Goal: Task Accomplishment & Management: Manage account settings

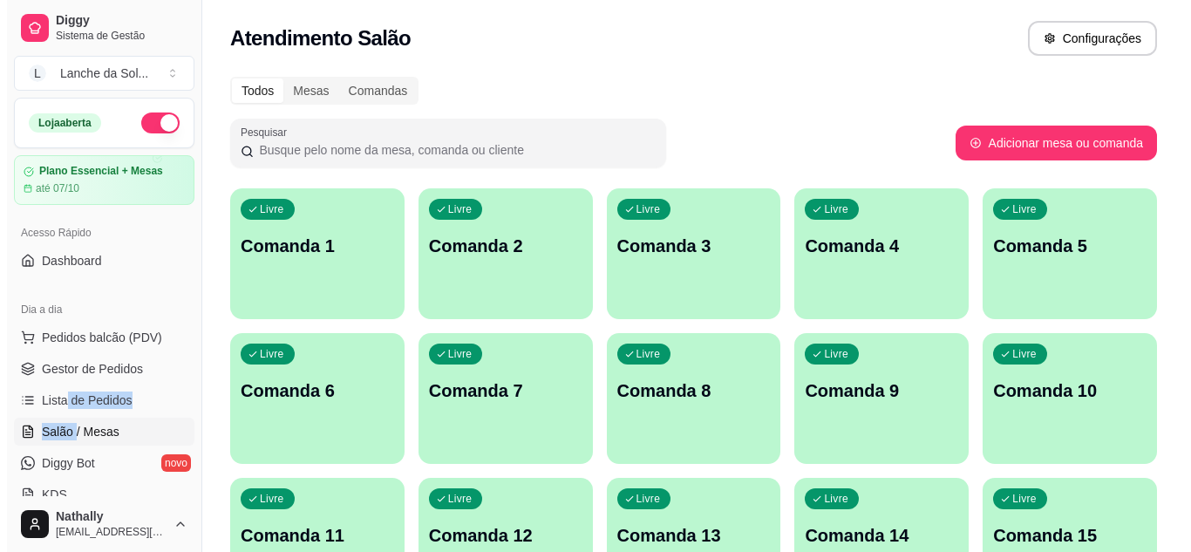
scroll to position [98, 0]
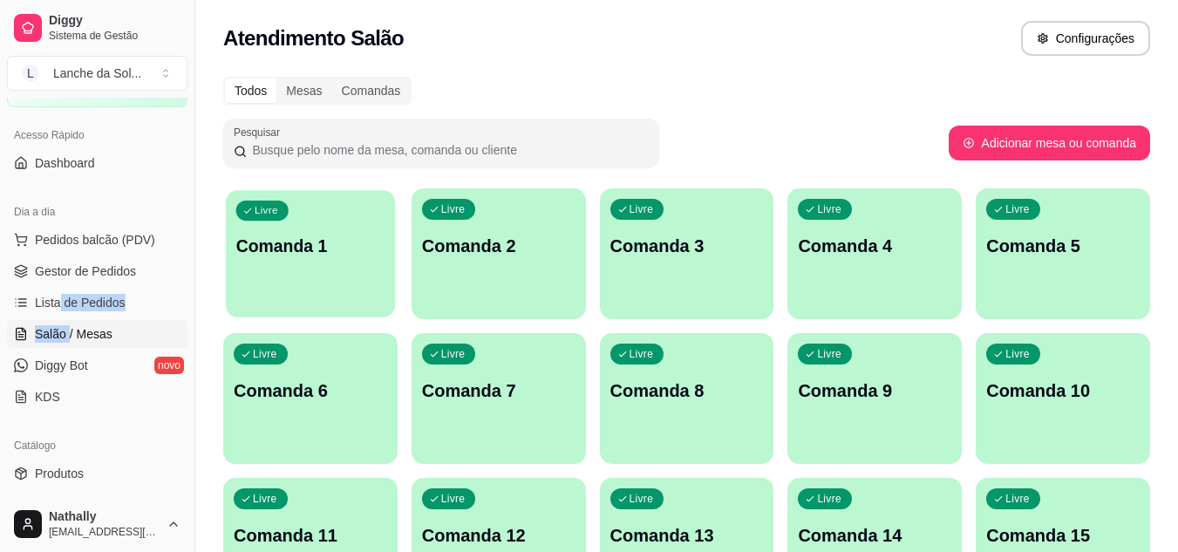
click at [311, 262] on div "Livre Comanda 1" at bounding box center [310, 243] width 169 height 106
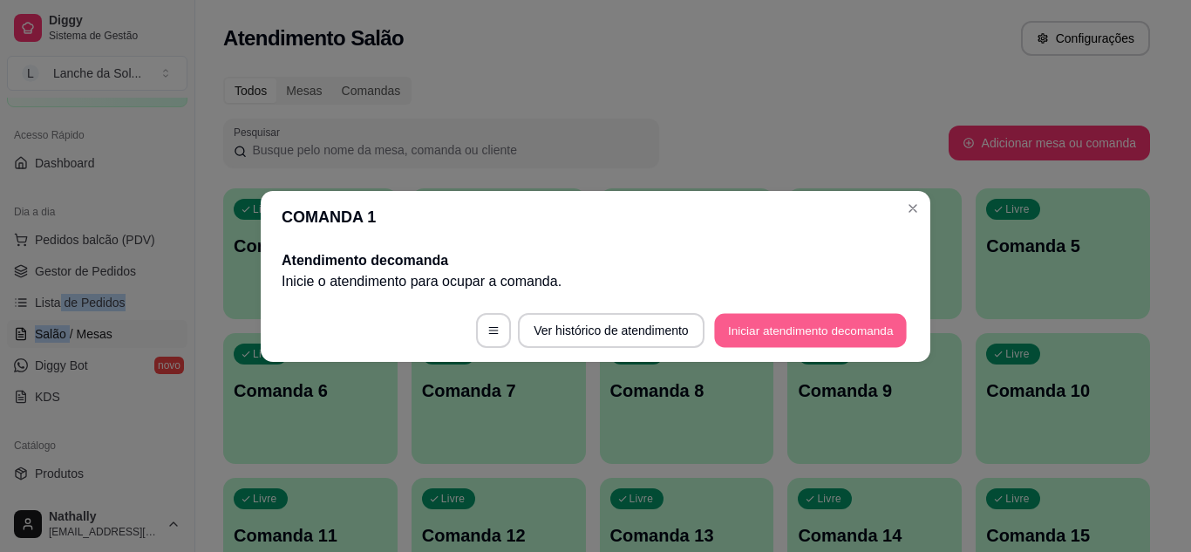
click at [739, 319] on button "Iniciar atendimento de comanda" at bounding box center [810, 330] width 193 height 34
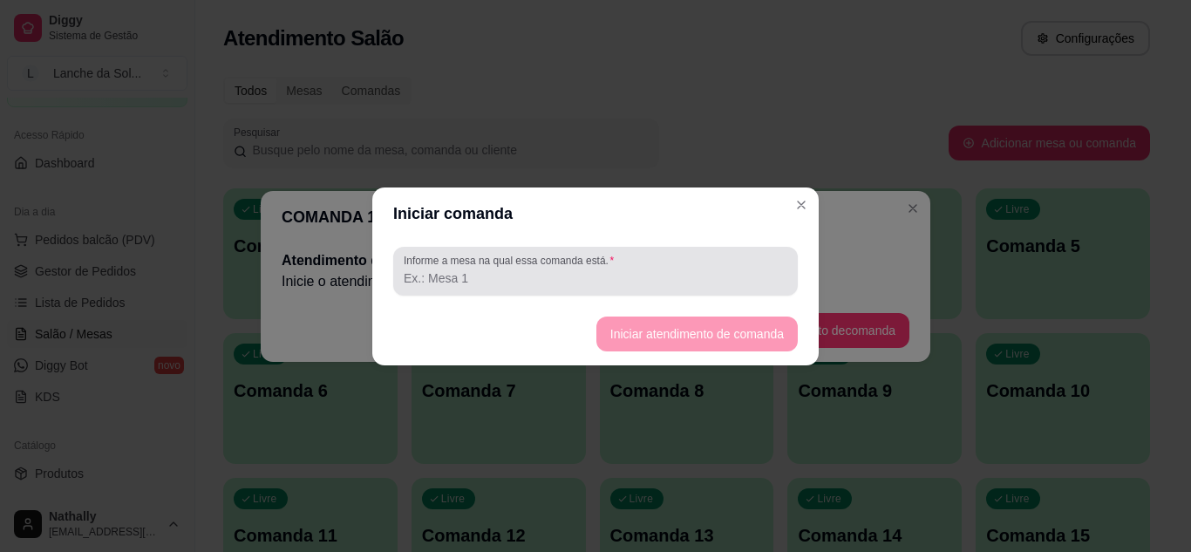
click at [650, 264] on div at bounding box center [596, 271] width 384 height 35
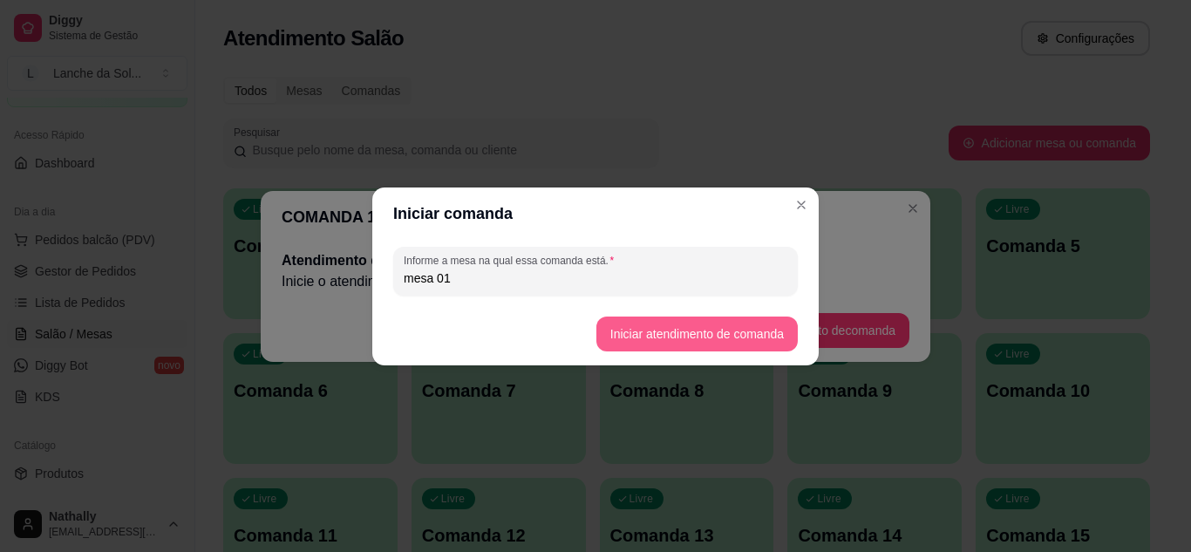
type input "mesa 01"
click at [612, 337] on button "Iniciar atendimento de comanda" at bounding box center [696, 334] width 195 height 34
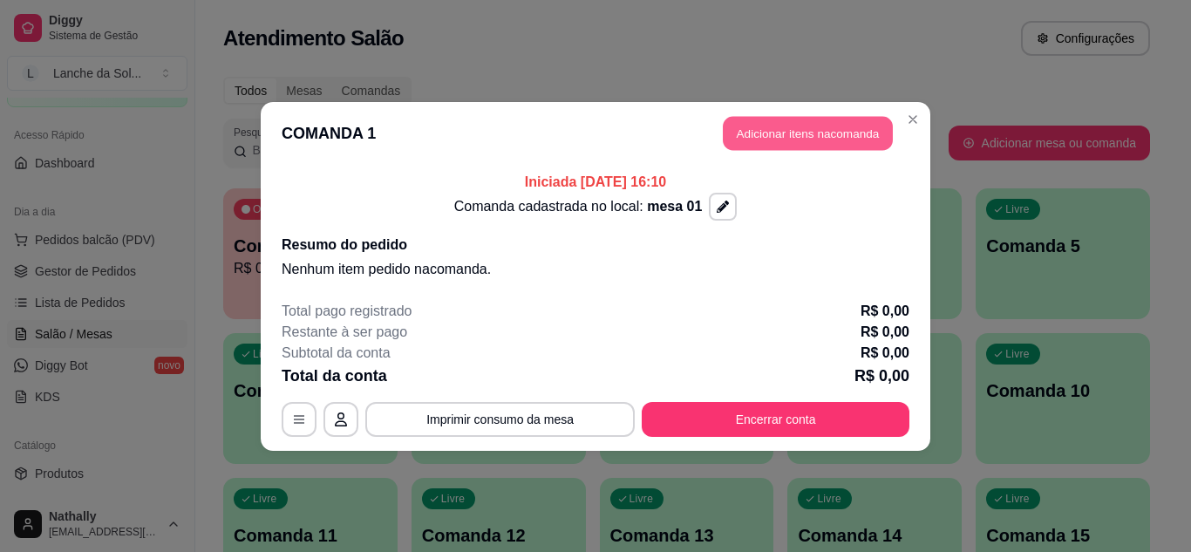
click at [804, 123] on button "Adicionar itens na comanda" at bounding box center [808, 133] width 170 height 34
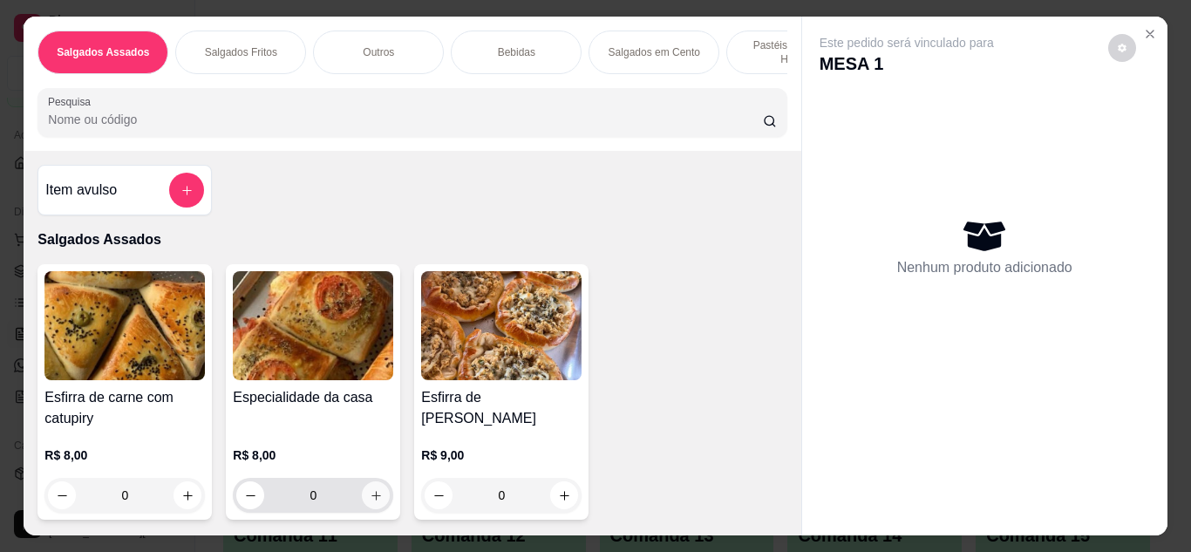
click at [373, 489] on icon "increase-product-quantity" at bounding box center [376, 495] width 13 height 13
type input "1"
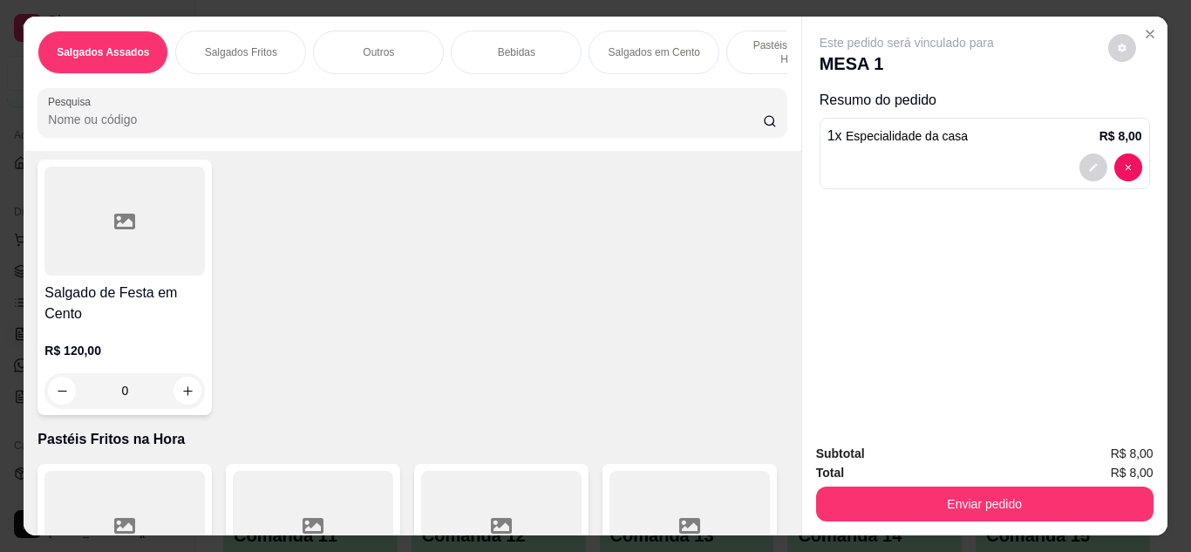
scroll to position [1779, 0]
click at [746, 92] on icon "increase-product-quantity" at bounding box center [752, 84] width 13 height 13
type input "1"
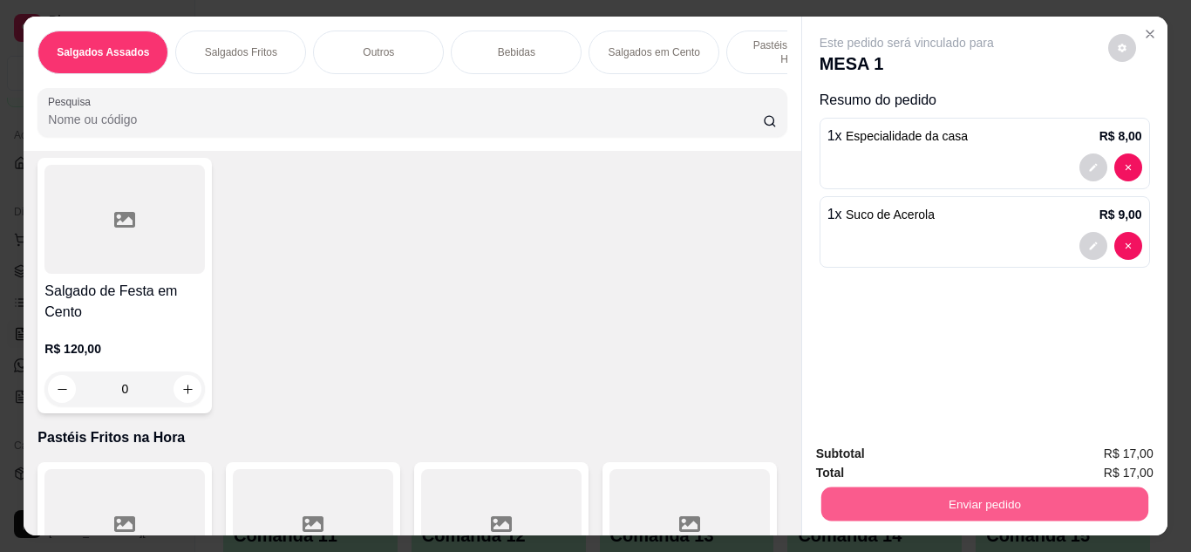
click at [907, 494] on button "Enviar pedido" at bounding box center [983, 504] width 327 height 34
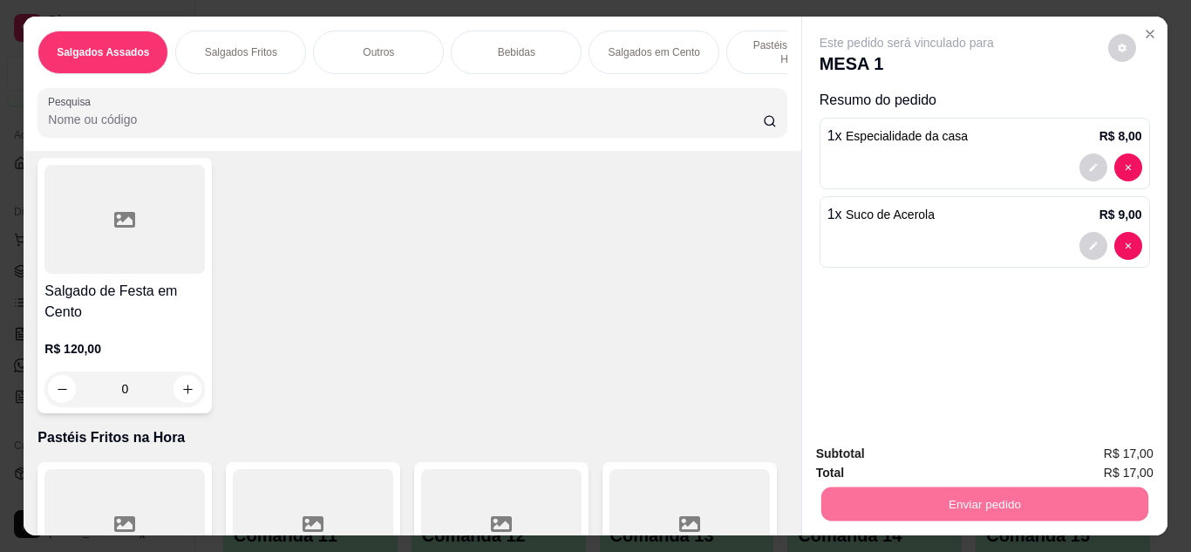
click at [1077, 448] on button "Enviar pedido" at bounding box center [1108, 455] width 96 height 32
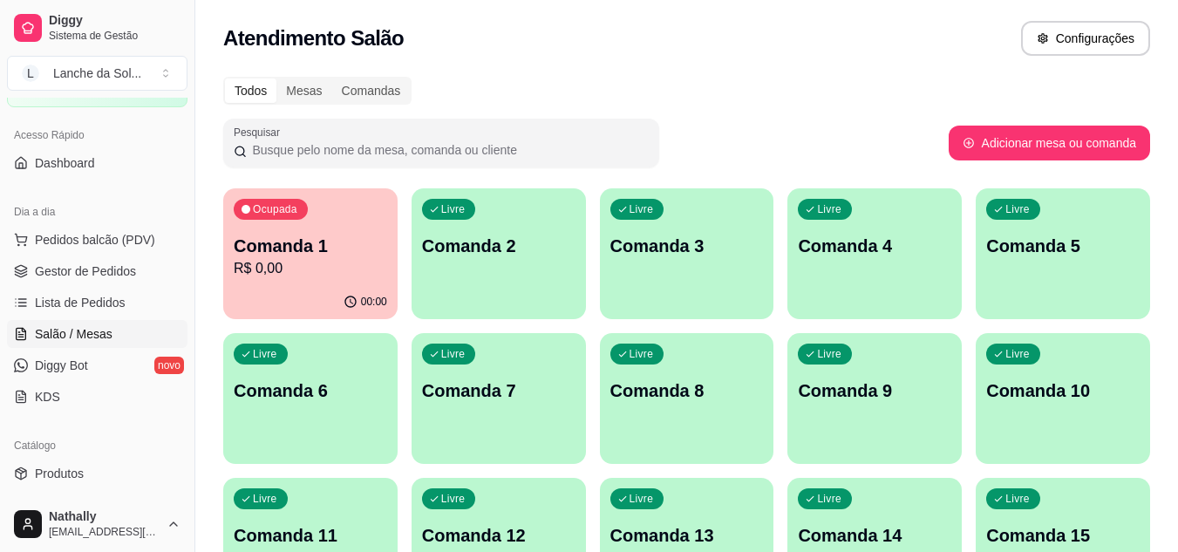
click at [98, 273] on span "Gestor de Pedidos" at bounding box center [85, 270] width 101 height 17
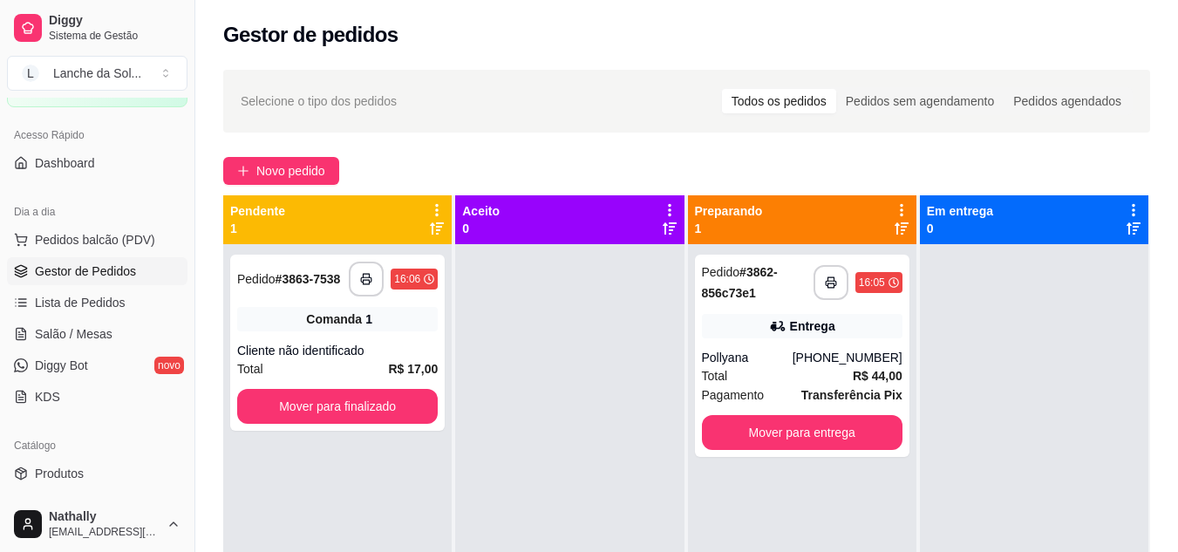
click at [765, 350] on div "Pollyana" at bounding box center [747, 357] width 91 height 17
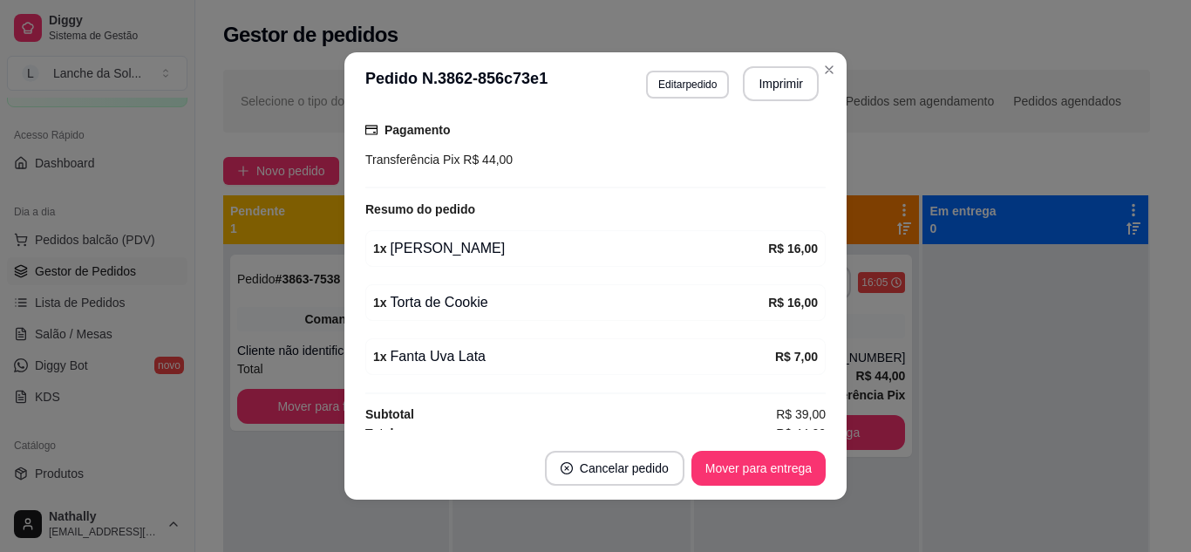
scroll to position [478, 0]
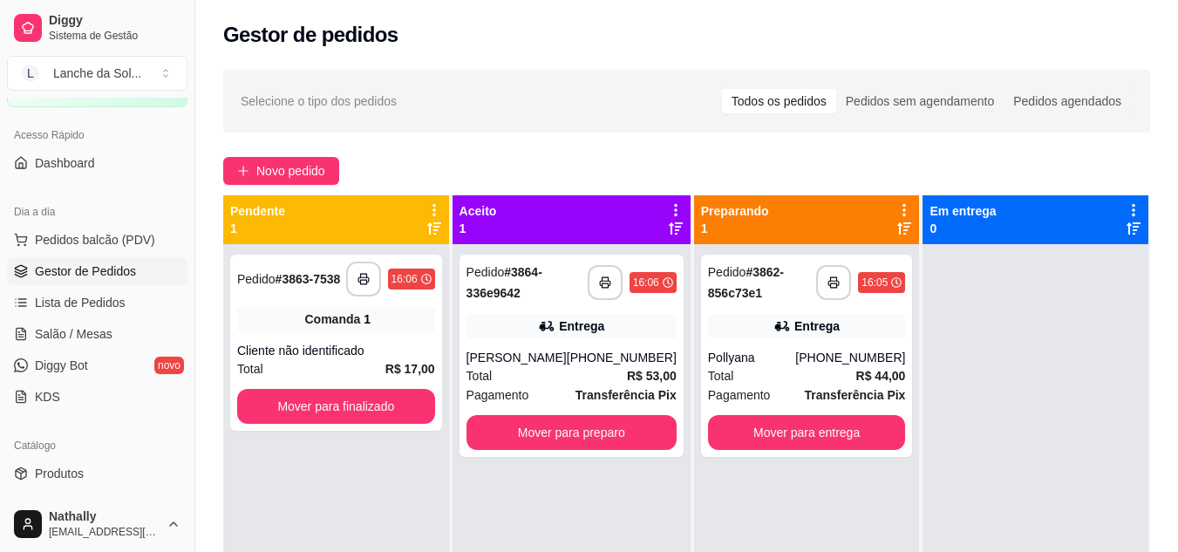
click at [648, 369] on strong "R$ 53,00" at bounding box center [652, 376] width 50 height 14
click at [88, 464] on link "Produtos" at bounding box center [97, 473] width 180 height 28
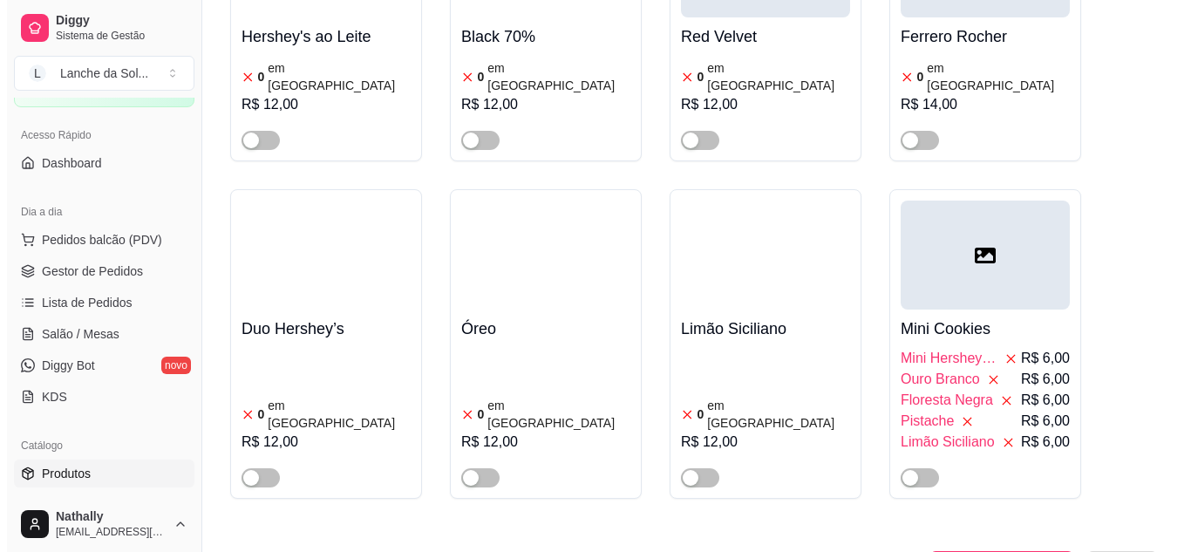
scroll to position [7415, 0]
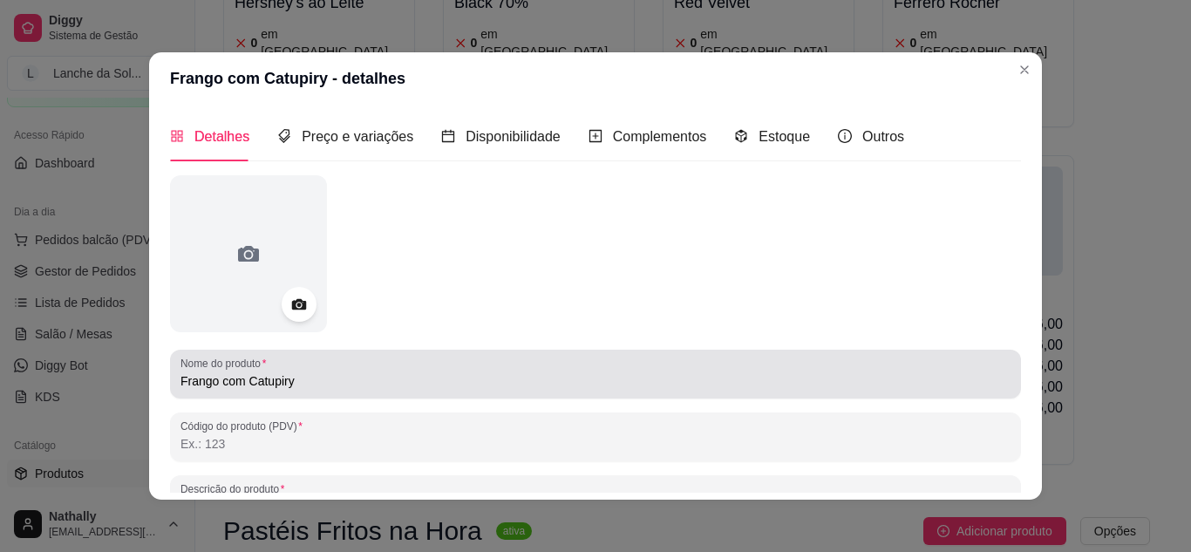
click at [568, 358] on div "Frango com Catupiry" at bounding box center [595, 374] width 830 height 35
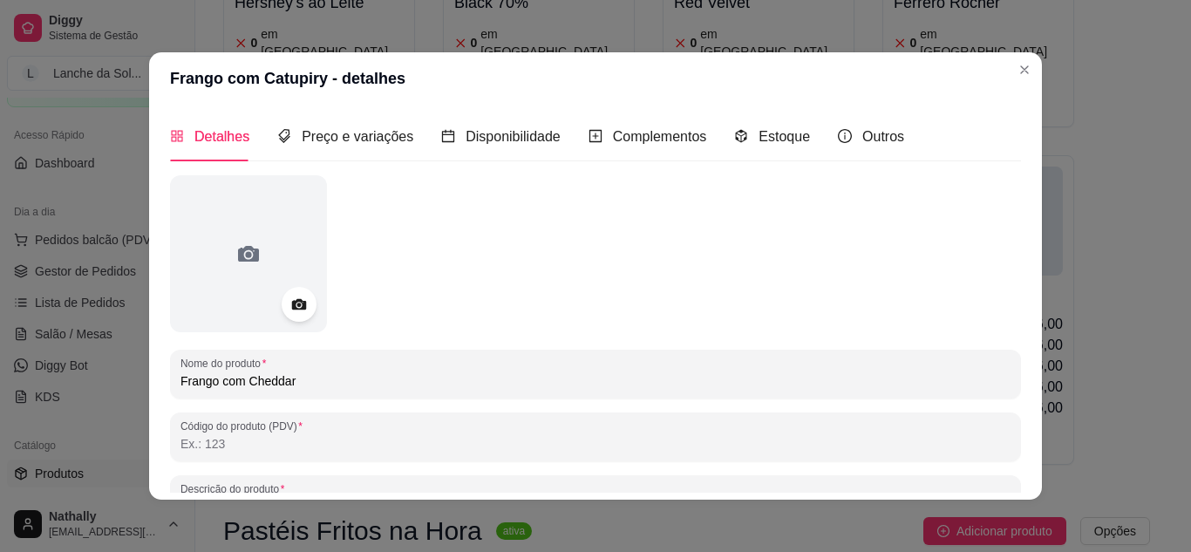
type input "Frango com Cheddar"
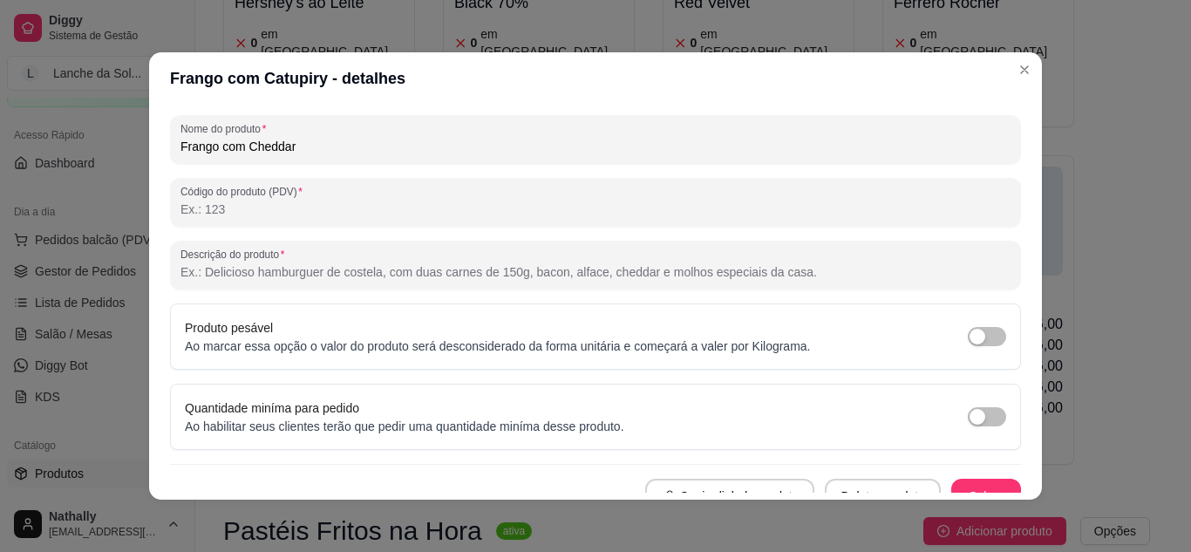
scroll to position [255, 0]
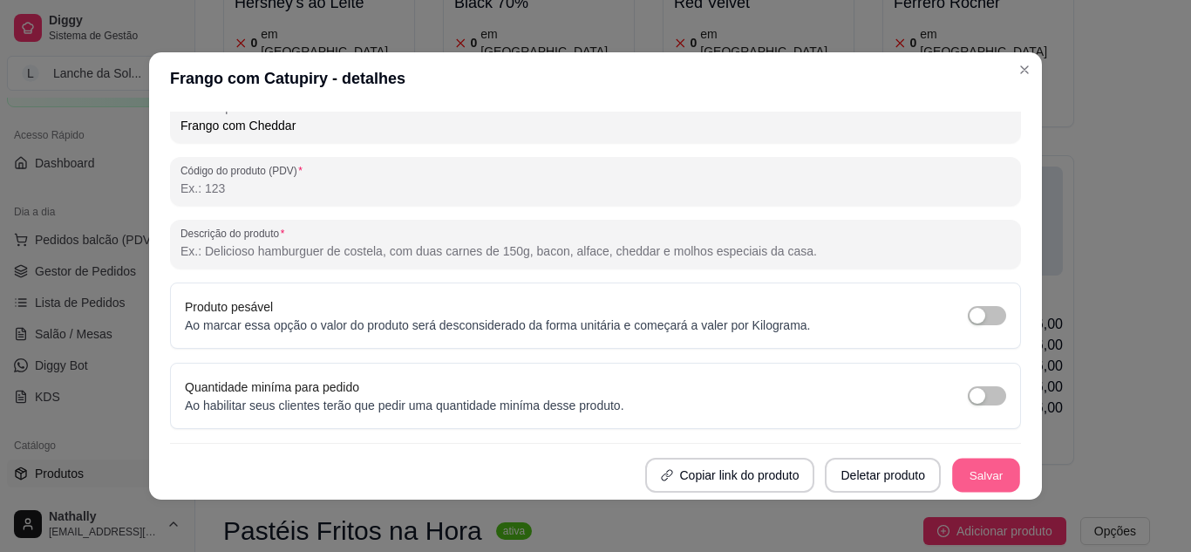
click at [971, 472] on button "Salvar" at bounding box center [986, 476] width 68 height 34
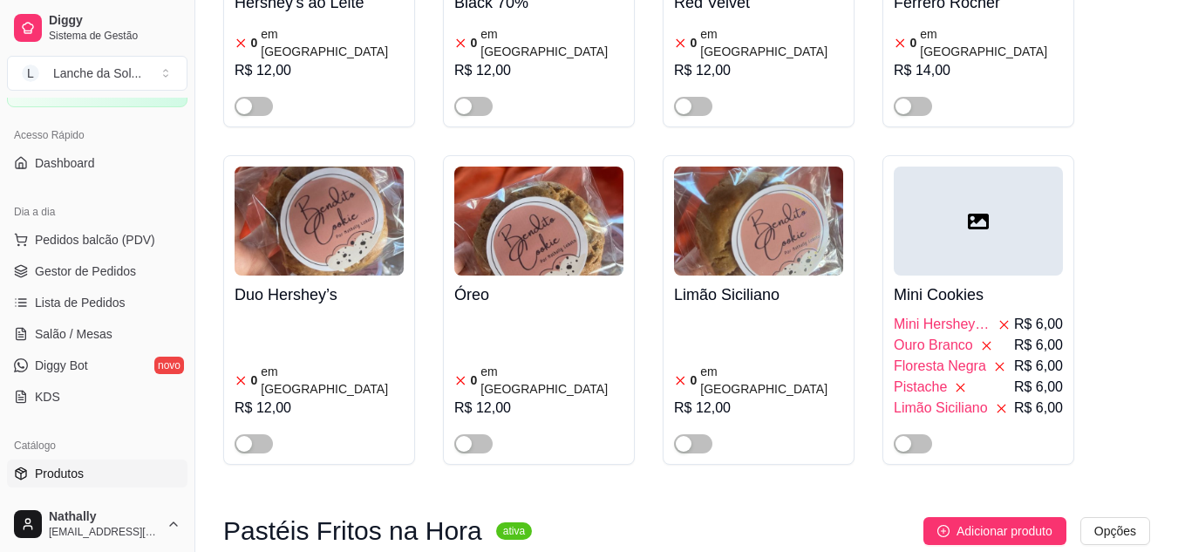
click at [111, 233] on span "Pedidos balcão (PDV)" at bounding box center [95, 239] width 120 height 17
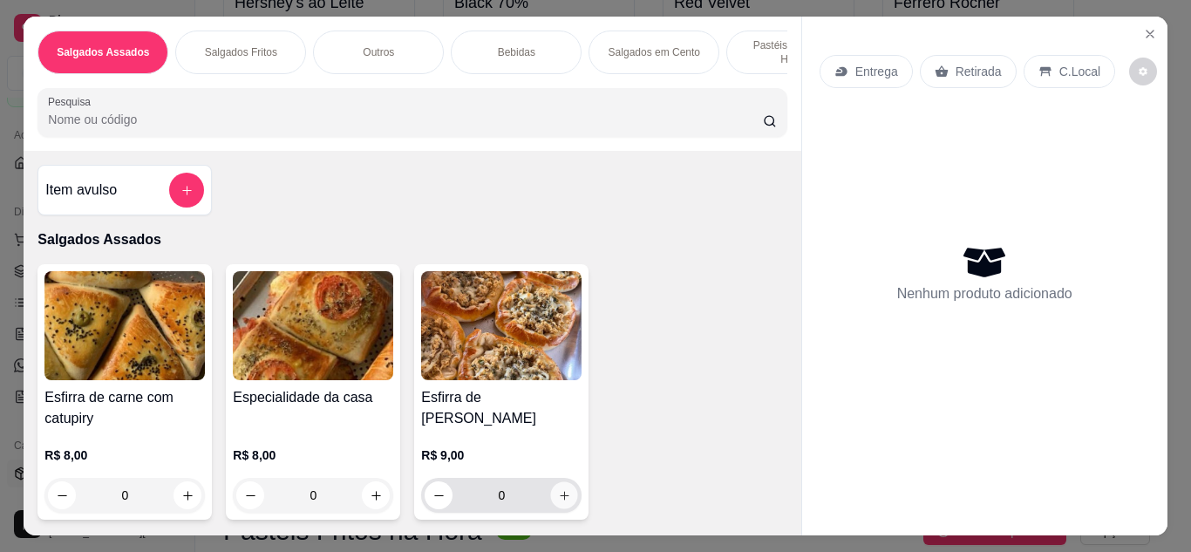
click at [560, 490] on icon "increase-product-quantity" at bounding box center [564, 495] width 13 height 13
type input "1"
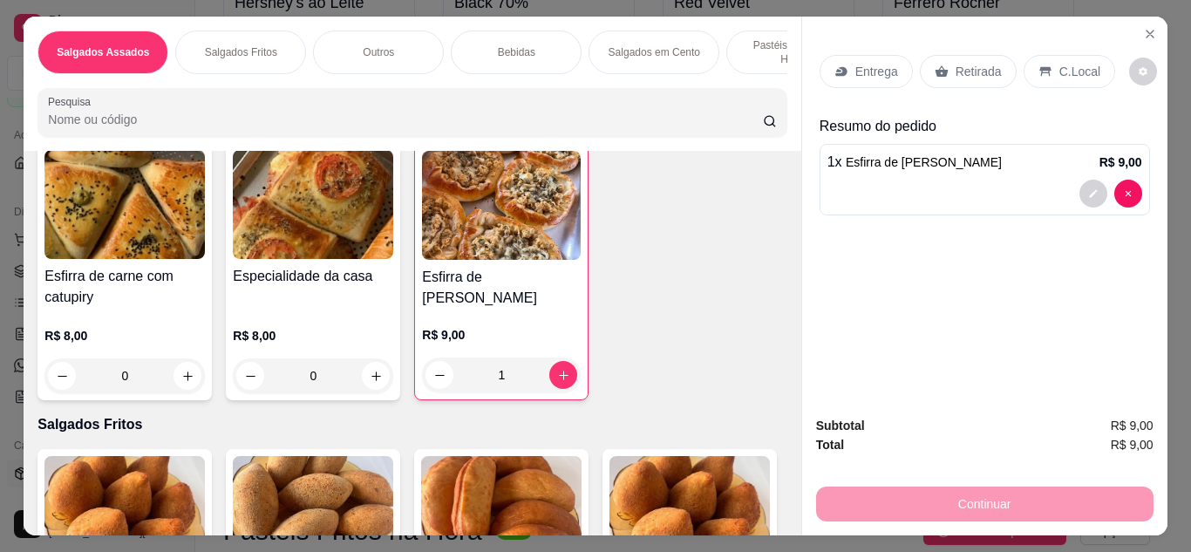
scroll to position [140, 0]
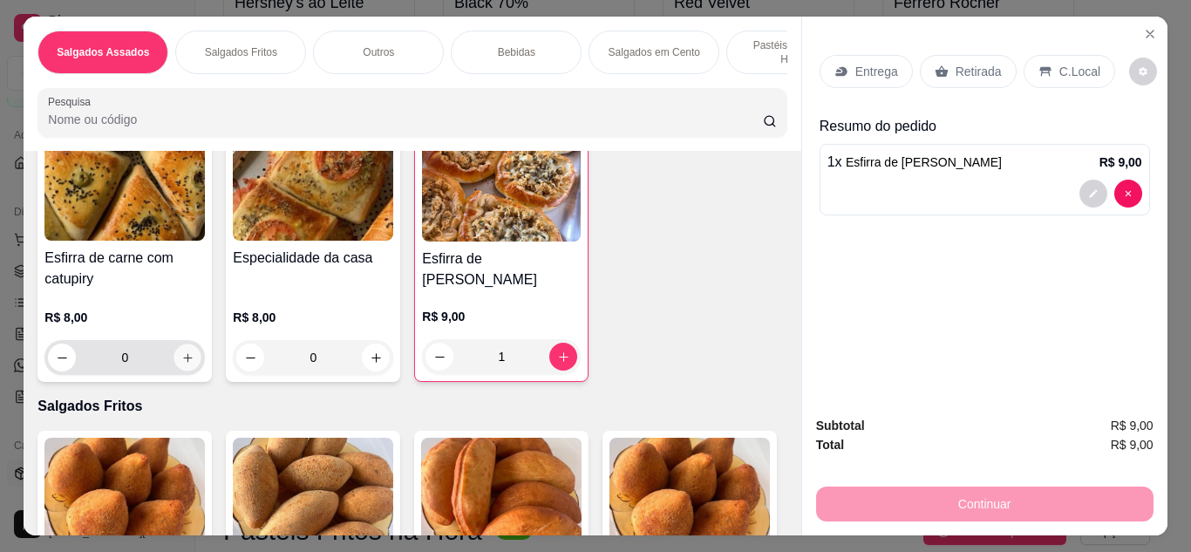
click at [187, 351] on icon "increase-product-quantity" at bounding box center [187, 357] width 13 height 13
type input "1"
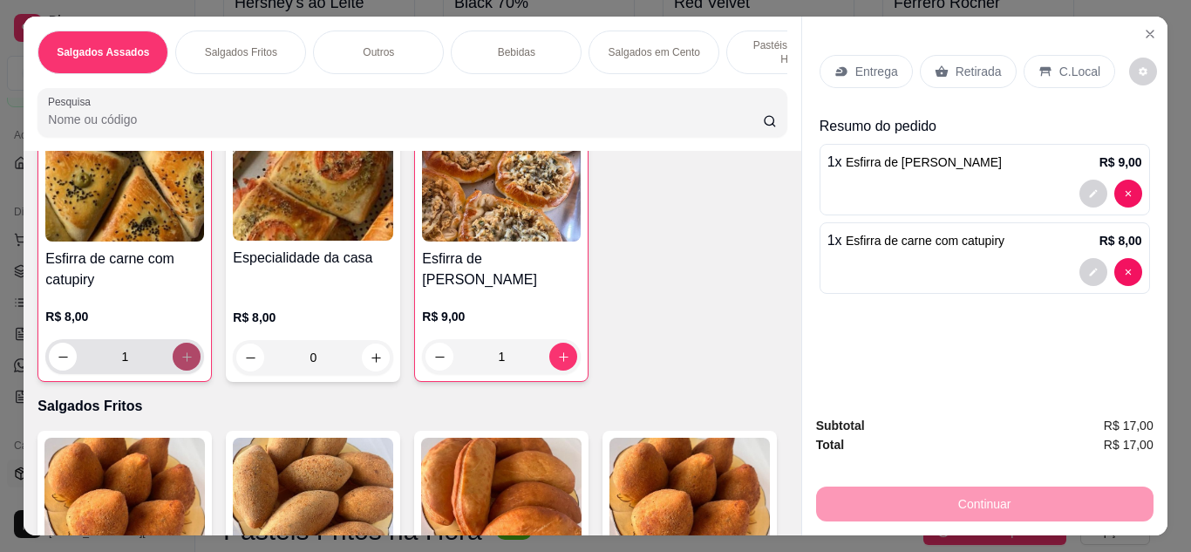
scroll to position [140, 0]
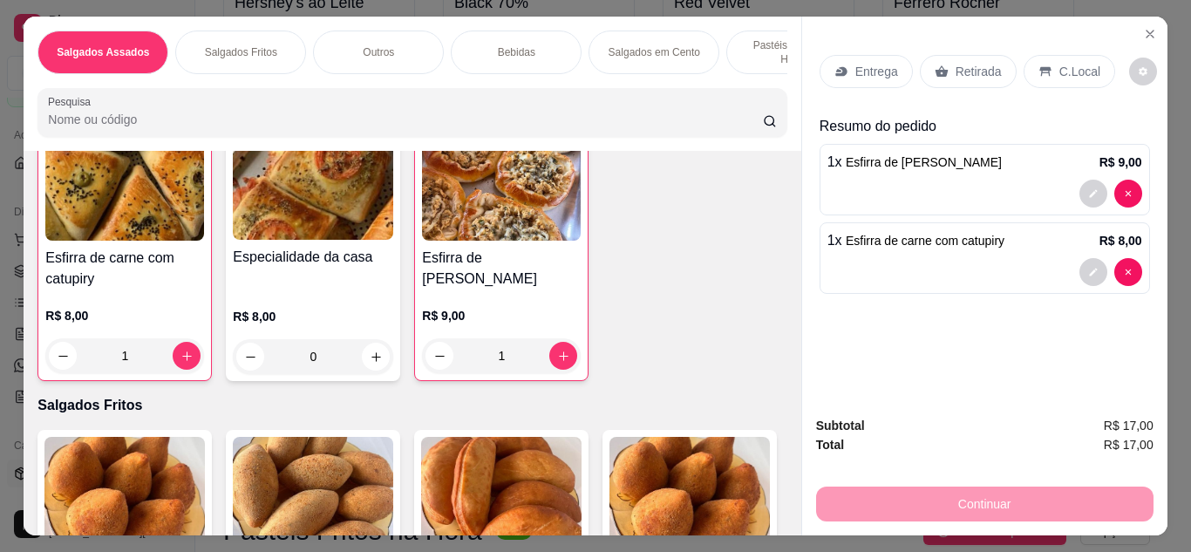
click at [323, 502] on img at bounding box center [313, 491] width 160 height 109
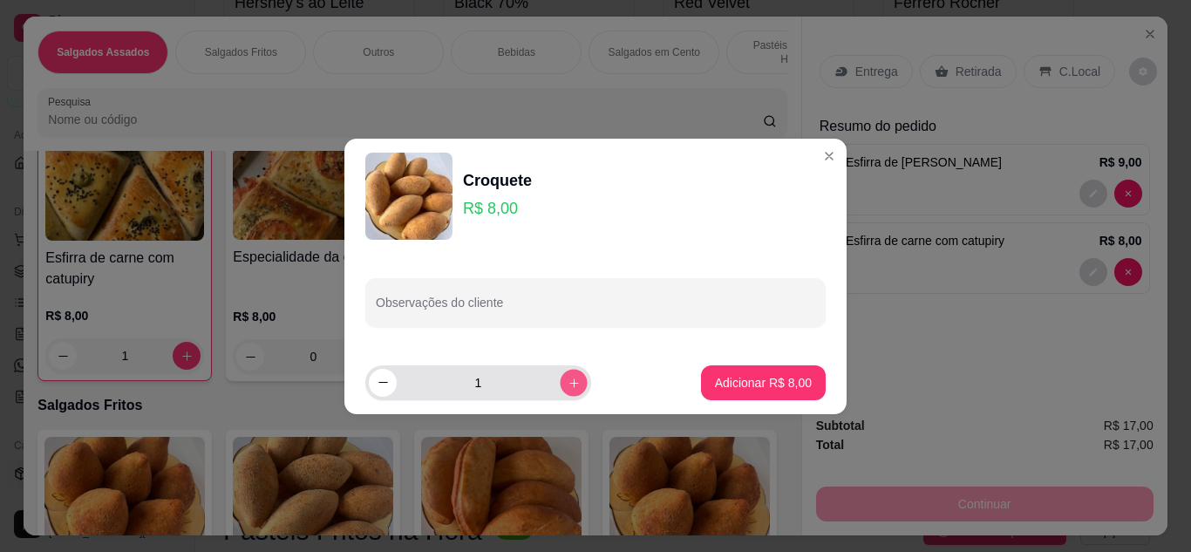
click at [568, 378] on icon "increase-product-quantity" at bounding box center [574, 382] width 13 height 13
type input "2"
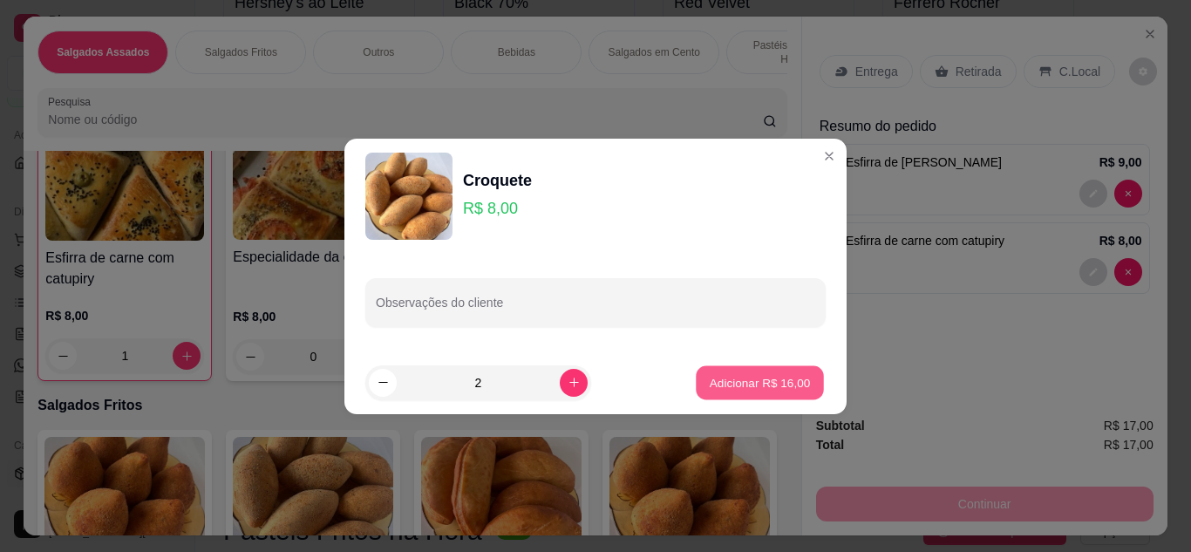
click at [710, 377] on p "Adicionar R$ 16,00" at bounding box center [760, 382] width 101 height 17
type input "2"
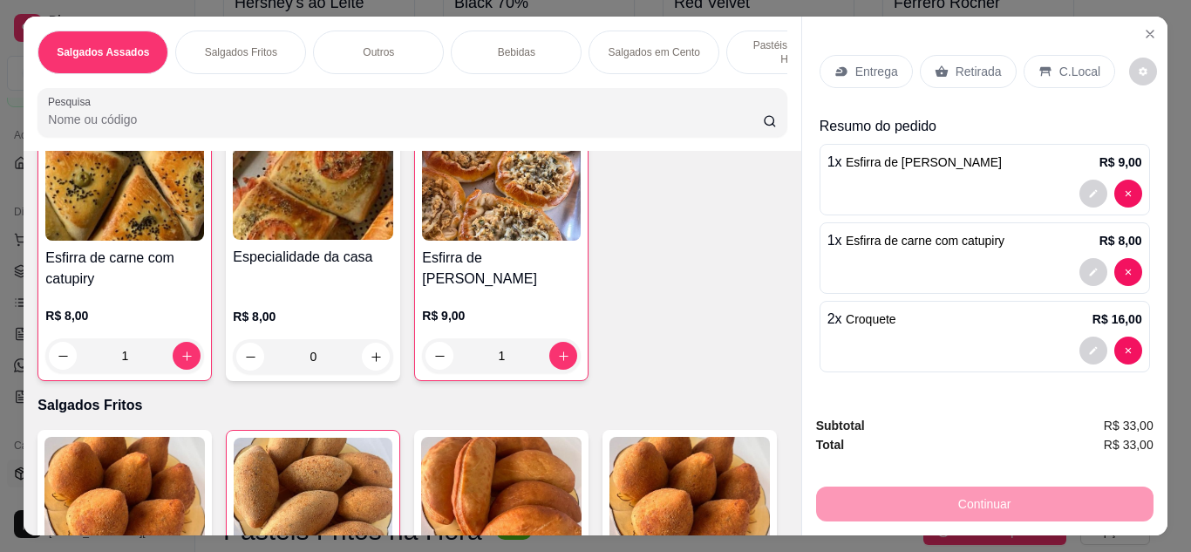
click at [984, 65] on p "Retirada" at bounding box center [979, 71] width 46 height 17
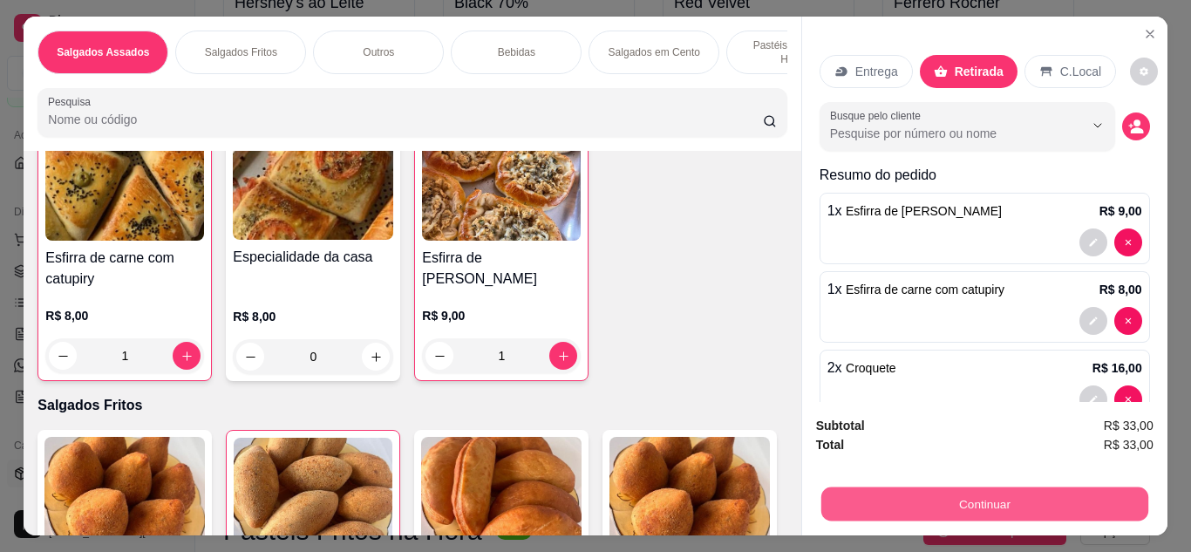
click at [963, 506] on button "Continuar" at bounding box center [983, 504] width 327 height 34
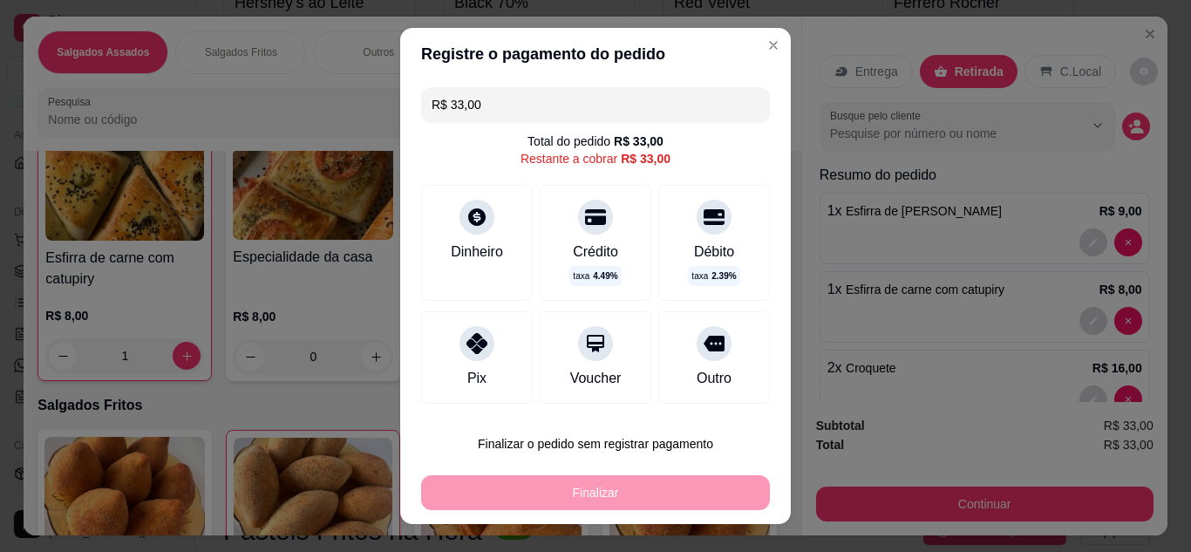
click at [573, 242] on div "Crédito" at bounding box center [595, 252] width 45 height 21
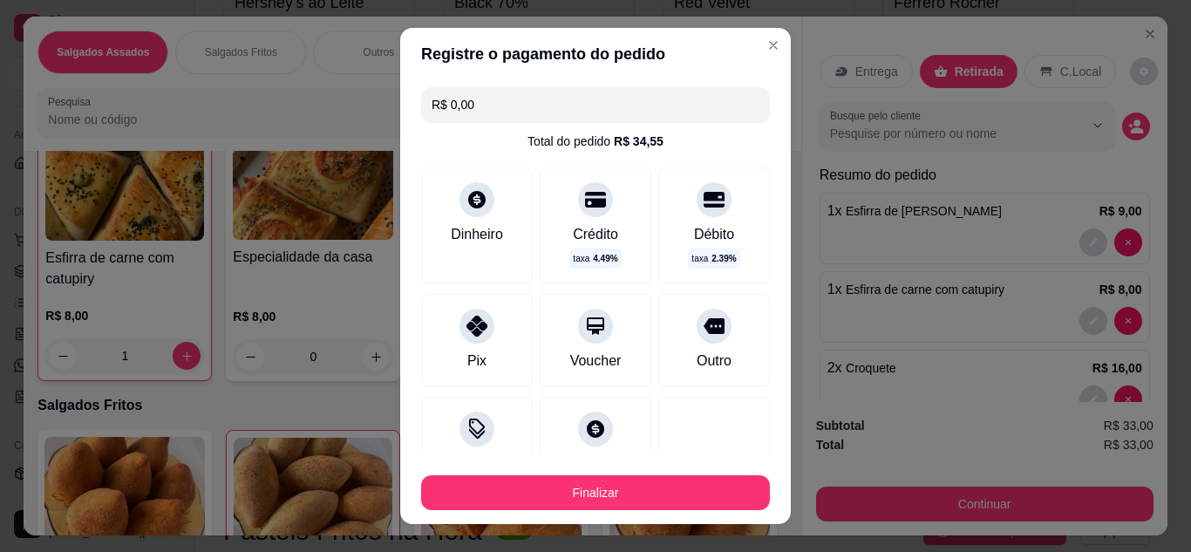
type input "R$ 0,00"
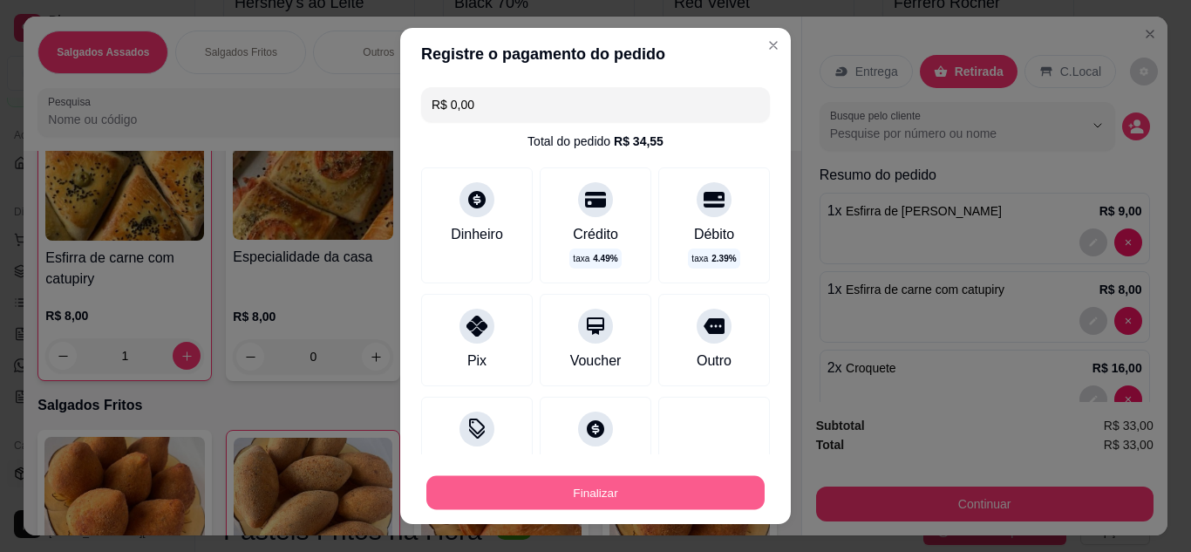
click at [617, 491] on button "Finalizar" at bounding box center [595, 493] width 338 height 34
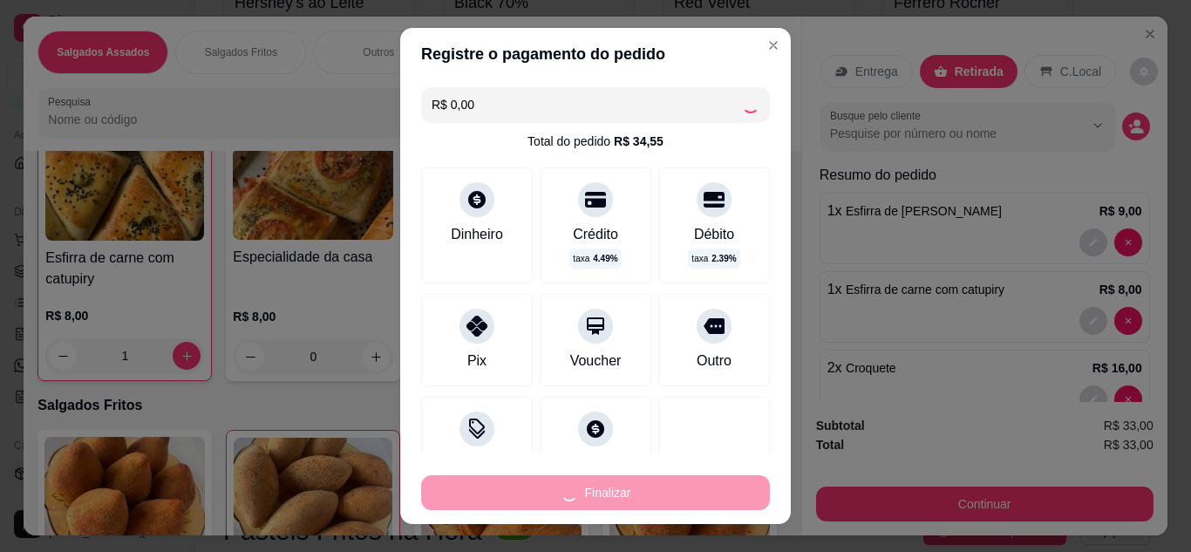
type input "0"
type input "-R$ 33,00"
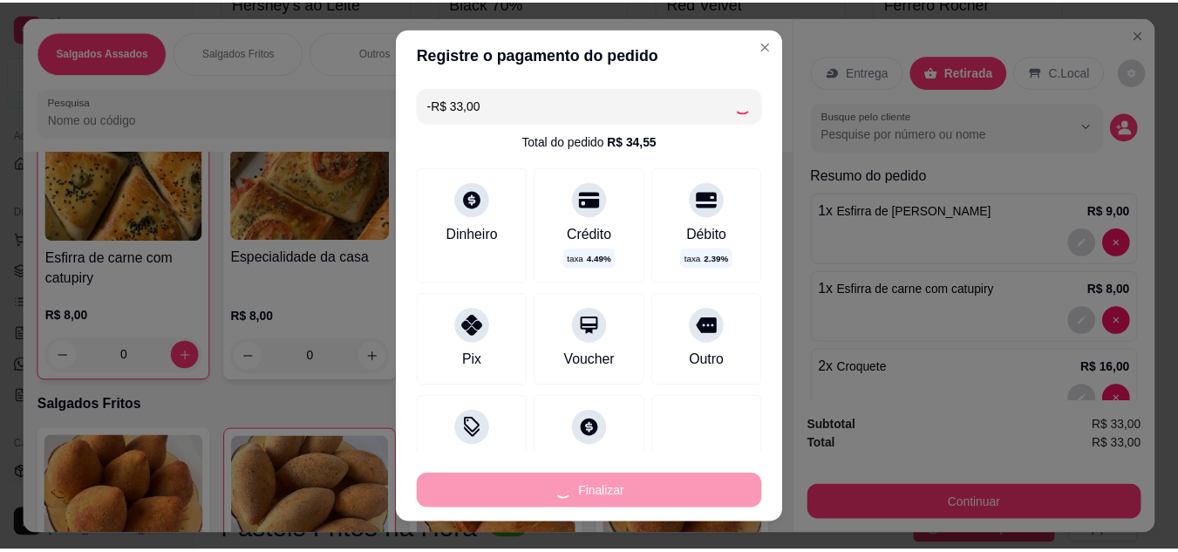
scroll to position [140, 0]
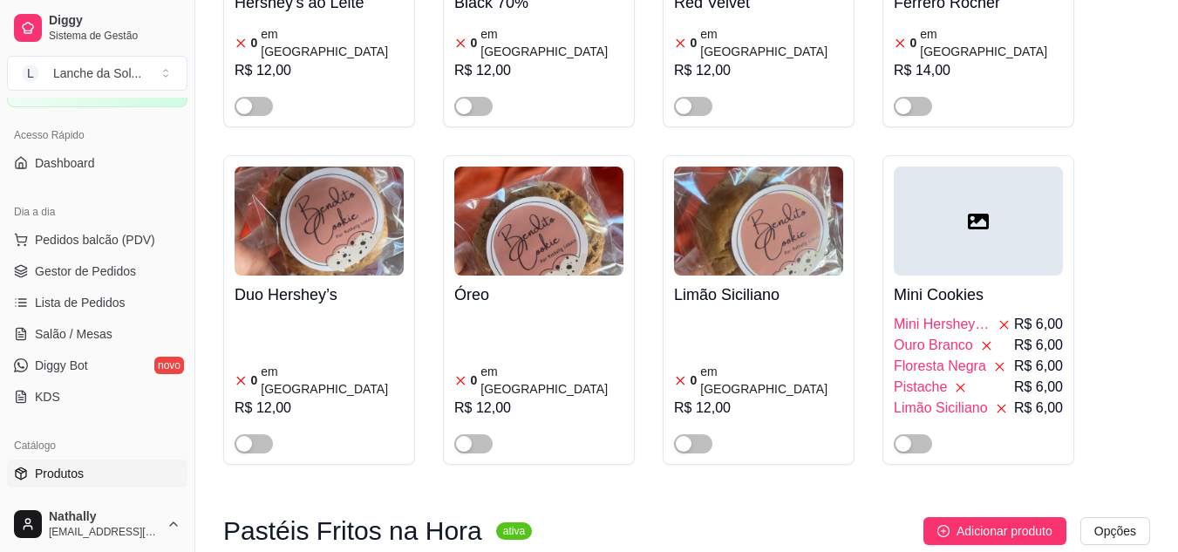
click at [114, 259] on link "Gestor de Pedidos" at bounding box center [97, 271] width 180 height 28
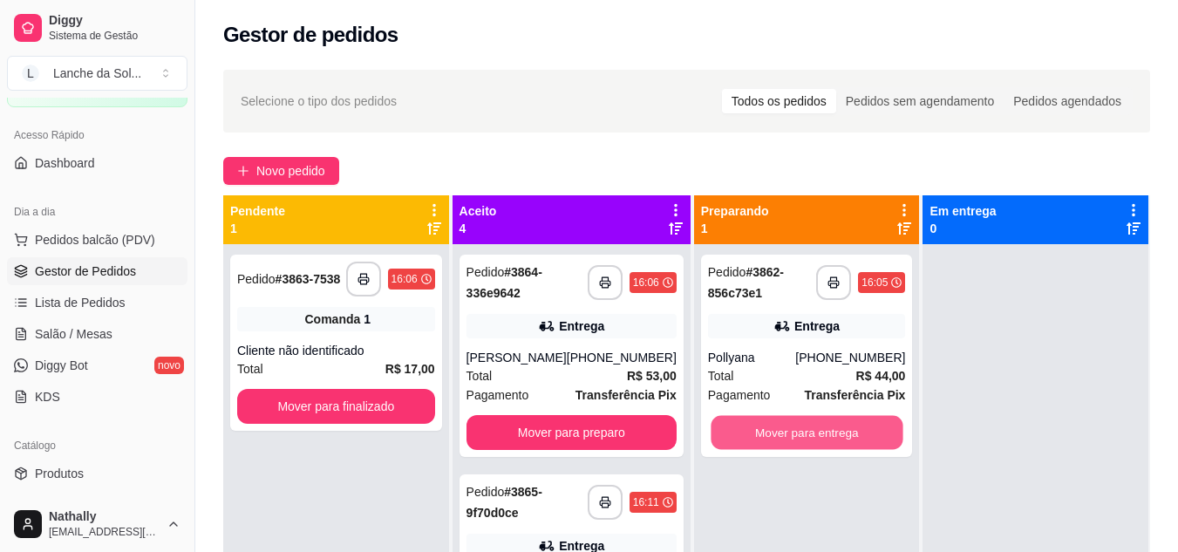
click at [752, 431] on button "Mover para entrega" at bounding box center [807, 433] width 192 height 34
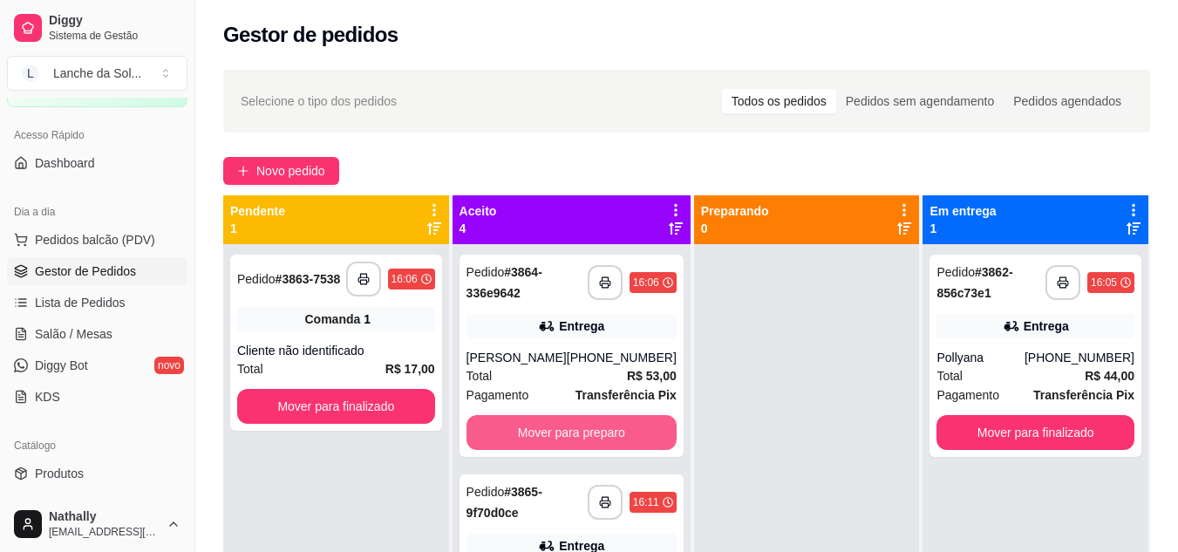
click at [619, 431] on button "Mover para preparo" at bounding box center [571, 432] width 210 height 35
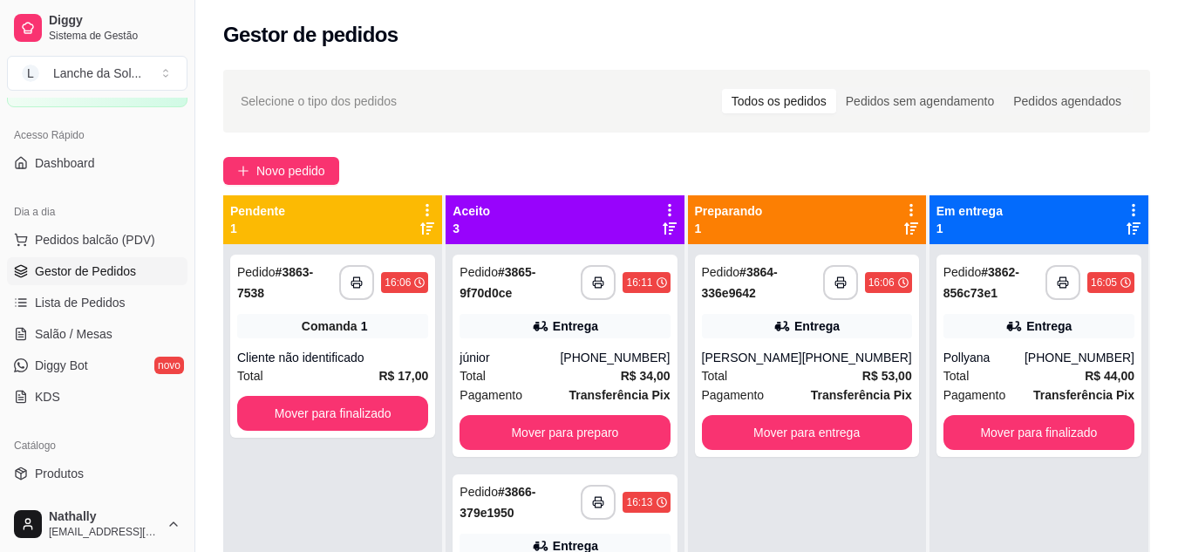
click at [575, 342] on div "**********" at bounding box center [565, 356] width 224 height 202
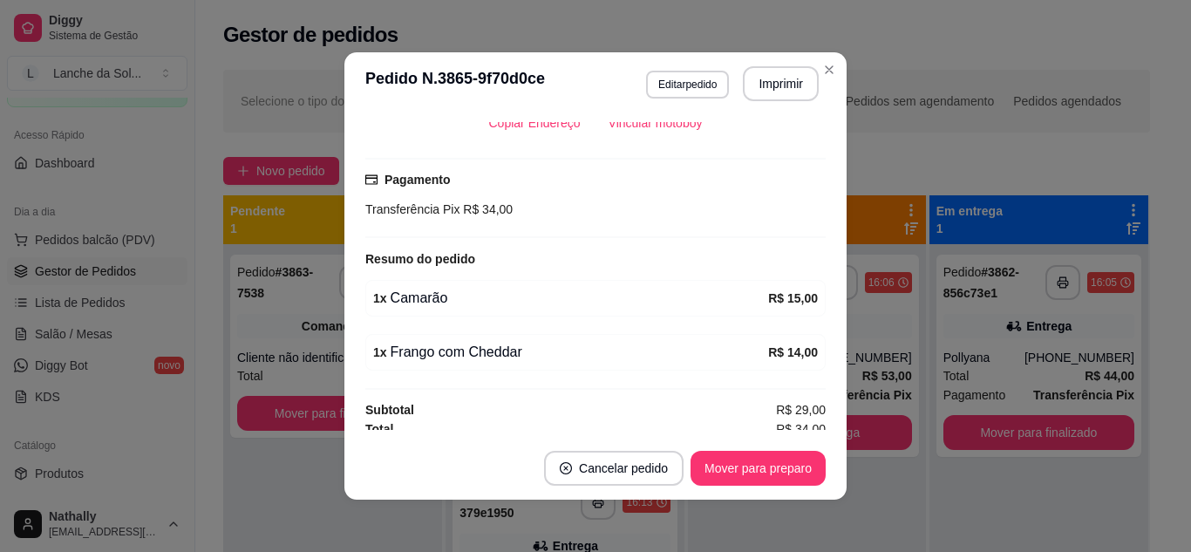
scroll to position [424, 0]
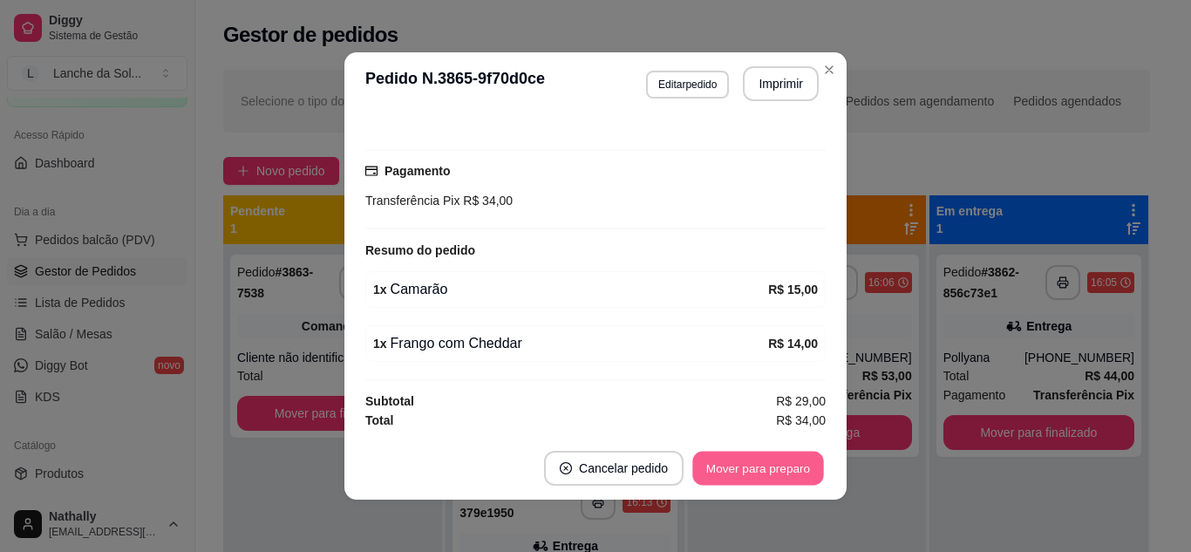
click at [785, 473] on button "Mover para preparo" at bounding box center [757, 469] width 131 height 34
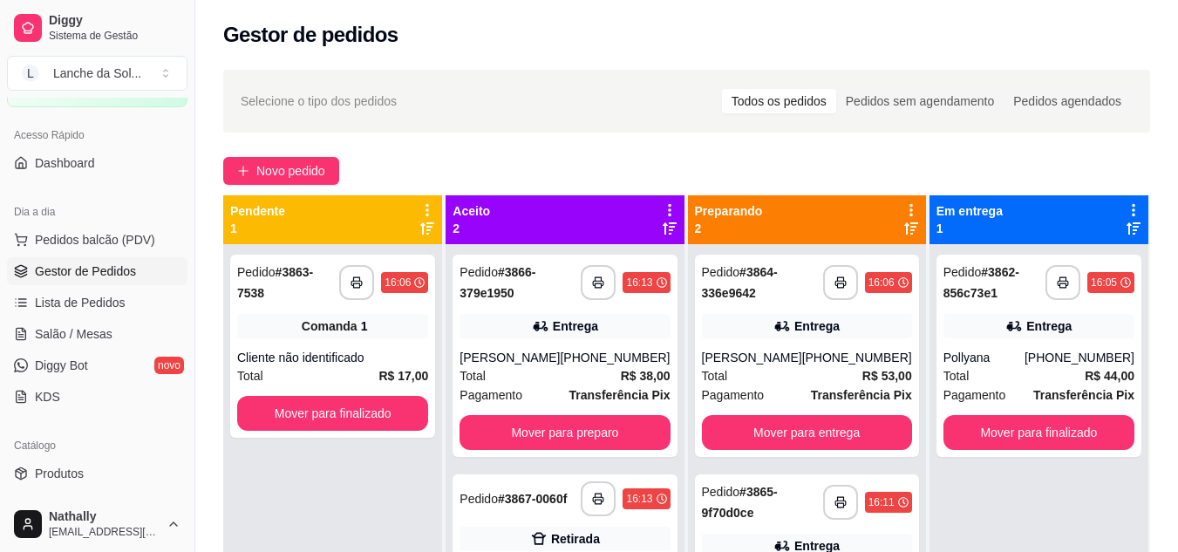
click at [581, 385] on div "Total R$ 38,00" at bounding box center [564, 375] width 210 height 19
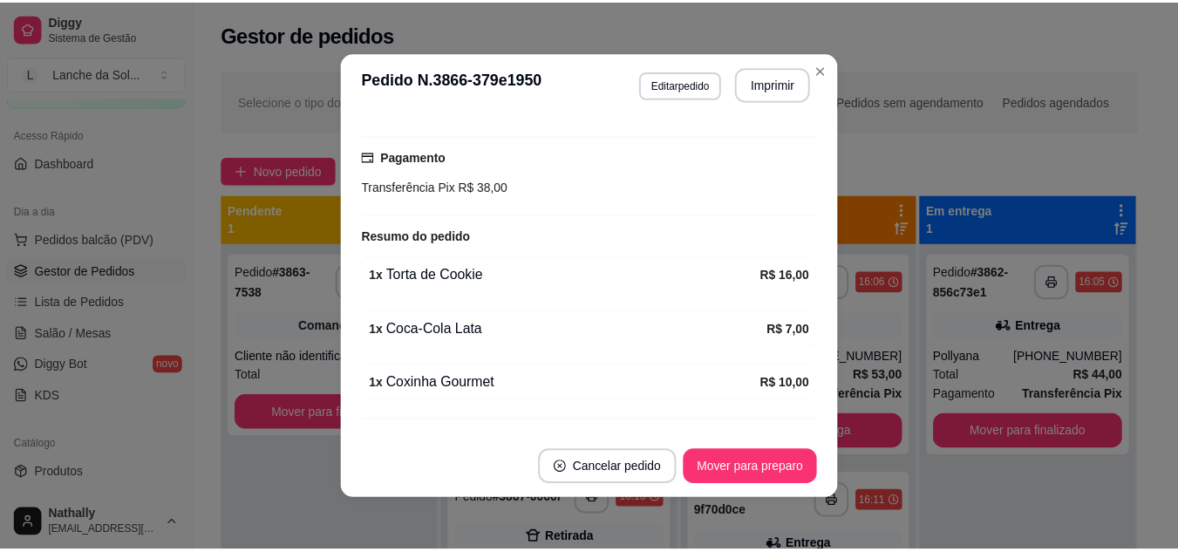
scroll to position [478, 0]
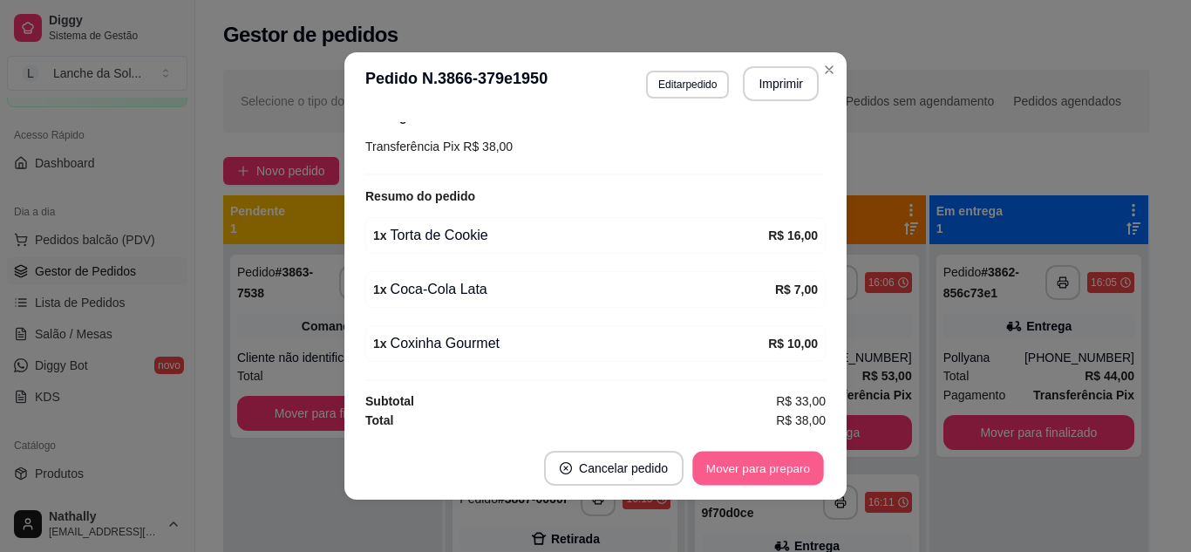
click at [781, 462] on button "Mover para preparo" at bounding box center [757, 469] width 131 height 34
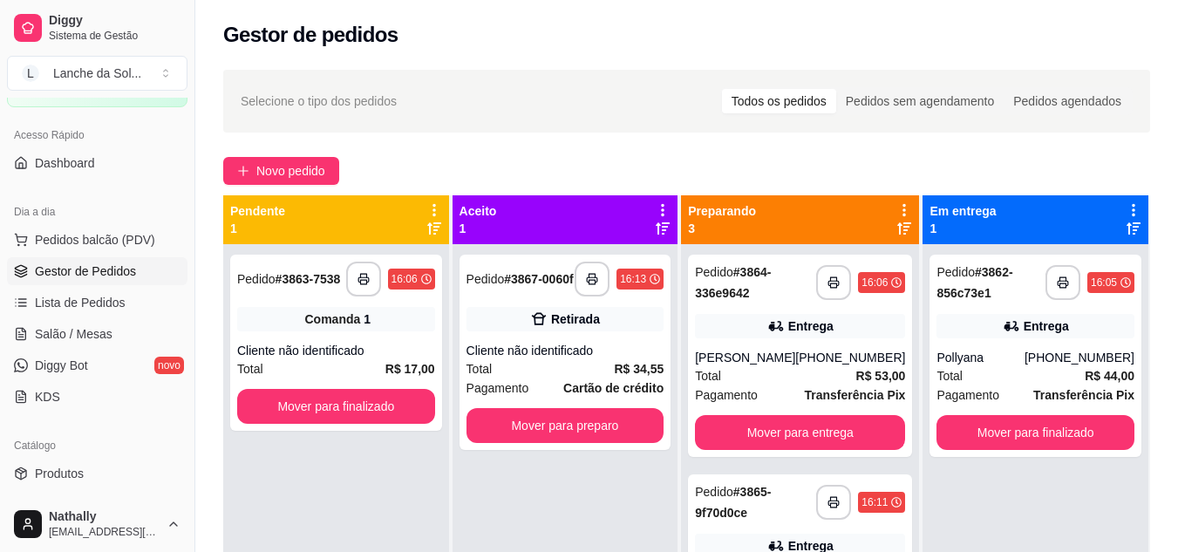
click at [627, 349] on div "Cliente não identificado" at bounding box center [565, 350] width 198 height 17
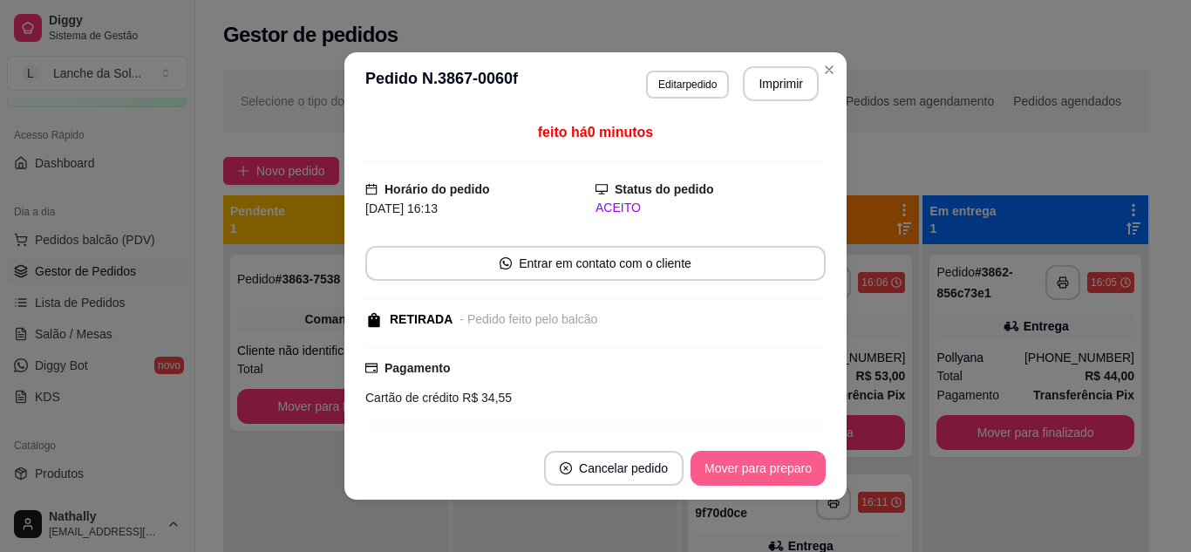
click at [792, 482] on button "Mover para preparo" at bounding box center [758, 468] width 135 height 35
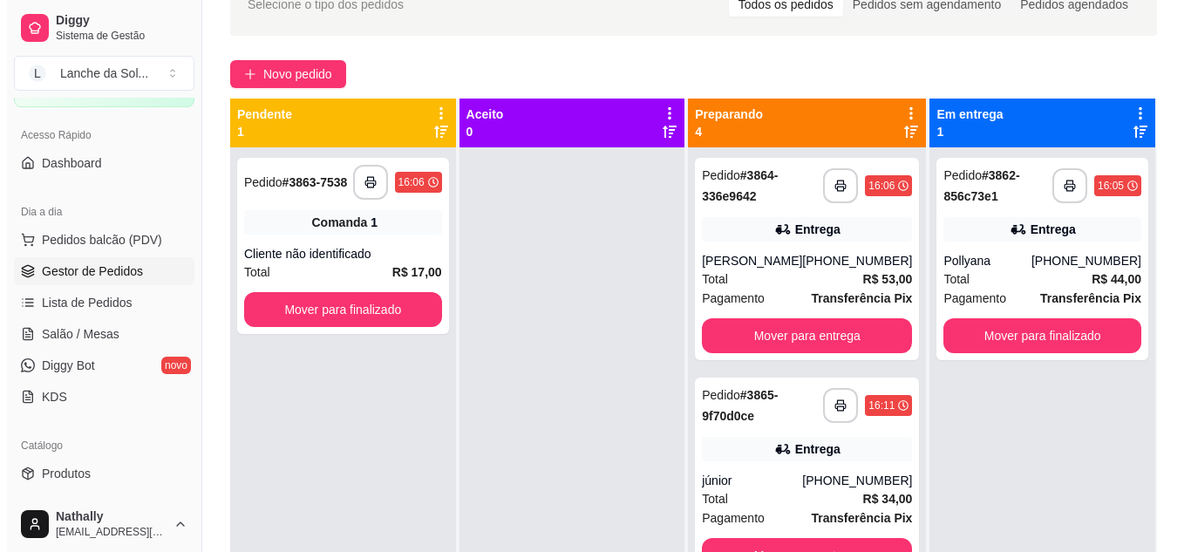
scroll to position [140, 0]
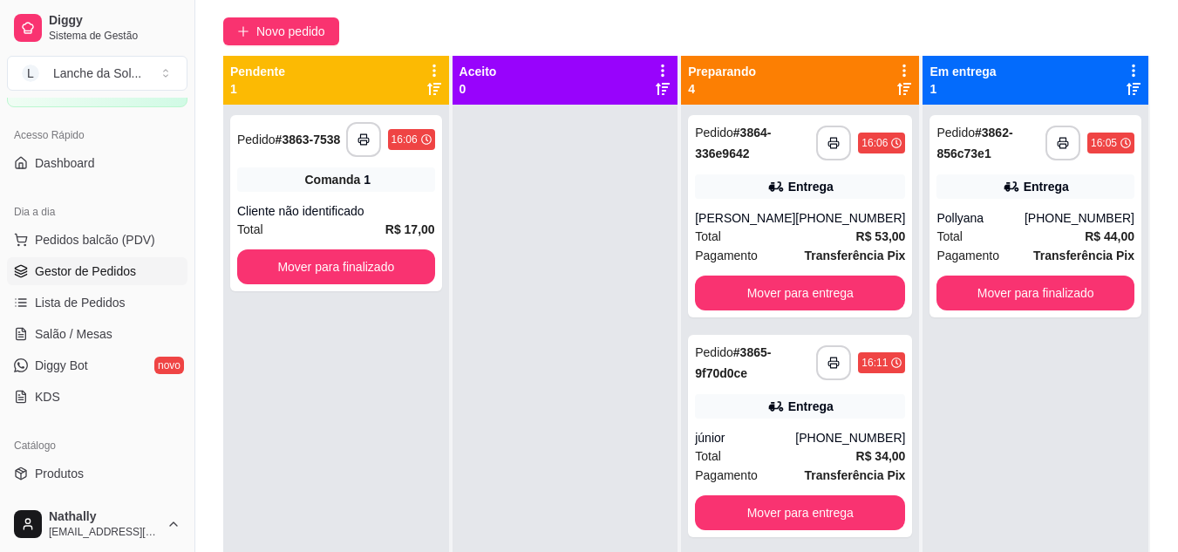
click at [868, 444] on div "[PHONE_NUMBER]" at bounding box center [850, 437] width 110 height 17
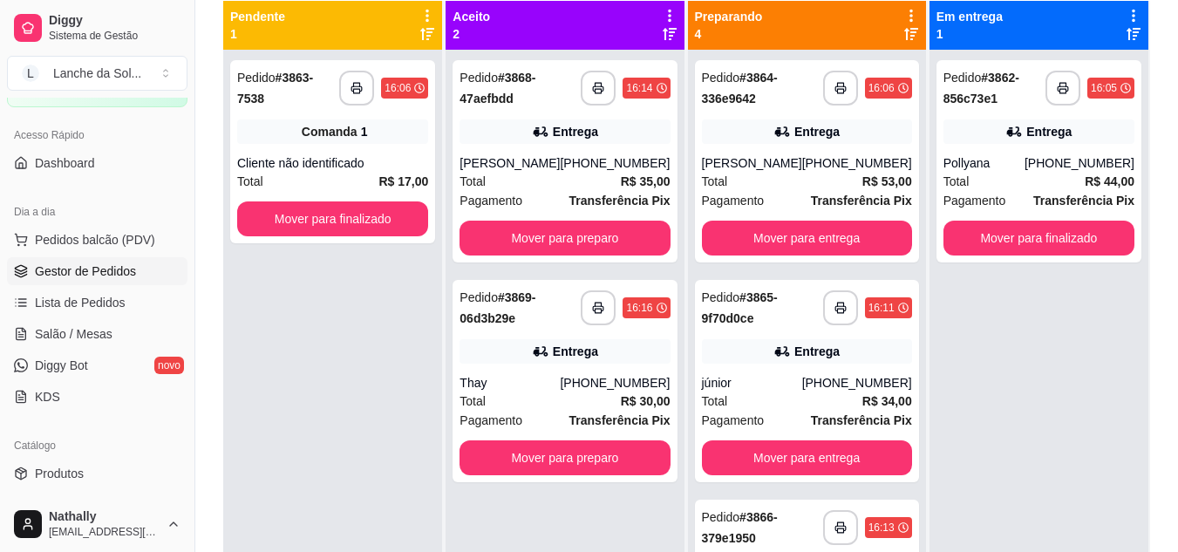
scroll to position [193, 0]
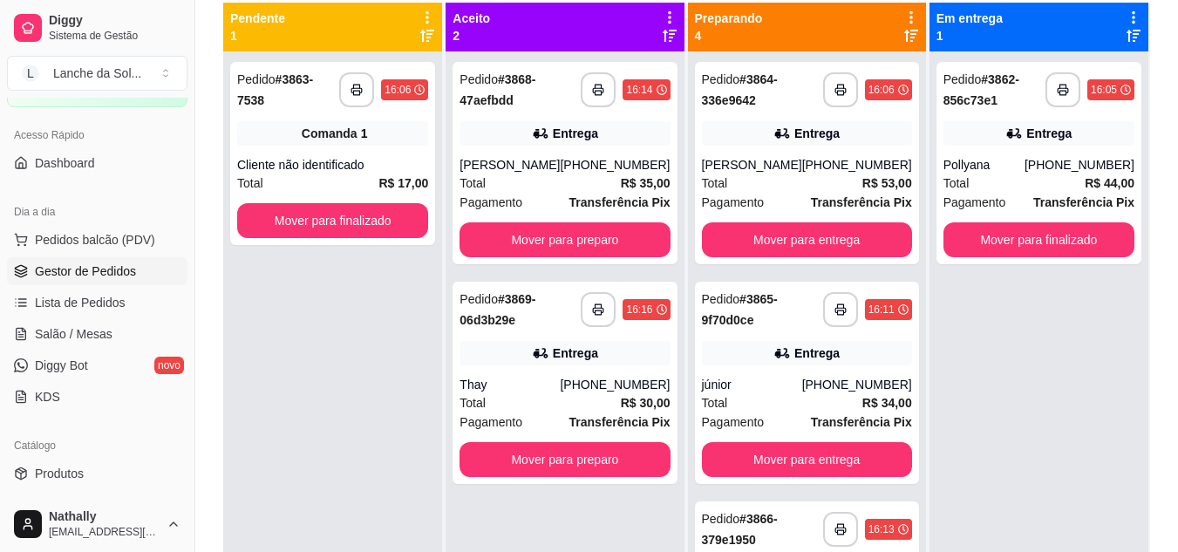
click at [94, 322] on link "Salão / Mesas" at bounding box center [97, 334] width 180 height 28
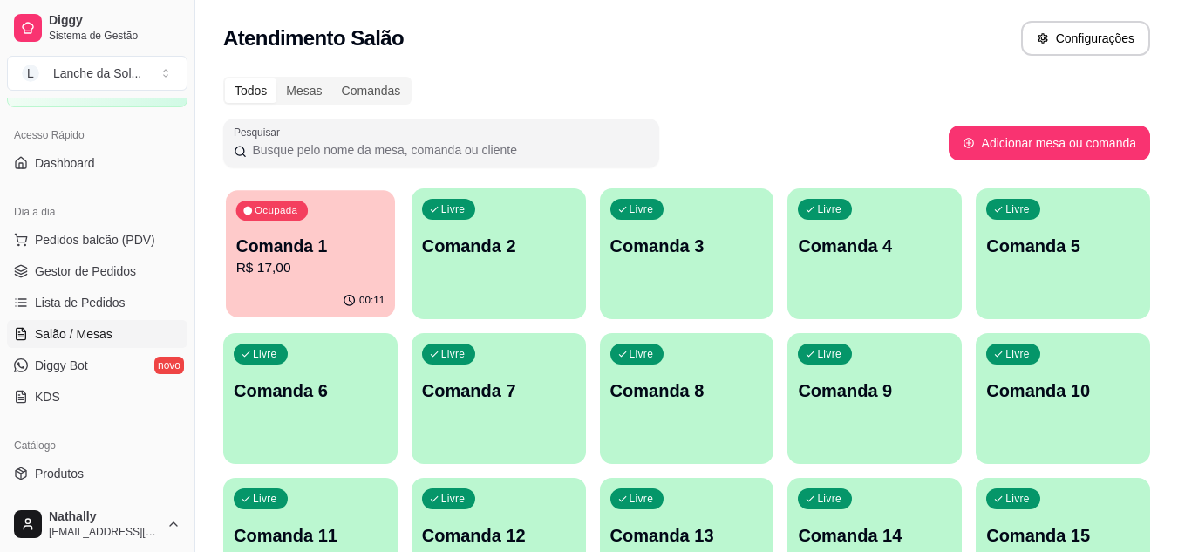
click at [323, 249] on p "Comanda 1" at bounding box center [310, 247] width 149 height 24
click at [104, 283] on link "Gestor de Pedidos" at bounding box center [97, 271] width 180 height 28
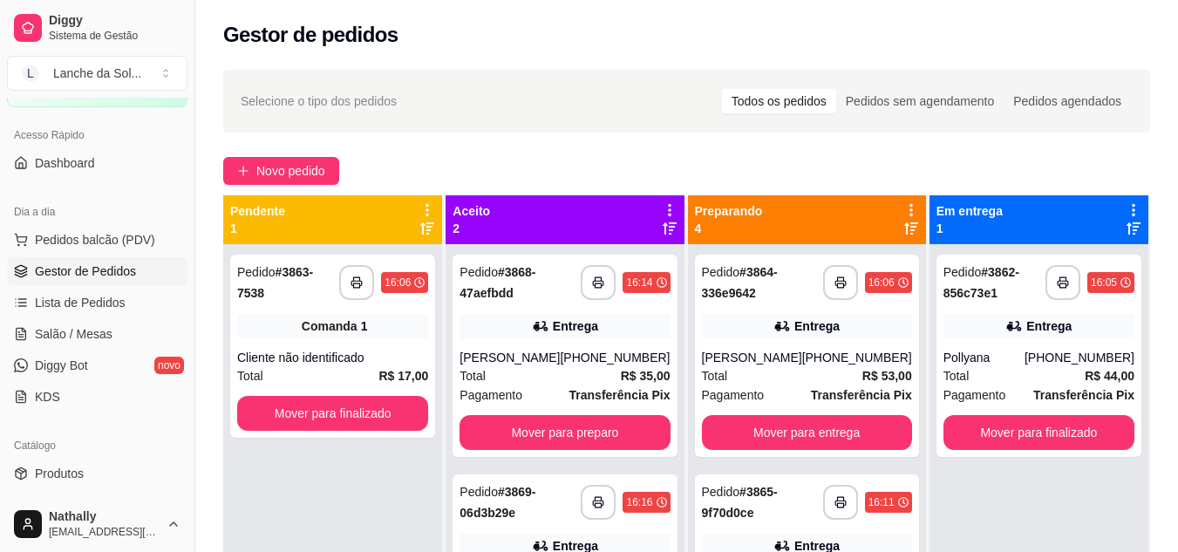
click at [95, 309] on span "Lista de Pedidos" at bounding box center [80, 302] width 91 height 17
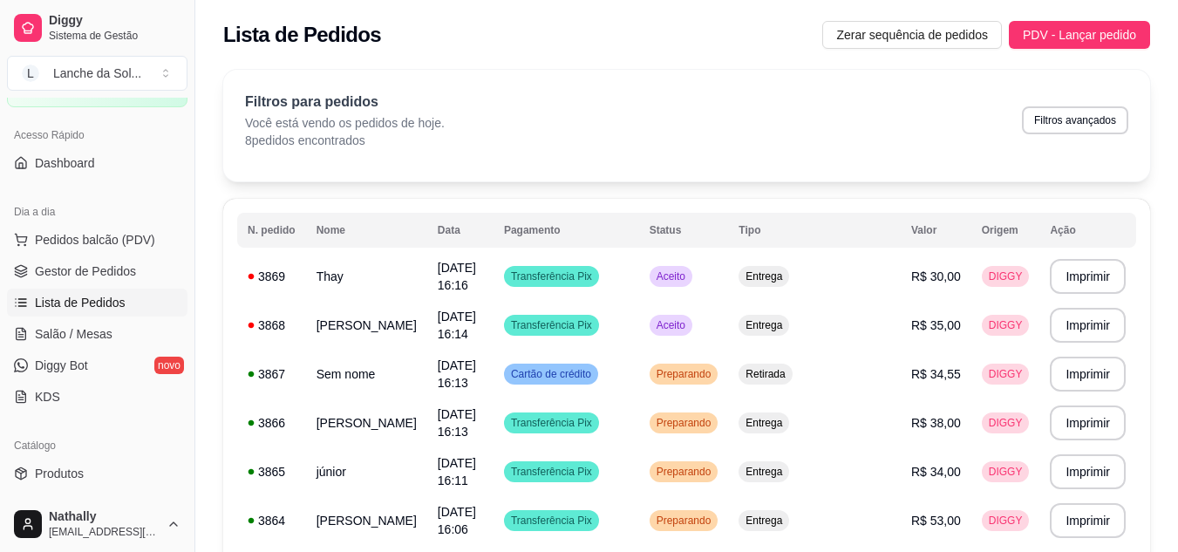
click at [107, 260] on link "Gestor de Pedidos" at bounding box center [97, 271] width 180 height 28
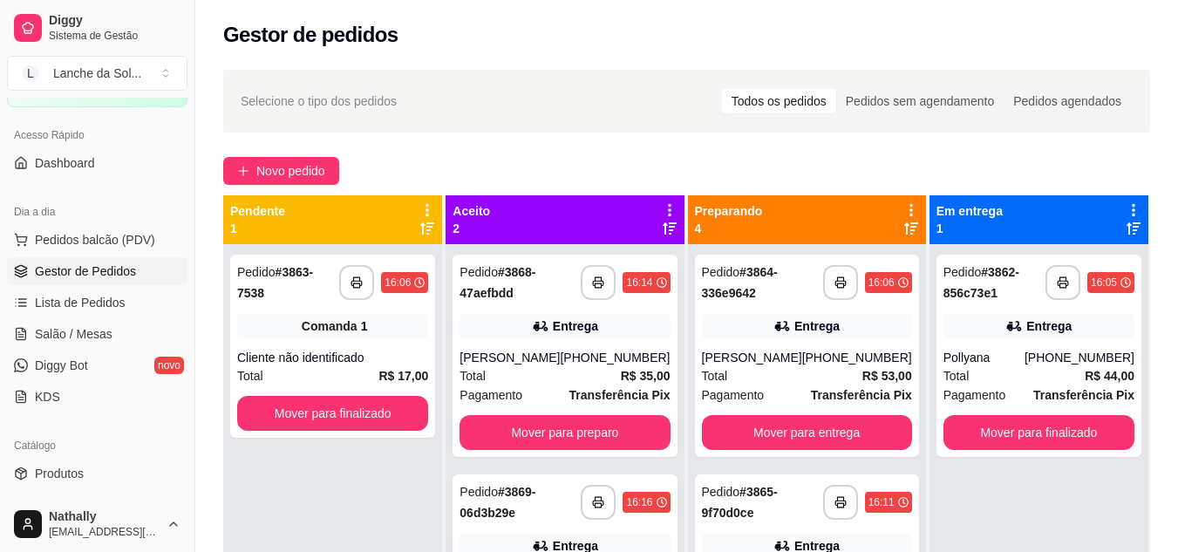
click at [524, 349] on div "[PERSON_NAME]" at bounding box center [509, 357] width 100 height 17
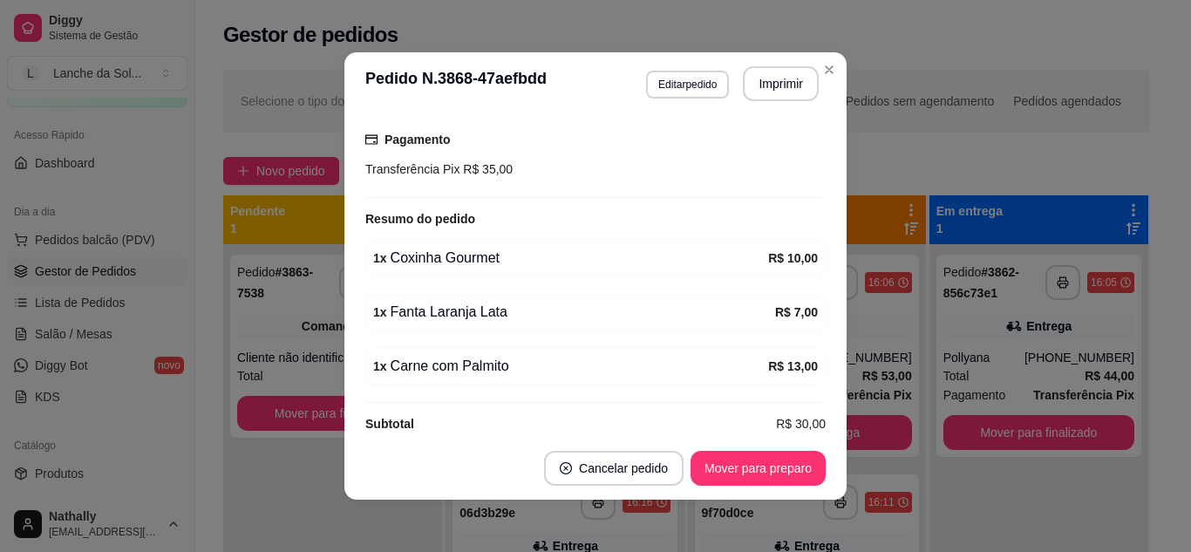
scroll to position [460, 0]
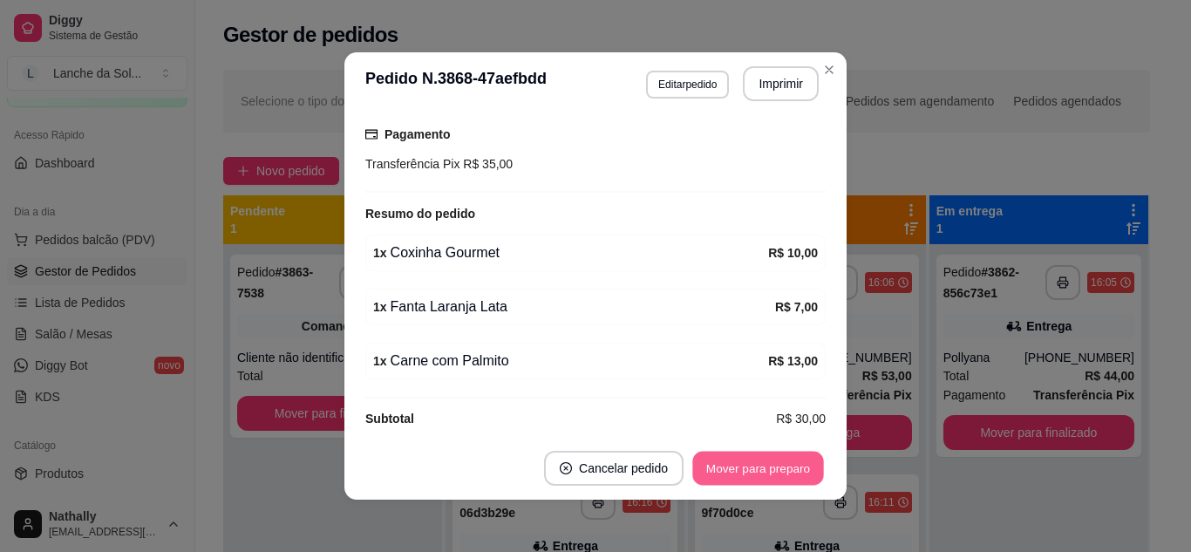
click at [732, 473] on button "Mover para preparo" at bounding box center [757, 469] width 131 height 34
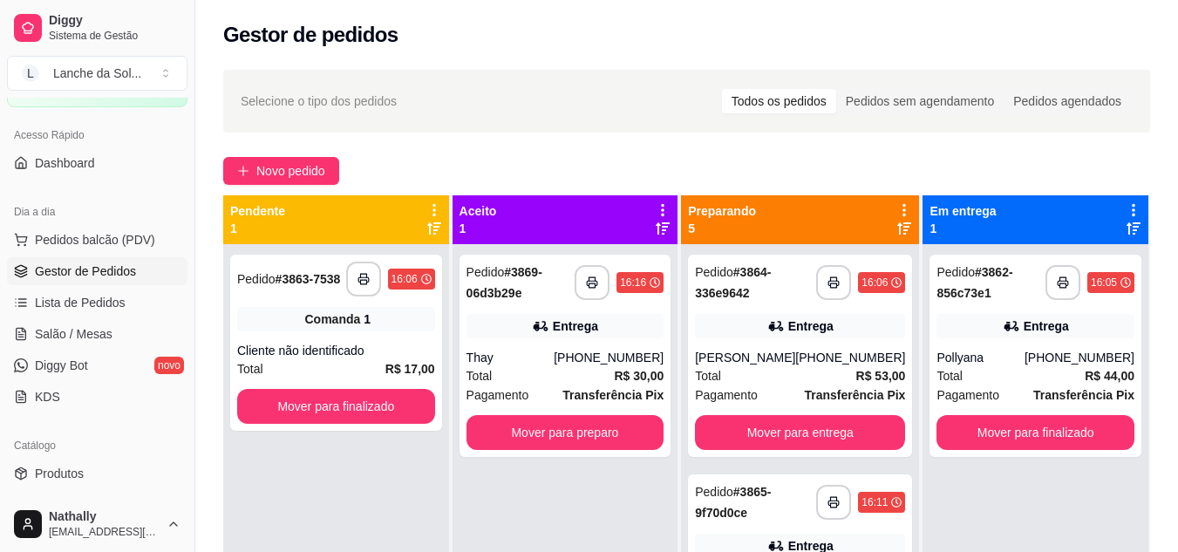
click at [585, 398] on strong "Transferência Pix" at bounding box center [612, 395] width 101 height 14
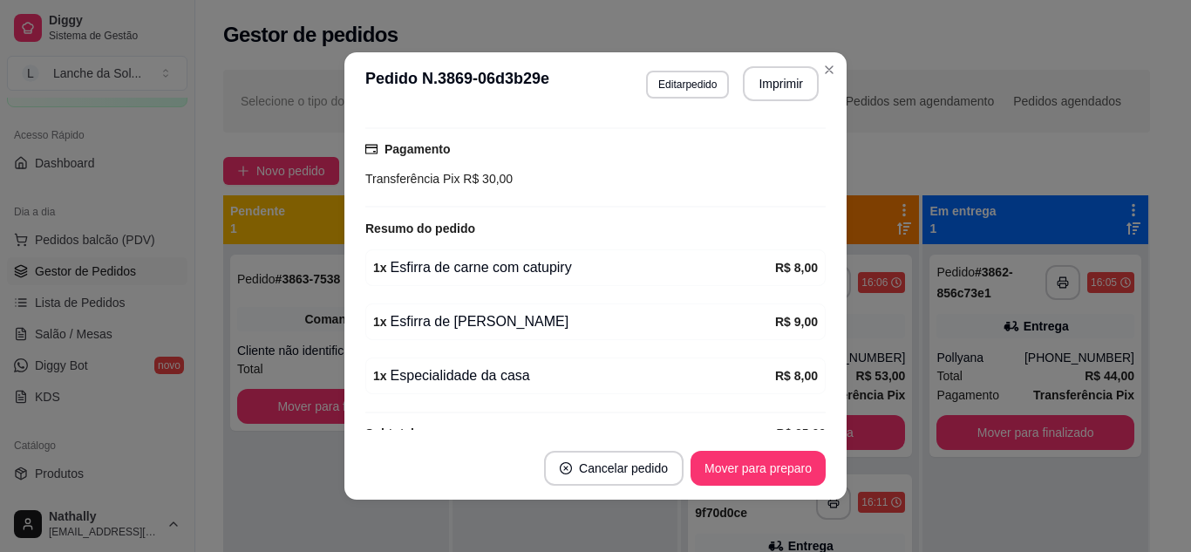
scroll to position [478, 0]
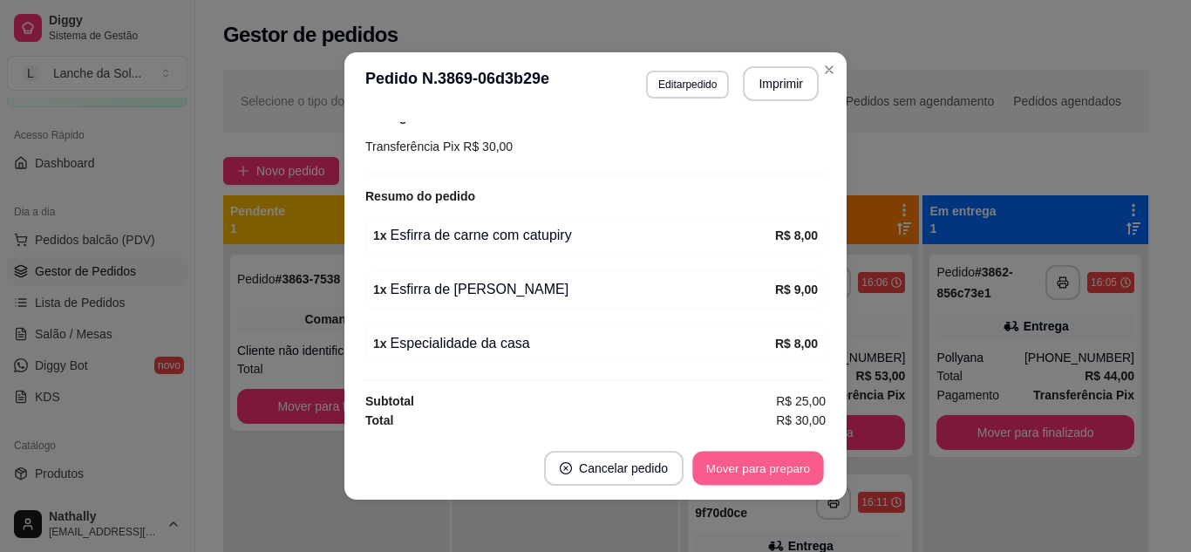
click at [773, 473] on button "Mover para preparo" at bounding box center [757, 469] width 131 height 34
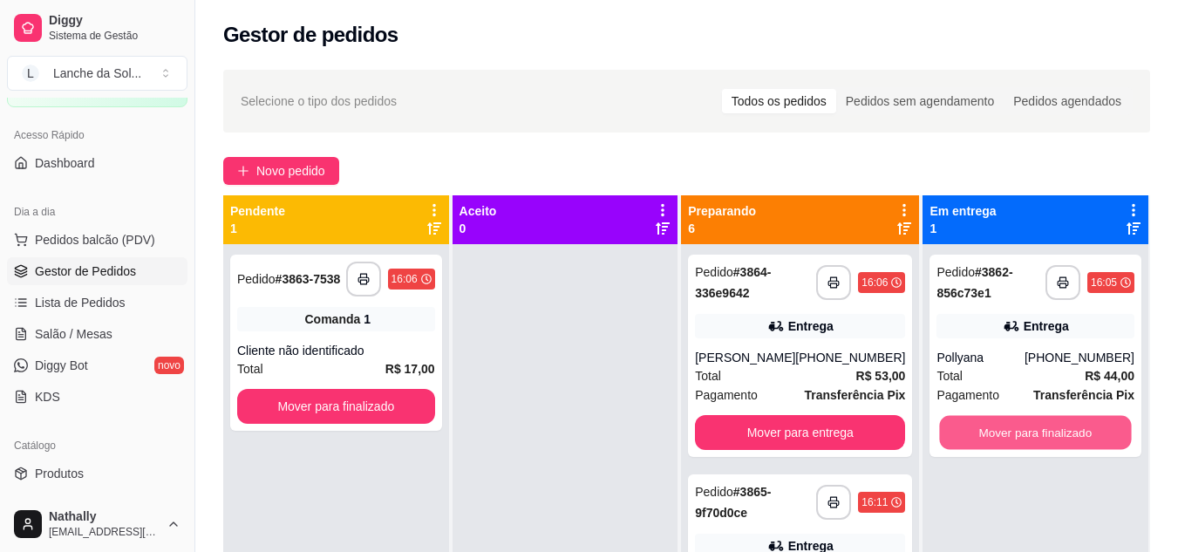
click at [991, 426] on button "Mover para finalizado" at bounding box center [1036, 433] width 192 height 34
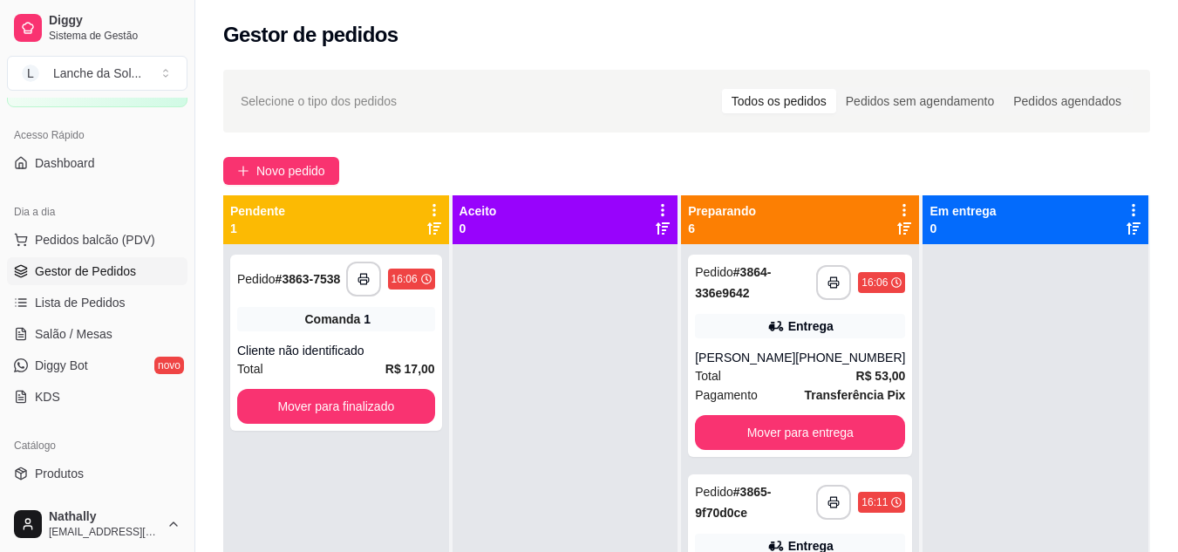
click at [846, 365] on div "[PHONE_NUMBER]" at bounding box center [850, 357] width 110 height 17
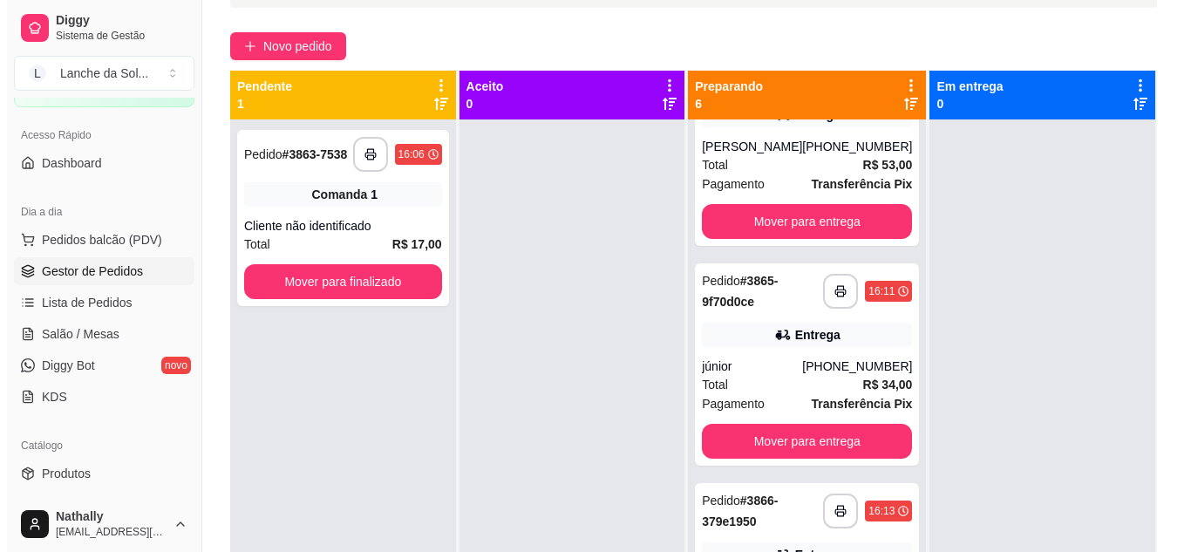
scroll to position [88, 0]
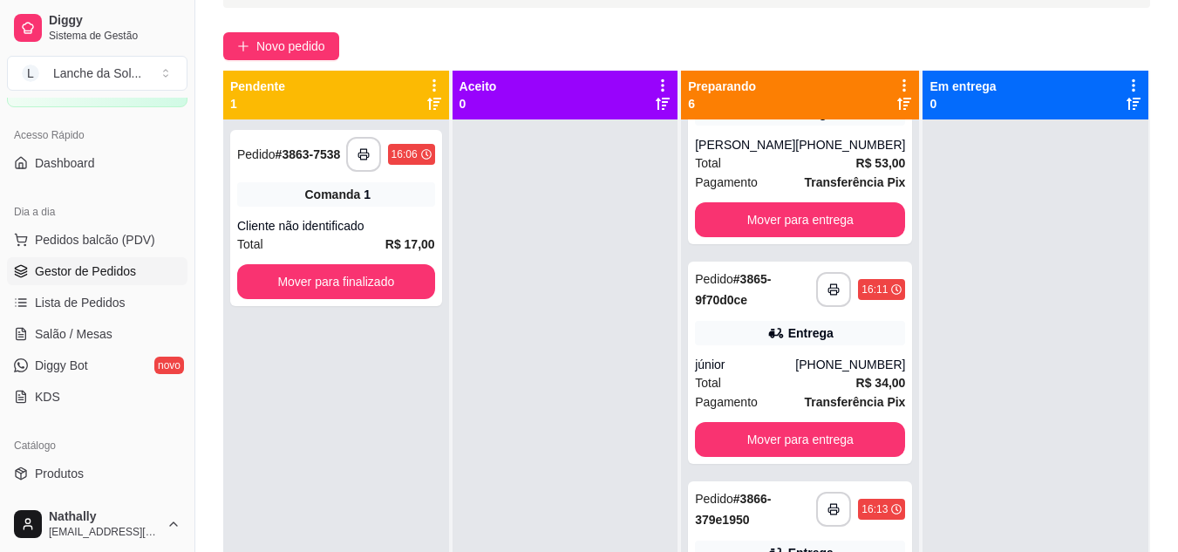
click at [792, 346] on div "**********" at bounding box center [800, 363] width 224 height 202
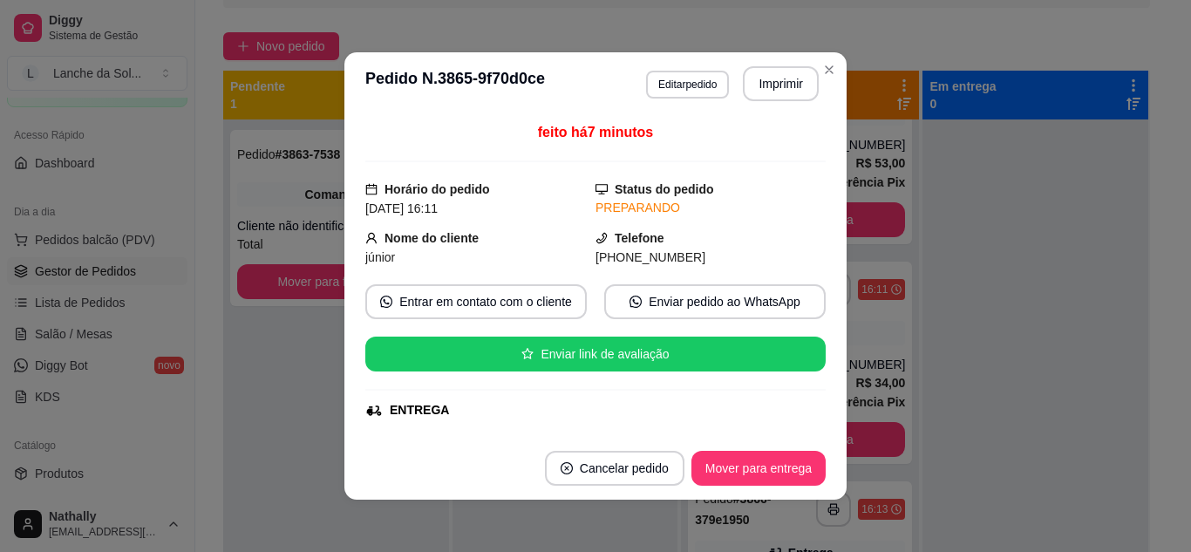
drag, startPoint x: 806, startPoint y: 206, endPoint x: 821, endPoint y: 214, distance: 17.5
click at [821, 214] on div "feito há 7 minutos Horário do pedido [DATE] 16:11 Status do pedido PREPARANDO N…" at bounding box center [595, 276] width 502 height 322
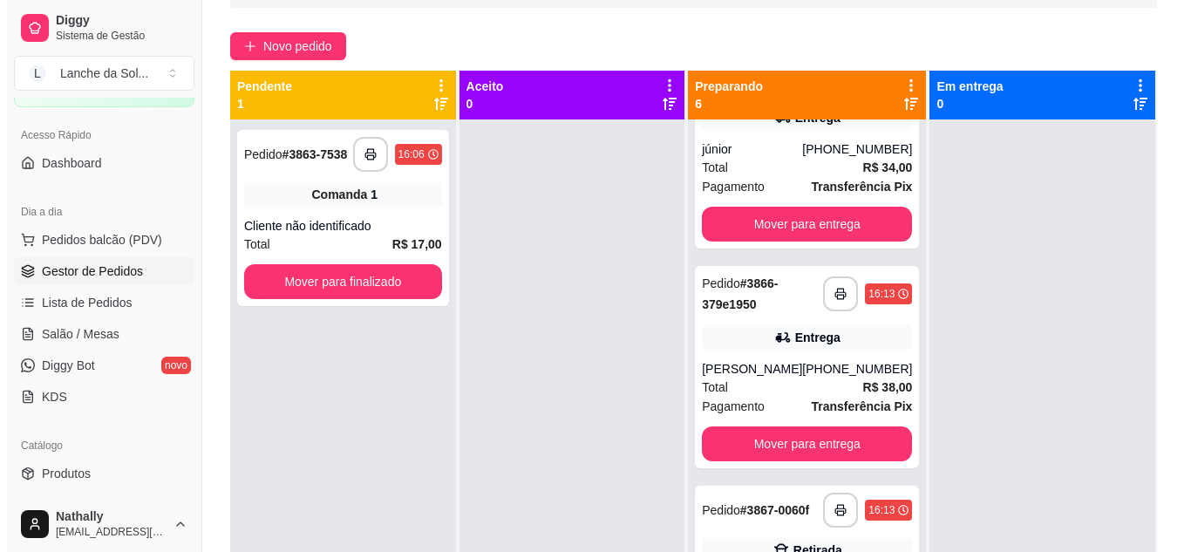
scroll to position [310, 0]
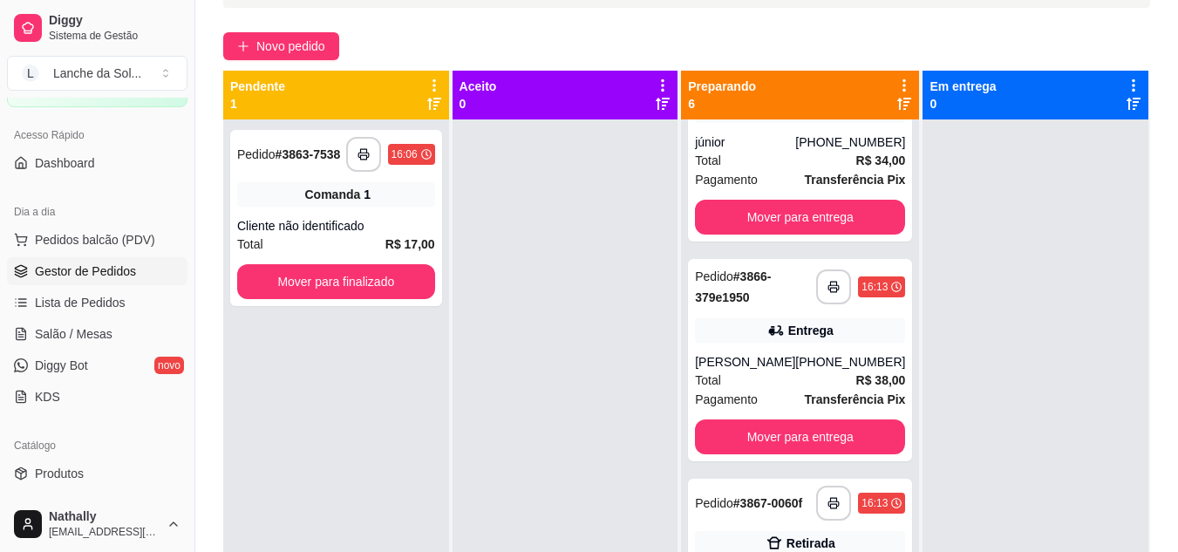
click at [792, 370] on div "[PERSON_NAME]" at bounding box center [745, 361] width 100 height 17
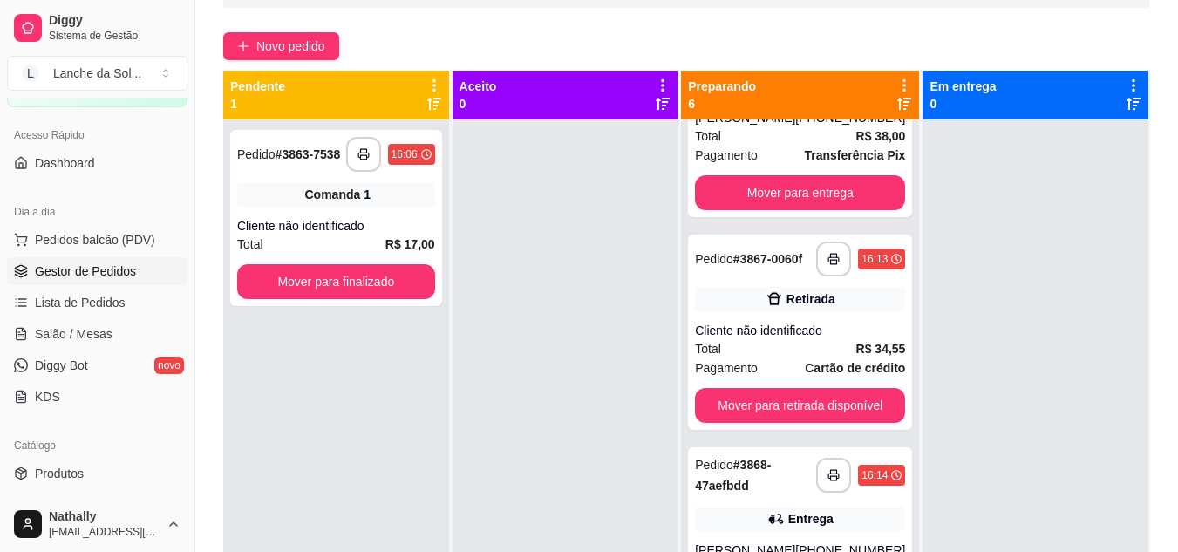
scroll to position [559, 0]
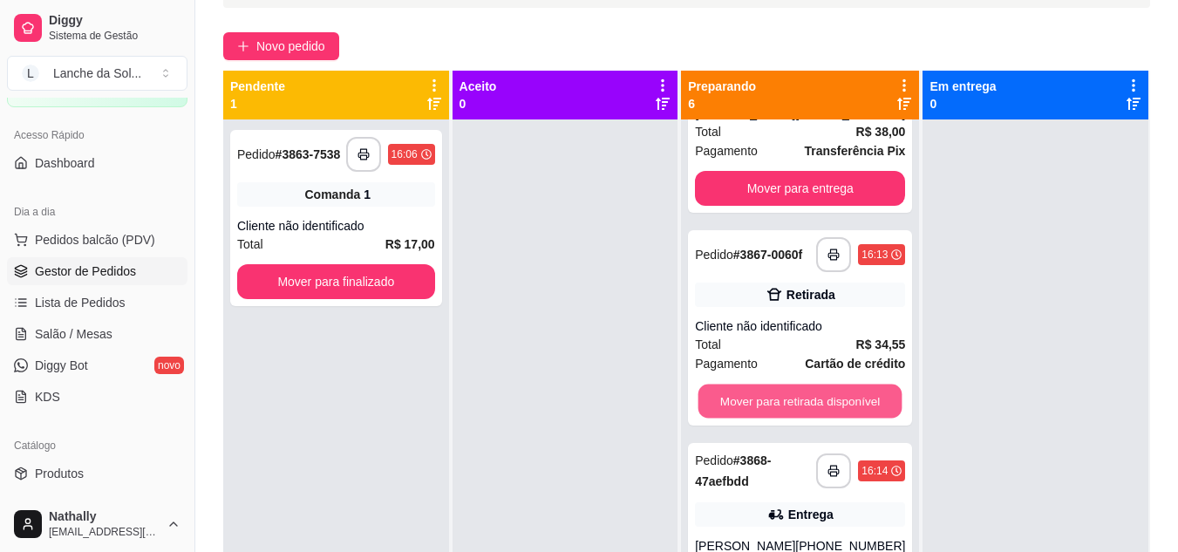
click at [800, 416] on button "Mover para retirada disponível" at bounding box center [800, 402] width 204 height 34
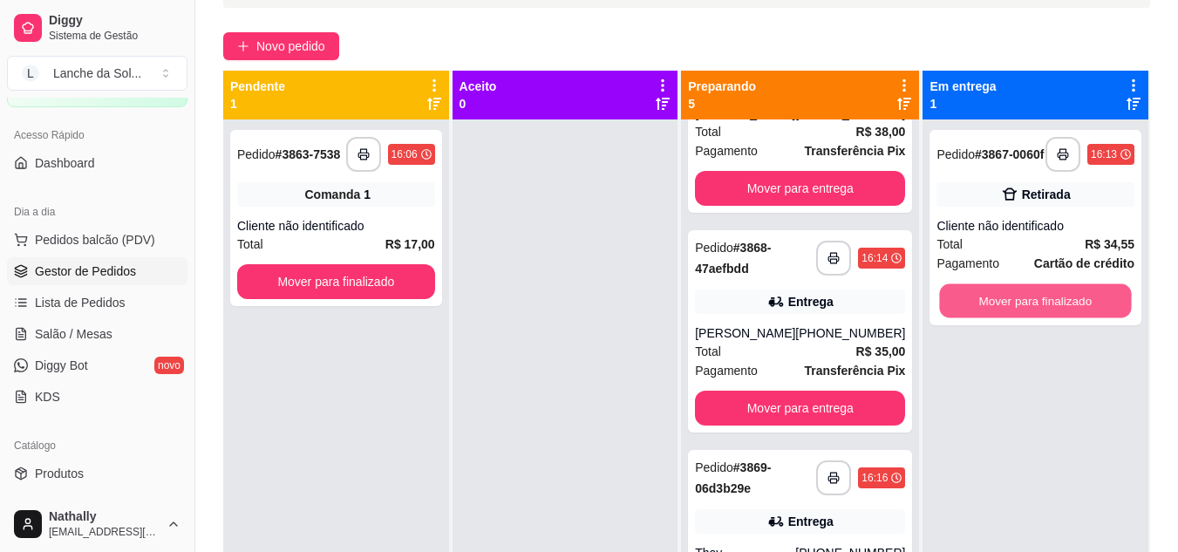
click at [979, 307] on button "Mover para finalizado" at bounding box center [1036, 301] width 192 height 34
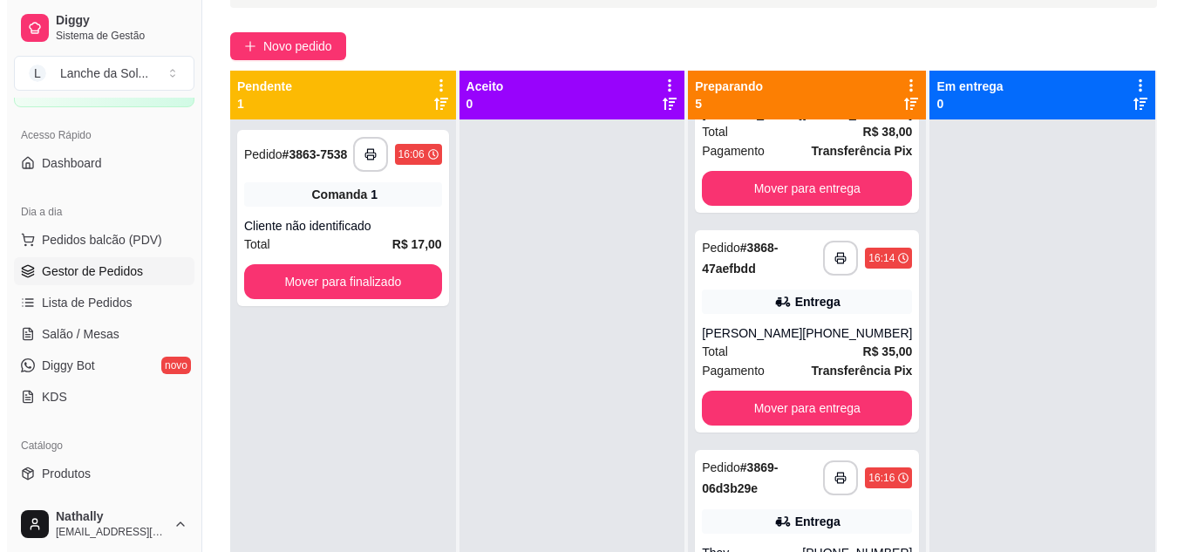
scroll to position [582, 0]
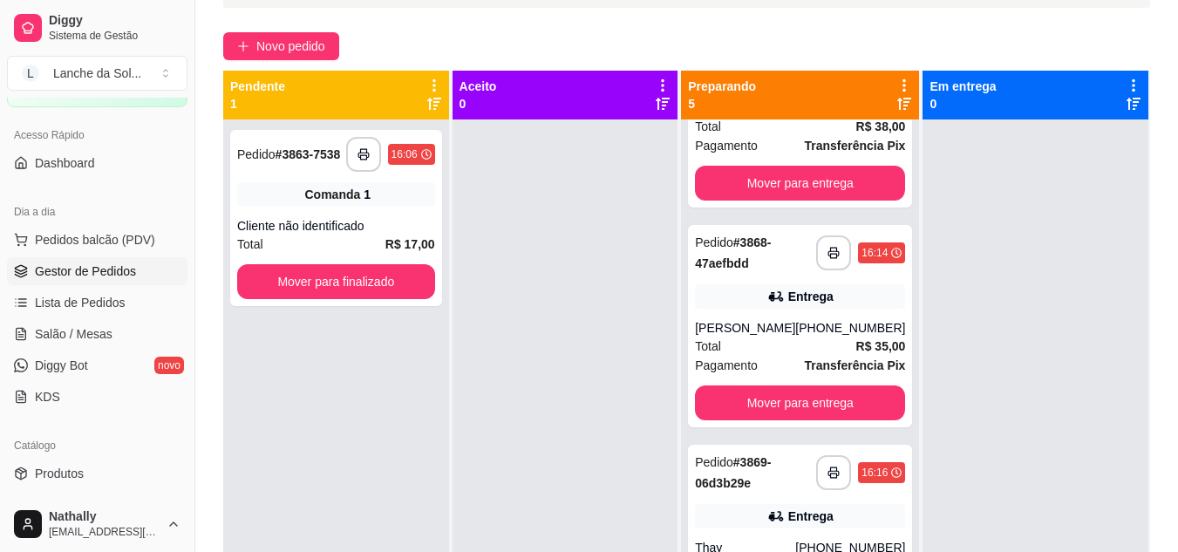
click at [821, 284] on div "Entrega" at bounding box center [800, 296] width 210 height 24
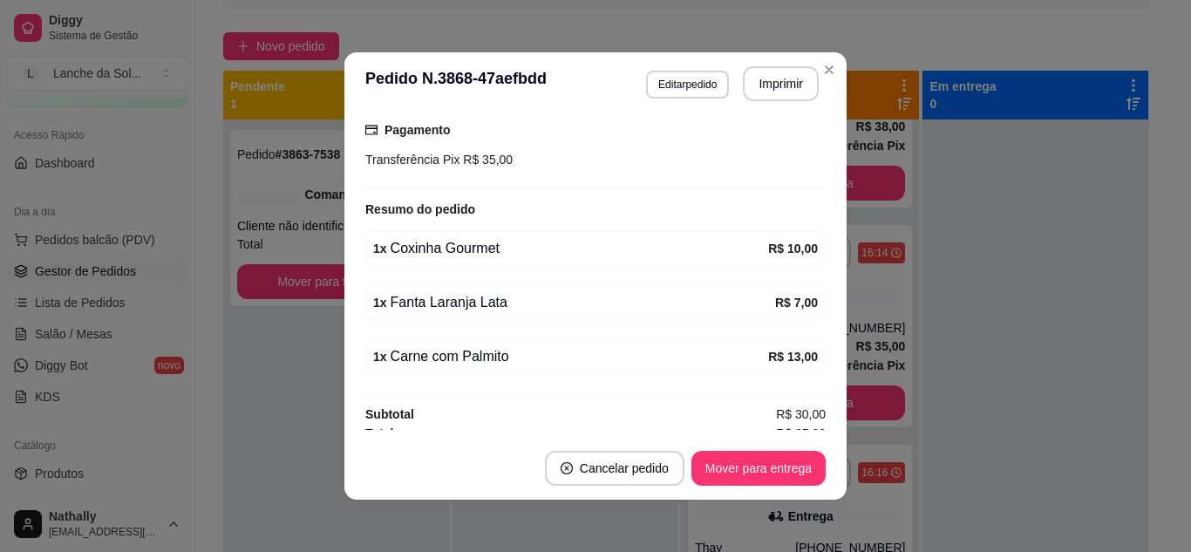
scroll to position [478, 0]
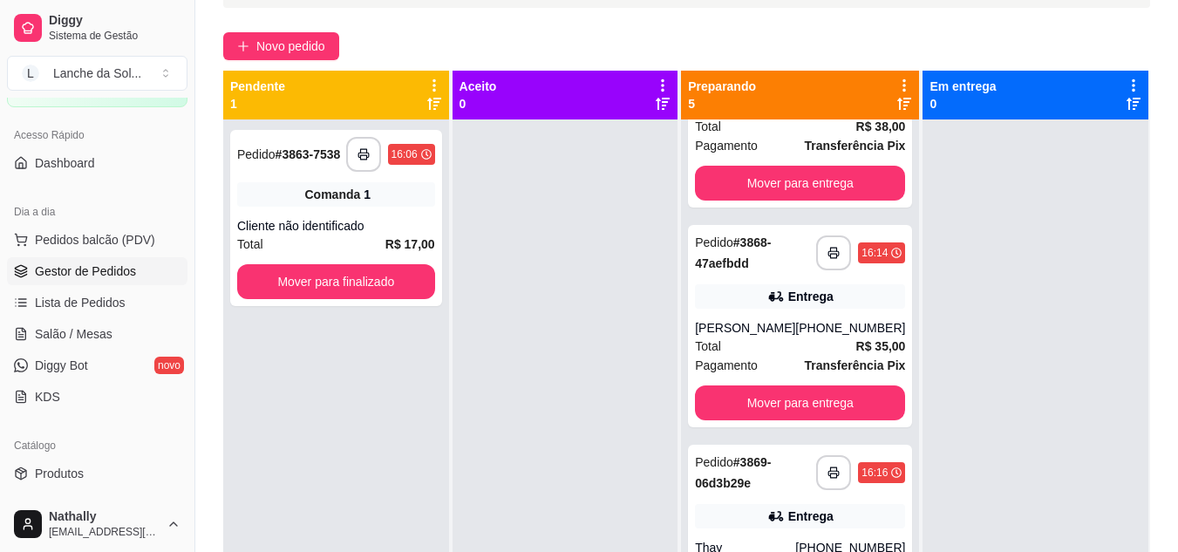
click at [750, 485] on strong "# 3869-06d3b29e" at bounding box center [733, 472] width 76 height 35
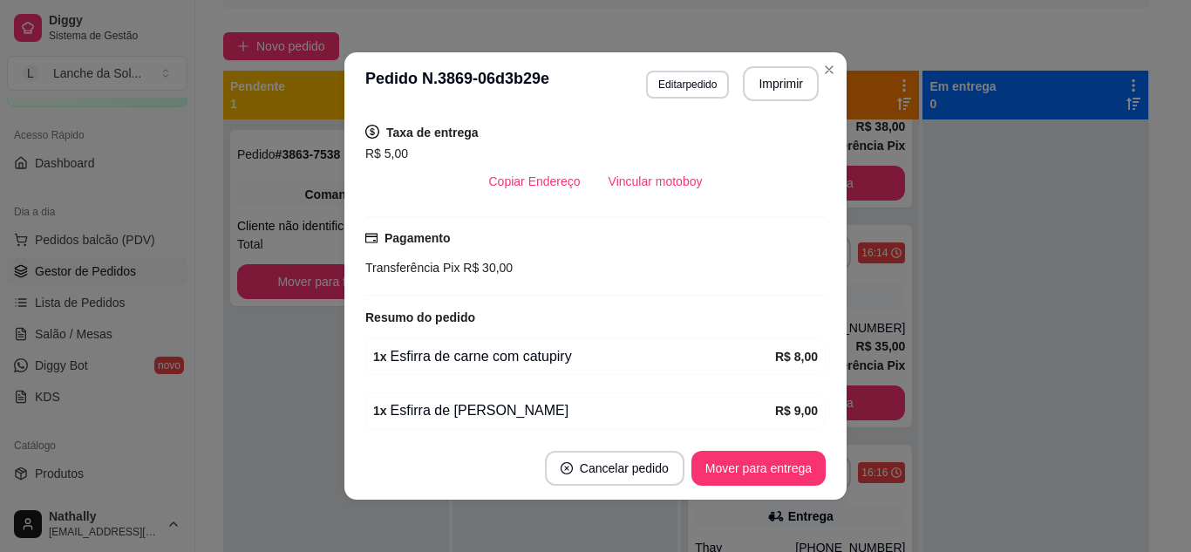
scroll to position [374, 0]
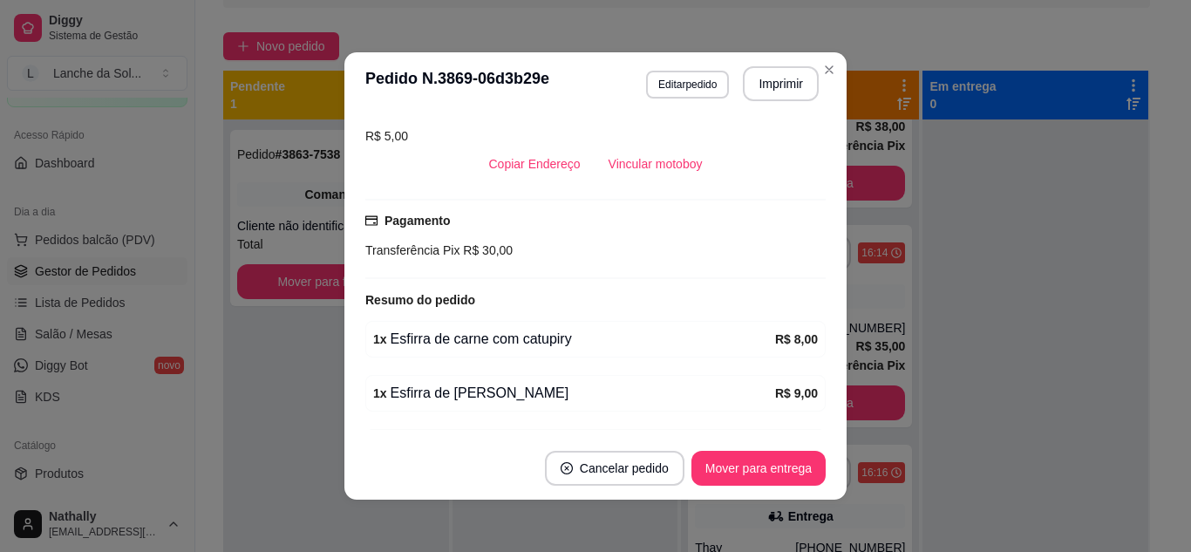
drag, startPoint x: 788, startPoint y: 317, endPoint x: 795, endPoint y: 336, distance: 19.6
click at [795, 336] on div "feito há 2 minutos Horário do pedido [DATE] 16:16 Status do pedido PREPARANDO N…" at bounding box center [595, 276] width 460 height 308
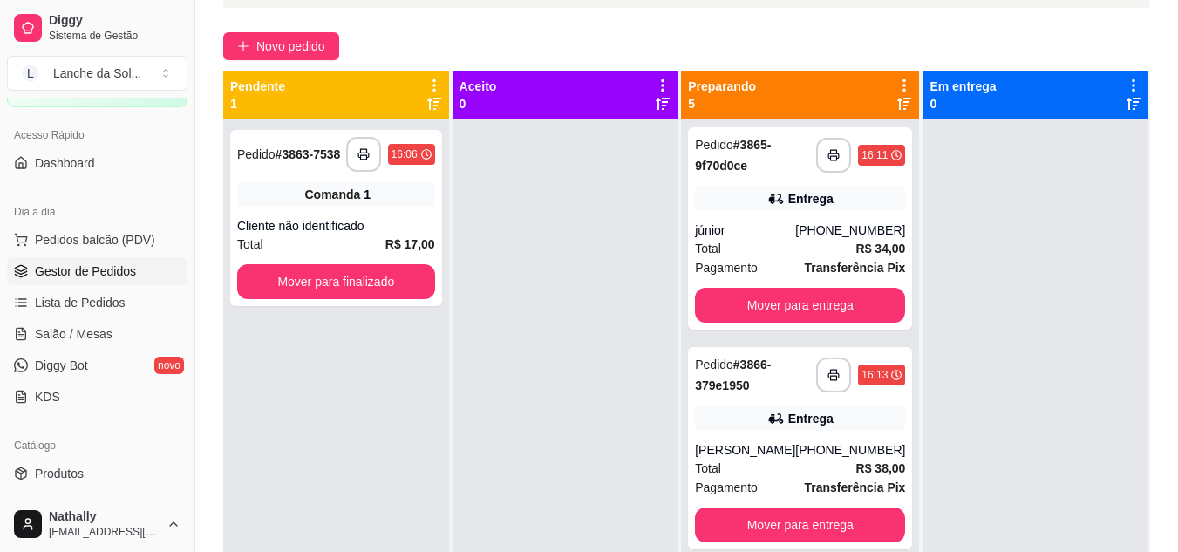
scroll to position [158, 0]
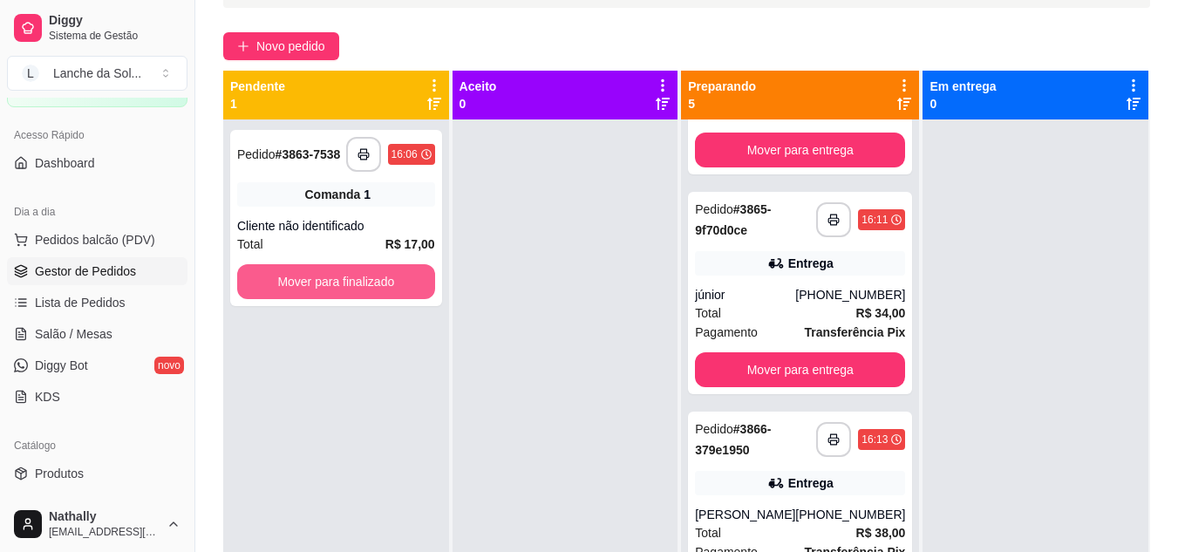
click at [341, 269] on button "Mover para finalizado" at bounding box center [336, 281] width 198 height 35
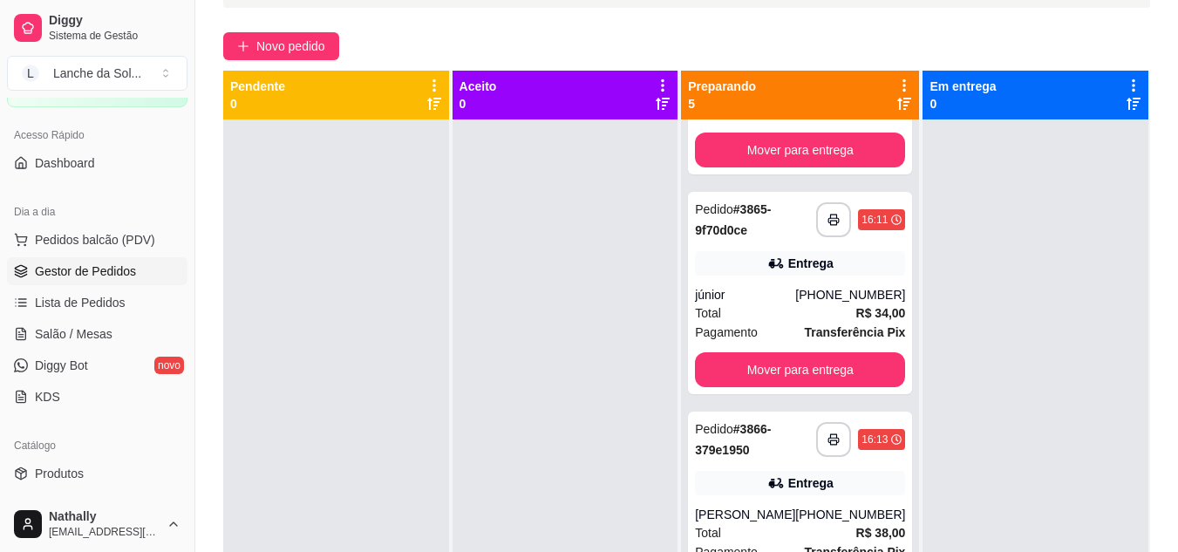
click at [111, 334] on link "Salão / Mesas" at bounding box center [97, 334] width 180 height 28
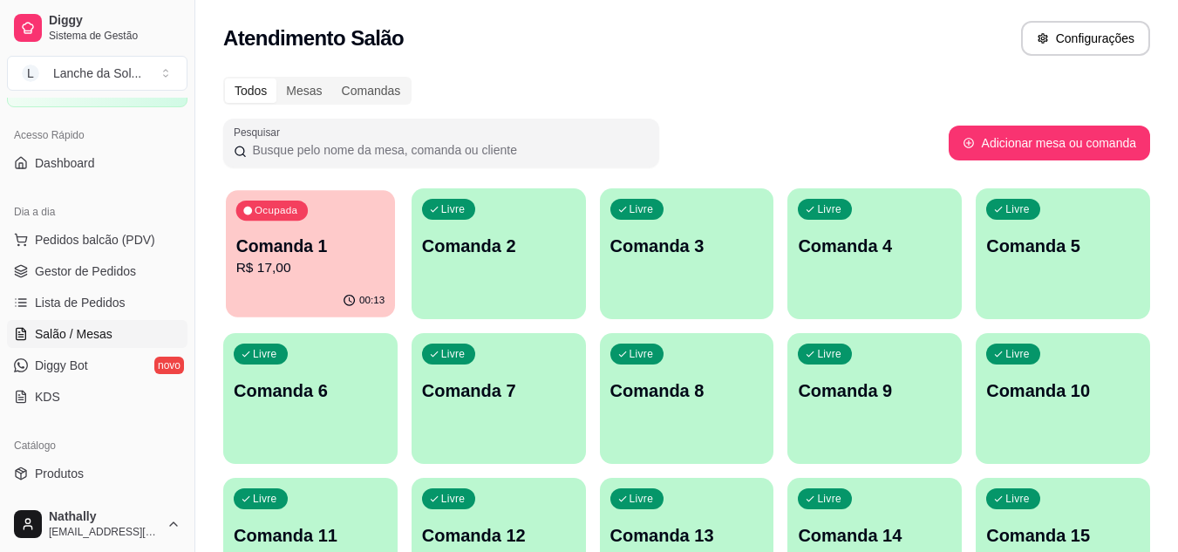
click at [227, 298] on div "00:13" at bounding box center [310, 300] width 169 height 33
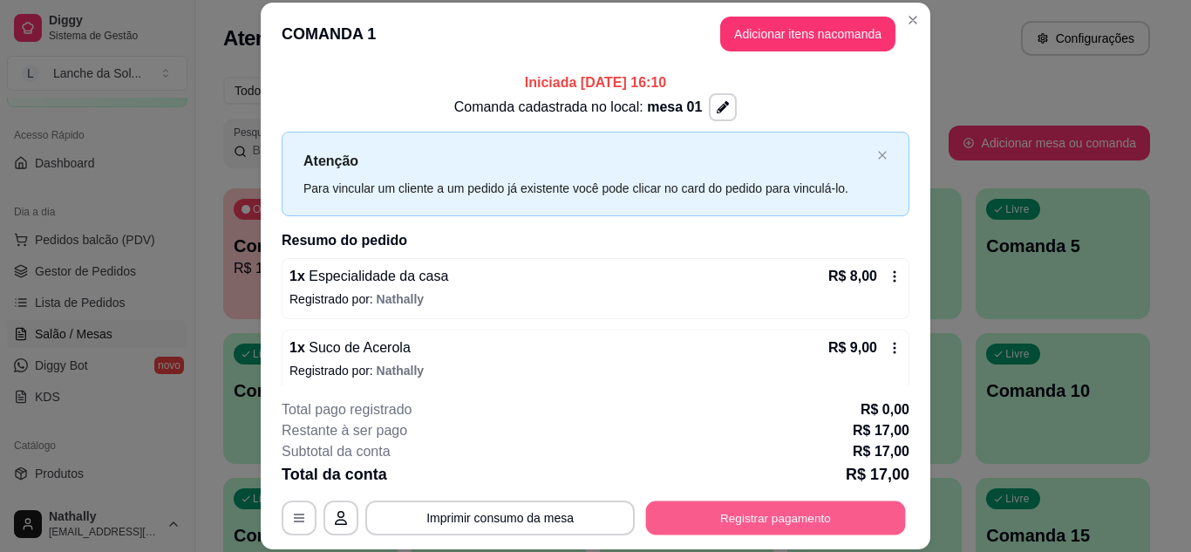
click at [718, 524] on button "Registrar pagamento" at bounding box center [776, 517] width 260 height 34
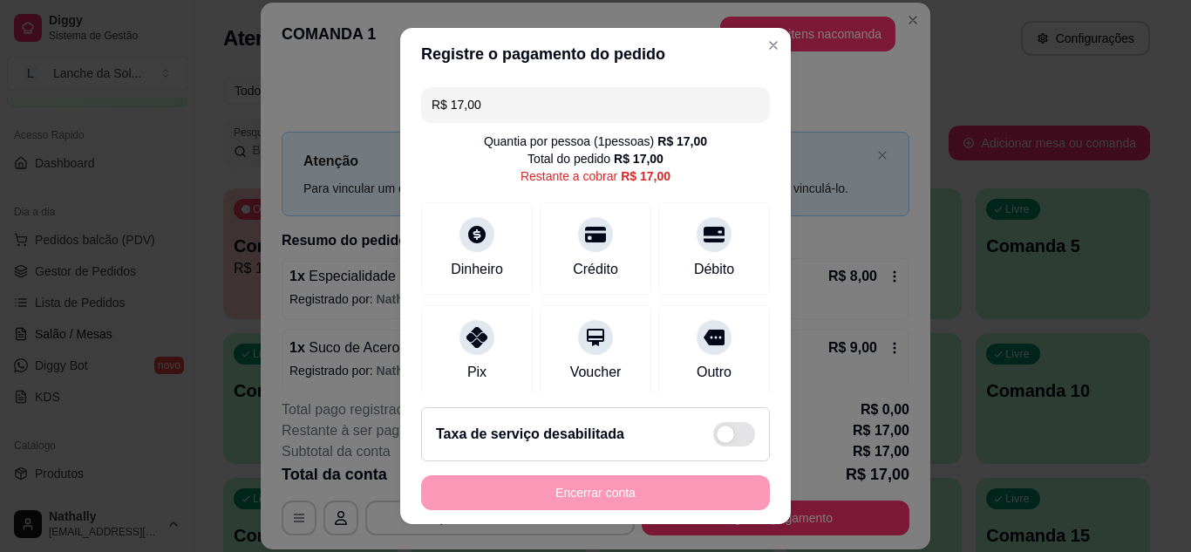
click at [475, 320] on div at bounding box center [476, 337] width 35 height 35
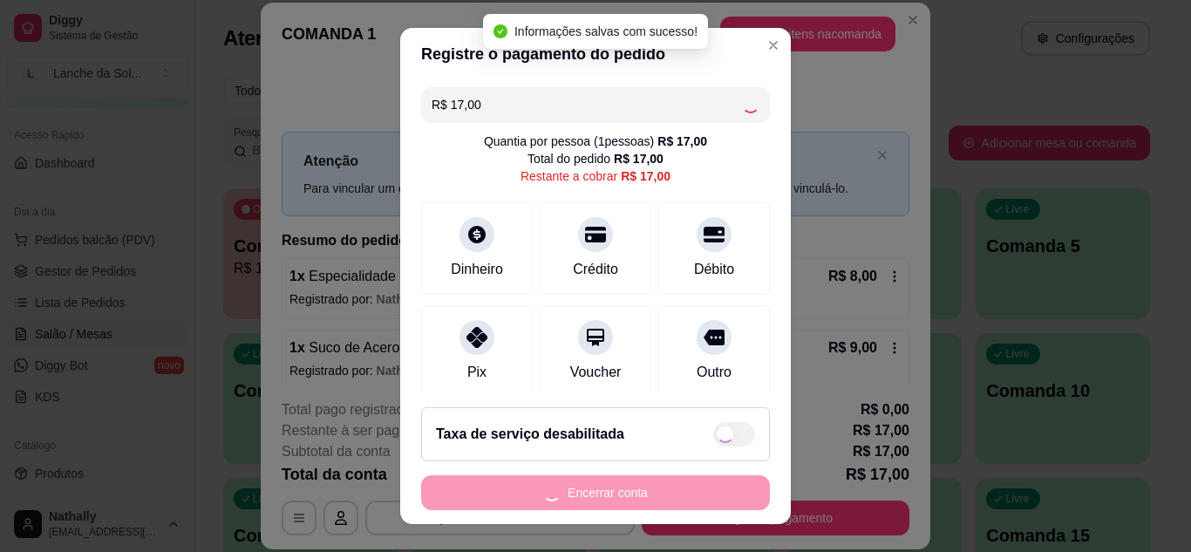
type input "R$ 0,00"
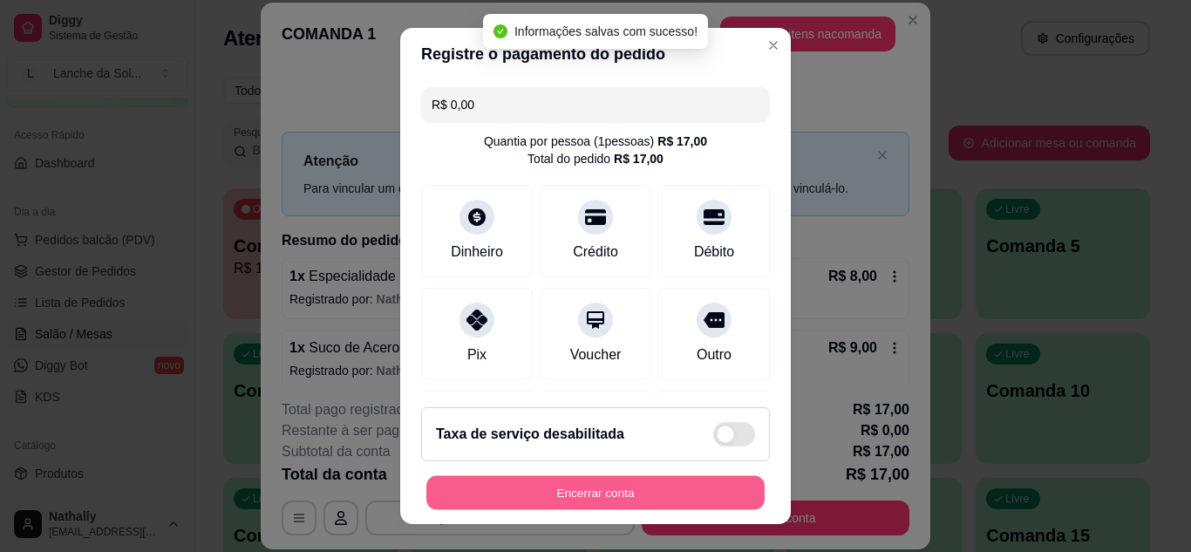
click at [510, 486] on button "Encerrar conta" at bounding box center [595, 493] width 338 height 34
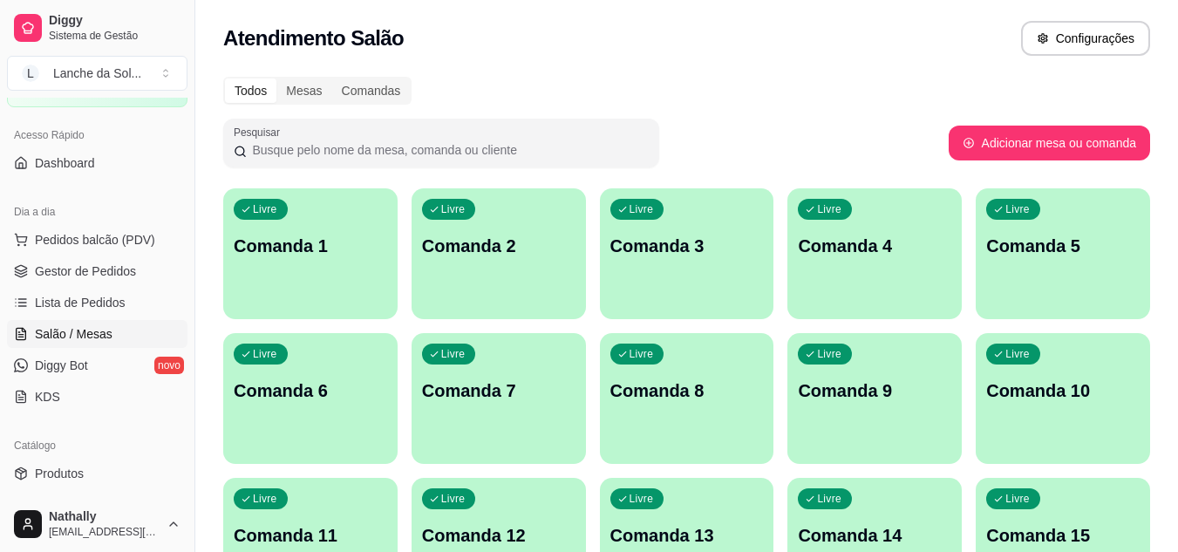
click at [74, 267] on span "Gestor de Pedidos" at bounding box center [85, 270] width 101 height 17
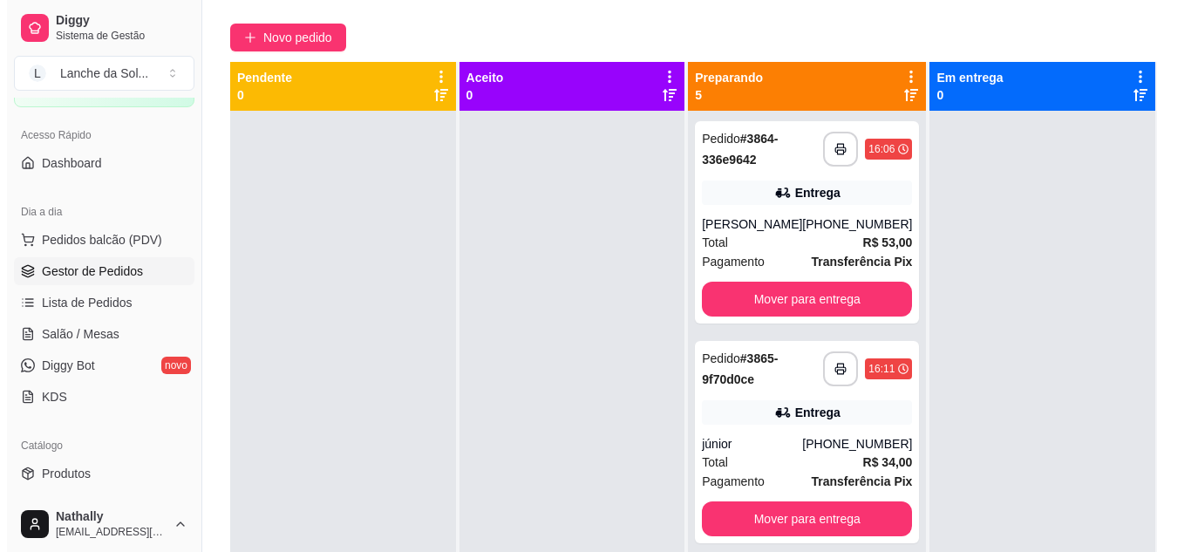
scroll to position [153, 0]
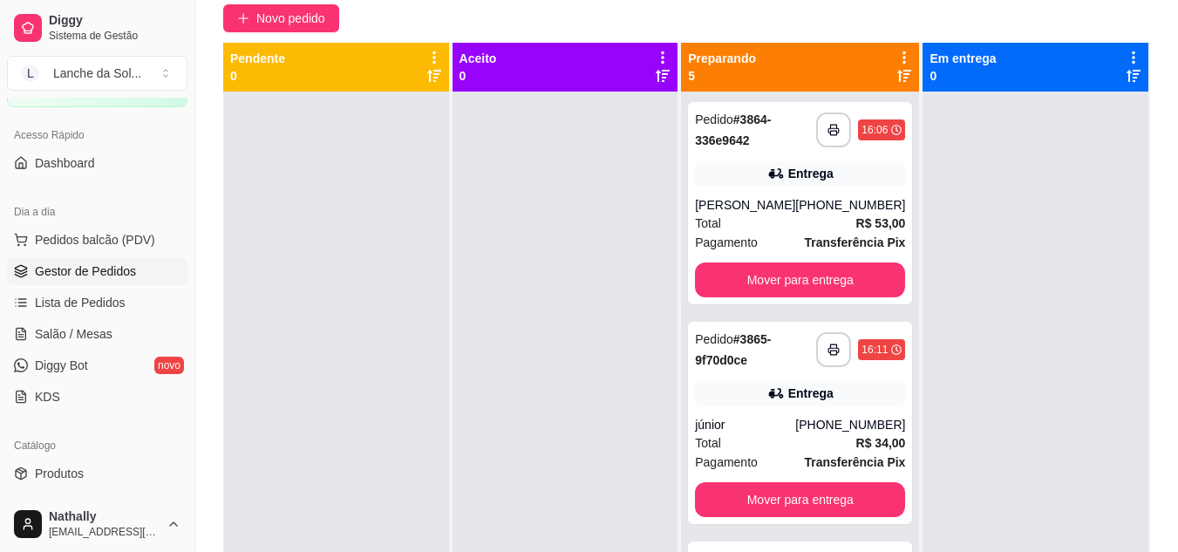
click at [837, 198] on div "[PHONE_NUMBER]" at bounding box center [850, 204] width 110 height 17
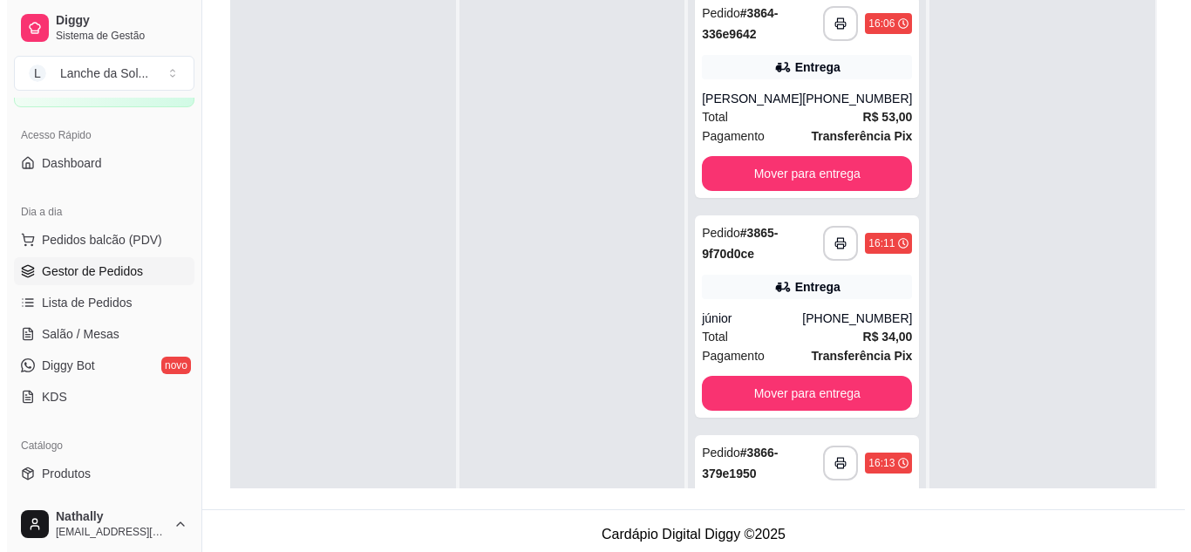
scroll to position [266, 0]
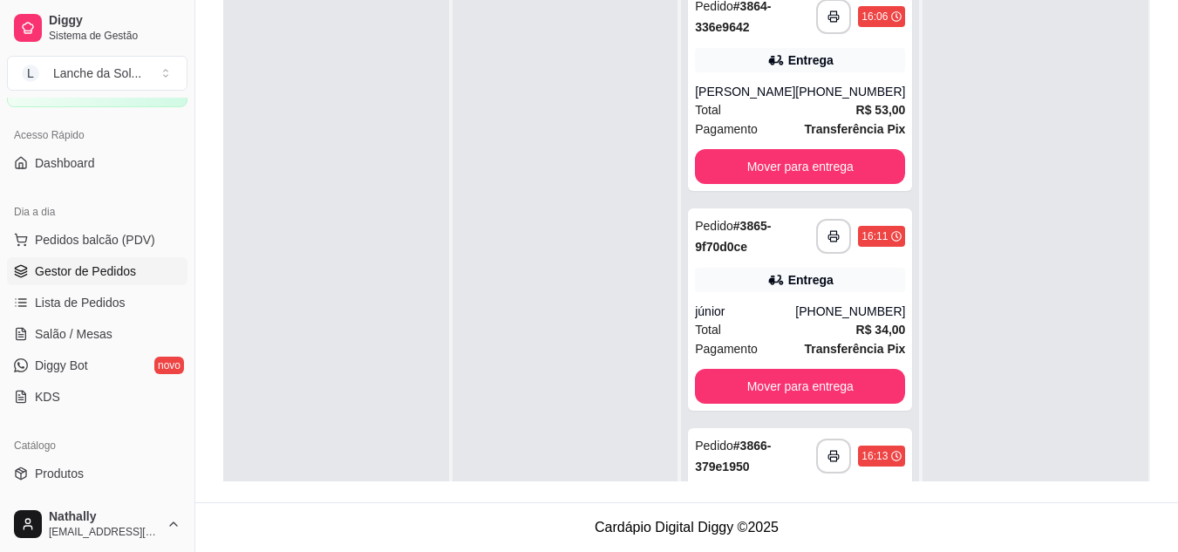
click at [756, 446] on strong "# 3866-379e1950" at bounding box center [733, 456] width 76 height 35
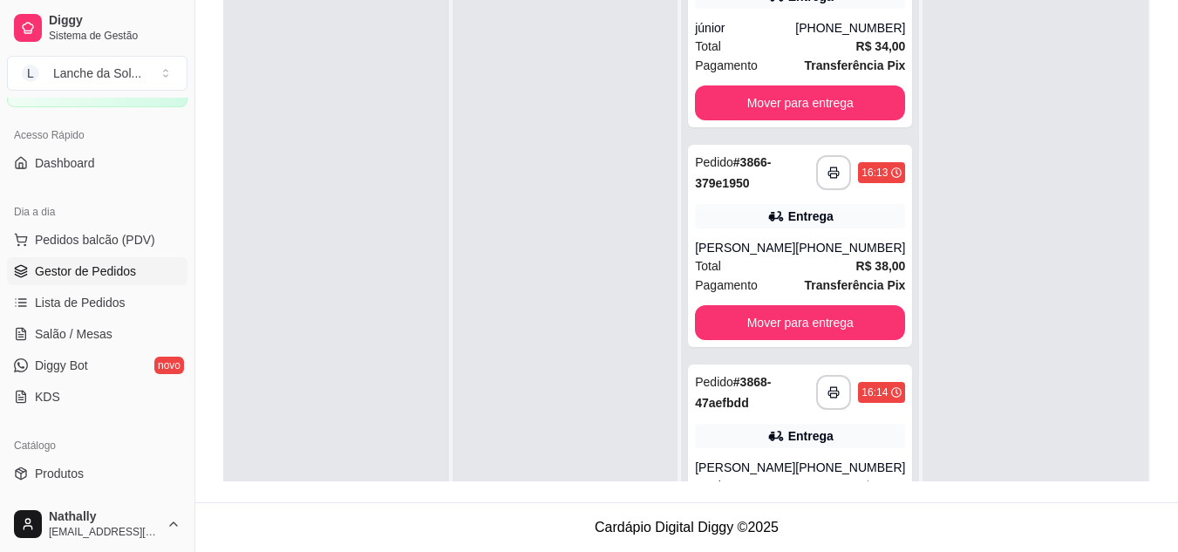
scroll to position [291, 0]
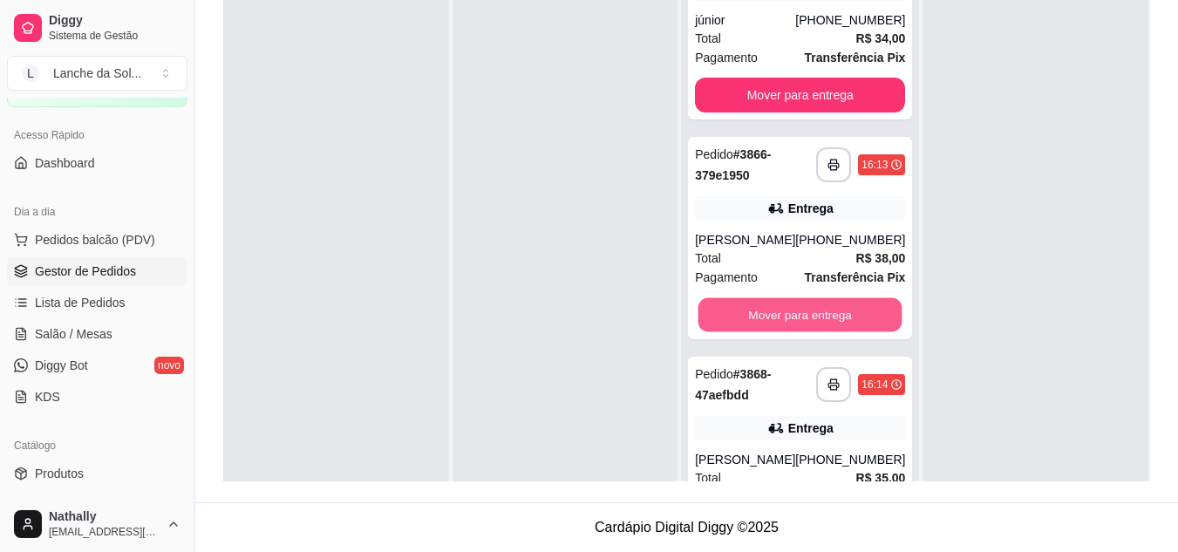
click at [800, 332] on button "Mover para entrega" at bounding box center [800, 315] width 204 height 34
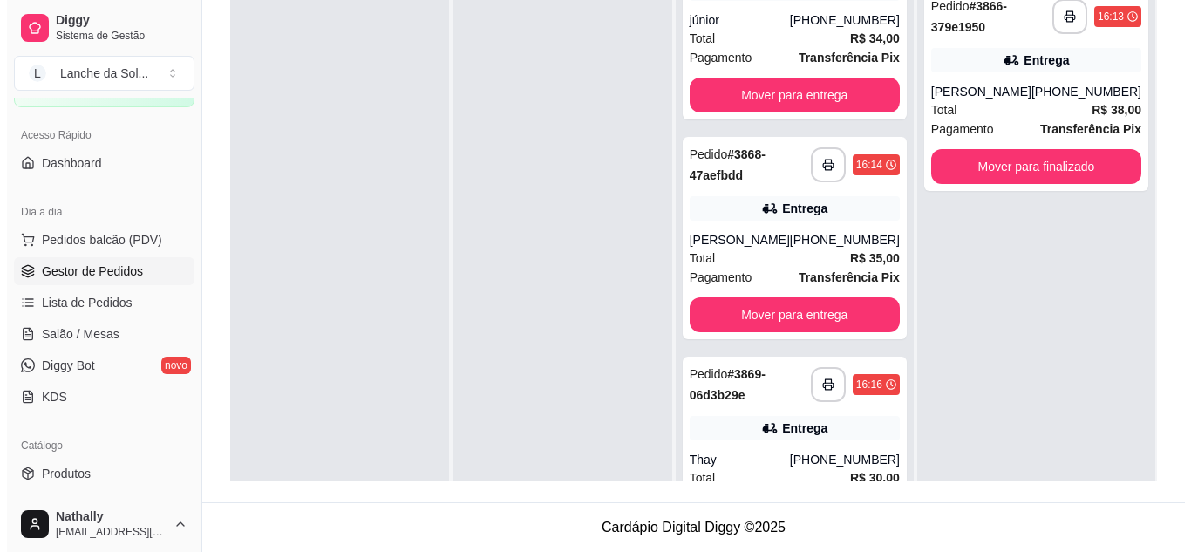
scroll to position [344, 0]
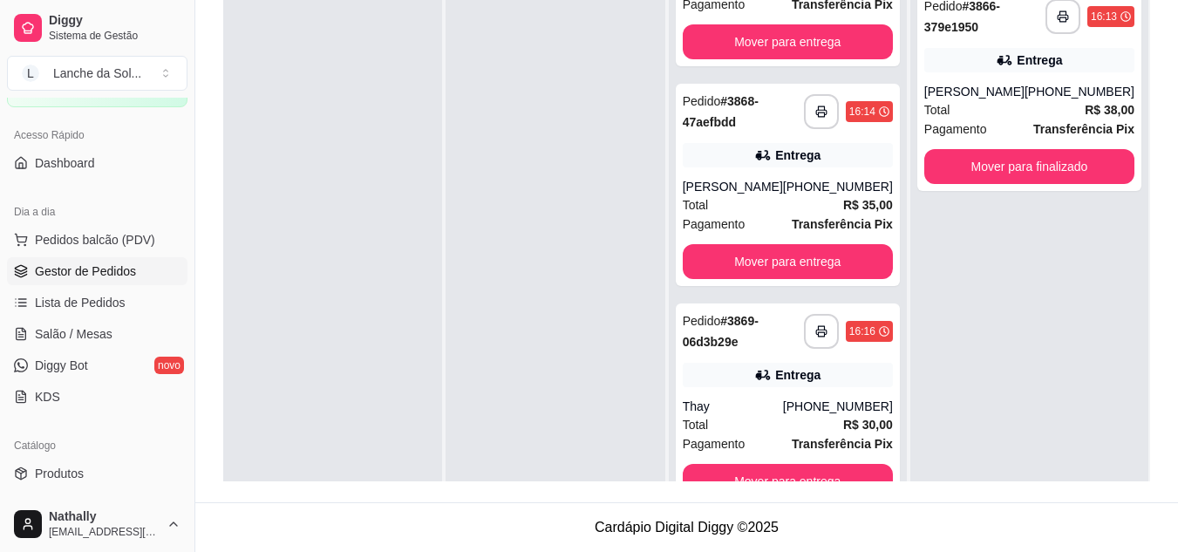
click at [785, 389] on div "**********" at bounding box center [788, 404] width 224 height 202
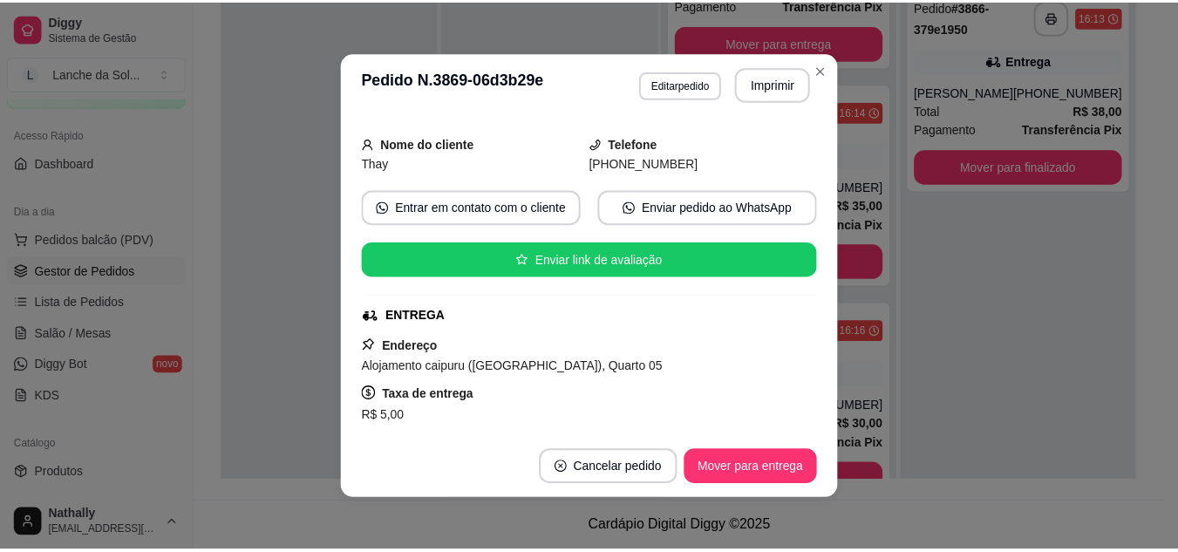
scroll to position [0, 0]
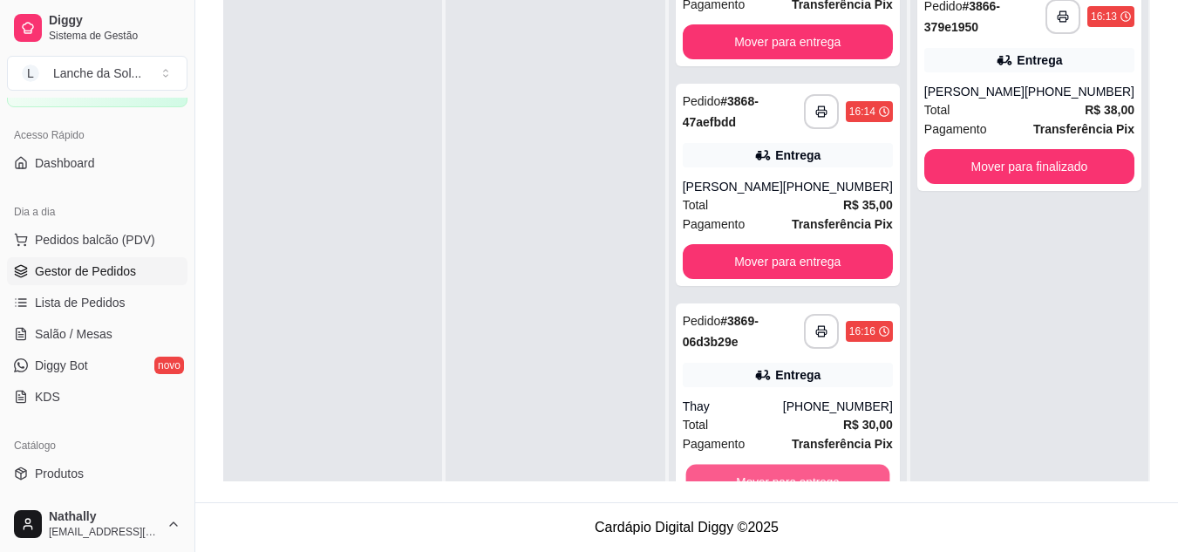
click at [802, 466] on button "Mover para entrega" at bounding box center [787, 482] width 204 height 34
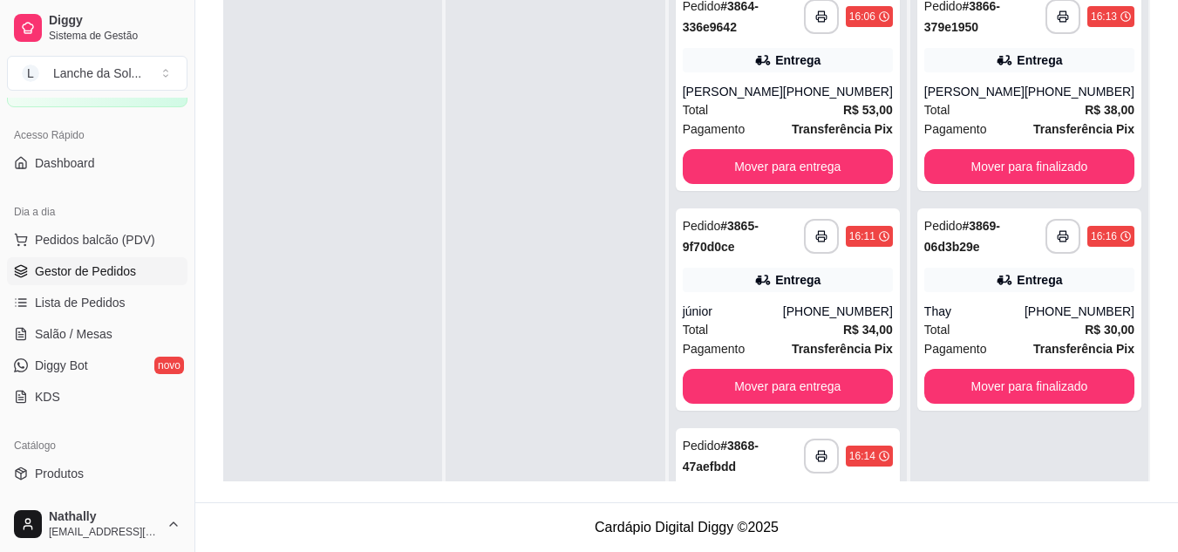
click at [720, 463] on strong "# 3868-47aefbdd" at bounding box center [721, 456] width 76 height 35
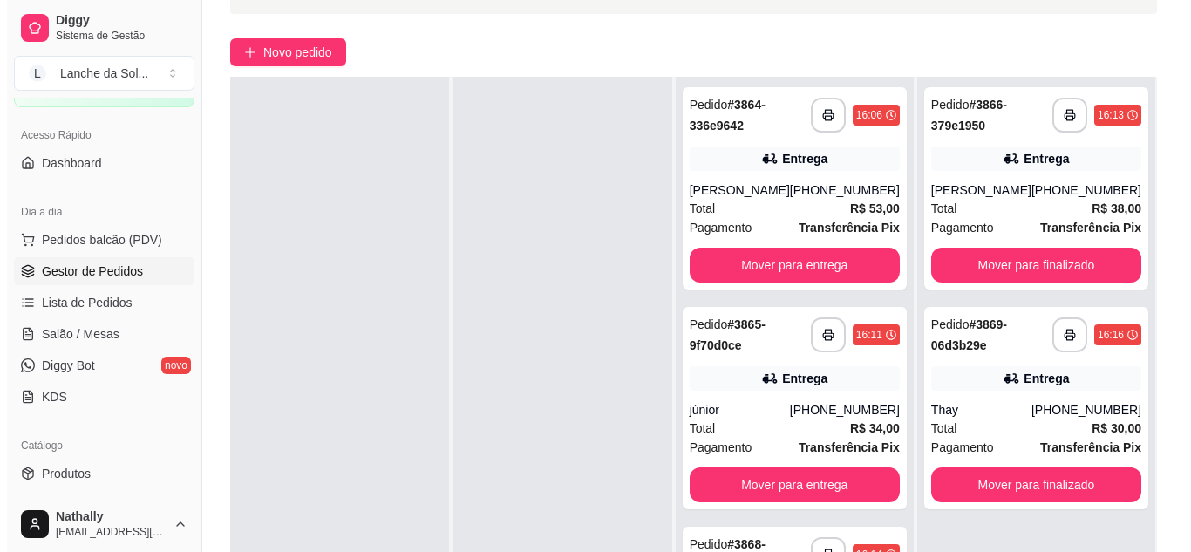
scroll to position [126, 0]
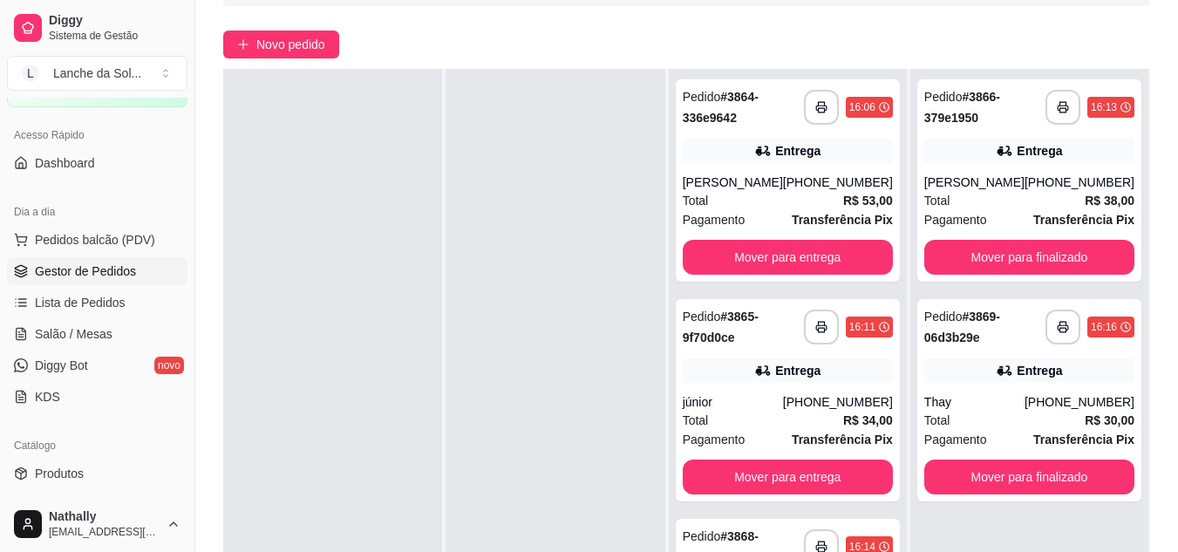
click at [752, 196] on div "Total R$ 53,00" at bounding box center [788, 200] width 210 height 19
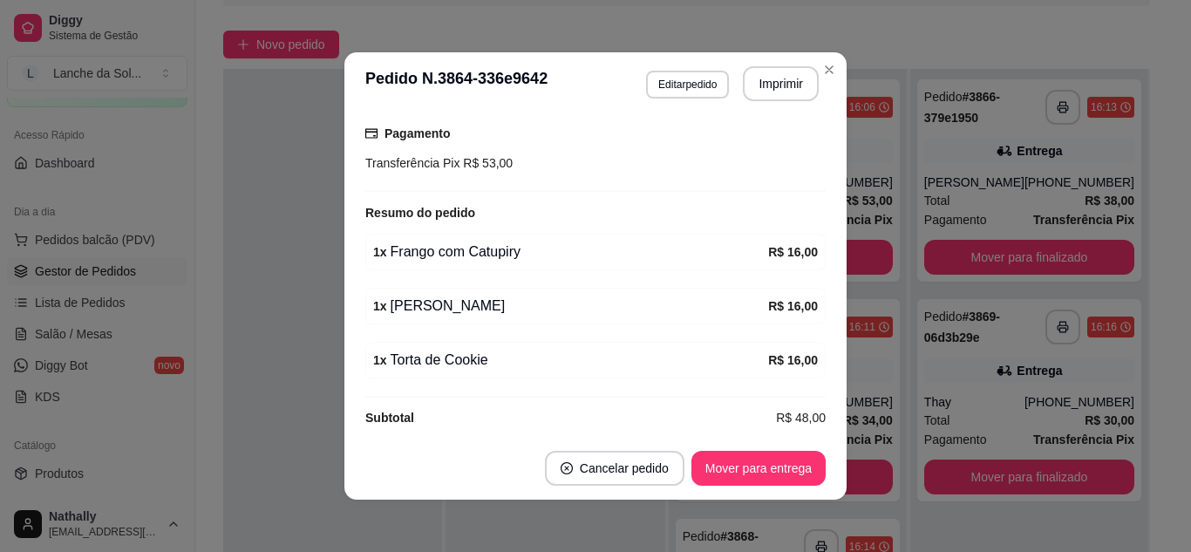
scroll to position [478, 0]
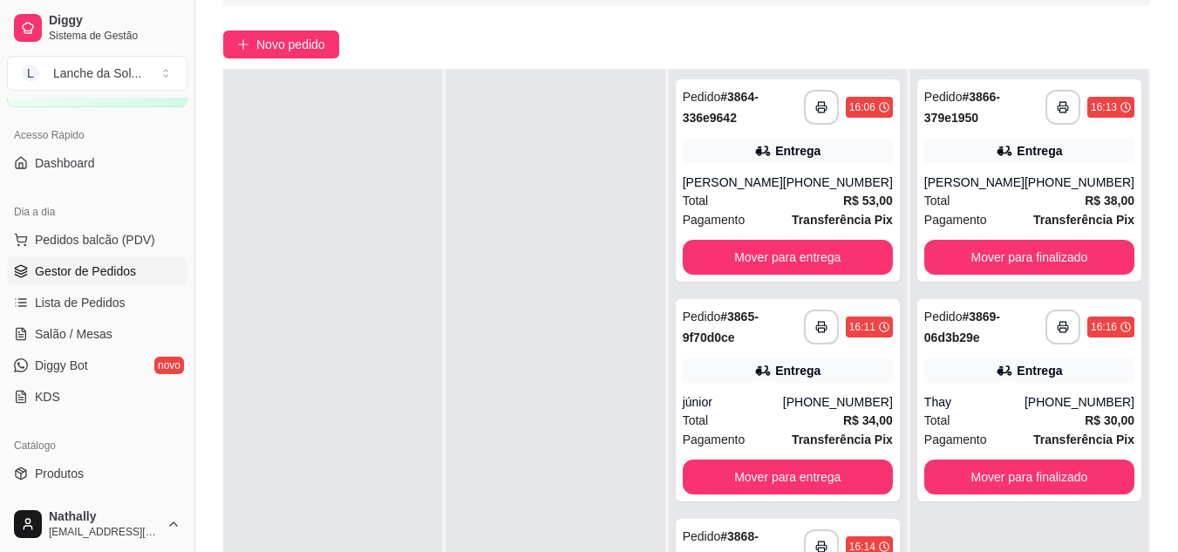
click at [779, 418] on div "Total R$ 34,00" at bounding box center [788, 420] width 210 height 19
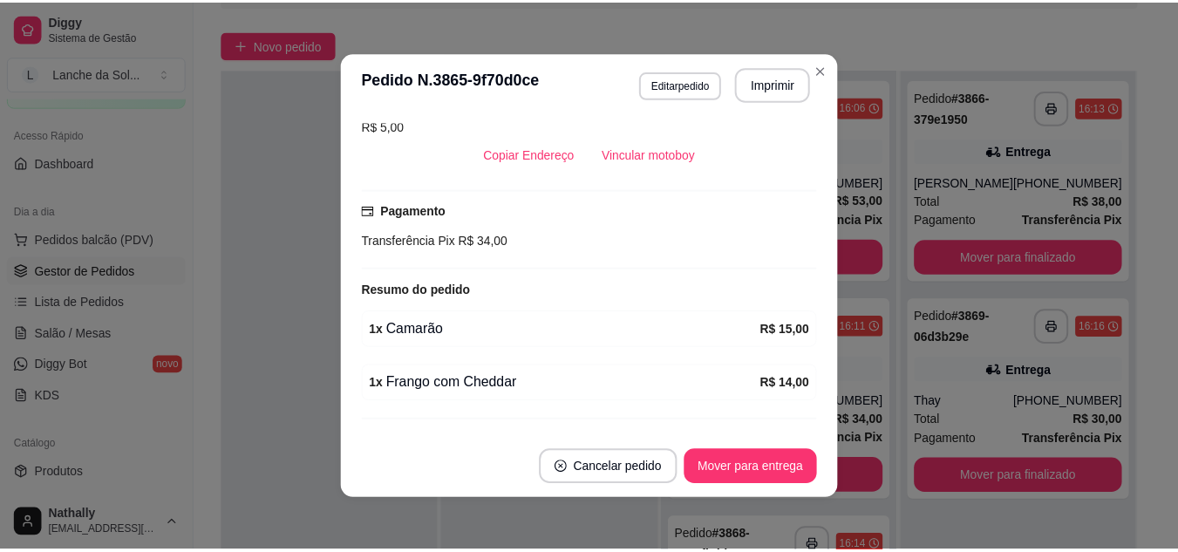
scroll to position [424, 0]
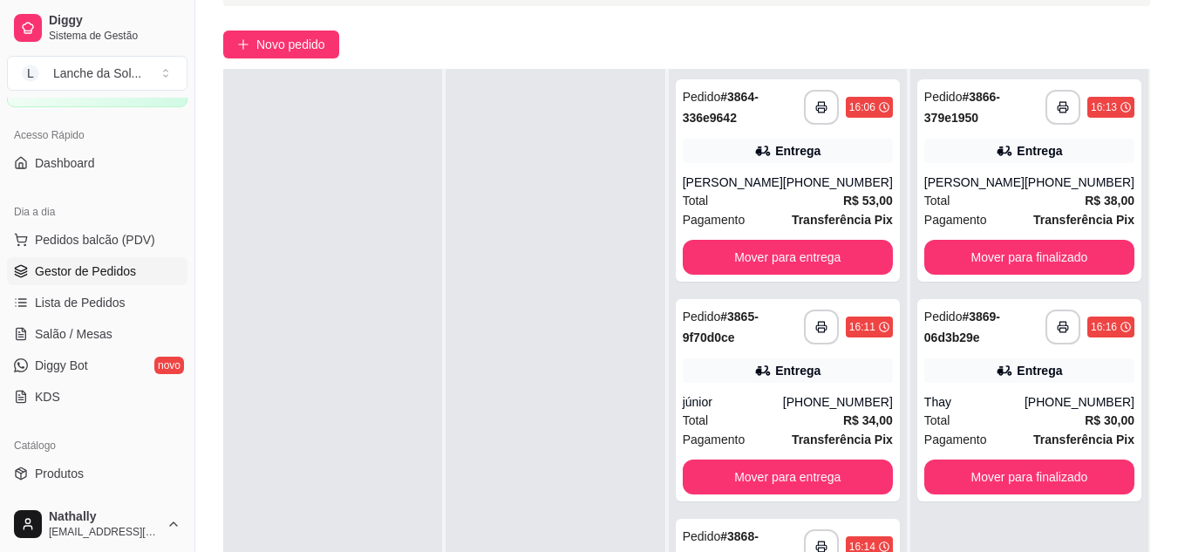
click at [907, 521] on div "**********" at bounding box center [789, 320] width 240 height 601
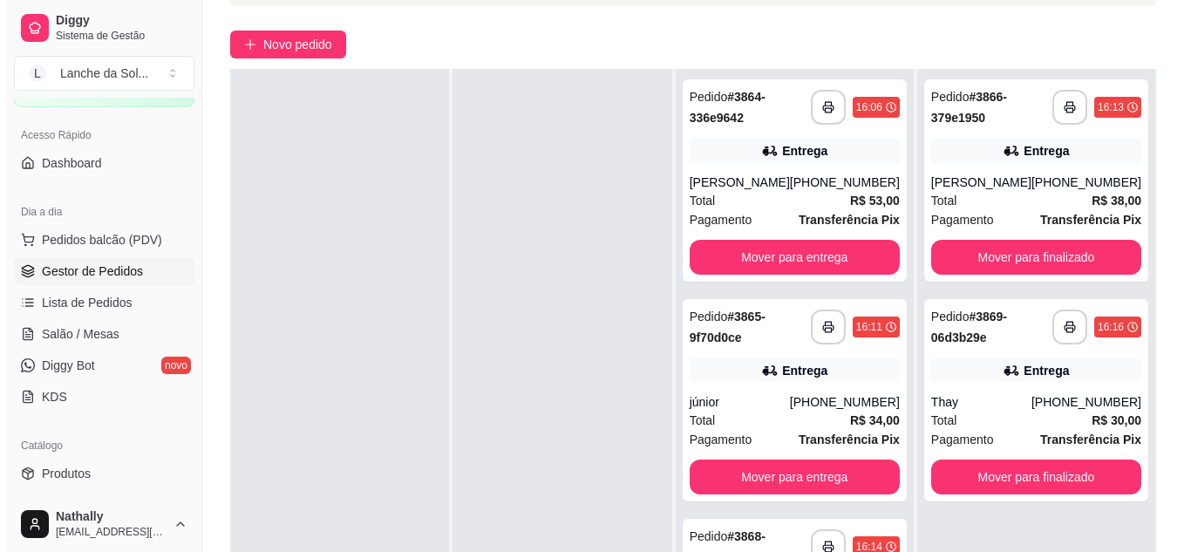
scroll to position [125, 0]
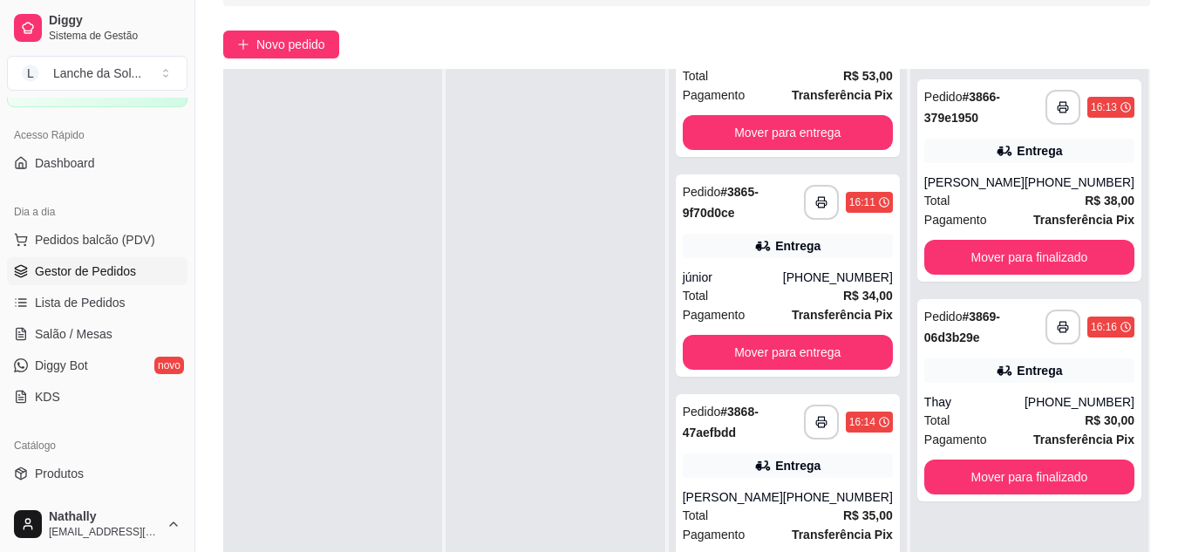
click at [811, 474] on div "Entrega" at bounding box center [788, 465] width 210 height 24
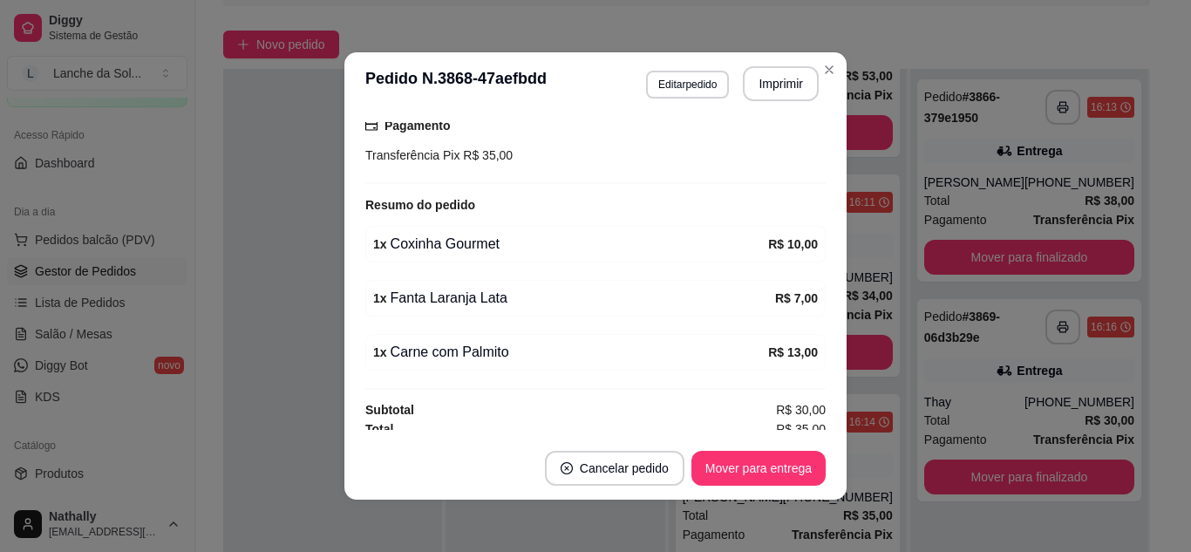
scroll to position [478, 0]
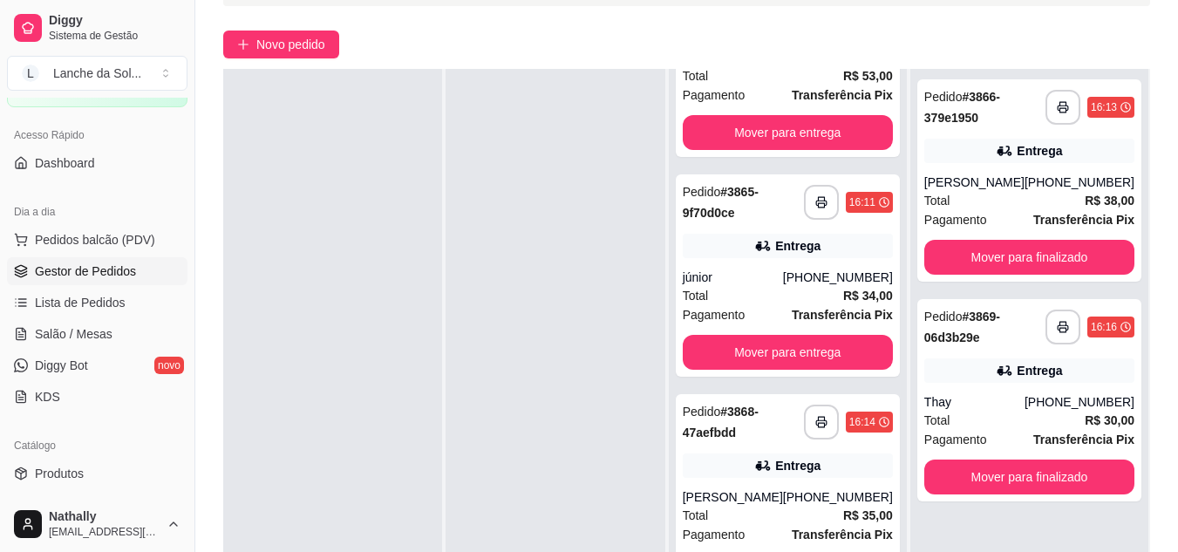
click at [1011, 210] on div "Total R$ 38,00" at bounding box center [1029, 200] width 210 height 19
click at [1093, 411] on div "[PHONE_NUMBER]" at bounding box center [1080, 401] width 110 height 17
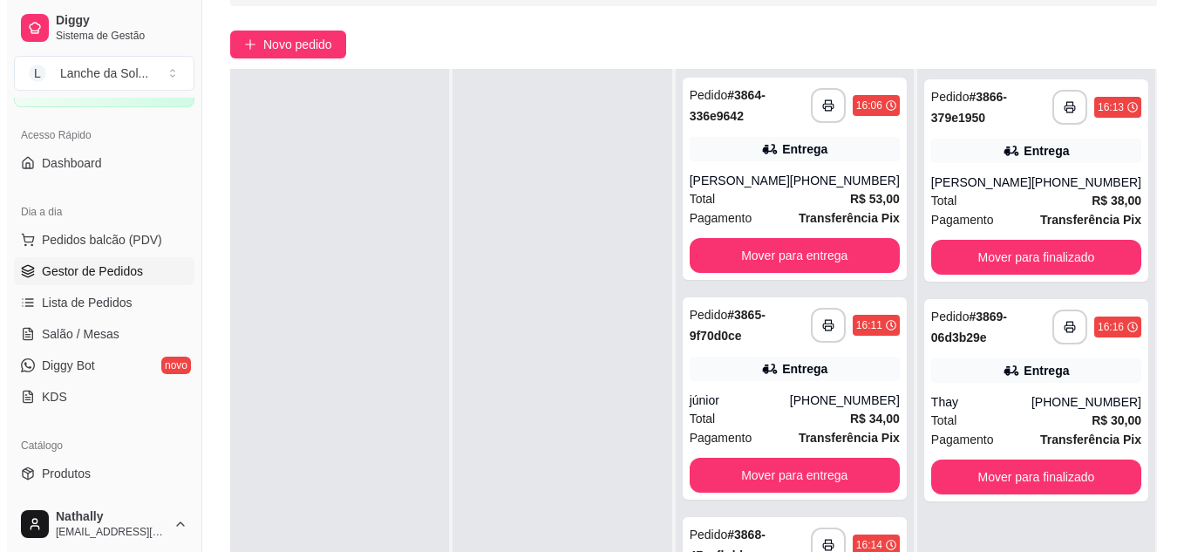
scroll to position [0, 0]
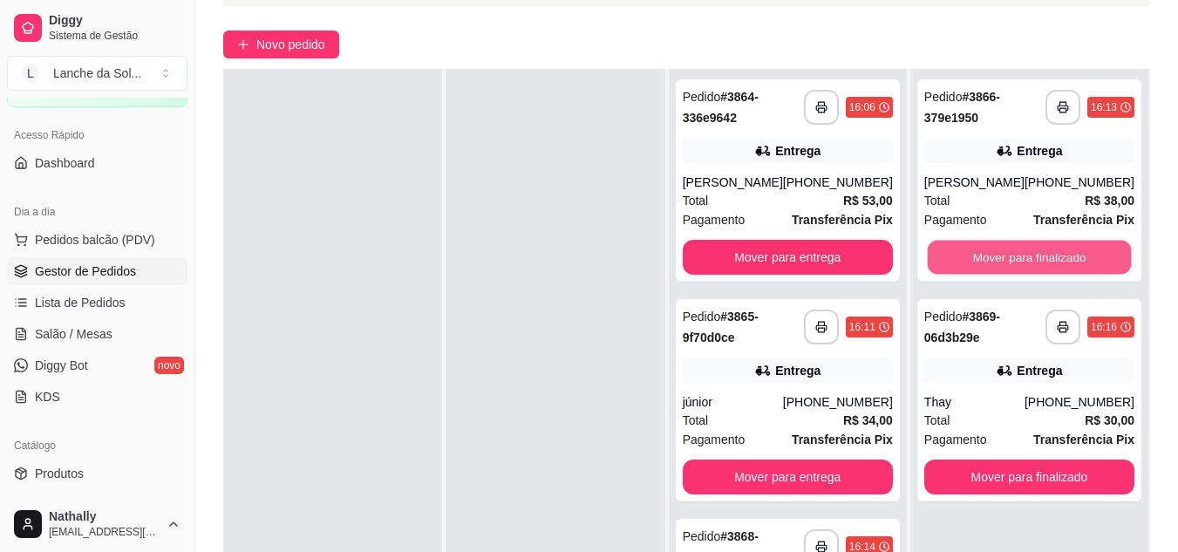
click at [970, 273] on button "Mover para finalizado" at bounding box center [1029, 258] width 204 height 34
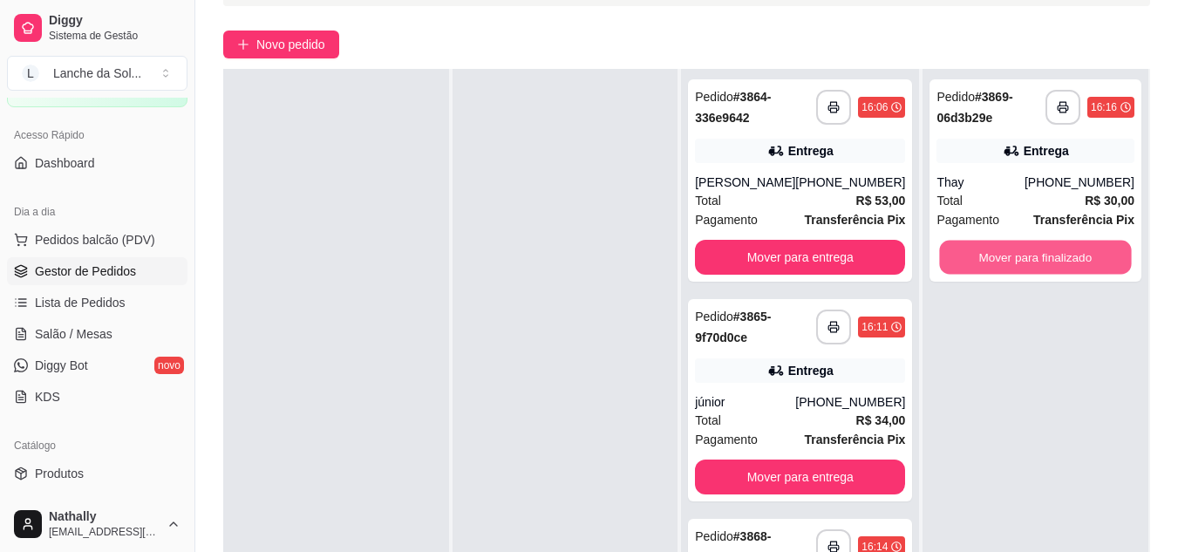
click at [970, 273] on button "Mover para finalizado" at bounding box center [1036, 258] width 192 height 34
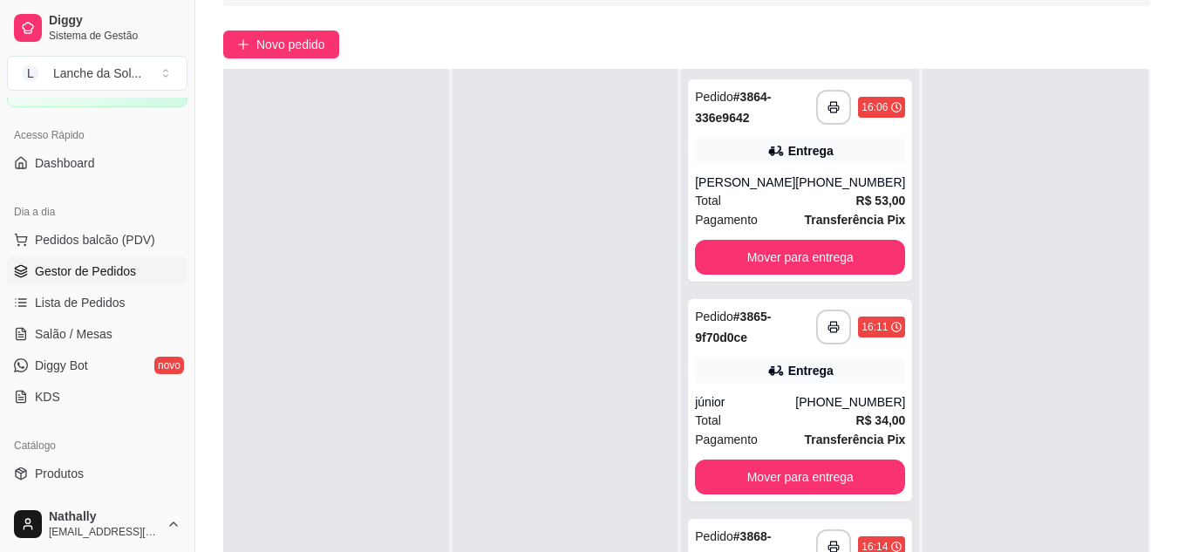
click at [132, 247] on span "Pedidos balcão (PDV)" at bounding box center [95, 239] width 120 height 17
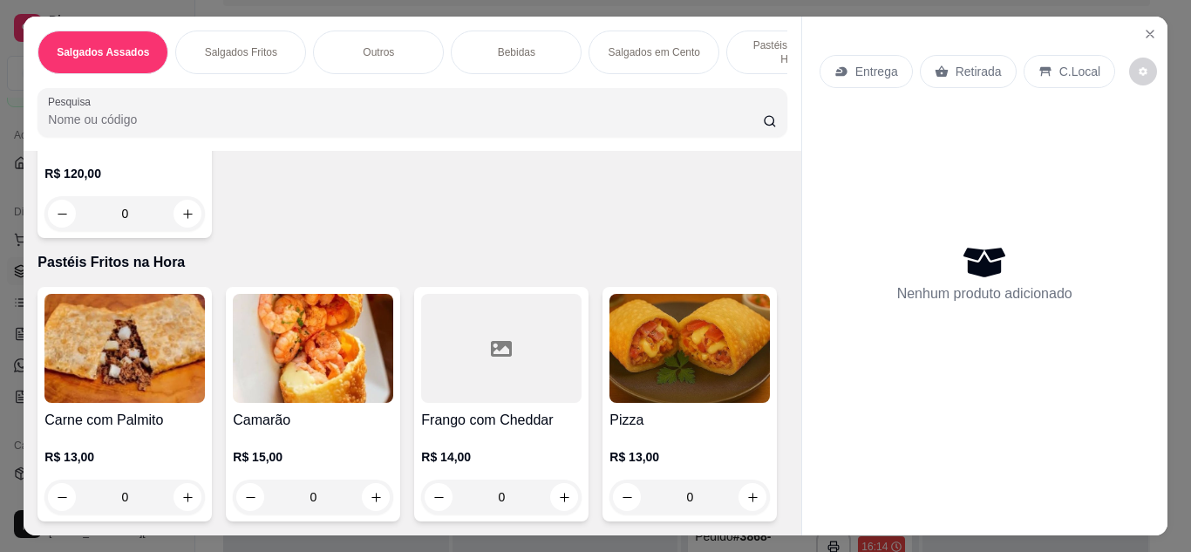
scroll to position [2406, 0]
click at [374, 483] on button "increase-product-quantity" at bounding box center [376, 496] width 27 height 27
type input "1"
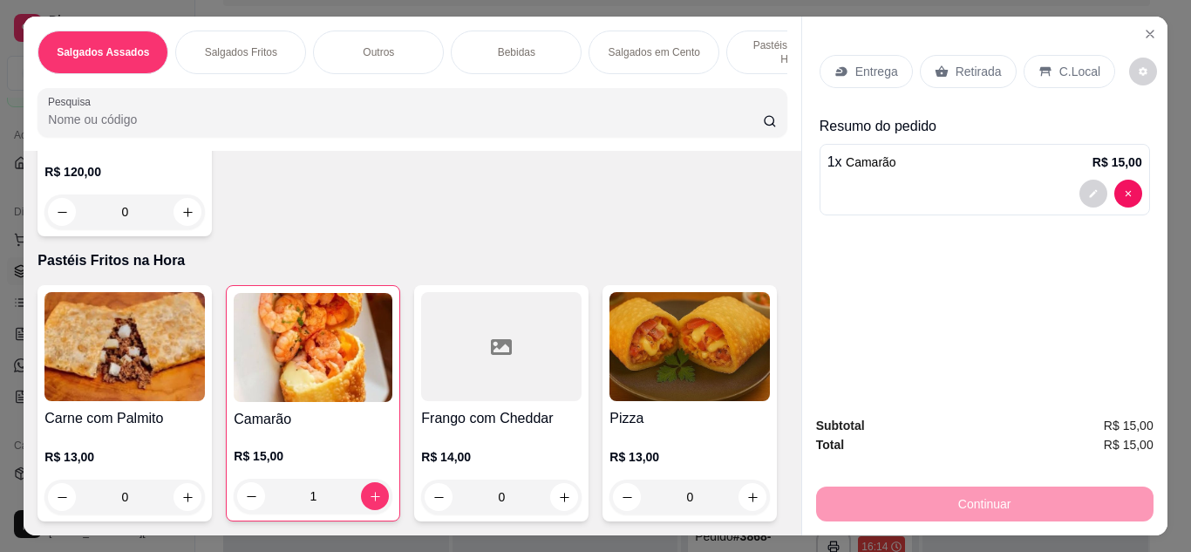
click at [976, 63] on p "Retirada" at bounding box center [979, 71] width 46 height 17
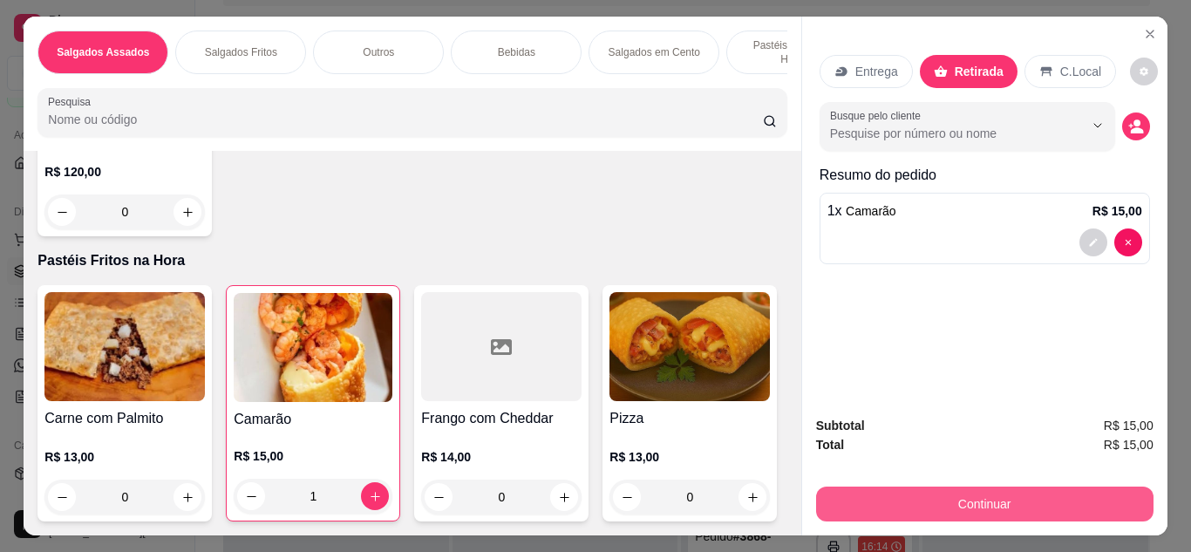
click at [967, 497] on button "Continuar" at bounding box center [984, 504] width 337 height 35
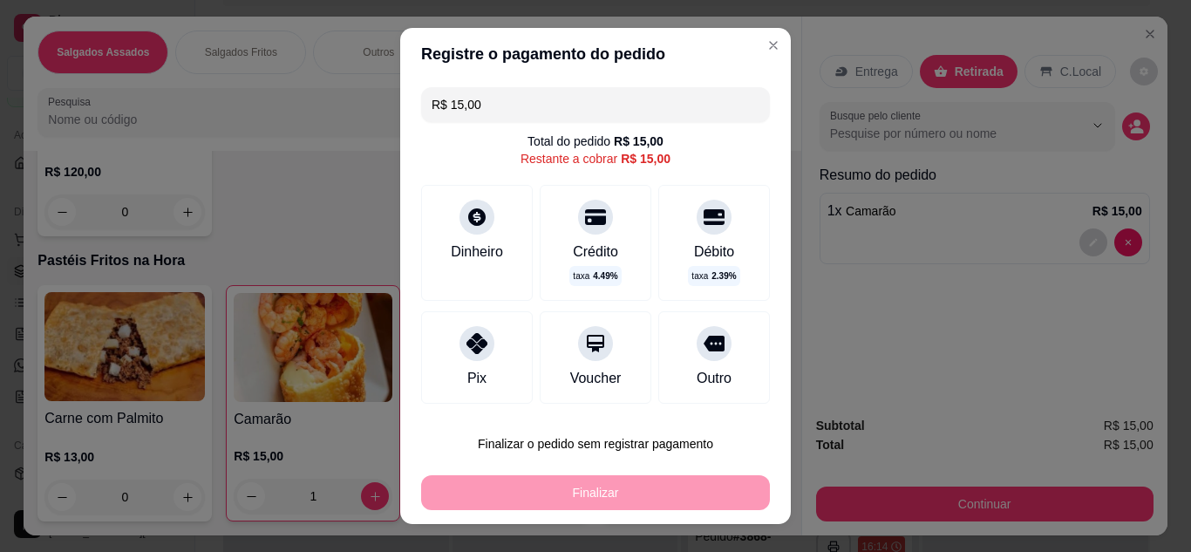
click at [480, 354] on div "Pix" at bounding box center [477, 357] width 112 height 92
type input "R$ 0,00"
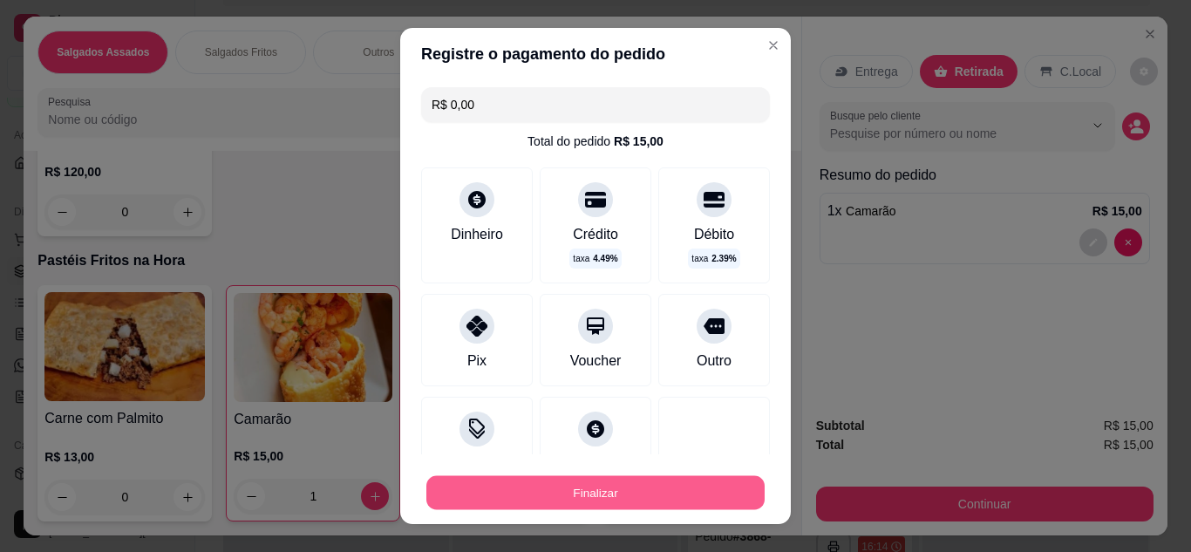
click at [534, 486] on button "Finalizar" at bounding box center [595, 493] width 338 height 34
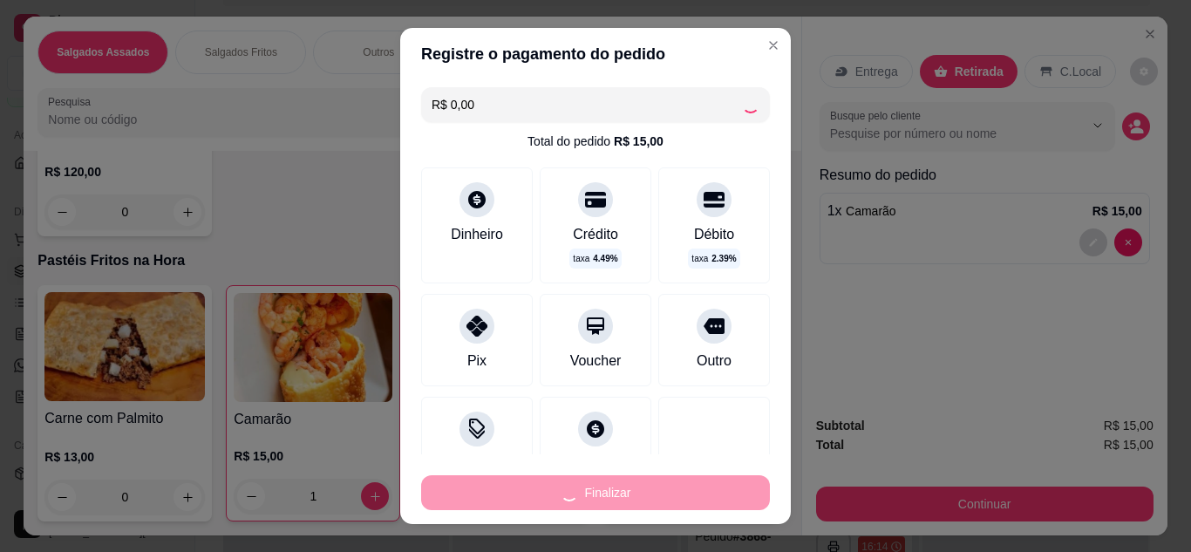
type input "0"
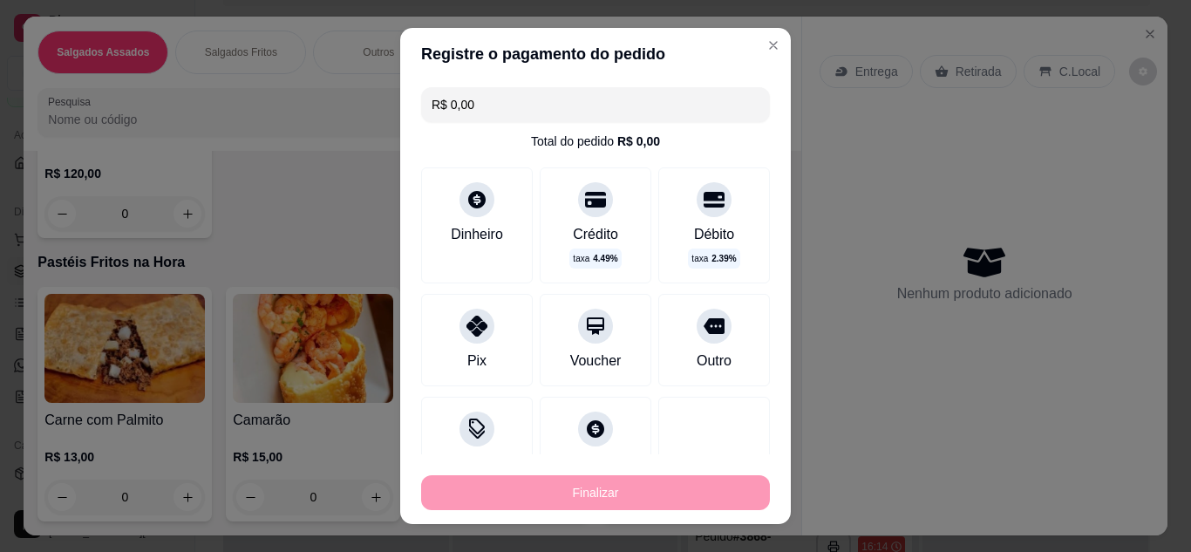
type input "-R$ 15,00"
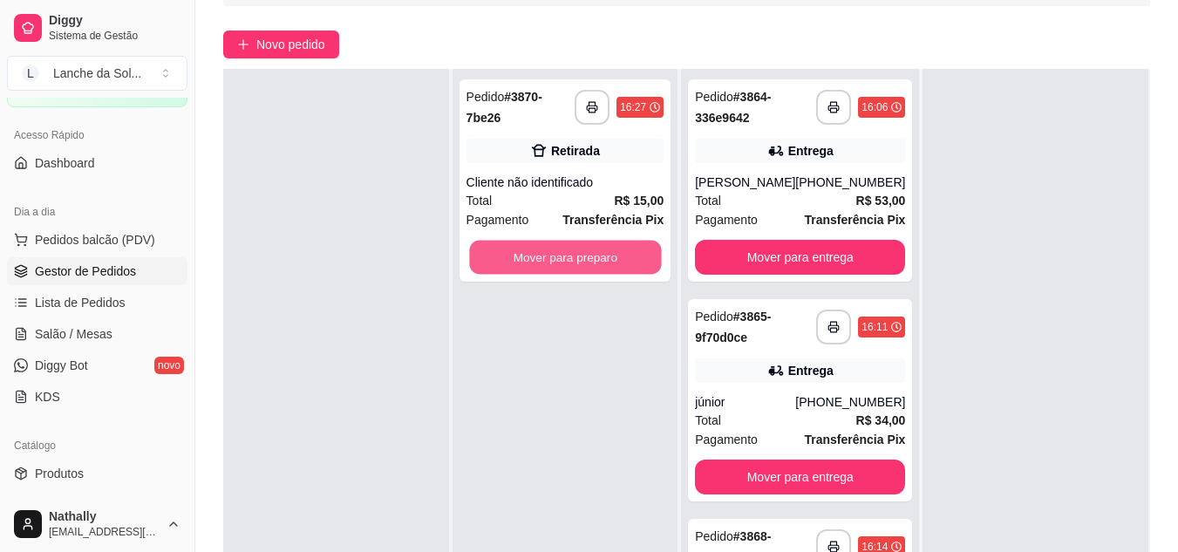
click at [623, 256] on button "Mover para preparo" at bounding box center [565, 258] width 192 height 34
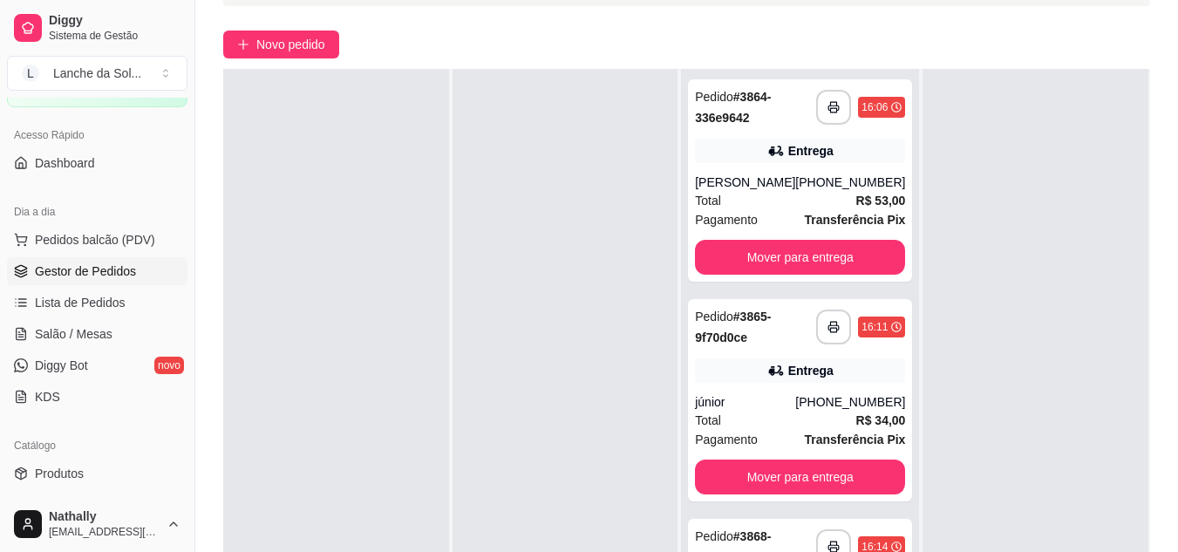
click at [827, 213] on strong "Transferência Pix" at bounding box center [854, 220] width 101 height 14
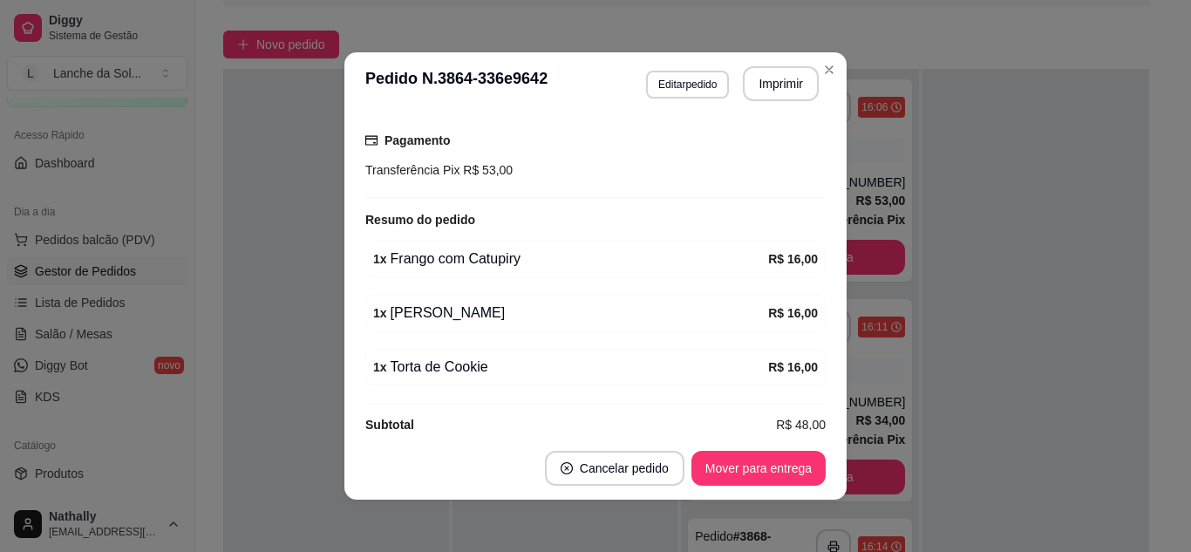
scroll to position [478, 0]
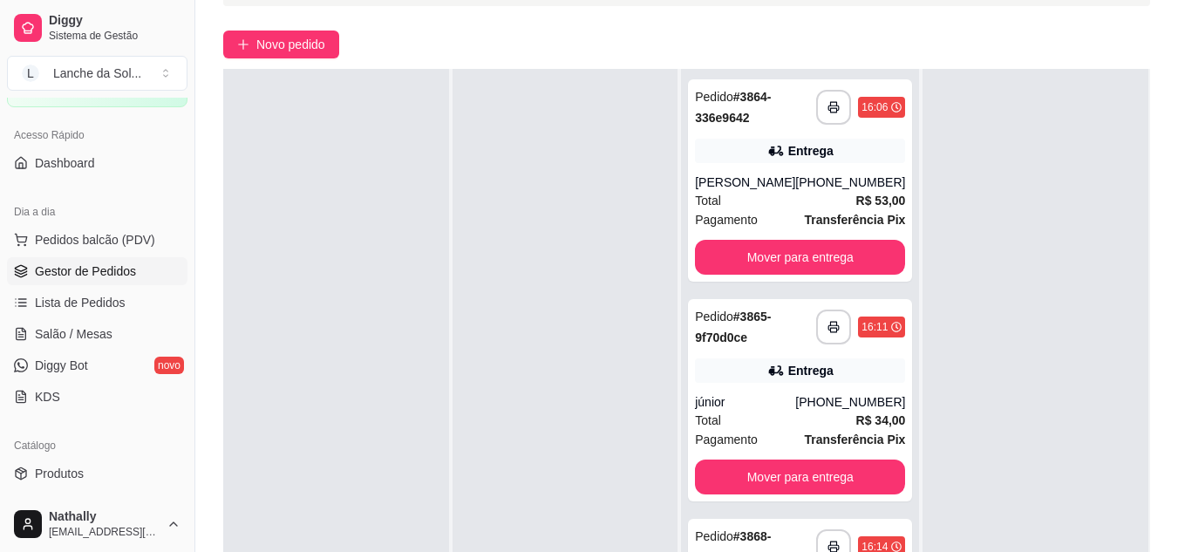
click at [801, 411] on div "Total R$ 34,00" at bounding box center [800, 420] width 210 height 19
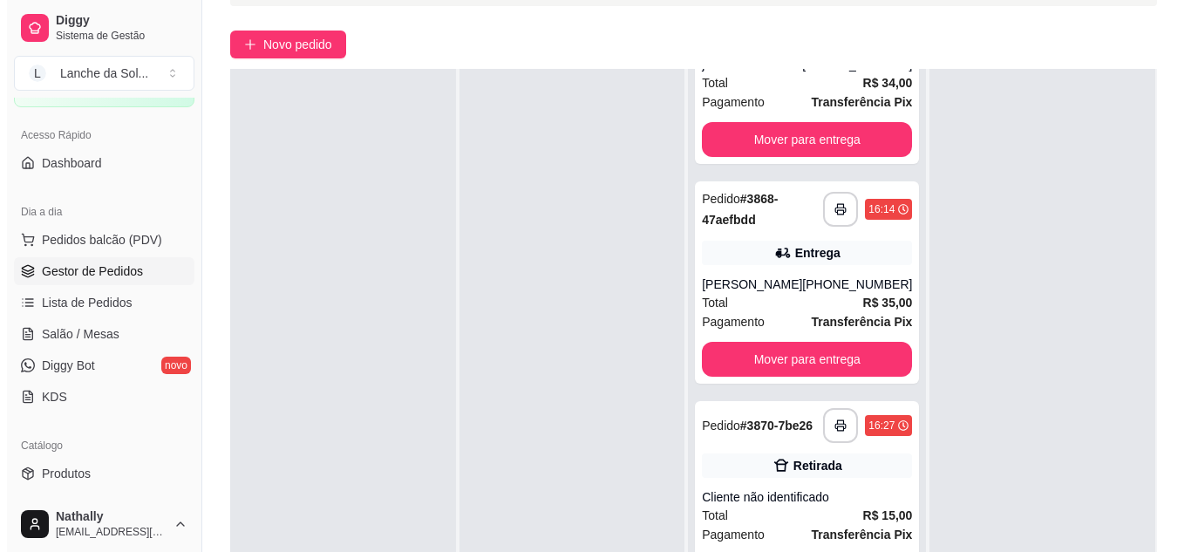
scroll to position [344, 0]
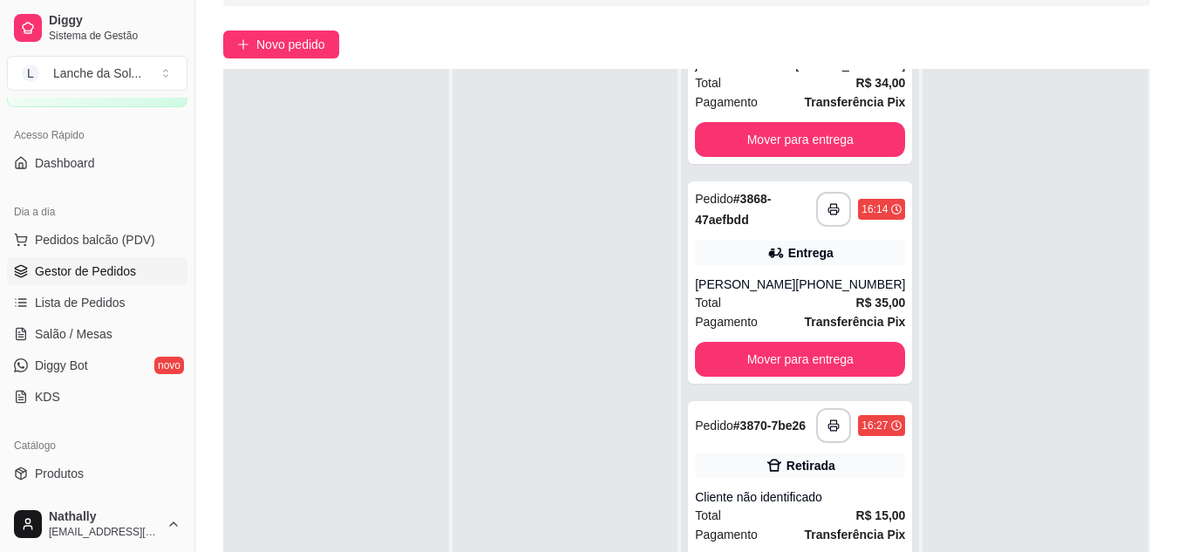
click at [794, 293] on div "Total R$ 35,00" at bounding box center [800, 302] width 210 height 19
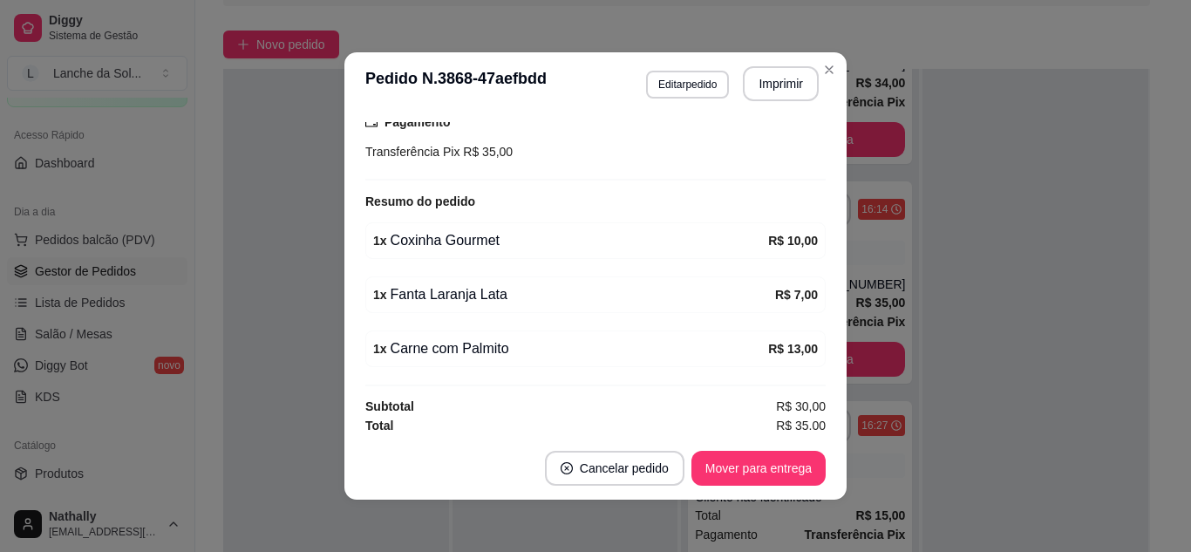
scroll to position [478, 0]
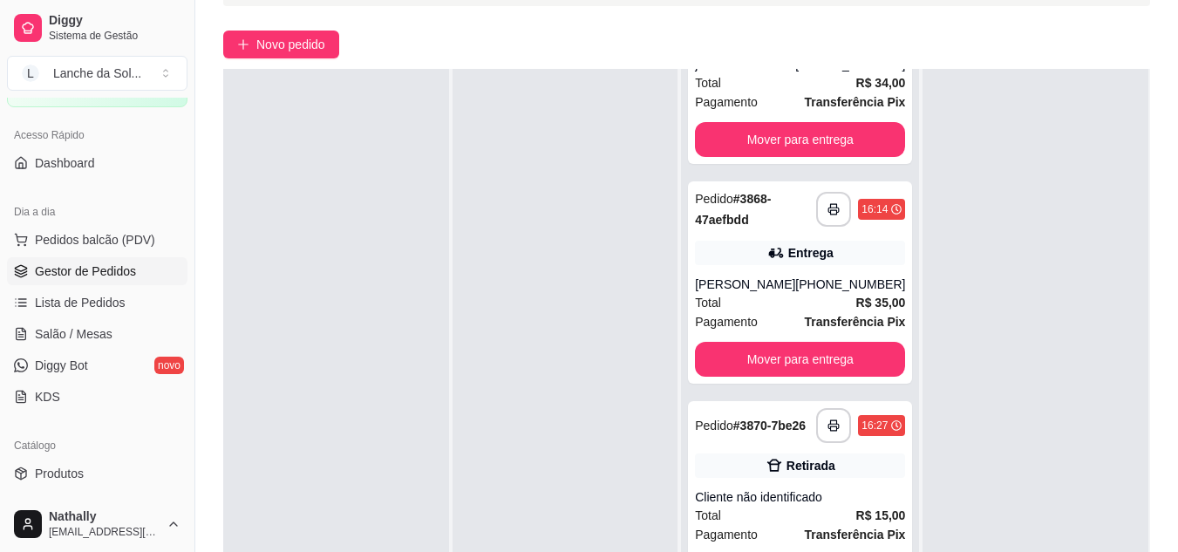
click at [831, 496] on div "Cliente não identificado" at bounding box center [800, 496] width 210 height 17
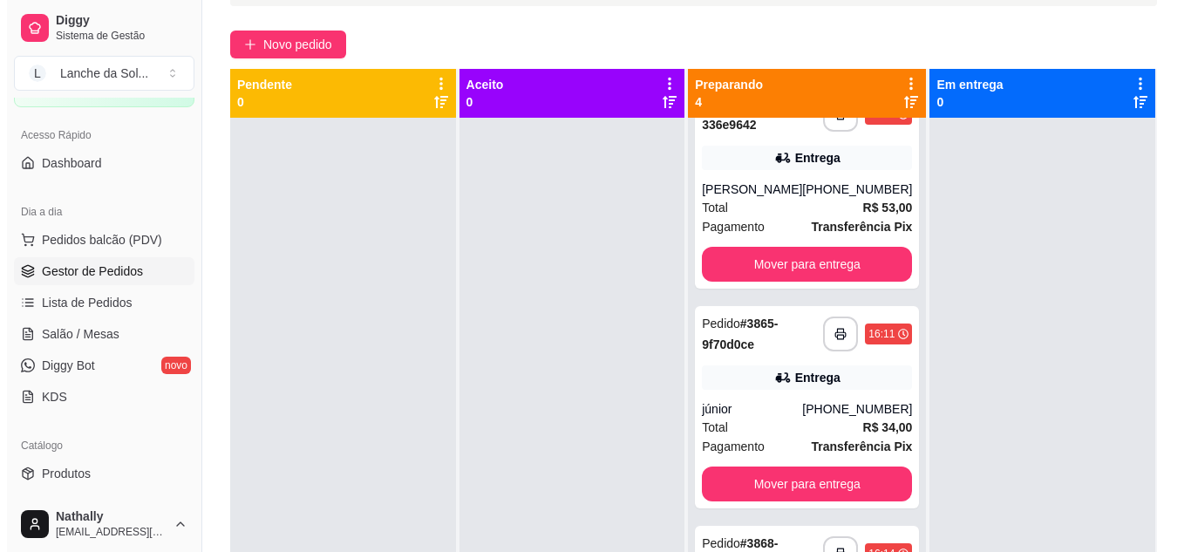
scroll to position [0, 0]
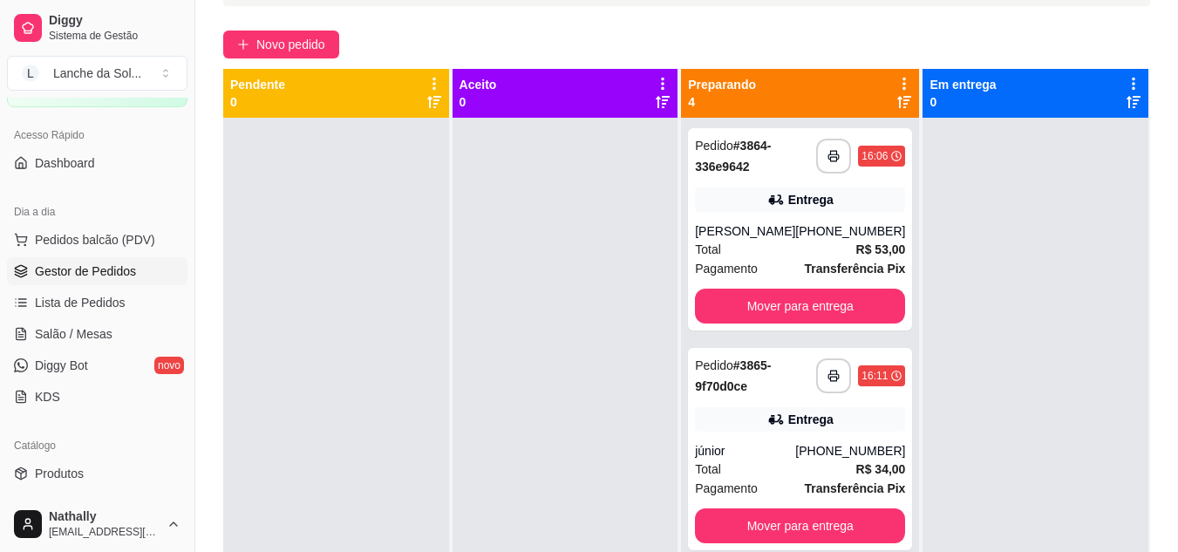
click at [867, 233] on div "[PHONE_NUMBER]" at bounding box center [850, 230] width 110 height 17
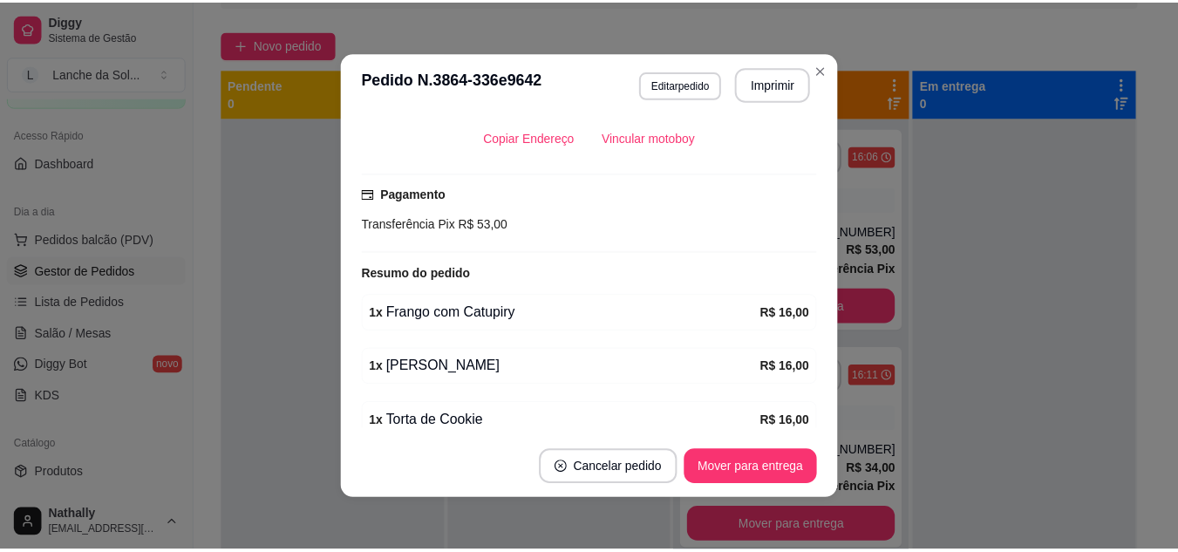
scroll to position [478, 0]
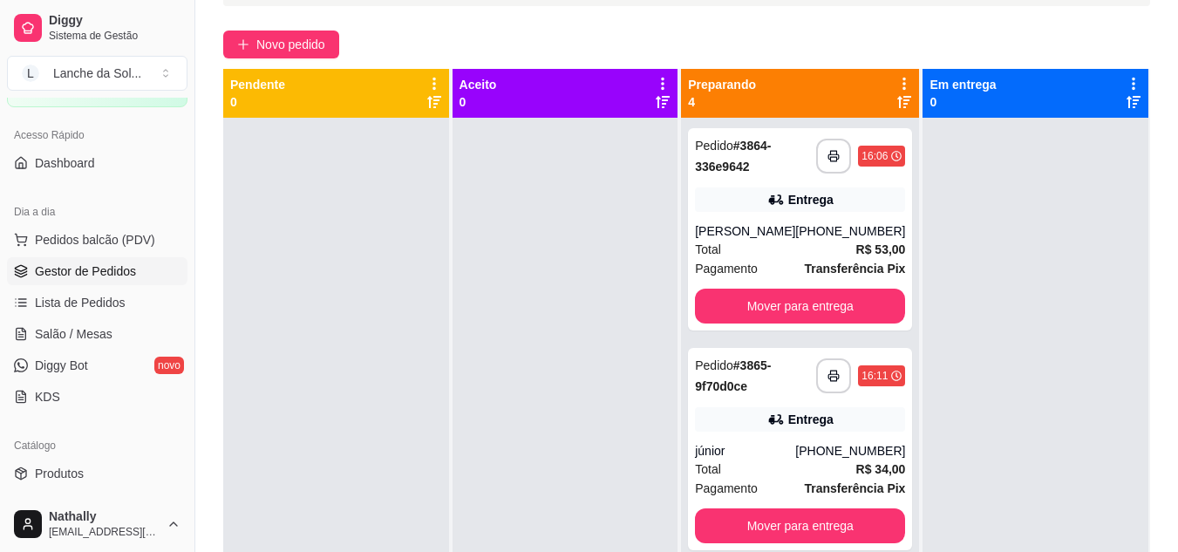
click at [122, 466] on link "Produtos" at bounding box center [97, 473] width 180 height 28
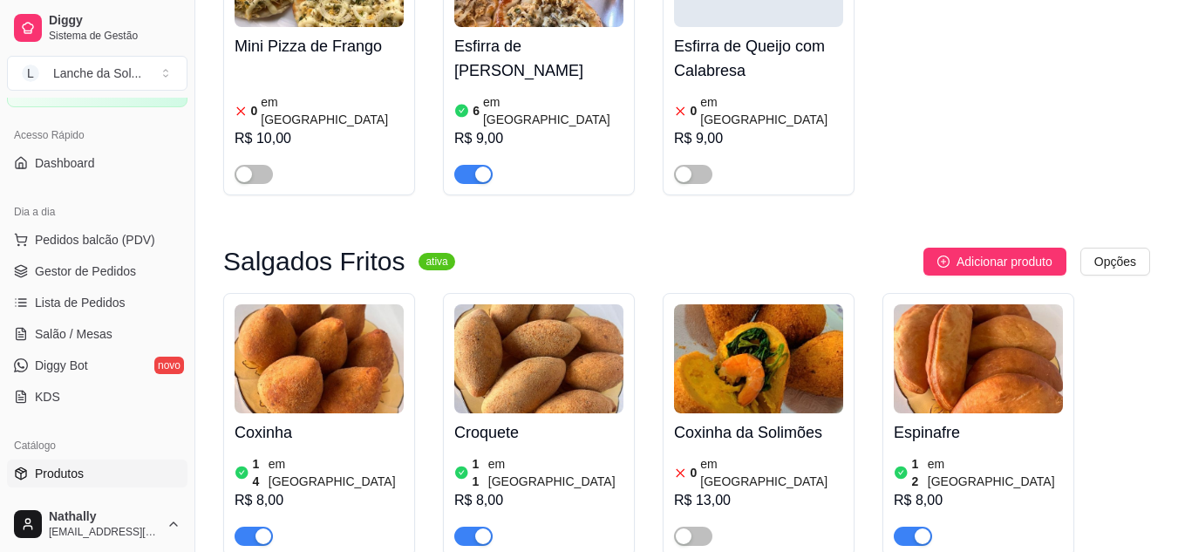
scroll to position [802, 0]
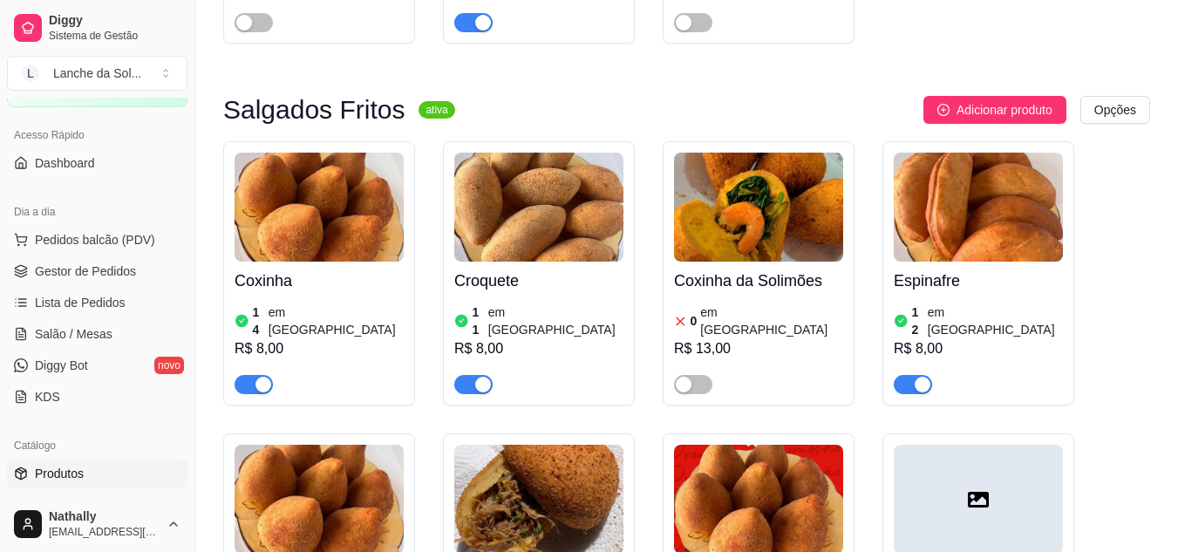
click at [480, 377] on div "button" at bounding box center [483, 385] width 16 height 16
click at [256, 377] on div "button" at bounding box center [263, 385] width 16 height 16
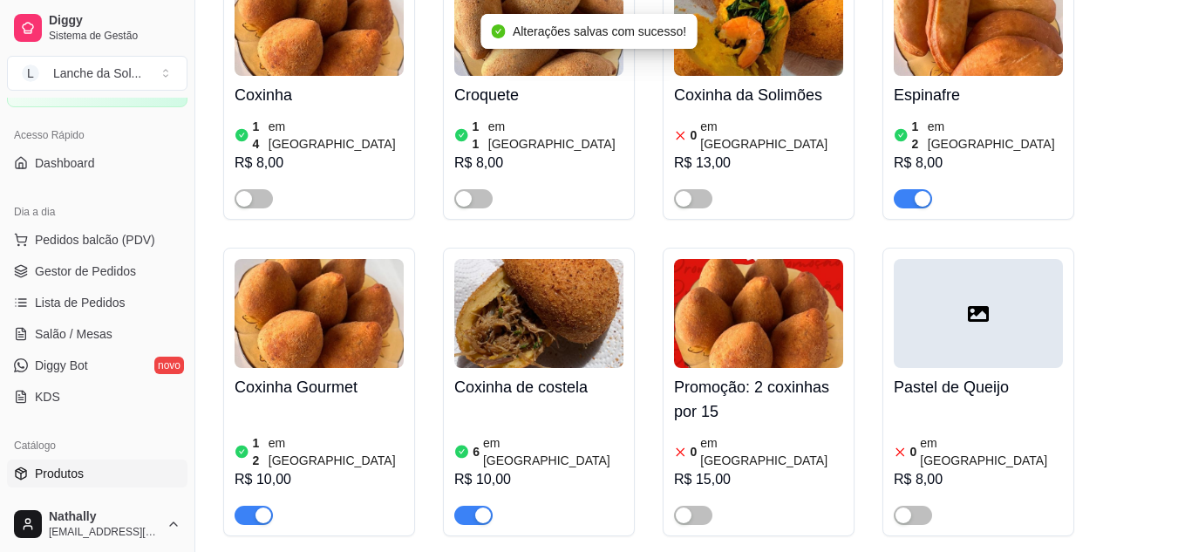
scroll to position [1011, 0]
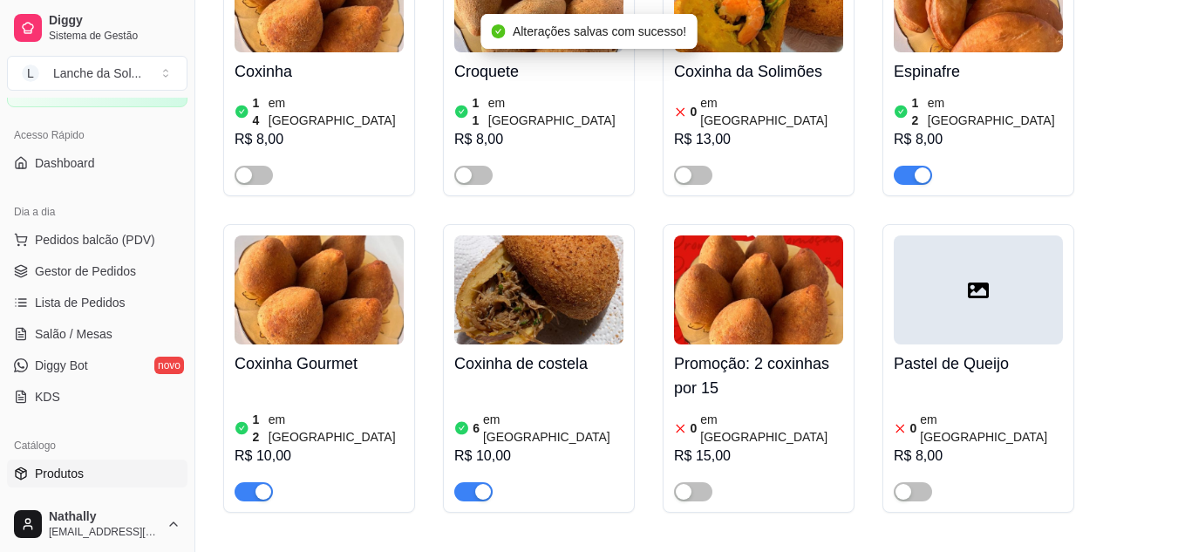
click at [477, 484] on div "button" at bounding box center [483, 492] width 16 height 16
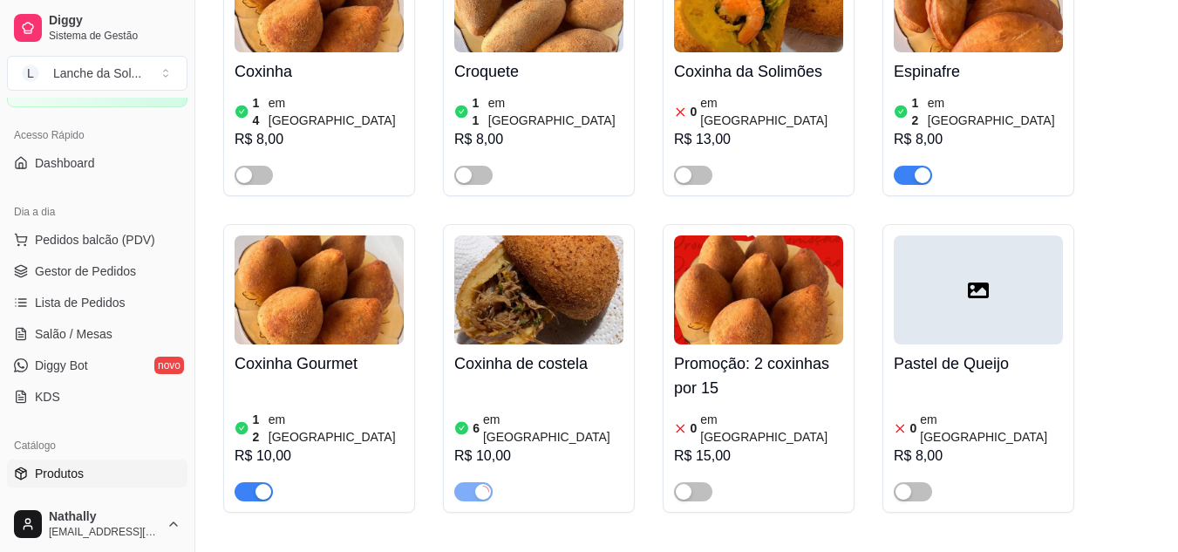
click at [248, 482] on span "button" at bounding box center [254, 491] width 38 height 19
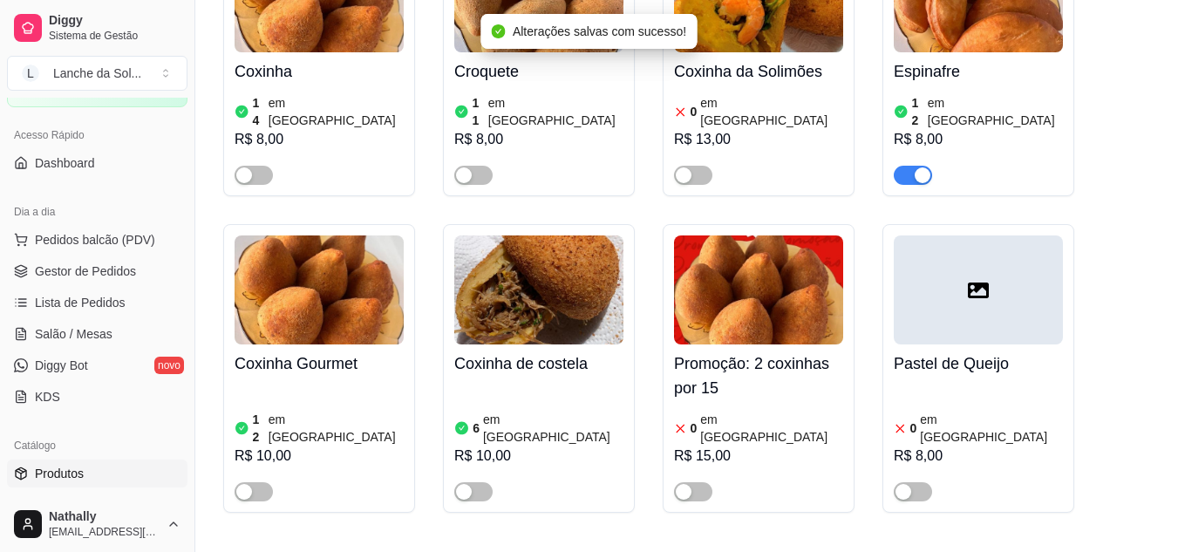
click at [89, 276] on span "Gestor de Pedidos" at bounding box center [85, 270] width 101 height 17
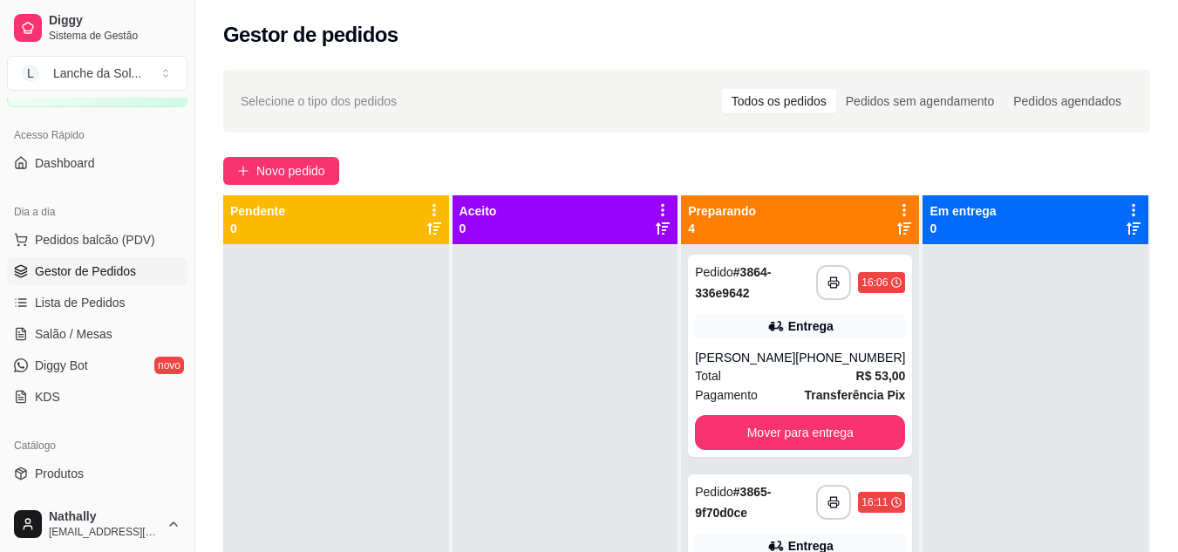
click at [64, 480] on span "Produtos" at bounding box center [59, 473] width 49 height 17
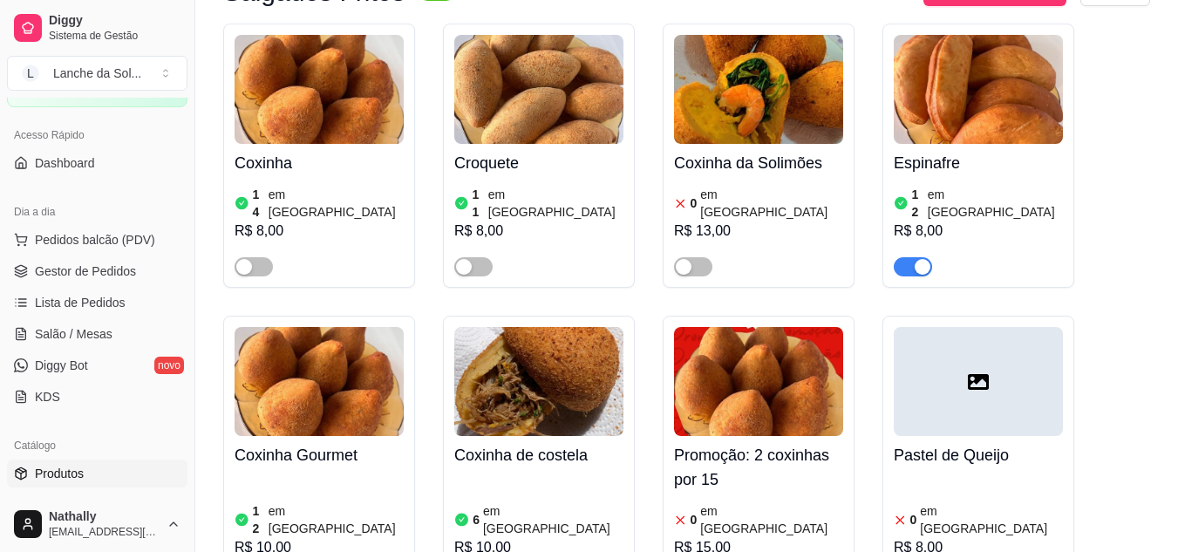
scroll to position [934, 0]
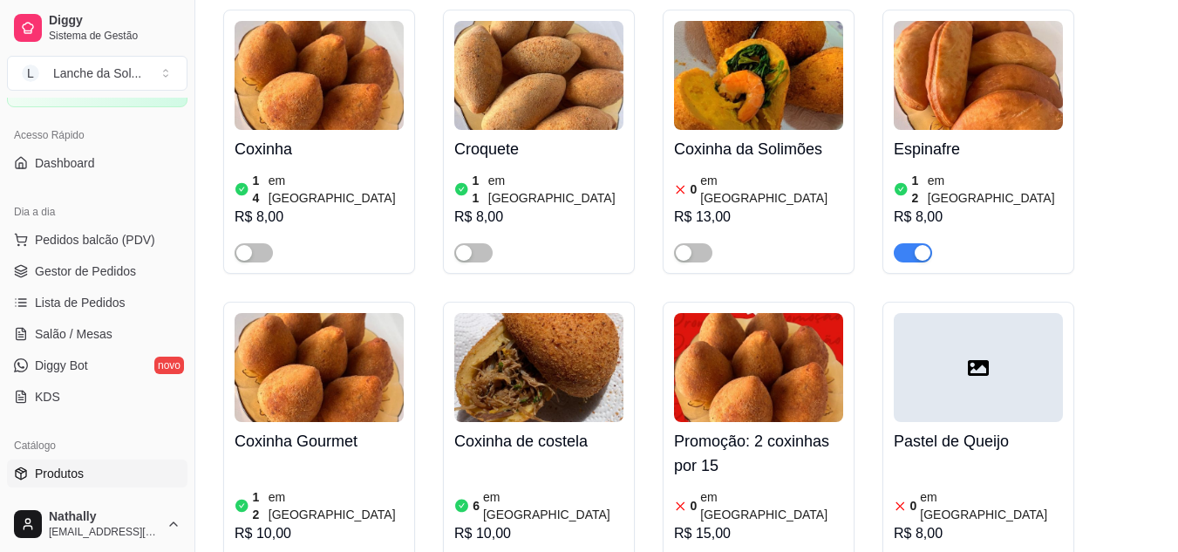
click at [59, 284] on link "Gestor de Pedidos" at bounding box center [97, 271] width 180 height 28
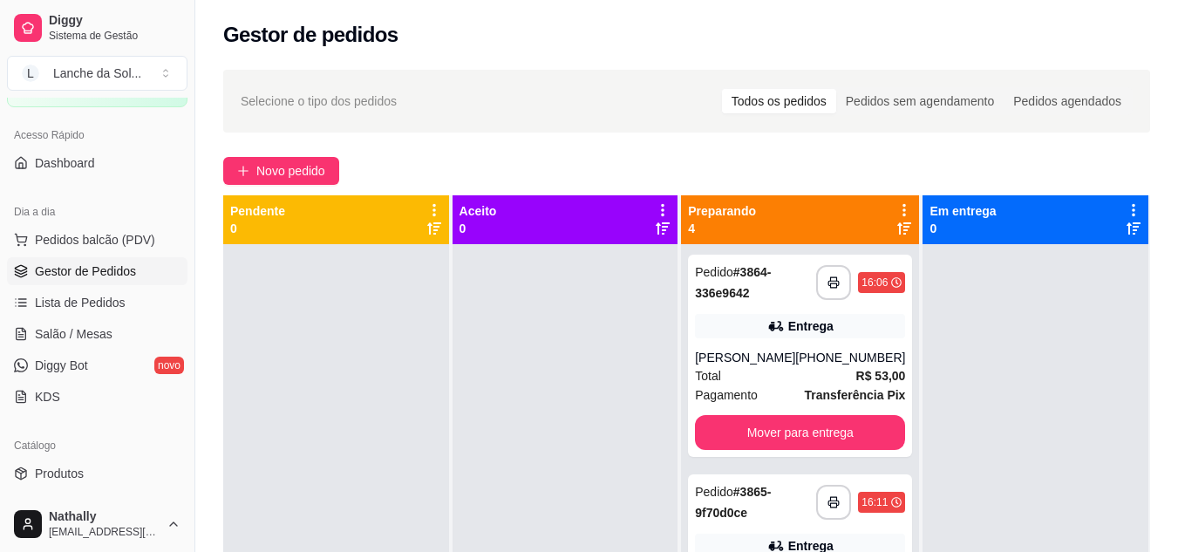
click at [806, 350] on div "[PHONE_NUMBER]" at bounding box center [850, 357] width 110 height 17
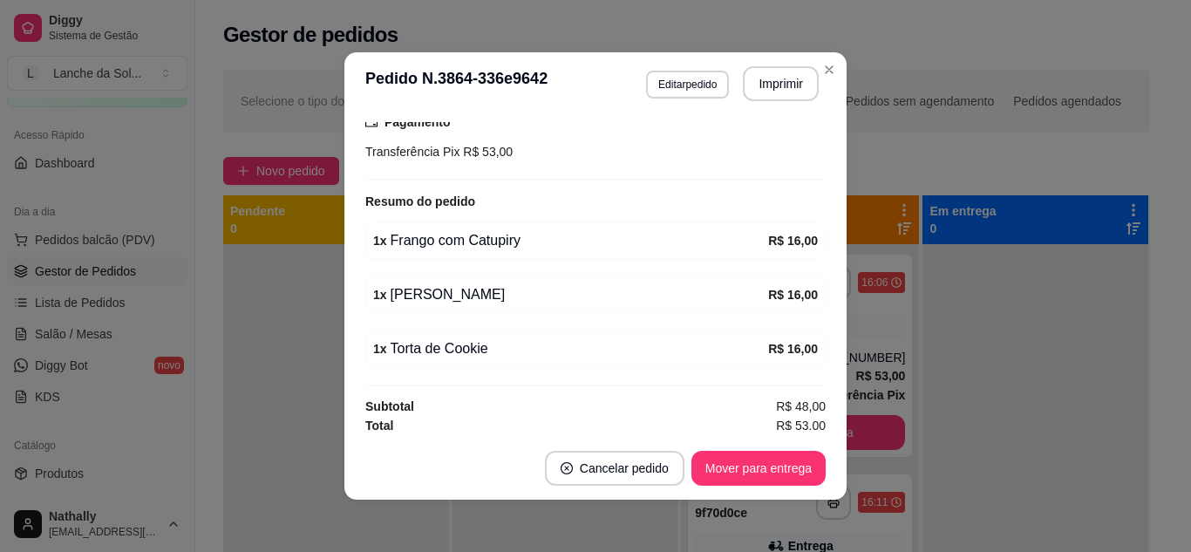
scroll to position [478, 0]
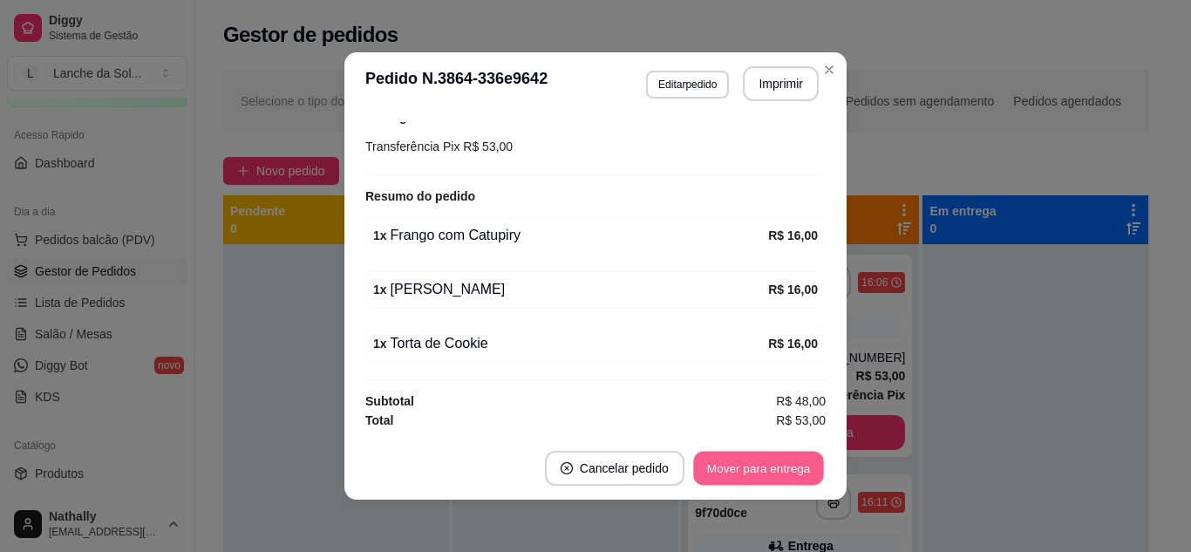
click at [754, 459] on button "Mover para entrega" at bounding box center [758, 469] width 131 height 34
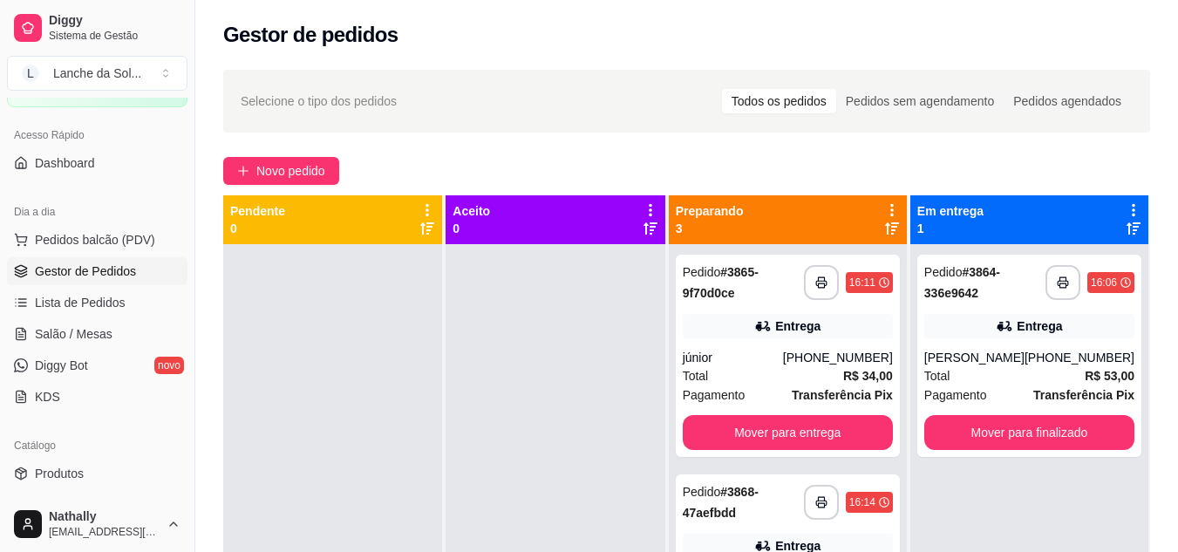
click at [763, 398] on div "Pagamento Transferência Pix" at bounding box center [788, 394] width 210 height 19
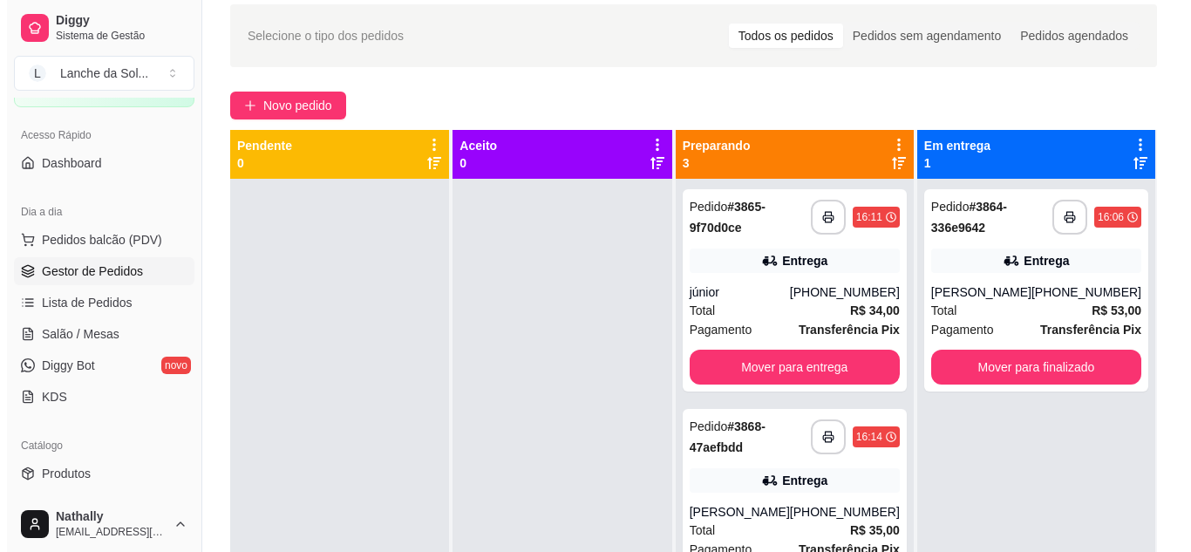
scroll to position [99, 0]
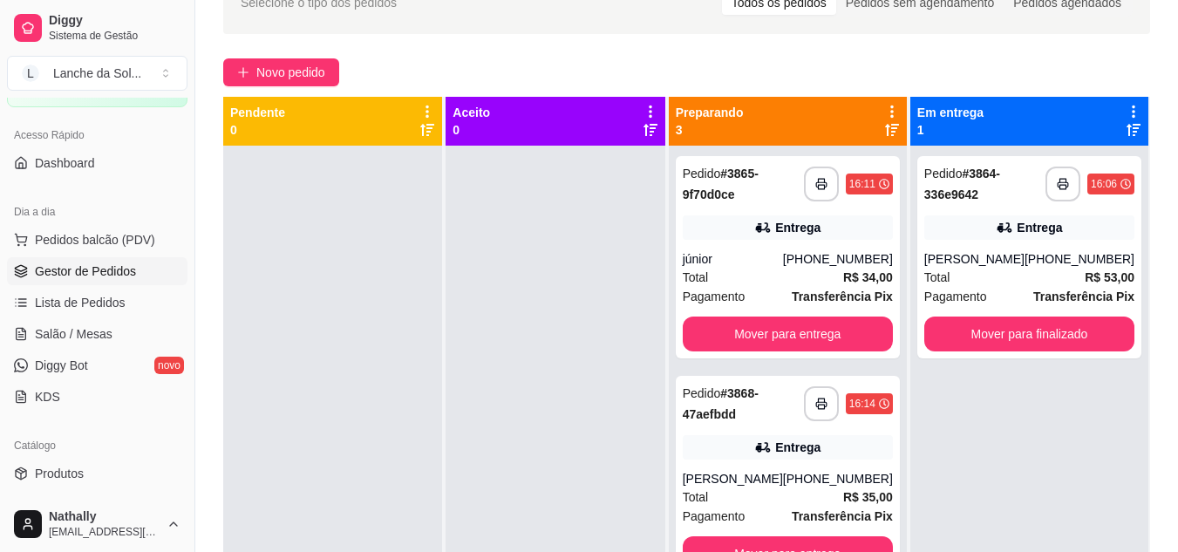
click at [738, 509] on span "Pagamento" at bounding box center [714, 516] width 63 height 19
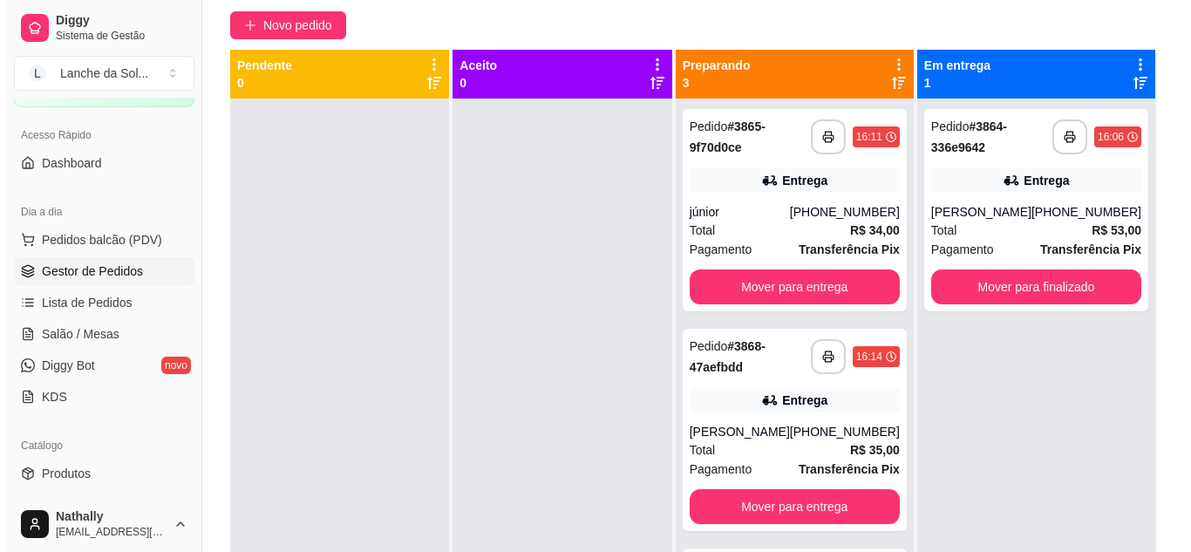
scroll to position [134, 0]
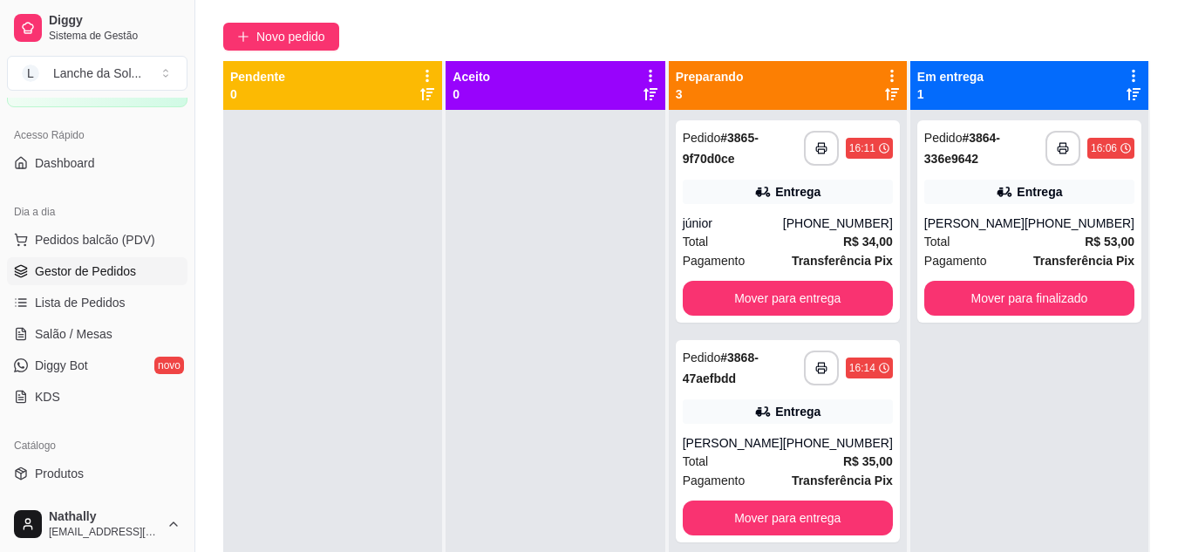
click at [803, 191] on div "Entrega" at bounding box center [797, 191] width 45 height 17
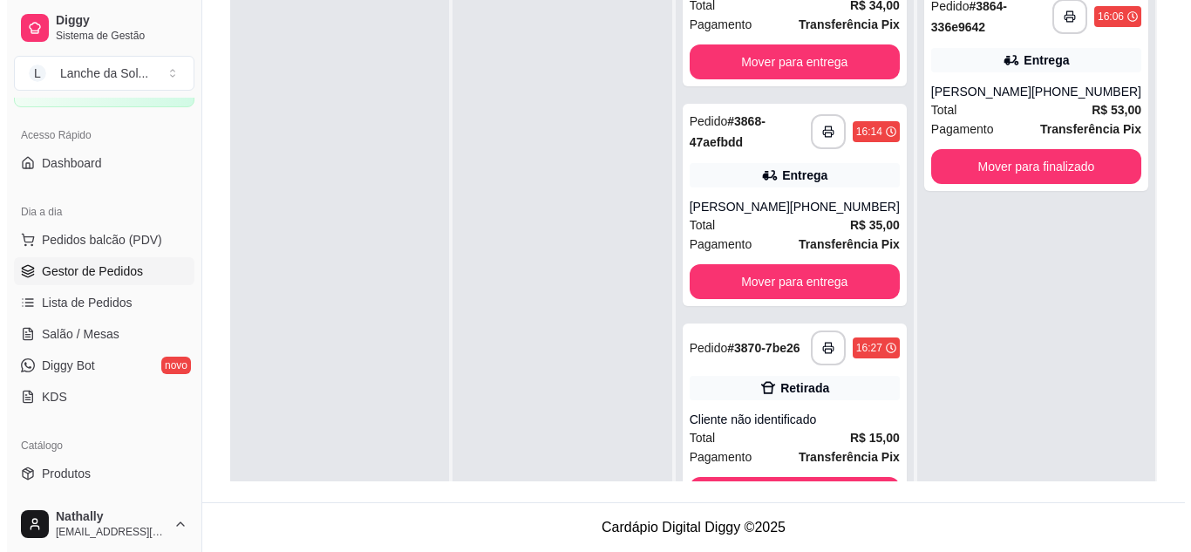
scroll to position [125, 0]
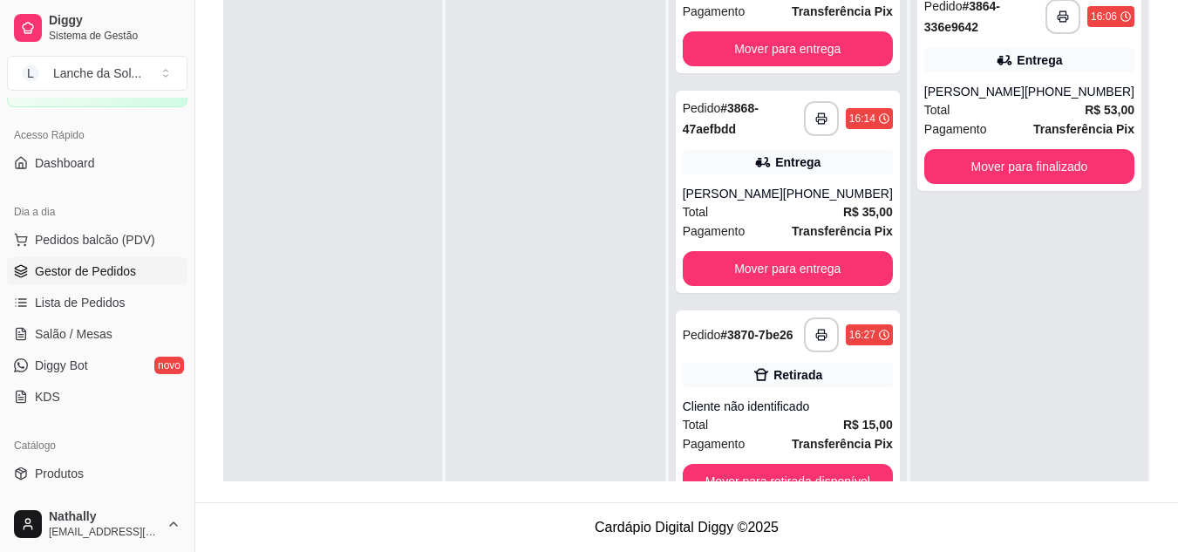
click at [799, 384] on div "Retirada" at bounding box center [788, 375] width 210 height 24
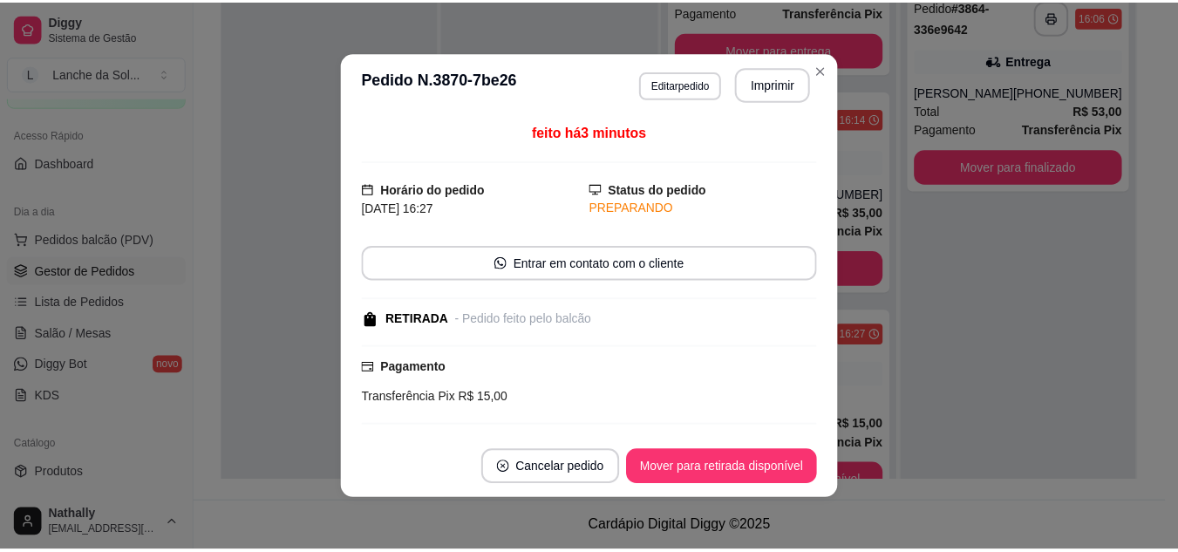
scroll to position [143, 0]
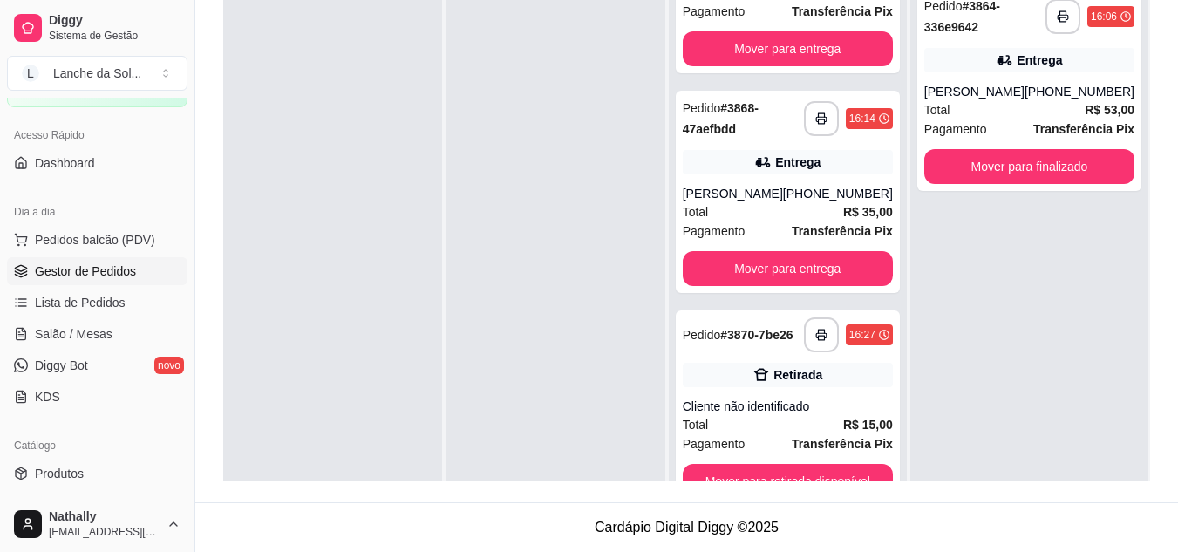
click at [127, 326] on link "Salão / Mesas" at bounding box center [97, 334] width 180 height 28
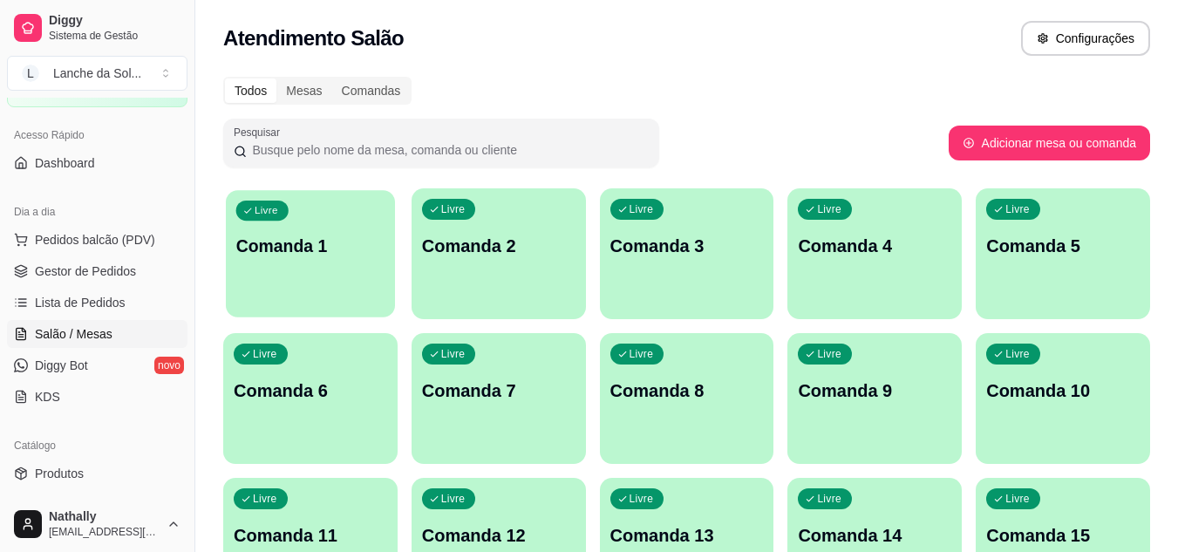
click at [385, 260] on div "Livre Comanda 1" at bounding box center [310, 243] width 169 height 106
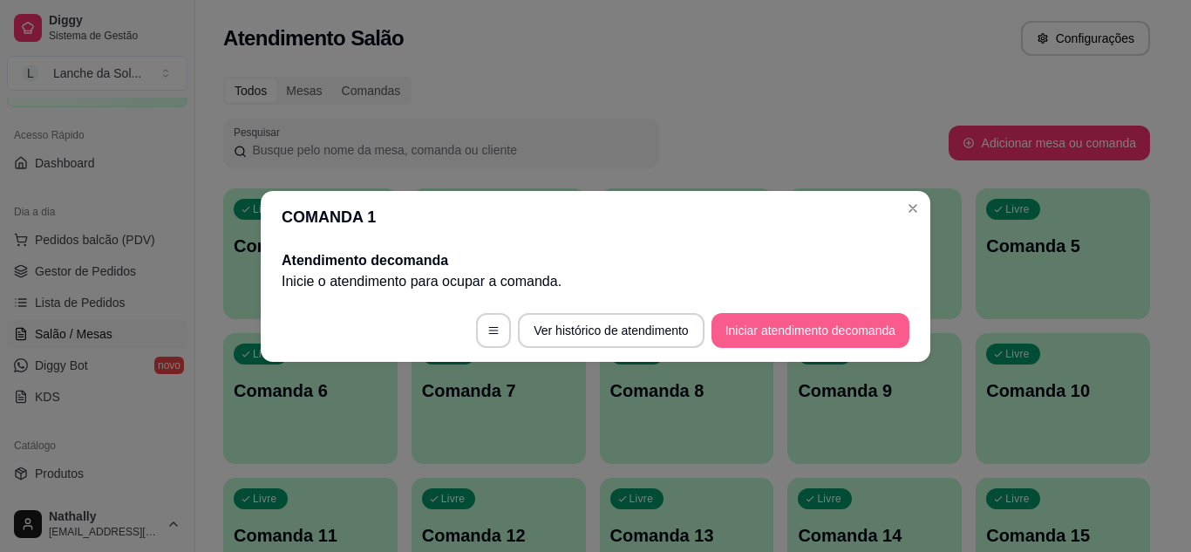
click at [735, 320] on button "Iniciar atendimento de comanda" at bounding box center [810, 330] width 198 height 35
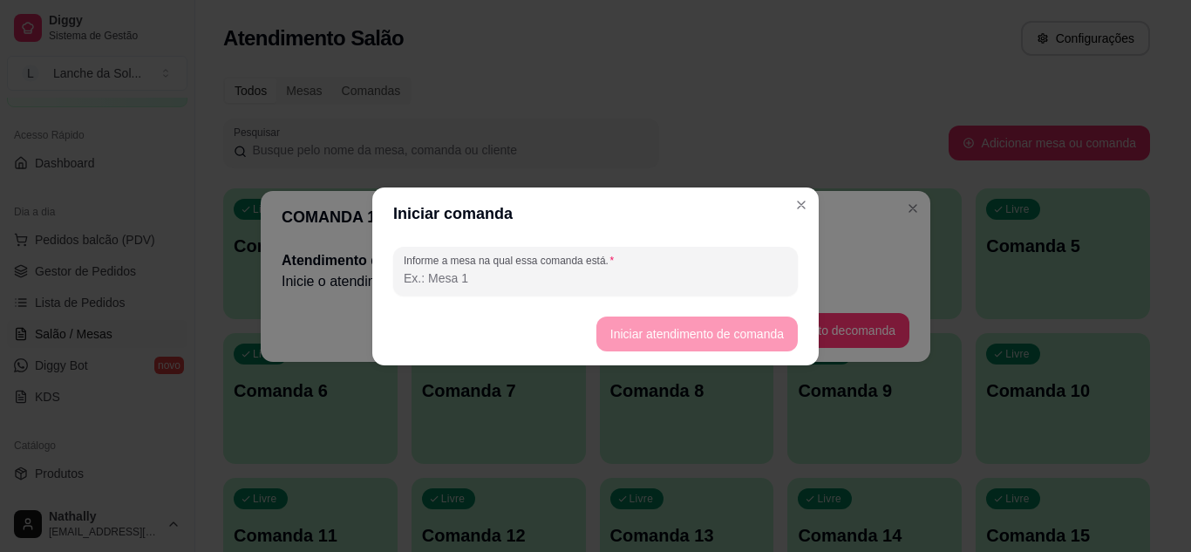
click at [647, 282] on input "Informe a mesa na qual essa comanda está." at bounding box center [596, 277] width 384 height 17
type input "jheck"
click at [618, 342] on button "Iniciar atendimento de comanda" at bounding box center [696, 334] width 195 height 34
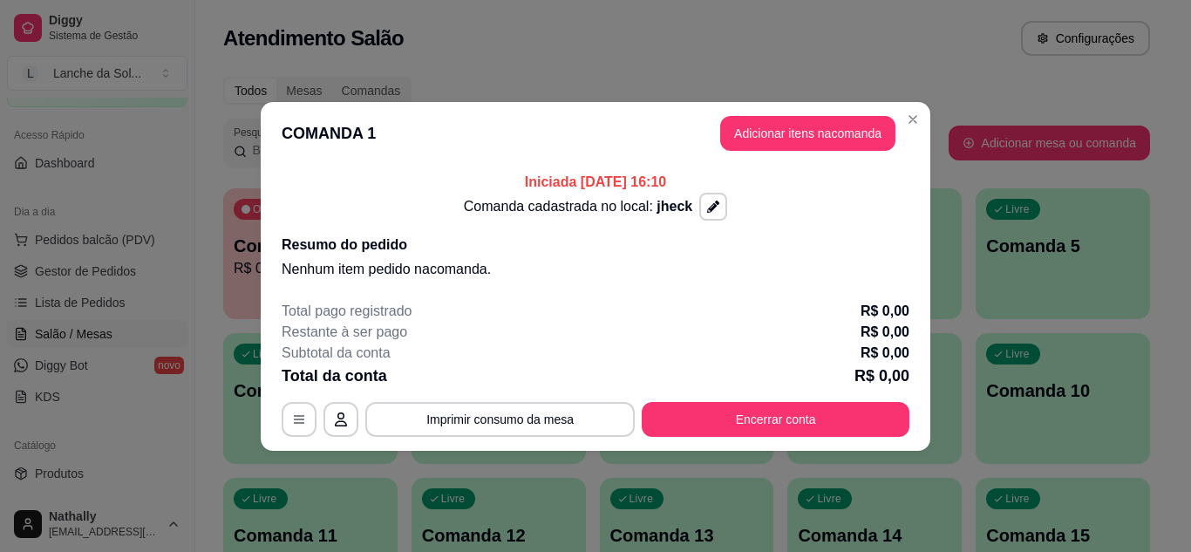
click at [749, 126] on button "Adicionar itens na comanda" at bounding box center [807, 133] width 175 height 35
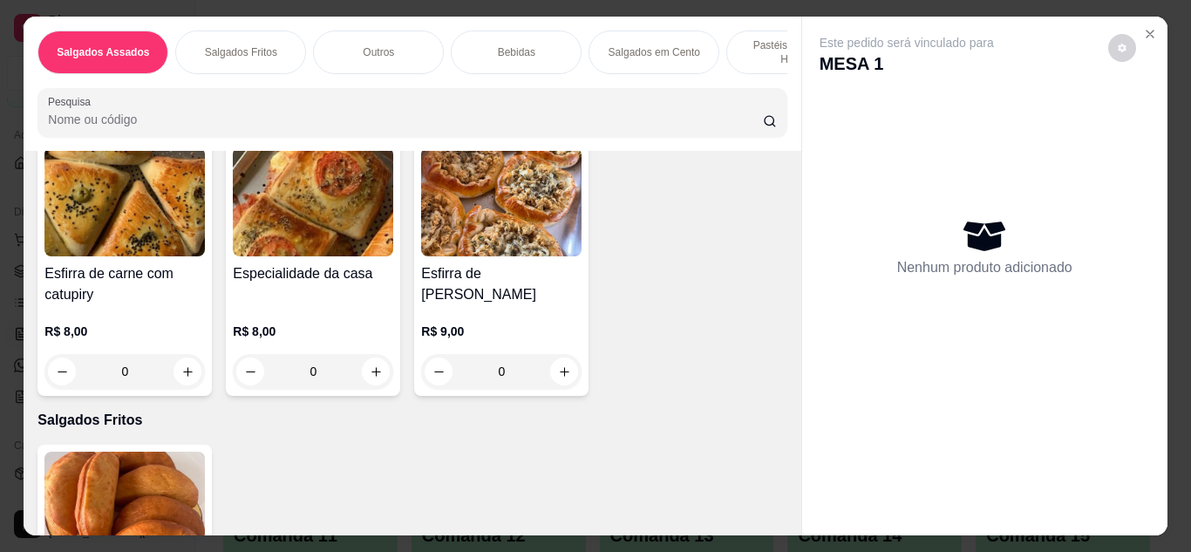
scroll to position [140, 0]
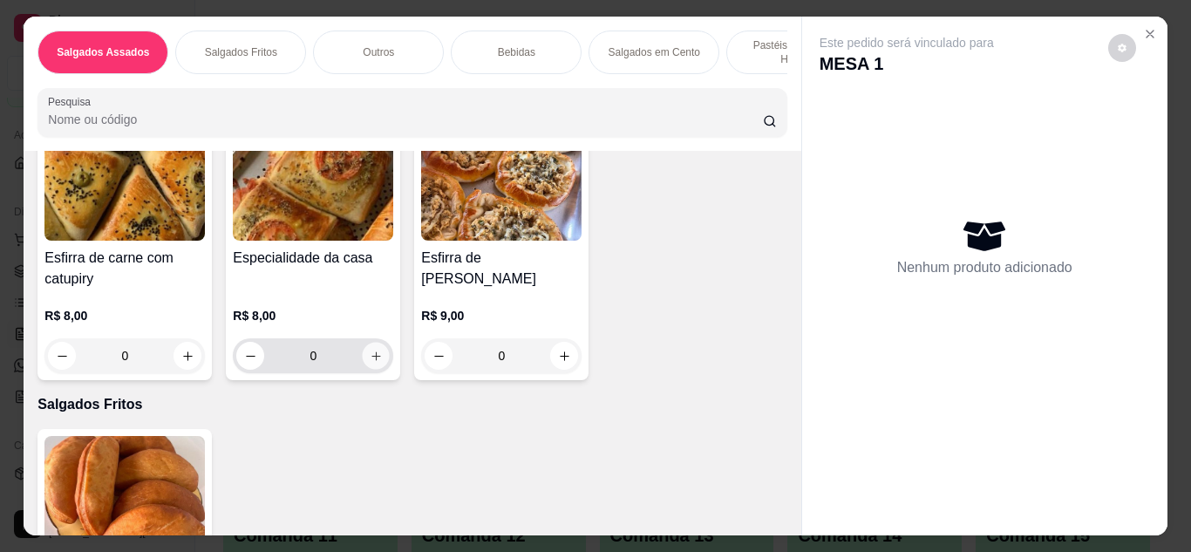
click at [370, 350] on icon "increase-product-quantity" at bounding box center [376, 356] width 13 height 13
type input "1"
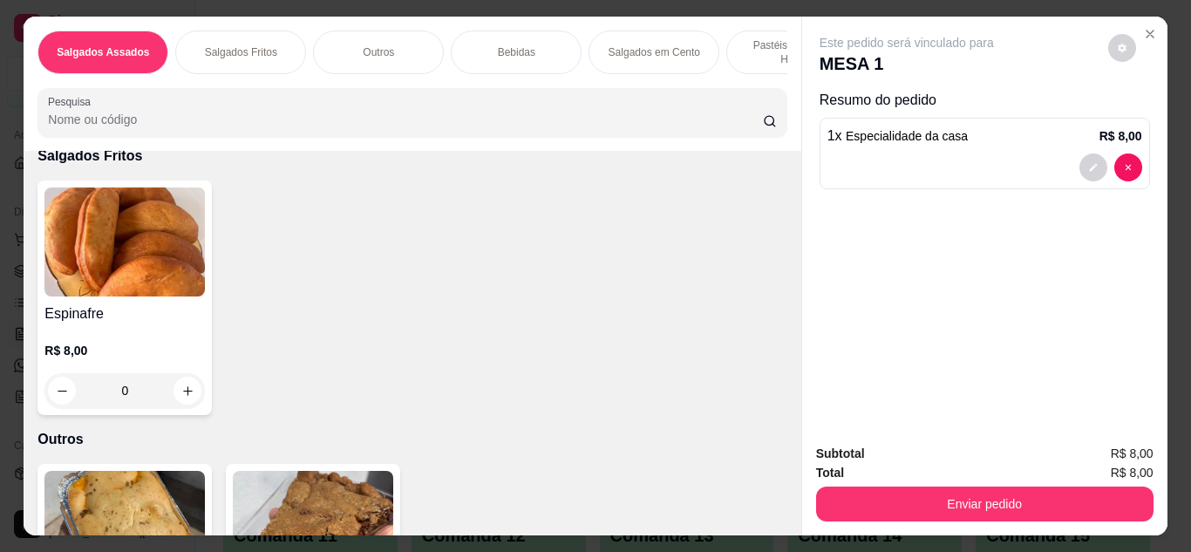
scroll to position [419, 0]
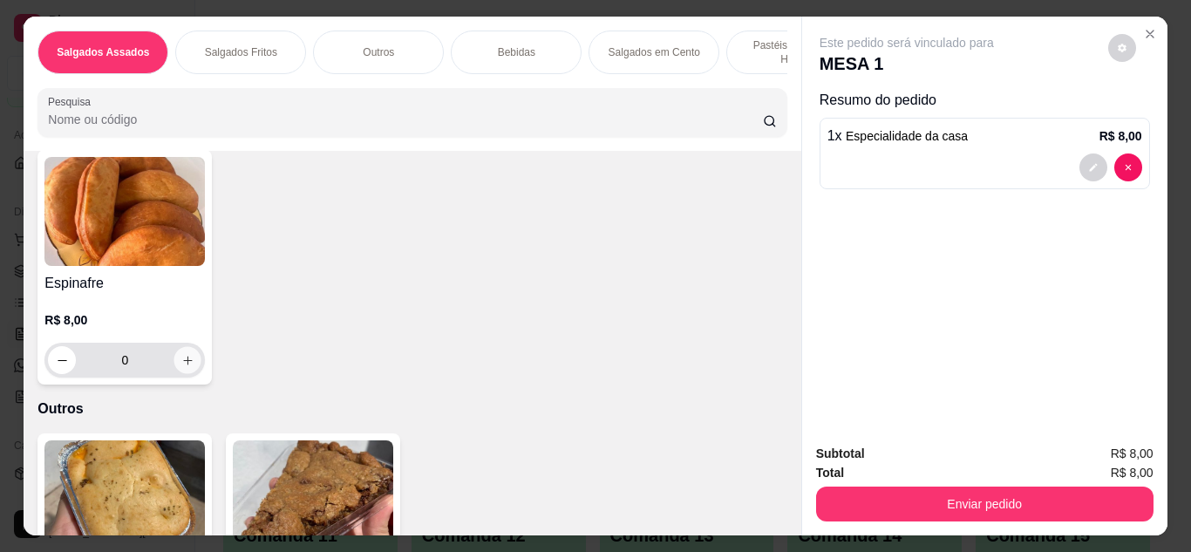
click at [174, 350] on button "increase-product-quantity" at bounding box center [187, 359] width 27 height 27
type input "1"
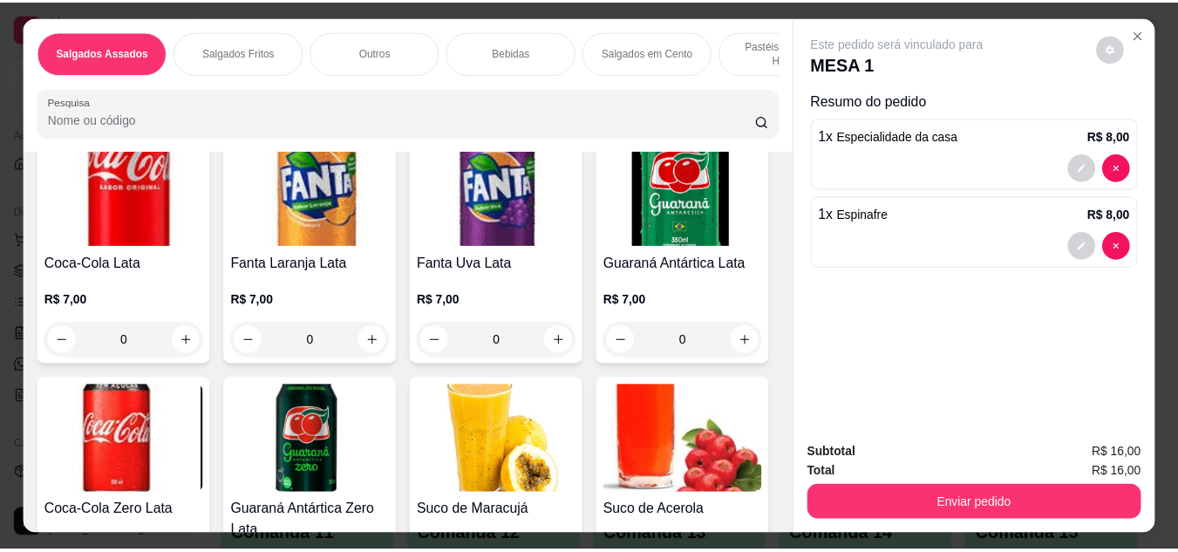
scroll to position [977, 0]
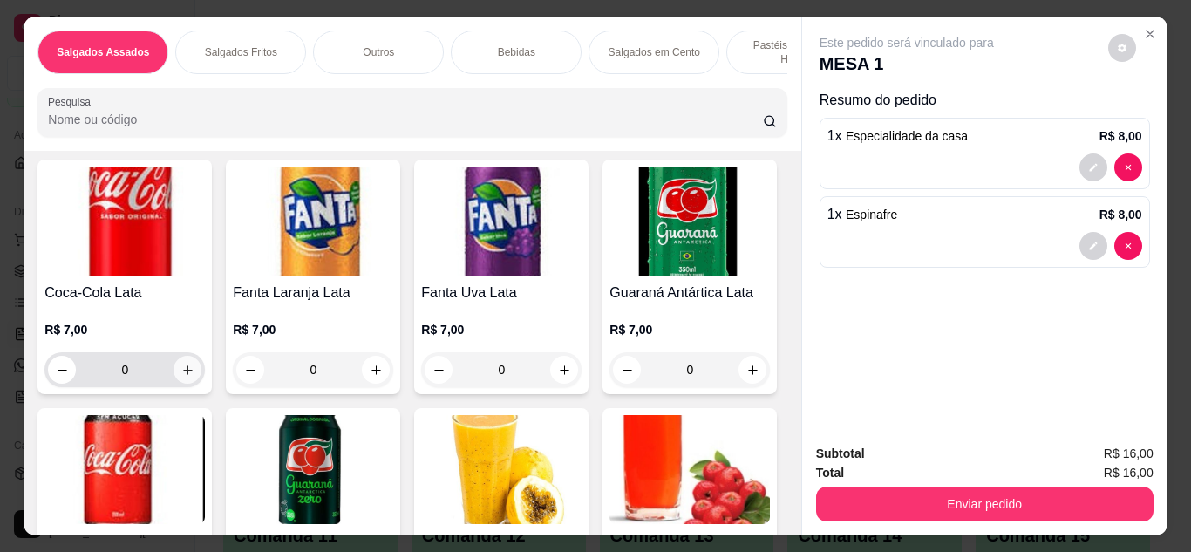
click at [186, 365] on icon "increase-product-quantity" at bounding box center [187, 370] width 13 height 13
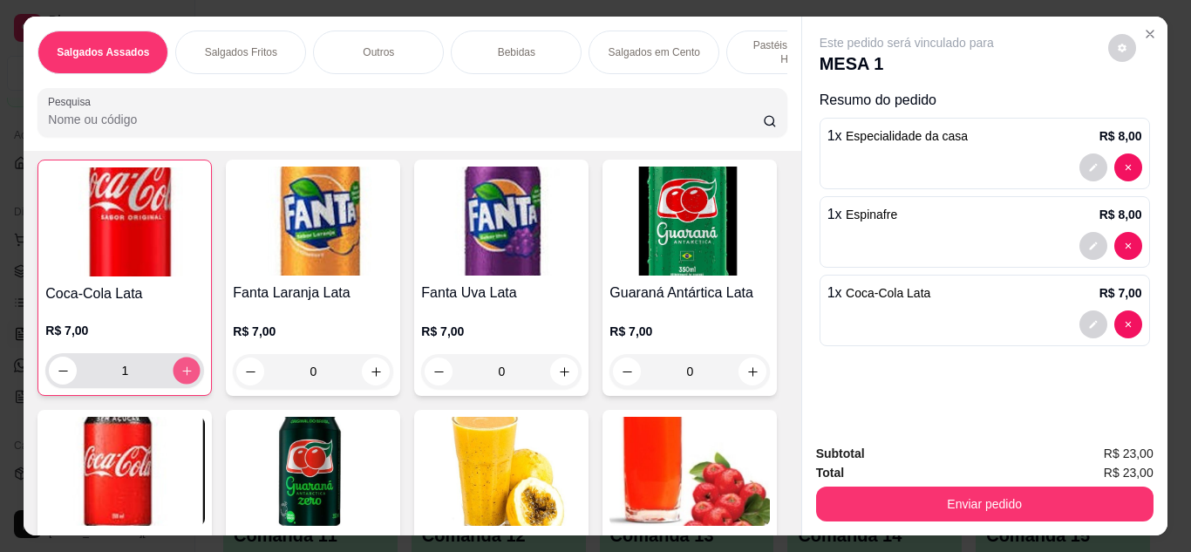
click at [186, 365] on icon "increase-product-quantity" at bounding box center [186, 370] width 13 height 13
type input "2"
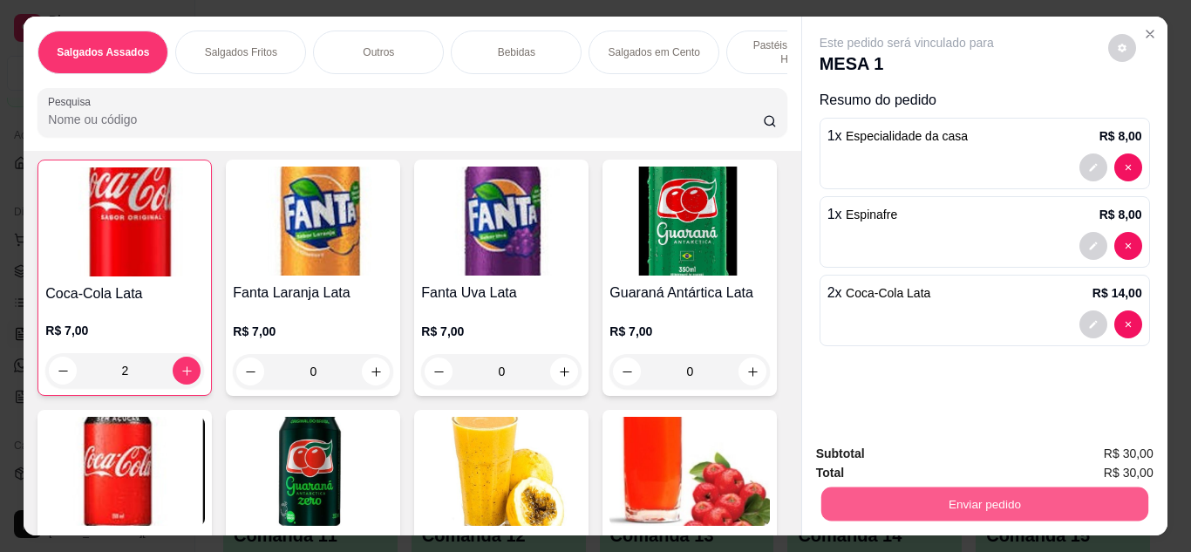
click at [842, 502] on button "Enviar pedido" at bounding box center [983, 504] width 327 height 34
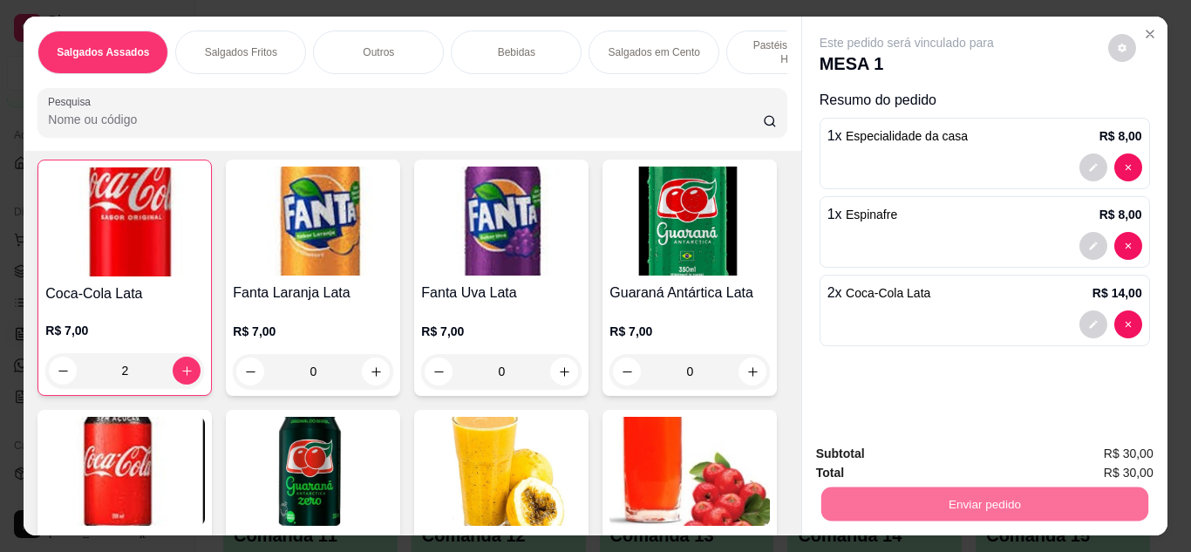
click at [1097, 458] on button "Enviar pedido" at bounding box center [1108, 455] width 96 height 32
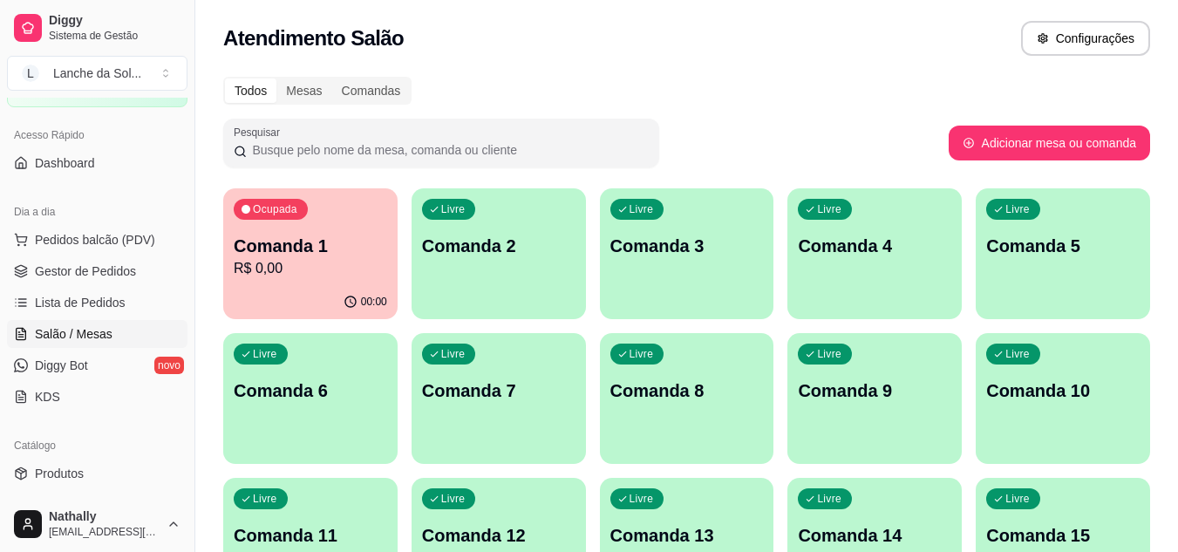
click at [127, 277] on span "Gestor de Pedidos" at bounding box center [85, 270] width 101 height 17
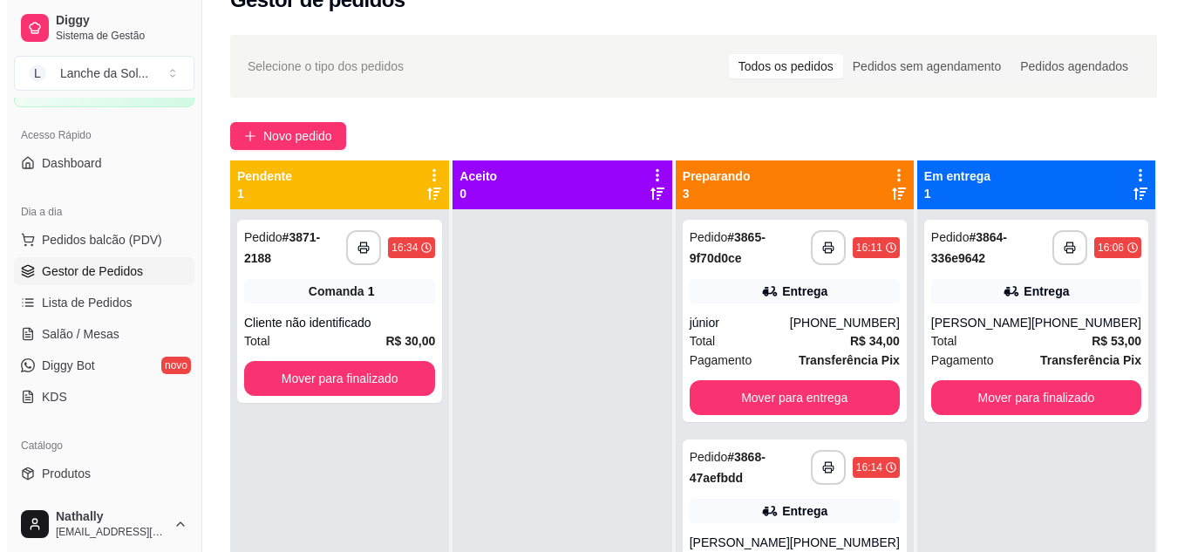
scroll to position [81, 0]
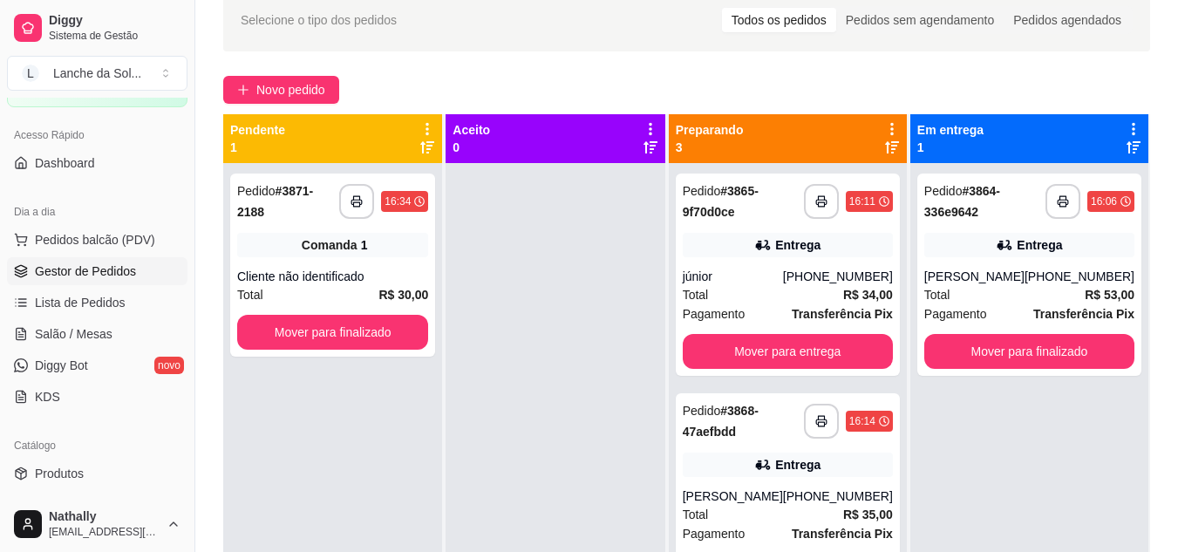
click at [876, 294] on strong "R$ 34,00" at bounding box center [868, 295] width 50 height 14
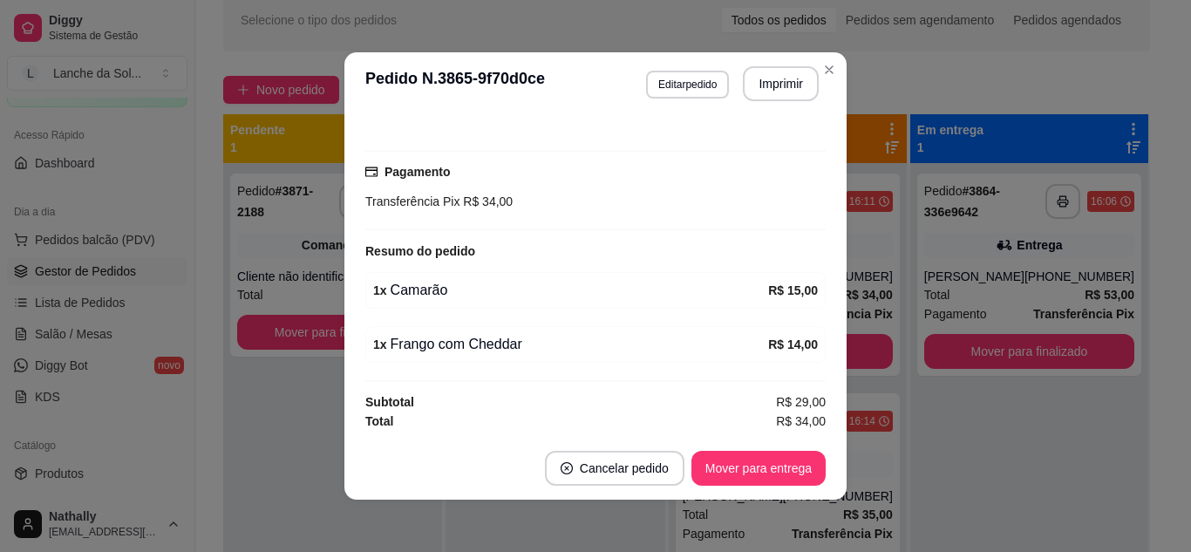
scroll to position [424, 0]
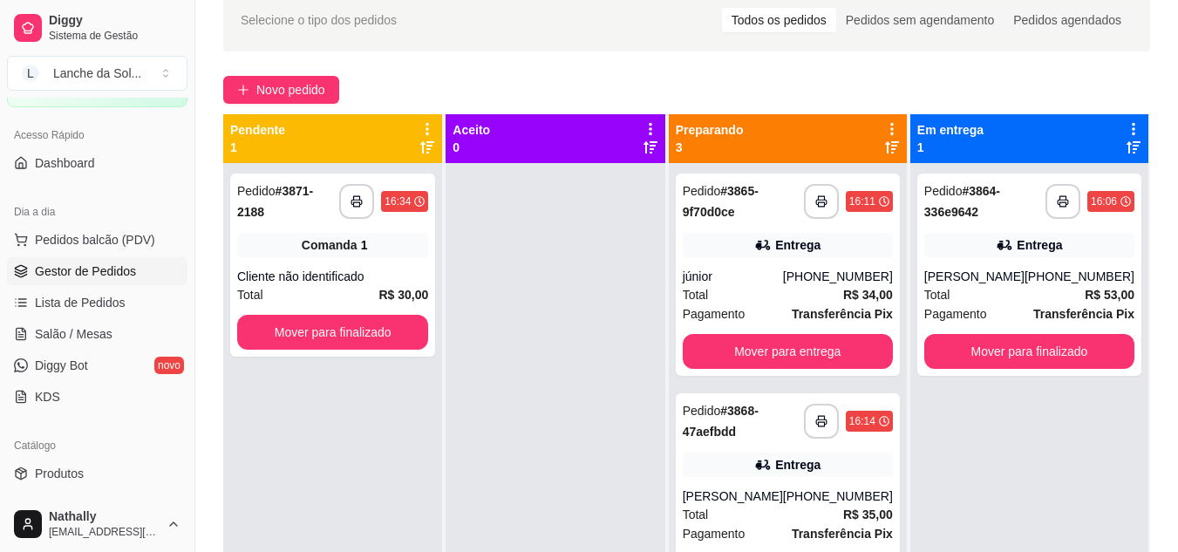
click at [862, 494] on div "[PHONE_NUMBER]" at bounding box center [838, 495] width 110 height 17
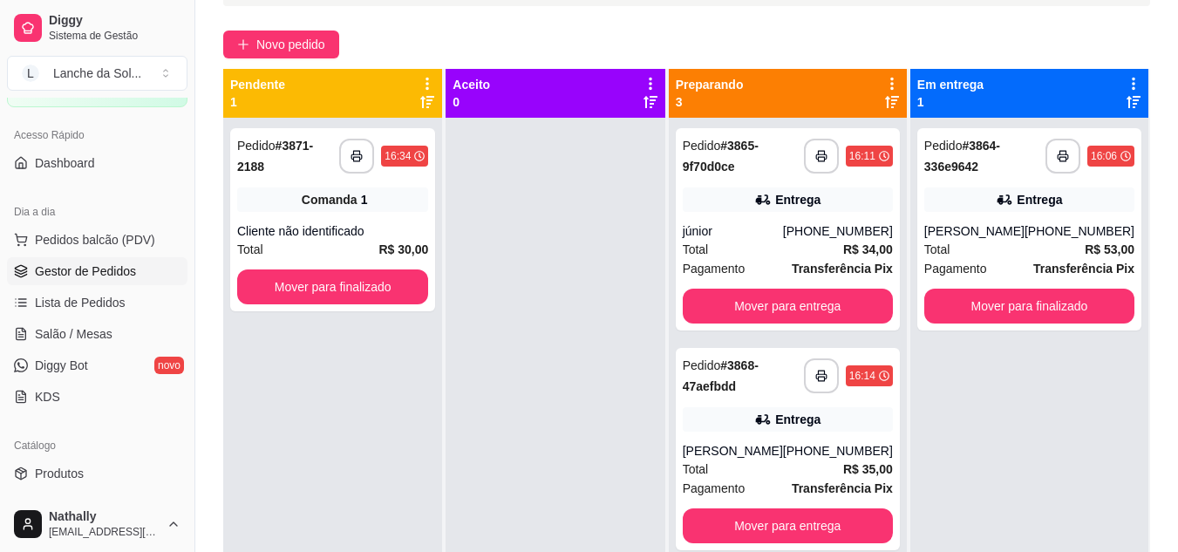
scroll to position [151, 0]
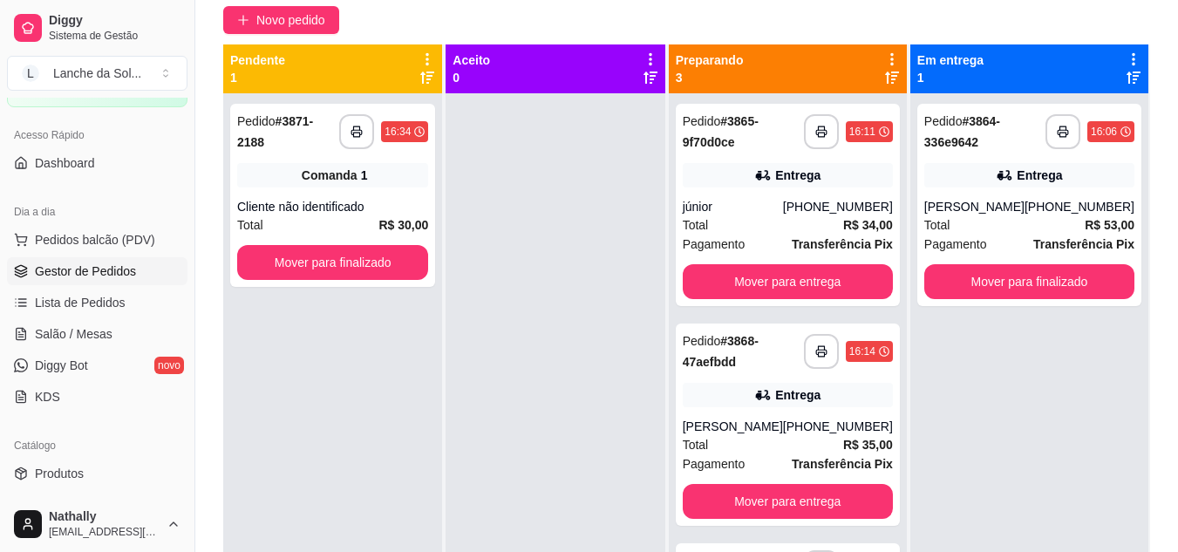
click at [909, 537] on div "**********" at bounding box center [789, 344] width 240 height 601
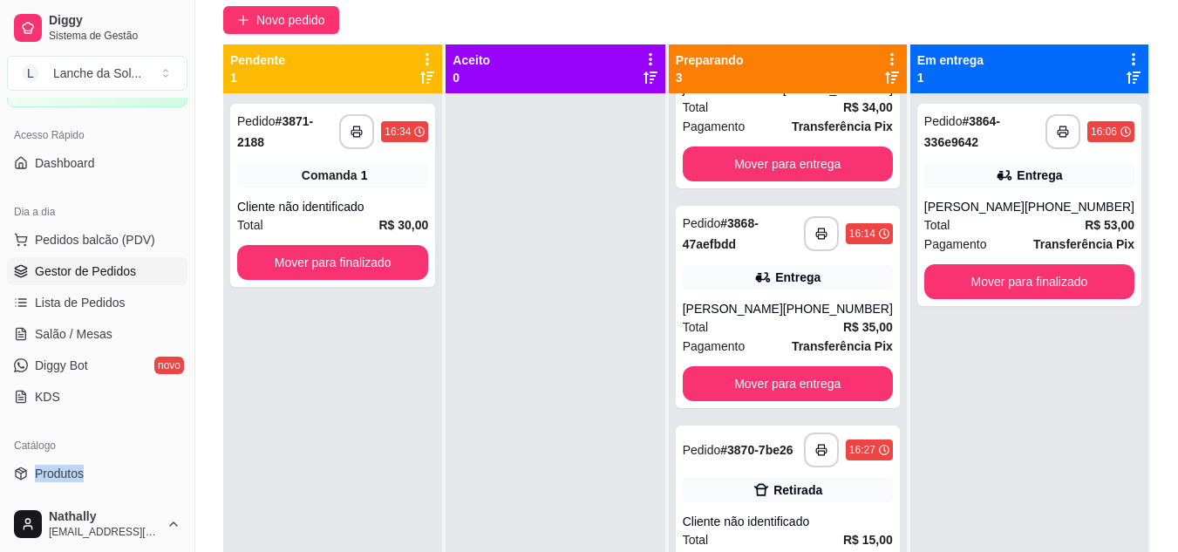
drag, startPoint x: 138, startPoint y: 455, endPoint x: 130, endPoint y: 474, distance: 20.7
click at [130, 474] on div "Catálogo Produtos Complementos" at bounding box center [97, 475] width 194 height 101
click at [130, 474] on link "Produtos" at bounding box center [97, 473] width 180 height 28
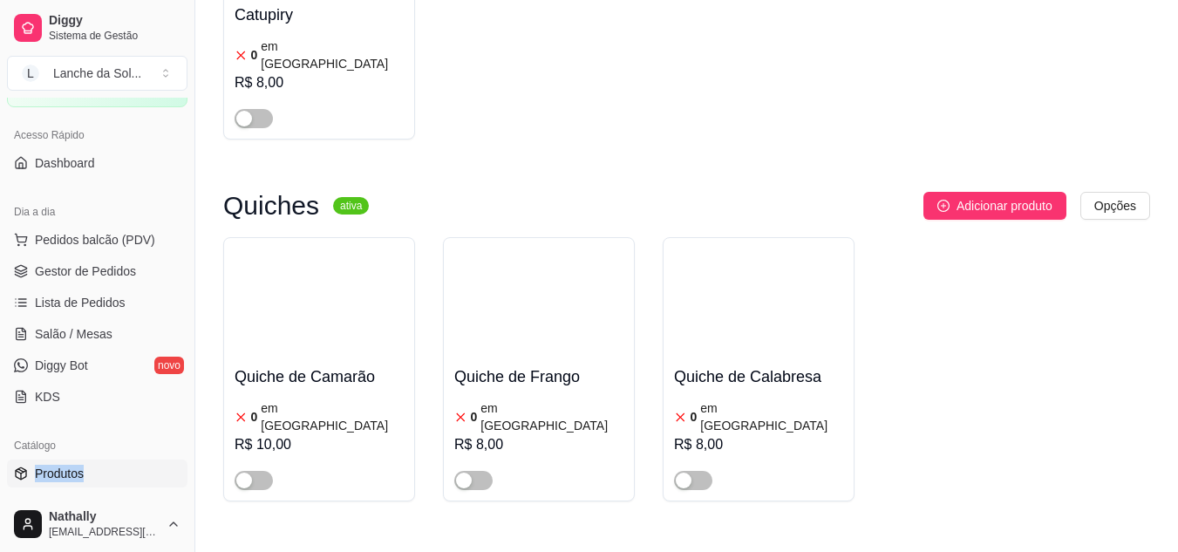
scroll to position [7029, 0]
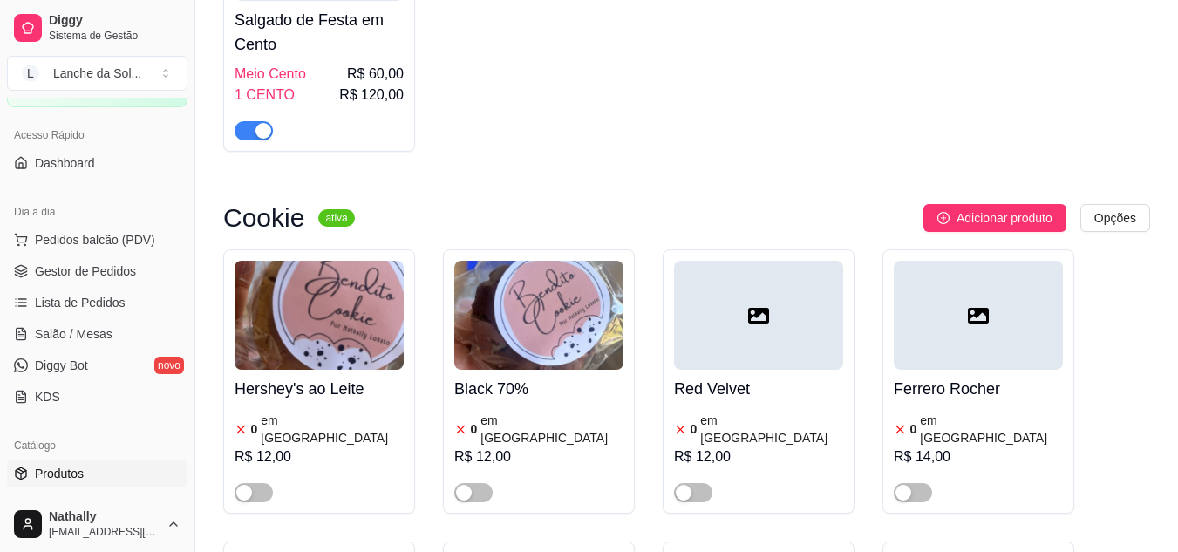
drag, startPoint x: 1165, startPoint y: 500, endPoint x: 1190, endPoint y: 490, distance: 27.0
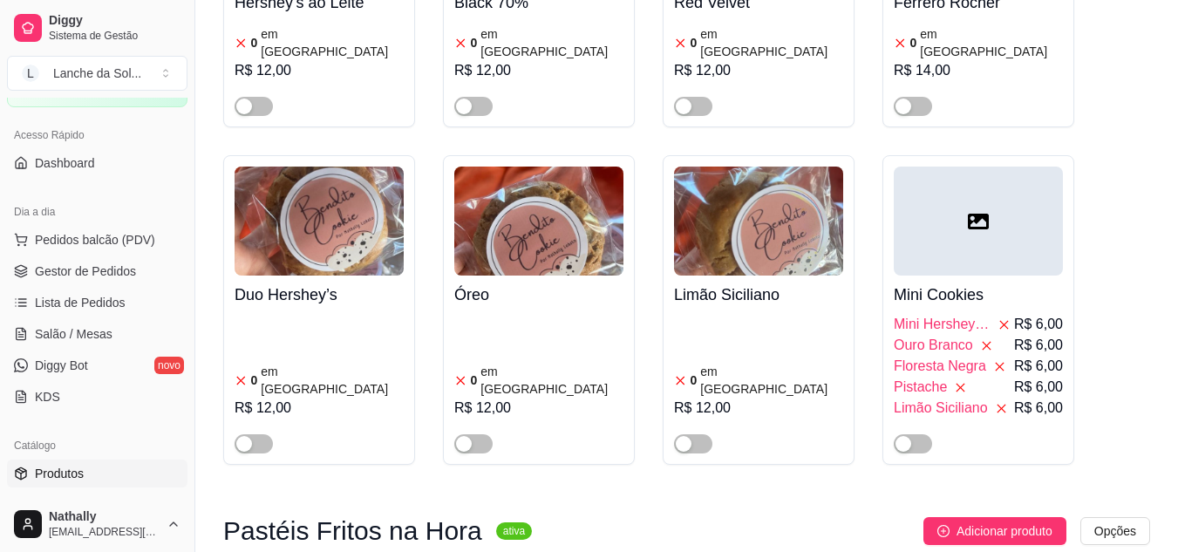
click at [73, 267] on span "Gestor de Pedidos" at bounding box center [85, 270] width 101 height 17
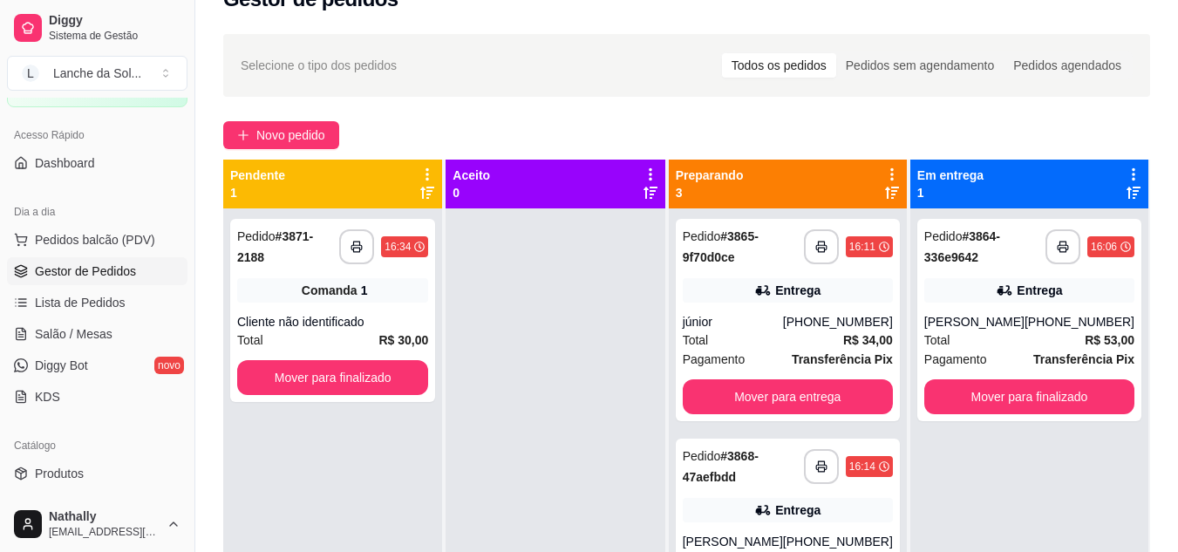
scroll to position [37, 0]
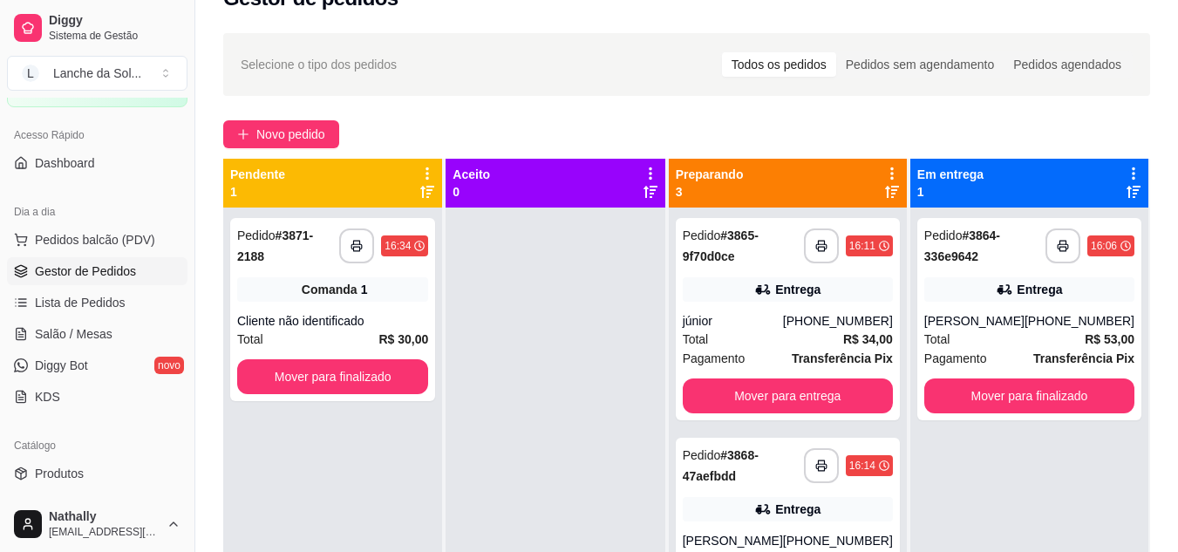
click at [85, 329] on span "Salão / Mesas" at bounding box center [74, 333] width 78 height 17
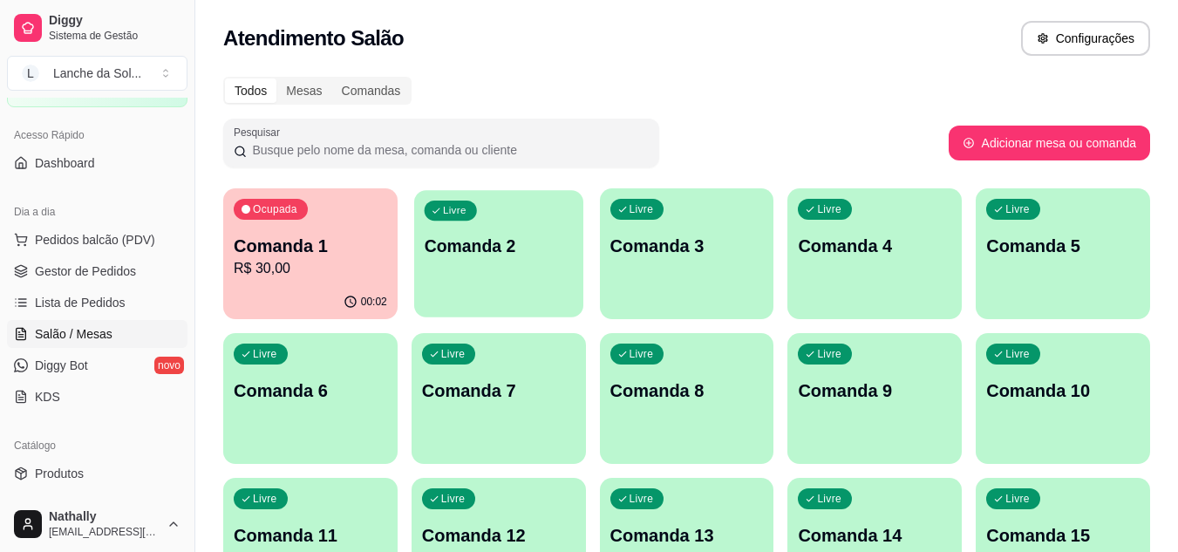
click at [461, 255] on p "Comanda 2" at bounding box center [498, 247] width 149 height 24
click at [382, 237] on p "Comanda 1" at bounding box center [310, 246] width 153 height 24
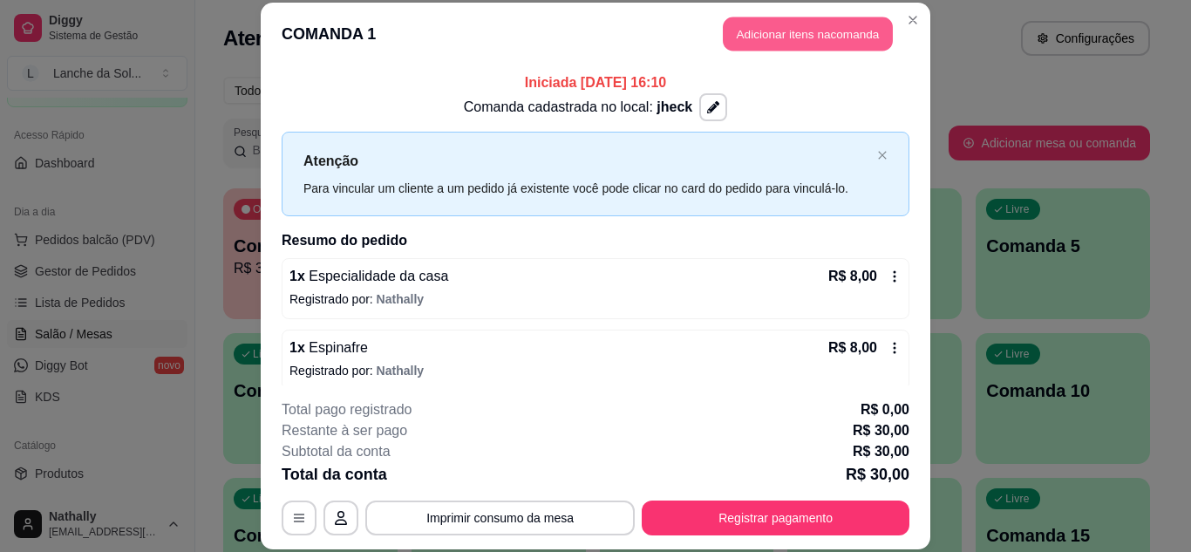
click at [836, 39] on button "Adicionar itens na comanda" at bounding box center [808, 34] width 170 height 34
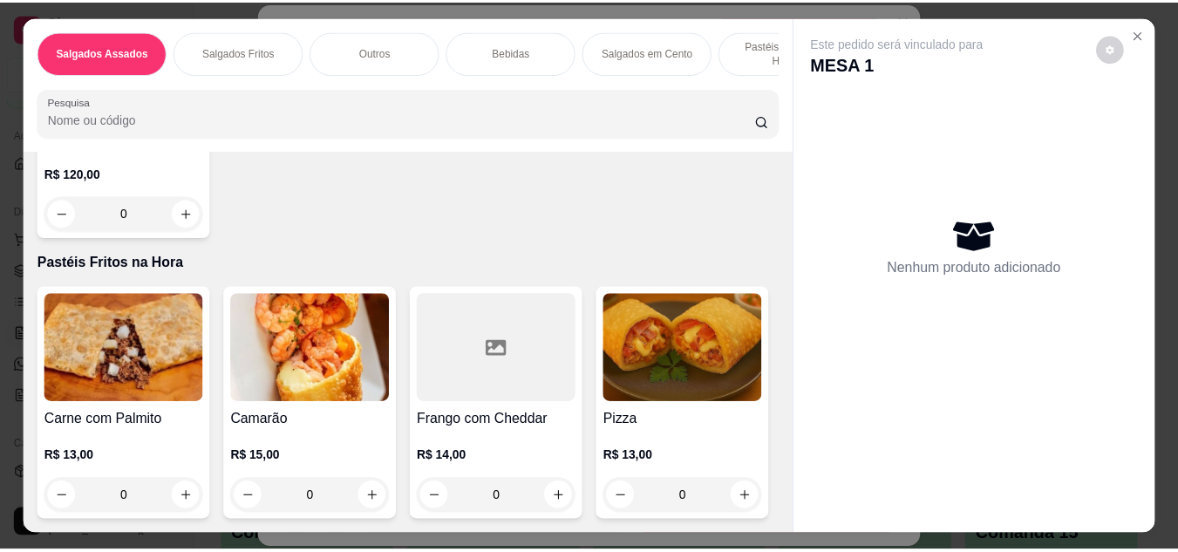
scroll to position [2055, 0]
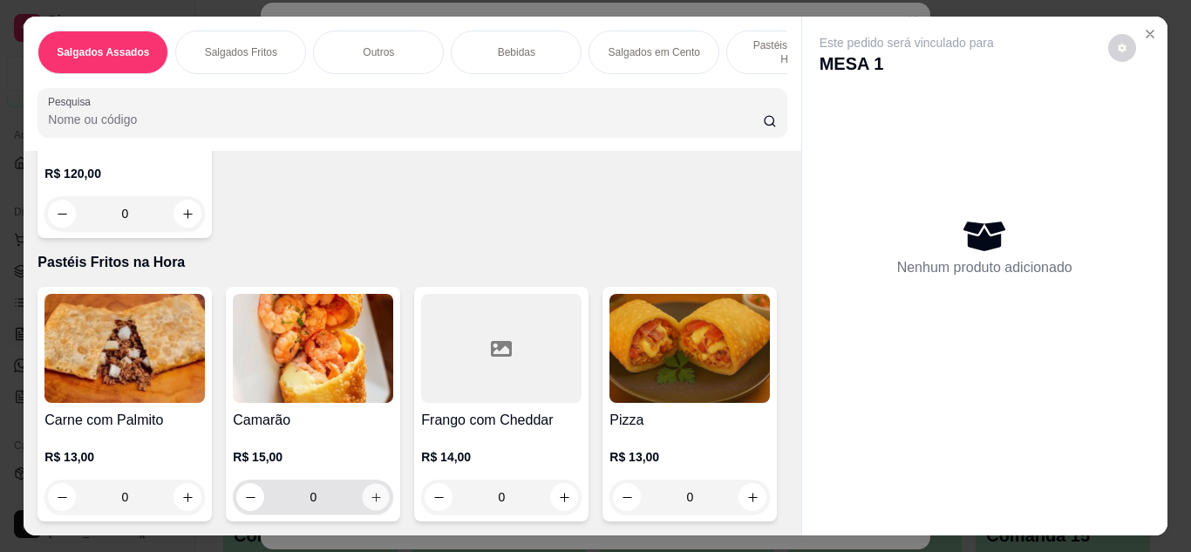
click at [372, 491] on icon "increase-product-quantity" at bounding box center [376, 497] width 13 height 13
type input "1"
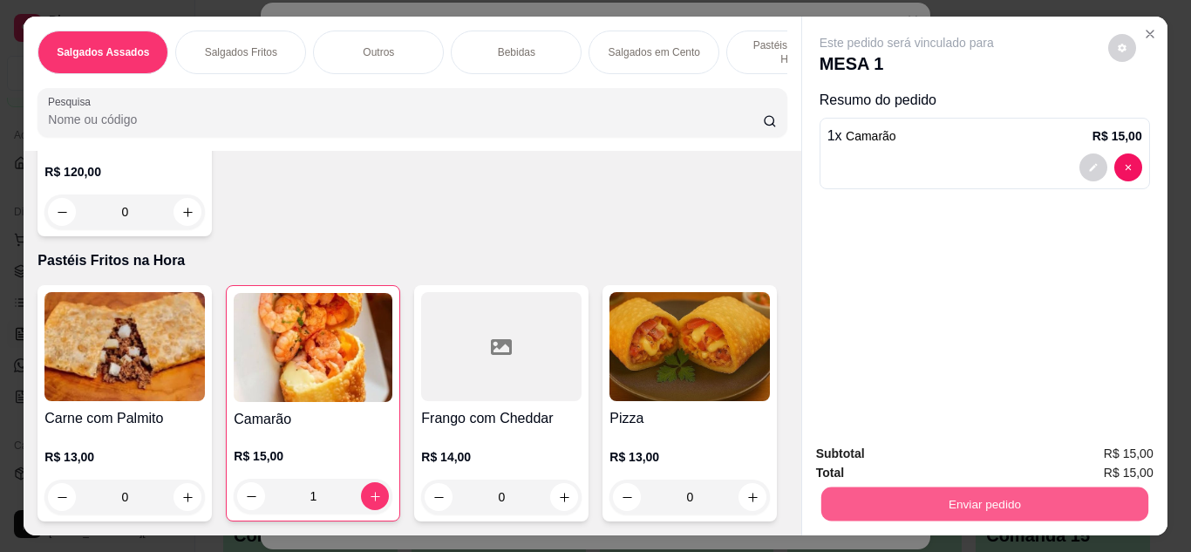
click at [855, 495] on button "Enviar pedido" at bounding box center [983, 504] width 327 height 34
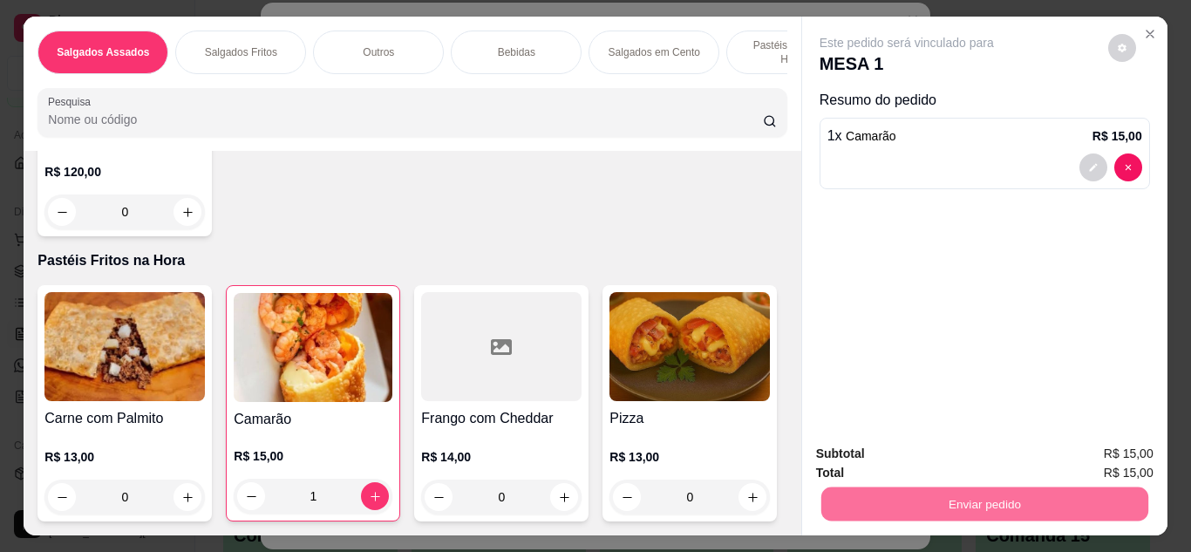
click at [1094, 446] on button "Enviar pedido" at bounding box center [1108, 455] width 96 height 32
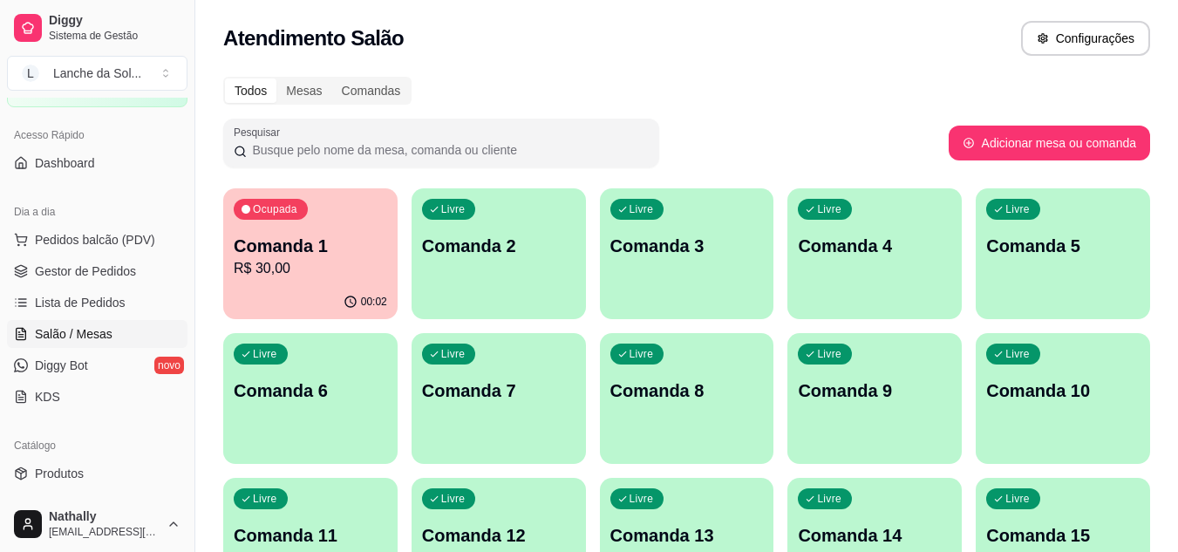
click at [114, 270] on span "Gestor de Pedidos" at bounding box center [85, 270] width 101 height 17
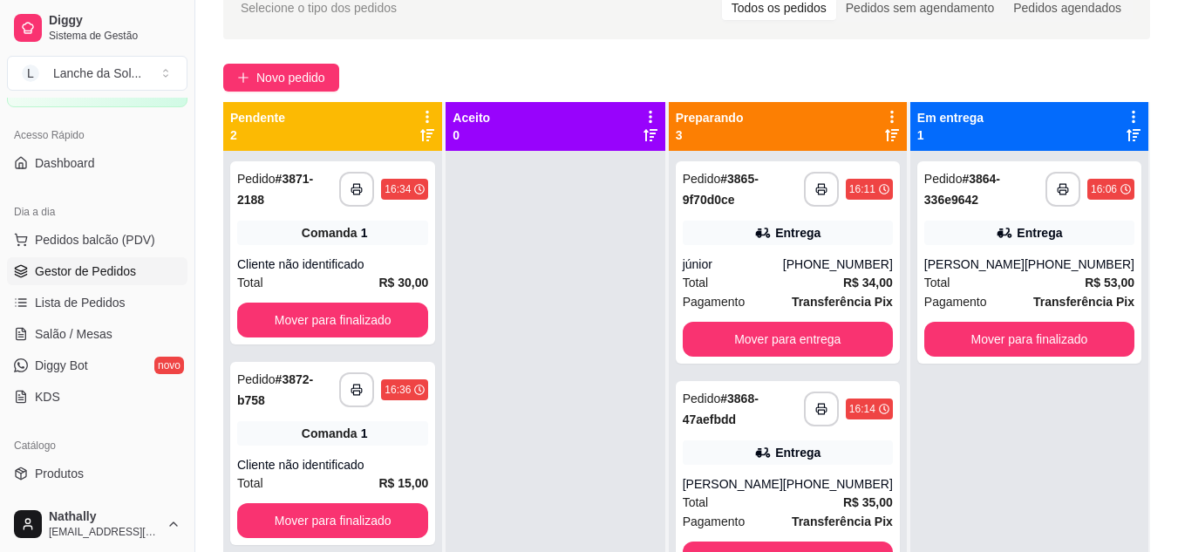
scroll to position [106, 0]
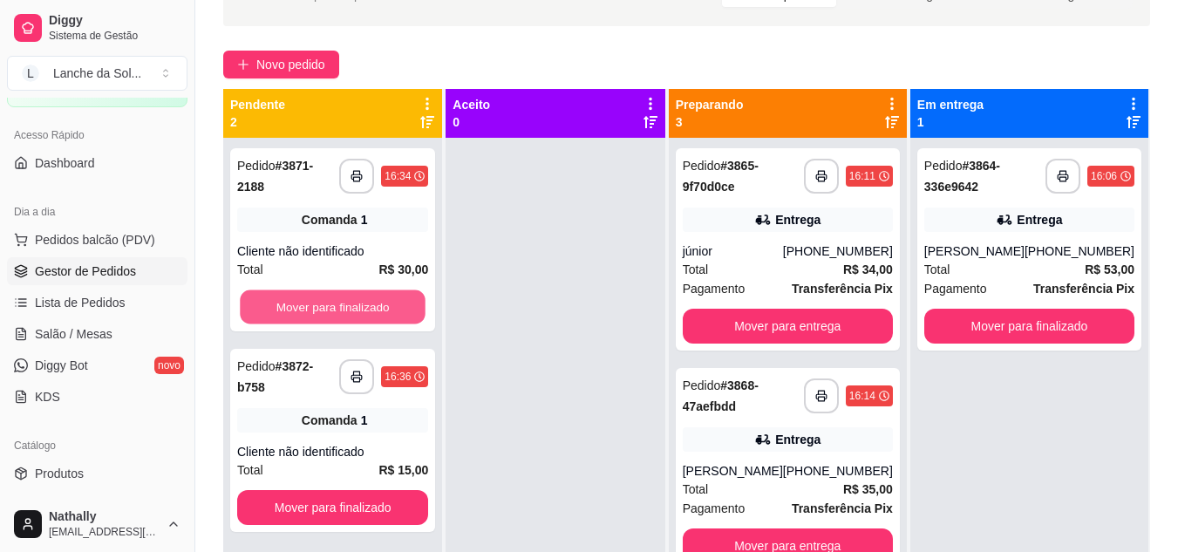
click at [391, 290] on button "Mover para finalizado" at bounding box center [333, 307] width 186 height 34
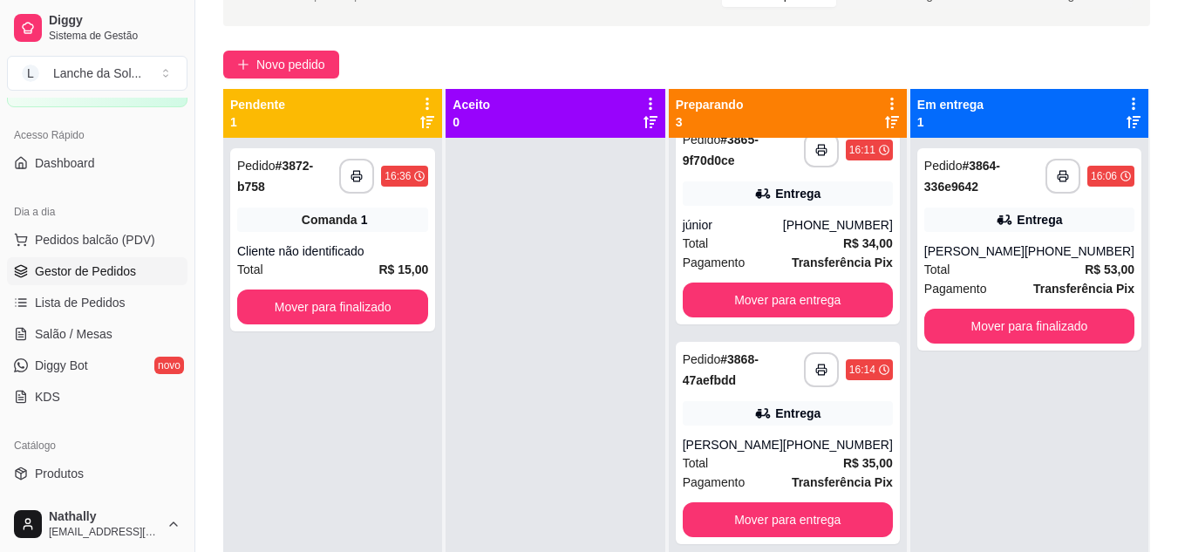
scroll to position [0, 0]
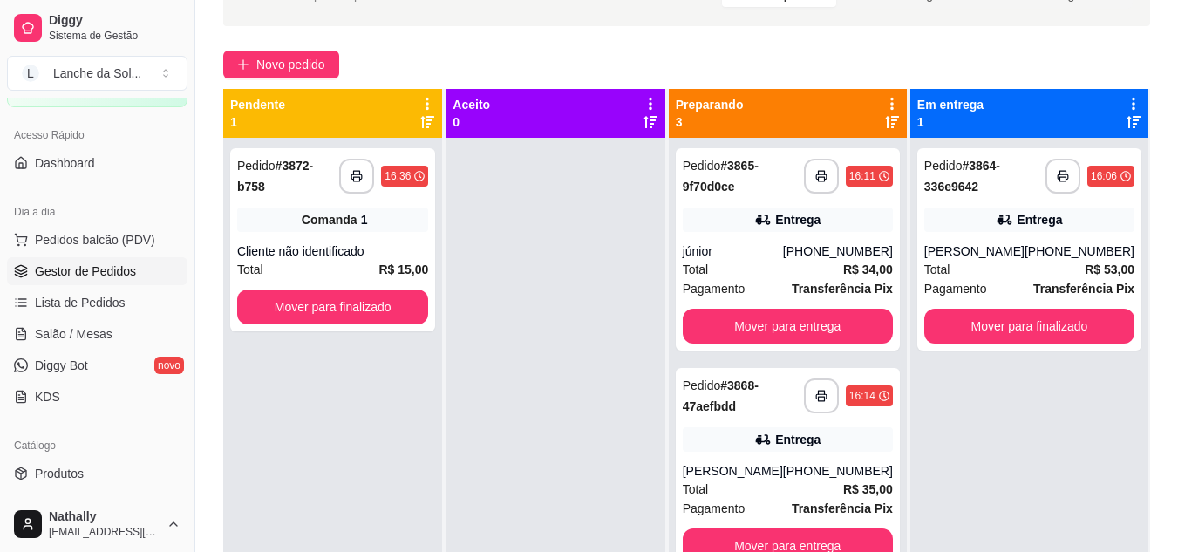
click at [84, 337] on span "Salão / Mesas" at bounding box center [74, 333] width 78 height 17
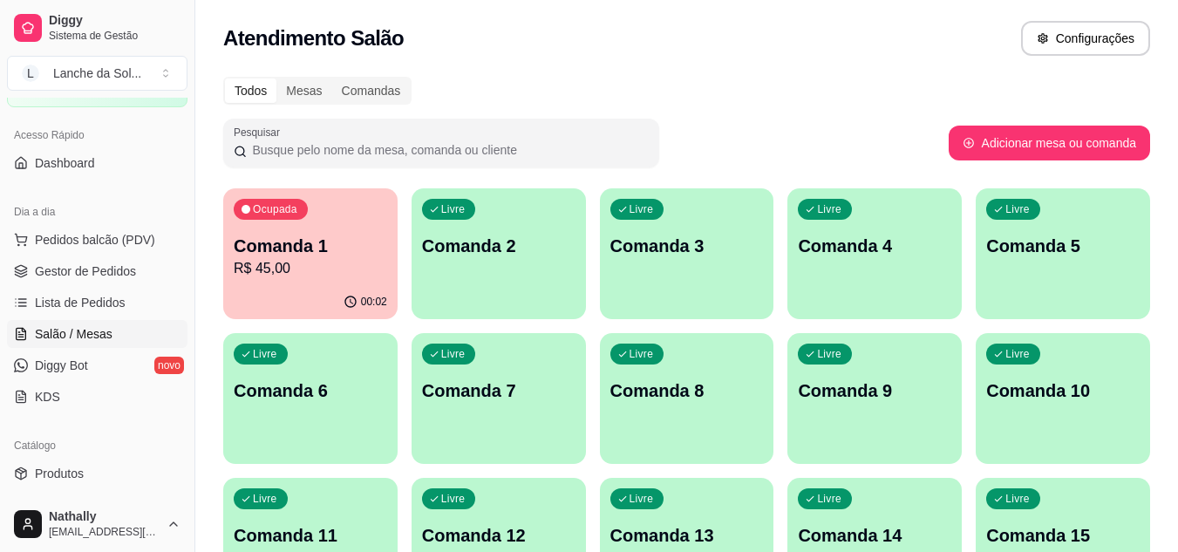
click at [79, 267] on span "Gestor de Pedidos" at bounding box center [85, 270] width 101 height 17
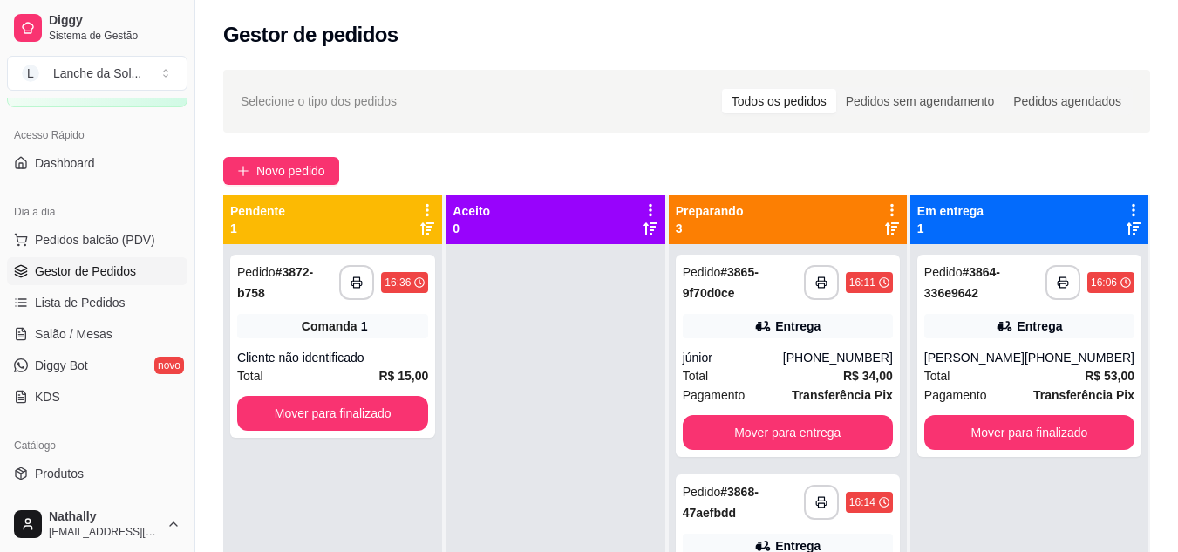
click at [53, 480] on span "Produtos" at bounding box center [59, 473] width 49 height 17
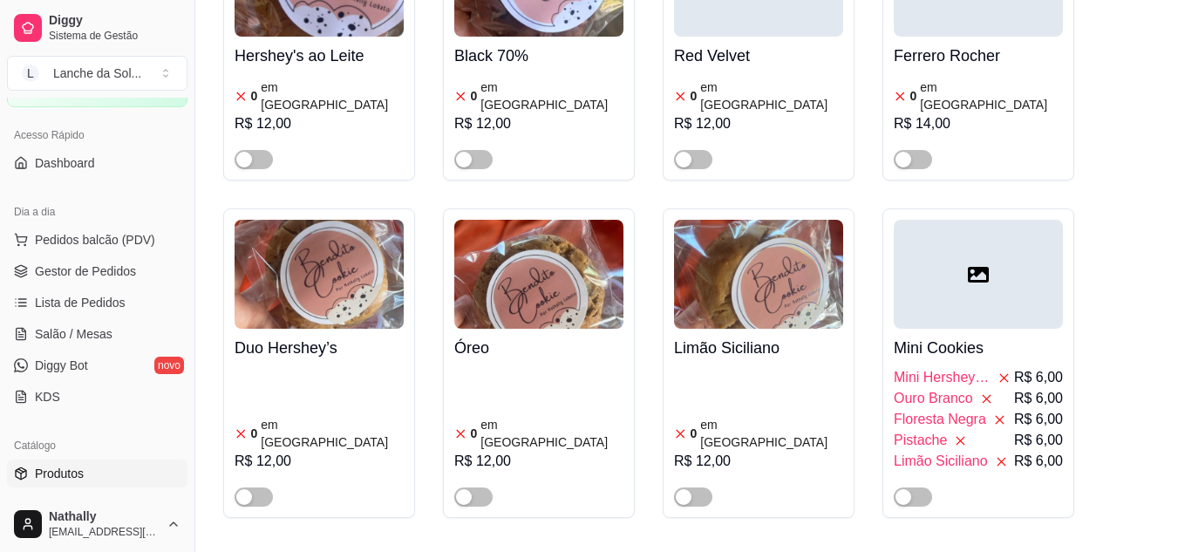
scroll to position [7415, 0]
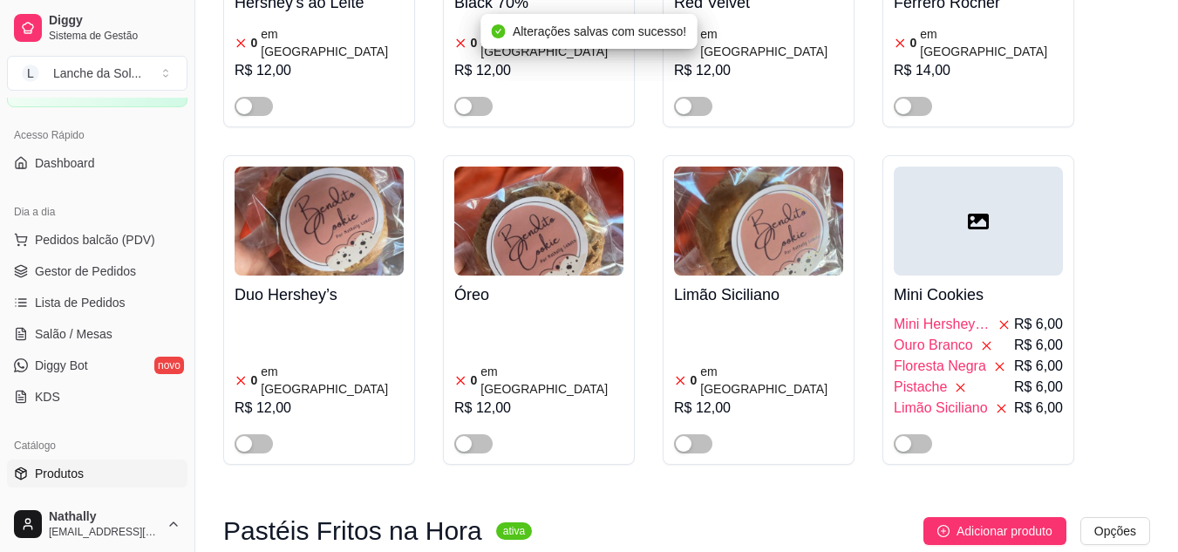
click at [104, 263] on span "Gestor de Pedidos" at bounding box center [85, 270] width 101 height 17
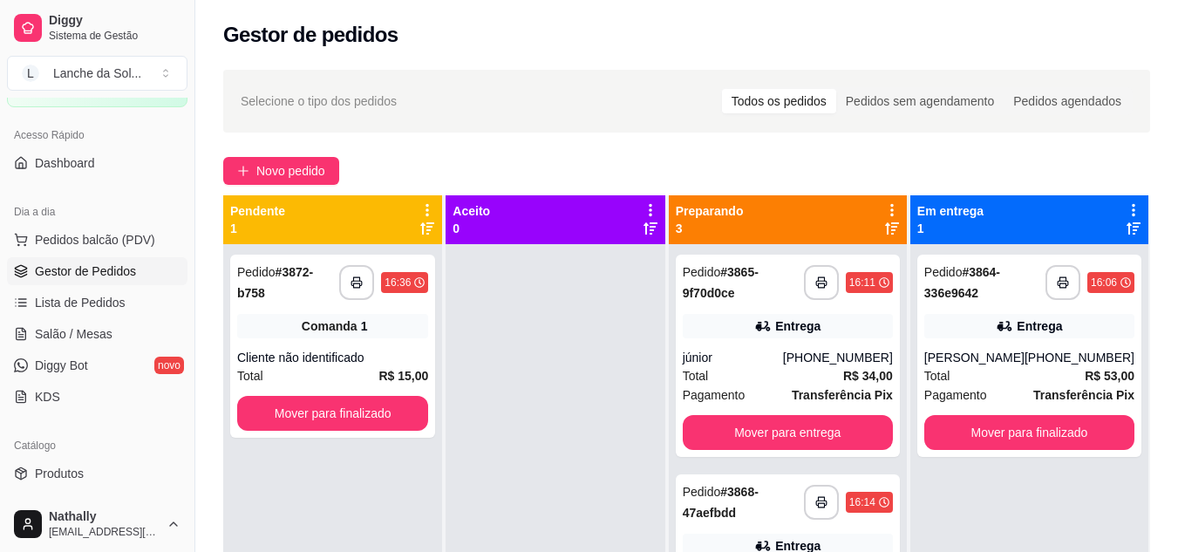
click at [144, 333] on link "Salão / Mesas" at bounding box center [97, 334] width 180 height 28
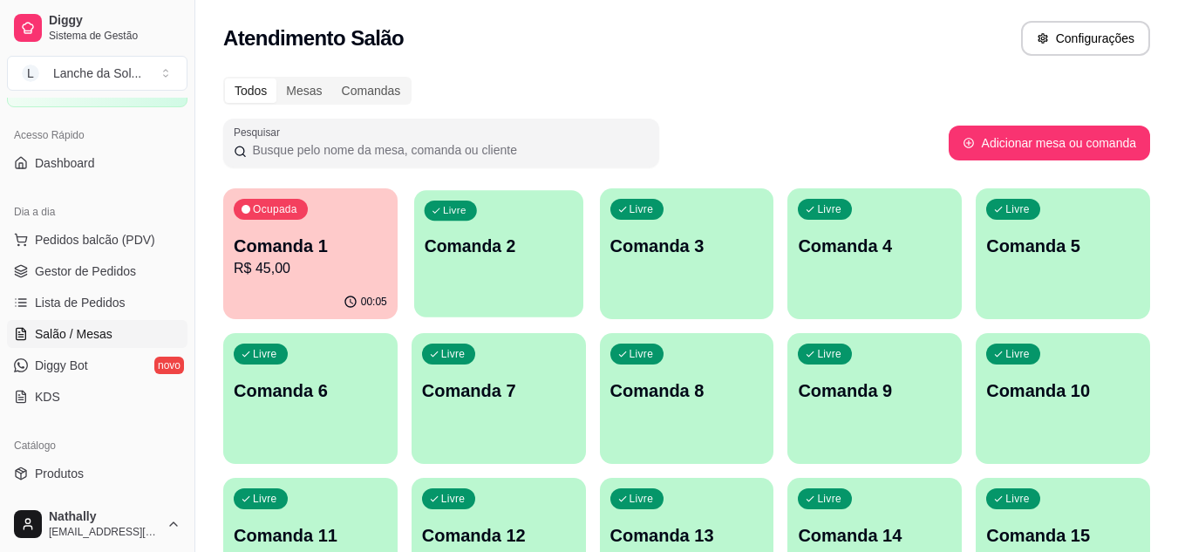
click at [575, 284] on div "Livre Comanda 2" at bounding box center [498, 243] width 169 height 106
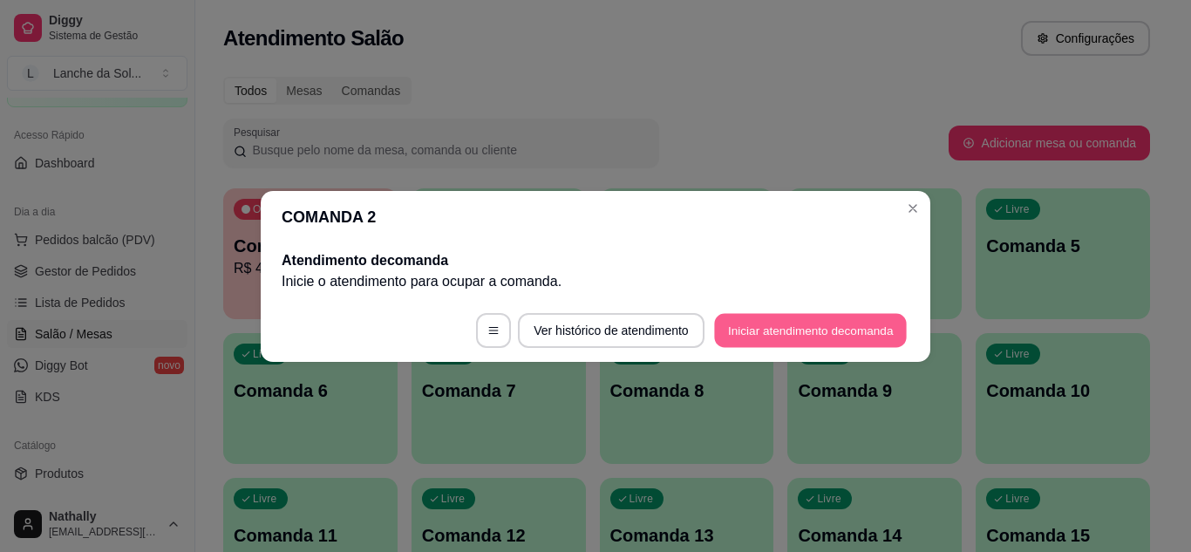
click at [740, 340] on button "Iniciar atendimento de comanda" at bounding box center [810, 330] width 193 height 34
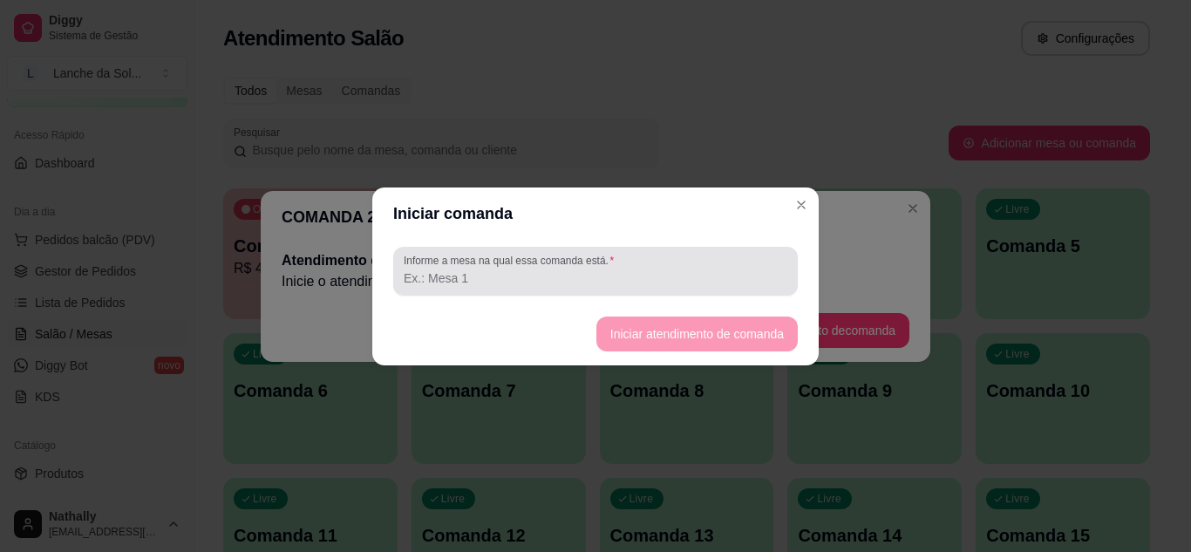
click at [660, 283] on input "Informe a mesa na qual essa comanda está." at bounding box center [596, 277] width 384 height 17
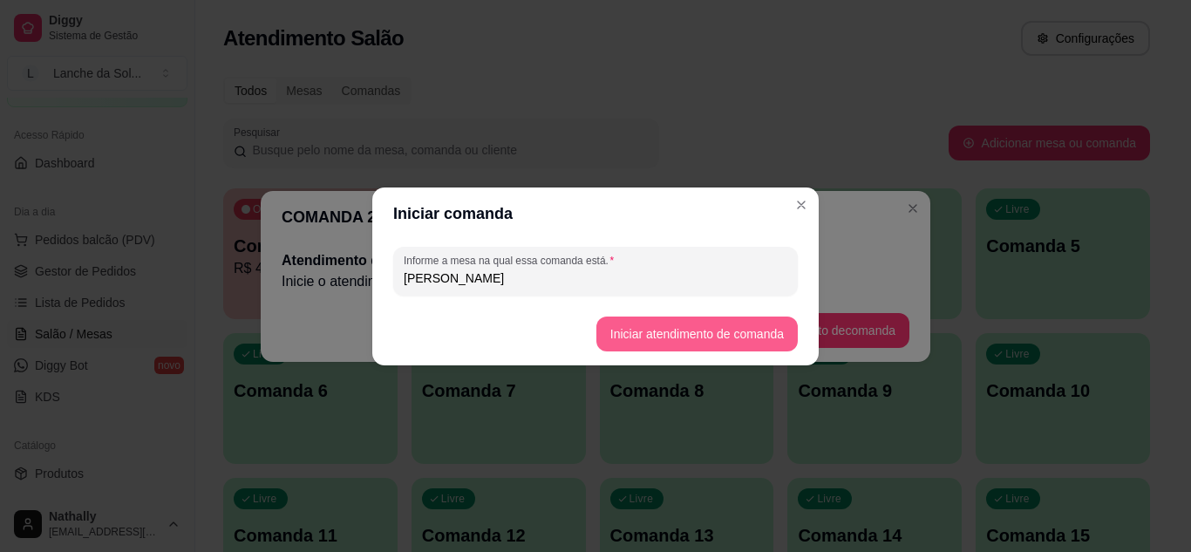
type input "[PERSON_NAME]"
click at [620, 339] on button "Iniciar atendimento de comanda" at bounding box center [696, 334] width 195 height 34
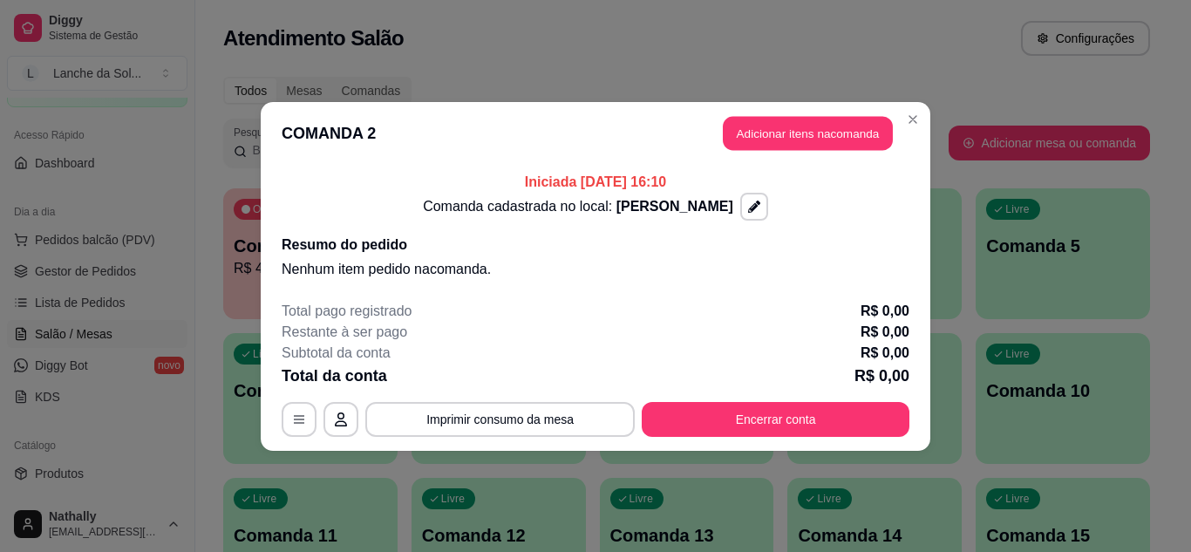
click at [773, 127] on button "Adicionar itens na comanda" at bounding box center [808, 133] width 170 height 34
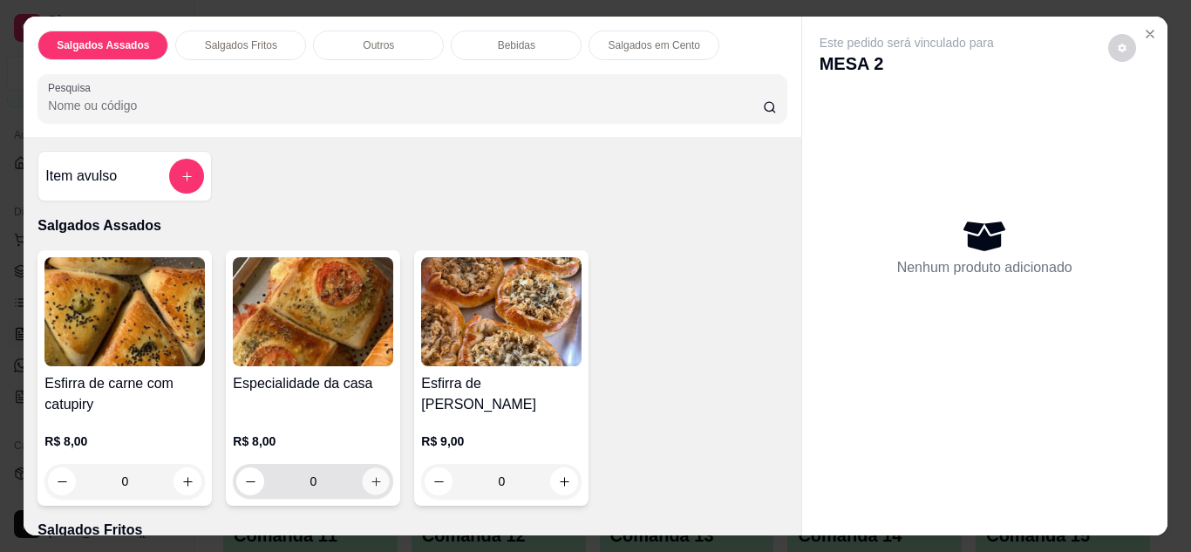
click at [377, 479] on button "increase-product-quantity" at bounding box center [376, 480] width 27 height 27
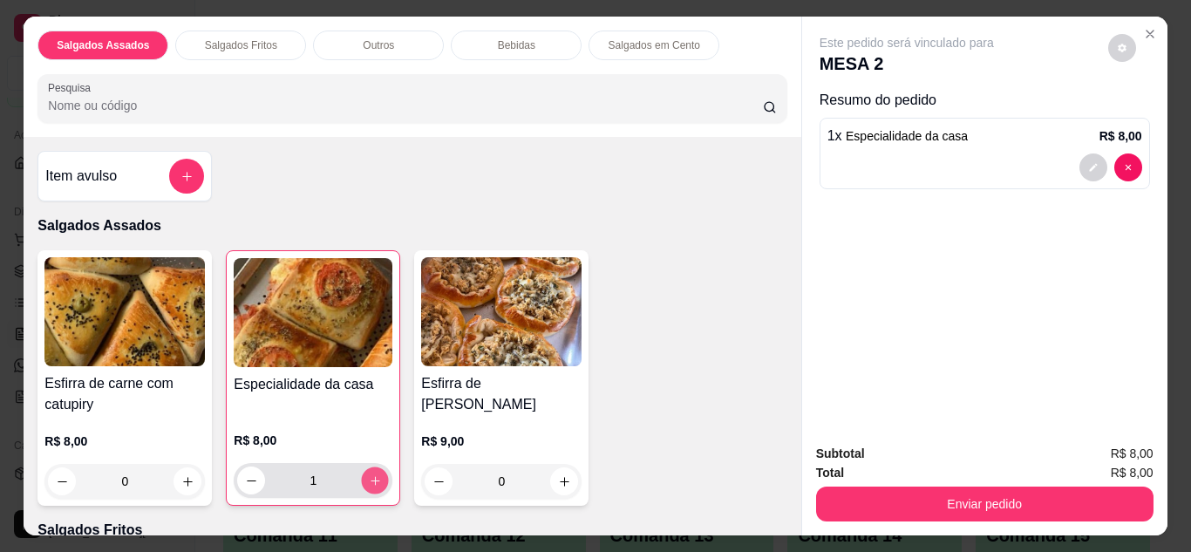
click at [377, 479] on button "increase-product-quantity" at bounding box center [375, 479] width 27 height 27
type input "2"
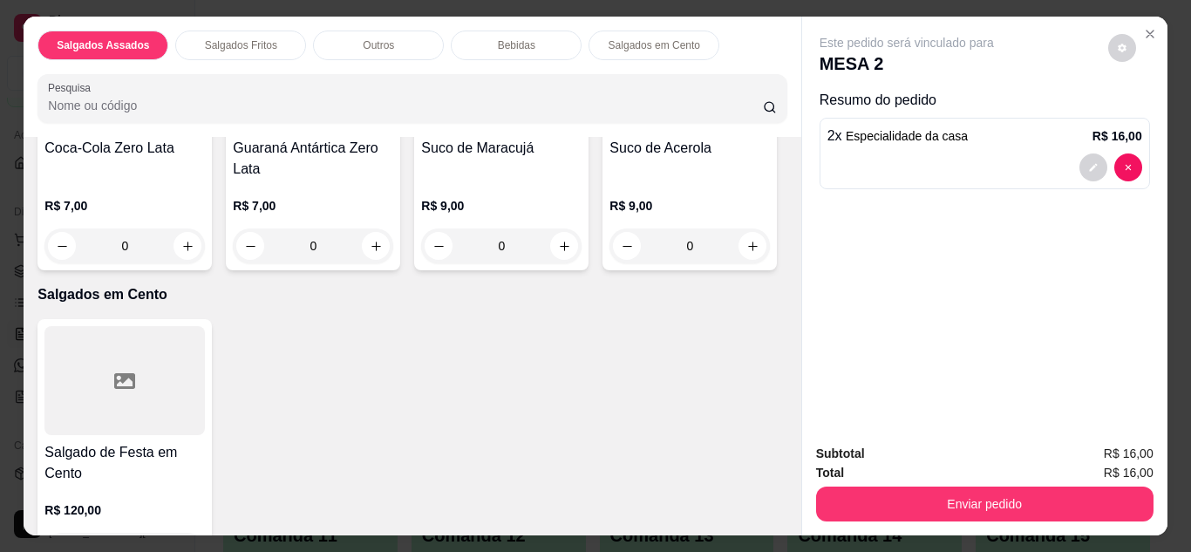
scroll to position [1360, 0]
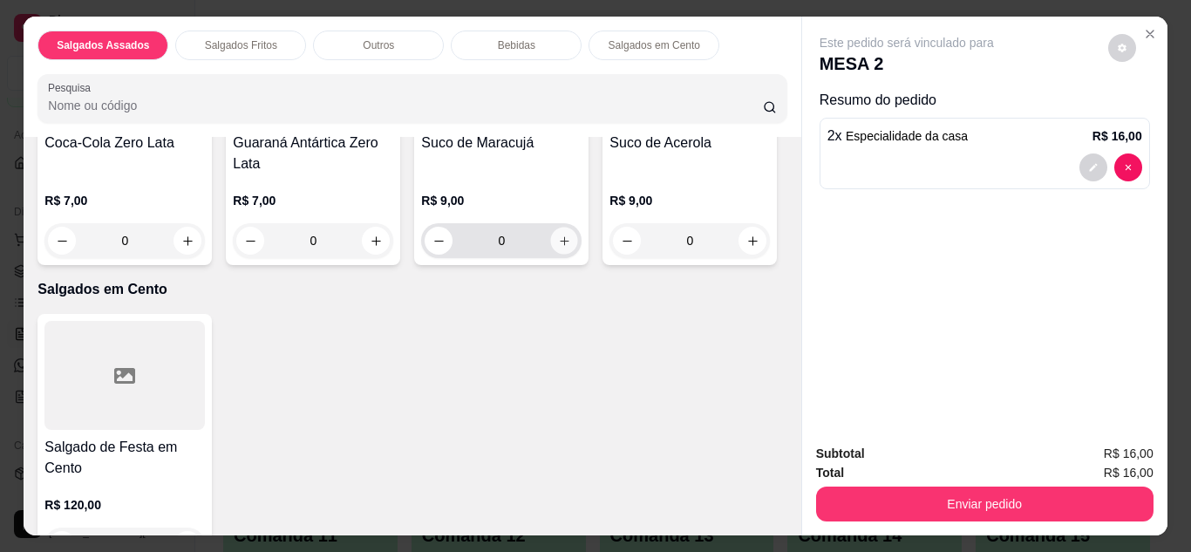
click at [558, 248] on icon "increase-product-quantity" at bounding box center [564, 241] width 13 height 13
type input "1"
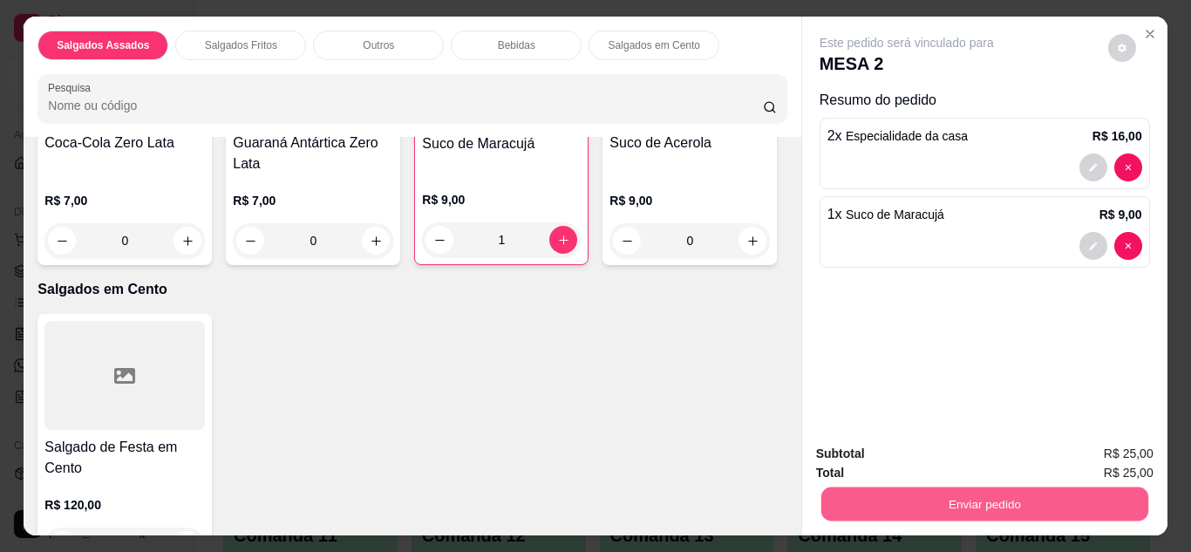
click at [880, 487] on button "Enviar pedido" at bounding box center [983, 504] width 327 height 34
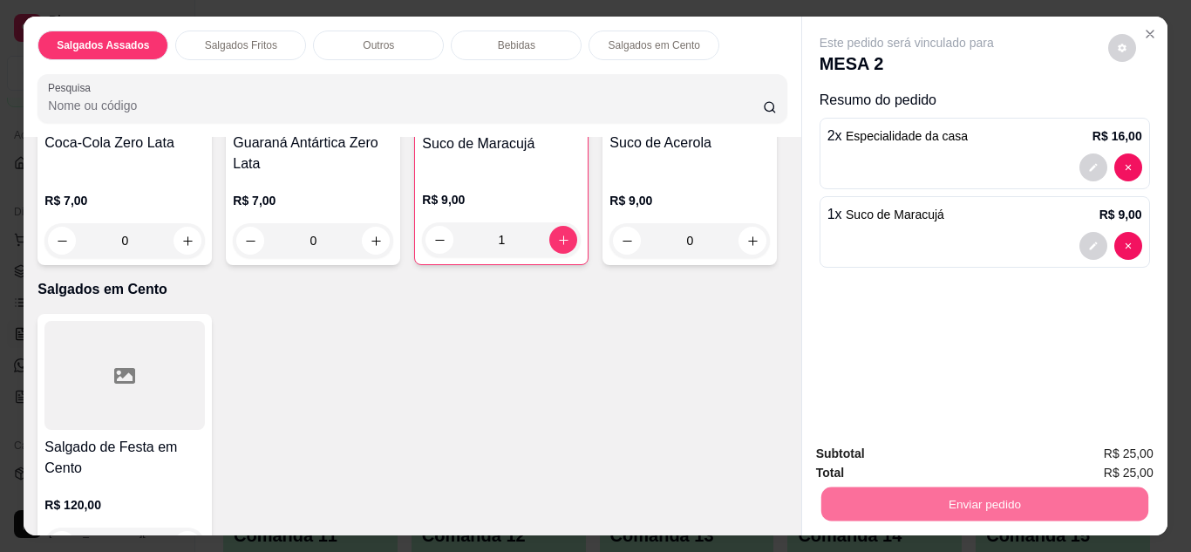
click at [1122, 442] on button "Enviar pedido" at bounding box center [1108, 455] width 99 height 33
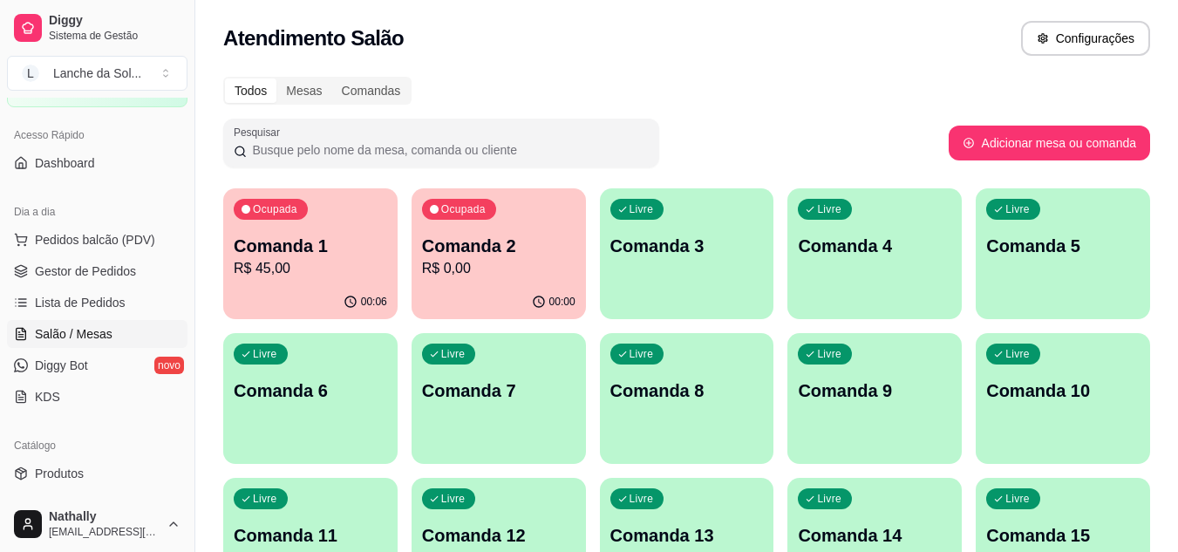
click at [135, 242] on span "Pedidos balcão (PDV)" at bounding box center [95, 239] width 120 height 17
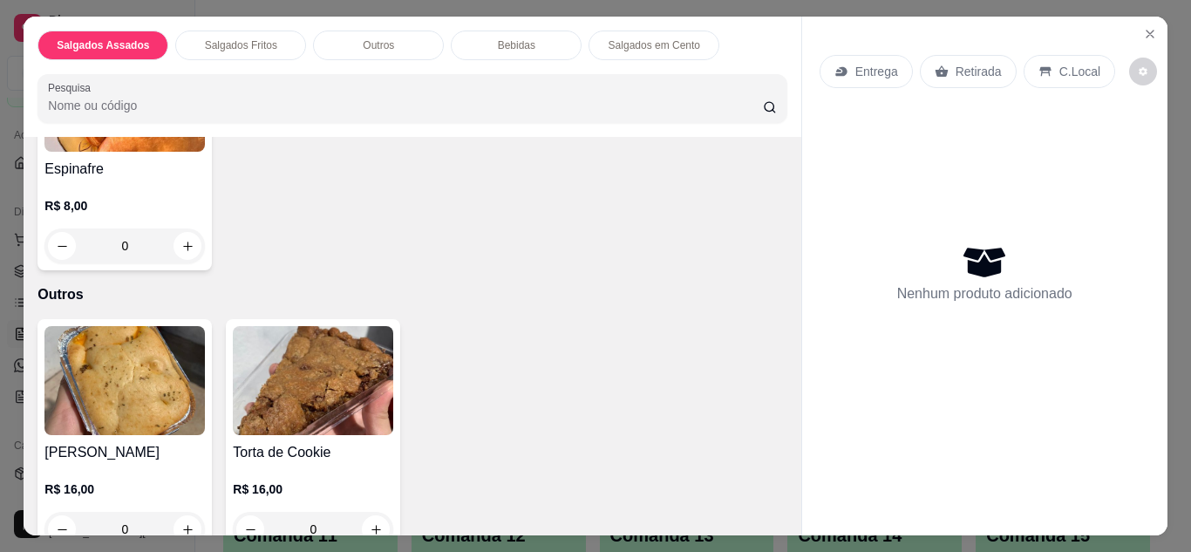
scroll to position [523, 0]
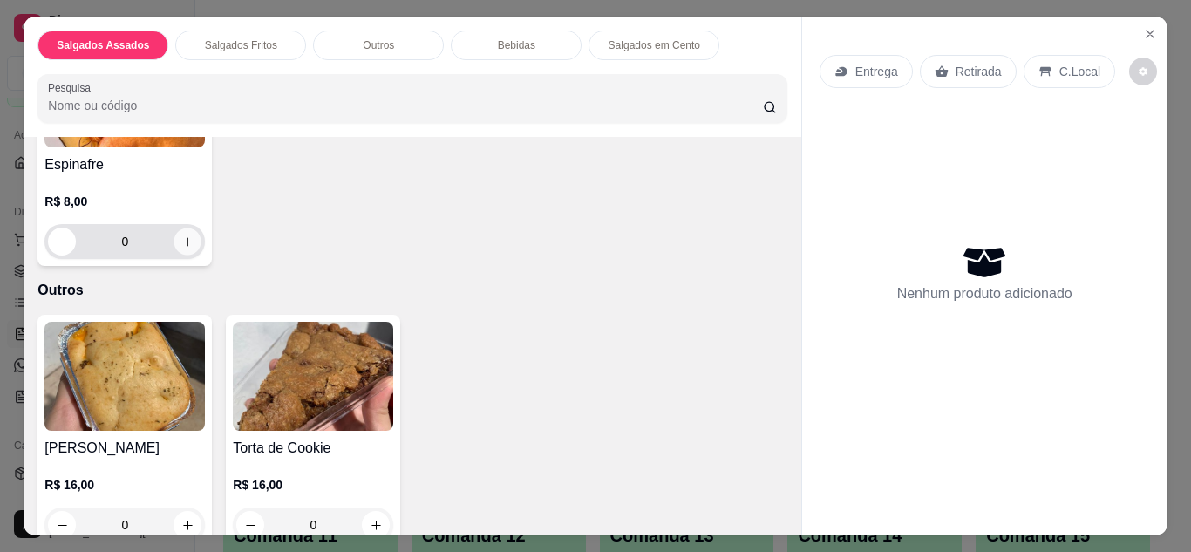
click at [187, 242] on button "increase-product-quantity" at bounding box center [187, 241] width 27 height 27
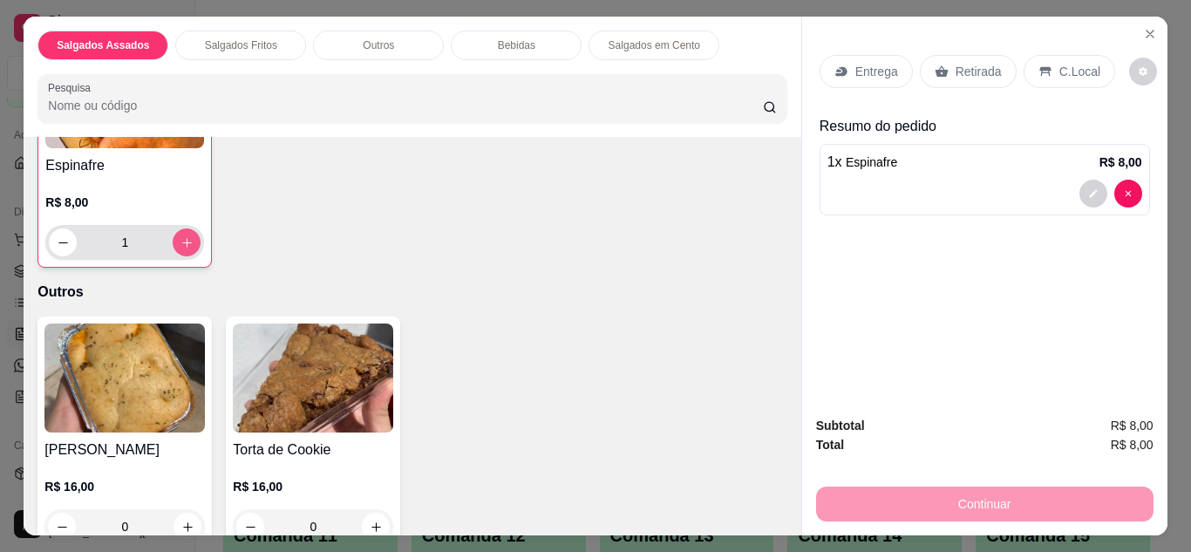
scroll to position [524, 0]
click at [187, 242] on button "increase-product-quantity" at bounding box center [187, 241] width 27 height 27
type input "2"
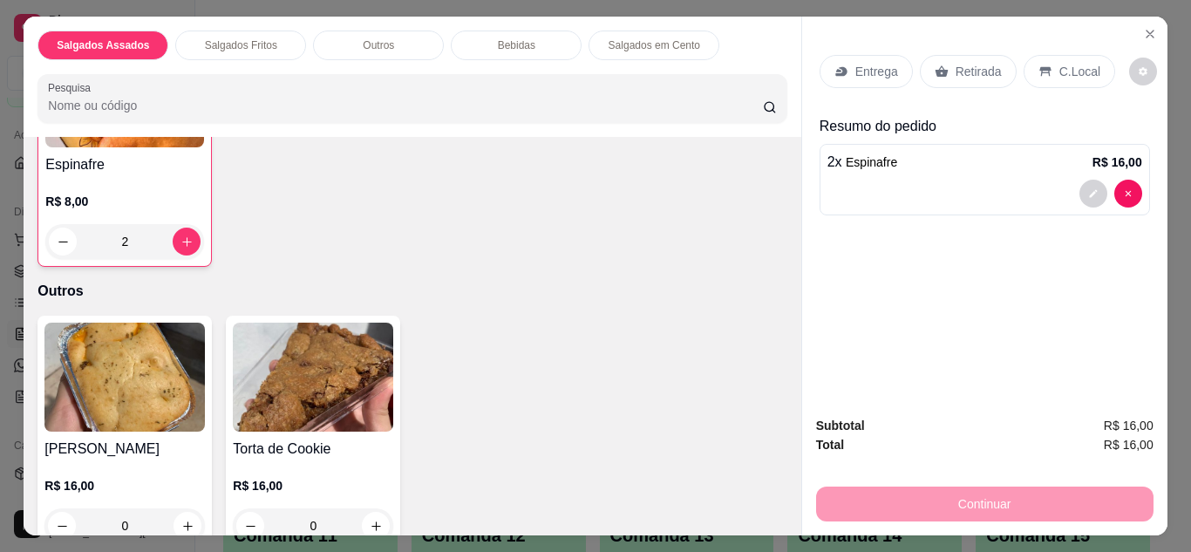
click at [964, 67] on p "Retirada" at bounding box center [979, 71] width 46 height 17
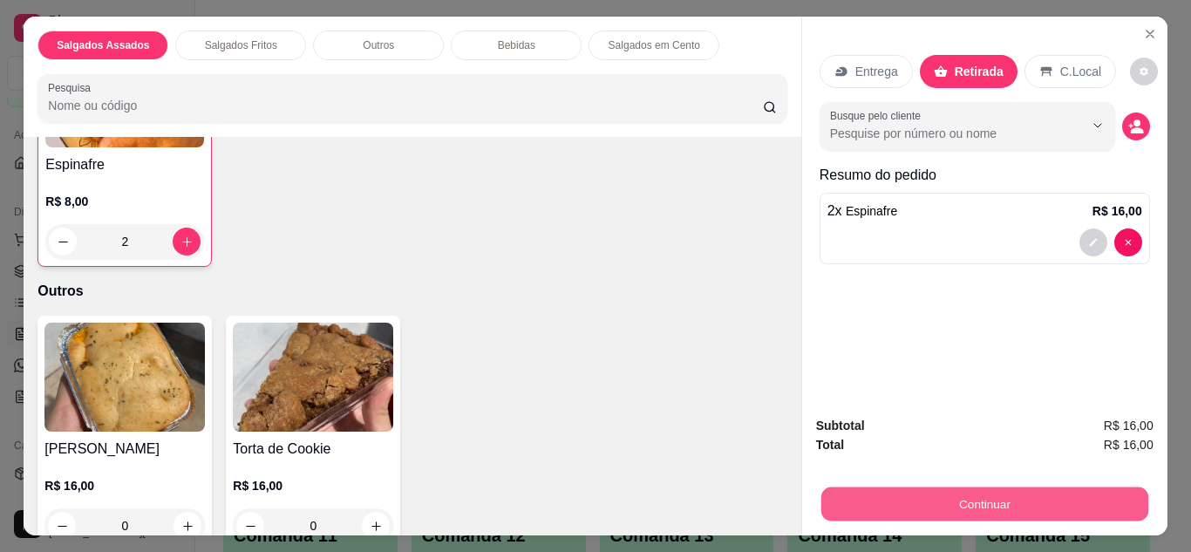
click at [907, 487] on button "Continuar" at bounding box center [983, 504] width 327 height 34
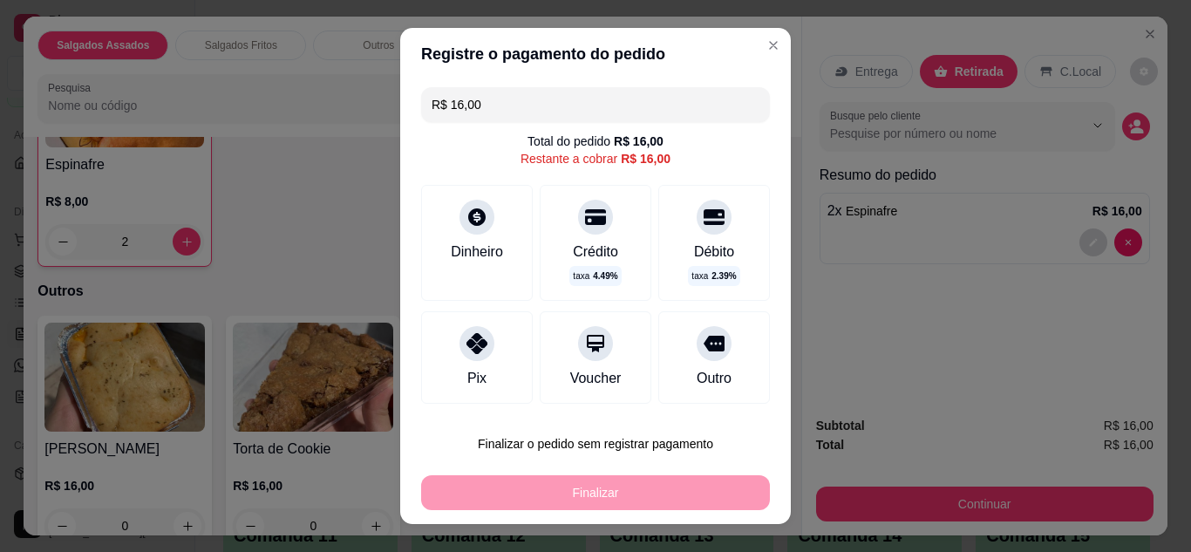
click at [460, 351] on div at bounding box center [476, 343] width 35 height 35
type input "R$ 0,00"
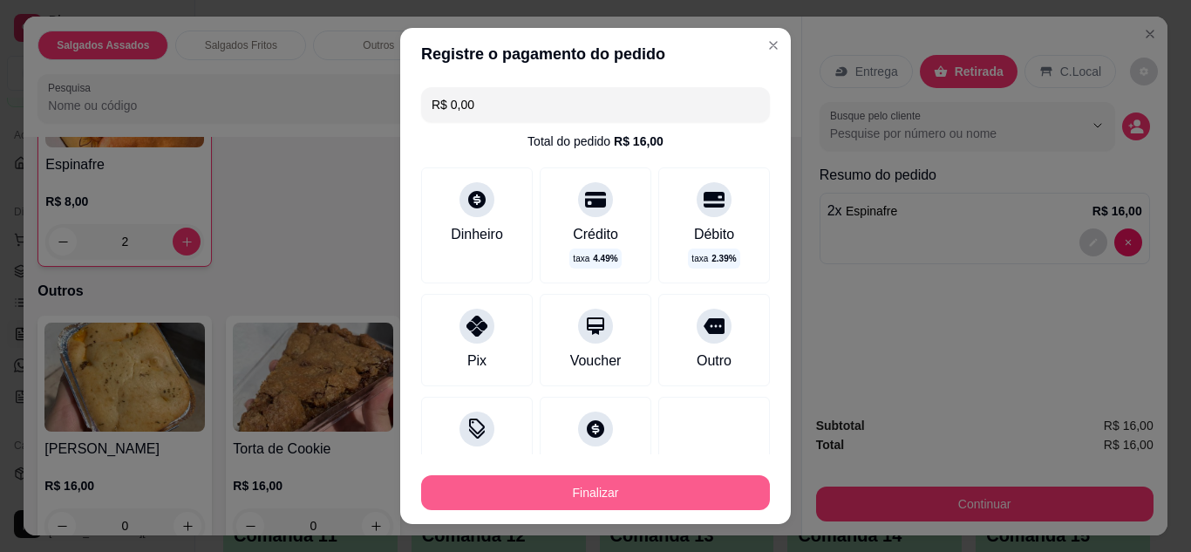
click at [549, 505] on button "Finalizar" at bounding box center [595, 492] width 349 height 35
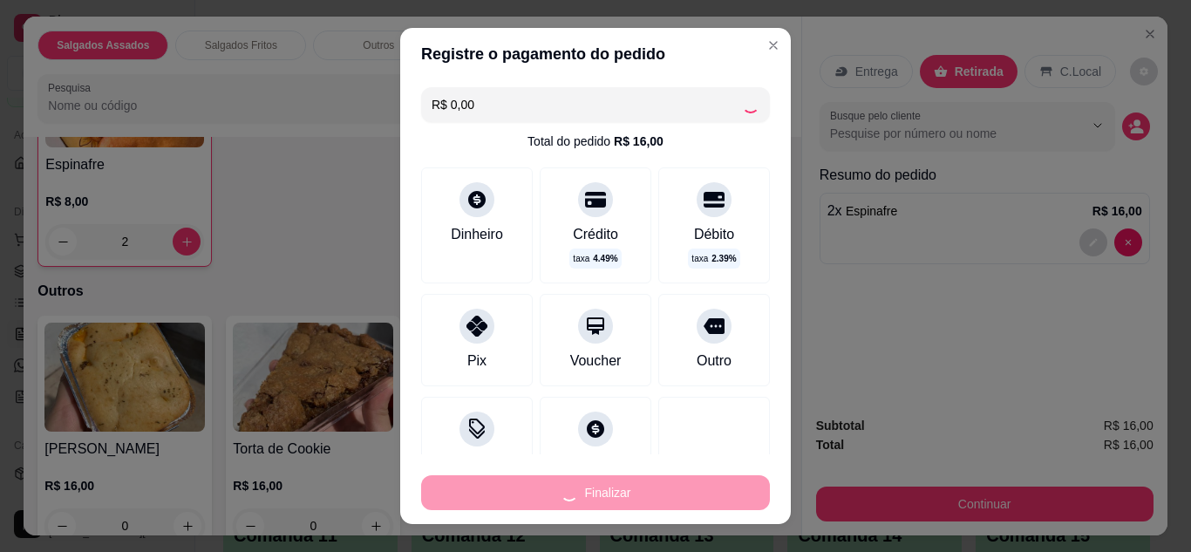
type input "0"
type input "-R$ 16,00"
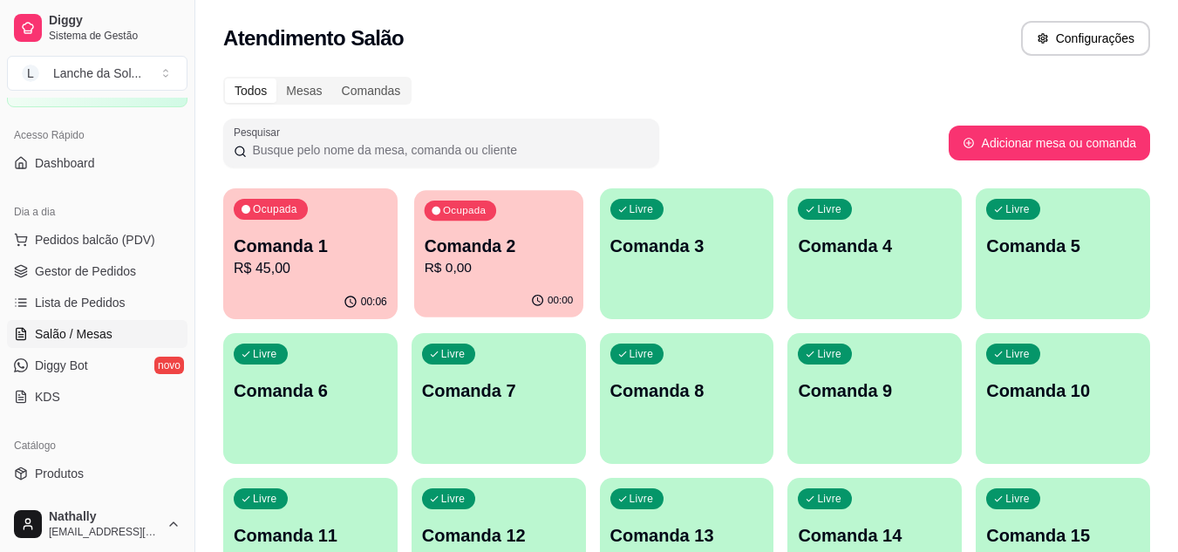
click at [523, 268] on p "R$ 0,00" at bounding box center [498, 268] width 149 height 20
click at [709, 239] on p "Comanda 3" at bounding box center [686, 247] width 149 height 24
click at [125, 267] on span "Gestor de Pedidos" at bounding box center [85, 270] width 101 height 17
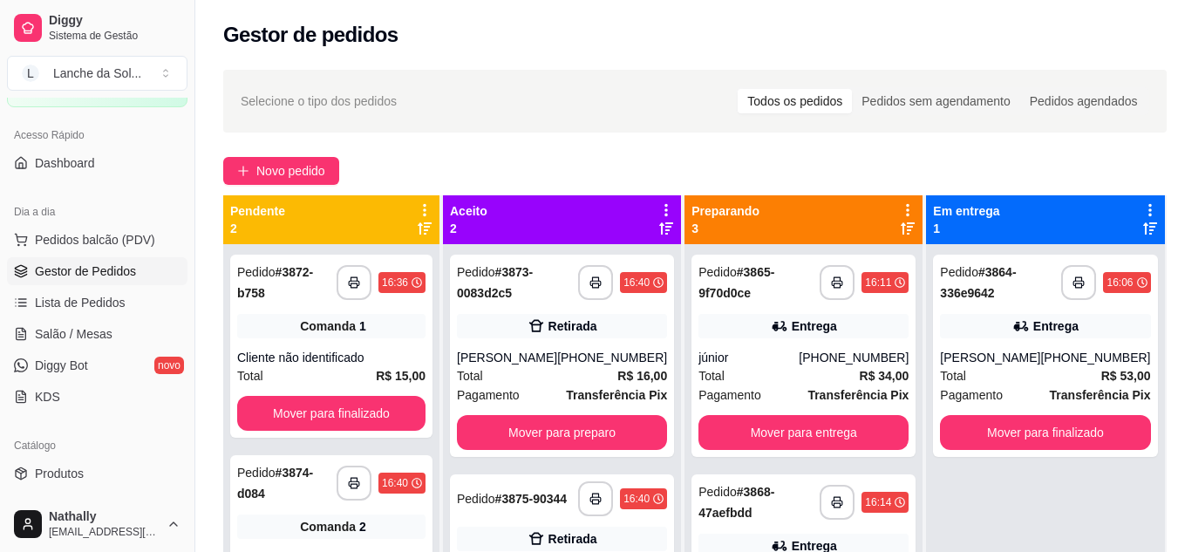
click at [949, 377] on span "Total" at bounding box center [953, 375] width 26 height 19
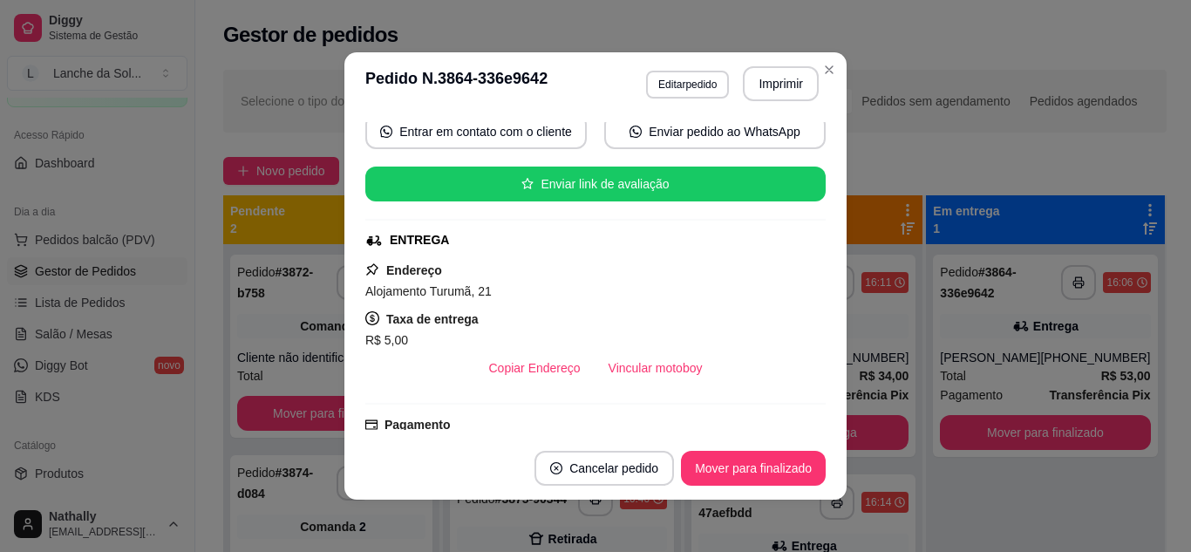
scroll to position [174, 0]
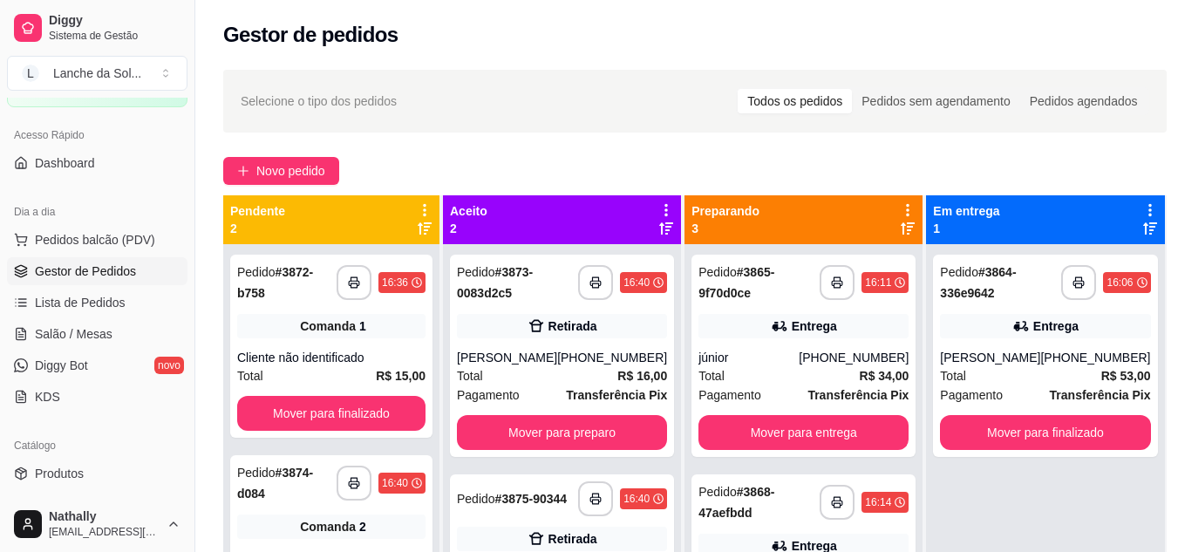
click at [848, 534] on div "Entrega" at bounding box center [803, 546] width 210 height 24
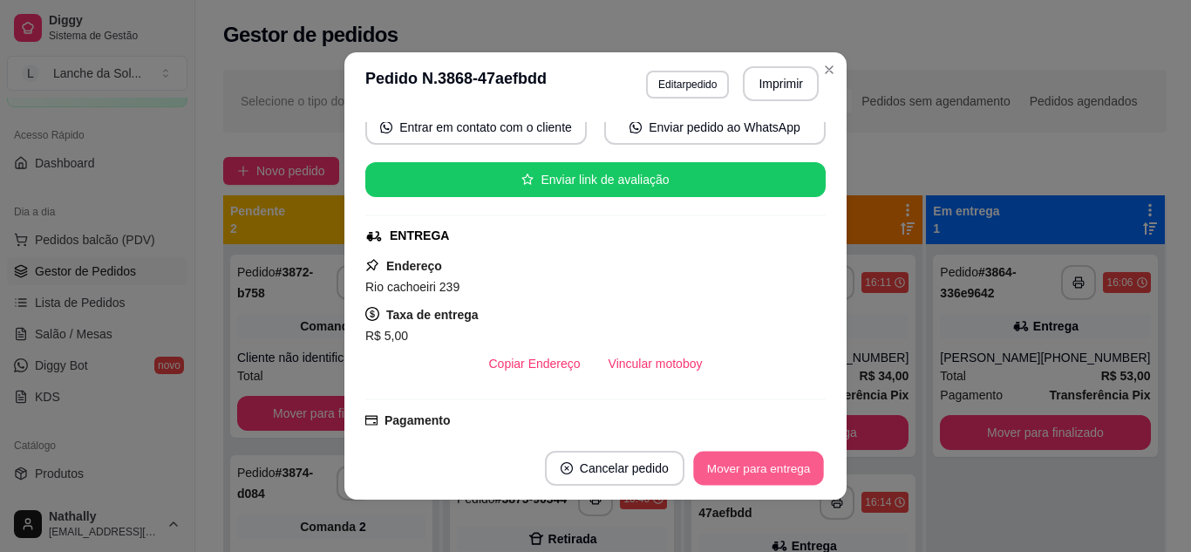
click at [760, 473] on button "Mover para entrega" at bounding box center [758, 469] width 131 height 34
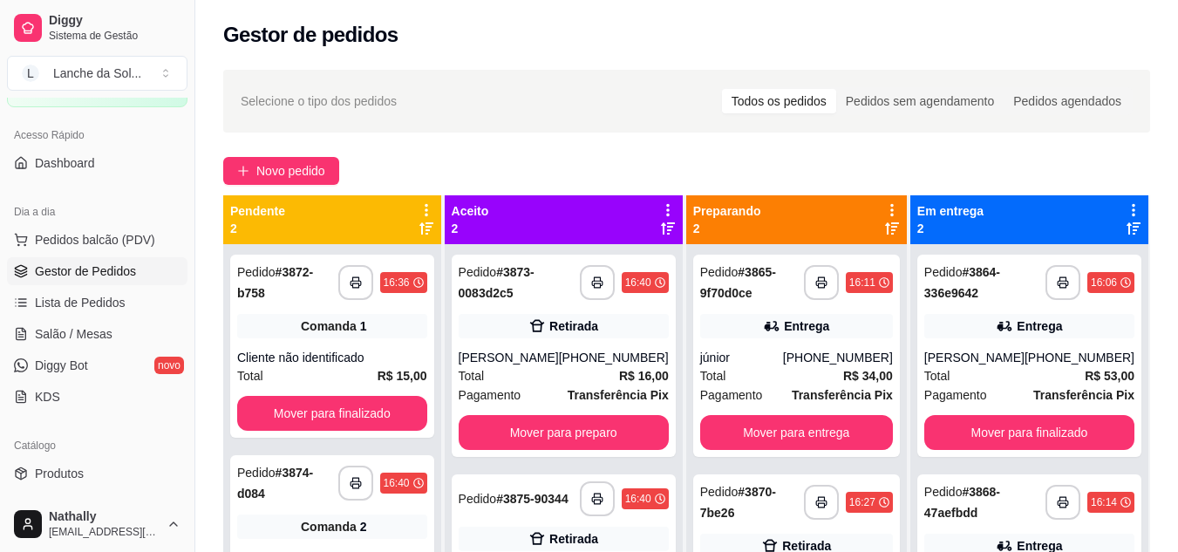
click at [621, 388] on strong "Transferência Pix" at bounding box center [618, 395] width 101 height 14
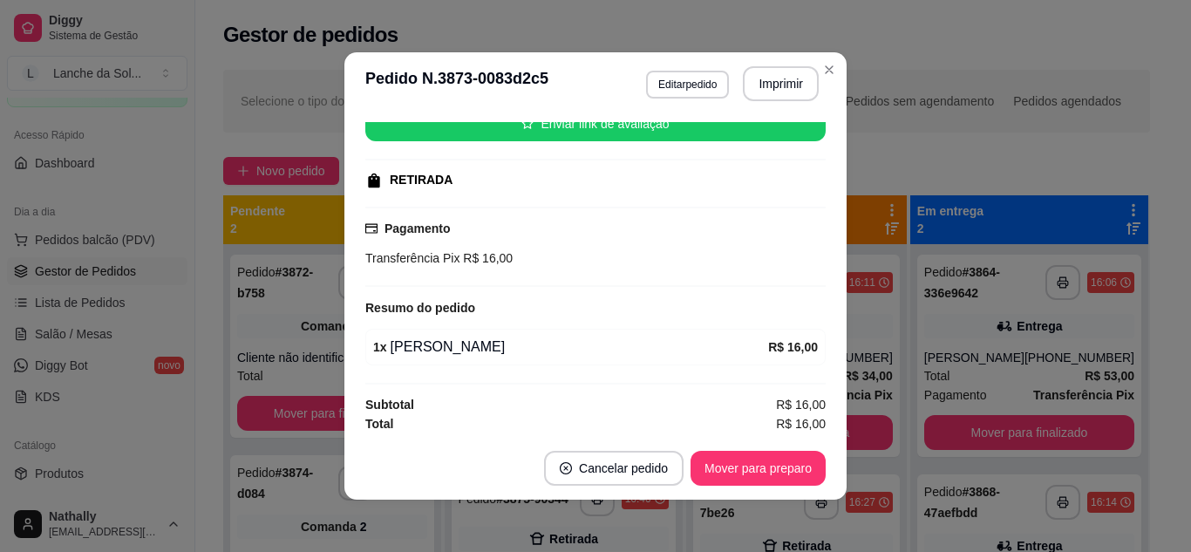
scroll to position [234, 0]
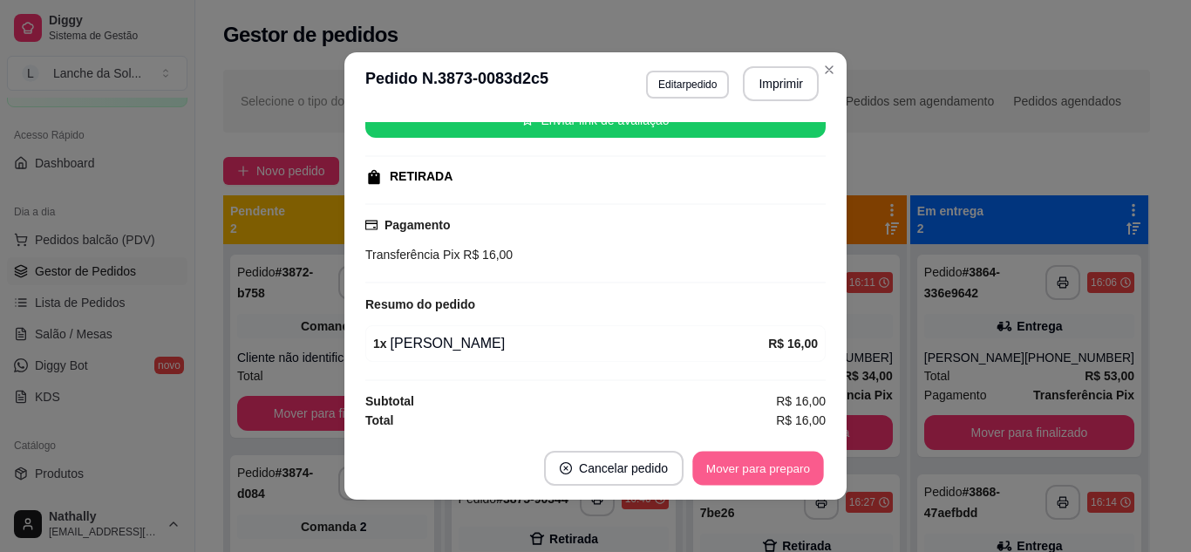
click at [771, 458] on button "Mover para preparo" at bounding box center [757, 469] width 131 height 34
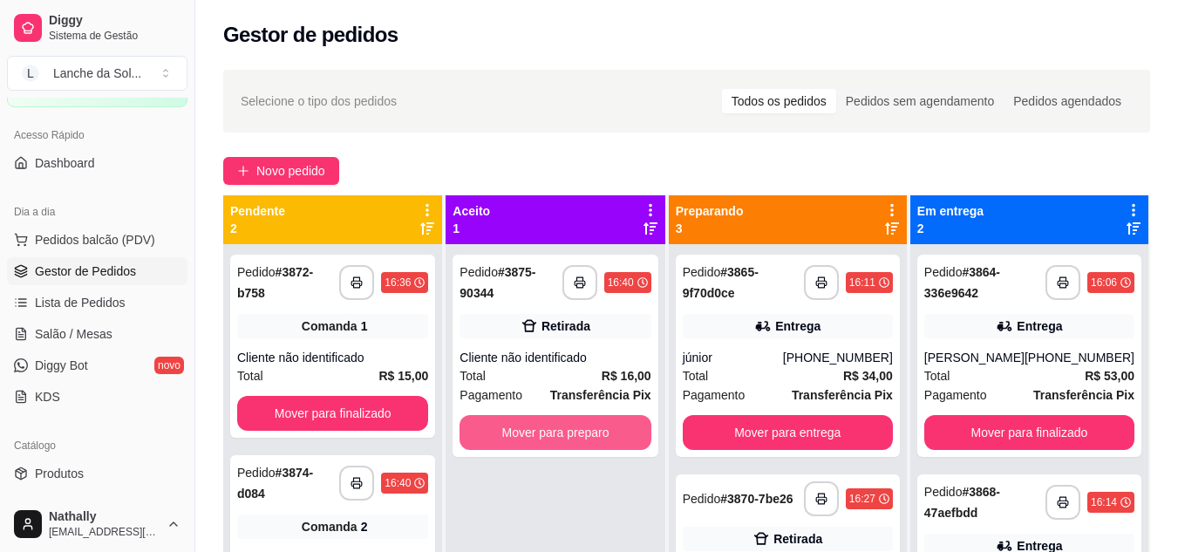
click at [608, 425] on button "Mover para preparo" at bounding box center [554, 432] width 191 height 35
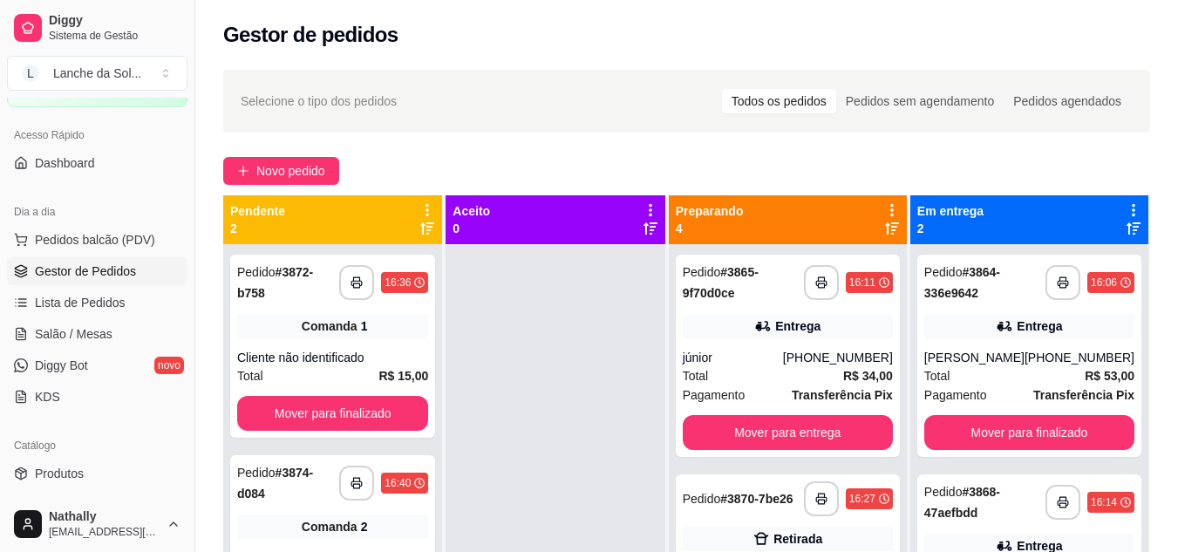
click at [57, 227] on button "Pedidos balcão (PDV)" at bounding box center [97, 240] width 180 height 28
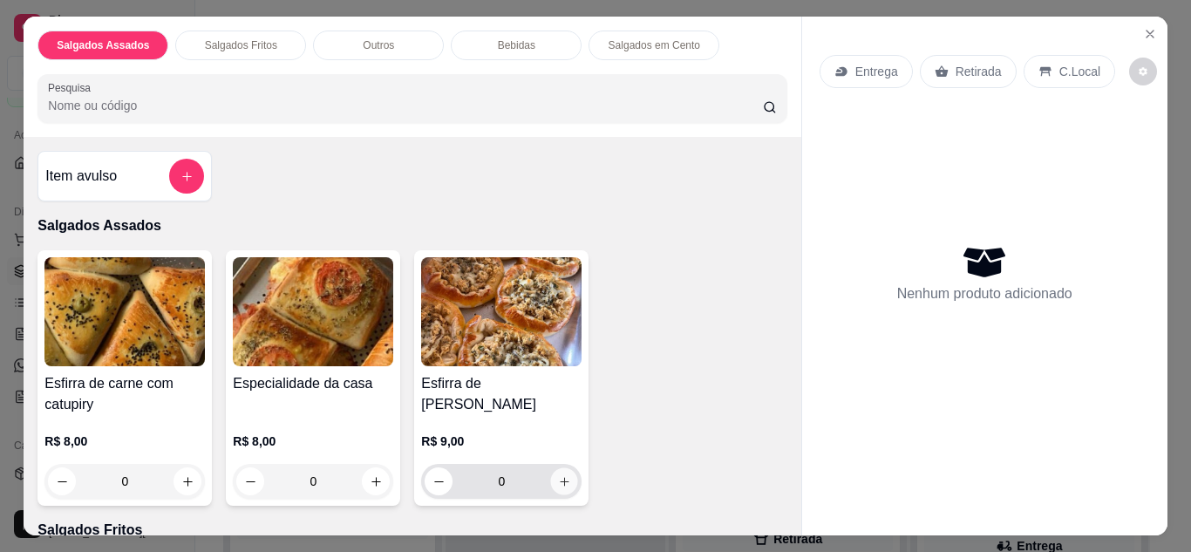
click at [559, 480] on icon "increase-product-quantity" at bounding box center [564, 481] width 13 height 13
type input "1"
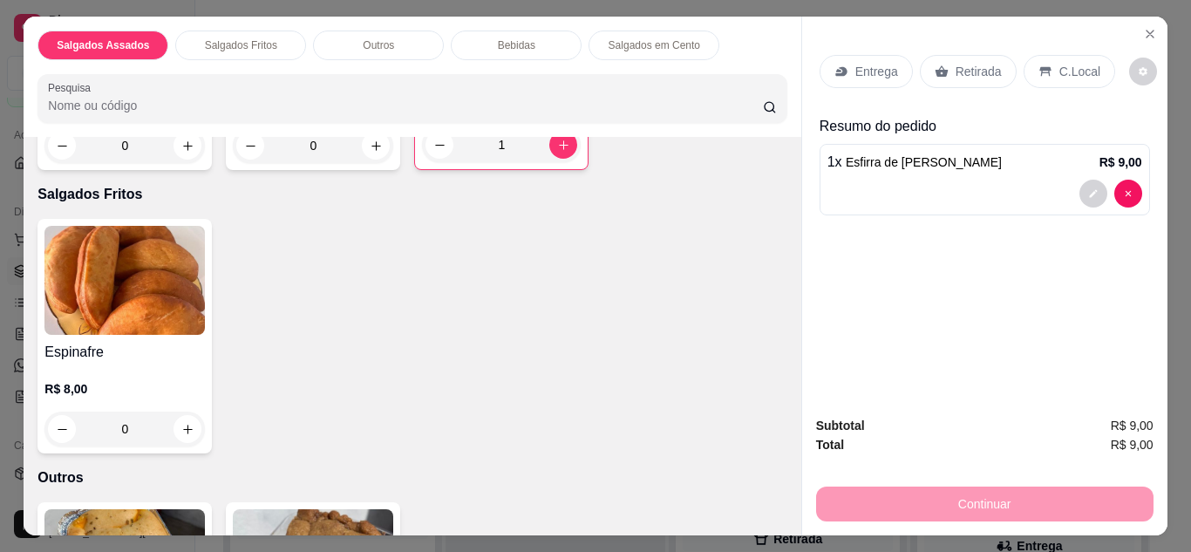
scroll to position [349, 0]
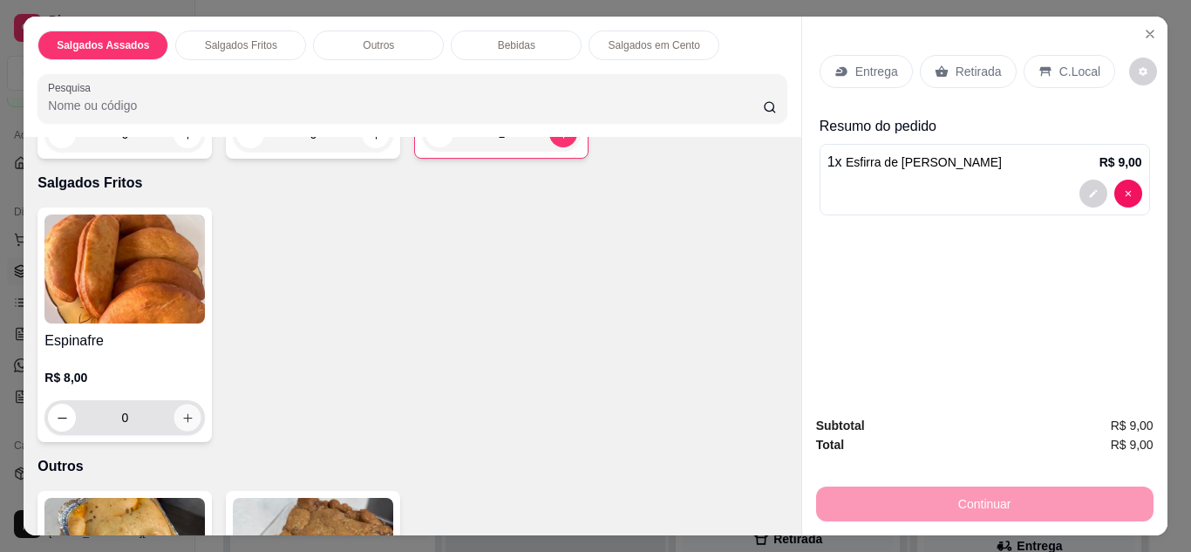
click at [186, 412] on icon "increase-product-quantity" at bounding box center [187, 418] width 13 height 13
type input "1"
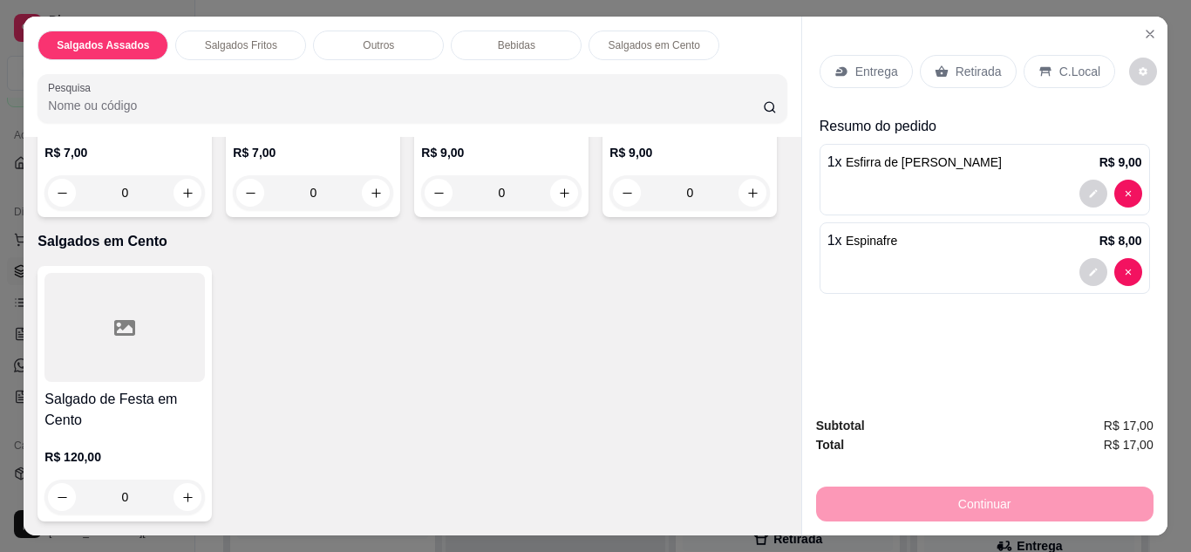
scroll to position [1500, 0]
click at [558, 200] on icon "increase-product-quantity" at bounding box center [564, 193] width 13 height 13
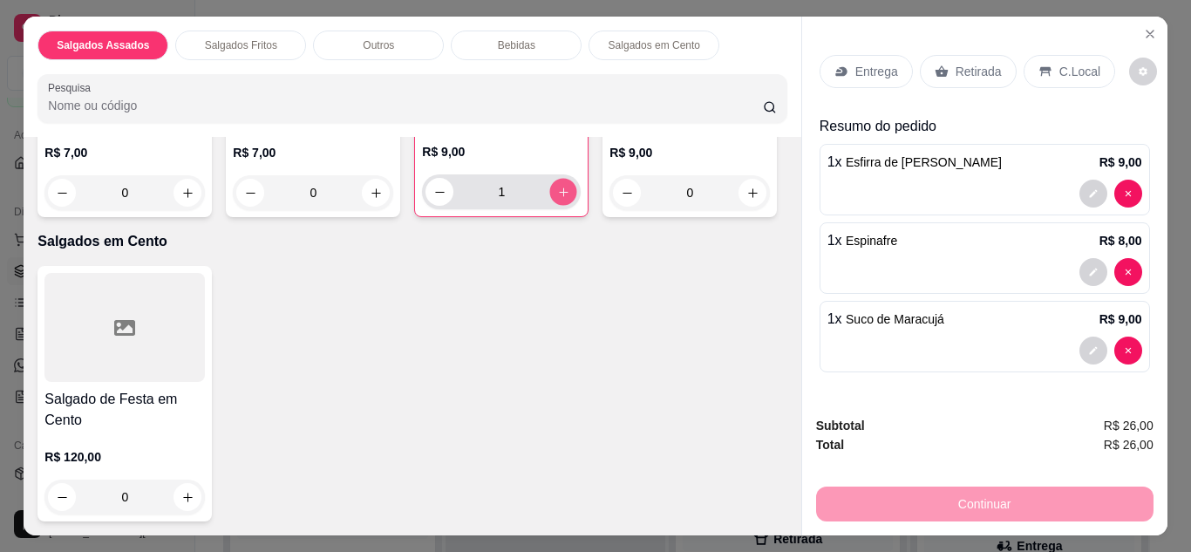
click at [557, 199] on icon "increase-product-quantity" at bounding box center [563, 192] width 13 height 13
type input "2"
click at [941, 71] on div "Retirada" at bounding box center [968, 71] width 97 height 33
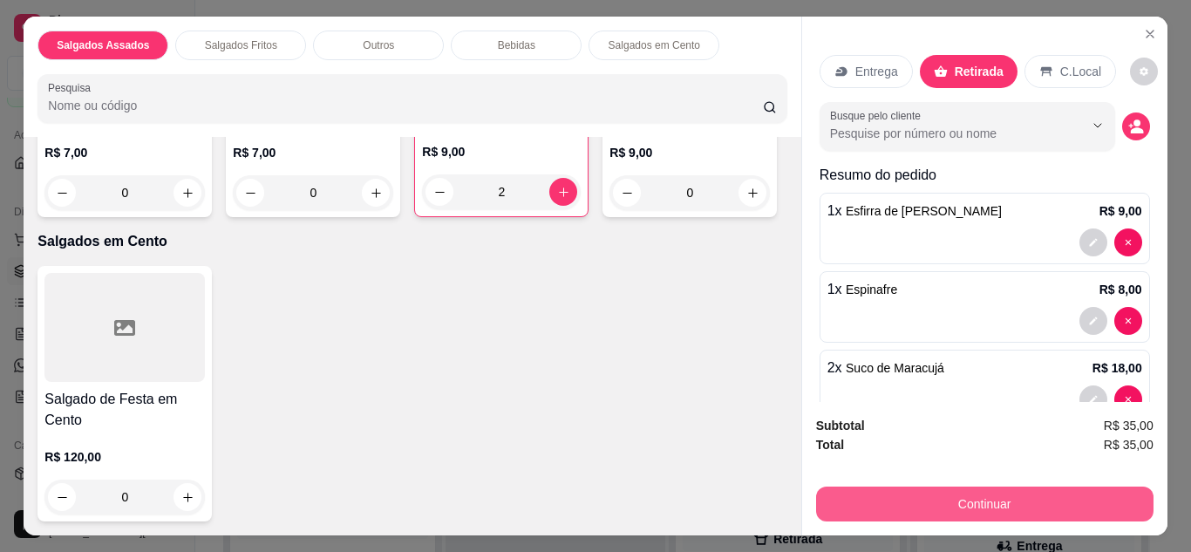
click at [951, 491] on button "Continuar" at bounding box center [984, 504] width 337 height 35
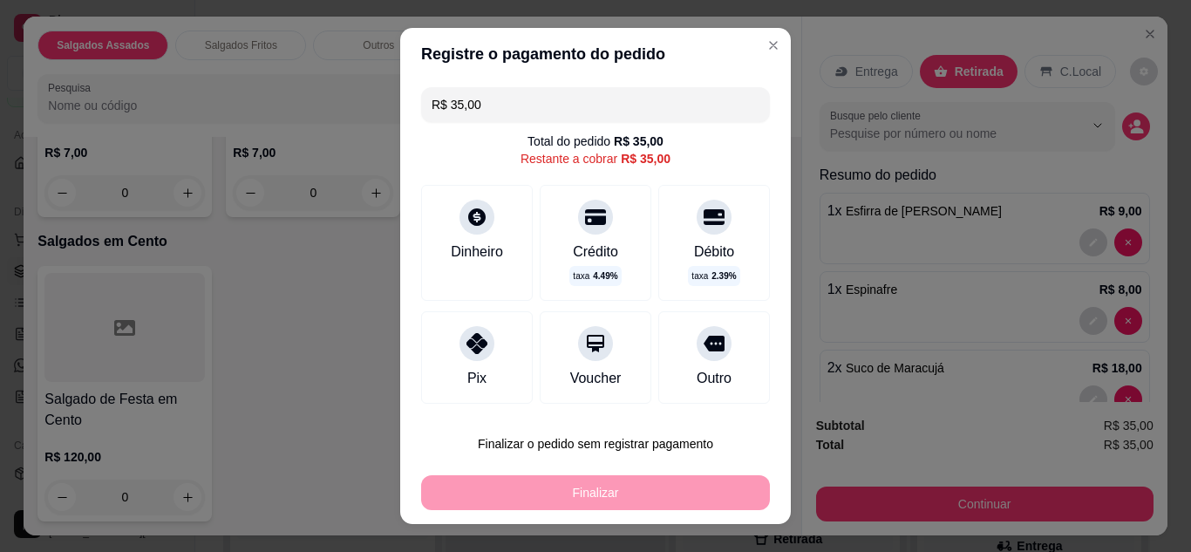
click at [466, 337] on icon at bounding box center [476, 343] width 21 height 21
type input "R$ 0,00"
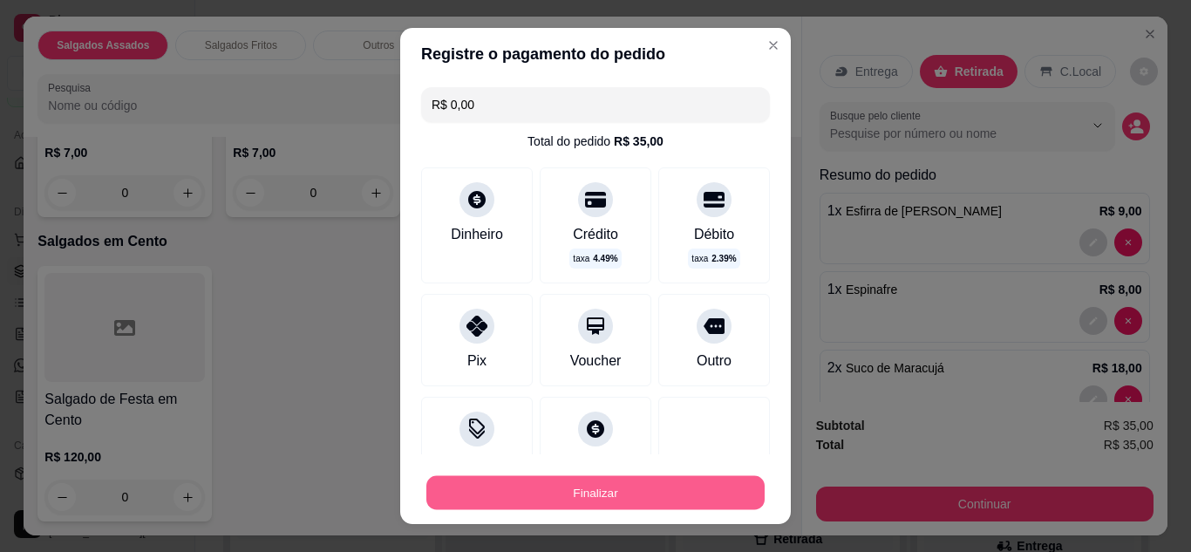
click at [570, 494] on button "Finalizar" at bounding box center [595, 493] width 338 height 34
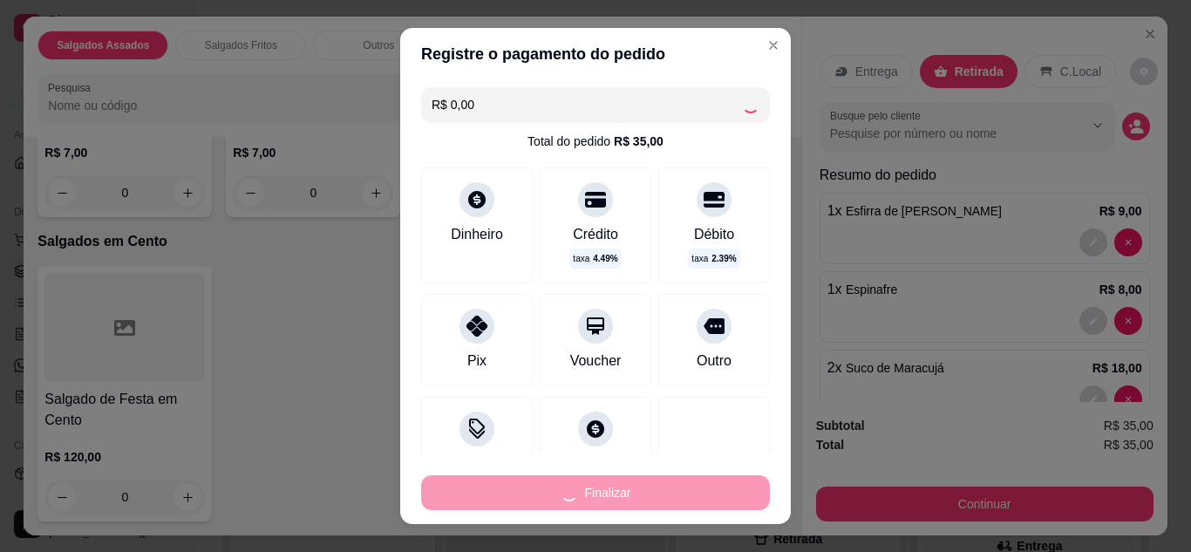
type input "0"
type input "-R$ 35,00"
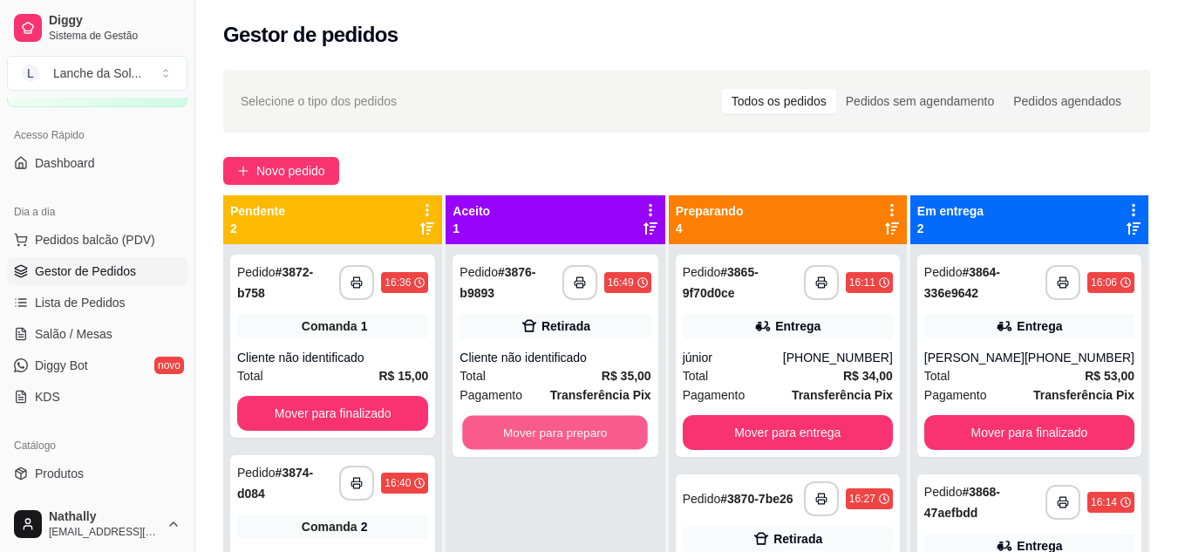
click at [509, 429] on button "Mover para preparo" at bounding box center [556, 433] width 186 height 34
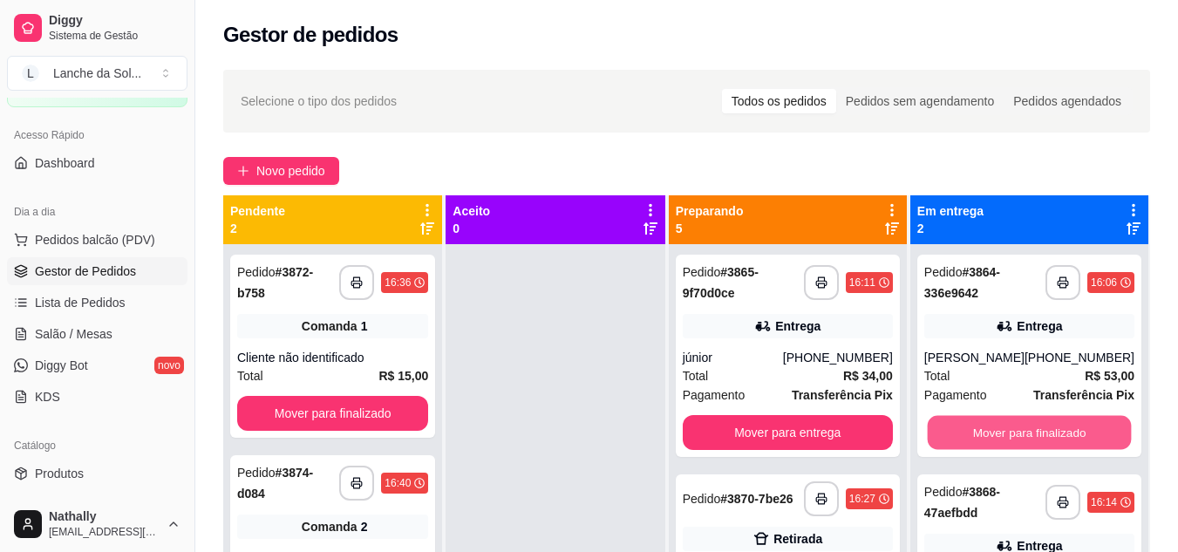
click at [1043, 425] on button "Mover para finalizado" at bounding box center [1029, 433] width 204 height 34
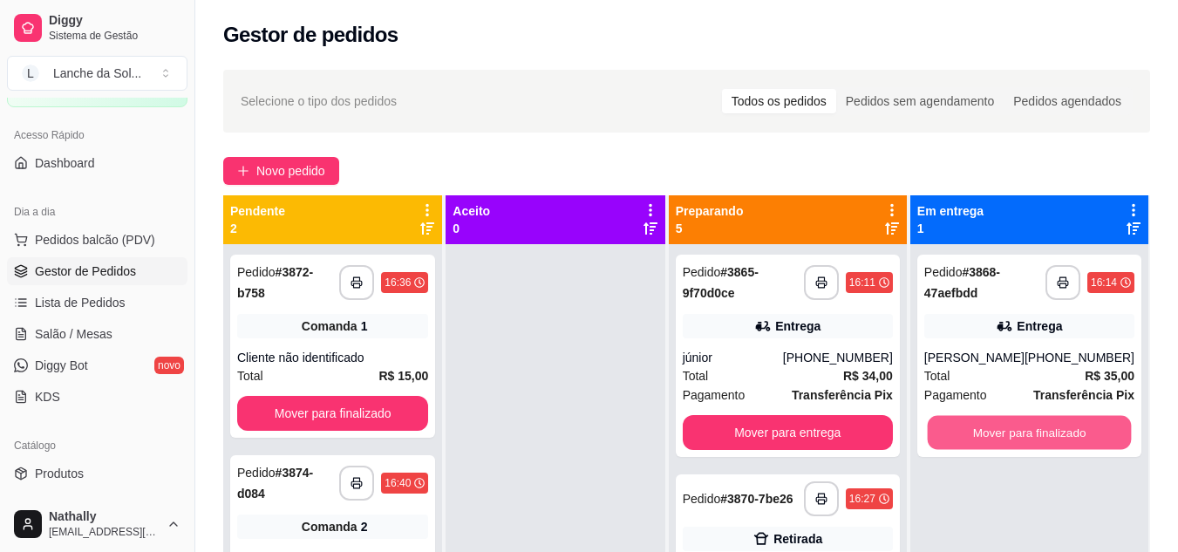
click at [1043, 425] on button "Mover para finalizado" at bounding box center [1029, 433] width 204 height 34
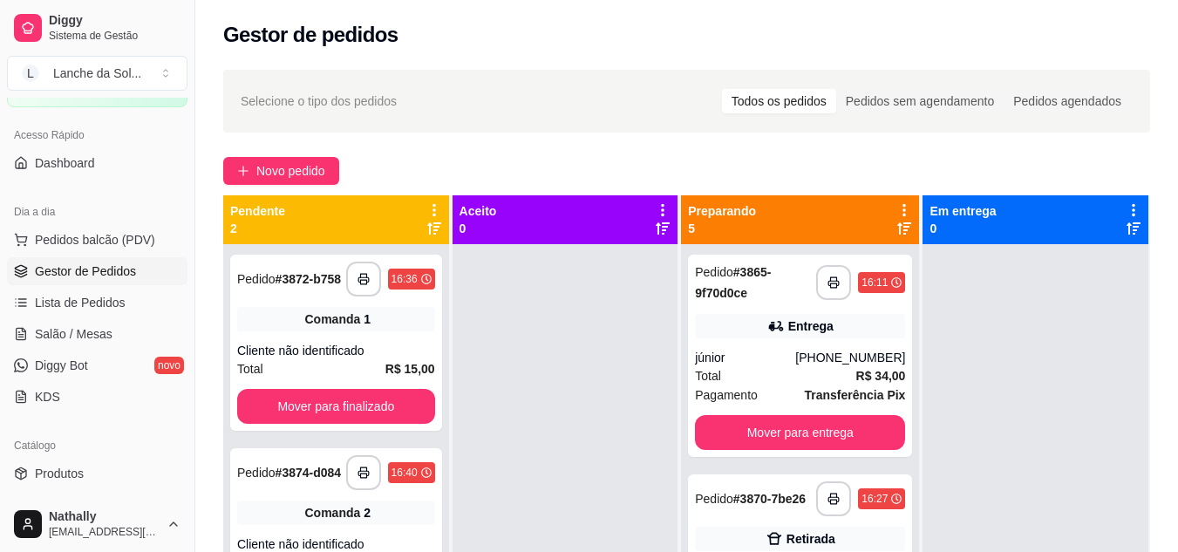
click at [85, 328] on span "Salão / Mesas" at bounding box center [74, 333] width 78 height 17
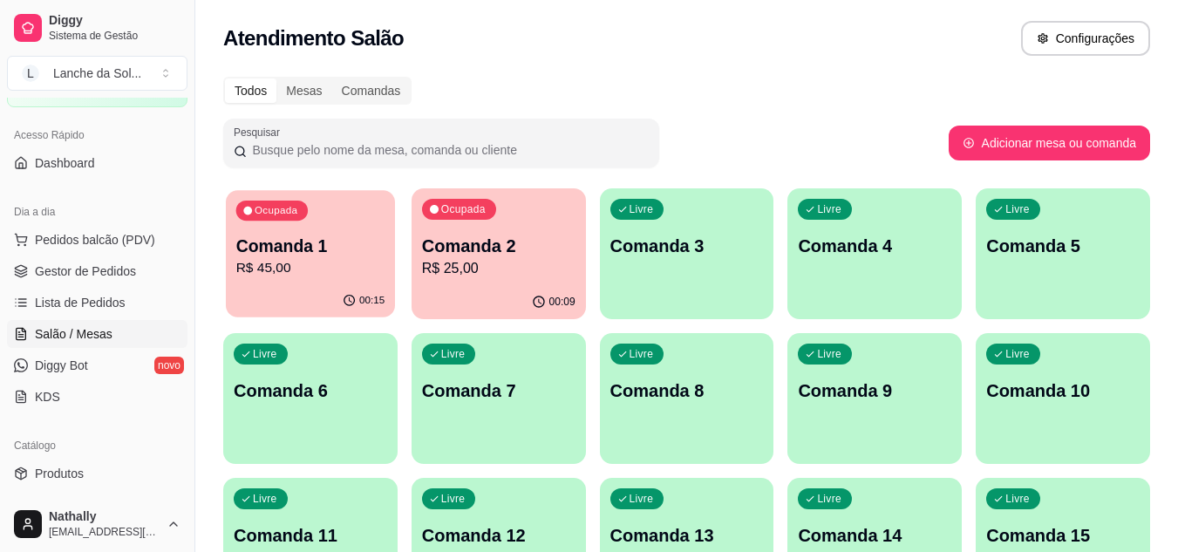
click at [351, 265] on p "R$ 45,00" at bounding box center [310, 268] width 149 height 20
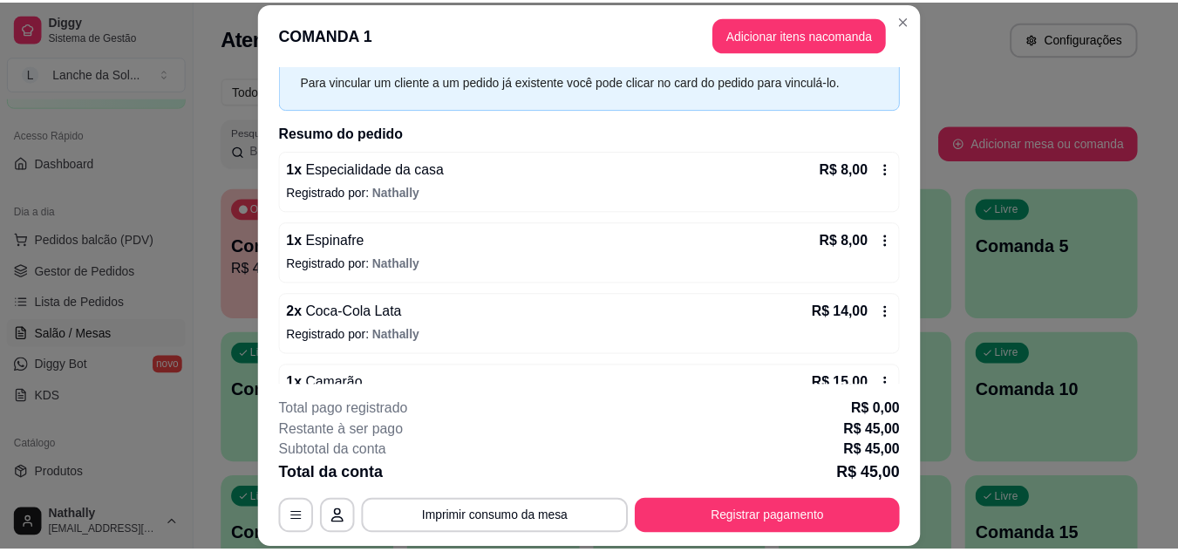
scroll to position [155, 0]
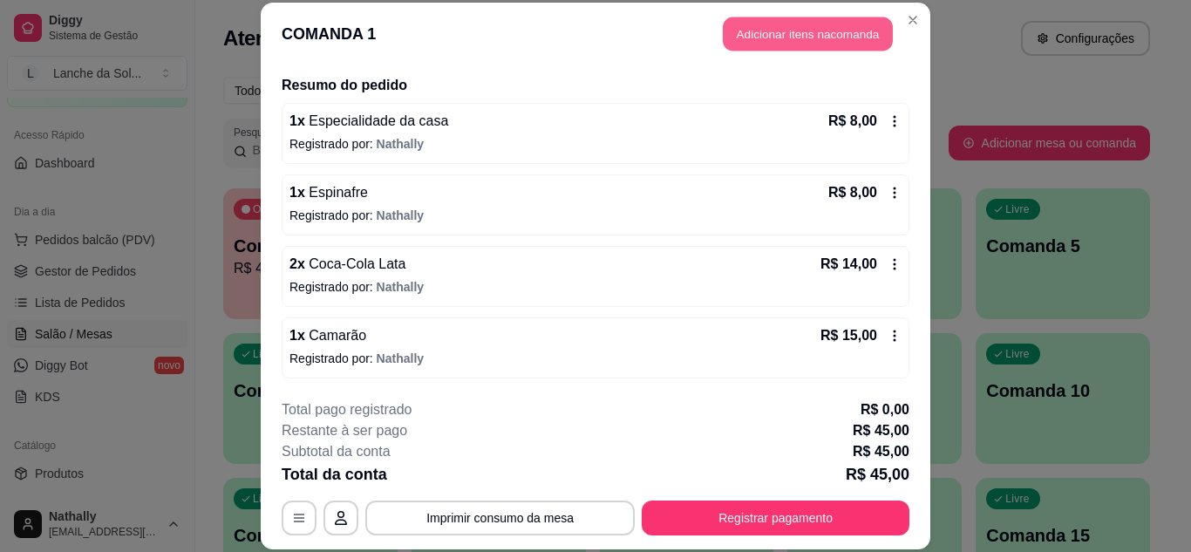
click at [768, 34] on button "Adicionar itens na comanda" at bounding box center [808, 34] width 170 height 34
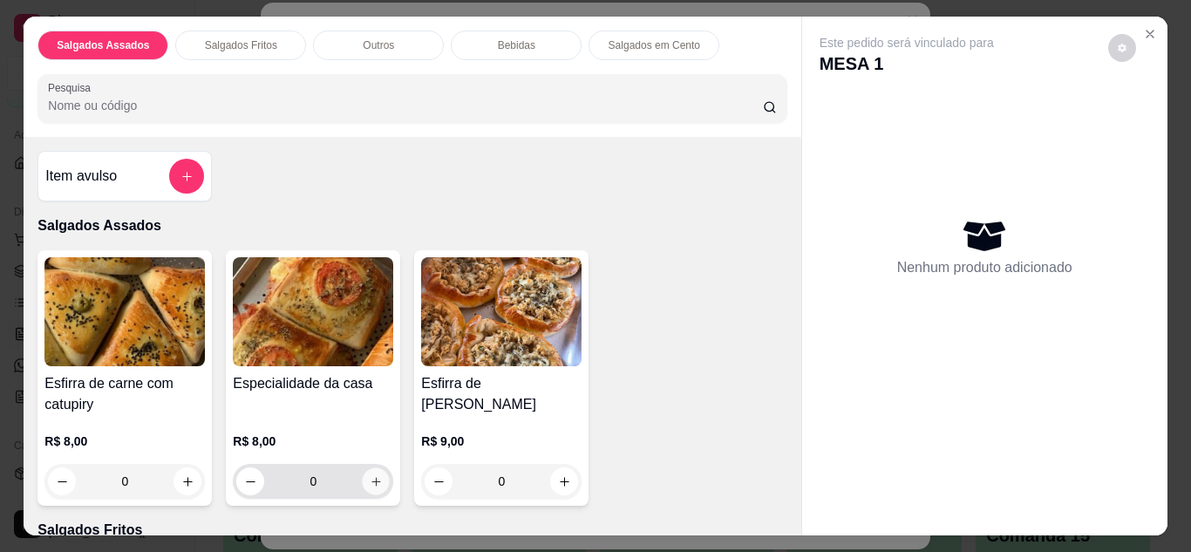
click at [378, 473] on button "increase-product-quantity" at bounding box center [376, 480] width 27 height 27
type input "1"
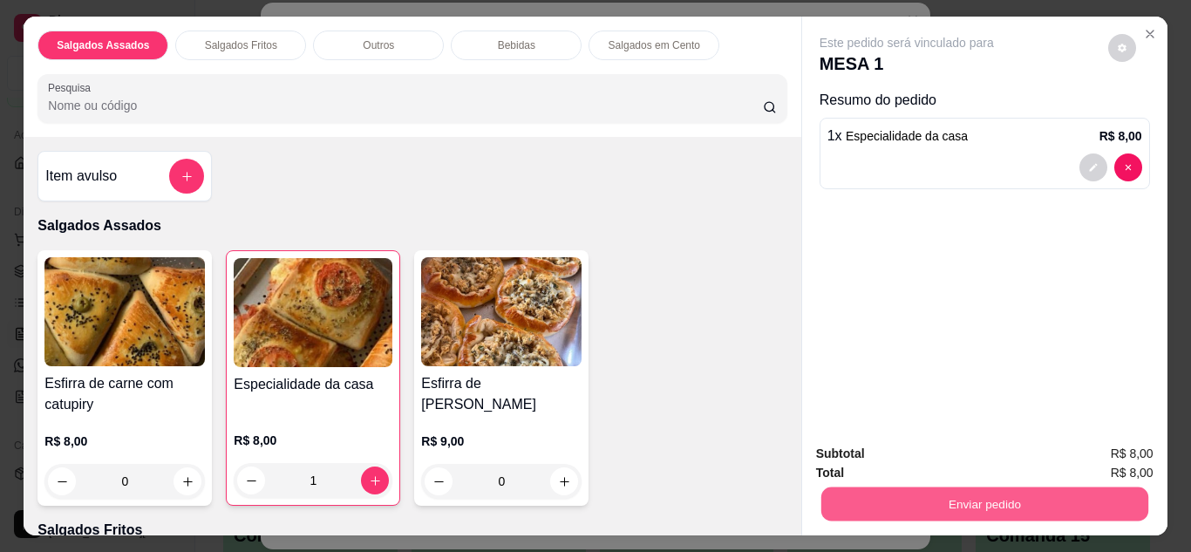
click at [835, 492] on button "Enviar pedido" at bounding box center [983, 504] width 327 height 34
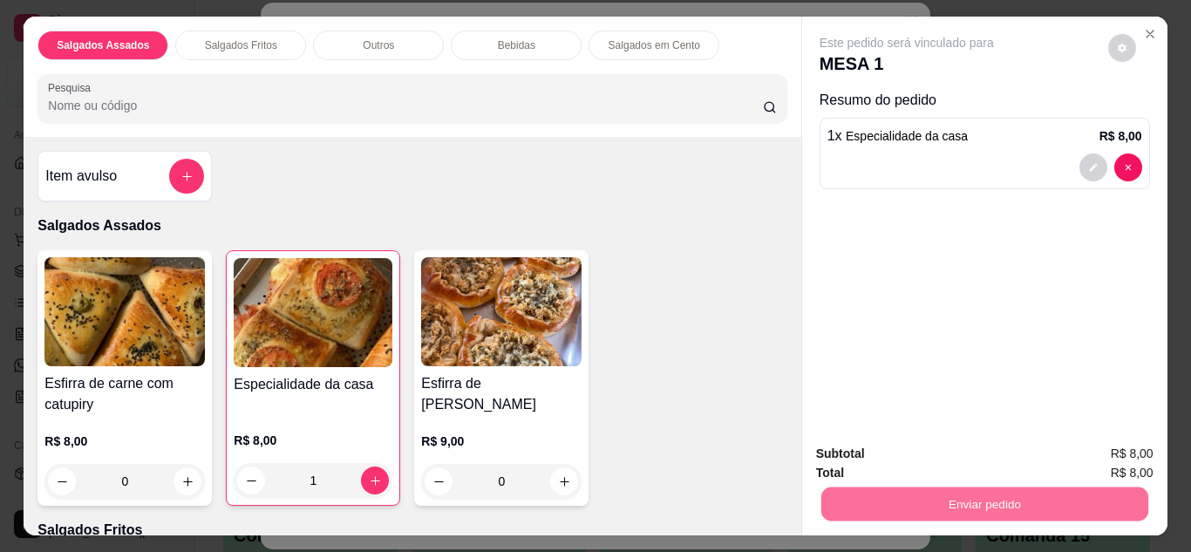
click at [1093, 445] on button "Enviar pedido" at bounding box center [1108, 455] width 96 height 32
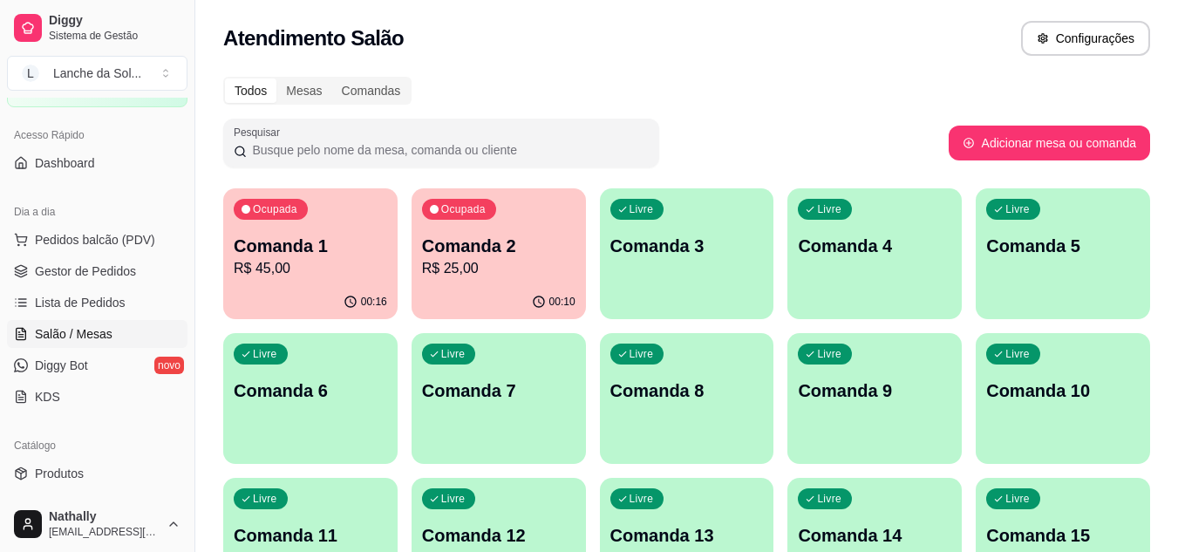
click at [656, 282] on div "Livre Comanda 3" at bounding box center [687, 243] width 174 height 110
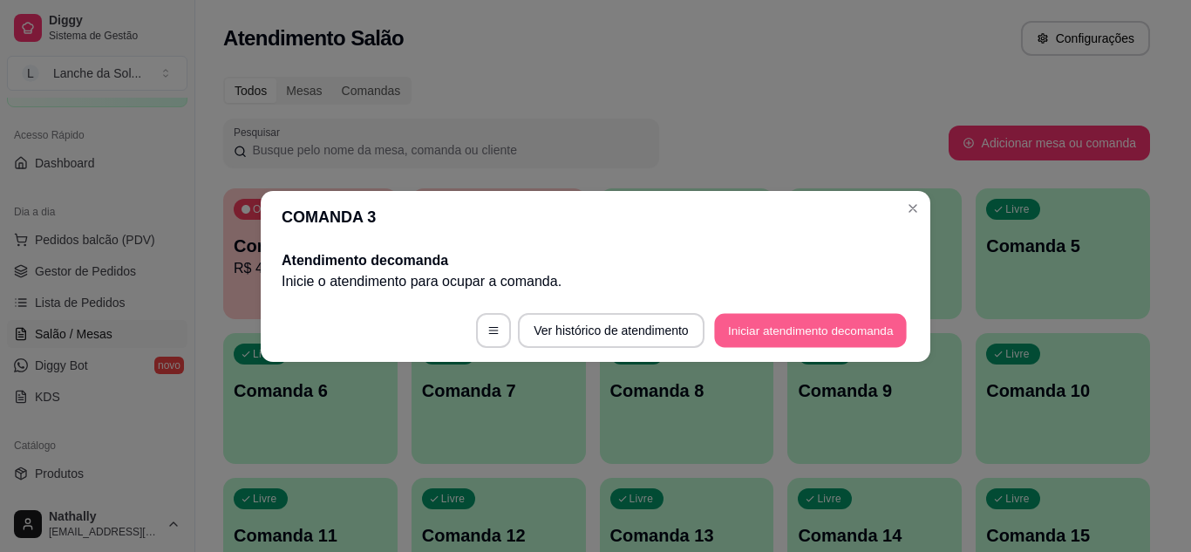
click at [775, 337] on button "Iniciar atendimento de comanda" at bounding box center [810, 330] width 193 height 34
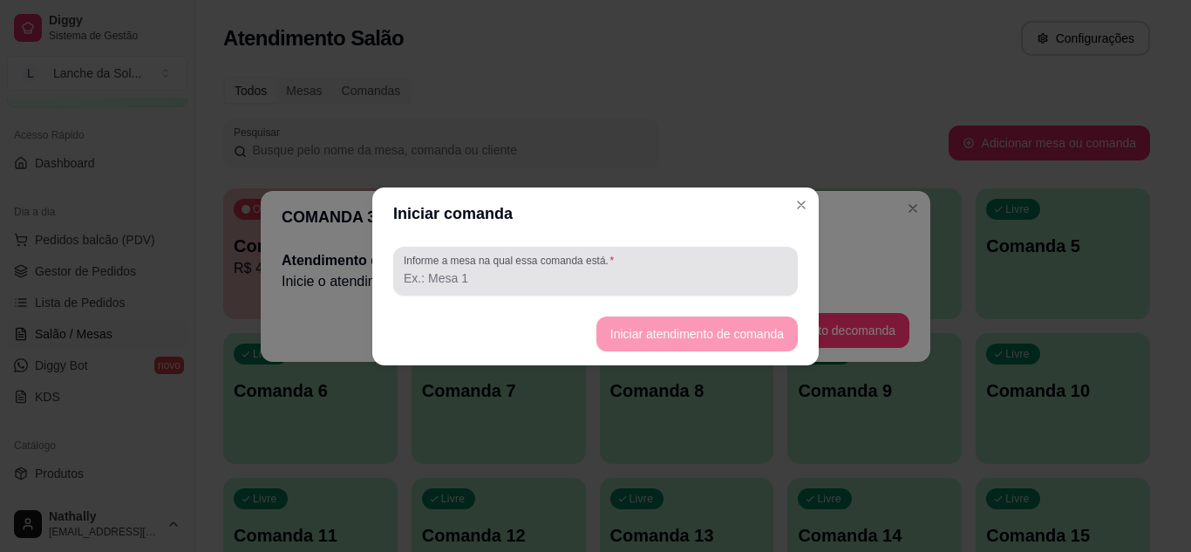
click at [677, 264] on div at bounding box center [596, 271] width 384 height 35
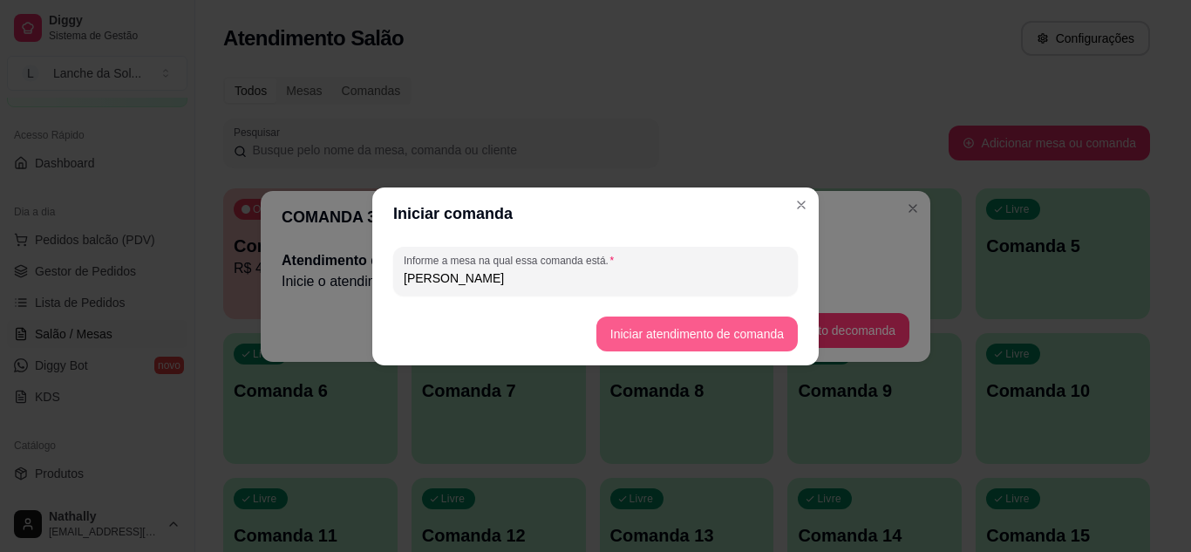
type input "[PERSON_NAME]"
click at [630, 328] on button "Iniciar atendimento de comanda" at bounding box center [696, 334] width 195 height 34
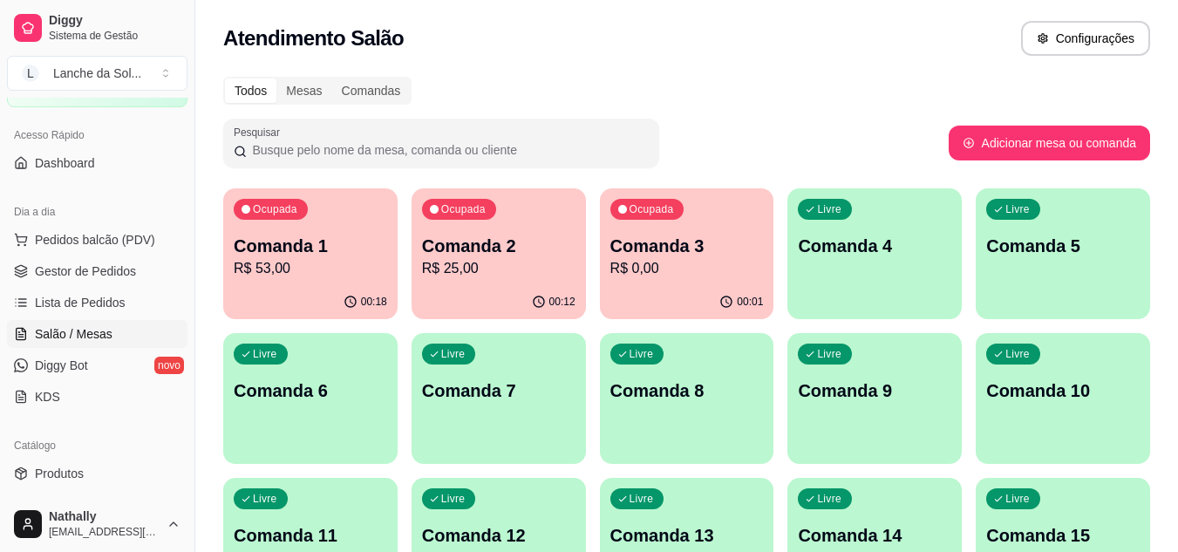
click at [101, 283] on link "Gestor de Pedidos" at bounding box center [97, 271] width 180 height 28
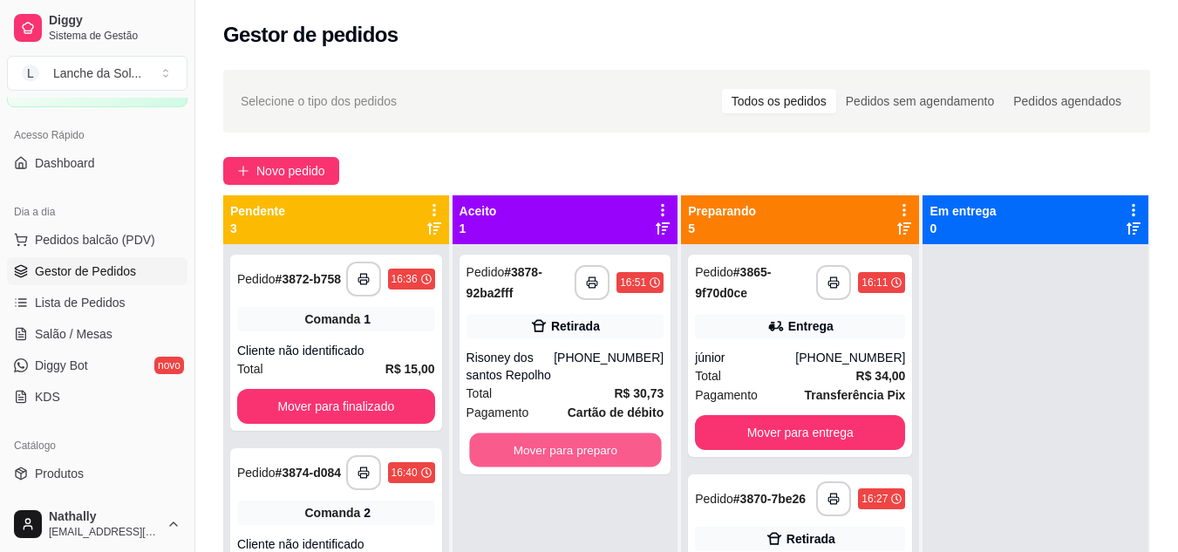
click at [617, 446] on button "Mover para preparo" at bounding box center [565, 450] width 192 height 34
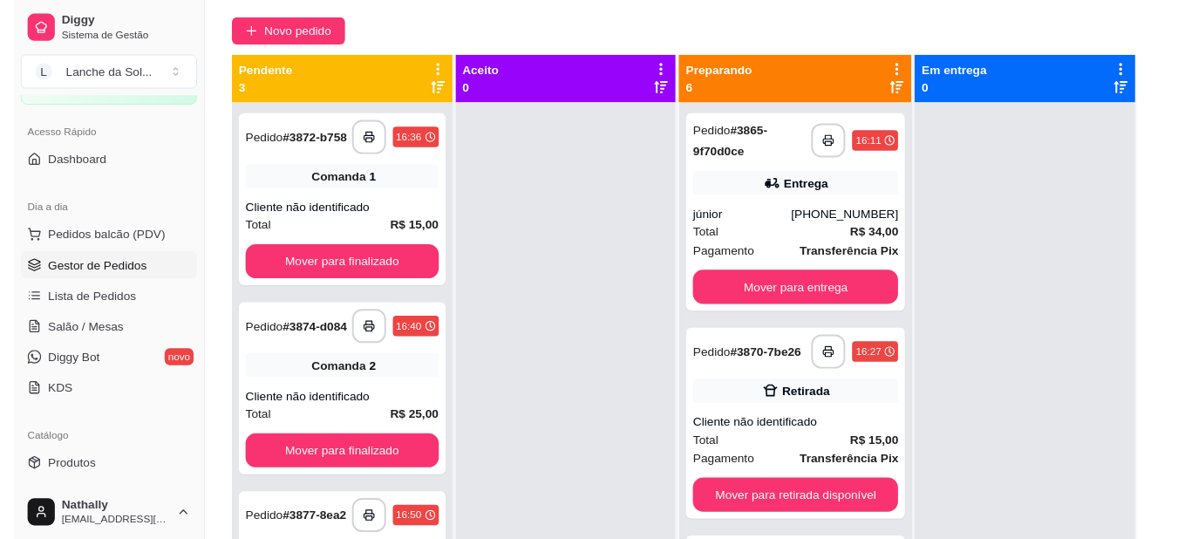
scroll to position [482, 0]
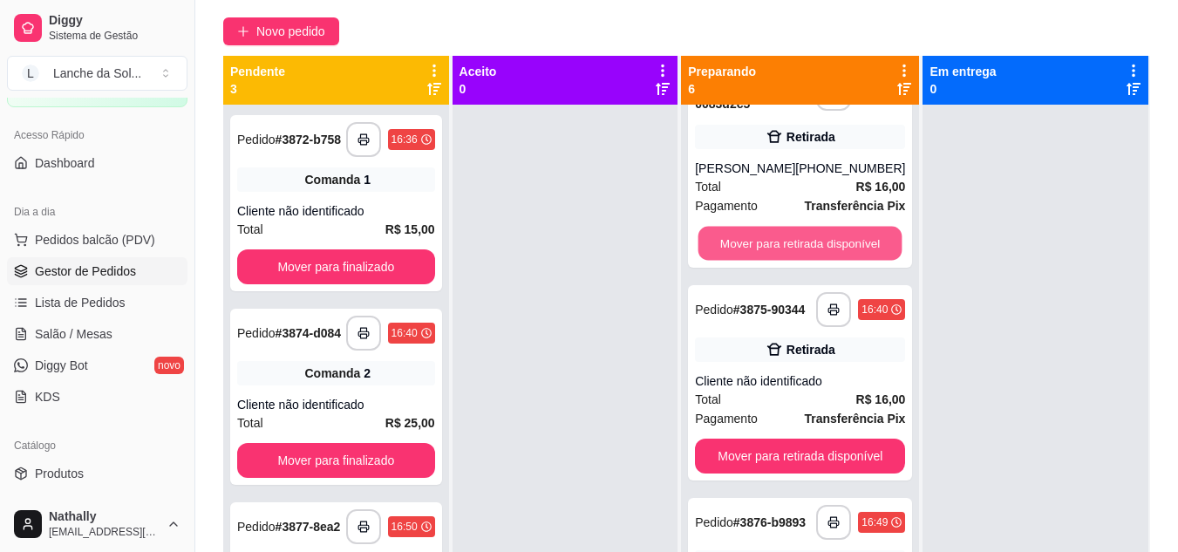
click at [820, 249] on button "Mover para retirada disponível" at bounding box center [800, 244] width 204 height 34
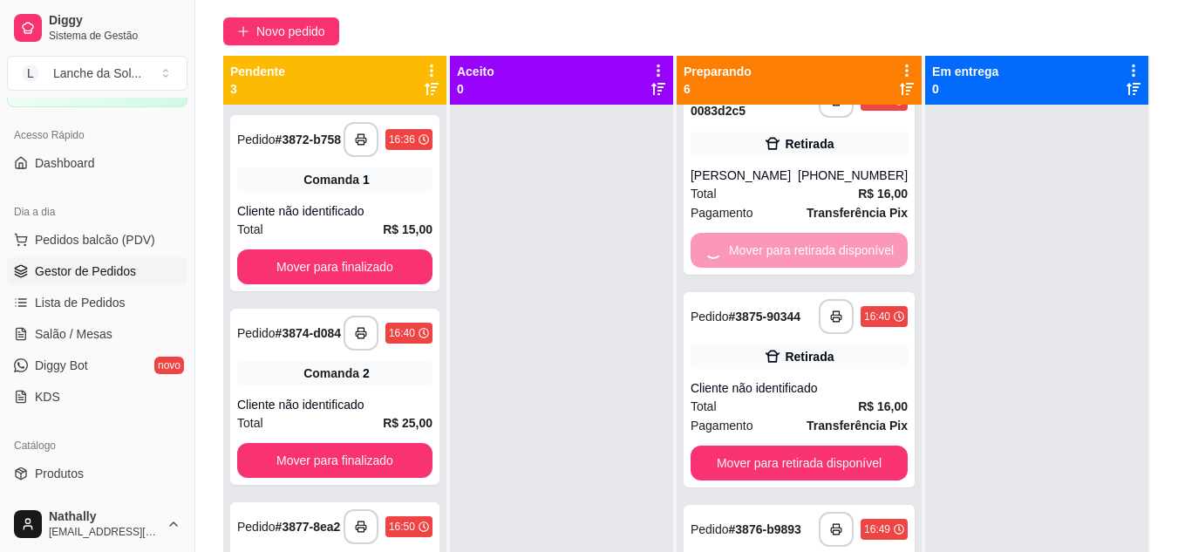
scroll to position [262, 0]
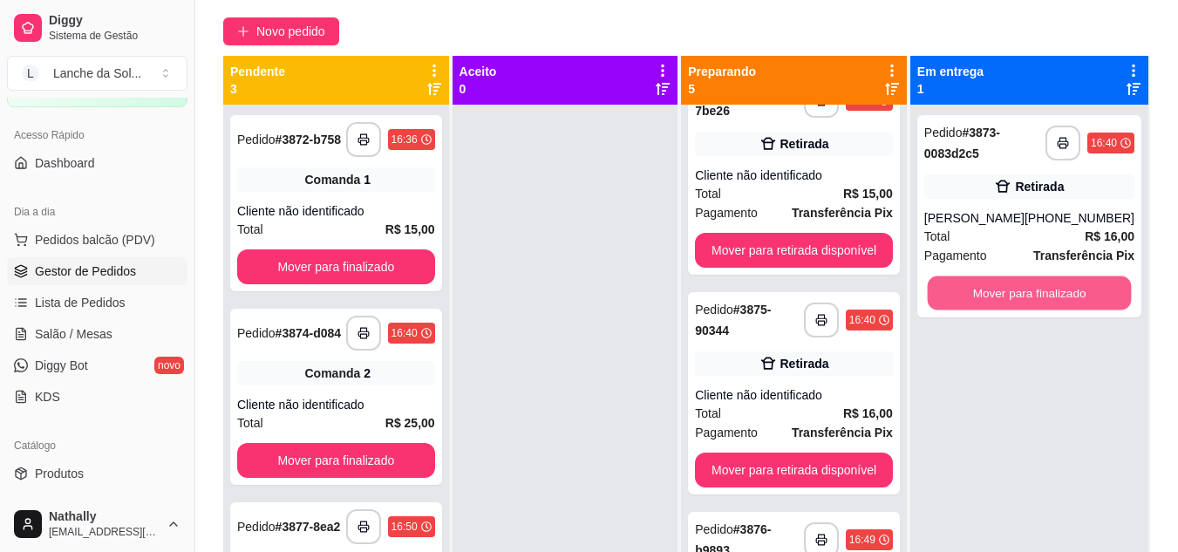
click at [1034, 294] on button "Mover para finalizado" at bounding box center [1029, 293] width 204 height 34
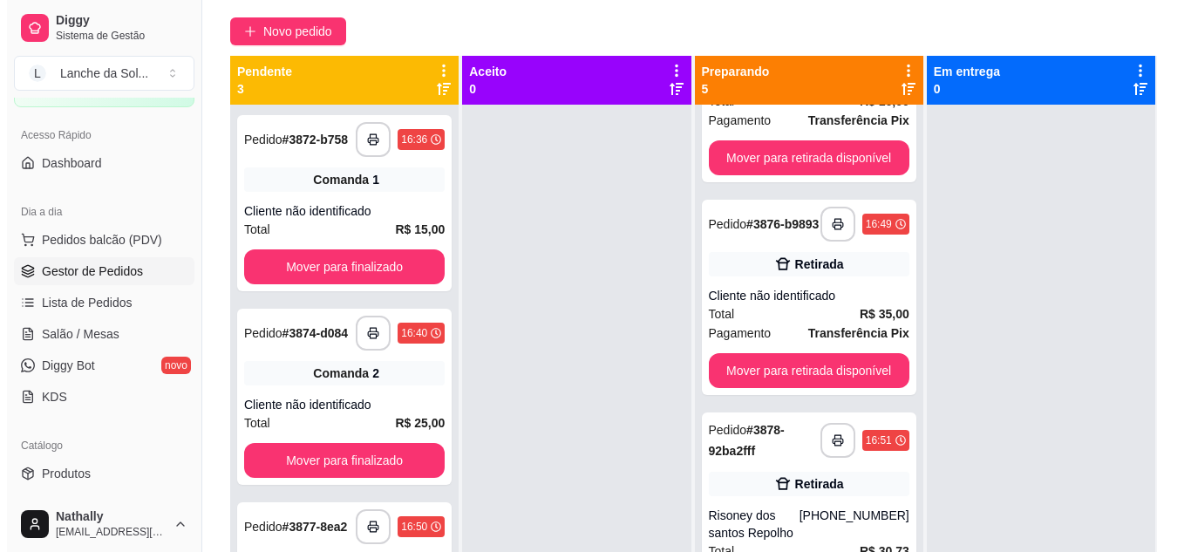
scroll to position [582, 0]
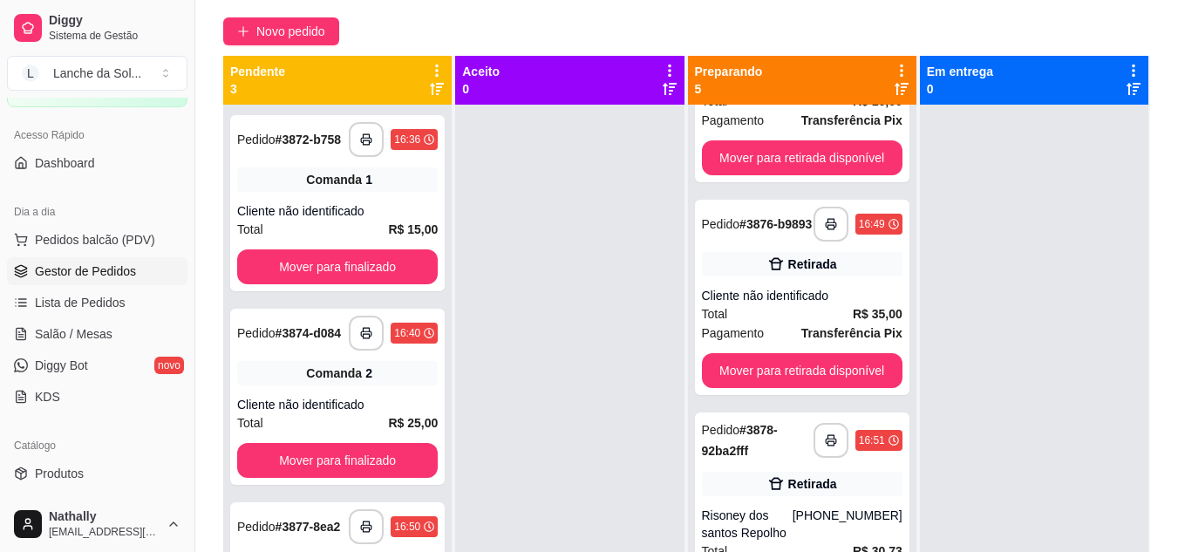
click at [815, 302] on div "Cliente não identificado" at bounding box center [802, 295] width 201 height 17
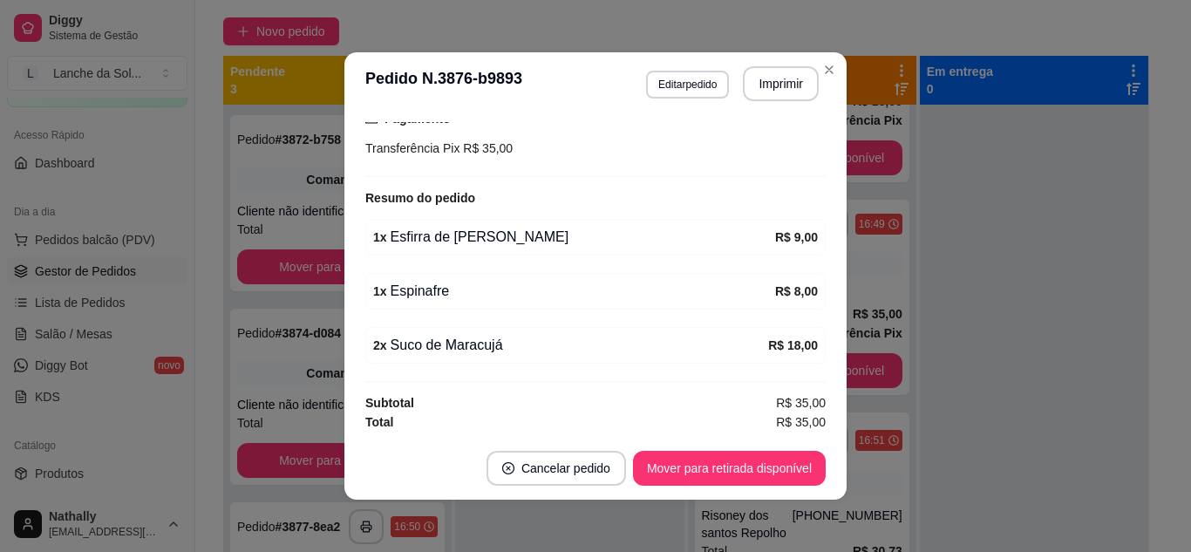
scroll to position [251, 0]
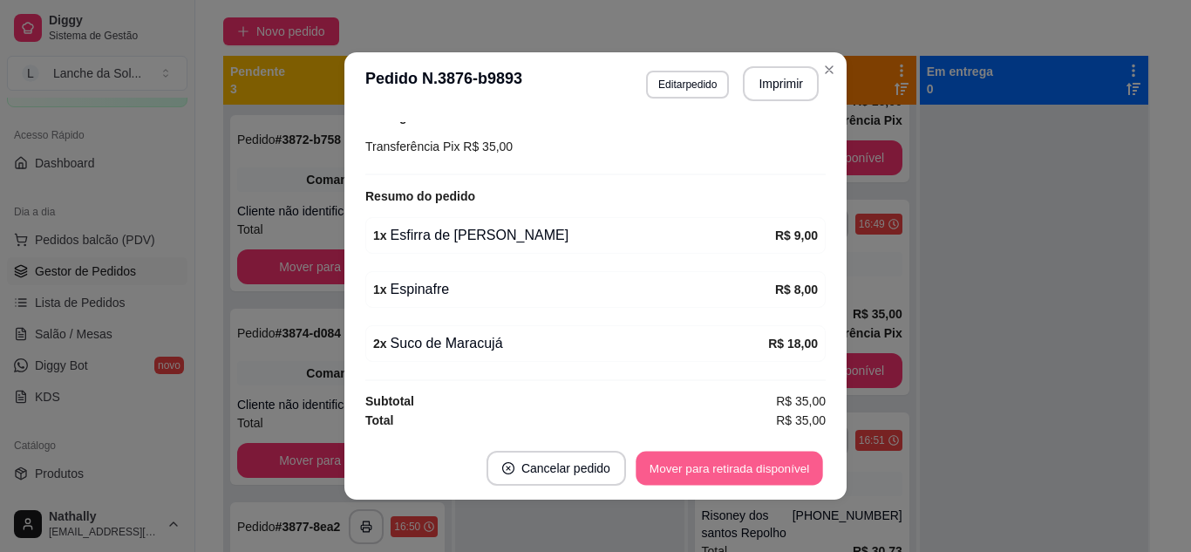
click at [763, 463] on button "Mover para retirada disponível" at bounding box center [729, 469] width 187 height 34
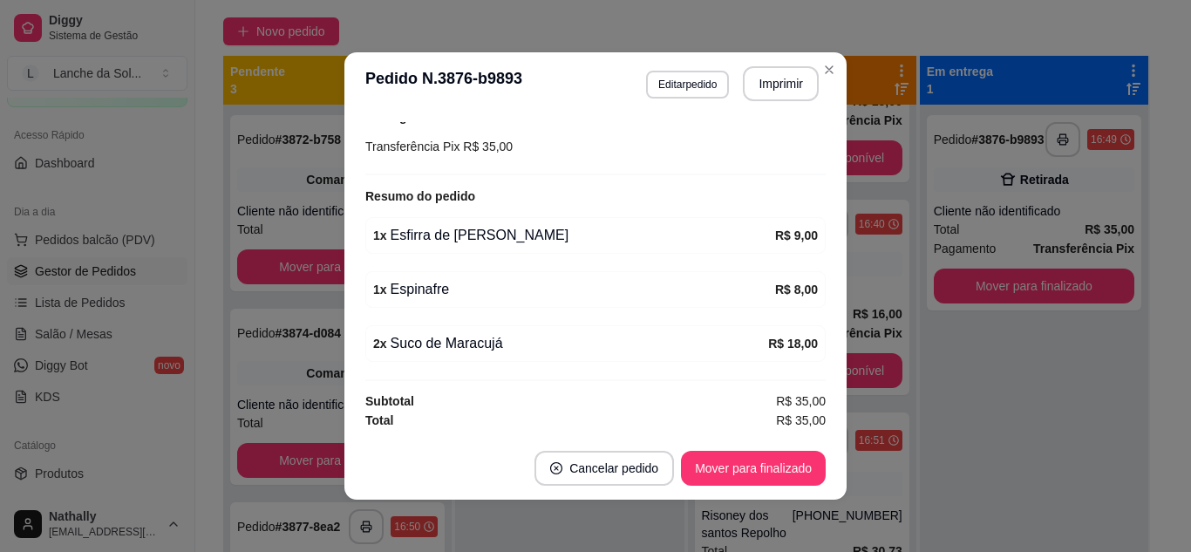
scroll to position [362, 0]
click at [763, 463] on button "Mover para finalizado" at bounding box center [754, 469] width 140 height 34
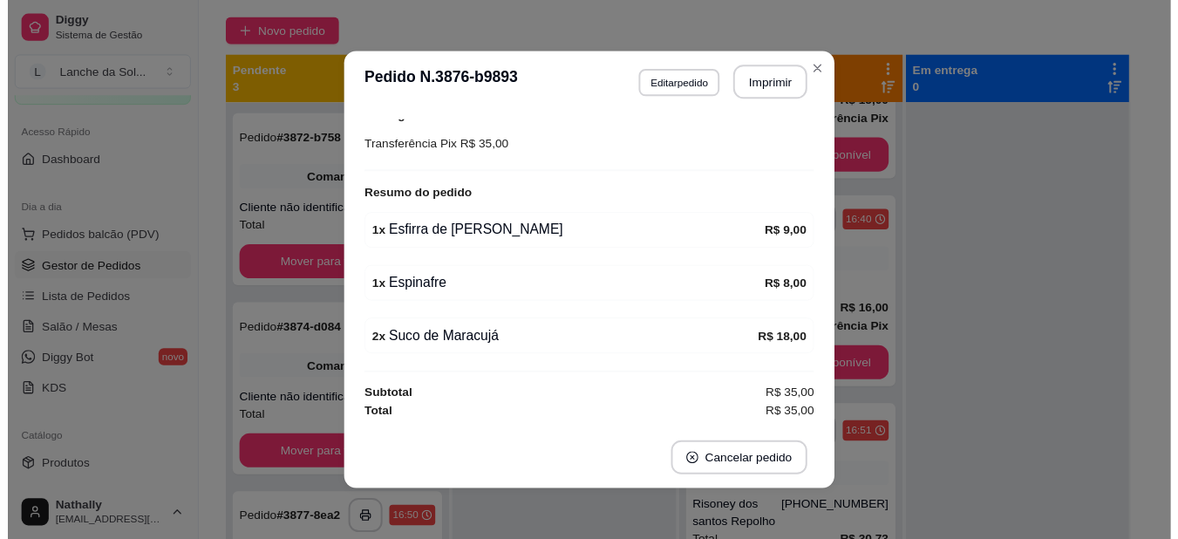
scroll to position [176, 0]
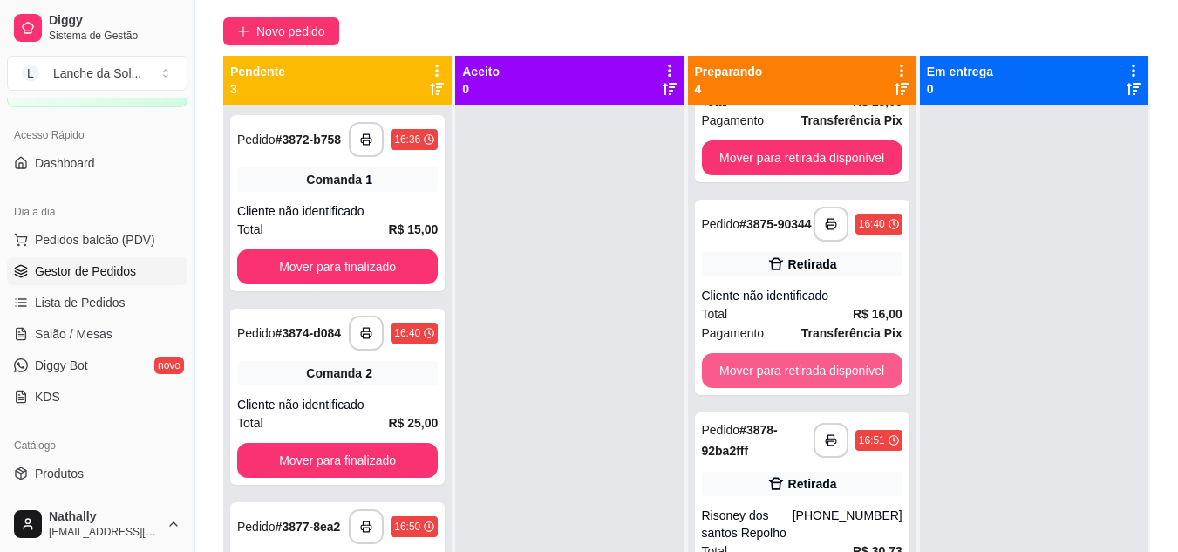
click at [837, 369] on button "Mover para retirada disponível" at bounding box center [802, 370] width 201 height 35
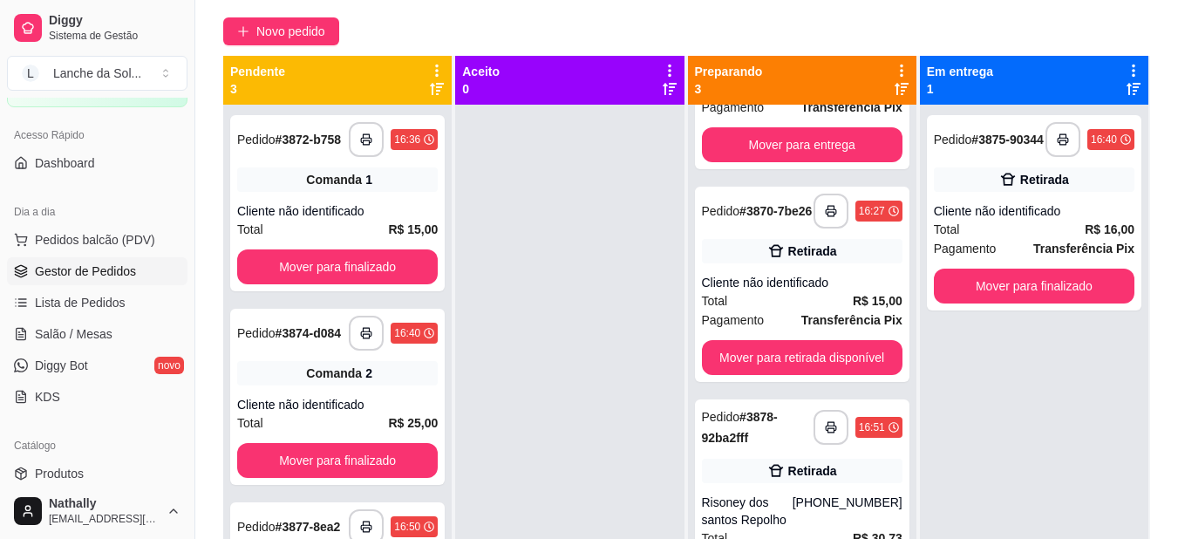
scroll to position [142, 0]
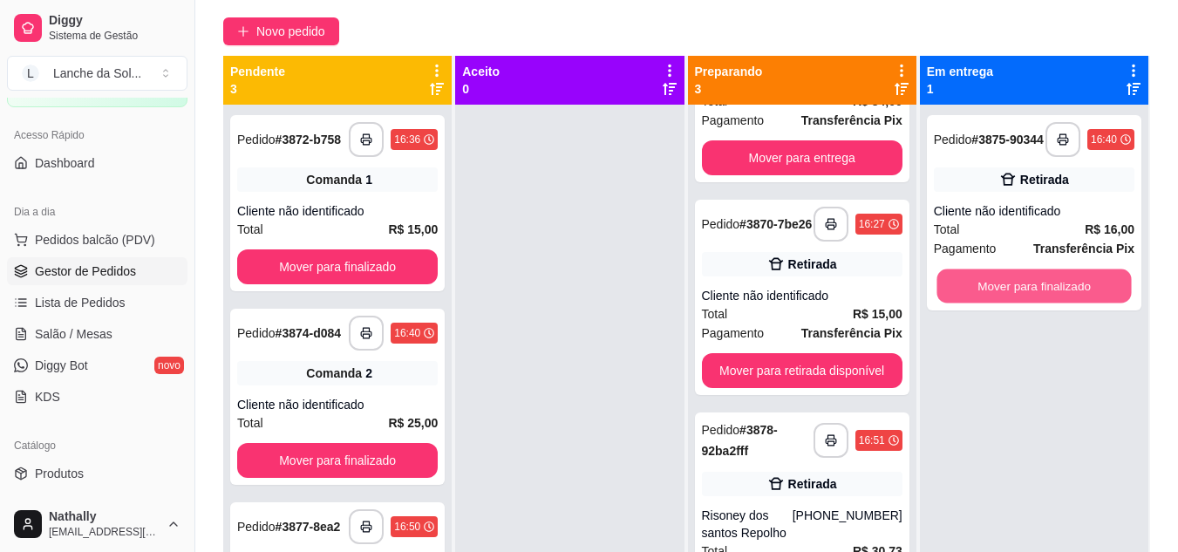
click at [1011, 289] on button "Mover para finalizado" at bounding box center [1033, 286] width 194 height 34
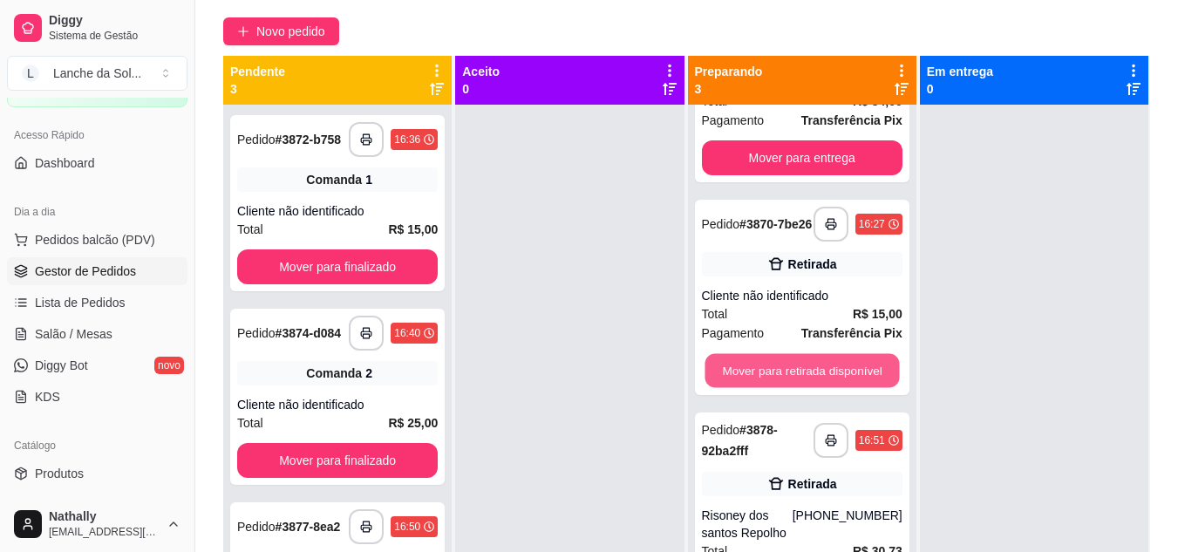
click at [848, 368] on button "Mover para retirada disponível" at bounding box center [802, 371] width 194 height 34
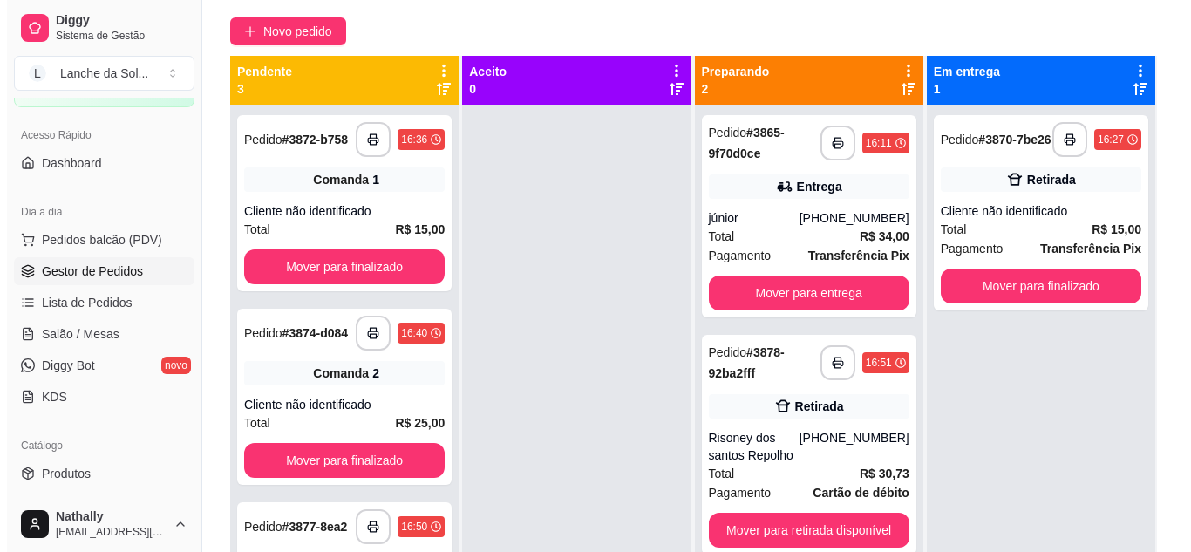
scroll to position [0, 0]
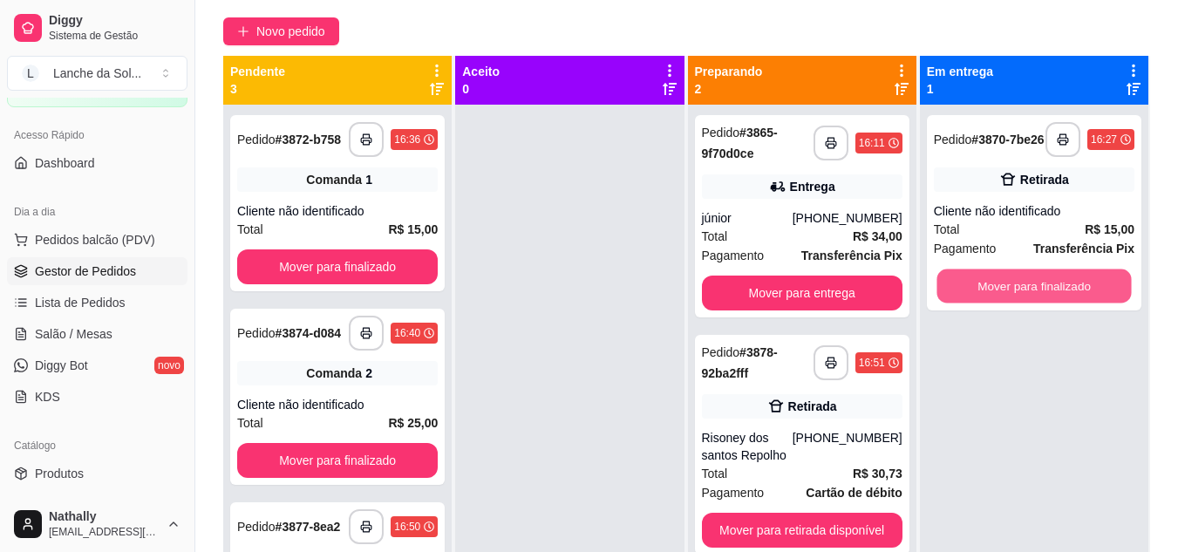
click at [965, 294] on button "Mover para finalizado" at bounding box center [1033, 286] width 194 height 34
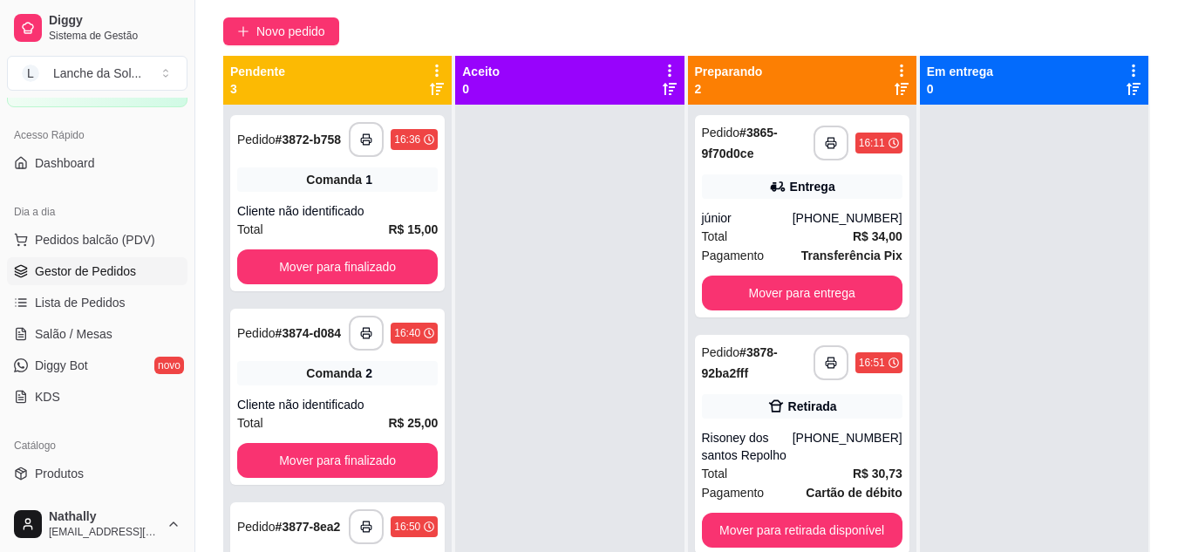
click at [820, 451] on div "[PHONE_NUMBER]" at bounding box center [848, 446] width 110 height 35
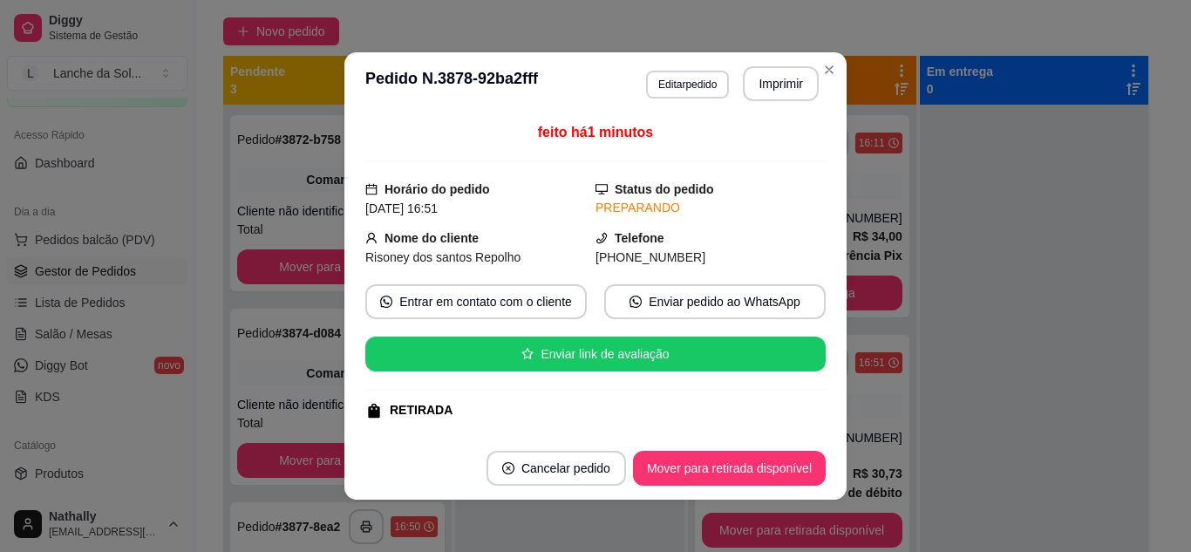
click at [806, 416] on div "RETIRADA" at bounding box center [595, 410] width 460 height 18
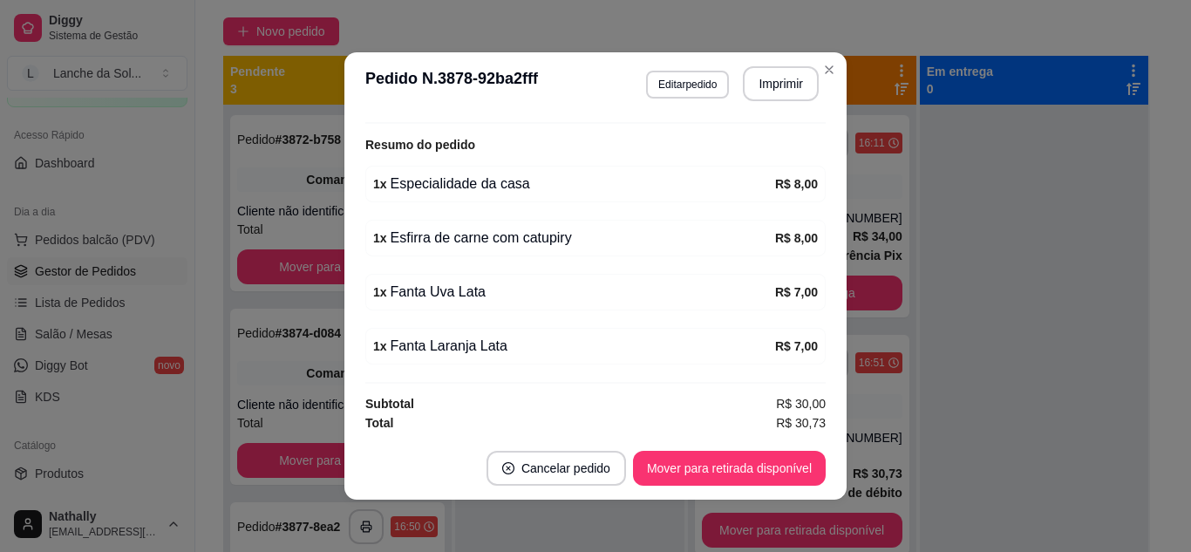
scroll to position [396, 0]
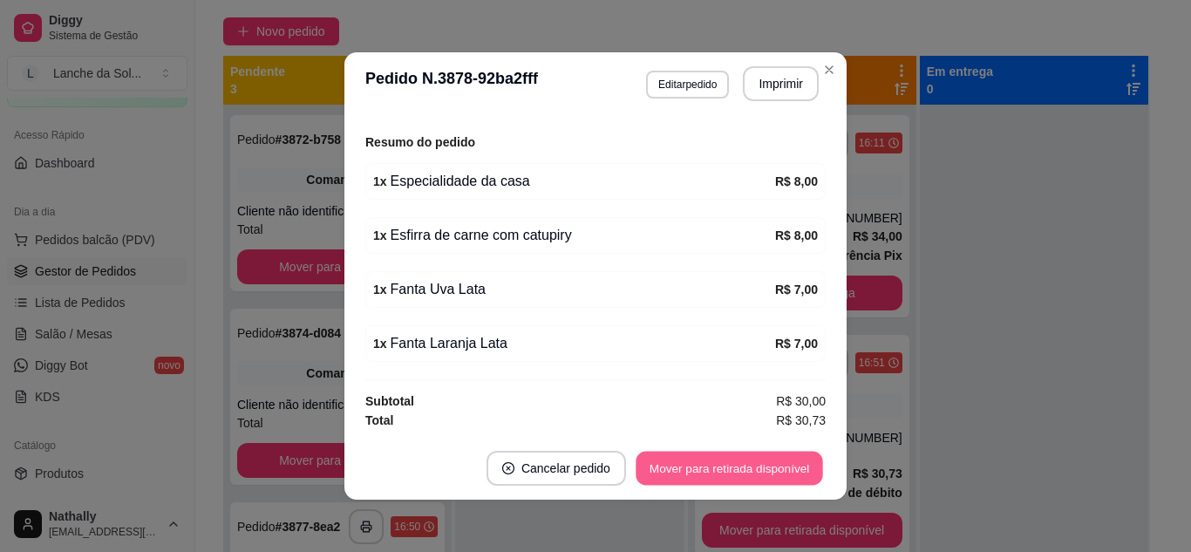
click at [763, 464] on button "Mover para retirada disponível" at bounding box center [729, 469] width 187 height 34
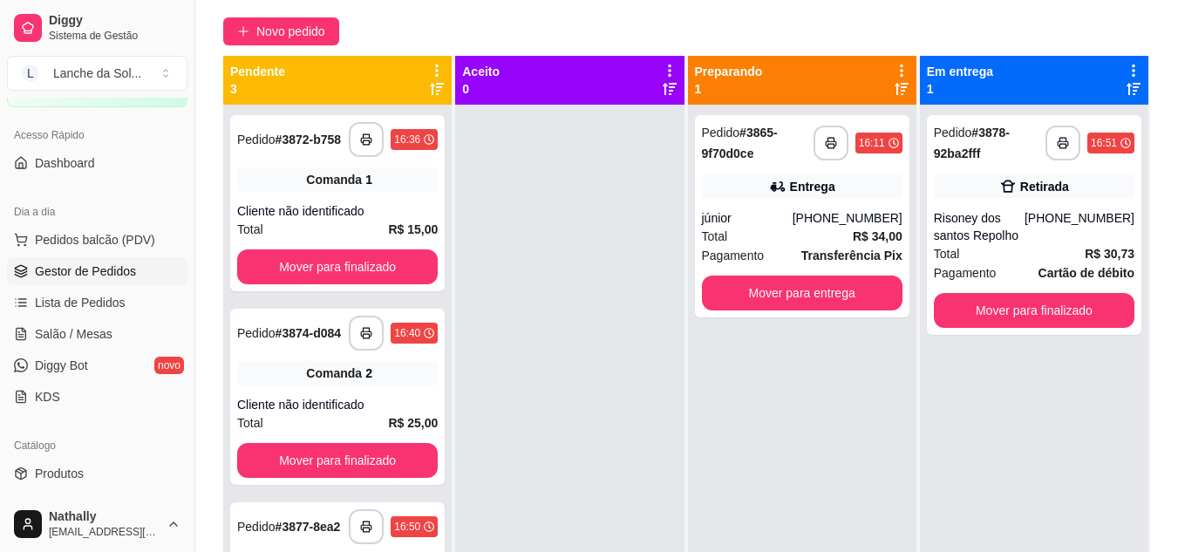
click at [766, 268] on div "**********" at bounding box center [802, 216] width 214 height 202
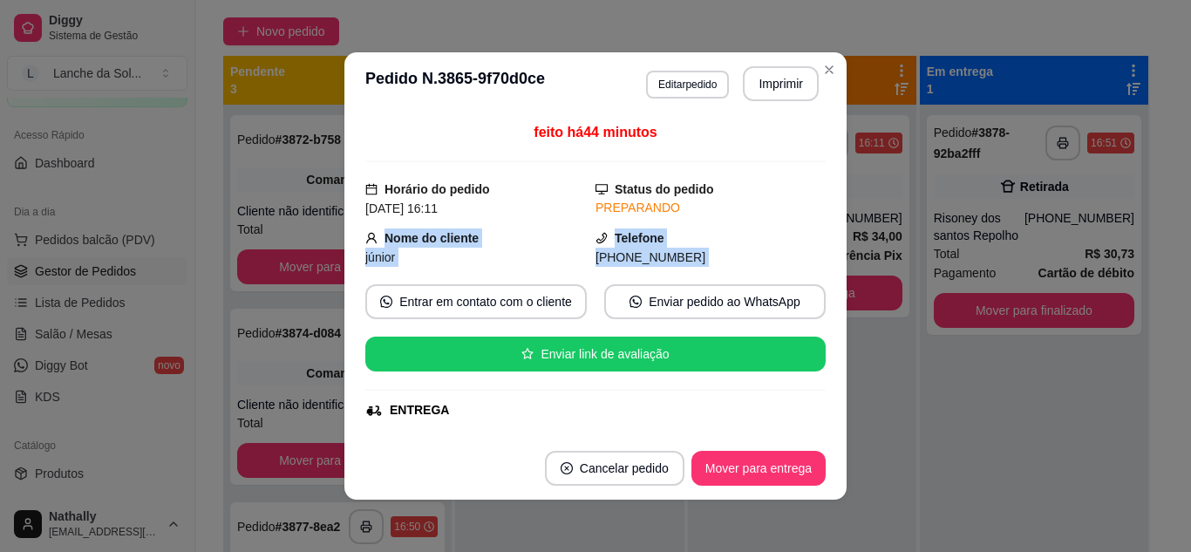
drag, startPoint x: 806, startPoint y: 209, endPoint x: 812, endPoint y: 276, distance: 67.4
click at [812, 276] on div "feito há 44 minutos Horário do pedido [DATE] 16:11 Status do pedido PREPARANDO …" at bounding box center [595, 276] width 460 height 308
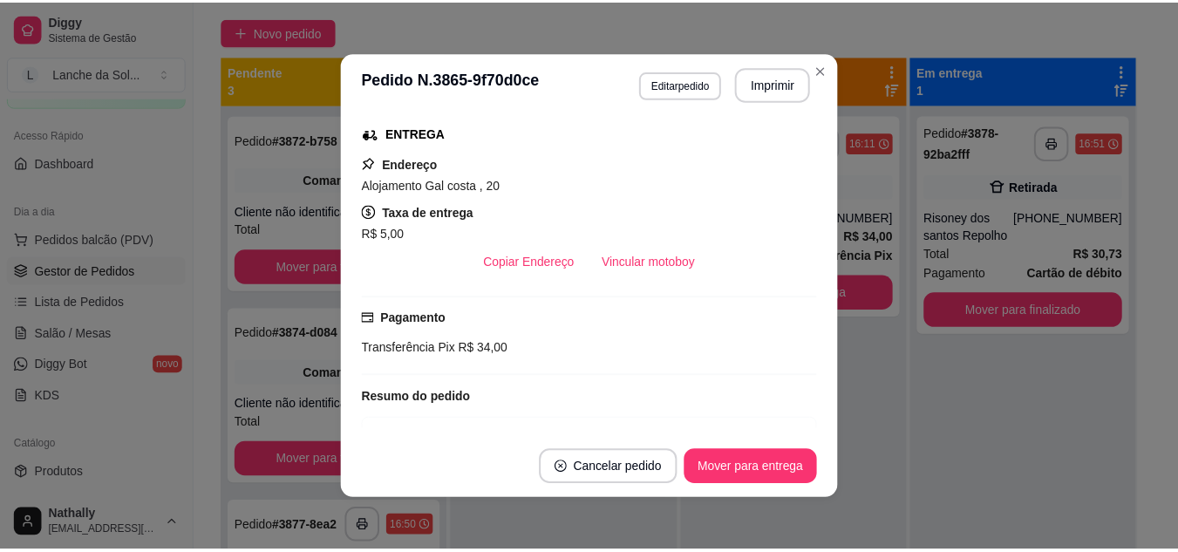
scroll to position [283, 0]
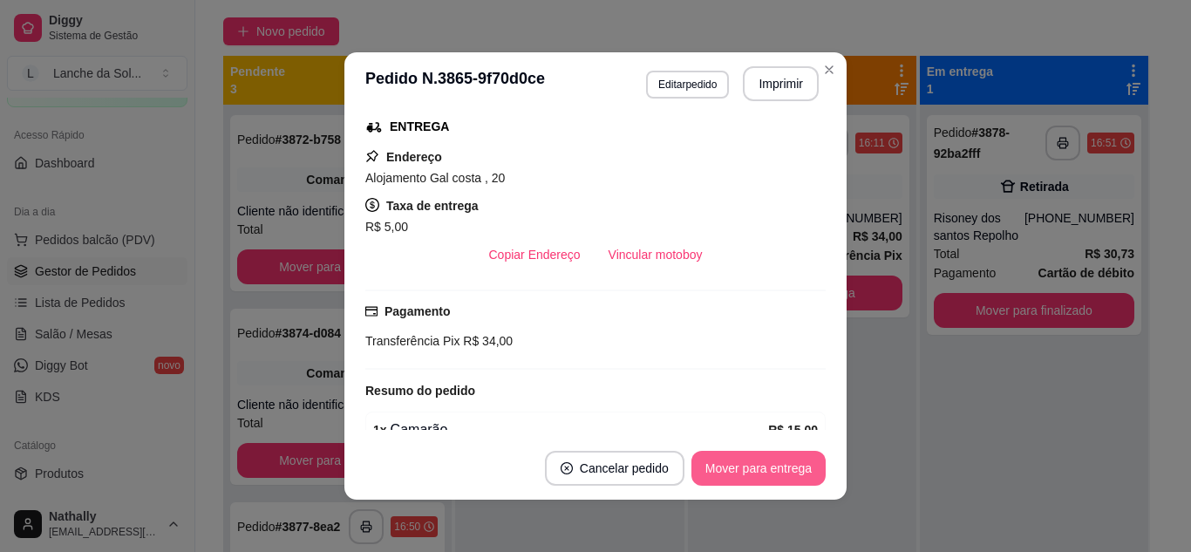
click at [746, 466] on button "Mover para entrega" at bounding box center [758, 468] width 134 height 35
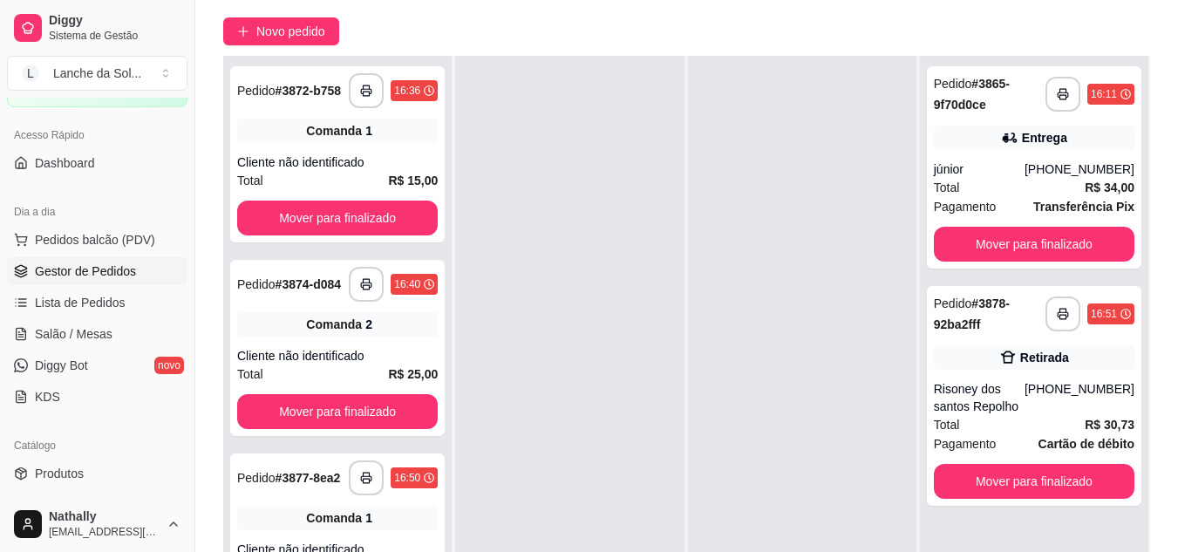
scroll to position [0, 0]
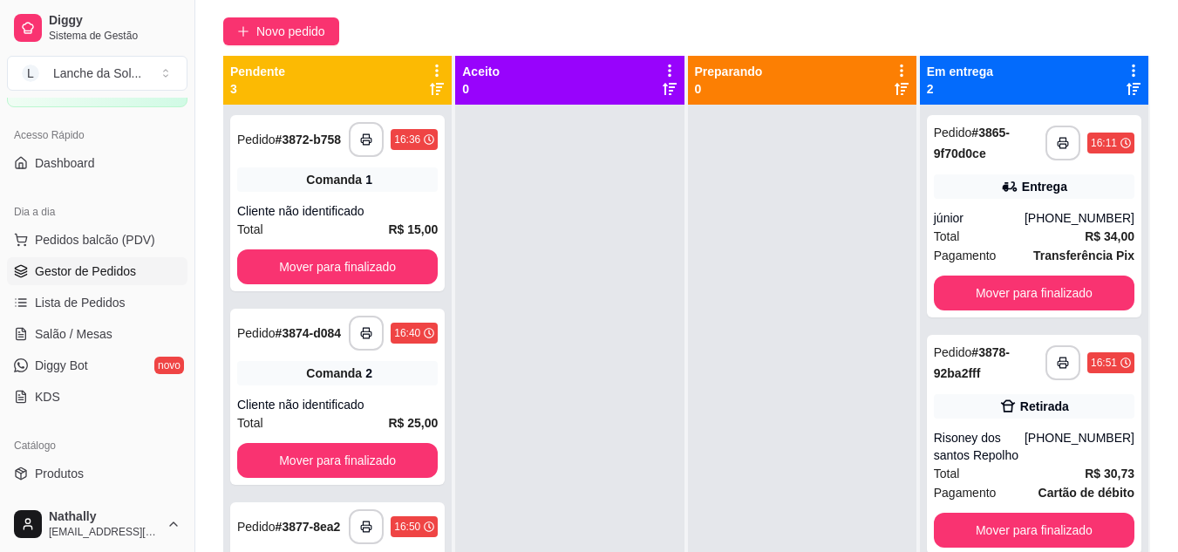
click at [99, 310] on span "Lista de Pedidos" at bounding box center [80, 302] width 91 height 17
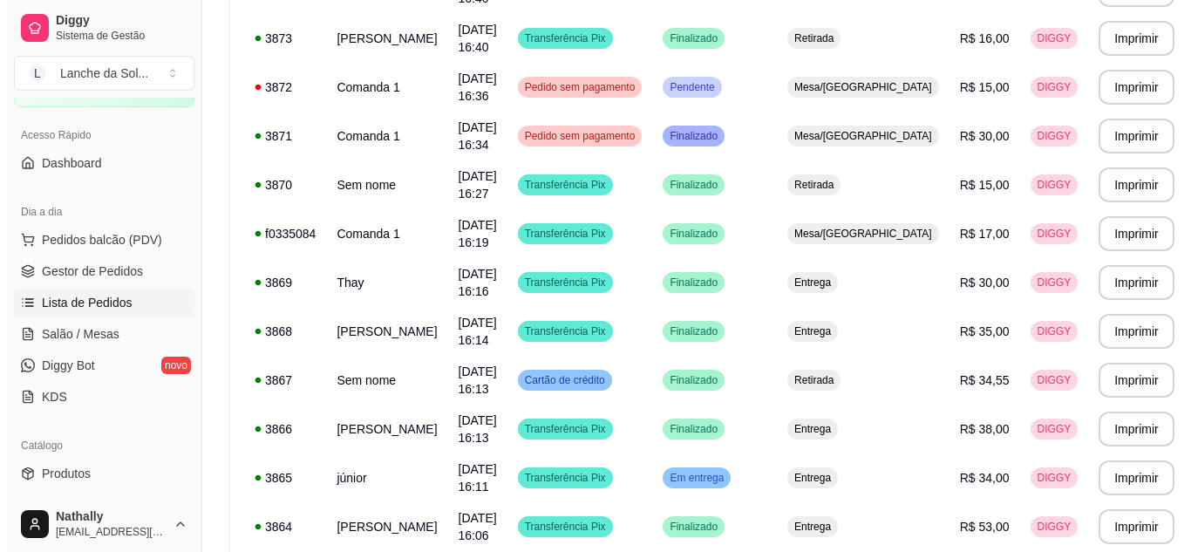
scroll to position [484, 0]
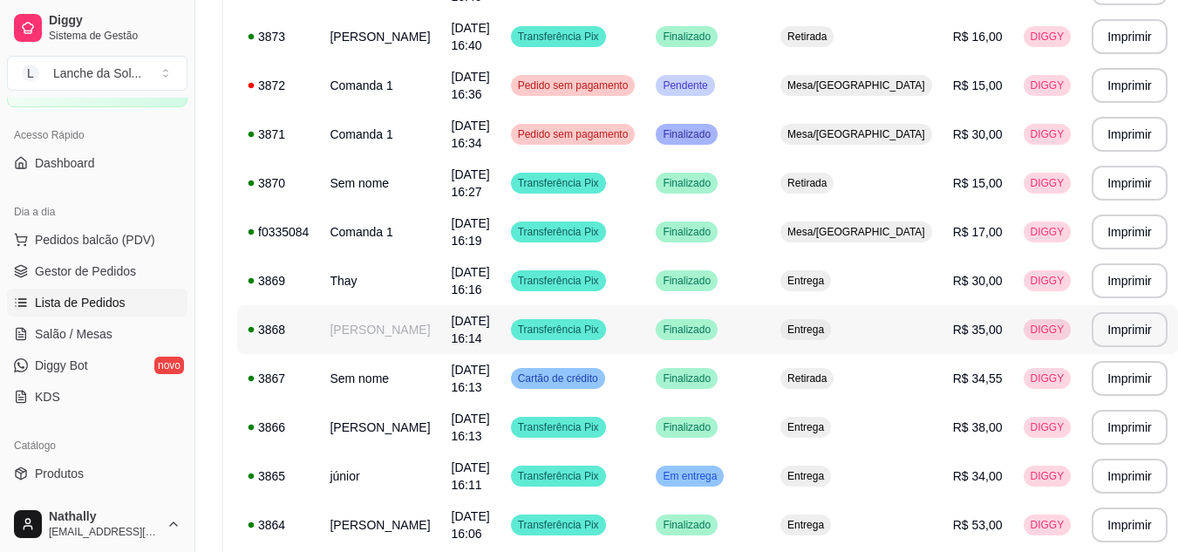
click at [380, 323] on td "[PERSON_NAME]" at bounding box center [379, 329] width 121 height 49
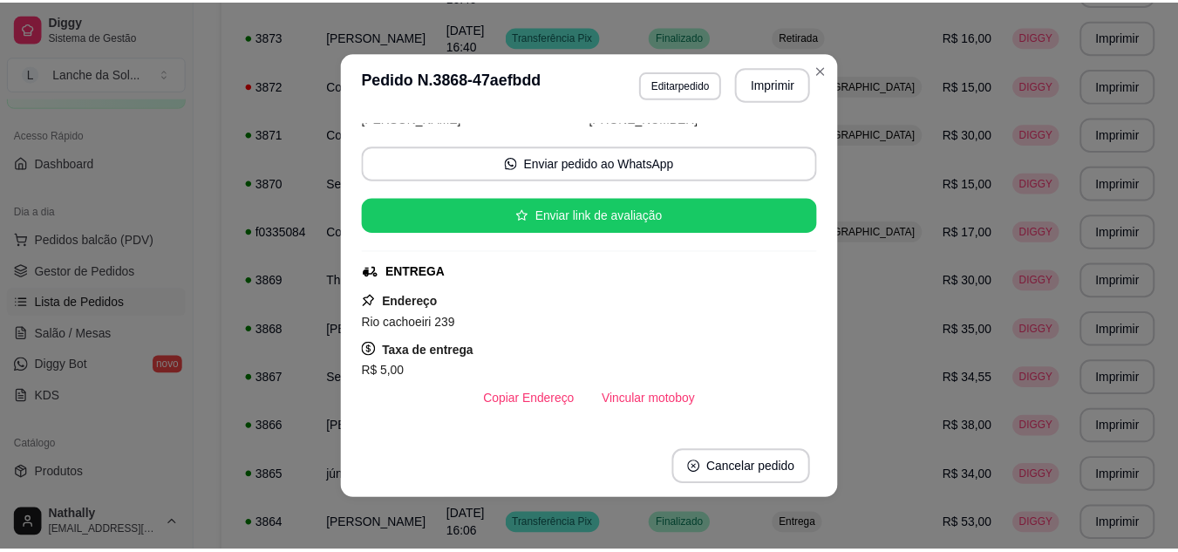
scroll to position [0, 0]
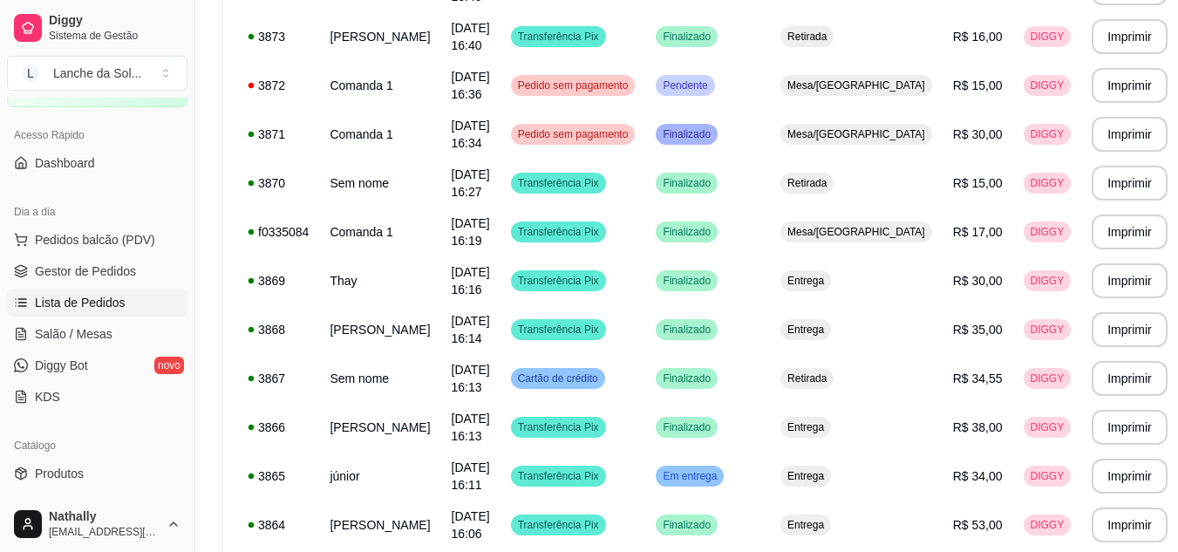
click at [114, 262] on span "Gestor de Pedidos" at bounding box center [85, 270] width 101 height 17
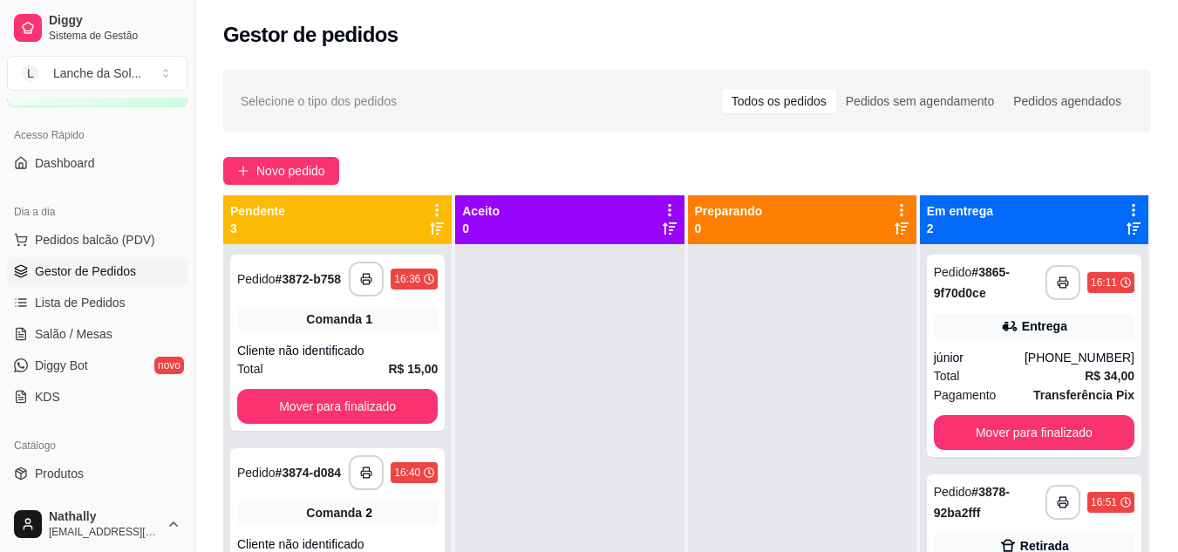
click at [75, 333] on span "Salão / Mesas" at bounding box center [74, 333] width 78 height 17
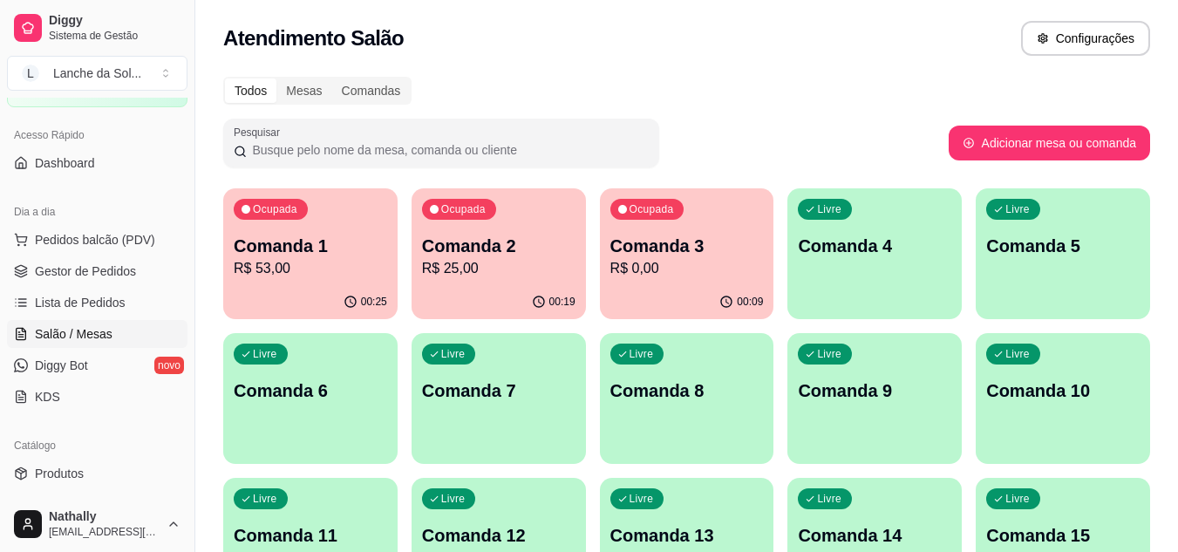
click at [681, 272] on p "R$ 0,00" at bounding box center [686, 268] width 153 height 21
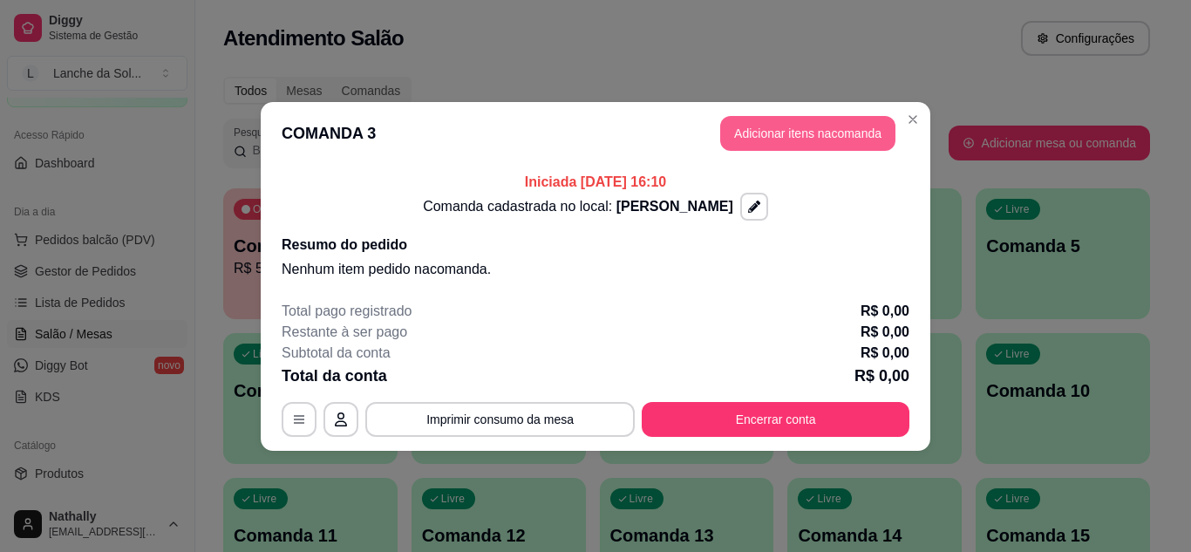
click at [850, 130] on button "Adicionar itens na comanda" at bounding box center [807, 133] width 175 height 35
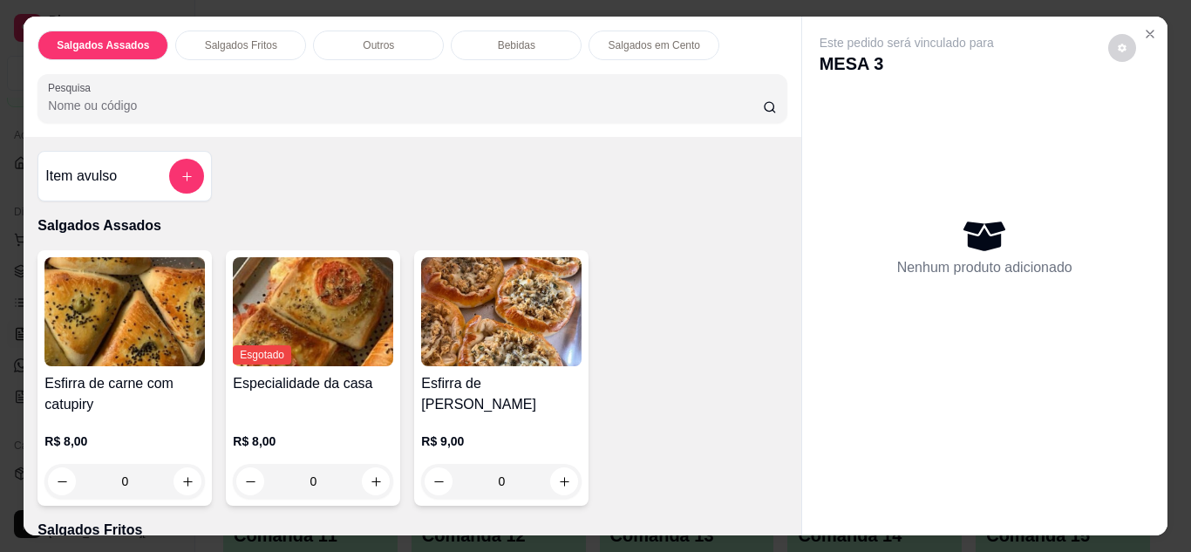
click at [1143, 31] on icon "Close" at bounding box center [1150, 34] width 14 height 14
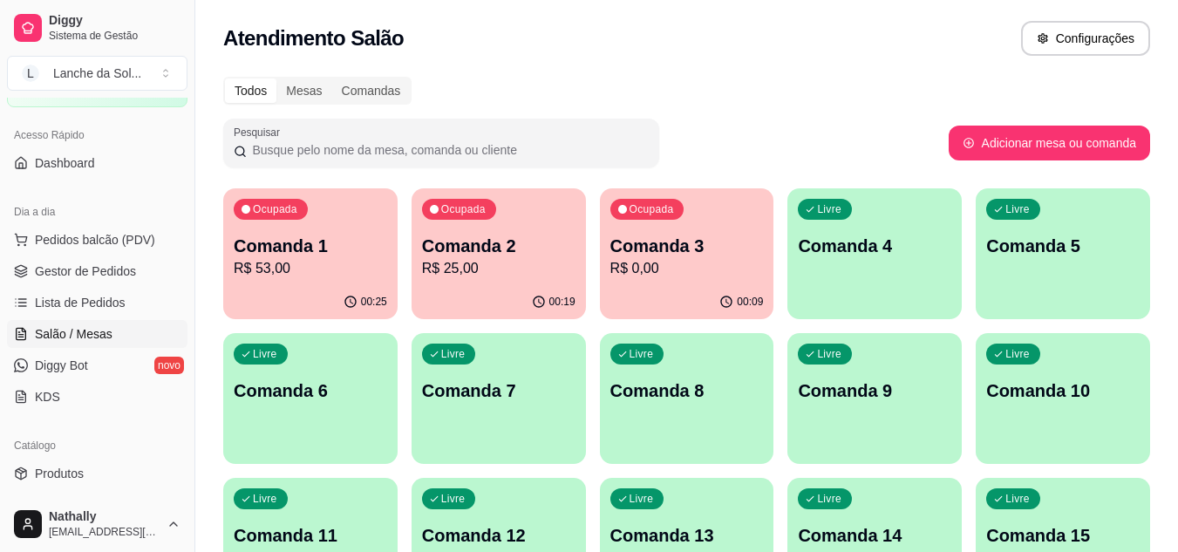
click at [60, 230] on button "Pedidos balcão (PDV)" at bounding box center [97, 240] width 180 height 28
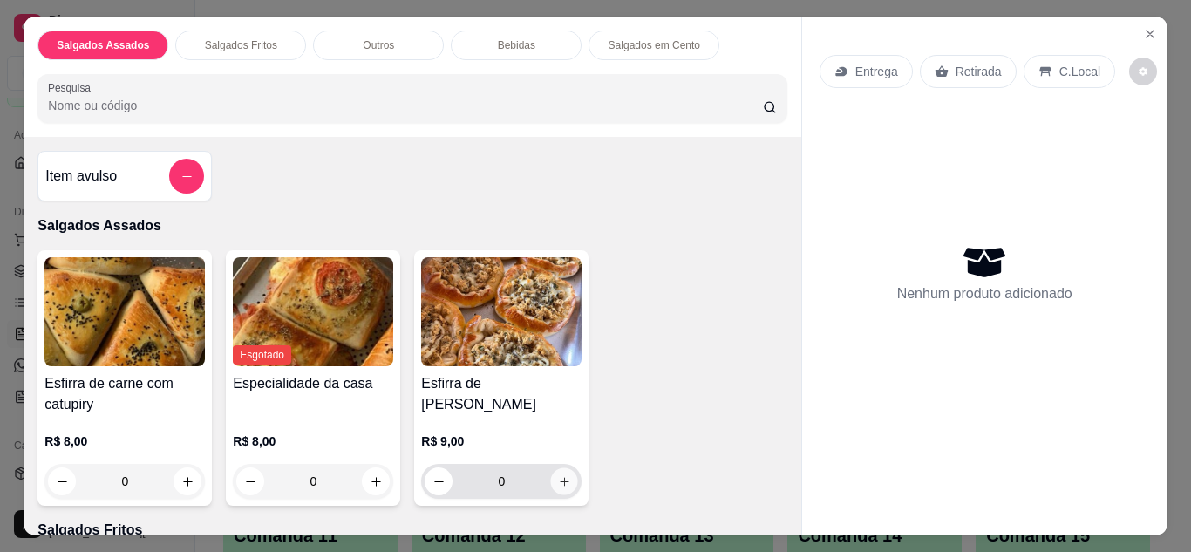
click at [558, 483] on button "increase-product-quantity" at bounding box center [564, 480] width 27 height 27
type input "1"
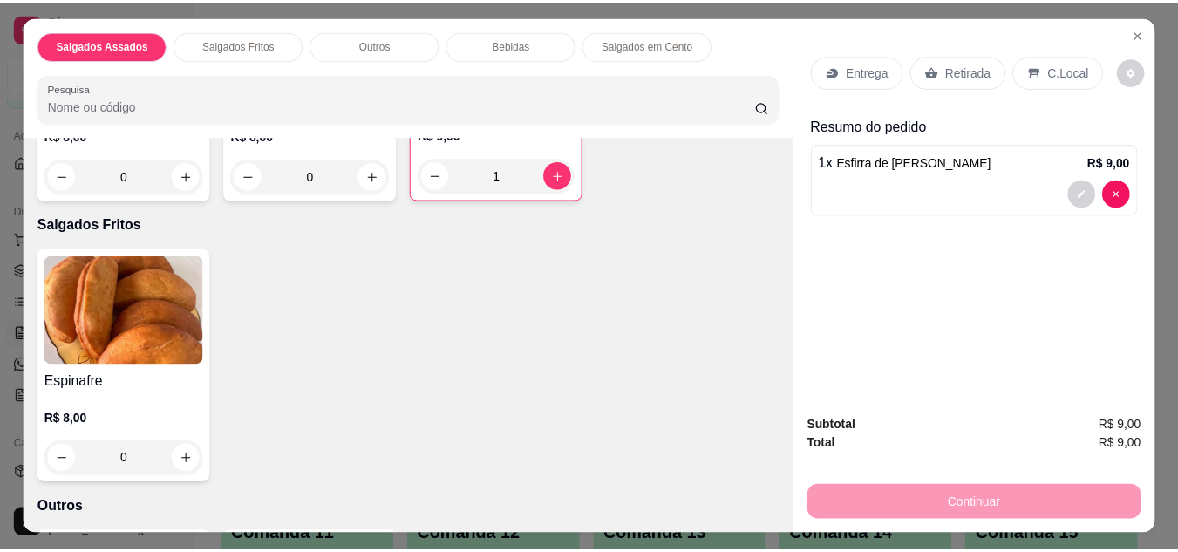
scroll to position [314, 0]
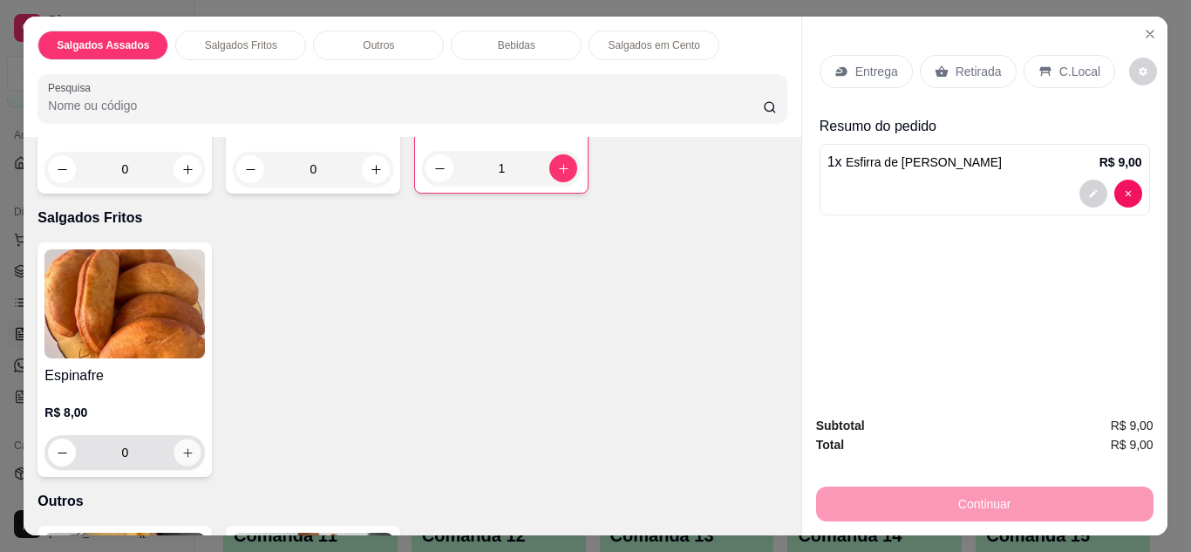
click at [190, 444] on button "increase-product-quantity" at bounding box center [187, 452] width 27 height 27
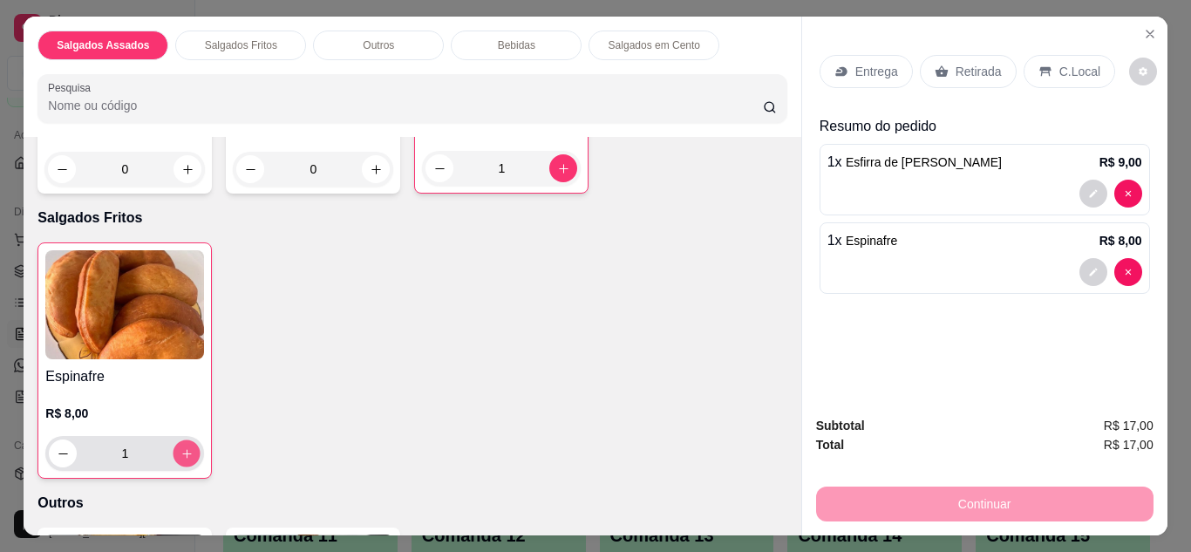
click at [190, 444] on button "increase-product-quantity" at bounding box center [187, 452] width 27 height 27
type input "2"
click at [970, 66] on p "Retirada" at bounding box center [979, 71] width 46 height 17
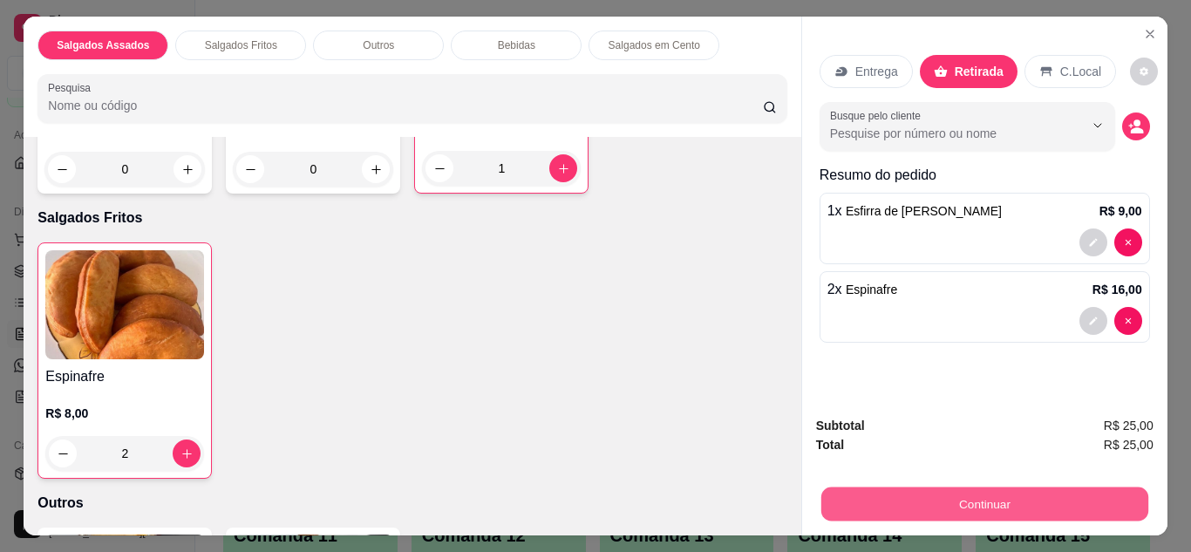
click at [847, 507] on button "Continuar" at bounding box center [983, 504] width 327 height 34
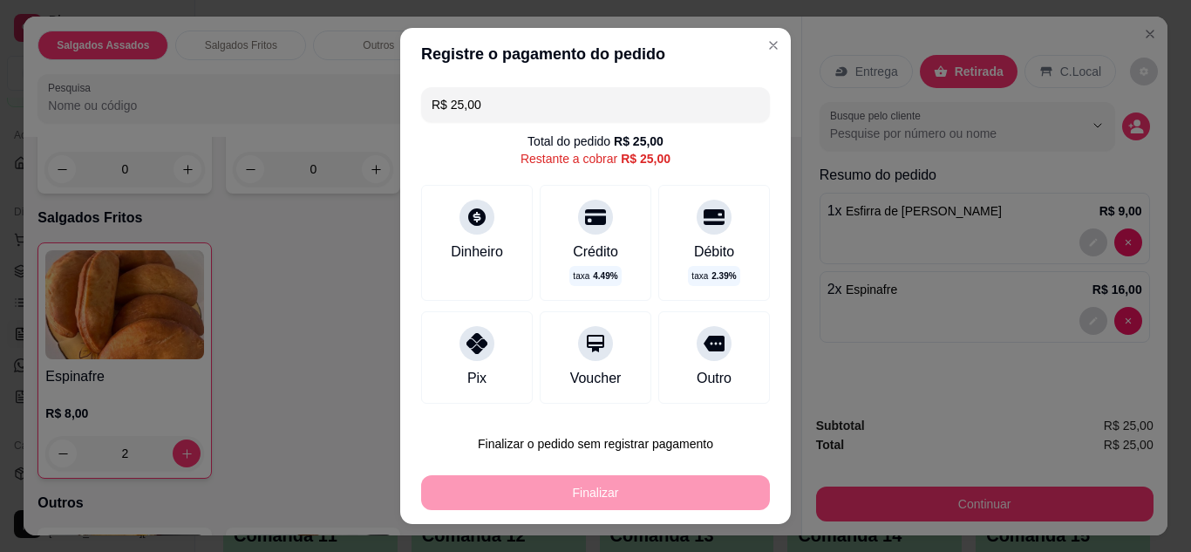
click at [459, 335] on div at bounding box center [476, 343] width 35 height 35
type input "R$ 0,00"
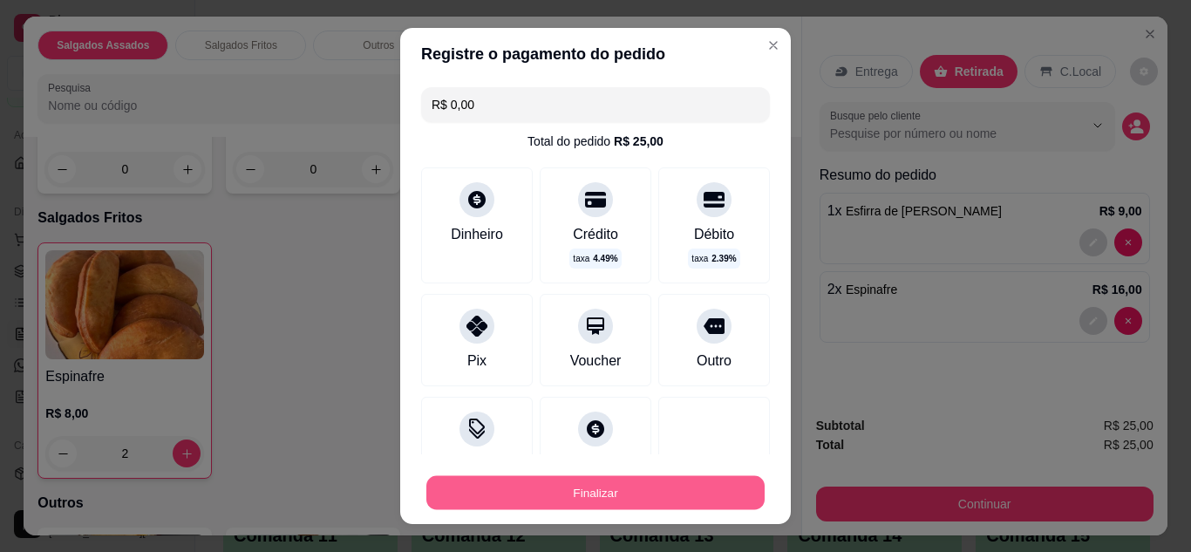
click at [514, 493] on button "Finalizar" at bounding box center [595, 493] width 338 height 34
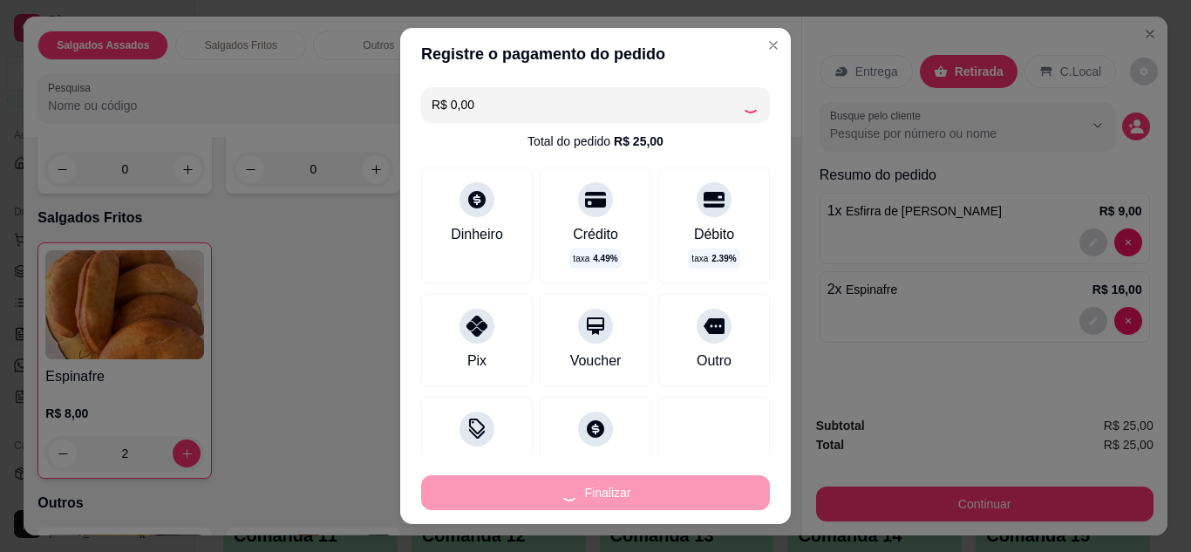
type input "0"
type input "-R$ 25,00"
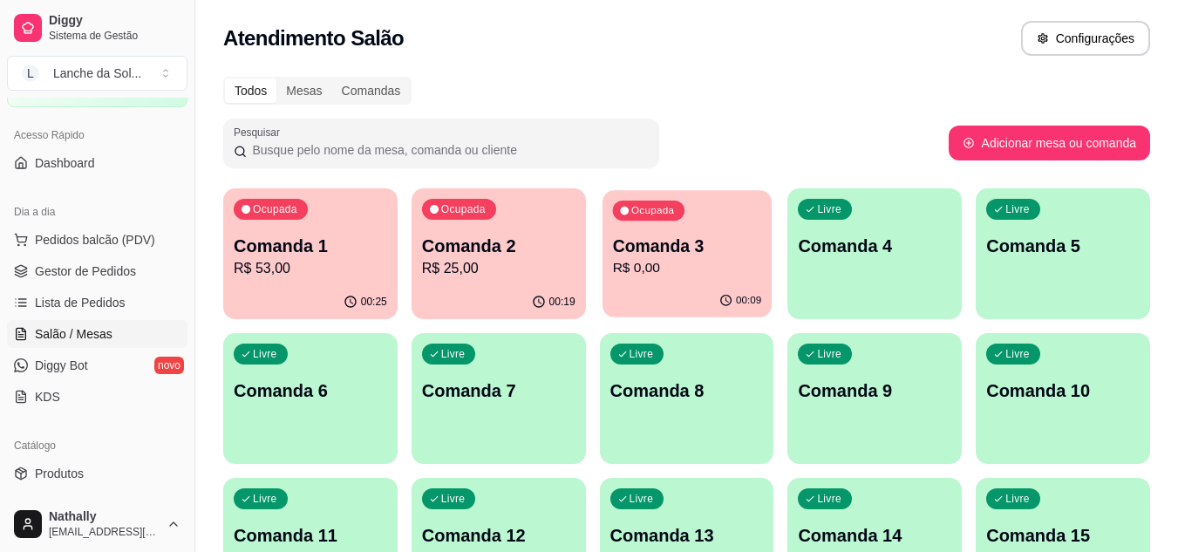
click at [694, 283] on div "Ocupada Comanda 3 R$ 0,00" at bounding box center [686, 237] width 169 height 94
click at [98, 466] on link "Produtos" at bounding box center [97, 473] width 180 height 28
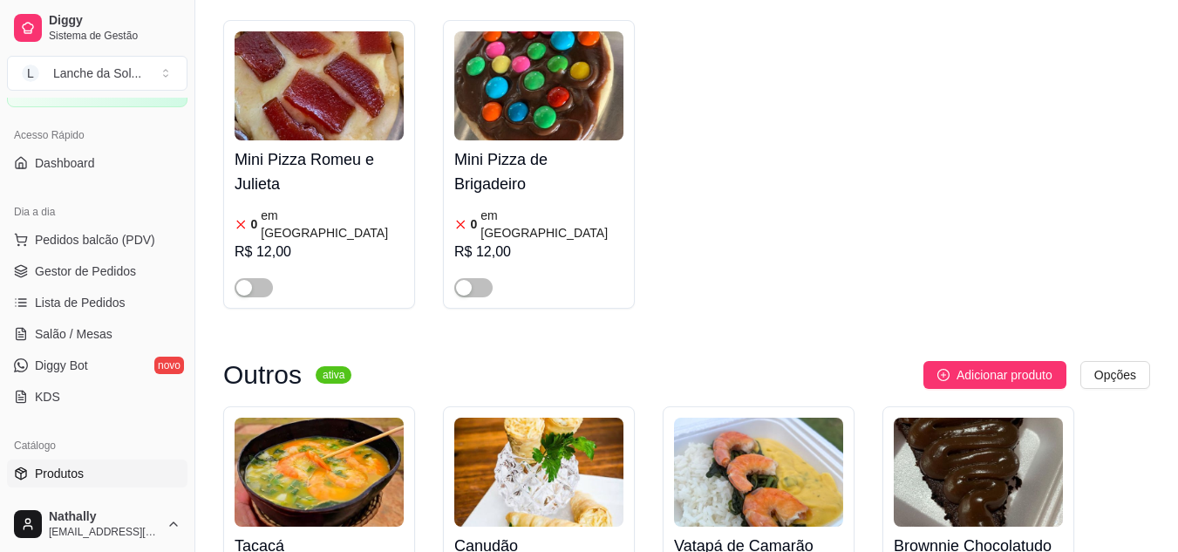
scroll to position [1999, 0]
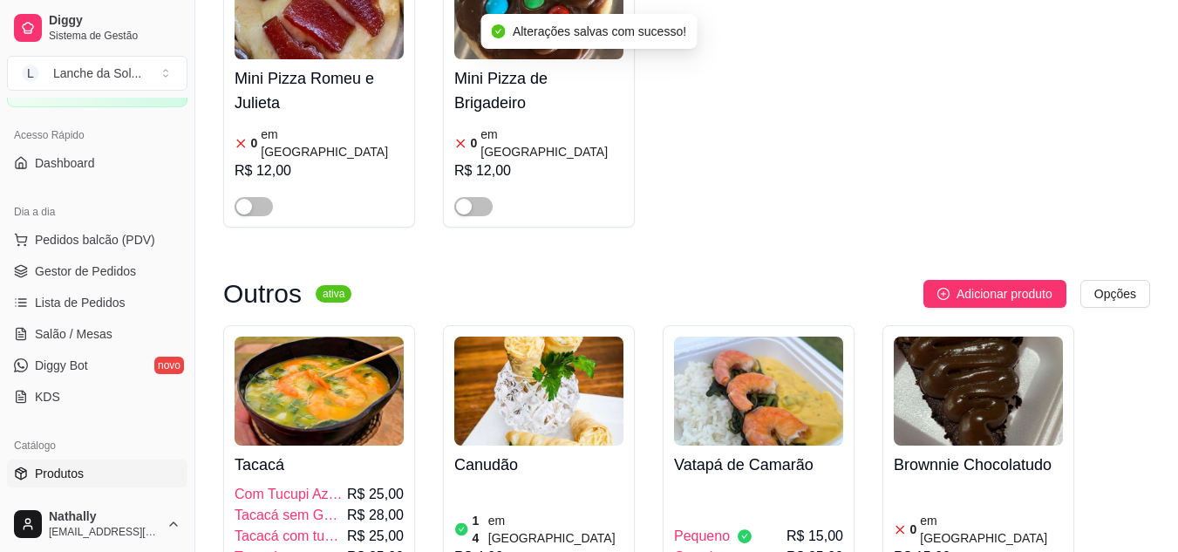
click at [109, 334] on span "Salão / Mesas" at bounding box center [74, 333] width 78 height 17
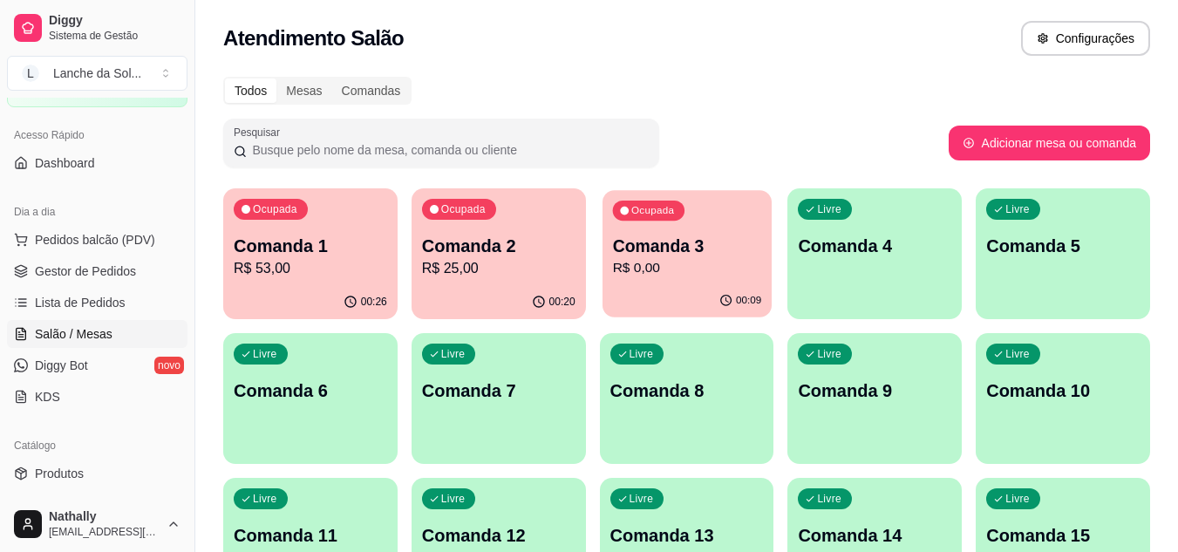
click at [694, 291] on div "00:09" at bounding box center [686, 300] width 169 height 33
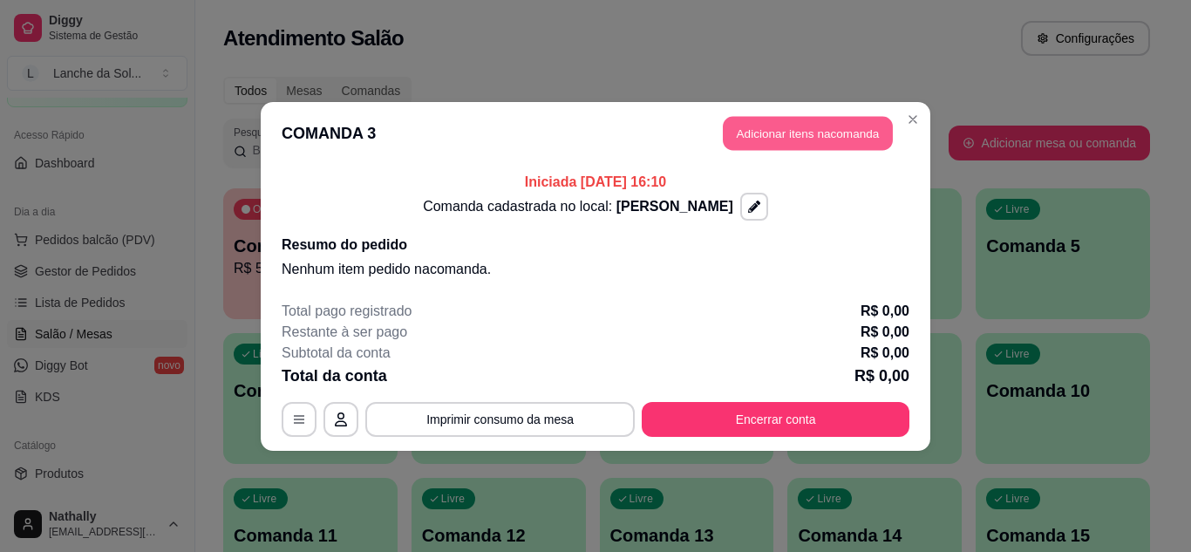
click at [762, 126] on button "Adicionar itens na comanda" at bounding box center [808, 133] width 170 height 34
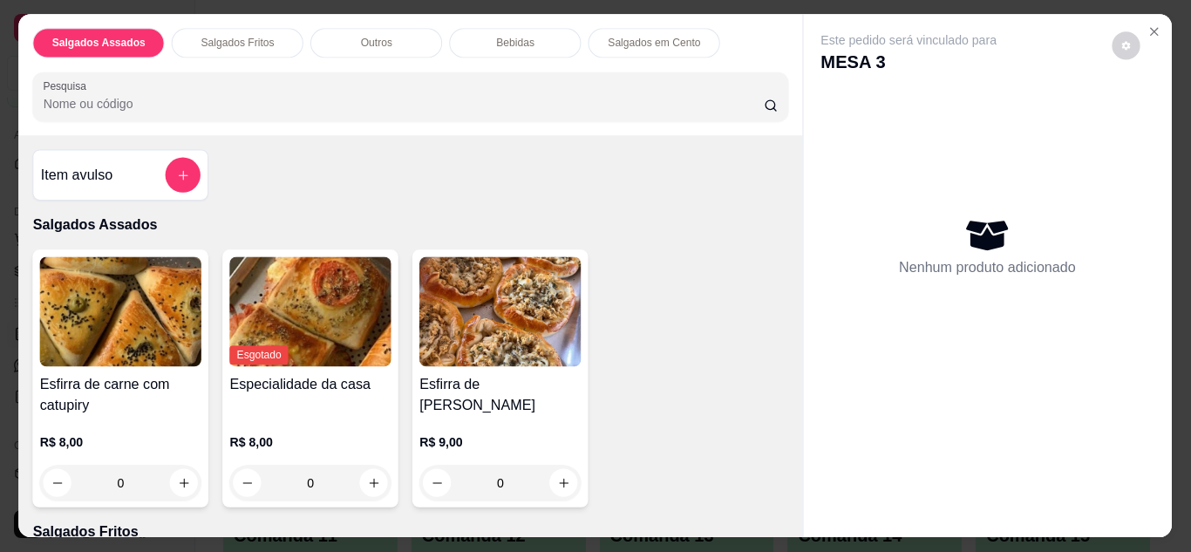
click at [762, 126] on div "Salgados Assados Salgados Fritos Outros Bebidas Salgados em Cento Pesquisa" at bounding box center [411, 75] width 784 height 121
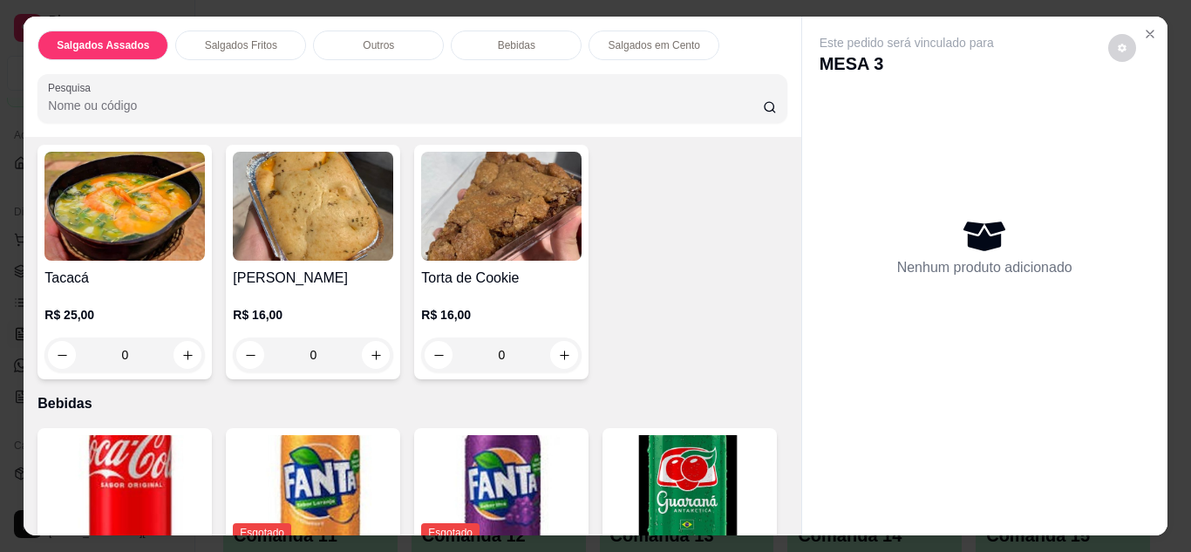
scroll to position [698, 0]
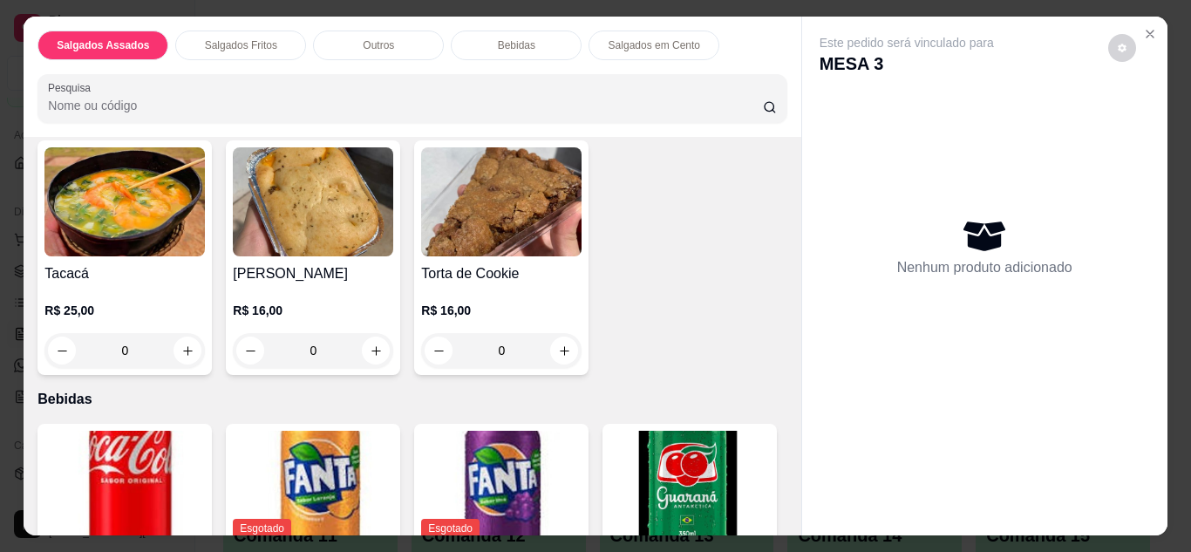
click at [179, 342] on div "0" at bounding box center [124, 350] width 160 height 35
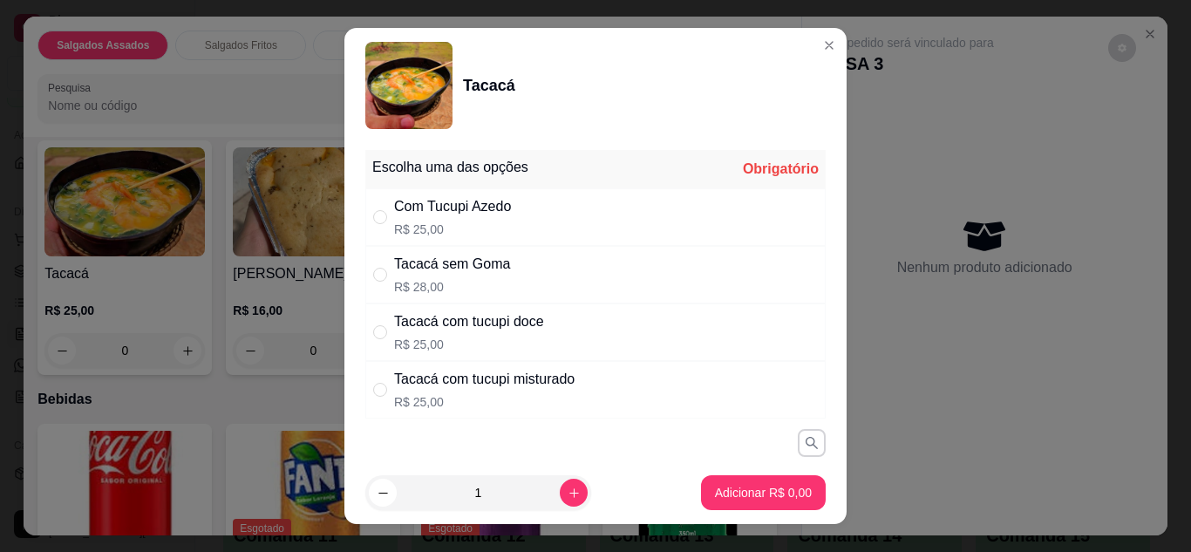
click at [486, 326] on div "Tacacá com tucupi doce" at bounding box center [469, 321] width 150 height 21
radio input "true"
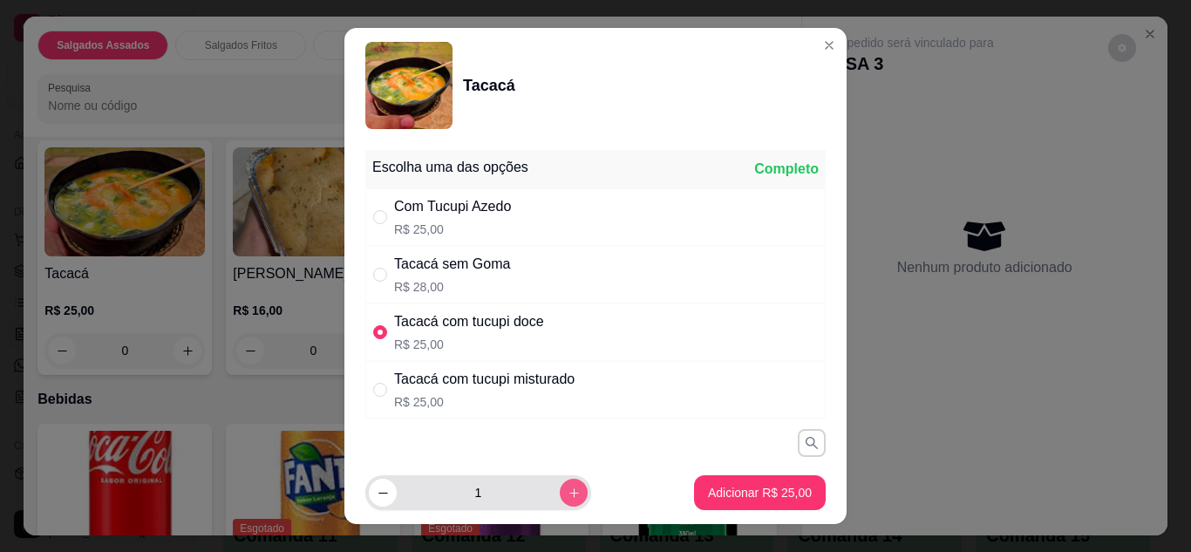
click at [560, 486] on button "increase-product-quantity" at bounding box center [574, 493] width 28 height 28
type input "2"
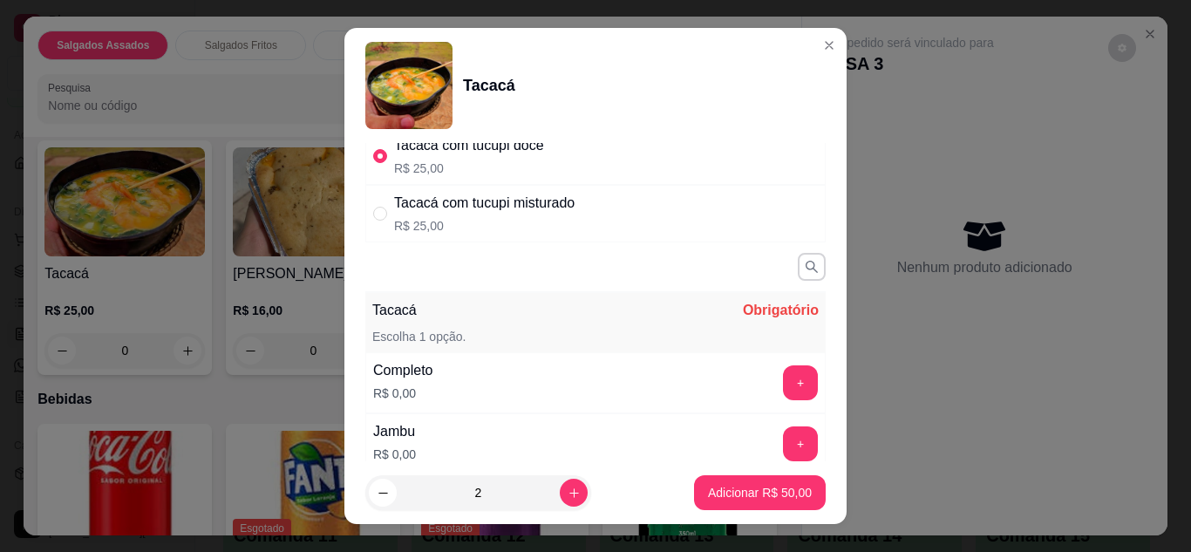
scroll to position [209, 0]
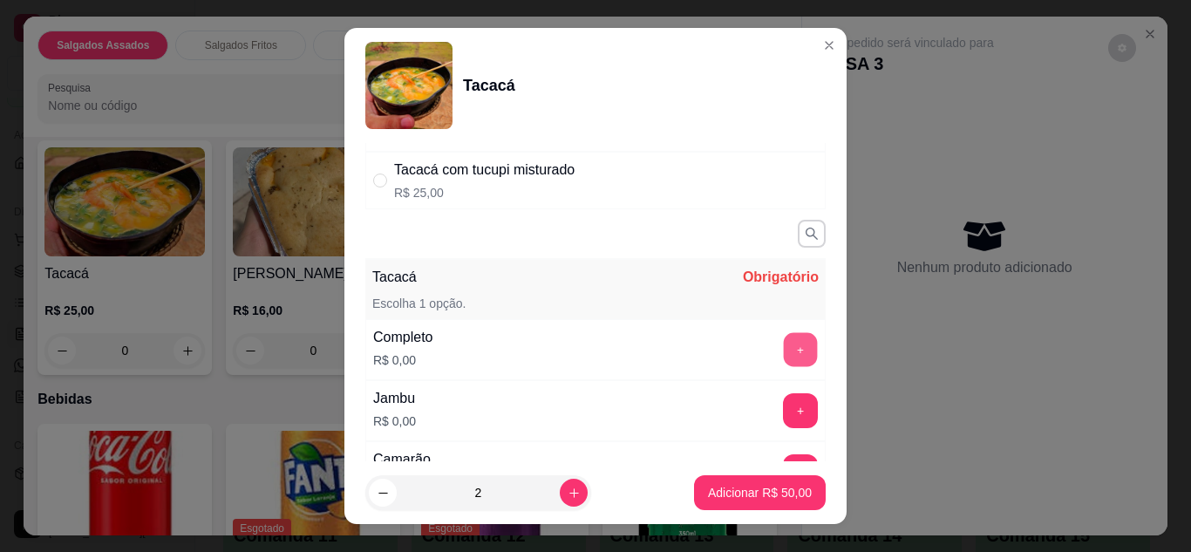
click at [784, 344] on button "+" at bounding box center [801, 349] width 34 height 34
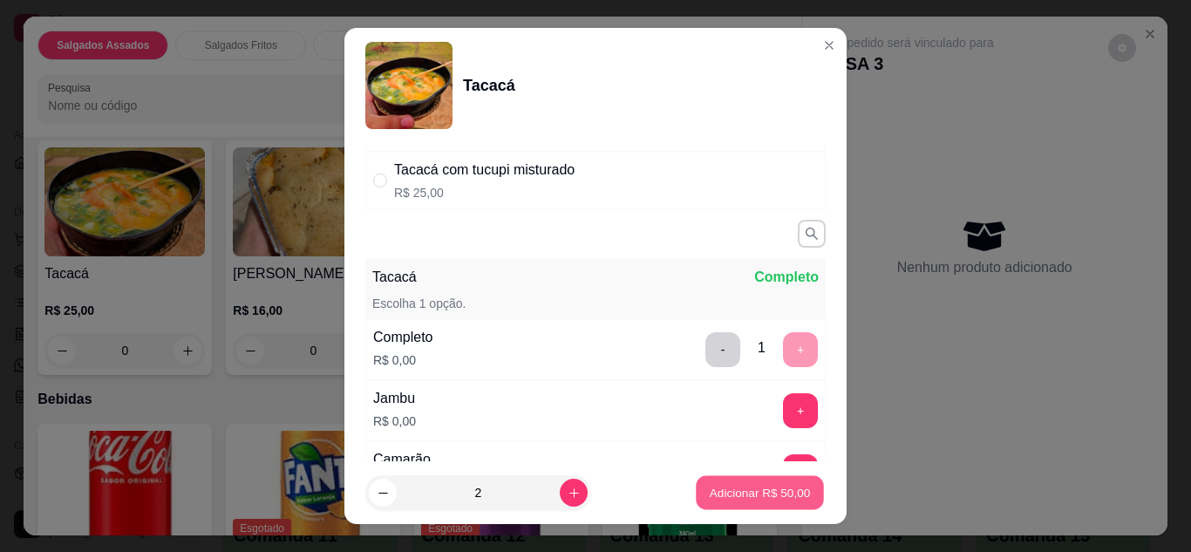
click at [738, 494] on p "Adicionar R$ 50,00" at bounding box center [760, 493] width 101 height 17
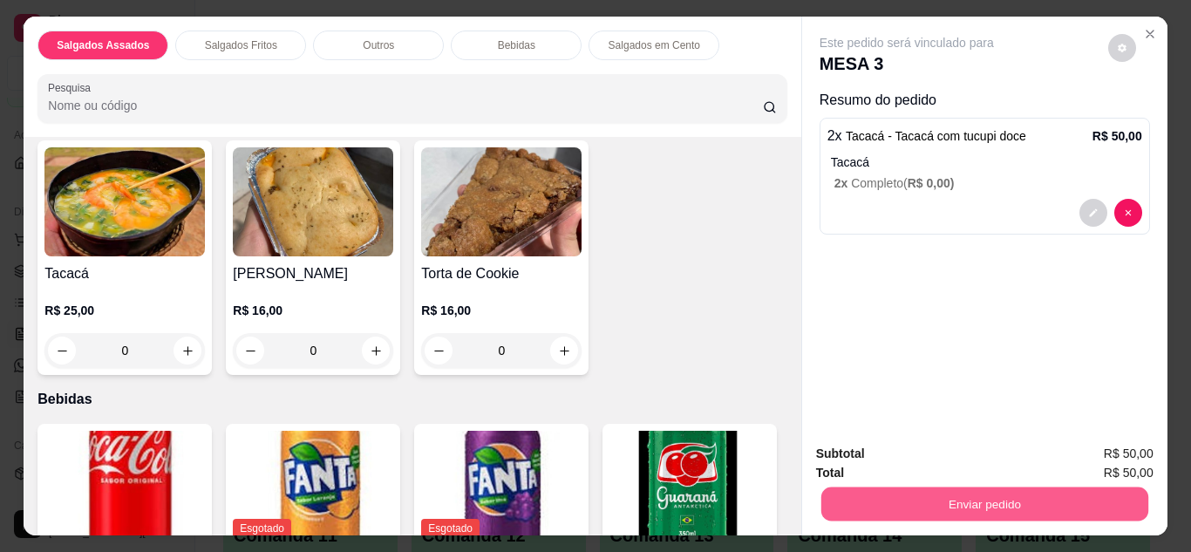
click at [882, 504] on button "Enviar pedido" at bounding box center [983, 504] width 327 height 34
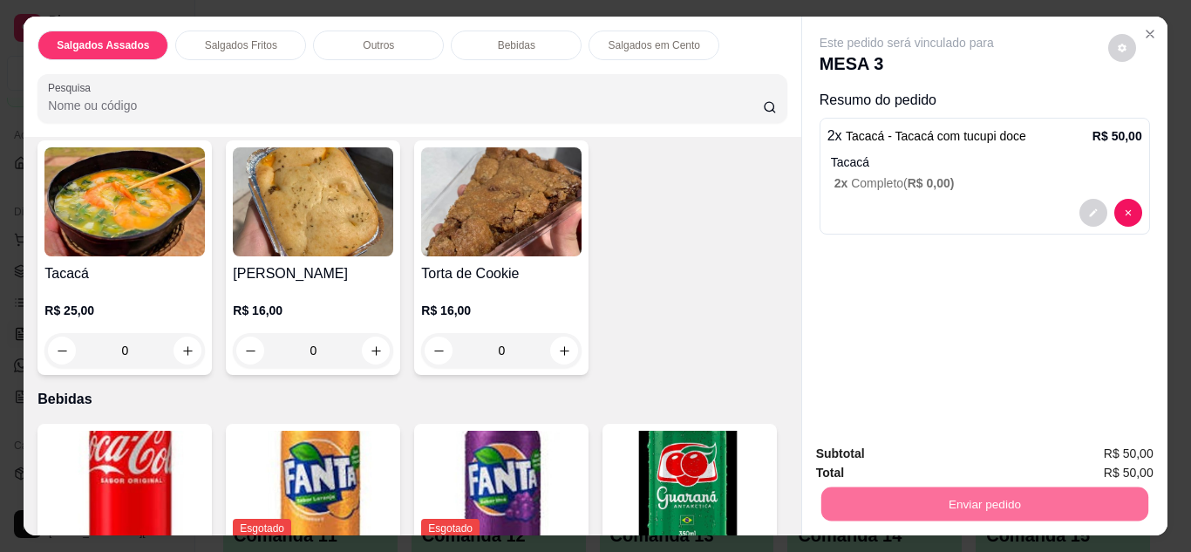
click at [1102, 444] on button "Enviar pedido" at bounding box center [1108, 455] width 99 height 33
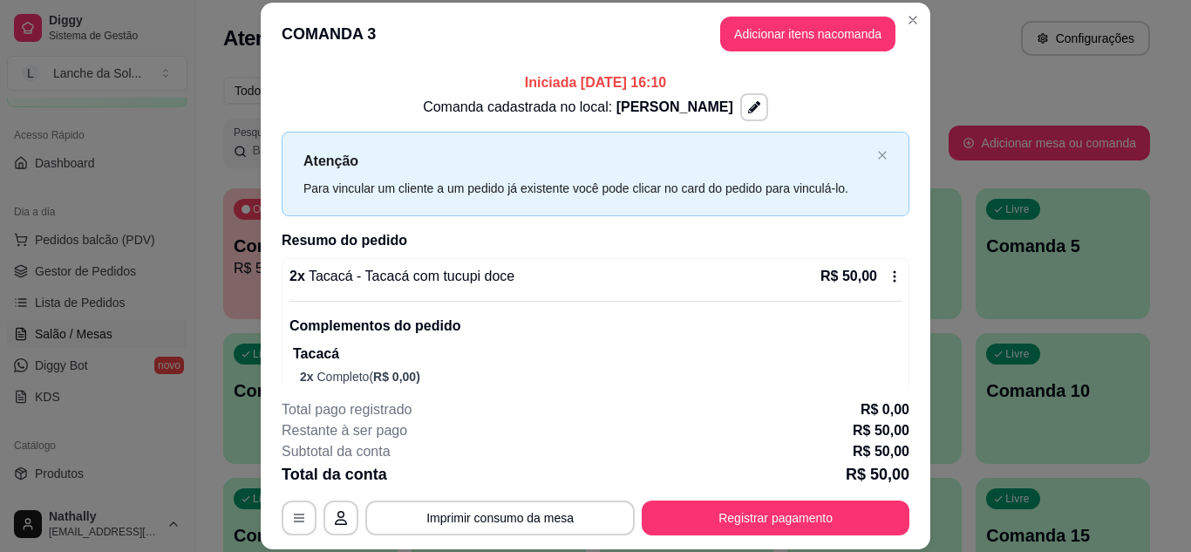
click at [292, 322] on p "Complementos do pedido" at bounding box center [595, 326] width 612 height 21
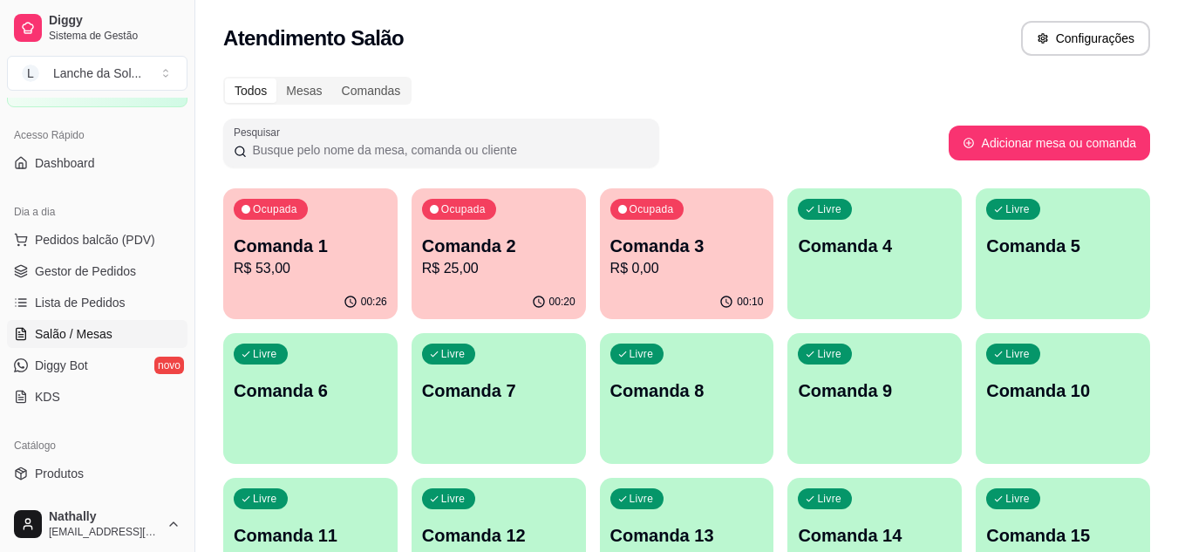
click at [119, 260] on link "Gestor de Pedidos" at bounding box center [97, 271] width 180 height 28
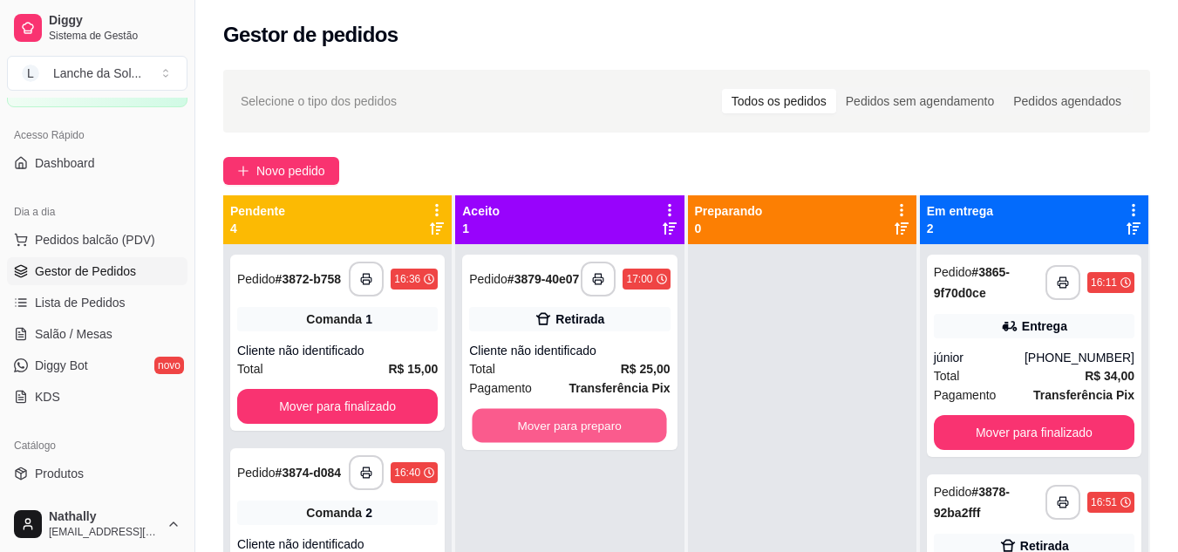
click at [630, 425] on button "Mover para preparo" at bounding box center [570, 426] width 194 height 34
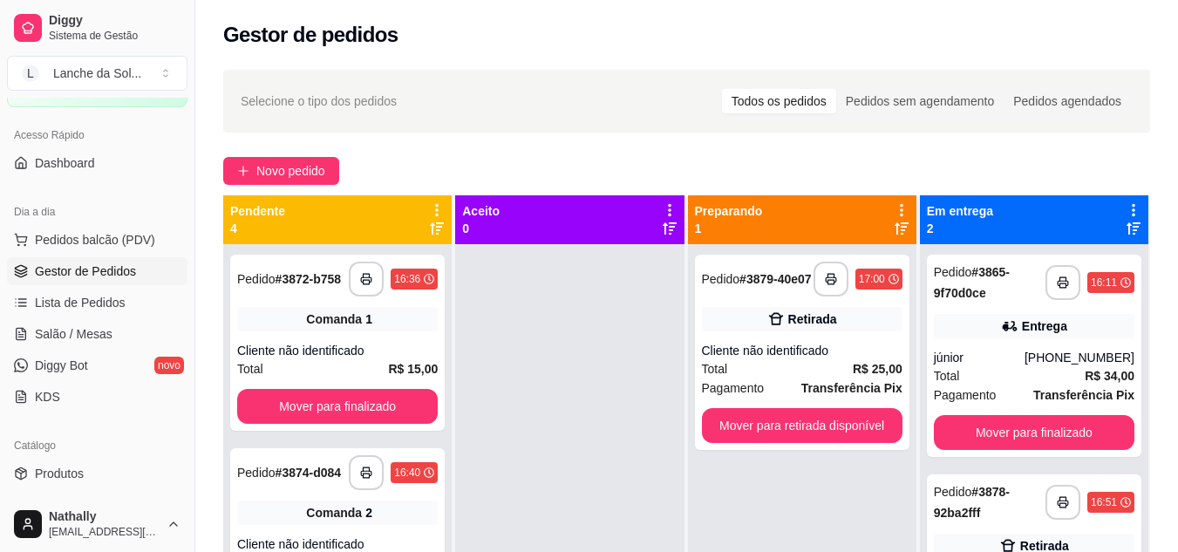
click at [769, 411] on div "**********" at bounding box center [802, 352] width 214 height 195
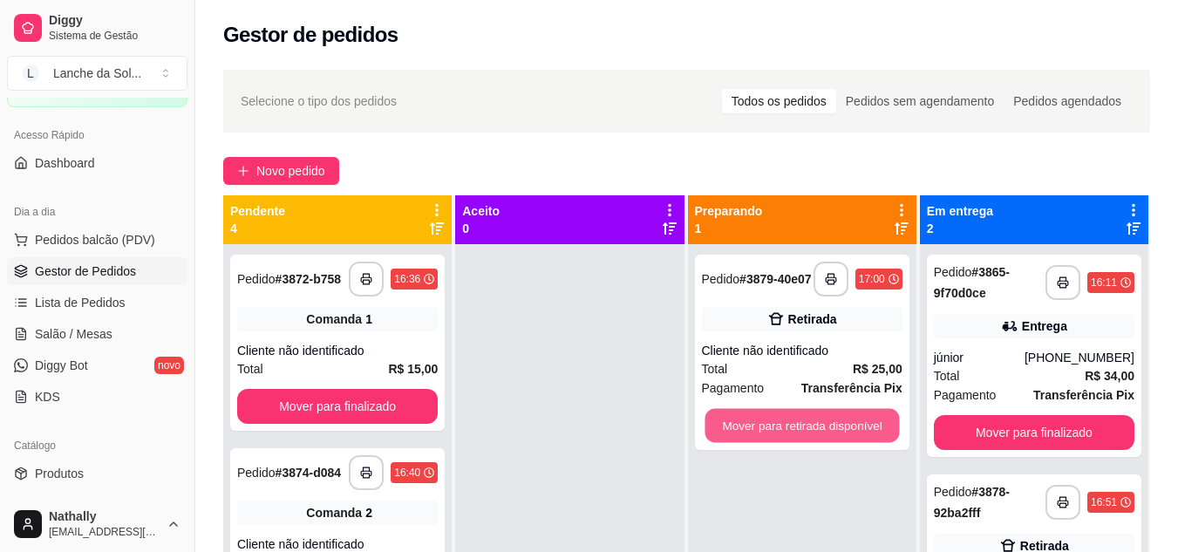
click at [863, 425] on button "Mover para retirada disponível" at bounding box center [802, 426] width 194 height 34
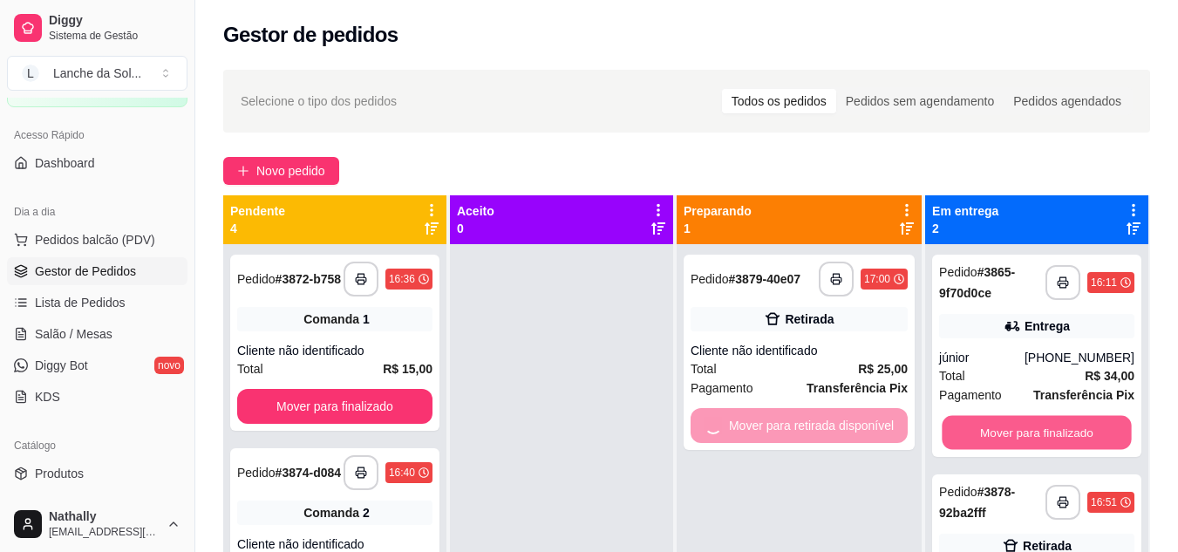
click at [986, 432] on button "Mover para finalizado" at bounding box center [1036, 433] width 189 height 34
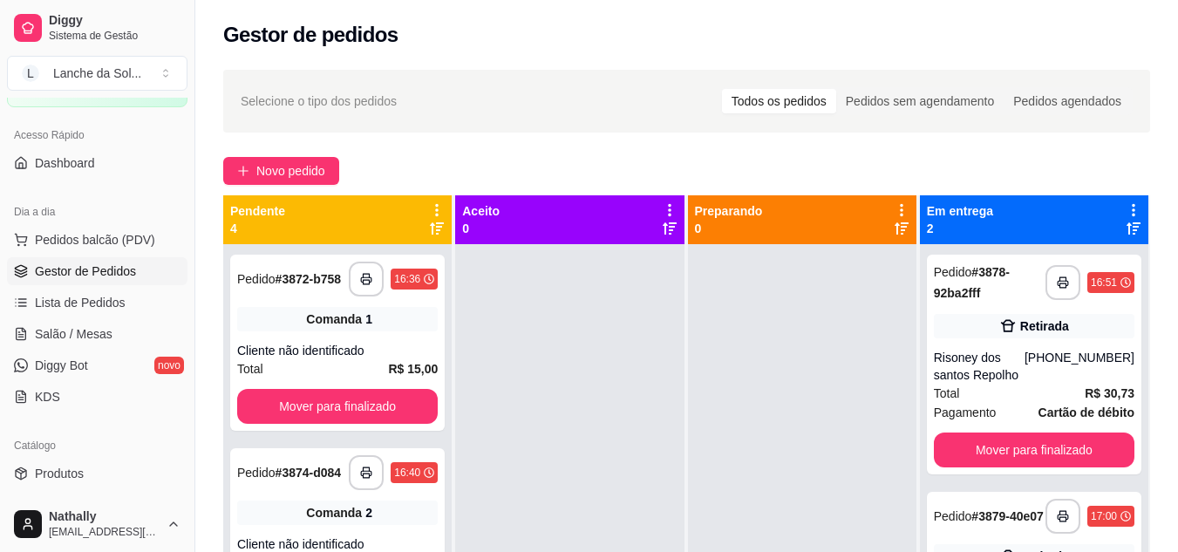
click at [970, 527] on div "Pedido # 3879-40e07" at bounding box center [989, 516] width 110 height 21
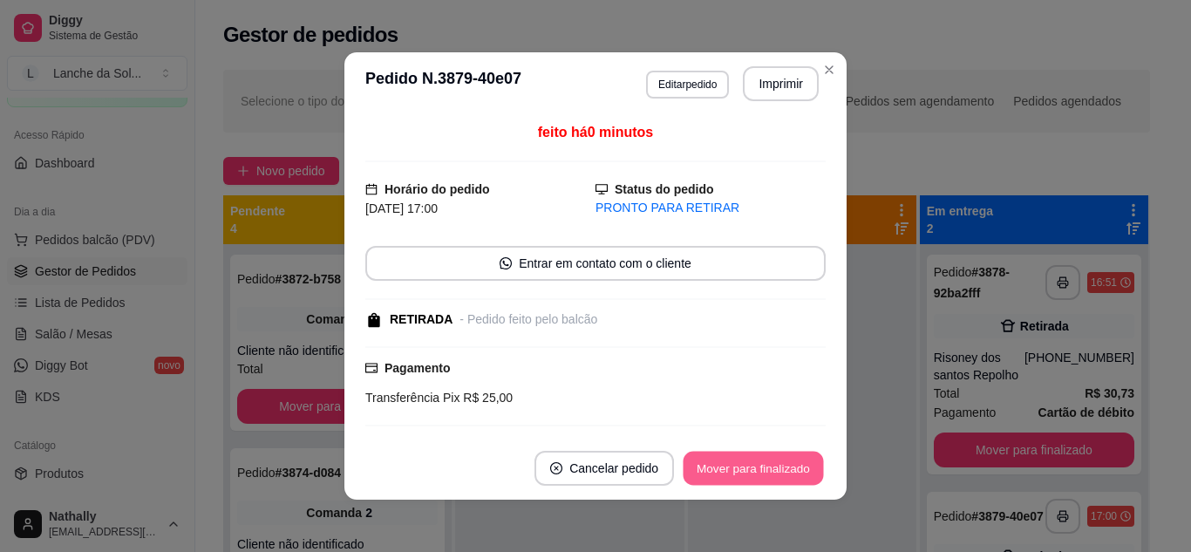
click at [797, 472] on button "Mover para finalizado" at bounding box center [754, 469] width 140 height 34
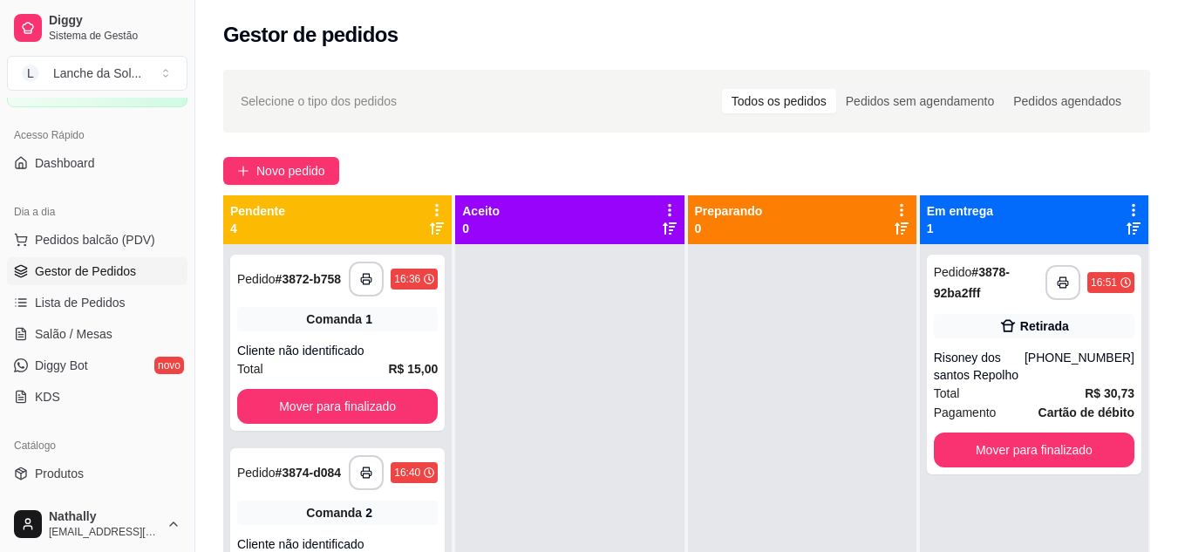
click at [75, 344] on link "Salão / Mesas" at bounding box center [97, 334] width 180 height 28
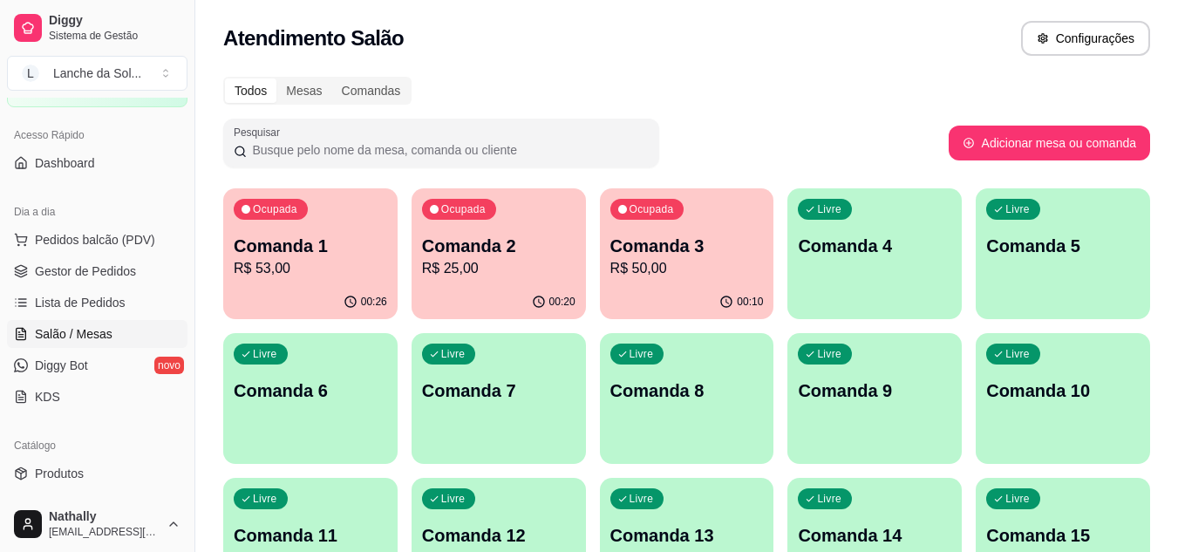
click at [338, 275] on p "R$ 53,00" at bounding box center [310, 268] width 153 height 21
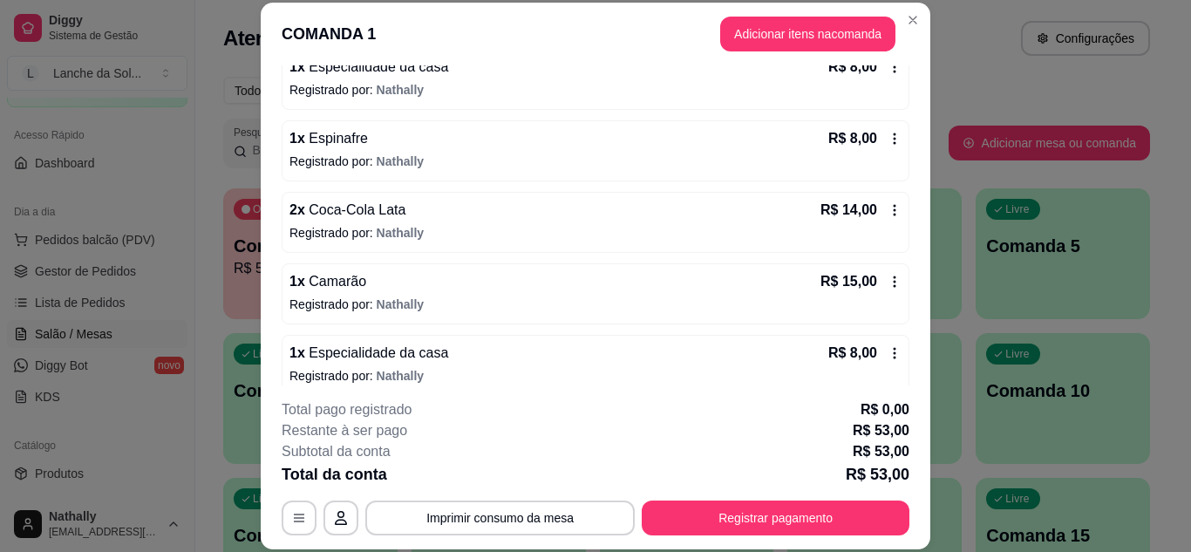
scroll to position [227, 0]
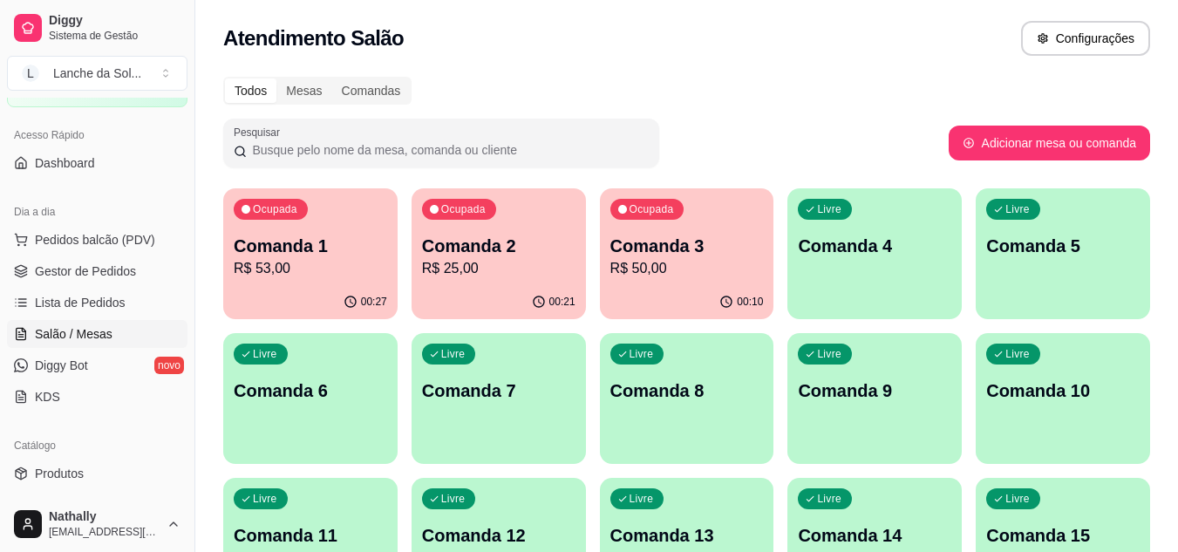
click at [83, 271] on span "Gestor de Pedidos" at bounding box center [85, 270] width 101 height 17
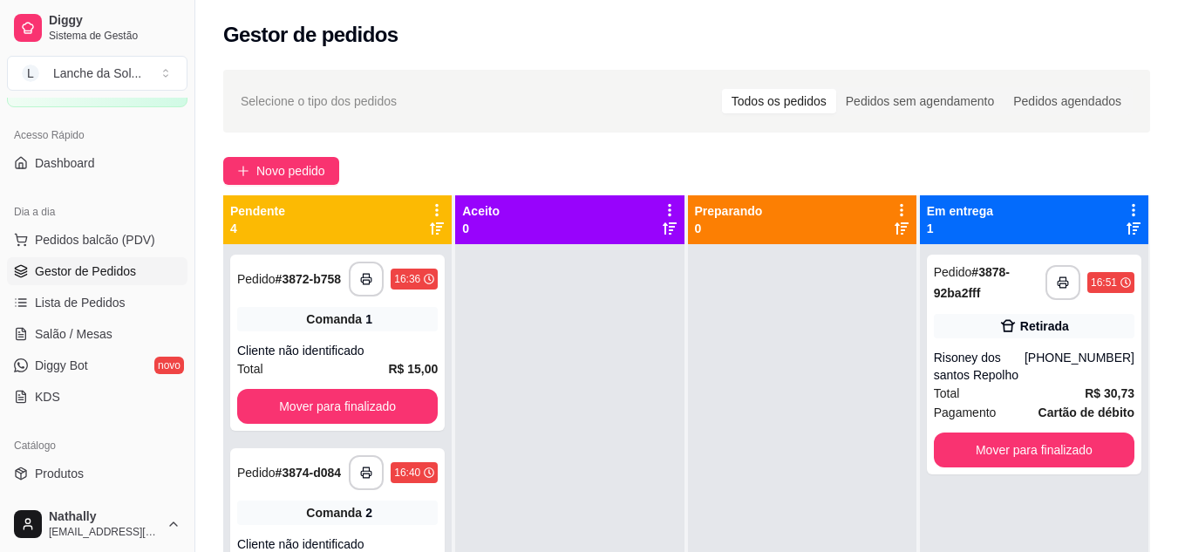
click at [1024, 364] on div "Risoney dos santos Repolho" at bounding box center [979, 366] width 91 height 35
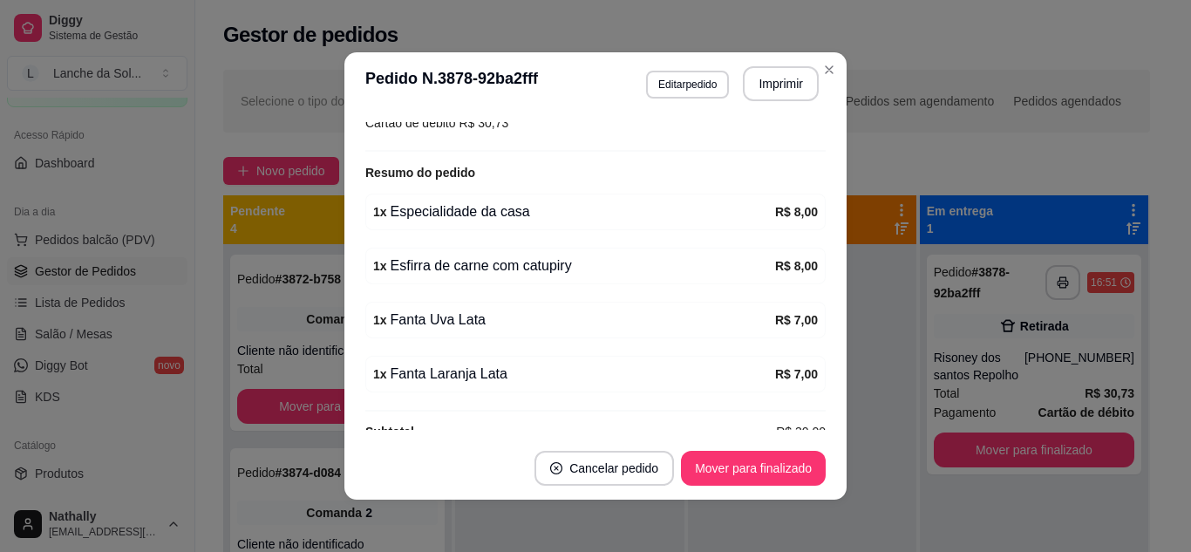
scroll to position [396, 0]
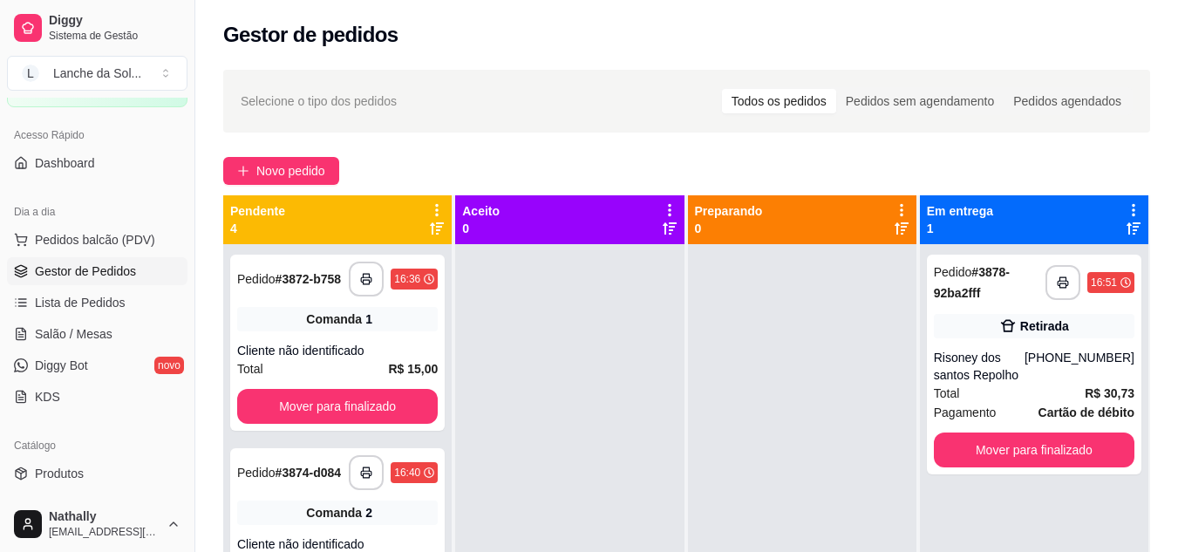
click at [268, 168] on span "Novo pedido" at bounding box center [290, 170] width 69 height 19
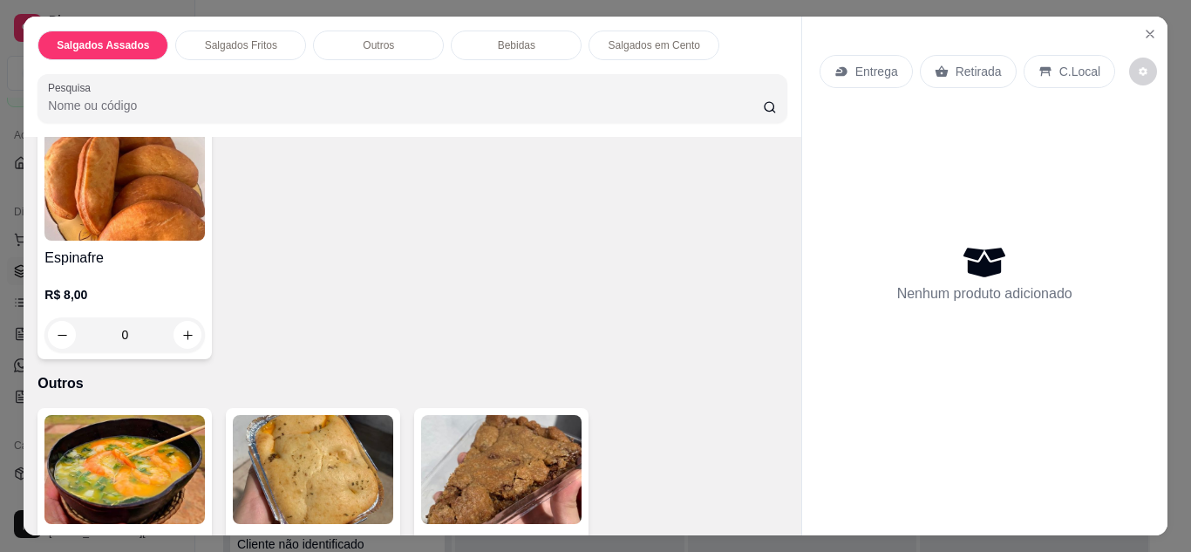
scroll to position [435, 0]
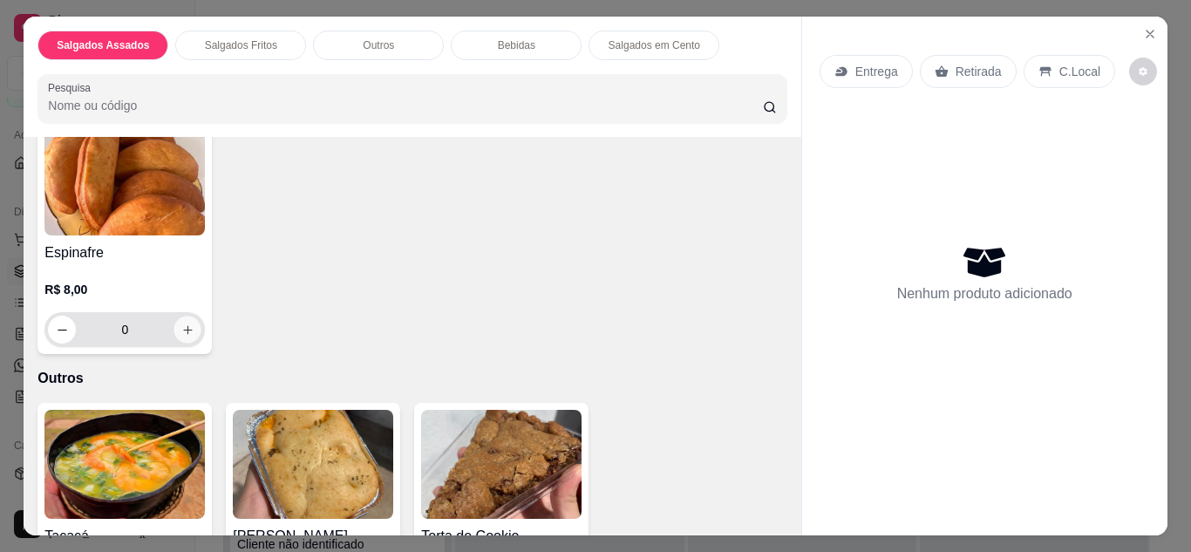
click at [184, 327] on icon "increase-product-quantity" at bounding box center [187, 329] width 13 height 13
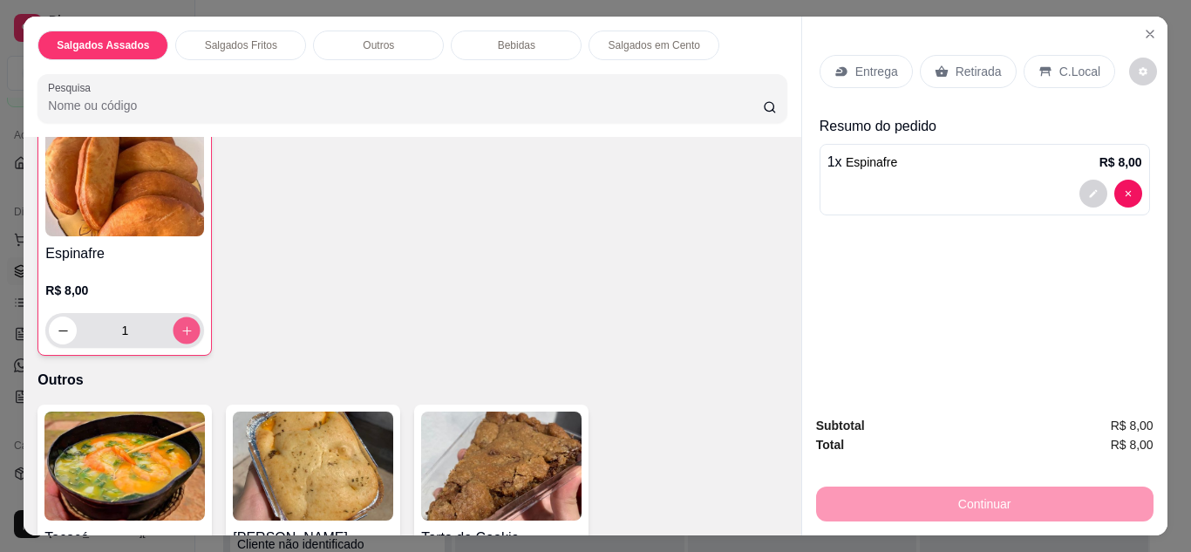
scroll to position [436, 0]
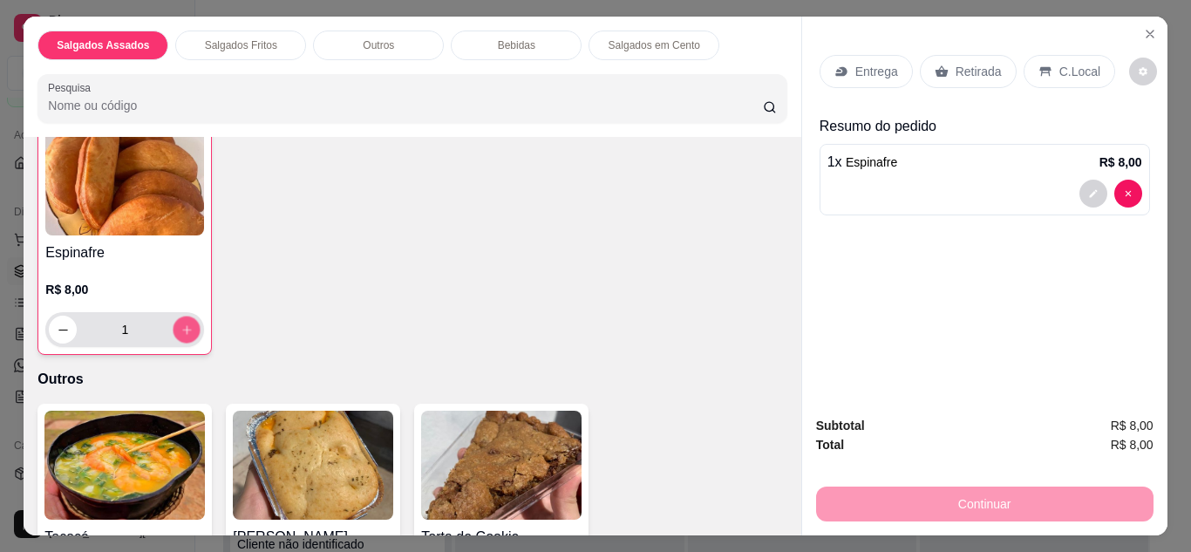
click at [184, 327] on icon "increase-product-quantity" at bounding box center [186, 329] width 13 height 13
type input "2"
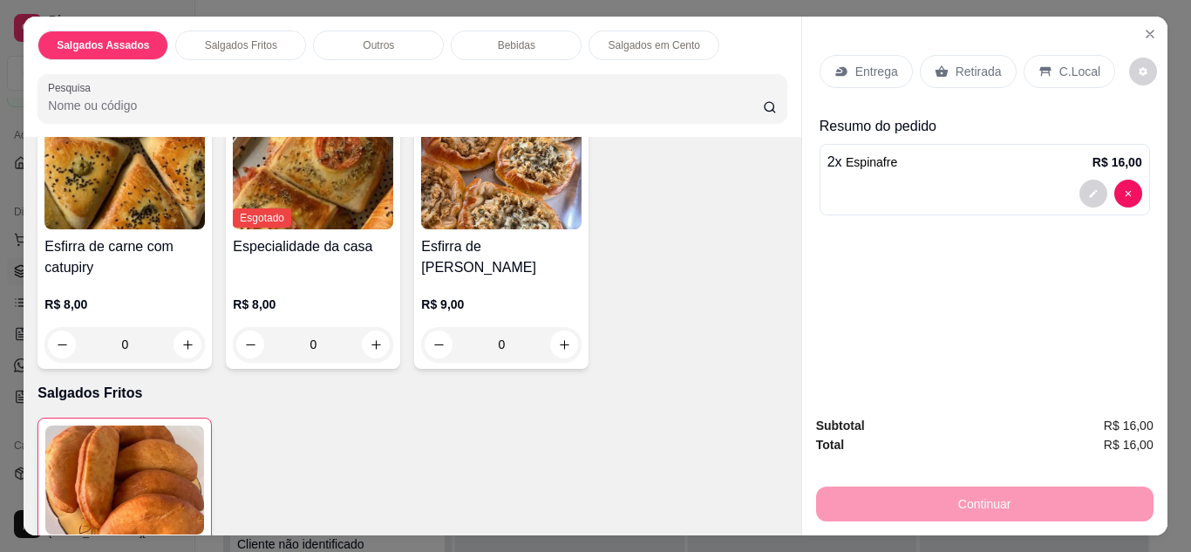
scroll to position [0, 0]
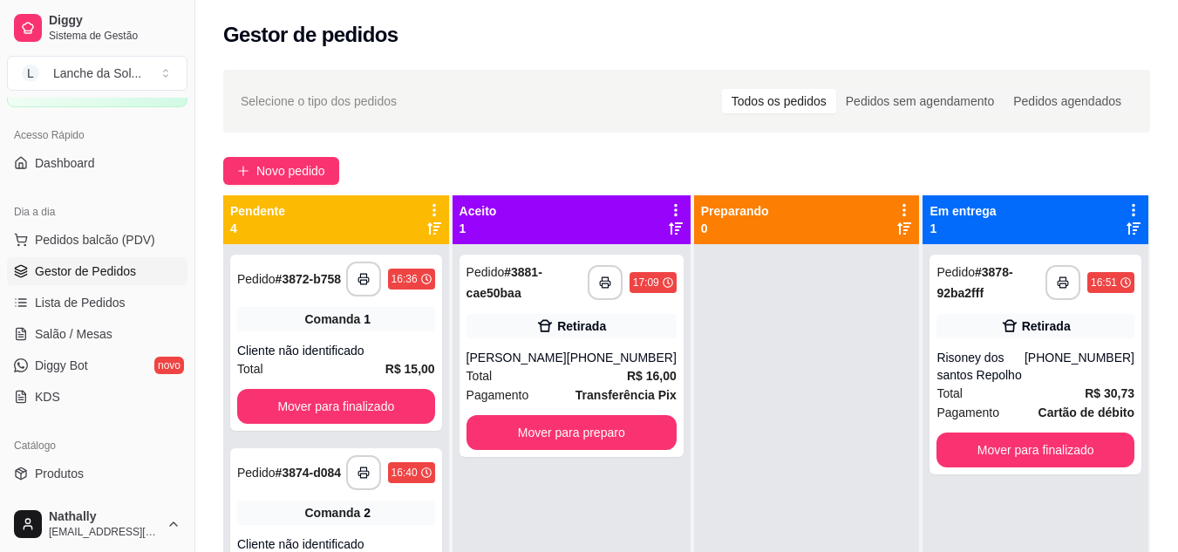
click at [111, 245] on span "Pedidos balcão (PDV)" at bounding box center [95, 239] width 120 height 17
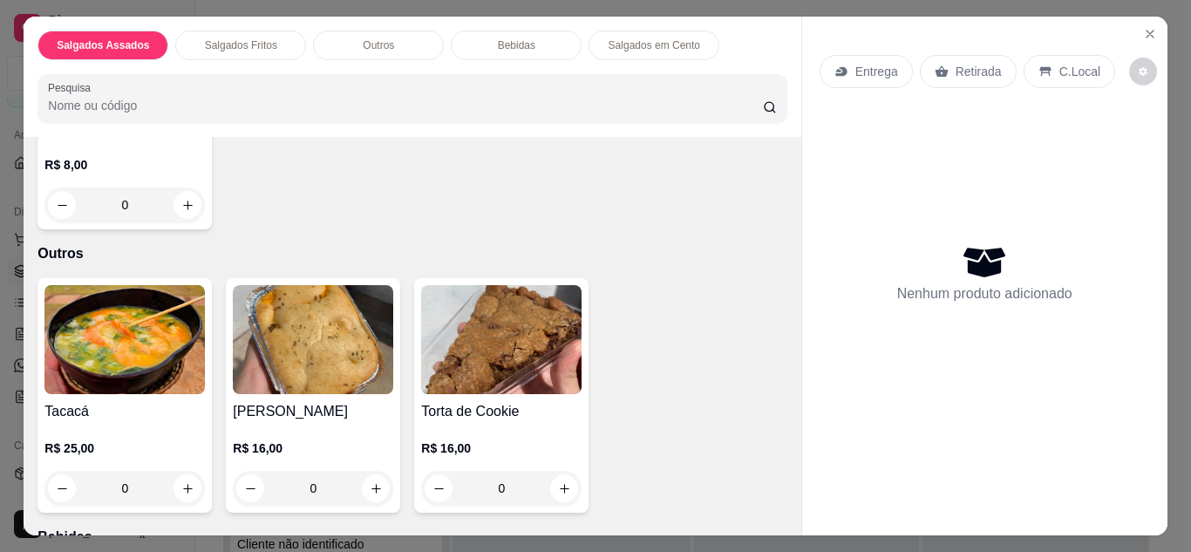
scroll to position [593, 0]
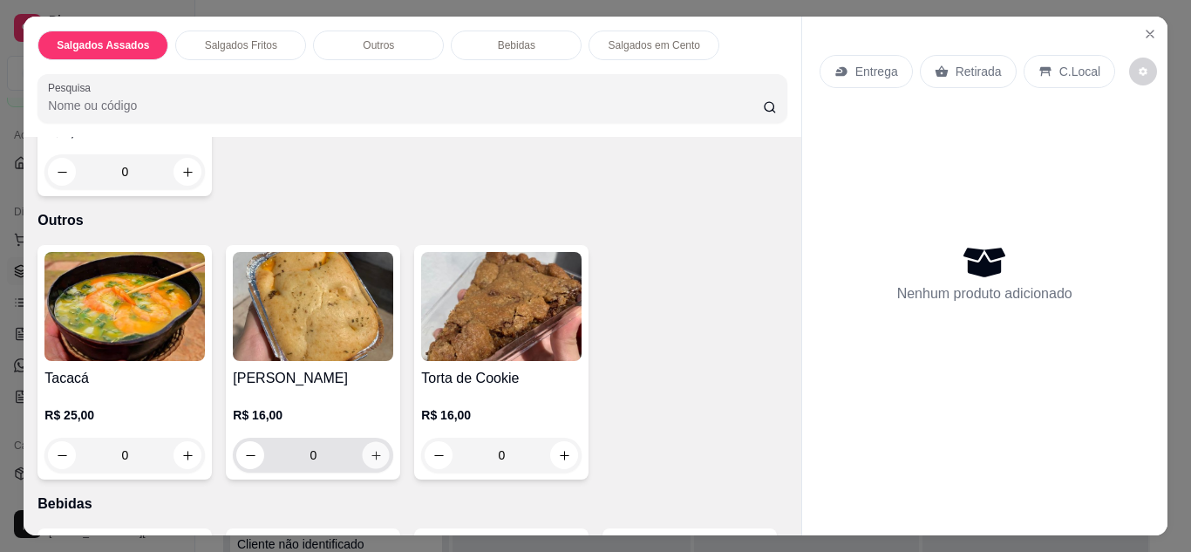
click at [363, 444] on button "increase-product-quantity" at bounding box center [376, 454] width 27 height 27
type input "1"
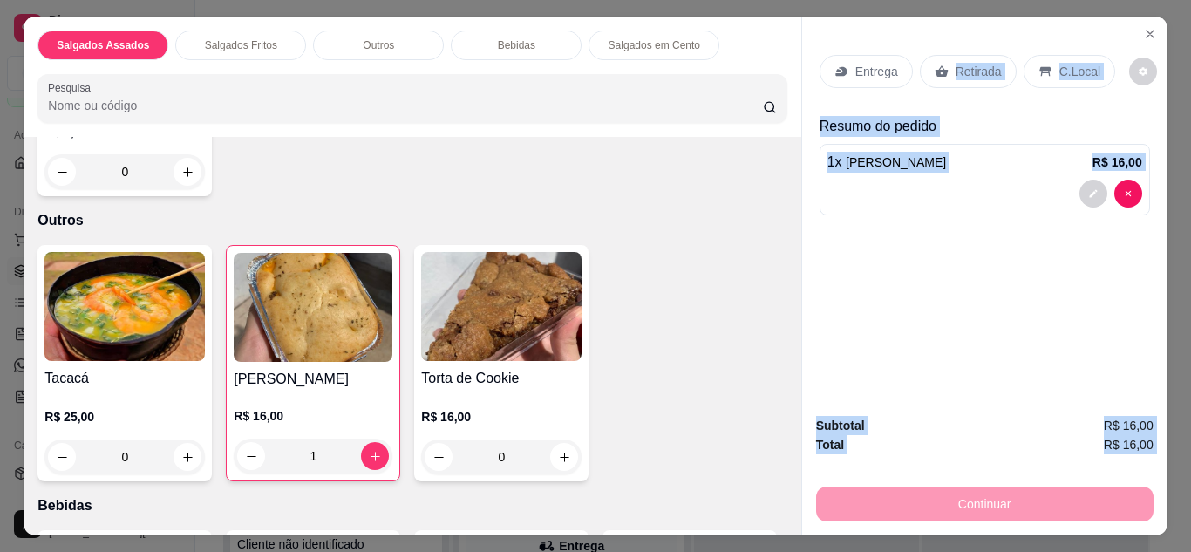
drag, startPoint x: 932, startPoint y: 66, endPoint x: 923, endPoint y: 505, distance: 438.7
click at [923, 505] on div "Entrega Retirada C.Local Resumo do pedido 1 x Tortinha salgada R$ 16,00 Subtota…" at bounding box center [984, 276] width 366 height 519
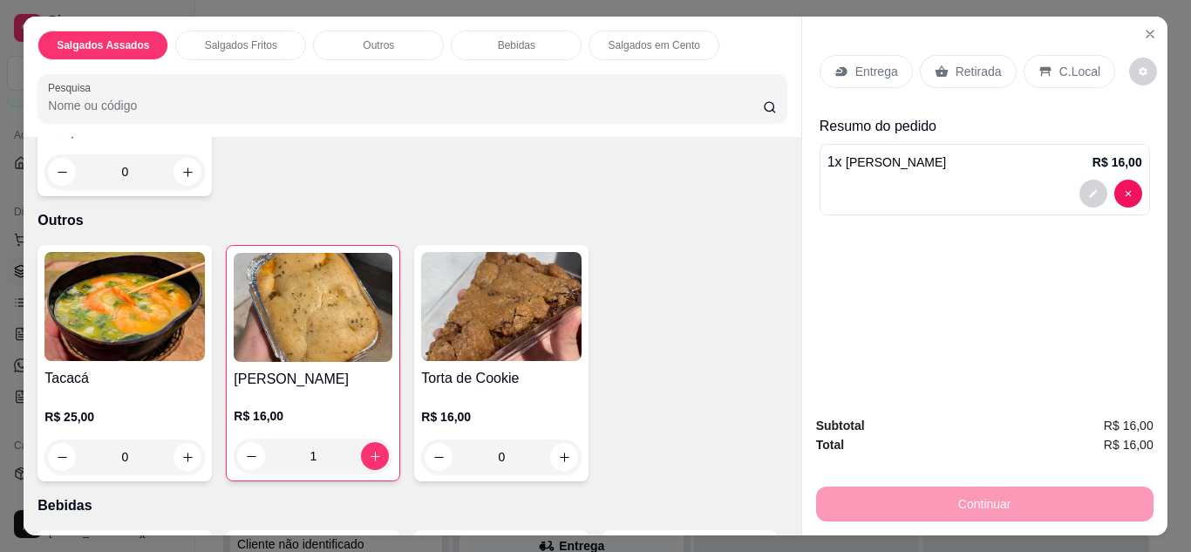
click at [935, 69] on icon at bounding box center [941, 70] width 13 height 11
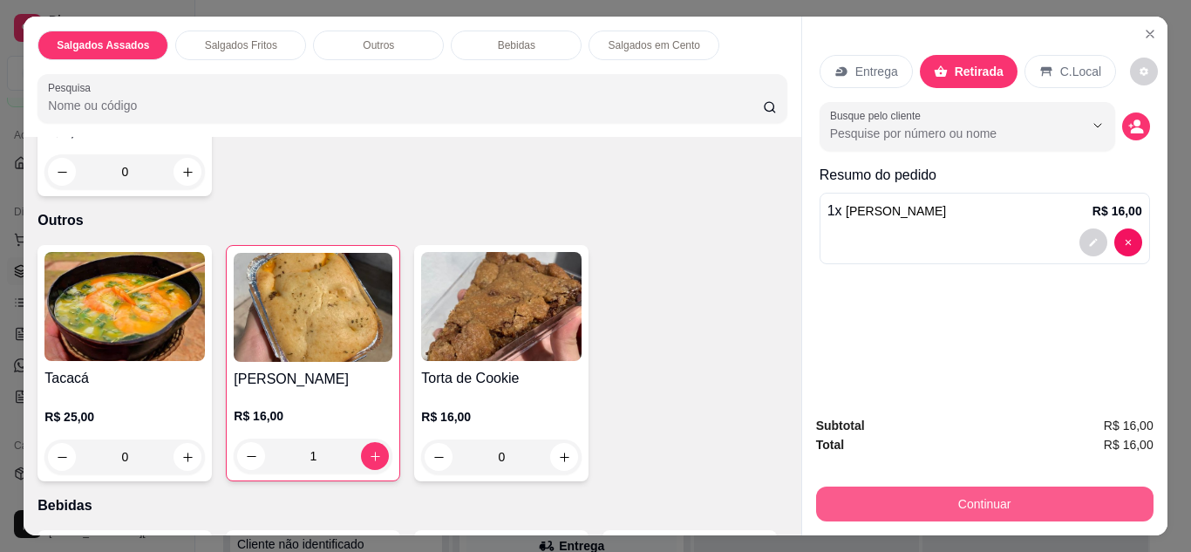
click at [931, 498] on button "Continuar" at bounding box center [984, 504] width 337 height 35
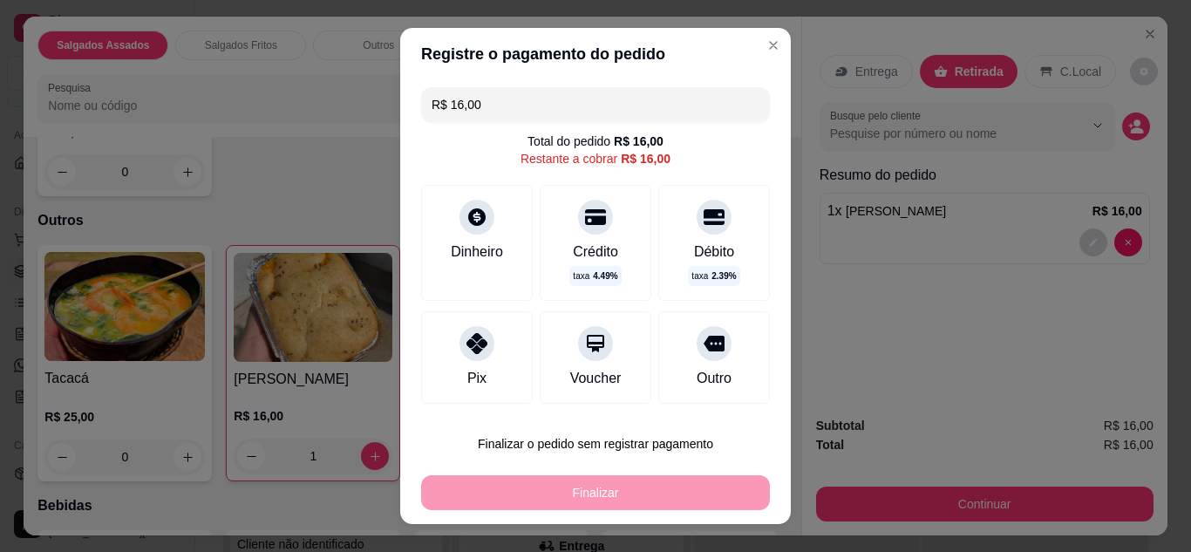
click at [475, 344] on icon at bounding box center [476, 343] width 21 height 21
type input "R$ 0,00"
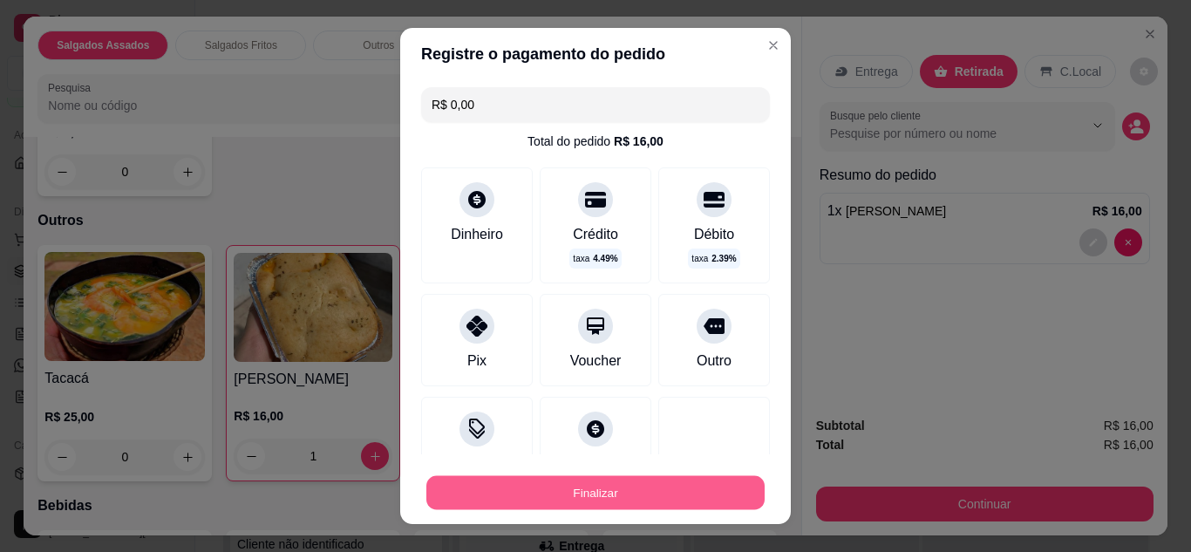
click at [559, 499] on button "Finalizar" at bounding box center [595, 493] width 338 height 34
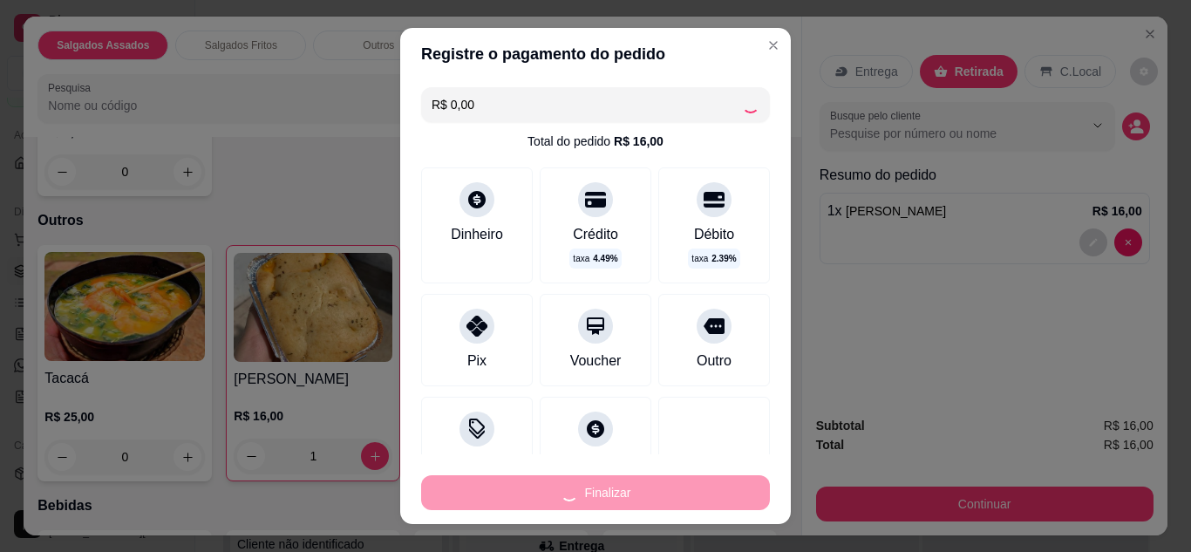
type input "0"
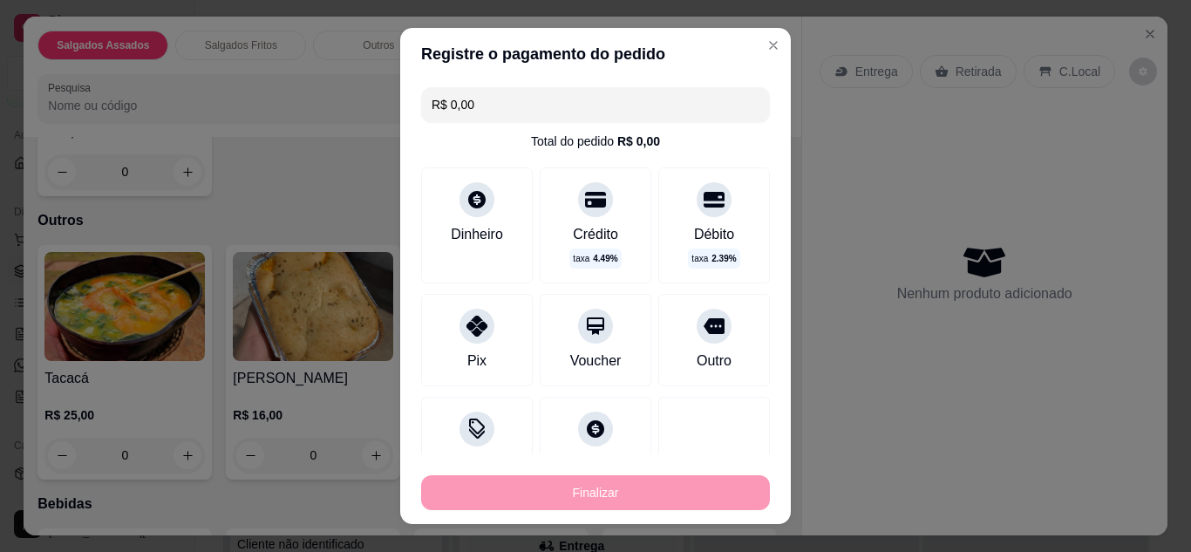
type input "-R$ 16,00"
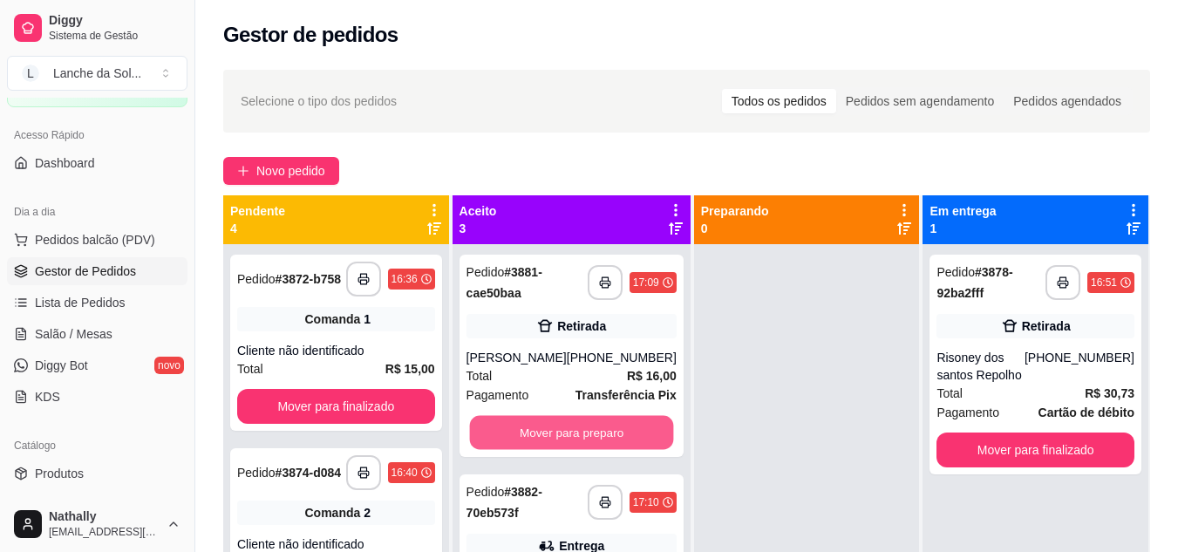
click at [611, 433] on button "Mover para preparo" at bounding box center [571, 433] width 204 height 34
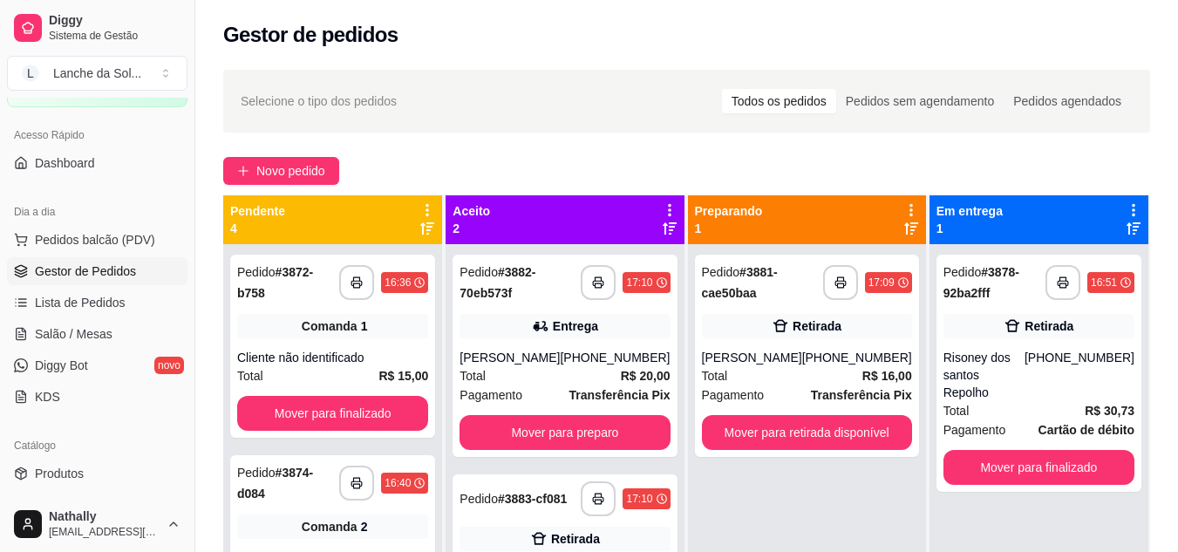
click at [728, 385] on span "Pagamento" at bounding box center [733, 394] width 63 height 19
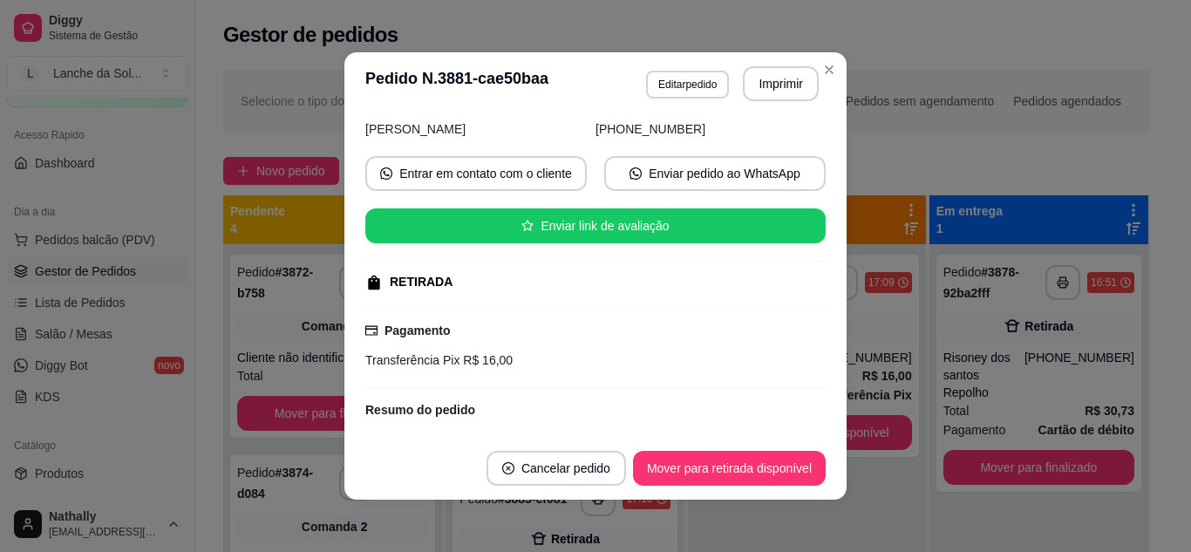
scroll to position [234, 0]
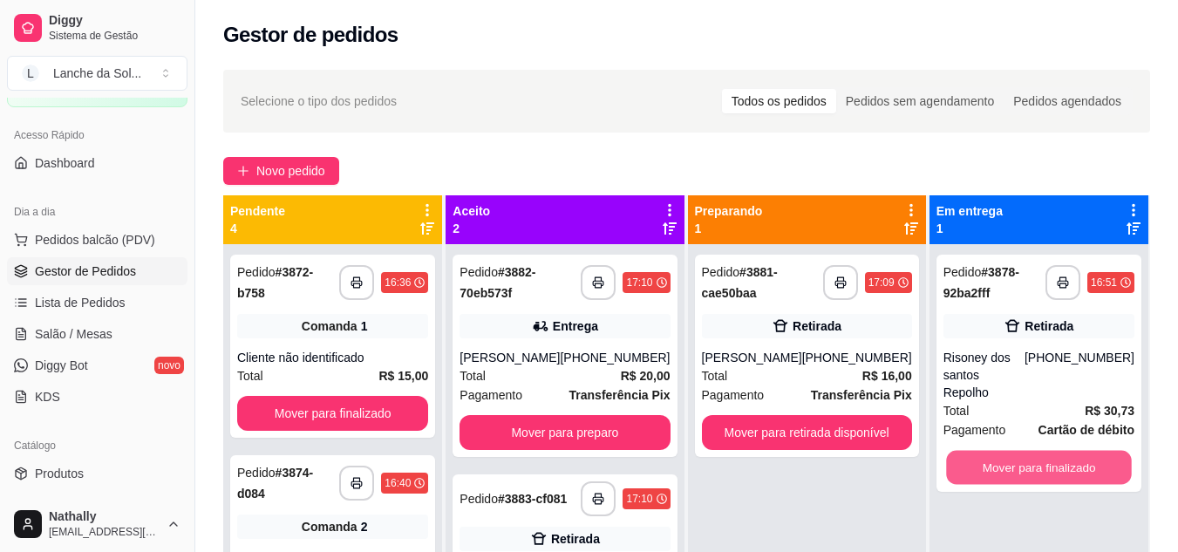
click at [990, 451] on button "Mover para finalizado" at bounding box center [1039, 468] width 186 height 34
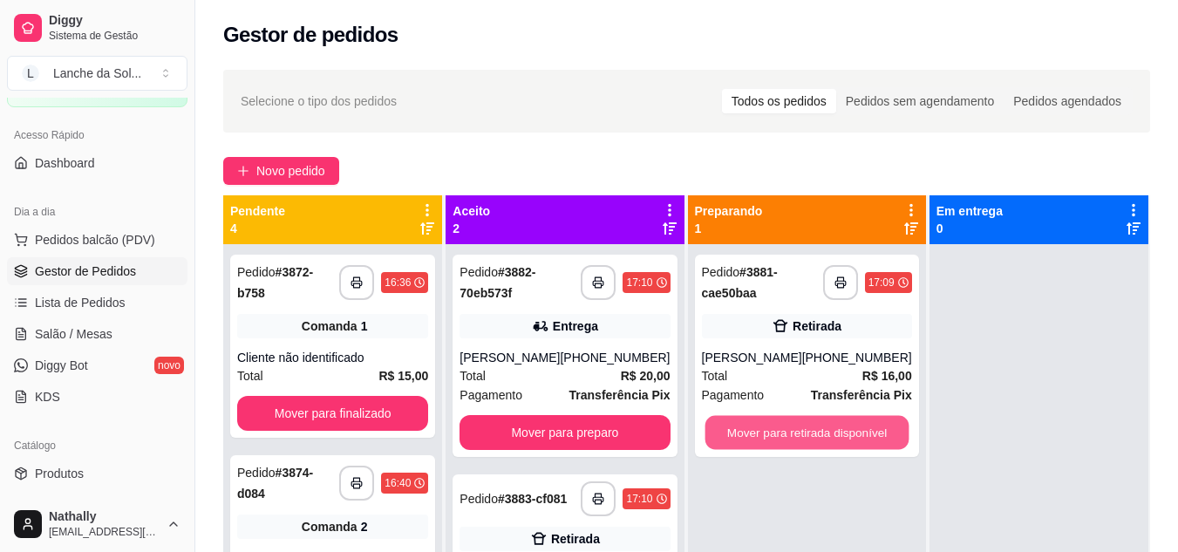
click at [795, 442] on button "Mover para retirada disponível" at bounding box center [807, 433] width 204 height 34
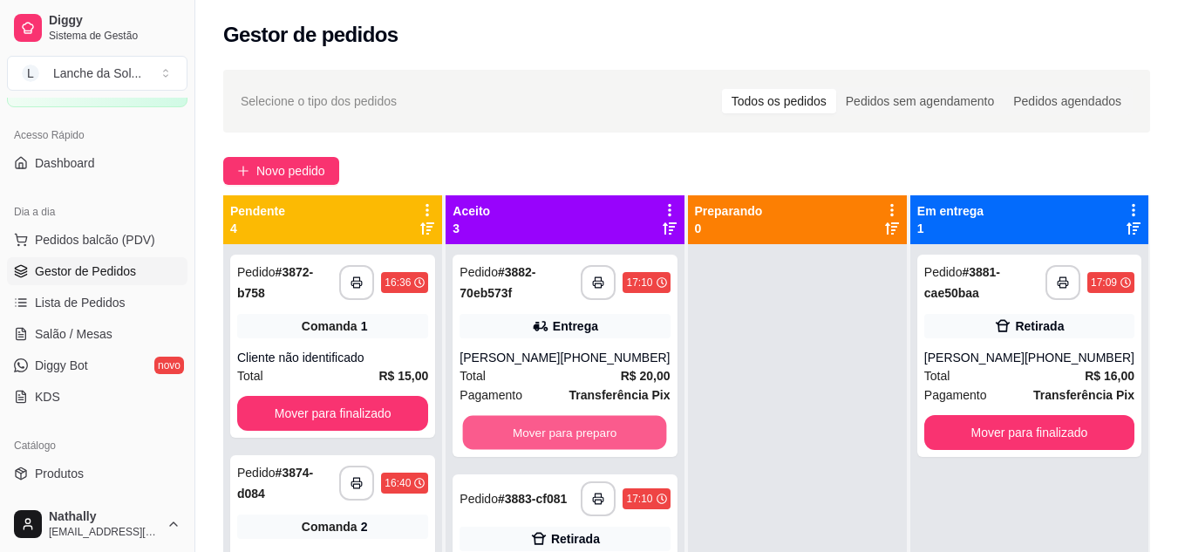
click at [606, 446] on button "Mover para preparo" at bounding box center [565, 433] width 204 height 34
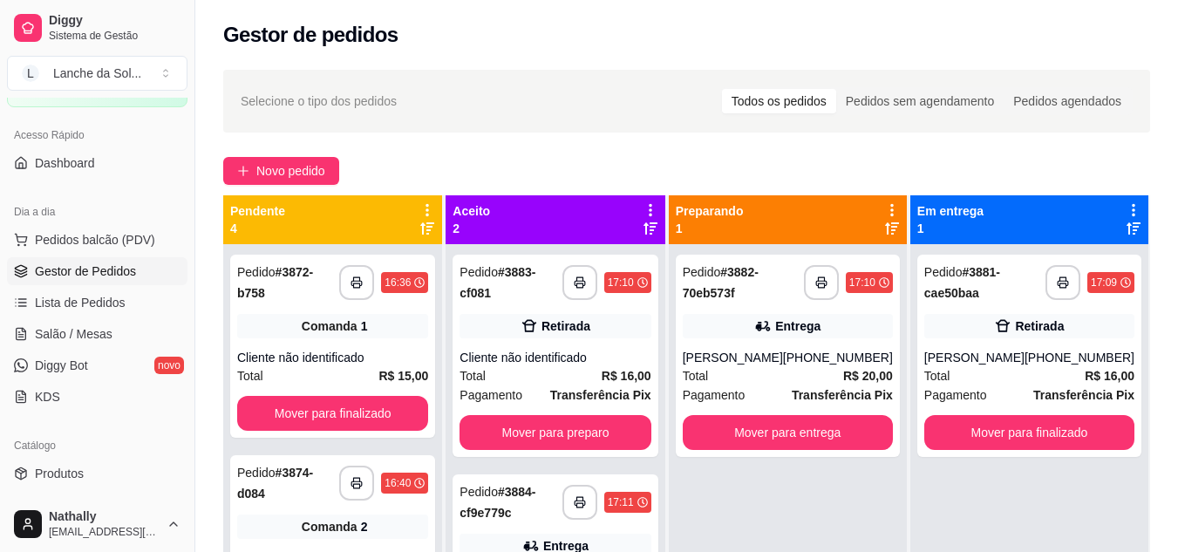
click at [763, 385] on div "Total R$ 20,00" at bounding box center [788, 375] width 210 height 19
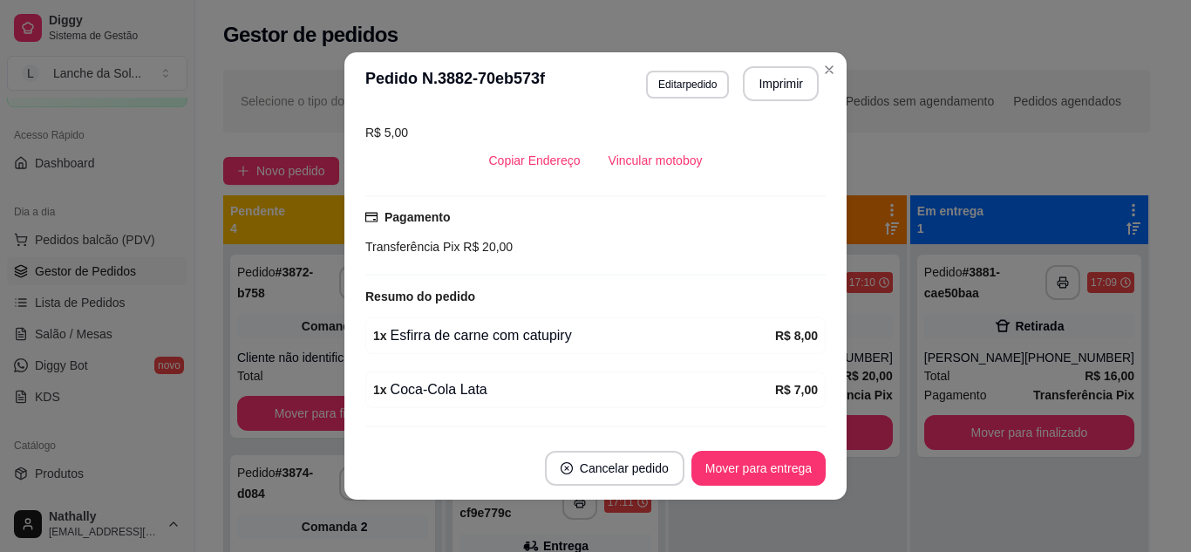
scroll to position [419, 0]
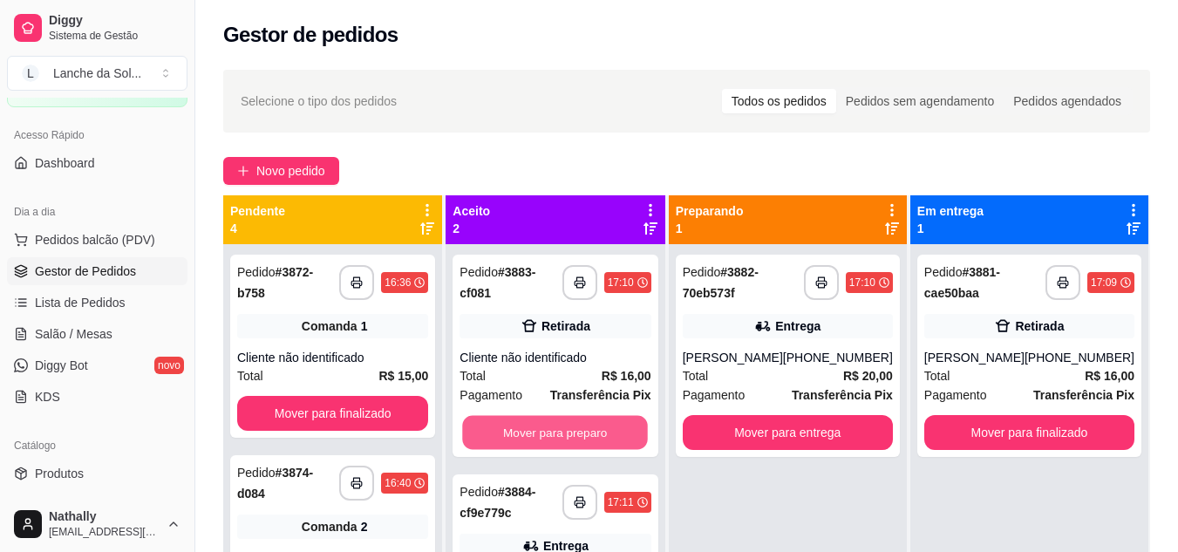
click at [635, 431] on button "Mover para preparo" at bounding box center [556, 433] width 186 height 34
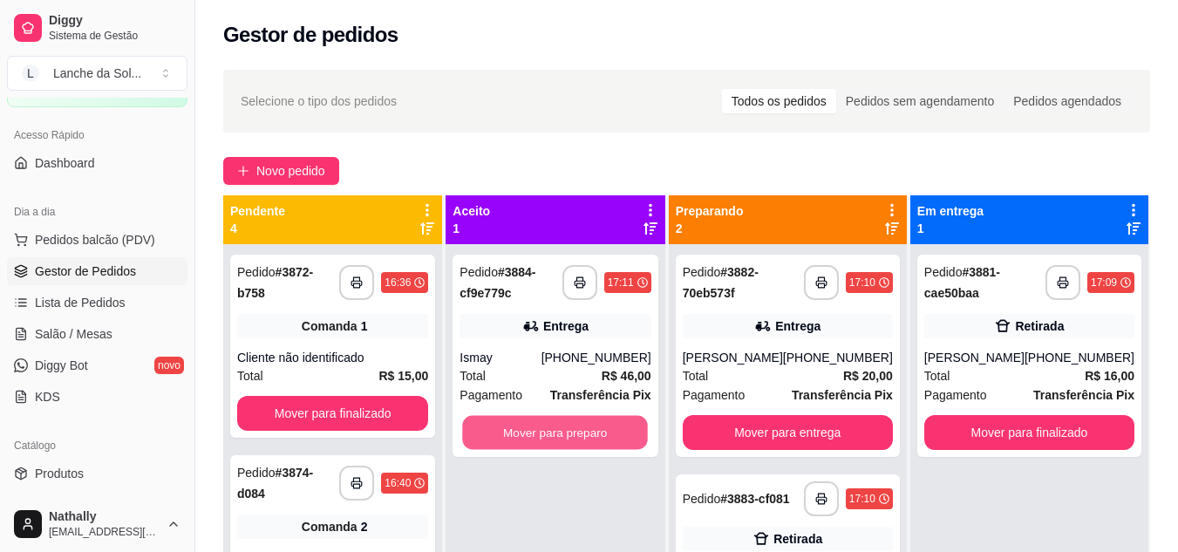
click at [635, 431] on button "Mover para preparo" at bounding box center [556, 433] width 186 height 34
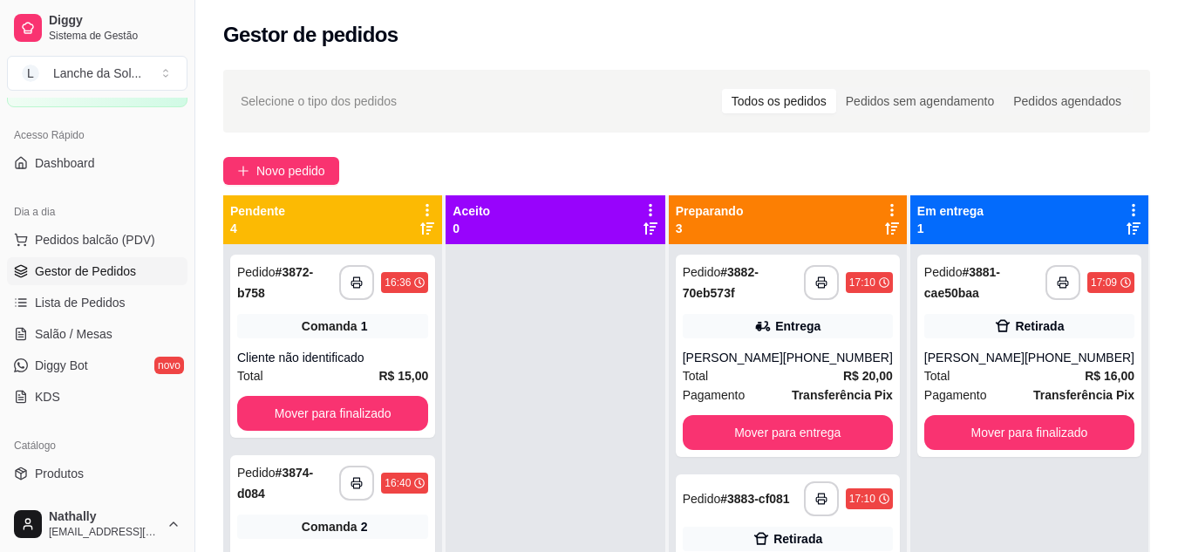
click at [773, 502] on div "Pedido # 3883-cf081" at bounding box center [736, 498] width 107 height 21
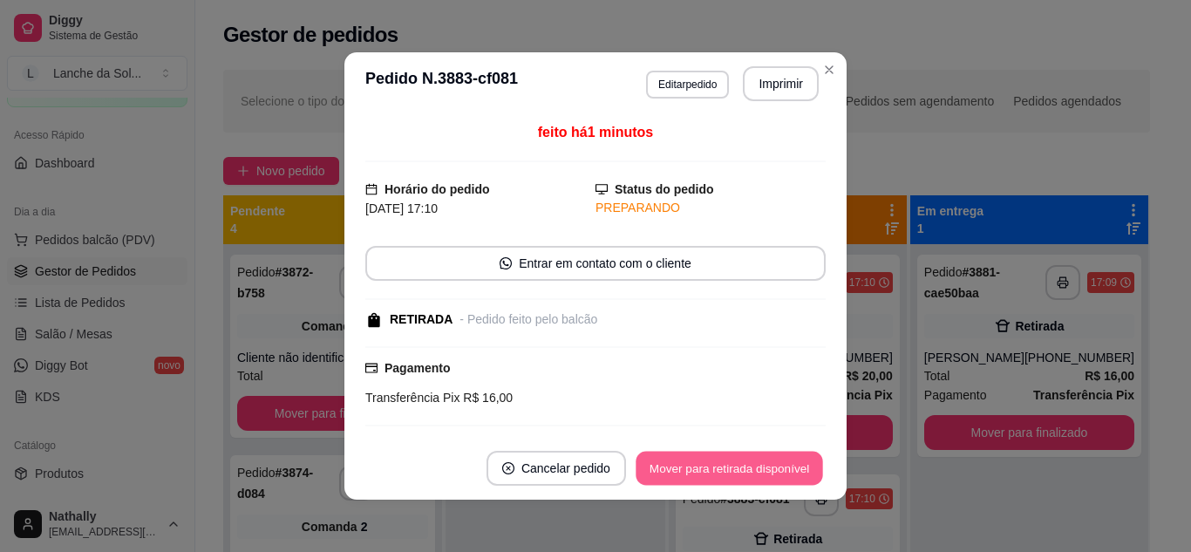
click at [776, 462] on button "Mover para retirada disponível" at bounding box center [729, 469] width 187 height 34
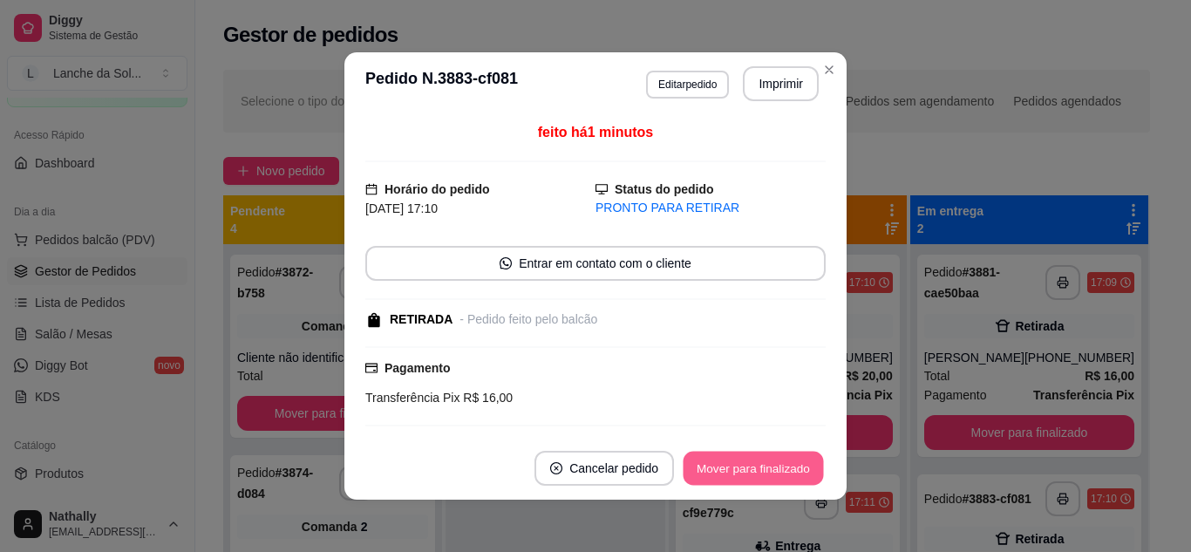
click at [776, 462] on button "Mover para finalizado" at bounding box center [754, 469] width 140 height 34
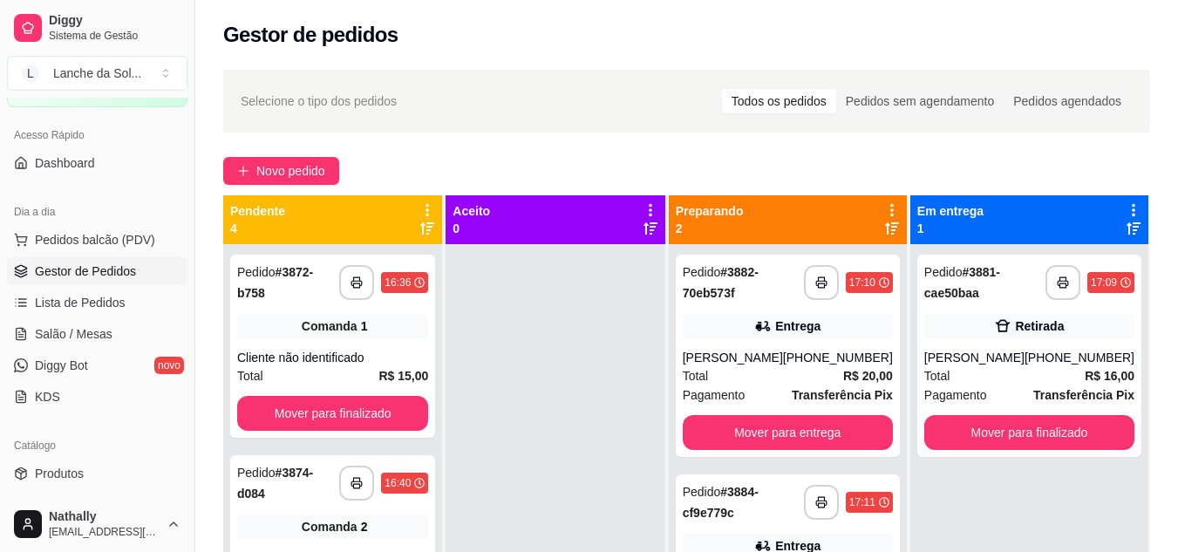
click at [105, 331] on span "Salão / Mesas" at bounding box center [74, 333] width 78 height 17
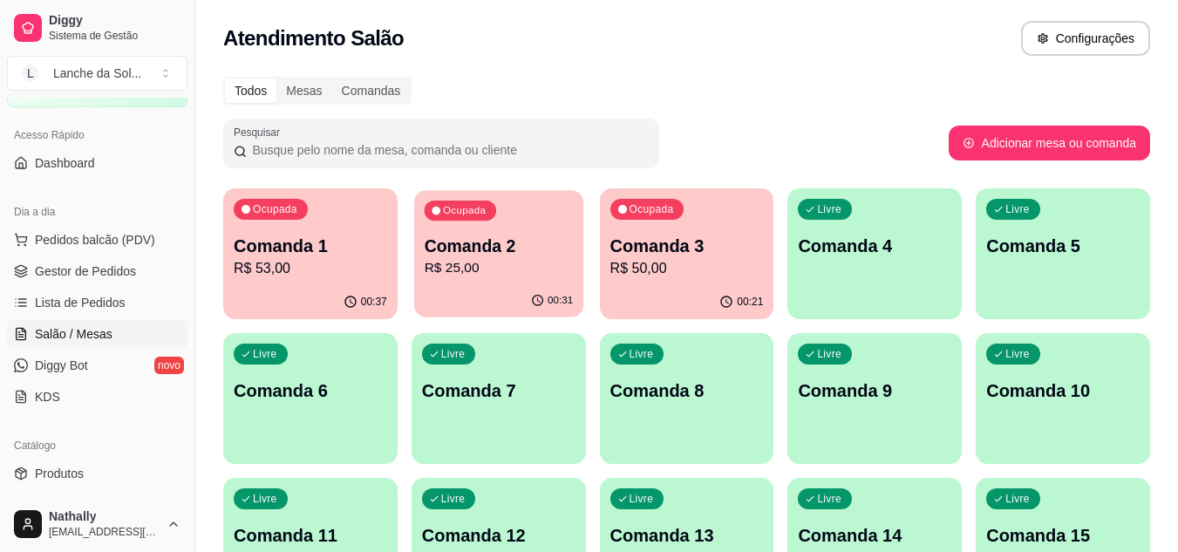
click at [493, 242] on p "Comanda 2" at bounding box center [498, 247] width 149 height 24
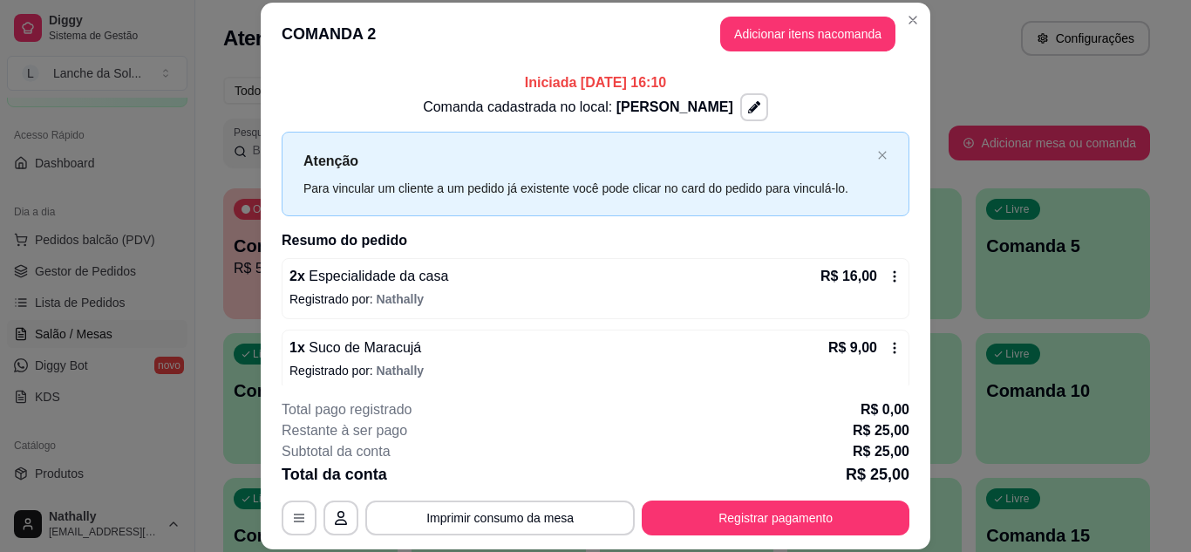
click at [905, 37] on header "COMANDA 2 Adicionar itens na comanda" at bounding box center [596, 34] width 670 height 63
click at [261, 277] on section "**********" at bounding box center [596, 276] width 670 height 547
click at [261, 277] on div "Iniciada [DATE] 16:10 Comanda cadastrada no local: [PERSON_NAME] Para vincular …" at bounding box center [596, 225] width 670 height 320
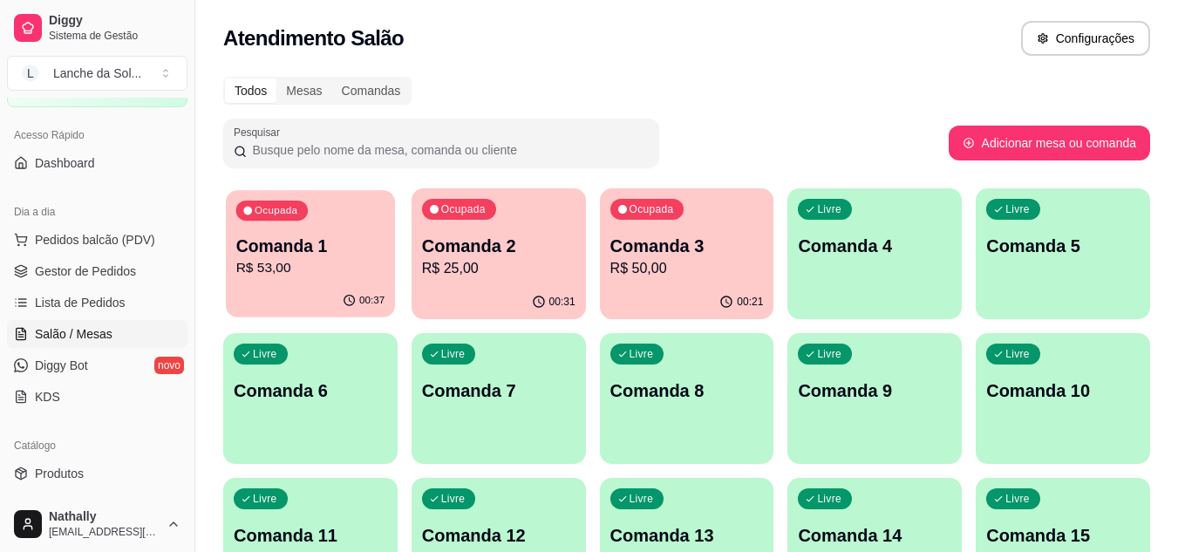
click at [232, 269] on div "Ocupada Comanda 1 R$ 53,00" at bounding box center [310, 237] width 169 height 94
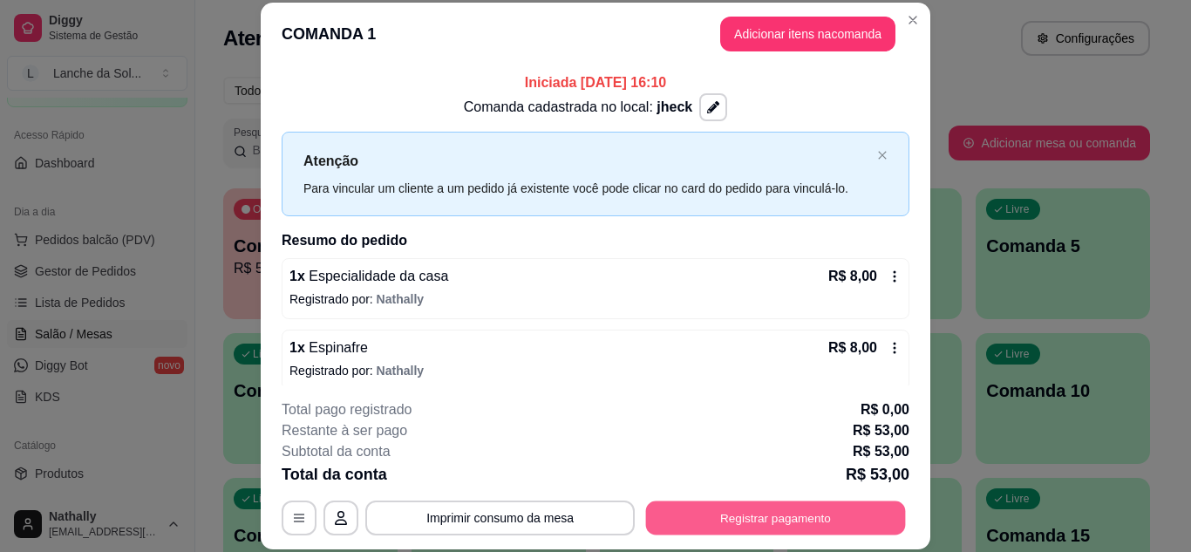
click at [716, 521] on button "Registrar pagamento" at bounding box center [776, 517] width 260 height 34
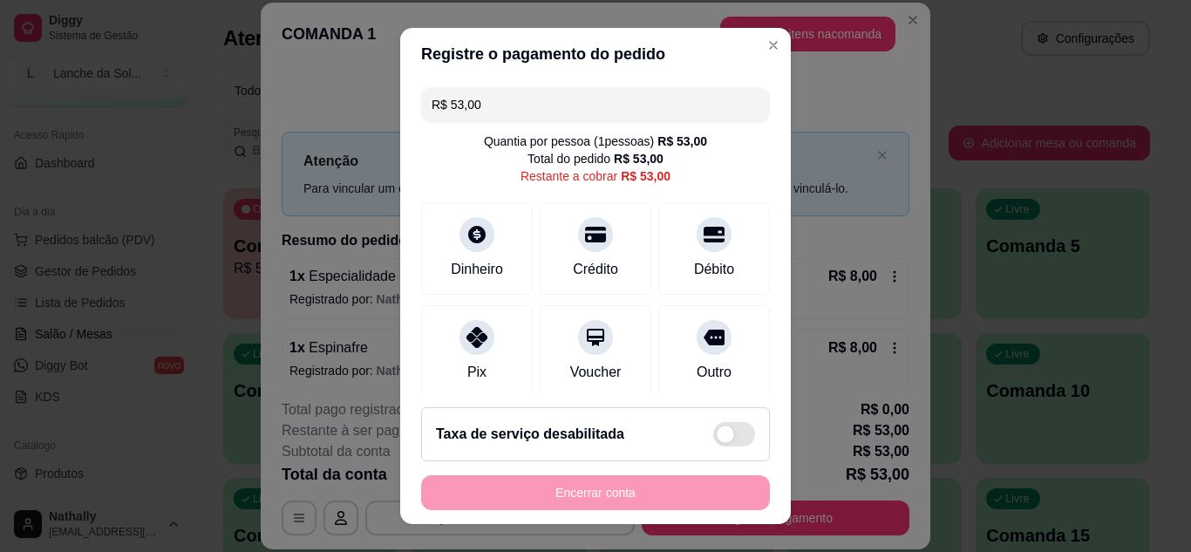
click at [458, 268] on div "Dinheiro" at bounding box center [477, 269] width 52 height 21
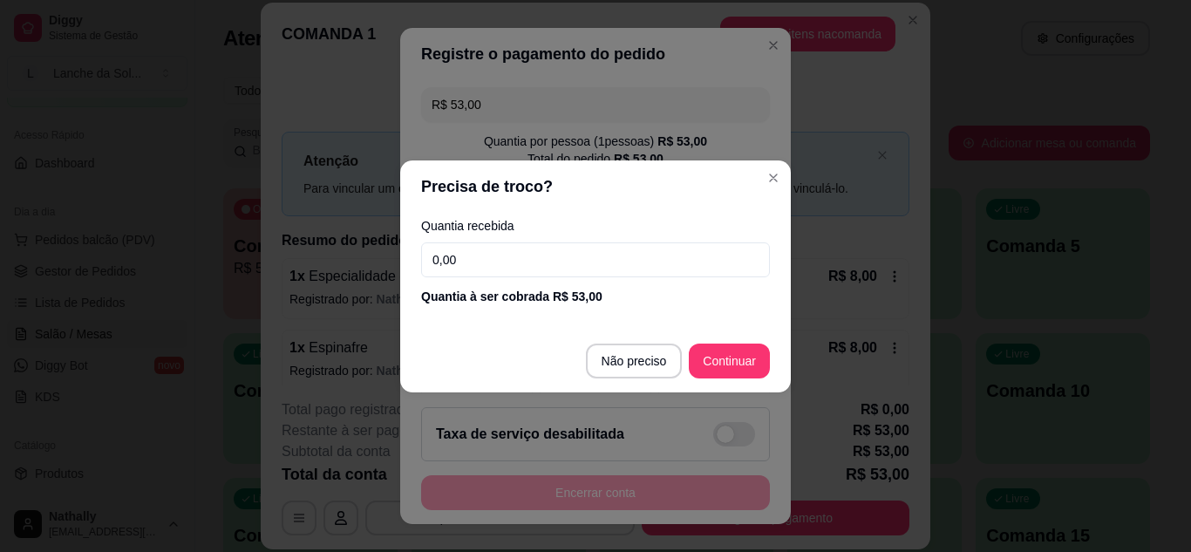
click at [500, 269] on input "0,00" at bounding box center [595, 259] width 349 height 35
type input "50,00"
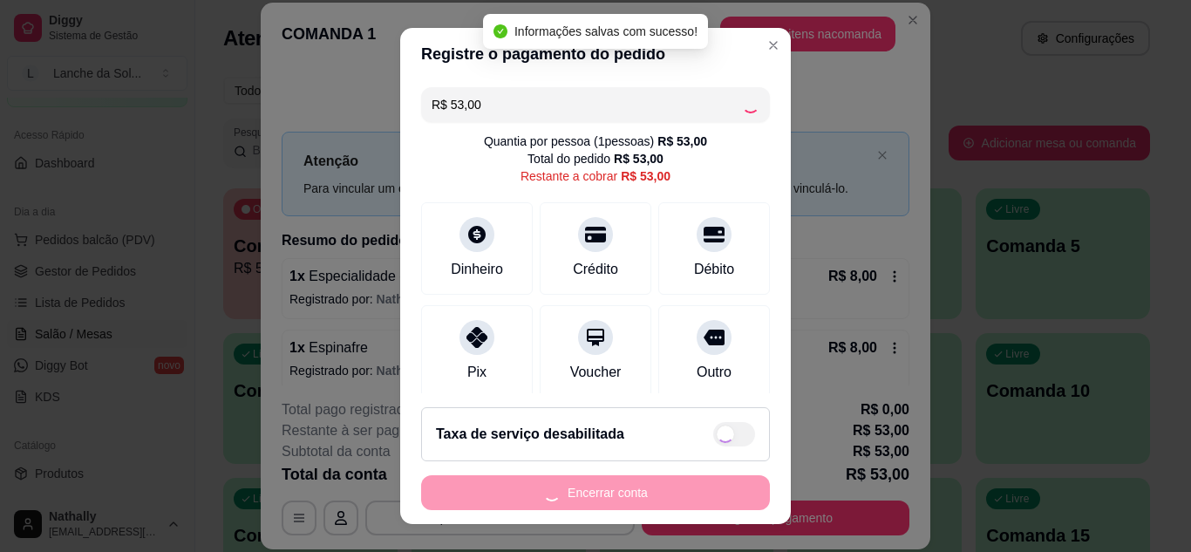
type input "R$ 0,00"
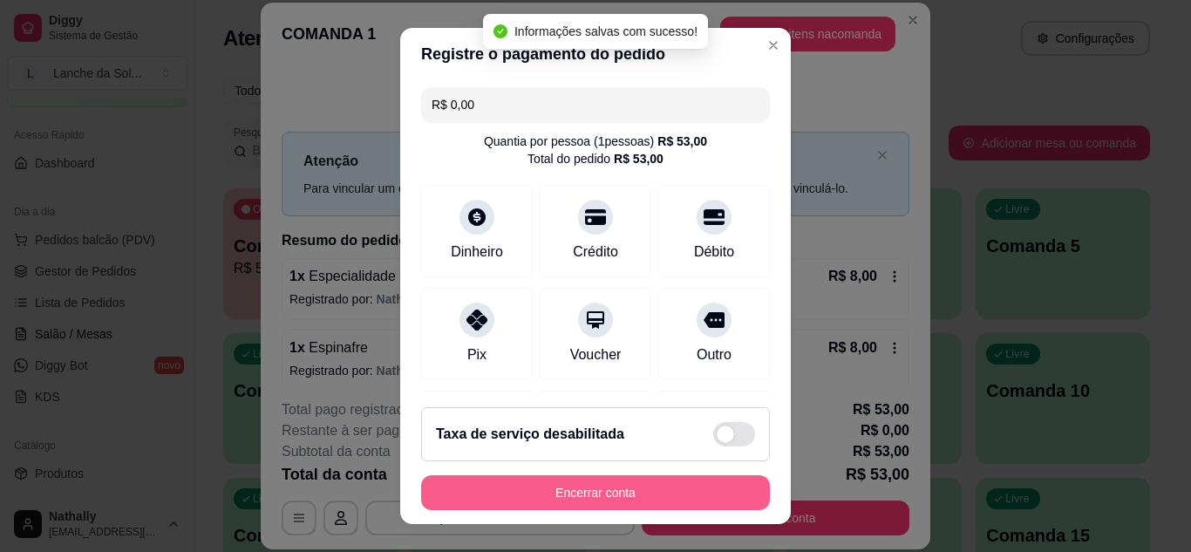
click at [681, 486] on button "Encerrar conta" at bounding box center [595, 492] width 349 height 35
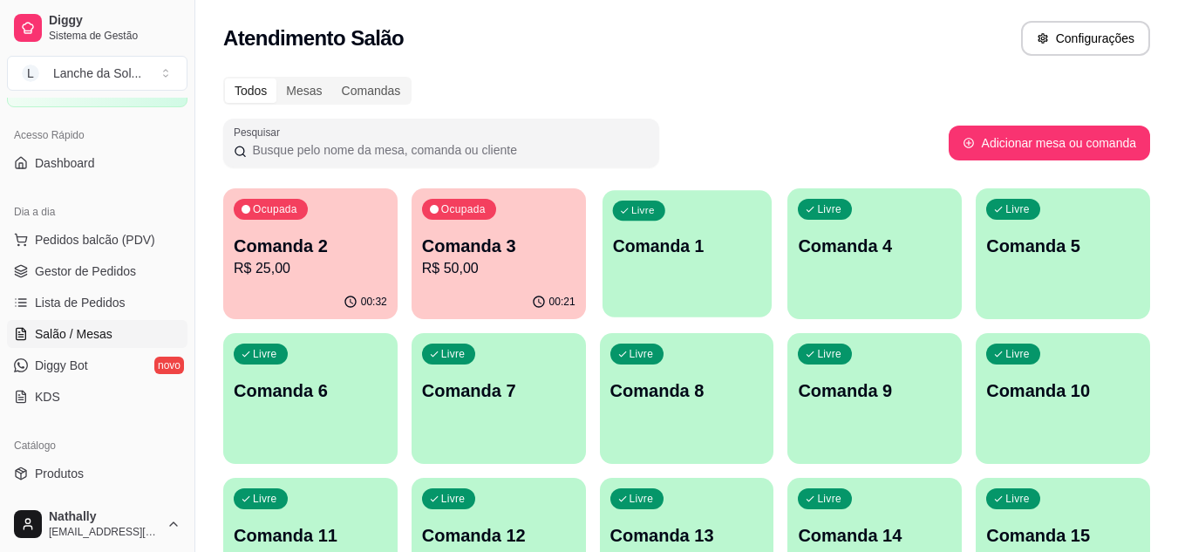
click at [658, 268] on div "Livre Comanda 1" at bounding box center [686, 243] width 169 height 106
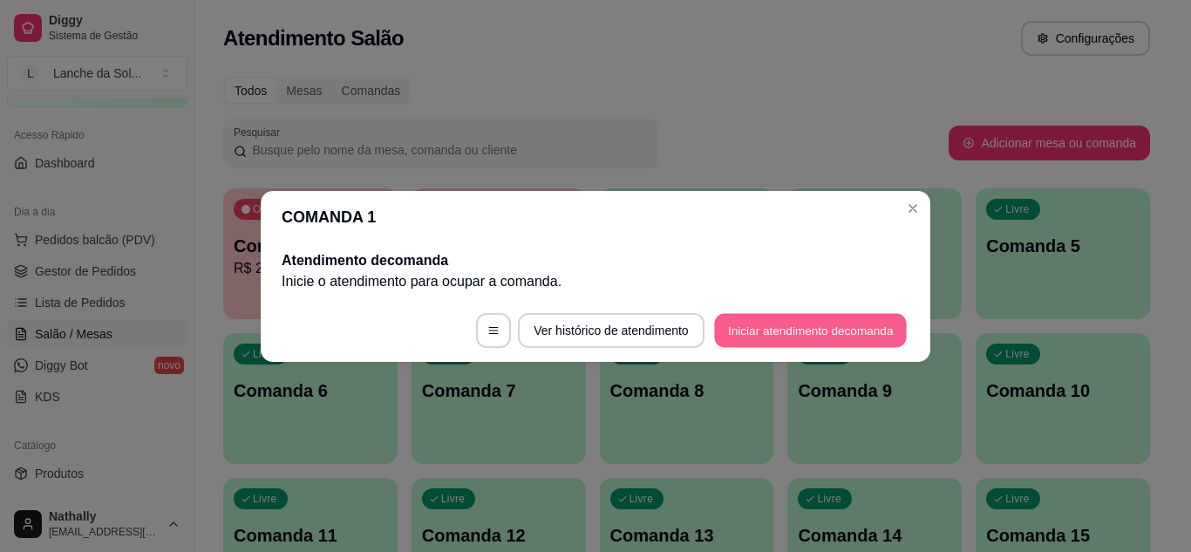
click at [733, 331] on button "Iniciar atendimento de comanda" at bounding box center [810, 330] width 193 height 34
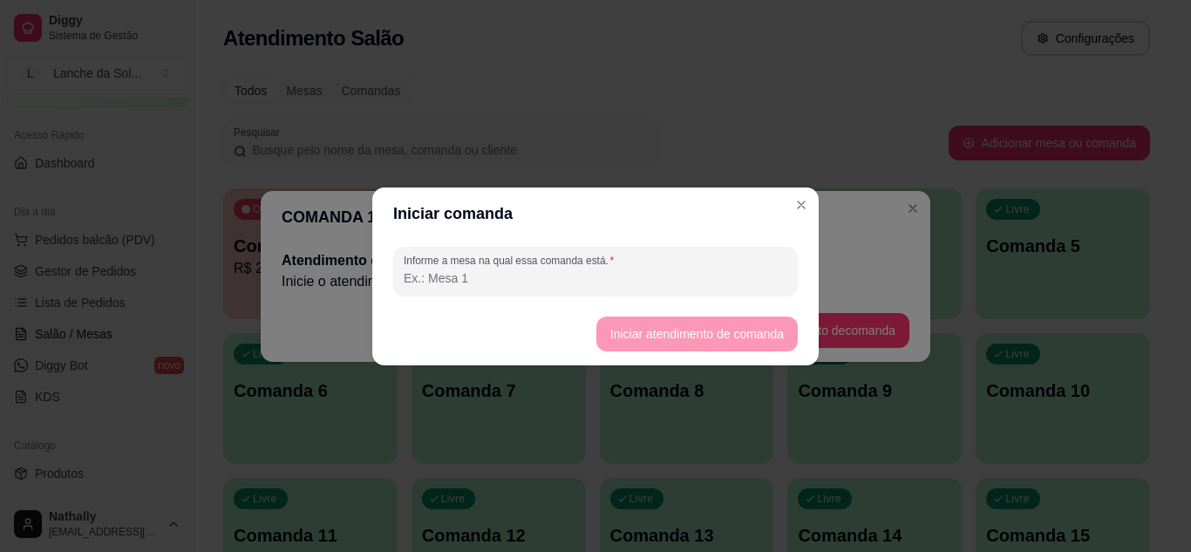
click at [671, 280] on input "Informe a mesa na qual essa comanda está." at bounding box center [596, 277] width 384 height 17
type input "suena"
click at [617, 344] on button "Iniciar atendimento de comanda" at bounding box center [696, 334] width 195 height 34
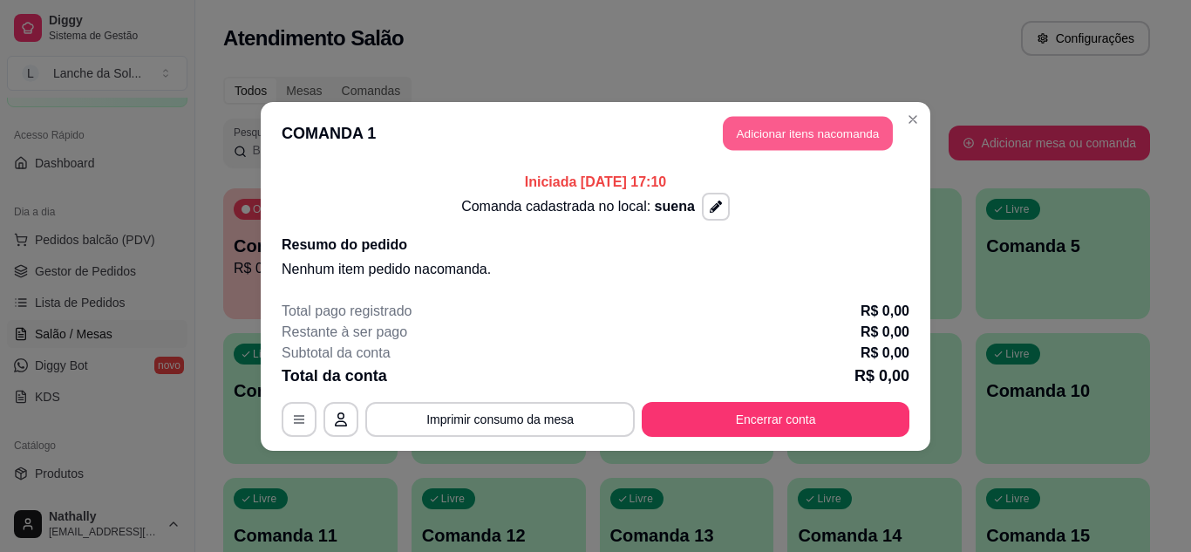
click at [749, 121] on button "Adicionar itens na comanda" at bounding box center [808, 133] width 170 height 34
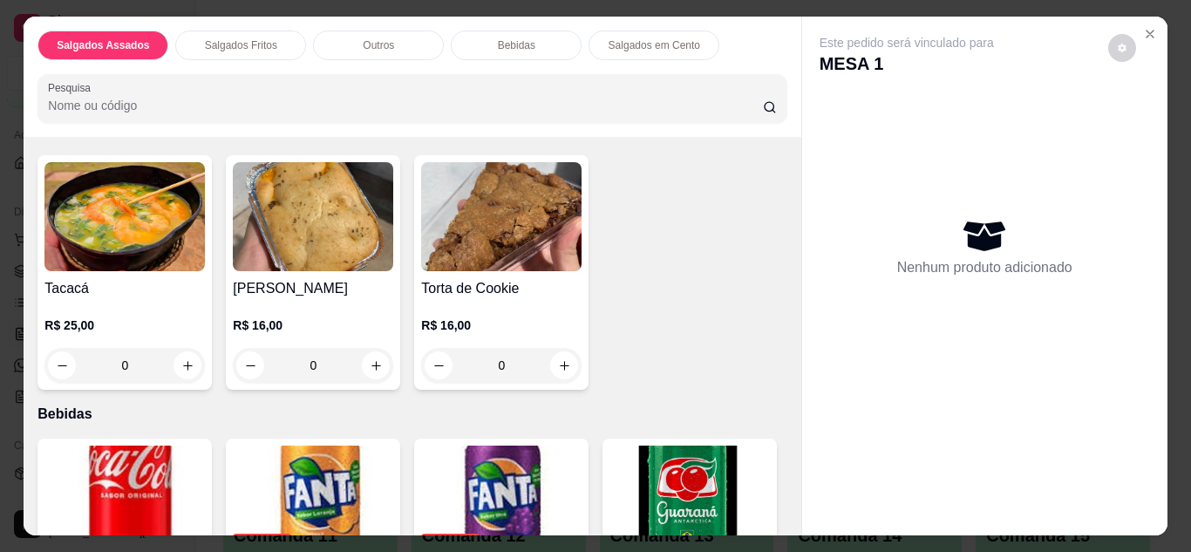
scroll to position [732, 0]
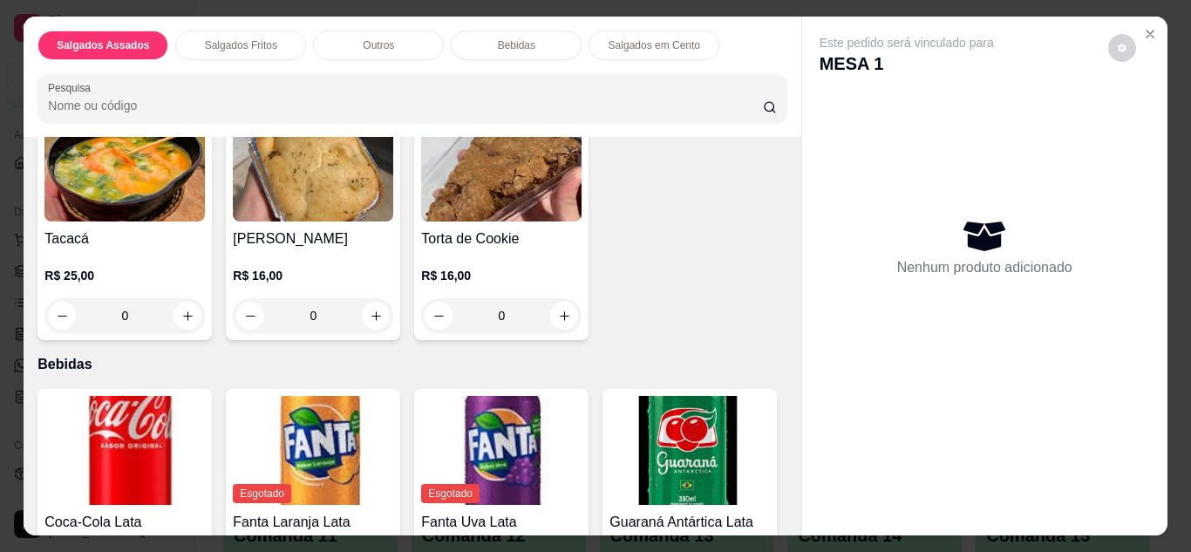
click at [177, 304] on div "0" at bounding box center [124, 315] width 160 height 35
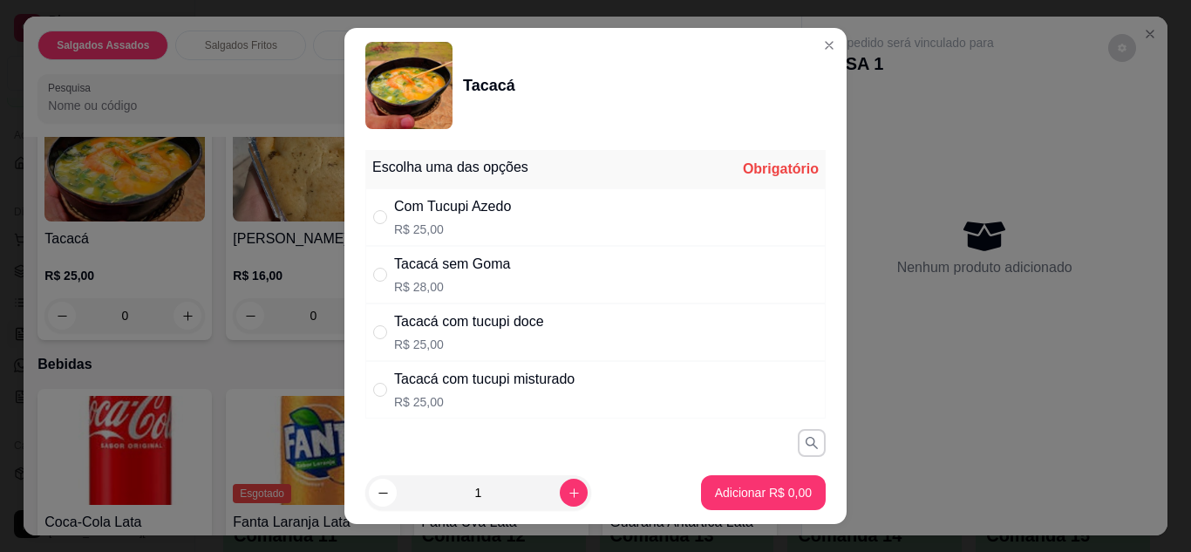
click at [556, 340] on div "Tacacá com tucupi doce R$ 25,00" at bounding box center [595, 332] width 460 height 58
radio input "true"
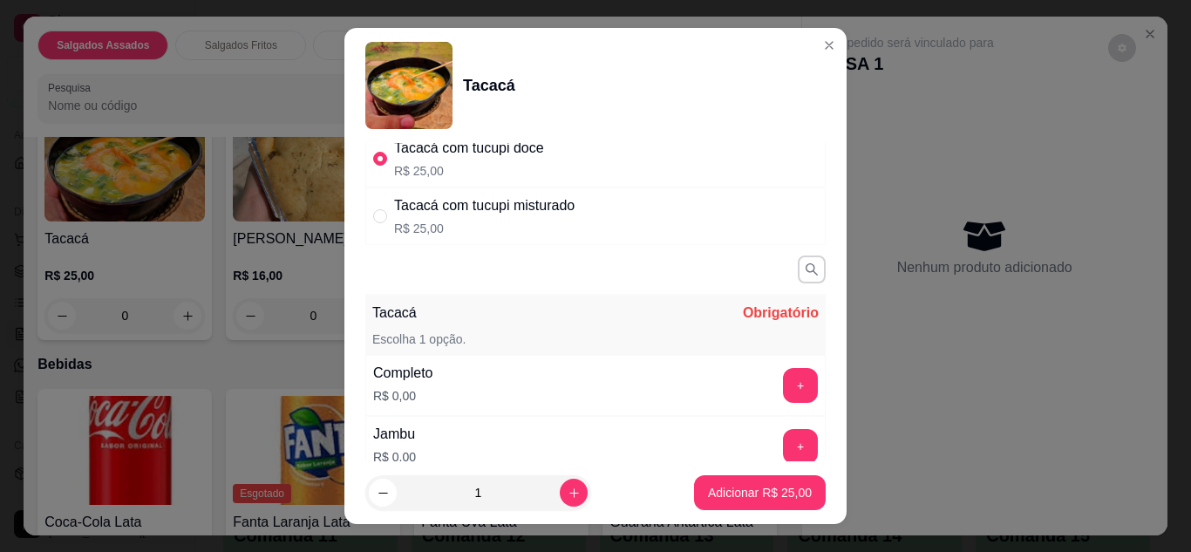
scroll to position [174, 0]
click at [784, 381] on button "+" at bounding box center [801, 384] width 34 height 34
click at [715, 514] on footer "1 Adicionar R$ 25,00" at bounding box center [595, 492] width 502 height 63
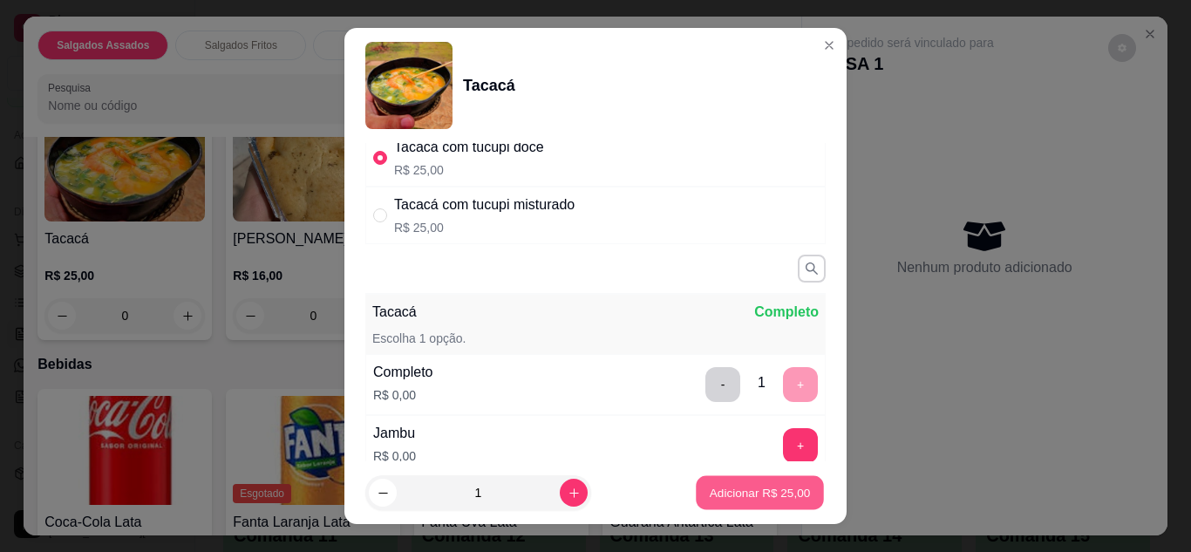
click at [712, 502] on button "Adicionar R$ 25,00" at bounding box center [760, 493] width 128 height 34
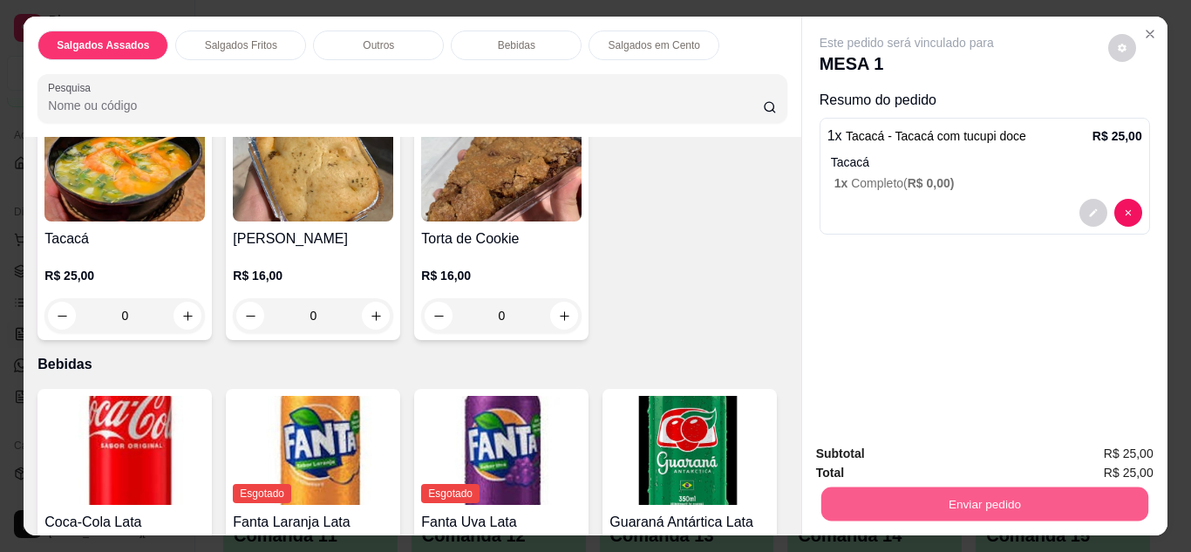
click at [909, 508] on button "Enviar pedido" at bounding box center [983, 504] width 327 height 34
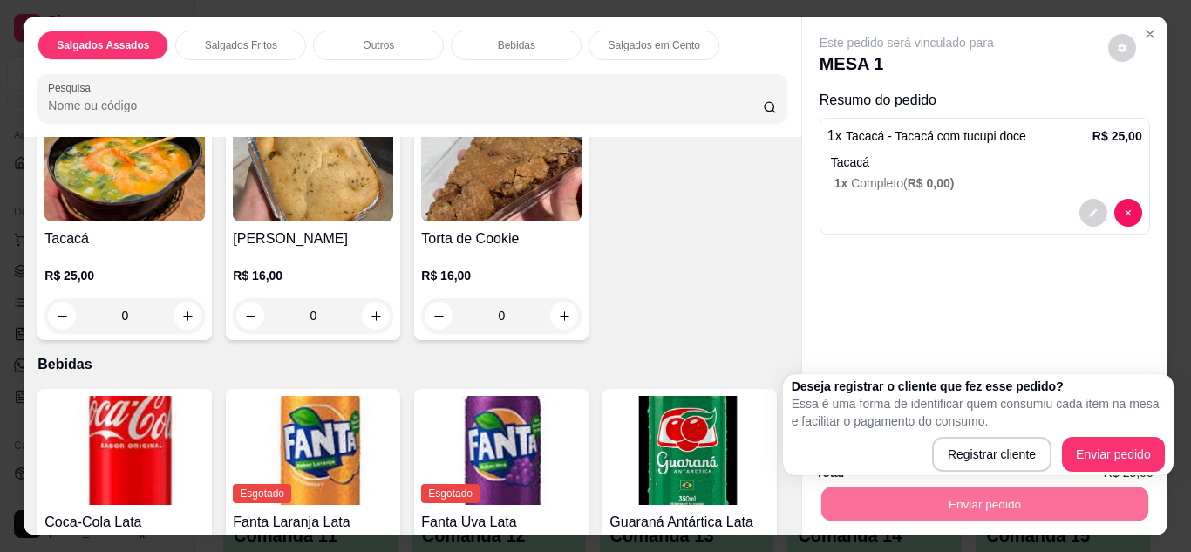
click at [1112, 435] on div "Deseja registrar o cliente que fez esse pedido? Essa é uma forma de identificar…" at bounding box center [978, 425] width 373 height 94
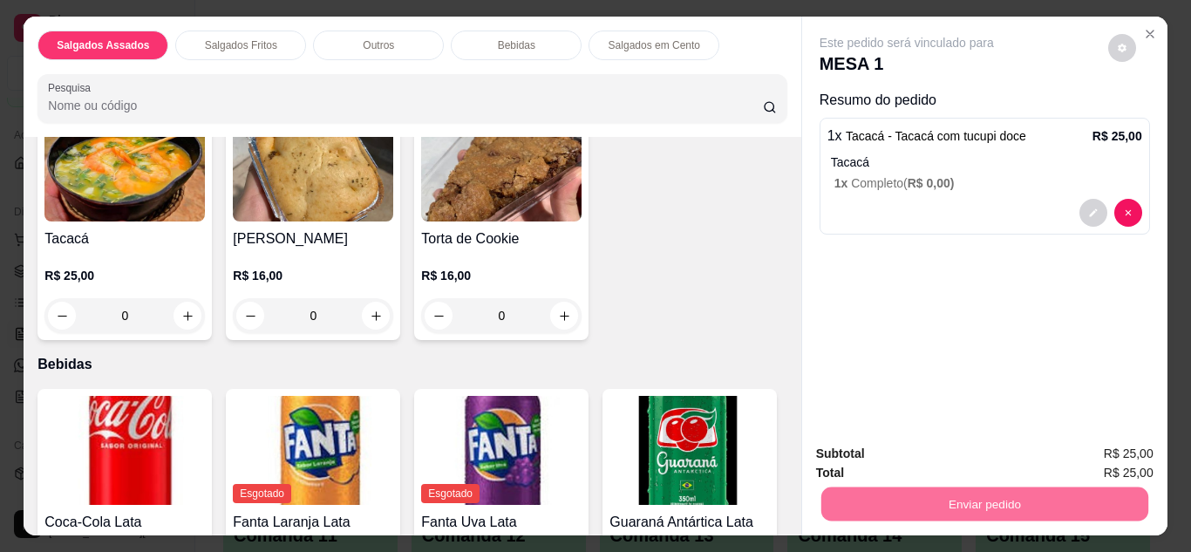
click at [1093, 459] on button "Enviar pedido" at bounding box center [1108, 455] width 99 height 33
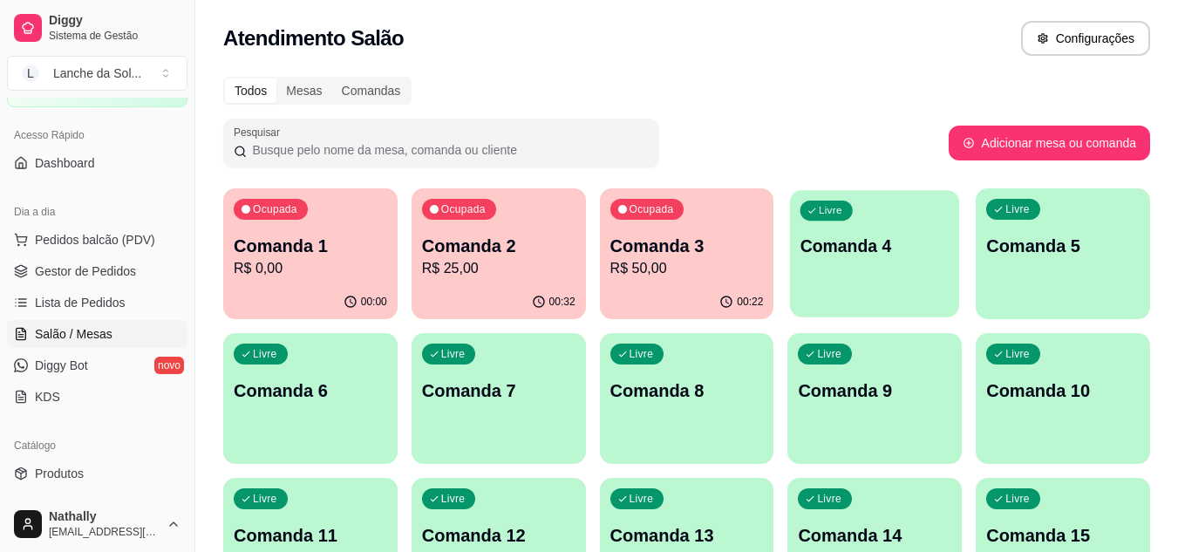
click at [832, 269] on div "Livre Comanda 4" at bounding box center [874, 243] width 169 height 106
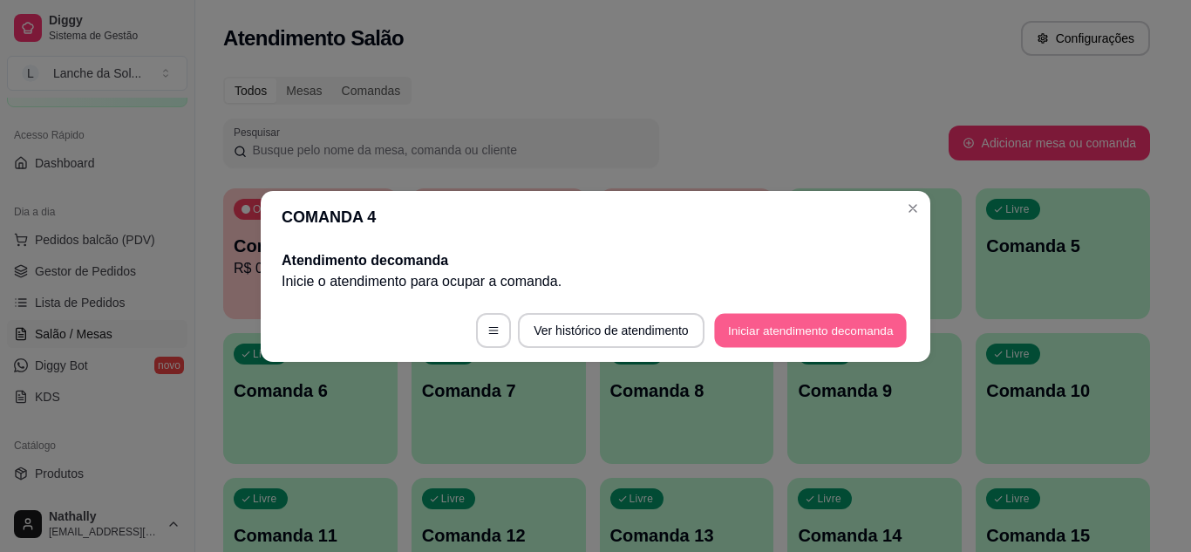
click at [766, 325] on button "Iniciar atendimento de comanda" at bounding box center [810, 330] width 193 height 34
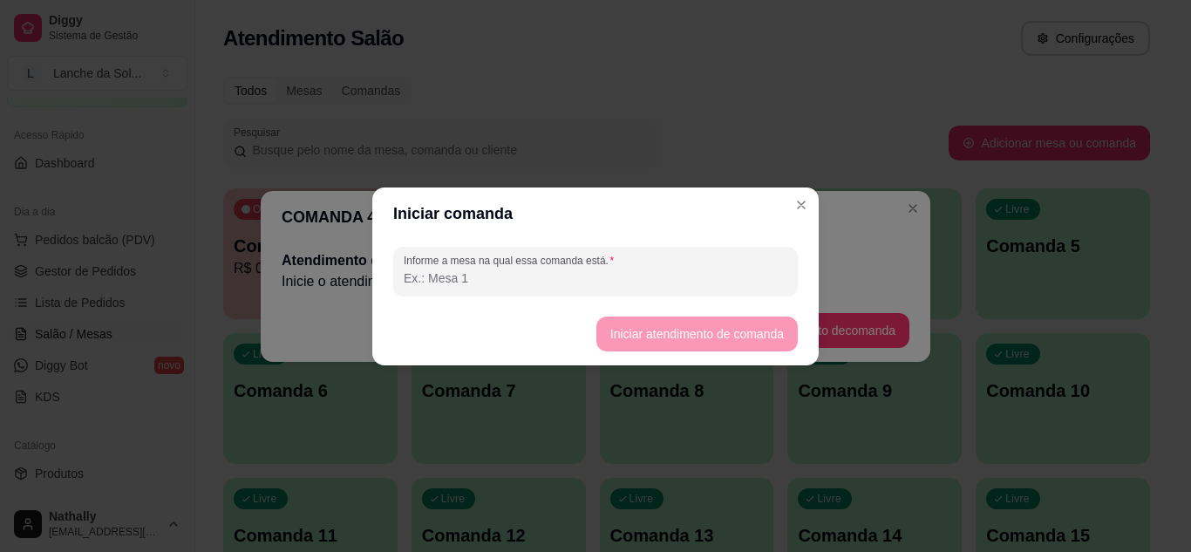
click at [718, 271] on input "Informe a mesa na qual essa comanda está." at bounding box center [596, 277] width 384 height 17
type input "moço"
click at [640, 337] on button "Iniciar atendimento de comanda" at bounding box center [696, 334] width 195 height 34
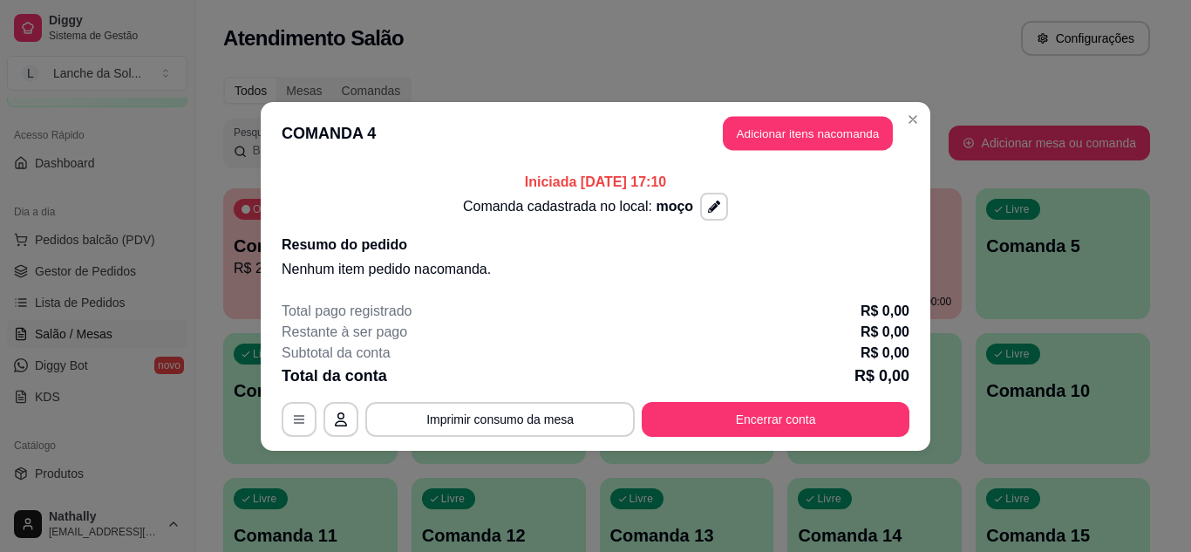
click at [741, 130] on button "Adicionar itens na comanda" at bounding box center [808, 133] width 170 height 34
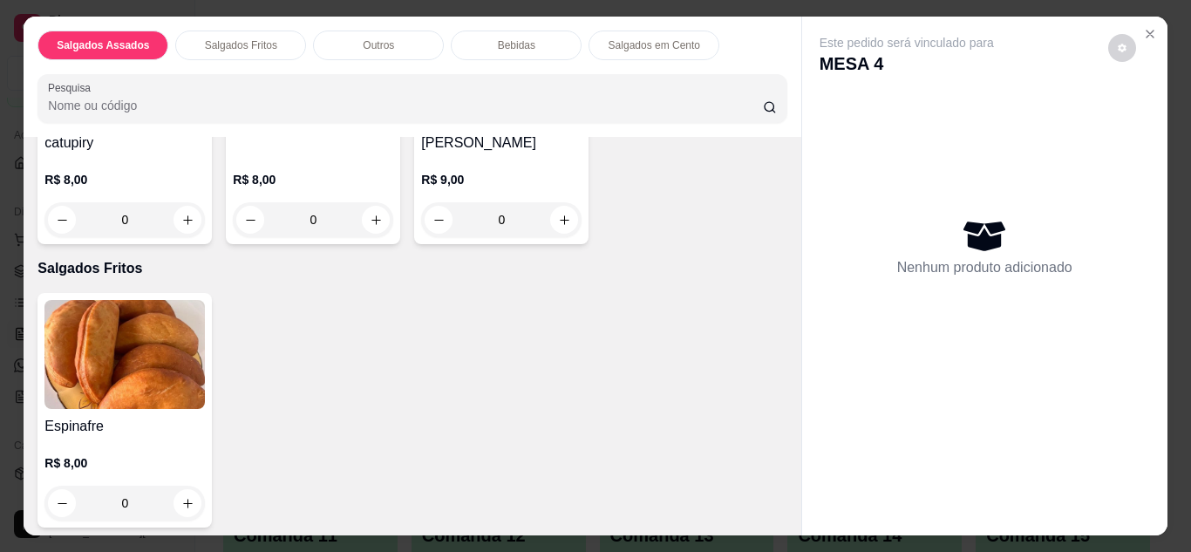
scroll to position [314, 0]
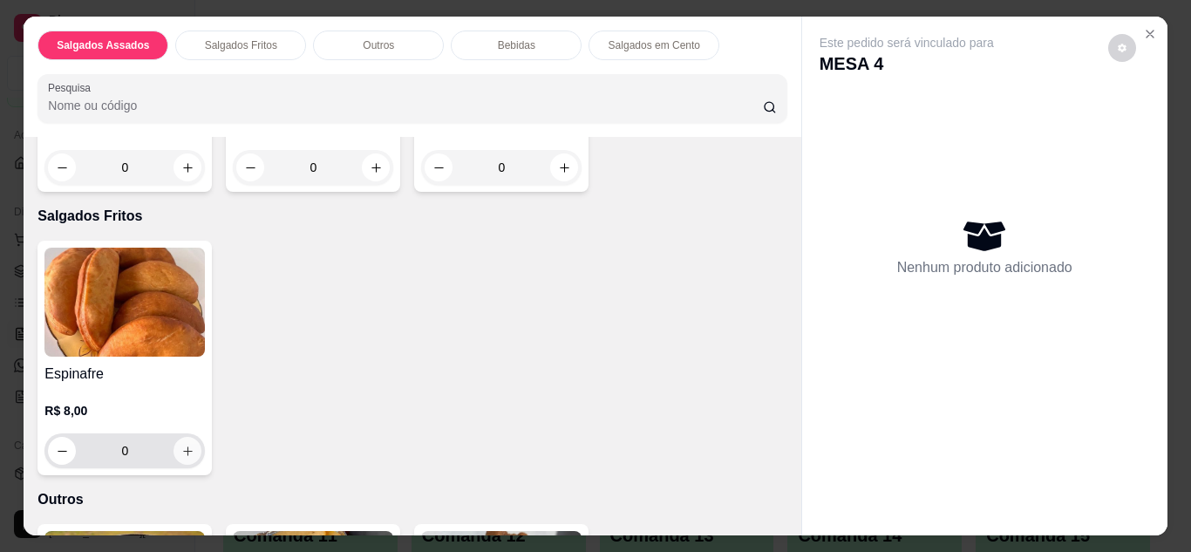
click at [181, 445] on icon "increase-product-quantity" at bounding box center [187, 451] width 13 height 13
type input "1"
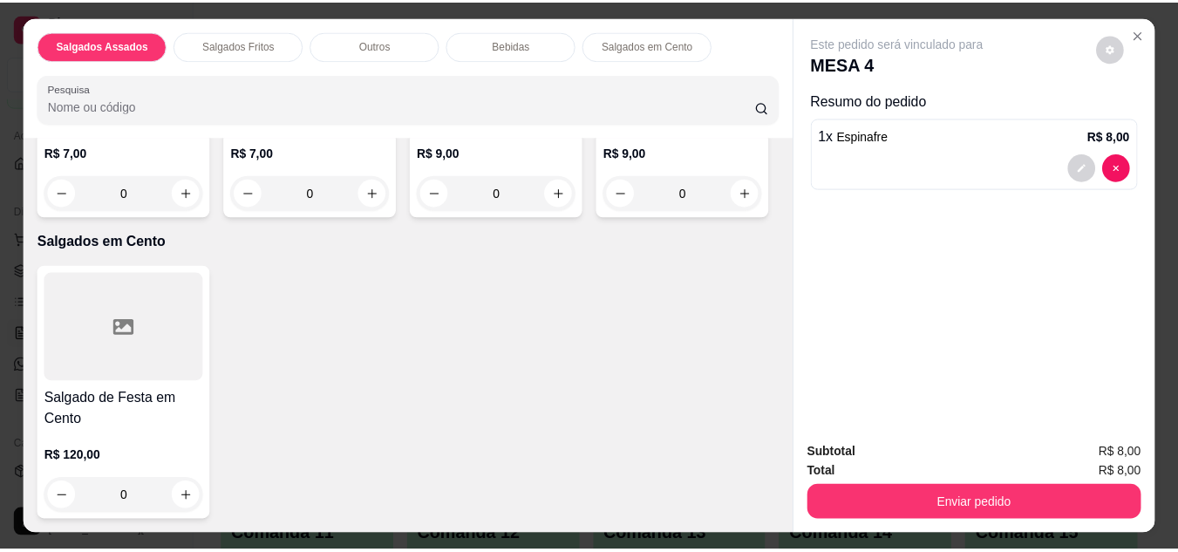
scroll to position [1535, 0]
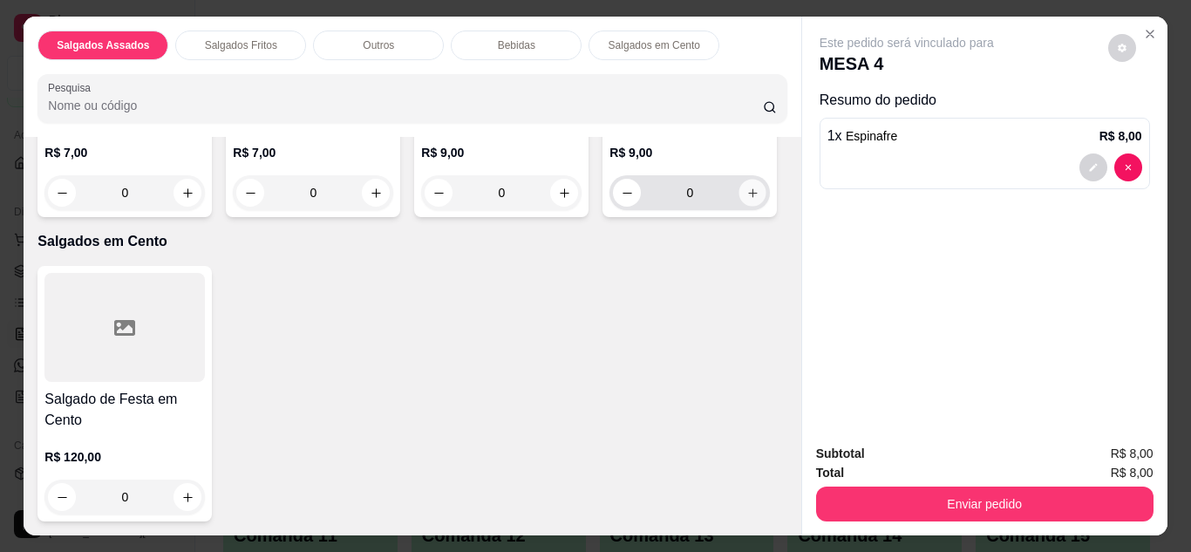
click at [739, 206] on button "increase-product-quantity" at bounding box center [752, 192] width 27 height 27
type input "1"
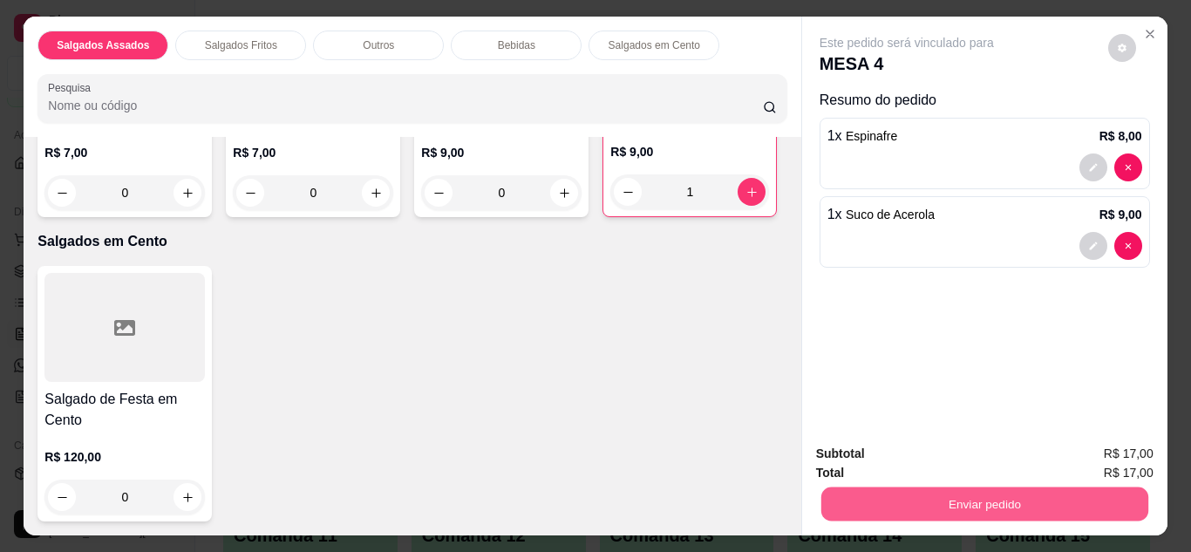
click at [857, 498] on button "Enviar pedido" at bounding box center [983, 504] width 327 height 34
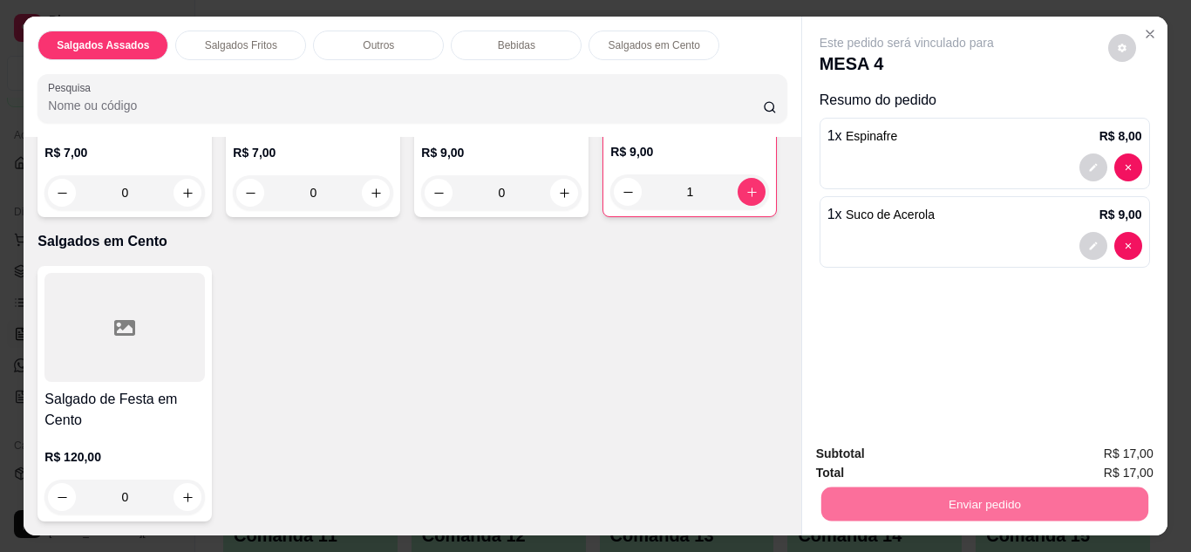
click at [1078, 449] on button "Enviar pedido" at bounding box center [1113, 455] width 99 height 34
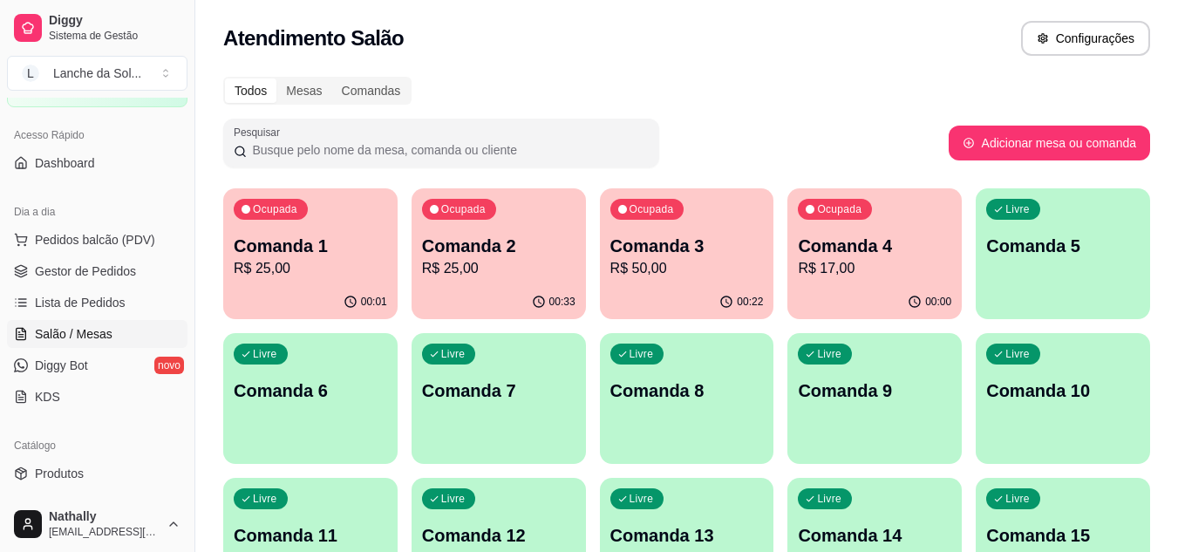
click at [84, 462] on link "Produtos" at bounding box center [97, 473] width 180 height 28
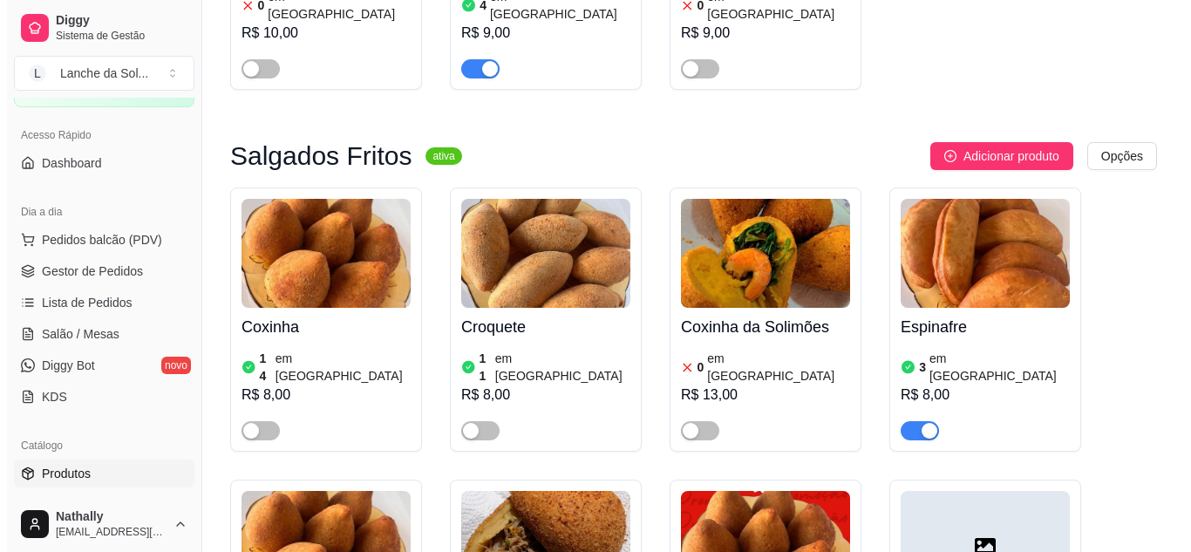
scroll to position [791, 0]
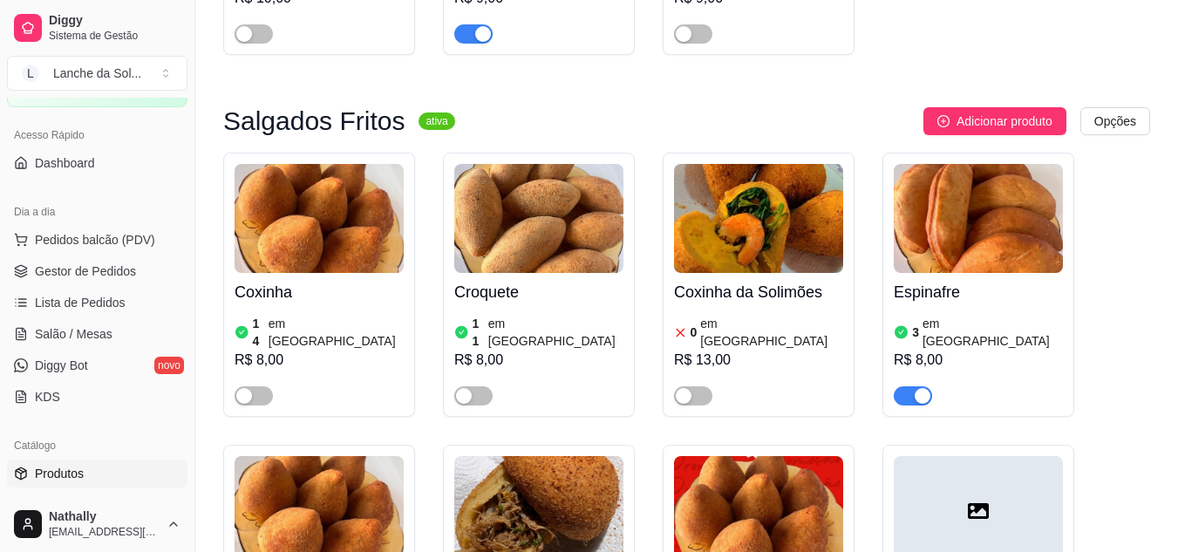
click at [70, 247] on span "Pedidos balcão (PDV)" at bounding box center [95, 239] width 120 height 17
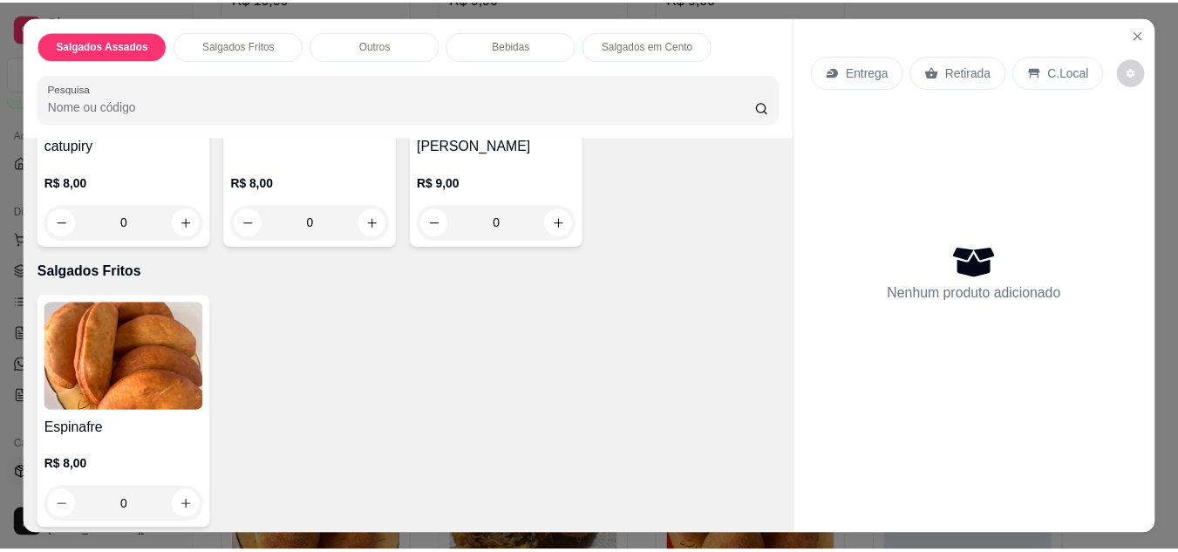
scroll to position [279, 0]
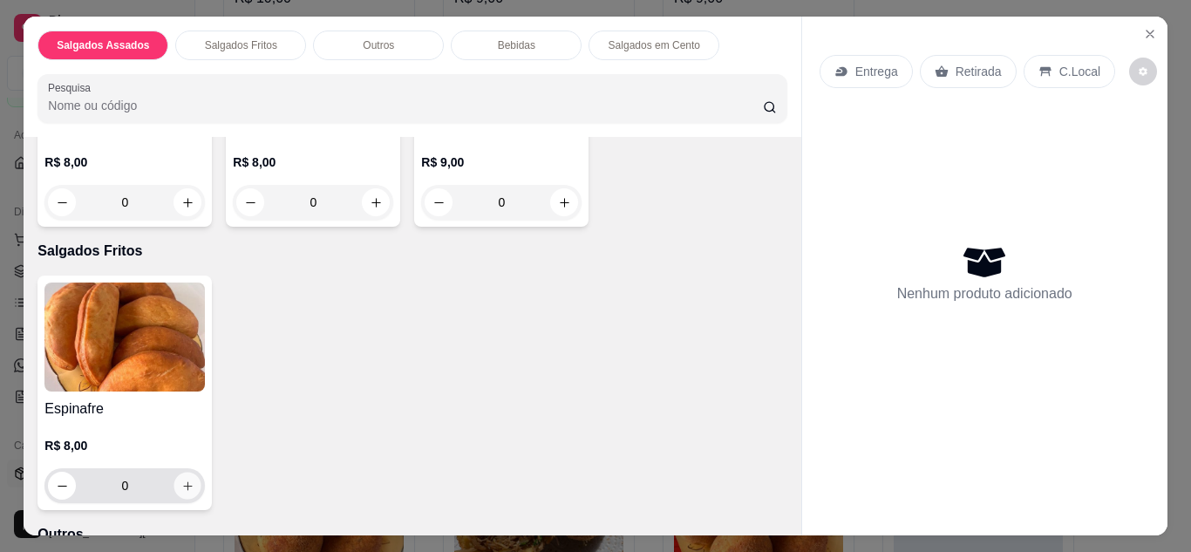
click at [181, 485] on icon "increase-product-quantity" at bounding box center [187, 486] width 13 height 13
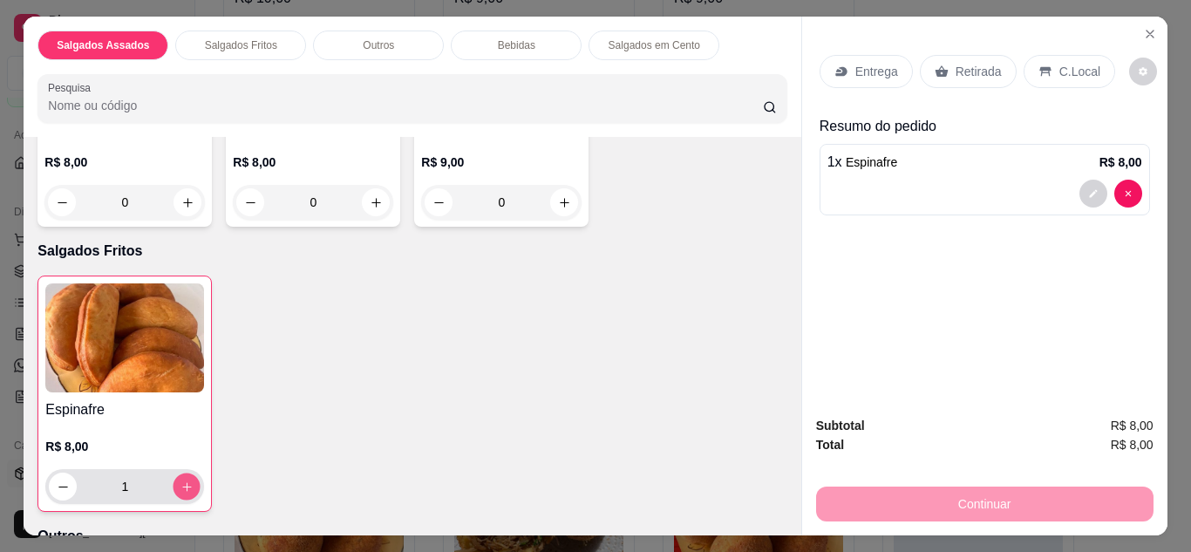
click at [180, 485] on icon "increase-product-quantity" at bounding box center [186, 486] width 13 height 13
type input "2"
click at [973, 69] on p "Retirada" at bounding box center [979, 71] width 46 height 17
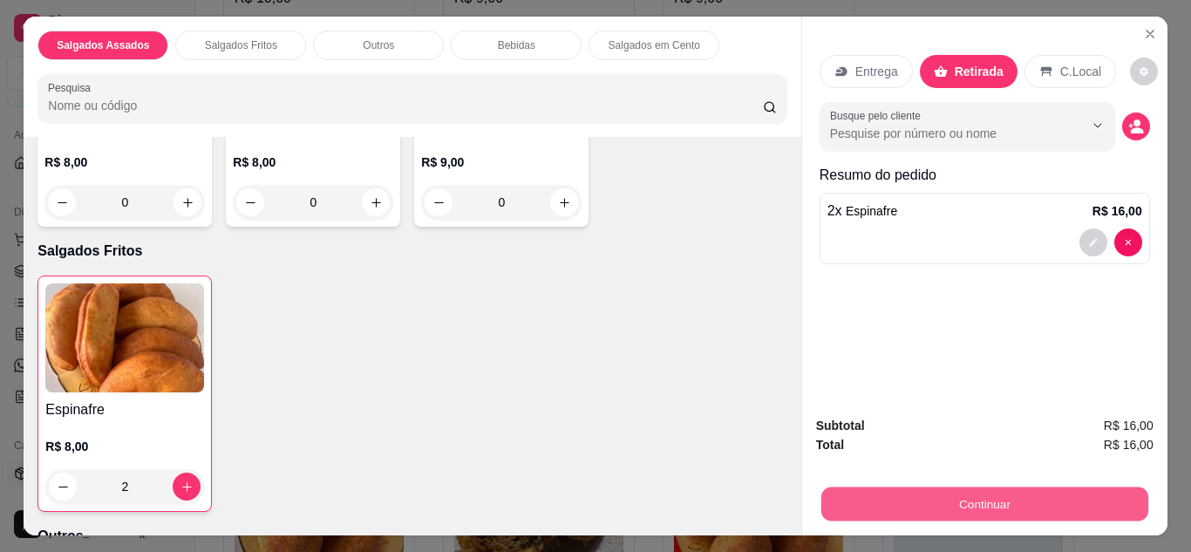
click at [913, 502] on button "Continuar" at bounding box center [983, 504] width 327 height 34
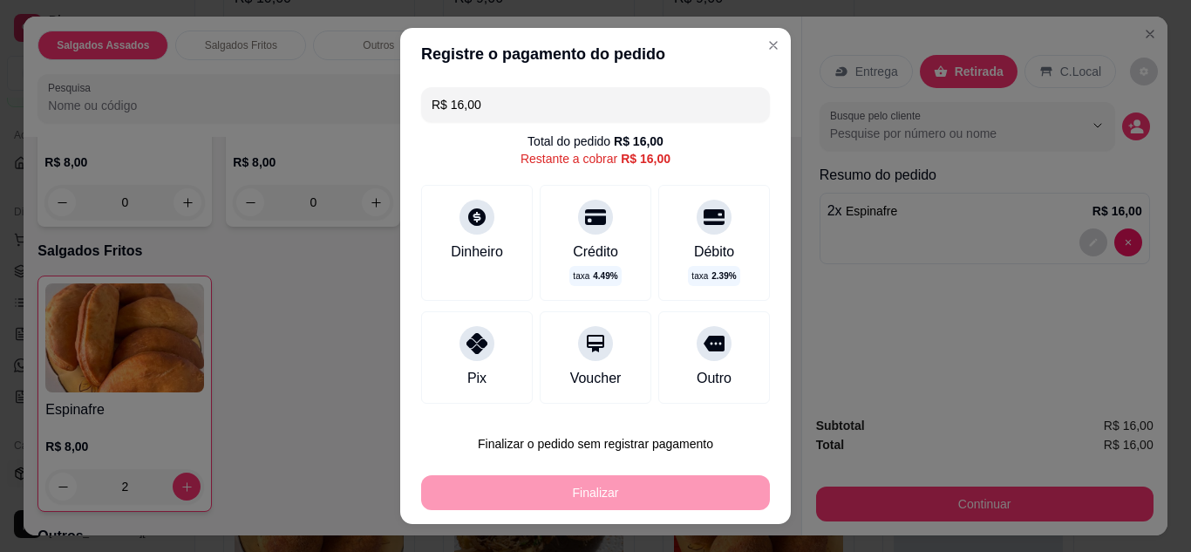
click at [471, 391] on div "Pix" at bounding box center [477, 357] width 112 height 92
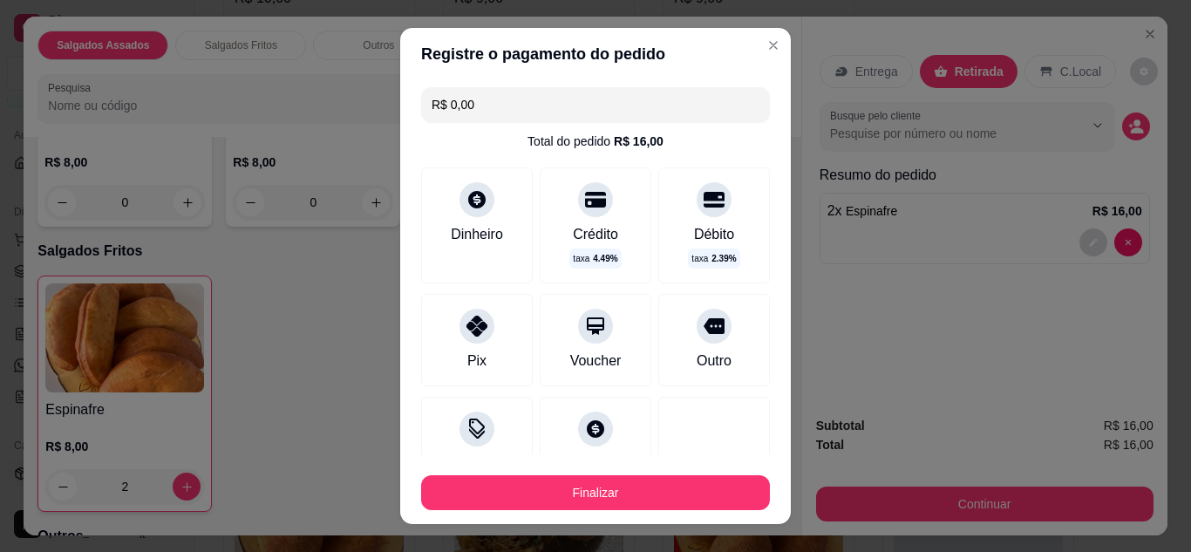
type input "R$ 0,00"
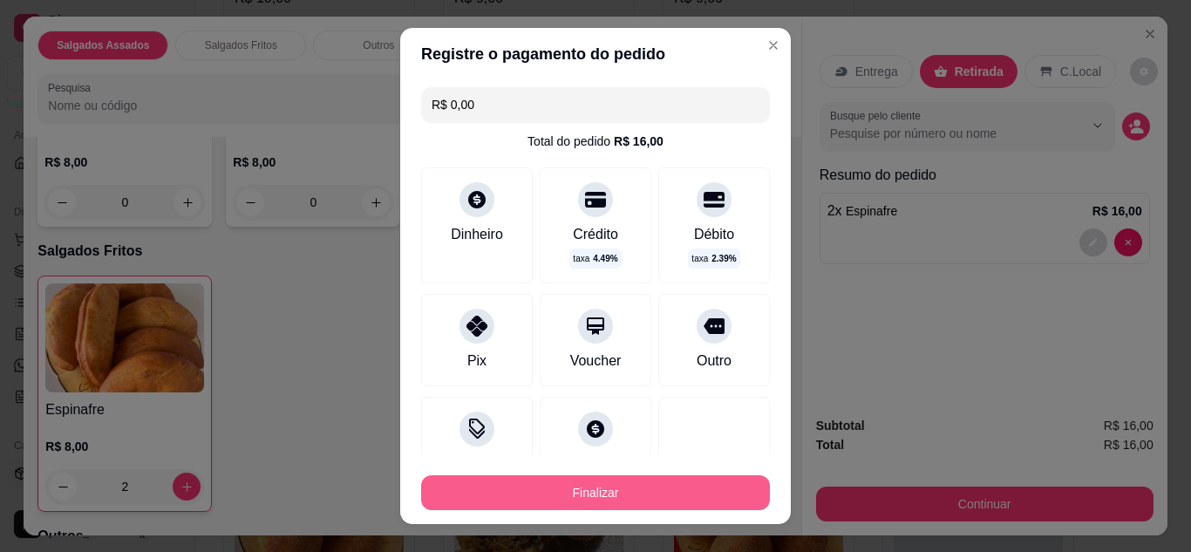
click at [534, 494] on button "Finalizar" at bounding box center [595, 492] width 349 height 35
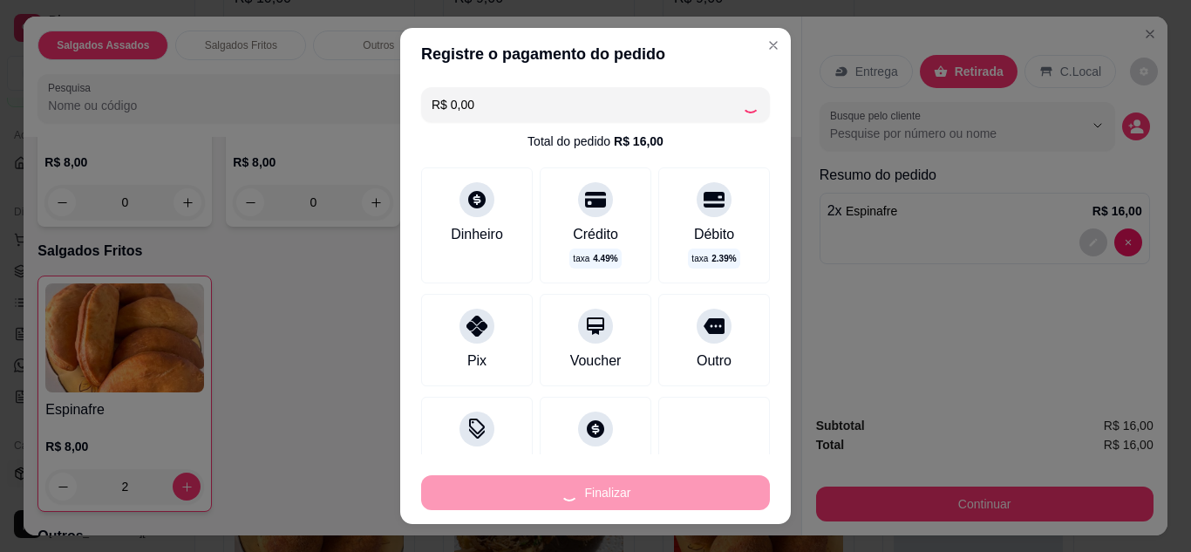
type input "0"
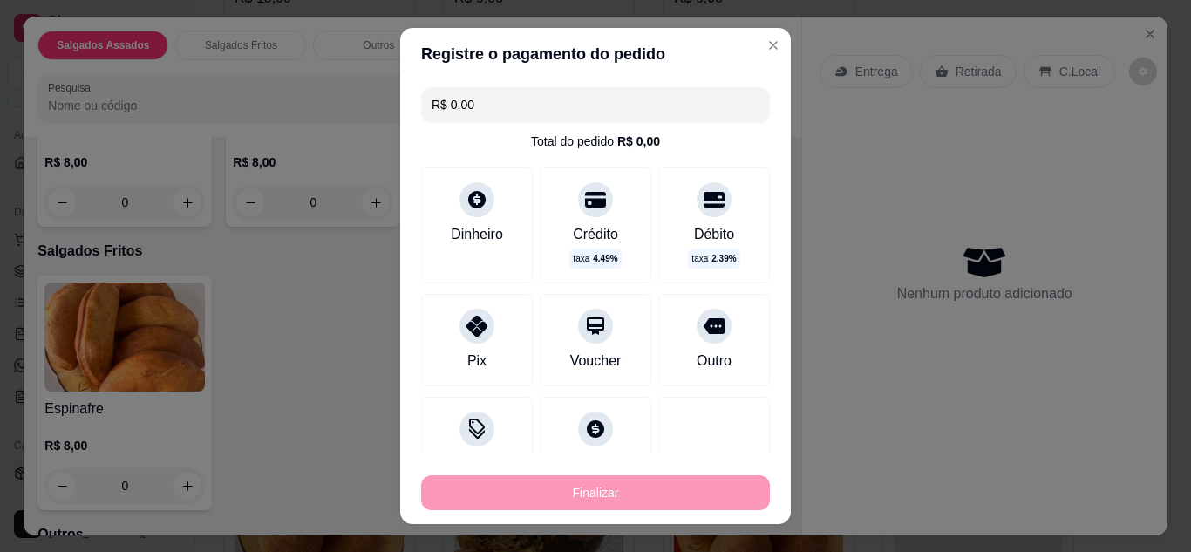
type input "-R$ 16,00"
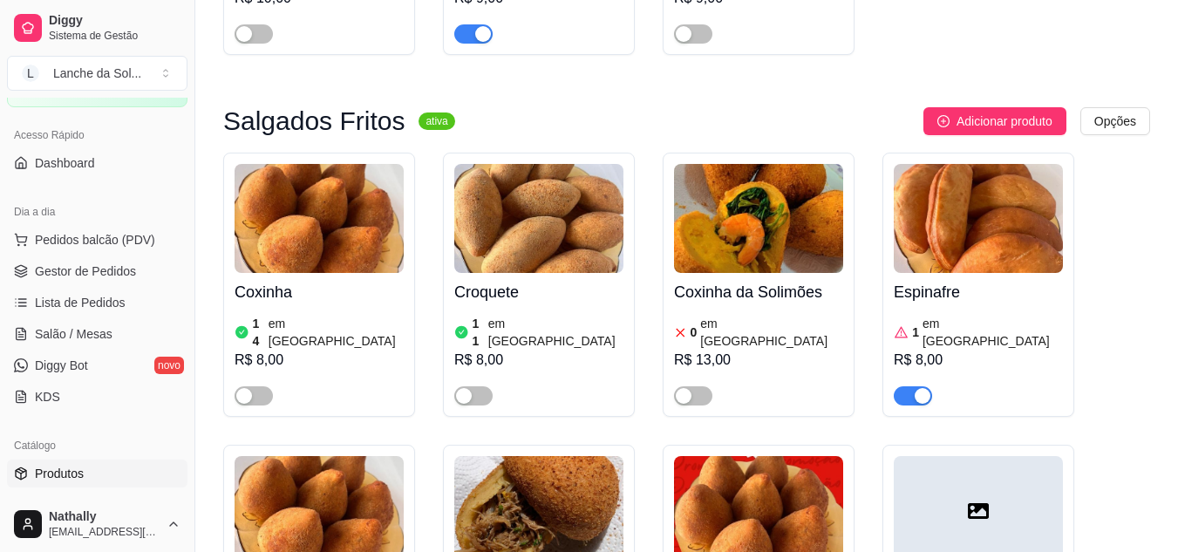
click at [91, 267] on span "Gestor de Pedidos" at bounding box center [85, 270] width 101 height 17
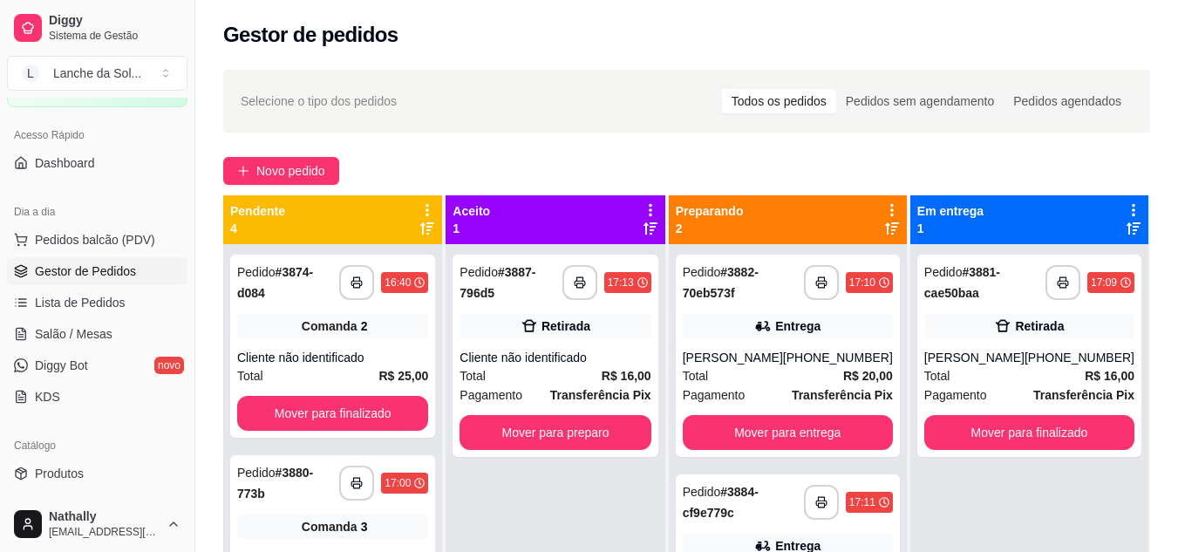
click at [812, 366] on div "[PHONE_NUMBER]" at bounding box center [838, 357] width 110 height 17
click at [829, 67] on div "**********" at bounding box center [686, 413] width 983 height 709
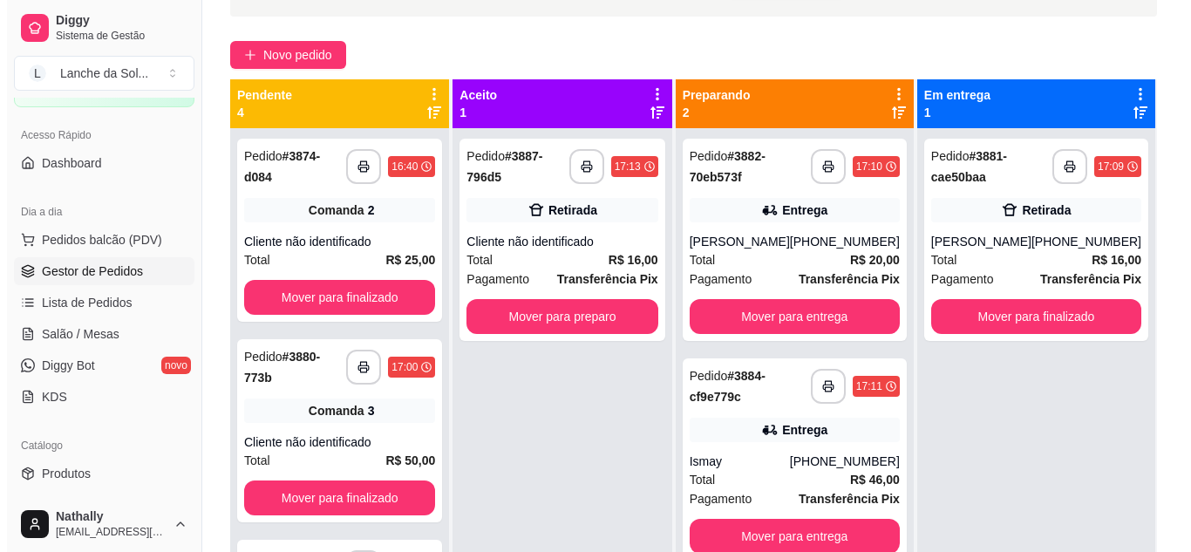
scroll to position [151, 0]
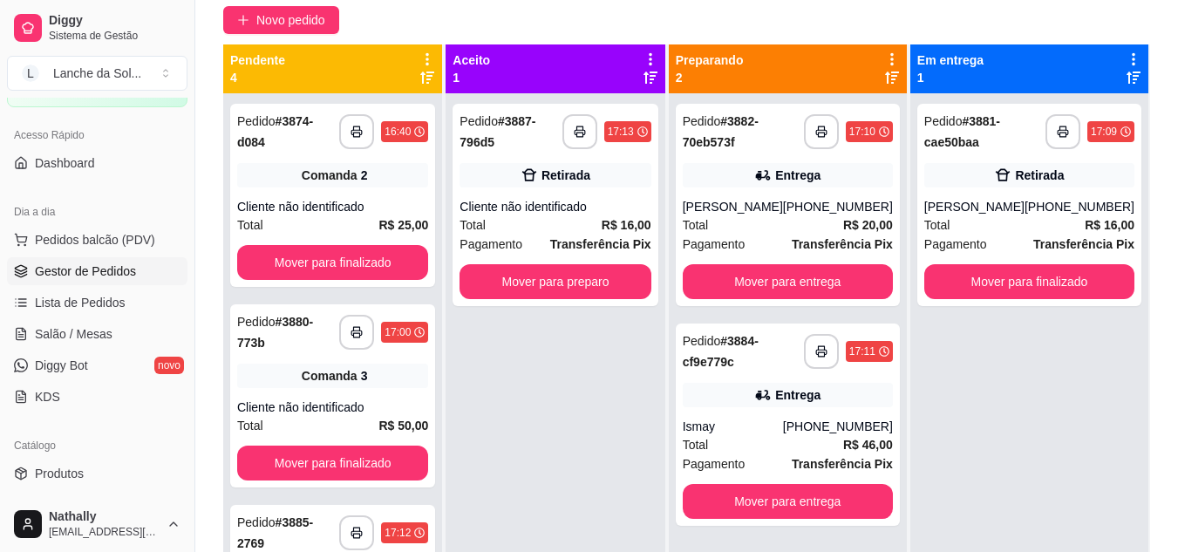
click at [854, 452] on strong "R$ 46,00" at bounding box center [868, 445] width 50 height 14
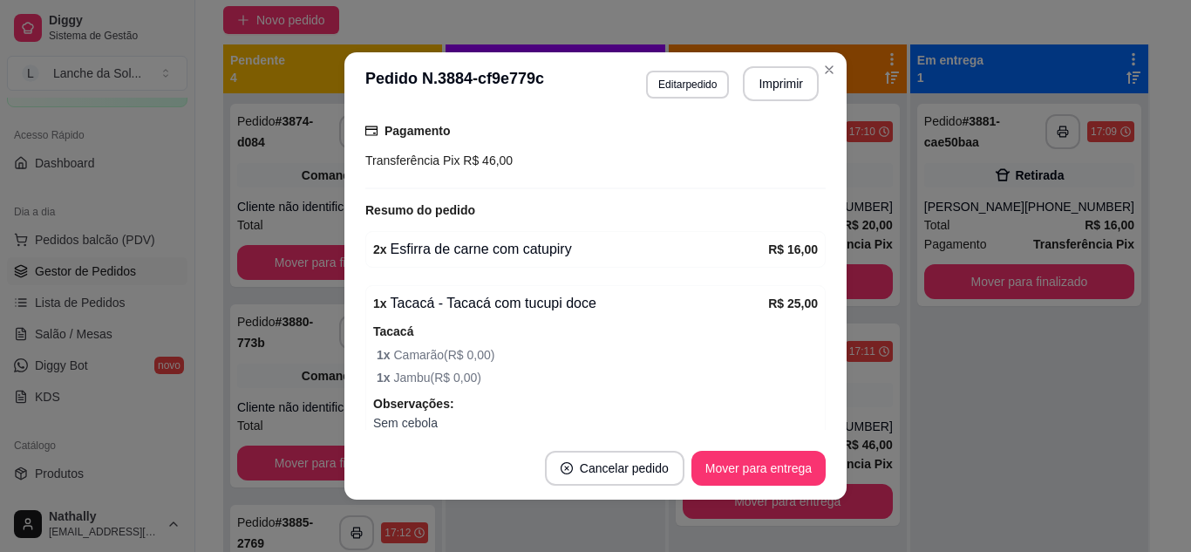
scroll to position [488, 0]
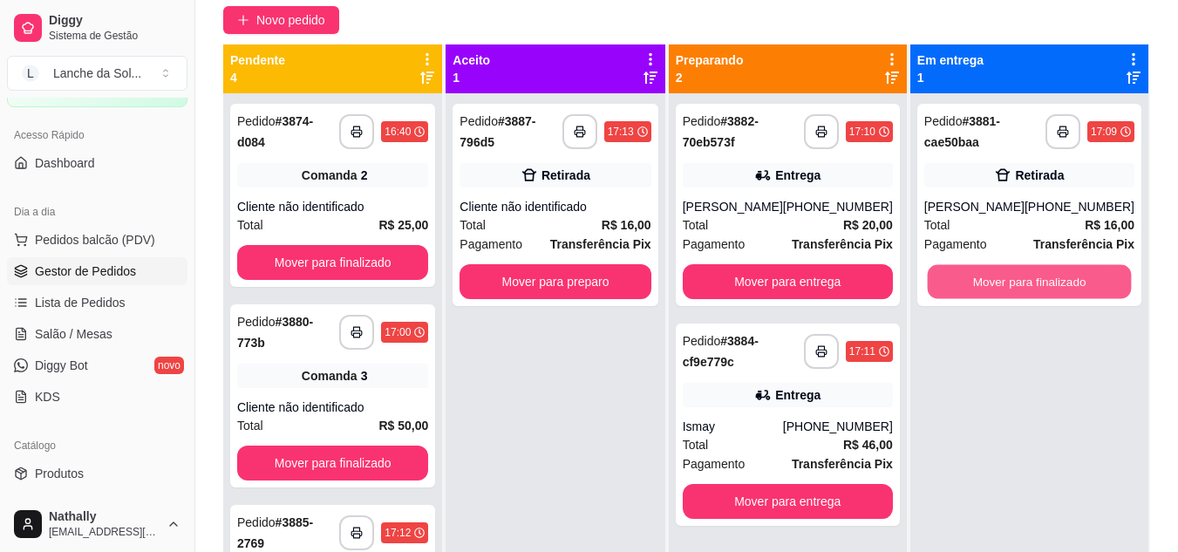
click at [991, 272] on button "Mover para finalizado" at bounding box center [1029, 282] width 204 height 34
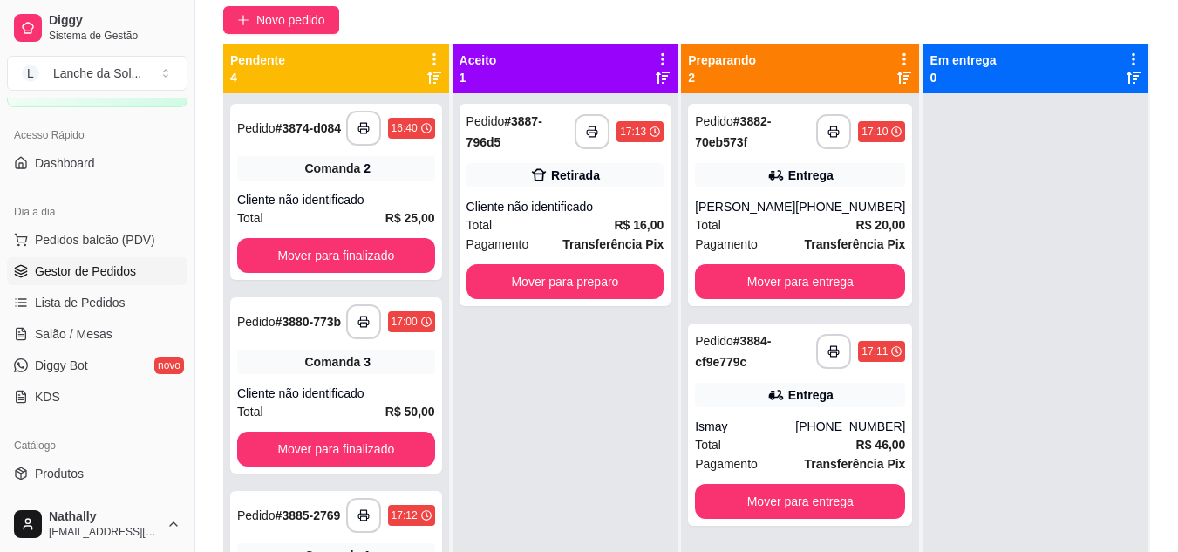
click at [603, 214] on div "Cliente não identificado" at bounding box center [565, 206] width 198 height 17
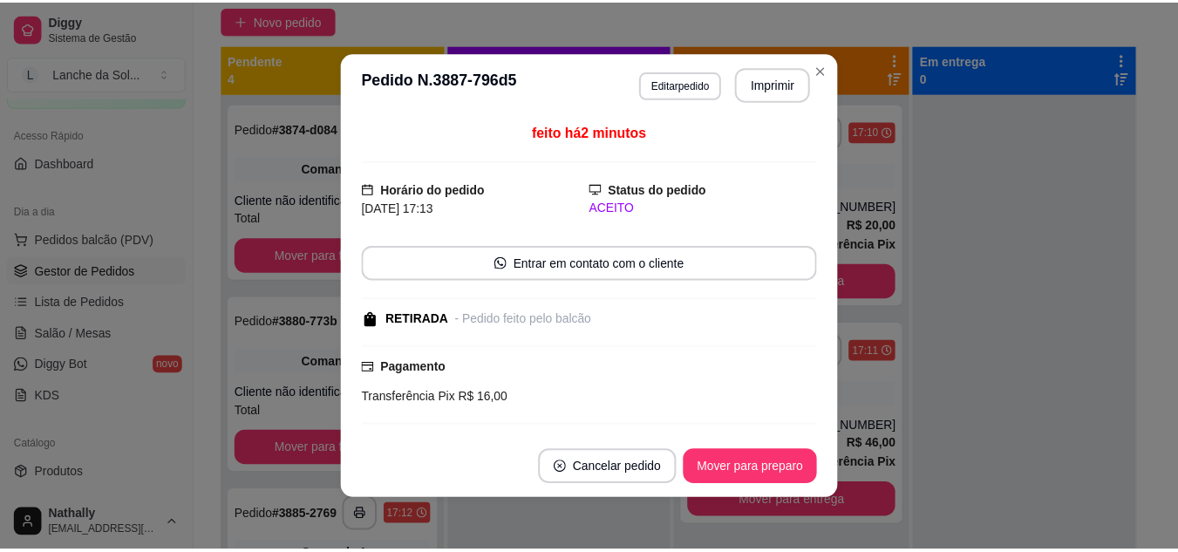
scroll to position [143, 0]
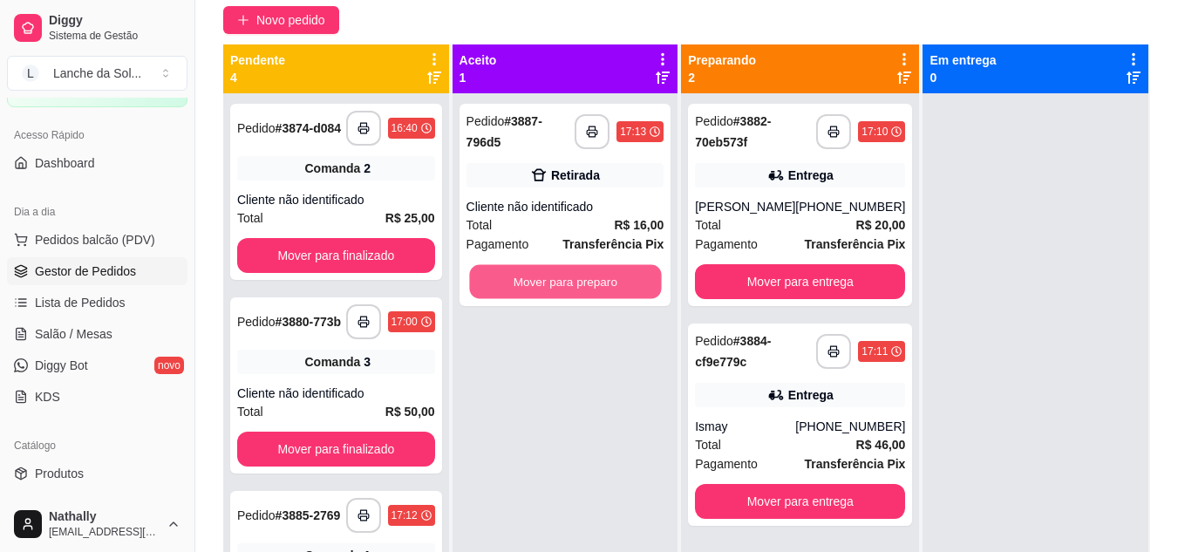
click at [612, 274] on button "Mover para preparo" at bounding box center [565, 282] width 192 height 34
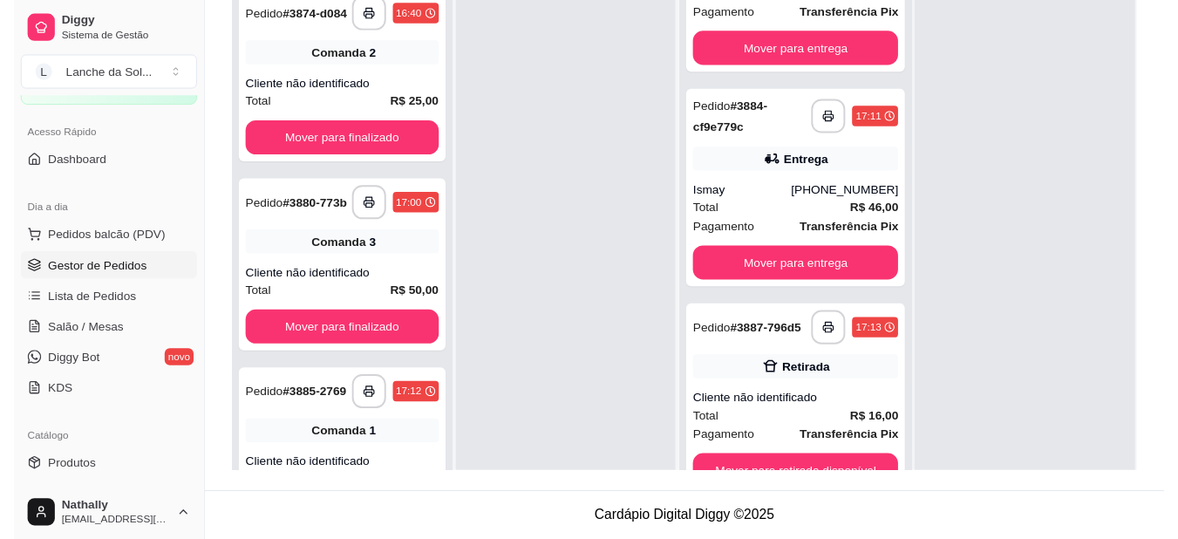
scroll to position [142, 0]
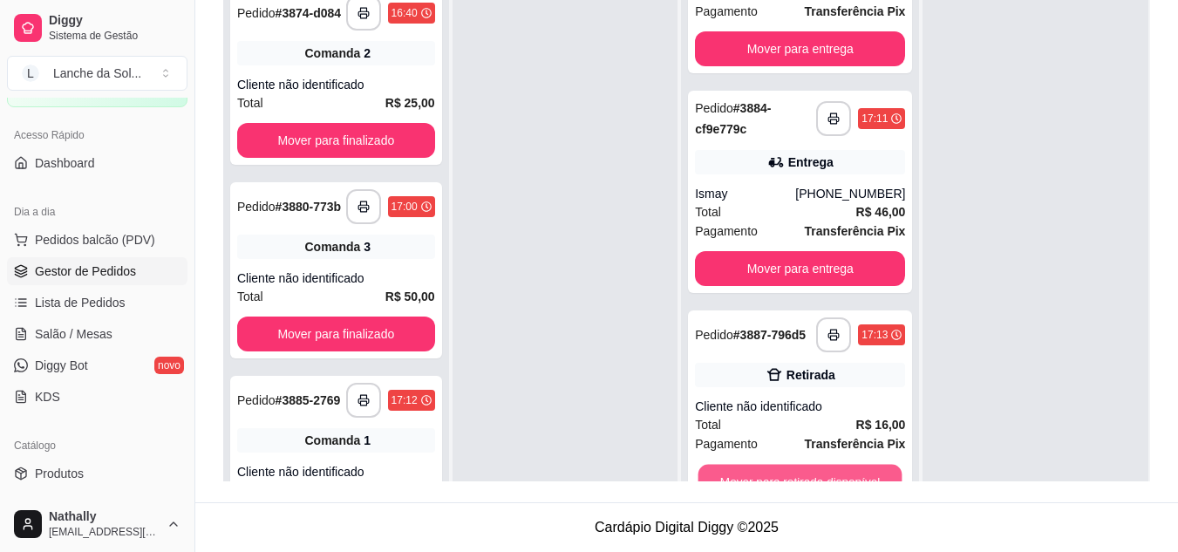
click at [832, 471] on button "Mover para retirada disponível" at bounding box center [800, 482] width 204 height 34
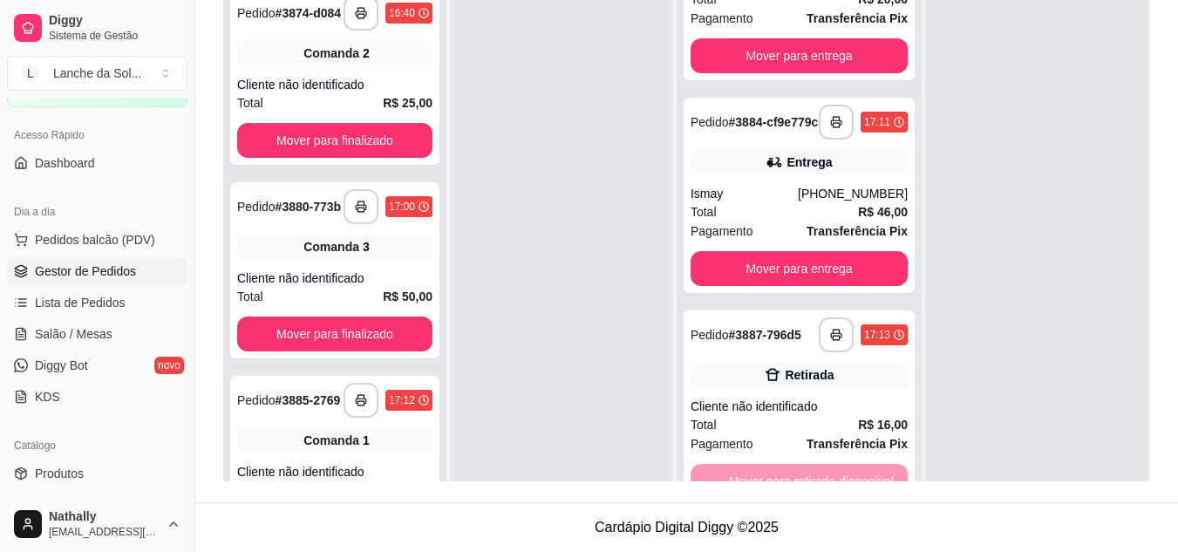
scroll to position [0, 0]
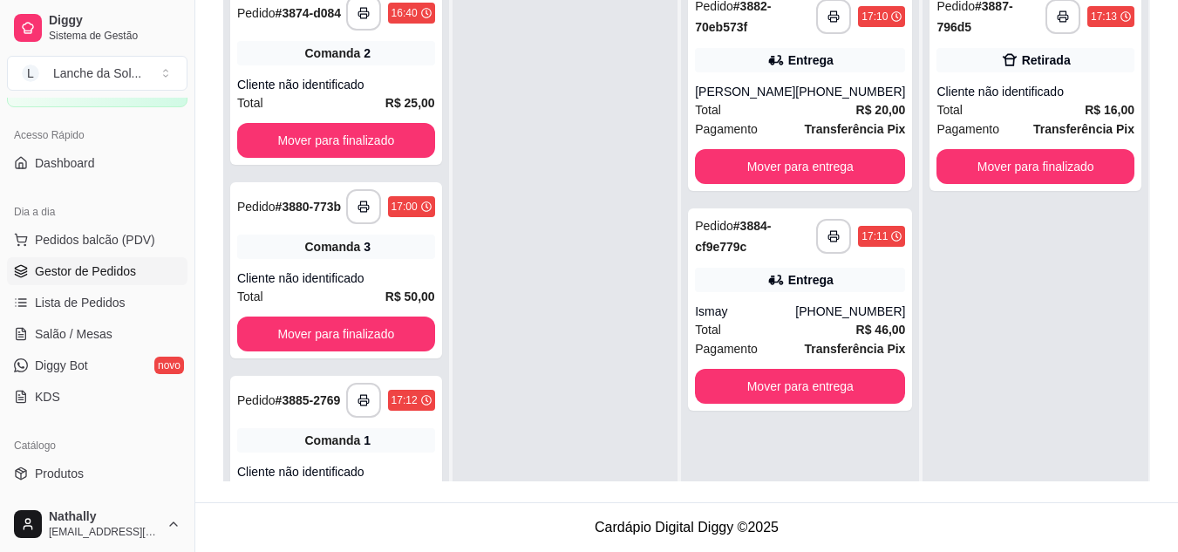
click at [1166, 180] on div "**********" at bounding box center [686, 147] width 983 height 709
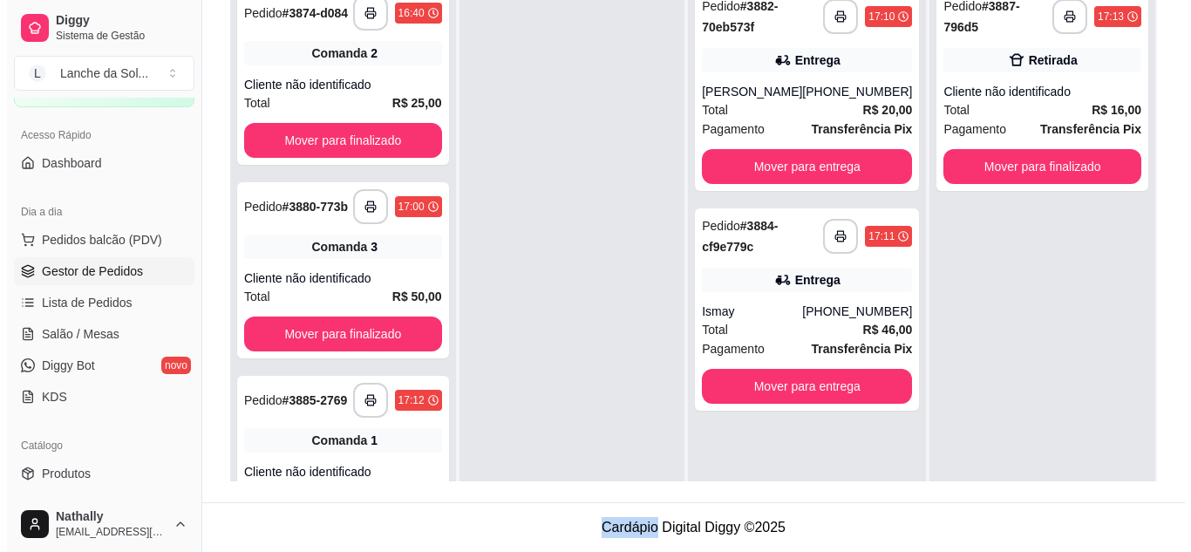
scroll to position [201, 0]
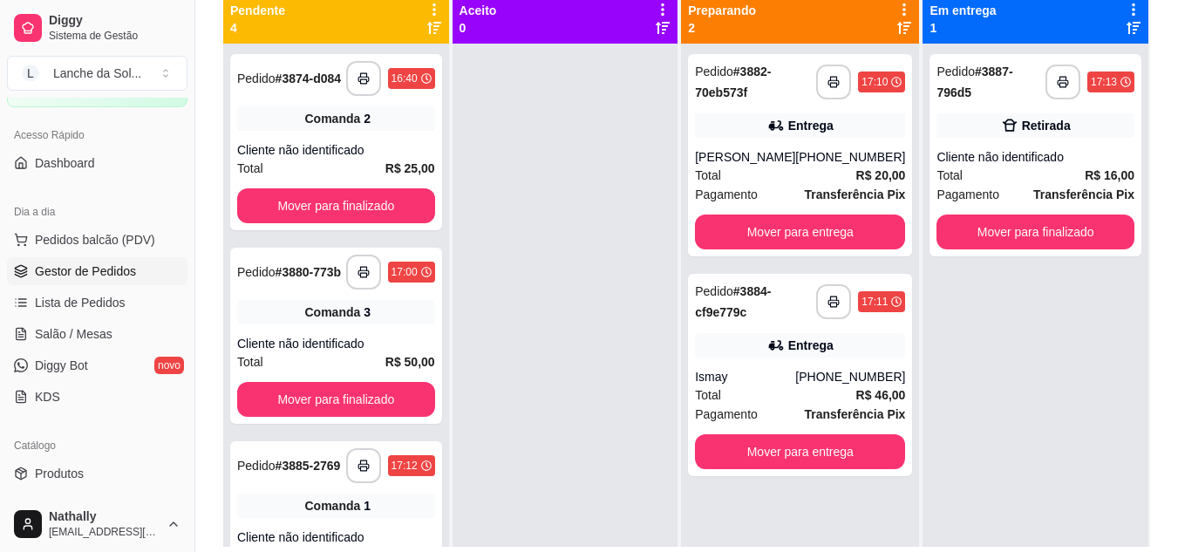
click at [844, 166] on div "[PHONE_NUMBER]" at bounding box center [850, 156] width 110 height 17
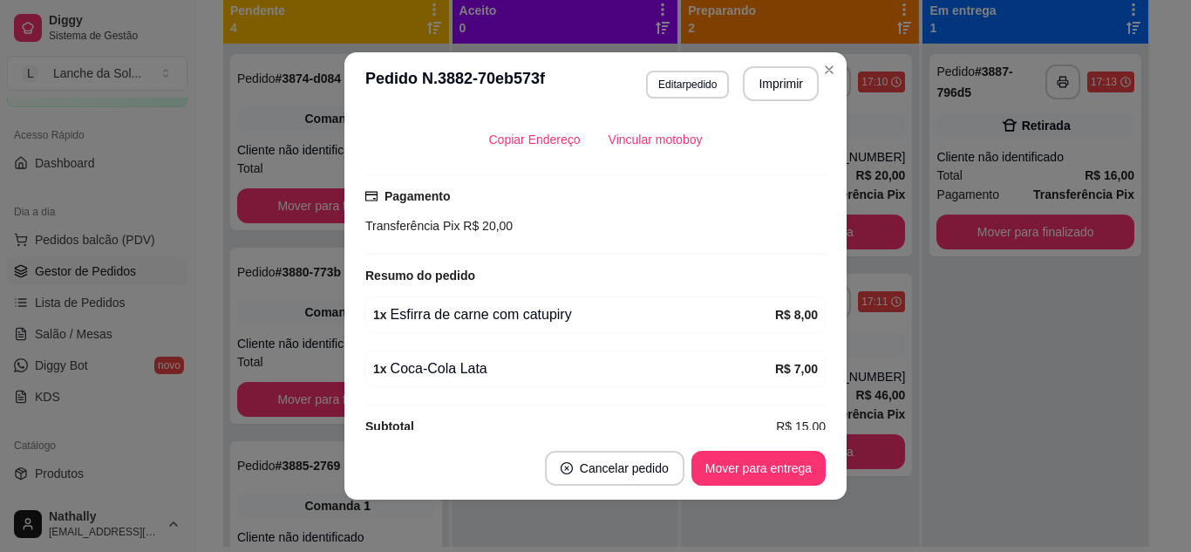
scroll to position [424, 0]
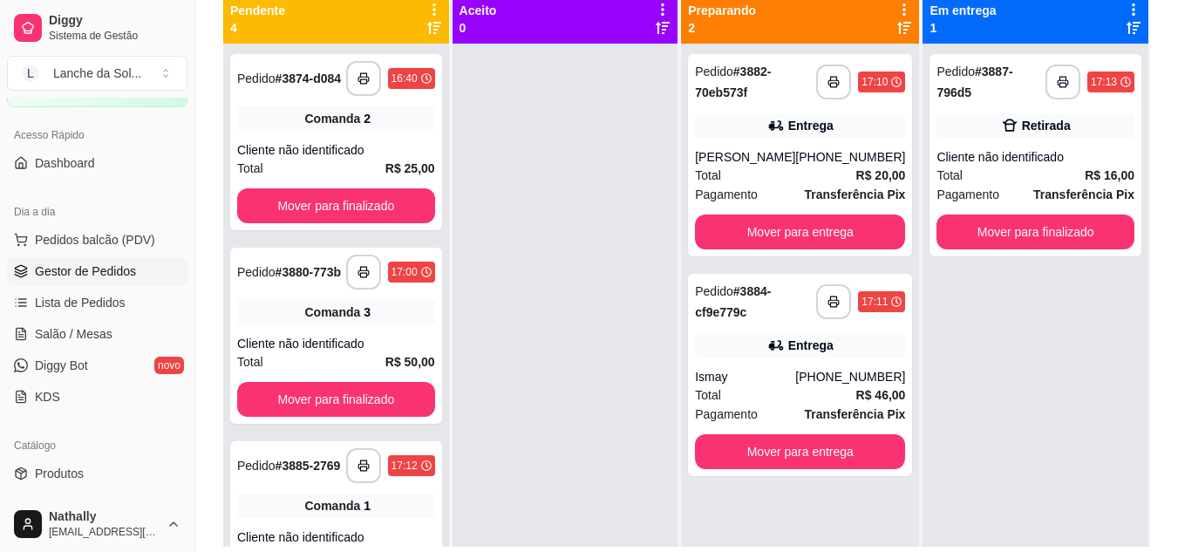
click at [807, 166] on div "[PHONE_NUMBER]" at bounding box center [850, 156] width 110 height 17
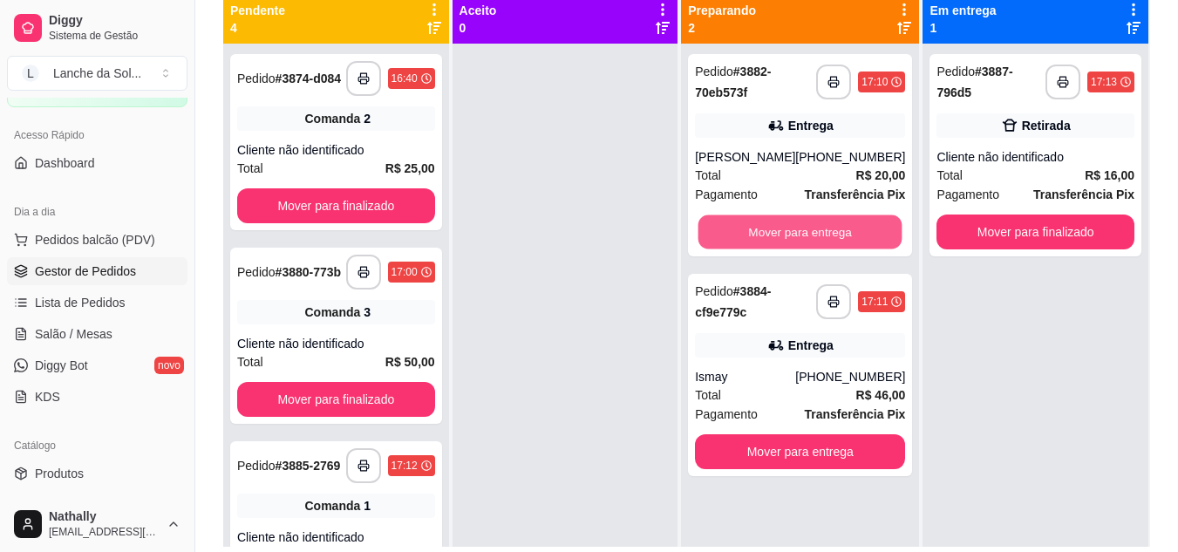
click at [756, 249] on button "Mover para entrega" at bounding box center [800, 232] width 204 height 34
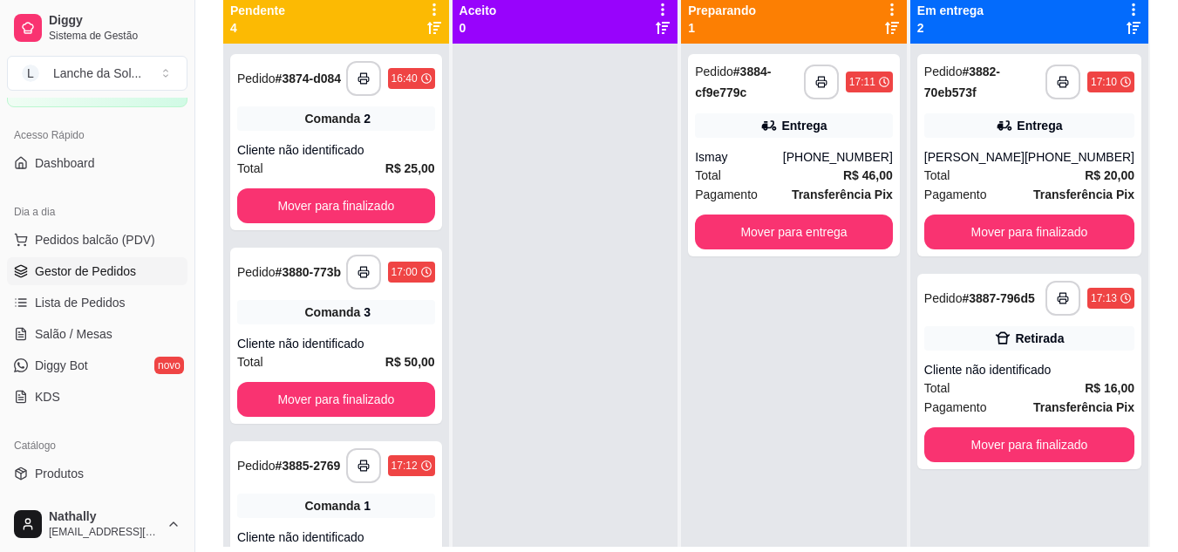
click at [813, 180] on div "Total R$ 46,00" at bounding box center [794, 175] width 198 height 19
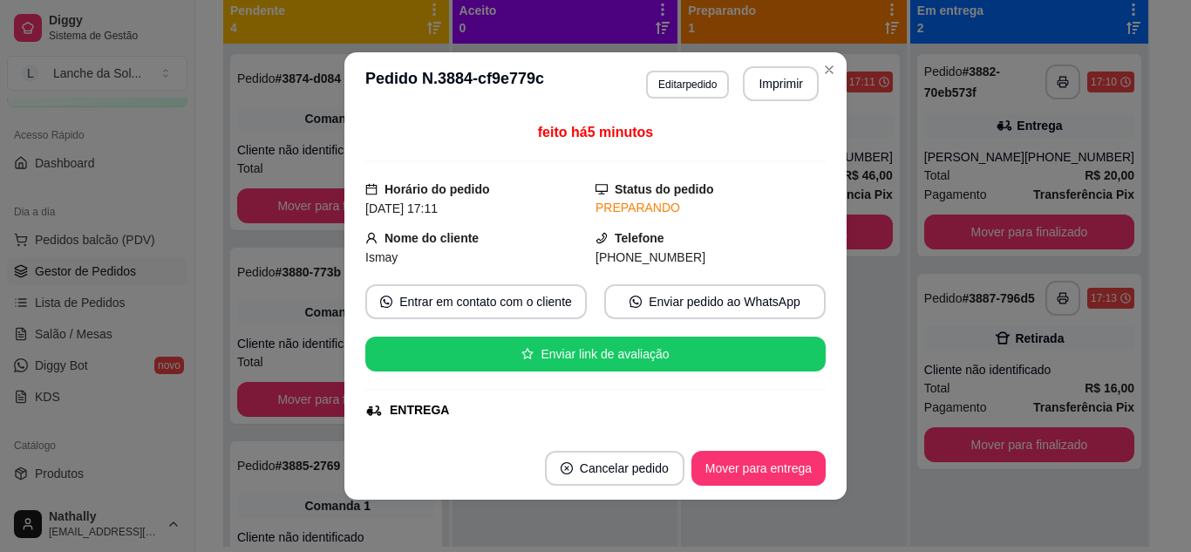
click at [809, 183] on div "feito há 5 minutos Horário do pedido [DATE] 17:11 Status do pedido PREPARANDO N…" at bounding box center [595, 276] width 460 height 308
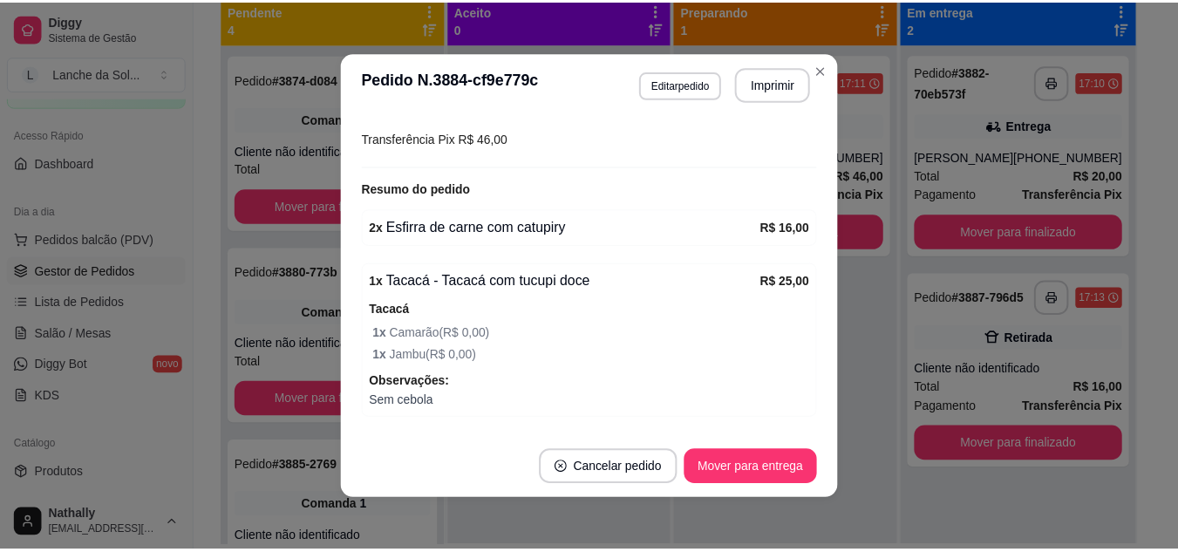
scroll to position [470, 0]
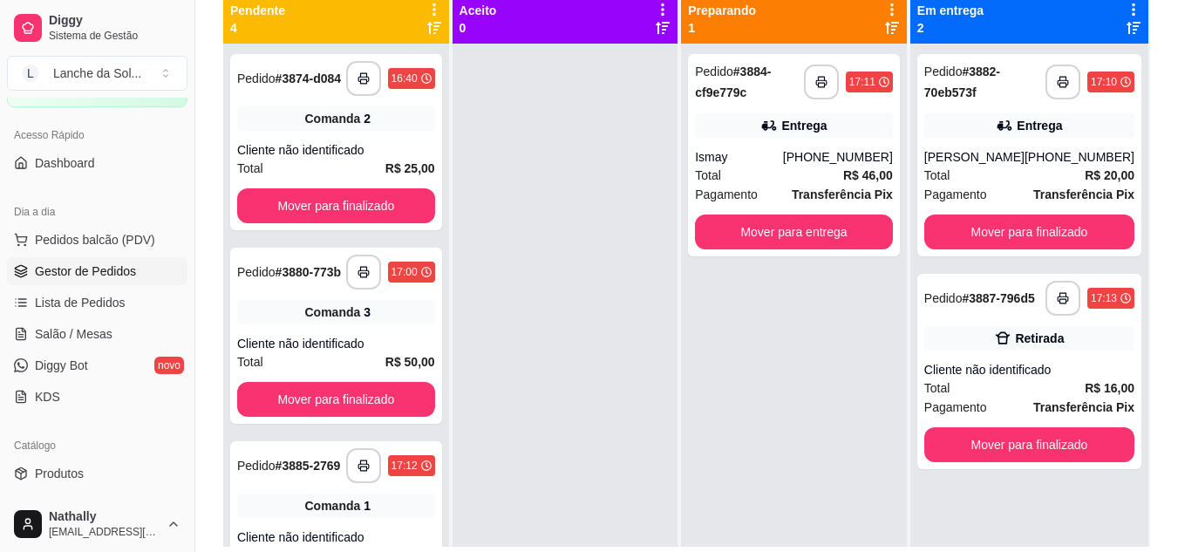
click at [98, 329] on span "Salão / Mesas" at bounding box center [74, 333] width 78 height 17
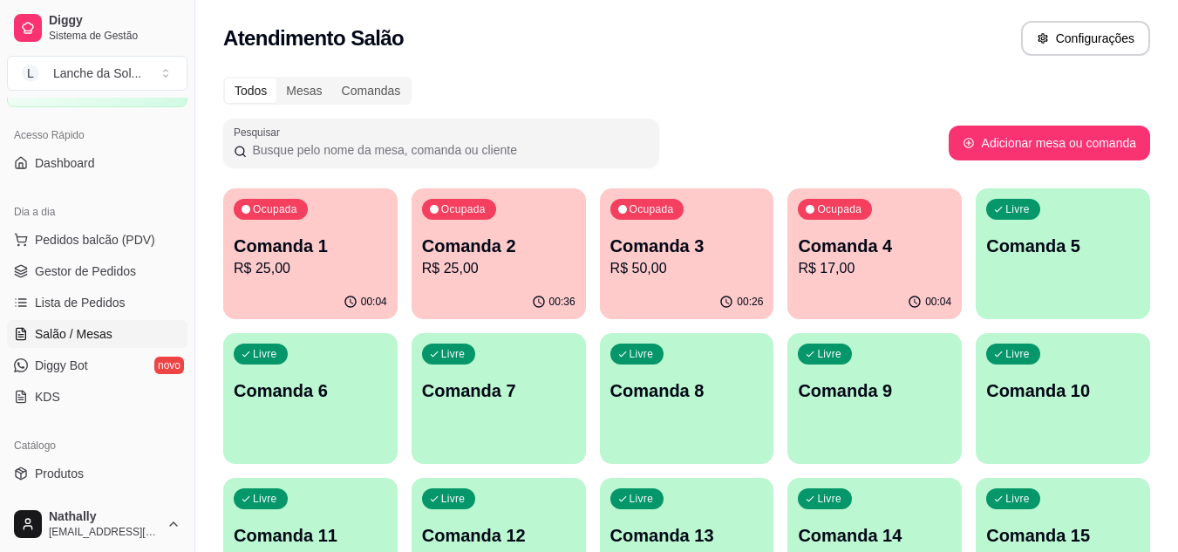
click at [148, 301] on link "Lista de Pedidos" at bounding box center [97, 303] width 180 height 28
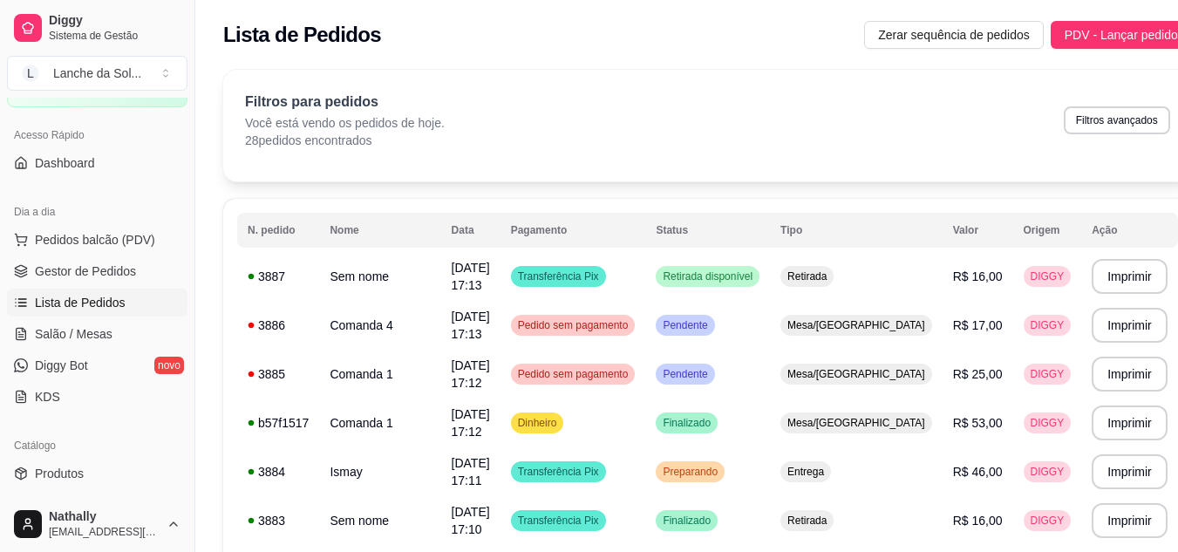
click at [118, 480] on link "Produtos" at bounding box center [97, 473] width 180 height 28
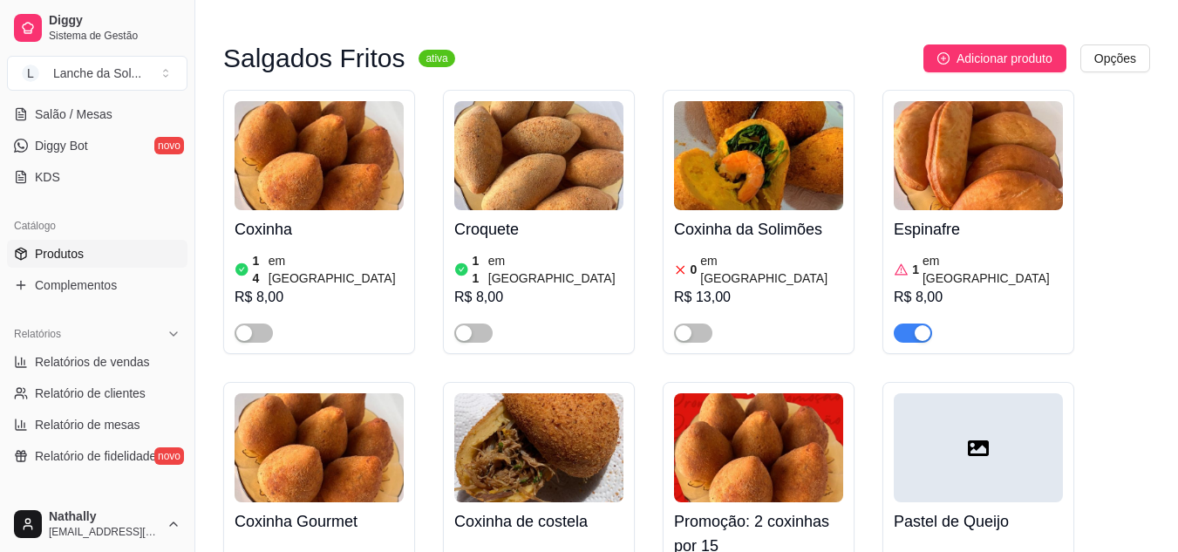
scroll to position [894, 0]
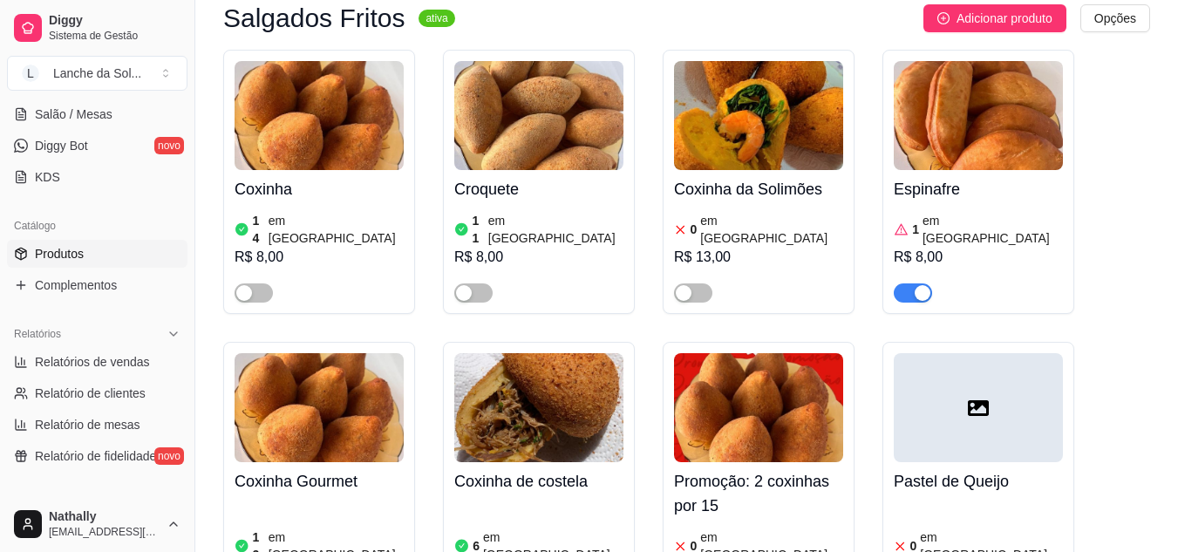
click at [248, 285] on div "button" at bounding box center [244, 293] width 16 height 16
click at [474, 283] on button "button" at bounding box center [473, 292] width 38 height 19
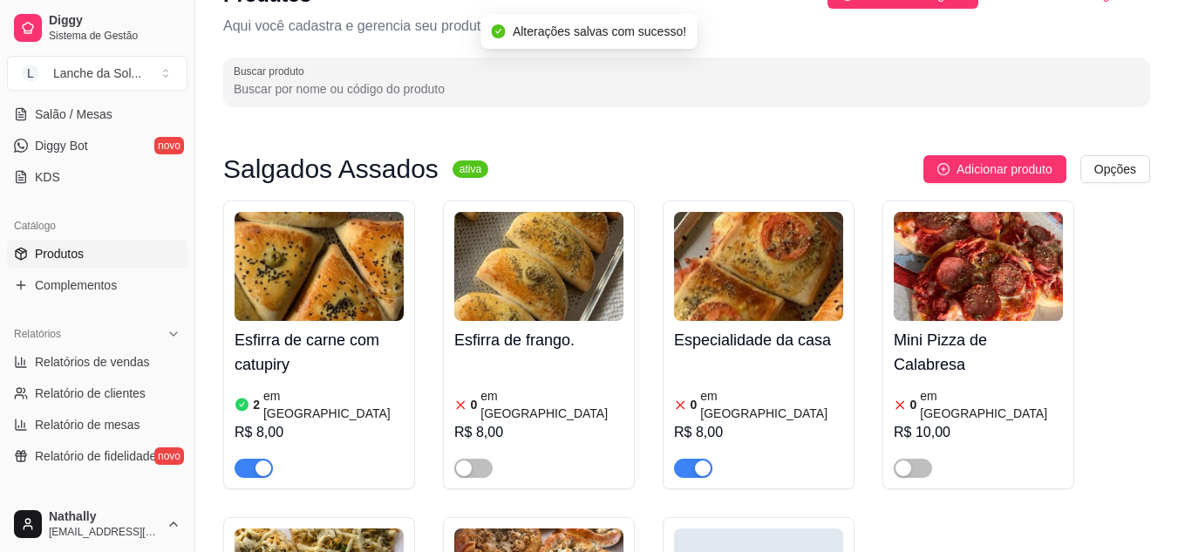
scroll to position [93, 0]
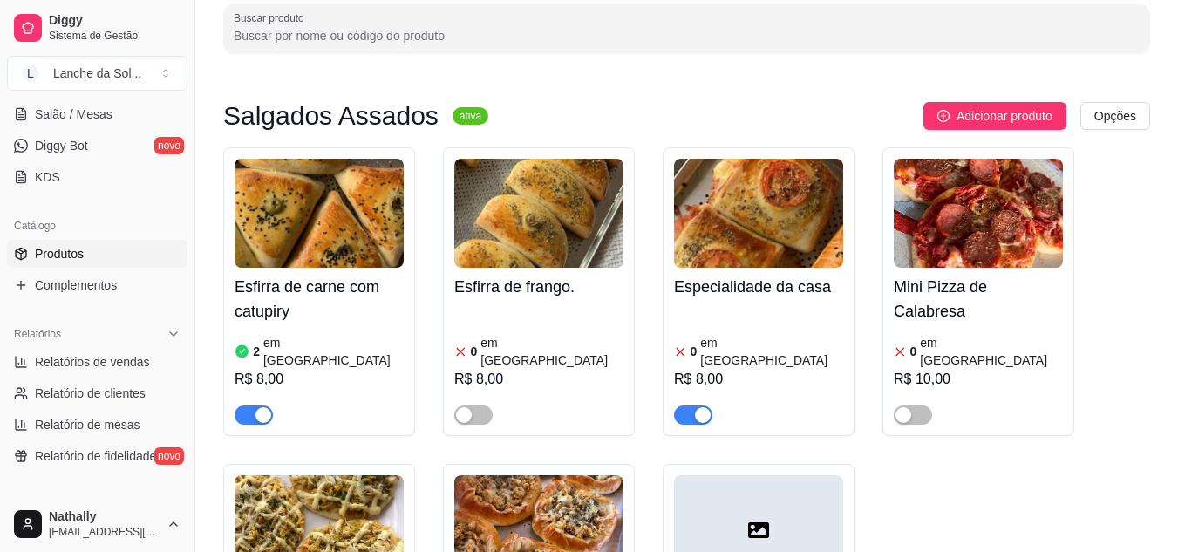
click at [700, 407] on div "button" at bounding box center [703, 415] width 16 height 16
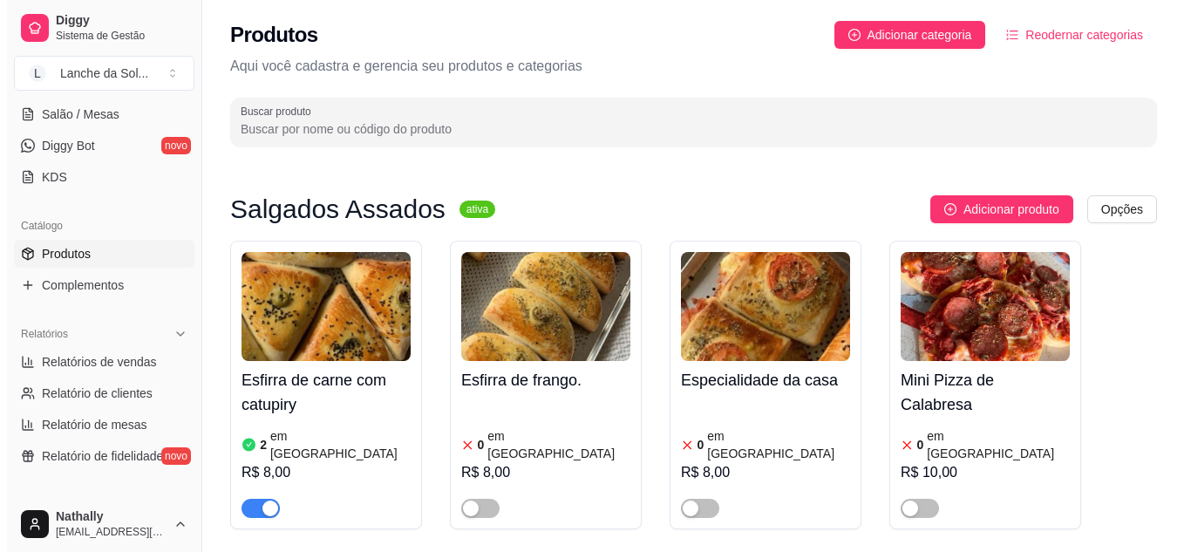
scroll to position [221, 0]
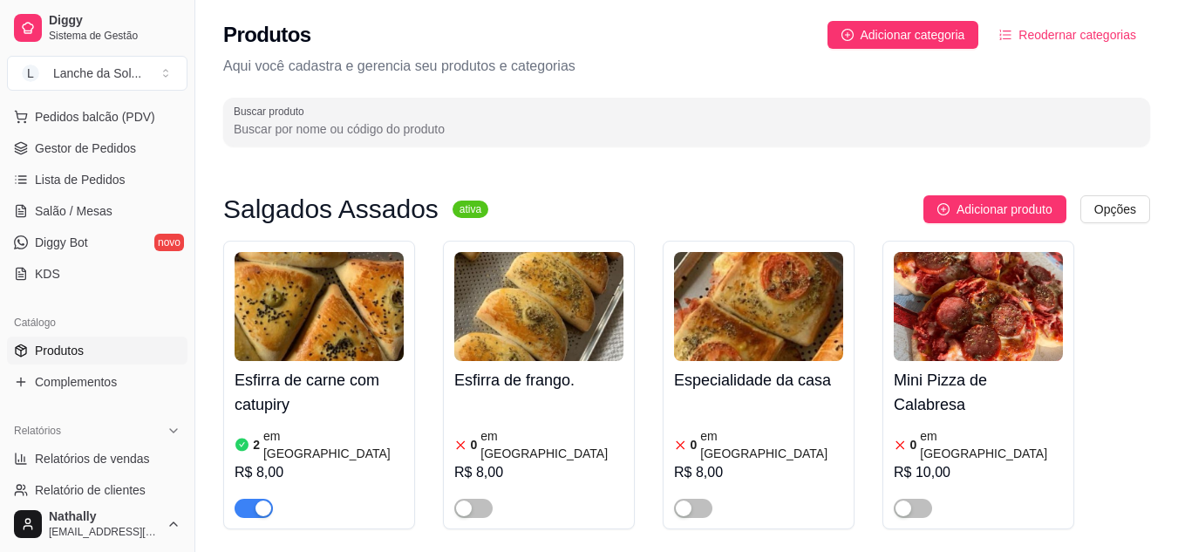
click at [112, 122] on span "Pedidos balcão (PDV)" at bounding box center [95, 116] width 120 height 17
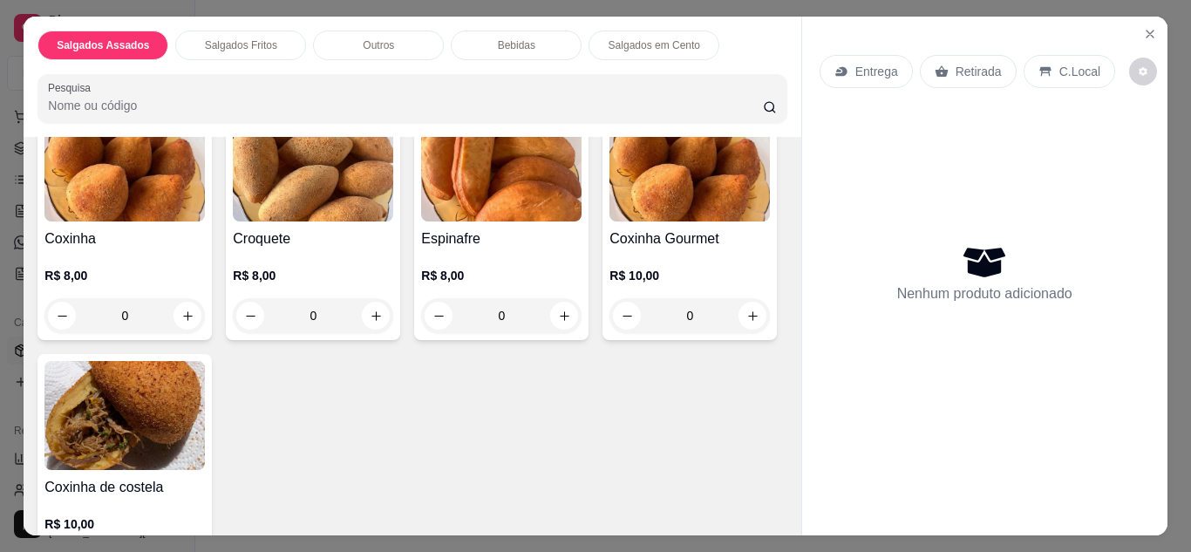
scroll to position [453, 0]
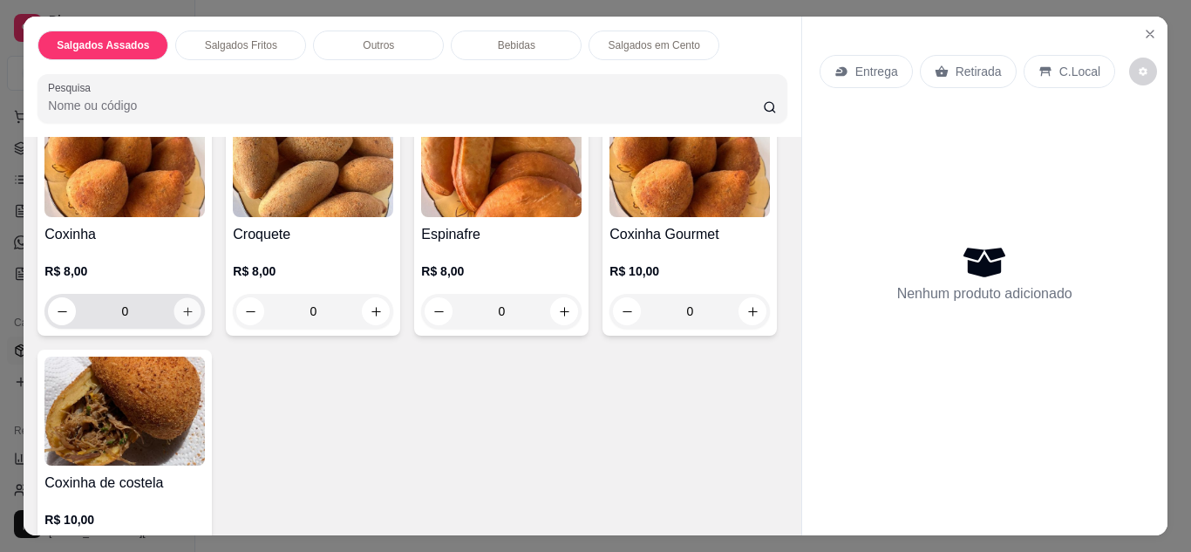
click at [181, 305] on icon "increase-product-quantity" at bounding box center [187, 311] width 13 height 13
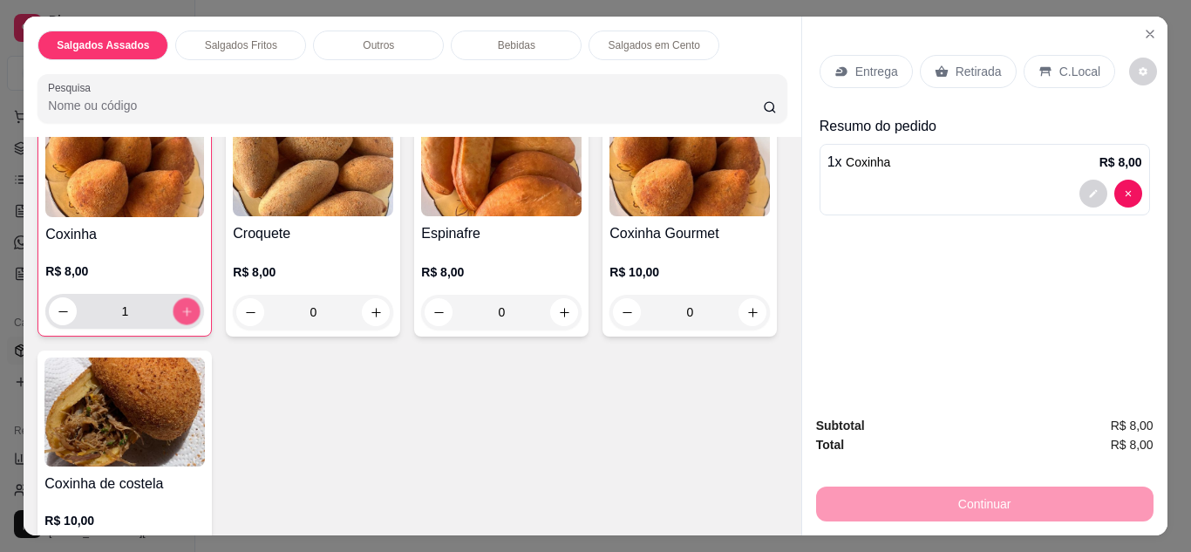
click at [180, 305] on icon "increase-product-quantity" at bounding box center [186, 311] width 13 height 13
type input "2"
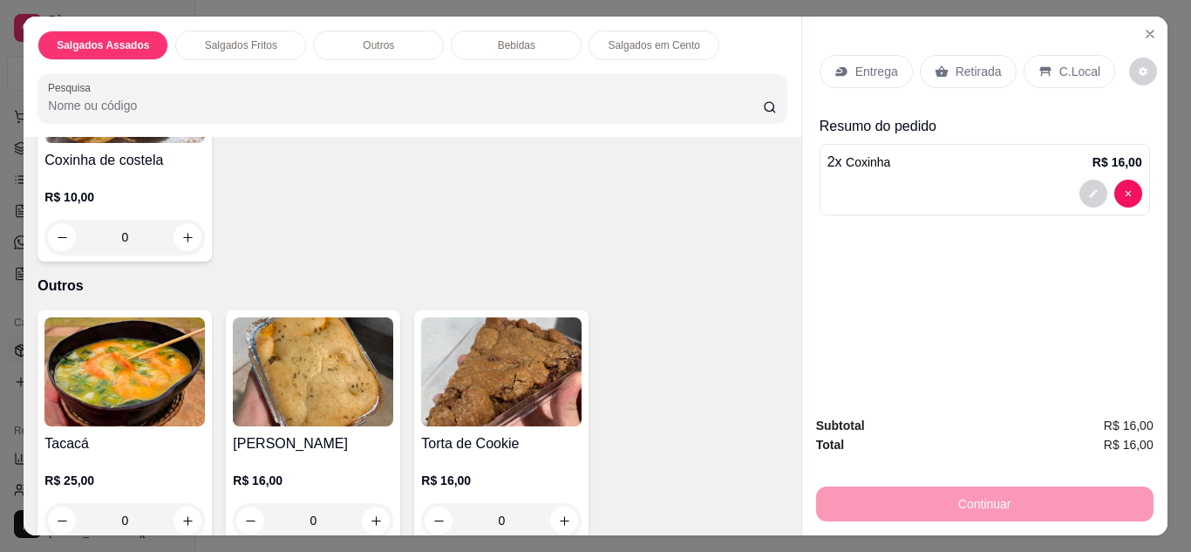
scroll to position [893, 0]
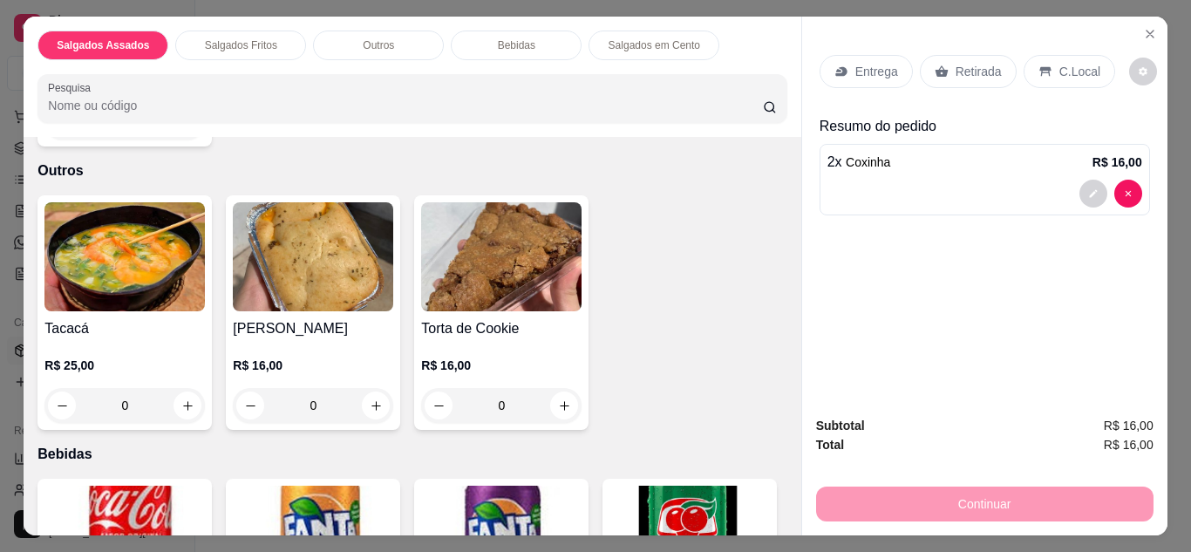
click at [184, 410] on div "0" at bounding box center [124, 405] width 160 height 35
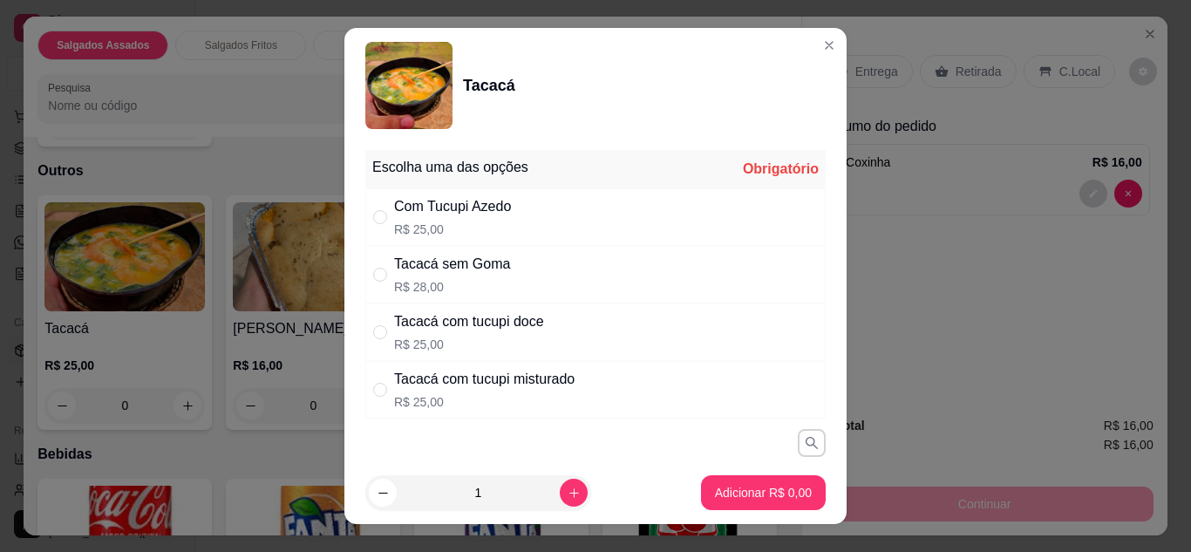
click at [465, 321] on div "Tacacá com tucupi doce" at bounding box center [469, 321] width 150 height 21
radio input "true"
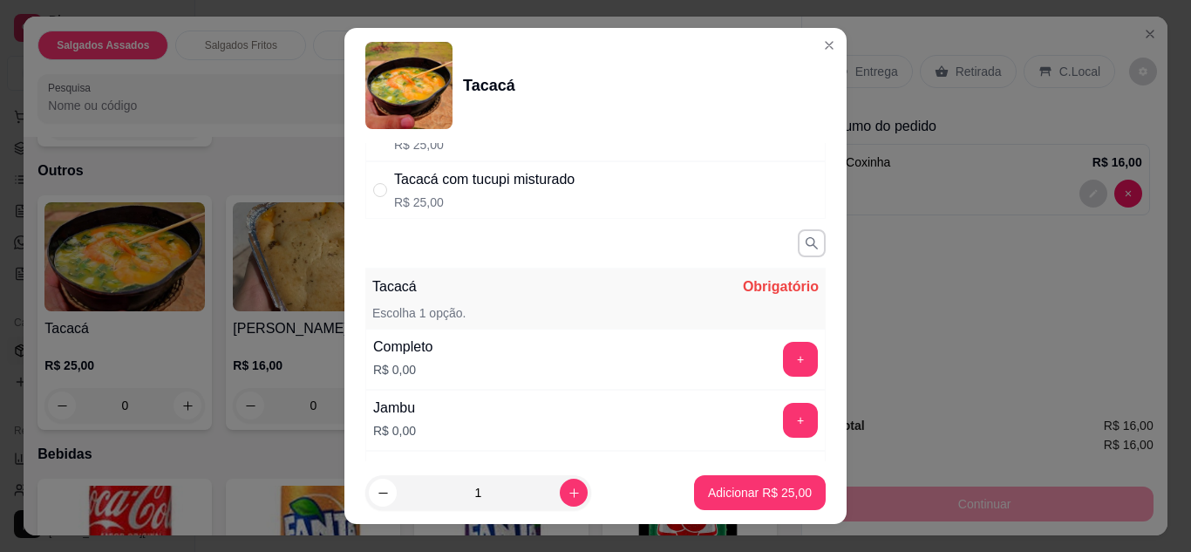
scroll to position [209, 0]
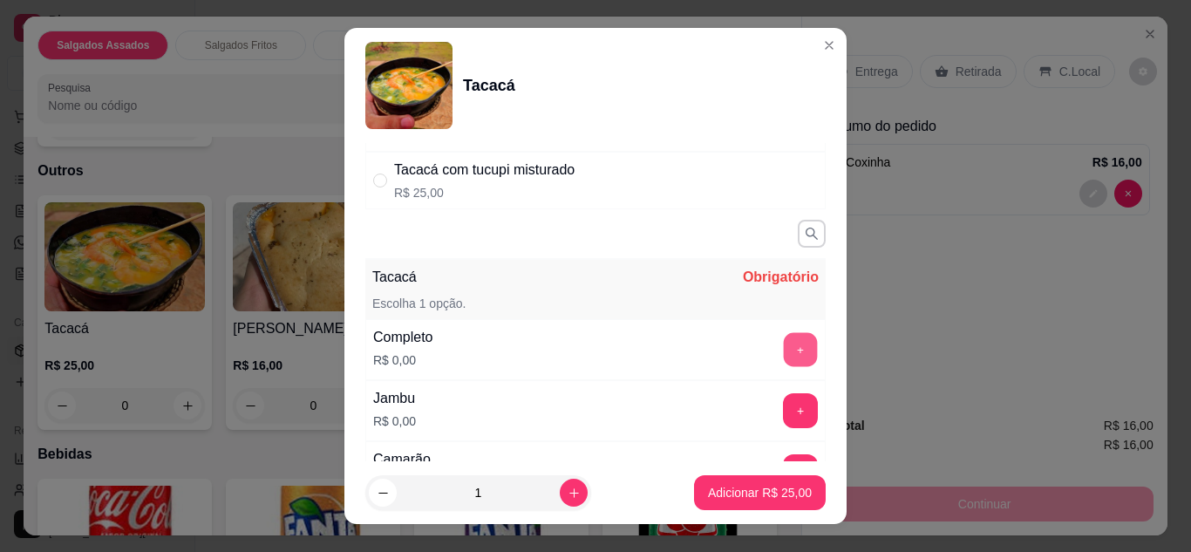
click at [784, 363] on button "+" at bounding box center [801, 349] width 34 height 34
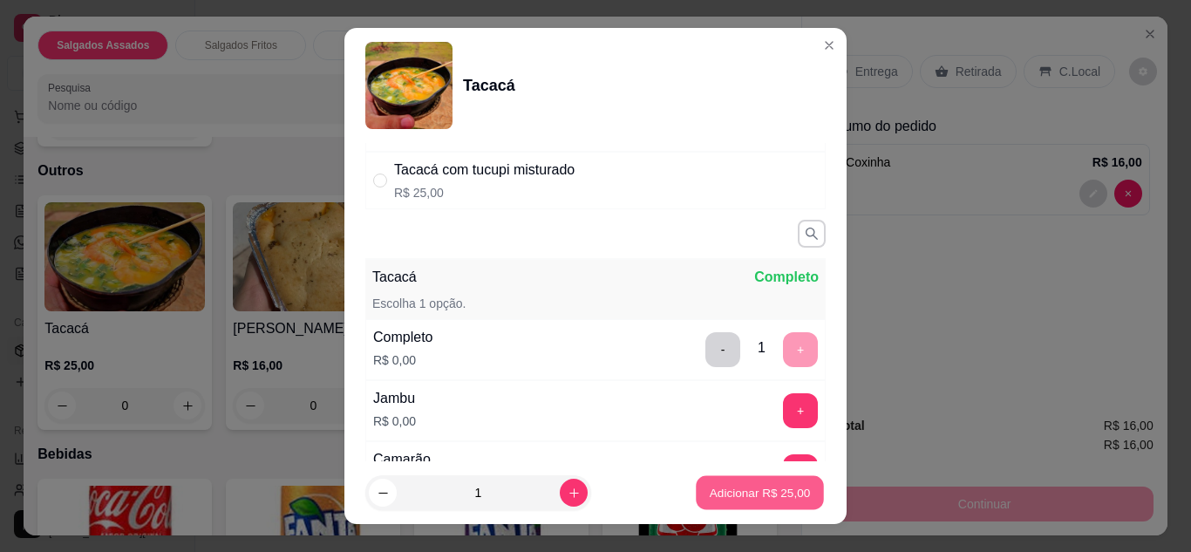
click at [734, 490] on p "Adicionar R$ 25,00" at bounding box center [760, 493] width 101 height 17
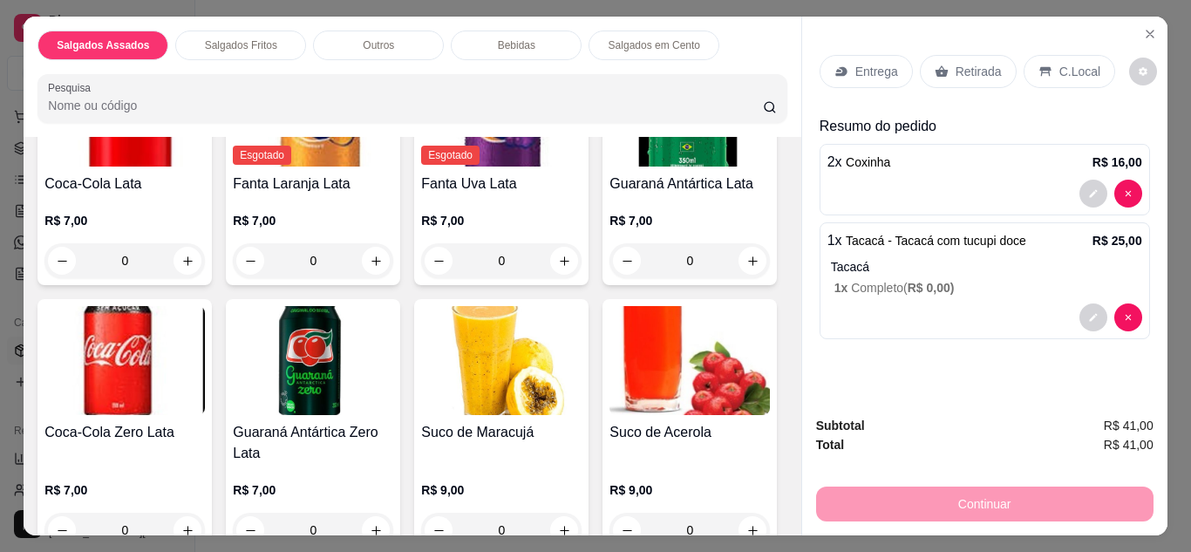
scroll to position [1370, 0]
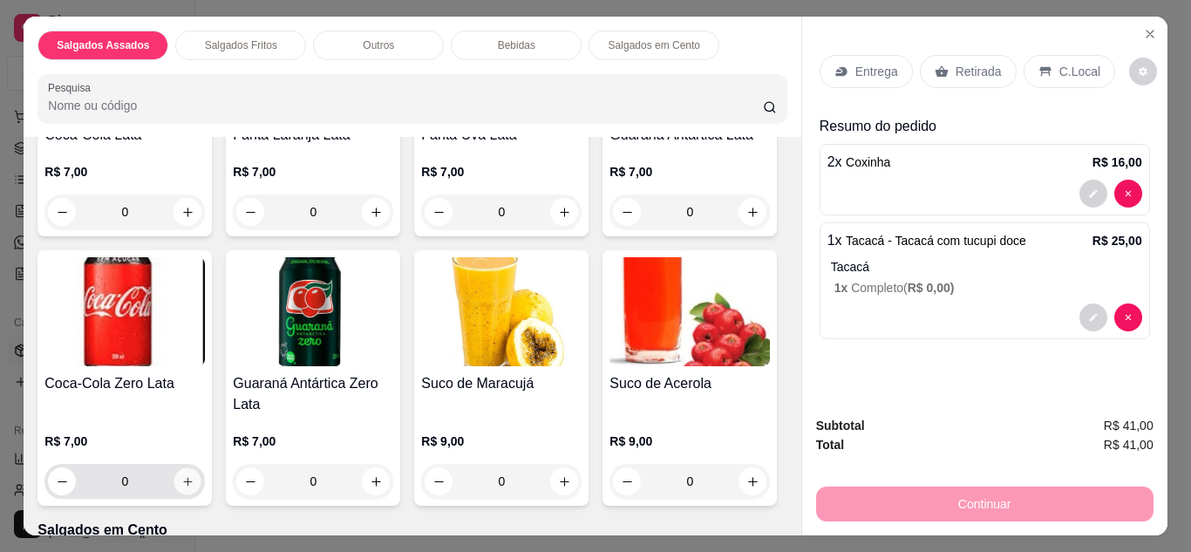
click at [194, 475] on icon "increase-product-quantity" at bounding box center [187, 481] width 13 height 13
type input "1"
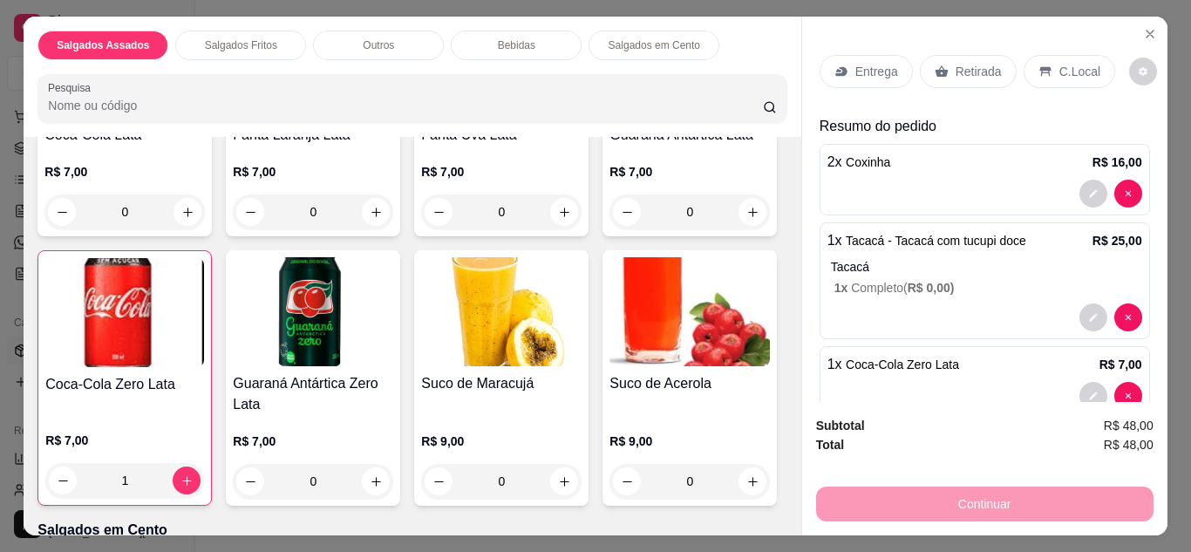
click at [983, 63] on p "Retirada" at bounding box center [979, 71] width 46 height 17
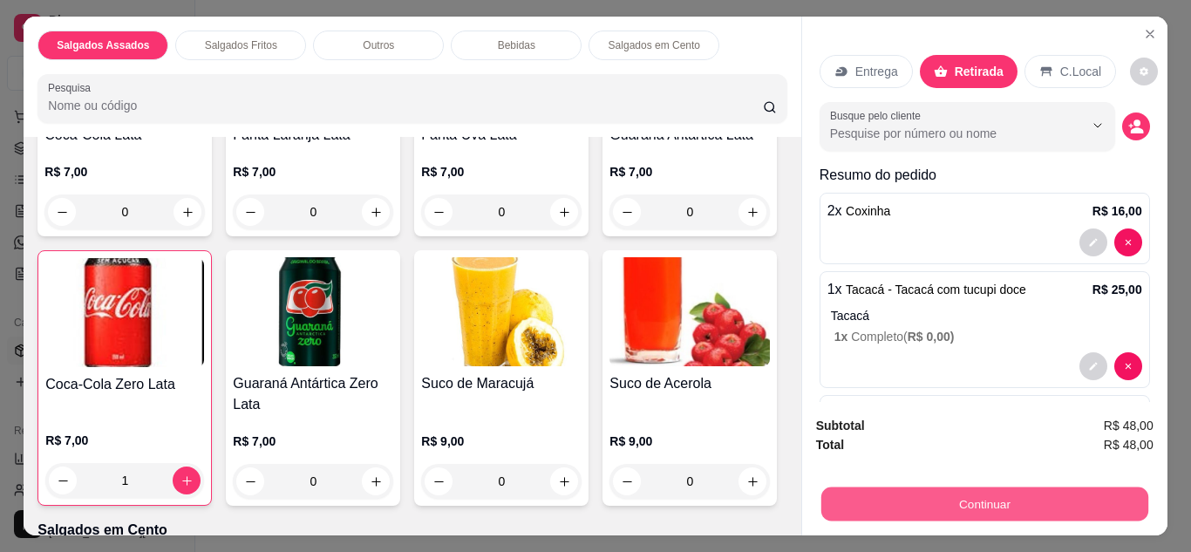
click at [861, 497] on button "Continuar" at bounding box center [983, 504] width 327 height 34
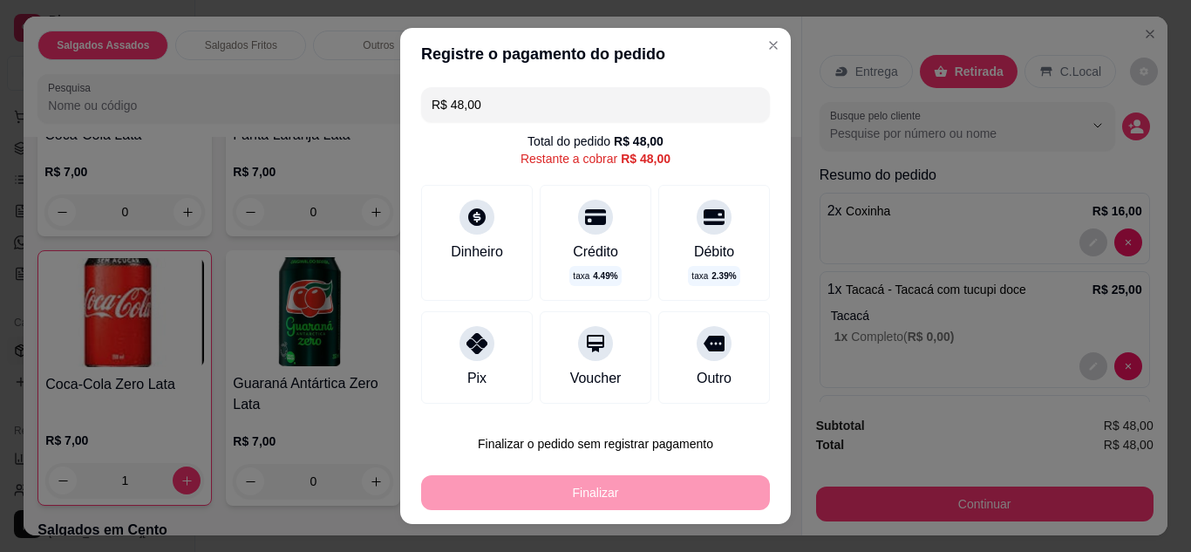
click at [466, 333] on icon at bounding box center [476, 343] width 21 height 21
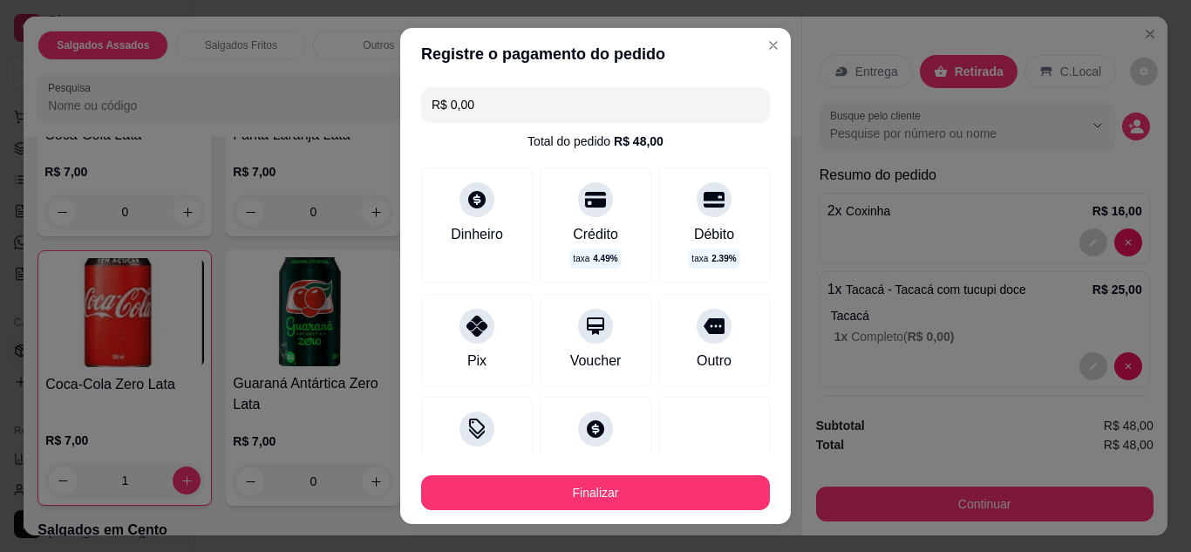
type input "R$ 0,00"
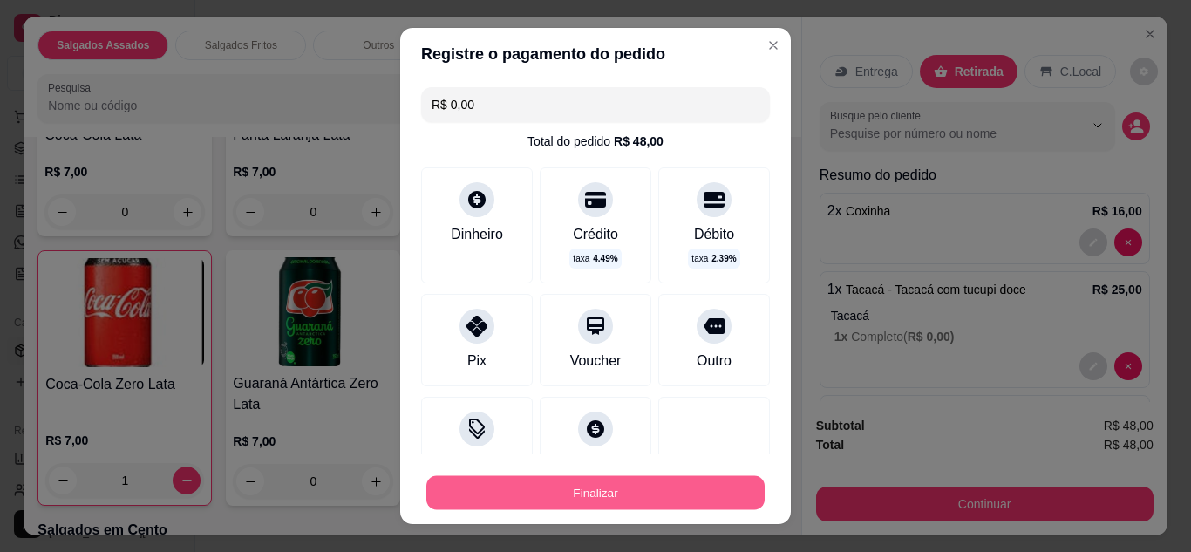
click at [514, 483] on button "Finalizar" at bounding box center [595, 493] width 338 height 34
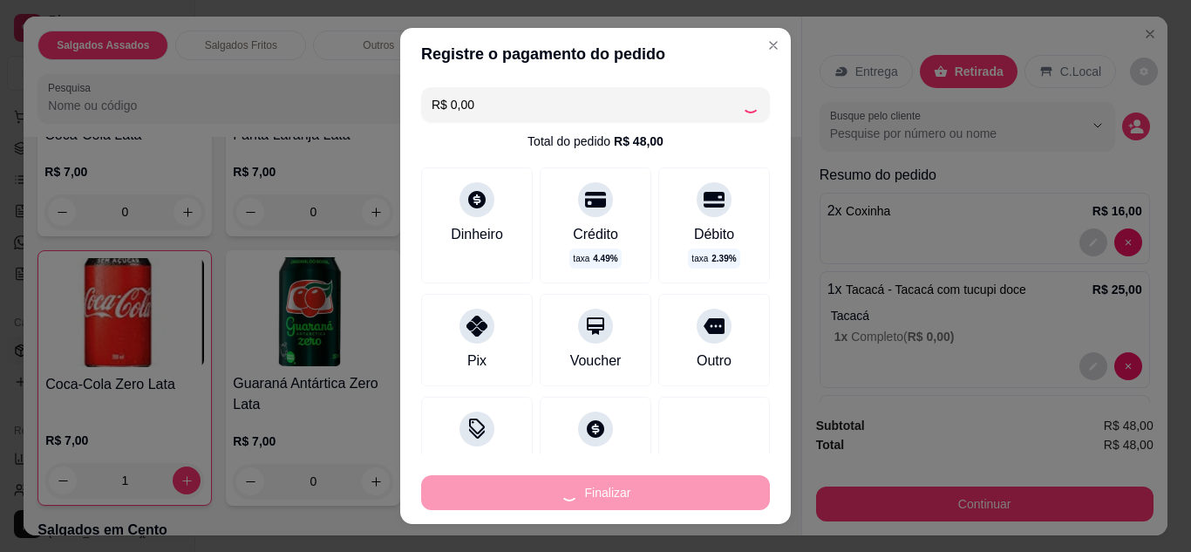
type input "0"
type input "-R$ 48,00"
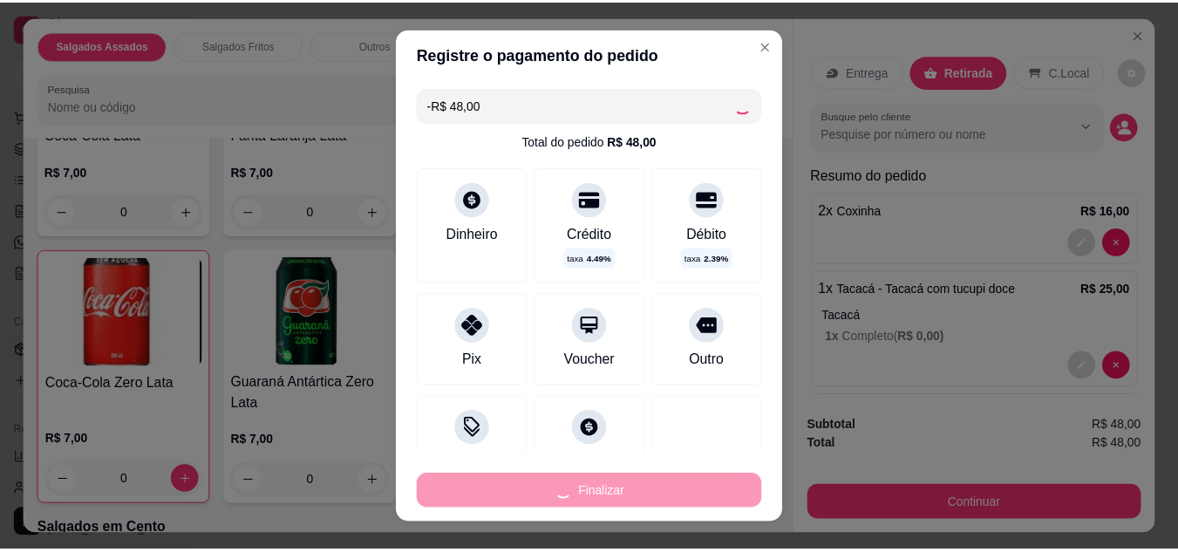
scroll to position [1368, 0]
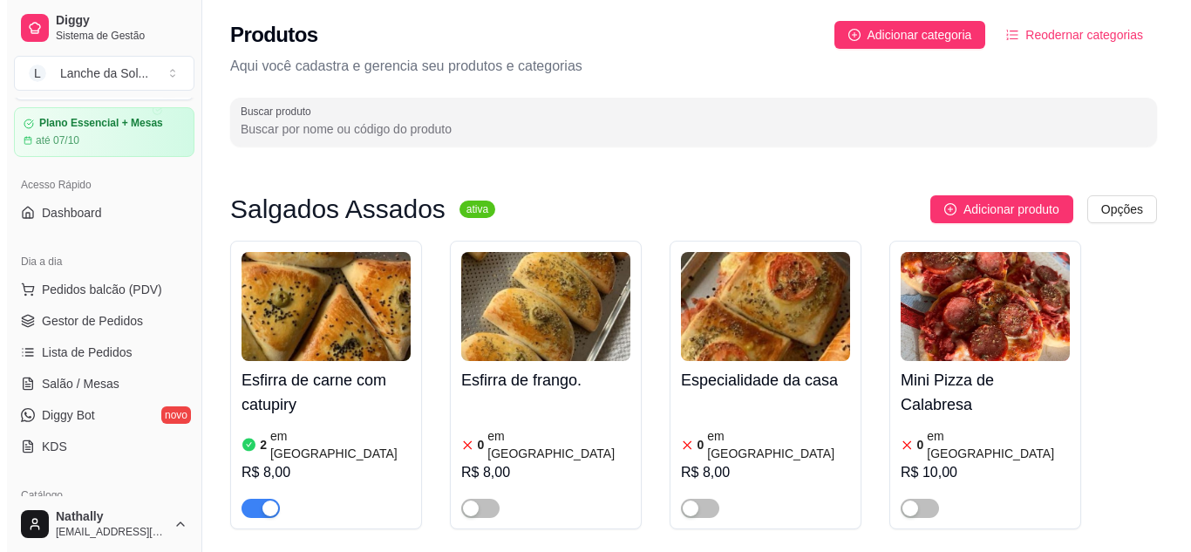
scroll to position [51, 0]
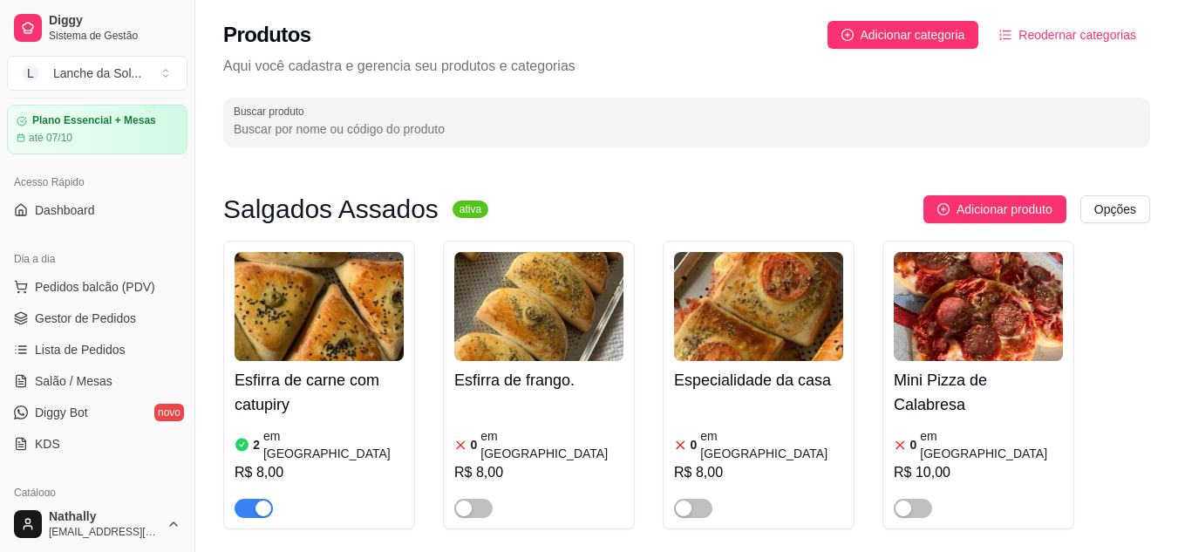
click at [111, 281] on span "Pedidos balcão (PDV)" at bounding box center [95, 286] width 120 height 17
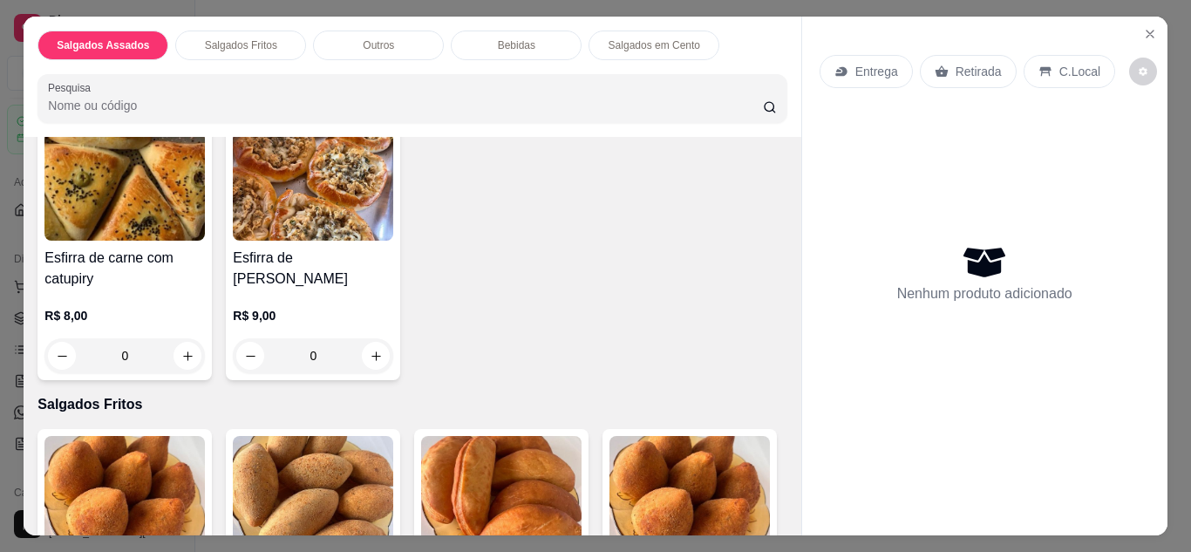
scroll to position [93, 0]
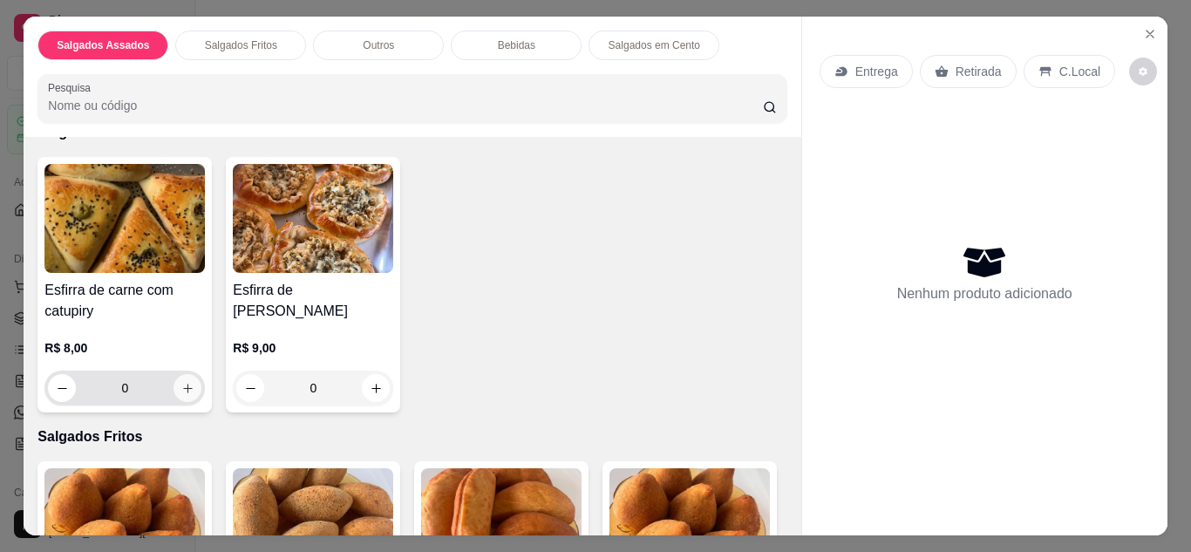
click at [184, 382] on icon "increase-product-quantity" at bounding box center [187, 388] width 13 height 13
type input "1"
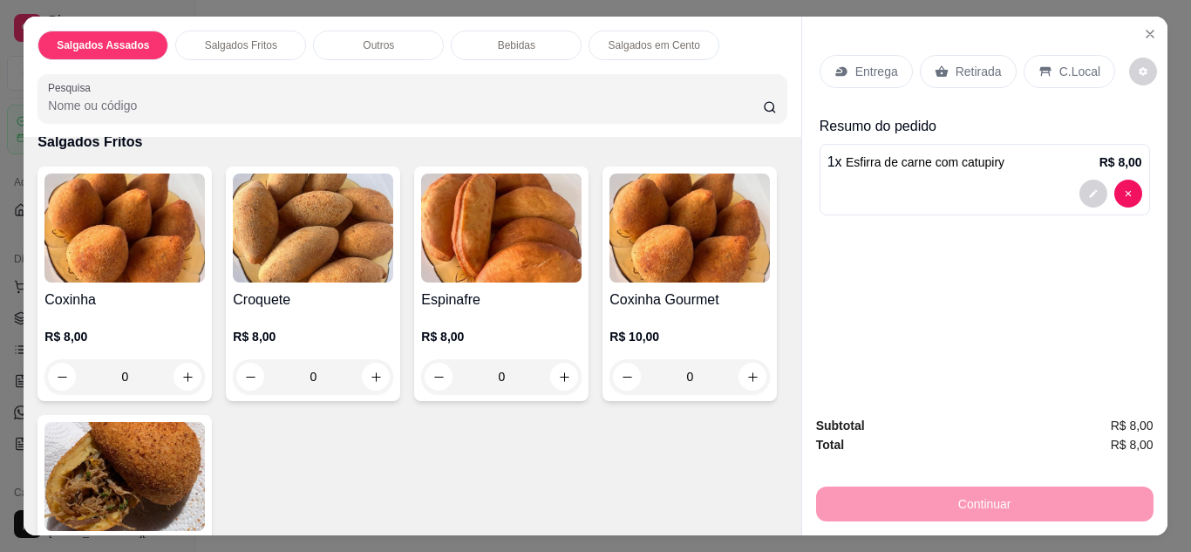
scroll to position [399, 0]
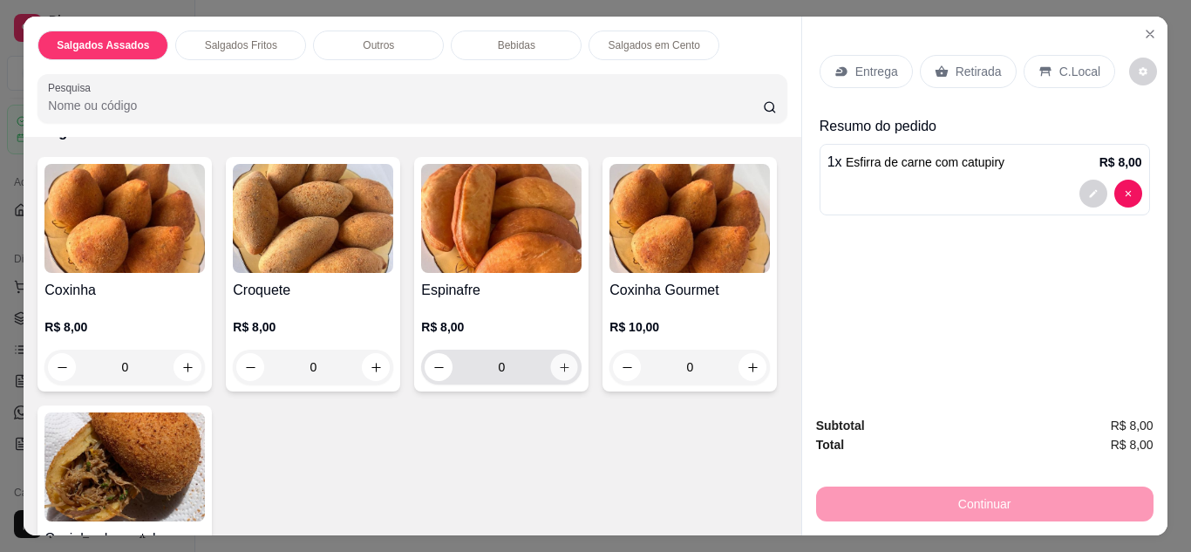
click at [551, 367] on button "increase-product-quantity" at bounding box center [564, 366] width 27 height 27
type input "1"
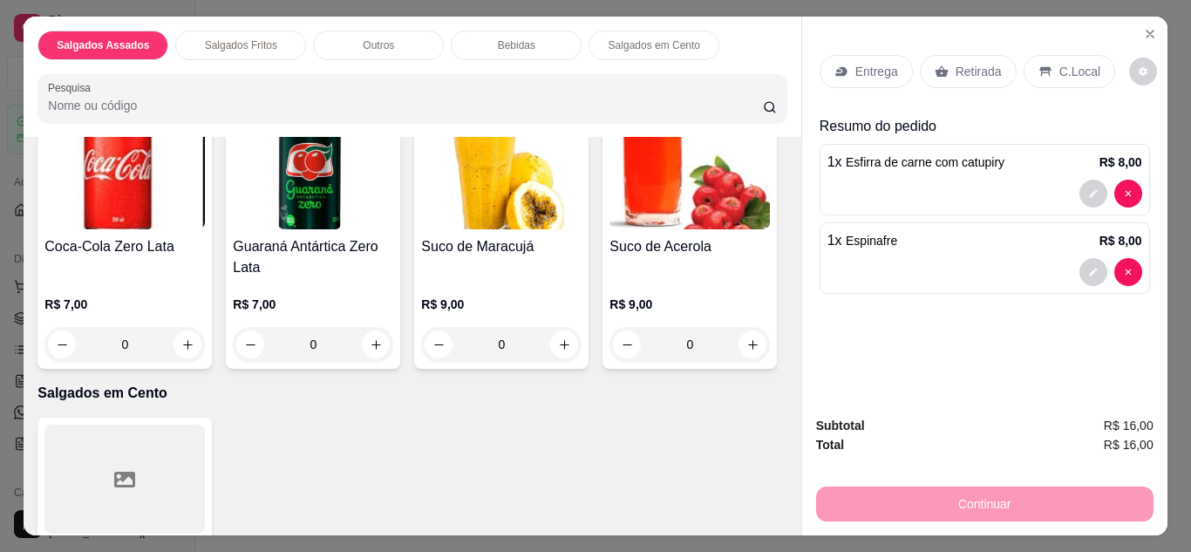
scroll to position [1459, 0]
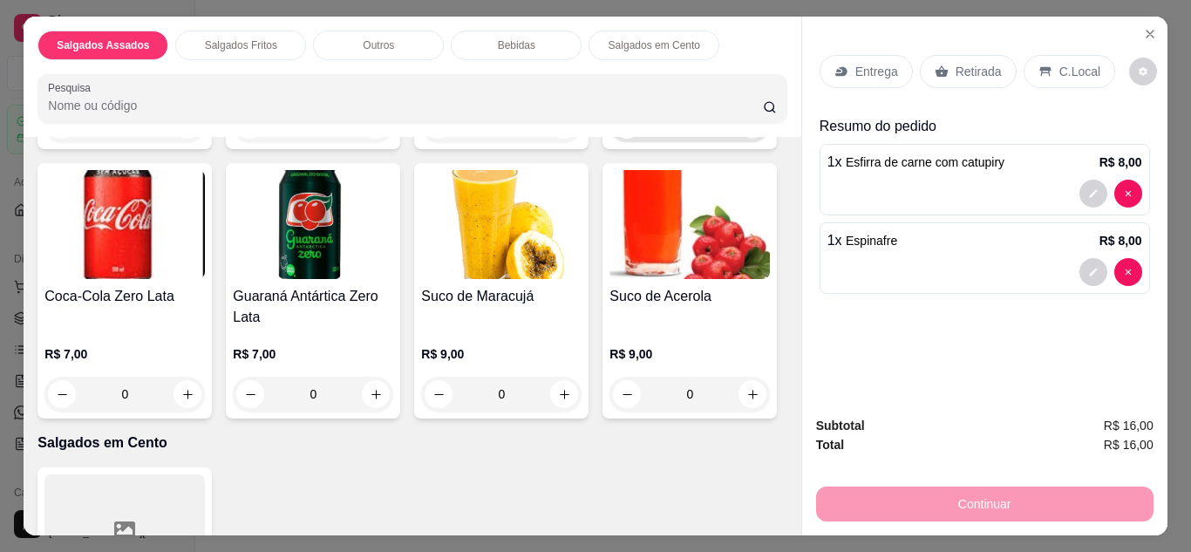
click at [739, 138] on button "increase-product-quantity" at bounding box center [752, 124] width 27 height 27
type input "1"
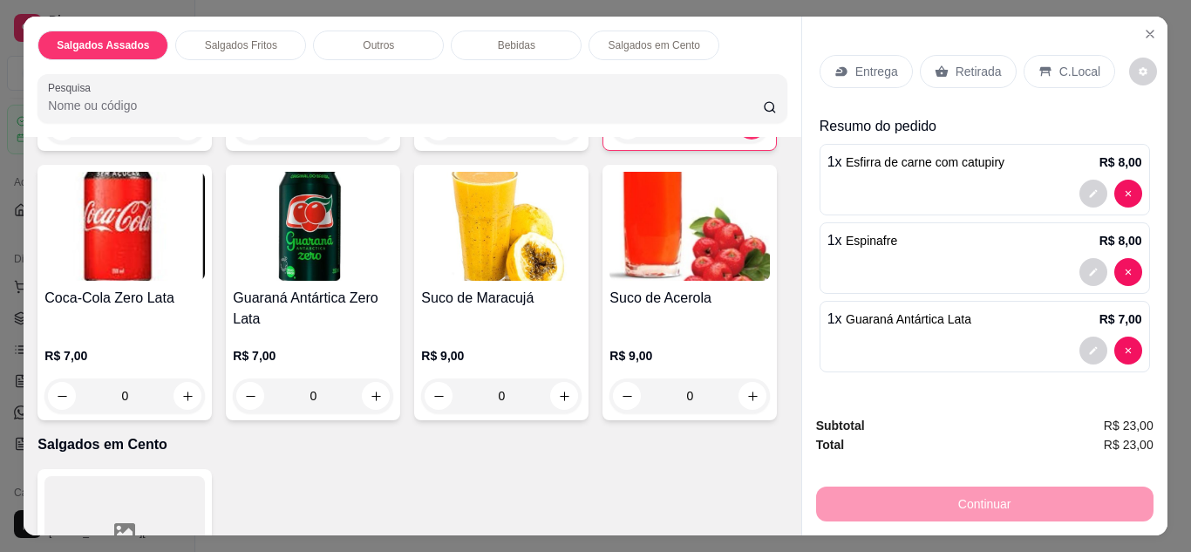
click at [902, 64] on div "Entrega" at bounding box center [866, 71] width 93 height 33
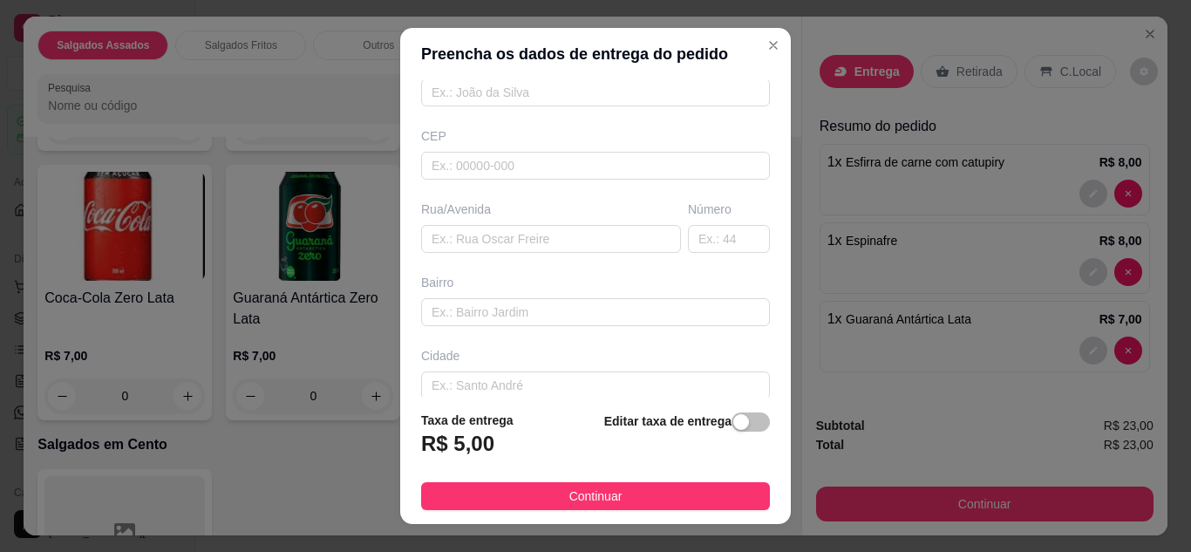
scroll to position [196, 0]
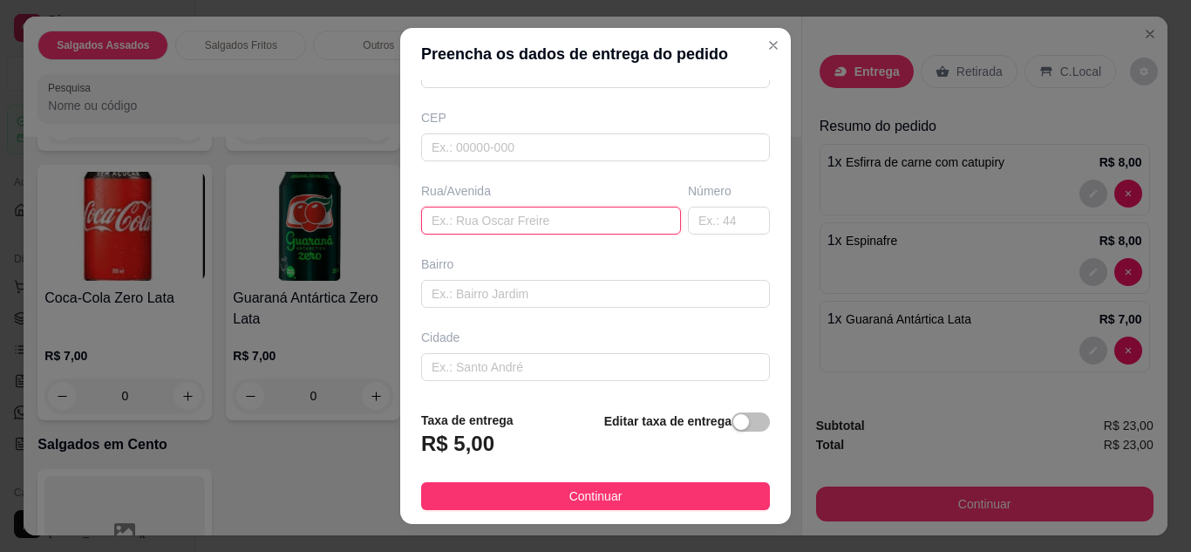
click at [562, 216] on input "text" at bounding box center [551, 221] width 260 height 28
type input "Cruz Alta"
click at [688, 223] on input "text" at bounding box center [729, 221] width 82 height 28
type input "n 8"
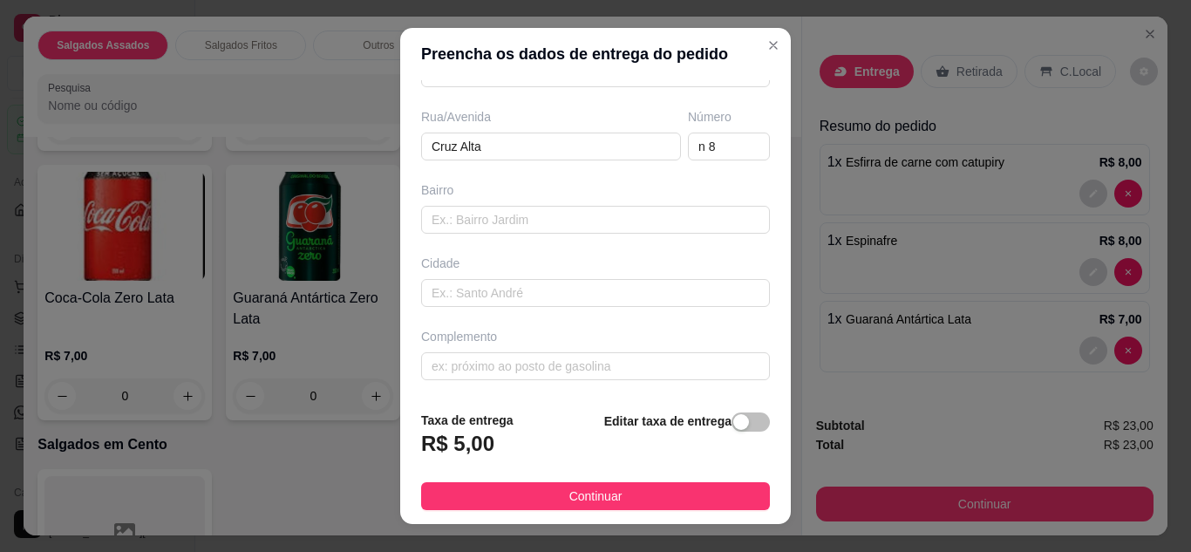
drag, startPoint x: 600, startPoint y: 481, endPoint x: 591, endPoint y: 501, distance: 21.9
click at [591, 501] on footer "Taxa de entrega R$ 5,00 Editar taxa de entrega Continuar" at bounding box center [595, 460] width 391 height 127
click at [591, 501] on span "Continuar" at bounding box center [595, 496] width 53 height 19
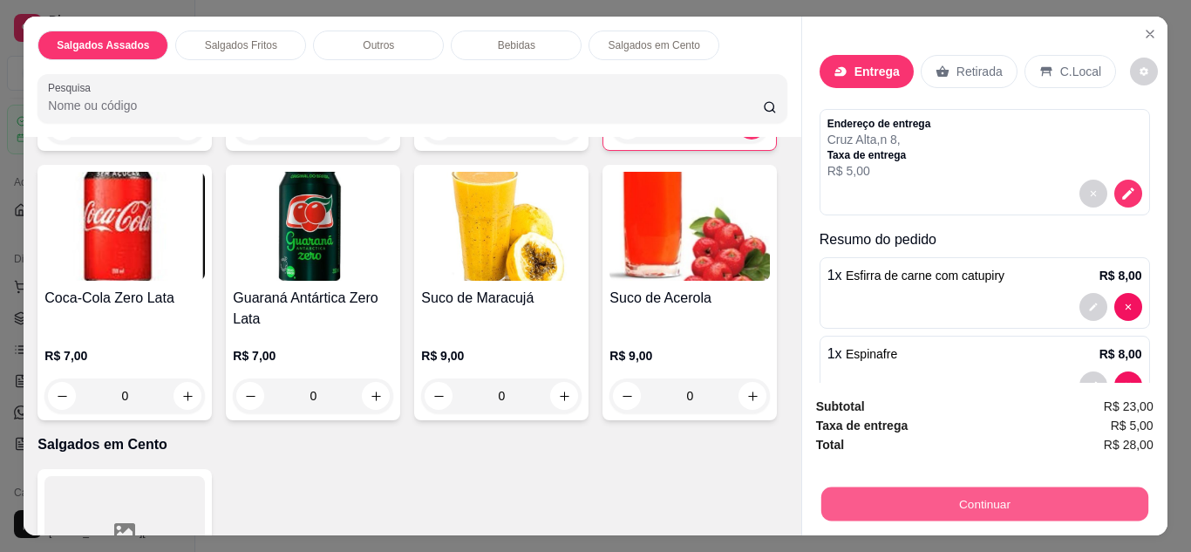
click at [868, 494] on button "Continuar" at bounding box center [983, 504] width 327 height 34
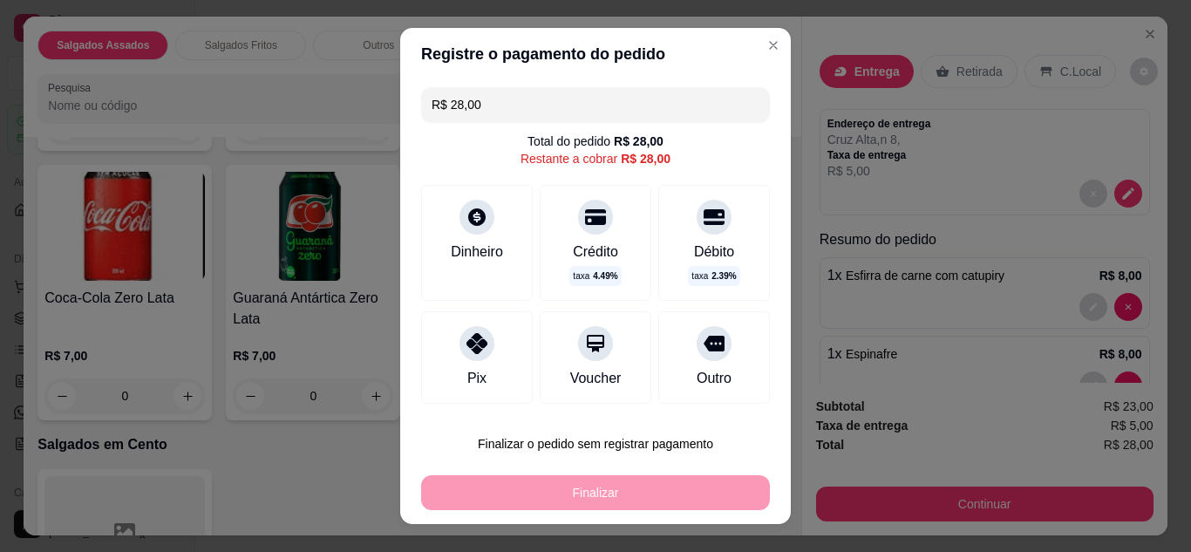
click at [469, 351] on div at bounding box center [476, 343] width 35 height 35
type input "R$ 0,00"
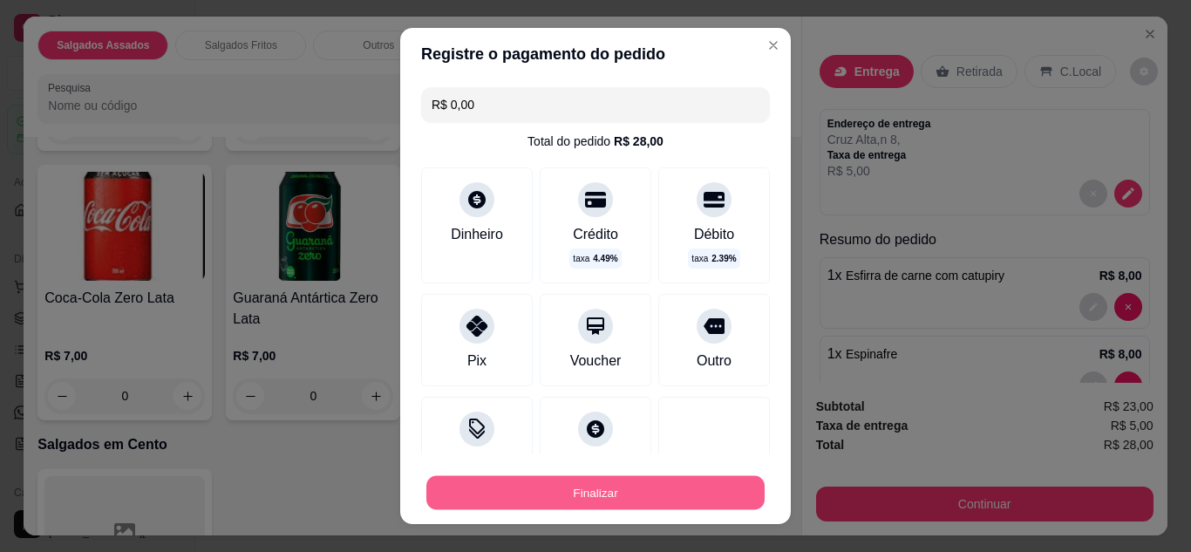
click at [534, 493] on button "Finalizar" at bounding box center [595, 493] width 338 height 34
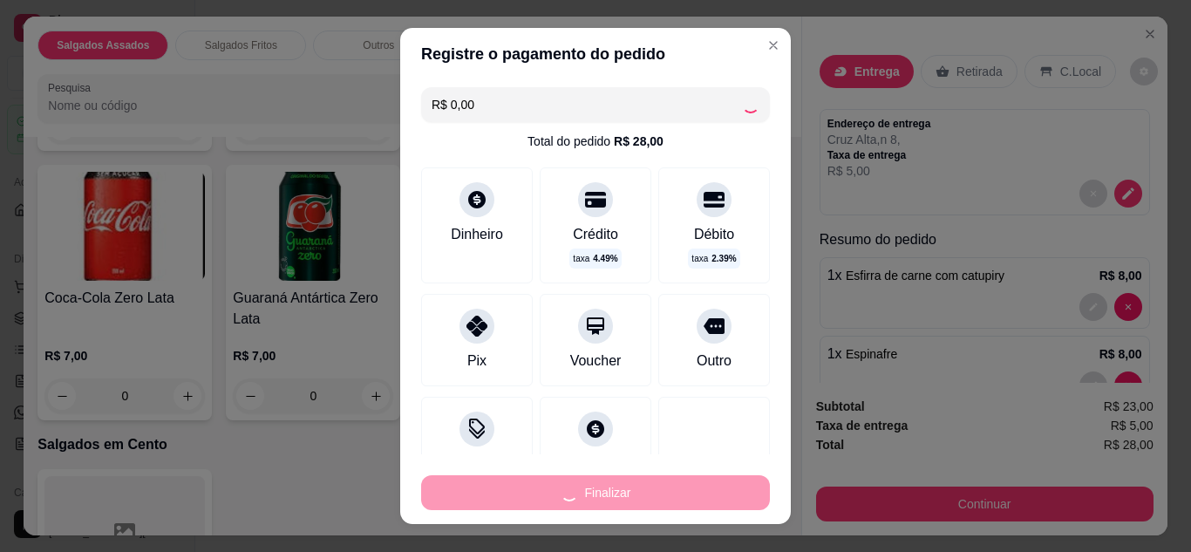
type input "0"
type input "-R$ 28,00"
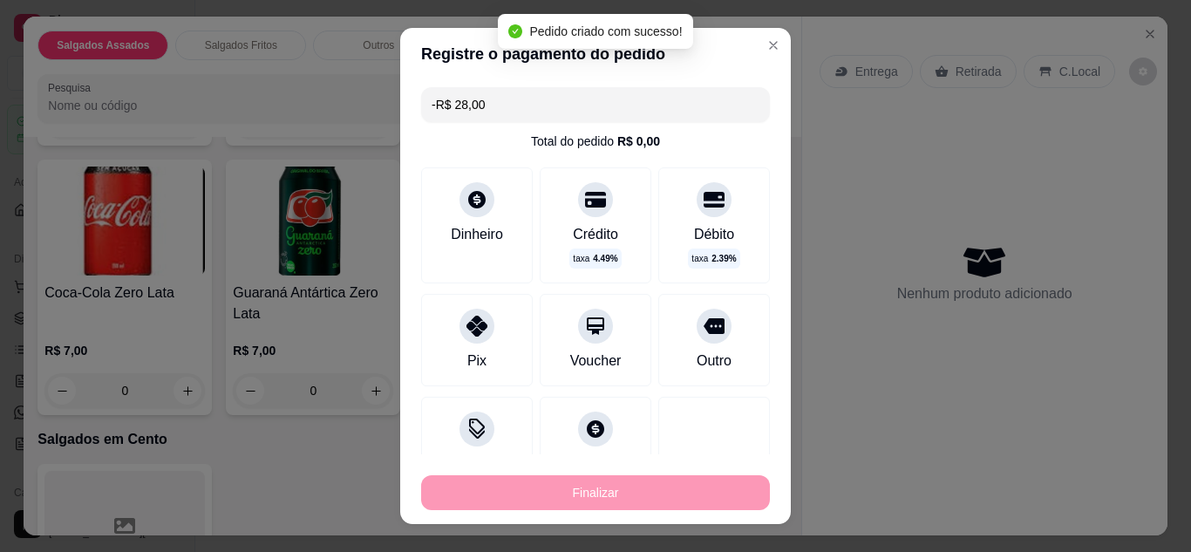
scroll to position [1455, 0]
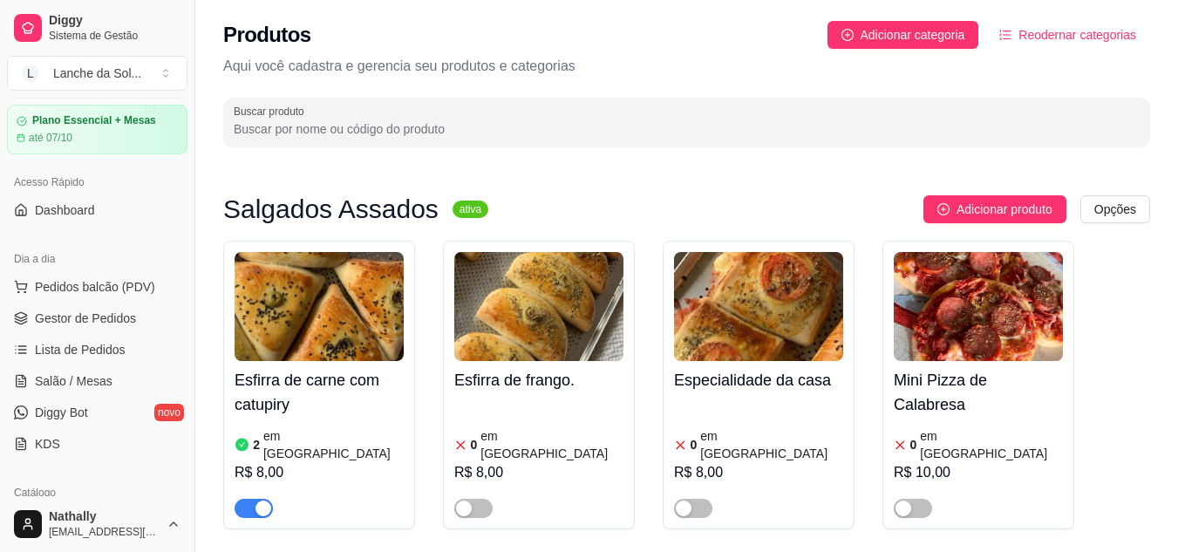
click at [94, 310] on span "Gestor de Pedidos" at bounding box center [85, 318] width 101 height 17
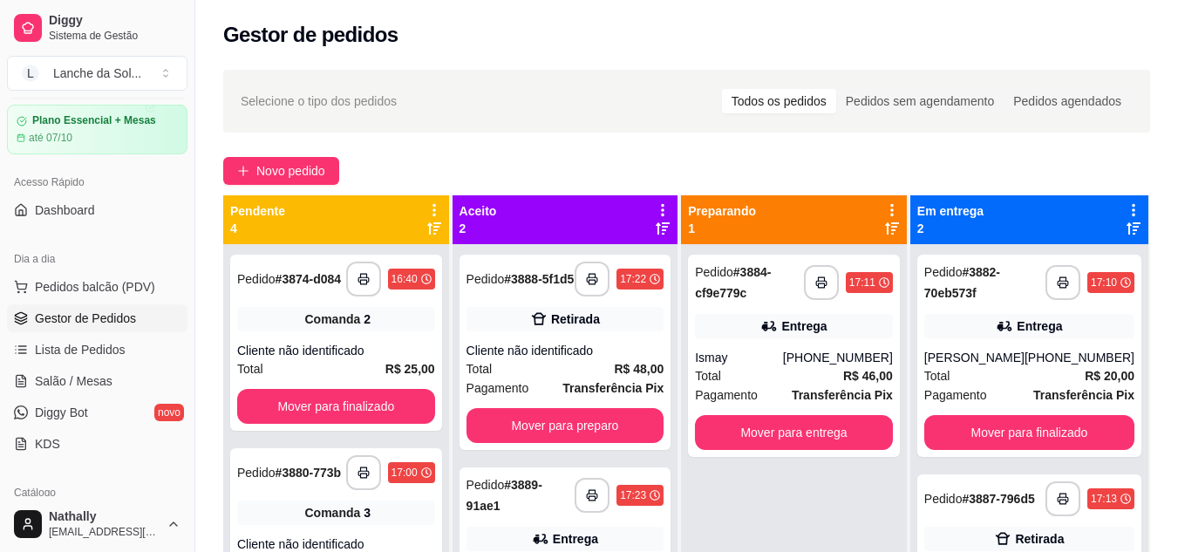
click at [771, 350] on div "Ismay" at bounding box center [739, 357] width 88 height 17
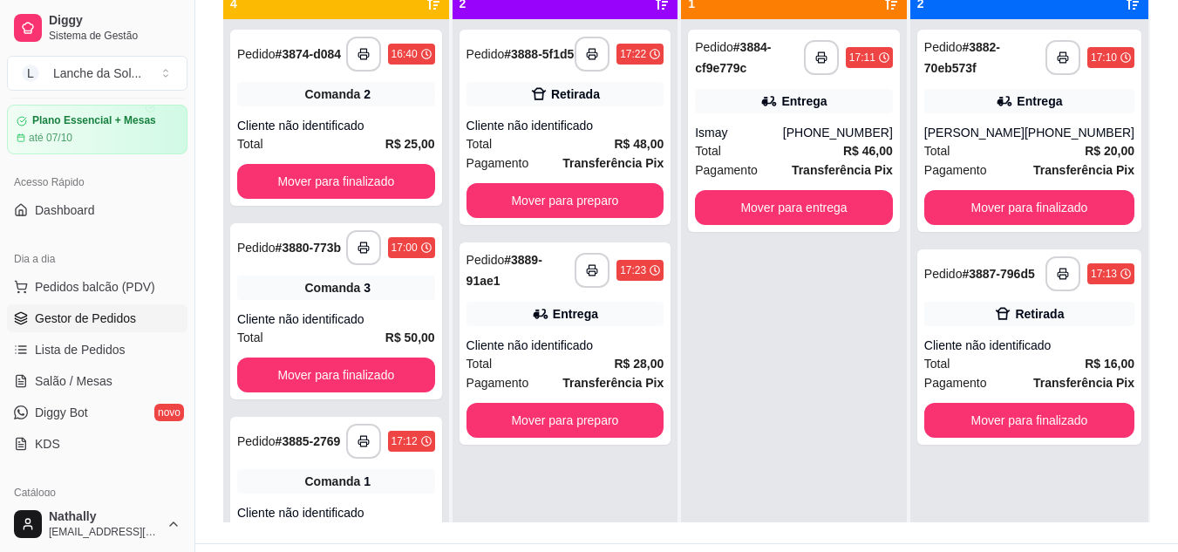
scroll to position [226, 0]
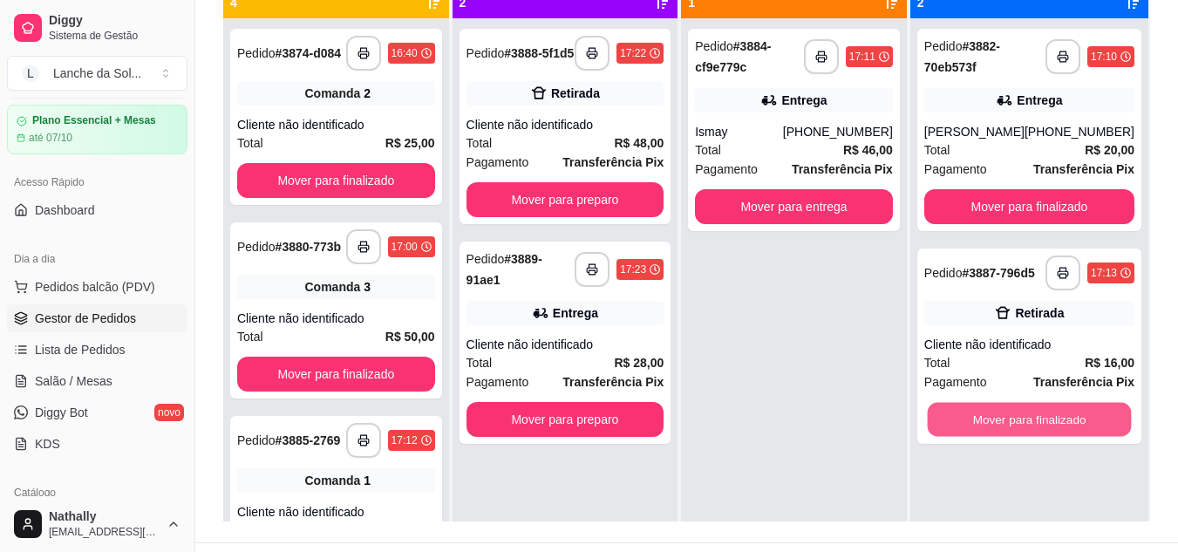
click at [1011, 437] on button "Mover para finalizado" at bounding box center [1029, 420] width 204 height 34
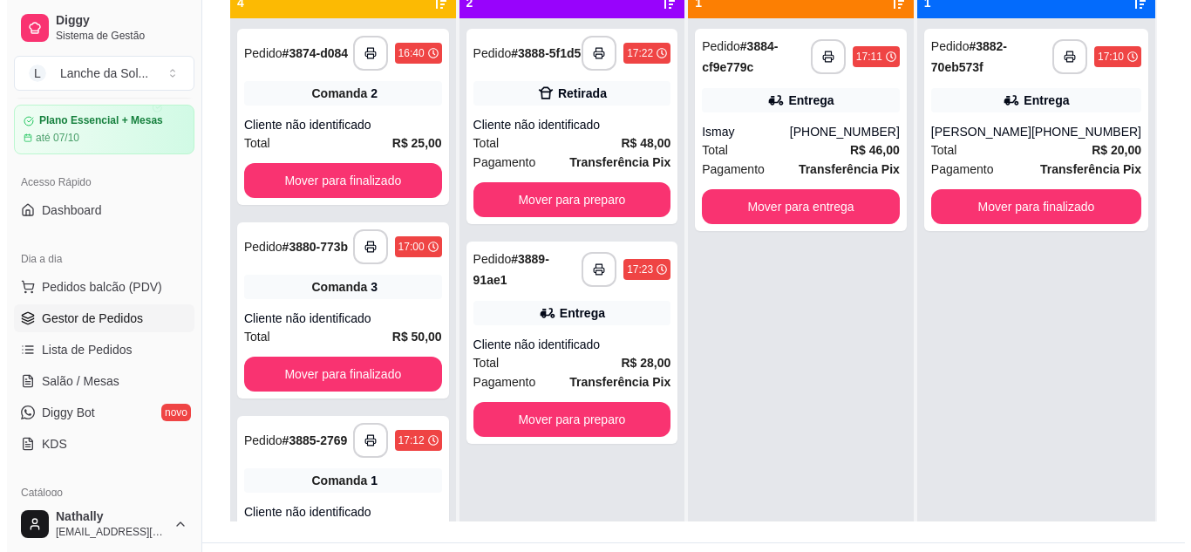
scroll to position [118, 0]
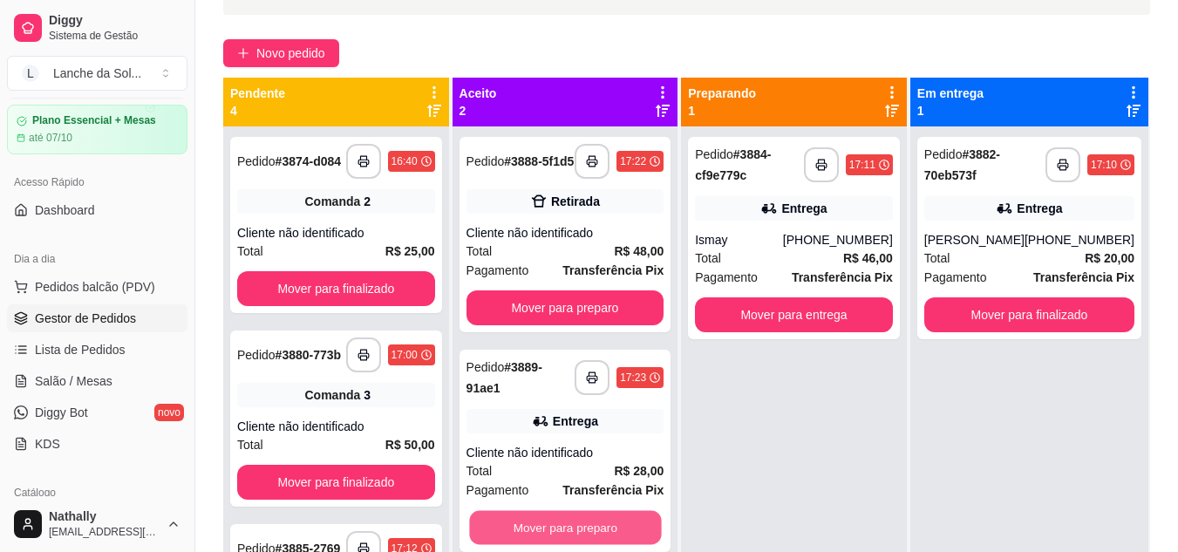
click at [600, 526] on button "Mover para preparo" at bounding box center [565, 528] width 192 height 34
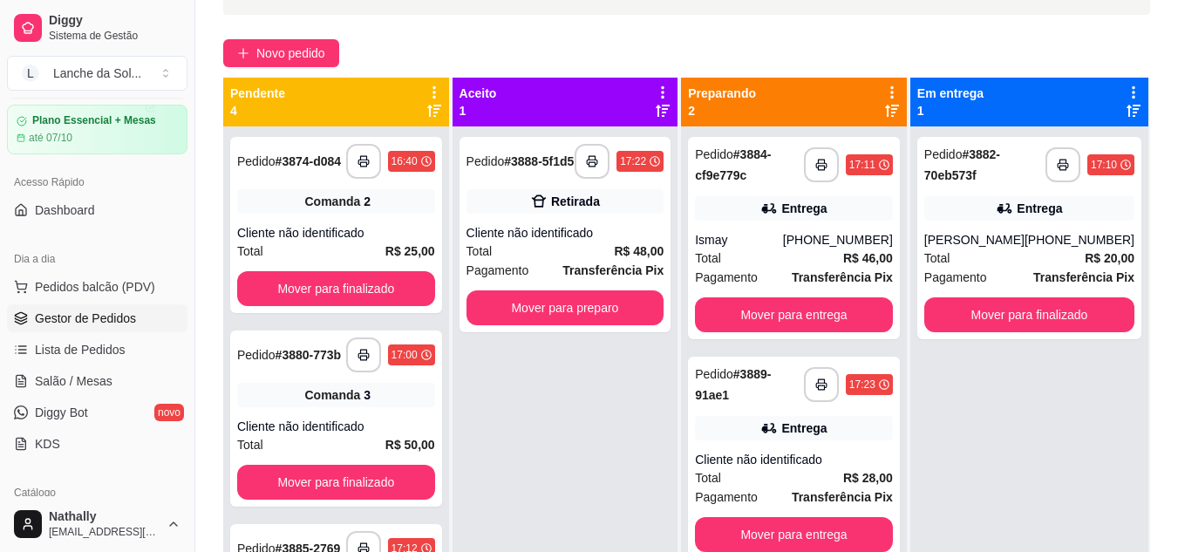
click at [588, 240] on div "Cliente não identificado" at bounding box center [565, 232] width 198 height 17
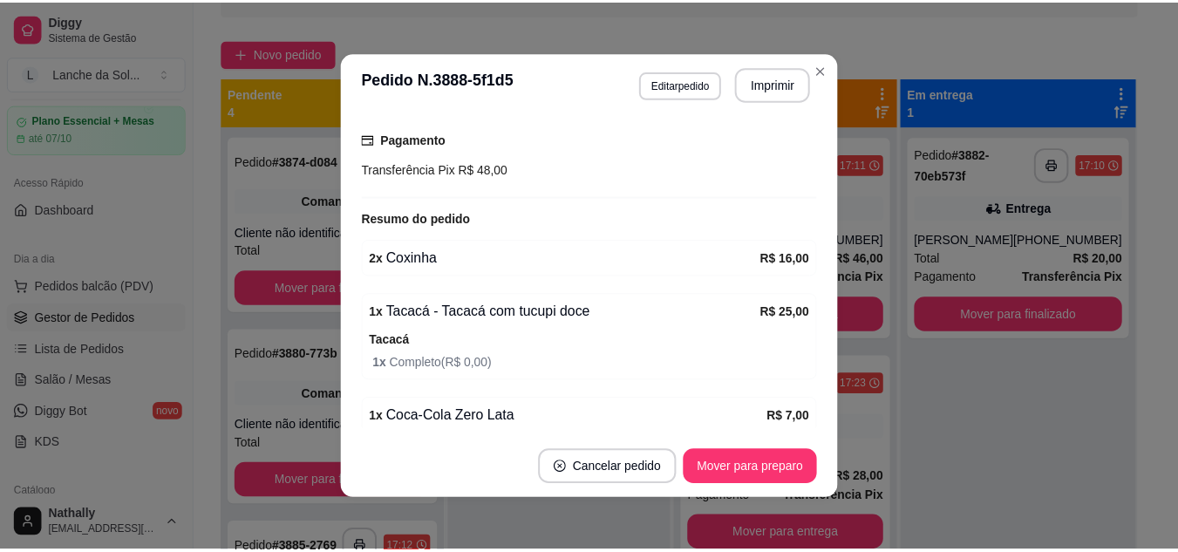
scroll to position [302, 0]
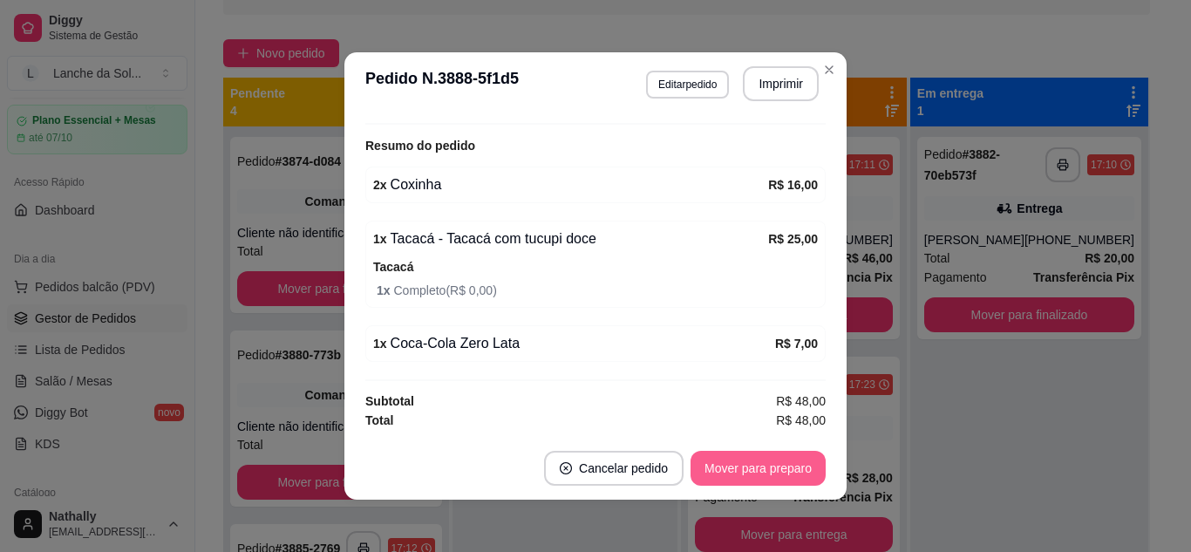
click at [732, 470] on button "Mover para preparo" at bounding box center [758, 468] width 135 height 35
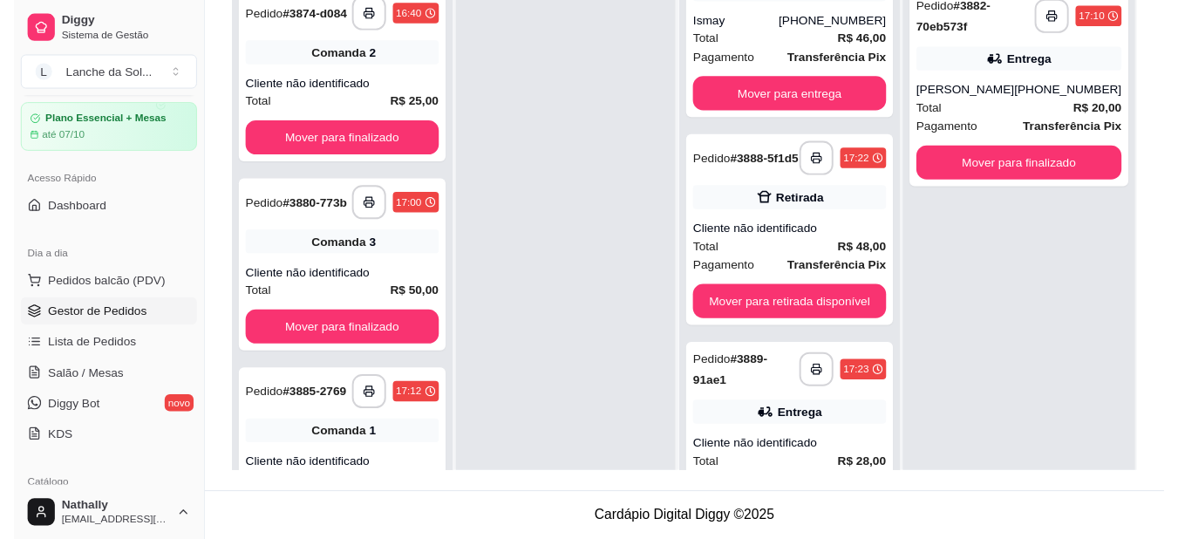
scroll to position [68, 0]
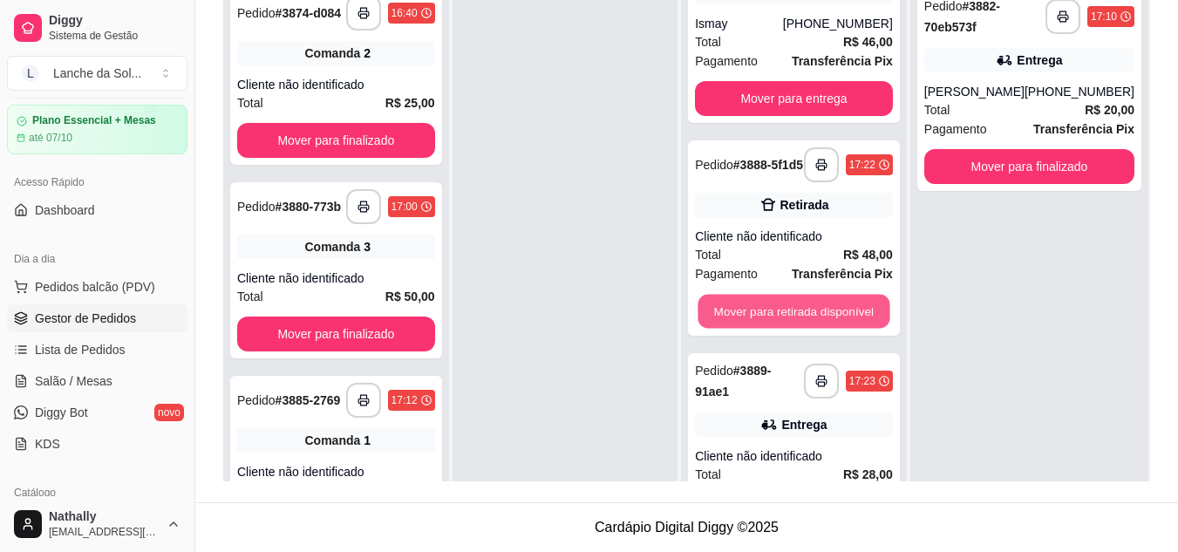
click at [792, 323] on button "Mover para retirada disponível" at bounding box center [794, 312] width 192 height 34
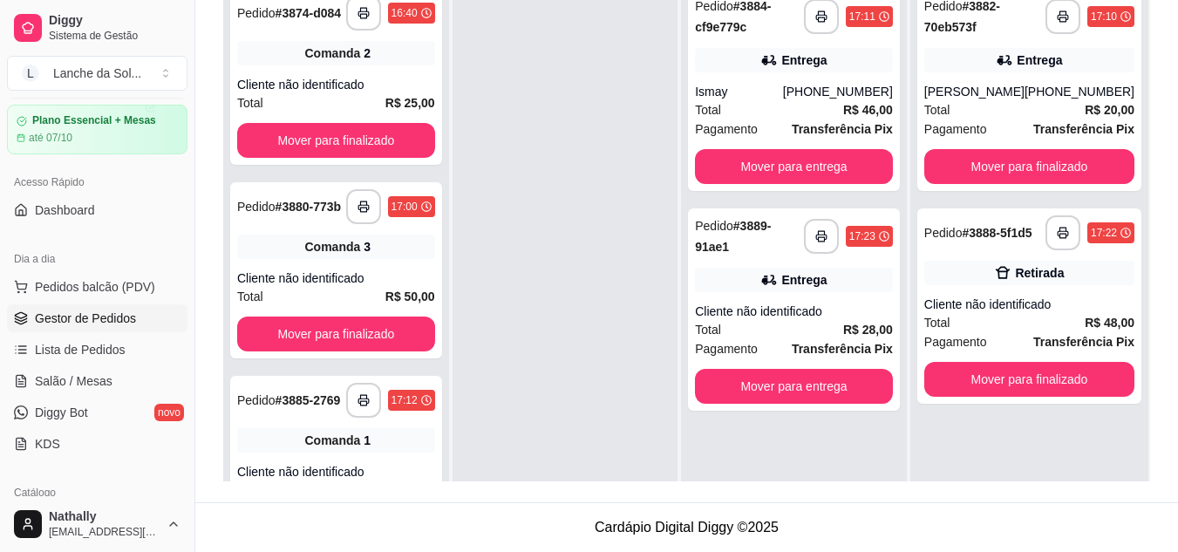
scroll to position [0, 0]
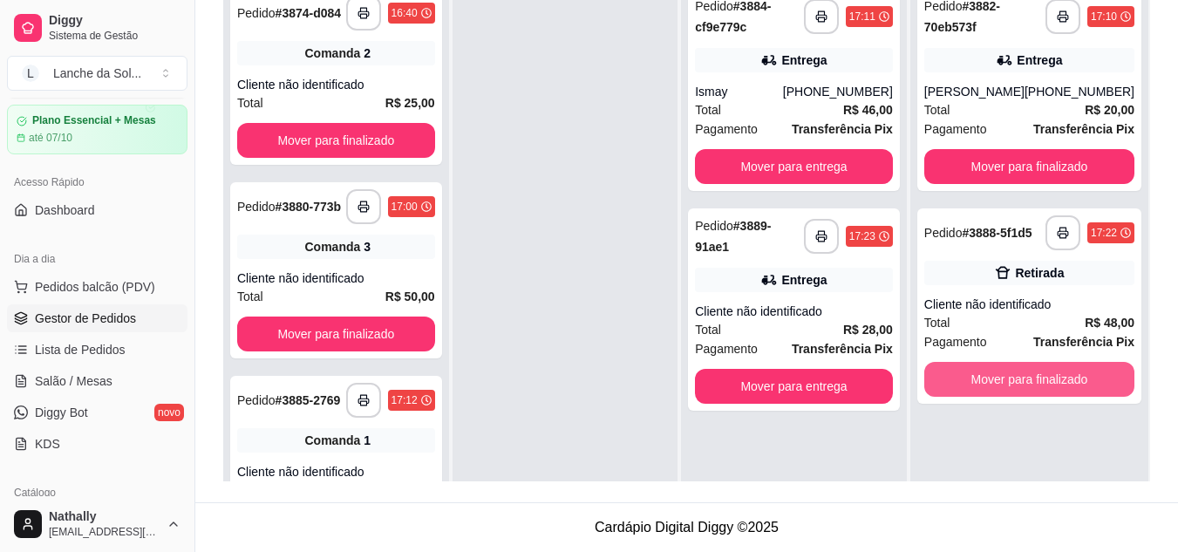
click at [974, 396] on button "Mover para finalizado" at bounding box center [1029, 379] width 210 height 35
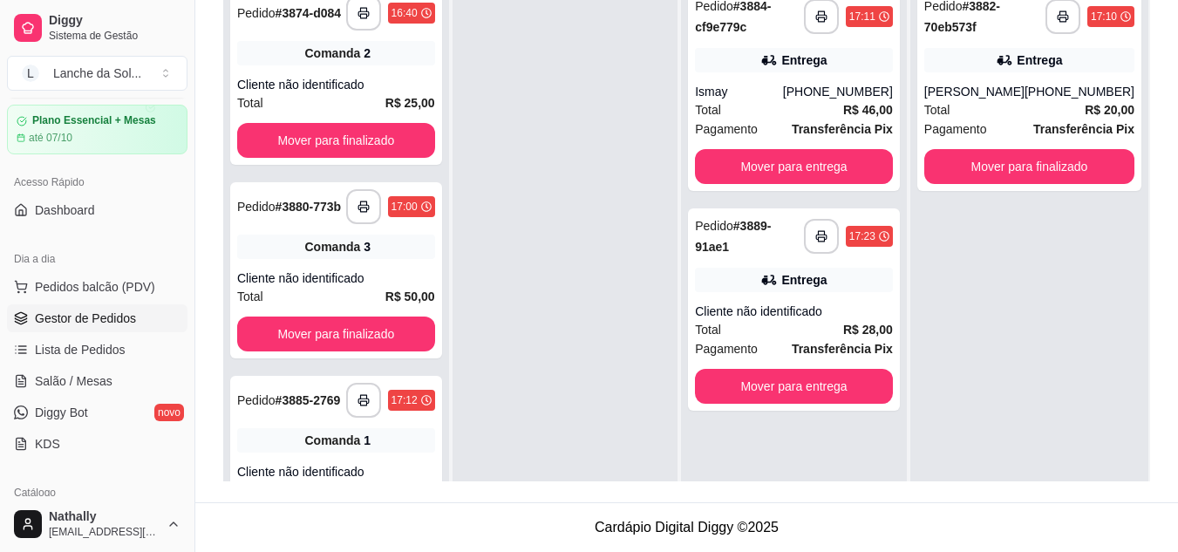
scroll to position [191, 0]
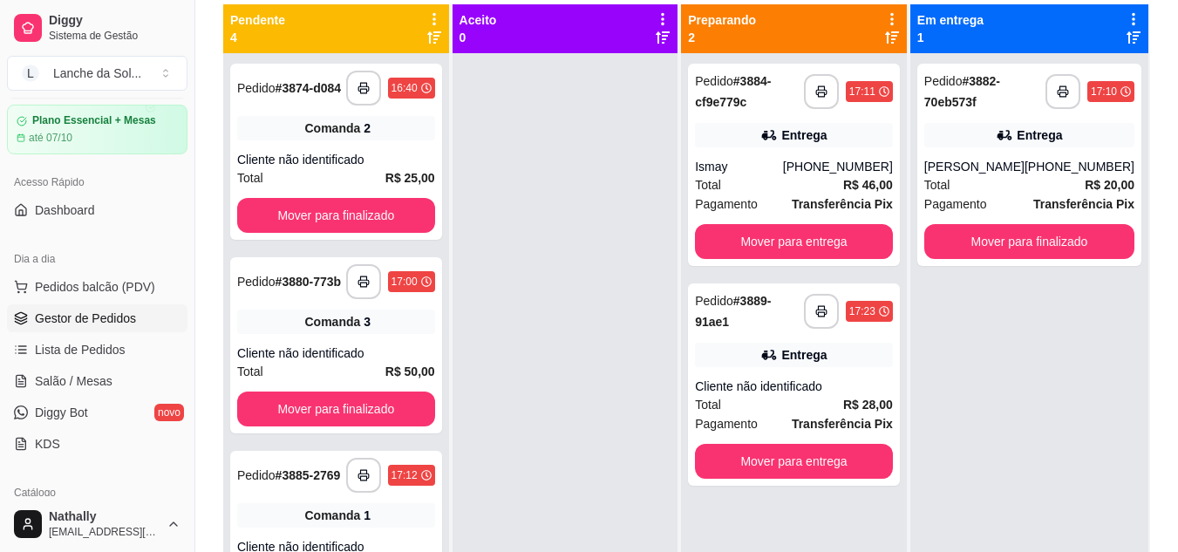
click at [835, 208] on strong "Transferência Pix" at bounding box center [842, 204] width 101 height 14
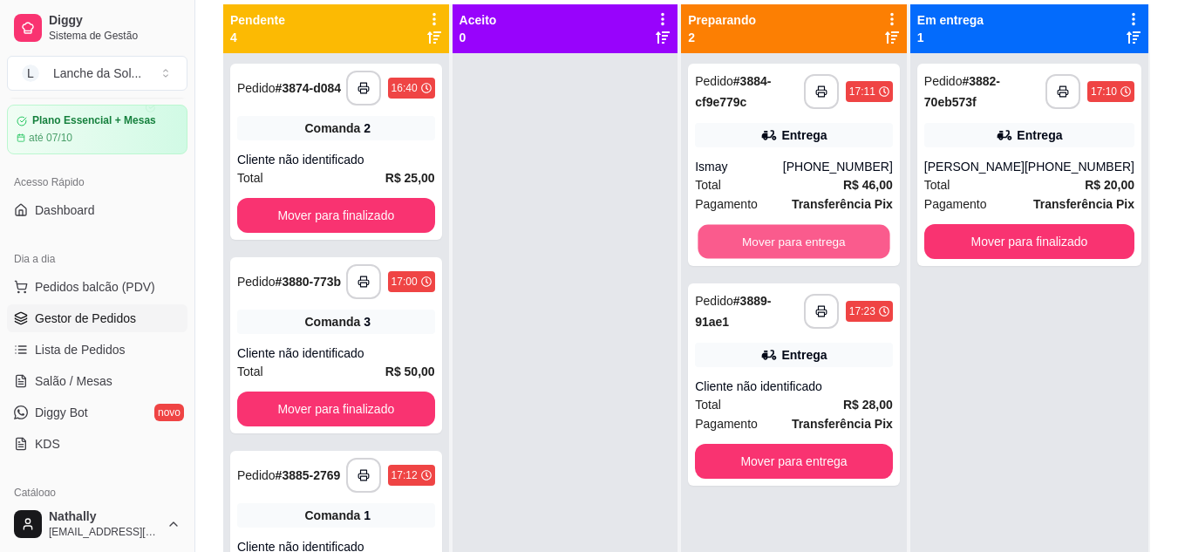
click at [777, 244] on button "Mover para entrega" at bounding box center [794, 242] width 192 height 34
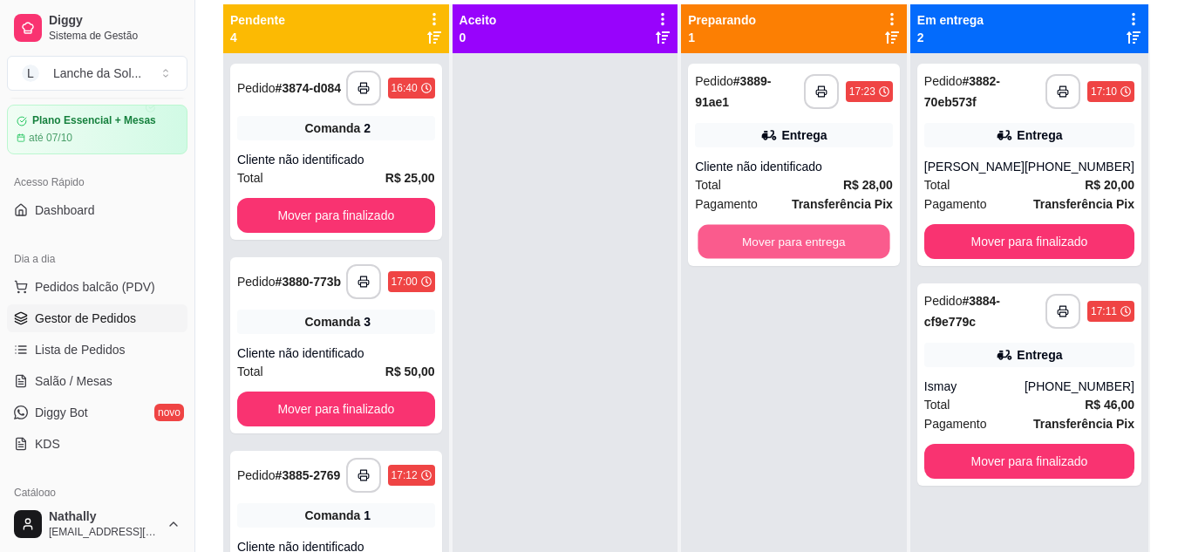
click at [825, 239] on button "Mover para entrega" at bounding box center [794, 242] width 192 height 34
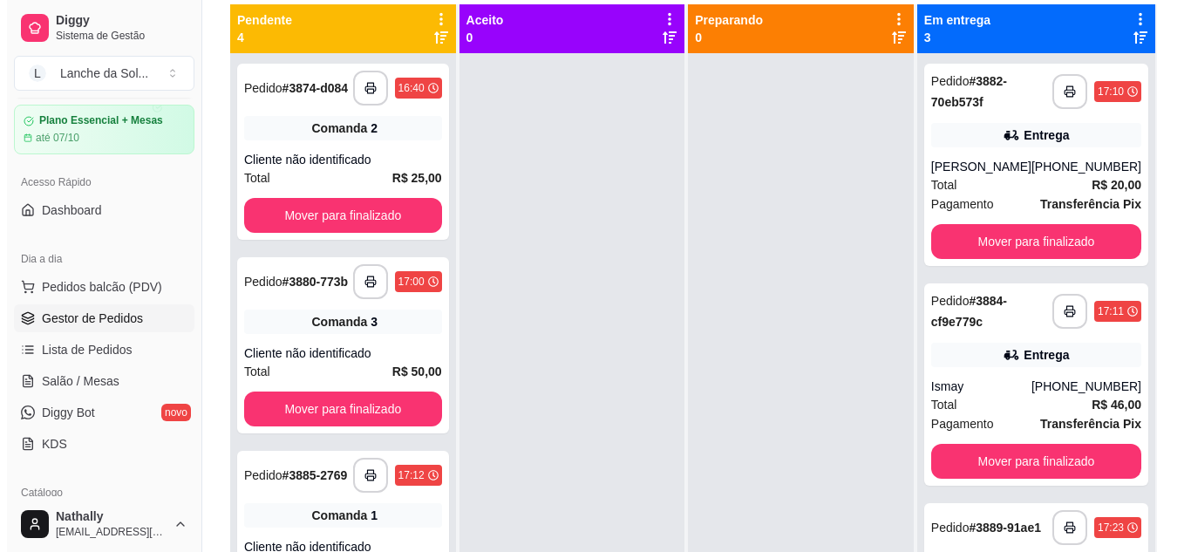
scroll to position [142, 0]
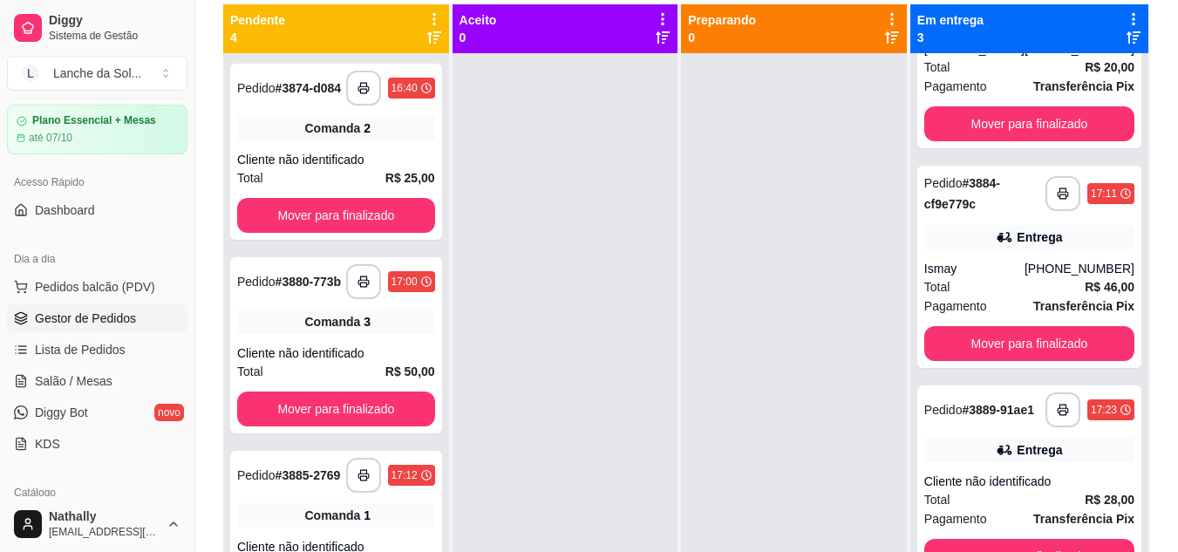
click at [1073, 465] on div "**********" at bounding box center [1029, 482] width 224 height 195
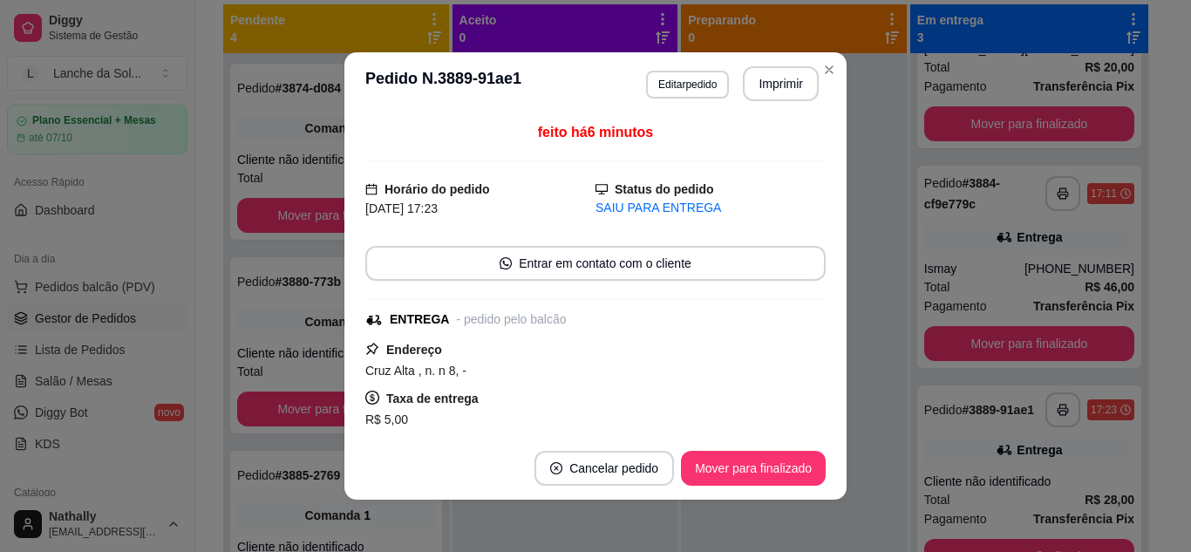
scroll to position [51, 0]
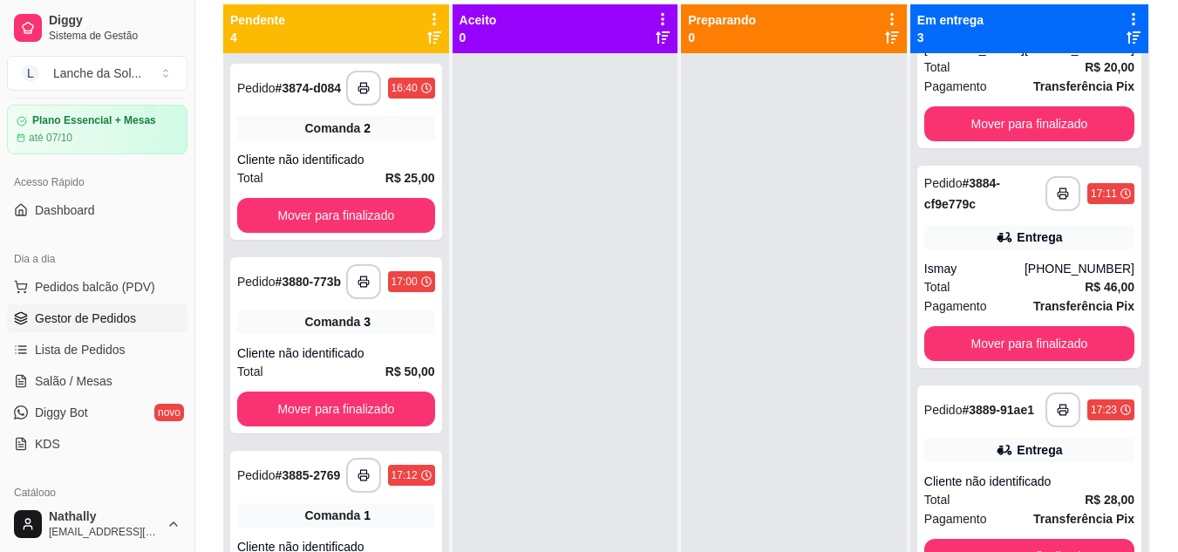
click at [951, 68] on div "Total R$ 20,00" at bounding box center [1029, 67] width 210 height 19
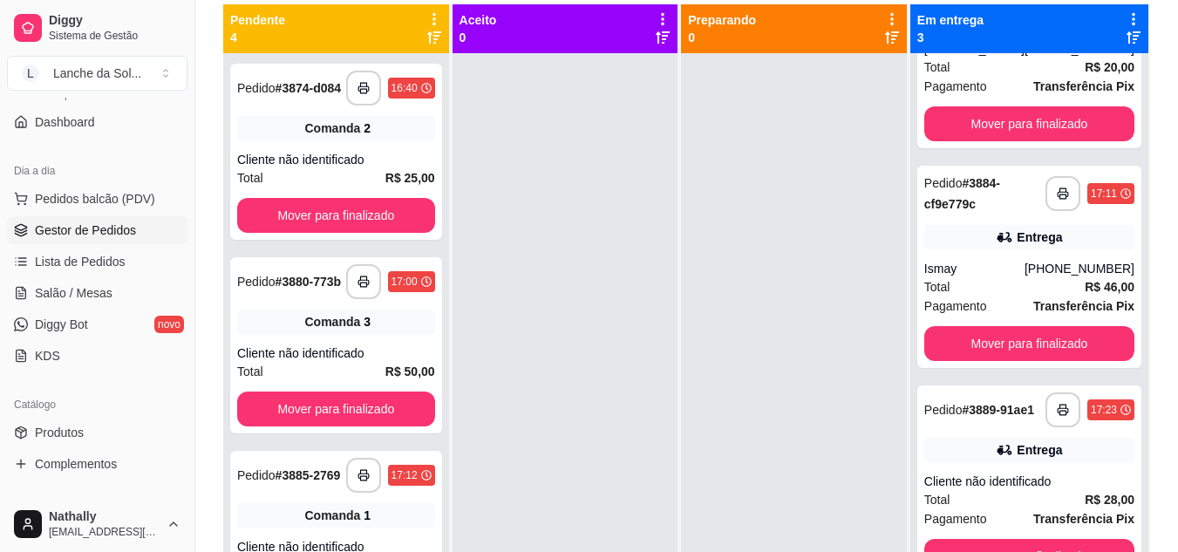
scroll to position [155, 0]
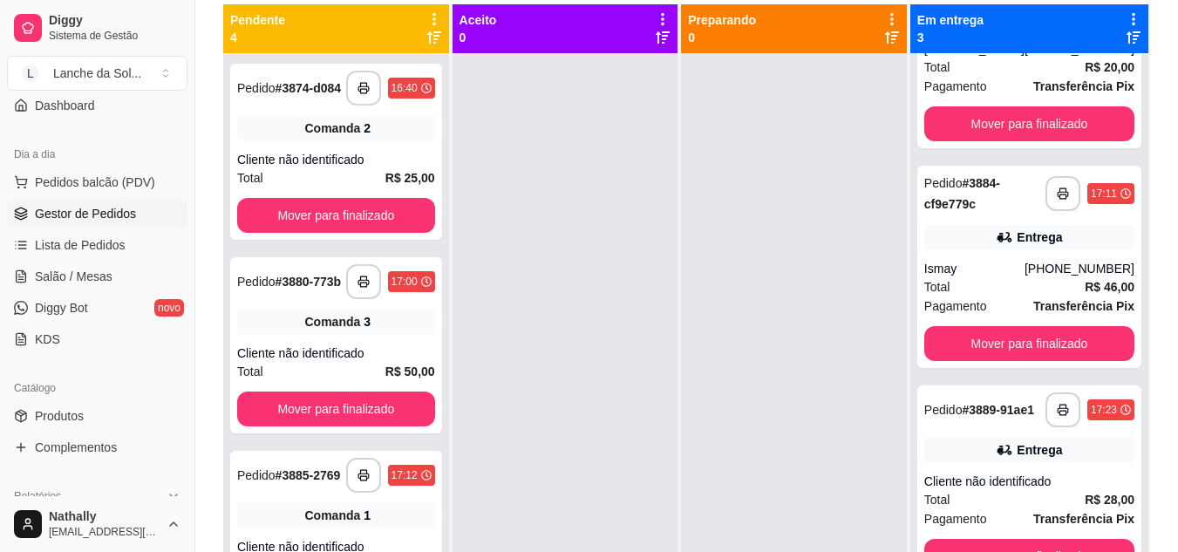
click at [85, 408] on link "Produtos" at bounding box center [97, 416] width 180 height 28
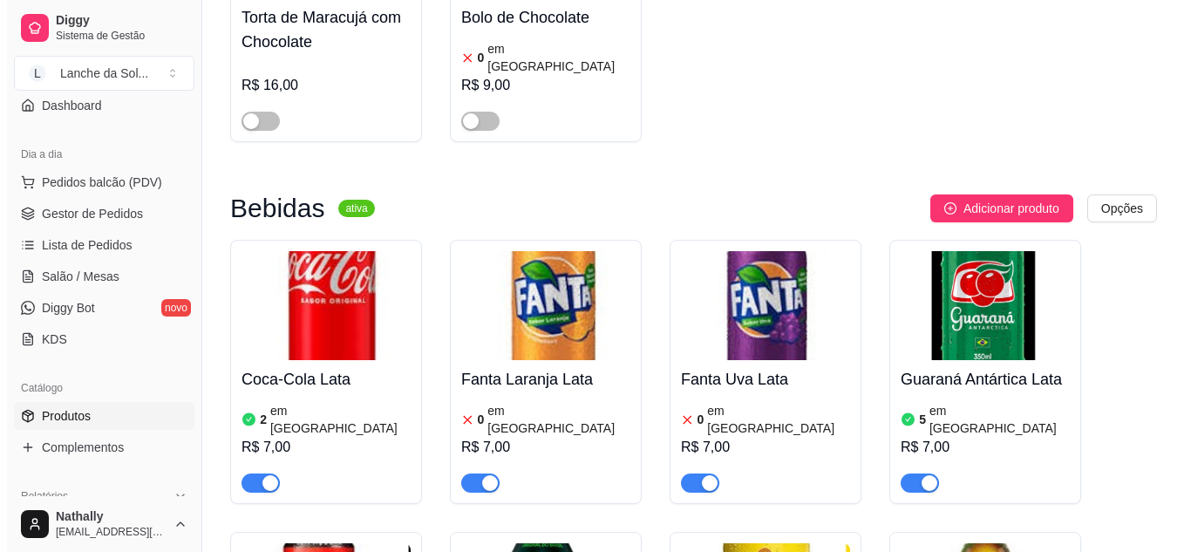
scroll to position [3999, 0]
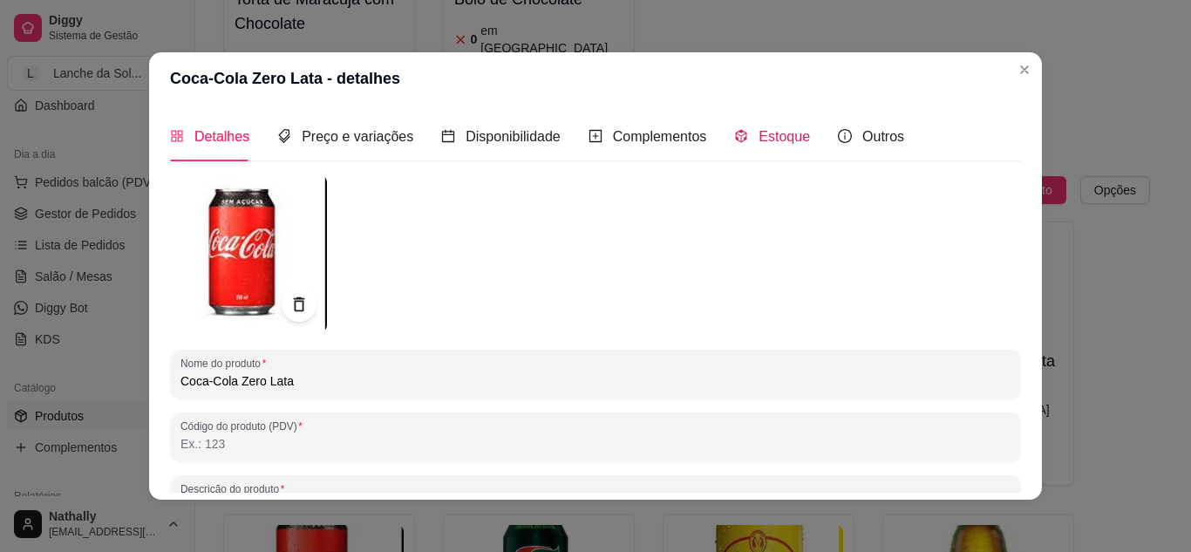
click at [759, 146] on div "Estoque" at bounding box center [772, 137] width 76 height 22
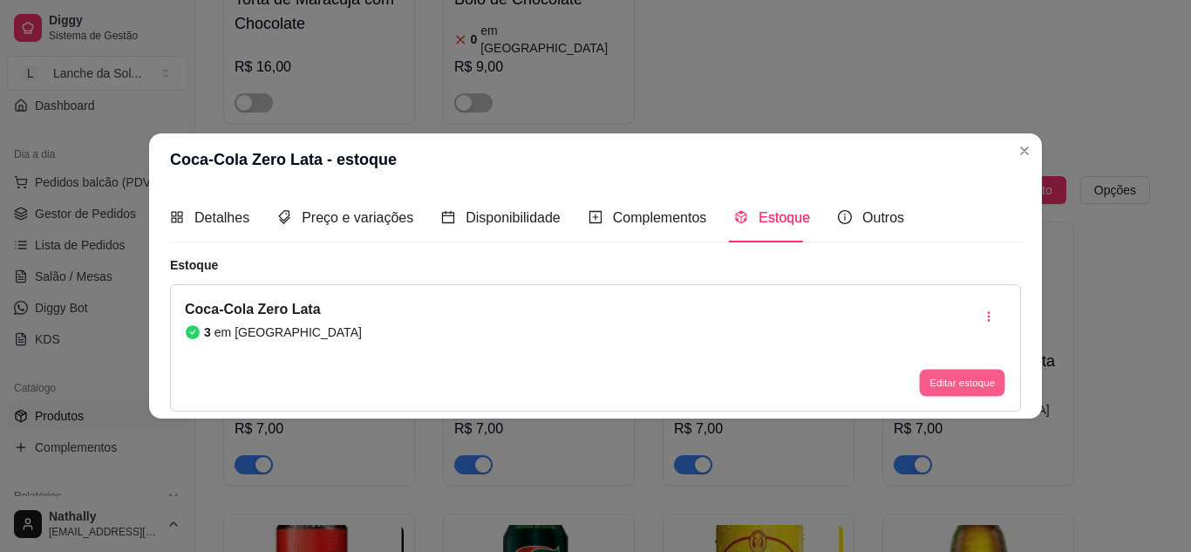
click at [929, 377] on button "Editar estoque" at bounding box center [961, 383] width 85 height 27
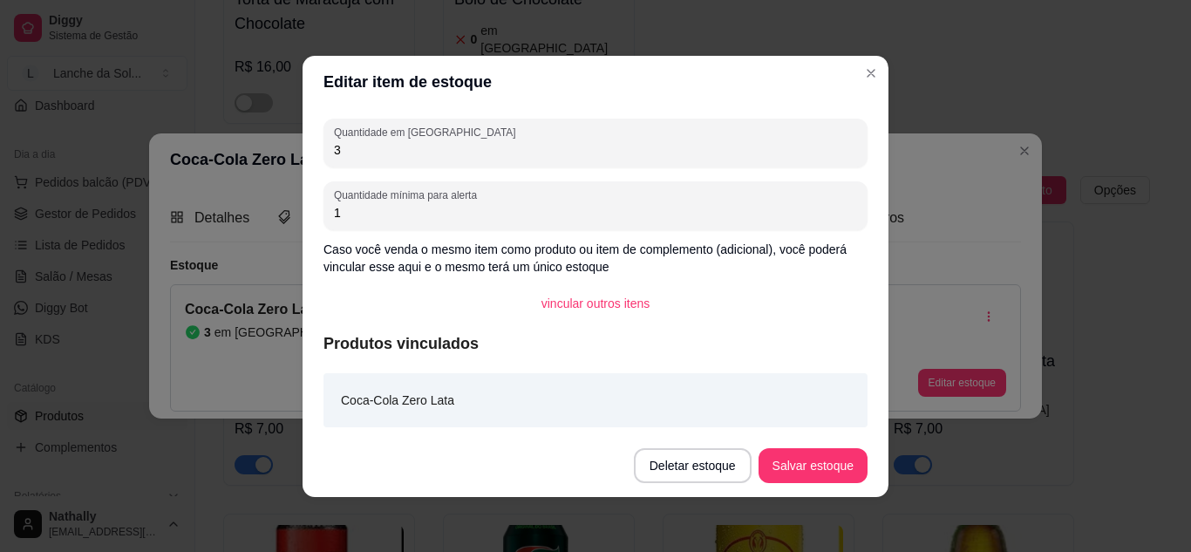
click at [719, 144] on input "3" at bounding box center [595, 149] width 523 height 17
type input "2"
click at [803, 471] on button "Salvar estoque" at bounding box center [812, 465] width 106 height 34
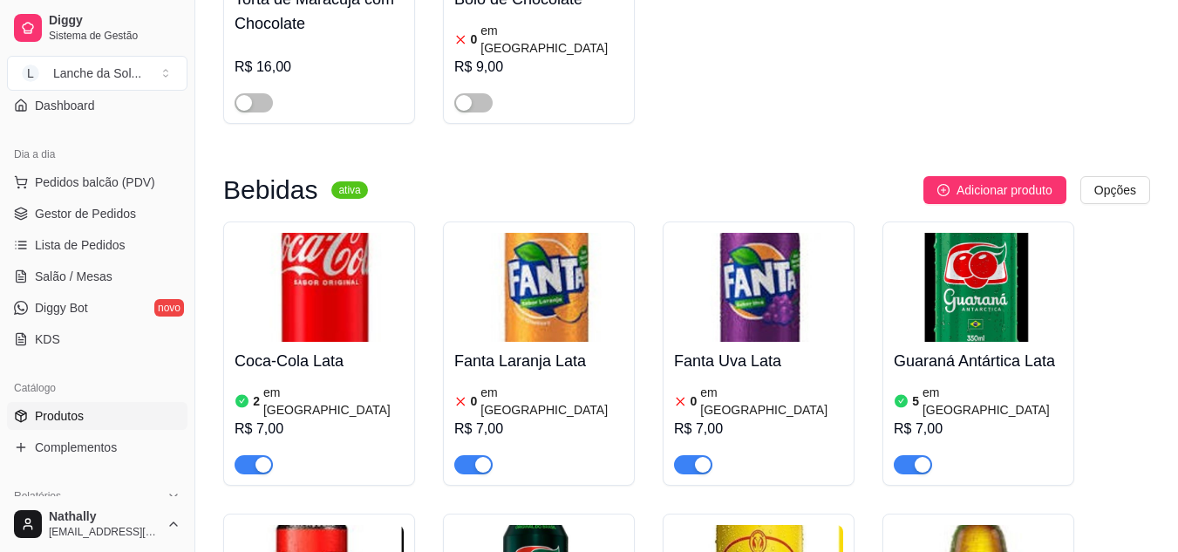
click at [106, 171] on button "Pedidos balcão (PDV)" at bounding box center [97, 182] width 180 height 28
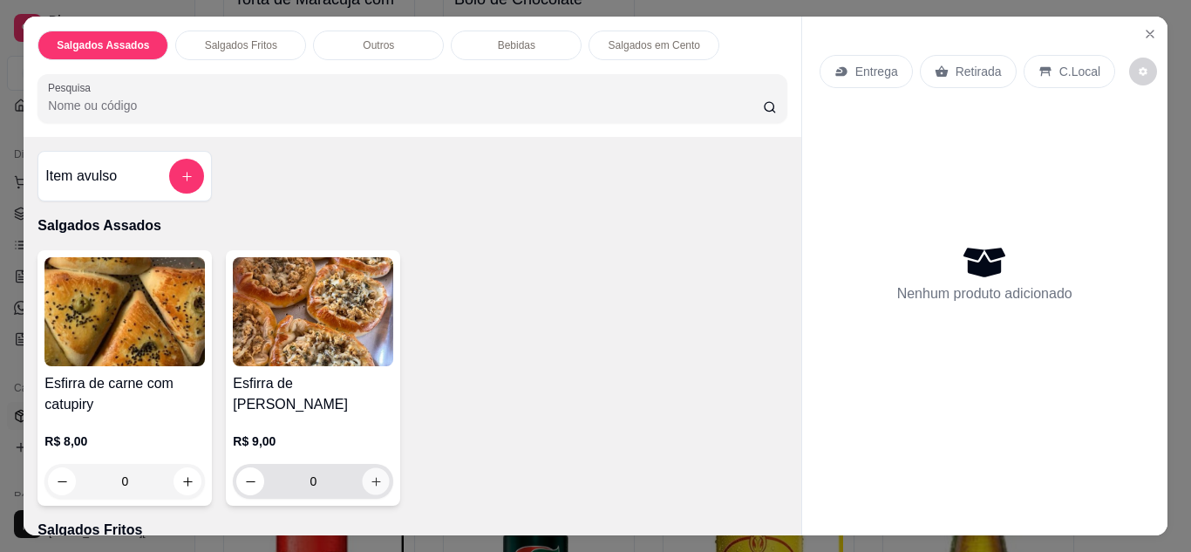
click at [368, 482] on button "increase-product-quantity" at bounding box center [376, 480] width 27 height 27
type input "1"
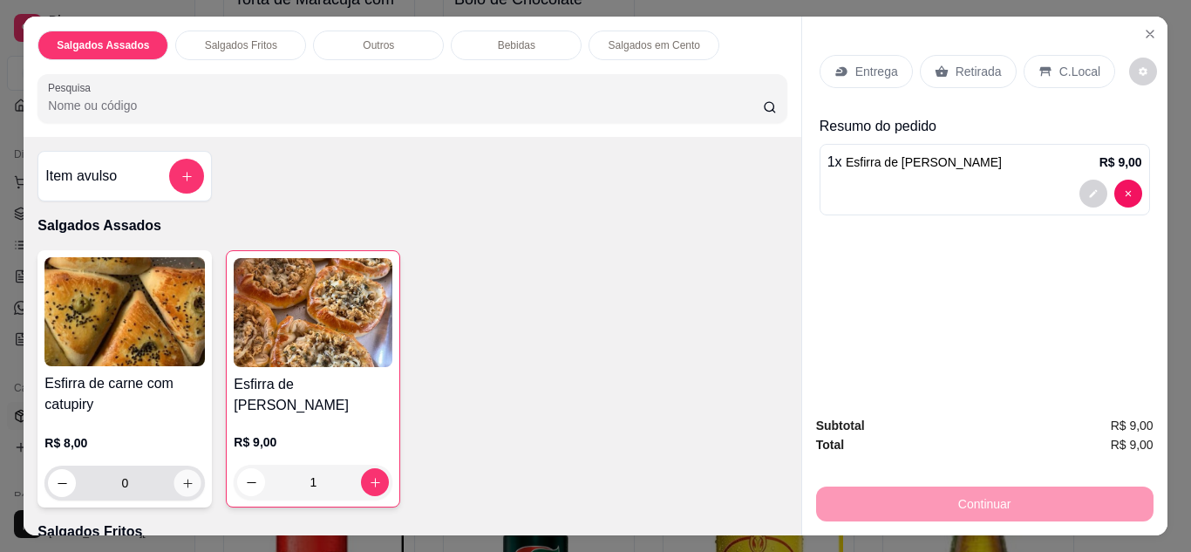
click at [188, 480] on button "increase-product-quantity" at bounding box center [187, 482] width 27 height 27
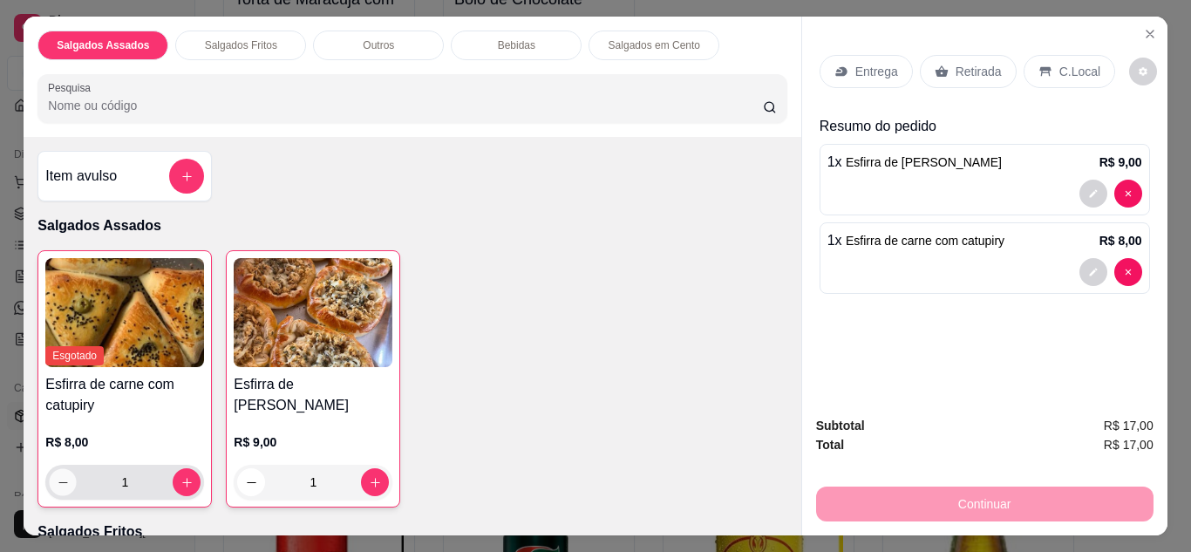
click at [50, 474] on button "decrease-product-quantity" at bounding box center [63, 481] width 27 height 27
type input "0"
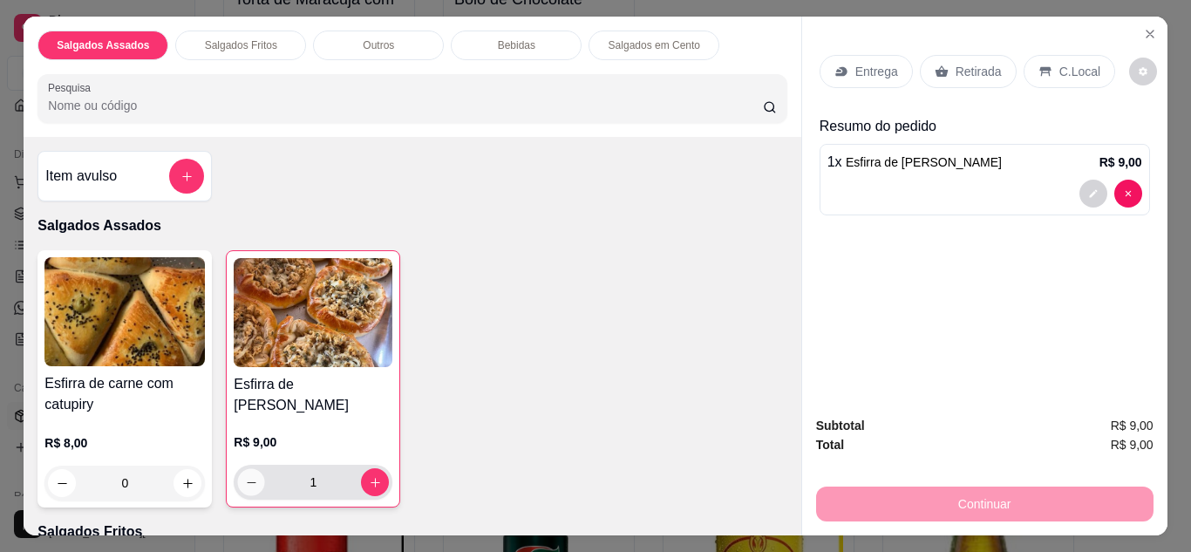
click at [245, 476] on icon "decrease-product-quantity" at bounding box center [251, 482] width 13 height 13
type input "0"
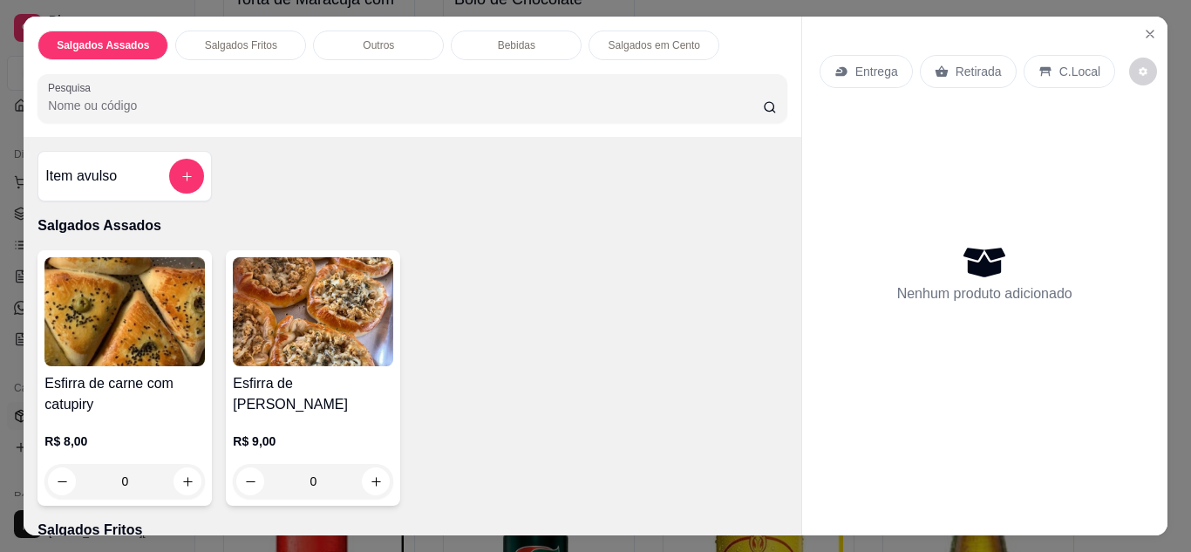
click at [1140, 20] on button "Close" at bounding box center [1150, 34] width 28 height 28
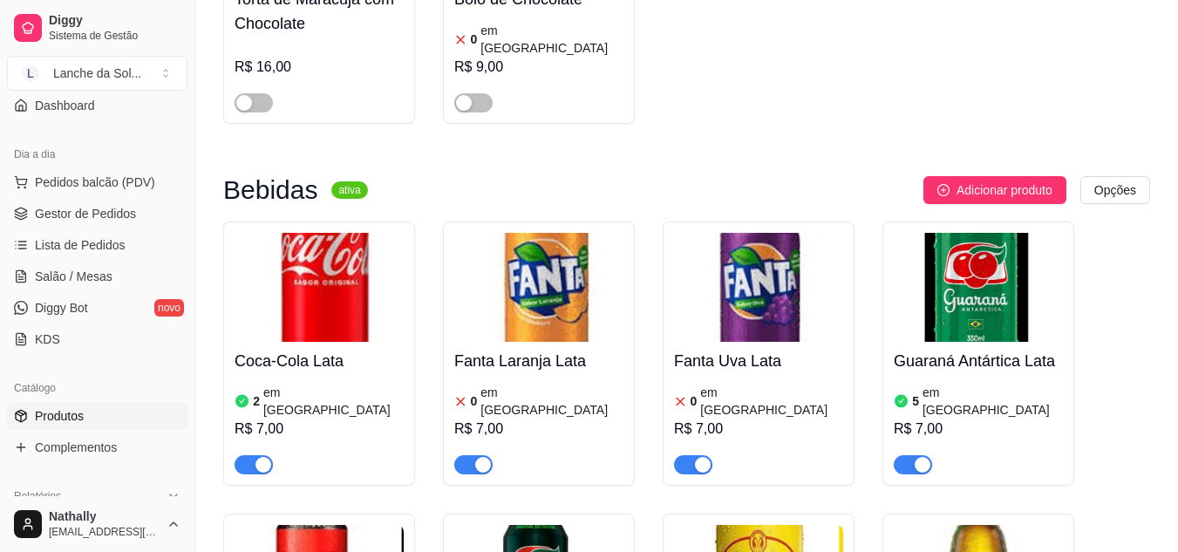
click at [94, 188] on span "Pedidos balcão (PDV)" at bounding box center [95, 182] width 120 height 17
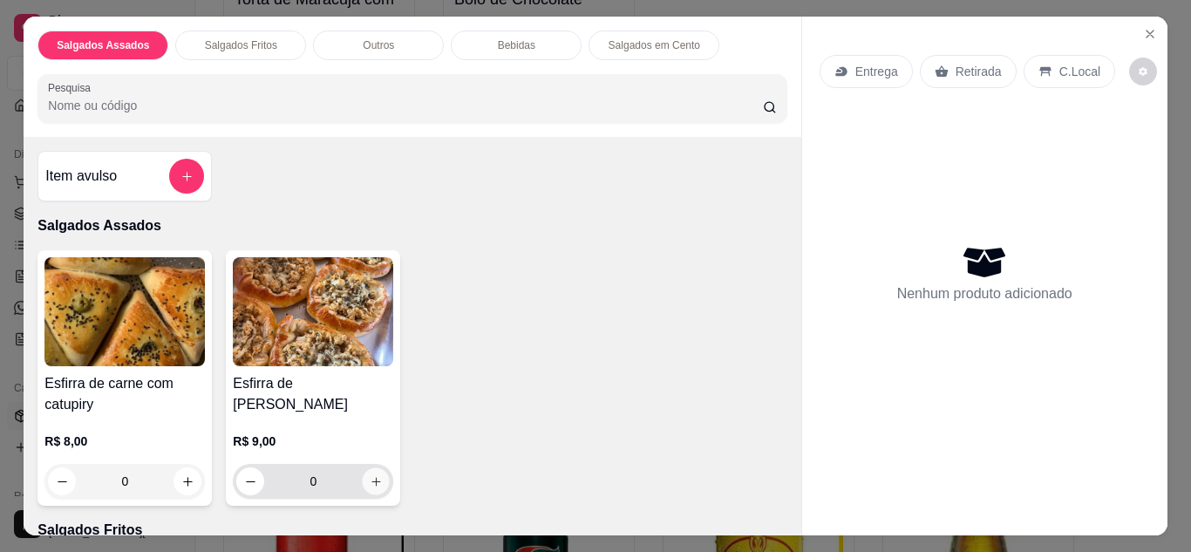
click at [370, 475] on icon "increase-product-quantity" at bounding box center [376, 481] width 13 height 13
type input "1"
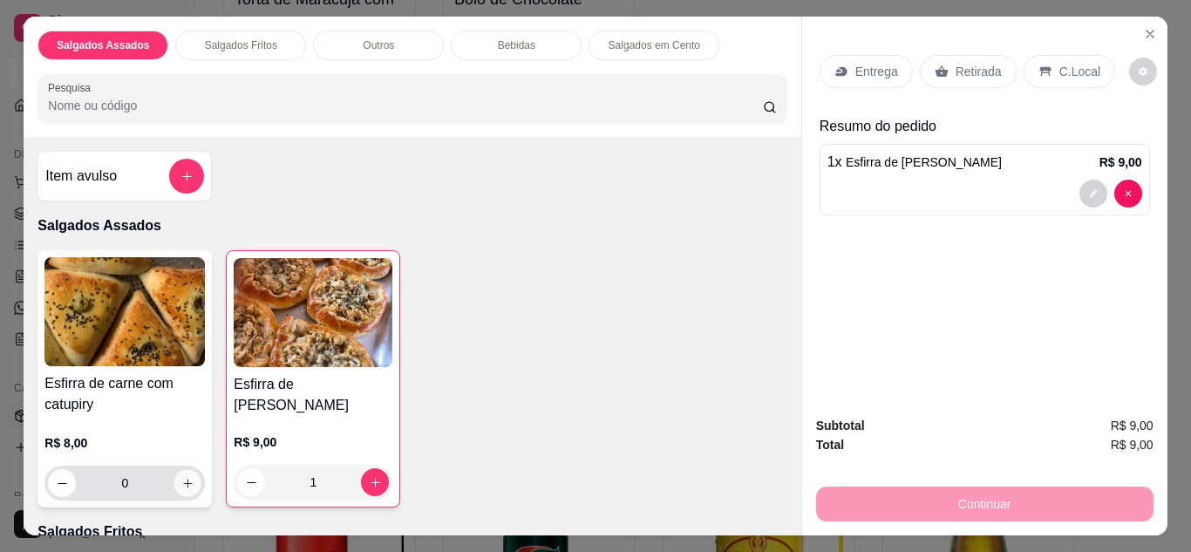
click at [182, 484] on button "increase-product-quantity" at bounding box center [187, 482] width 27 height 27
type input "1"
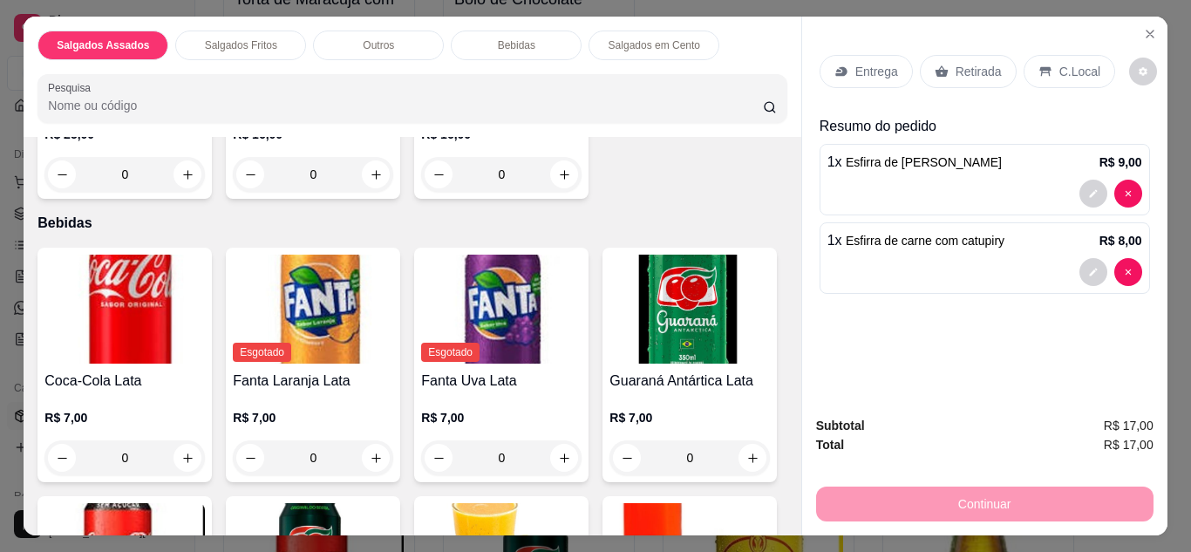
scroll to position [1151, 0]
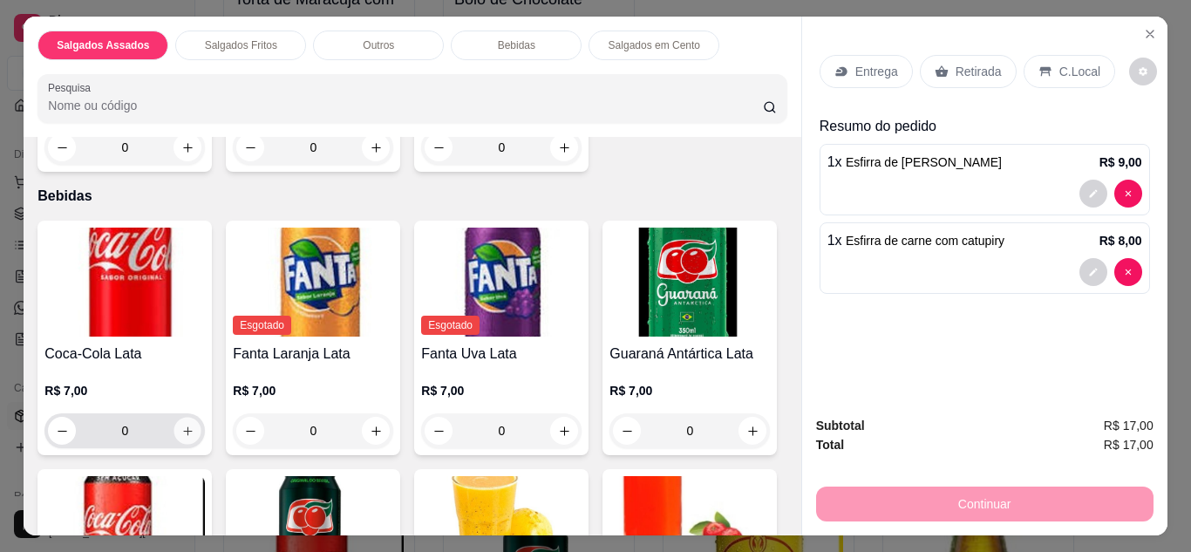
click at [181, 425] on icon "increase-product-quantity" at bounding box center [187, 431] width 13 height 13
type input "1"
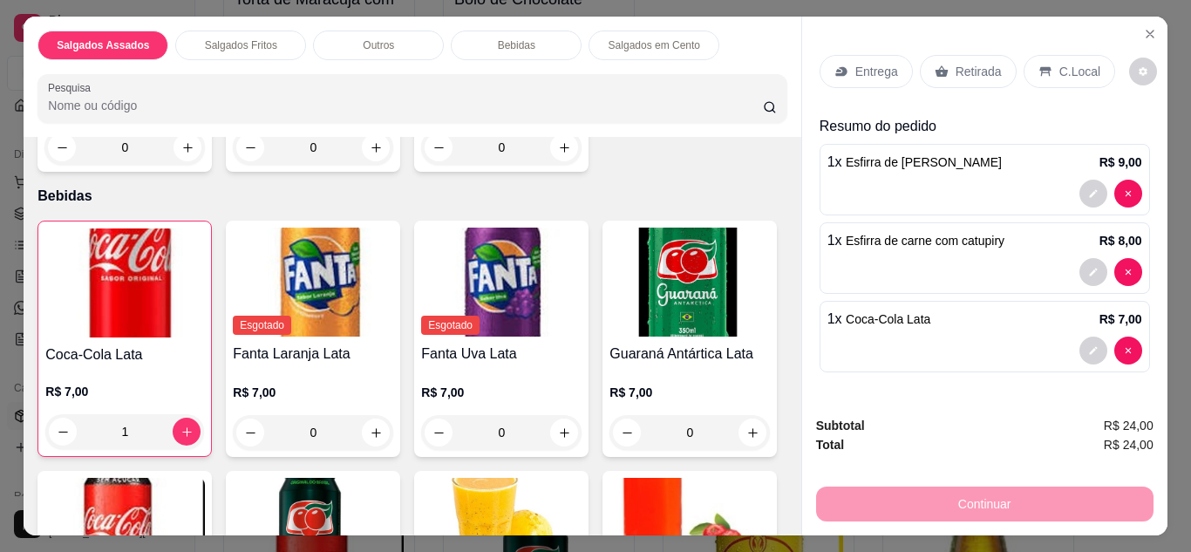
click at [1062, 69] on p "C.Local" at bounding box center [1079, 71] width 41 height 17
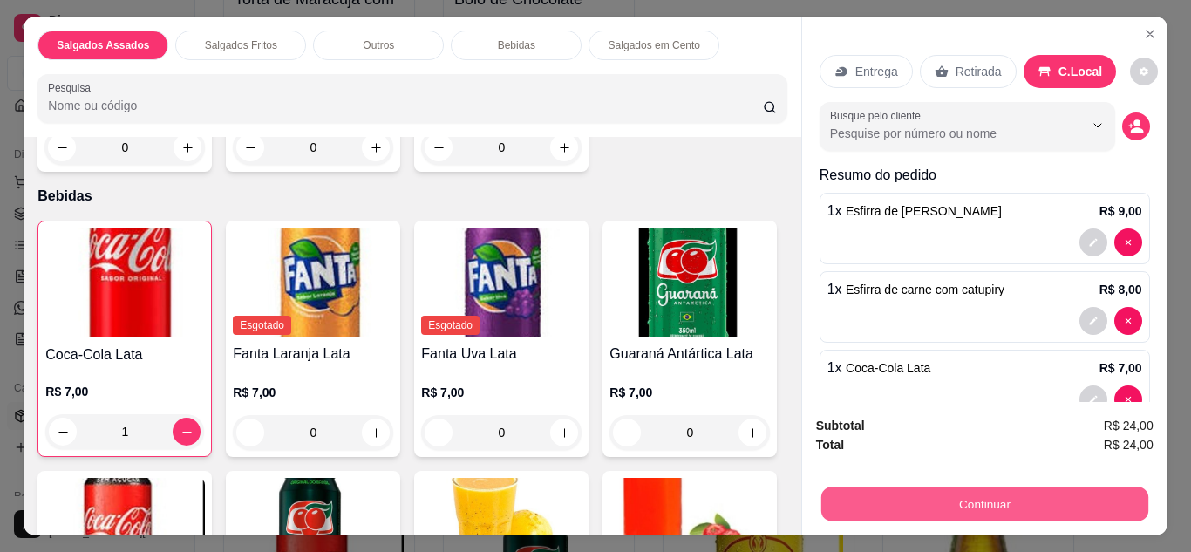
click at [983, 494] on button "Continuar" at bounding box center [983, 504] width 327 height 34
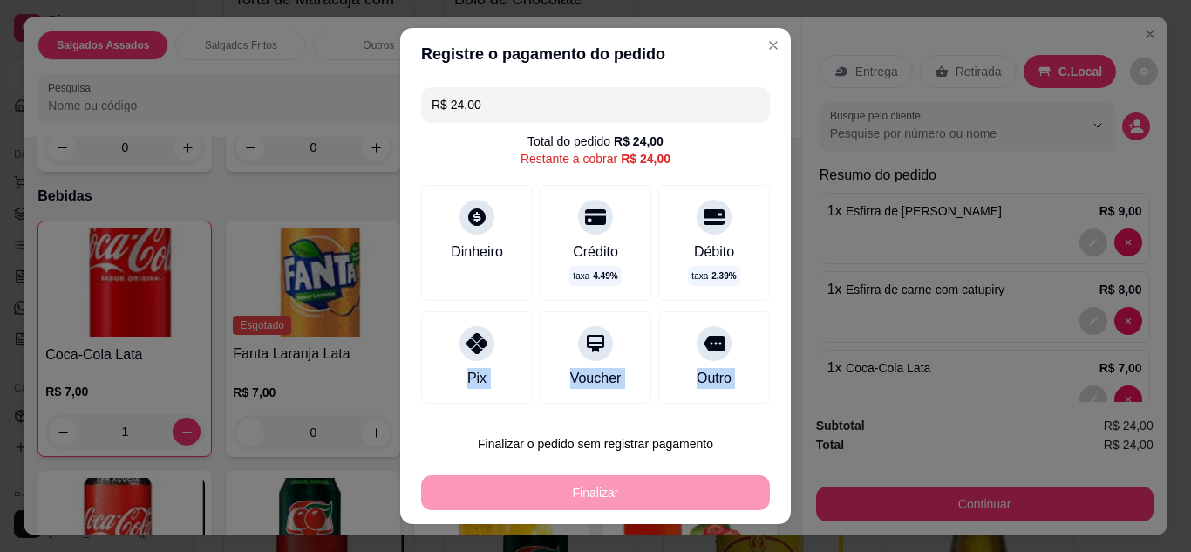
drag, startPoint x: 431, startPoint y: 366, endPoint x: 530, endPoint y: 486, distance: 155.4
click at [530, 486] on section "Registre o pagamento do pedido R$ 24,00 Total do pedido R$ 24,00 Restante a cob…" at bounding box center [595, 276] width 391 height 497
click at [459, 334] on div at bounding box center [476, 343] width 35 height 35
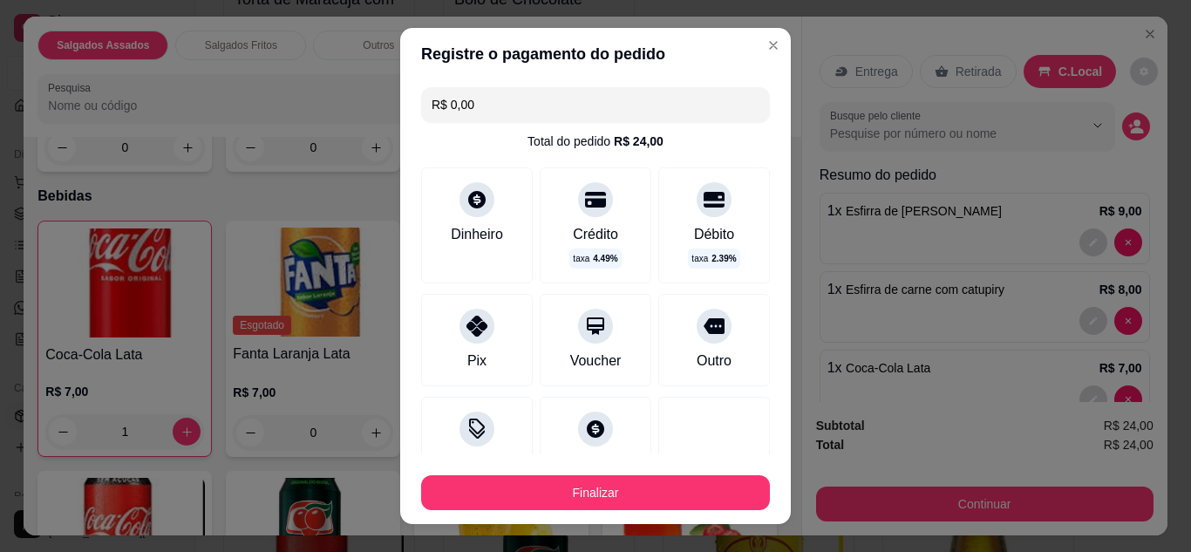
type input "R$ 0,00"
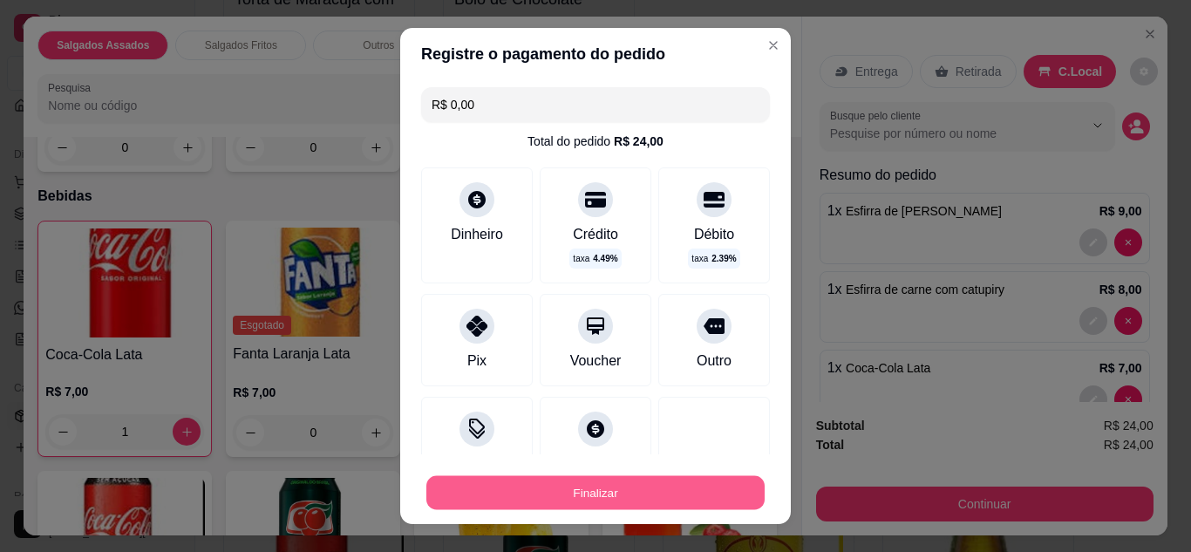
click at [528, 484] on button "Finalizar" at bounding box center [595, 493] width 338 height 34
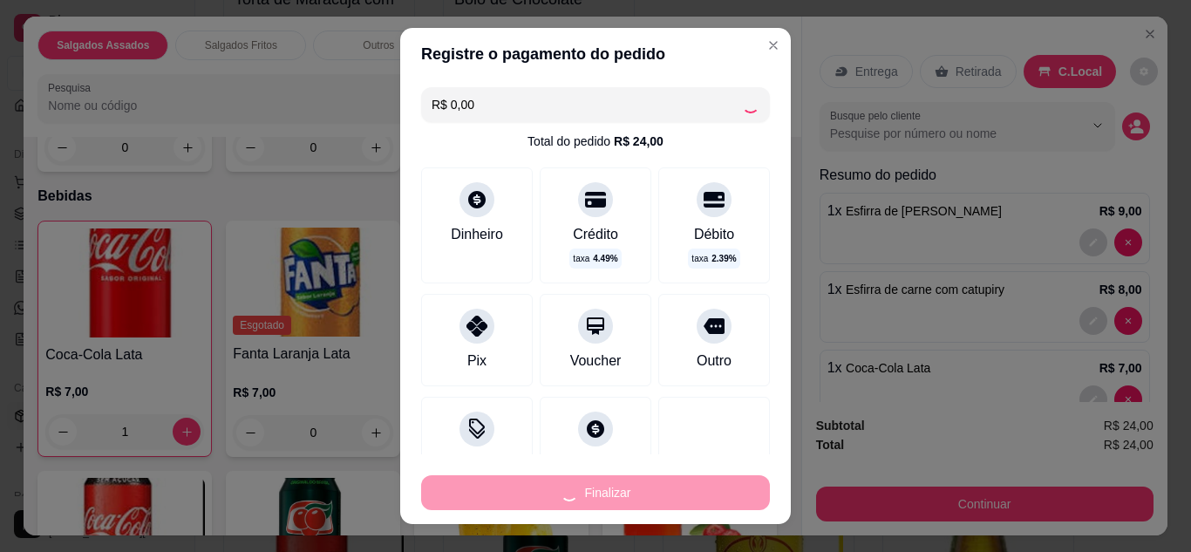
type input "0"
type input "-R$ 24,00"
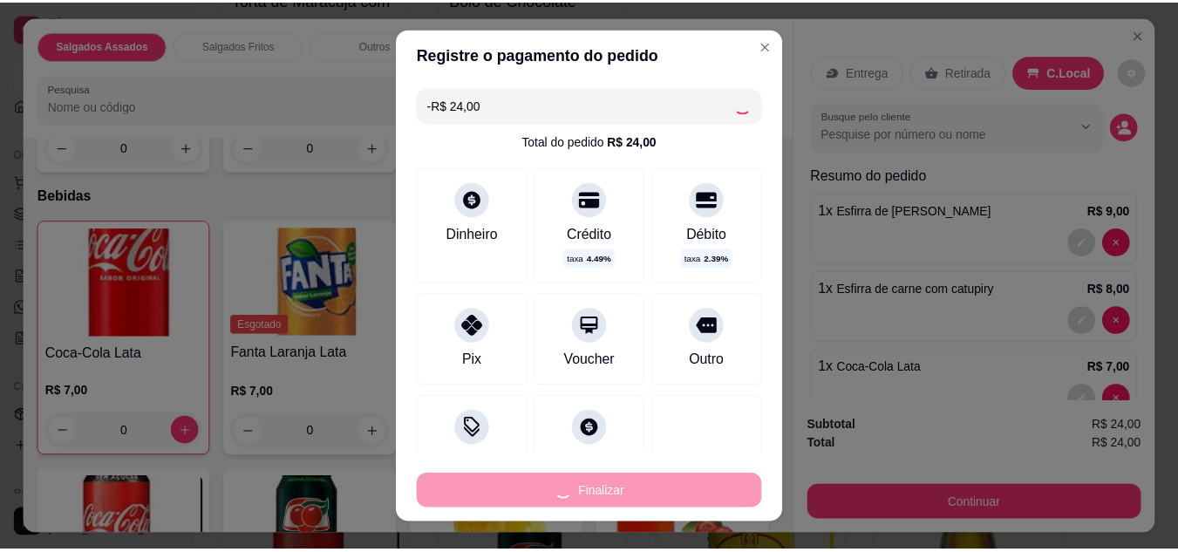
scroll to position [1149, 0]
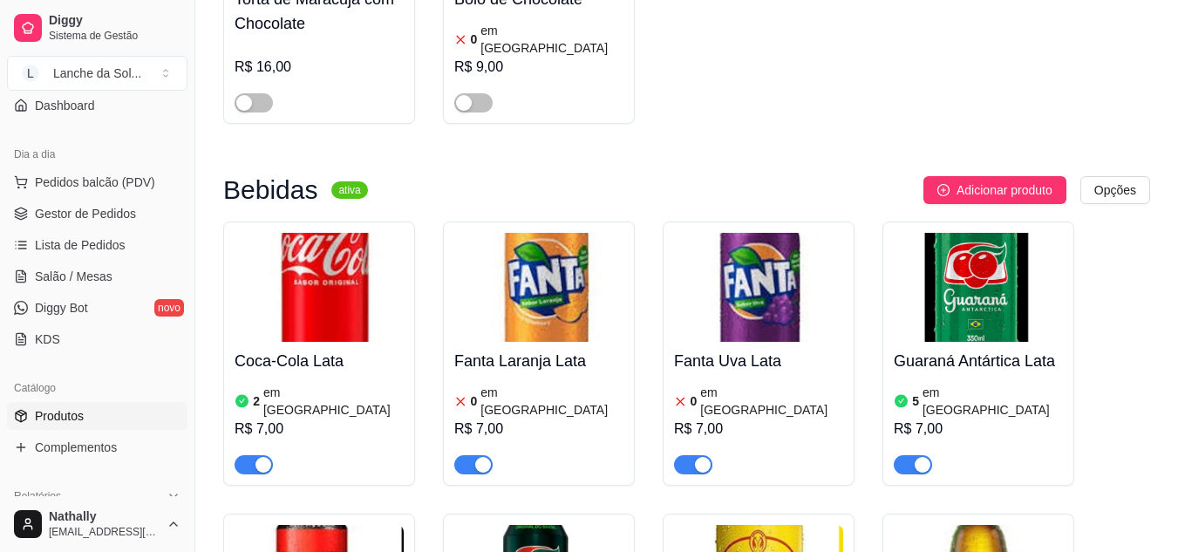
click at [112, 172] on button "Pedidos balcão (PDV)" at bounding box center [97, 182] width 180 height 28
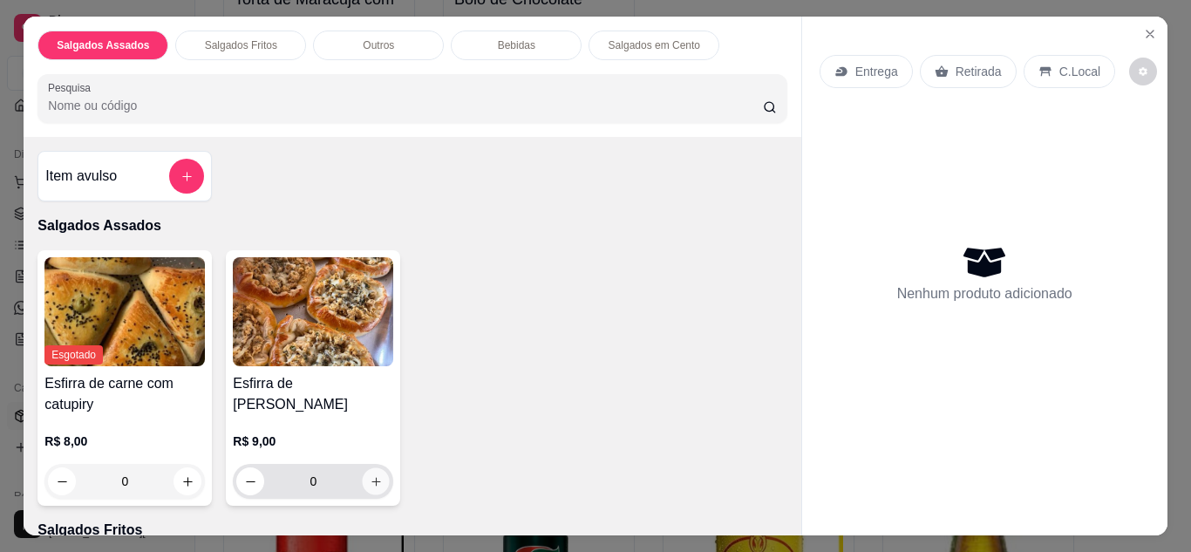
click at [370, 475] on icon "increase-product-quantity" at bounding box center [376, 481] width 13 height 13
type input "1"
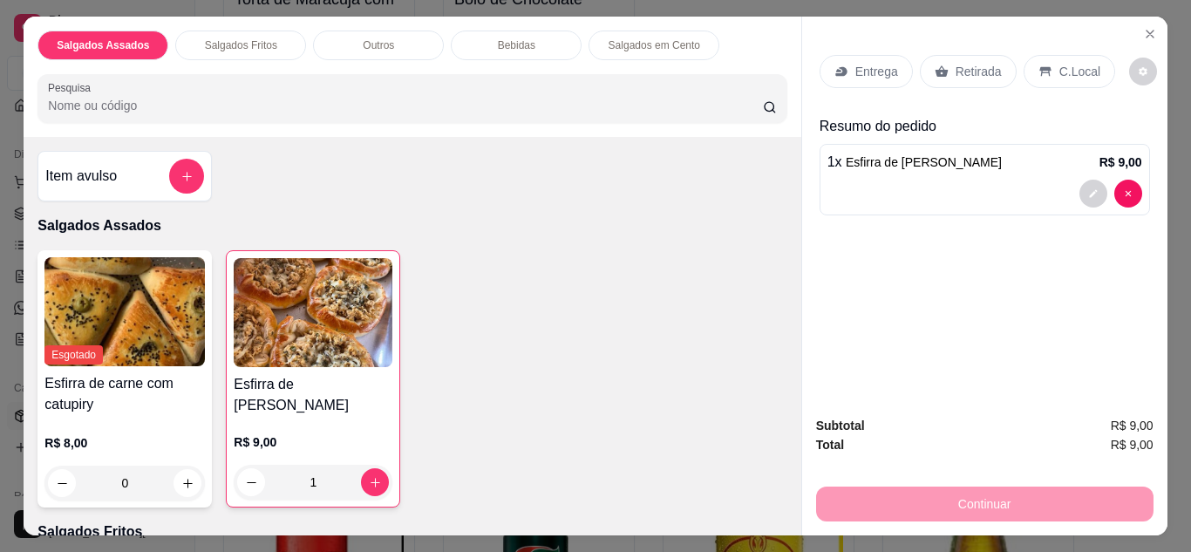
click at [1059, 64] on p "C.Local" at bounding box center [1079, 71] width 41 height 17
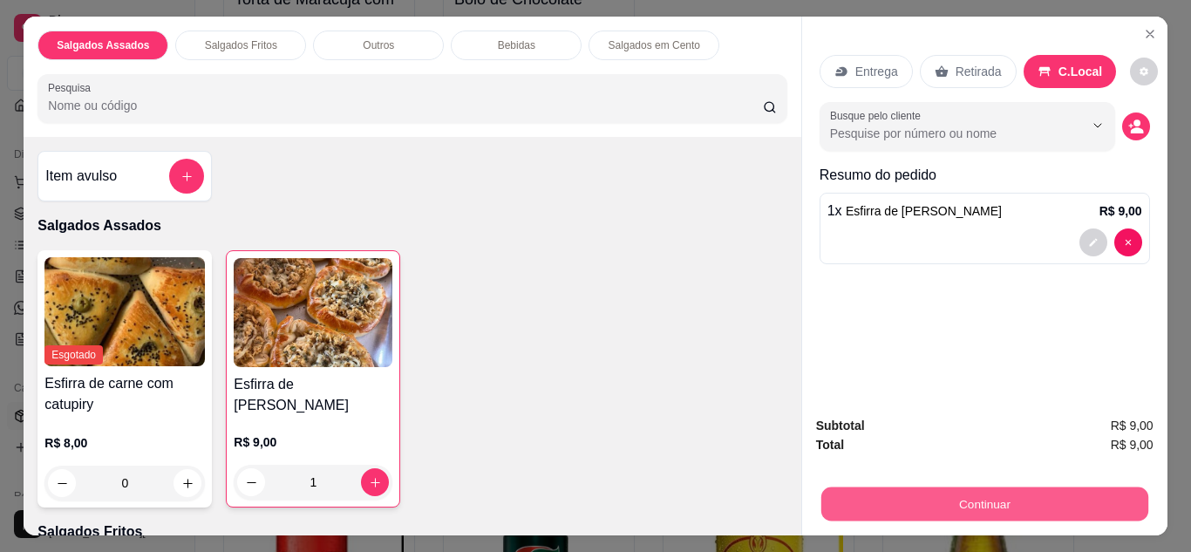
click at [856, 506] on button "Continuar" at bounding box center [983, 504] width 327 height 34
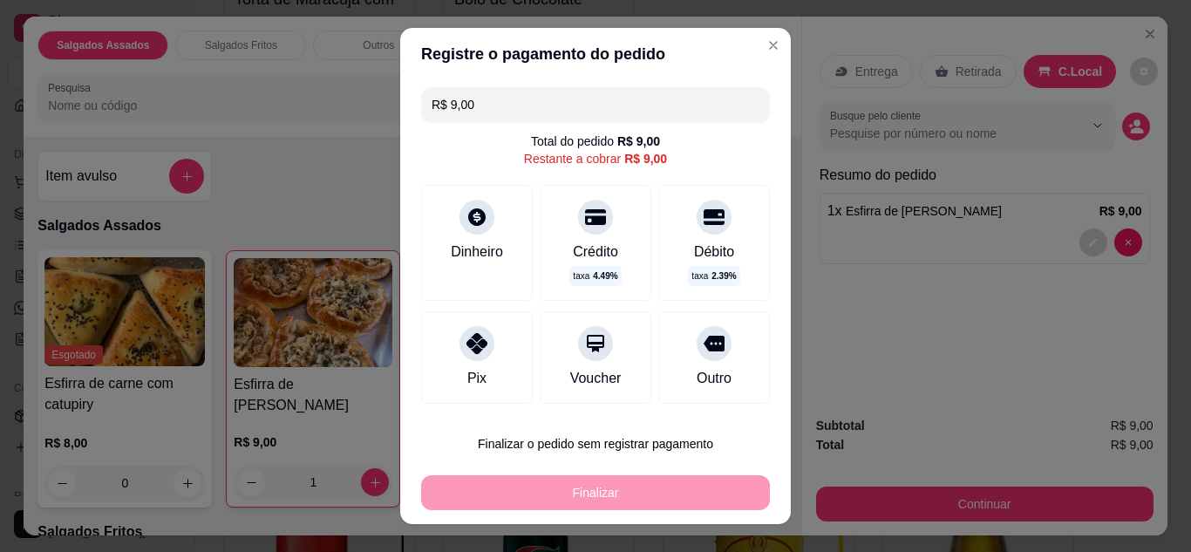
click at [489, 373] on div "Pix" at bounding box center [477, 357] width 112 height 92
type input "R$ 0,00"
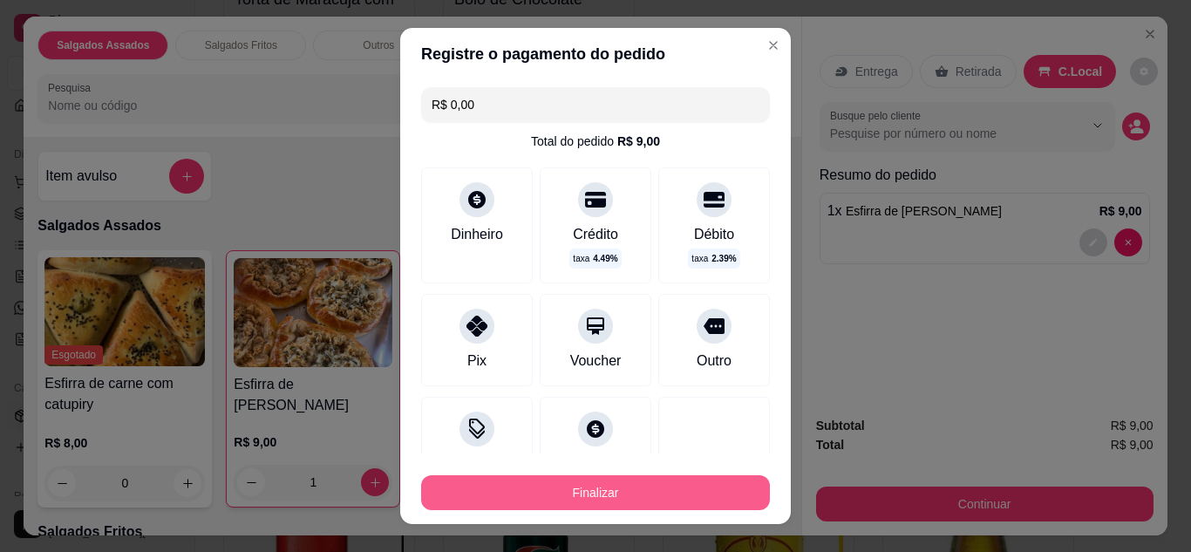
click at [532, 500] on button "Finalizar" at bounding box center [595, 492] width 349 height 35
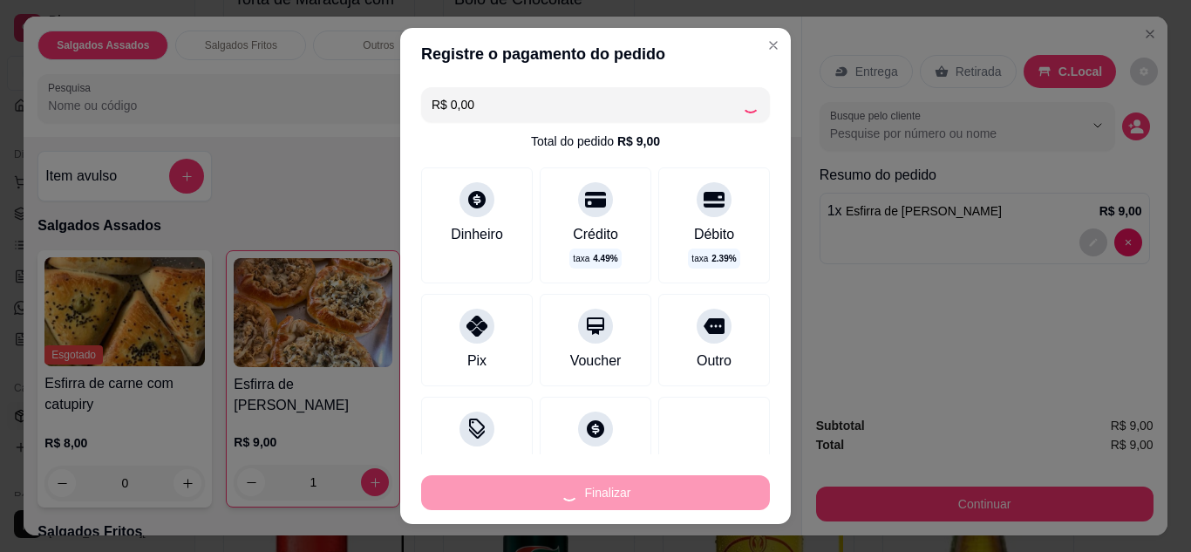
type input "0"
type input "-R$ 9,00"
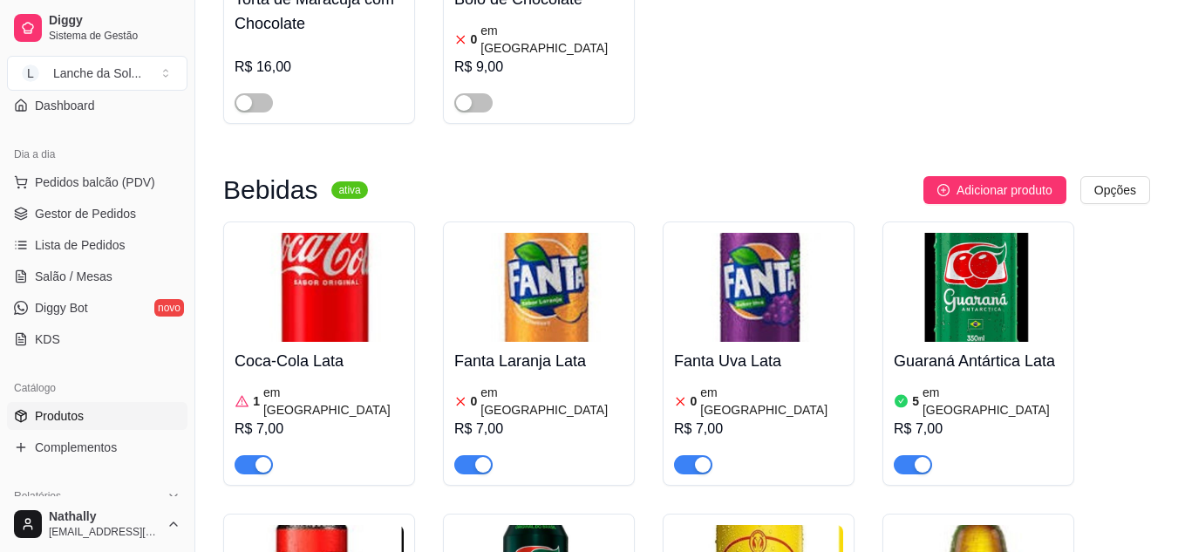
click at [103, 177] on span "Pedidos balcão (PDV)" at bounding box center [95, 182] width 120 height 17
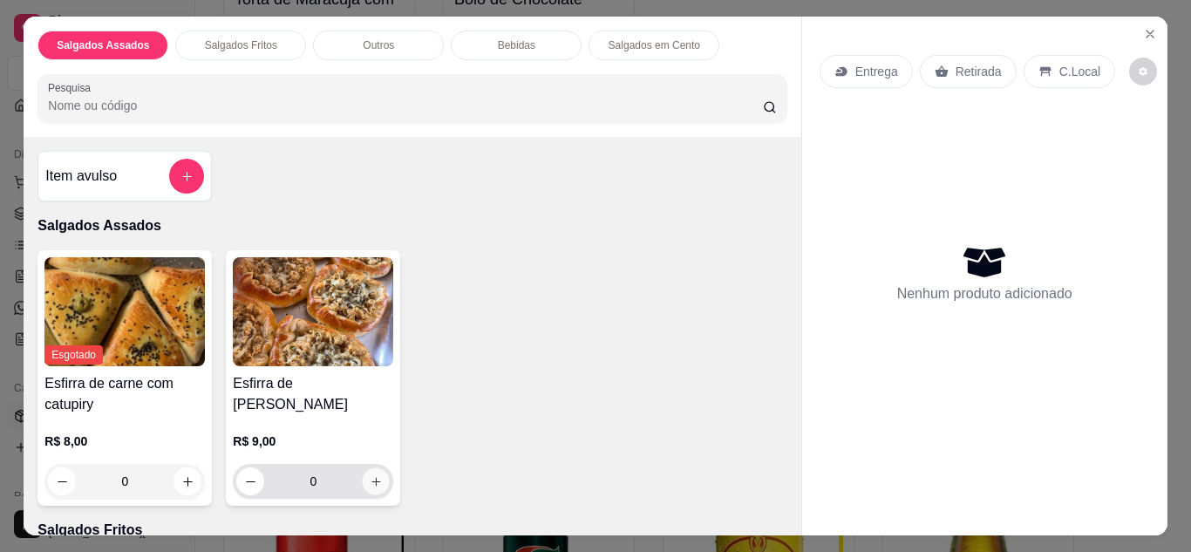
click at [370, 475] on icon "increase-product-quantity" at bounding box center [376, 481] width 13 height 13
type input "1"
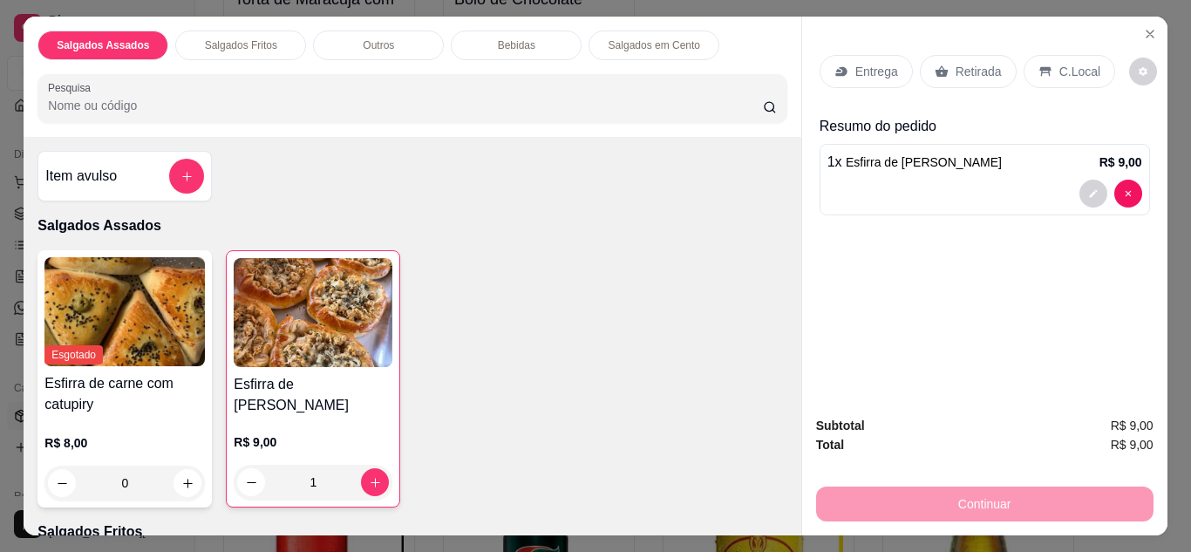
click at [1059, 63] on p "C.Local" at bounding box center [1079, 71] width 41 height 17
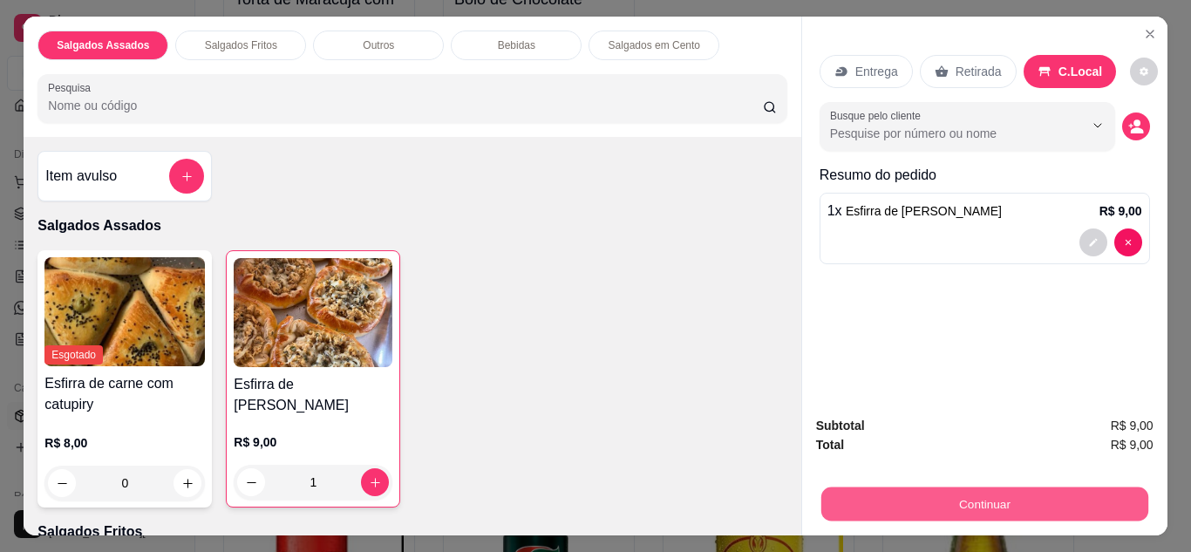
click at [889, 489] on button "Continuar" at bounding box center [983, 504] width 327 height 34
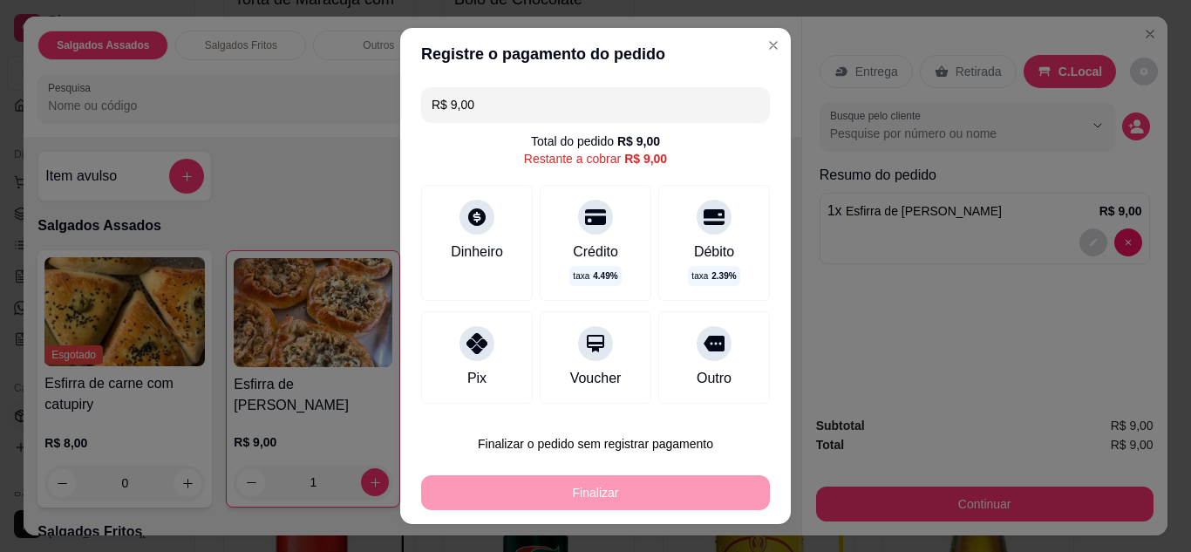
click at [456, 358] on div "Pix" at bounding box center [477, 357] width 112 height 92
type input "R$ 0,00"
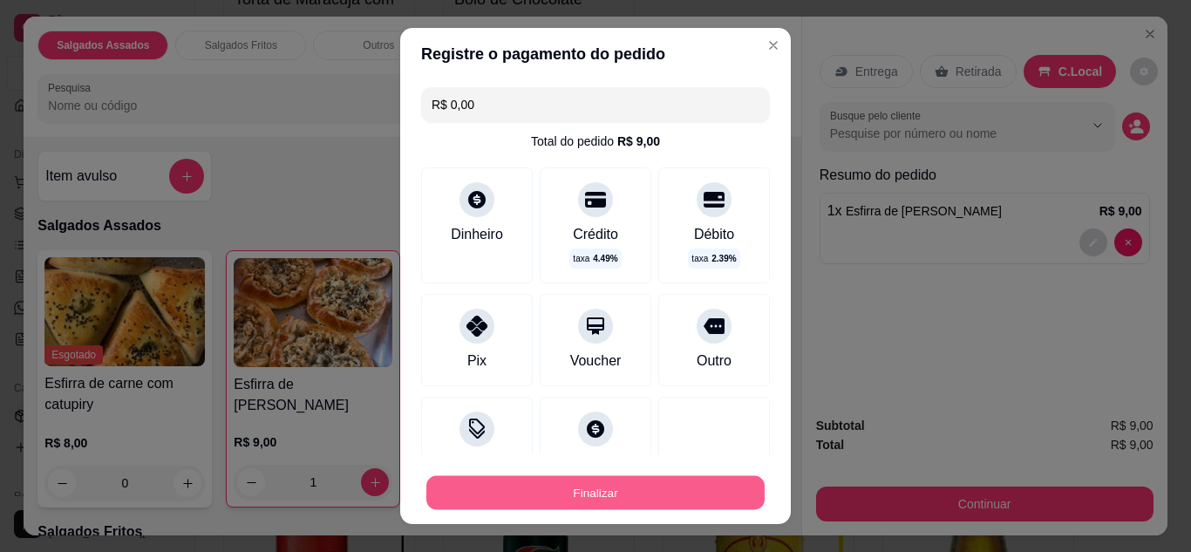
click at [545, 510] on div "Finalizar" at bounding box center [595, 492] width 349 height 35
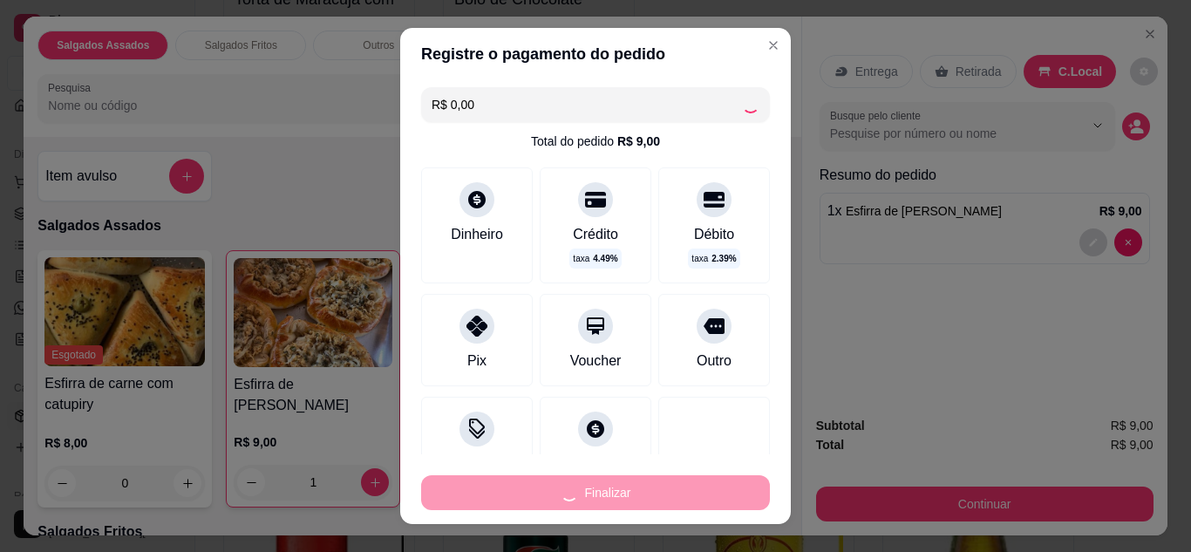
type input "0"
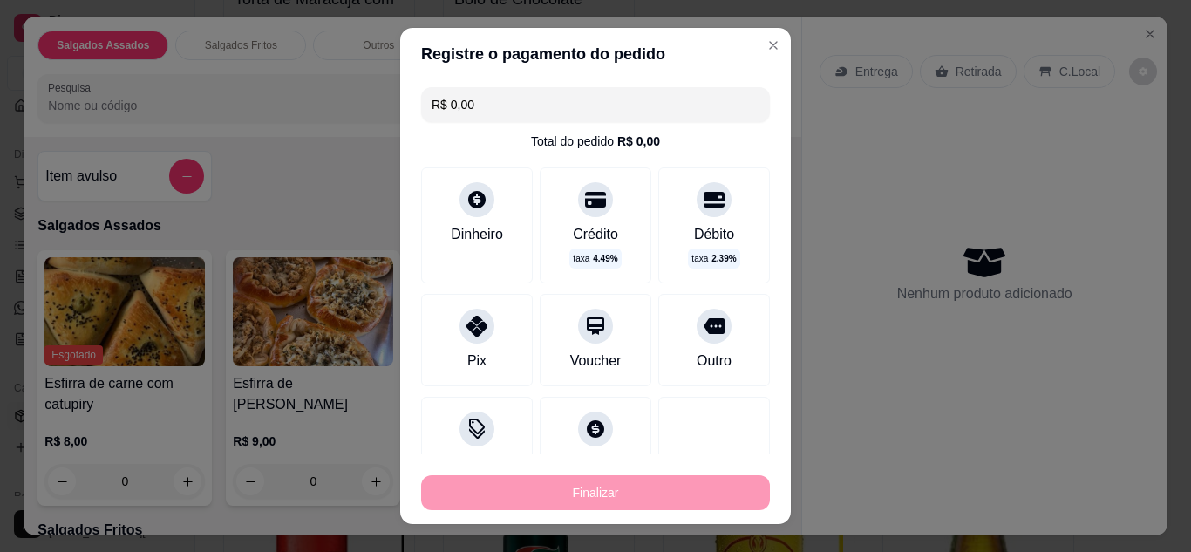
type input "-R$ 9,00"
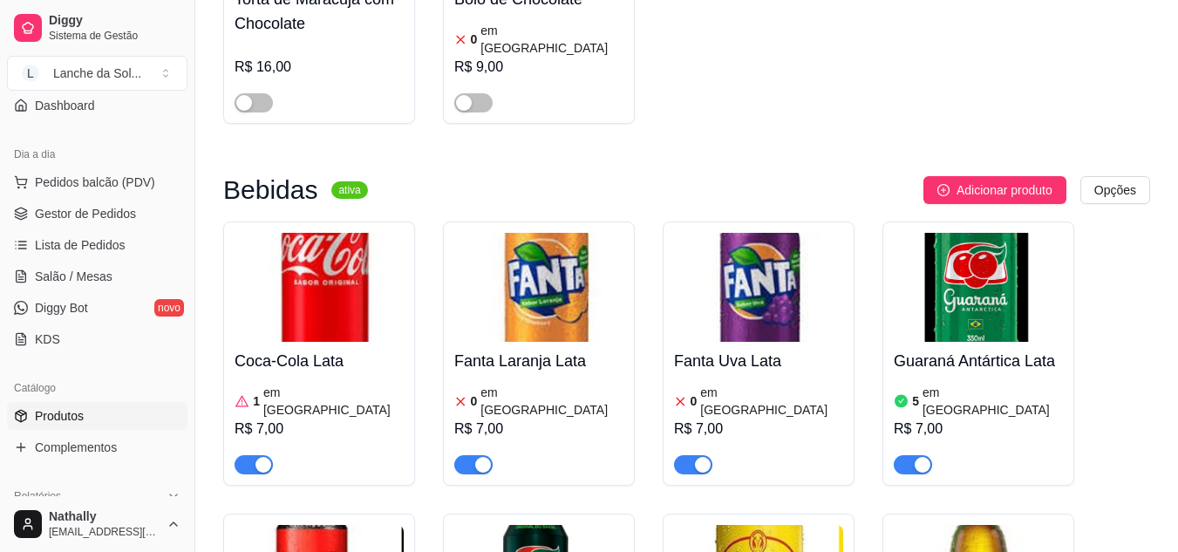
drag, startPoint x: 71, startPoint y: 193, endPoint x: 71, endPoint y: 208, distance: 15.7
click at [71, 208] on ul "Pedidos balcão (PDV) Gestor de Pedidos Lista de Pedidos Salão / Mesas Diggy Bot…" at bounding box center [97, 260] width 180 height 185
click at [71, 208] on span "Gestor de Pedidos" at bounding box center [85, 213] width 101 height 17
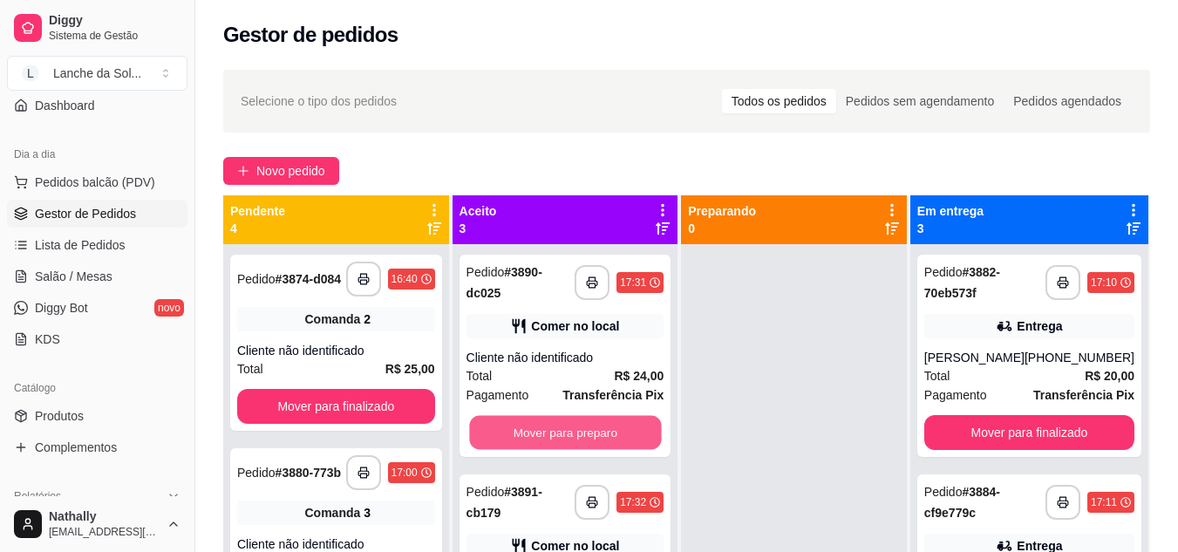
click at [613, 434] on button "Mover para preparo" at bounding box center [565, 433] width 192 height 34
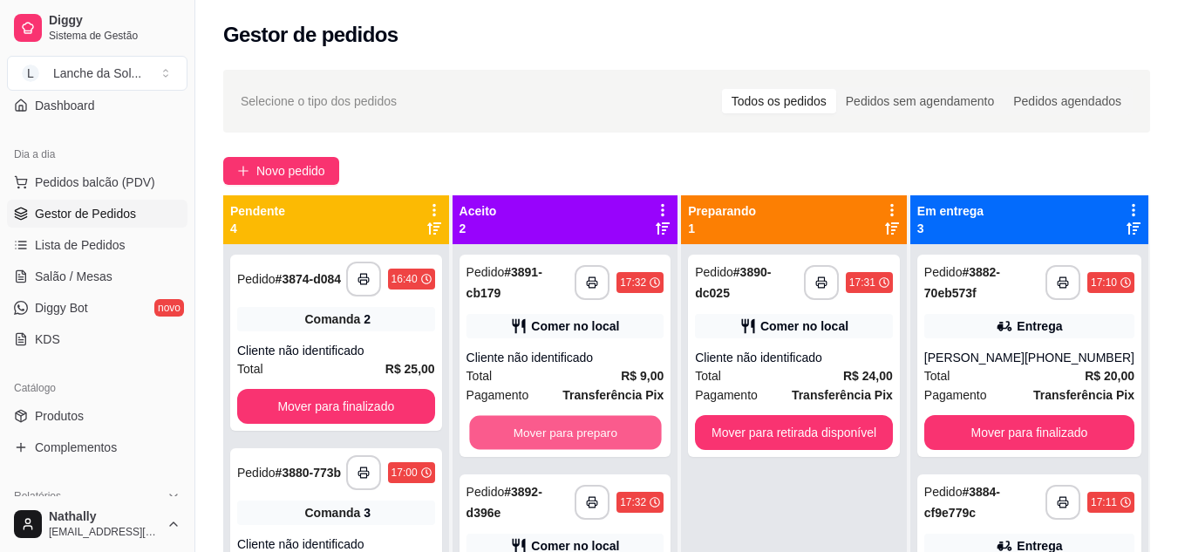
click at [613, 434] on button "Mover para preparo" at bounding box center [565, 433] width 192 height 34
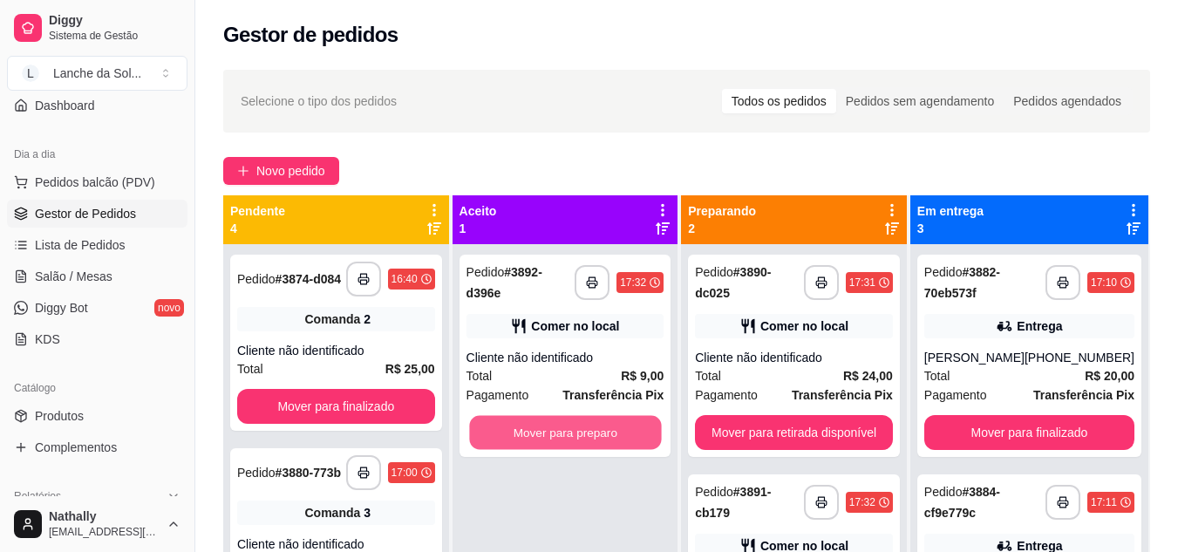
click at [613, 434] on button "Mover para preparo" at bounding box center [565, 433] width 192 height 34
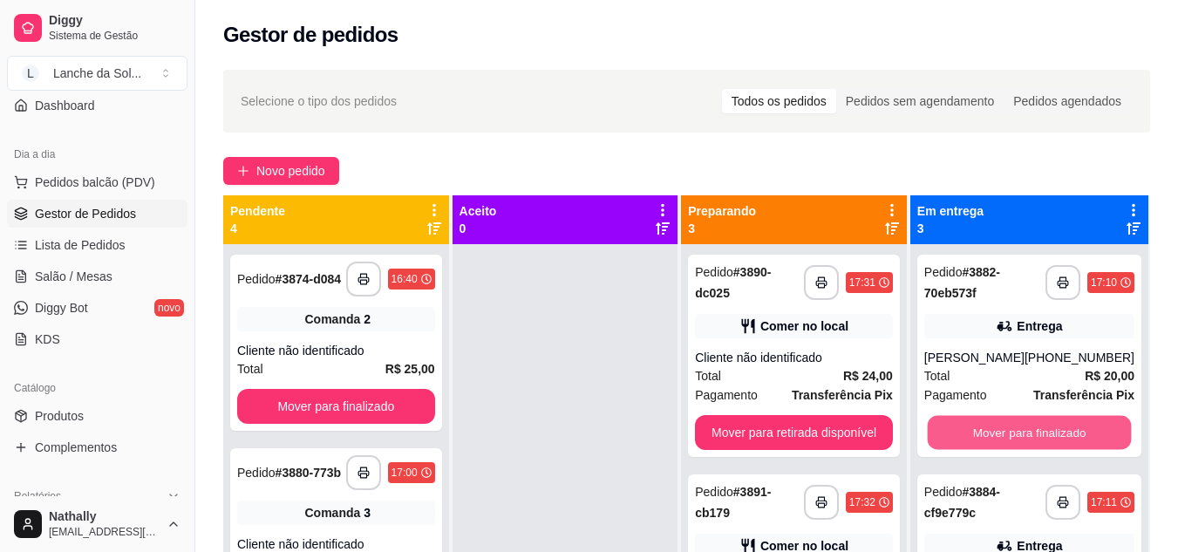
click at [982, 447] on button "Mover para finalizado" at bounding box center [1029, 433] width 204 height 34
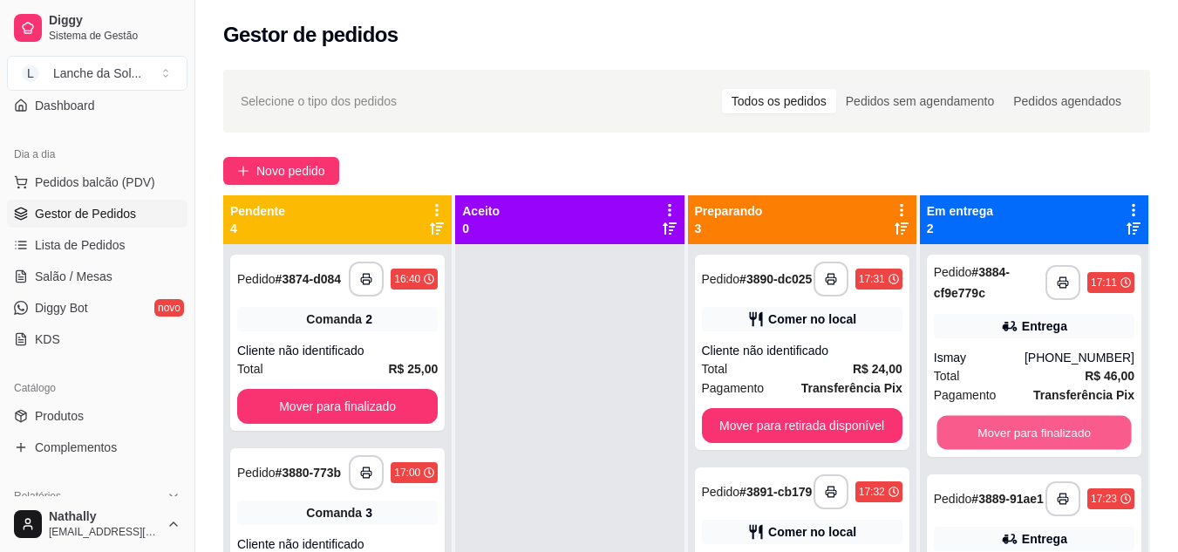
click at [982, 447] on button "Mover para finalizado" at bounding box center [1033, 433] width 194 height 34
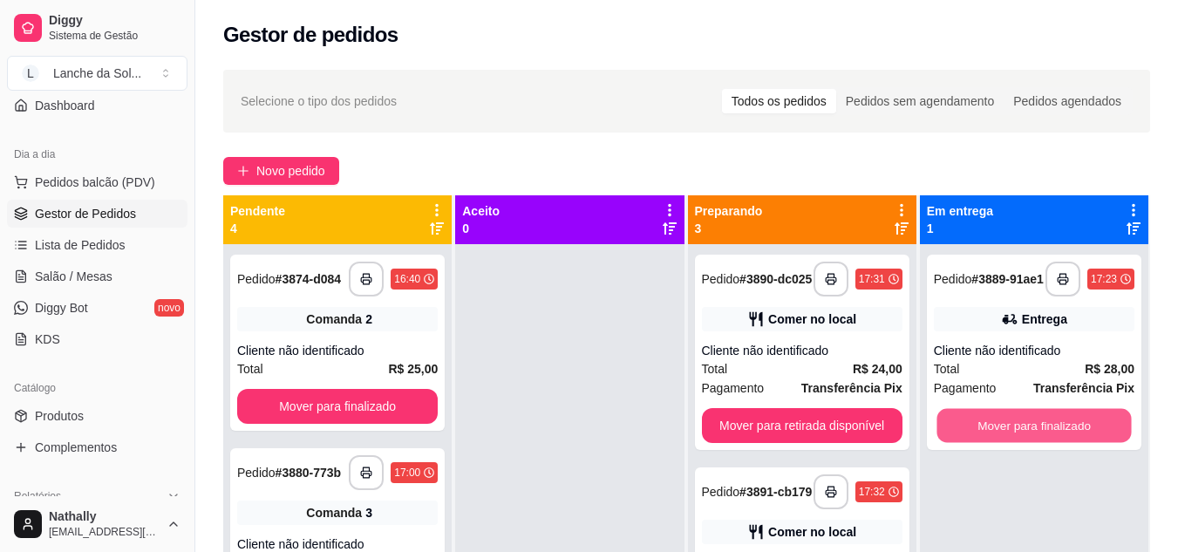
click at [982, 443] on button "Mover para finalizado" at bounding box center [1033, 426] width 194 height 34
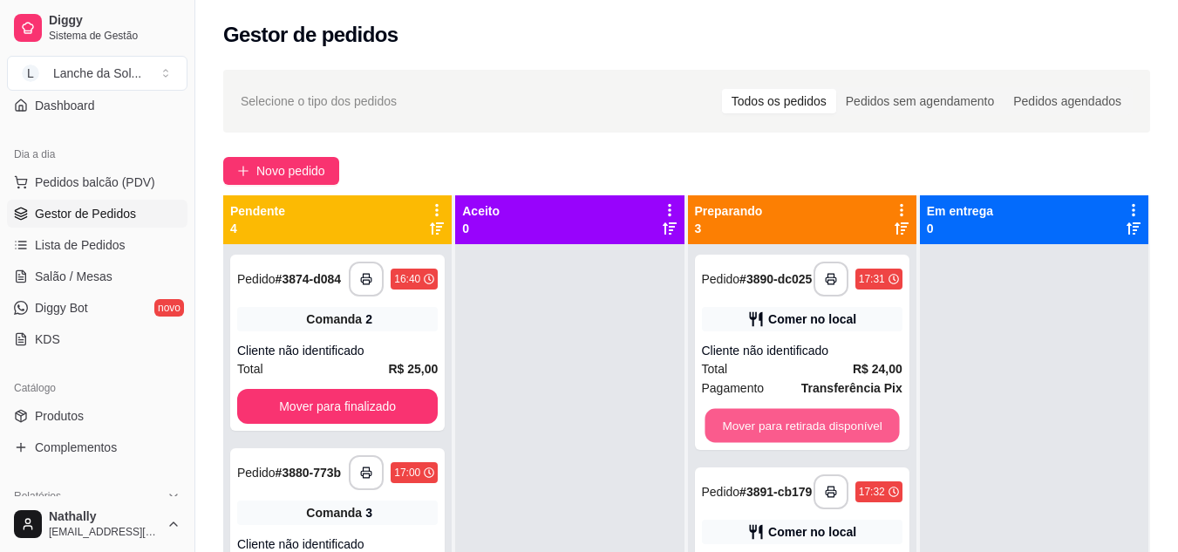
click at [841, 432] on button "Mover para retirada disponível" at bounding box center [802, 426] width 194 height 34
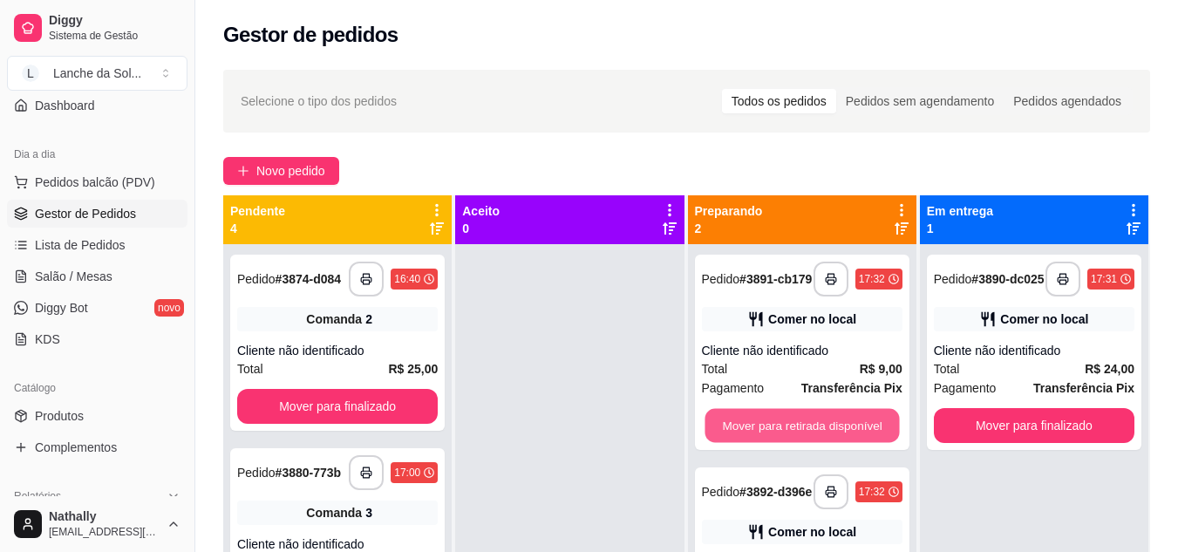
click at [841, 432] on button "Mover para retirada disponível" at bounding box center [802, 426] width 194 height 34
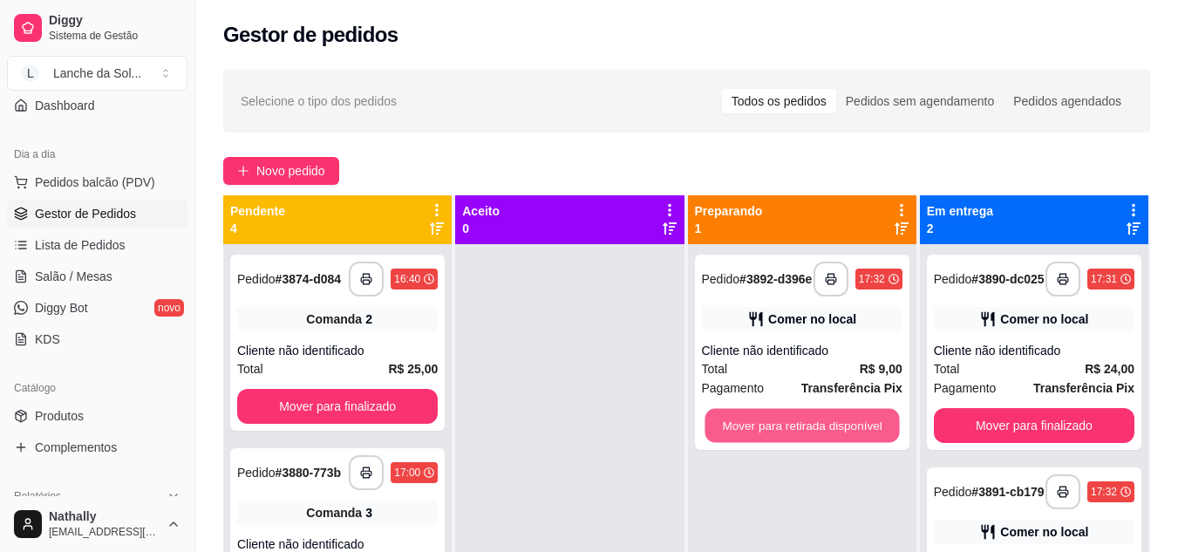
click at [841, 432] on button "Mover para retirada disponível" at bounding box center [802, 426] width 194 height 34
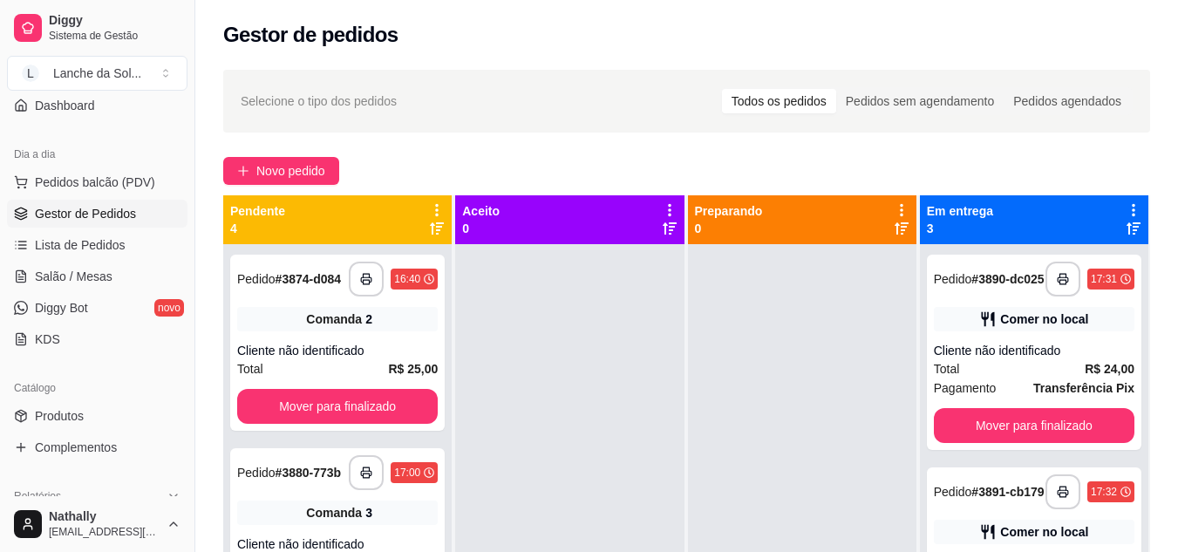
click at [141, 281] on link "Salão / Mesas" at bounding box center [97, 276] width 180 height 28
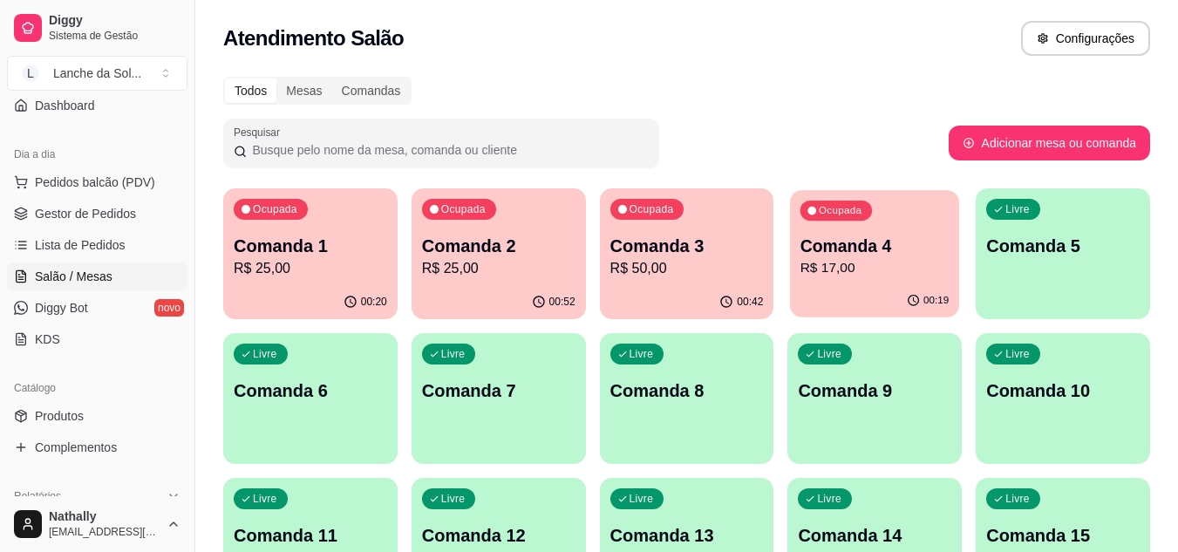
click at [834, 273] on p "R$ 17,00" at bounding box center [874, 268] width 149 height 20
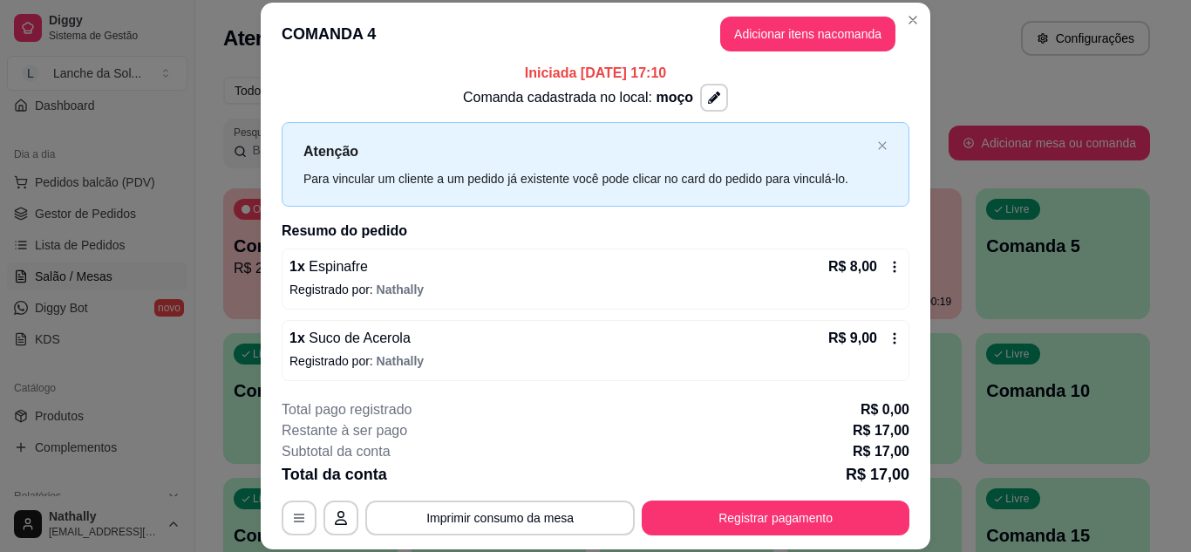
scroll to position [12, 0]
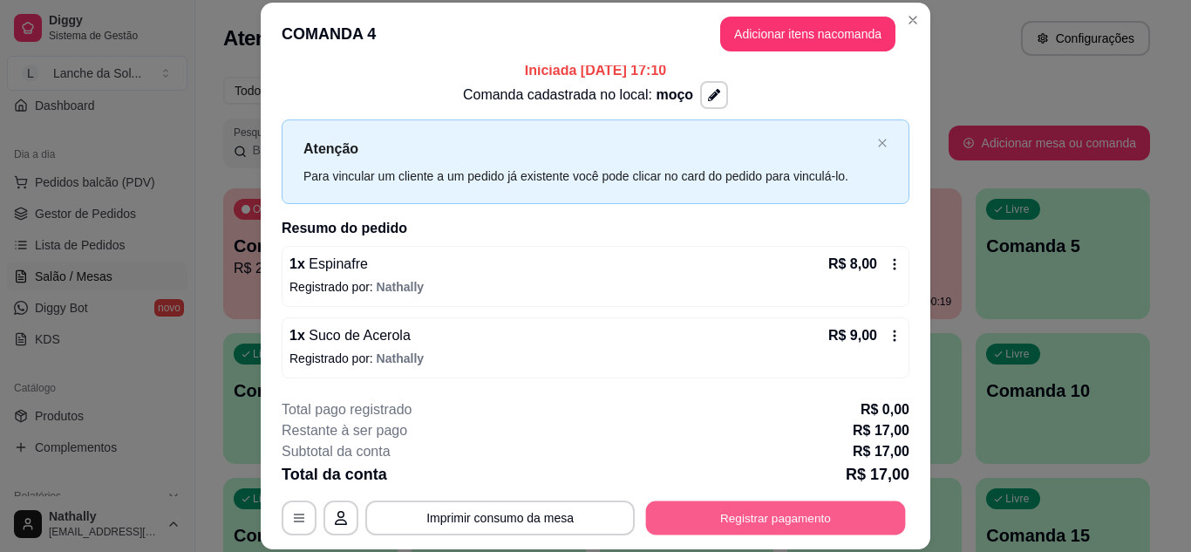
click at [792, 522] on button "Registrar pagamento" at bounding box center [776, 517] width 260 height 34
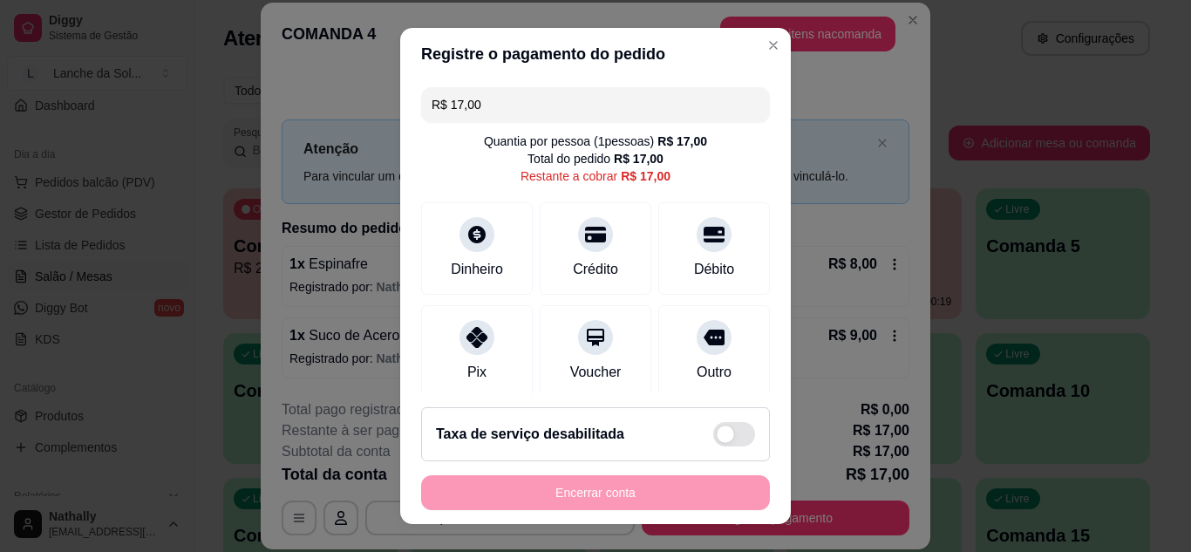
click at [445, 319] on div "Pix" at bounding box center [477, 351] width 112 height 92
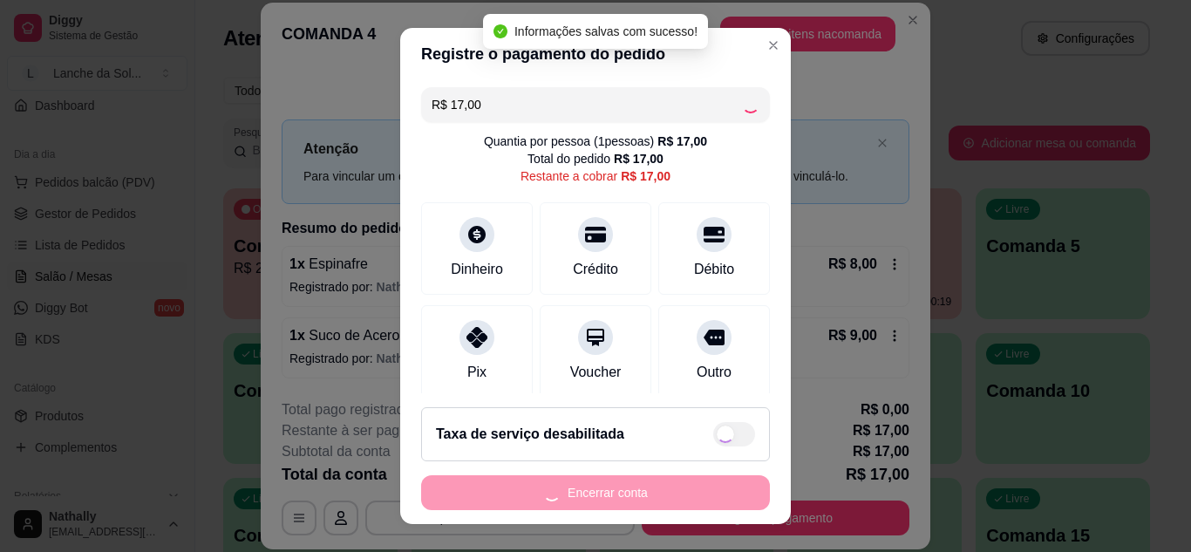
type input "R$ 0,00"
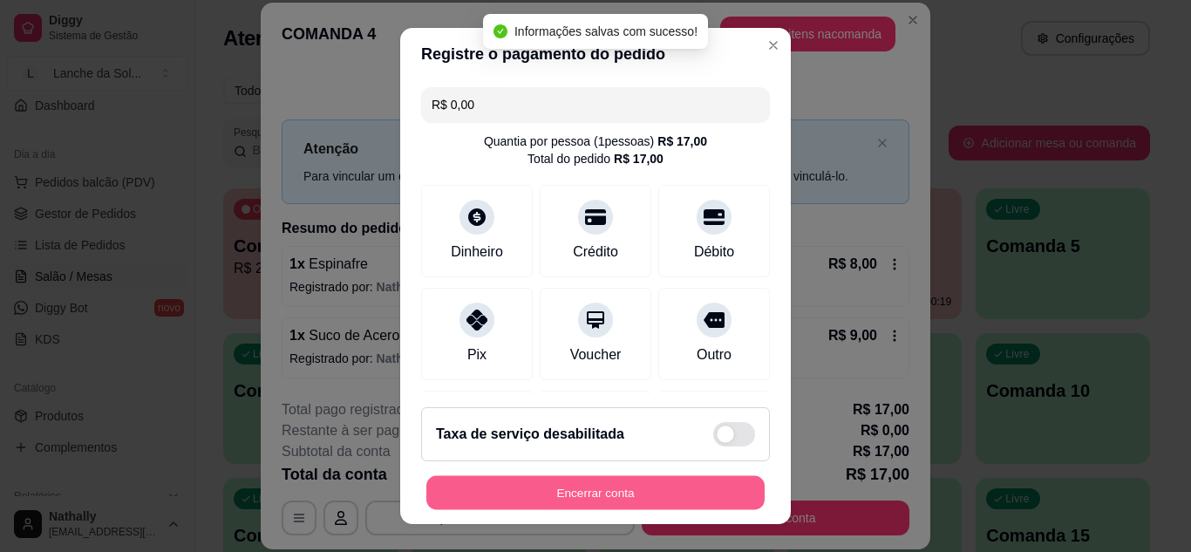
click at [544, 487] on button "Encerrar conta" at bounding box center [595, 493] width 338 height 34
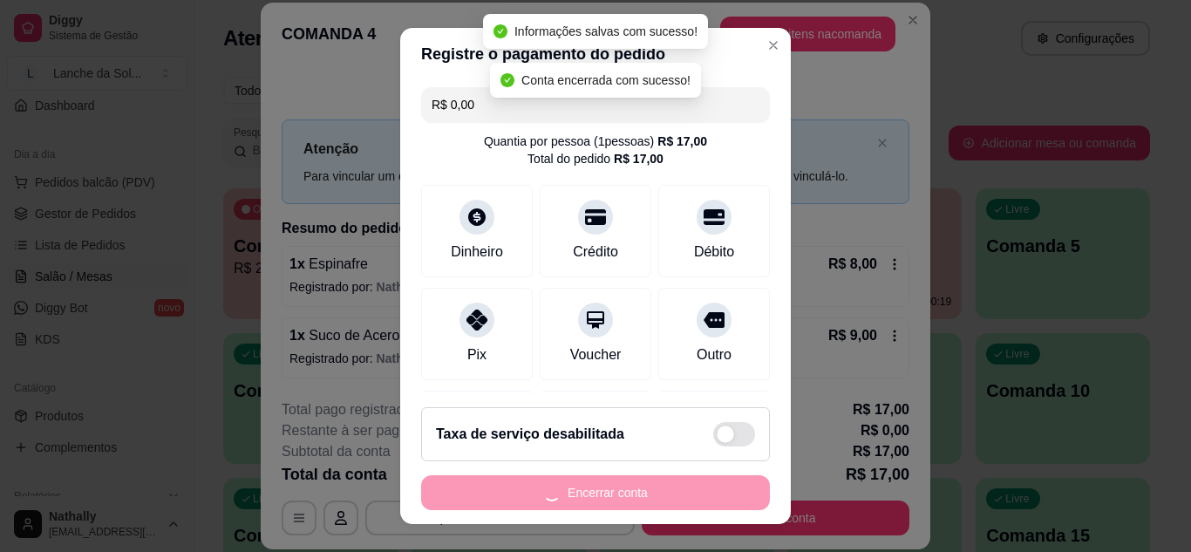
scroll to position [0, 0]
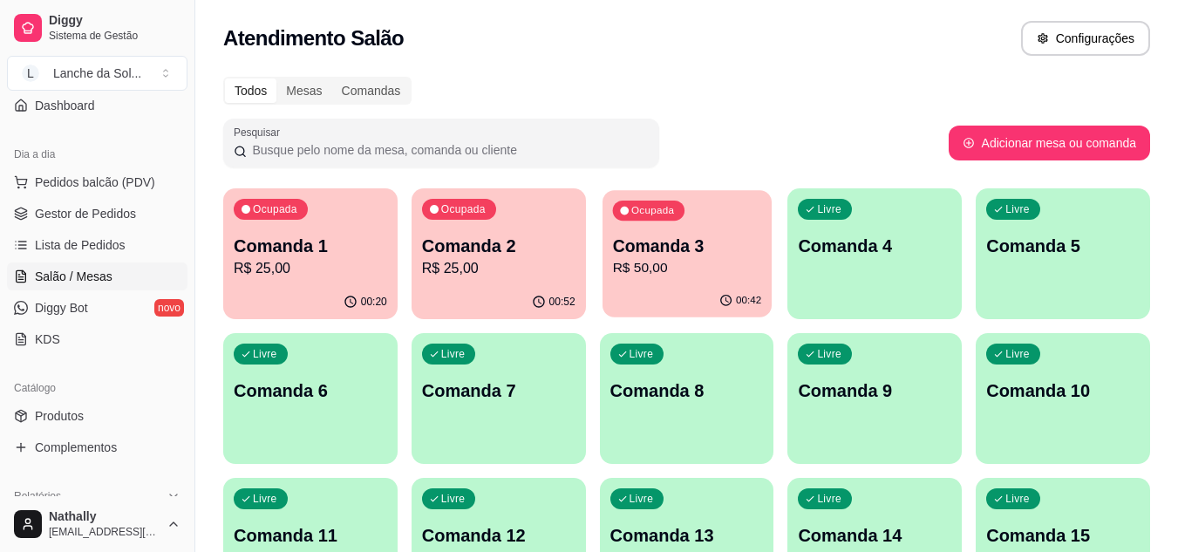
click at [686, 274] on p "R$ 50,00" at bounding box center [686, 268] width 149 height 20
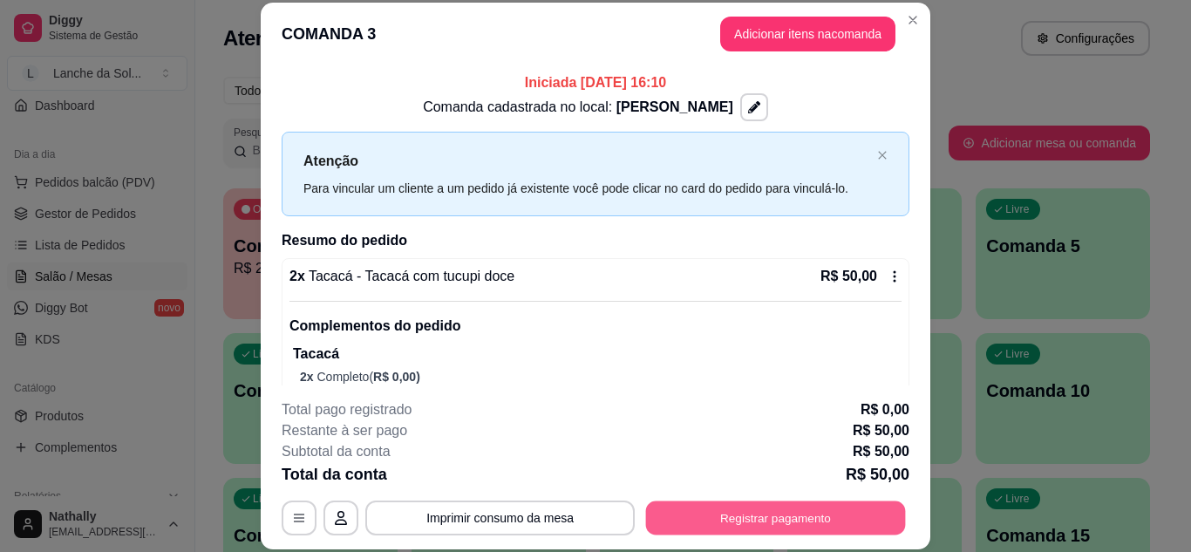
click at [725, 519] on button "Registrar pagamento" at bounding box center [776, 517] width 260 height 34
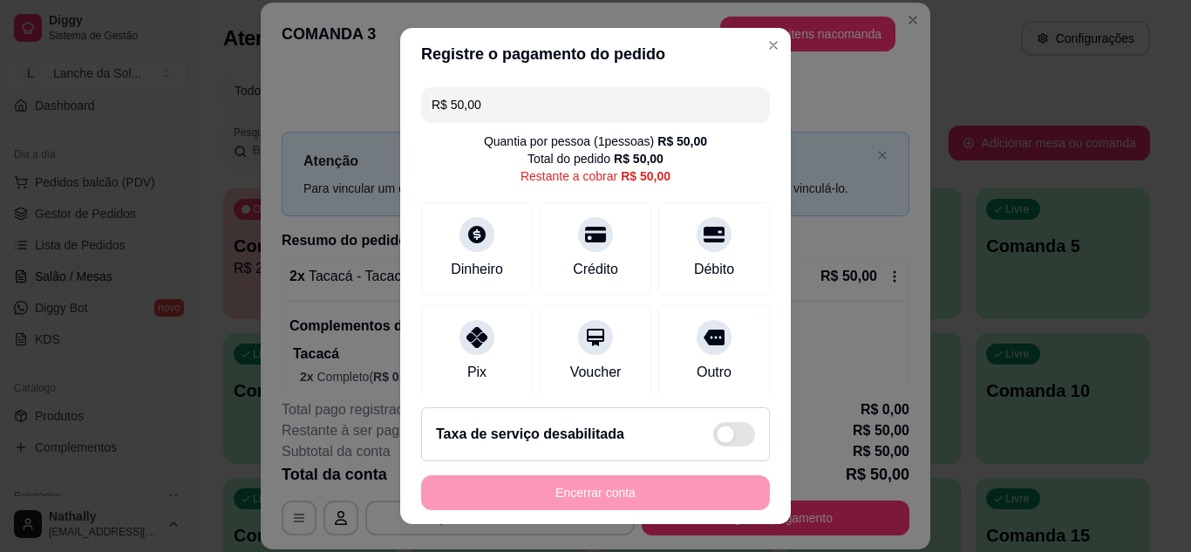
click at [698, 264] on div "Débito" at bounding box center [714, 269] width 40 height 21
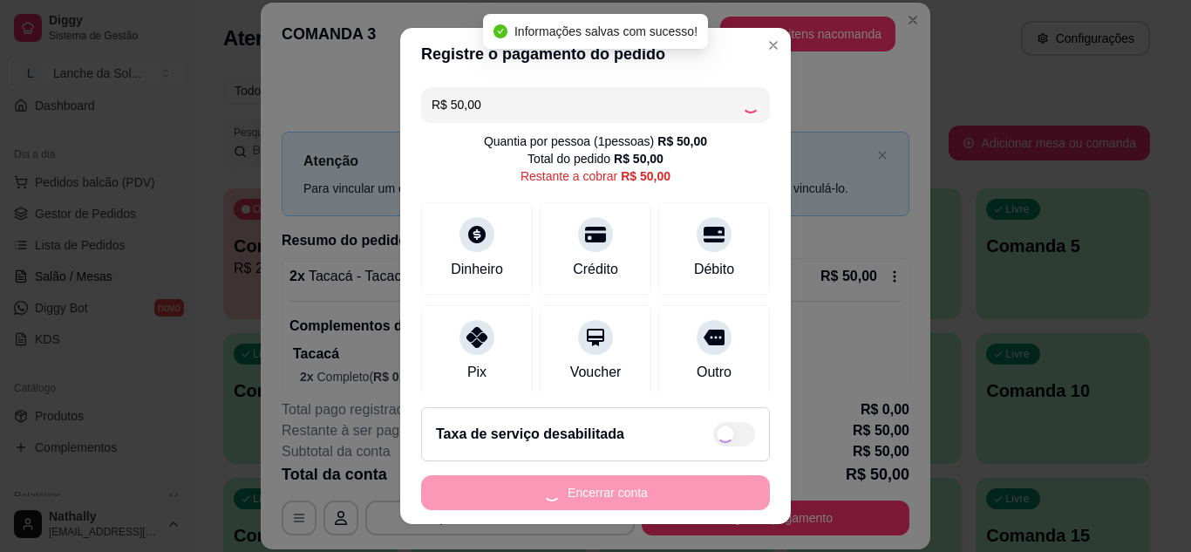
type input "R$ 0,00"
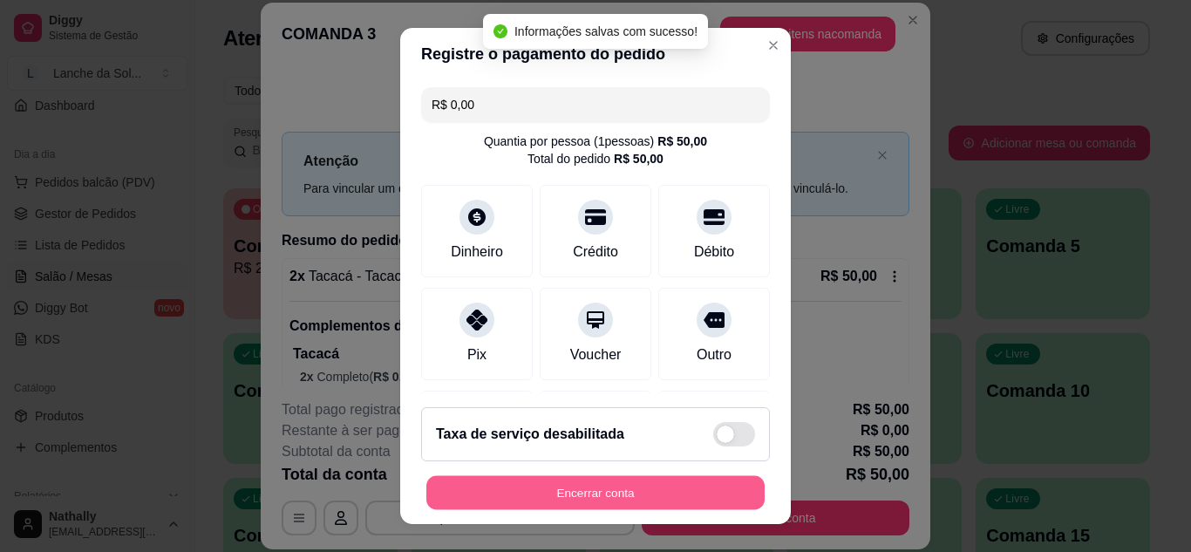
click at [636, 485] on button "Encerrar conta" at bounding box center [595, 493] width 338 height 34
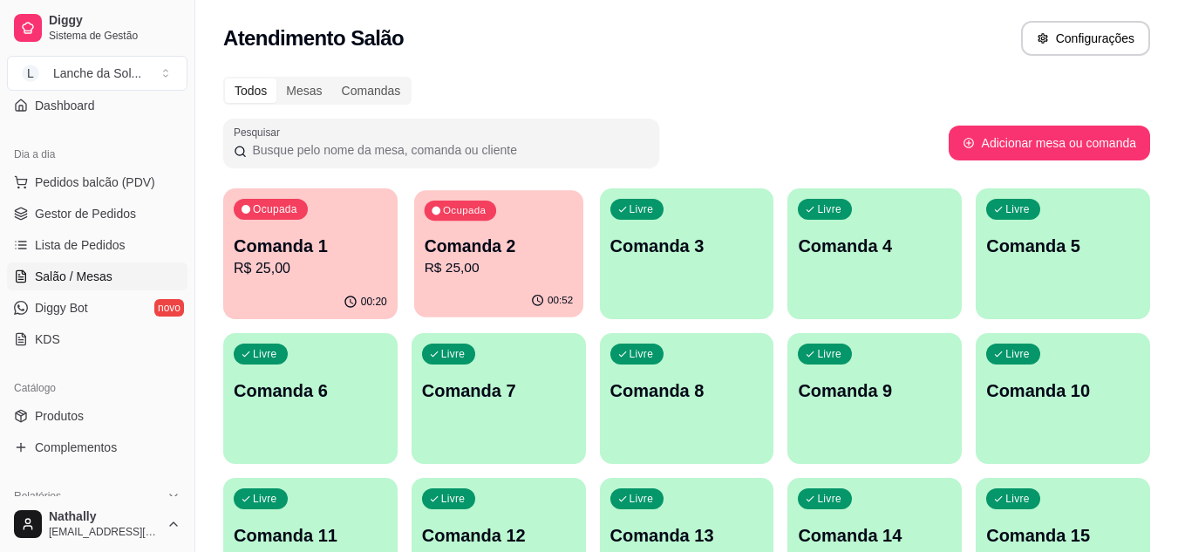
click at [504, 248] on p "Comanda 2" at bounding box center [498, 247] width 149 height 24
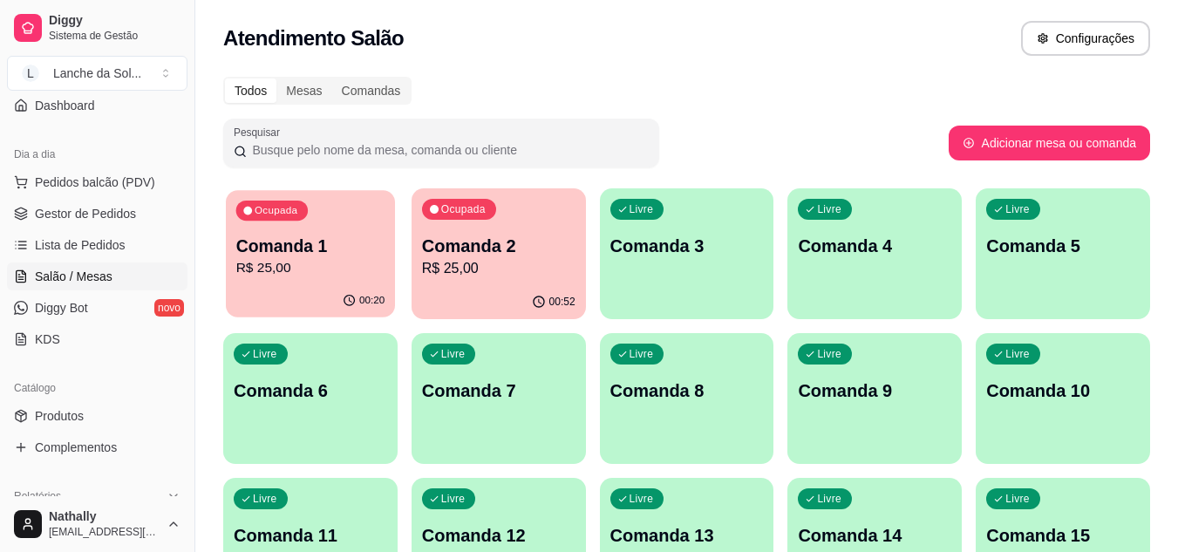
click at [260, 258] on p "R$ 25,00" at bounding box center [310, 268] width 149 height 20
click at [121, 191] on button "Pedidos balcão (PDV)" at bounding box center [97, 182] width 180 height 28
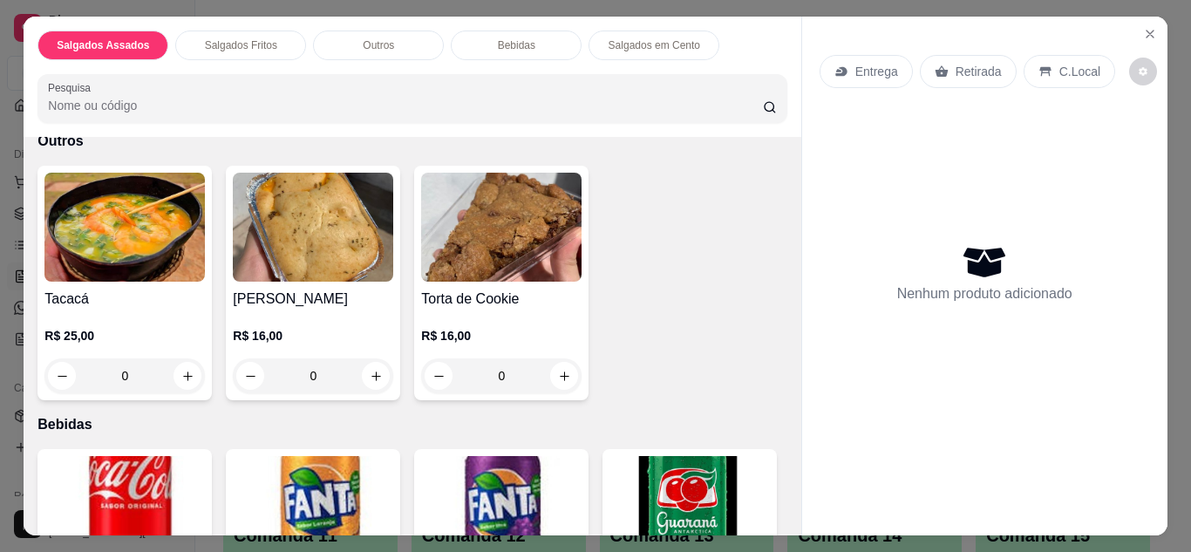
scroll to position [977, 0]
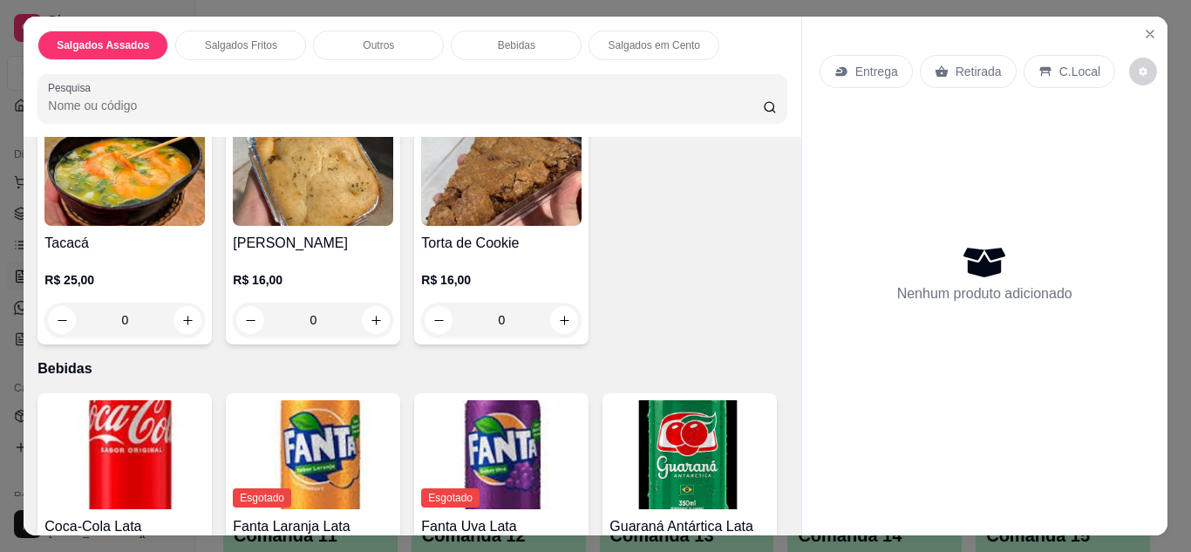
click at [166, 312] on div "0" at bounding box center [124, 320] width 160 height 35
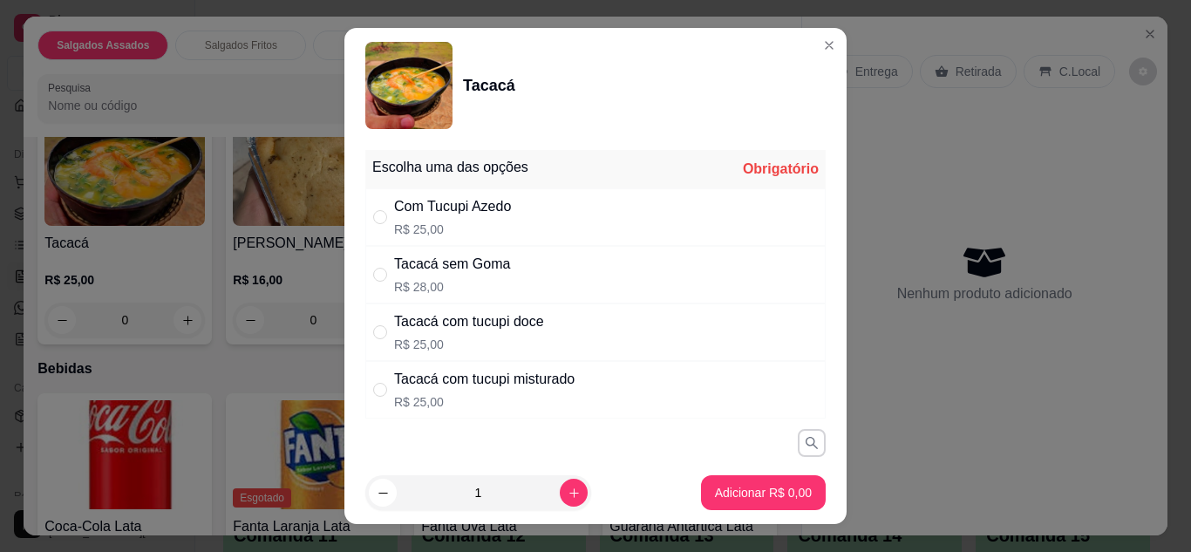
click at [604, 347] on div "Tacacá com tucupi doce R$ 25,00" at bounding box center [595, 332] width 460 height 58
click at [670, 371] on div "Tacacá com tucupi misturado R$ 25,00" at bounding box center [595, 390] width 460 height 58
radio input "false"
radio input "true"
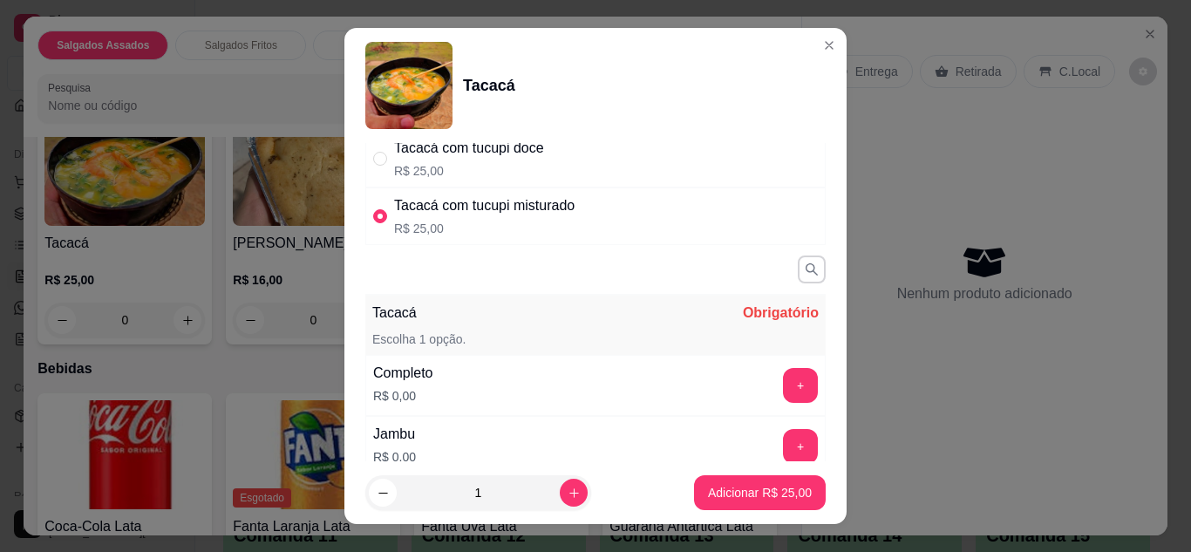
scroll to position [174, 0]
click at [784, 377] on button "+" at bounding box center [801, 384] width 34 height 34
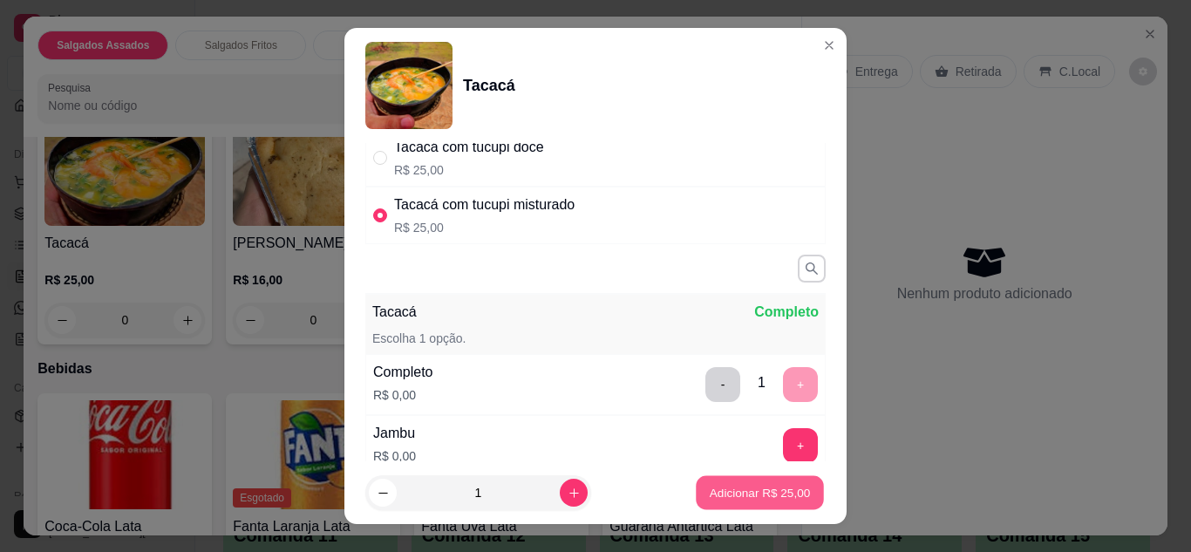
click at [734, 490] on p "Adicionar R$ 25,00" at bounding box center [760, 493] width 101 height 17
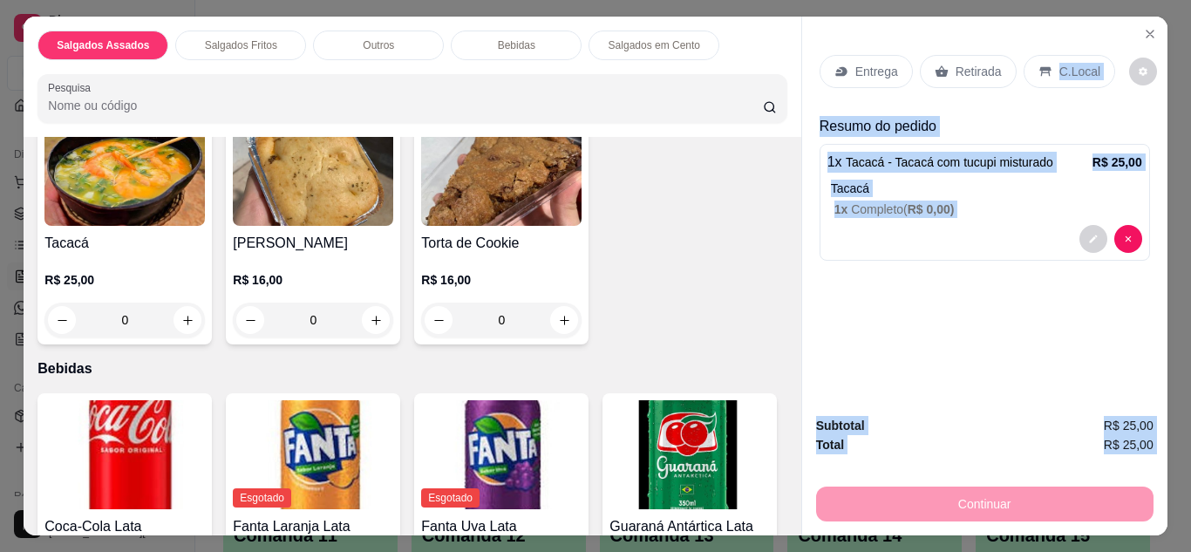
drag, startPoint x: 824, startPoint y: 491, endPoint x: 1047, endPoint y: 60, distance: 485.1
click at [1047, 60] on div "Entrega Retirada C.Local Resumo do pedido 1 x Tacacá - Tacacá com tucupi mistur…" at bounding box center [984, 276] width 366 height 519
click at [1047, 60] on div "C.Local" at bounding box center [1070, 71] width 92 height 33
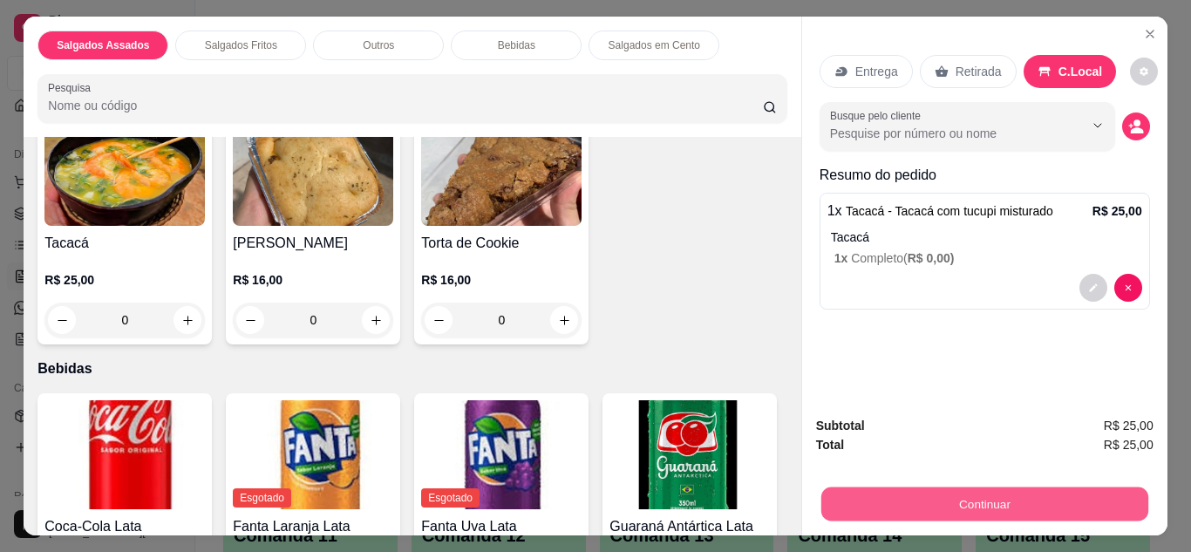
click at [1055, 487] on button "Continuar" at bounding box center [983, 504] width 327 height 34
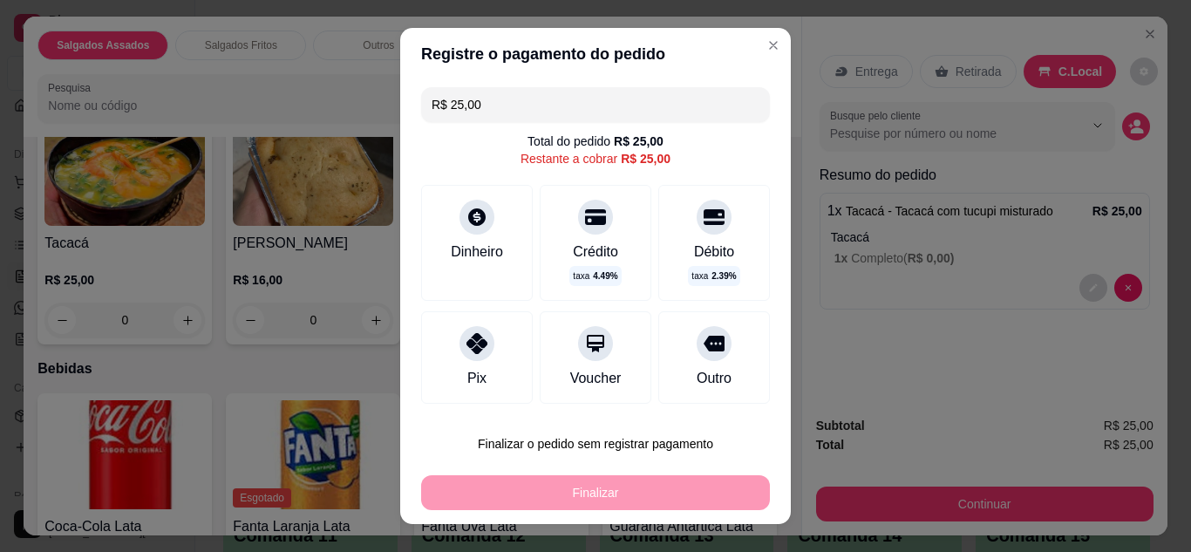
click at [496, 356] on div "Pix" at bounding box center [477, 357] width 112 height 92
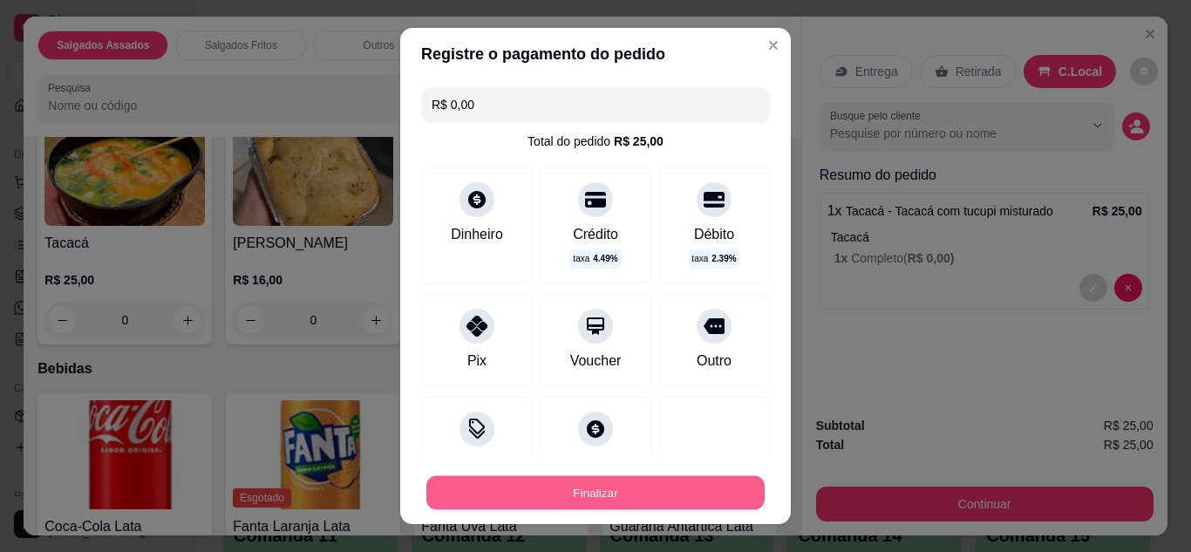
click at [523, 487] on button "Finalizar" at bounding box center [595, 493] width 338 height 34
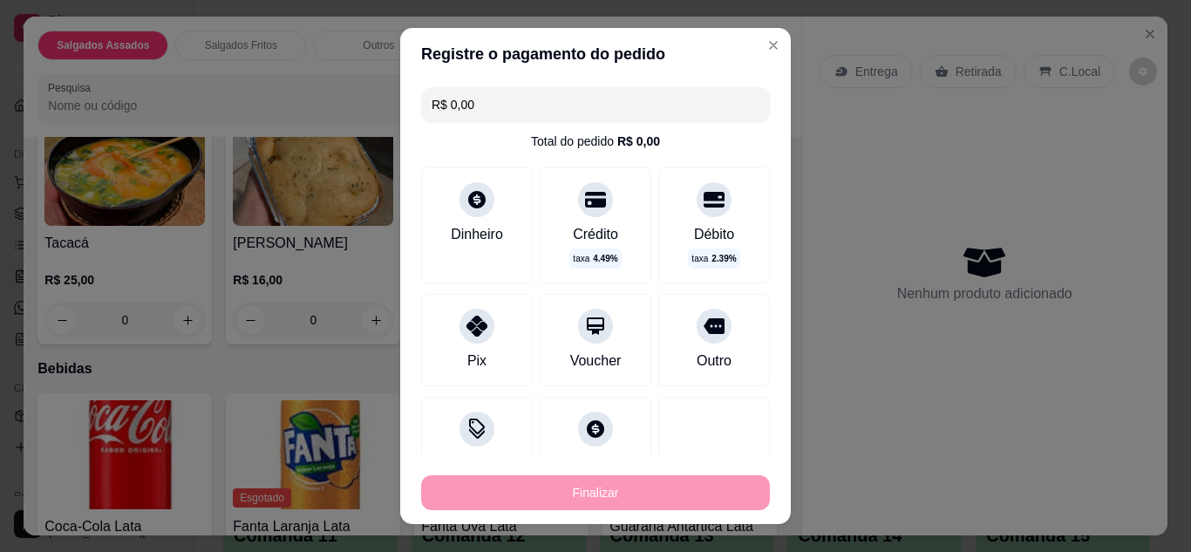
type input "-R$ 25,00"
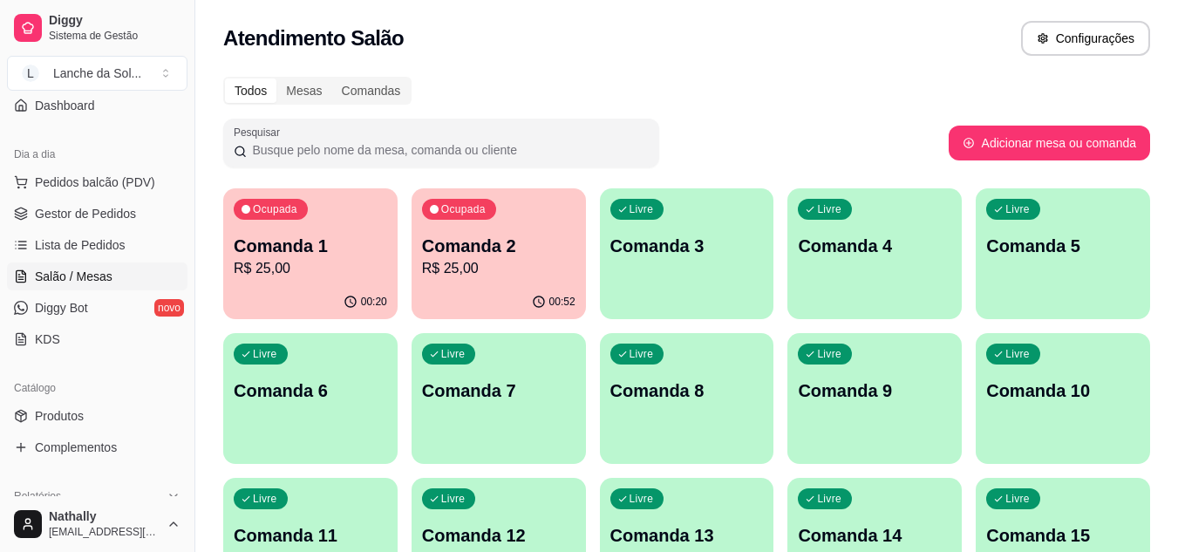
click at [104, 202] on link "Gestor de Pedidos" at bounding box center [97, 214] width 180 height 28
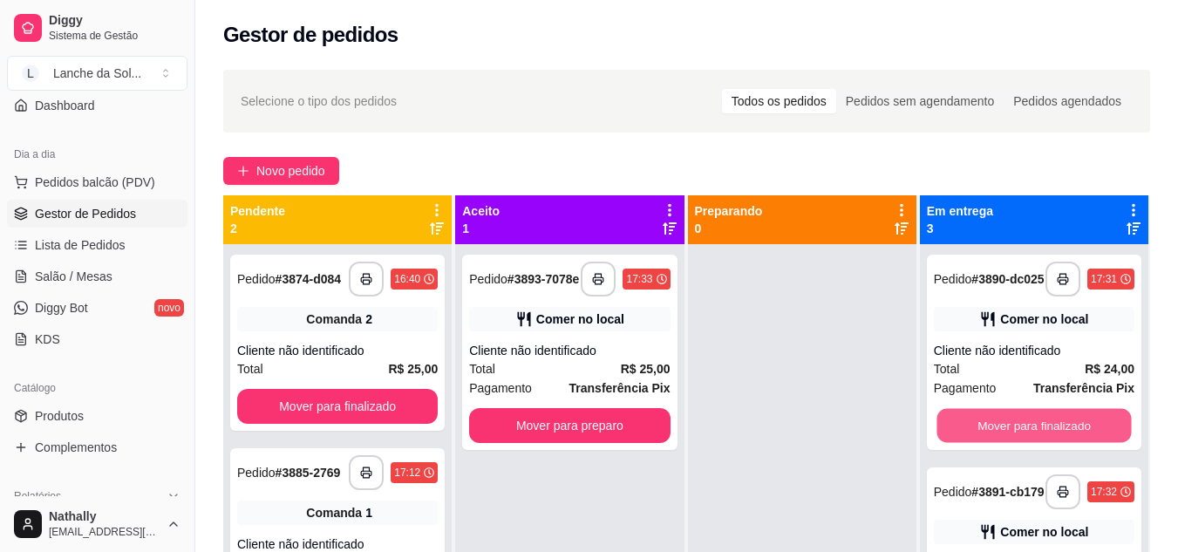
click at [964, 438] on button "Mover para finalizado" at bounding box center [1033, 426] width 194 height 34
click at [964, 438] on button "Mover para finalizado" at bounding box center [1034, 425] width 201 height 35
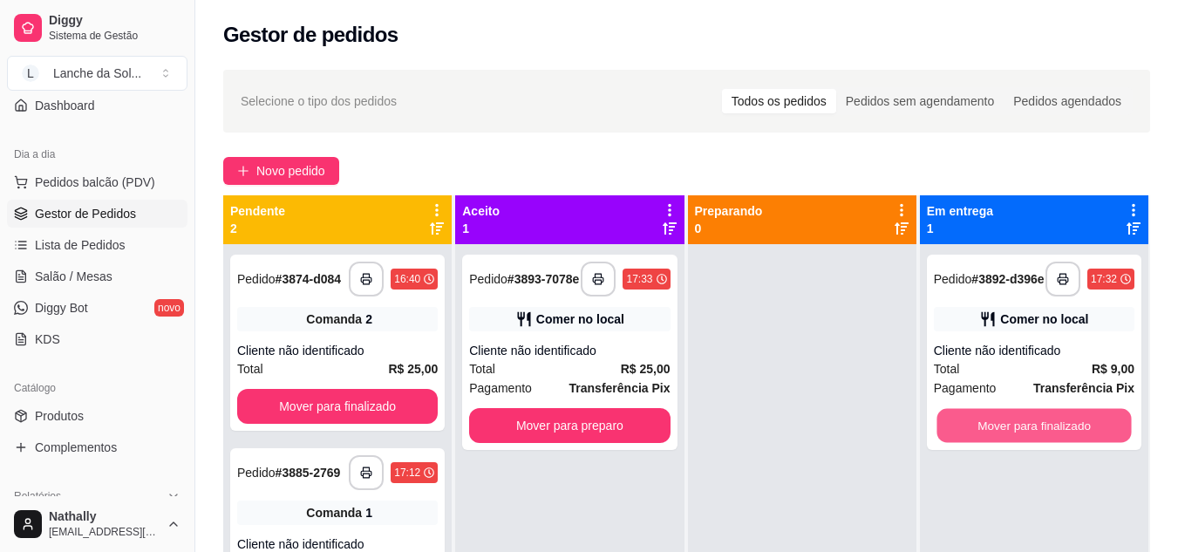
click at [964, 438] on button "Mover para finalizado" at bounding box center [1033, 426] width 194 height 34
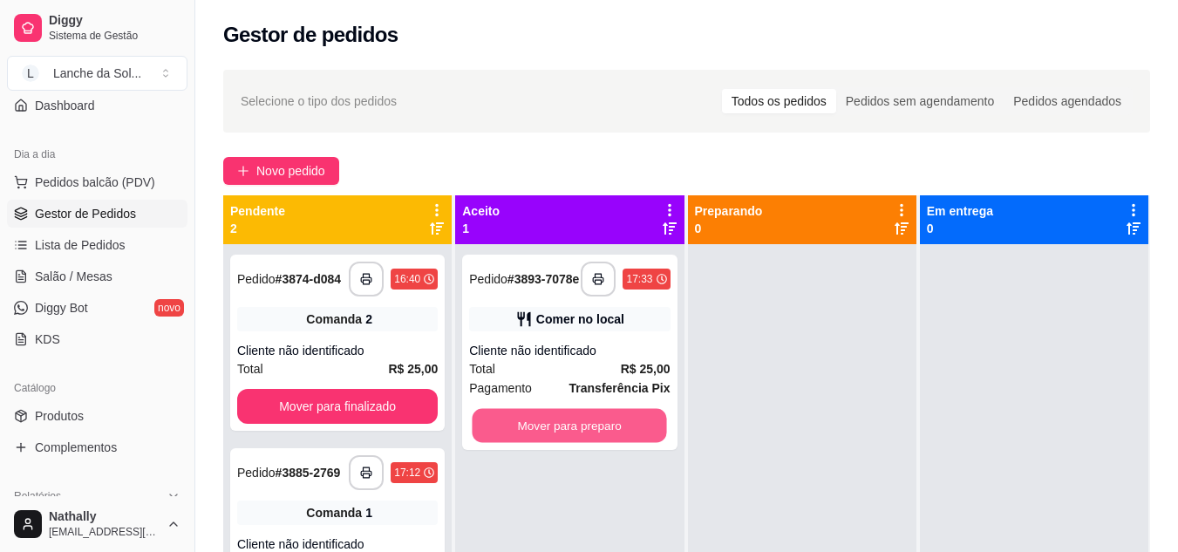
click at [605, 443] on button "Mover para preparo" at bounding box center [570, 426] width 194 height 34
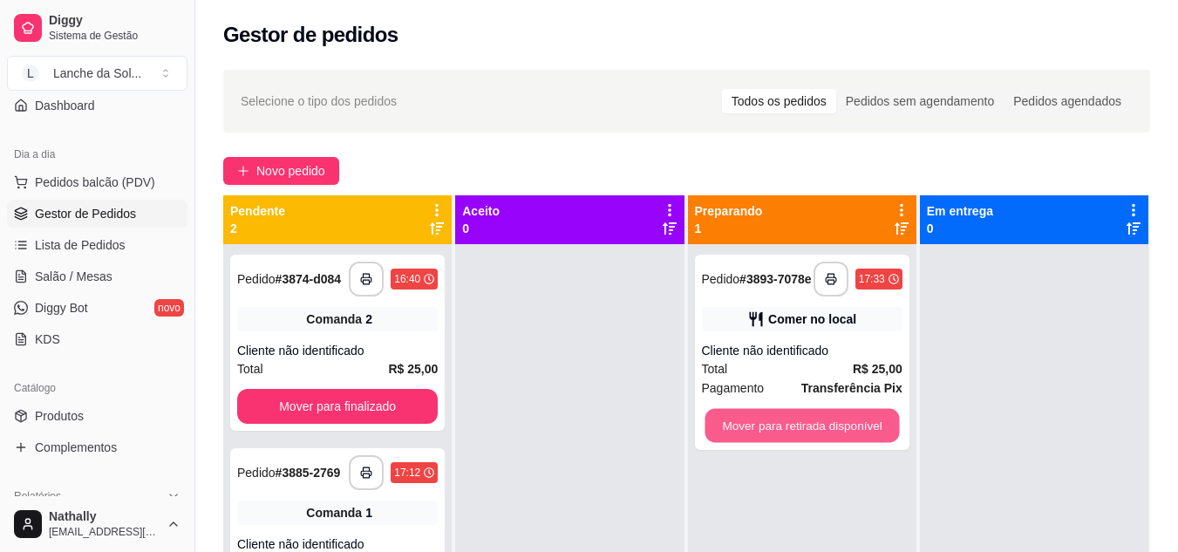
click at [820, 427] on button "Mover para retirada disponível" at bounding box center [802, 426] width 194 height 34
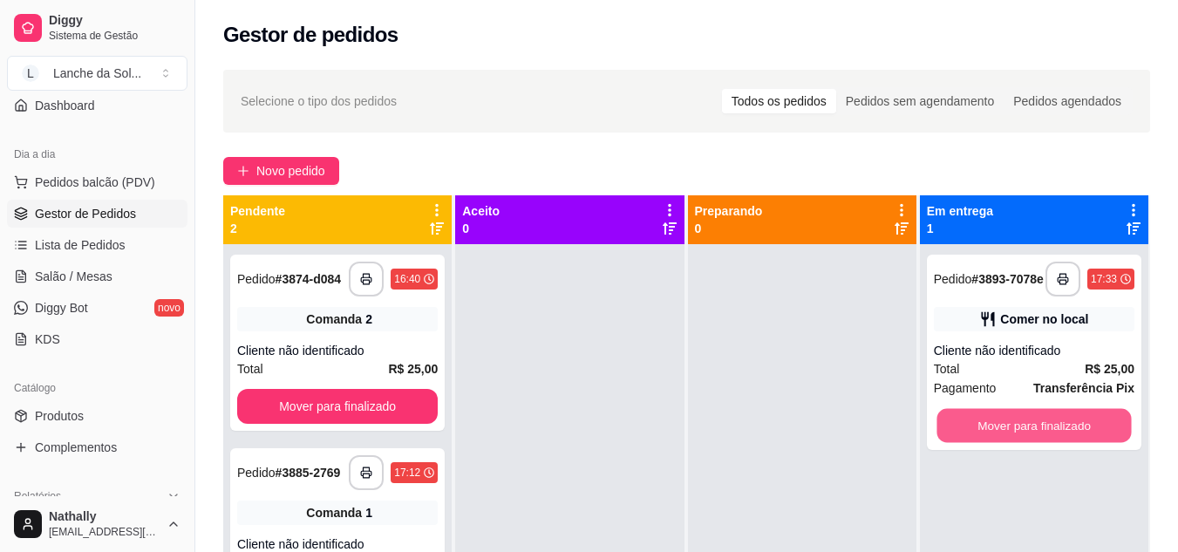
click at [1002, 422] on button "Mover para finalizado" at bounding box center [1033, 426] width 194 height 34
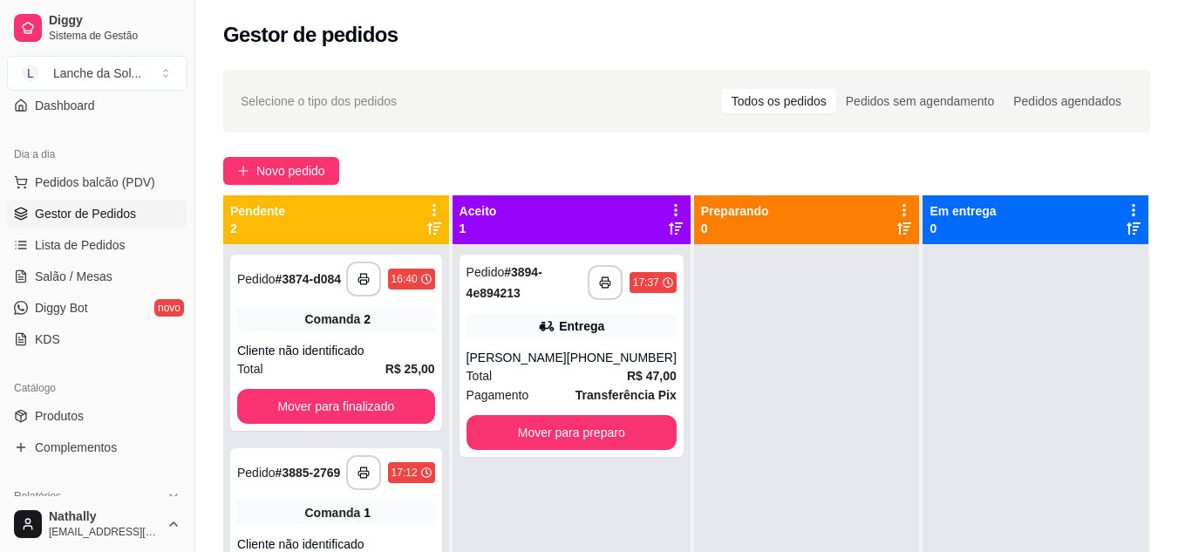
click at [585, 356] on div "**********" at bounding box center [571, 356] width 224 height 202
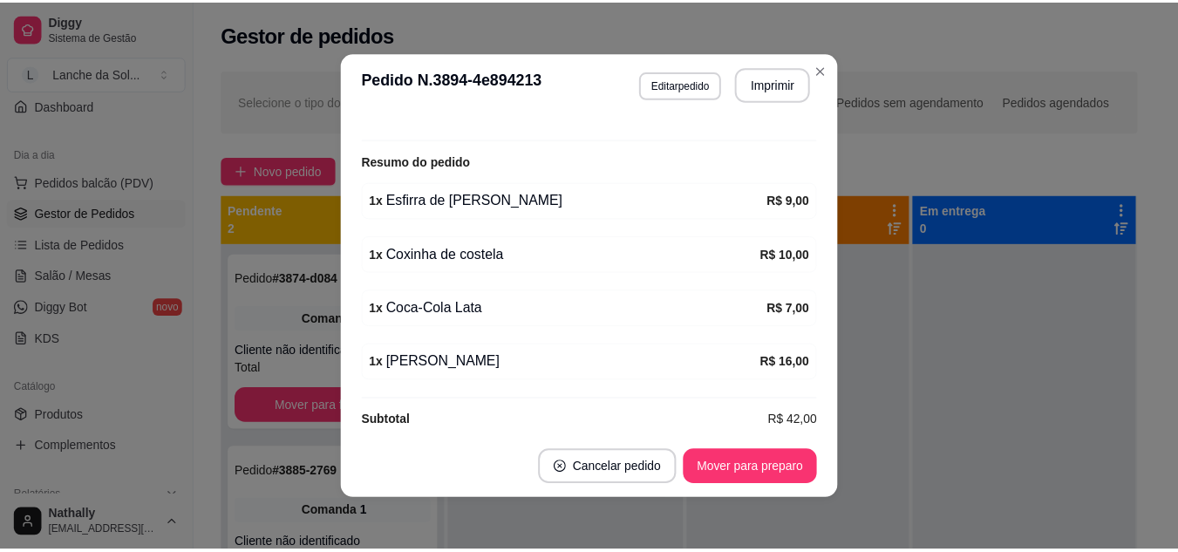
scroll to position [532, 0]
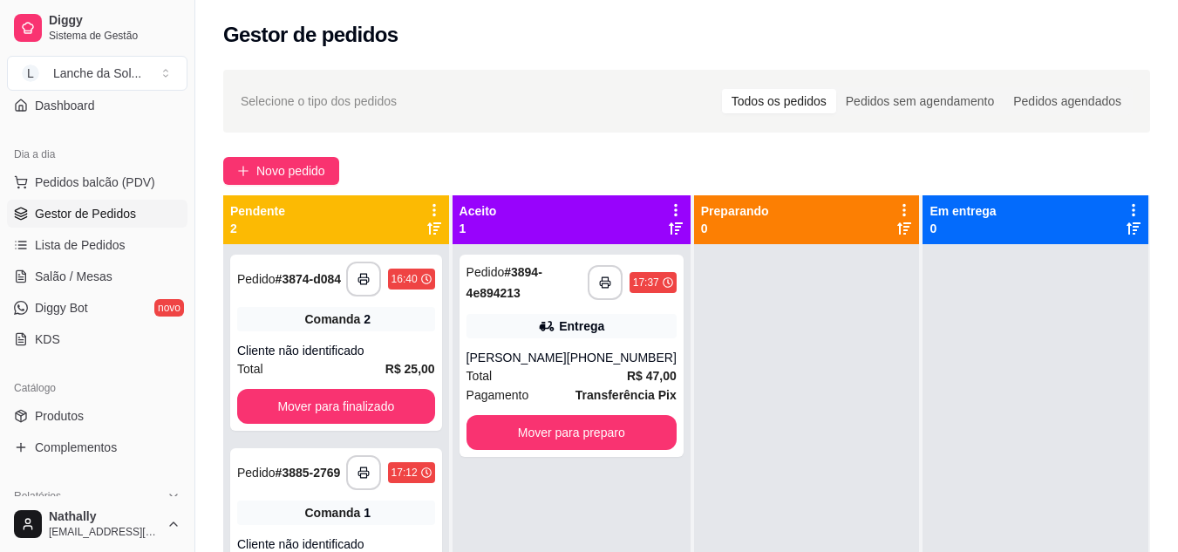
click at [89, 419] on link "Produtos" at bounding box center [97, 416] width 180 height 28
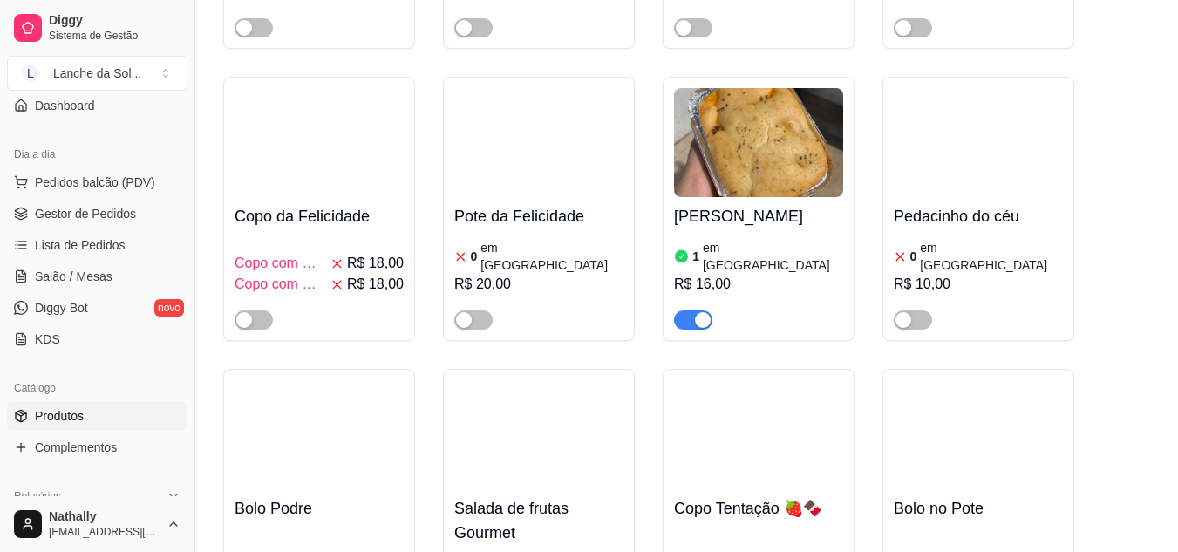
scroll to position [2854, 0]
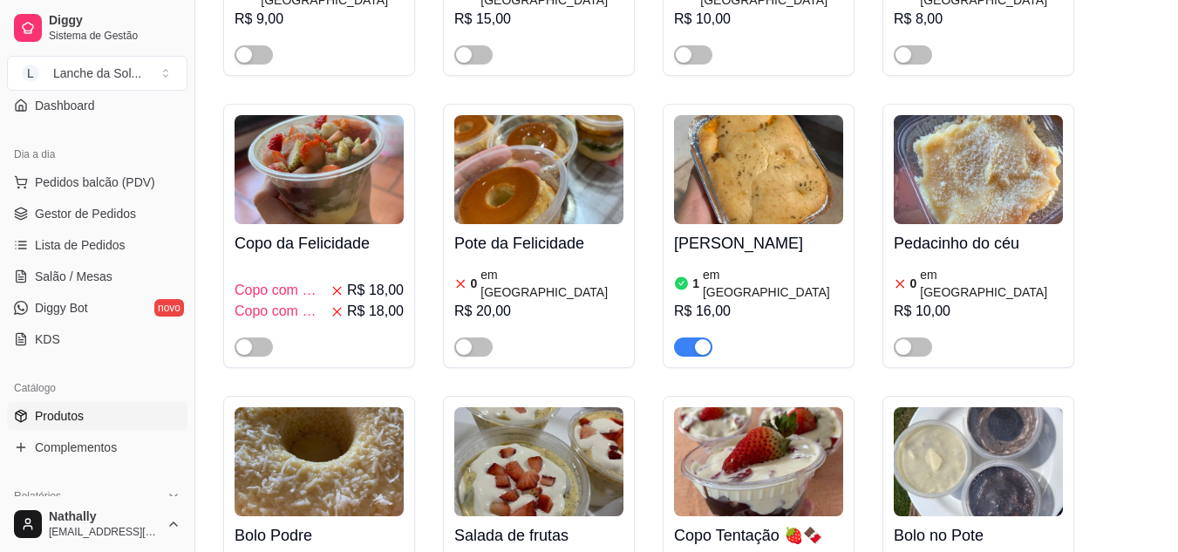
click at [703, 339] on div "button" at bounding box center [703, 347] width 16 height 16
click at [85, 202] on link "Gestor de Pedidos" at bounding box center [97, 214] width 180 height 28
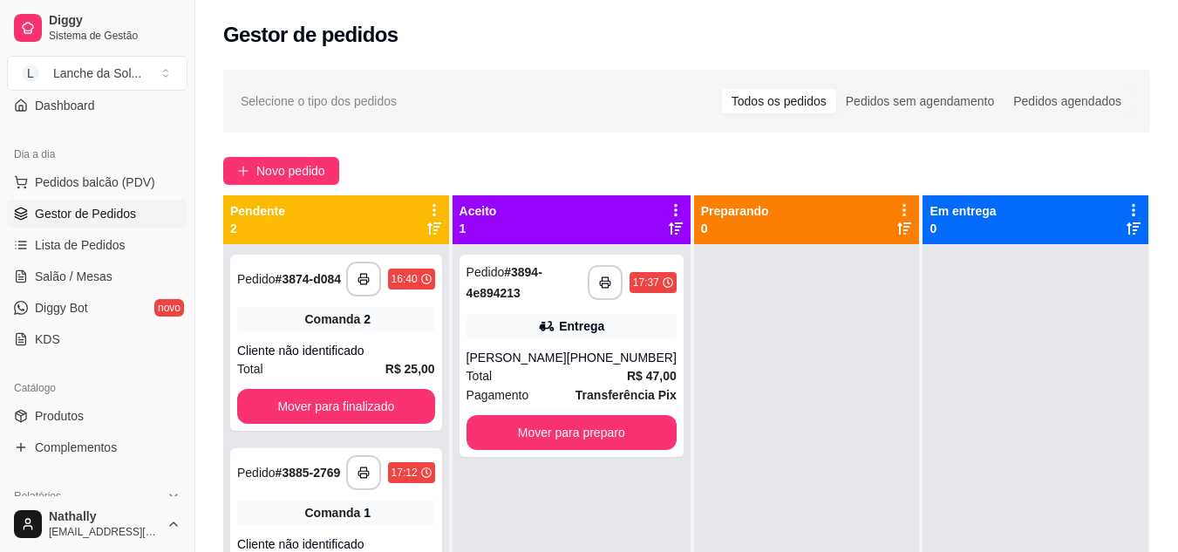
click at [580, 357] on div "[PHONE_NUMBER]" at bounding box center [622, 357] width 110 height 17
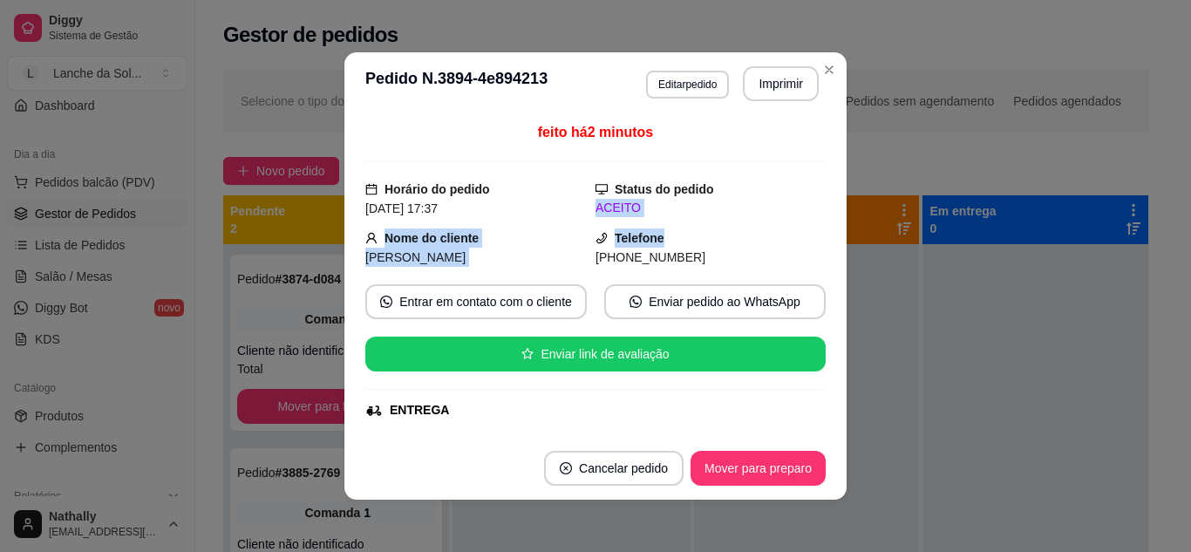
drag, startPoint x: 819, startPoint y: 182, endPoint x: 803, endPoint y: 228, distance: 48.0
click at [803, 228] on div "feito há 2 minutos Horário do pedido [DATE] 17:37 Status do pedido ACEITO Nome …" at bounding box center [595, 276] width 460 height 308
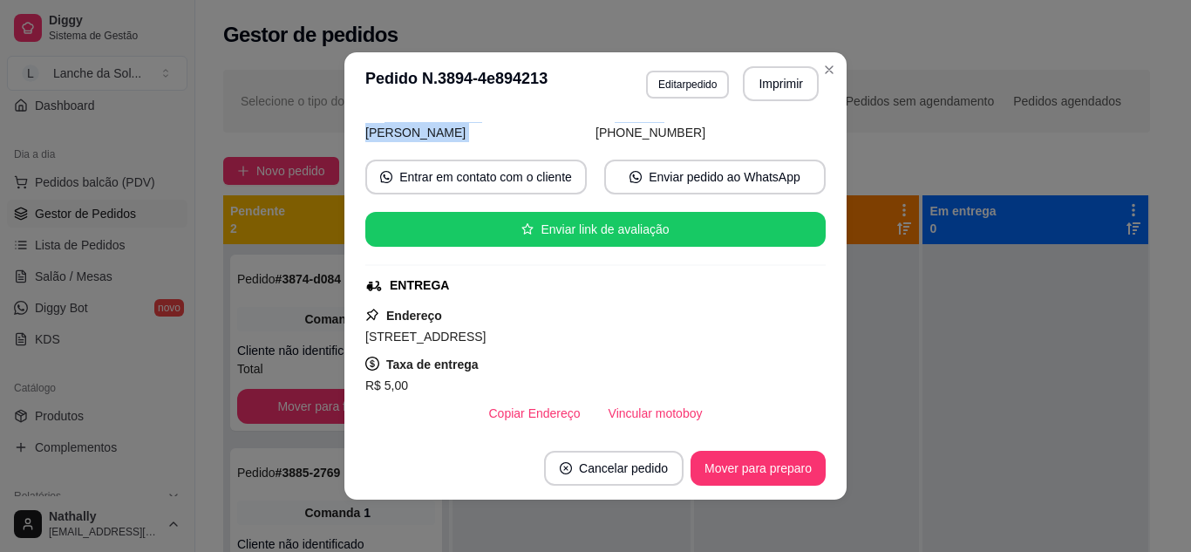
scroll to position [143, 0]
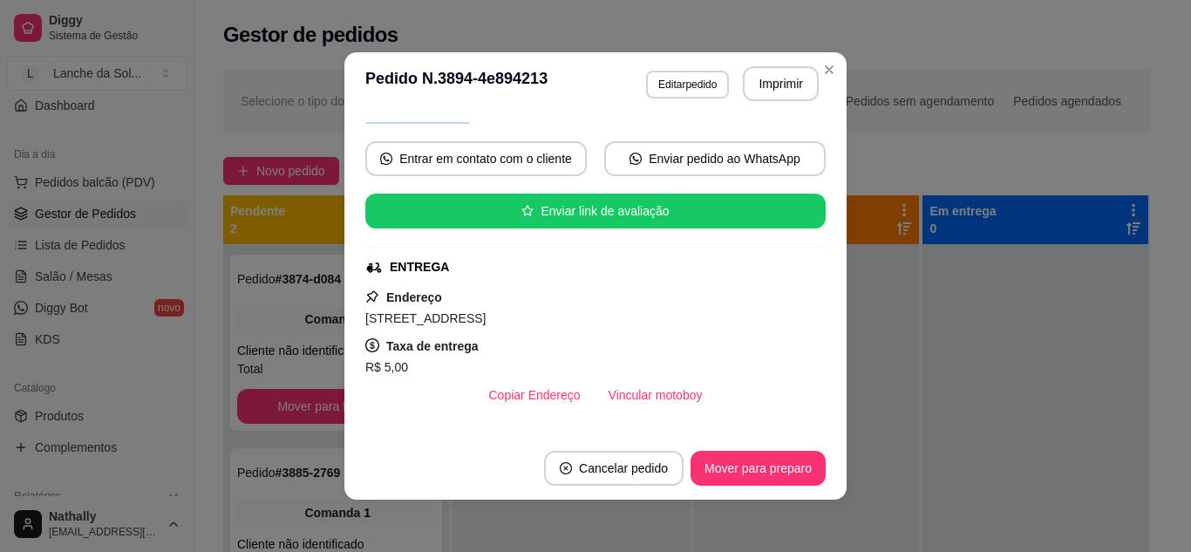
drag, startPoint x: 498, startPoint y: 319, endPoint x: 357, endPoint y: 328, distance: 141.5
click at [357, 328] on div "feito há 2 minutos Horário do pedido [DATE] 17:37 Status do pedido ACEITO Nome …" at bounding box center [595, 276] width 502 height 322
copy span "[STREET_ADDRESS]"
click at [688, 79] on button "Editar pedido" at bounding box center [687, 85] width 83 height 28
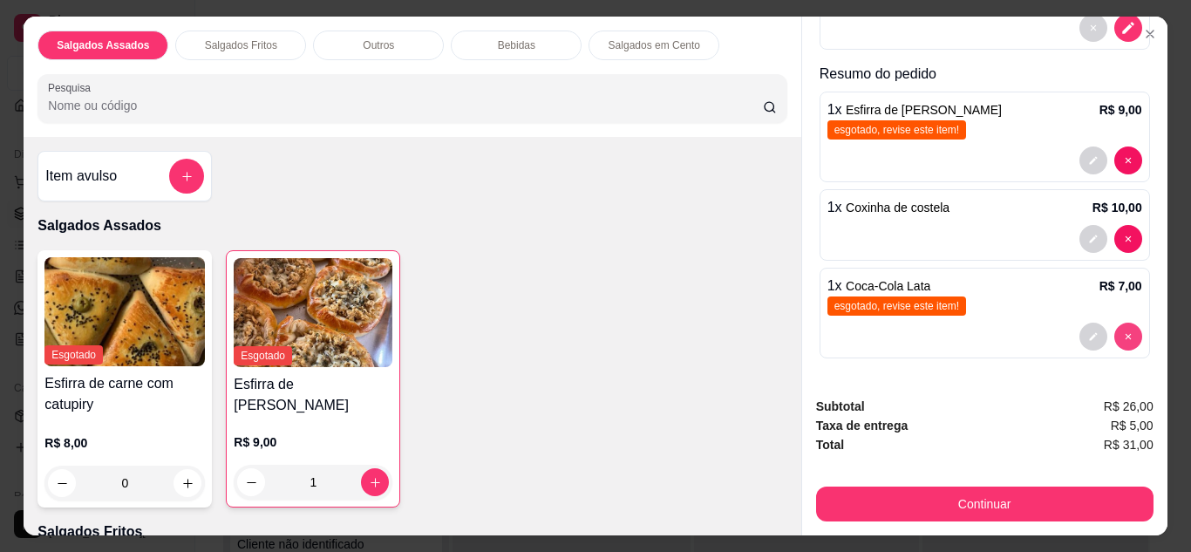
scroll to position [241, 0]
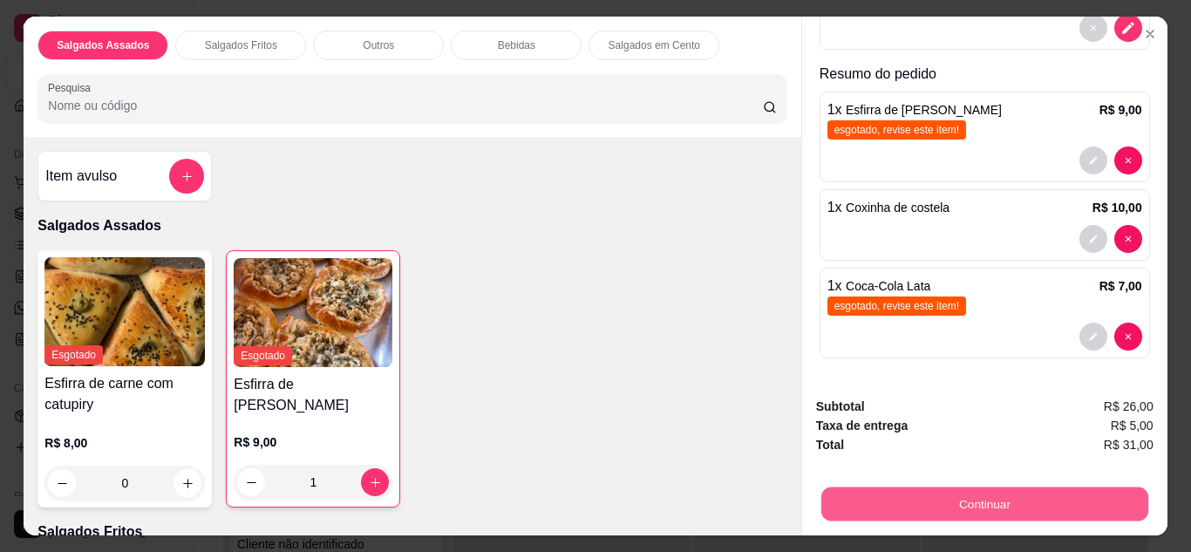
click at [999, 503] on button "Continuar" at bounding box center [983, 504] width 327 height 34
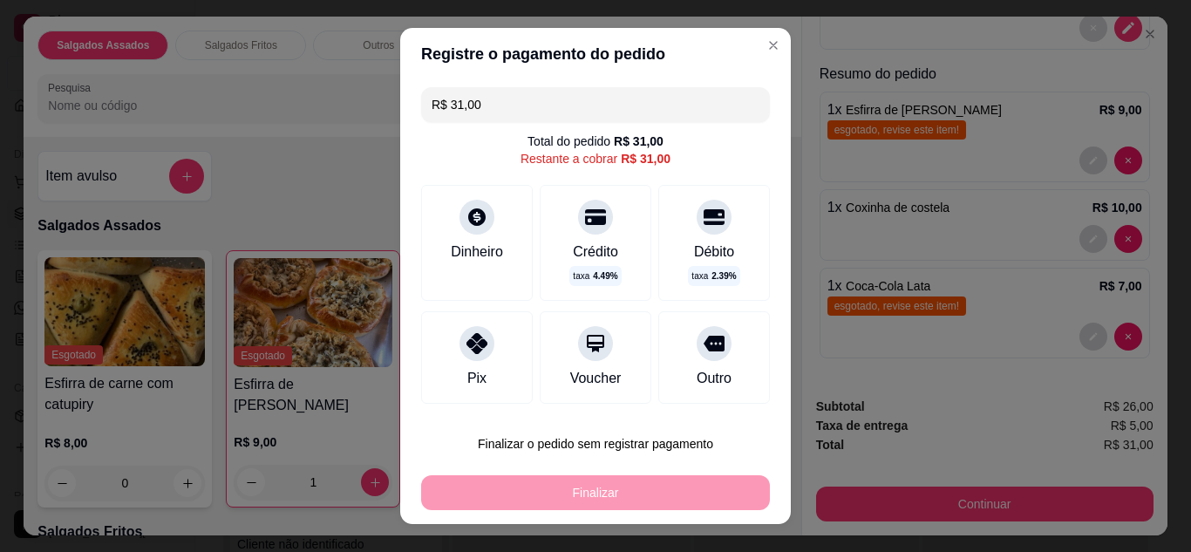
click at [444, 359] on div "Pix" at bounding box center [477, 357] width 112 height 92
type input "R$ 0,00"
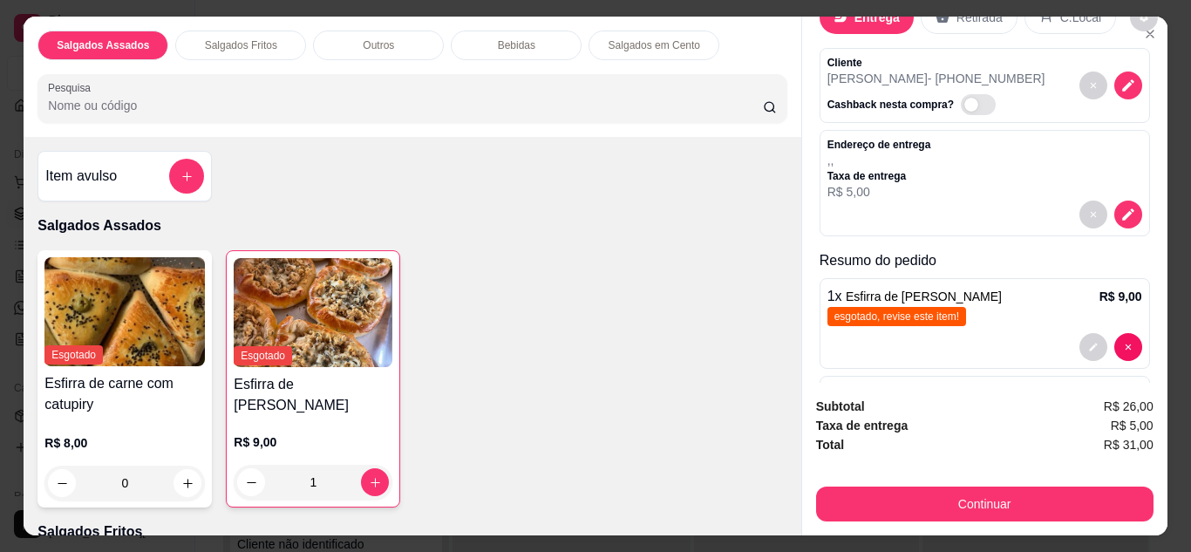
scroll to position [39, 0]
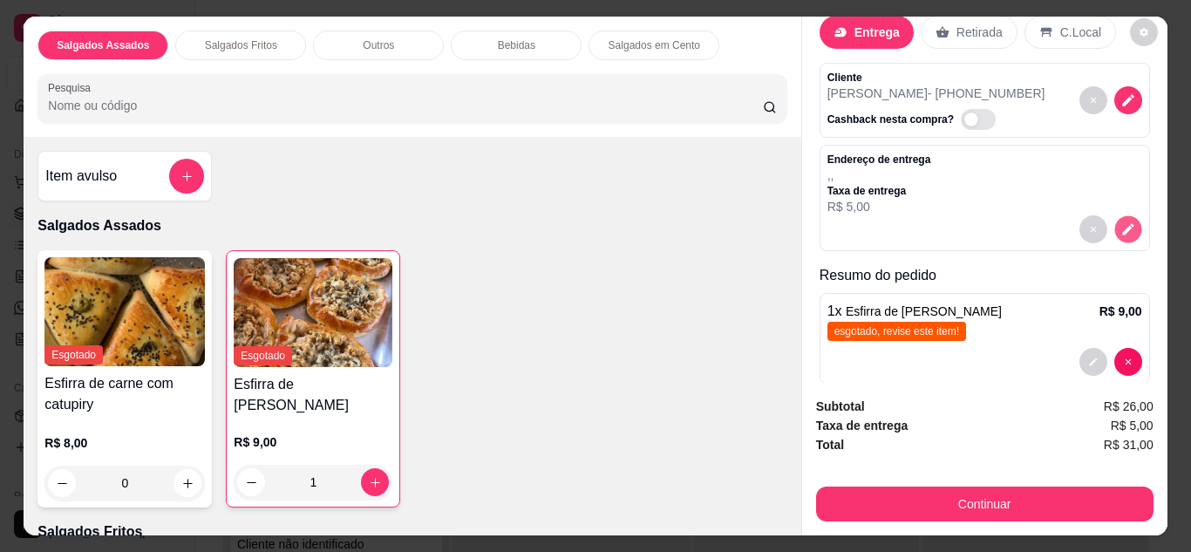
click at [1114, 226] on button "decrease-product-quantity" at bounding box center [1127, 228] width 27 height 27
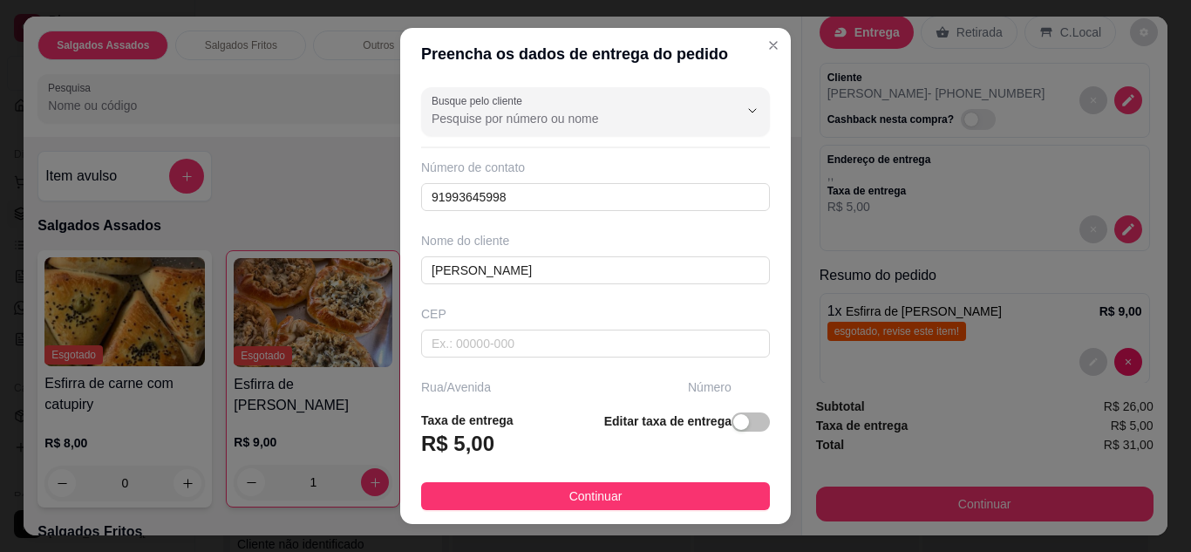
scroll to position [106, 0]
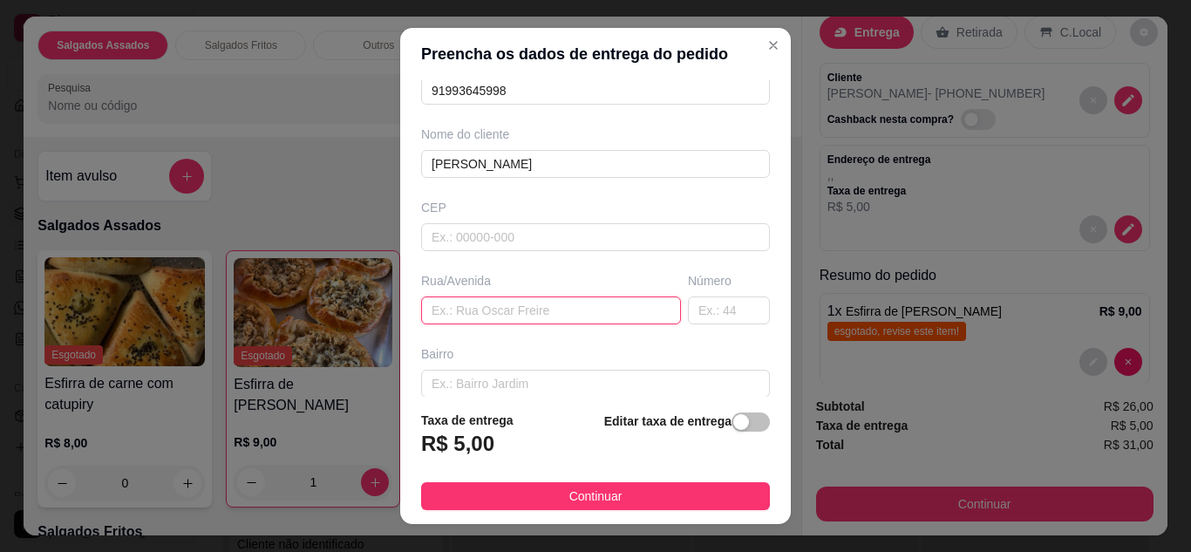
click at [480, 303] on input "text" at bounding box center [551, 310] width 260 height 28
paste input "[STREET_ADDRESS]"
type input "[STREET_ADDRESS]"
click at [660, 499] on button "Continuar" at bounding box center [595, 496] width 349 height 28
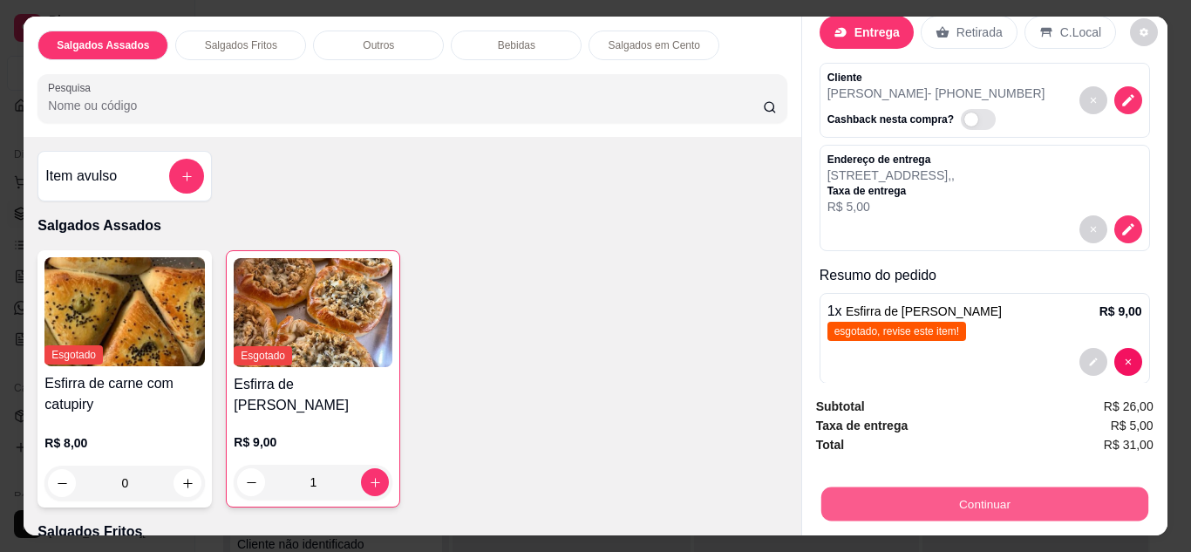
click at [955, 511] on button "Continuar" at bounding box center [983, 504] width 327 height 34
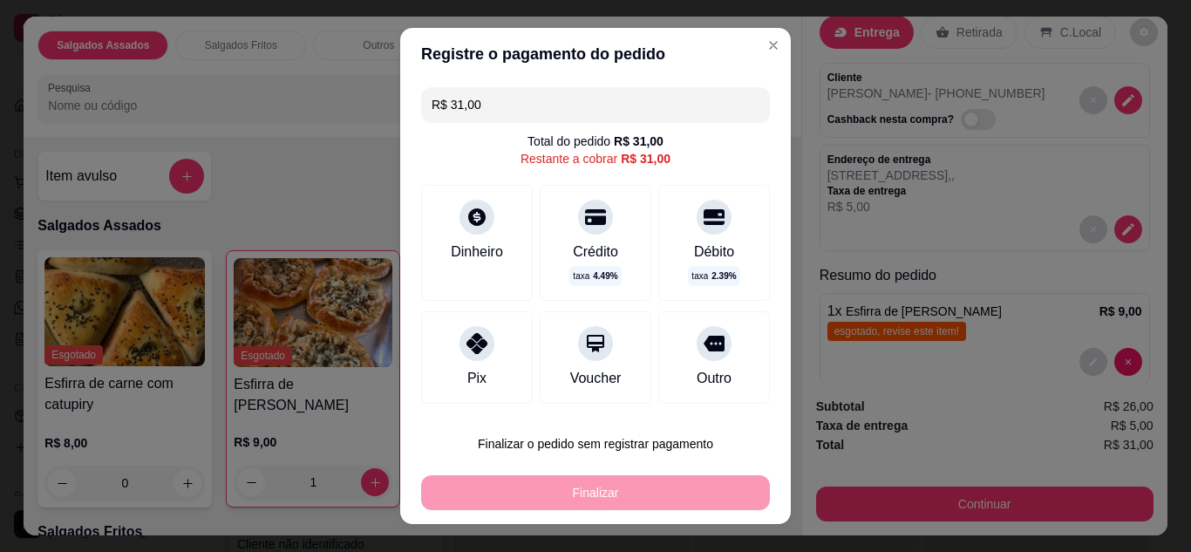
click at [499, 323] on div "Pix" at bounding box center [477, 357] width 112 height 92
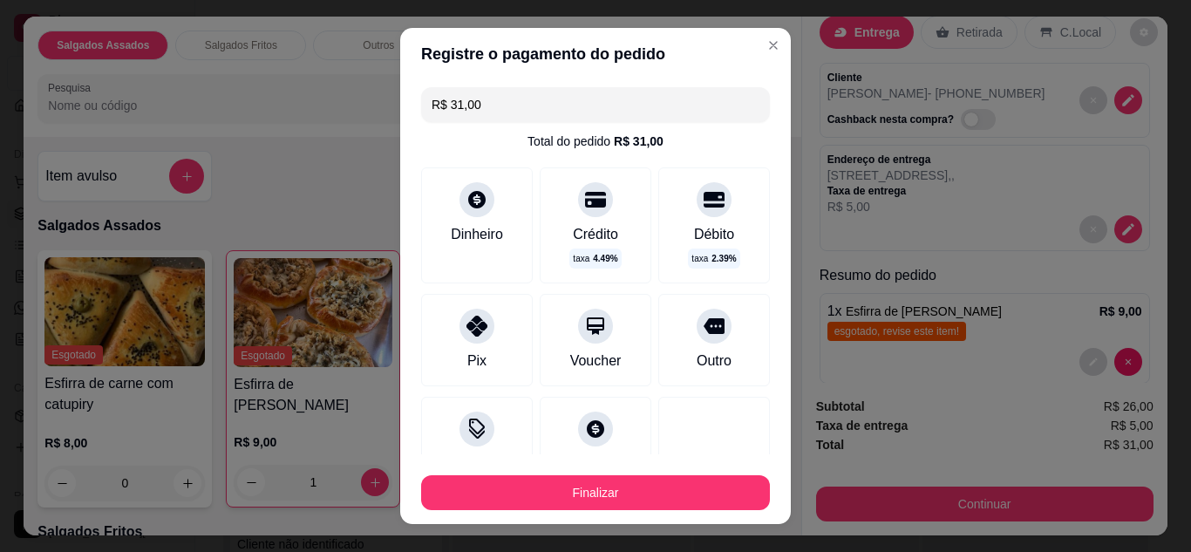
type input "R$ 0,00"
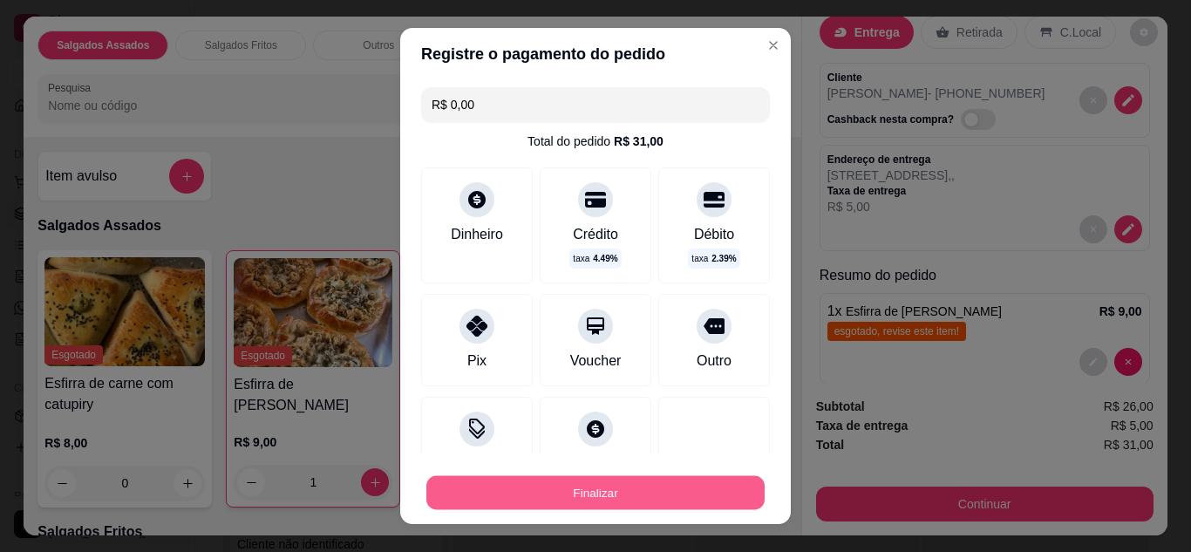
click at [587, 490] on button "Finalizar" at bounding box center [595, 493] width 338 height 34
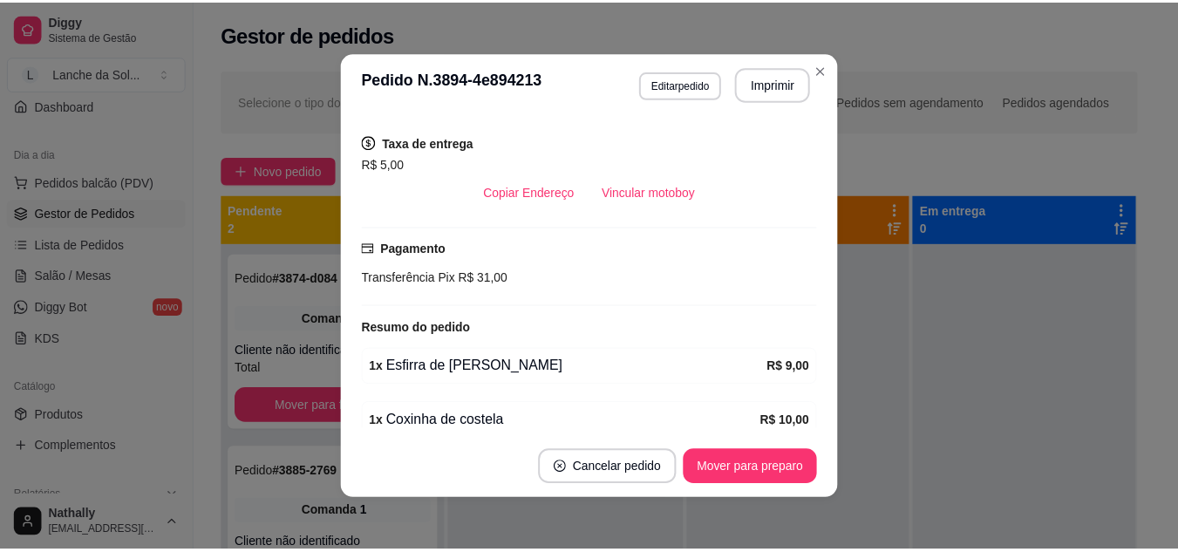
scroll to position [464, 0]
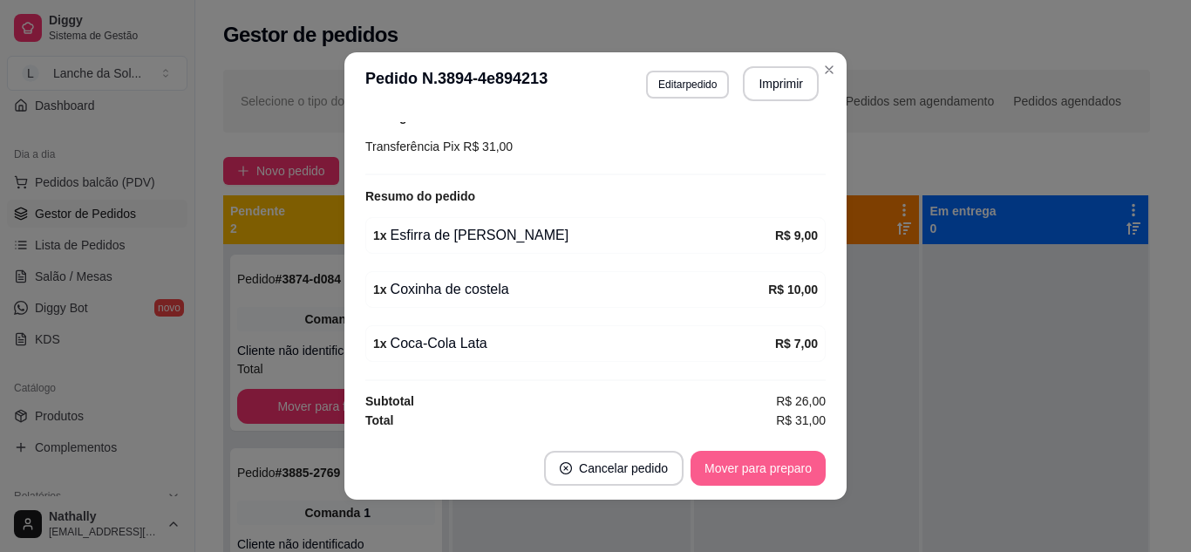
click at [779, 479] on button "Mover para preparo" at bounding box center [758, 468] width 135 height 35
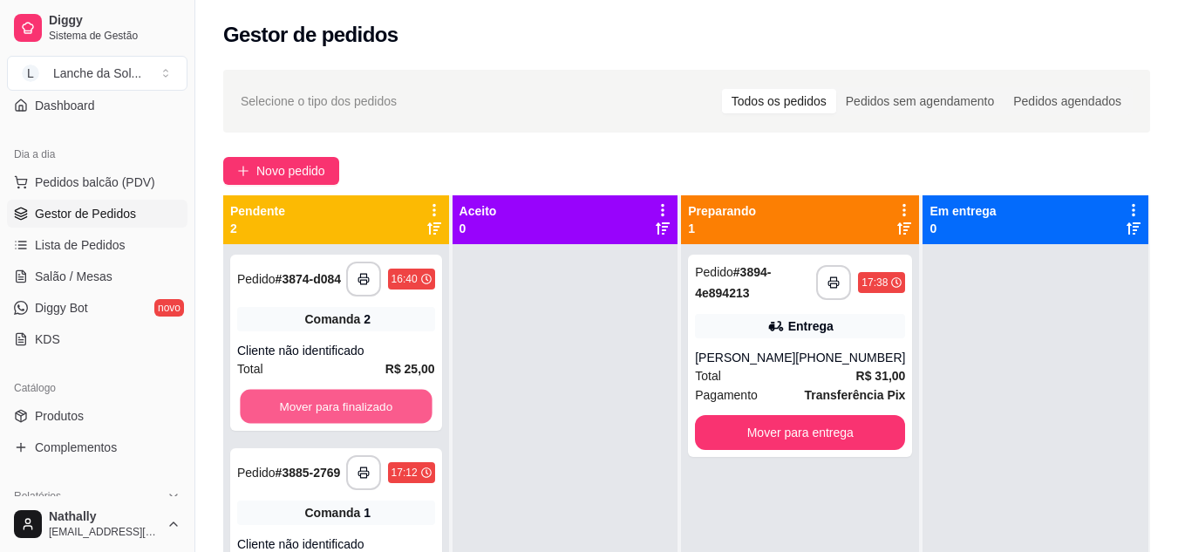
click at [331, 394] on button "Mover para finalizado" at bounding box center [336, 407] width 192 height 34
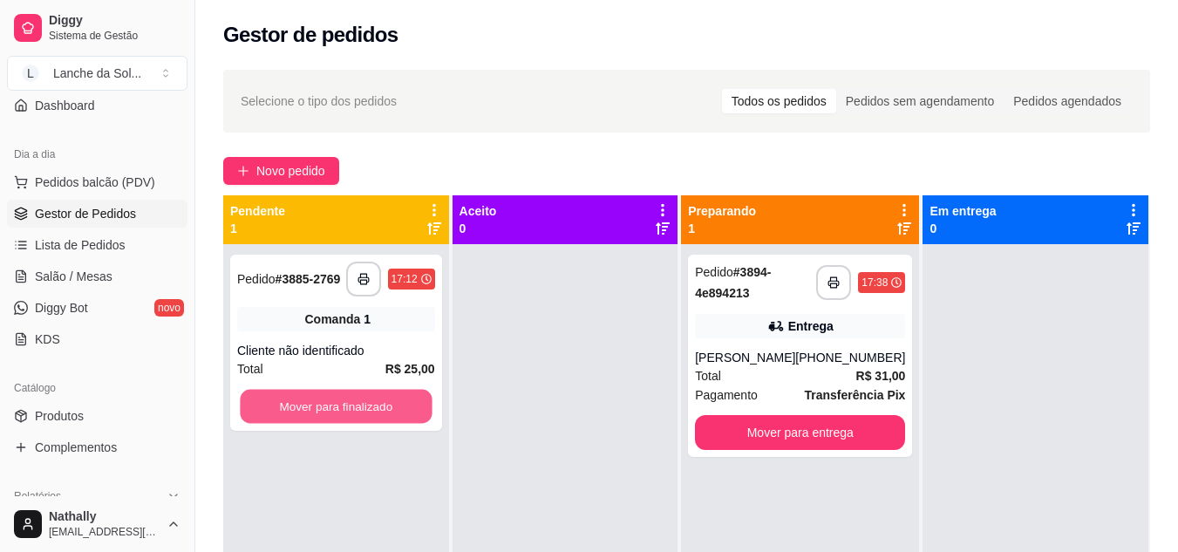
click at [331, 394] on button "Mover para finalizado" at bounding box center [336, 407] width 192 height 34
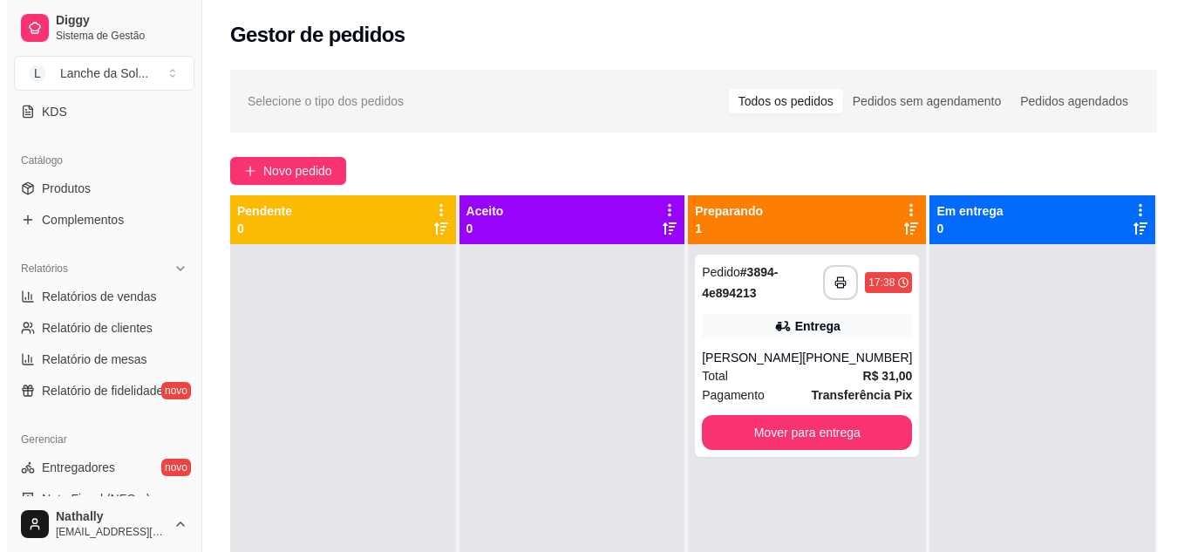
scroll to position [385, 0]
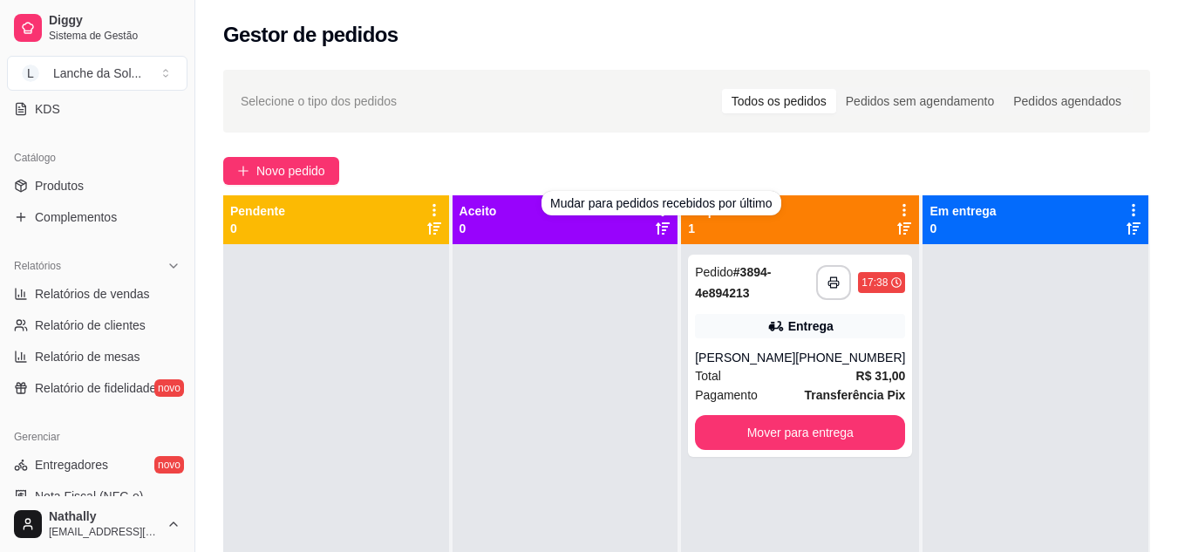
click at [803, 344] on div "**********" at bounding box center [800, 356] width 224 height 202
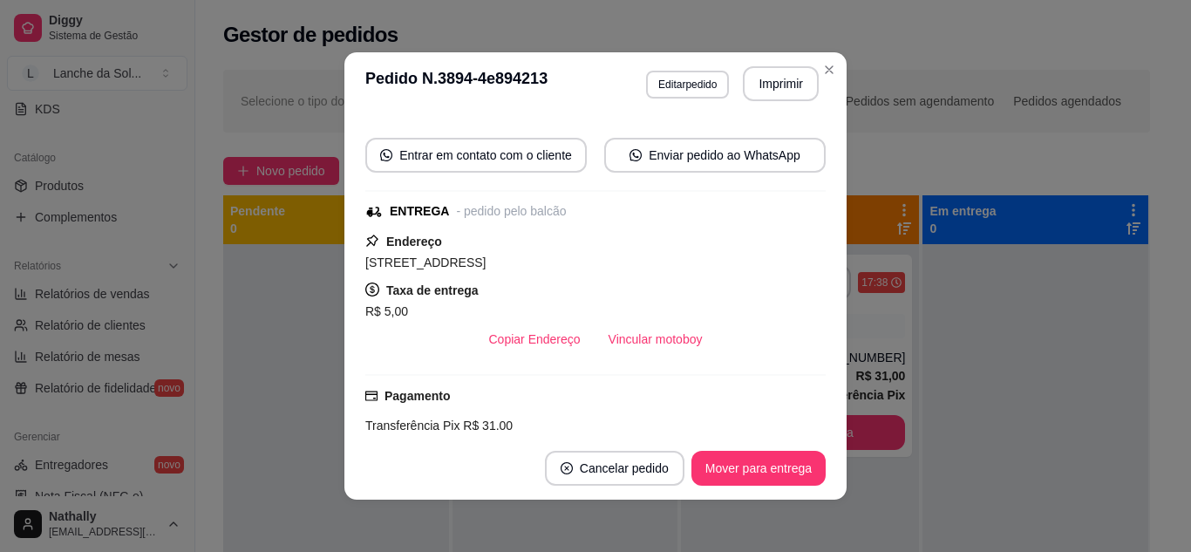
scroll to position [180, 0]
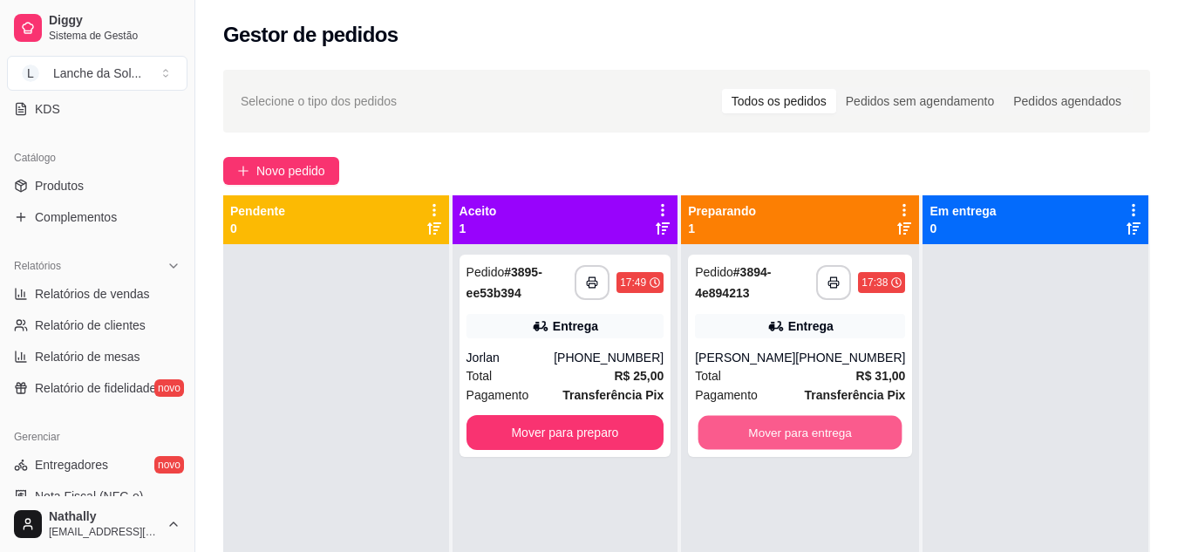
click at [804, 419] on button "Mover para entrega" at bounding box center [800, 433] width 204 height 34
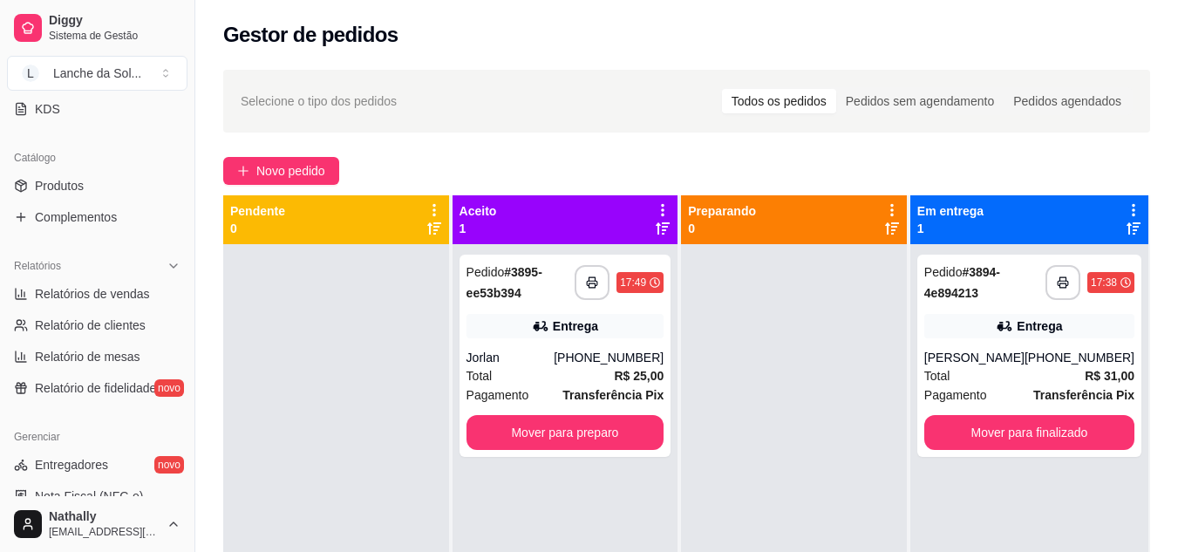
click at [609, 380] on div "Total R$ 25,00" at bounding box center [565, 375] width 198 height 19
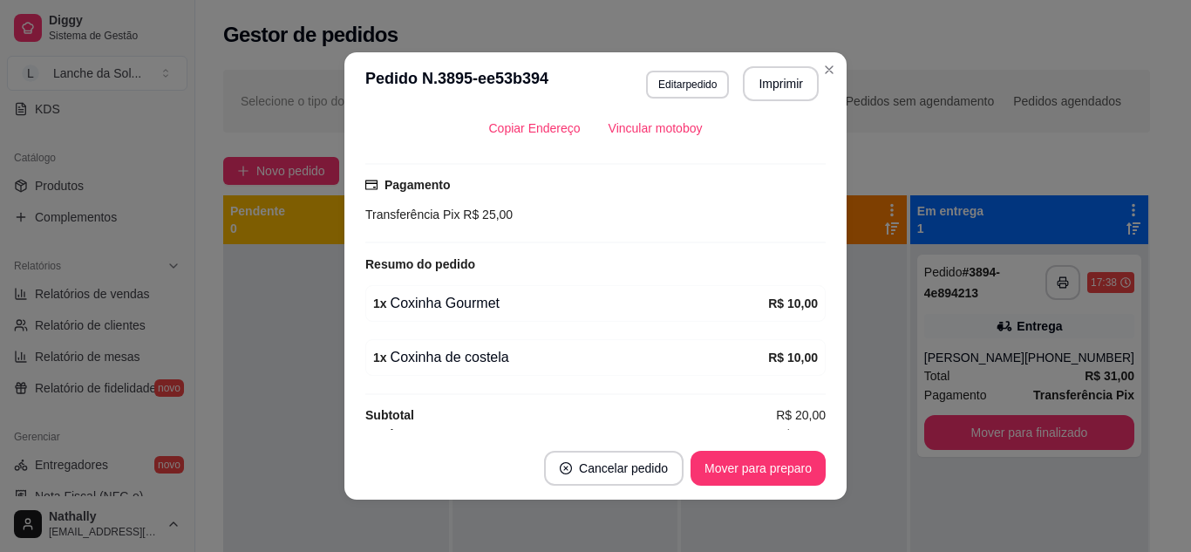
scroll to position [424, 0]
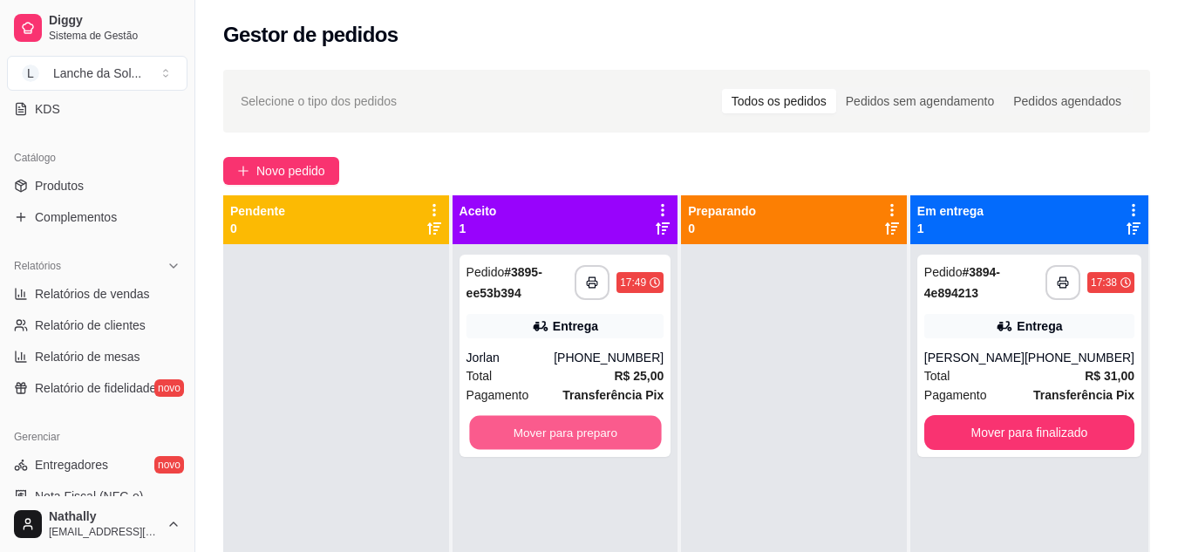
click at [555, 429] on button "Mover para preparo" at bounding box center [565, 433] width 192 height 34
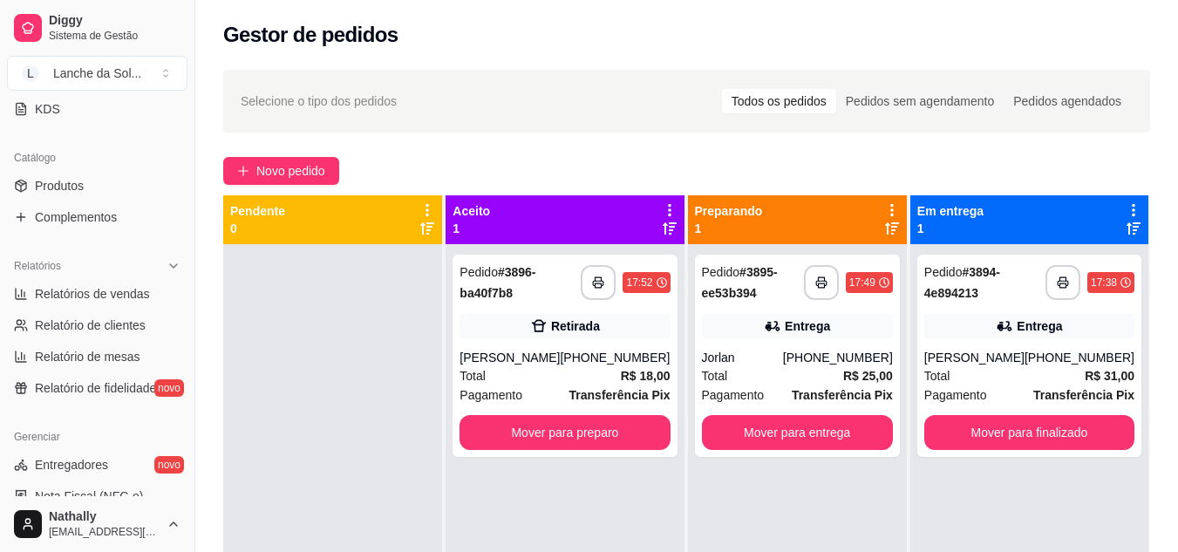
click at [589, 375] on div "Total R$ 18,00" at bounding box center [564, 375] width 210 height 19
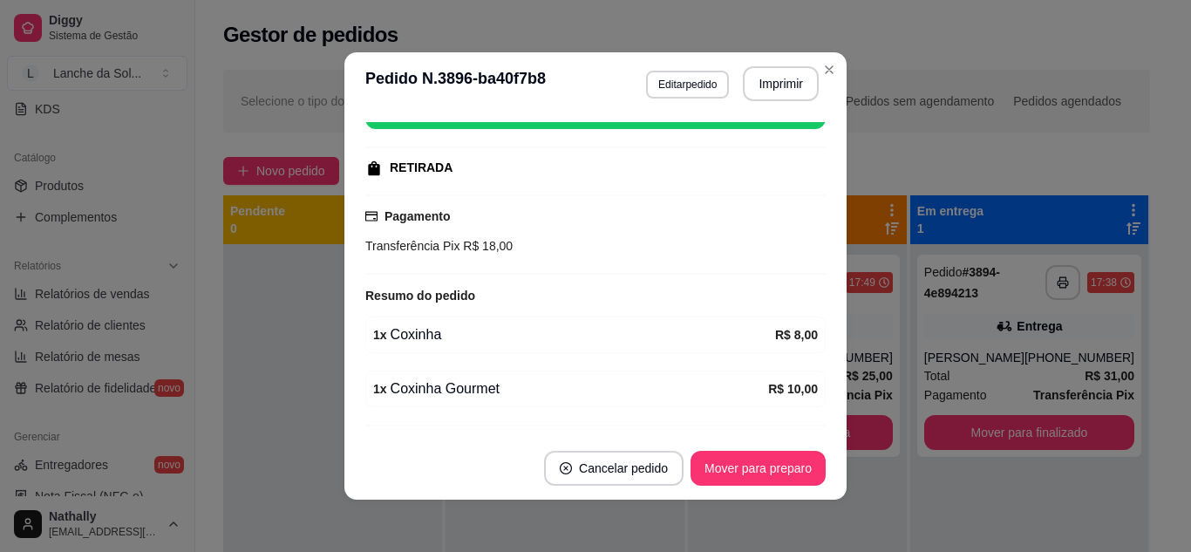
scroll to position [288, 0]
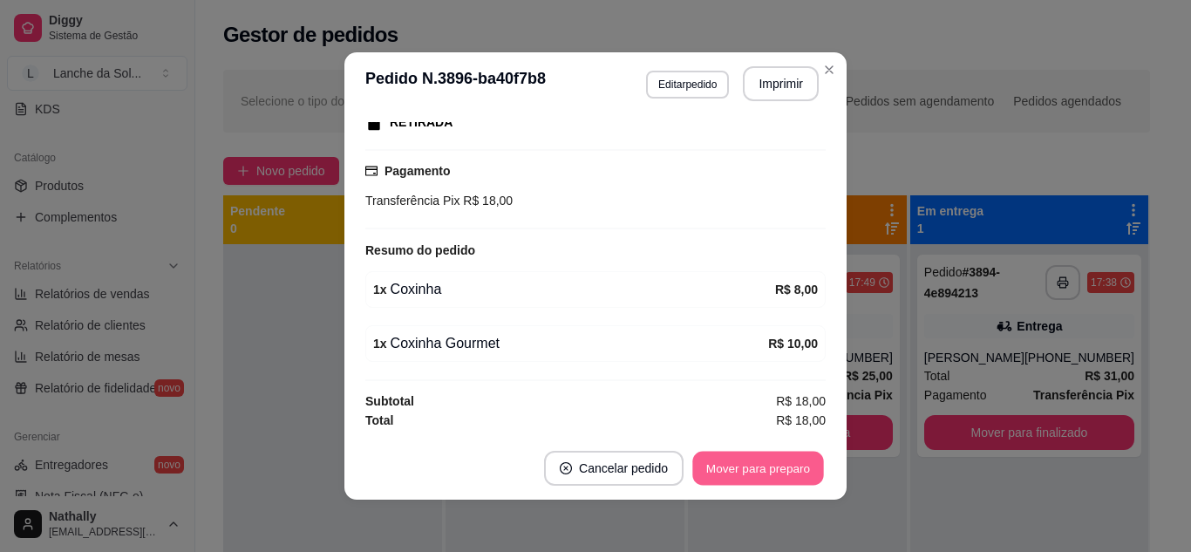
click at [752, 465] on button "Mover para preparo" at bounding box center [757, 469] width 131 height 34
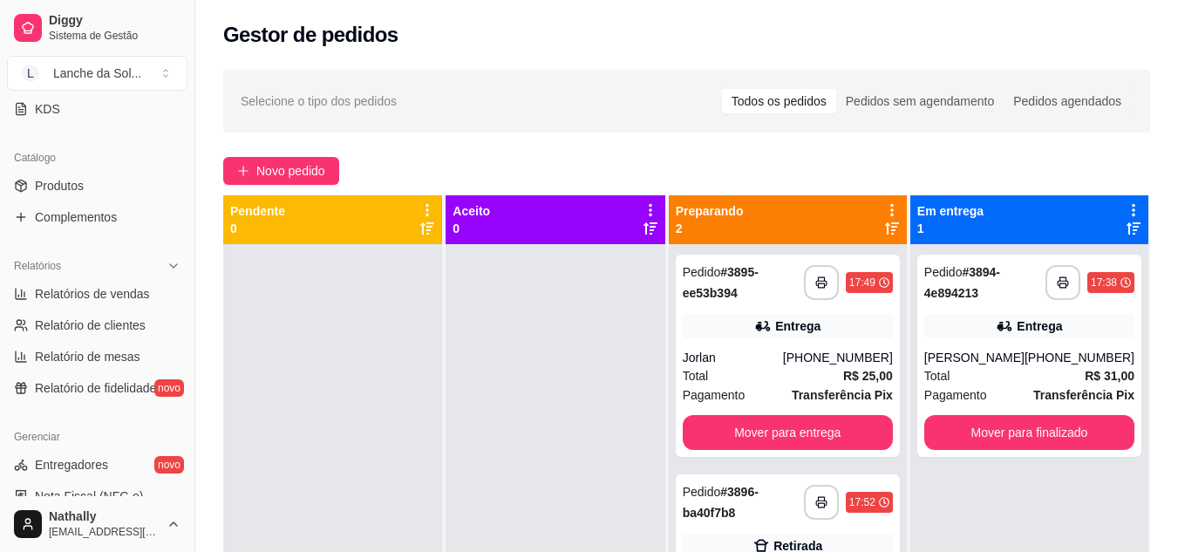
click at [262, 162] on span "Novo pedido" at bounding box center [290, 170] width 69 height 19
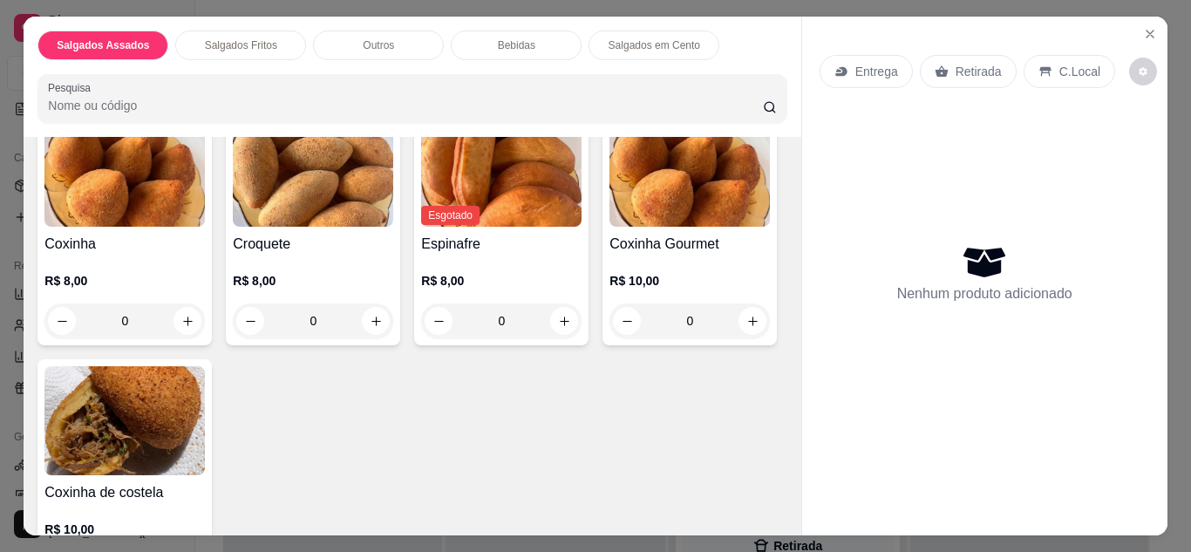
scroll to position [471, 0]
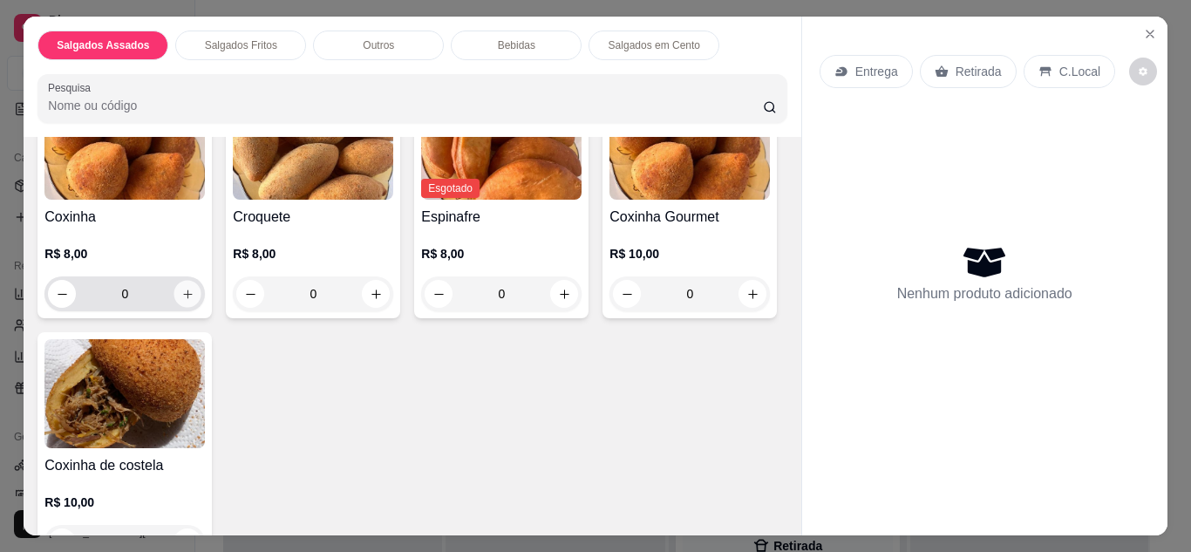
click at [188, 283] on button "increase-product-quantity" at bounding box center [187, 293] width 27 height 27
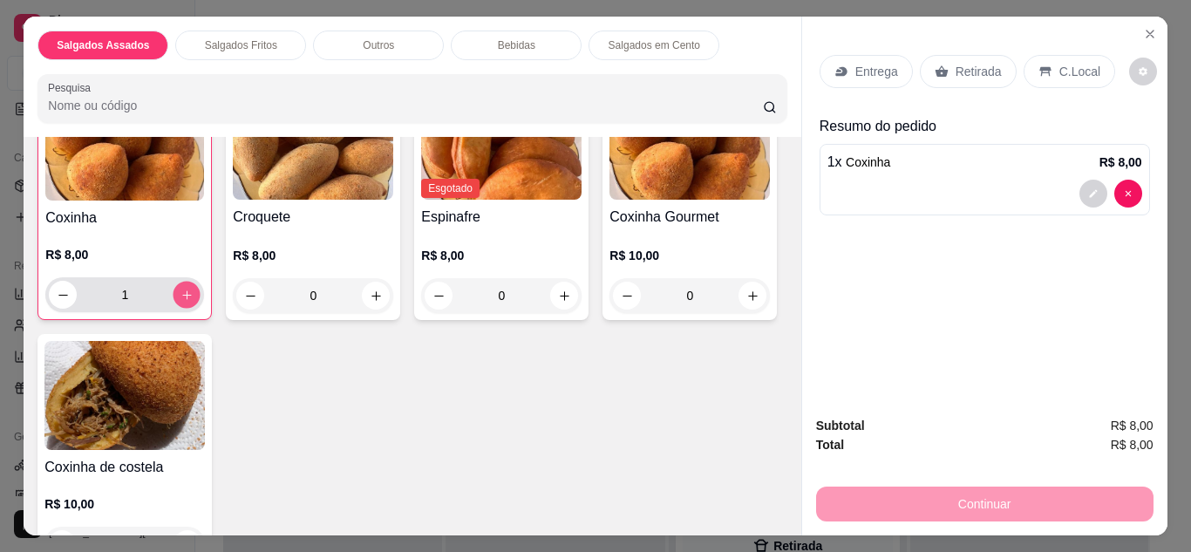
scroll to position [472, 0]
click at [188, 283] on button "increase-product-quantity" at bounding box center [187, 293] width 27 height 27
type input "2"
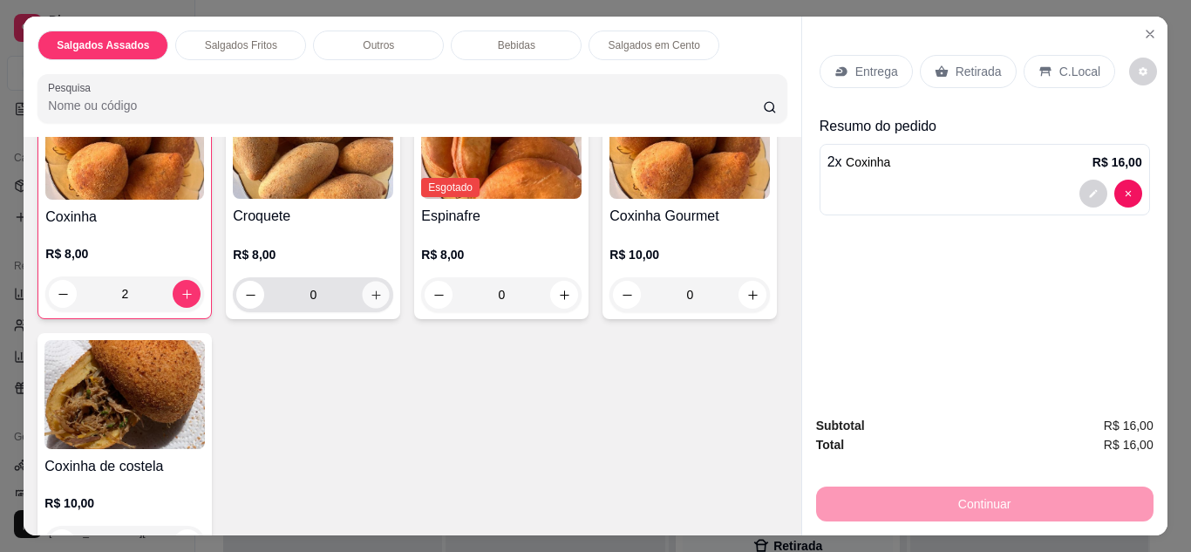
click at [370, 289] on icon "increase-product-quantity" at bounding box center [376, 295] width 13 height 13
type input "1"
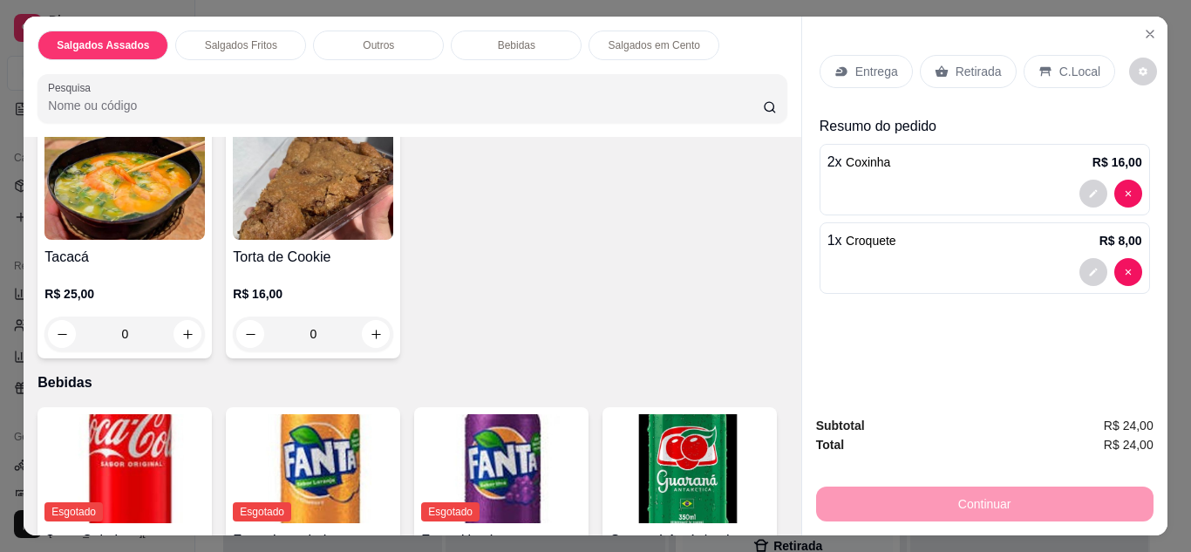
scroll to position [1052, 0]
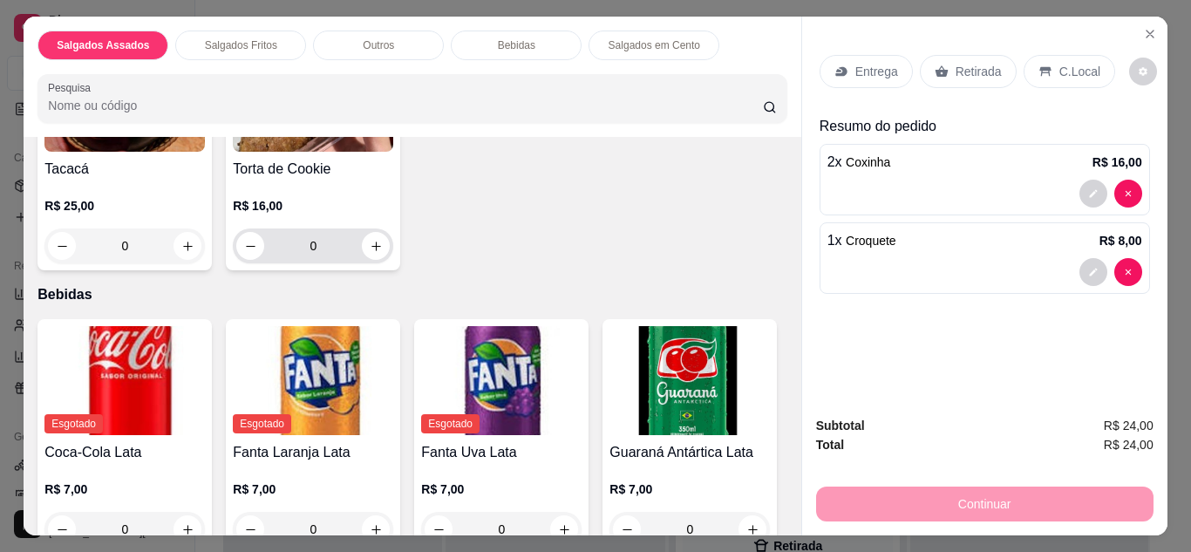
drag, startPoint x: 381, startPoint y: 249, endPoint x: 371, endPoint y: 242, distance: 13.1
click at [371, 242] on div "0" at bounding box center [312, 245] width 153 height 35
click at [371, 242] on icon "increase-product-quantity" at bounding box center [376, 246] width 13 height 13
type input "1"
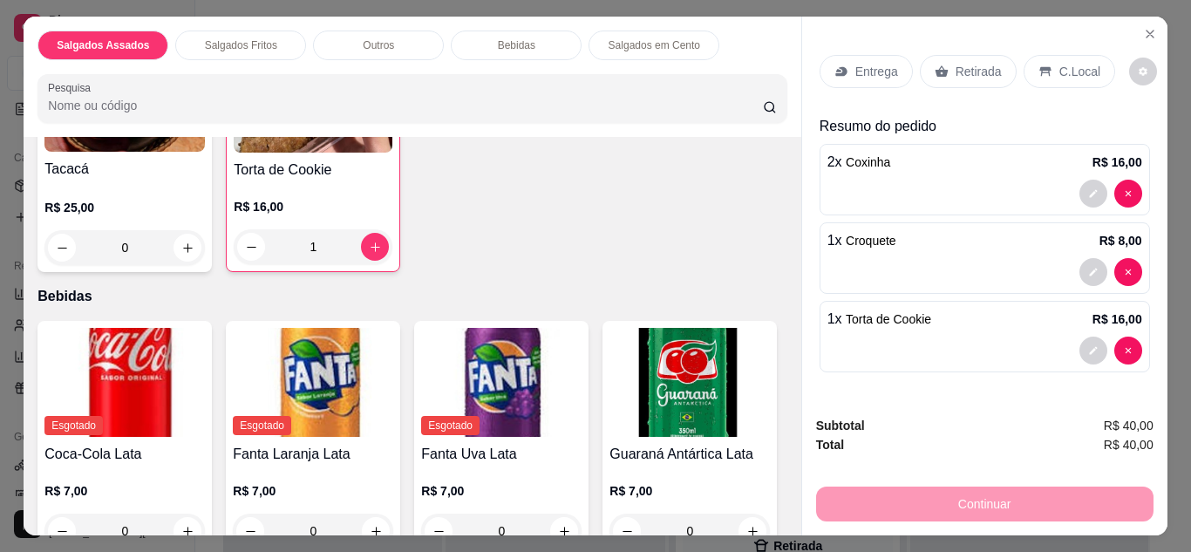
click at [1059, 63] on p "C.Local" at bounding box center [1079, 71] width 41 height 17
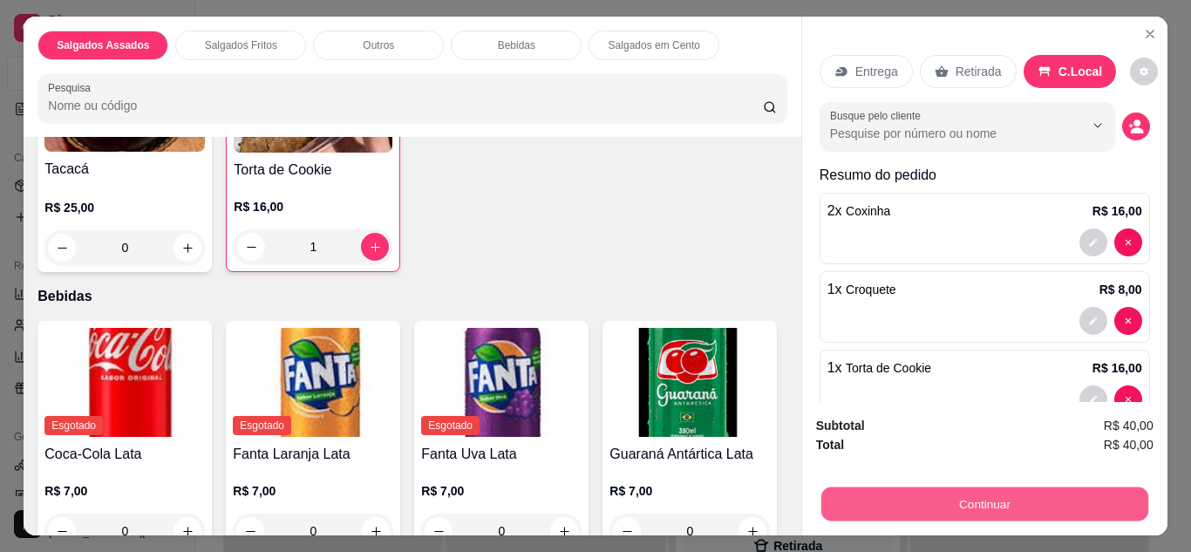
click at [1079, 494] on button "Continuar" at bounding box center [983, 504] width 327 height 34
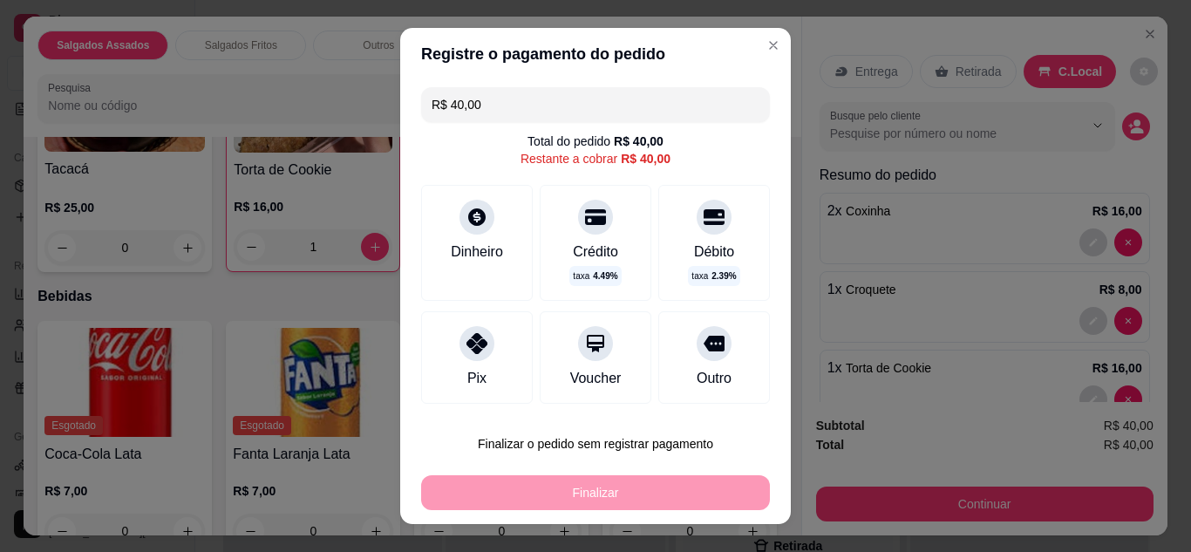
click at [485, 351] on div "Pix" at bounding box center [477, 357] width 112 height 92
type input "R$ 0,00"
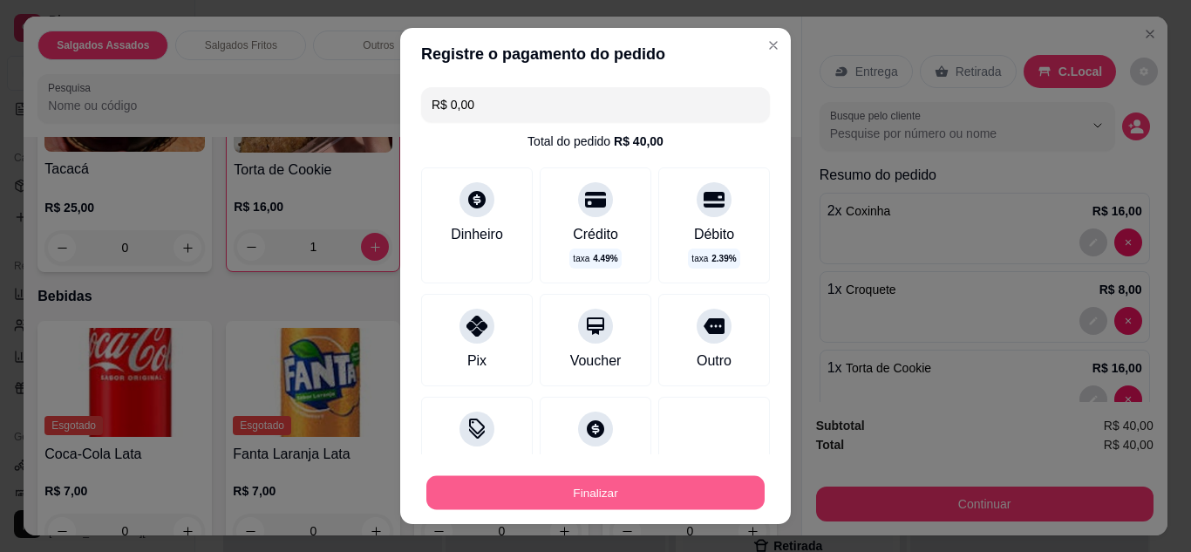
click at [639, 490] on button "Finalizar" at bounding box center [595, 493] width 338 height 34
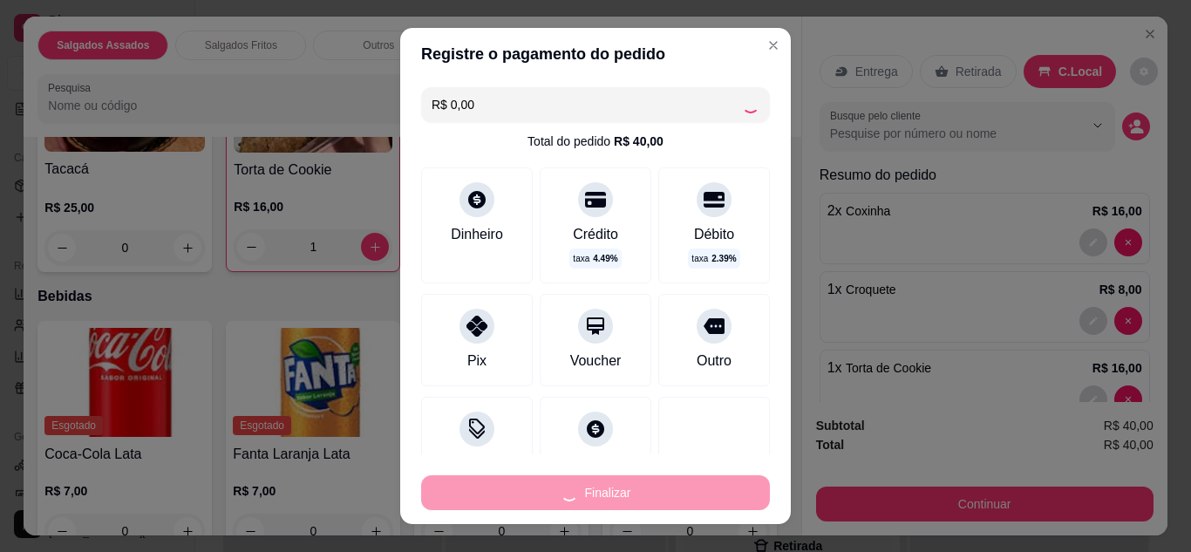
type input "0"
type input "-R$ 40,00"
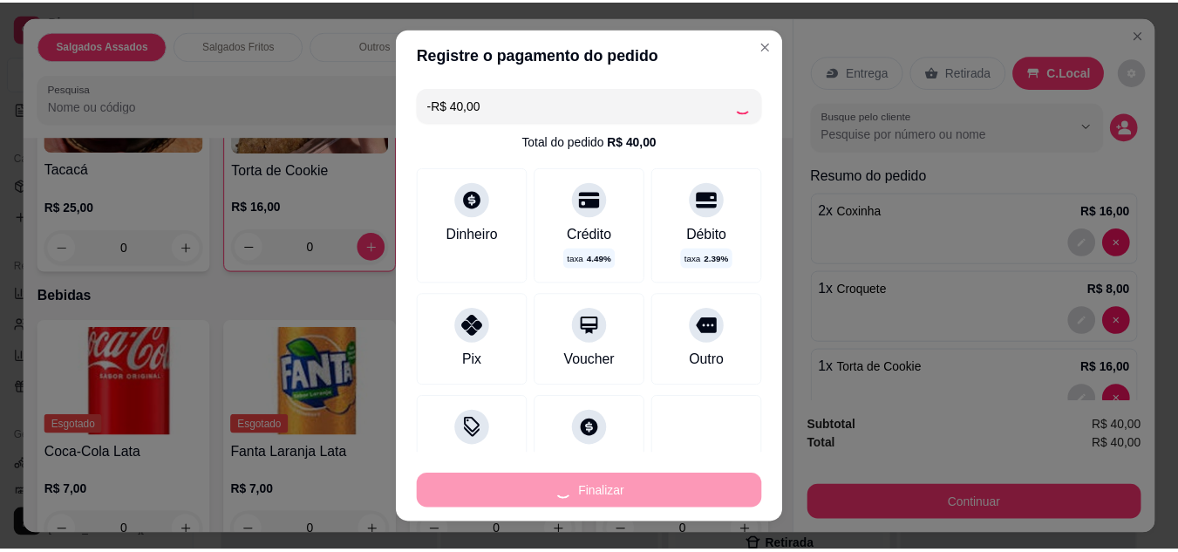
scroll to position [1051, 0]
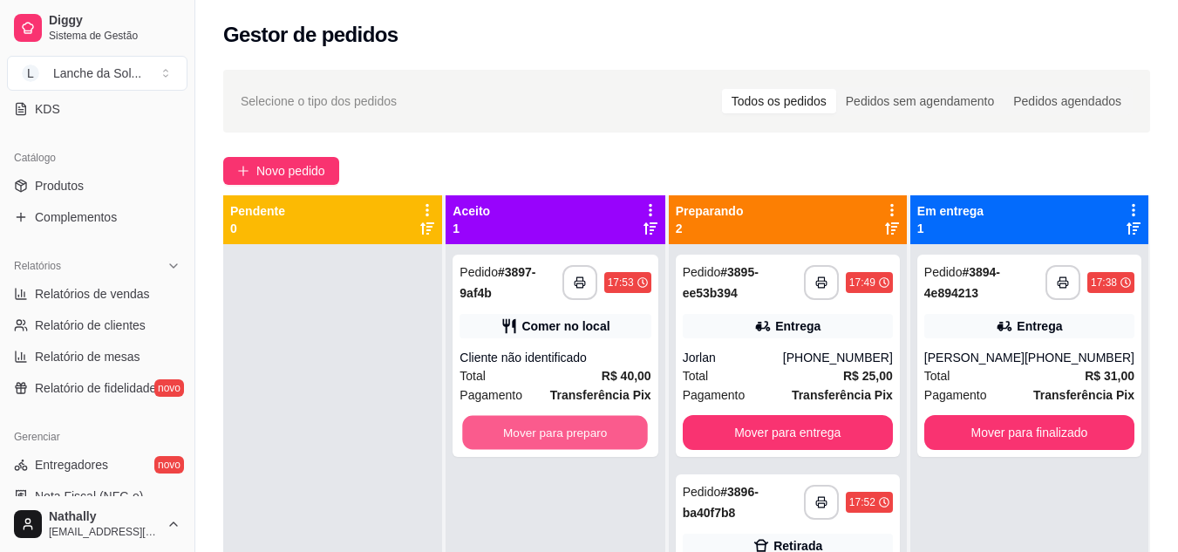
click at [595, 433] on button "Mover para preparo" at bounding box center [556, 433] width 186 height 34
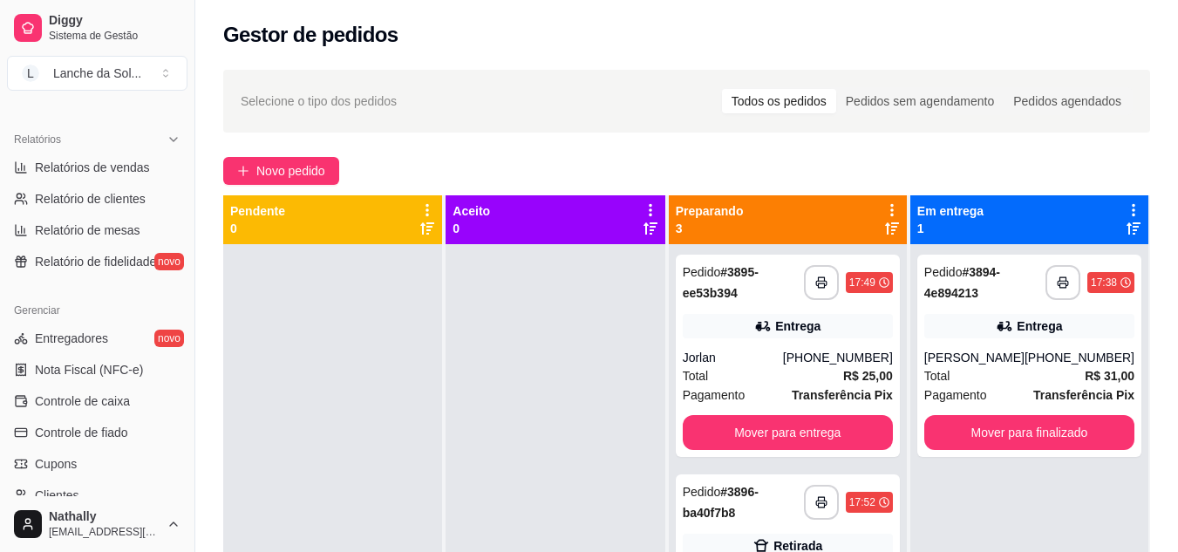
scroll to position [504, 0]
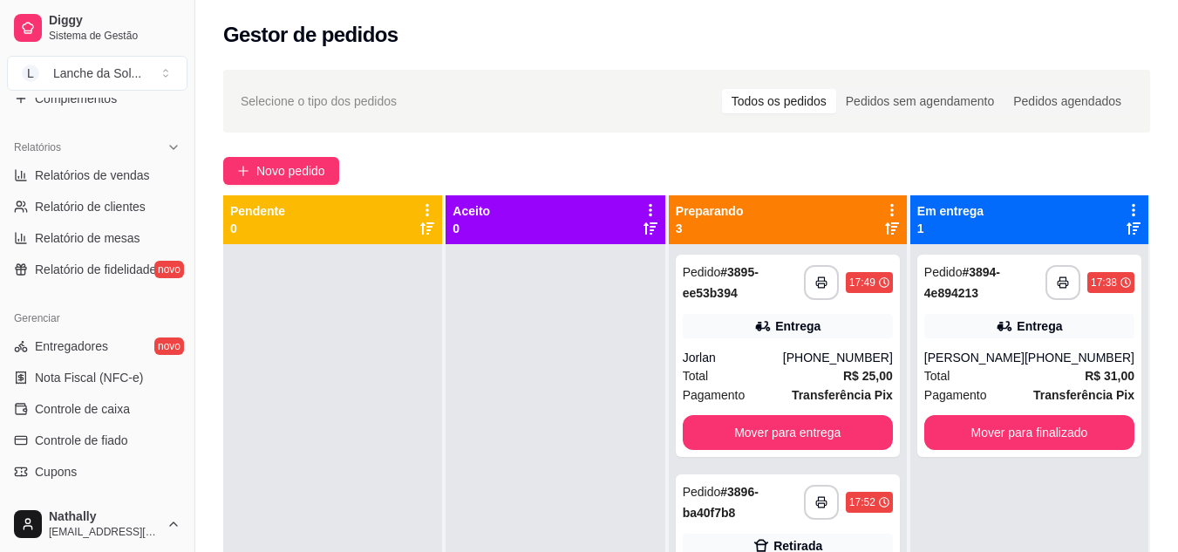
click at [104, 180] on span "Relatórios de vendas" at bounding box center [92, 175] width 115 height 17
select select "ALL"
select select "0"
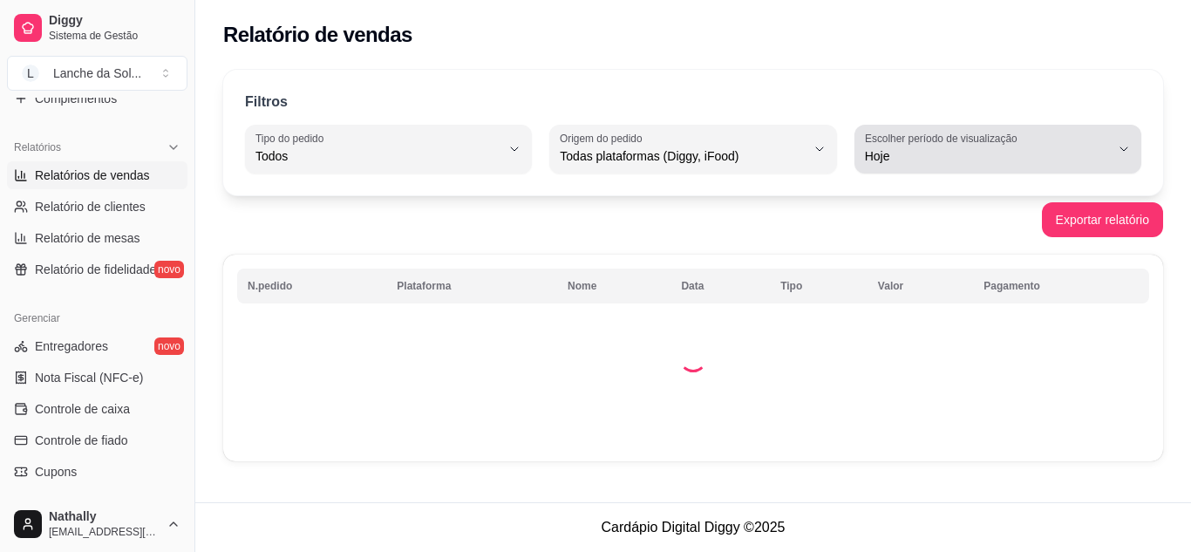
click at [962, 151] on span "Hoje" at bounding box center [987, 155] width 245 height 17
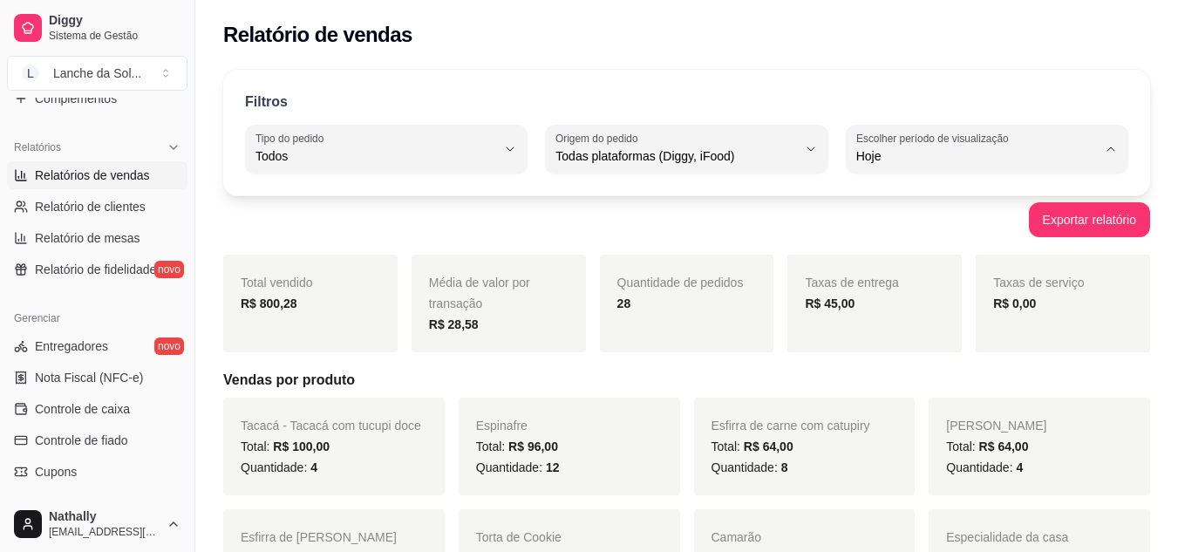
click at [926, 228] on span "Ontem" at bounding box center [978, 226] width 232 height 17
type input "1"
select select "1"
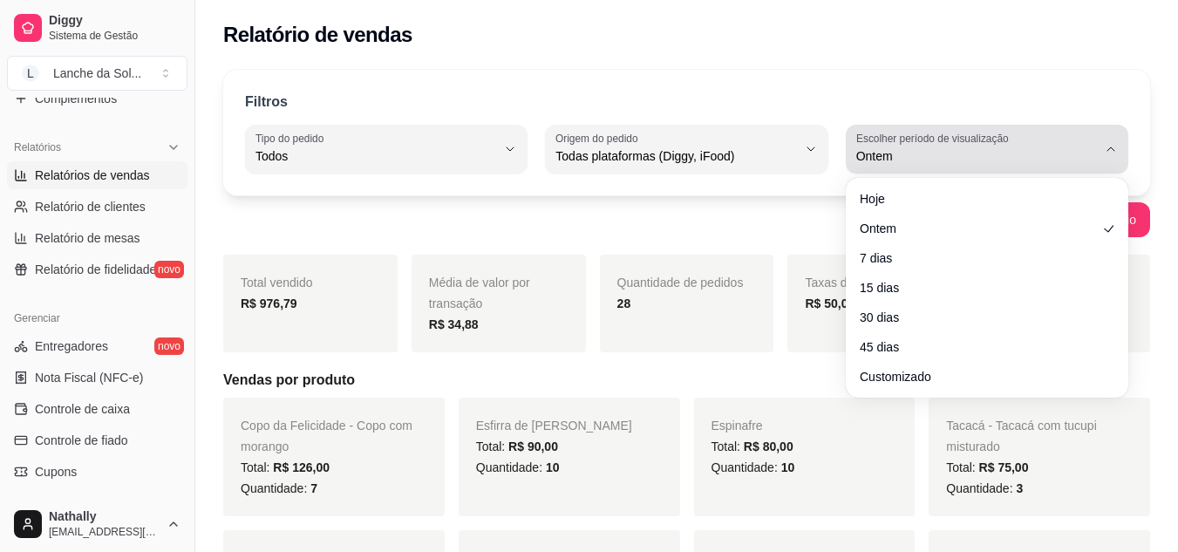
click at [1001, 149] on span "Ontem" at bounding box center [976, 155] width 241 height 17
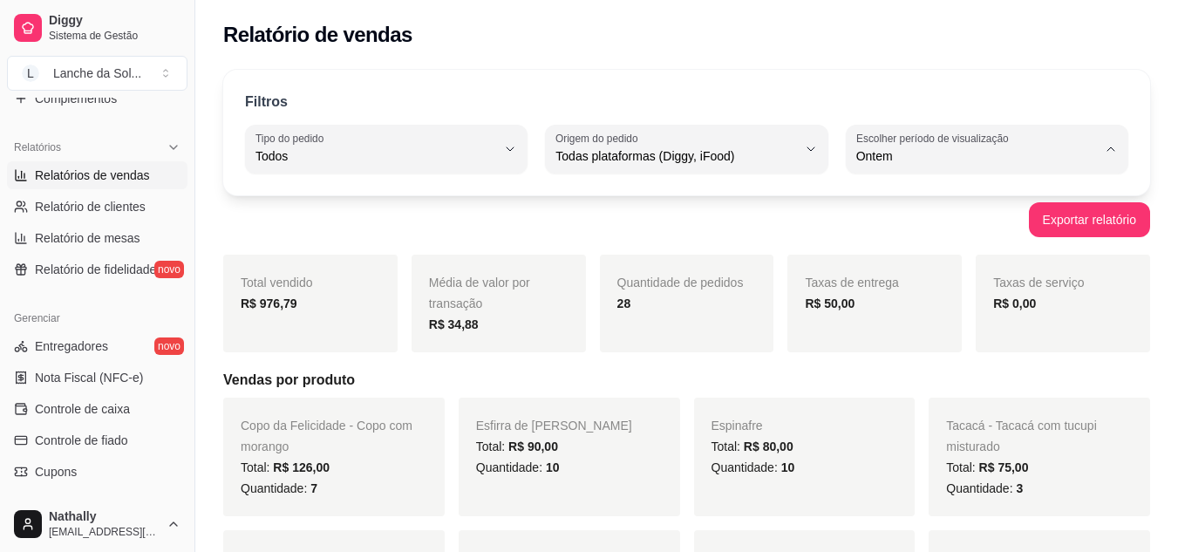
click at [912, 200] on span "Hoje" at bounding box center [978, 197] width 228 height 17
type input "0"
select select "0"
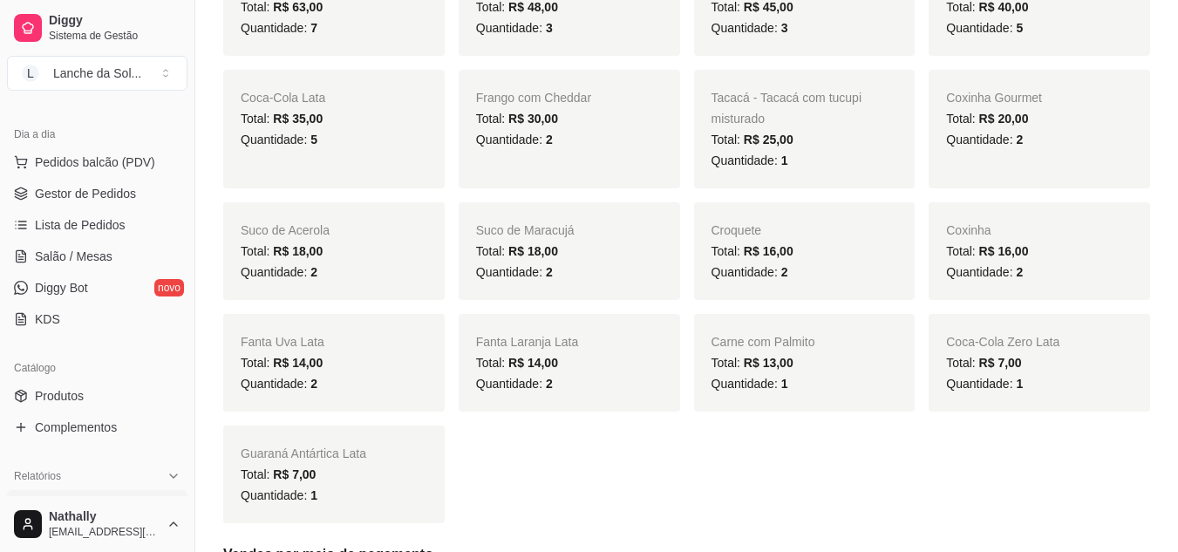
scroll to position [144, 0]
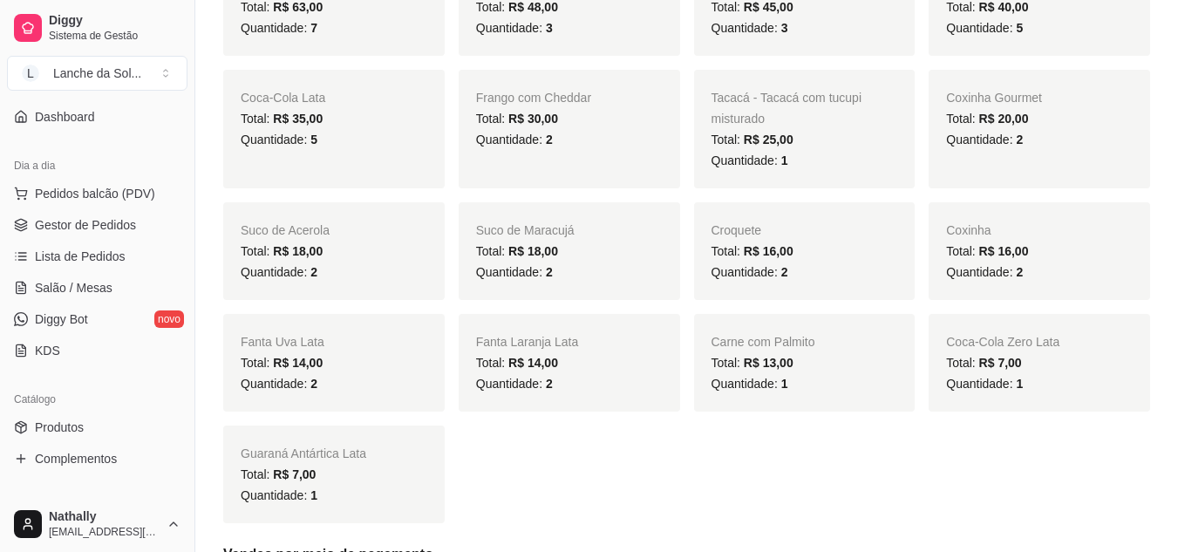
click at [108, 278] on link "Salão / Mesas" at bounding box center [97, 288] width 180 height 28
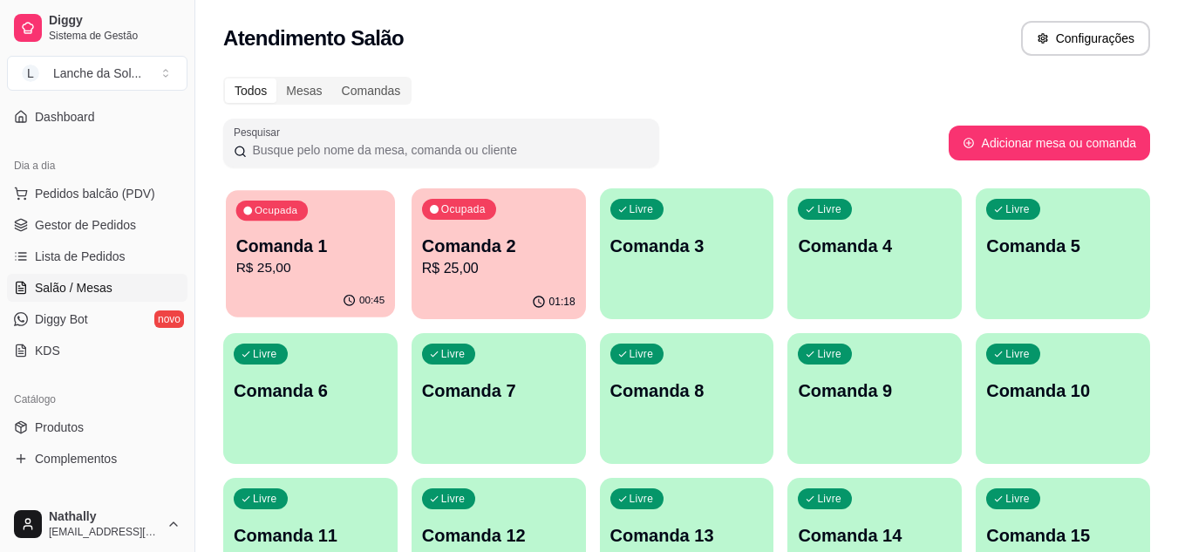
click at [293, 280] on div "Ocupada Comanda 1 R$ 25,00" at bounding box center [310, 237] width 169 height 94
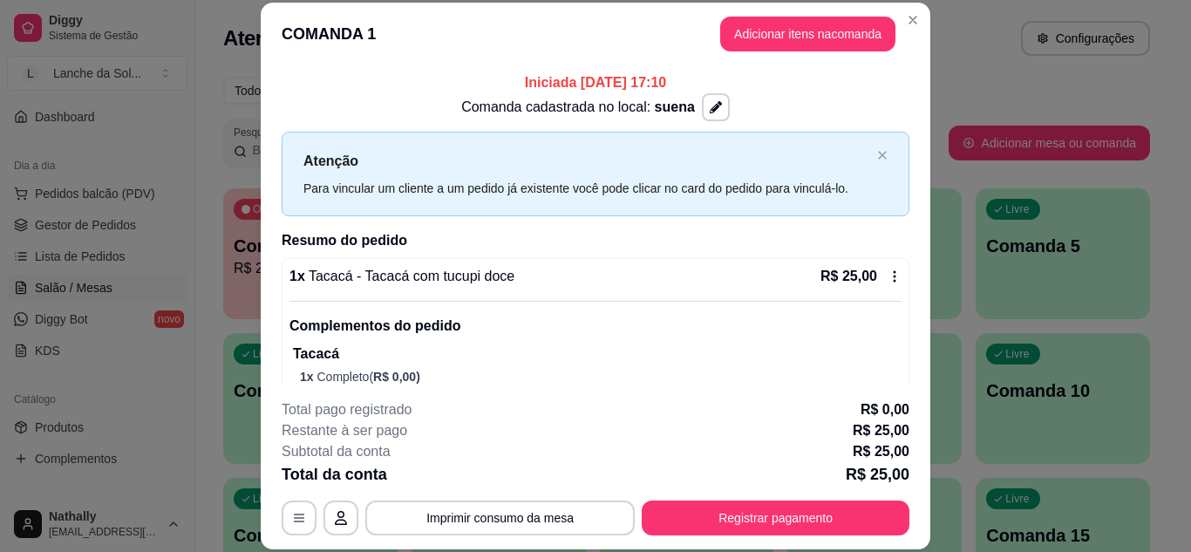
scroll to position [39, 0]
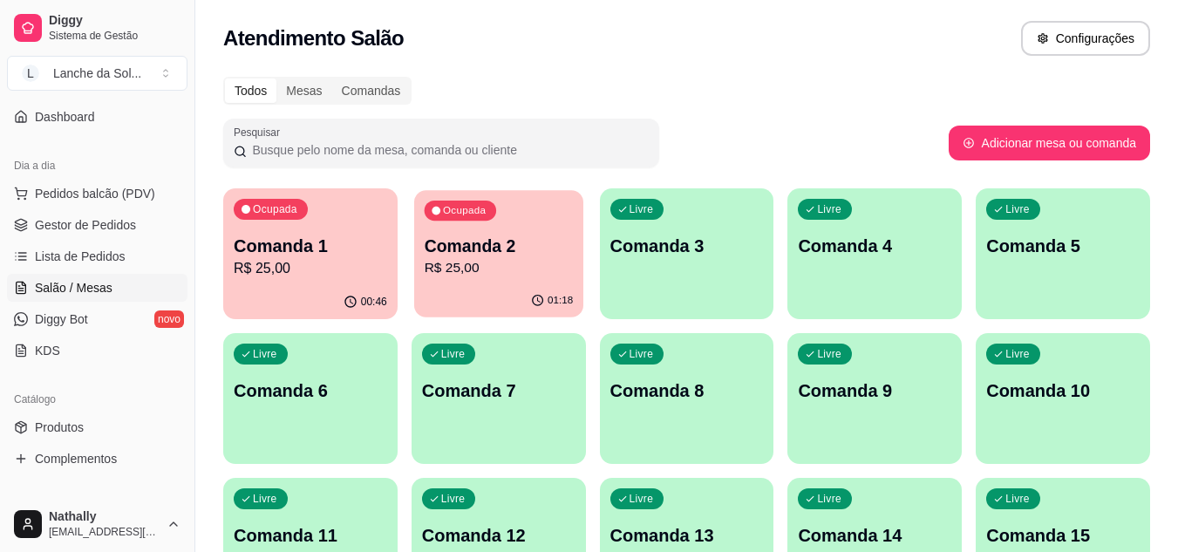
click at [477, 249] on p "Comanda 2" at bounding box center [498, 247] width 149 height 24
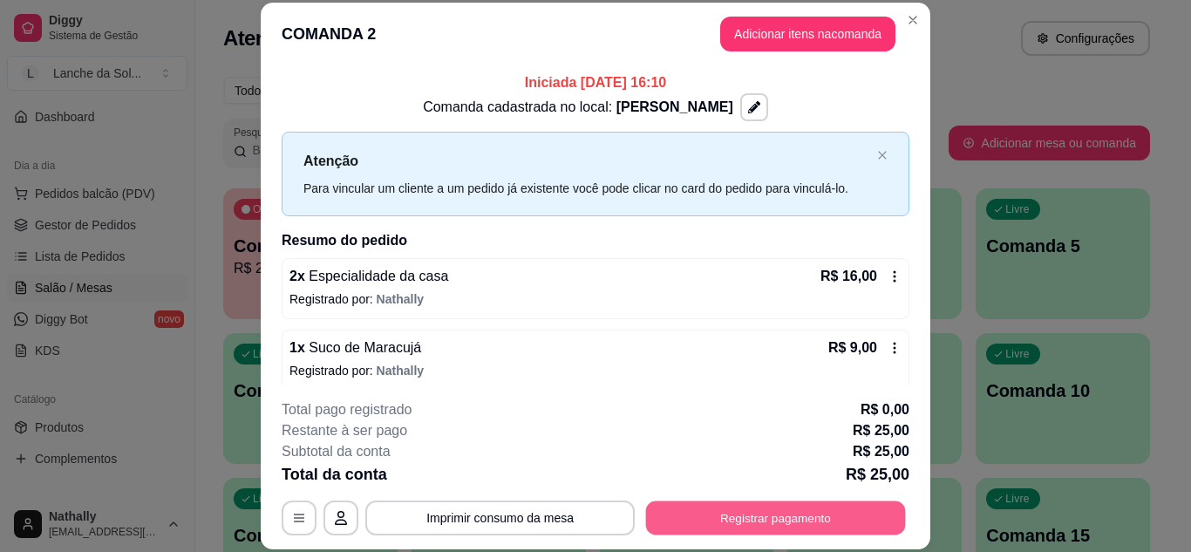
click at [767, 520] on button "Registrar pagamento" at bounding box center [776, 517] width 260 height 34
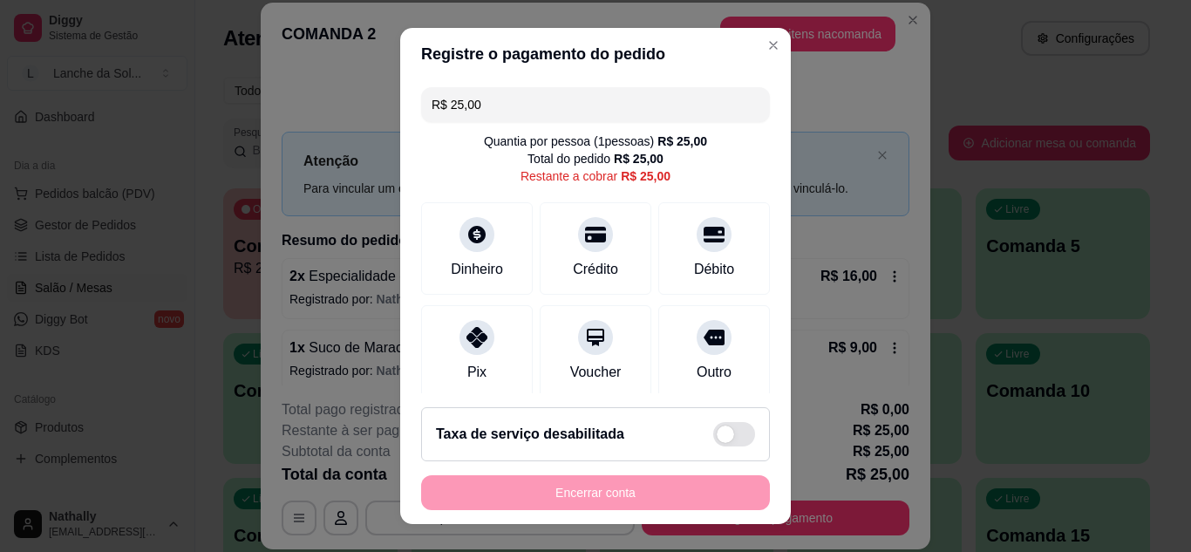
click at [489, 255] on div "Dinheiro" at bounding box center [477, 248] width 112 height 92
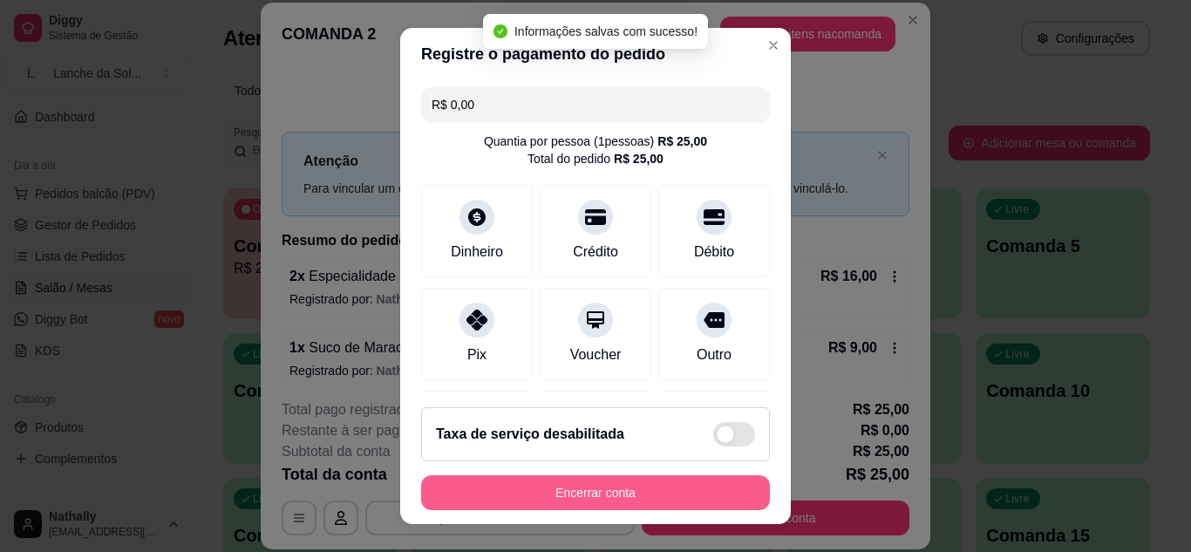
type input "R$ 0,00"
click at [701, 498] on button "Encerrar conta" at bounding box center [595, 493] width 338 height 34
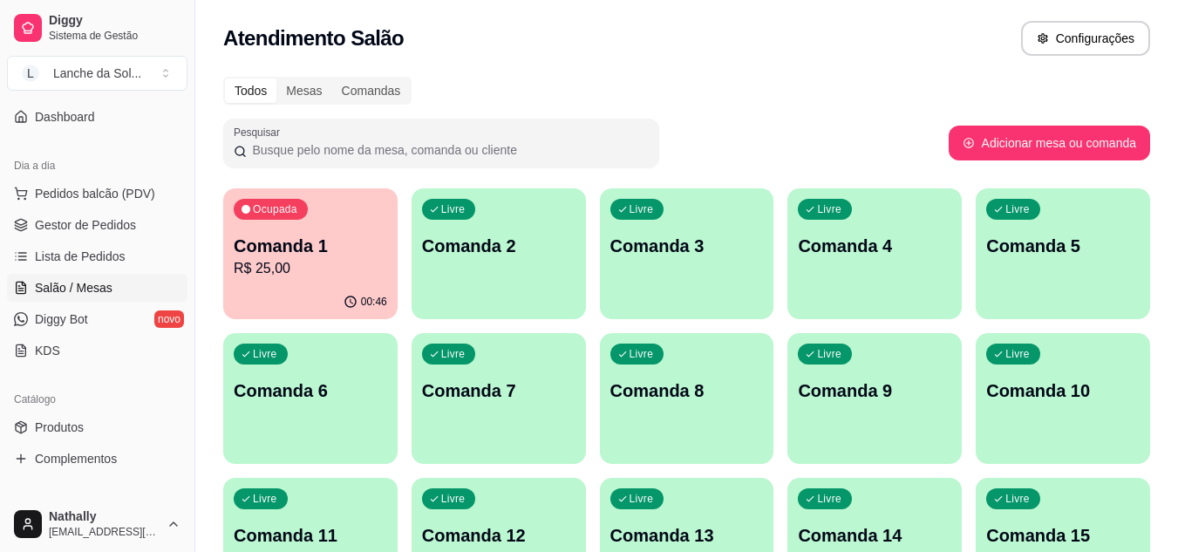
click at [127, 228] on span "Gestor de Pedidos" at bounding box center [85, 224] width 101 height 17
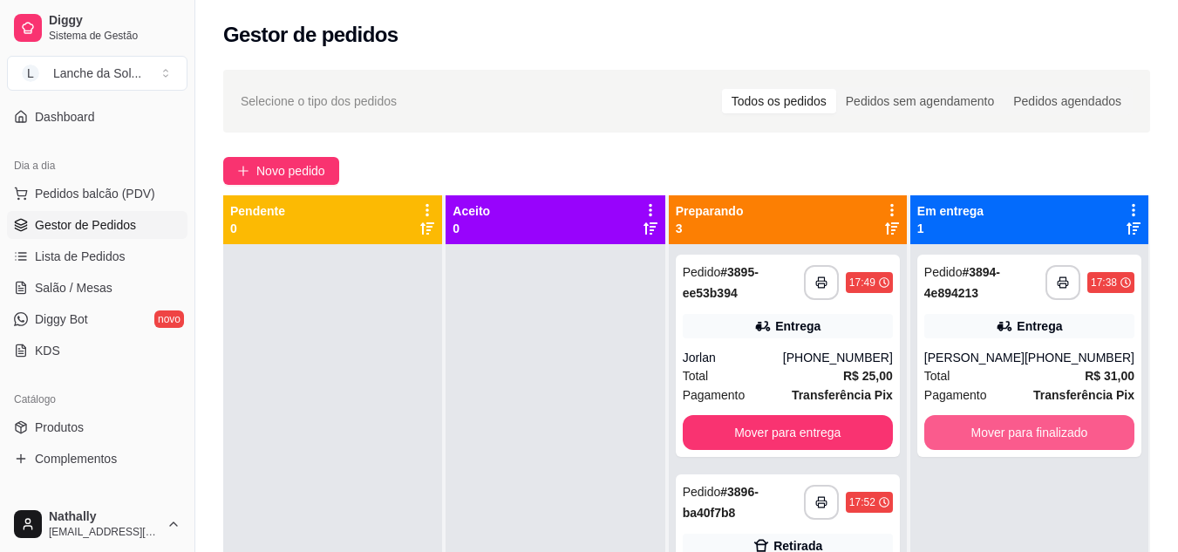
click at [997, 424] on button "Mover para finalizado" at bounding box center [1029, 432] width 210 height 35
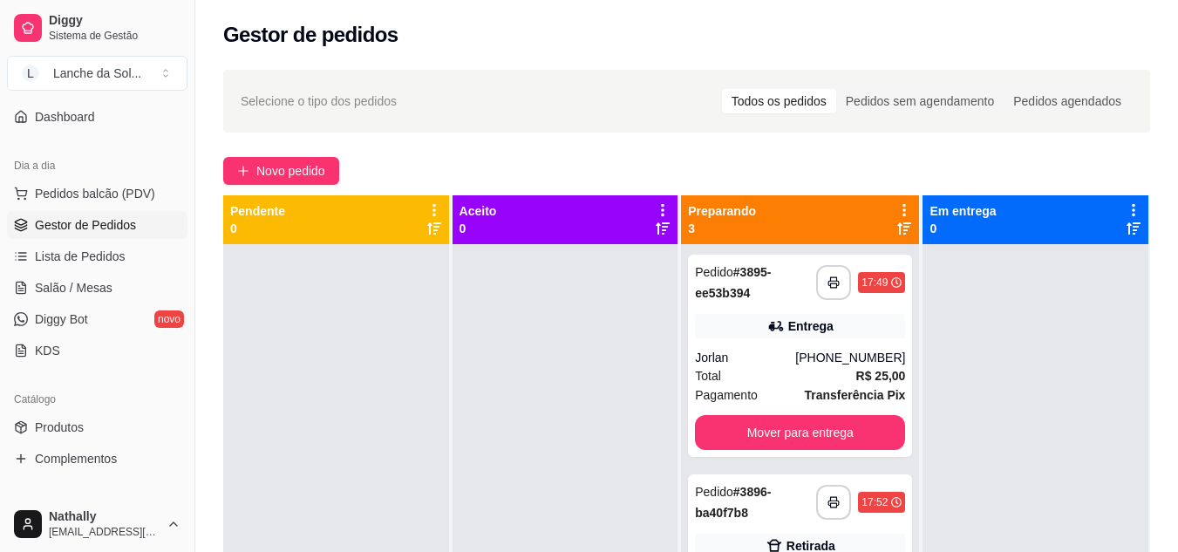
click at [779, 371] on div "Total R$ 25,00" at bounding box center [800, 375] width 210 height 19
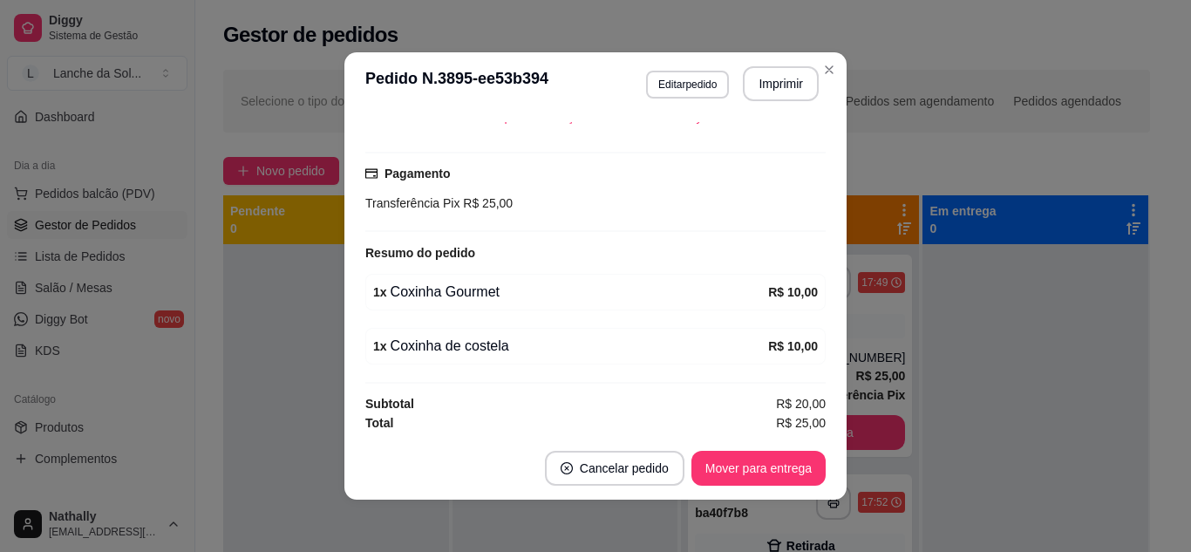
scroll to position [424, 0]
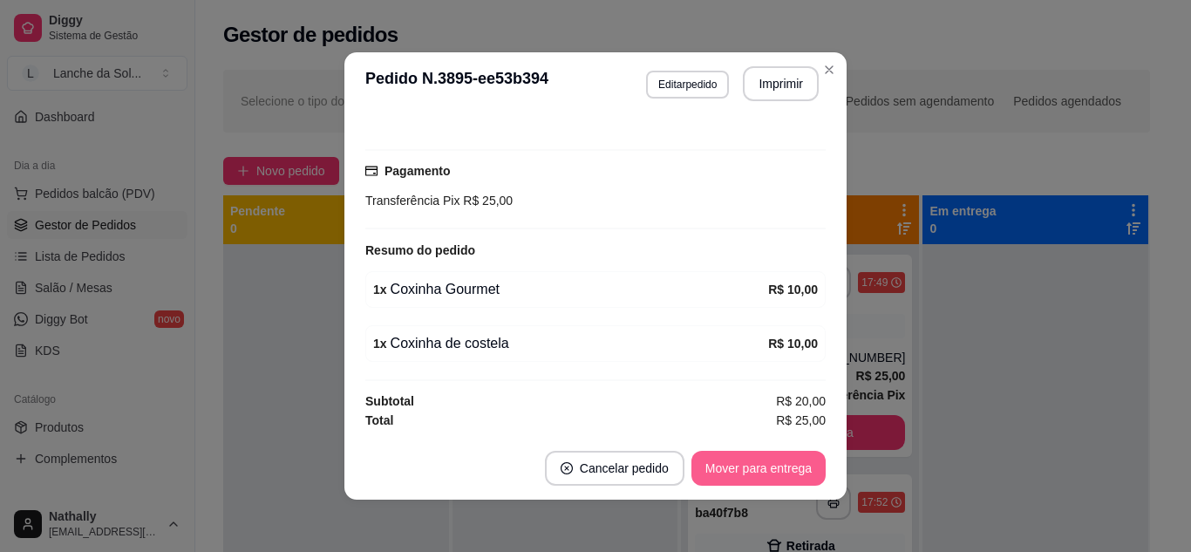
click at [766, 471] on button "Mover para entrega" at bounding box center [758, 468] width 134 height 35
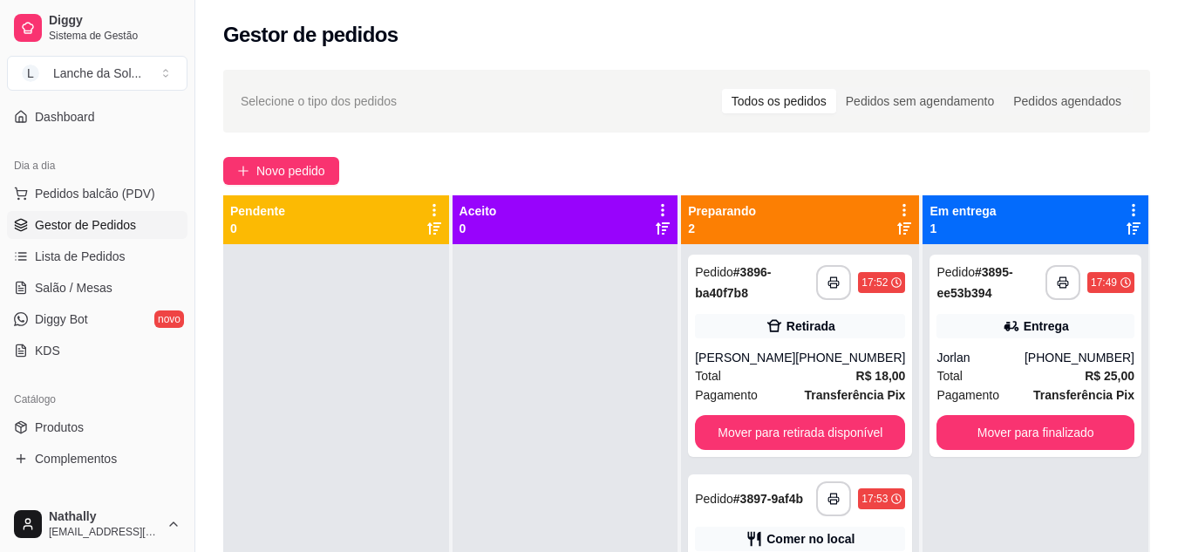
click at [851, 364] on div "[PHONE_NUMBER]" at bounding box center [850, 357] width 110 height 17
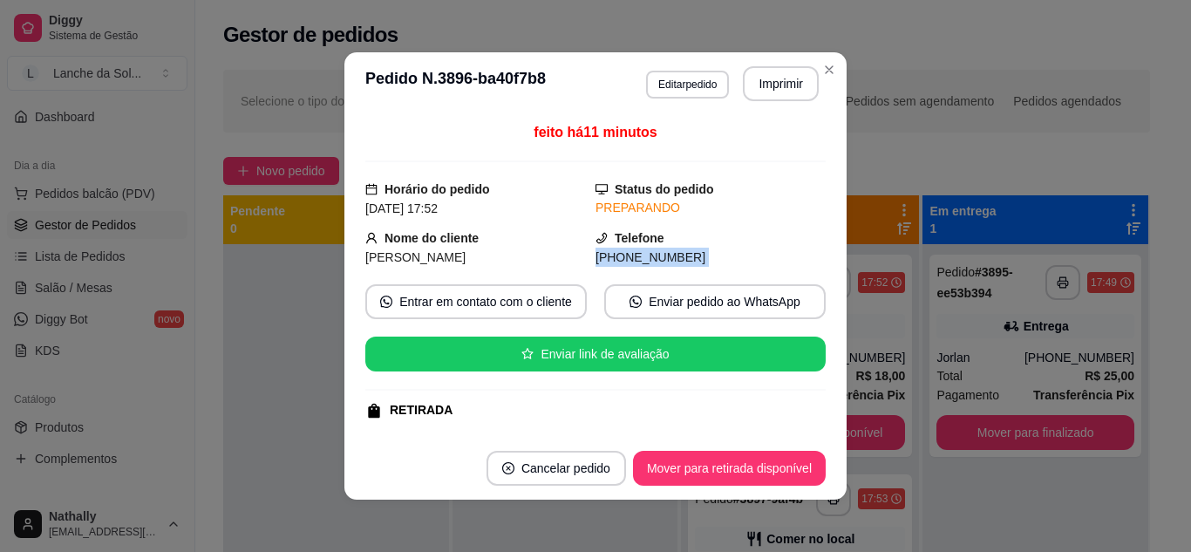
drag, startPoint x: 805, startPoint y: 222, endPoint x: 799, endPoint y: 304, distance: 82.2
click at [799, 304] on div "feito há 11 minutos Horário do pedido [DATE] 17:52 Status do pedido PREPARANDO …" at bounding box center [595, 276] width 460 height 308
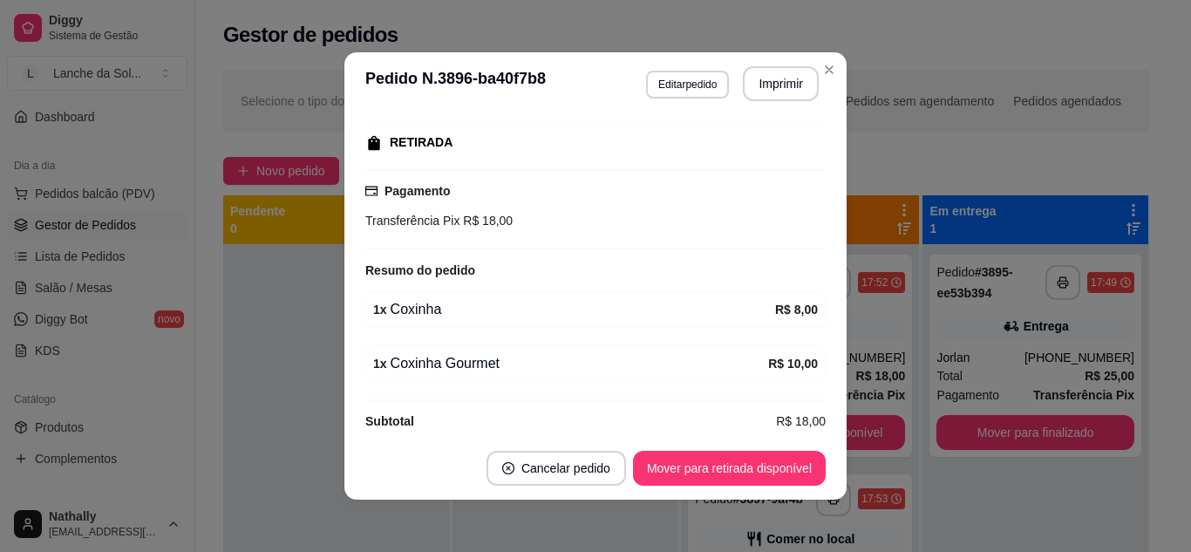
scroll to position [288, 0]
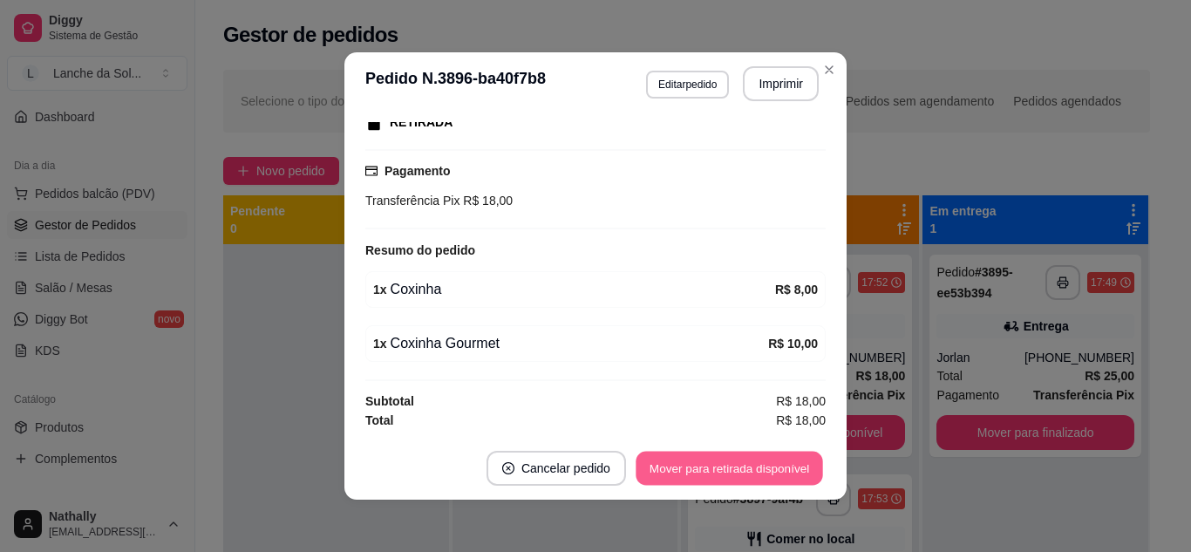
click at [712, 468] on button "Mover para retirada disponível" at bounding box center [729, 469] width 187 height 34
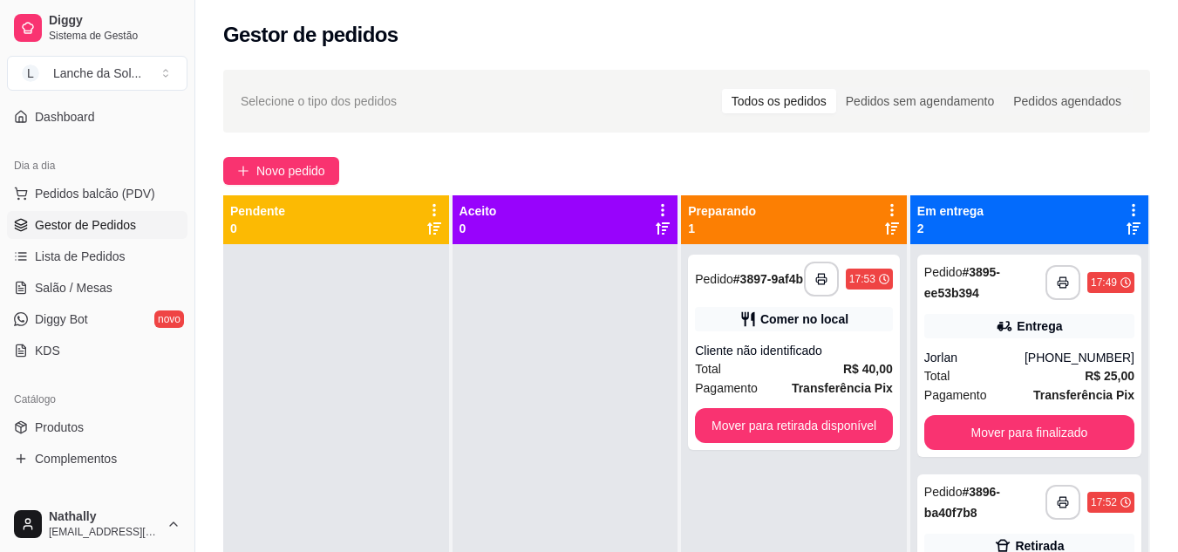
click at [766, 378] on div "Total R$ 40,00" at bounding box center [794, 368] width 198 height 19
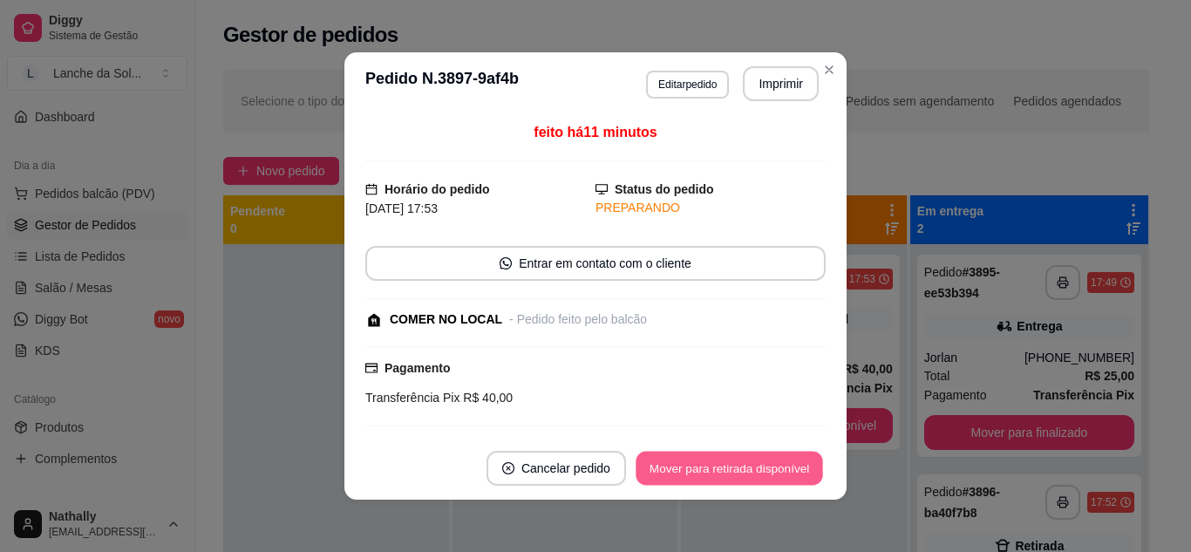
click at [731, 477] on button "Mover para retirada disponível" at bounding box center [729, 469] width 187 height 34
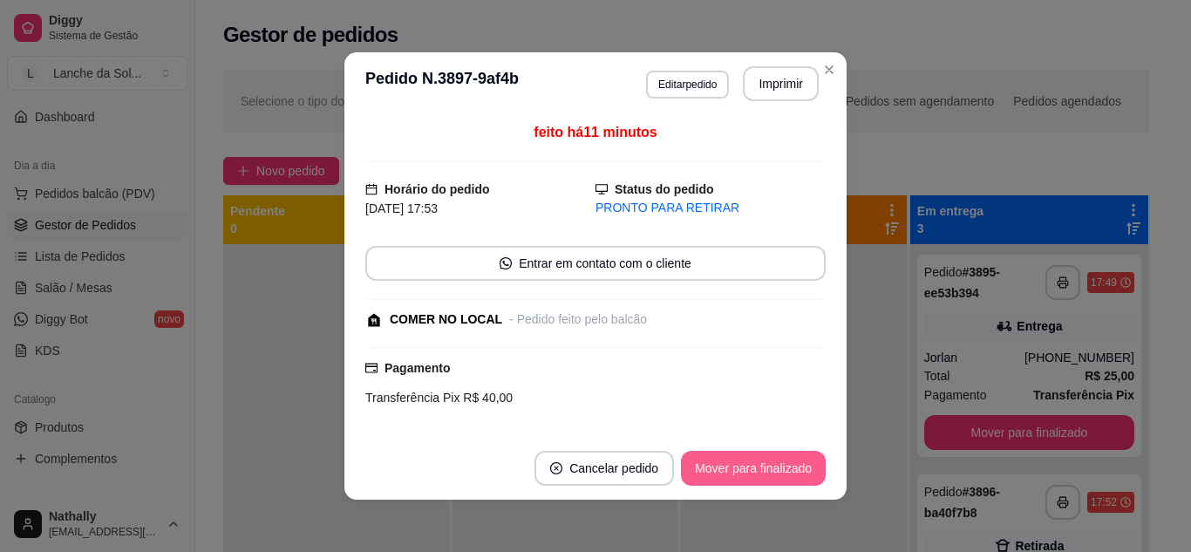
click at [731, 477] on button "Mover para finalizado" at bounding box center [753, 468] width 145 height 35
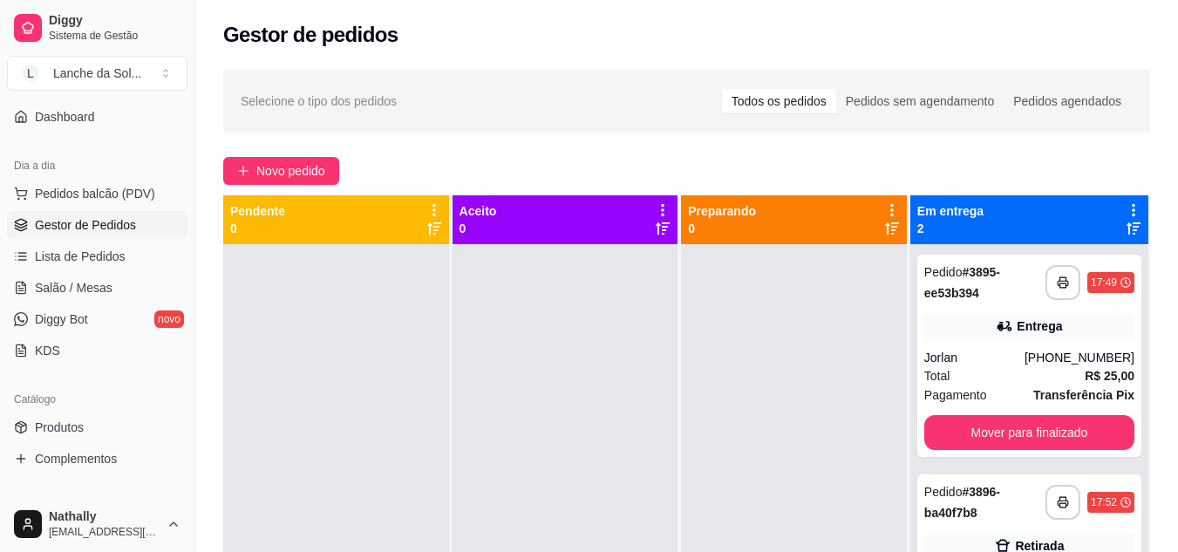
click at [120, 200] on span "Pedidos balcão (PDV)" at bounding box center [95, 193] width 120 height 17
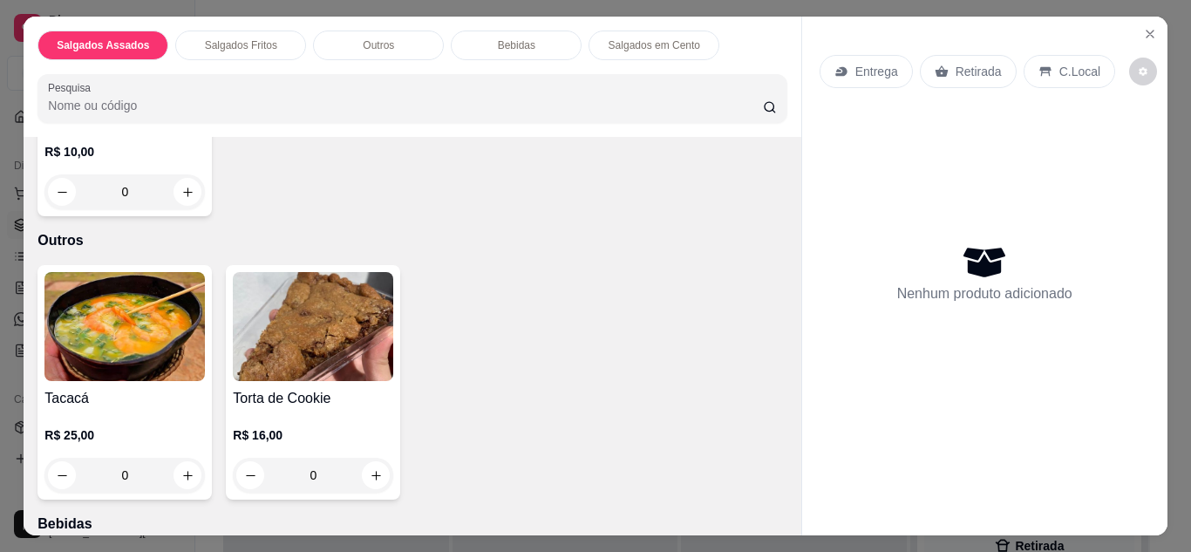
scroll to position [843, 0]
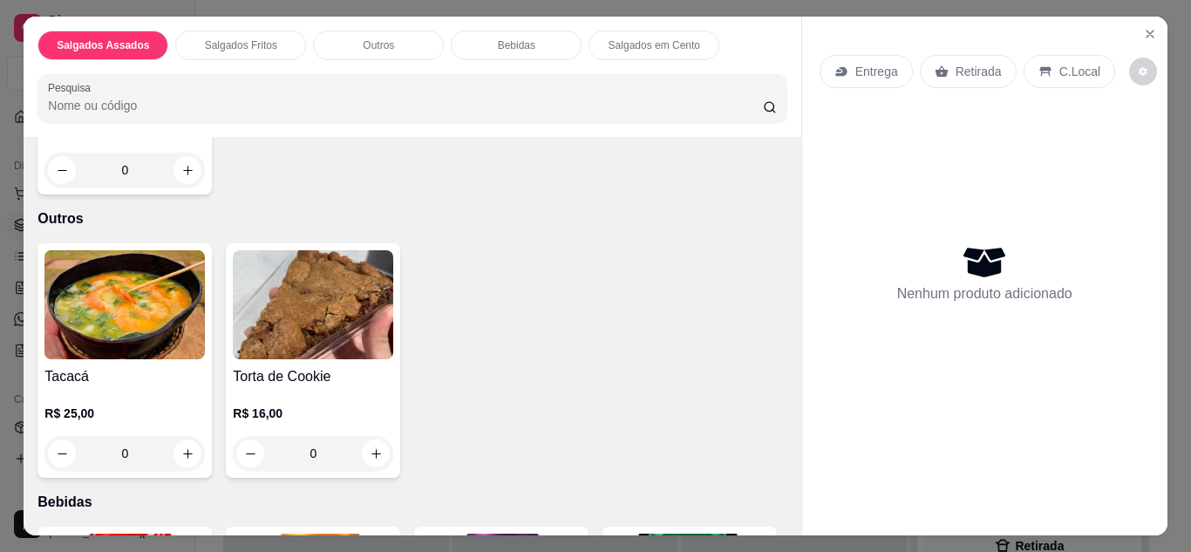
click at [183, 453] on div "0" at bounding box center [124, 453] width 160 height 35
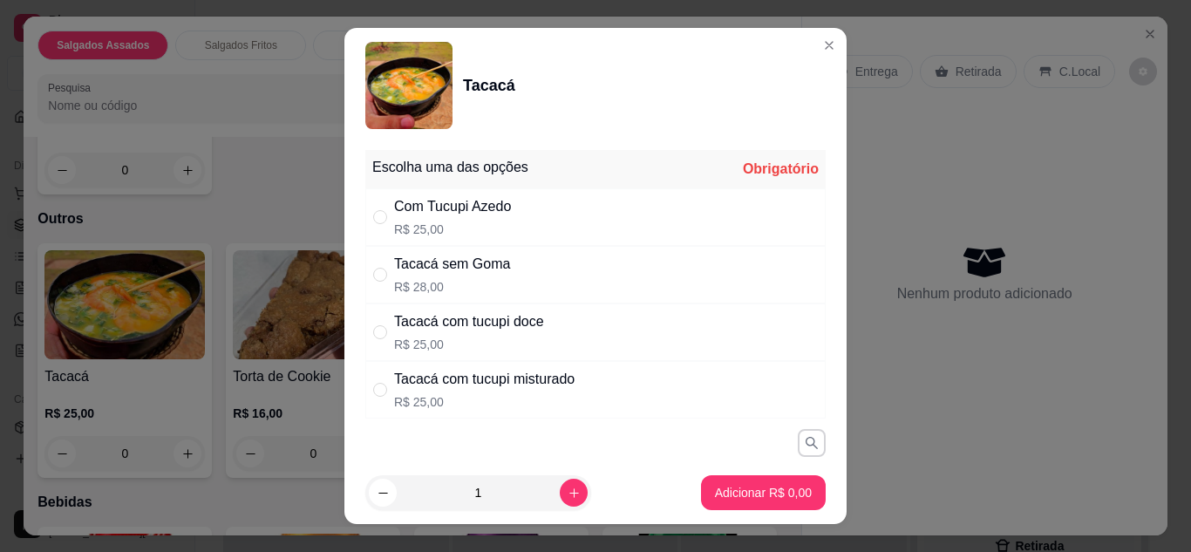
click at [553, 342] on div "Tacacá com tucupi doce R$ 25,00" at bounding box center [595, 332] width 460 height 58
radio input "true"
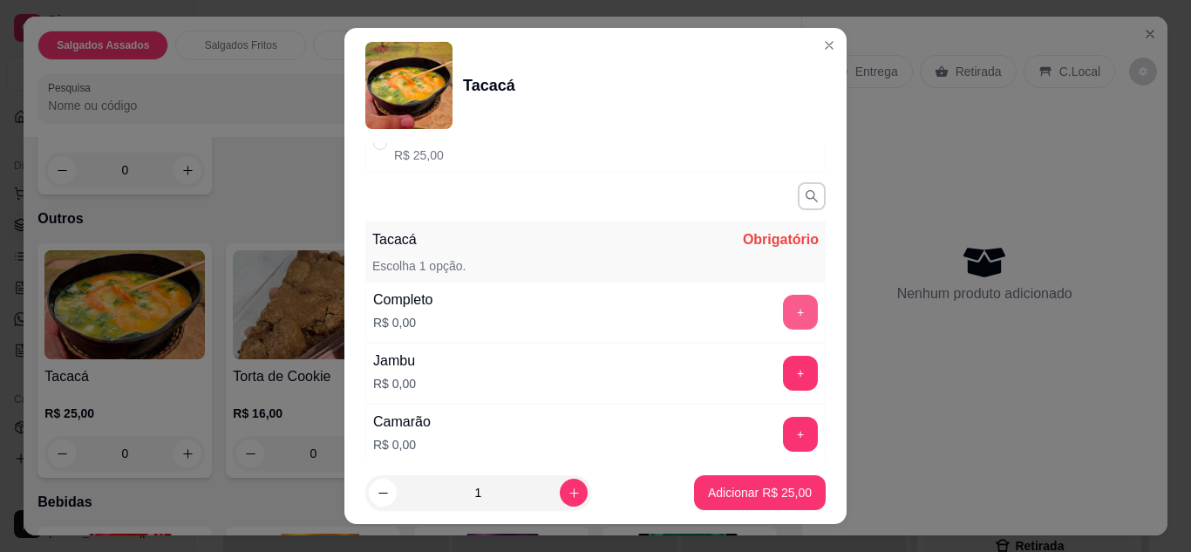
click at [783, 328] on button "+" at bounding box center [800, 312] width 35 height 35
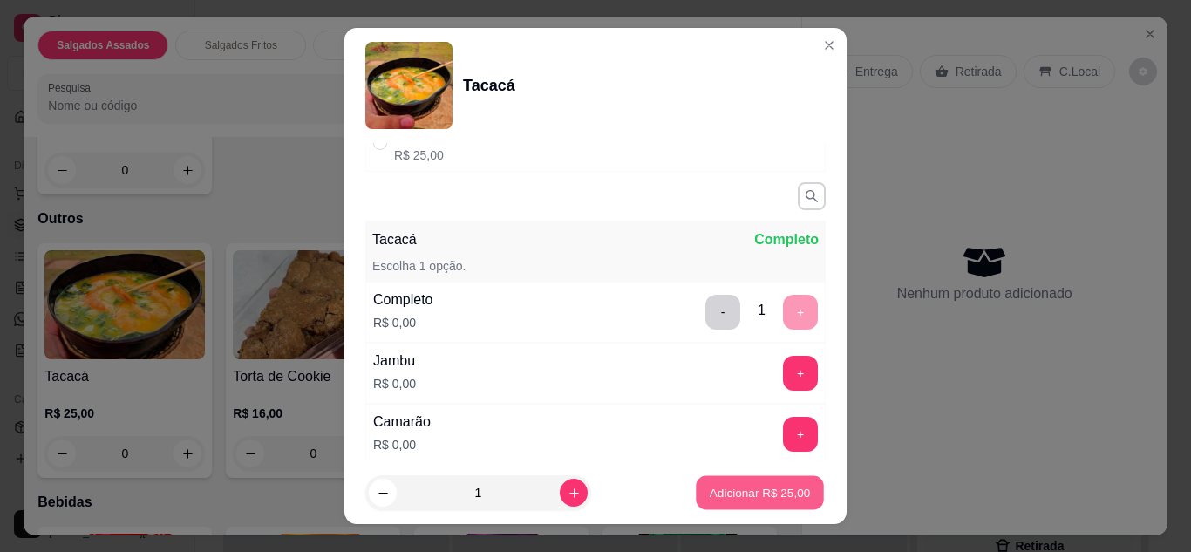
click at [752, 500] on p "Adicionar R$ 25,00" at bounding box center [760, 493] width 101 height 17
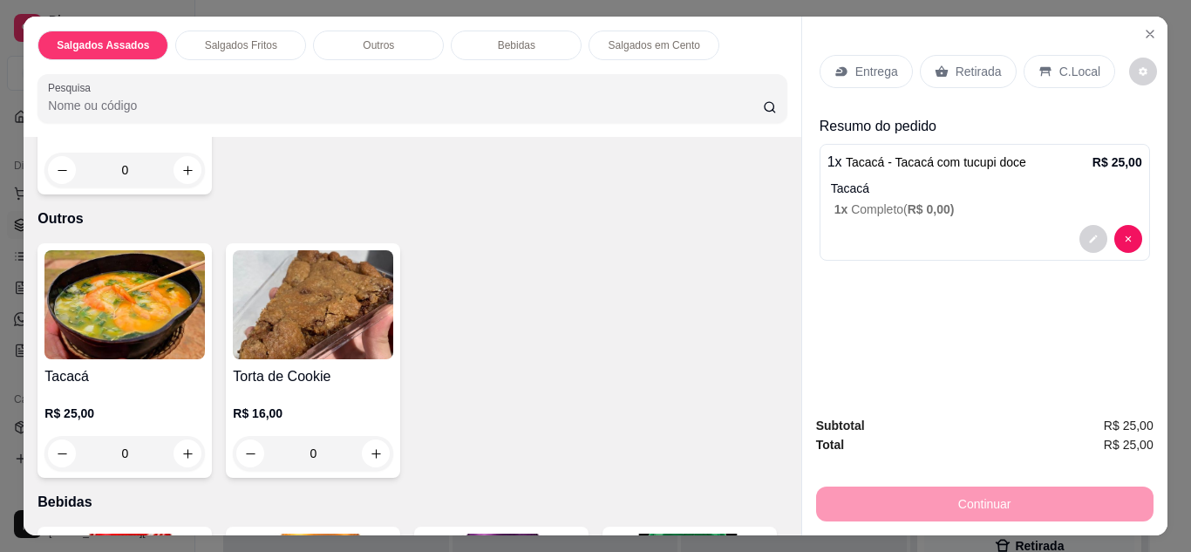
click at [1076, 69] on p "C.Local" at bounding box center [1079, 71] width 41 height 17
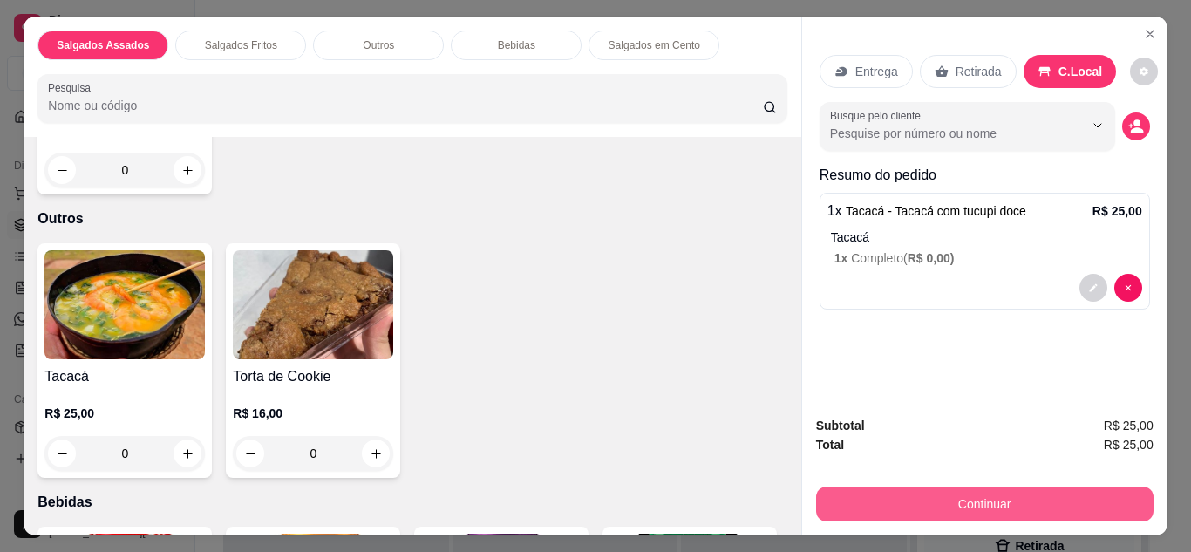
click at [970, 487] on button "Continuar" at bounding box center [984, 504] width 337 height 35
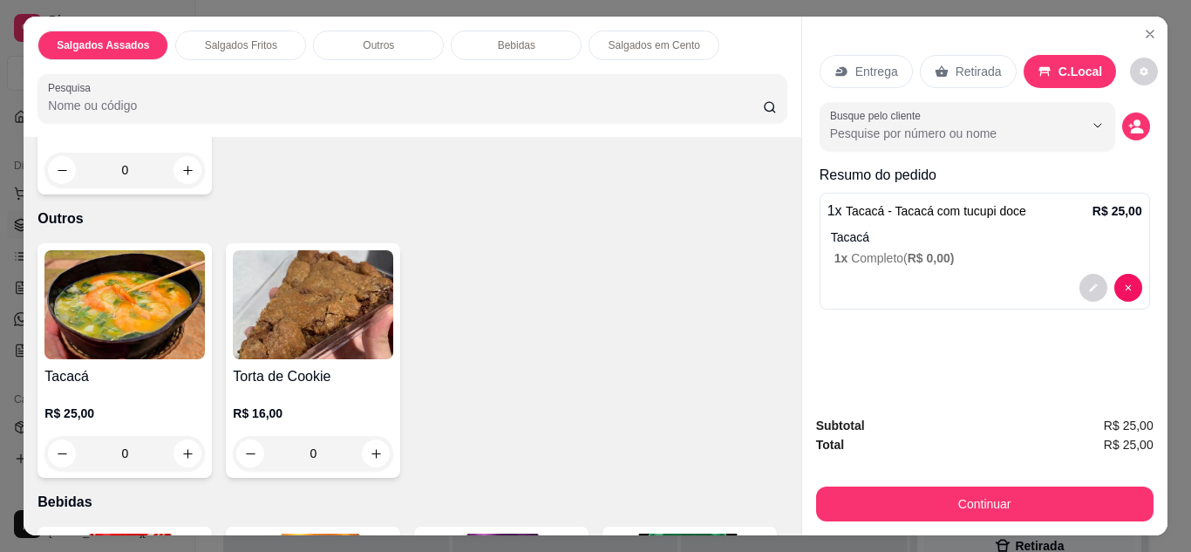
click at [855, 63] on p "Entrega" at bounding box center [876, 71] width 43 height 17
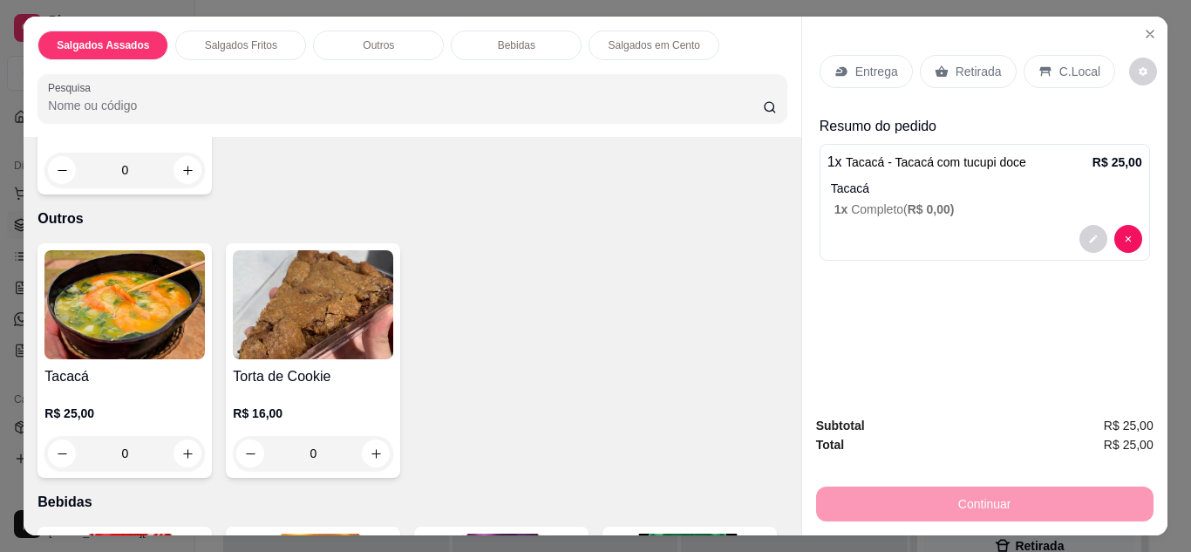
click at [889, 76] on div "Entrega" at bounding box center [866, 71] width 93 height 33
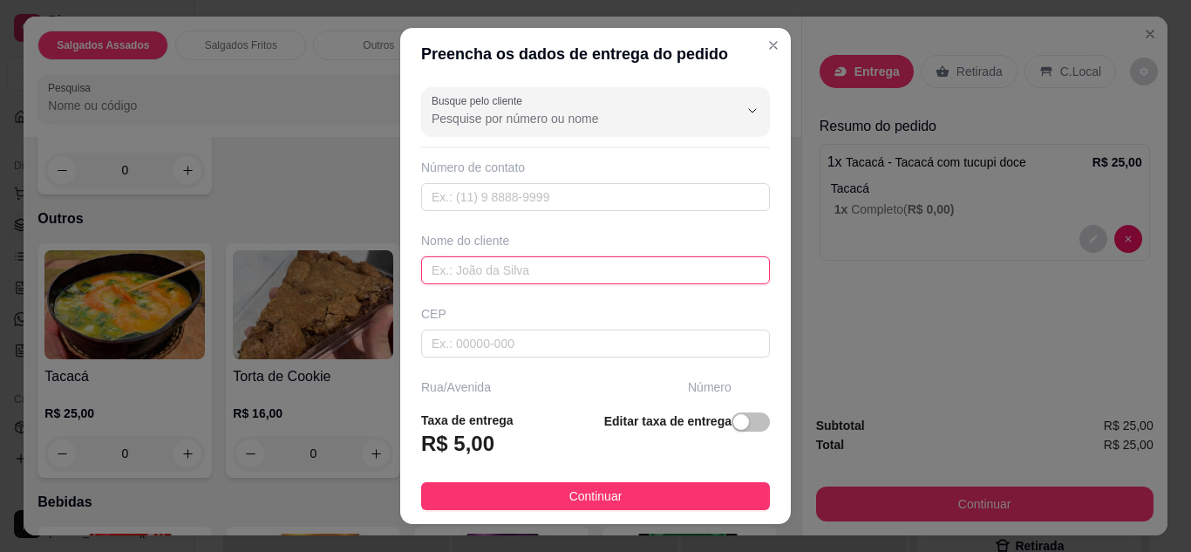
click at [633, 259] on input "text" at bounding box center [595, 270] width 349 height 28
type input "HERLIANE"
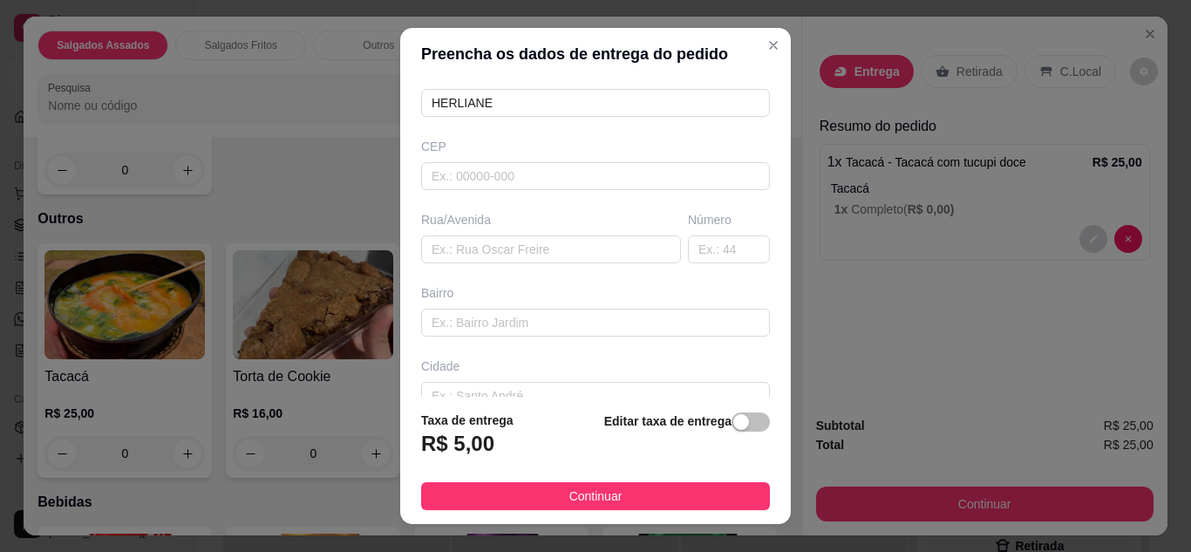
scroll to position [270, 0]
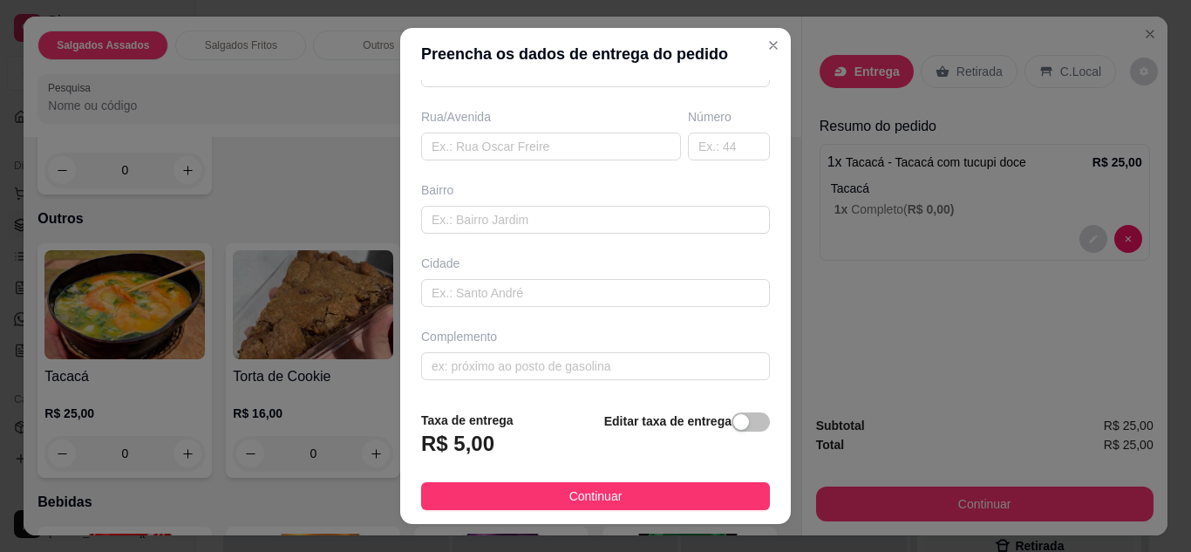
click at [701, 491] on button "Continuar" at bounding box center [595, 496] width 349 height 28
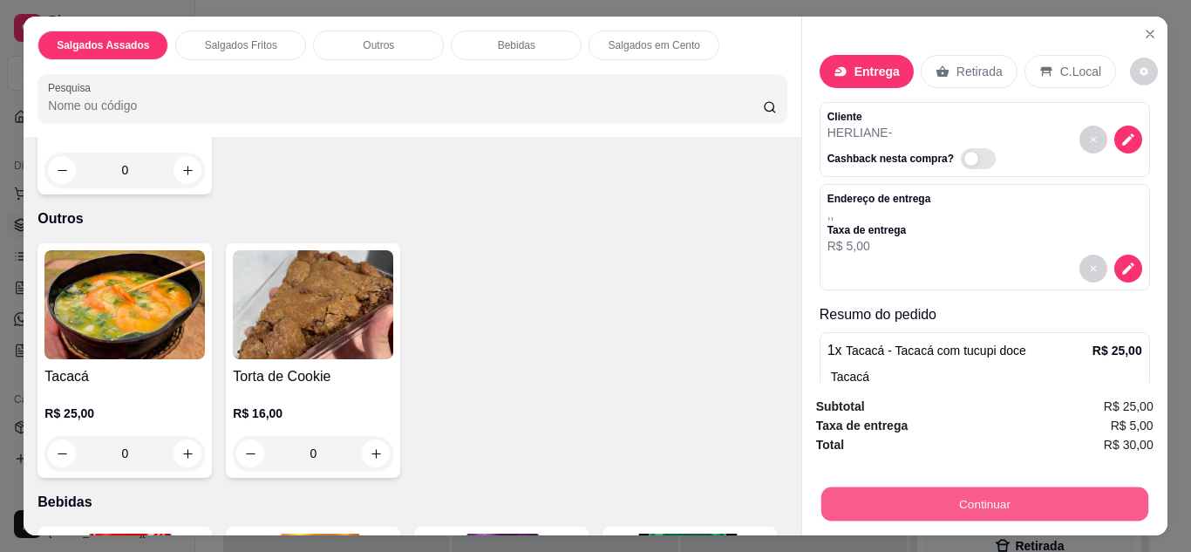
click at [932, 508] on button "Continuar" at bounding box center [983, 504] width 327 height 34
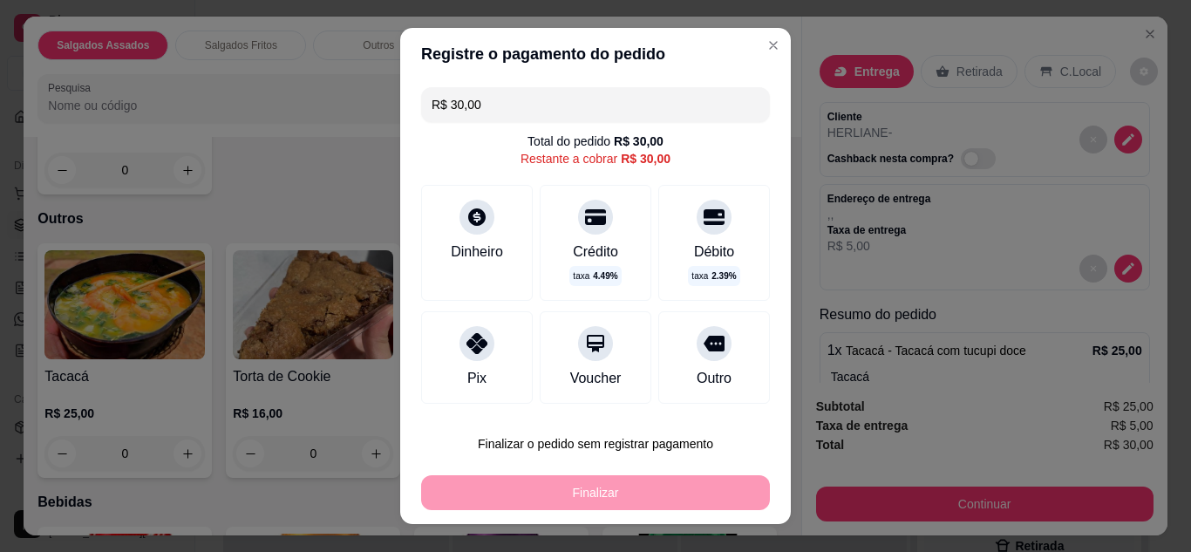
click at [490, 242] on div "Dinheiro" at bounding box center [477, 252] width 52 height 21
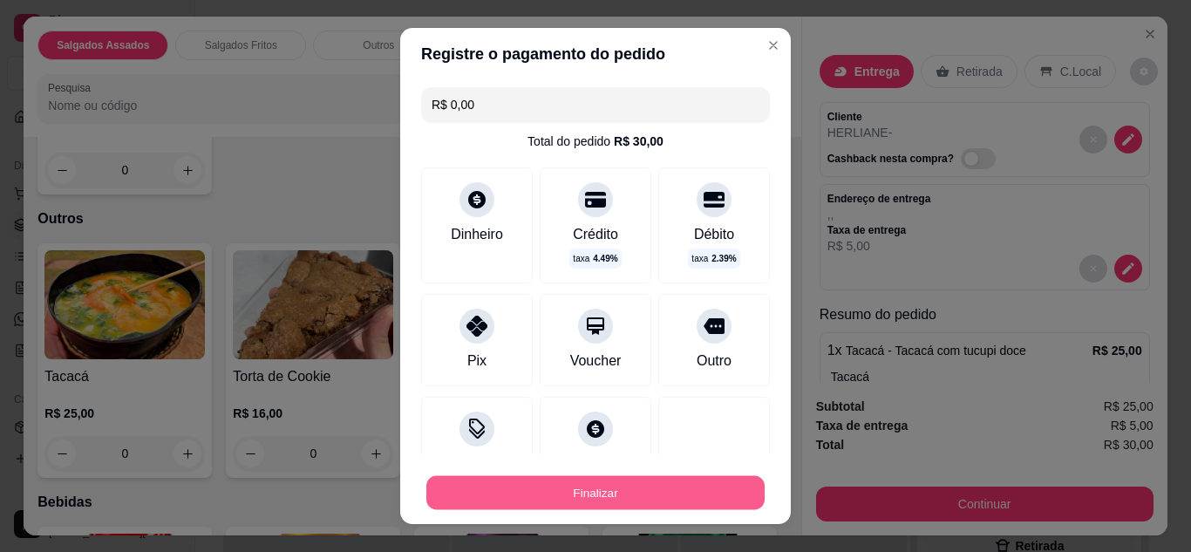
click at [646, 497] on button "Finalizar" at bounding box center [595, 493] width 338 height 34
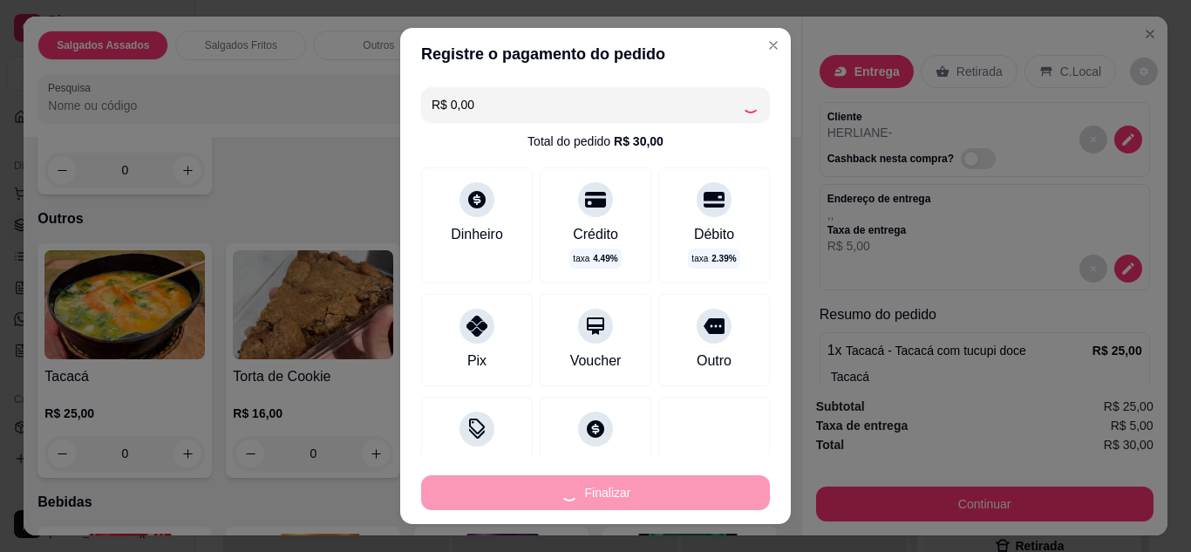
type input "-R$ 30,00"
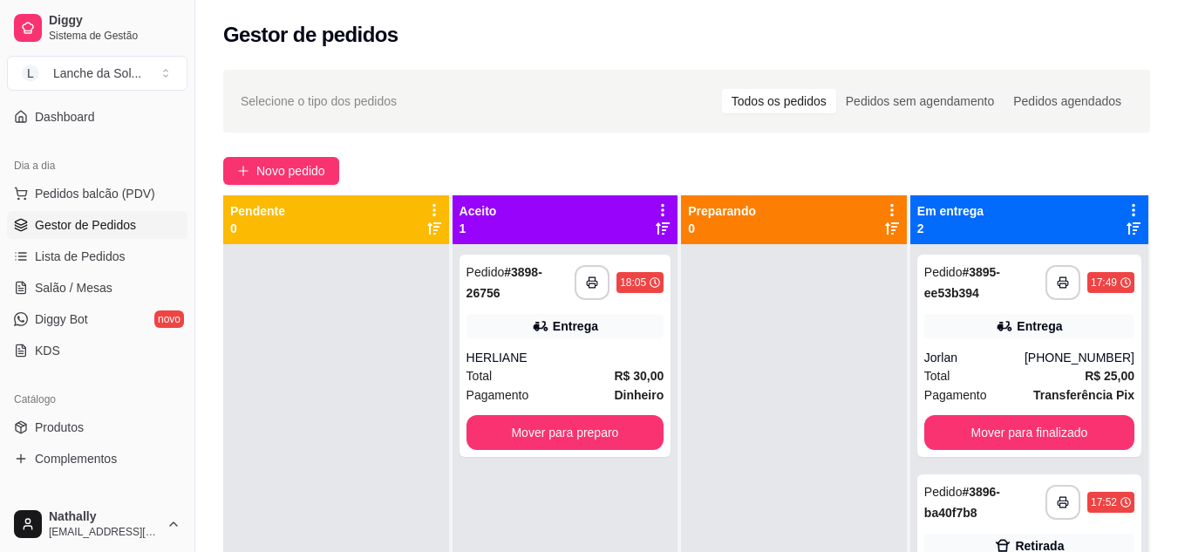
click at [1046, 368] on div "Total R$ 25,00" at bounding box center [1029, 375] width 210 height 19
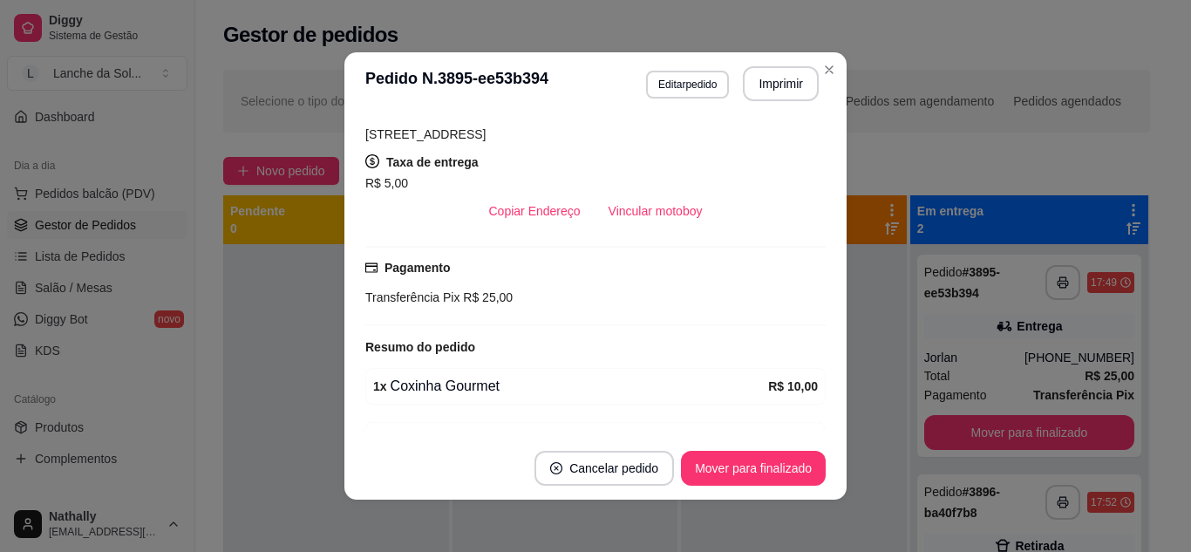
scroll to position [424, 0]
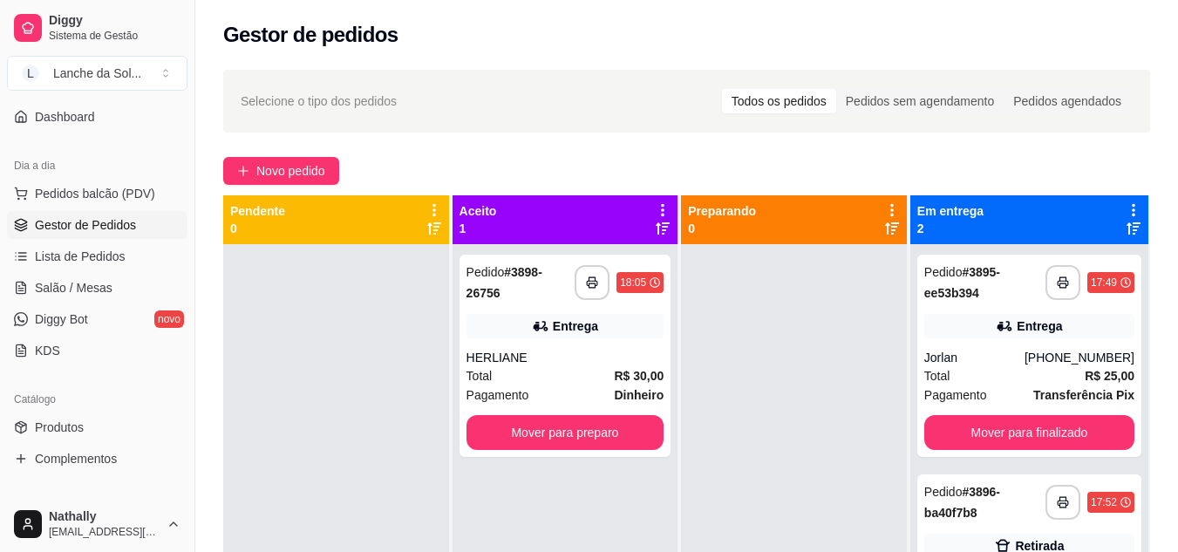
click at [592, 408] on div "**********" at bounding box center [565, 356] width 212 height 202
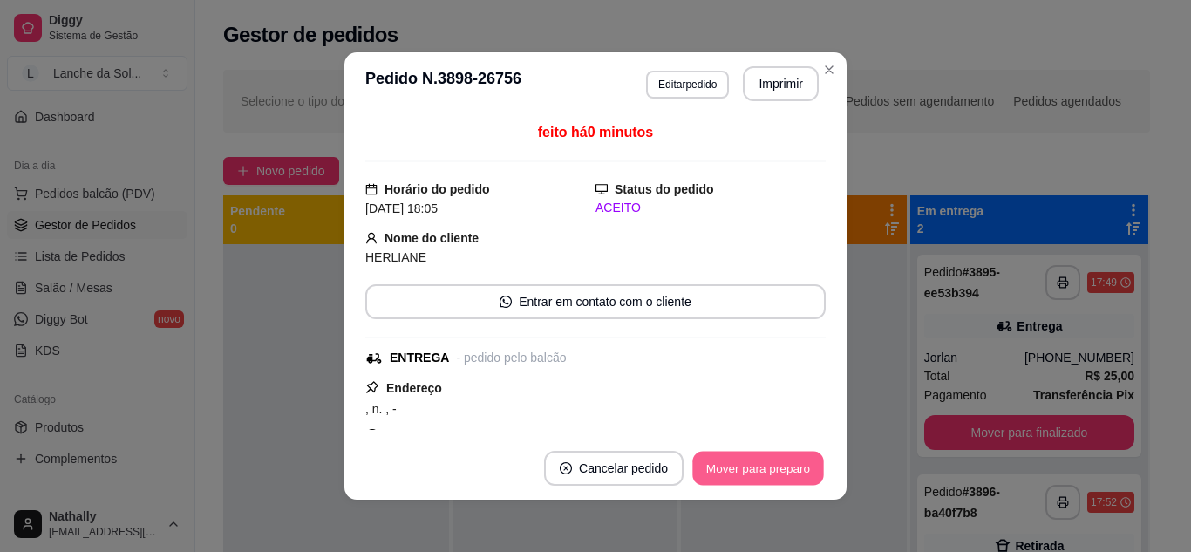
click at [739, 474] on button "Mover para preparo" at bounding box center [757, 469] width 131 height 34
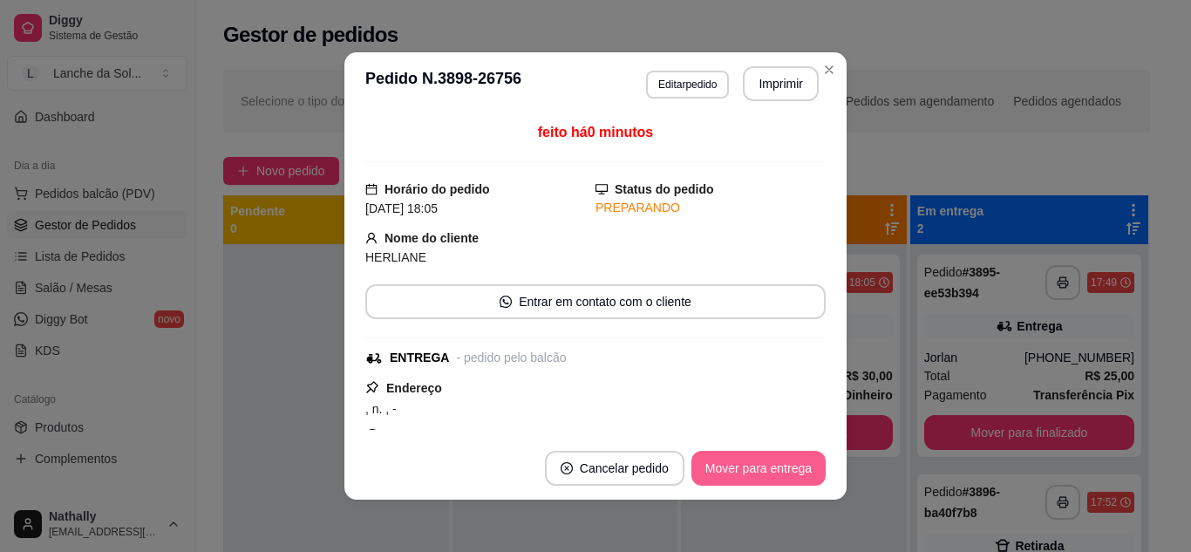
click at [739, 474] on button "Mover para entrega" at bounding box center [758, 468] width 134 height 35
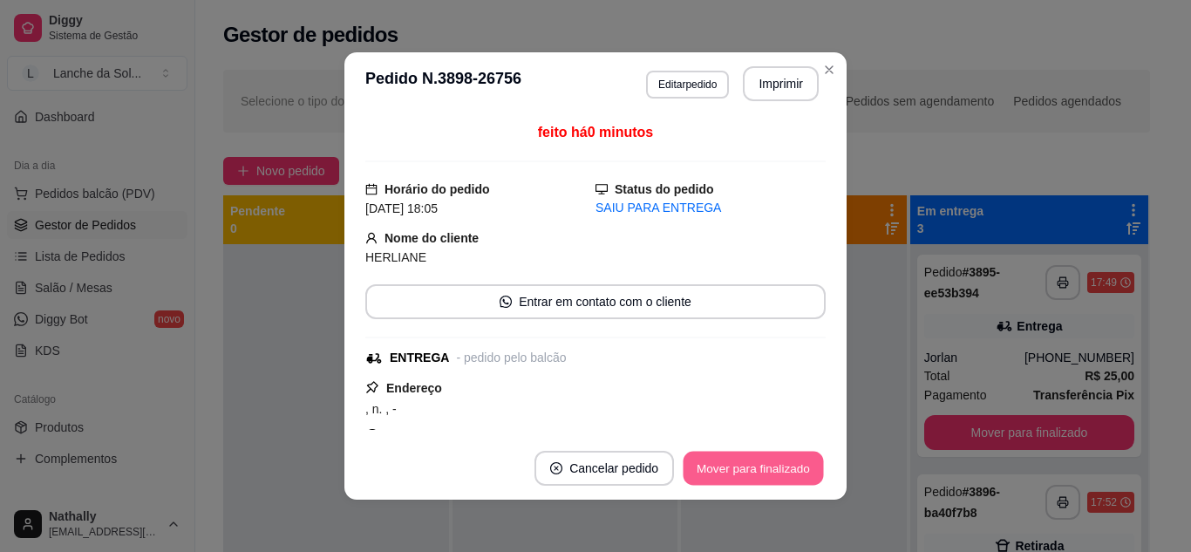
click at [739, 474] on button "Mover para finalizado" at bounding box center [754, 469] width 140 height 34
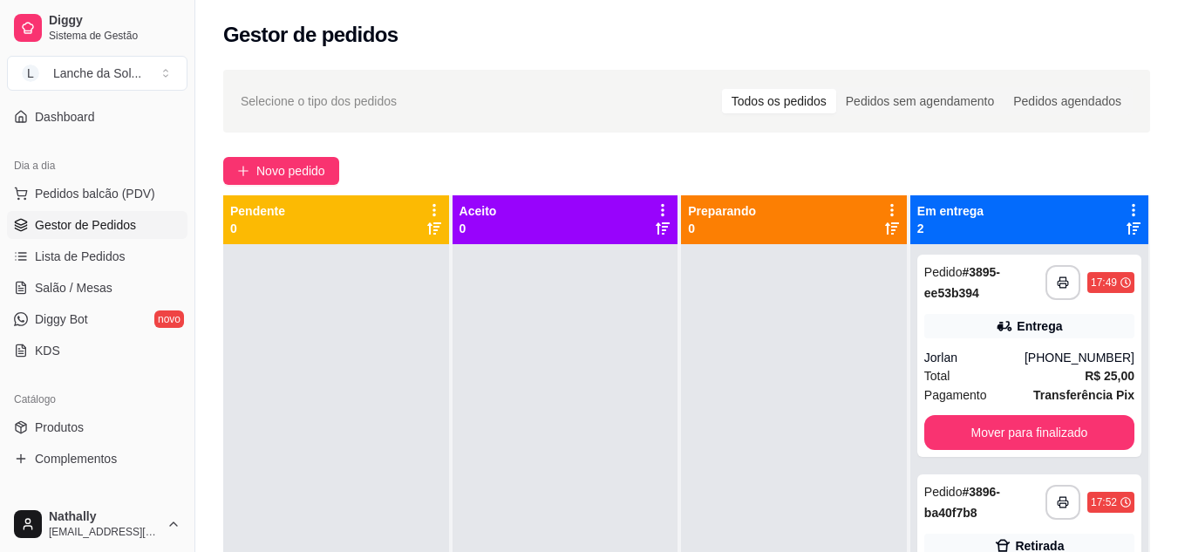
click at [102, 294] on span "Salão / Mesas" at bounding box center [74, 287] width 78 height 17
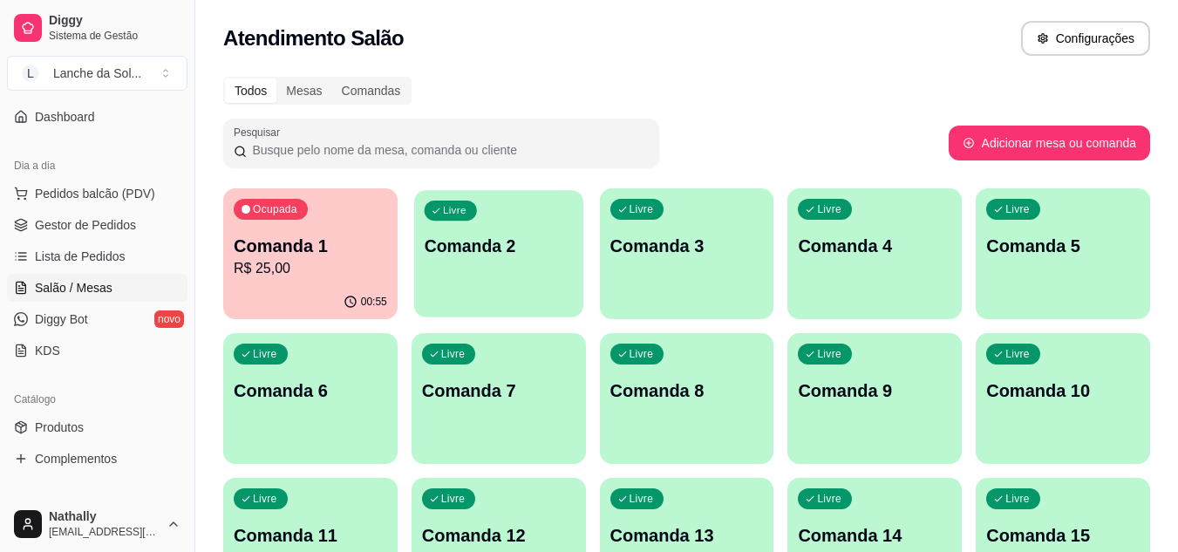
click at [496, 226] on div "Livre Comanda 2" at bounding box center [498, 243] width 169 height 106
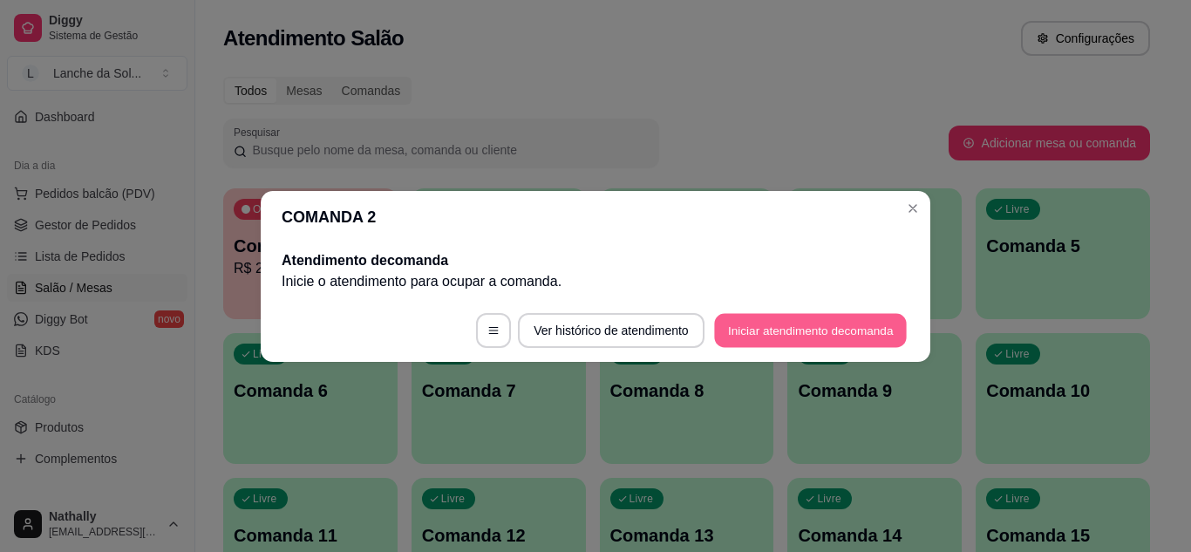
click at [759, 327] on button "Iniciar atendimento de comanda" at bounding box center [810, 330] width 193 height 34
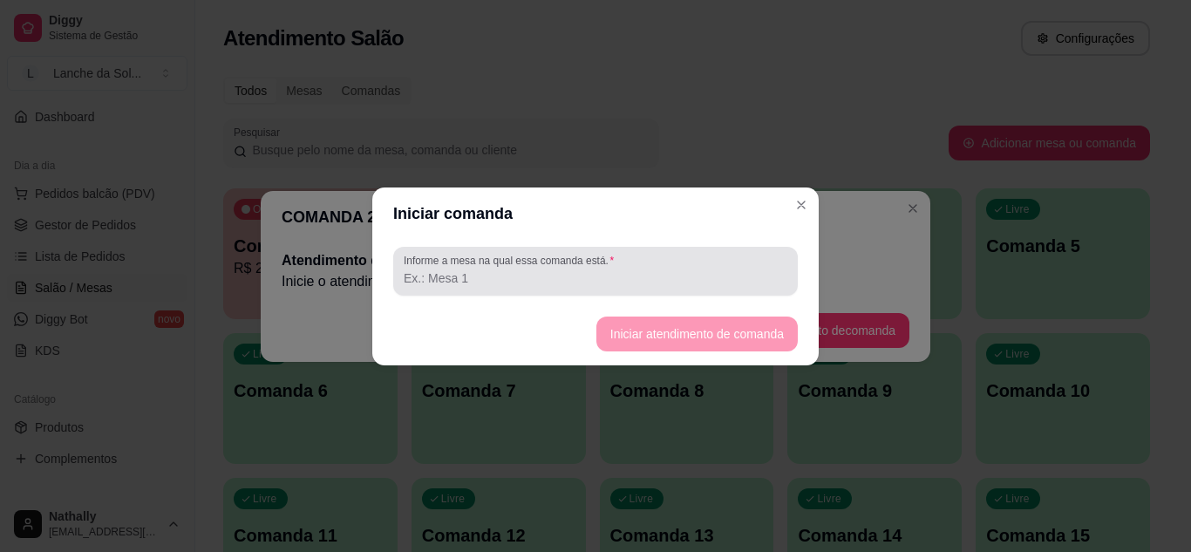
click at [636, 270] on input "Informe a mesa na qual essa comanda está." at bounding box center [596, 277] width 384 height 17
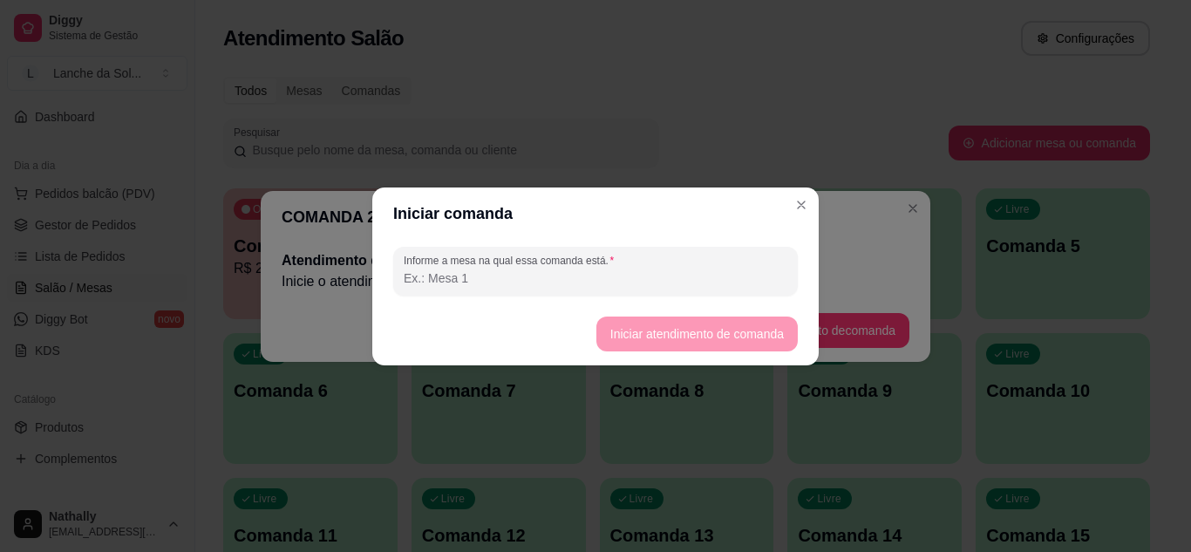
type input "h"
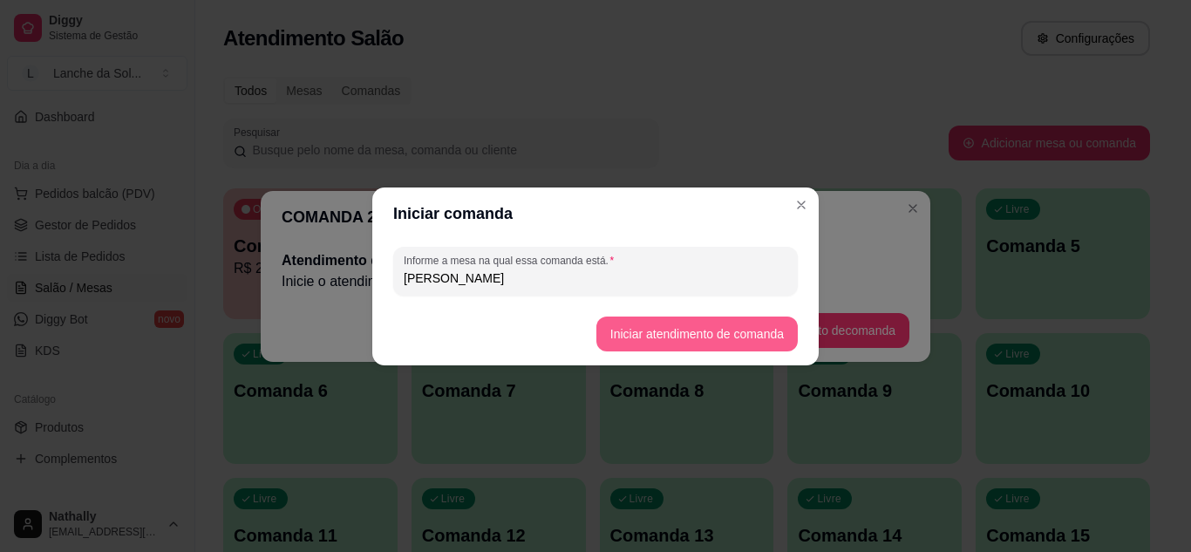
type input "[PERSON_NAME]"
click at [658, 316] on footer "Iniciar atendimento de comanda" at bounding box center [595, 334] width 446 height 63
click at [661, 335] on button "Iniciar atendimento de comanda" at bounding box center [696, 334] width 195 height 34
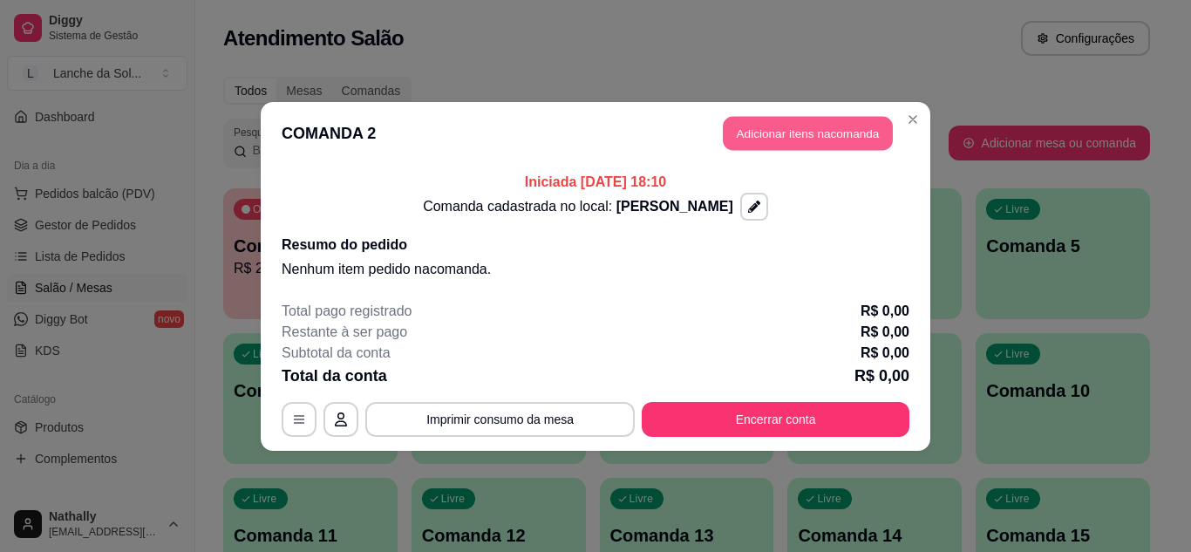
click at [769, 130] on button "Adicionar itens na comanda" at bounding box center [808, 133] width 170 height 34
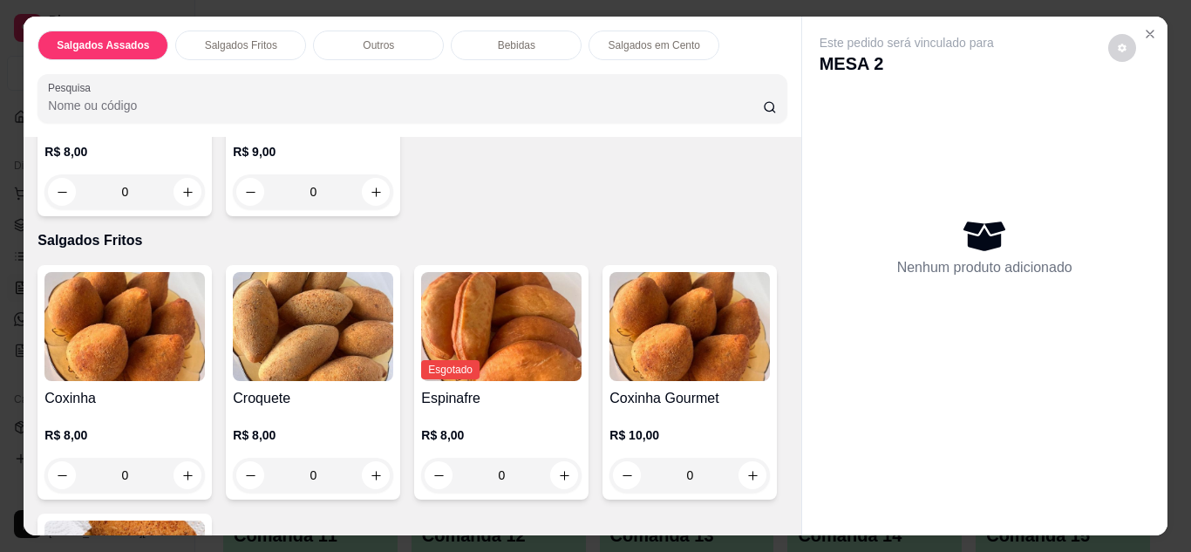
scroll to position [515, 0]
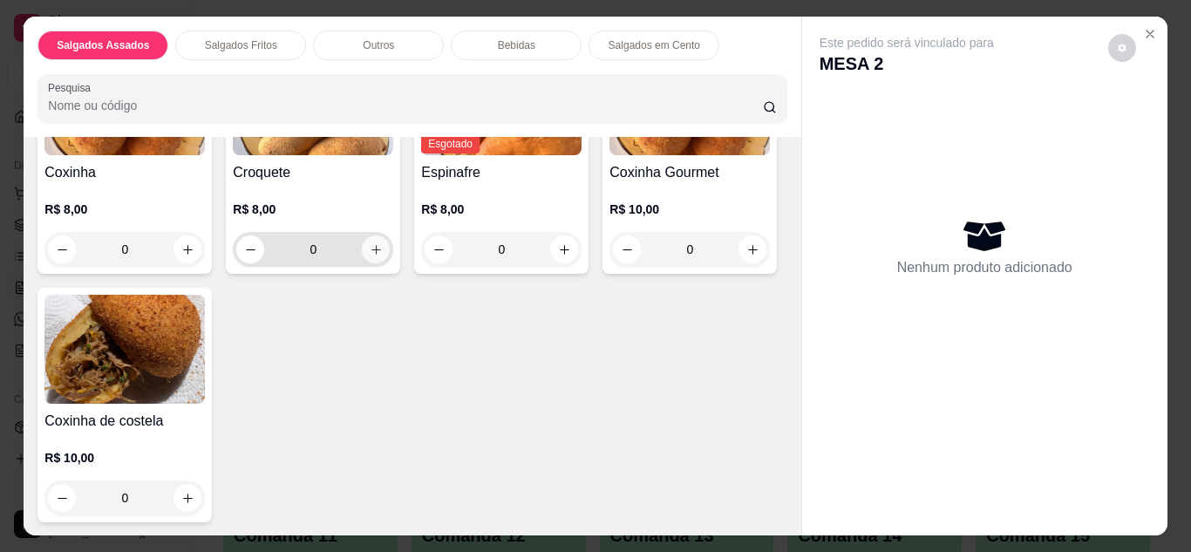
click at [373, 247] on icon "increase-product-quantity" at bounding box center [376, 249] width 13 height 13
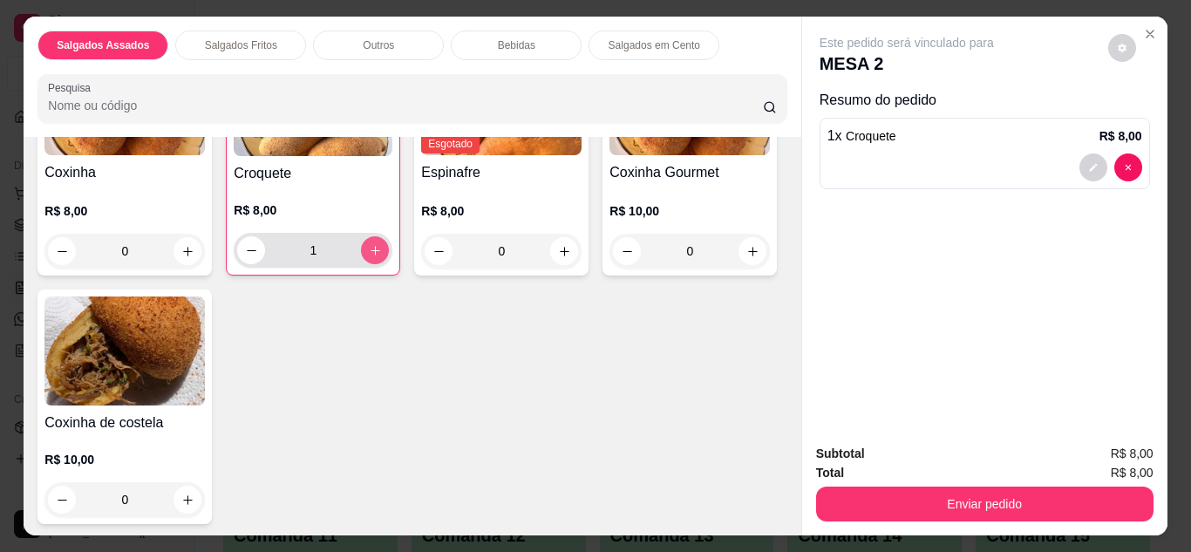
click at [373, 247] on icon "increase-product-quantity" at bounding box center [375, 250] width 13 height 13
type input "2"
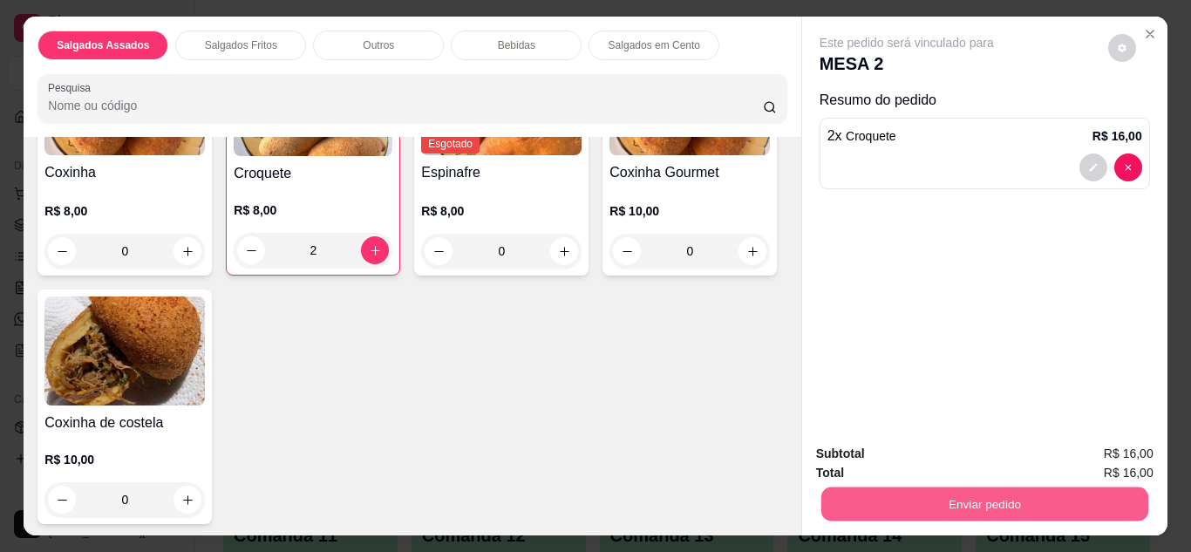
click at [971, 503] on button "Enviar pedido" at bounding box center [983, 504] width 327 height 34
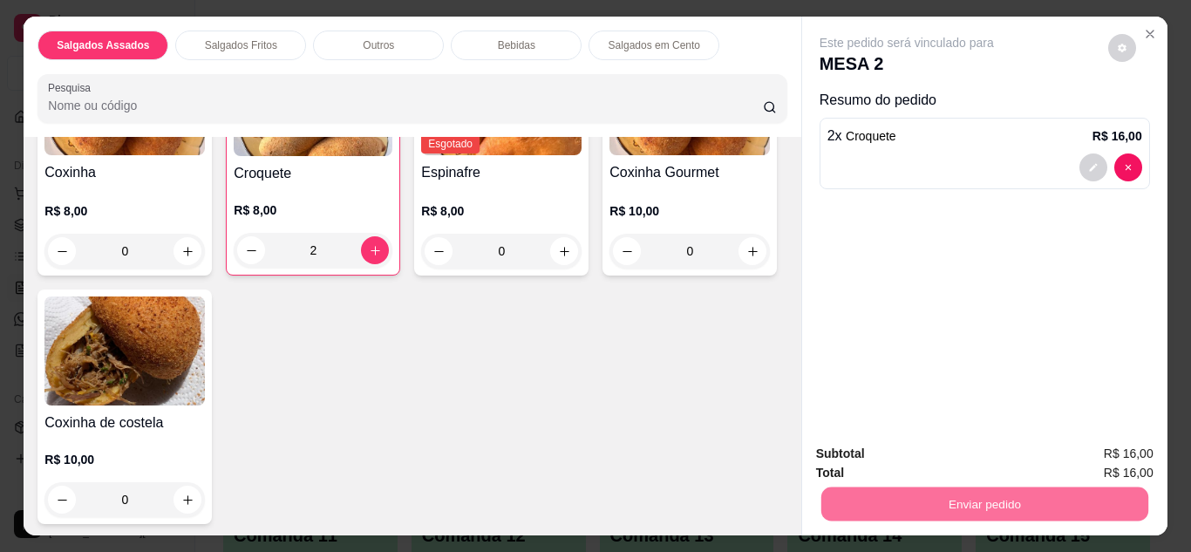
click at [1070, 451] on button "Enviar pedido" at bounding box center [1108, 455] width 96 height 32
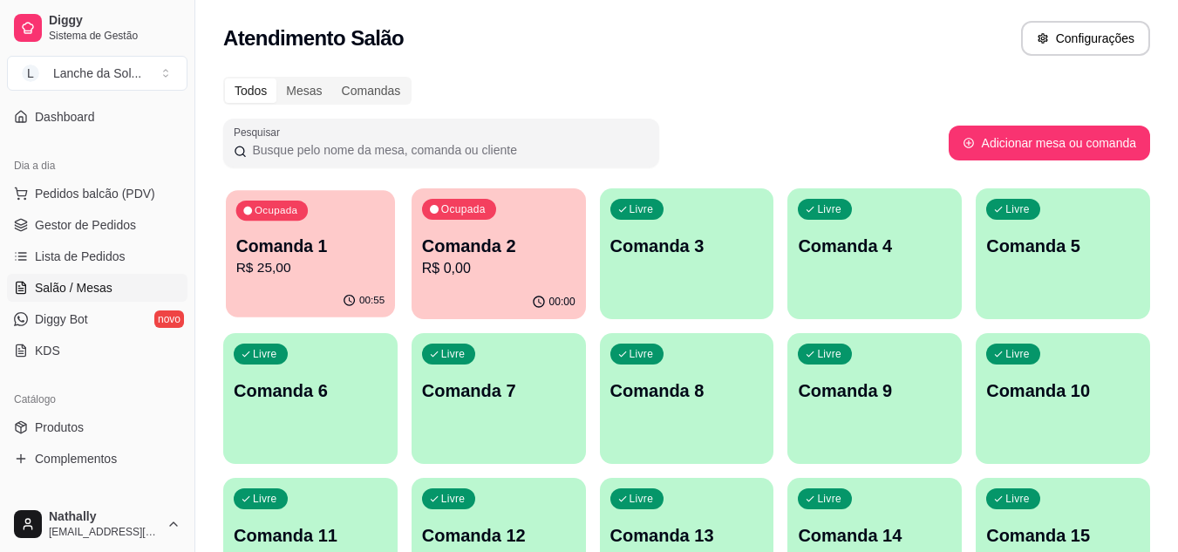
click at [263, 242] on p "Comanda 1" at bounding box center [310, 247] width 149 height 24
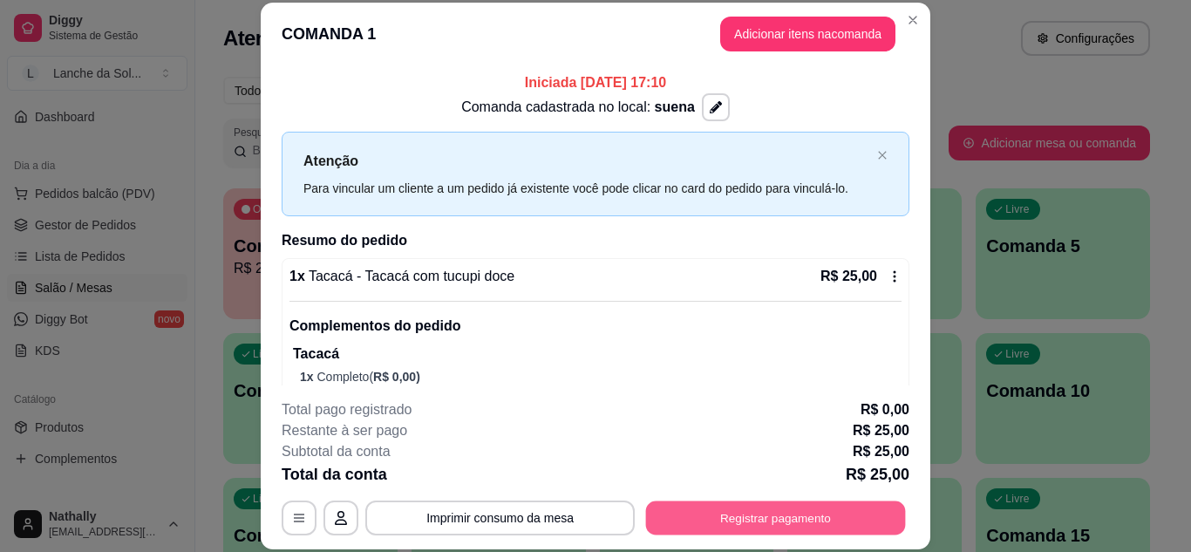
click at [711, 513] on button "Registrar pagamento" at bounding box center [776, 517] width 260 height 34
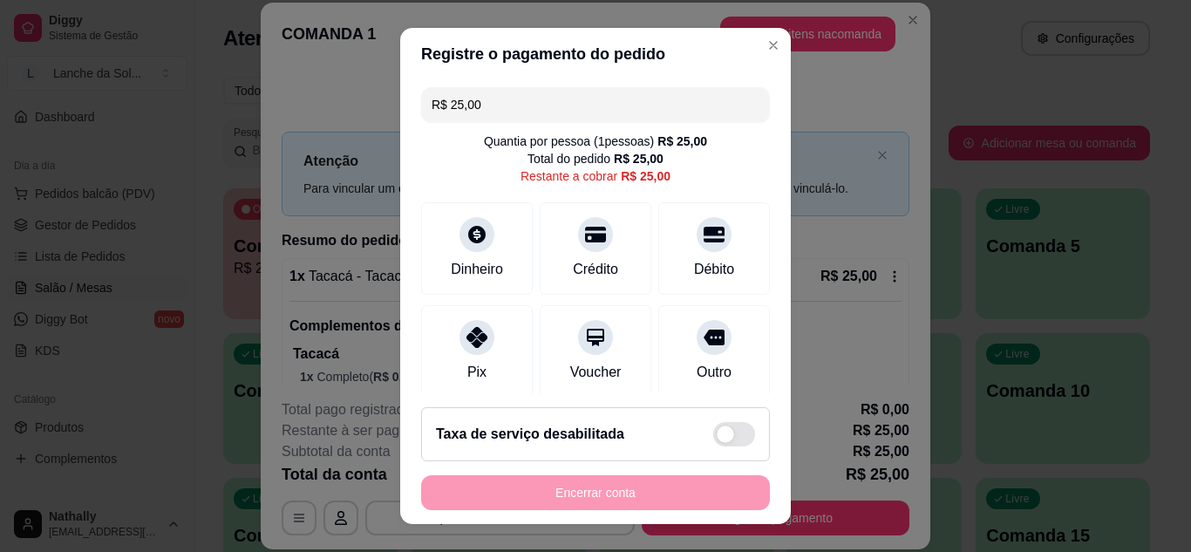
click at [468, 327] on icon at bounding box center [476, 337] width 21 height 21
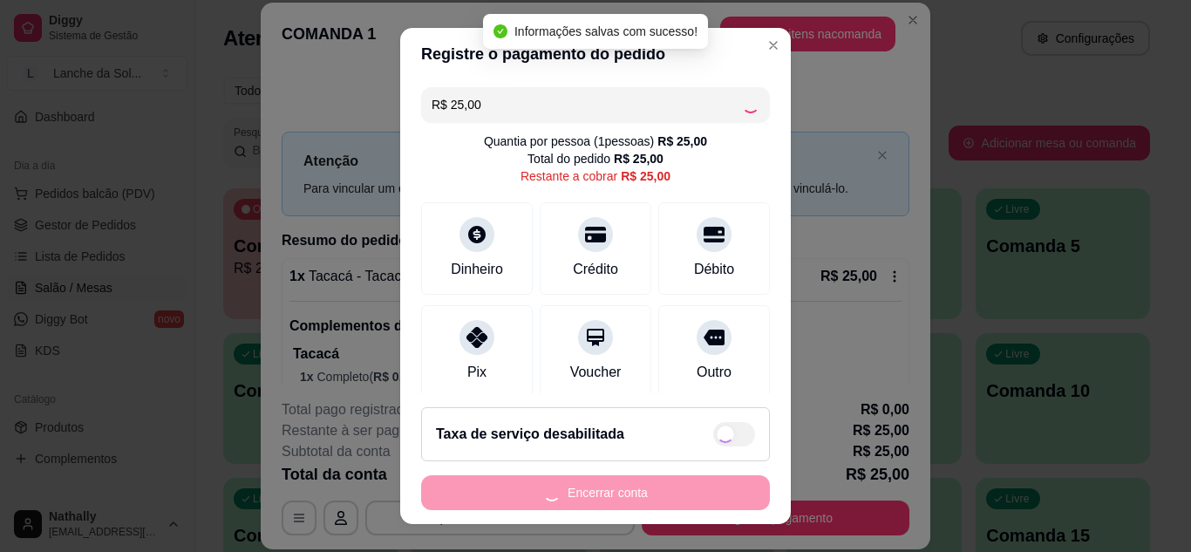
type input "R$ 0,00"
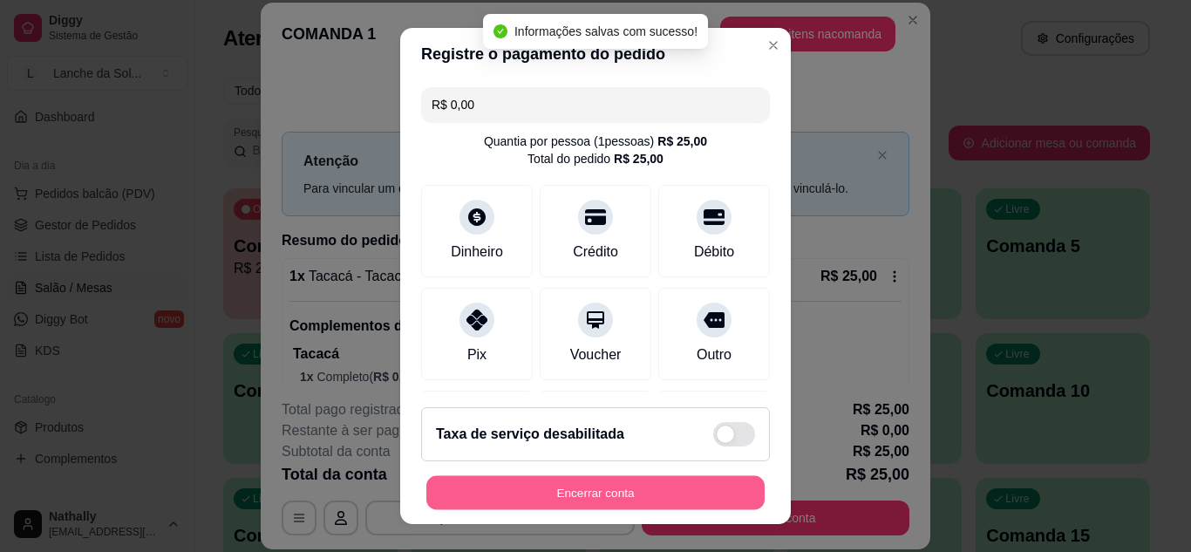
click at [611, 501] on button "Encerrar conta" at bounding box center [595, 493] width 338 height 34
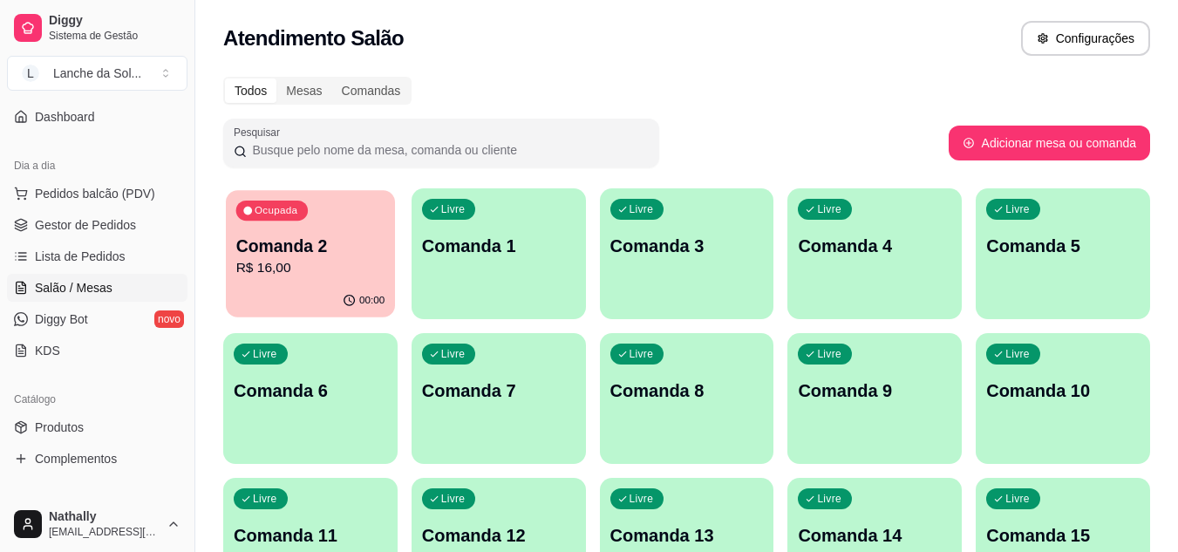
click at [322, 215] on div "Ocupada Comanda 2 R$ 16,00" at bounding box center [310, 237] width 169 height 94
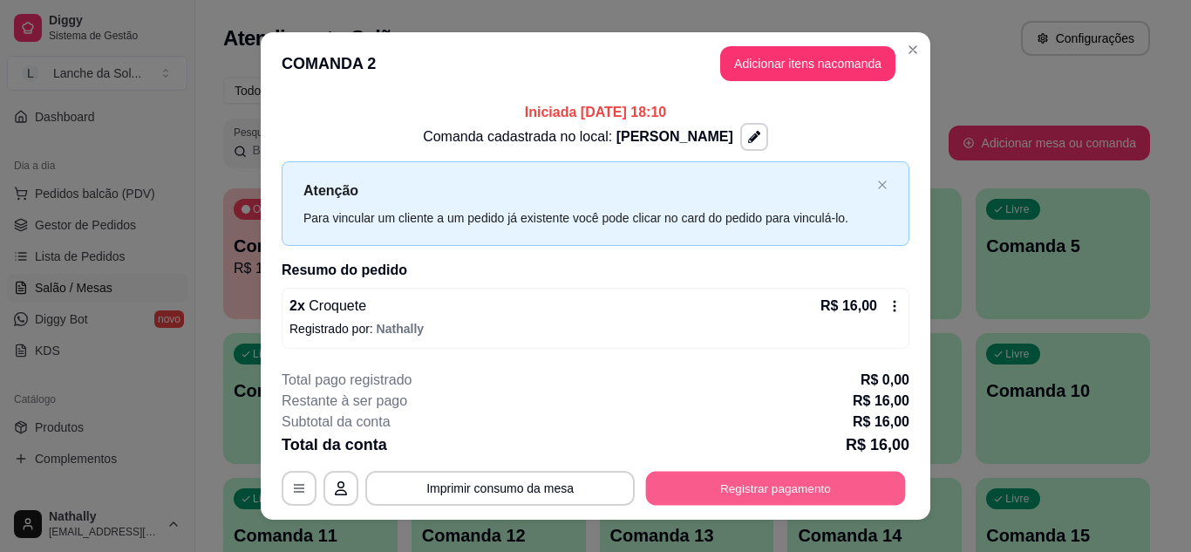
click at [758, 495] on button "Registrar pagamento" at bounding box center [776, 489] width 260 height 34
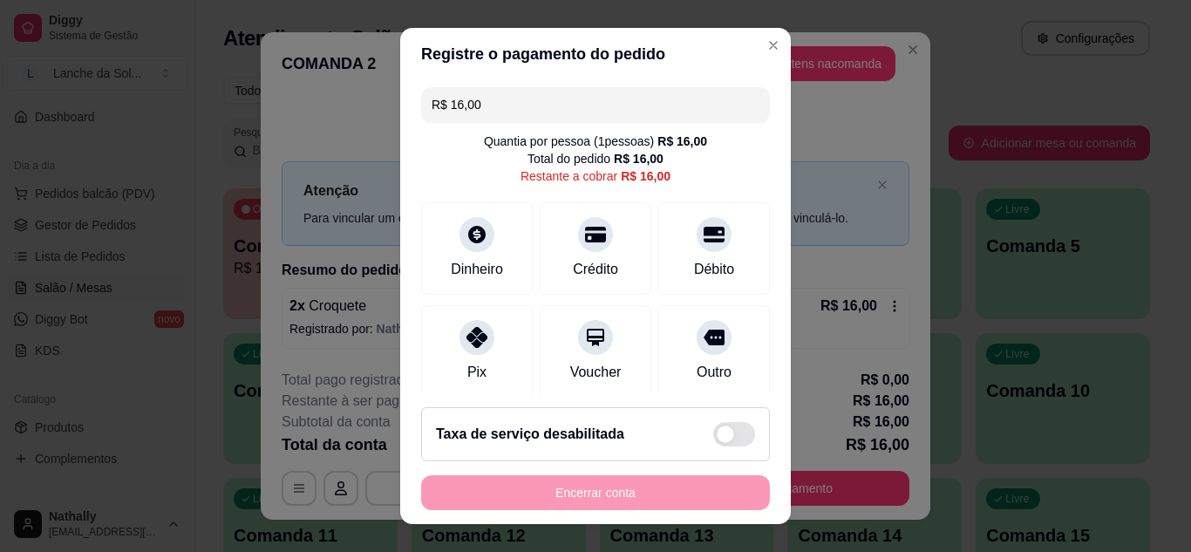
click at [482, 344] on div at bounding box center [476, 337] width 35 height 35
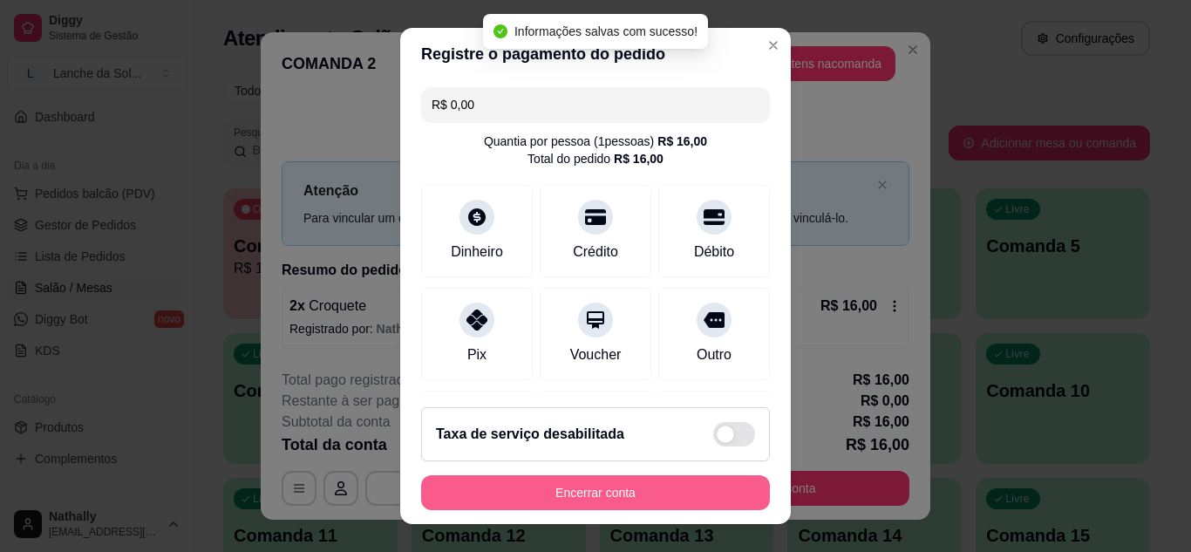
type input "R$ 0,00"
click at [581, 499] on button "Encerrar conta" at bounding box center [595, 493] width 338 height 34
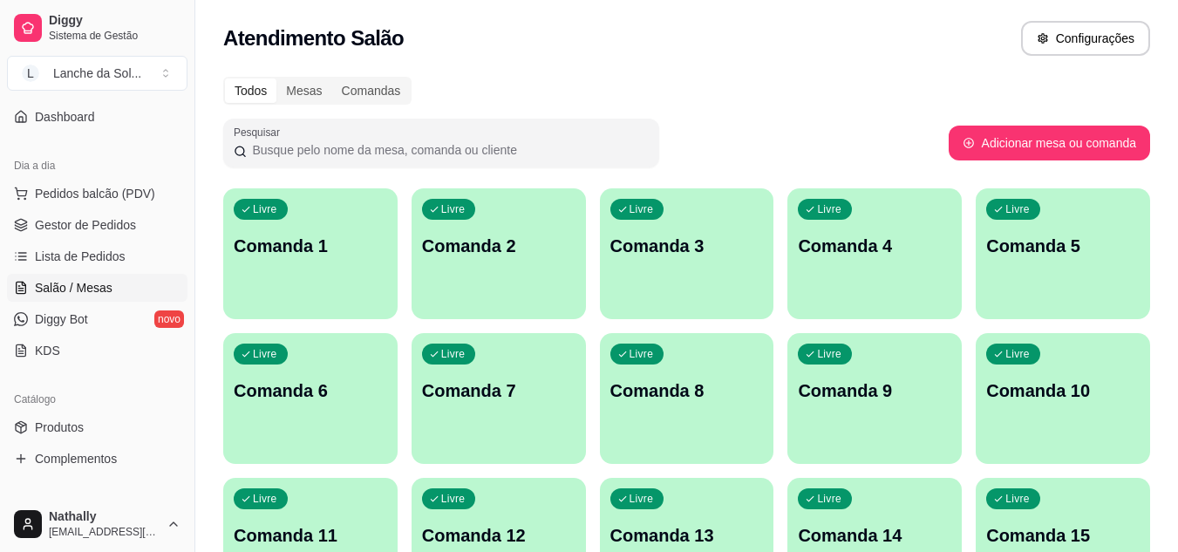
click at [113, 191] on span "Pedidos balcão (PDV)" at bounding box center [95, 193] width 120 height 17
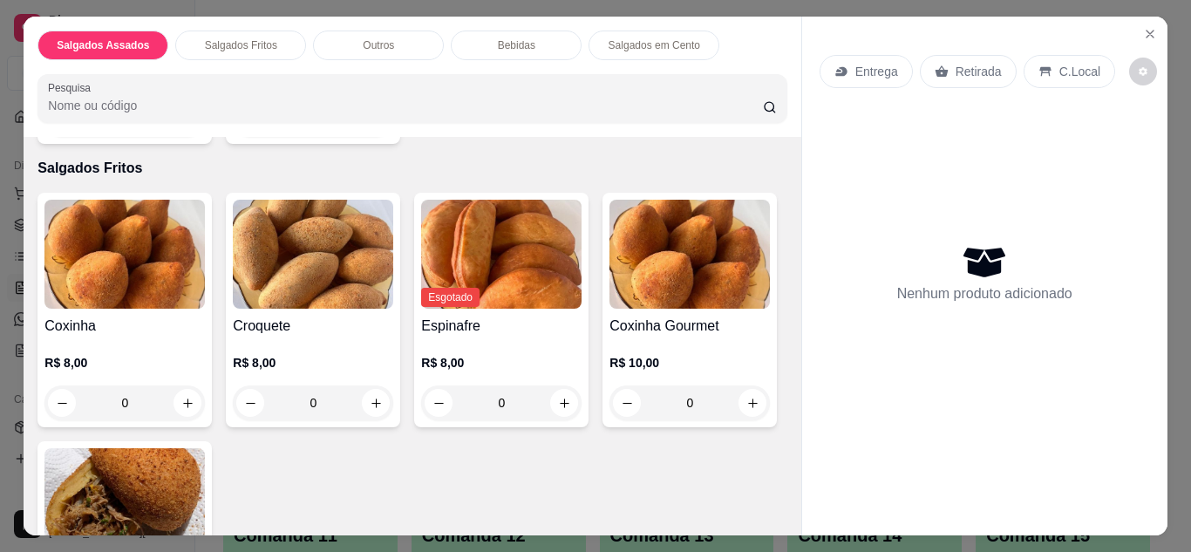
scroll to position [400, 0]
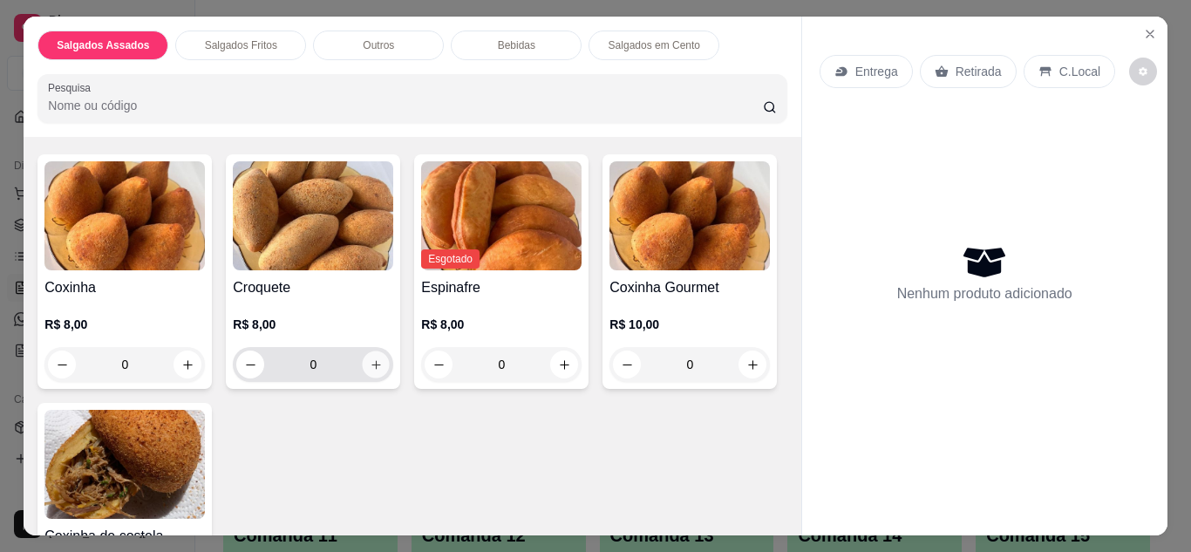
click at [373, 361] on icon "increase-product-quantity" at bounding box center [376, 364] width 13 height 13
type input "1"
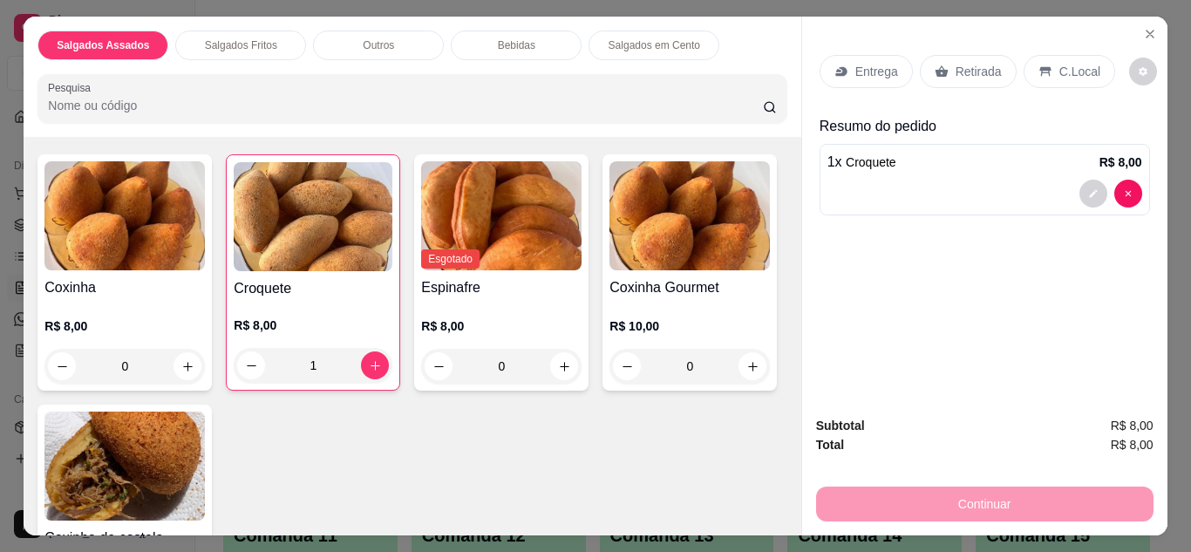
scroll to position [515, 0]
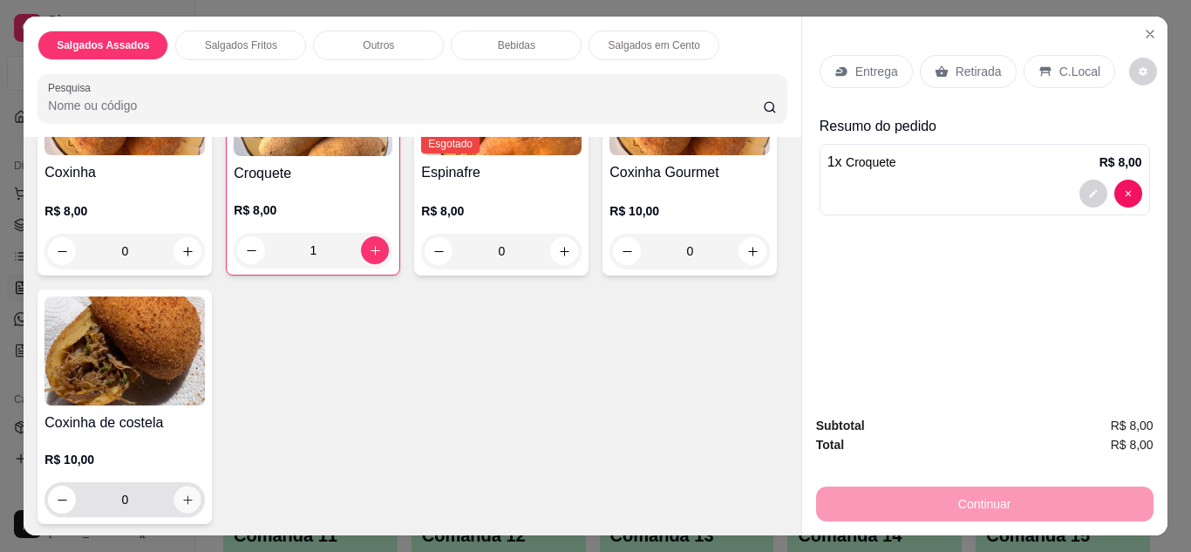
click at [194, 494] on icon "increase-product-quantity" at bounding box center [187, 500] width 13 height 13
type input "1"
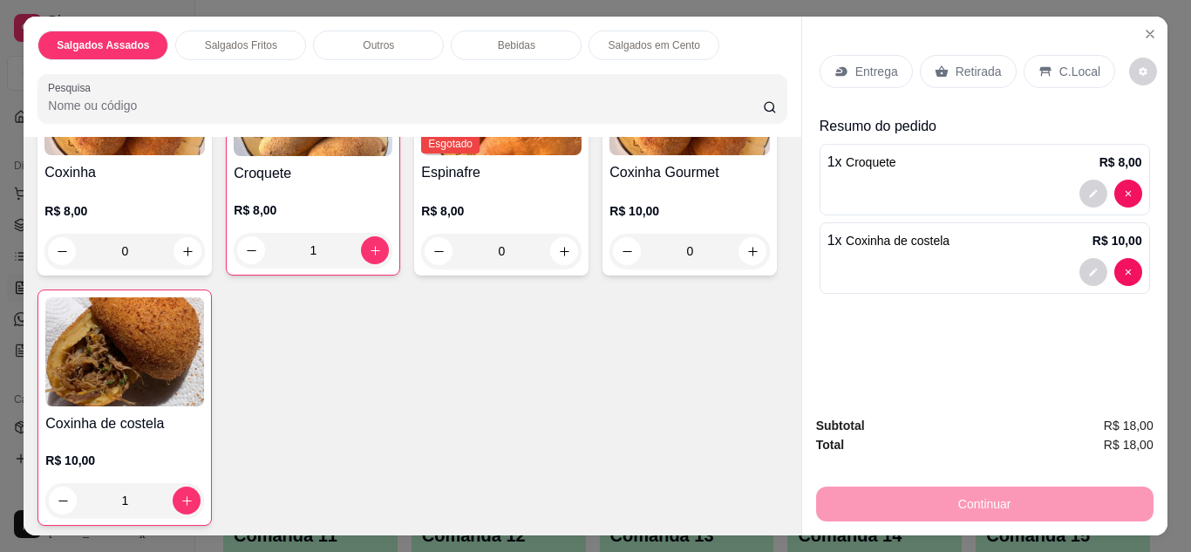
click at [1059, 63] on p "C.Local" at bounding box center [1079, 71] width 41 height 17
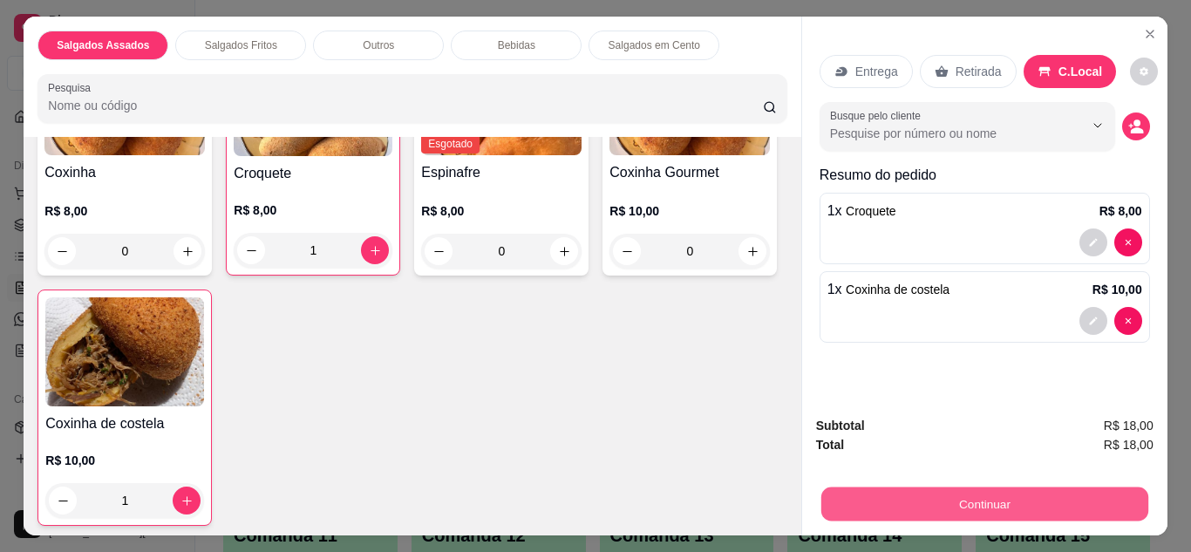
click at [983, 497] on button "Continuar" at bounding box center [983, 504] width 327 height 34
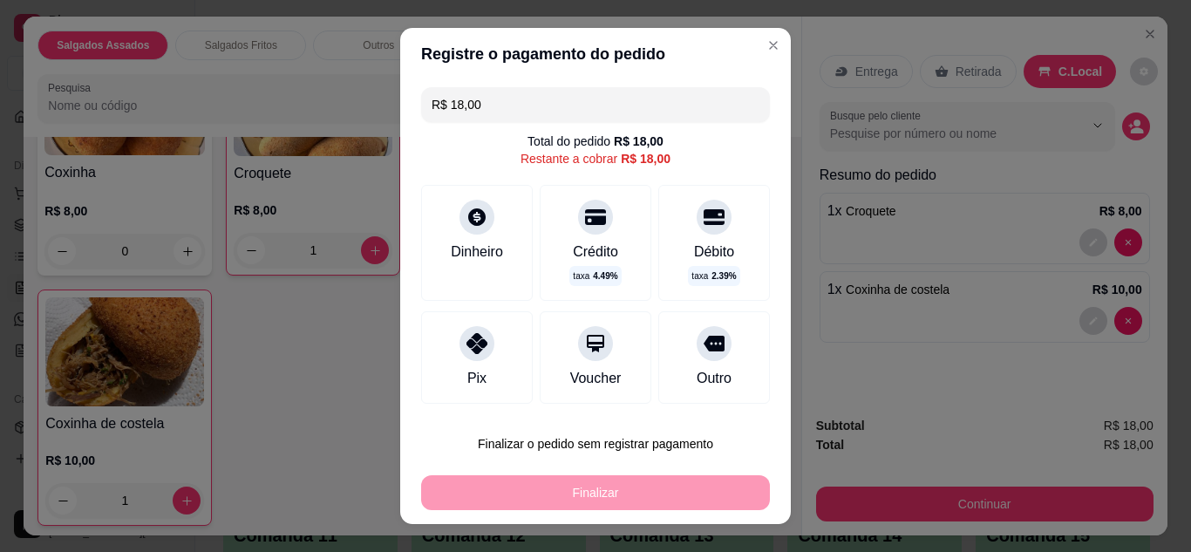
click at [598, 231] on div "Crédito taxa 4.49 %" at bounding box center [596, 243] width 112 height 116
type input "R$ 0,00"
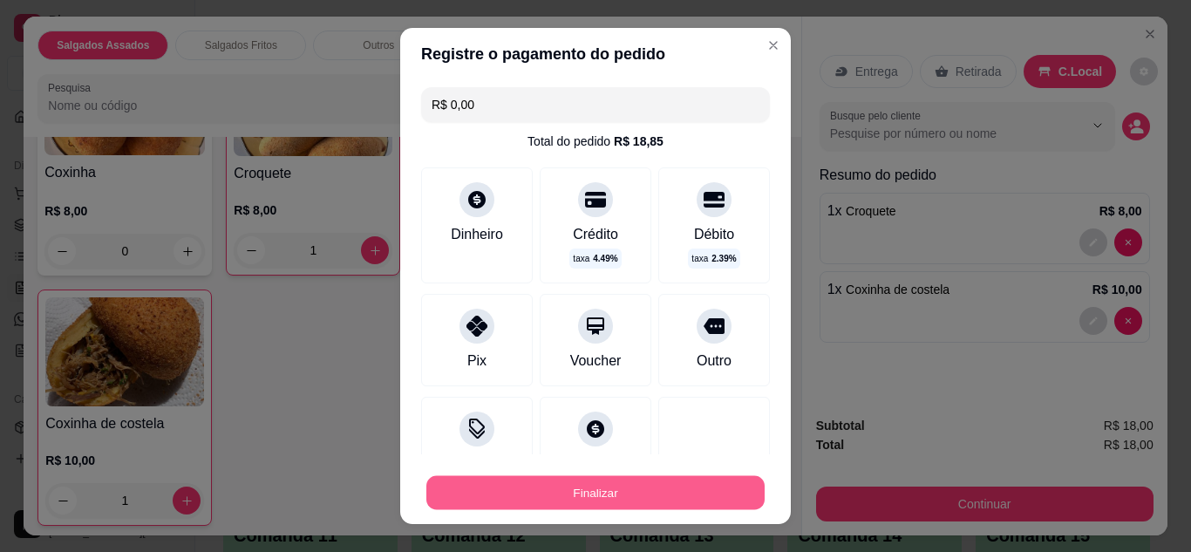
click at [645, 497] on button "Finalizar" at bounding box center [595, 493] width 338 height 34
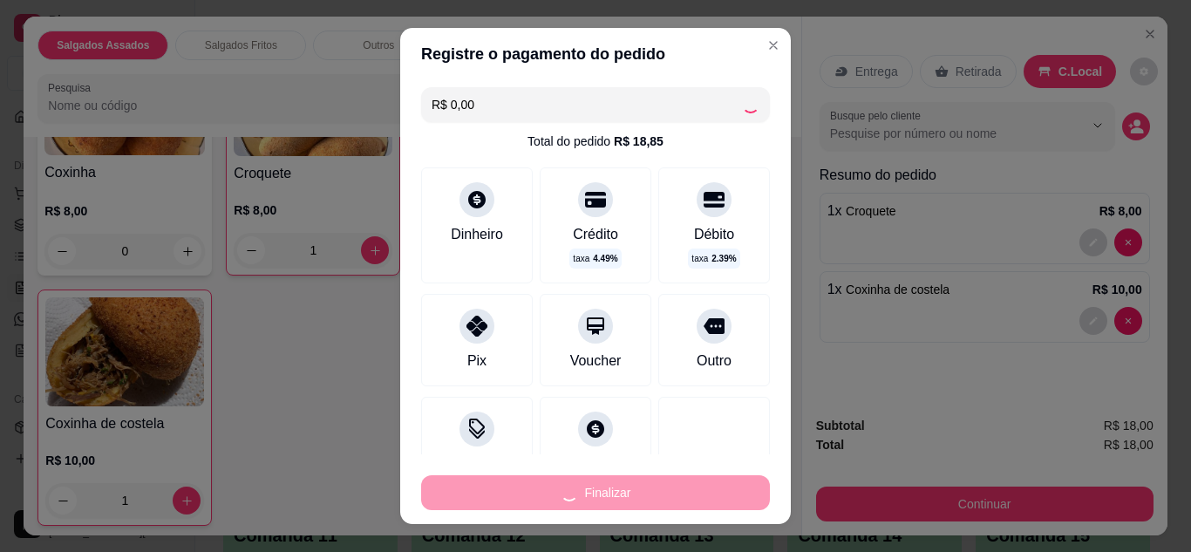
type input "0"
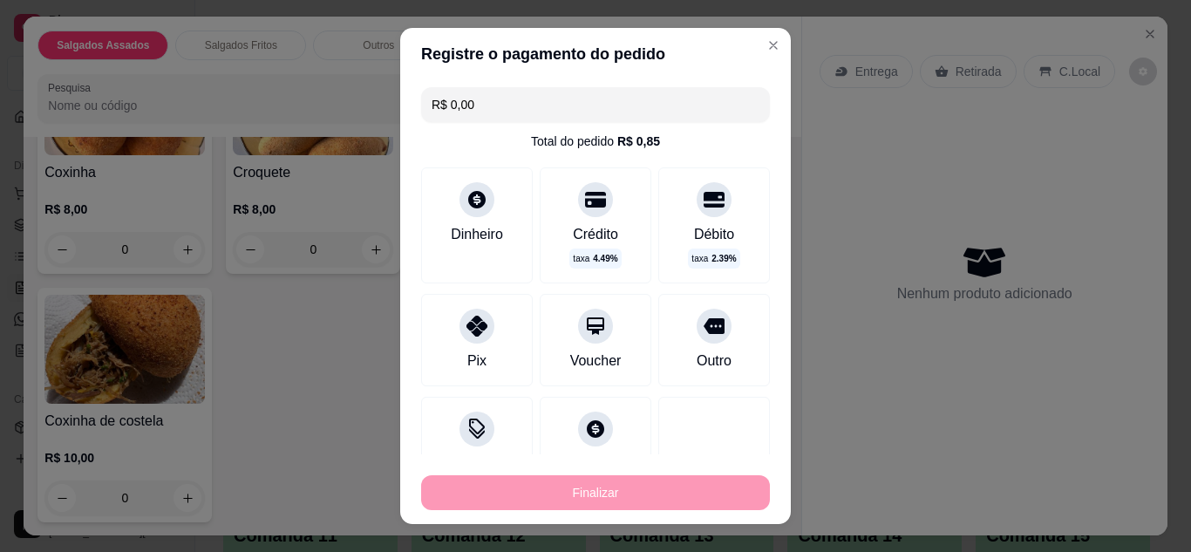
type input "-R$ 18,00"
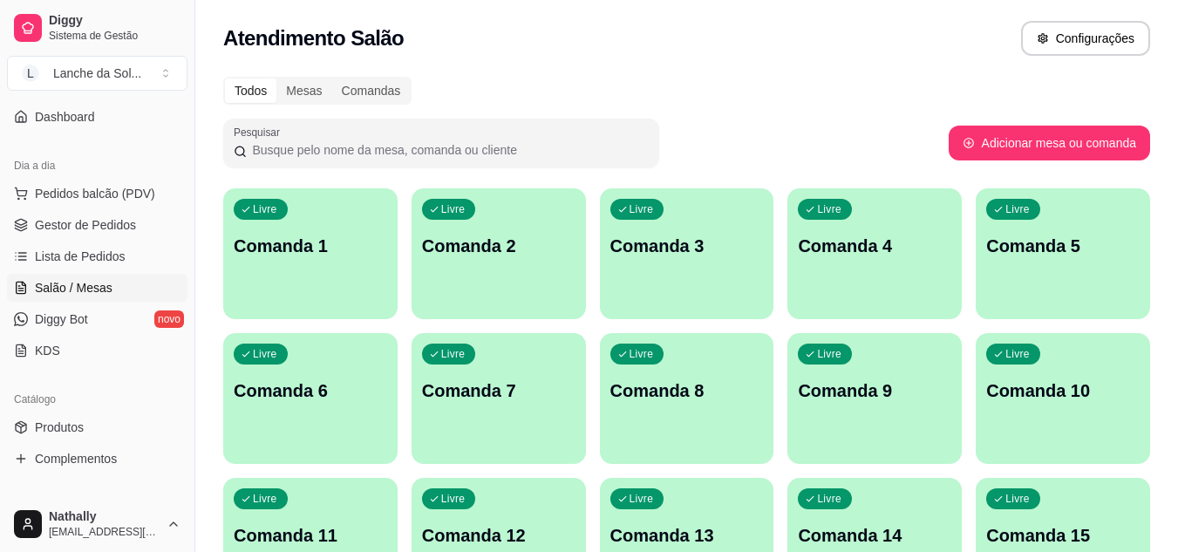
click at [112, 195] on span "Pedidos balcão (PDV)" at bounding box center [95, 193] width 120 height 17
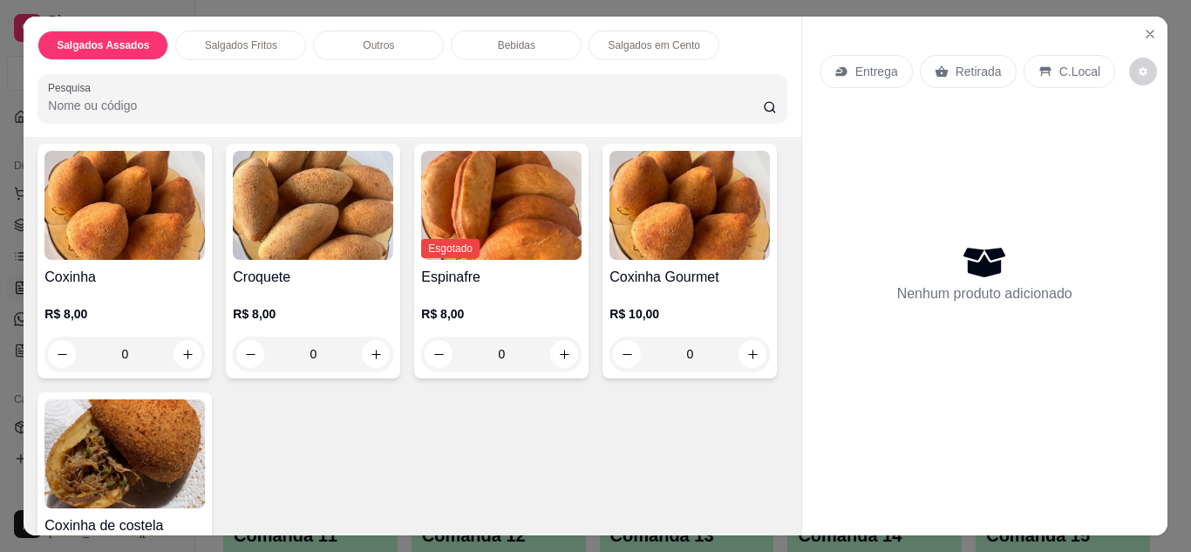
scroll to position [416, 0]
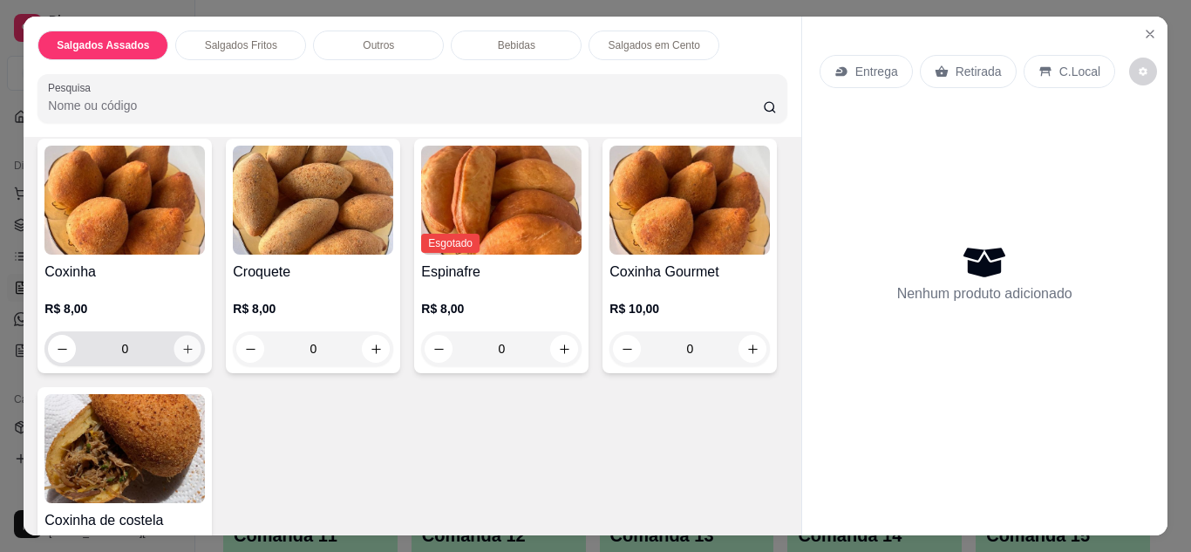
click at [184, 344] on icon "increase-product-quantity" at bounding box center [187, 349] width 13 height 13
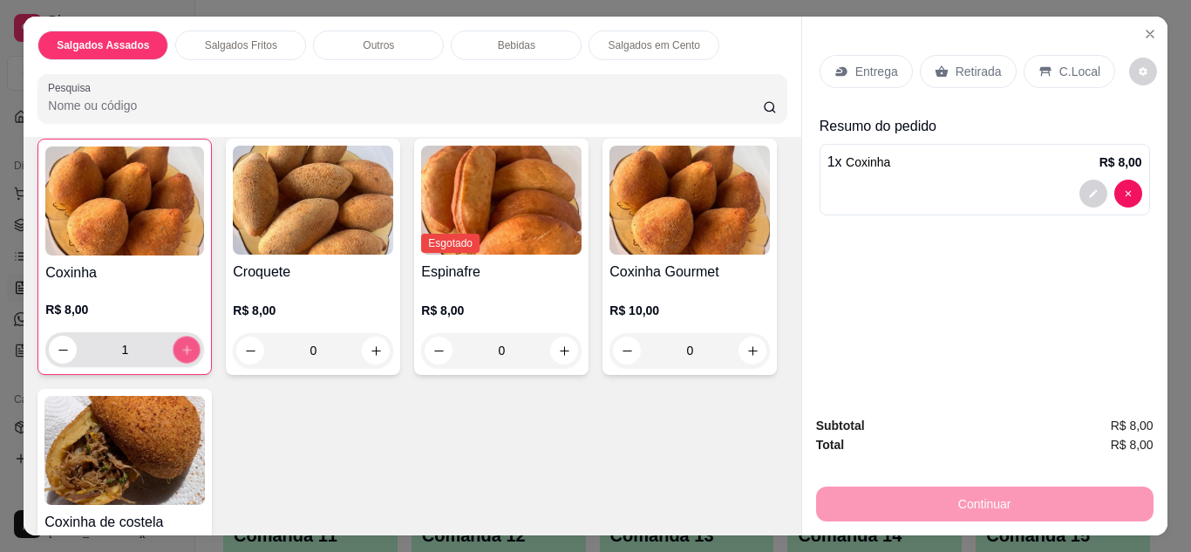
click at [184, 345] on icon "increase-product-quantity" at bounding box center [186, 349] width 9 height 9
type input "2"
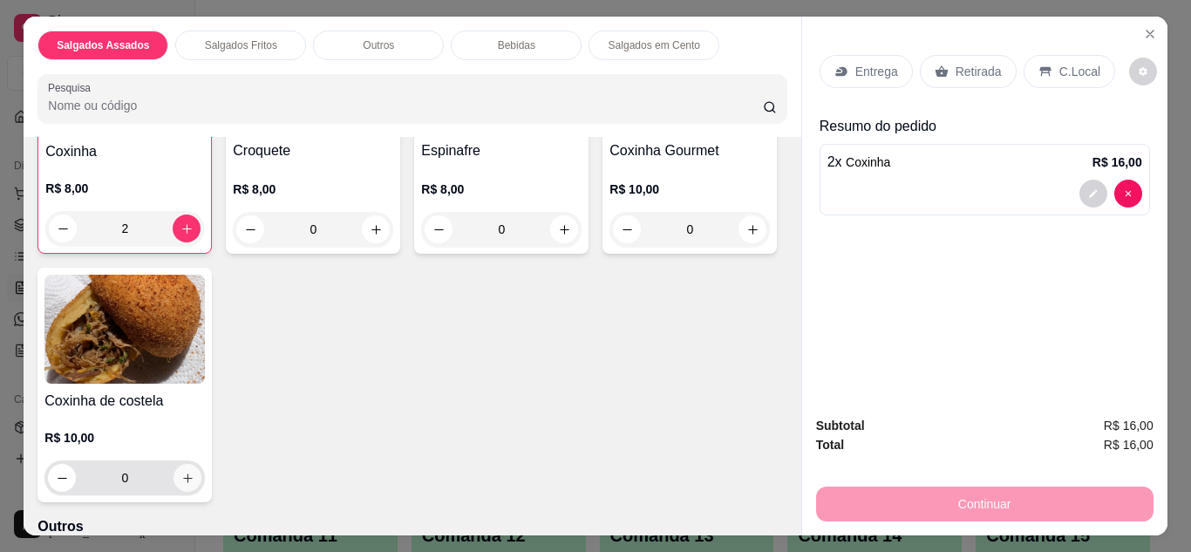
click at [194, 472] on icon "increase-product-quantity" at bounding box center [187, 478] width 13 height 13
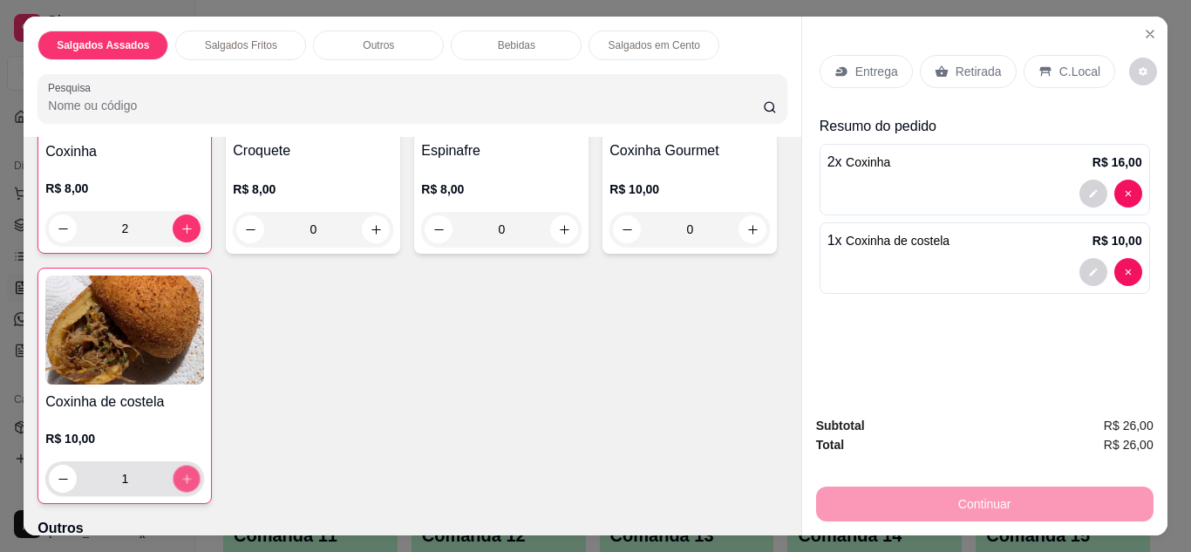
click at [194, 473] on icon "increase-product-quantity" at bounding box center [186, 479] width 13 height 13
type input "2"
click at [739, 242] on button "increase-product-quantity" at bounding box center [752, 228] width 27 height 27
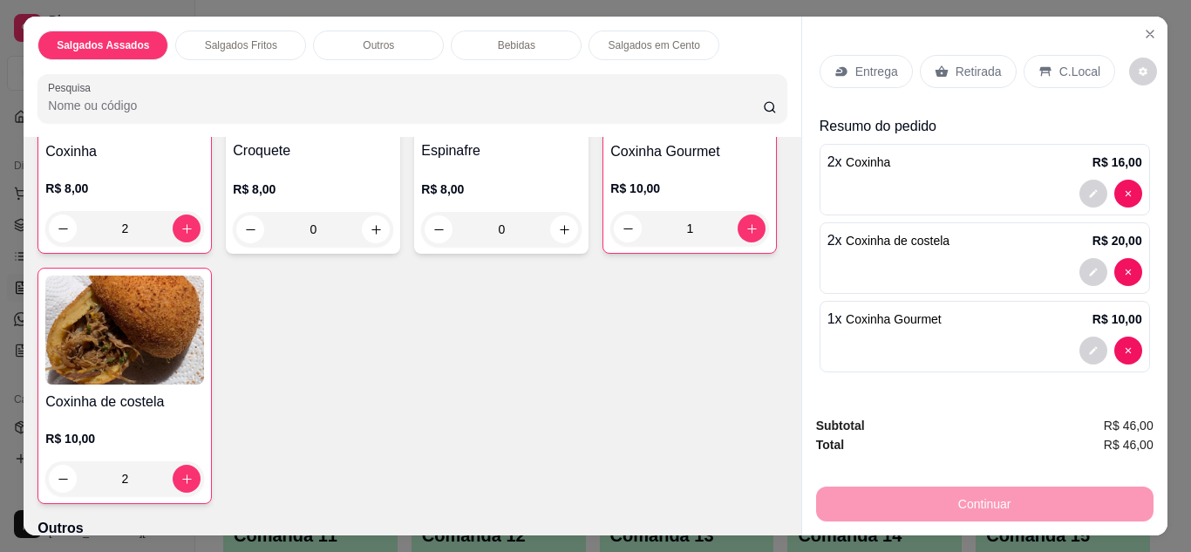
click at [1064, 64] on p "C.Local" at bounding box center [1079, 71] width 41 height 17
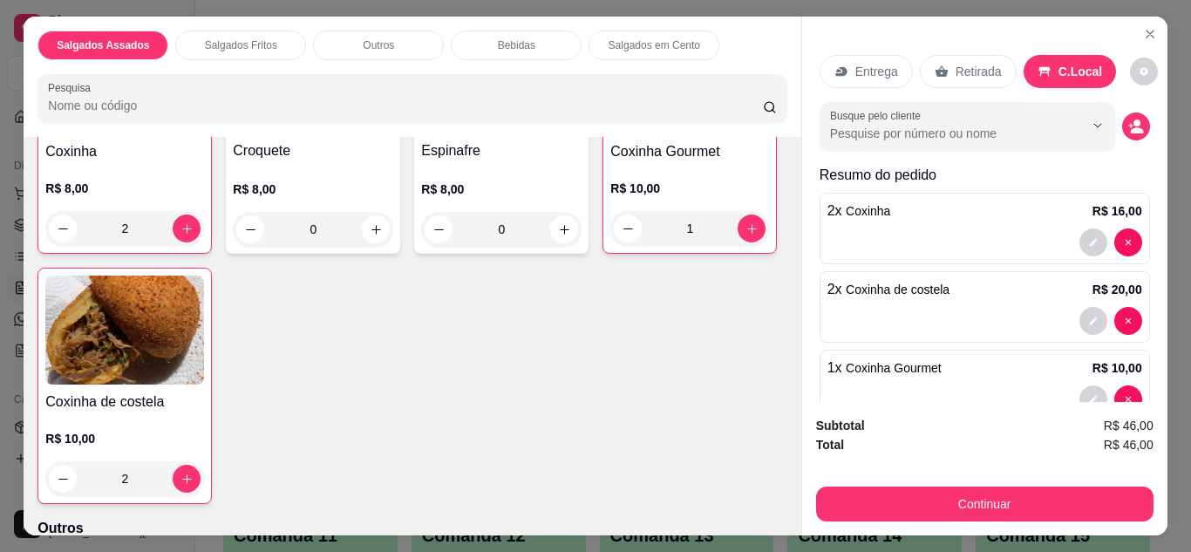
scroll to position [44, 0]
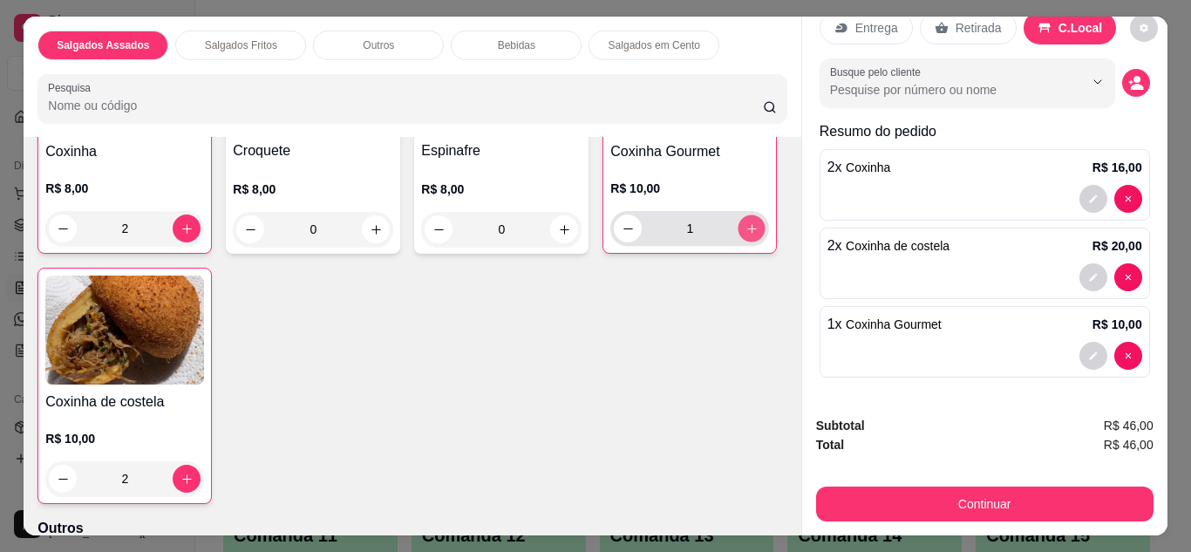
click at [745, 235] on icon "increase-product-quantity" at bounding box center [751, 228] width 13 height 13
type input "3"
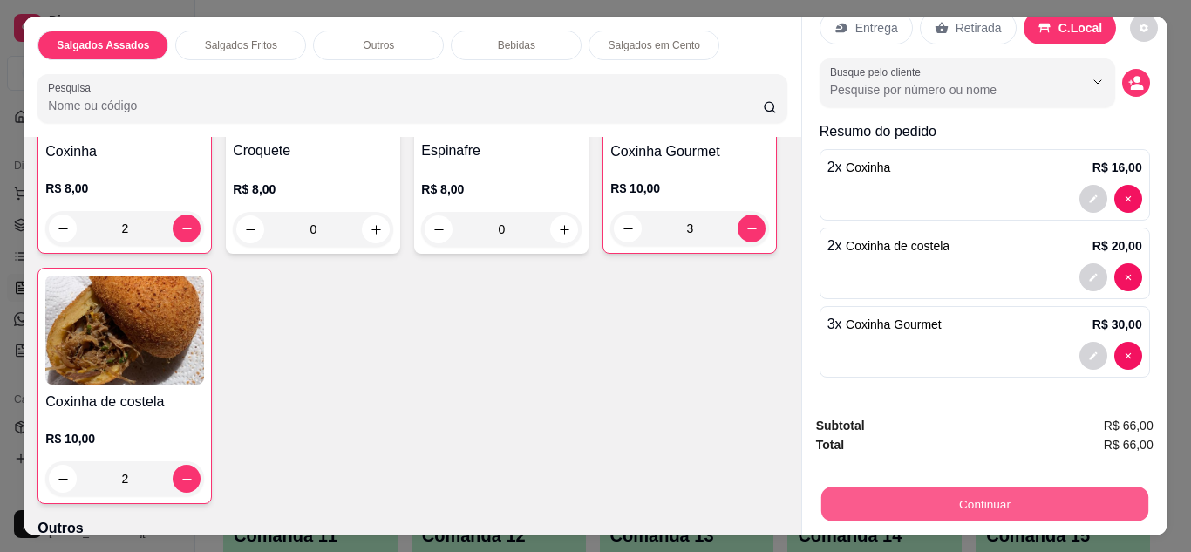
click at [1011, 495] on button "Continuar" at bounding box center [983, 504] width 327 height 34
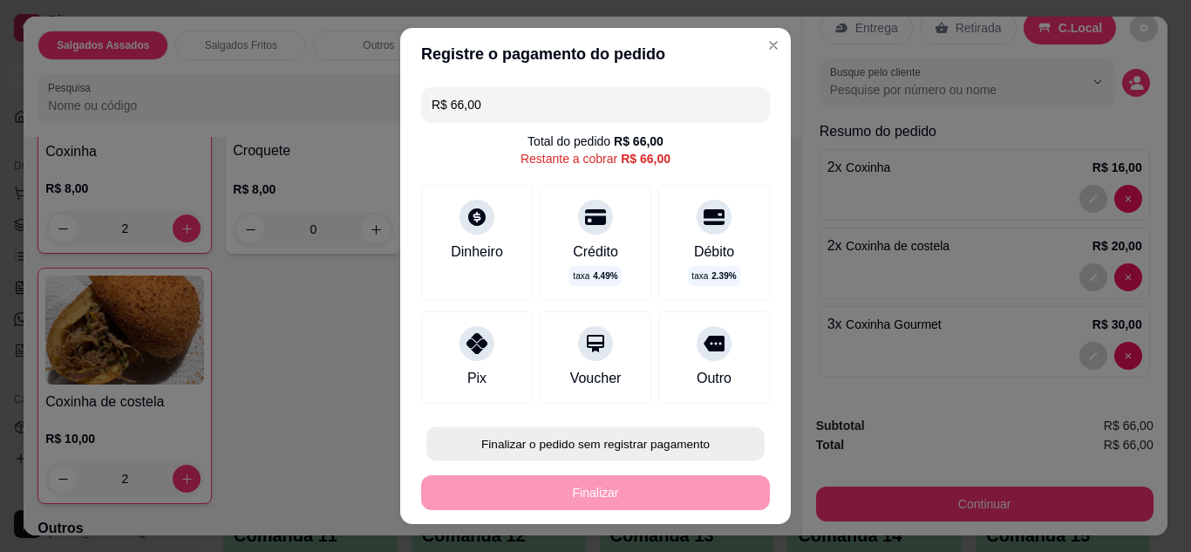
click at [634, 445] on button "Finalizar o pedido sem registrar pagamento" at bounding box center [595, 444] width 338 height 34
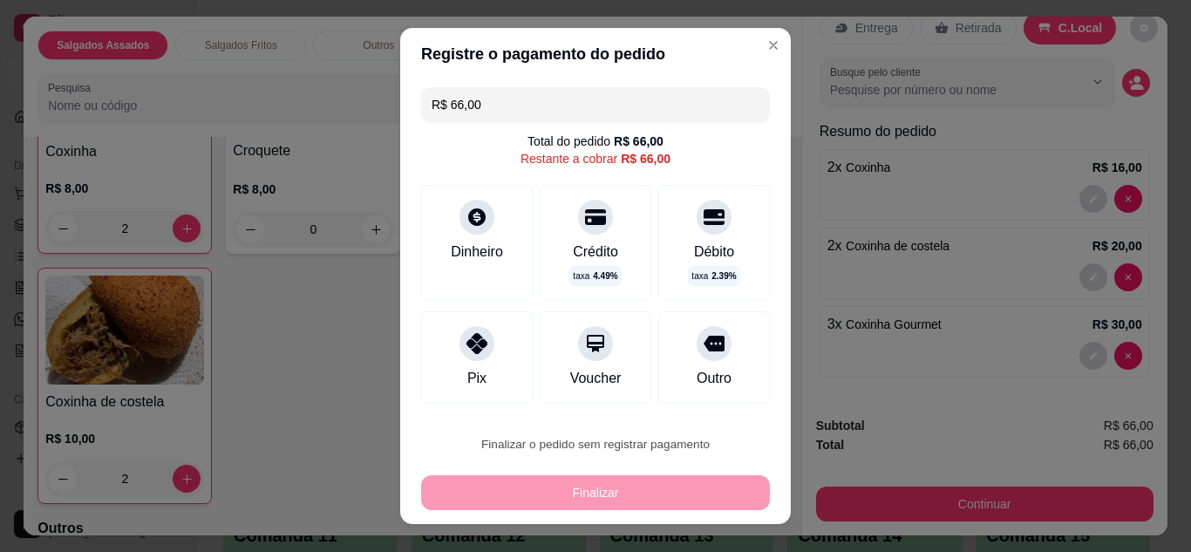
click at [684, 387] on button "Confirmar" at bounding box center [695, 394] width 62 height 26
type input "0"
type input "R$ 0,00"
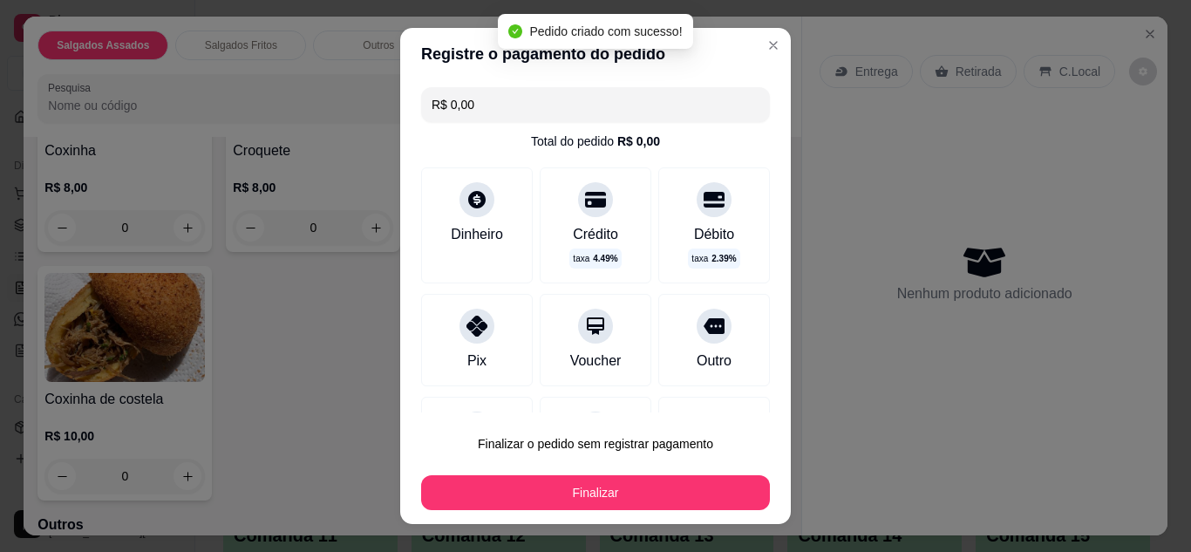
scroll to position [536, 0]
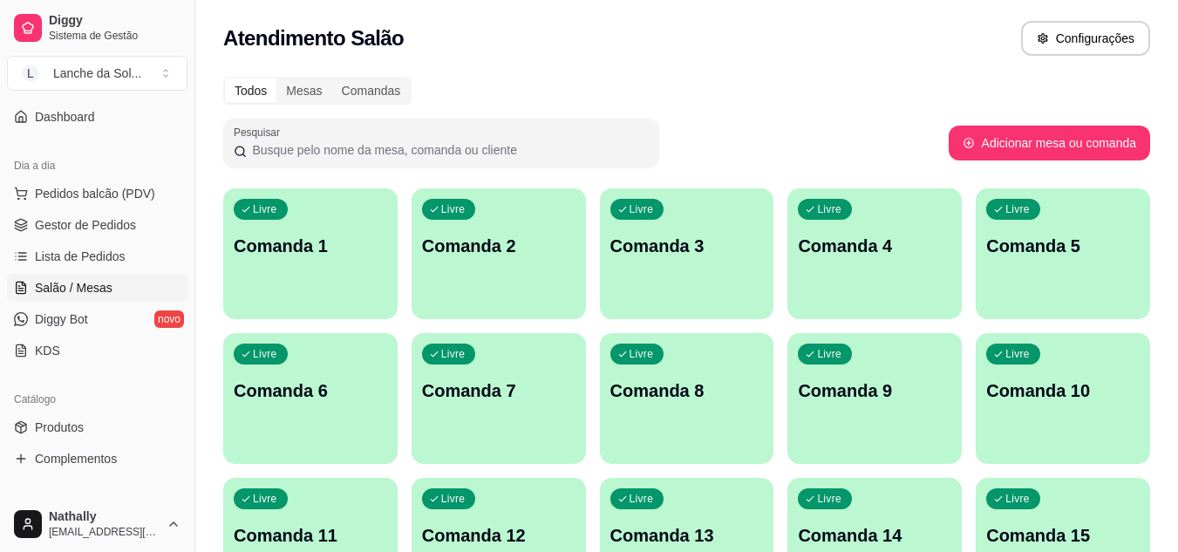
click at [66, 439] on link "Produtos" at bounding box center [97, 427] width 180 height 28
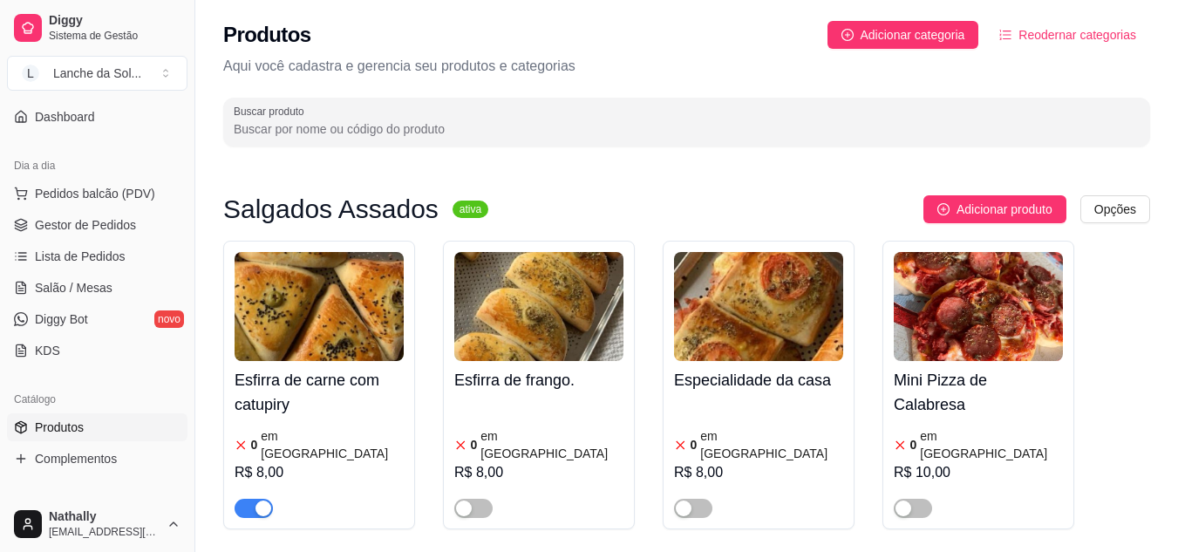
click at [126, 195] on span "Pedidos balcão (PDV)" at bounding box center [95, 193] width 120 height 17
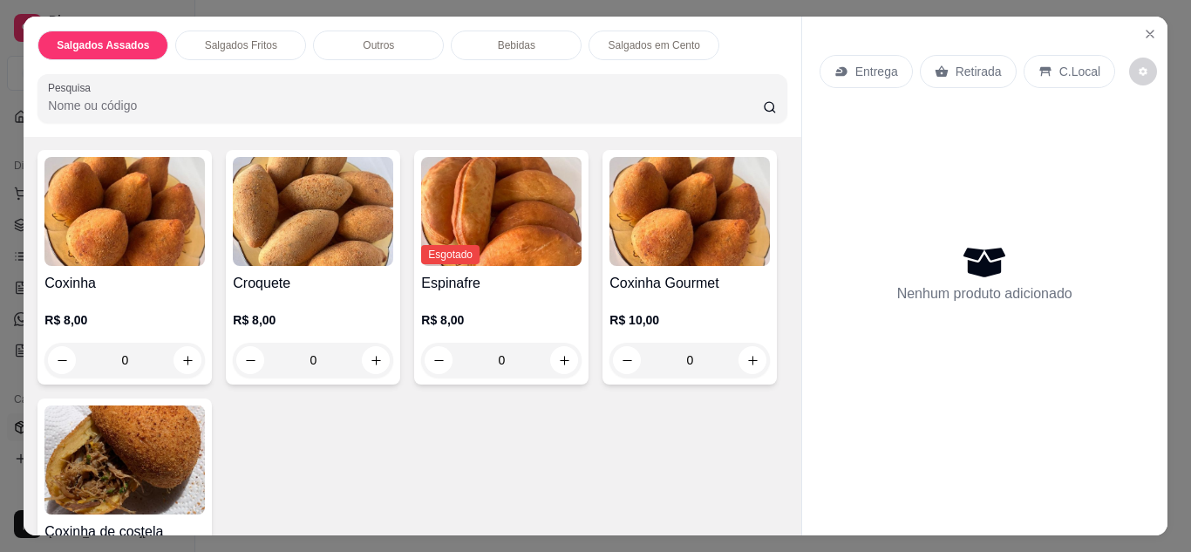
scroll to position [526, 0]
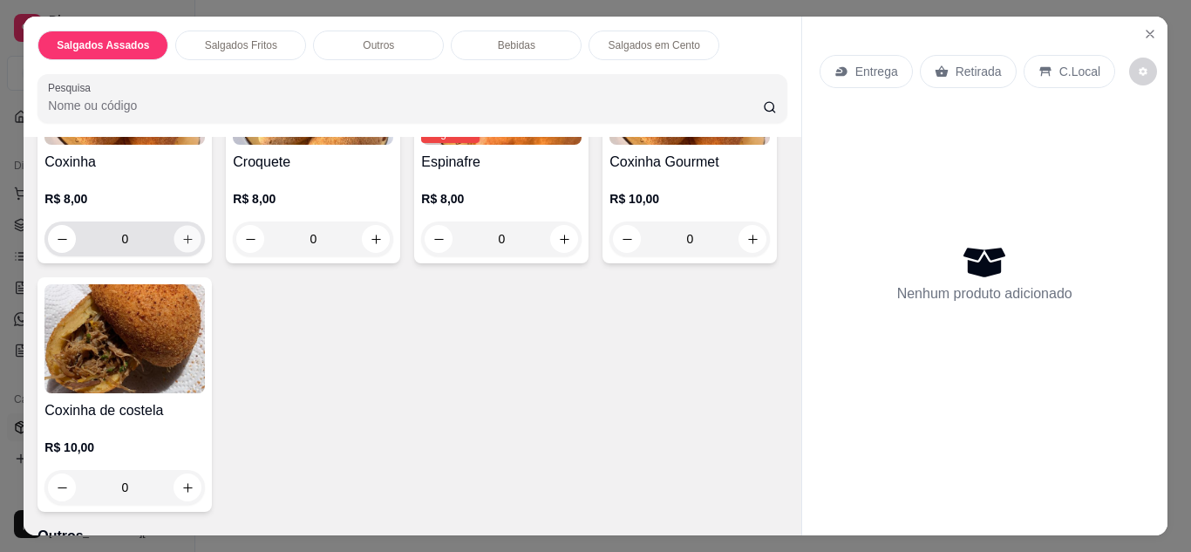
click at [181, 233] on icon "increase-product-quantity" at bounding box center [187, 239] width 13 height 13
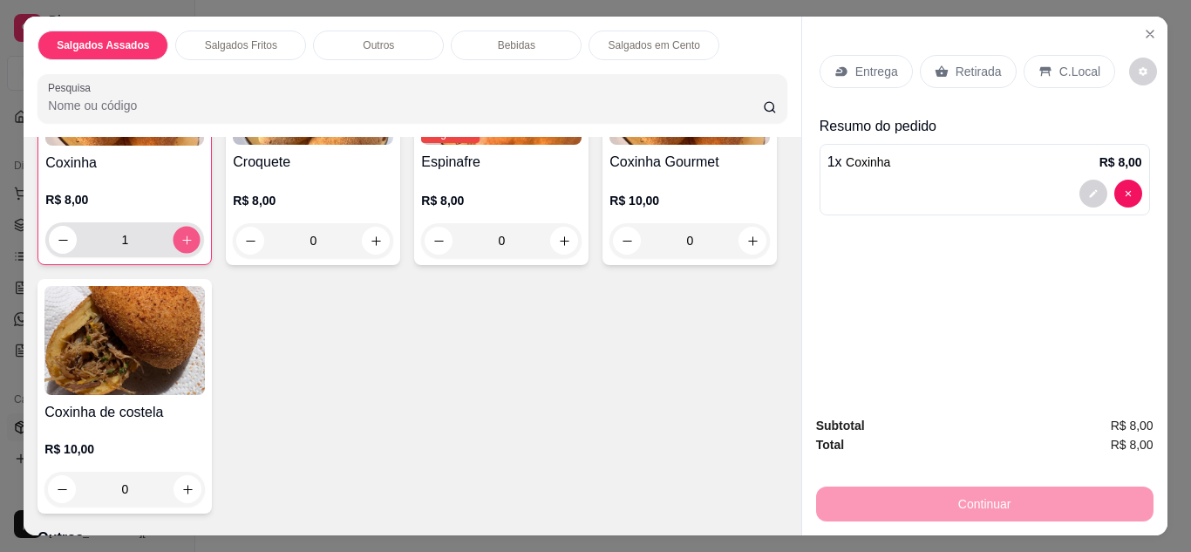
scroll to position [527, 0]
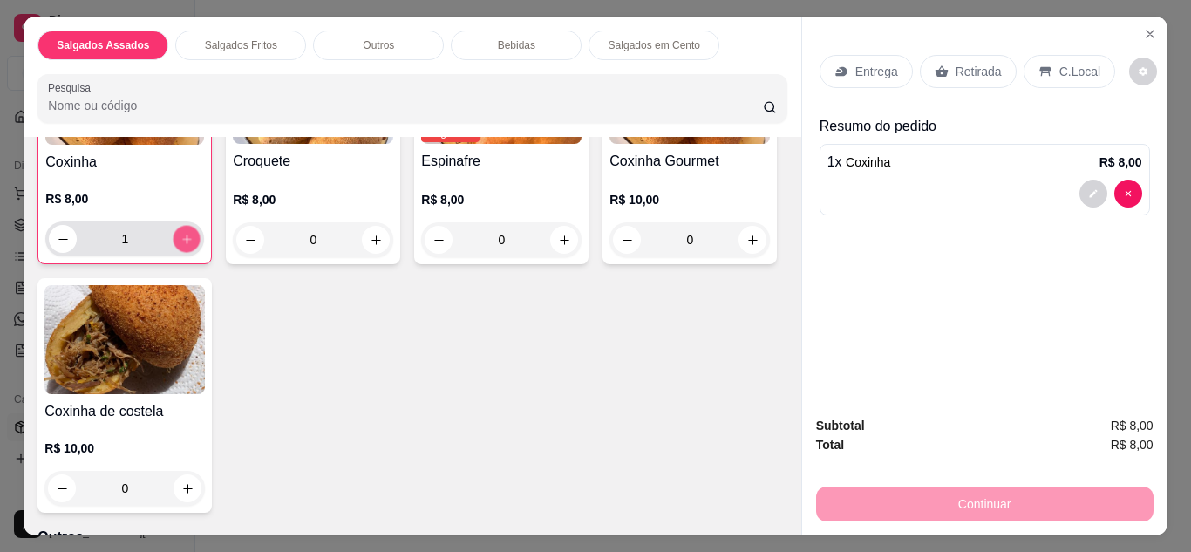
click at [180, 233] on icon "increase-product-quantity" at bounding box center [186, 239] width 13 height 13
type input "3"
click at [1052, 55] on div "C.Local" at bounding box center [1070, 71] width 92 height 33
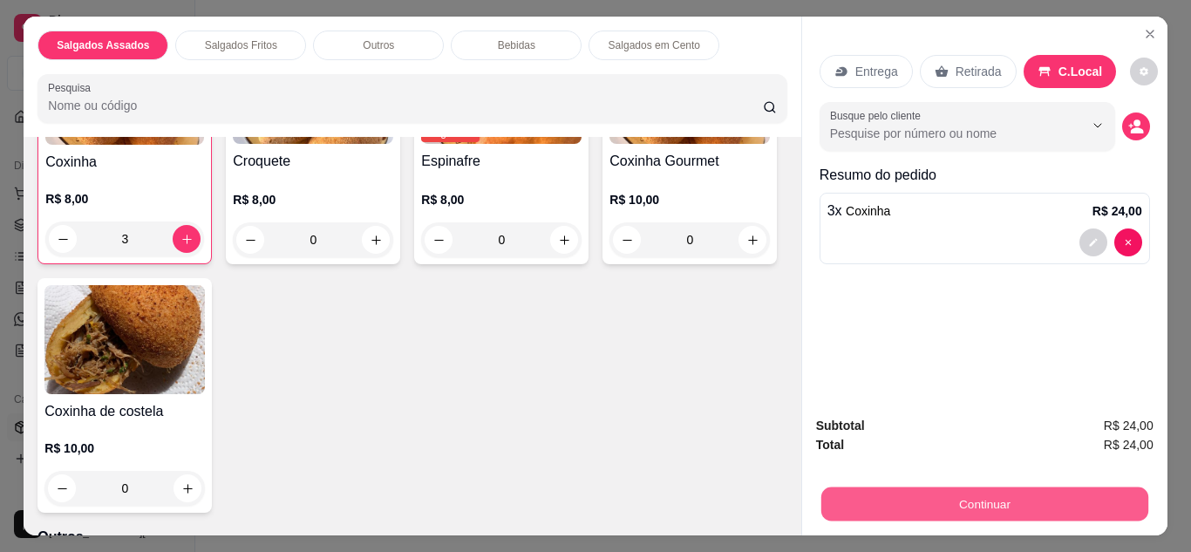
click at [964, 488] on button "Continuar" at bounding box center [983, 504] width 327 height 34
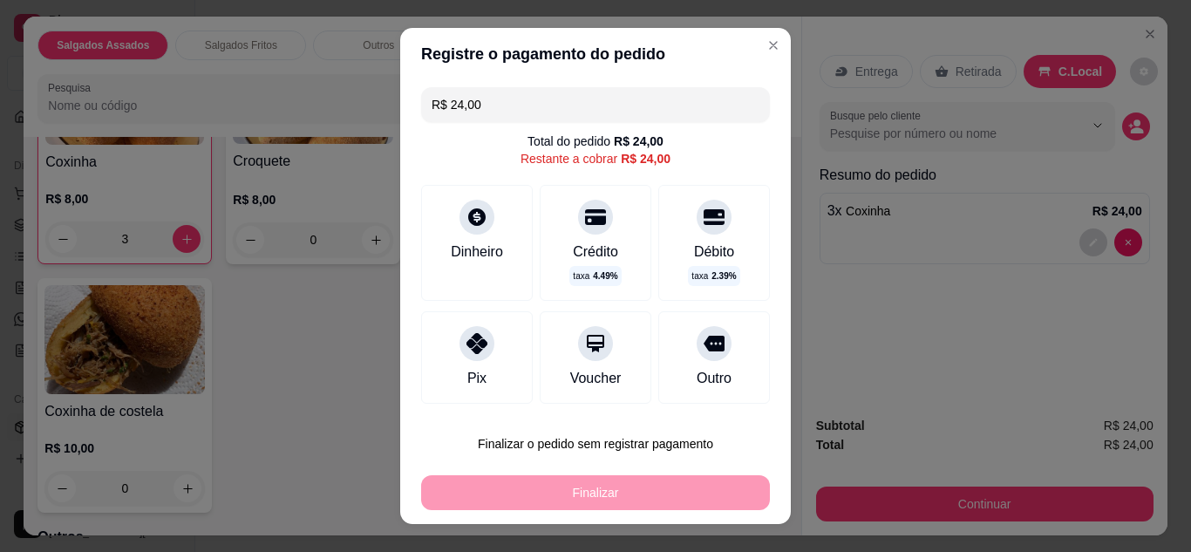
click at [490, 366] on div "Pix" at bounding box center [477, 357] width 112 height 92
type input "R$ 0,00"
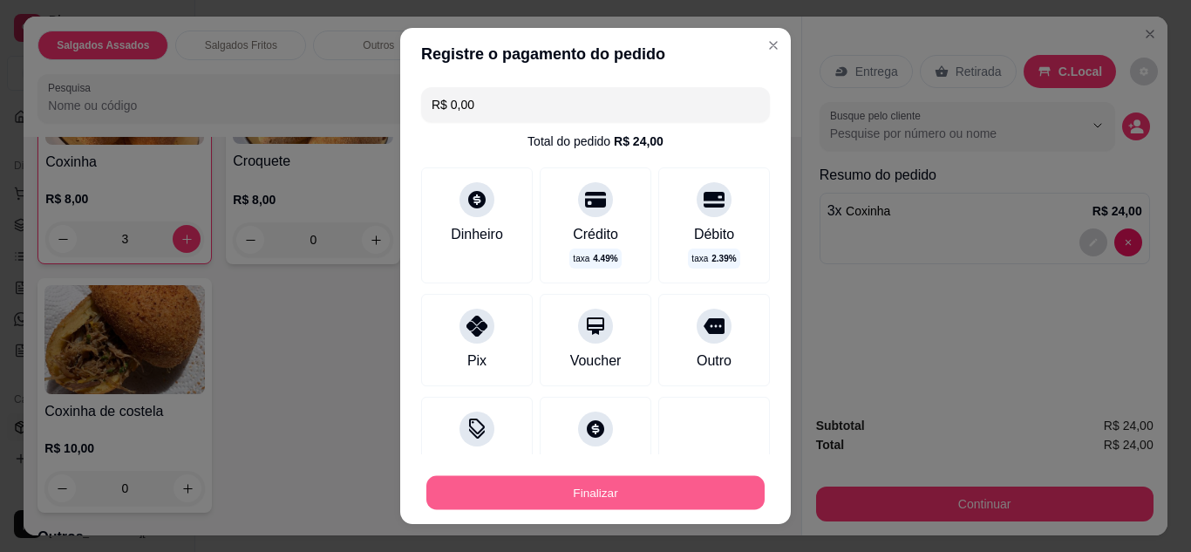
click at [611, 482] on button "Finalizar" at bounding box center [595, 493] width 338 height 34
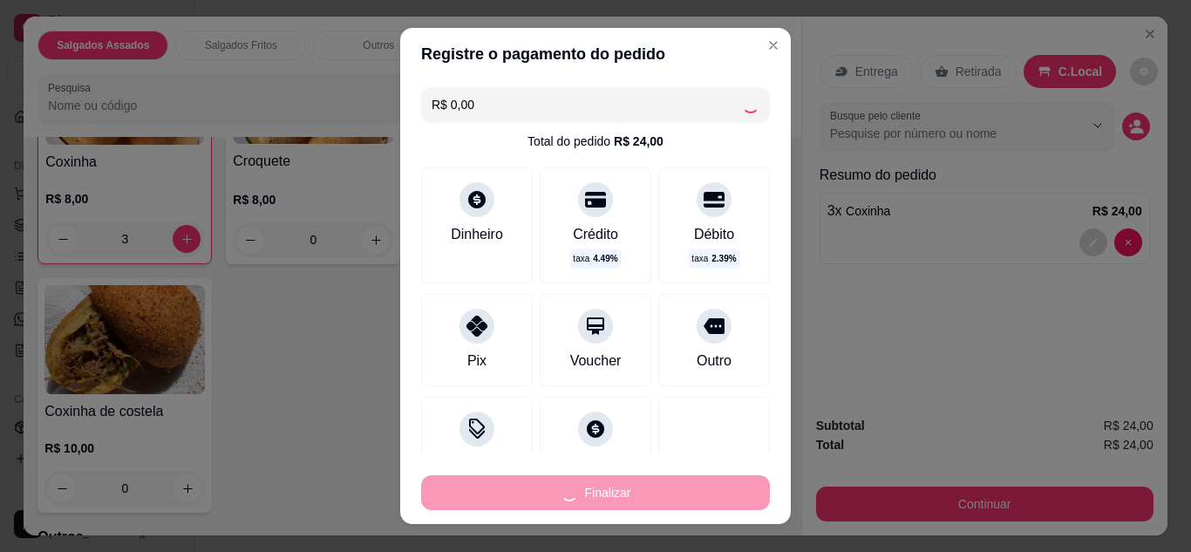
type input "0"
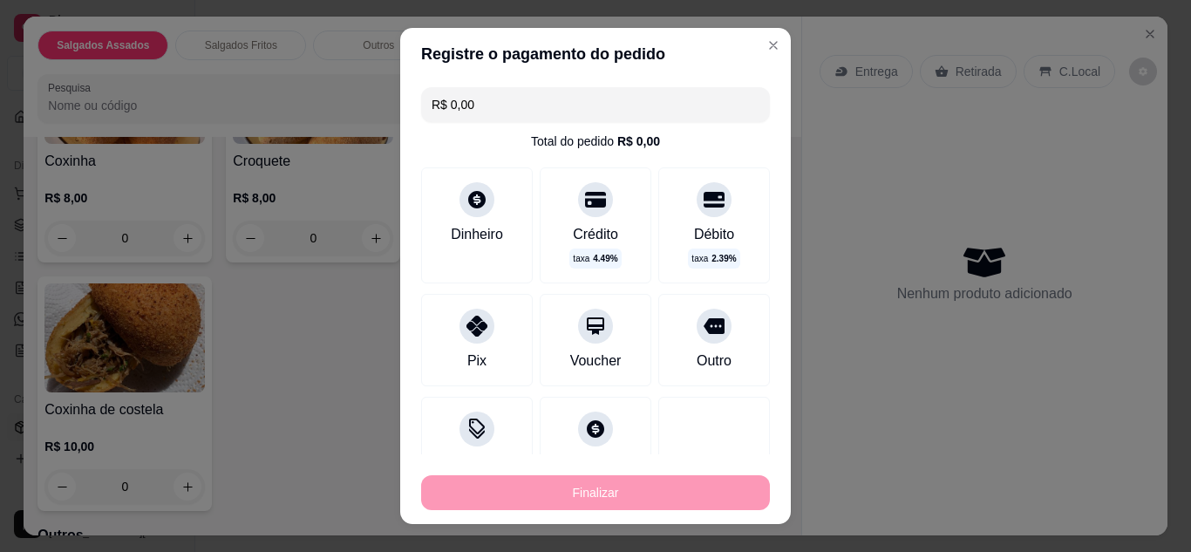
type input "-R$ 24,00"
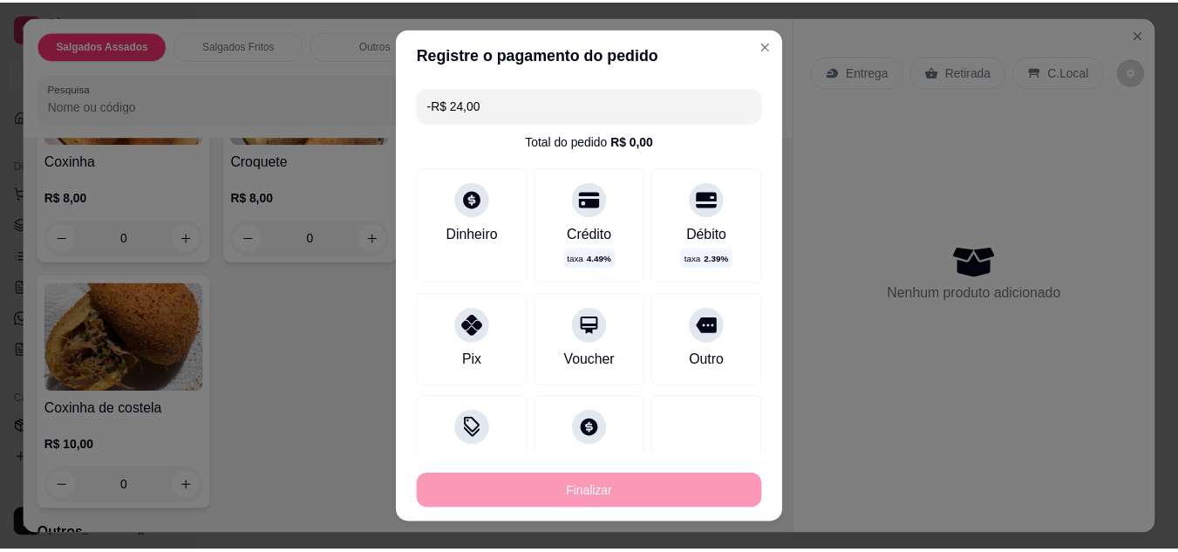
scroll to position [526, 0]
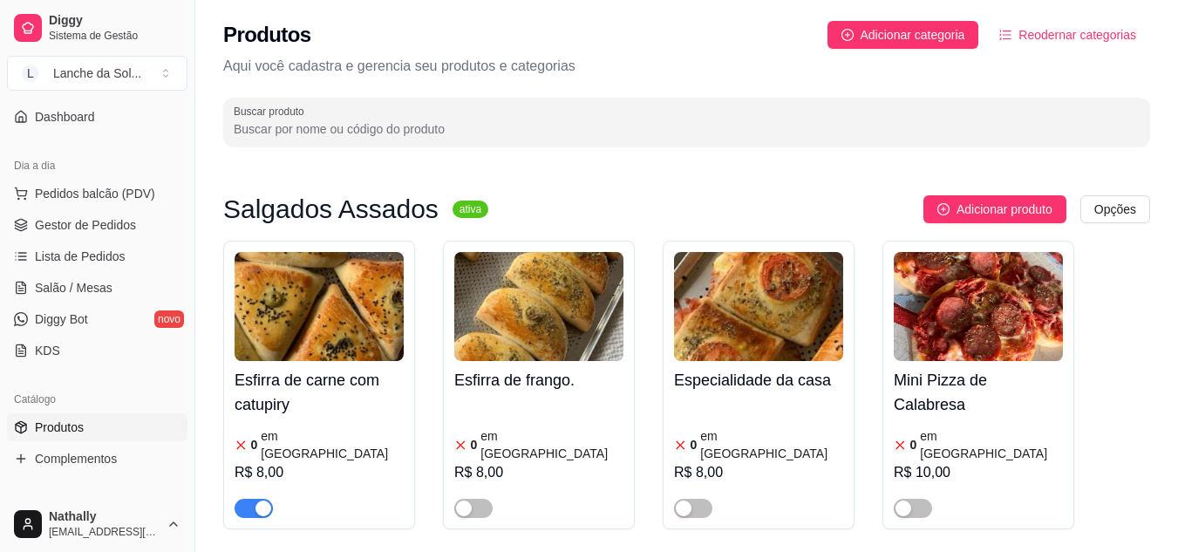
click at [106, 230] on span "Gestor de Pedidos" at bounding box center [85, 224] width 101 height 17
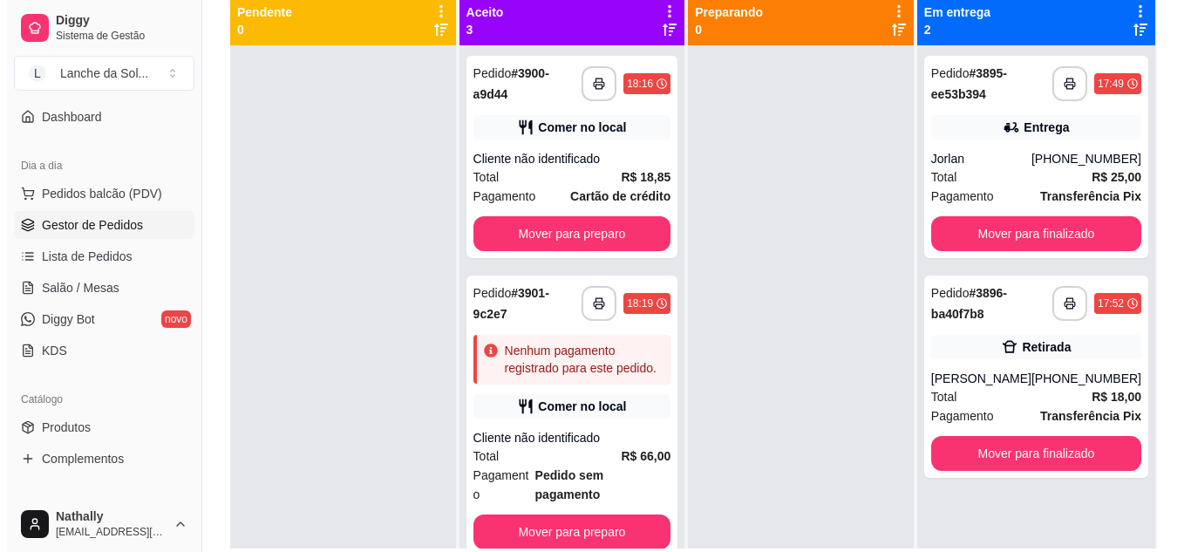
scroll to position [221, 0]
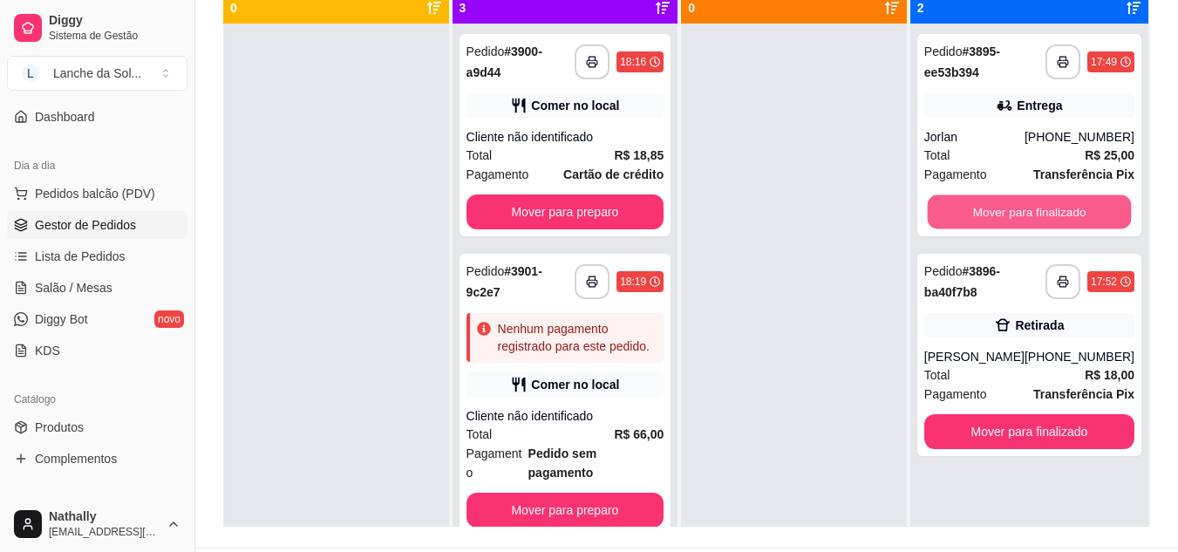
click at [1008, 219] on button "Mover para finalizado" at bounding box center [1029, 212] width 204 height 34
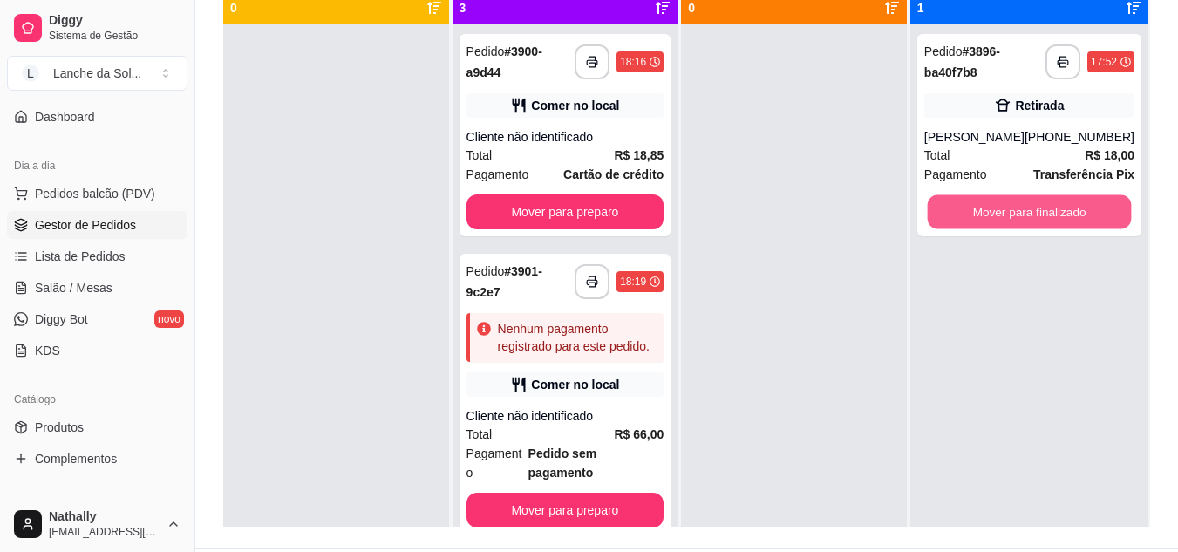
click at [1008, 219] on button "Mover para finalizado" at bounding box center [1029, 212] width 204 height 34
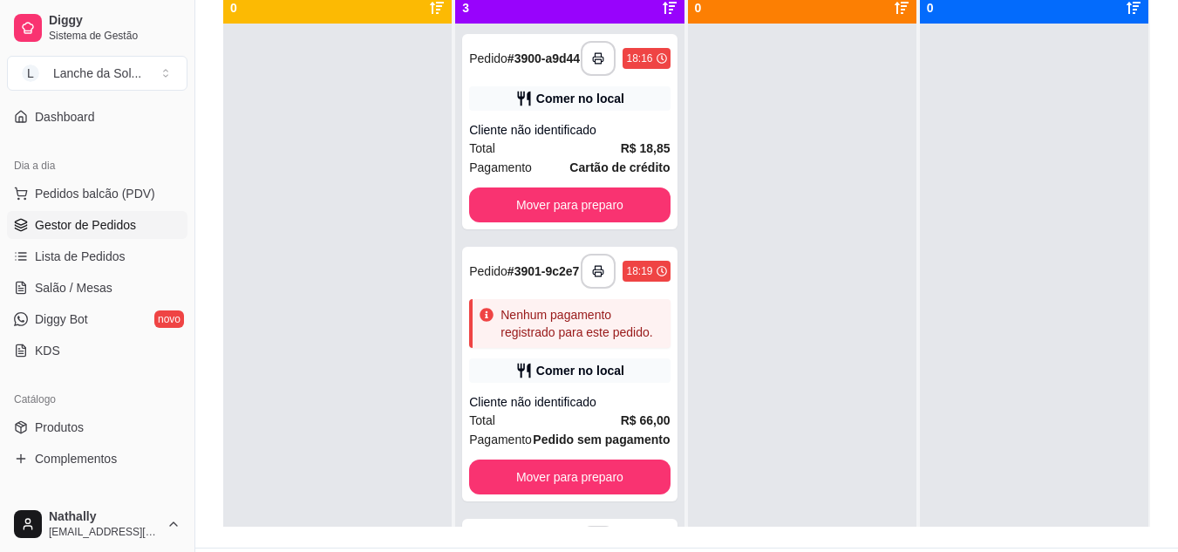
click at [622, 158] on span "R$ 18,85" at bounding box center [646, 148] width 50 height 19
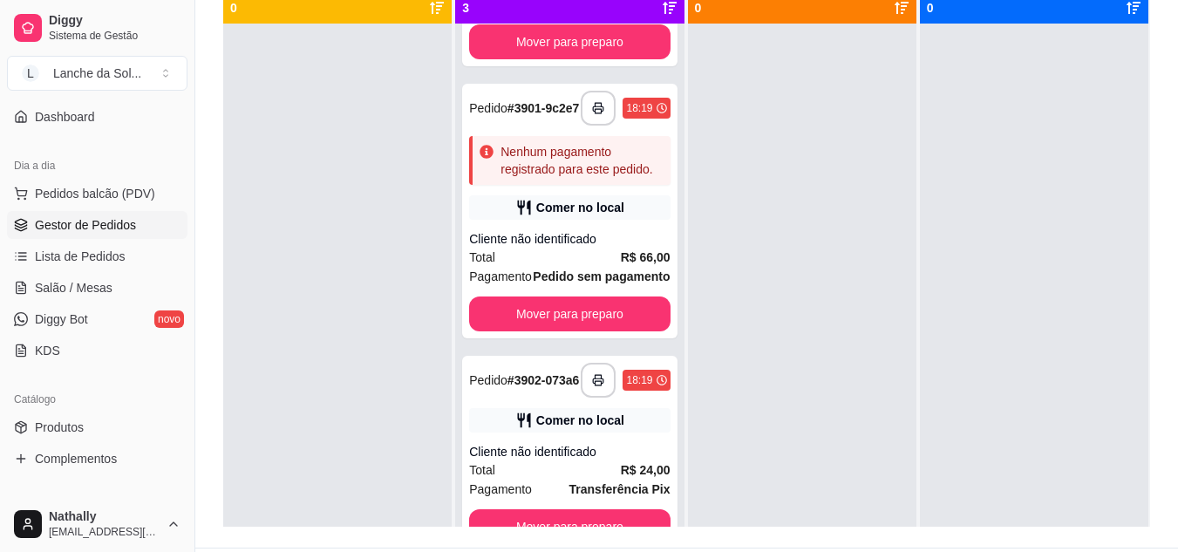
click at [621, 464] on strong "R$ 24,00" at bounding box center [646, 470] width 50 height 14
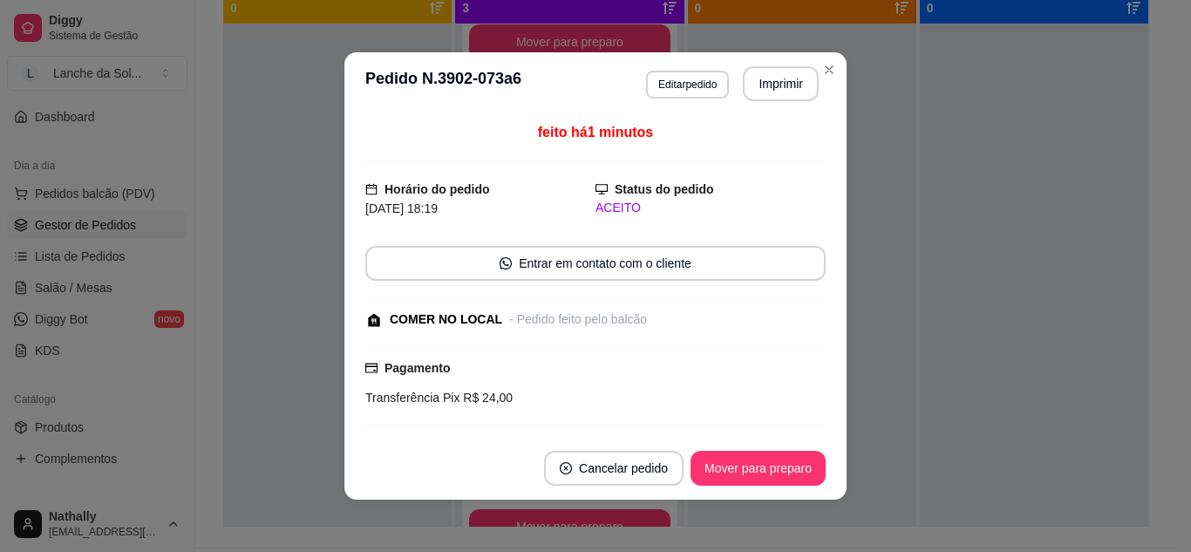
scroll to position [143, 0]
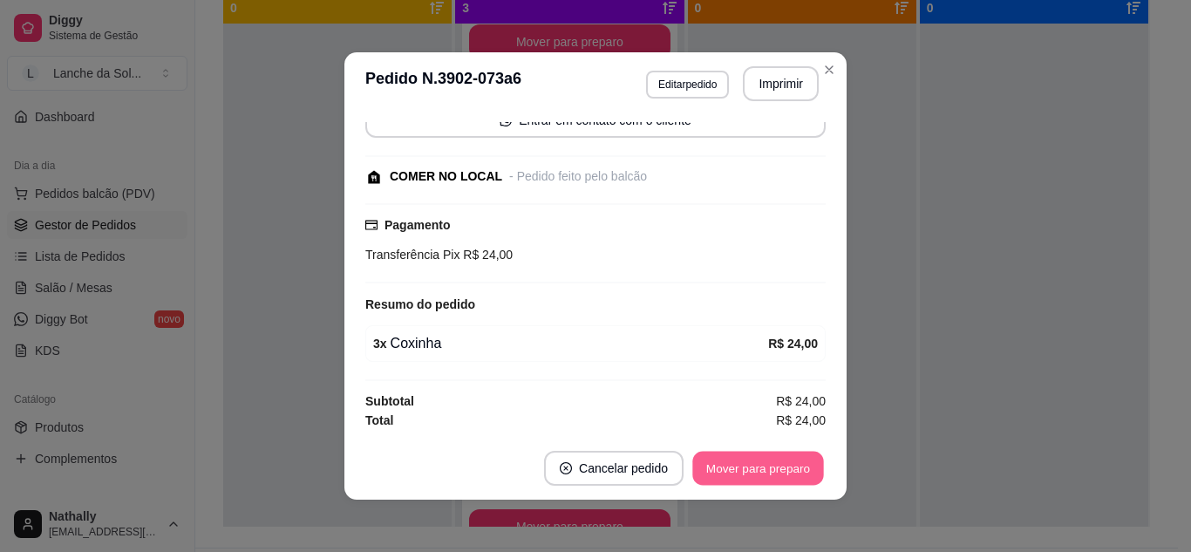
click at [779, 468] on button "Mover para preparo" at bounding box center [757, 469] width 131 height 34
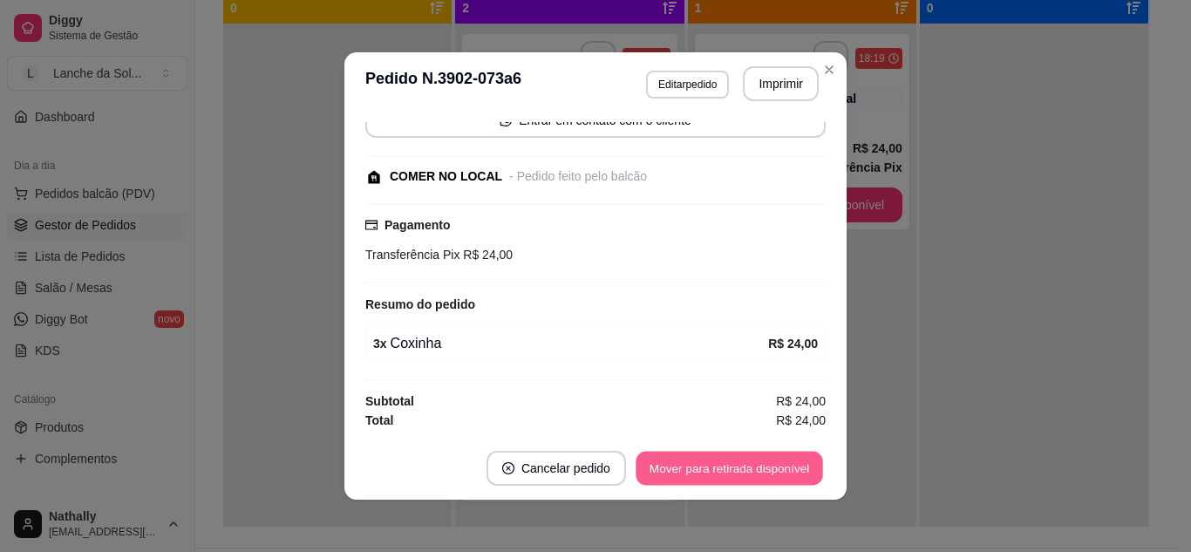
click at [779, 468] on button "Mover para retirada disponível" at bounding box center [729, 469] width 187 height 34
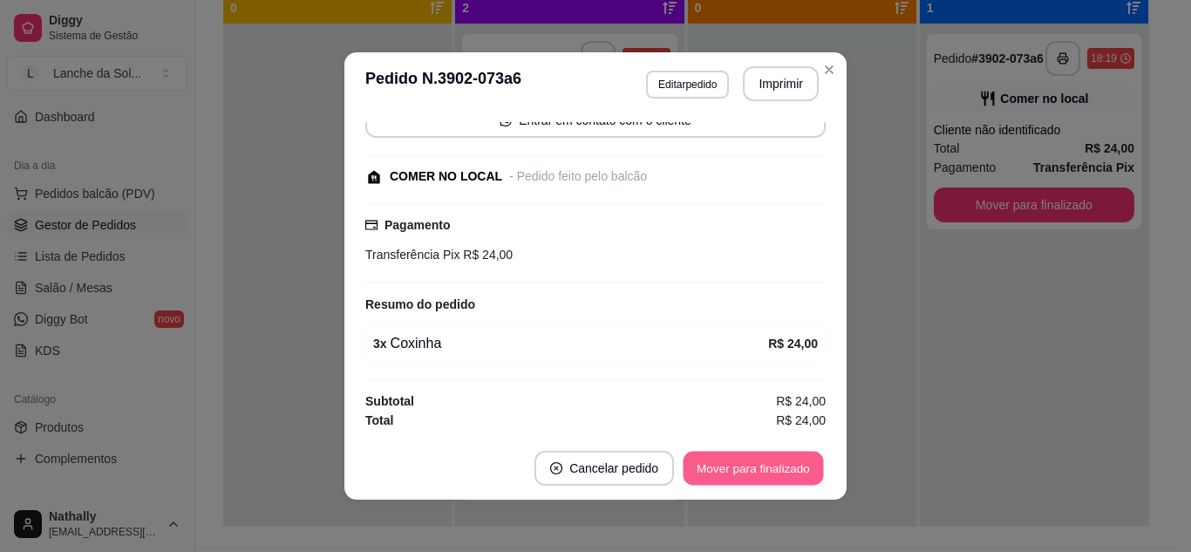
click at [779, 468] on button "Mover para finalizado" at bounding box center [754, 469] width 140 height 34
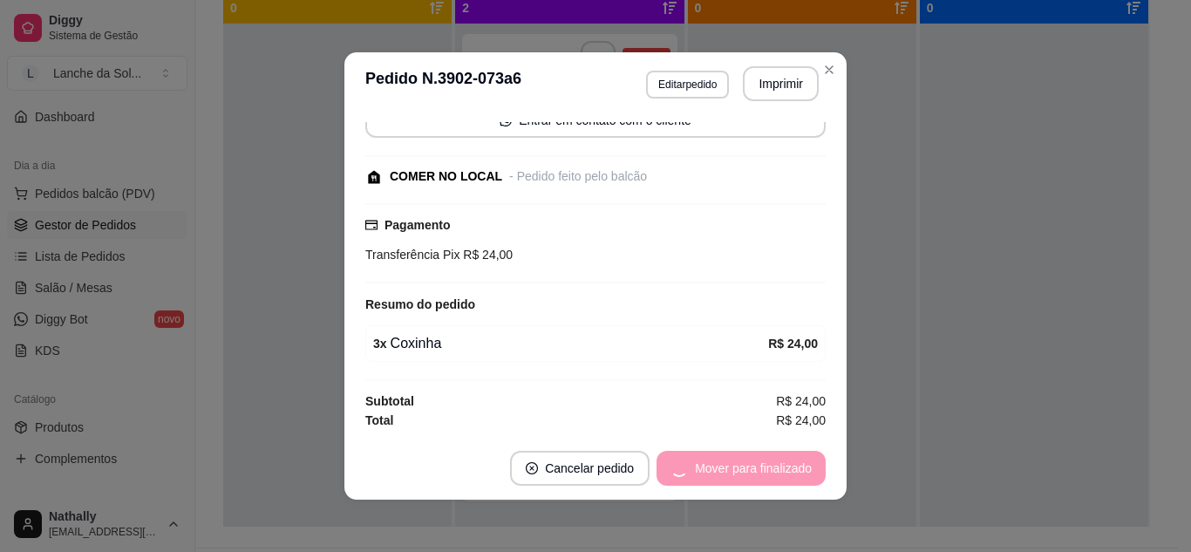
scroll to position [68, 0]
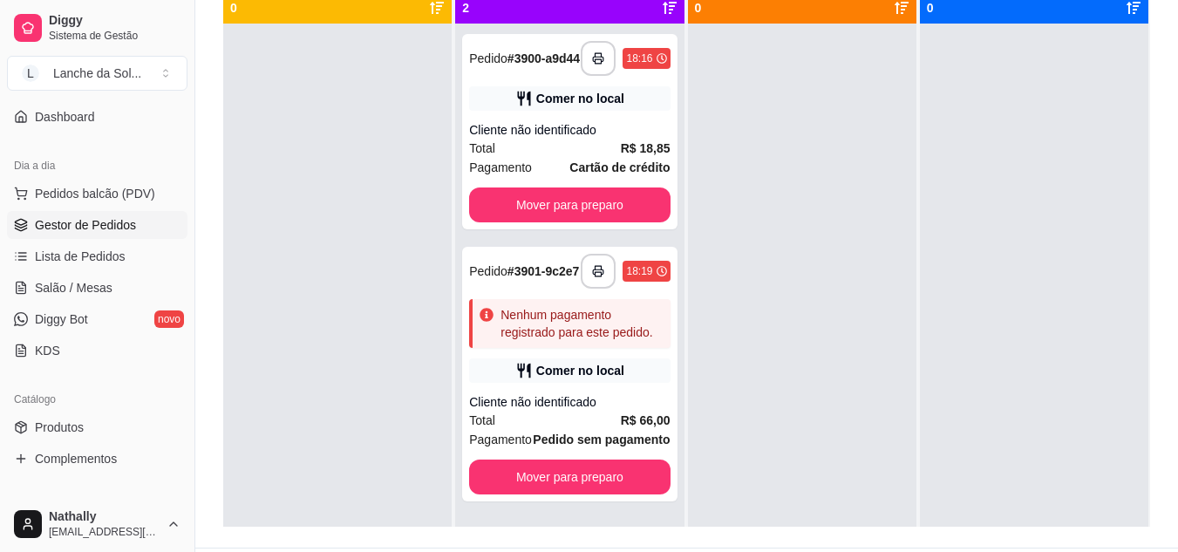
click at [598, 411] on div "Cliente não identificado" at bounding box center [569, 401] width 201 height 17
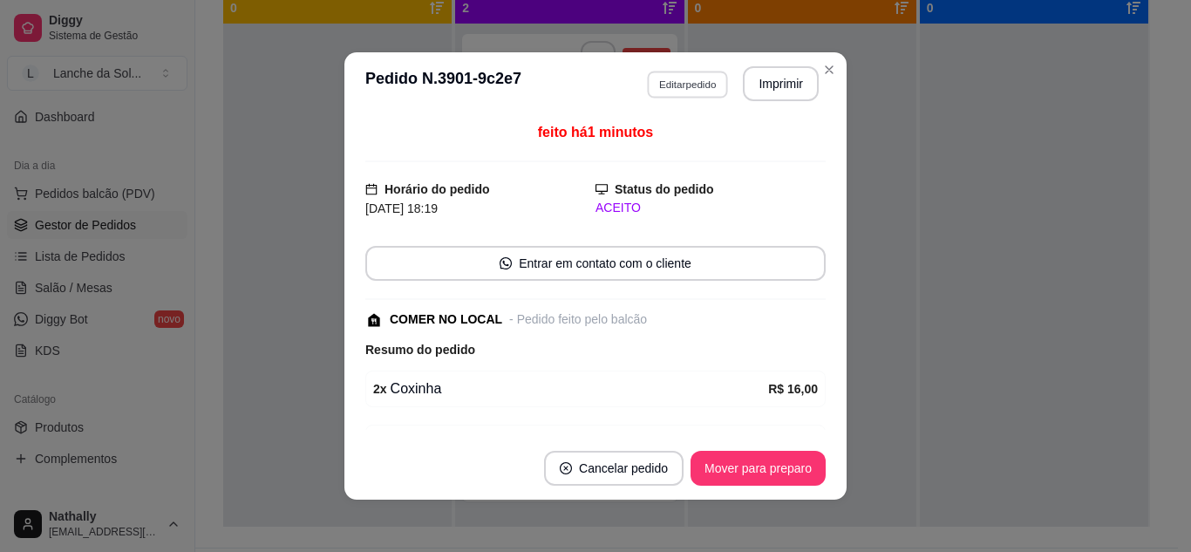
click at [682, 78] on button "Editar pedido" at bounding box center [687, 84] width 81 height 27
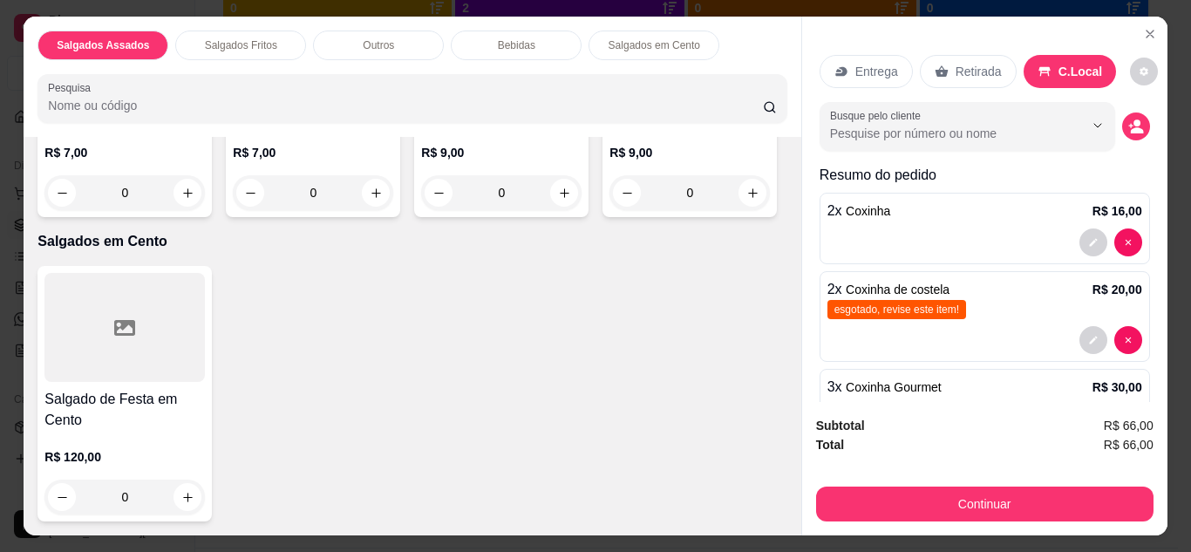
scroll to position [1722, 0]
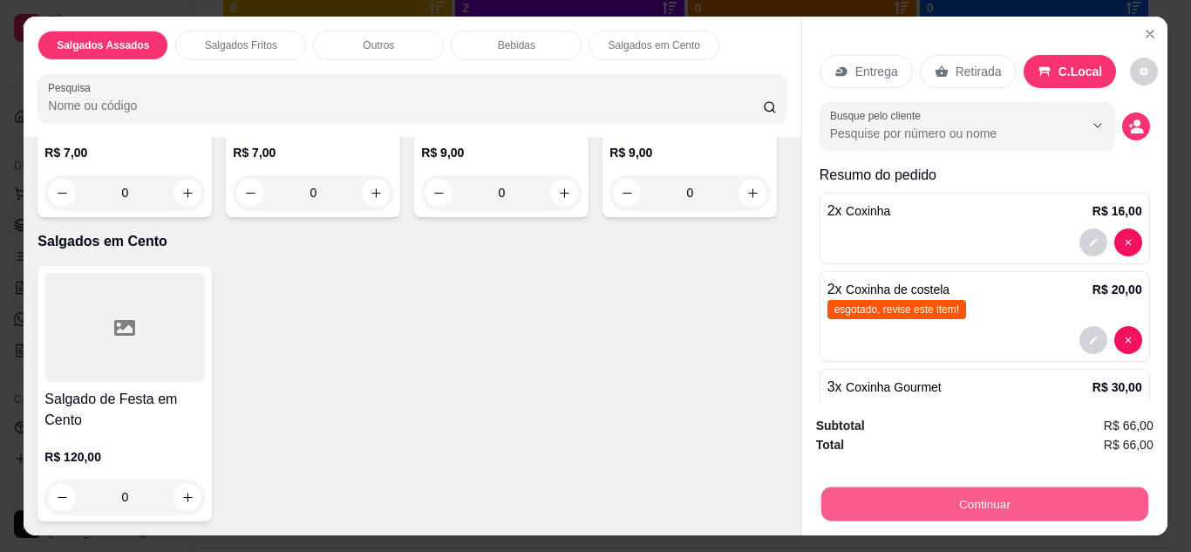
click at [899, 489] on button "Continuar" at bounding box center [983, 504] width 327 height 34
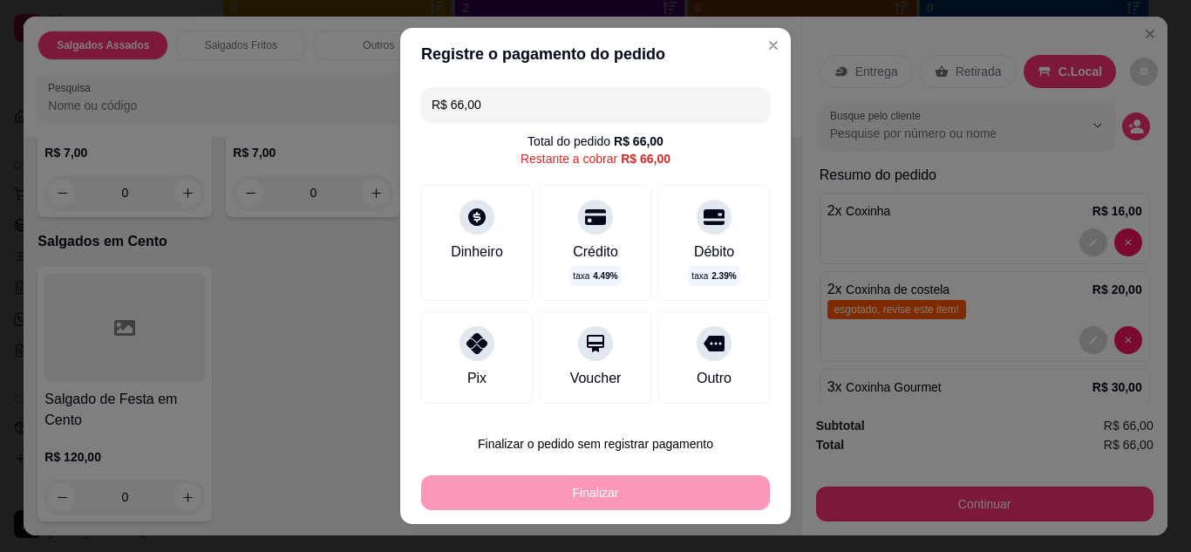
click at [472, 326] on div at bounding box center [476, 343] width 35 height 35
type input "R$ 0,00"
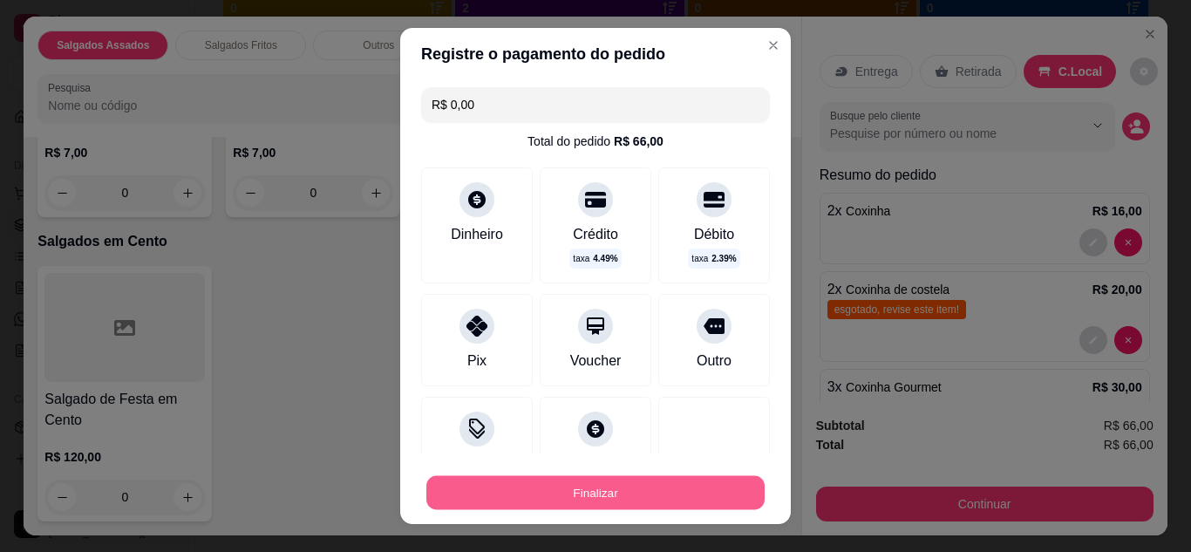
click at [619, 493] on button "Finalizar" at bounding box center [595, 493] width 338 height 34
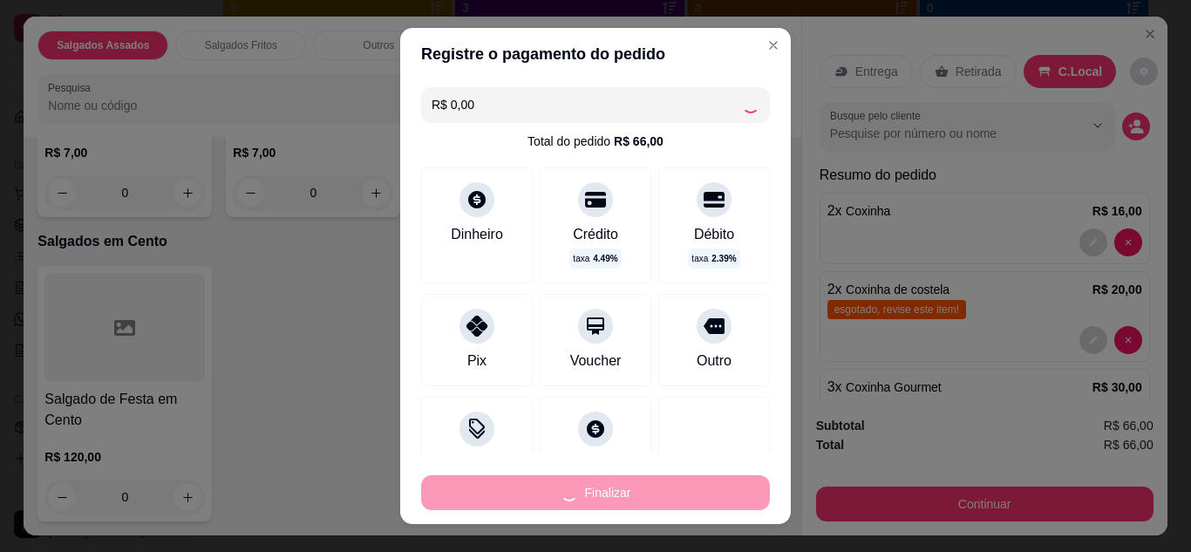
type input "0"
type input "-R$ 66,00"
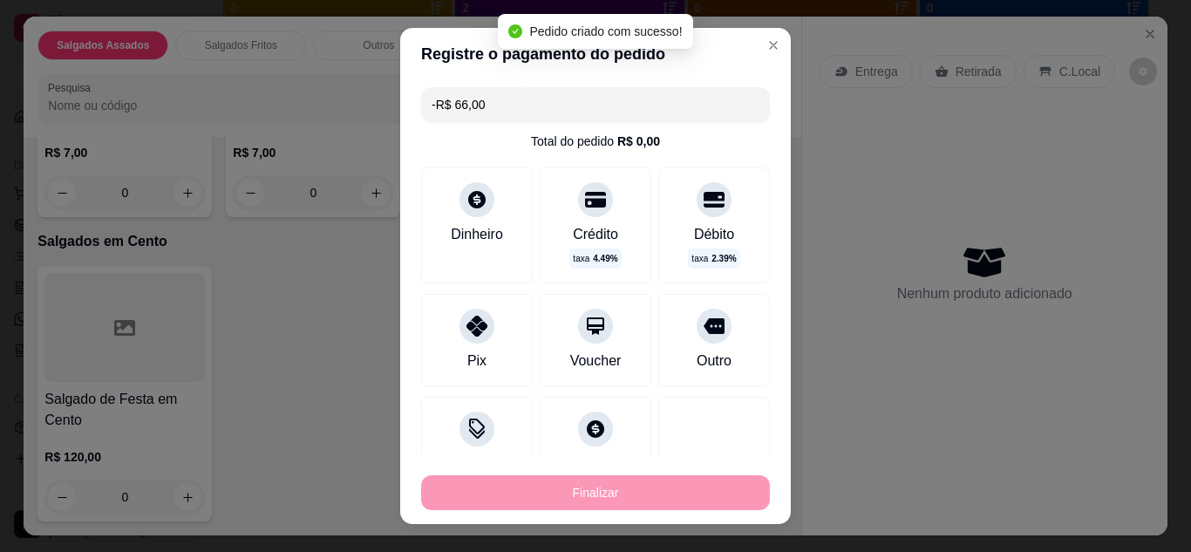
scroll to position [0, 0]
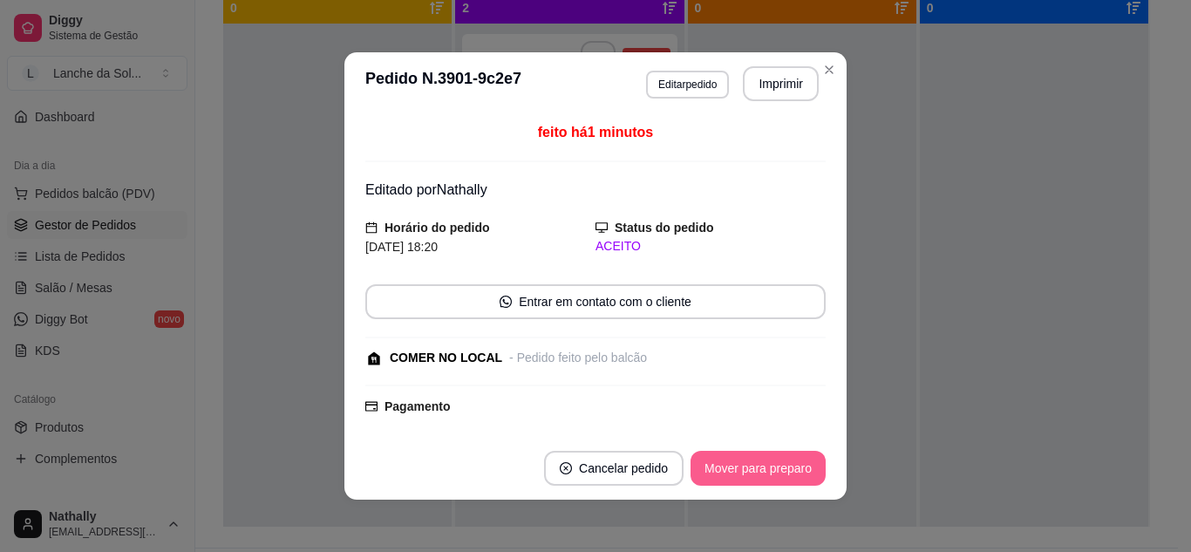
click at [720, 462] on button "Mover para preparo" at bounding box center [758, 468] width 135 height 35
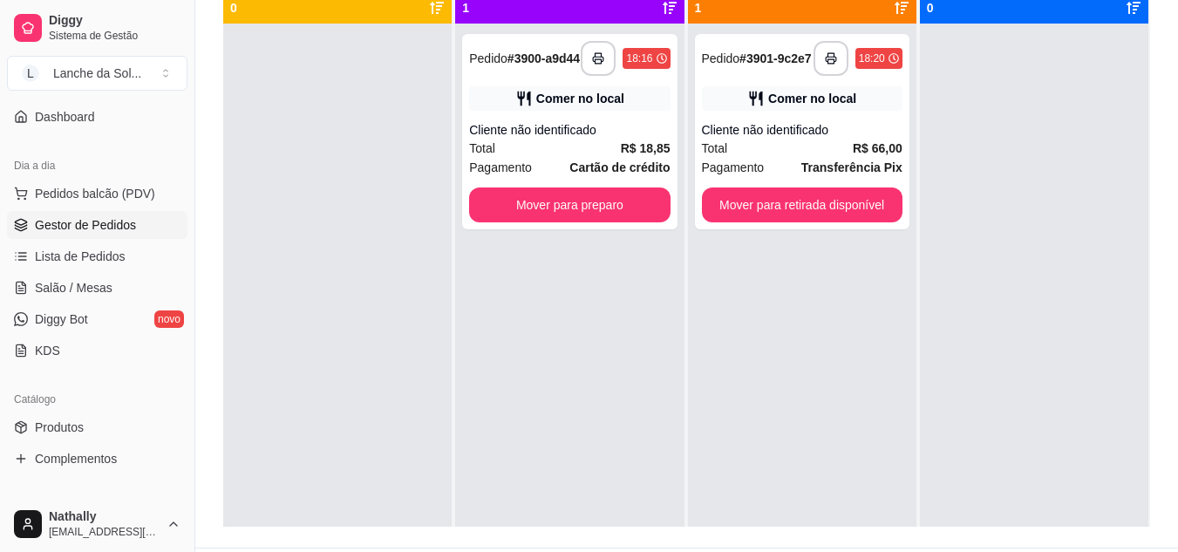
click at [556, 138] on div "Cliente não identificado" at bounding box center [569, 129] width 201 height 17
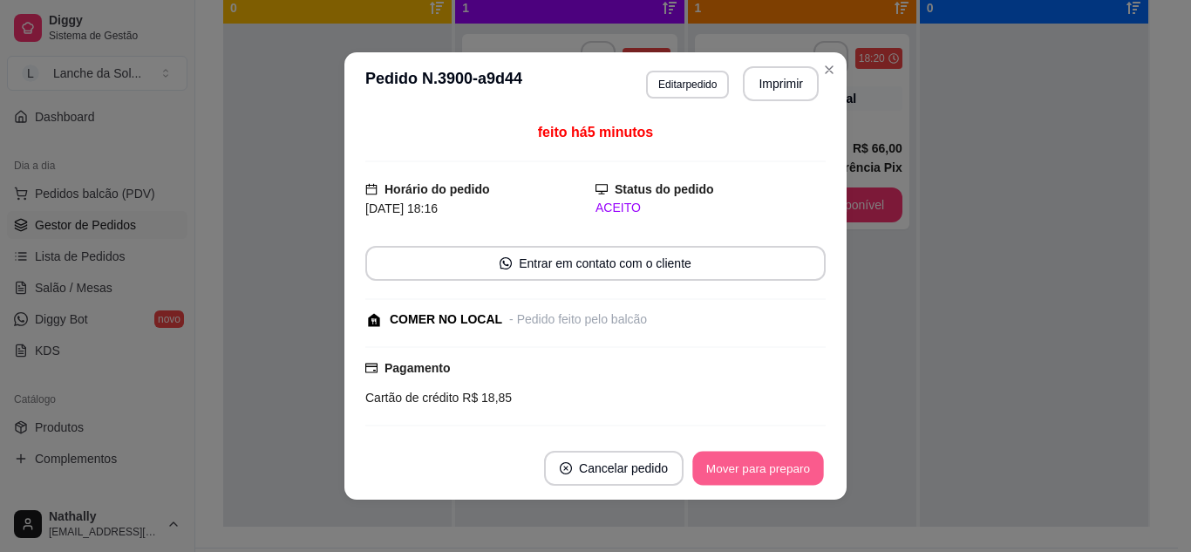
click at [770, 464] on button "Mover para preparo" at bounding box center [757, 469] width 131 height 34
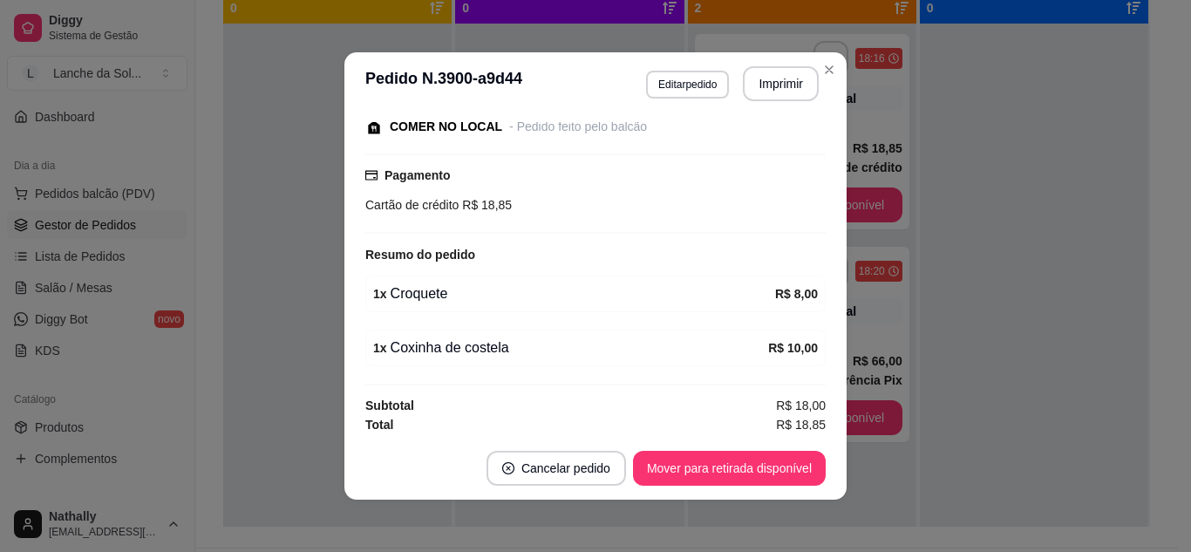
scroll to position [197, 0]
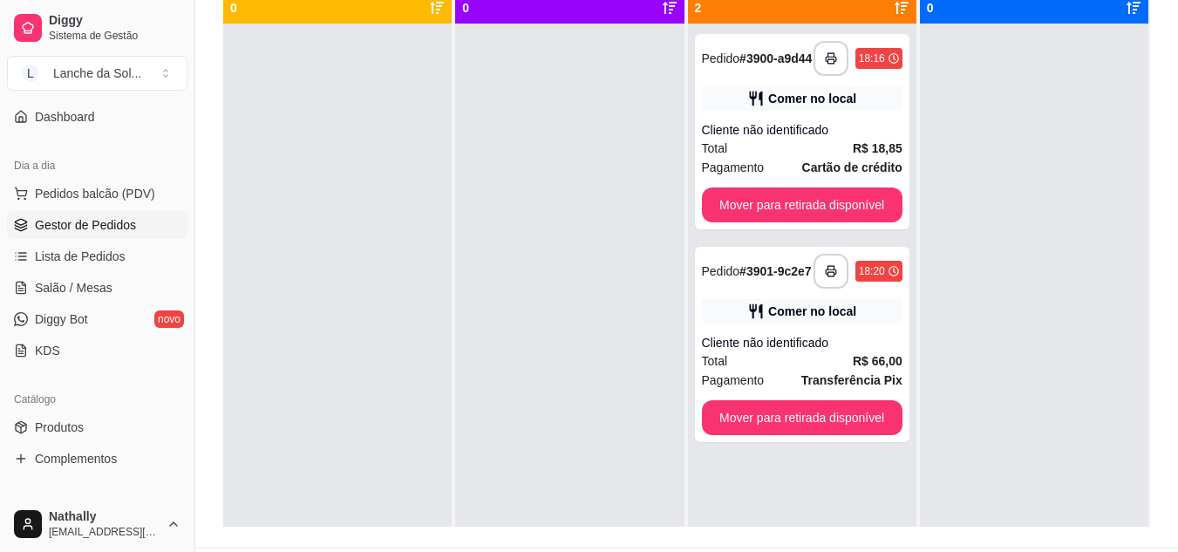
click at [793, 158] on div "Total R$ 18,85" at bounding box center [802, 148] width 201 height 19
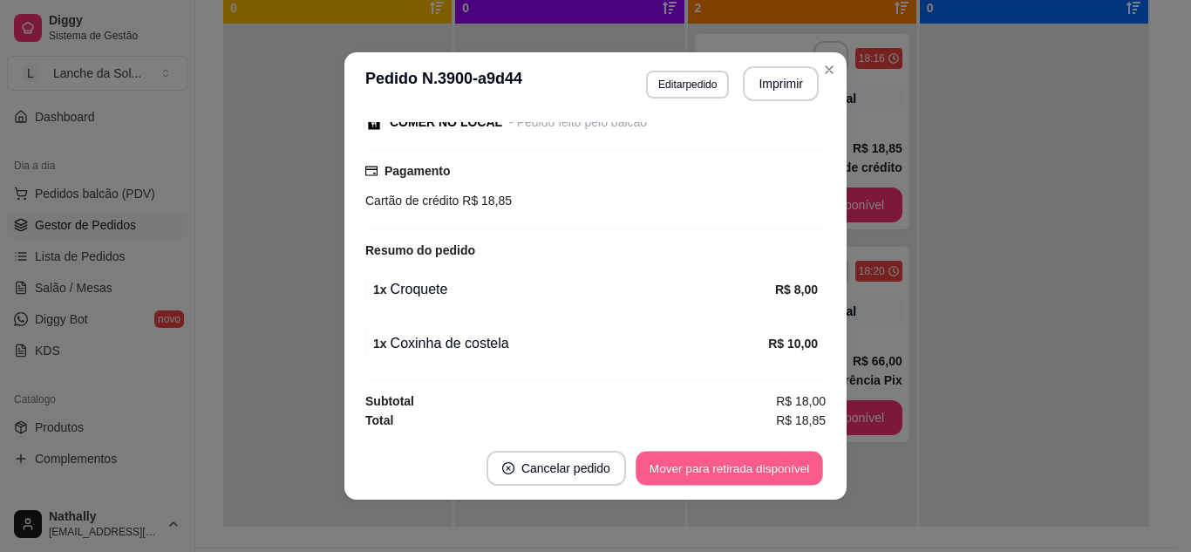
click at [737, 462] on button "Mover para retirada disponível" at bounding box center [729, 469] width 187 height 34
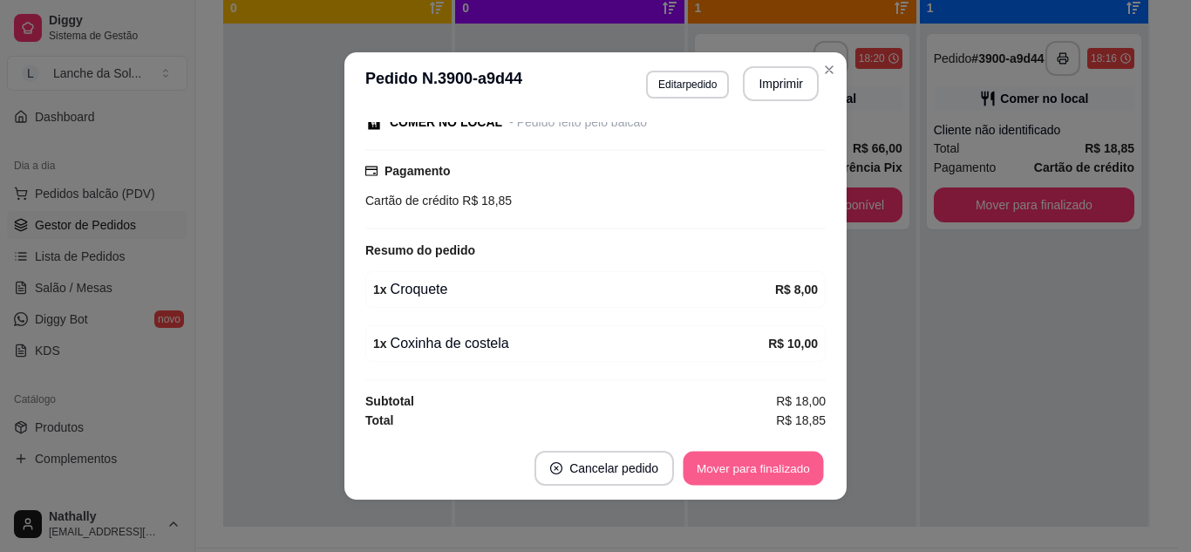
click at [737, 462] on button "Mover para finalizado" at bounding box center [754, 469] width 140 height 34
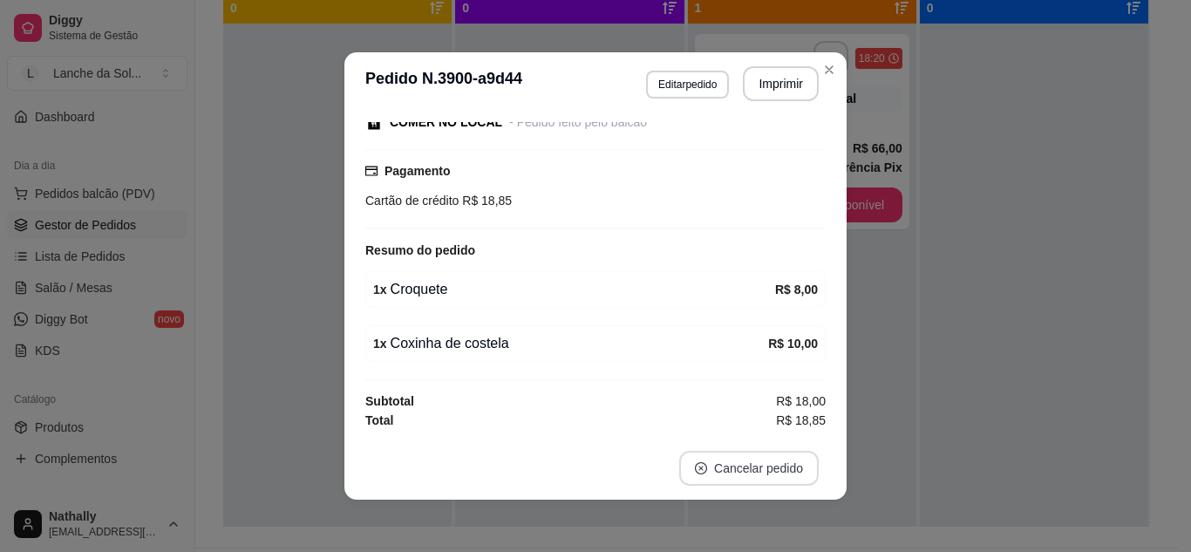
scroll to position [122, 0]
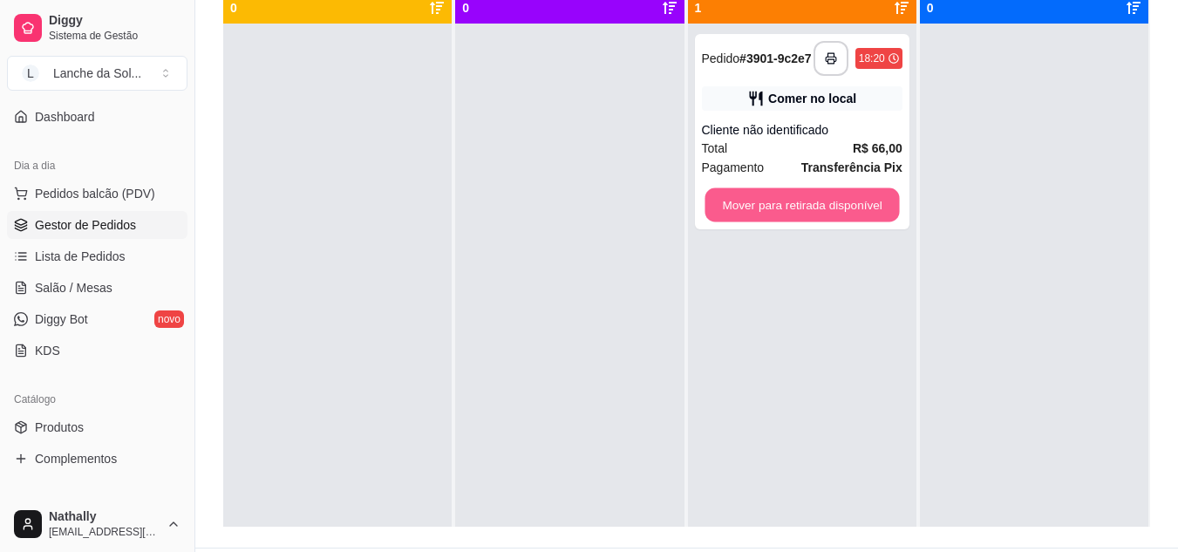
click at [779, 209] on button "Mover para retirada disponível" at bounding box center [802, 205] width 194 height 34
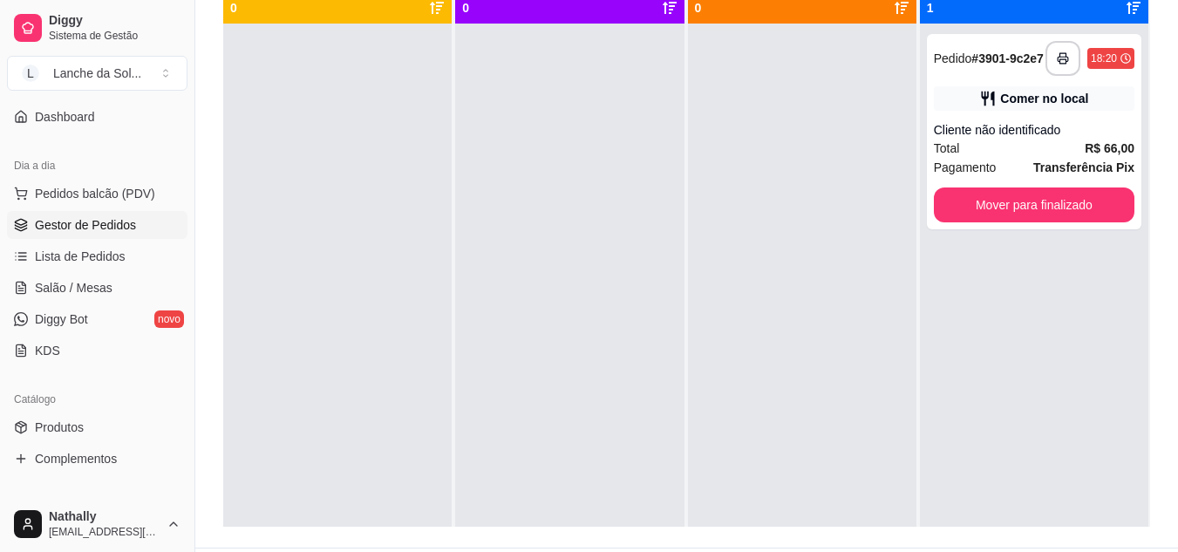
click at [996, 139] on div "Cliente não identificado" at bounding box center [1034, 129] width 201 height 17
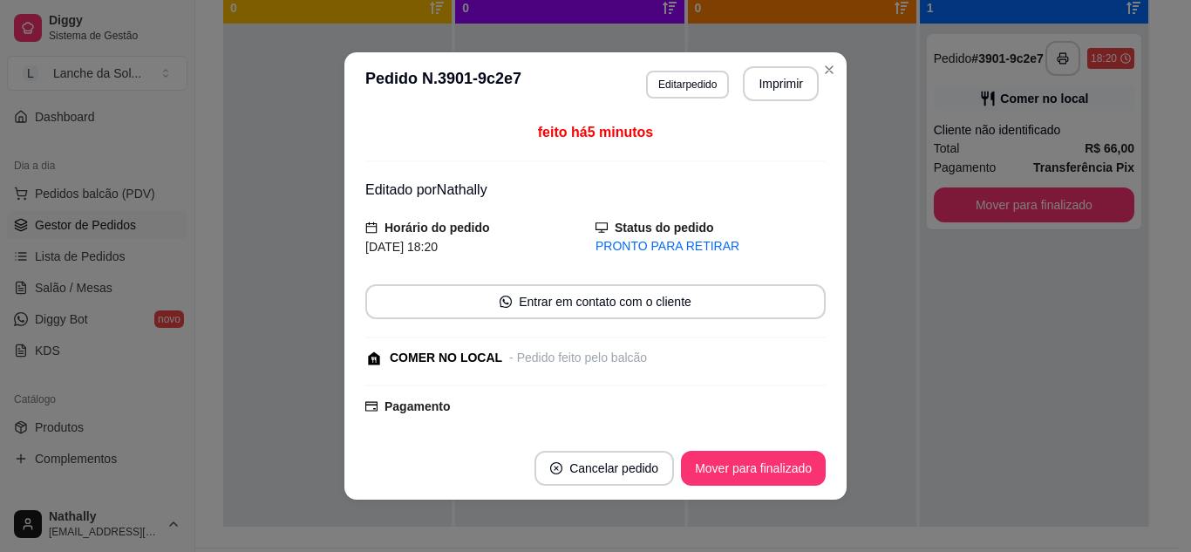
scroll to position [289, 0]
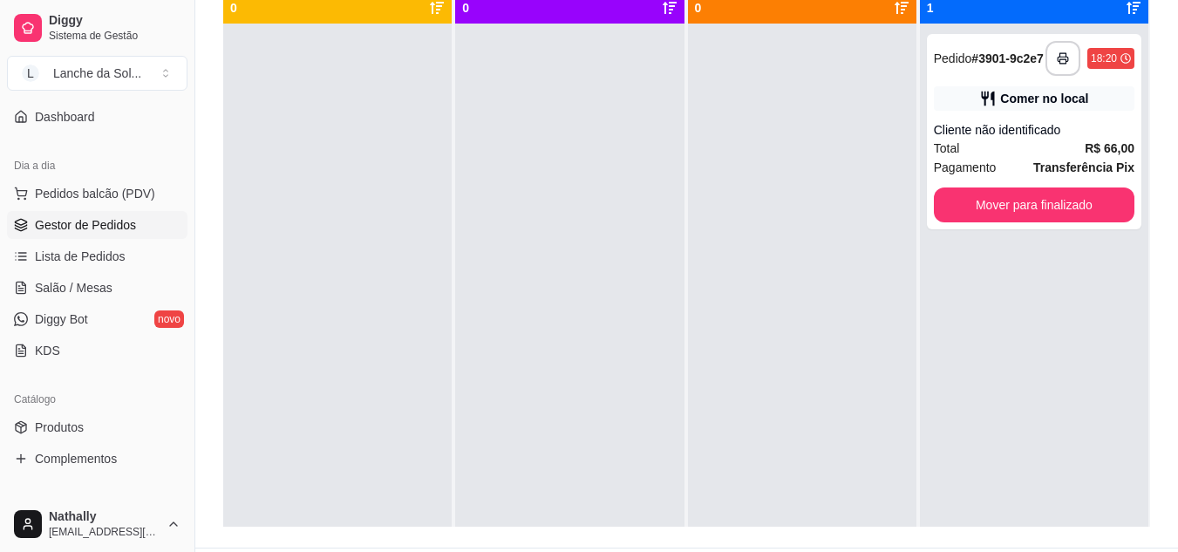
click at [103, 194] on span "Pedidos balcão (PDV)" at bounding box center [95, 193] width 120 height 17
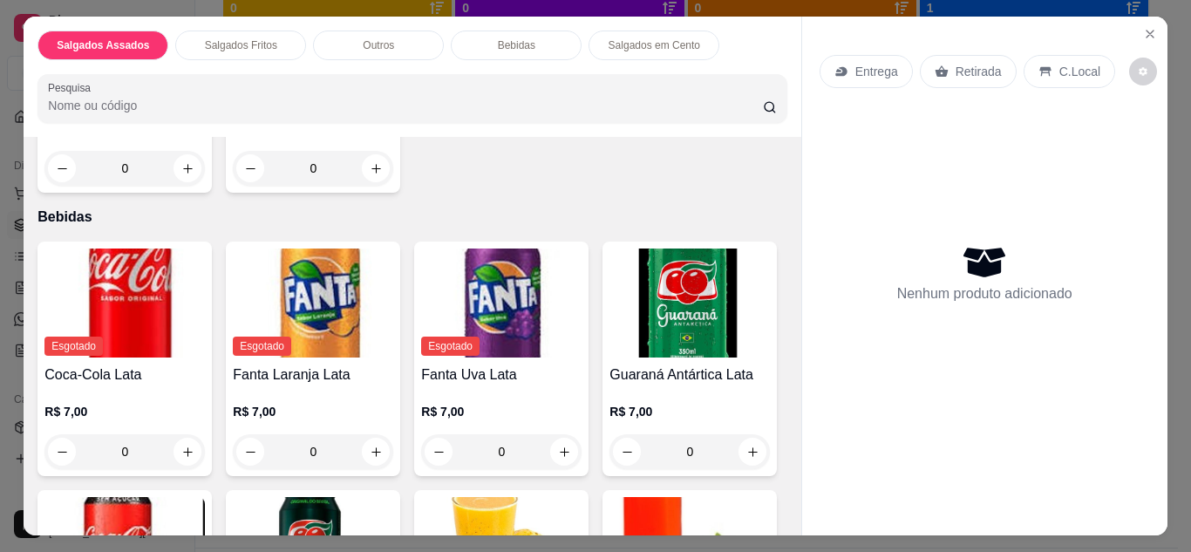
scroll to position [1002, 0]
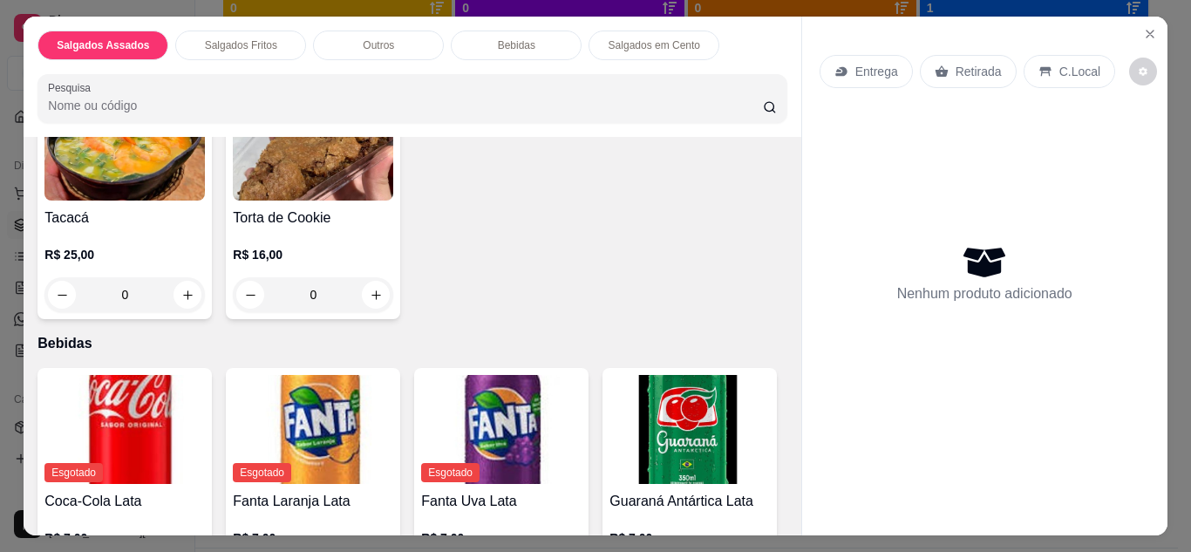
click at [178, 292] on div "0" at bounding box center [124, 294] width 160 height 35
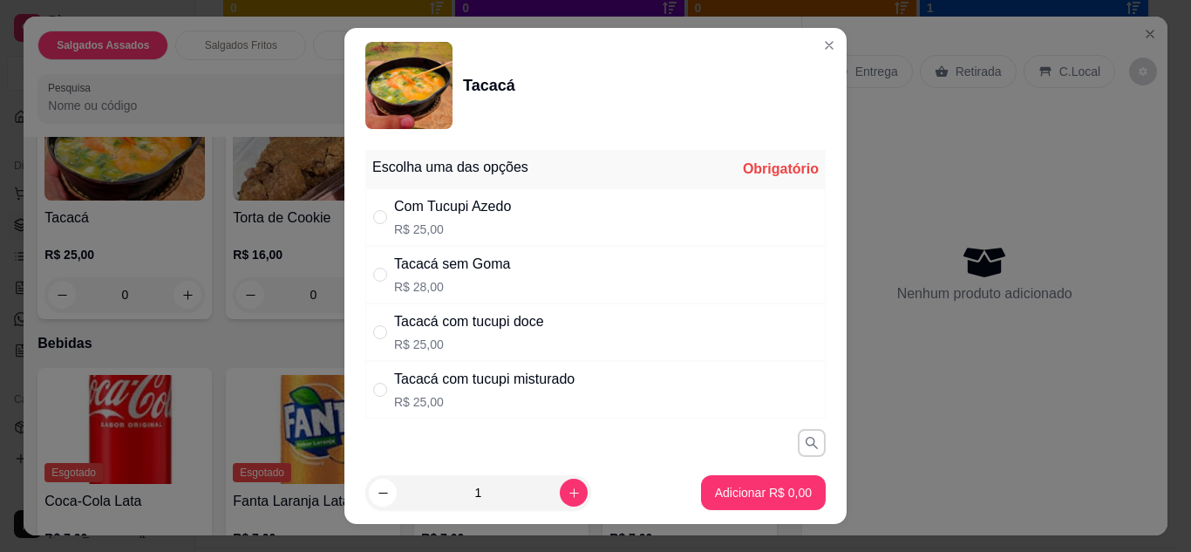
click at [525, 376] on div "Tacacá com tucupi misturado" at bounding box center [484, 379] width 180 height 21
radio input "true"
click at [819, 194] on div "Escolha uma das opções Completo Com Tucupi Azedo R$ 25,00 Tacacá sem Goma R$ 28…" at bounding box center [595, 302] width 502 height 319
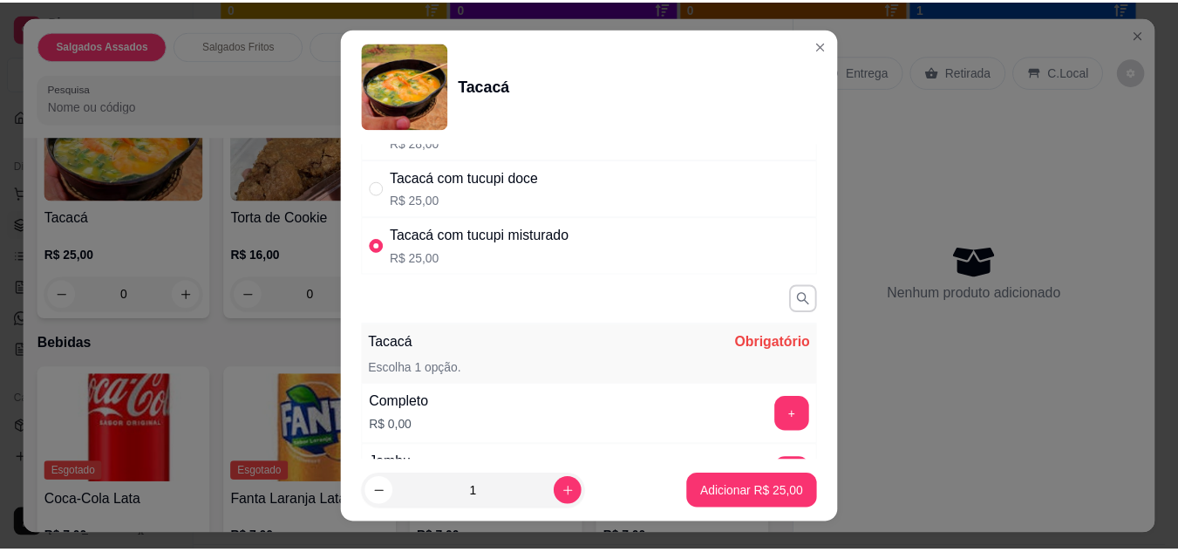
scroll to position [160, 0]
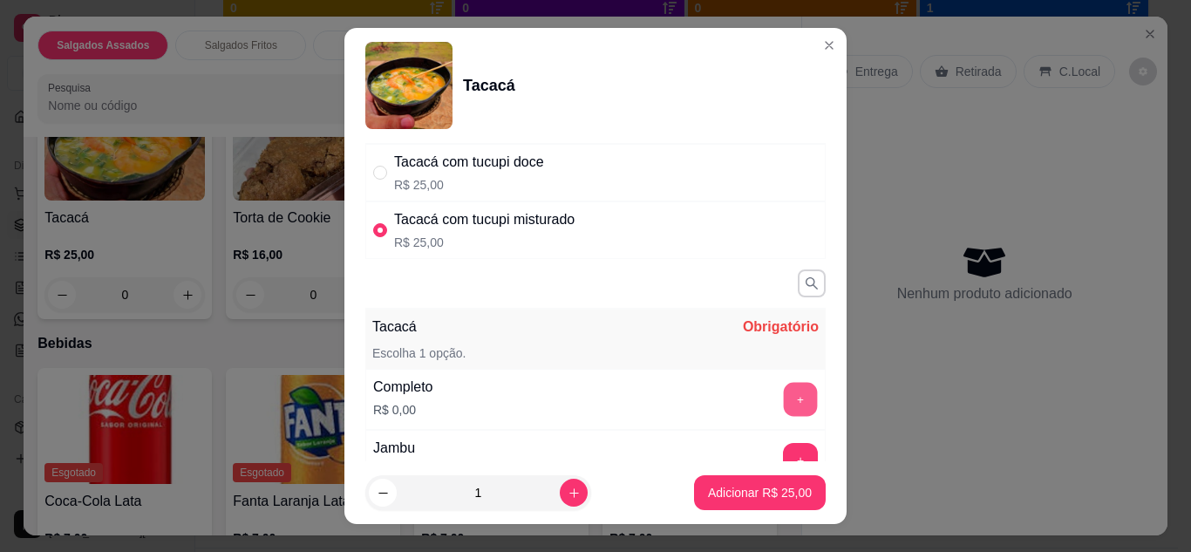
click at [784, 405] on button "+" at bounding box center [801, 399] width 34 height 34
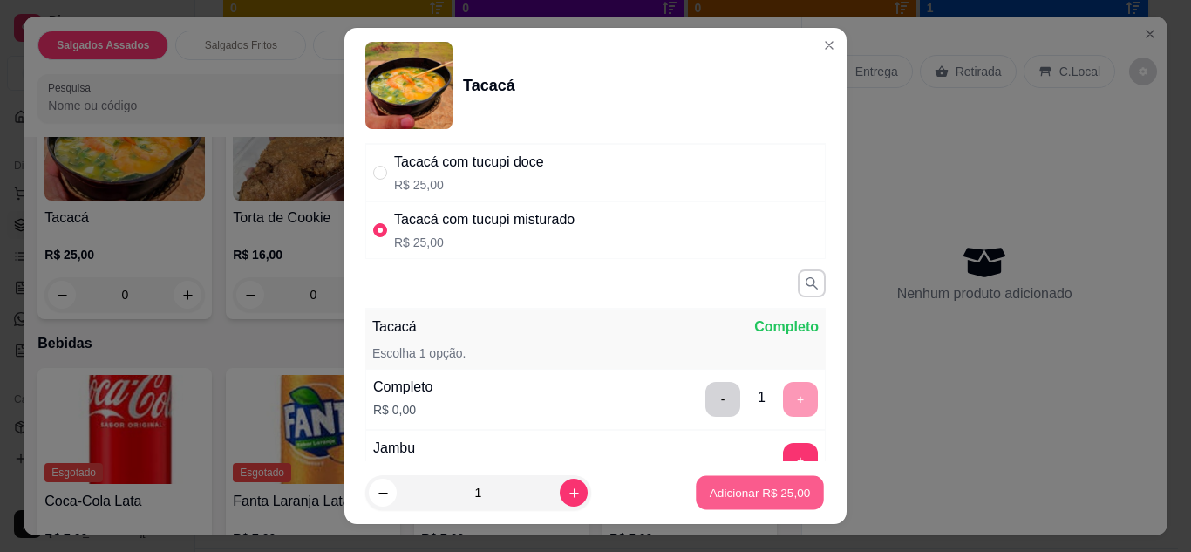
click at [779, 491] on p "Adicionar R$ 25,00" at bounding box center [760, 493] width 101 height 17
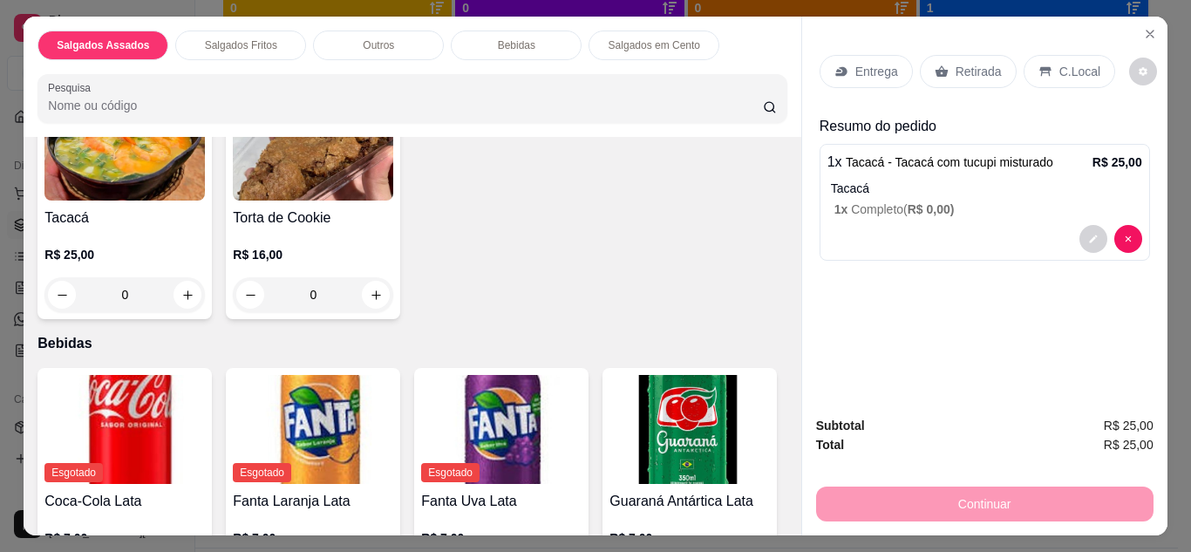
click at [1064, 55] on div "C.Local" at bounding box center [1070, 71] width 92 height 33
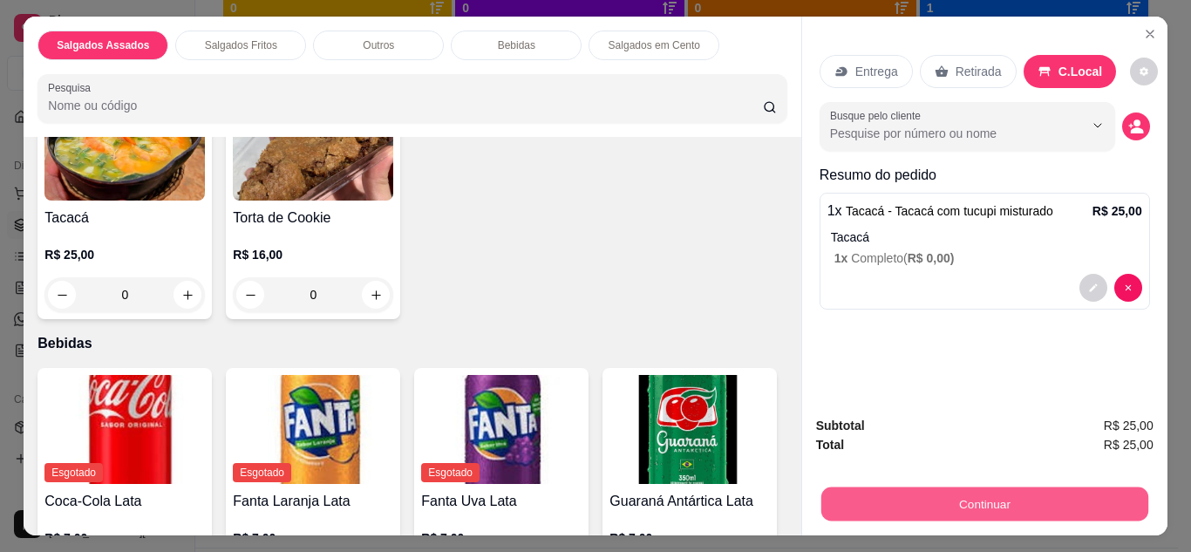
click at [964, 494] on button "Continuar" at bounding box center [983, 504] width 327 height 34
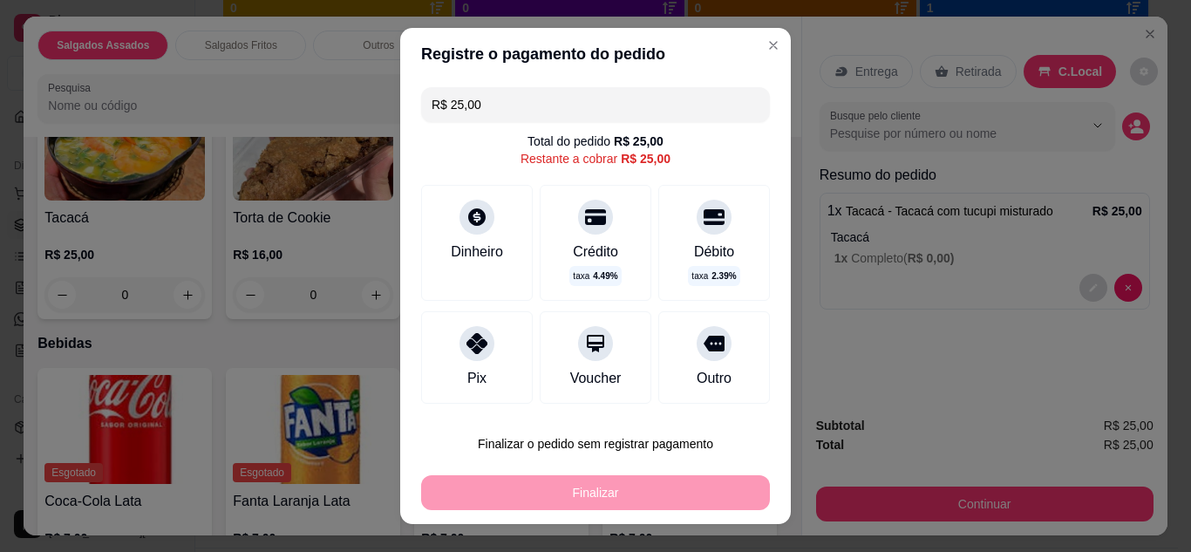
click at [455, 390] on div "Pix" at bounding box center [477, 357] width 112 height 92
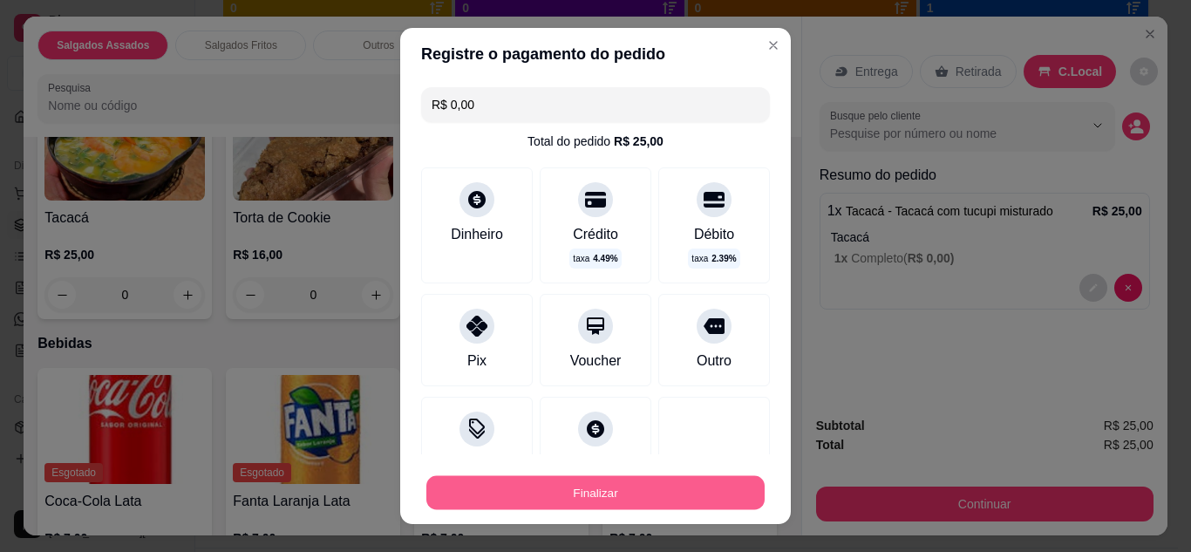
click at [588, 492] on button "Finalizar" at bounding box center [595, 493] width 338 height 34
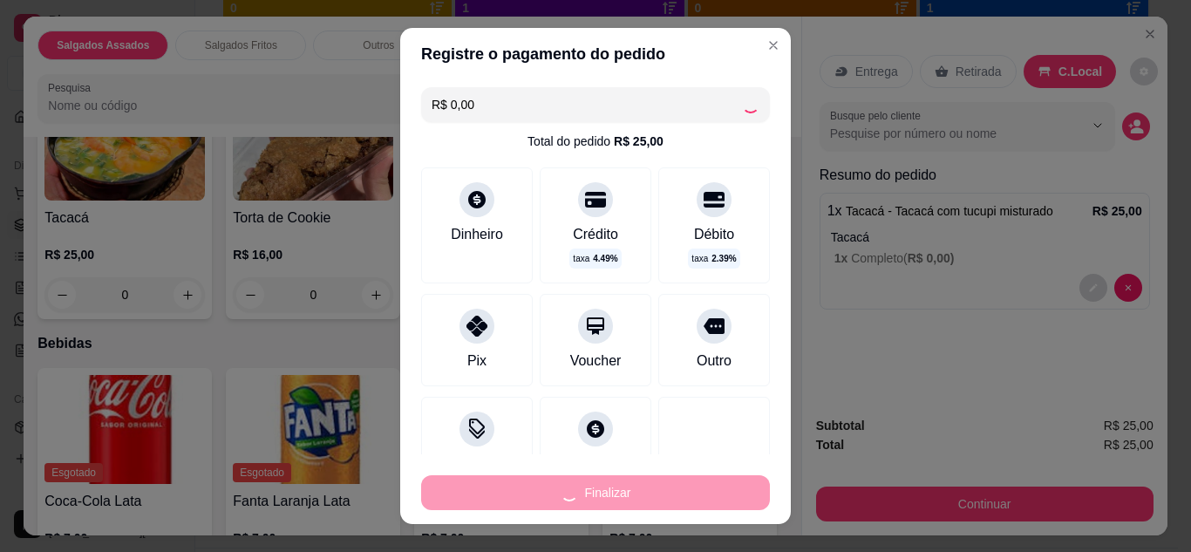
type input "-R$ 25,00"
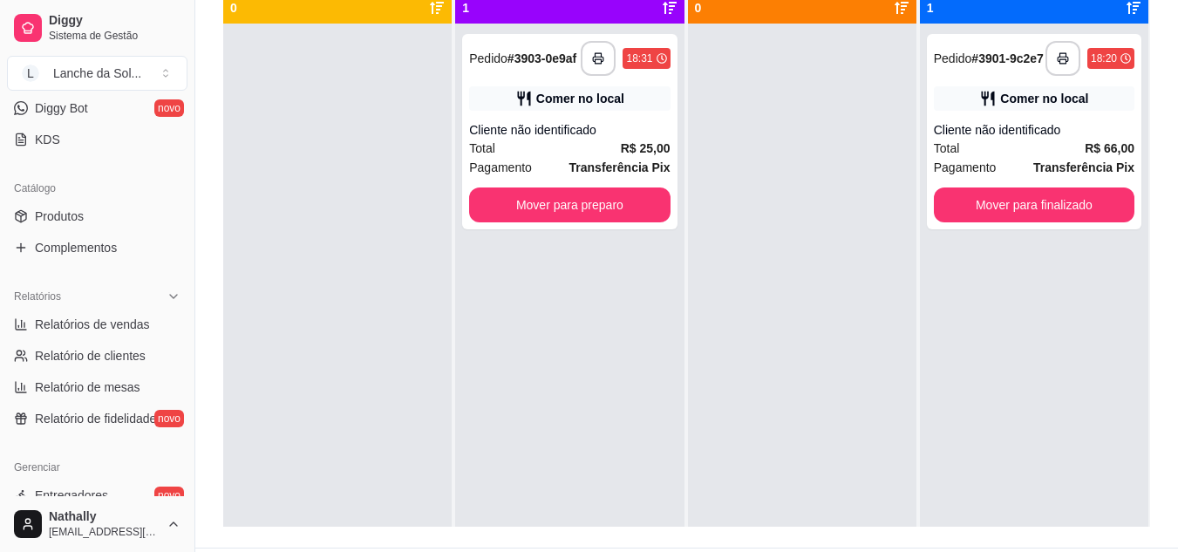
scroll to position [348, 0]
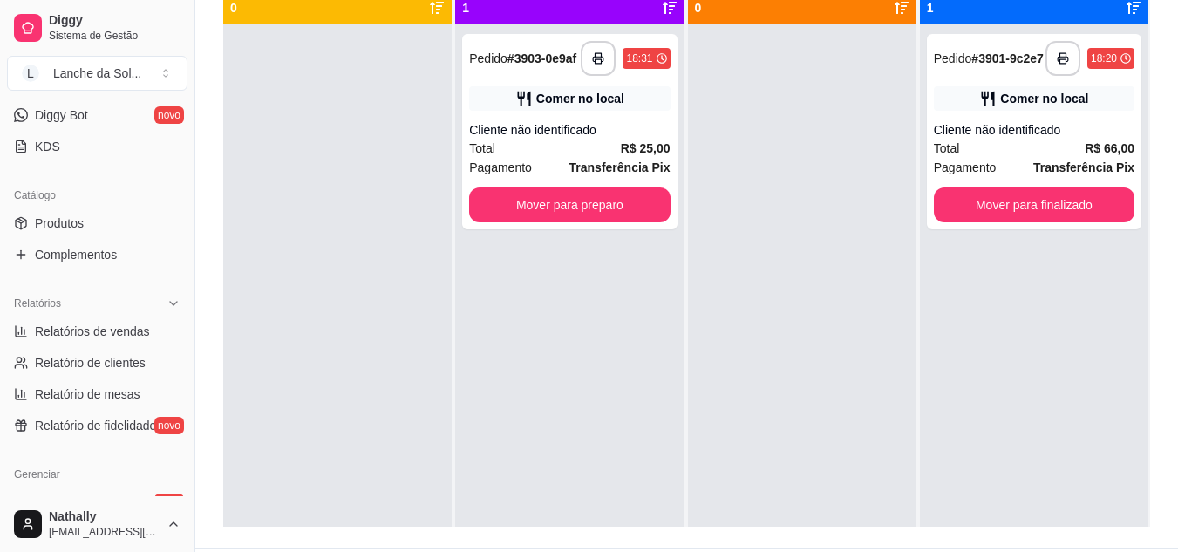
click at [117, 324] on span "Relatórios de vendas" at bounding box center [92, 331] width 115 height 17
select select "ALL"
select select "0"
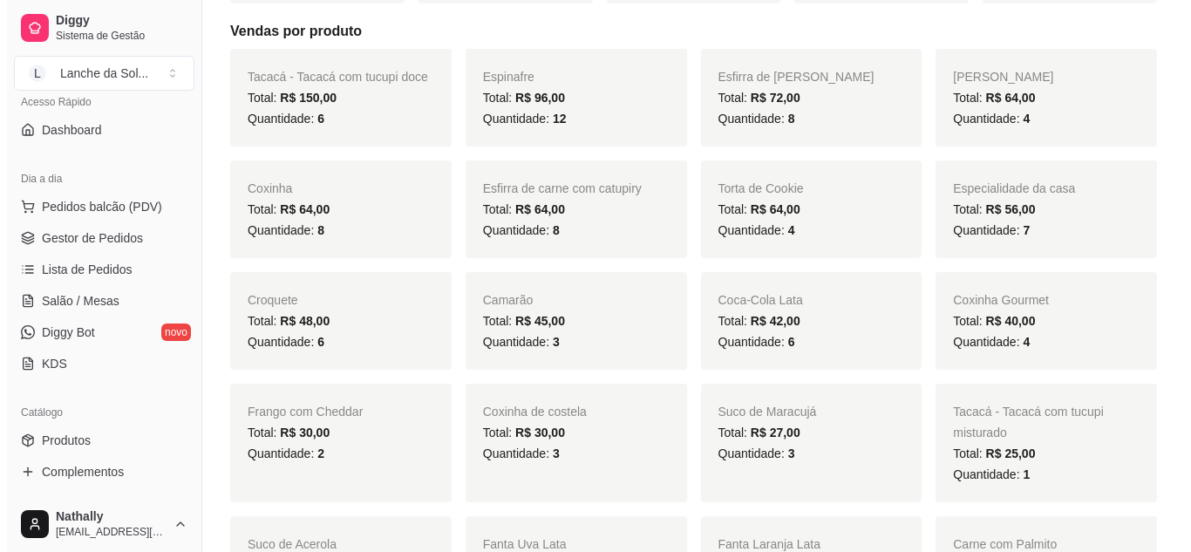
scroll to position [92, 0]
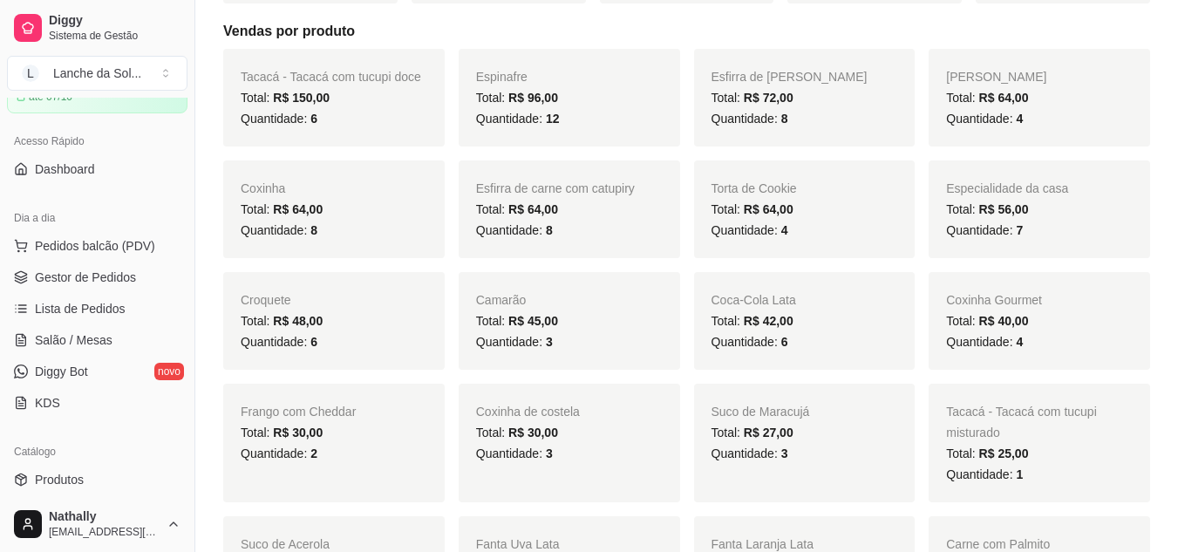
click at [69, 250] on span "Pedidos balcão (PDV)" at bounding box center [95, 245] width 120 height 17
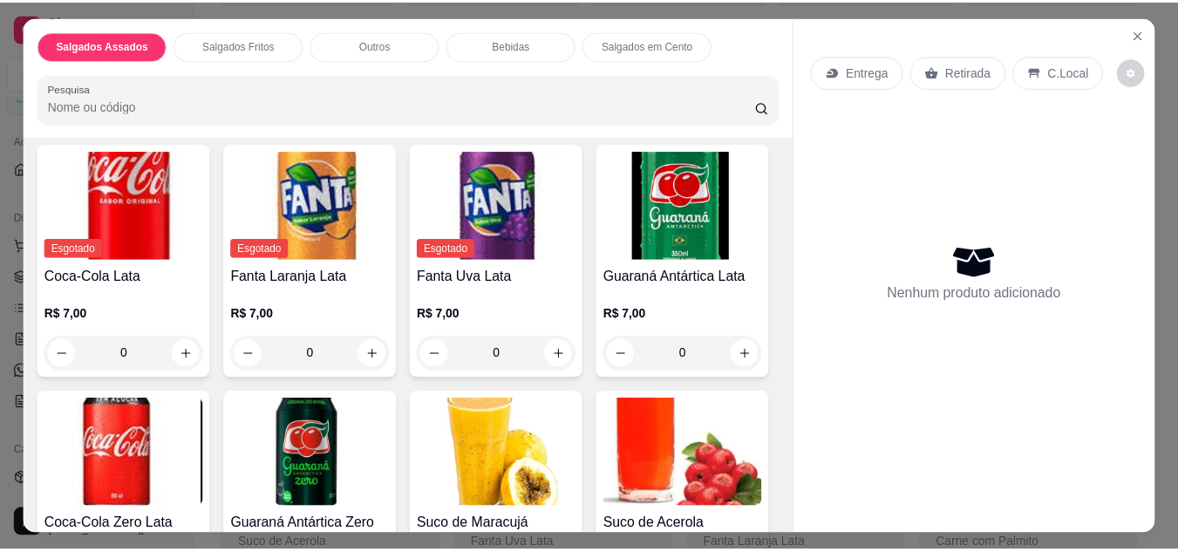
scroll to position [1479, 0]
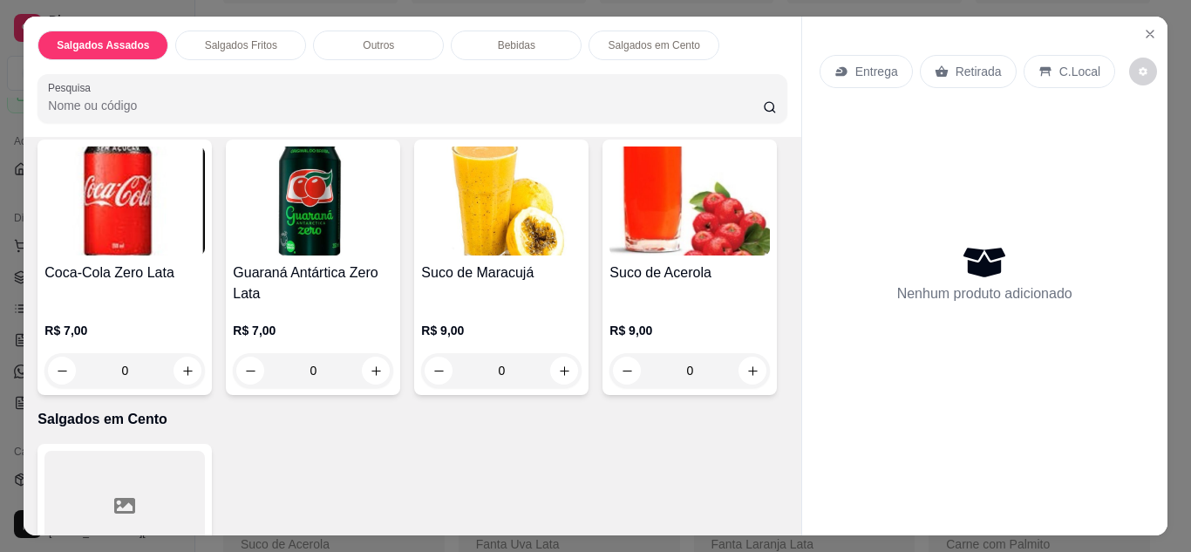
click at [1152, 36] on button "Close" at bounding box center [1150, 34] width 28 height 28
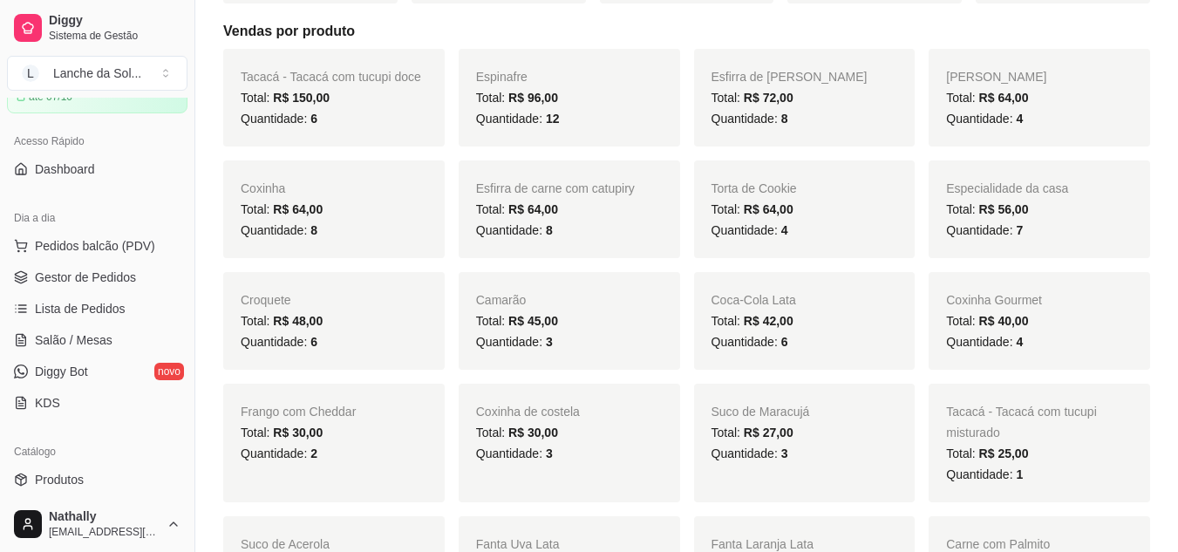
drag, startPoint x: 1177, startPoint y: 115, endPoint x: 1186, endPoint y: 121, distance: 10.6
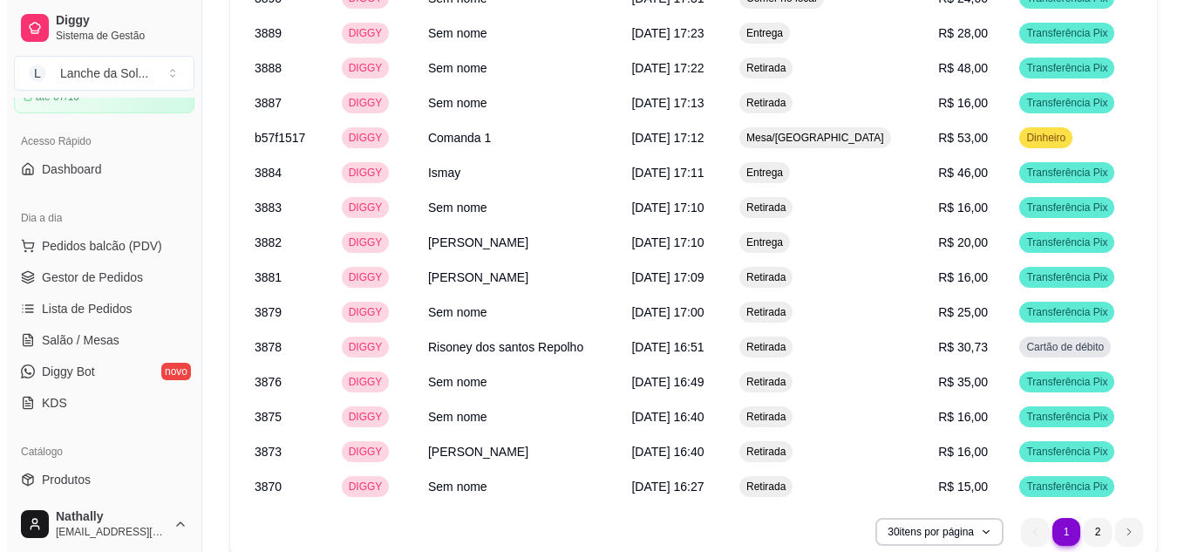
scroll to position [2048, 0]
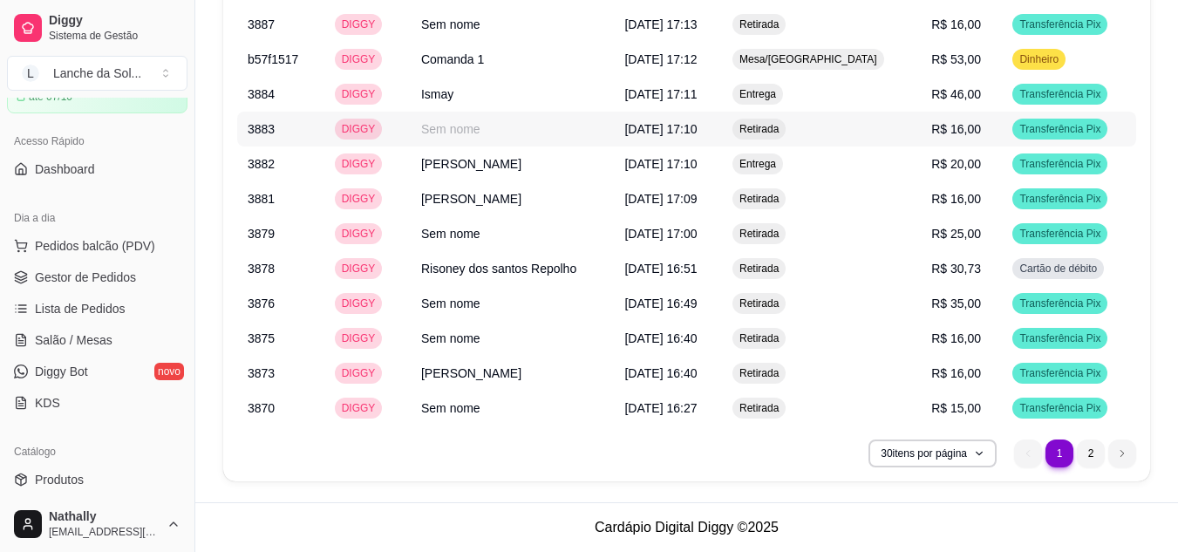
click at [946, 135] on span "R$ 16,00" at bounding box center [956, 129] width 50 height 14
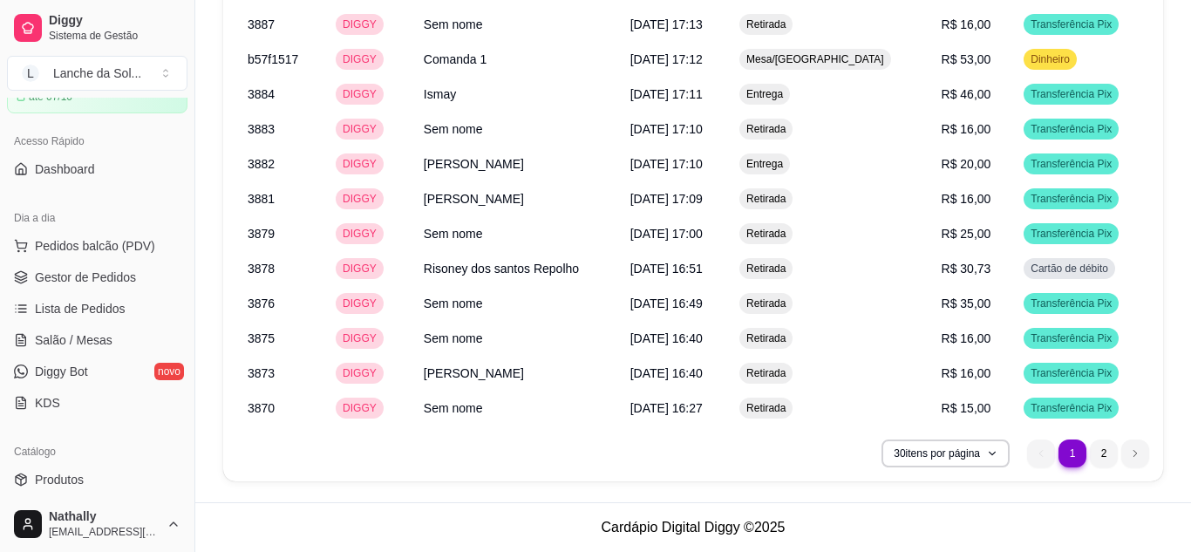
scroll to position [2027, 0]
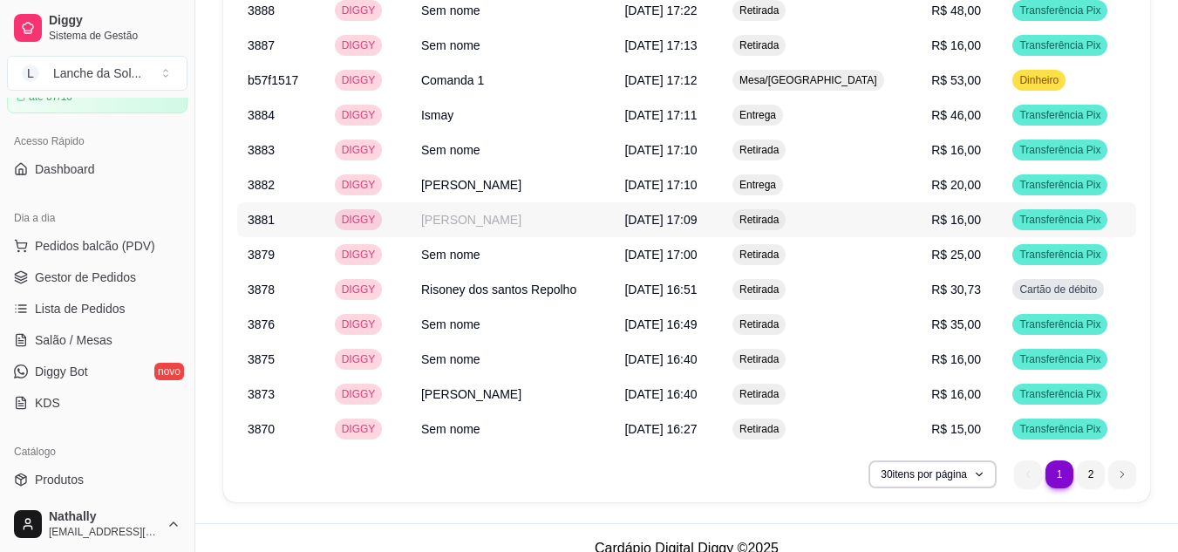
click at [921, 226] on td "R$ 16,00" at bounding box center [961, 219] width 81 height 35
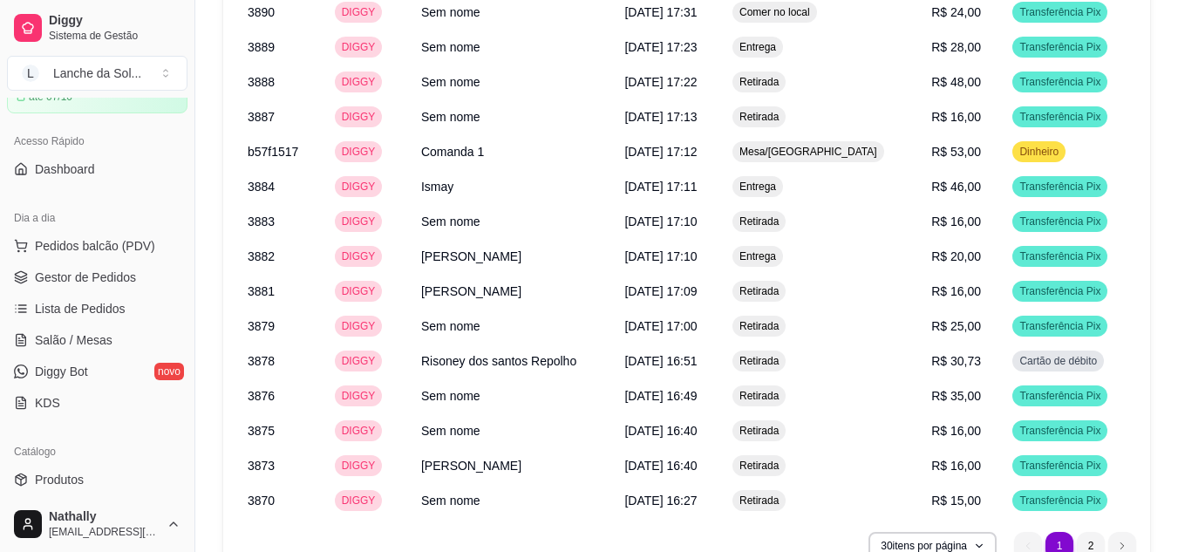
scroll to position [2048, 0]
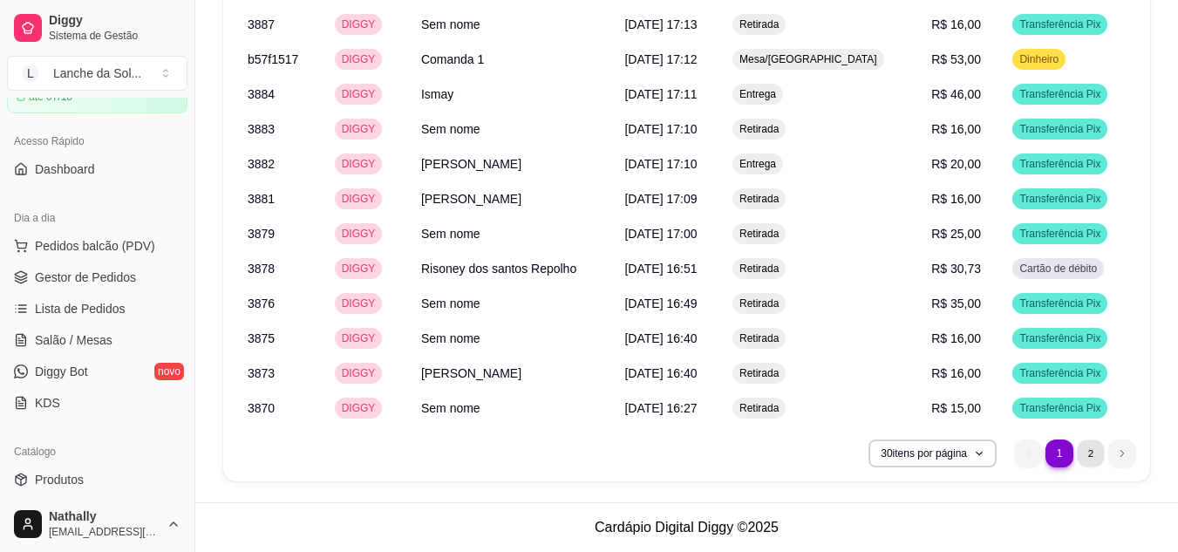
click at [1096, 450] on li "2" at bounding box center [1090, 452] width 27 height 27
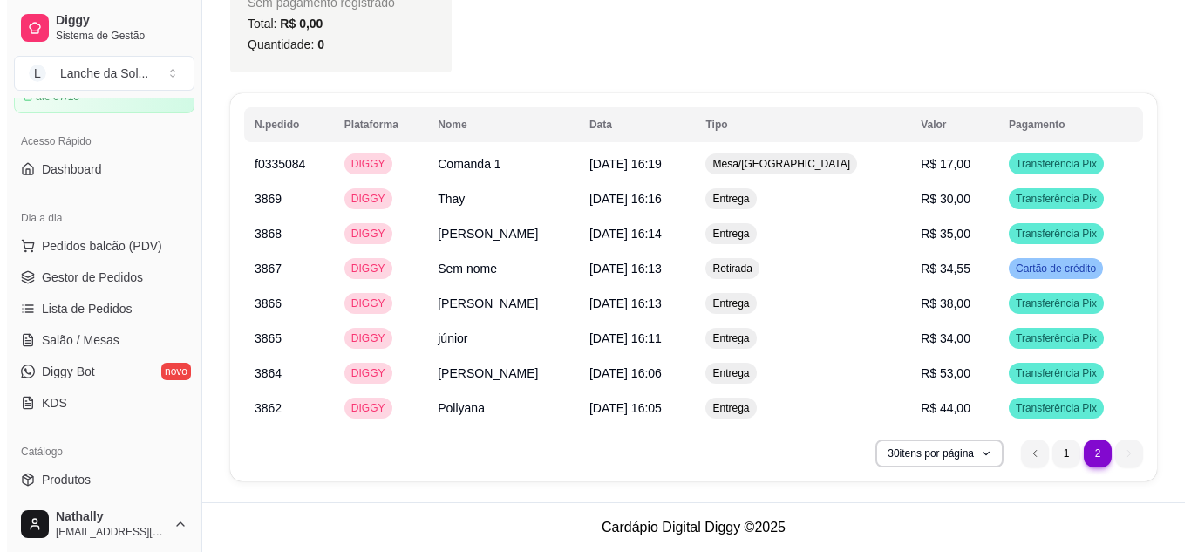
scroll to position [1281, 0]
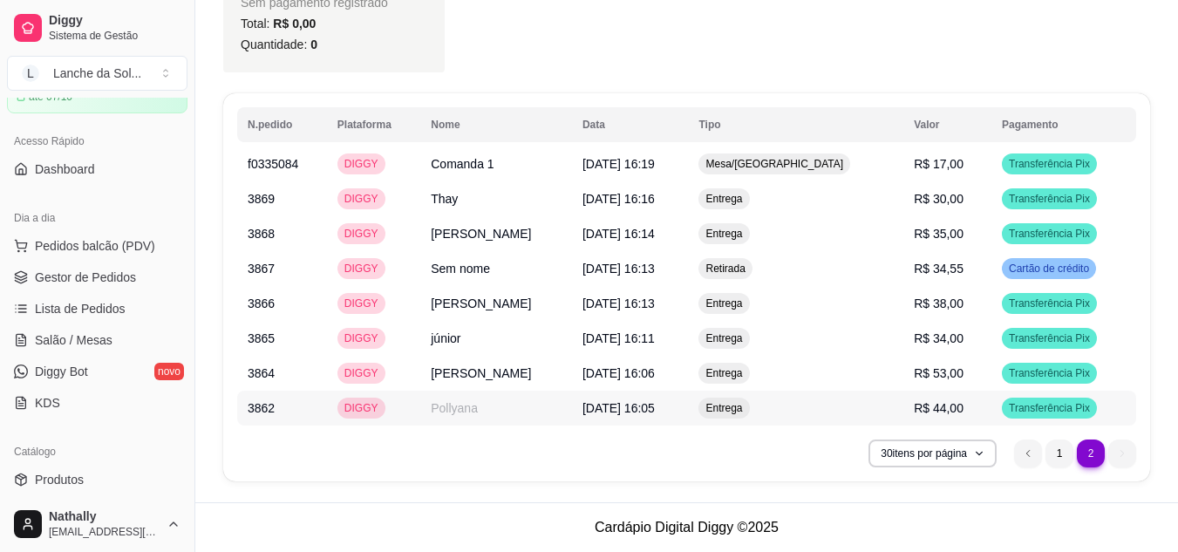
click at [950, 413] on span "R$ 44,00" at bounding box center [939, 408] width 50 height 14
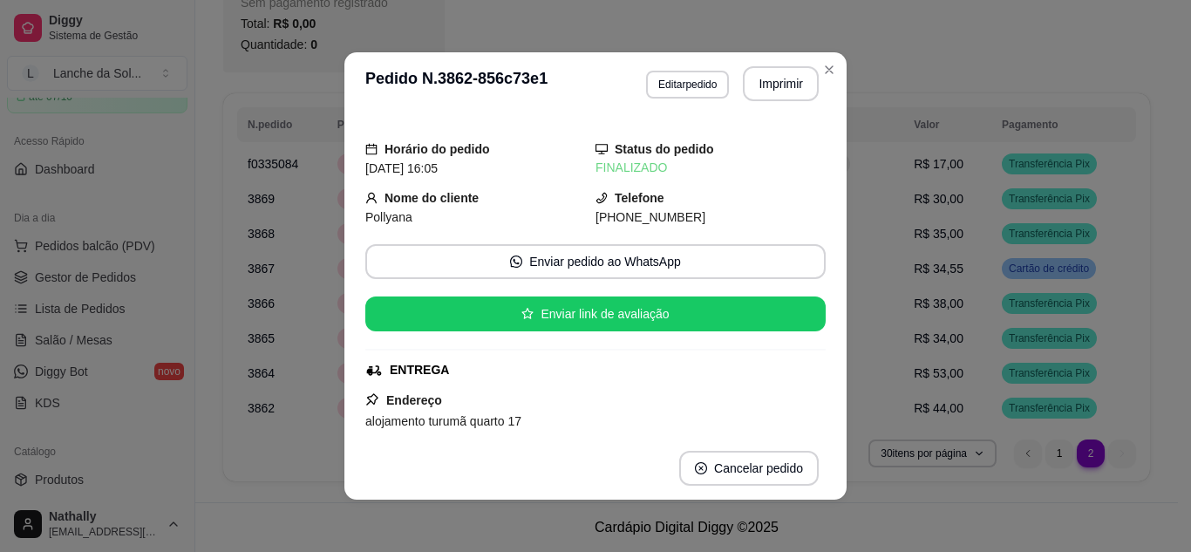
click at [810, 174] on div "Horário do pedido [DATE] 16:05 Status do pedido FINALIZADO Nome do cliente Poll…" at bounding box center [595, 276] width 460 height 308
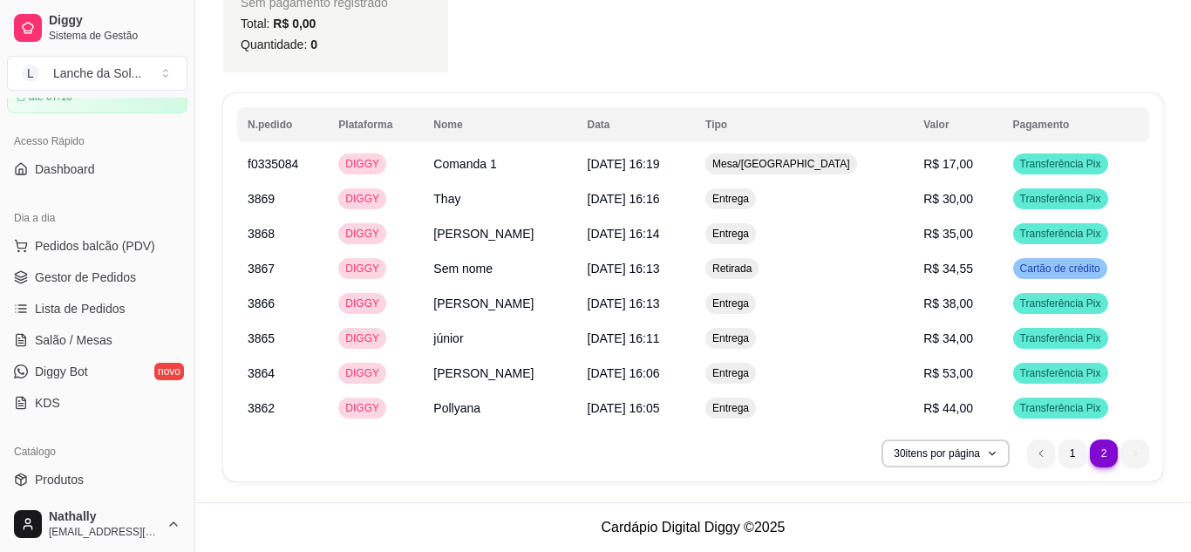
scroll to position [1260, 0]
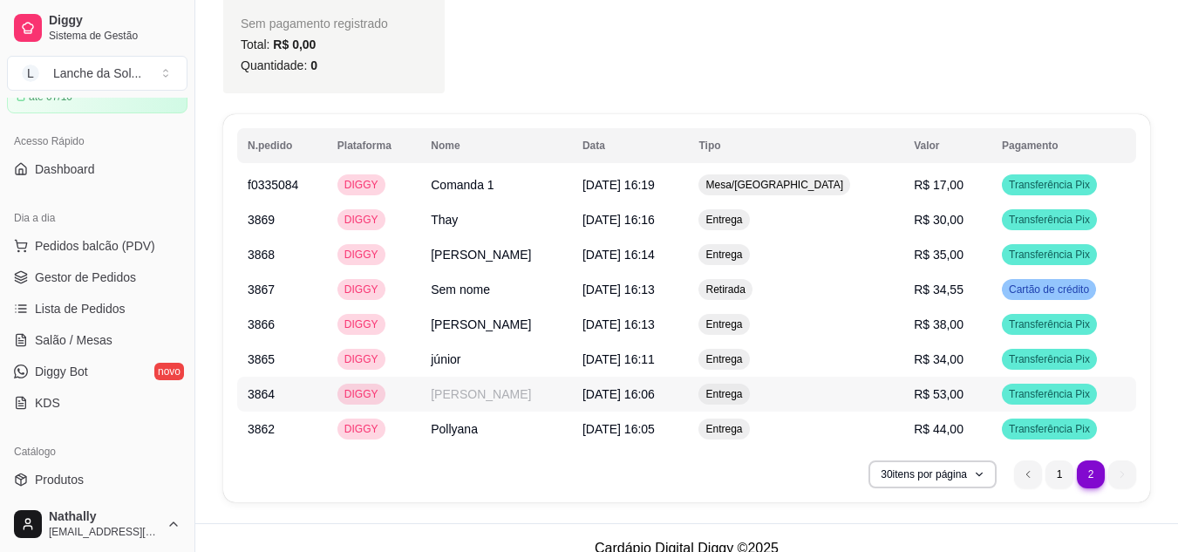
click at [911, 388] on td "R$ 53,00" at bounding box center [947, 394] width 88 height 35
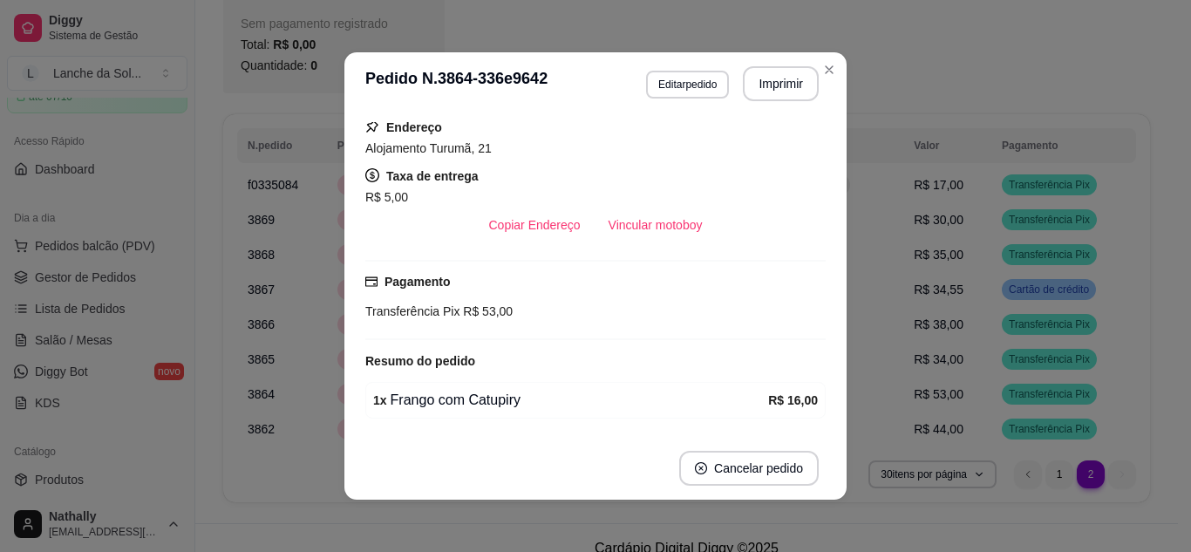
scroll to position [438, 0]
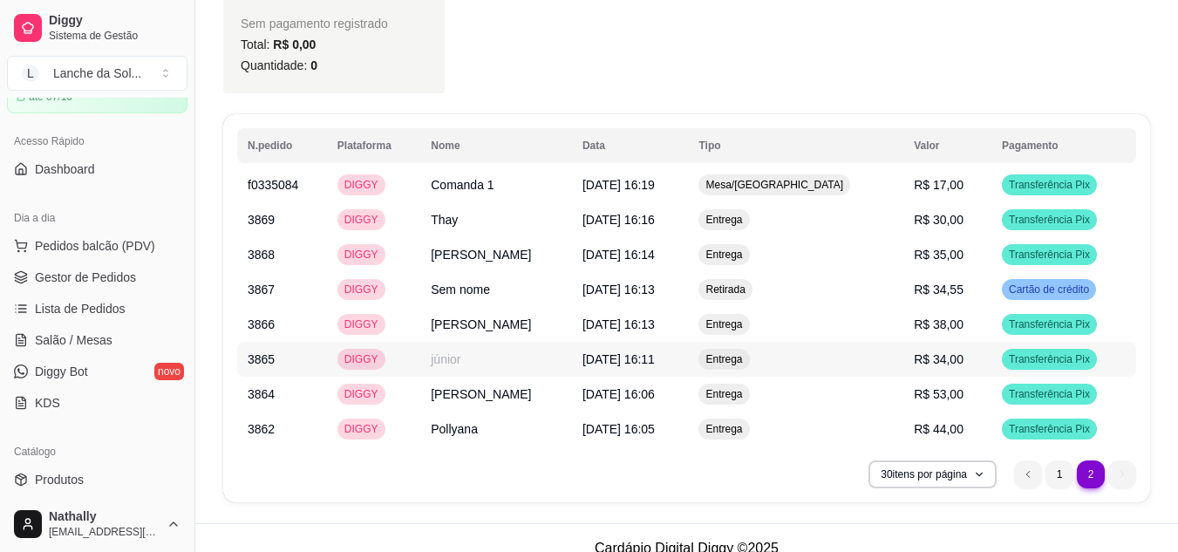
click at [922, 354] on span "R$ 34,00" at bounding box center [939, 359] width 50 height 14
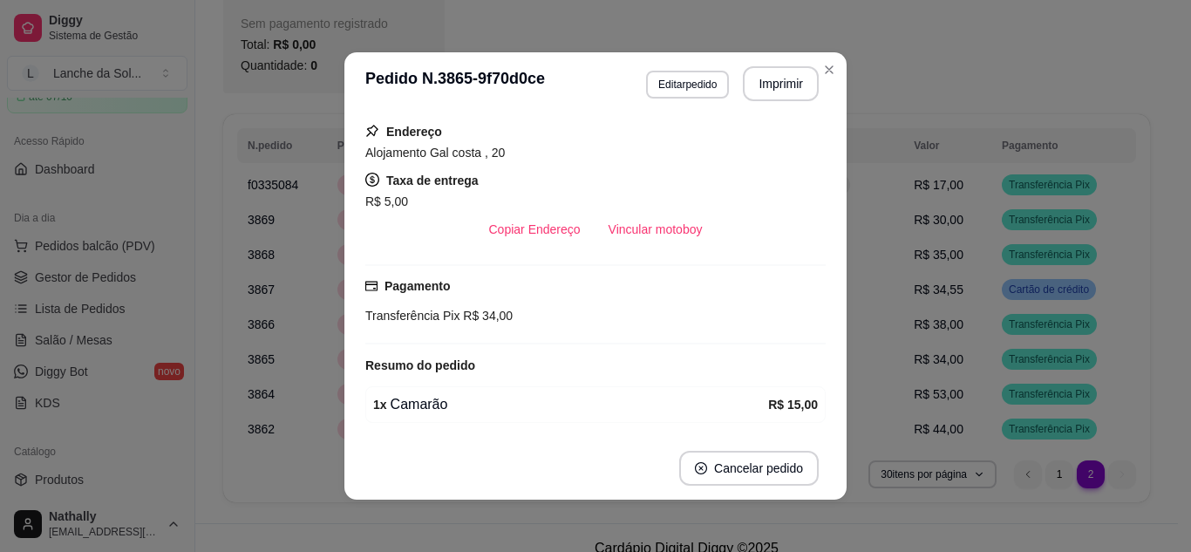
scroll to position [384, 0]
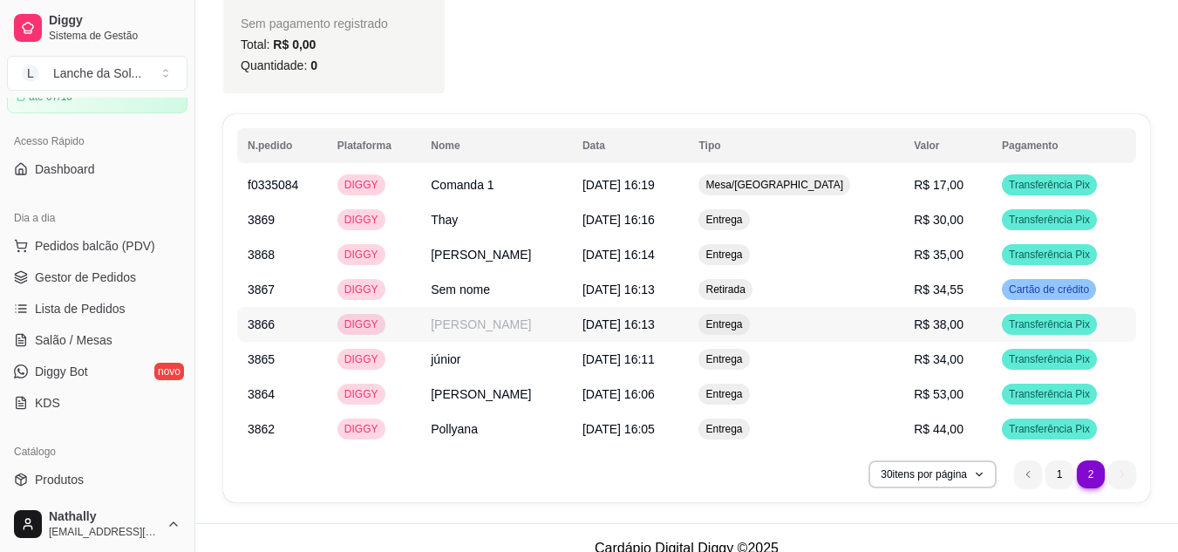
click at [948, 323] on span "R$ 38,00" at bounding box center [939, 324] width 50 height 14
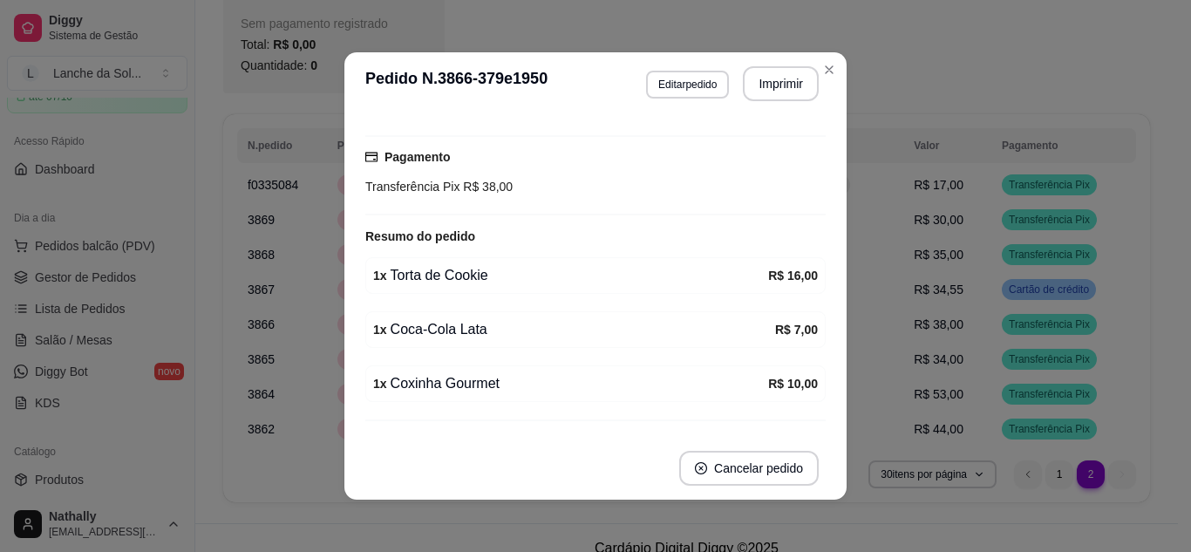
scroll to position [438, 0]
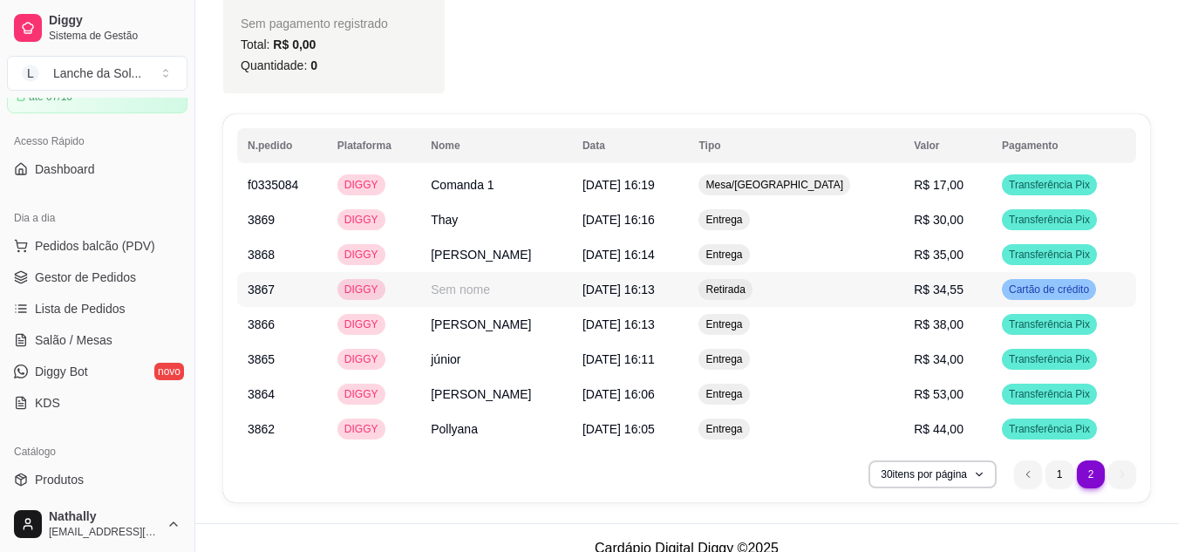
click at [942, 283] on span "R$ 34,55" at bounding box center [939, 290] width 50 height 14
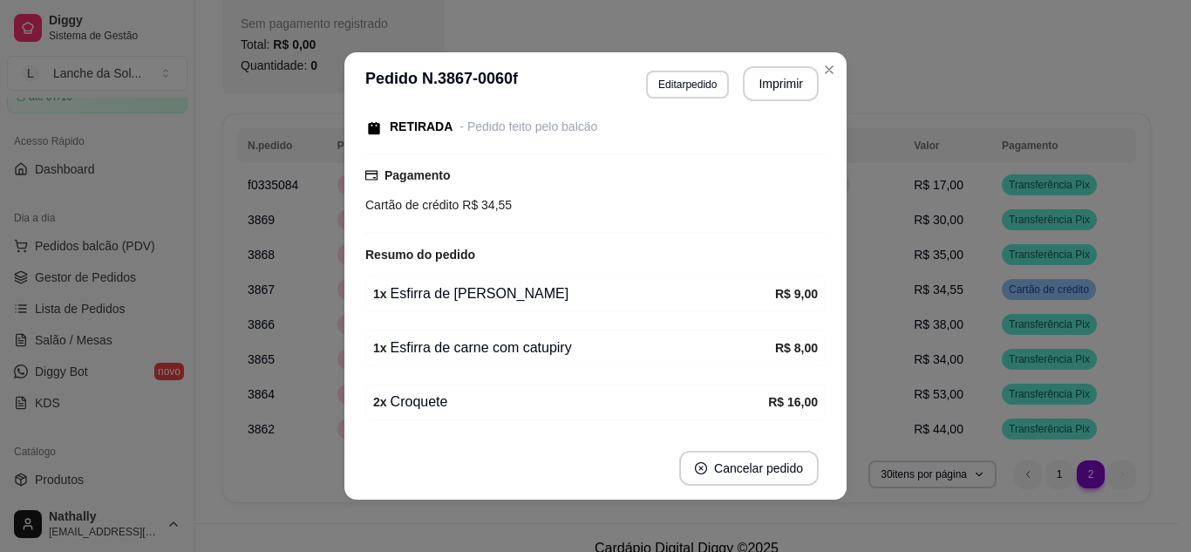
scroll to position [176, 0]
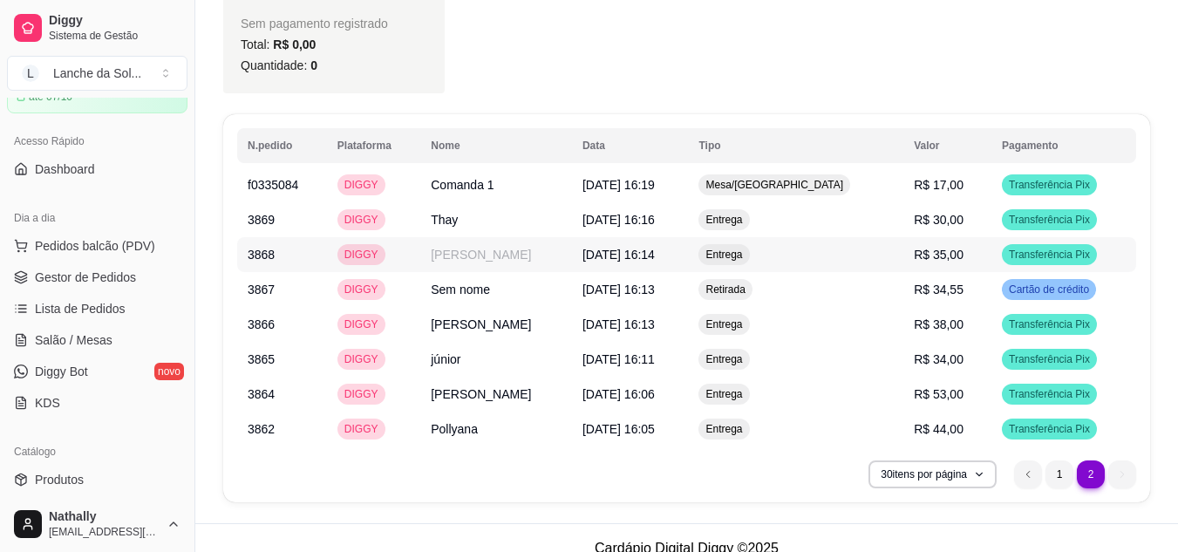
click at [924, 259] on span "R$ 35,00" at bounding box center [939, 255] width 50 height 14
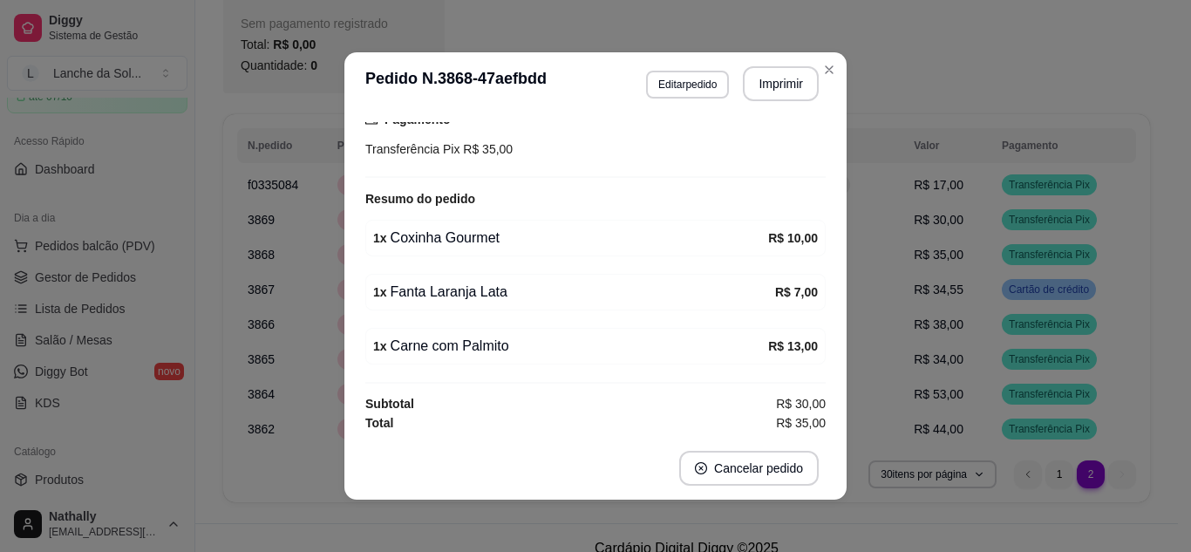
scroll to position [438, 0]
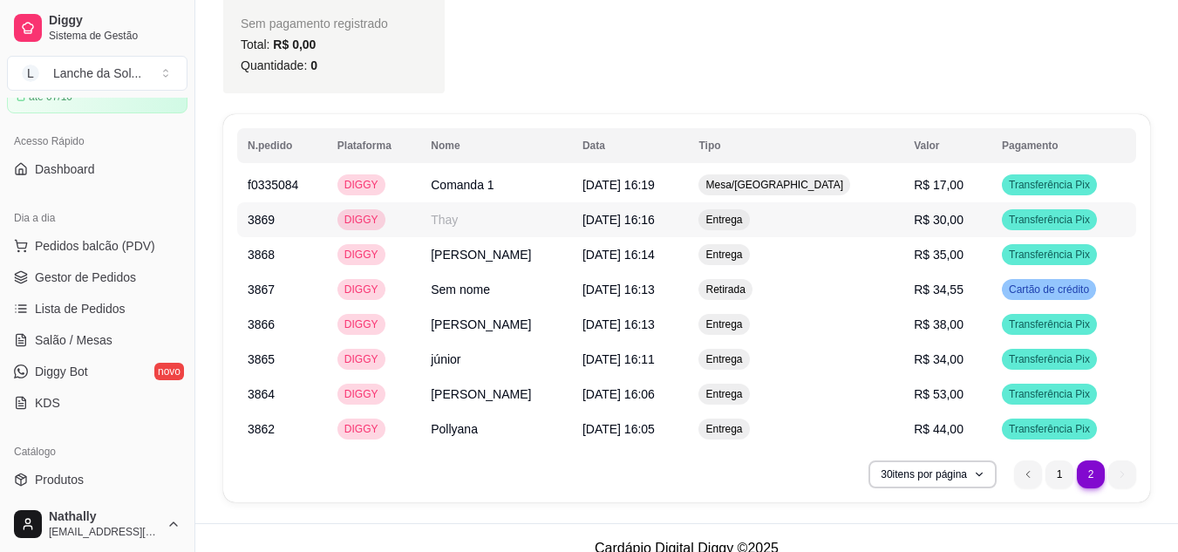
click at [948, 214] on span "R$ 30,00" at bounding box center [939, 220] width 50 height 14
click at [944, 174] on td "R$ 17,00" at bounding box center [947, 184] width 88 height 35
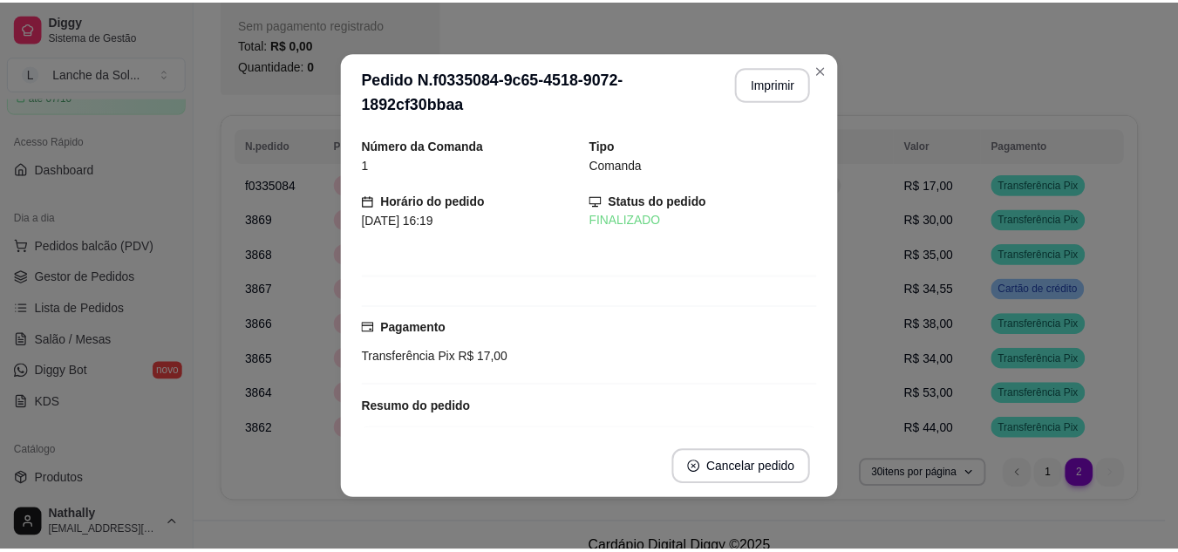
scroll to position [157, 0]
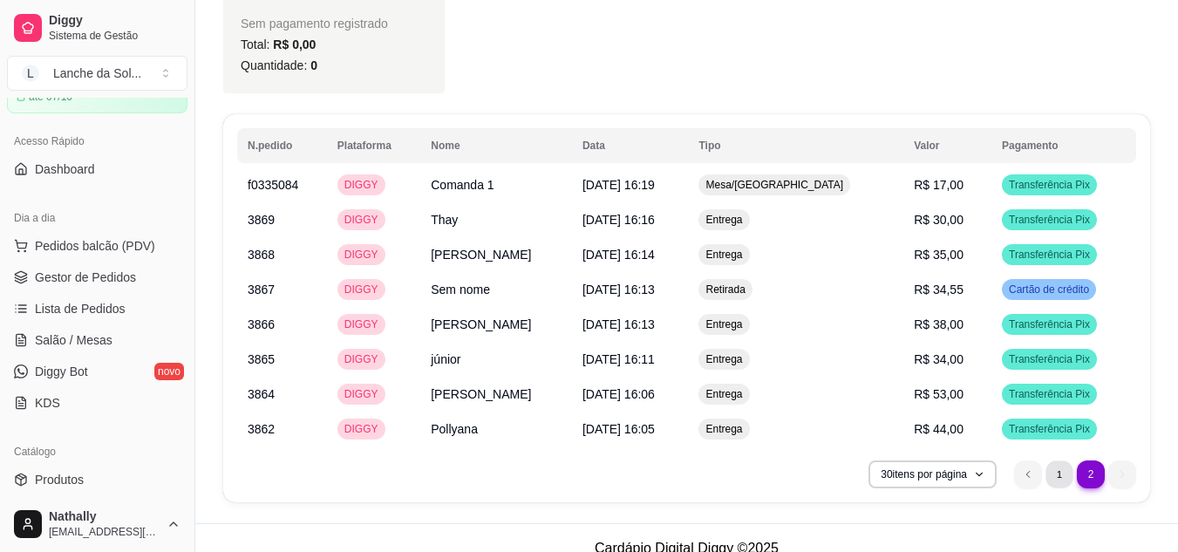
click at [1055, 478] on li "1" at bounding box center [1058, 473] width 27 height 27
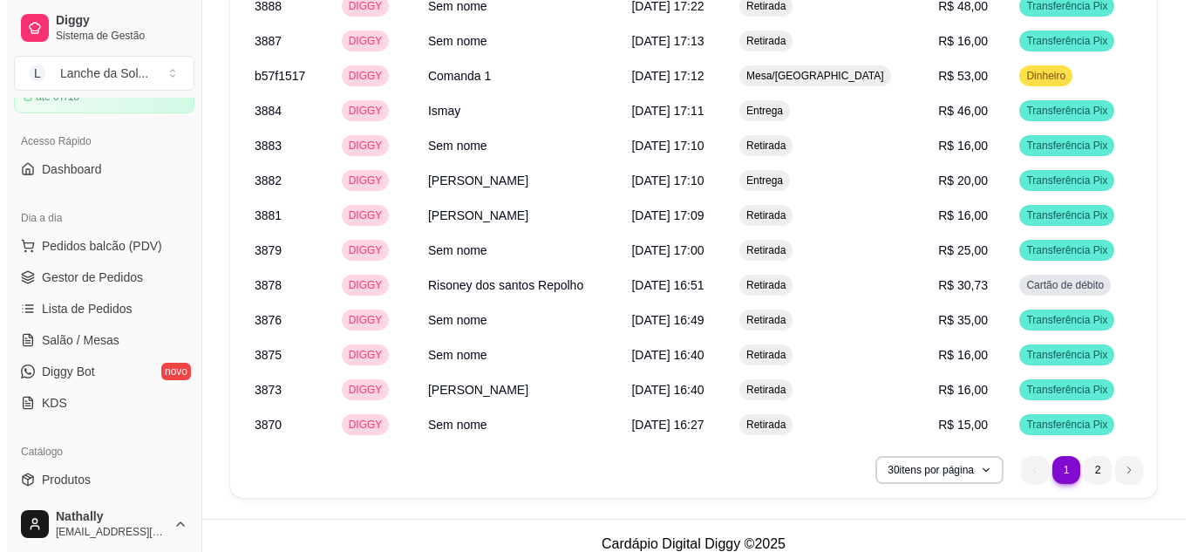
scroll to position [2036, 0]
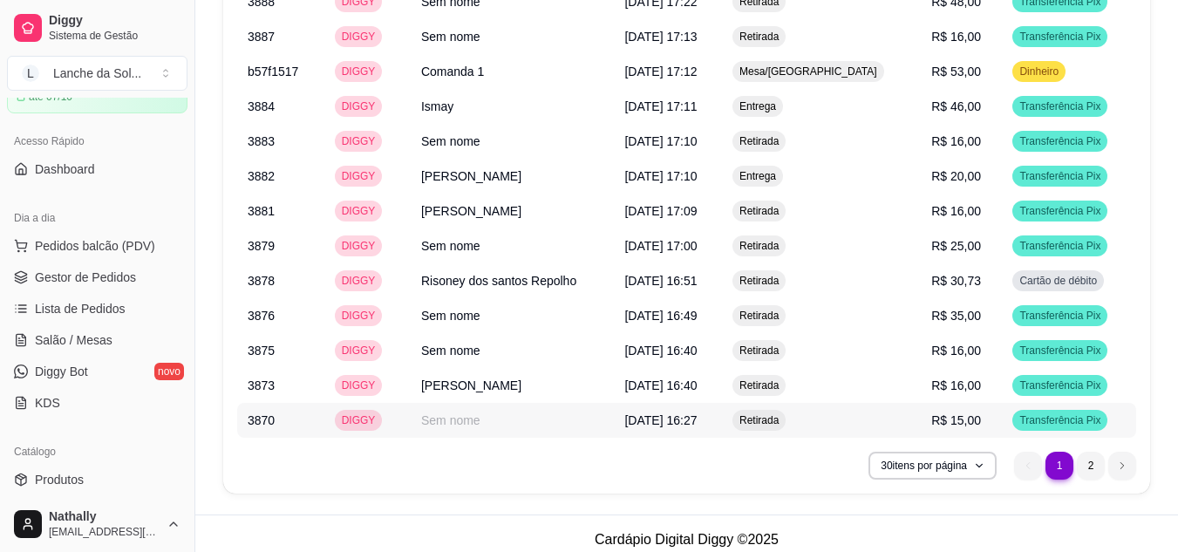
click at [1034, 411] on div "Transferência Pix" at bounding box center [1059, 420] width 95 height 21
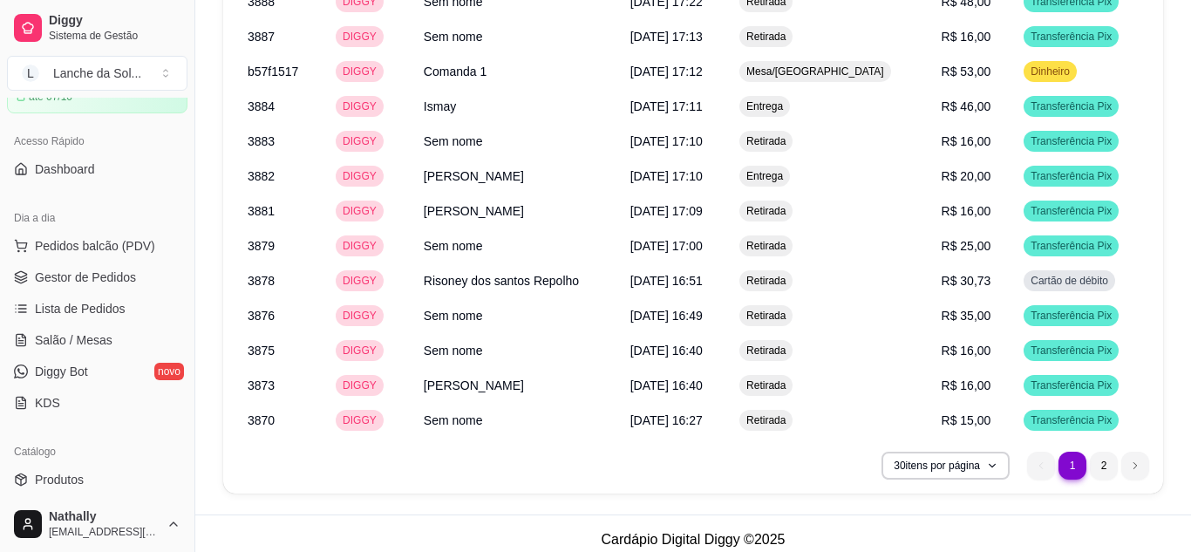
scroll to position [2027, 0]
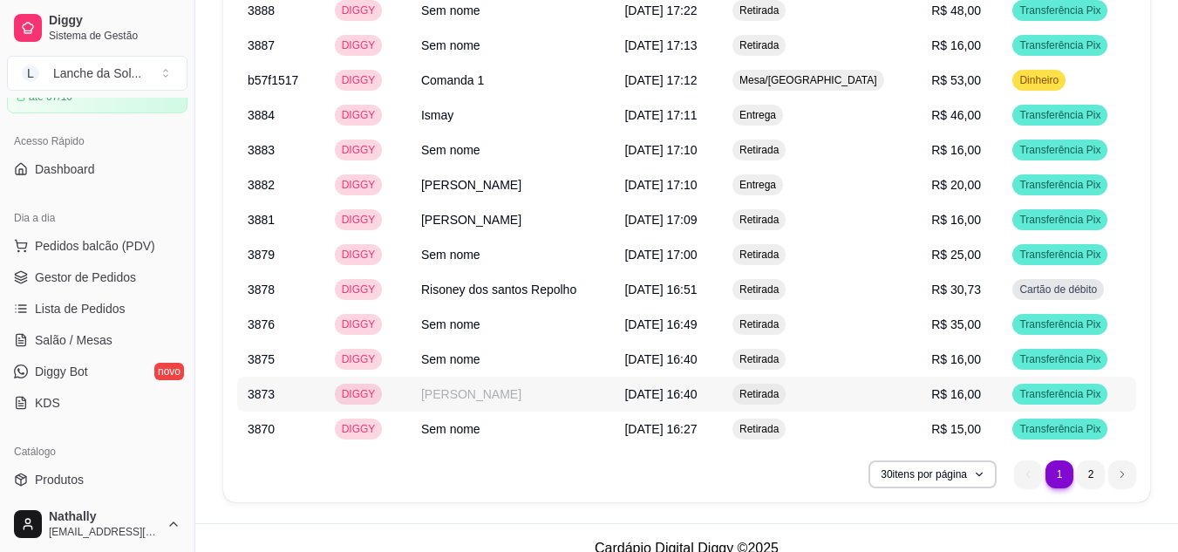
click at [1064, 380] on td "Transferência Pix" at bounding box center [1069, 394] width 134 height 35
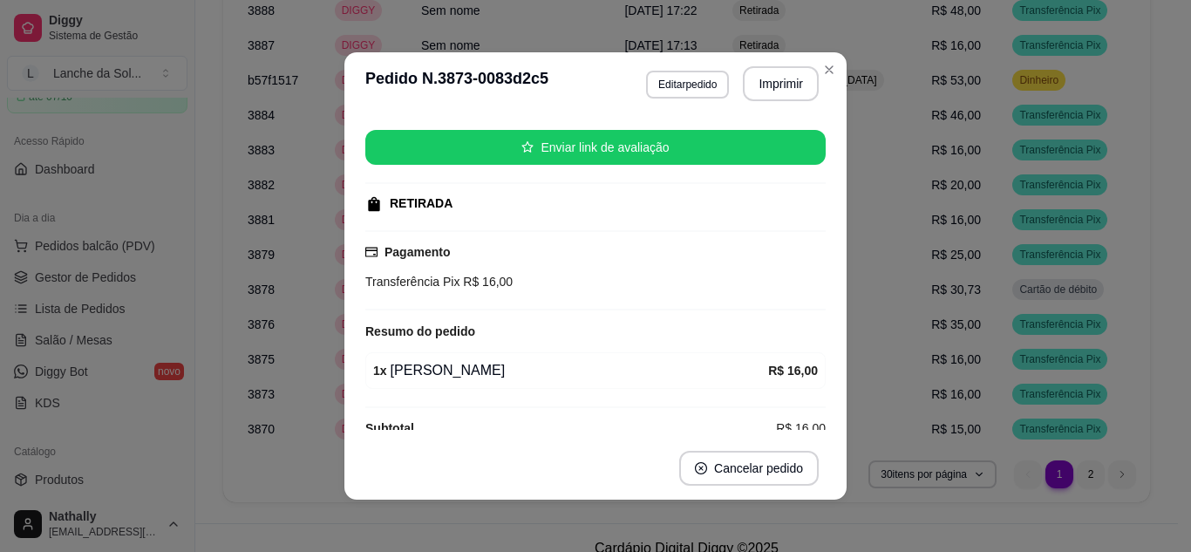
scroll to position [194, 0]
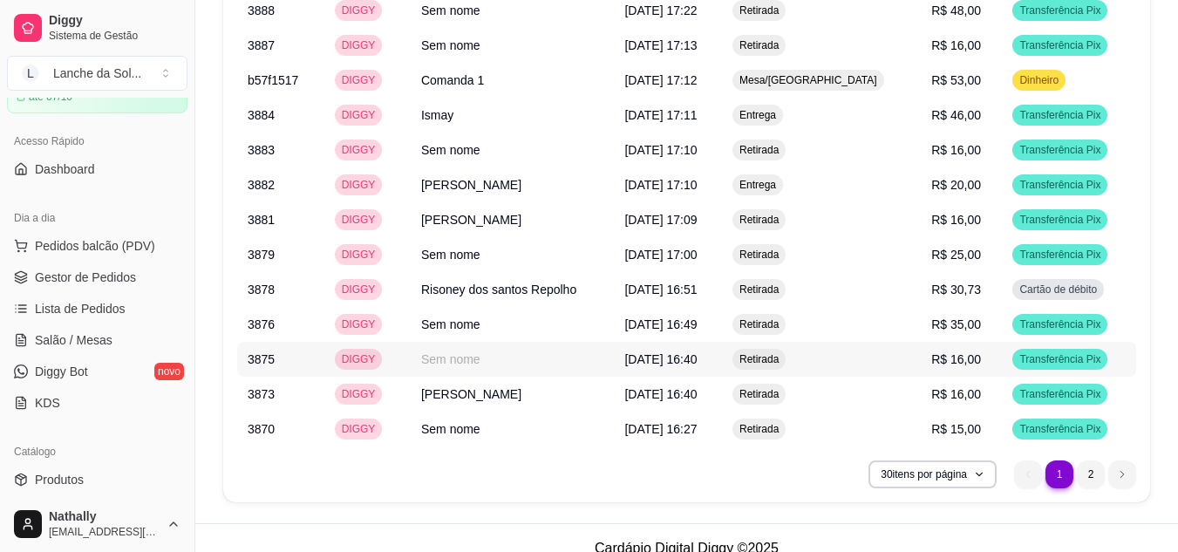
click at [959, 353] on span "R$ 16,00" at bounding box center [956, 359] width 50 height 14
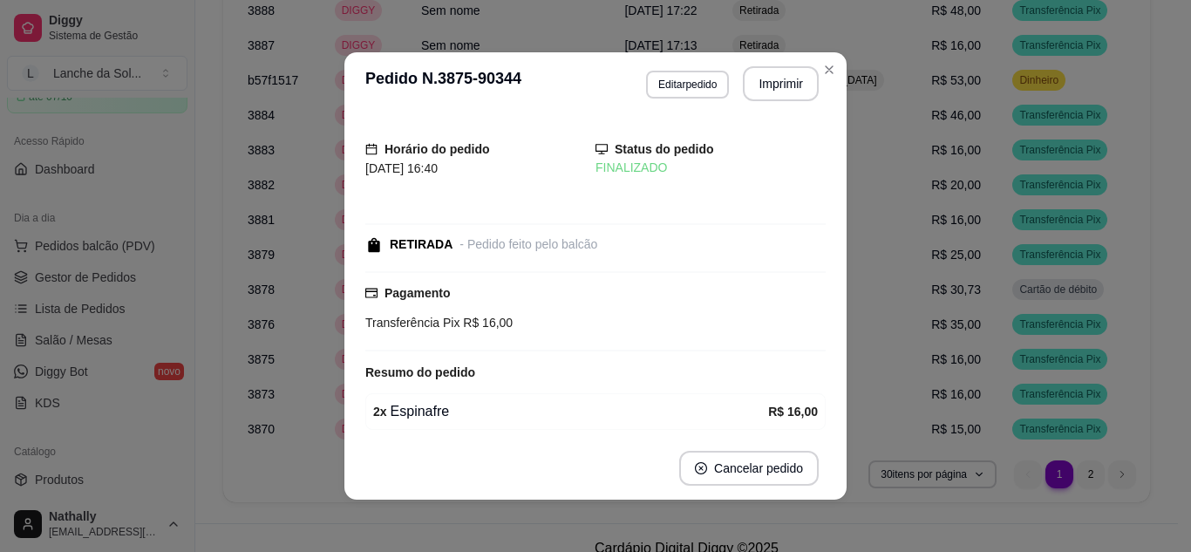
scroll to position [68, 0]
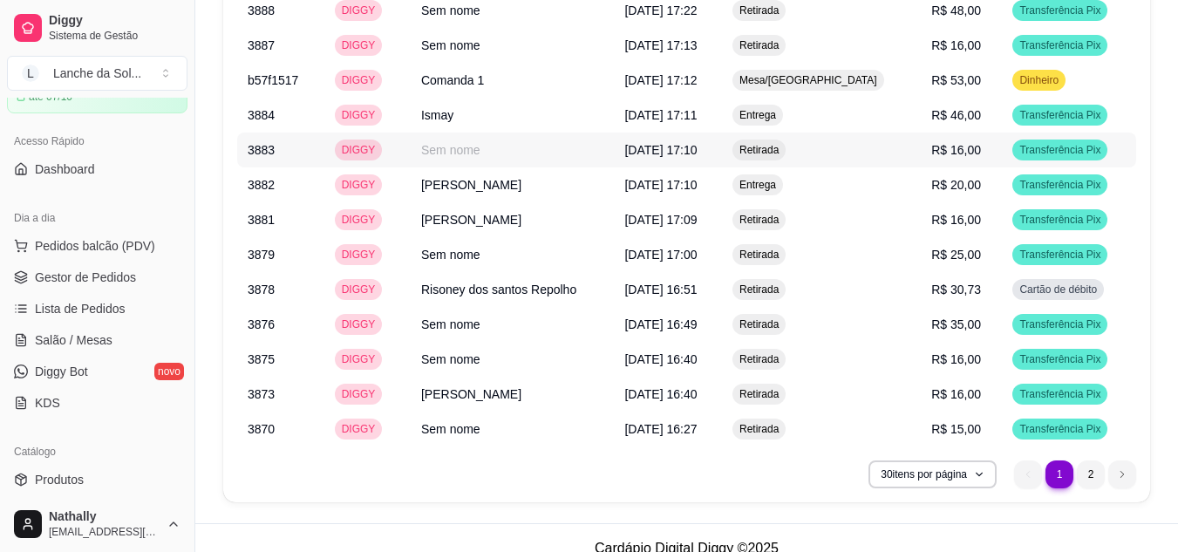
click at [959, 147] on span "R$ 16,00" at bounding box center [956, 150] width 50 height 14
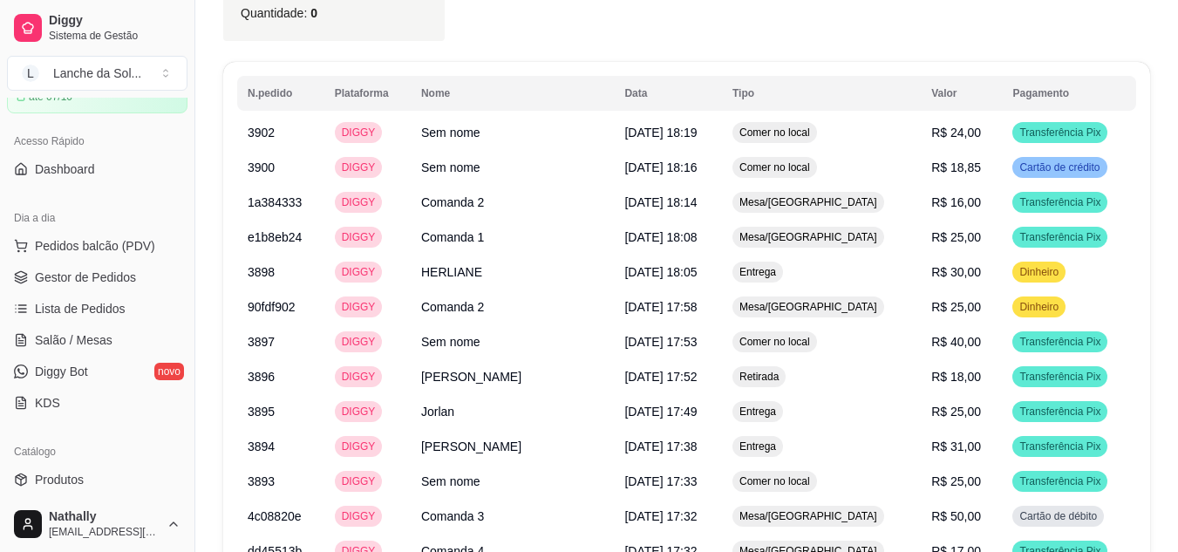
scroll to position [1317, 0]
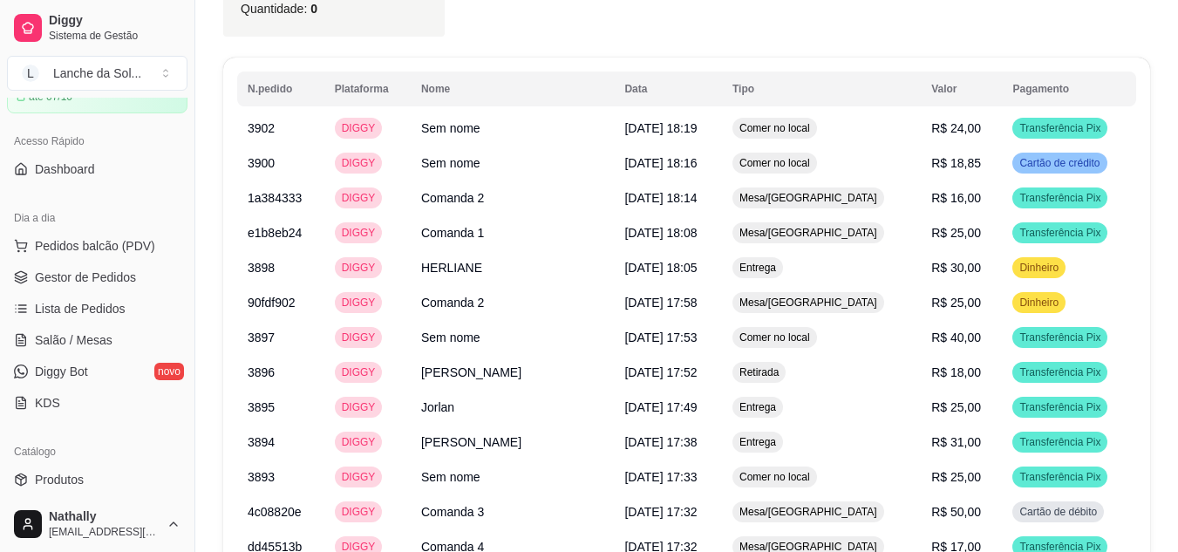
click at [186, 179] on div "Diggy Sistema de Gestão L Lanche da Sol ... Loja aberta Plano Essencial + Mesas…" at bounding box center [97, 276] width 194 height 552
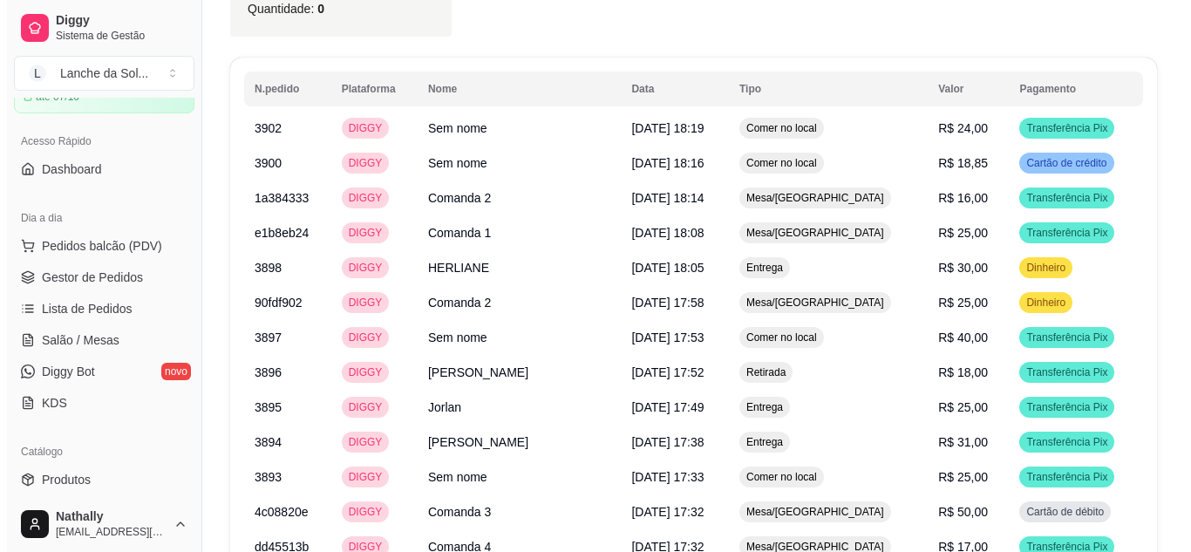
scroll to position [0, 0]
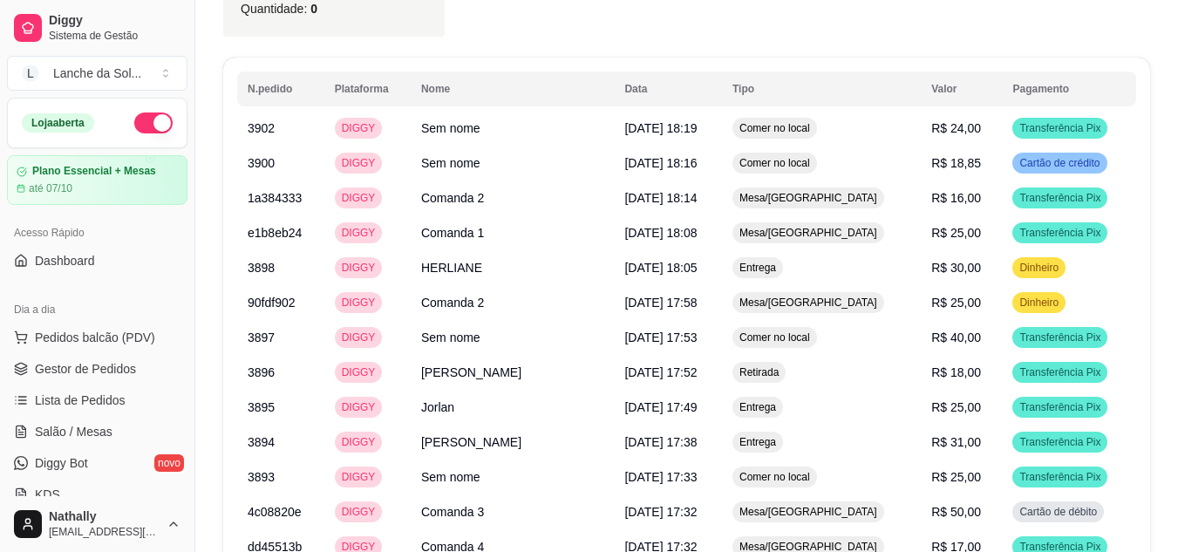
click at [94, 347] on button "Pedidos balcão (PDV)" at bounding box center [97, 337] width 180 height 28
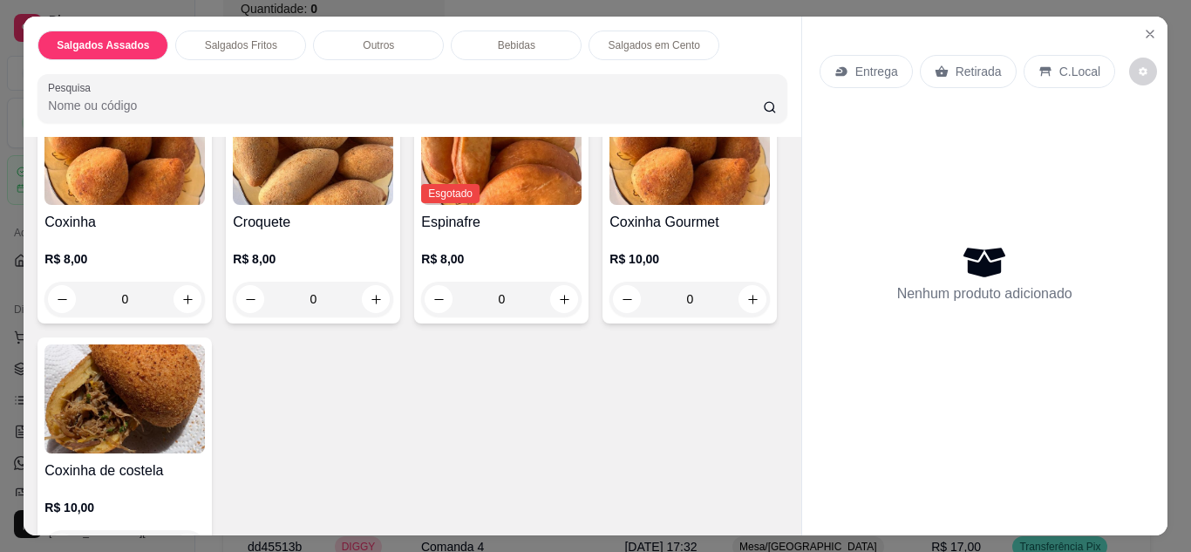
scroll to position [477, 0]
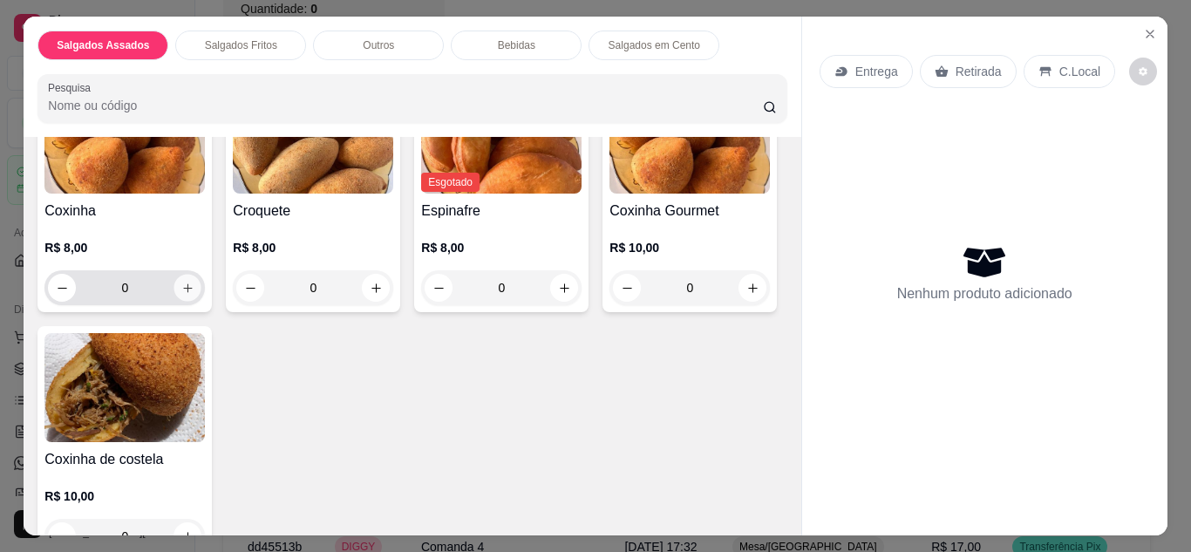
click at [183, 282] on icon "increase-product-quantity" at bounding box center [187, 288] width 13 height 13
type input "1"
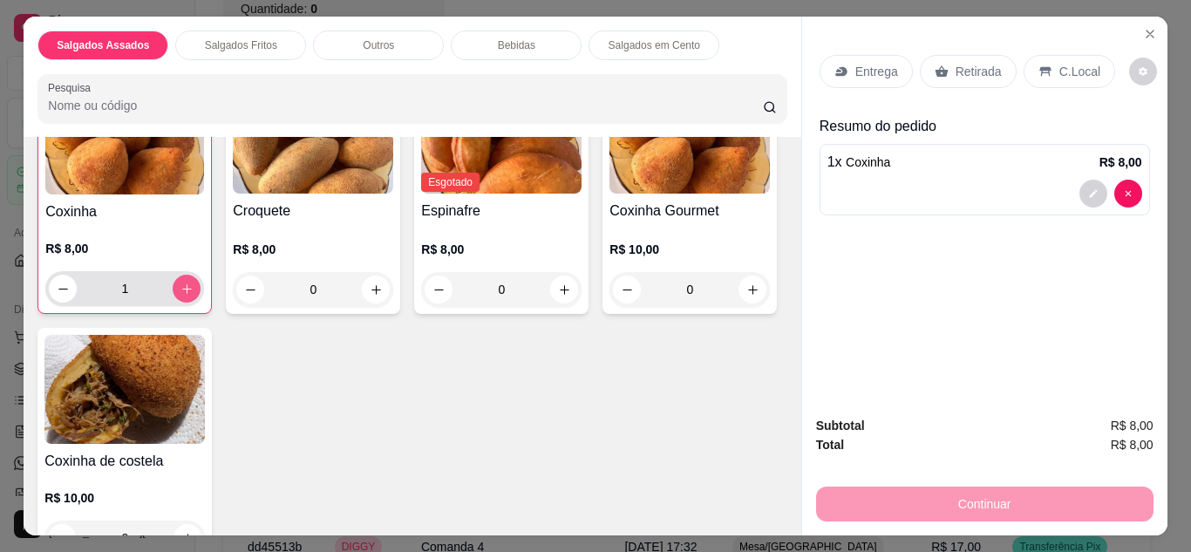
scroll to position [478, 0]
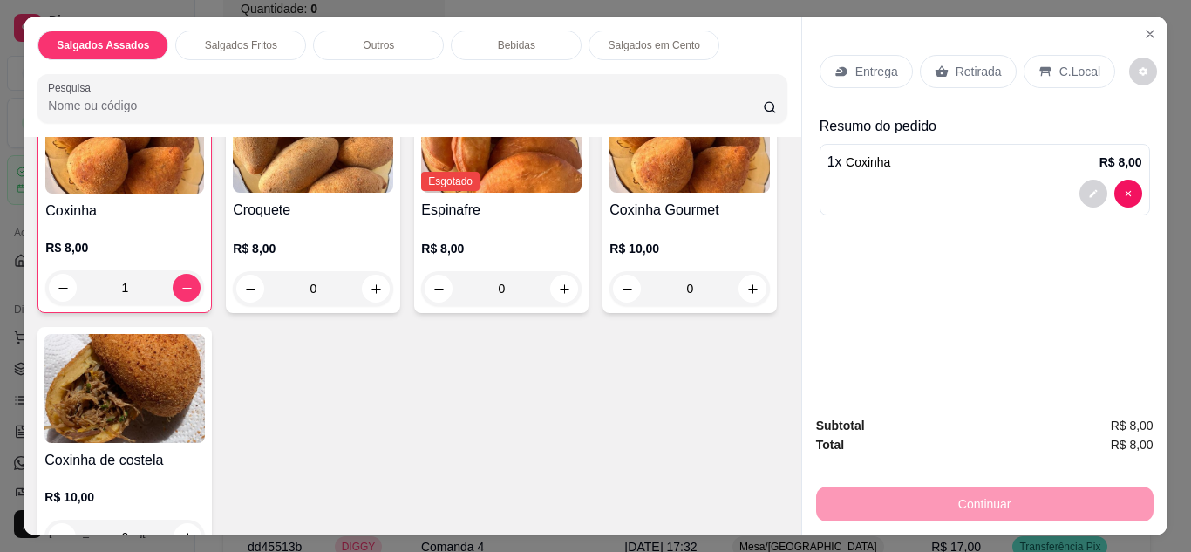
click at [1037, 56] on div "C.Local" at bounding box center [1070, 71] width 92 height 33
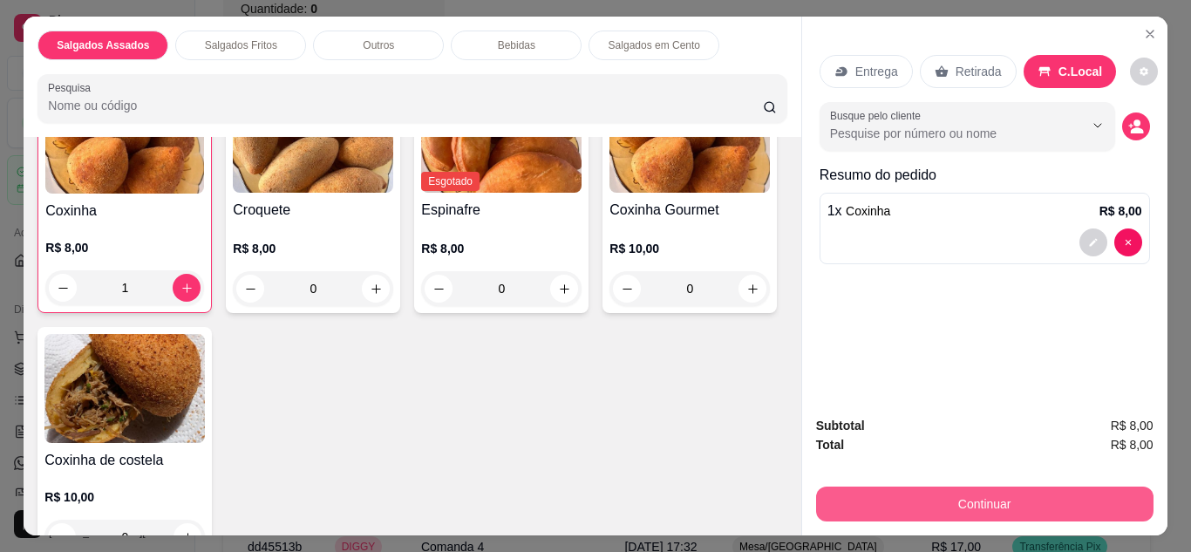
click at [990, 500] on button "Continuar" at bounding box center [984, 504] width 337 height 35
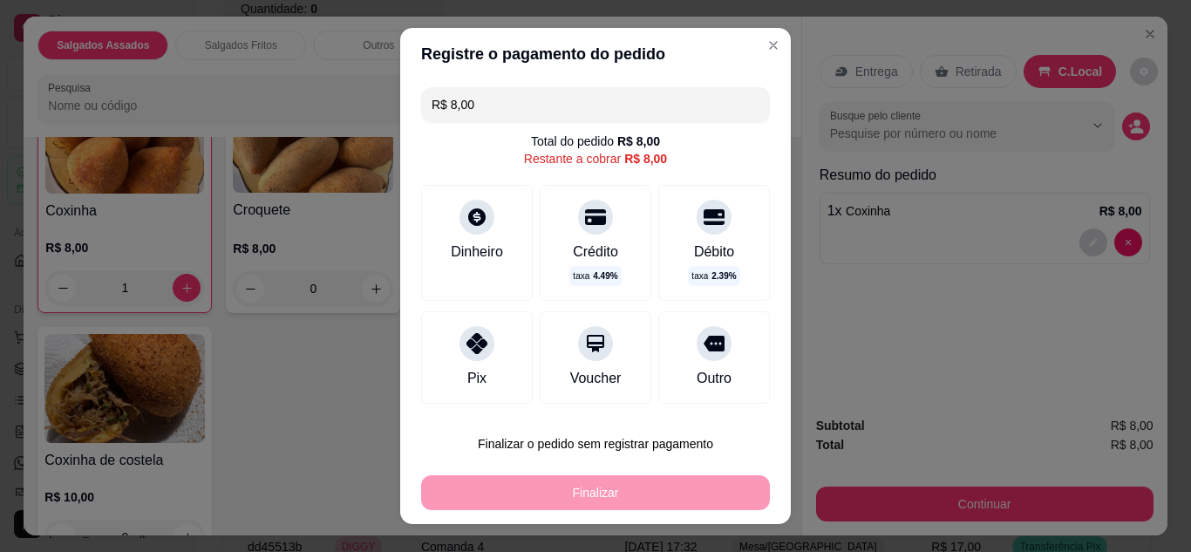
click at [468, 339] on icon at bounding box center [476, 343] width 21 height 21
type input "R$ 0,00"
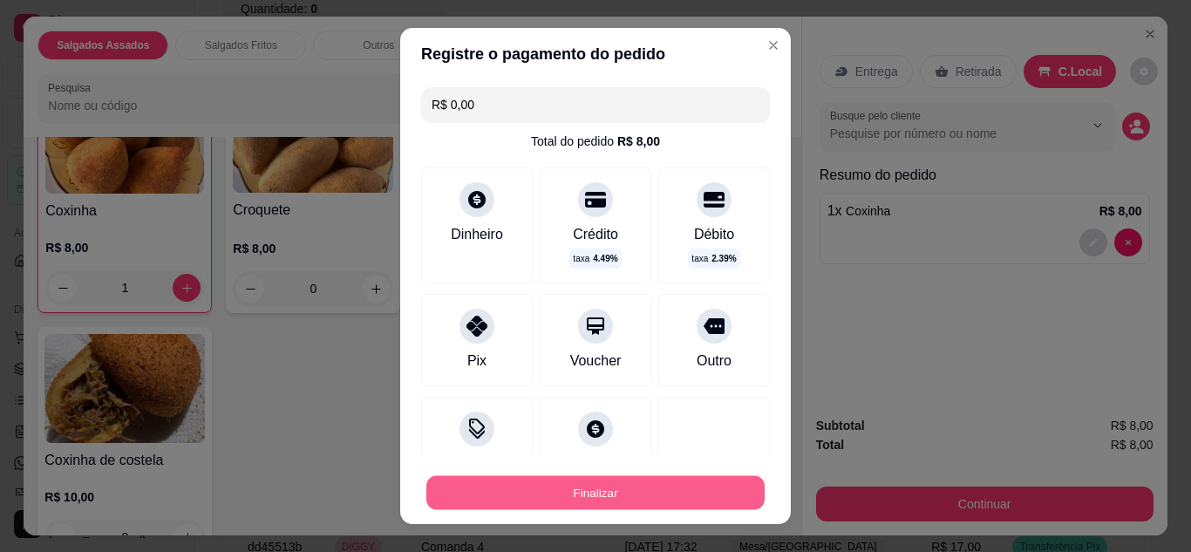
click at [673, 502] on button "Finalizar" at bounding box center [595, 493] width 338 height 34
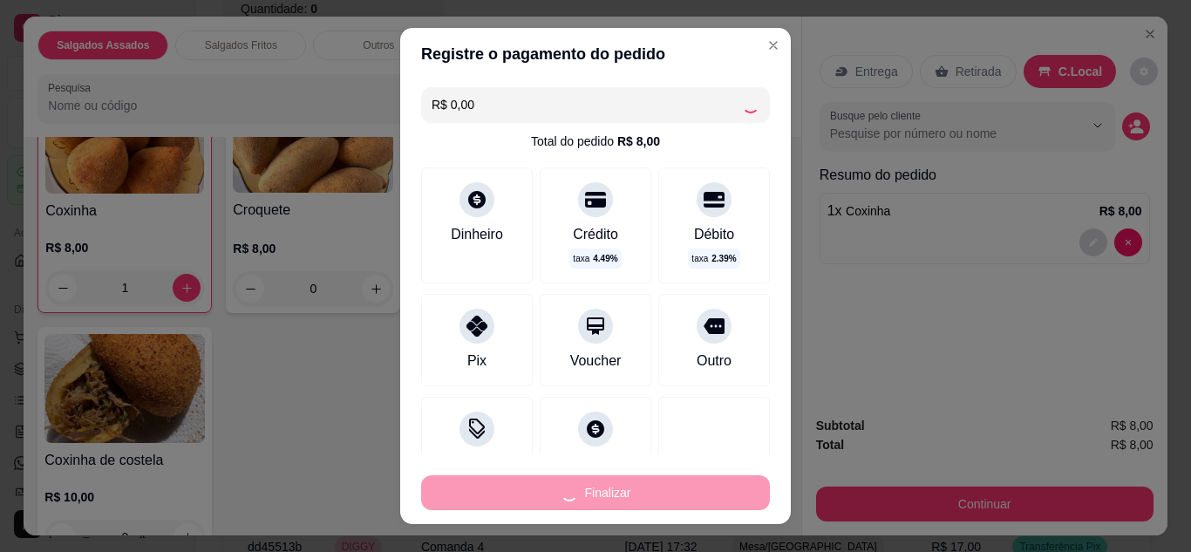
type input "0"
type input "-R$ 8,00"
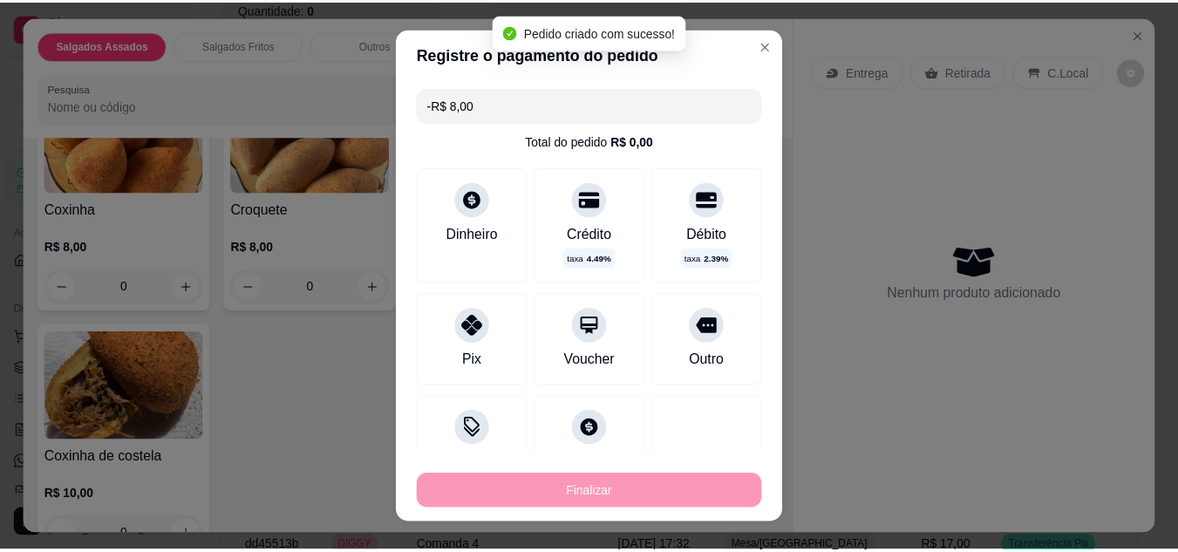
scroll to position [477, 0]
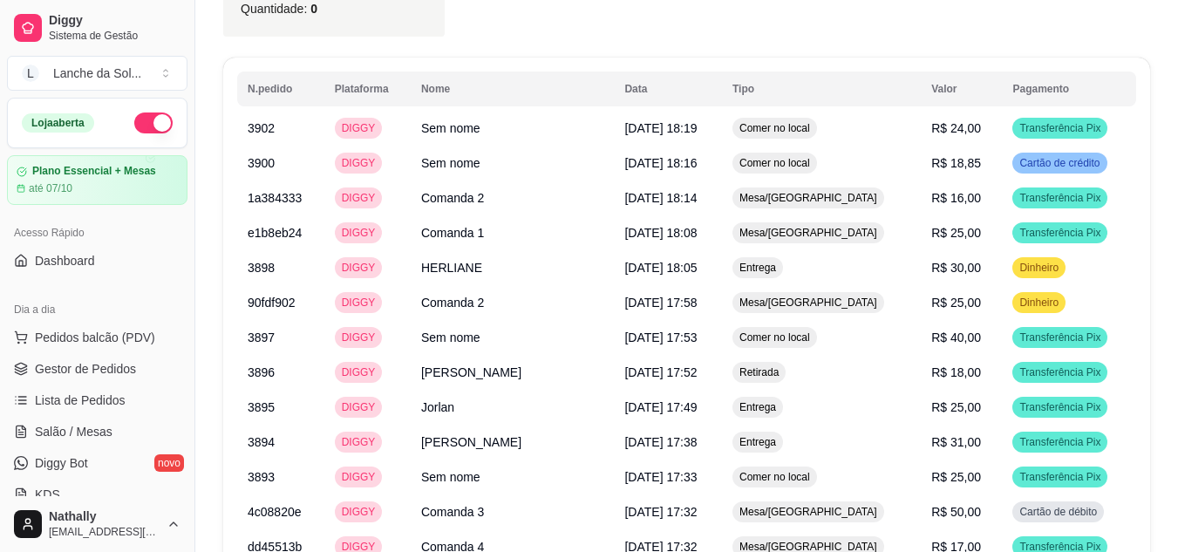
click at [102, 363] on span "Gestor de Pedidos" at bounding box center [85, 368] width 101 height 17
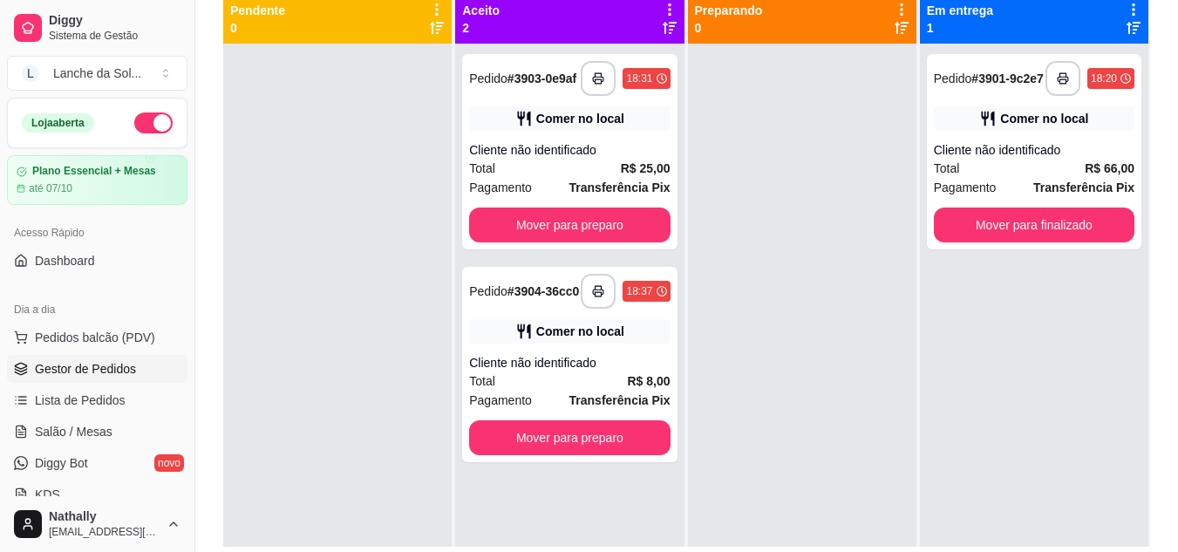
scroll to position [266, 0]
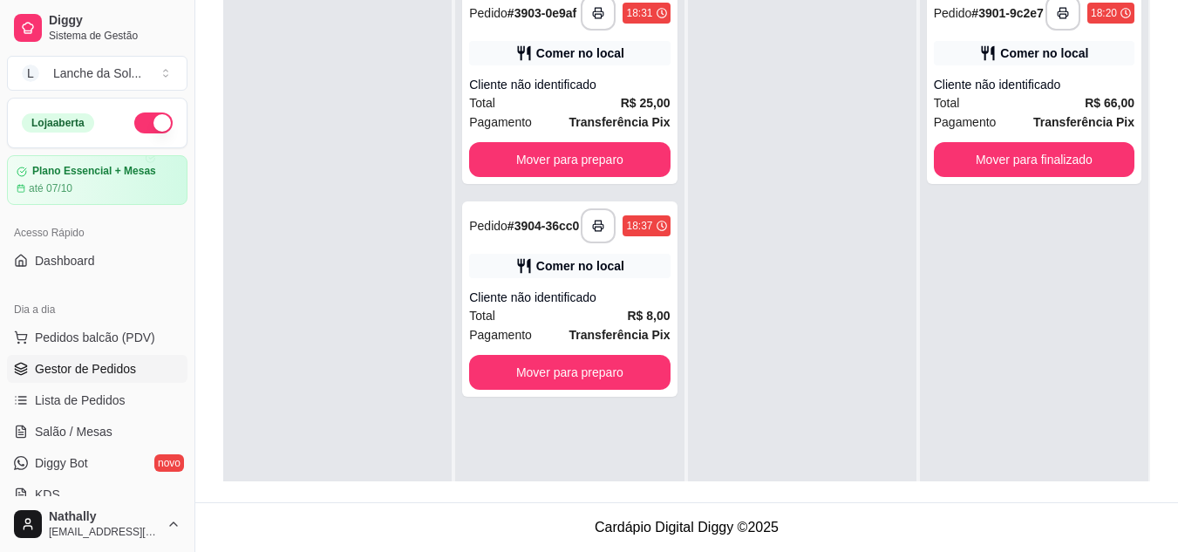
click at [555, 306] on div "Cliente não identificado" at bounding box center [569, 297] width 201 height 17
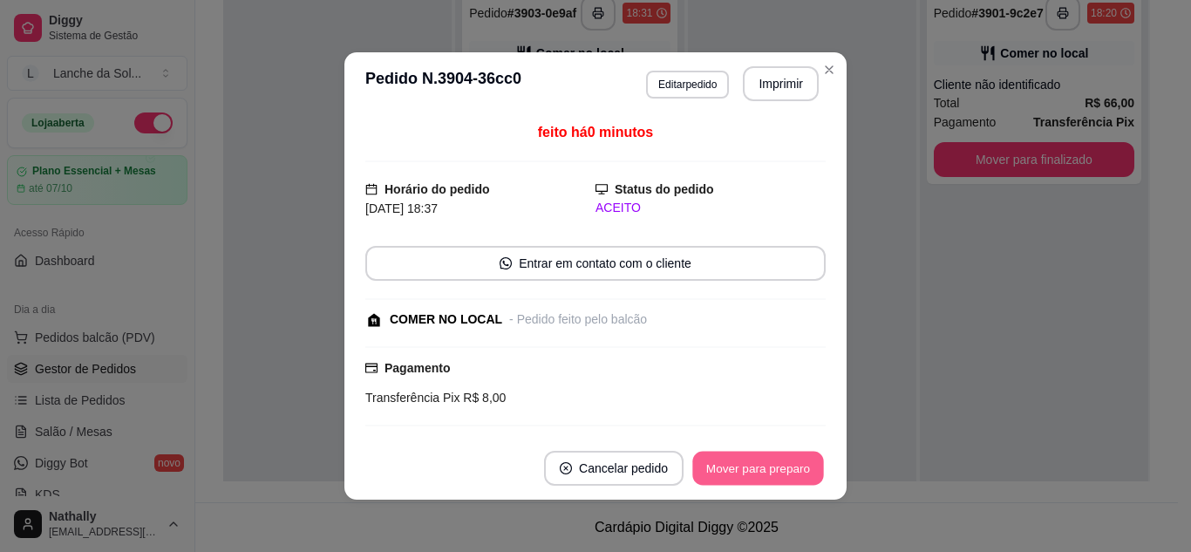
click at [736, 461] on button "Mover para preparo" at bounding box center [757, 469] width 131 height 34
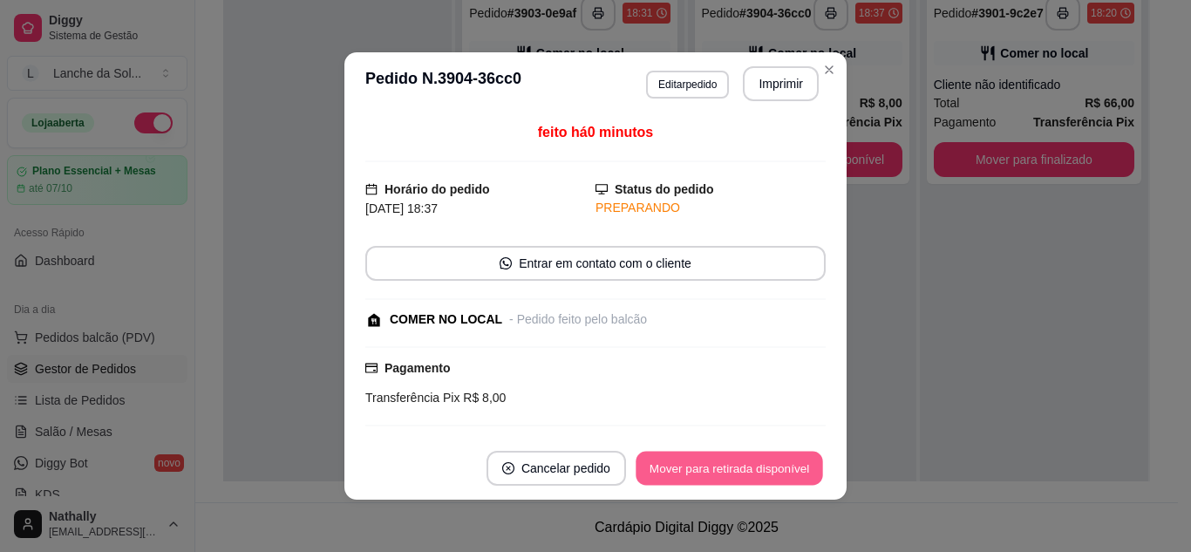
click at [736, 461] on button "Mover para retirada disponível" at bounding box center [729, 469] width 187 height 34
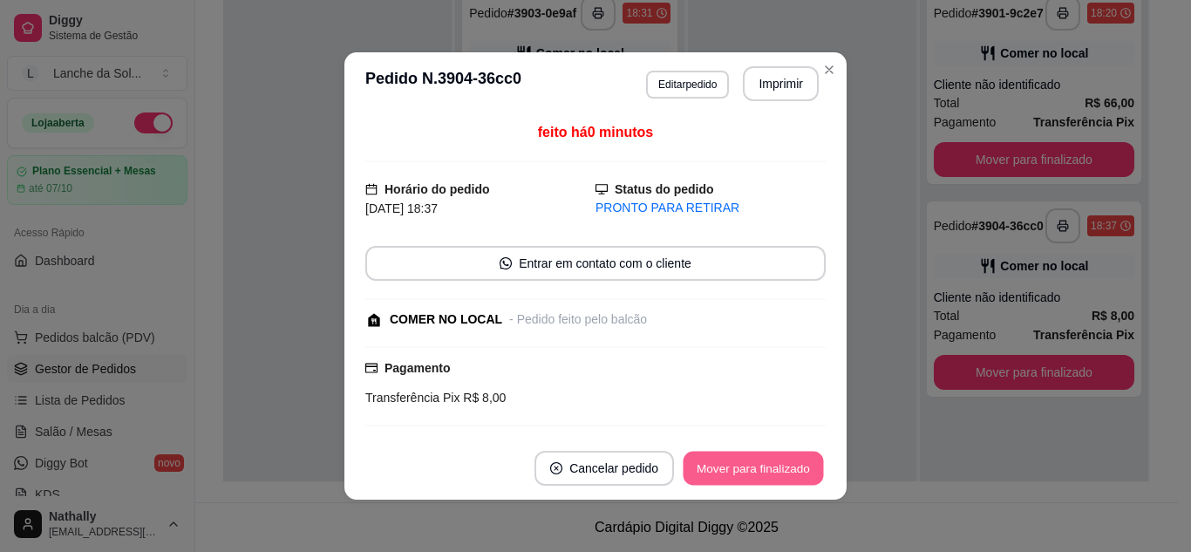
click at [736, 461] on button "Mover para finalizado" at bounding box center [754, 469] width 140 height 34
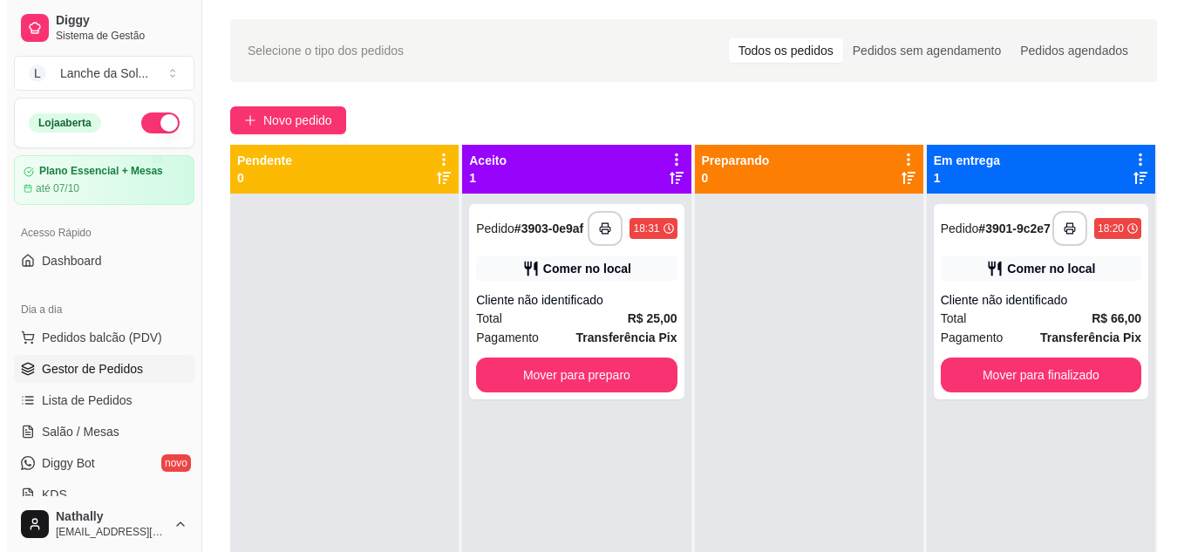
scroll to position [0, 0]
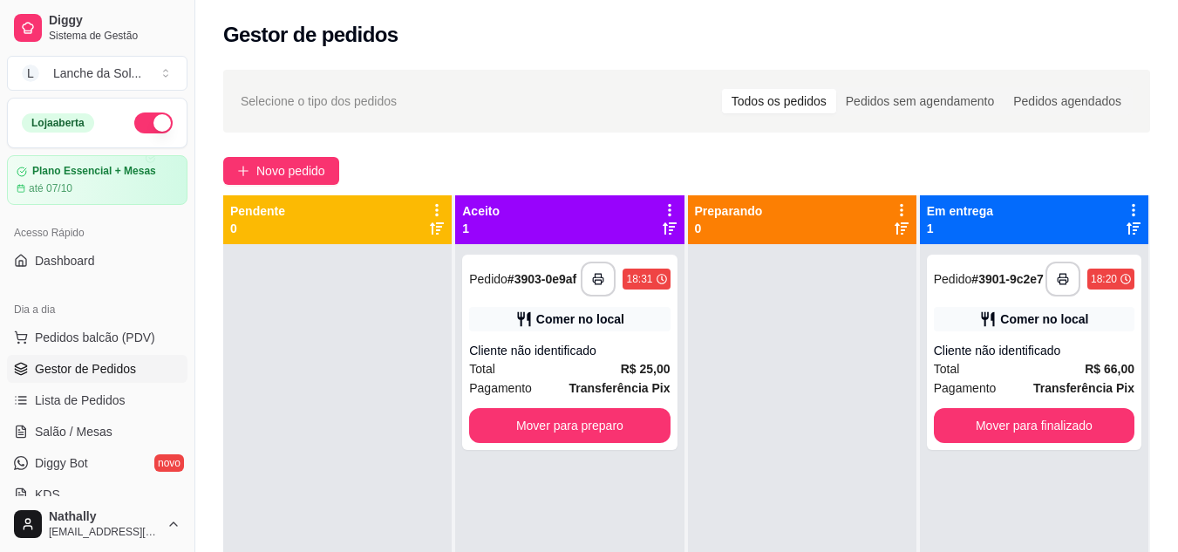
click at [533, 378] on div "Total R$ 25,00" at bounding box center [569, 368] width 201 height 19
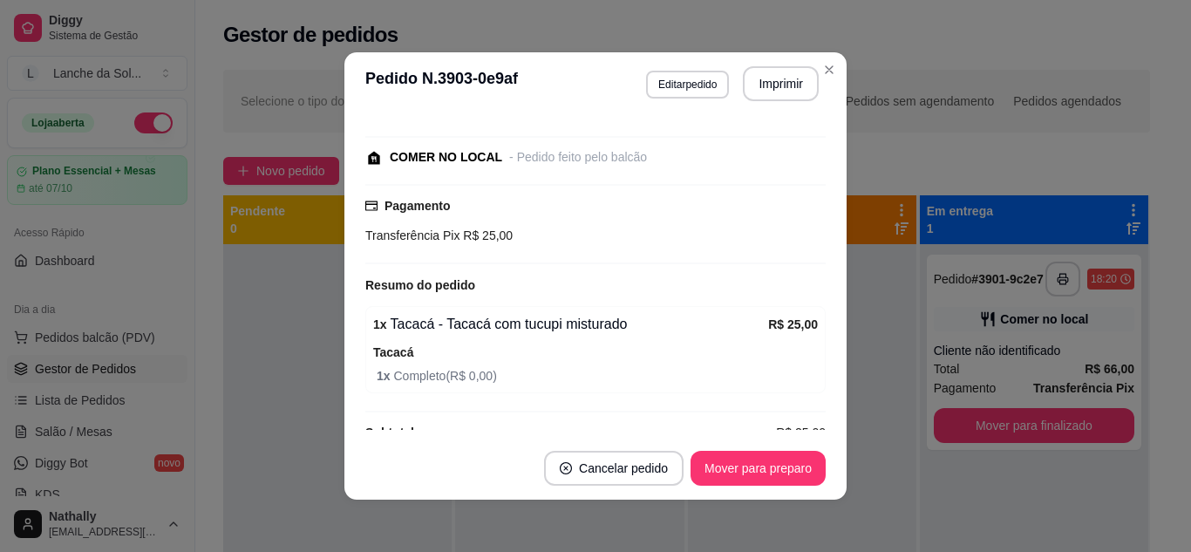
scroll to position [194, 0]
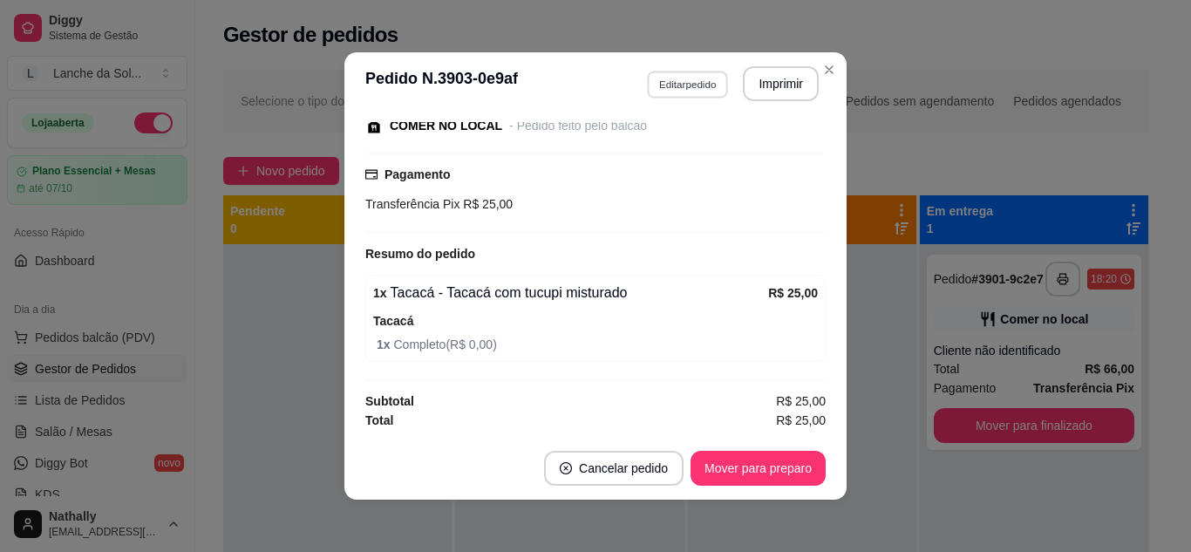
click at [673, 93] on button "Editar pedido" at bounding box center [687, 84] width 81 height 27
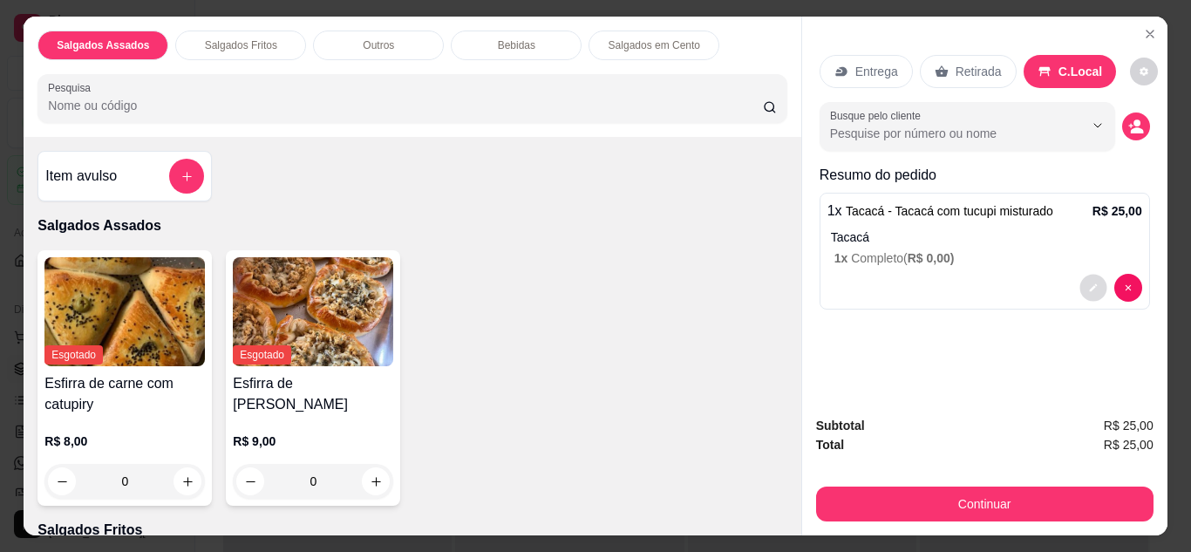
click at [1088, 283] on icon "decrease-product-quantity" at bounding box center [1093, 288] width 10 height 10
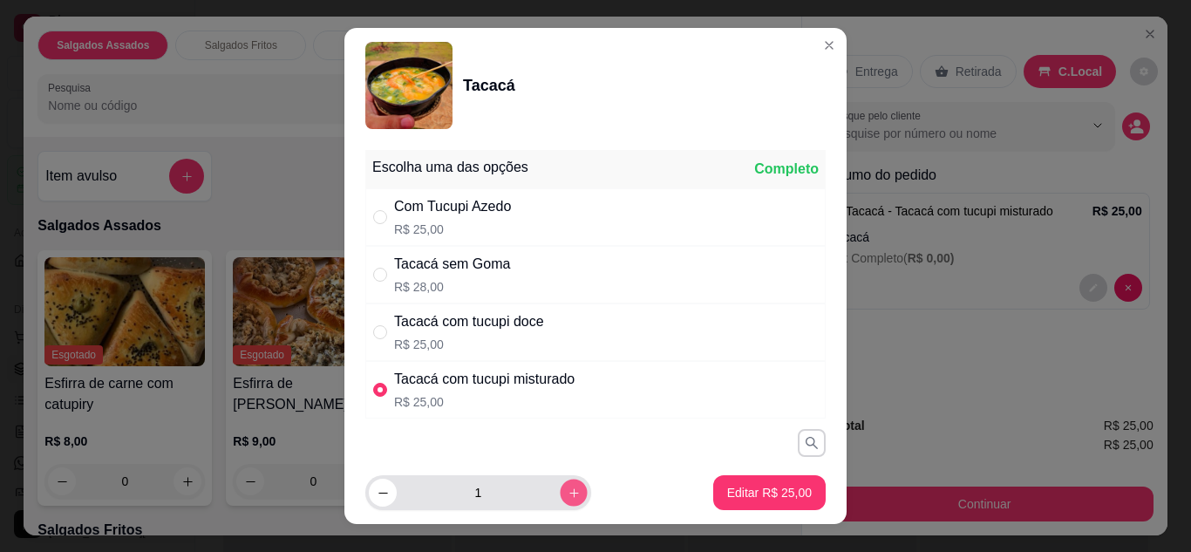
click at [568, 491] on icon "increase-product-quantity" at bounding box center [574, 493] width 13 height 13
type input "2"
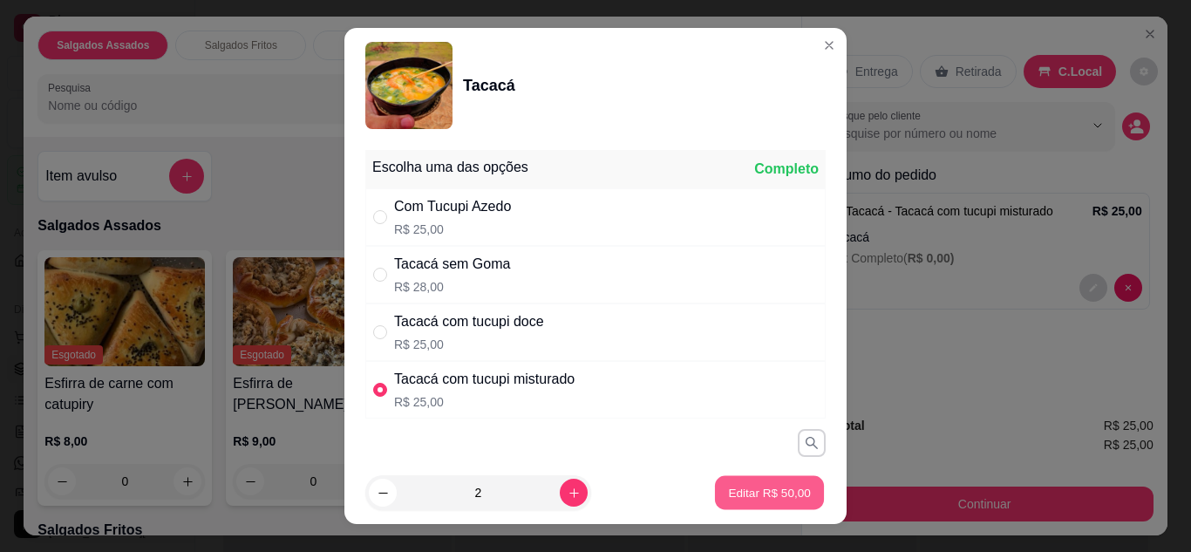
click at [739, 499] on p "Editar R$ 50,00" at bounding box center [769, 493] width 82 height 17
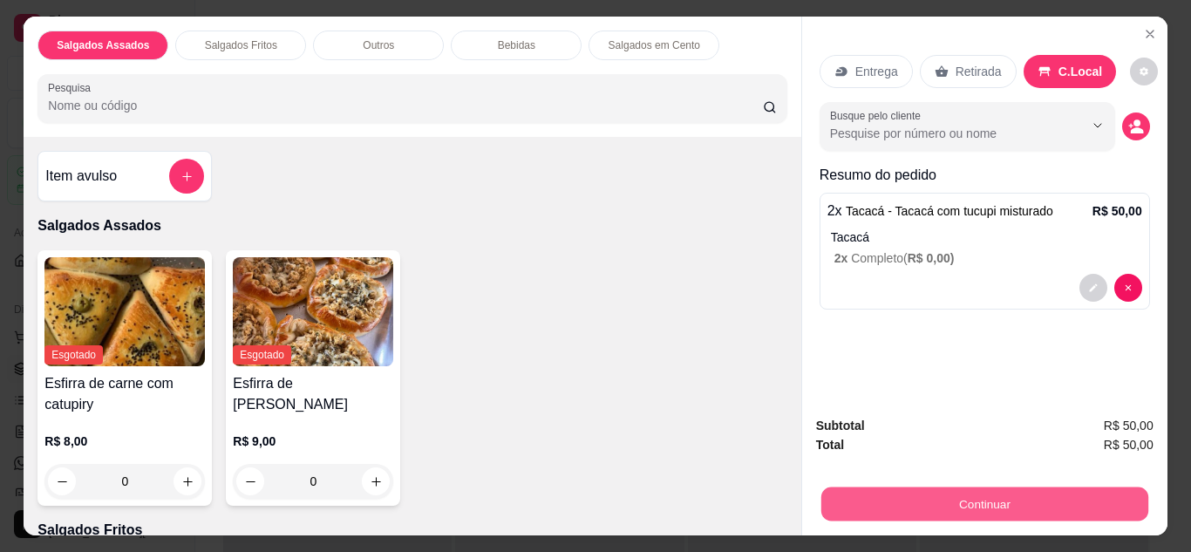
click at [970, 500] on button "Continuar" at bounding box center [983, 504] width 327 height 34
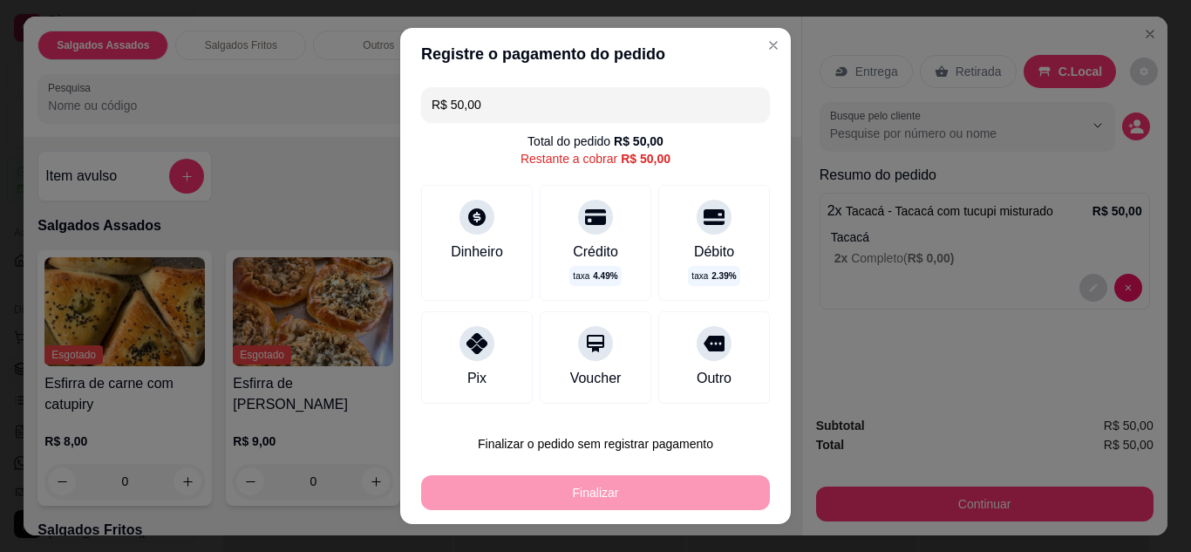
click at [492, 340] on div "Pix" at bounding box center [477, 357] width 112 height 92
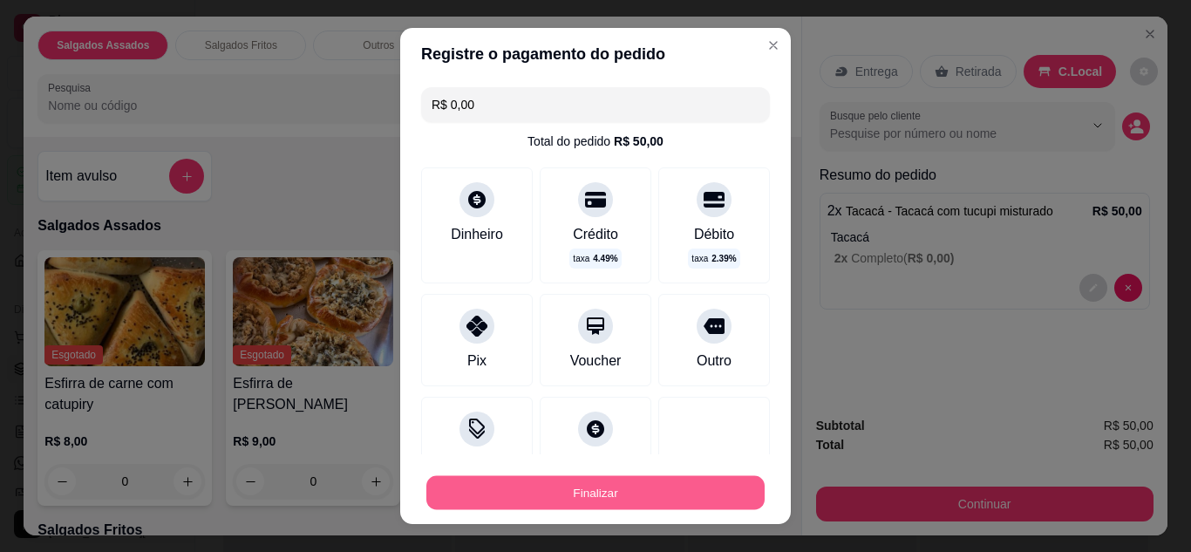
click at [589, 494] on button "Finalizar" at bounding box center [595, 493] width 338 height 34
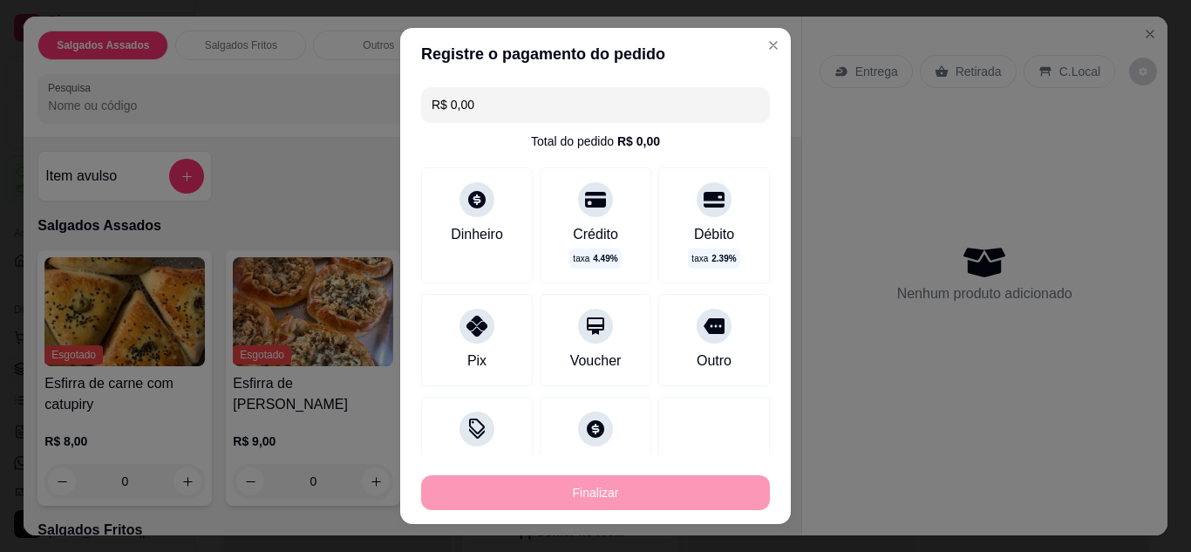
type input "-R$ 50,00"
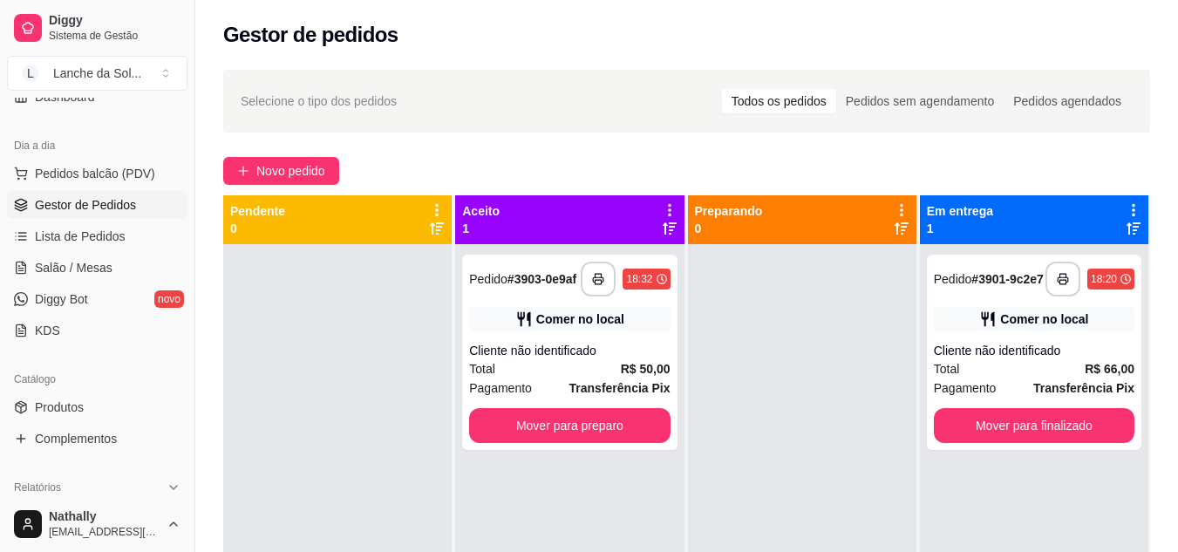
scroll to position [174, 0]
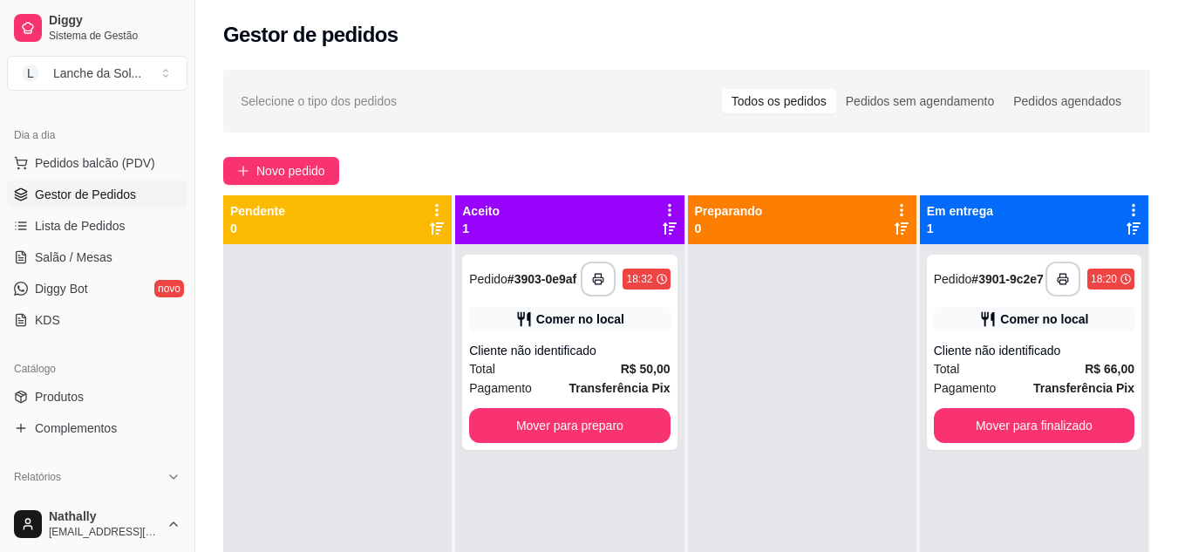
click at [88, 399] on link "Produtos" at bounding box center [97, 397] width 180 height 28
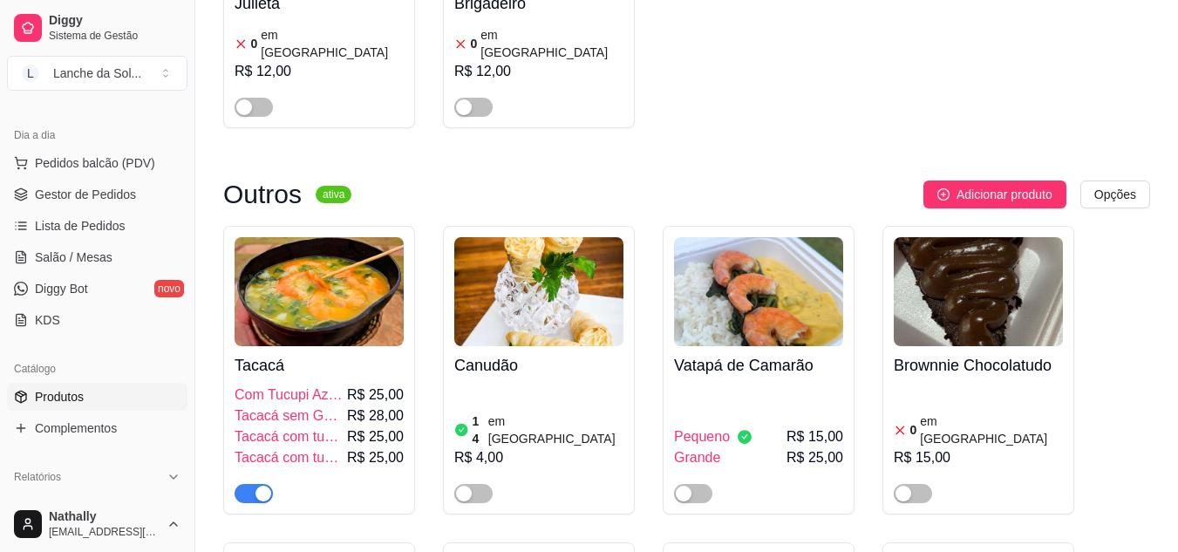
scroll to position [2112, 0]
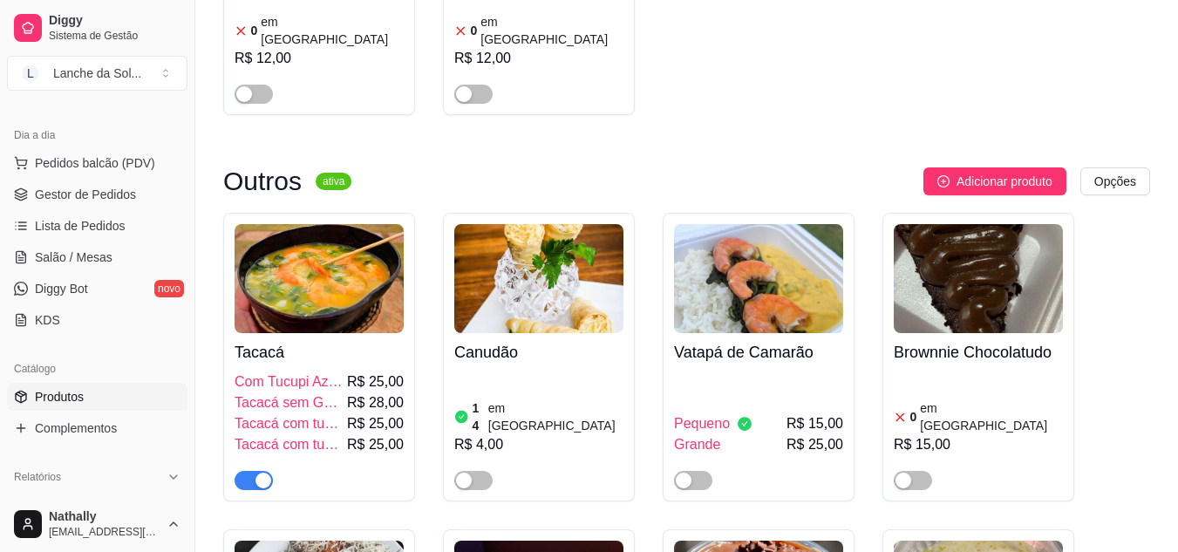
click at [262, 473] on div "button" at bounding box center [263, 481] width 16 height 16
click at [98, 195] on span "Gestor de Pedidos" at bounding box center [85, 194] width 101 height 17
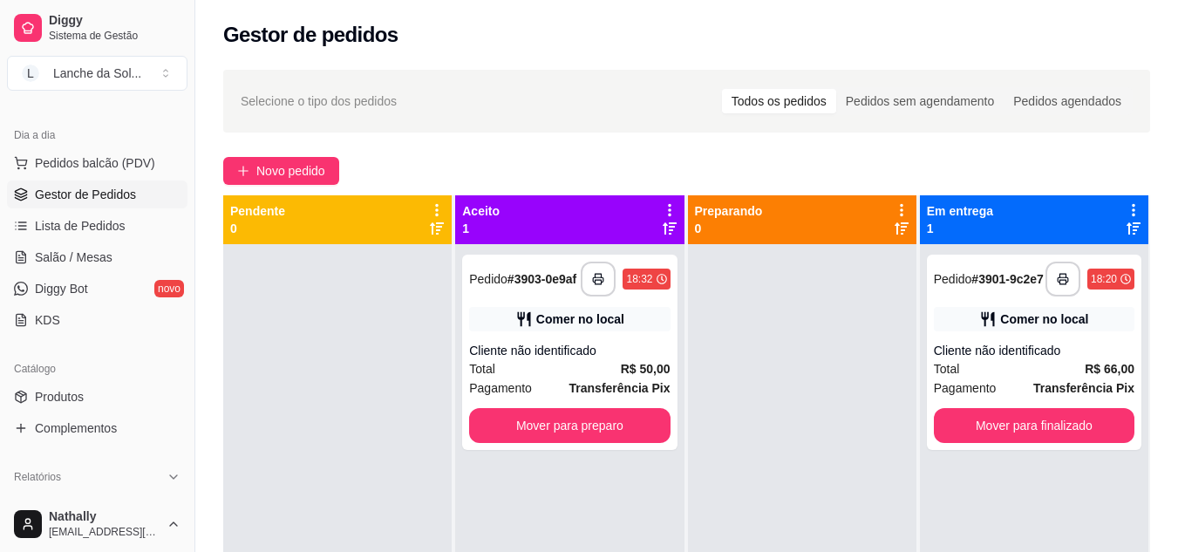
click at [565, 368] on div "Total R$ 50,00" at bounding box center [569, 368] width 201 height 19
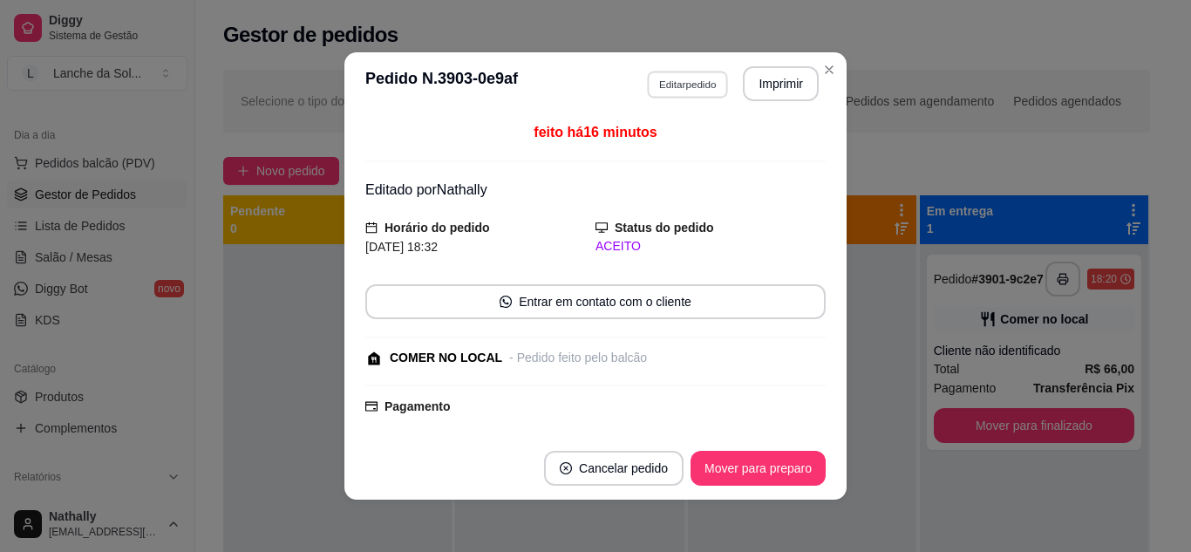
click at [699, 73] on button "Editar pedido" at bounding box center [687, 84] width 81 height 27
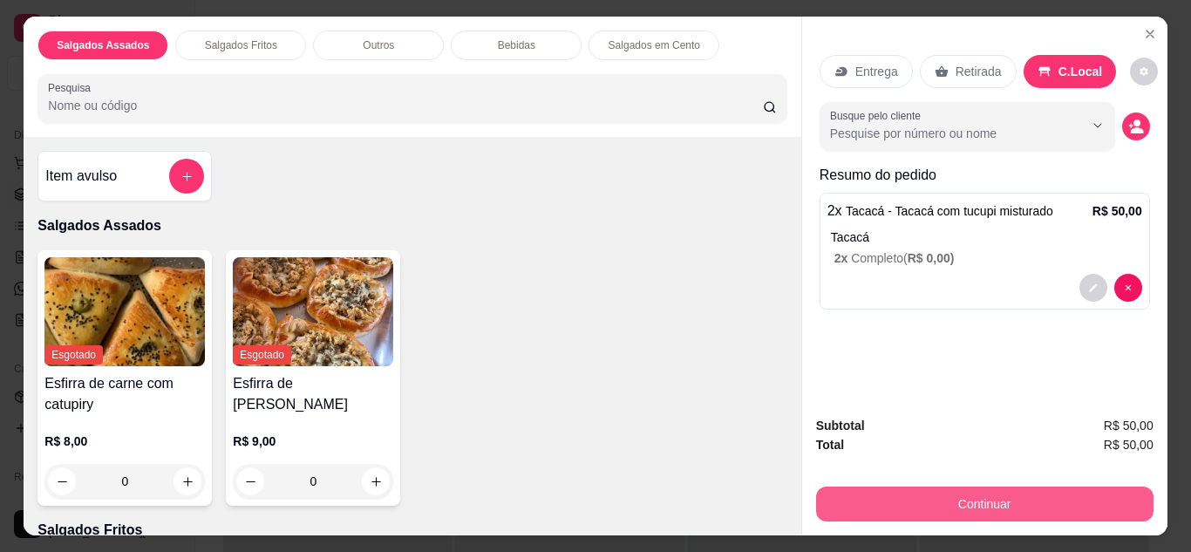
click at [974, 500] on button "Continuar" at bounding box center [984, 504] width 337 height 35
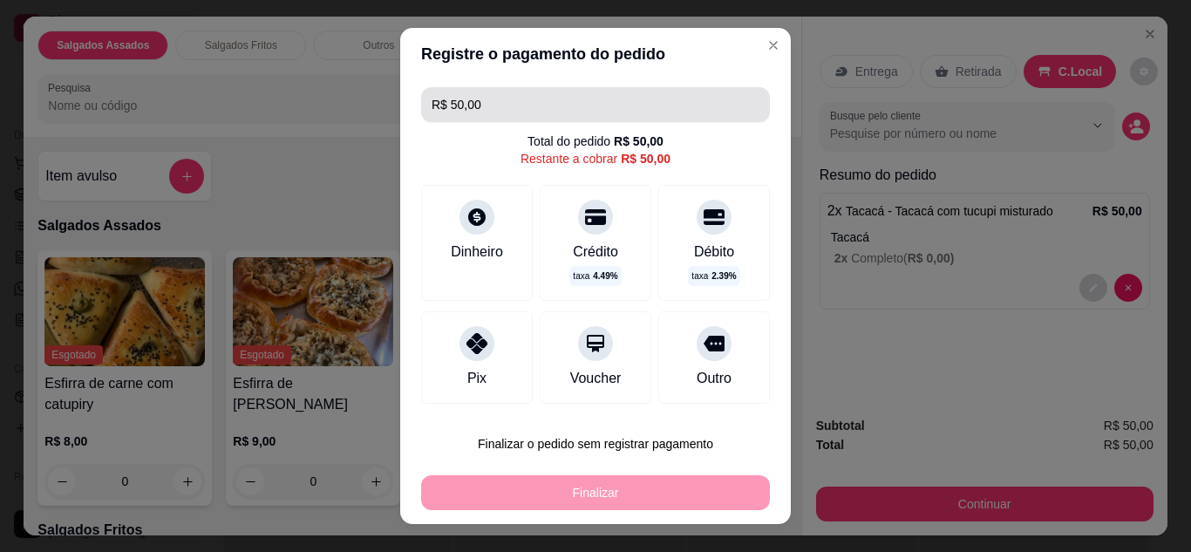
click at [522, 102] on input "R$ 50,00" at bounding box center [596, 104] width 328 height 35
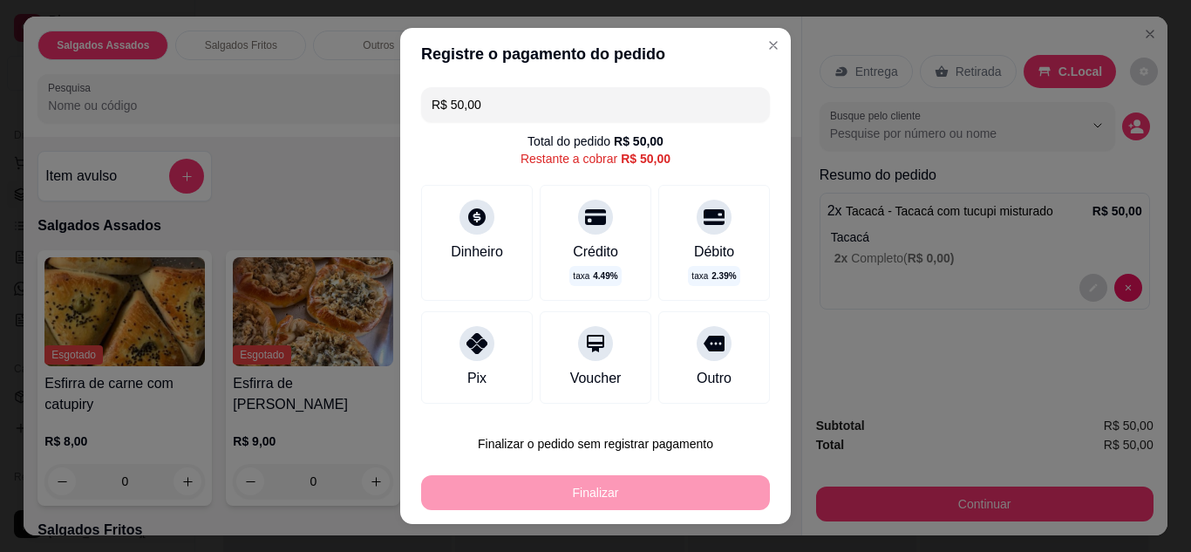
click at [522, 102] on input "R$ 50,00" at bounding box center [596, 104] width 328 height 35
type input "R$ 25,00"
click at [476, 242] on div "Dinheiro" at bounding box center [477, 252] width 52 height 21
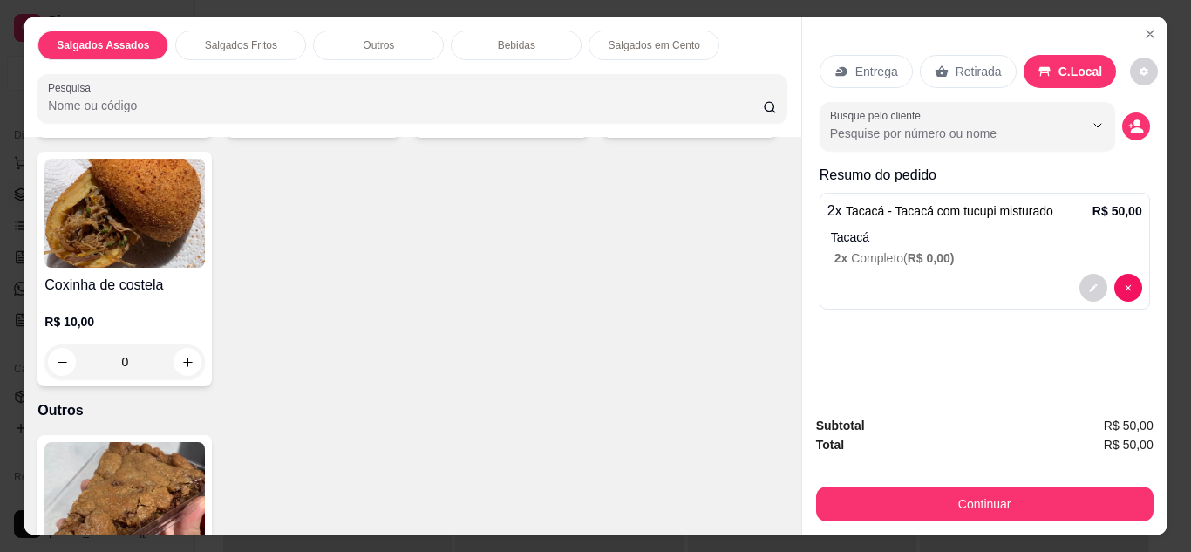
scroll to position [504, 0]
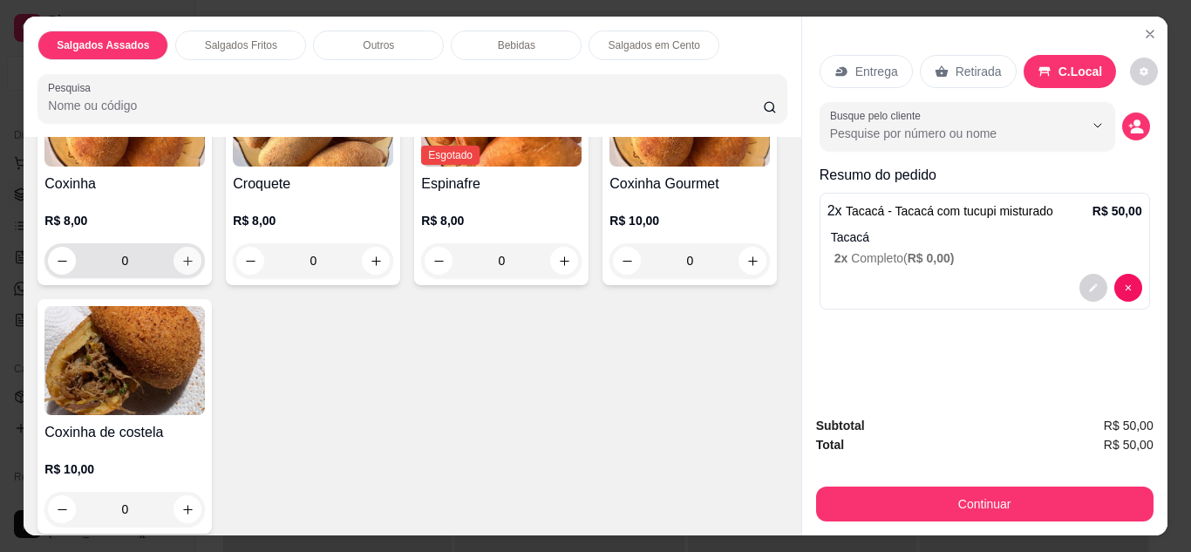
click at [186, 255] on icon "increase-product-quantity" at bounding box center [187, 261] width 13 height 13
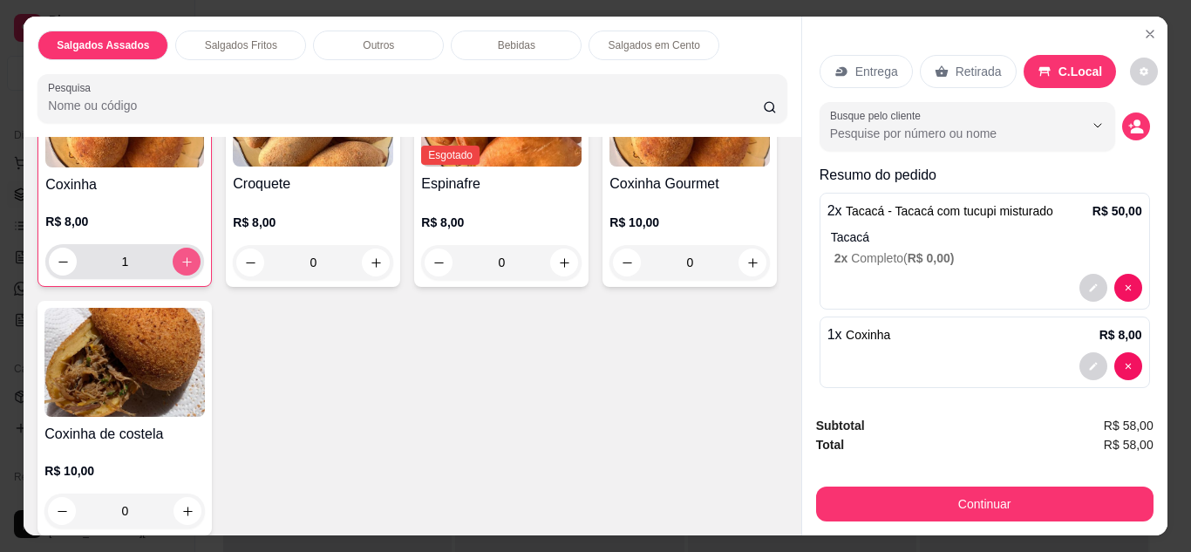
scroll to position [505, 0]
click at [186, 255] on icon "increase-product-quantity" at bounding box center [186, 261] width 13 height 13
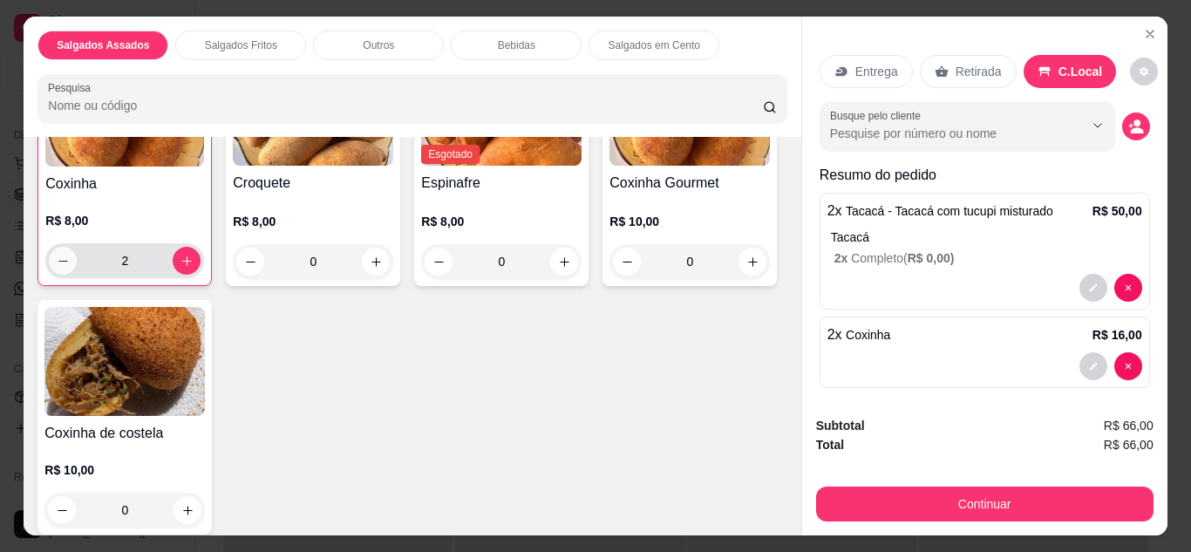
click at [57, 255] on icon "decrease-product-quantity" at bounding box center [63, 261] width 13 height 13
type input "1"
click at [1065, 497] on button "Continuar" at bounding box center [984, 504] width 337 height 35
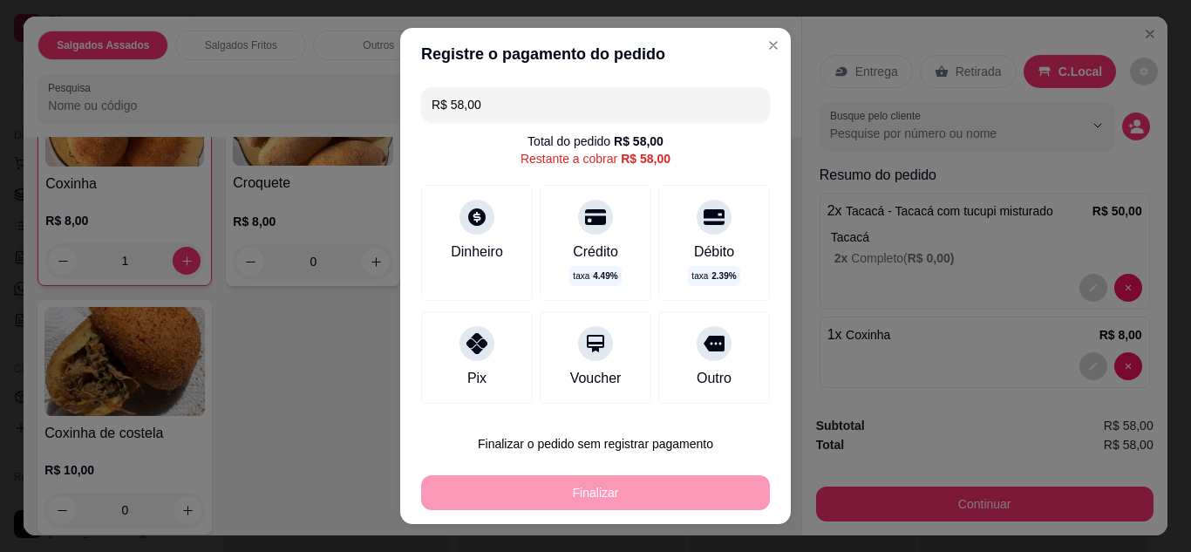
click at [472, 104] on input "R$ 58,00" at bounding box center [596, 104] width 328 height 35
click at [462, 200] on div at bounding box center [476, 217] width 35 height 35
click at [481, 337] on div at bounding box center [476, 343] width 35 height 35
type input "R$ 0,00"
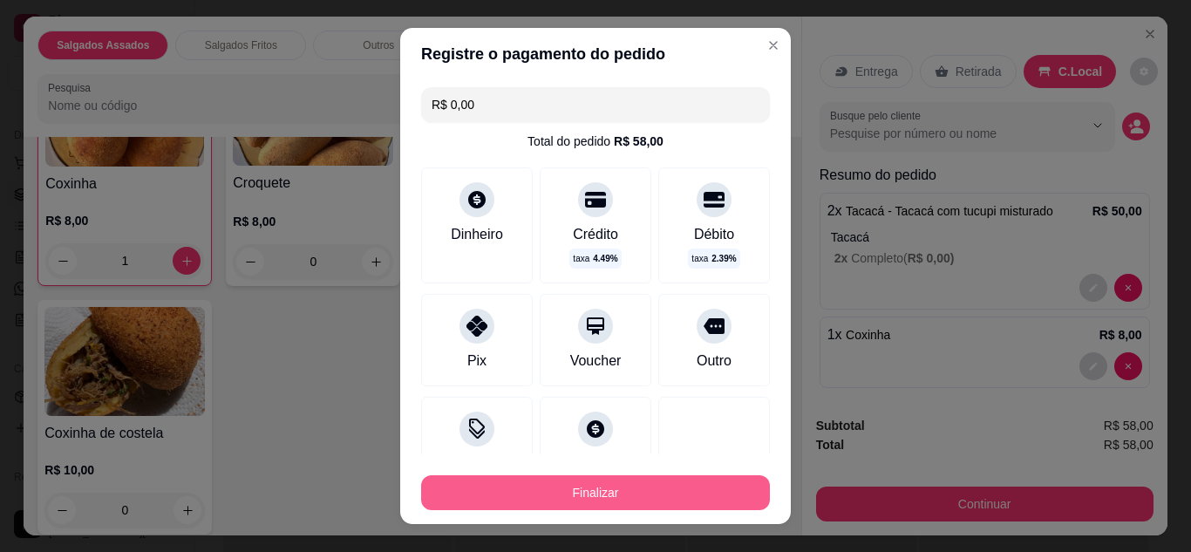
click at [591, 487] on button "Finalizar" at bounding box center [595, 492] width 349 height 35
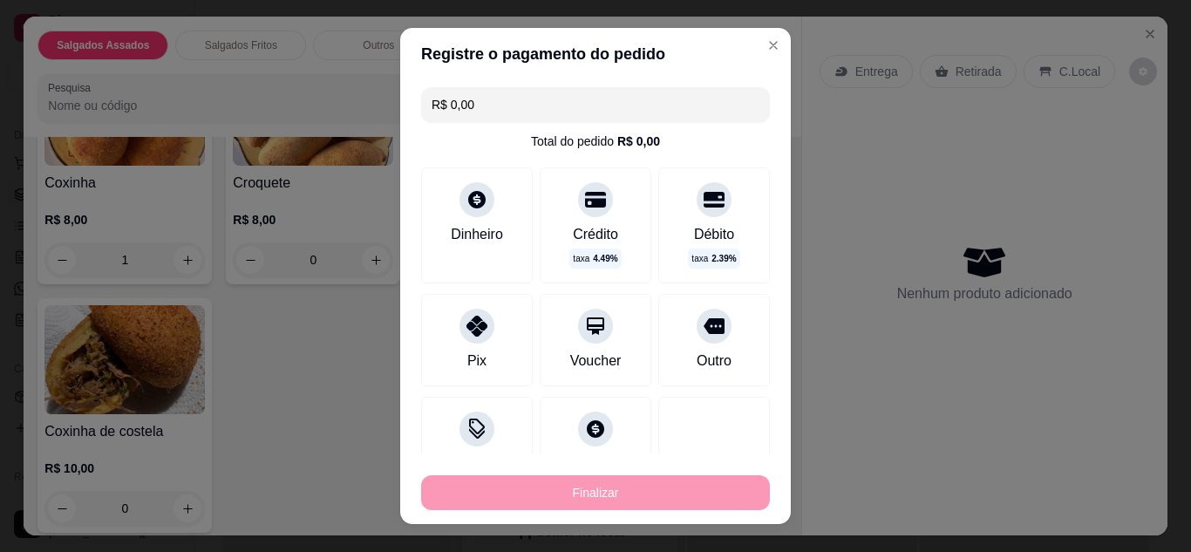
type input "0"
type input "-R$ 58,00"
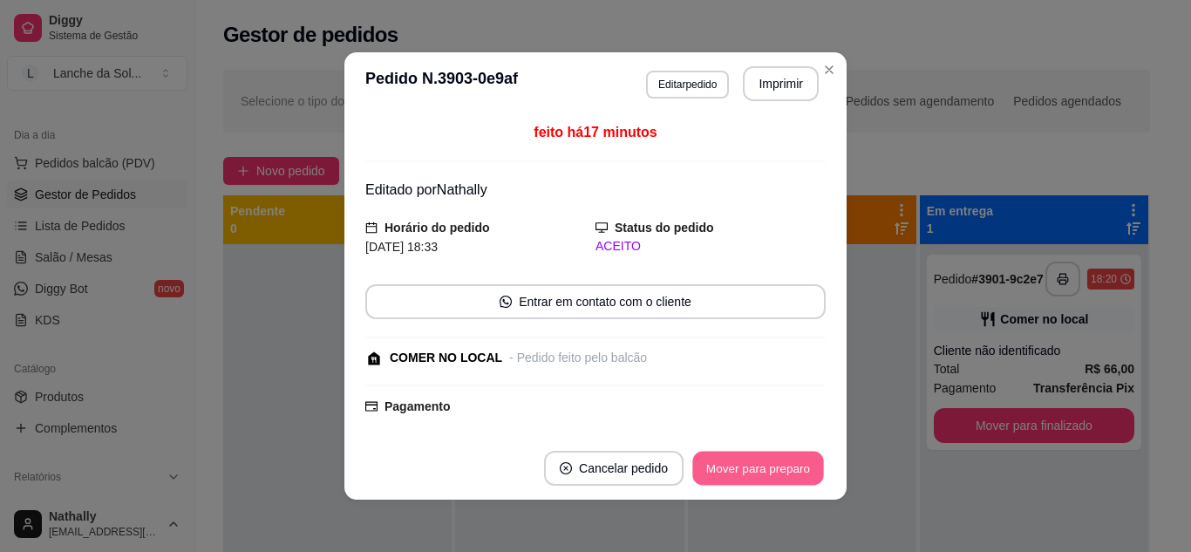
click at [747, 459] on button "Mover para preparo" at bounding box center [757, 469] width 131 height 34
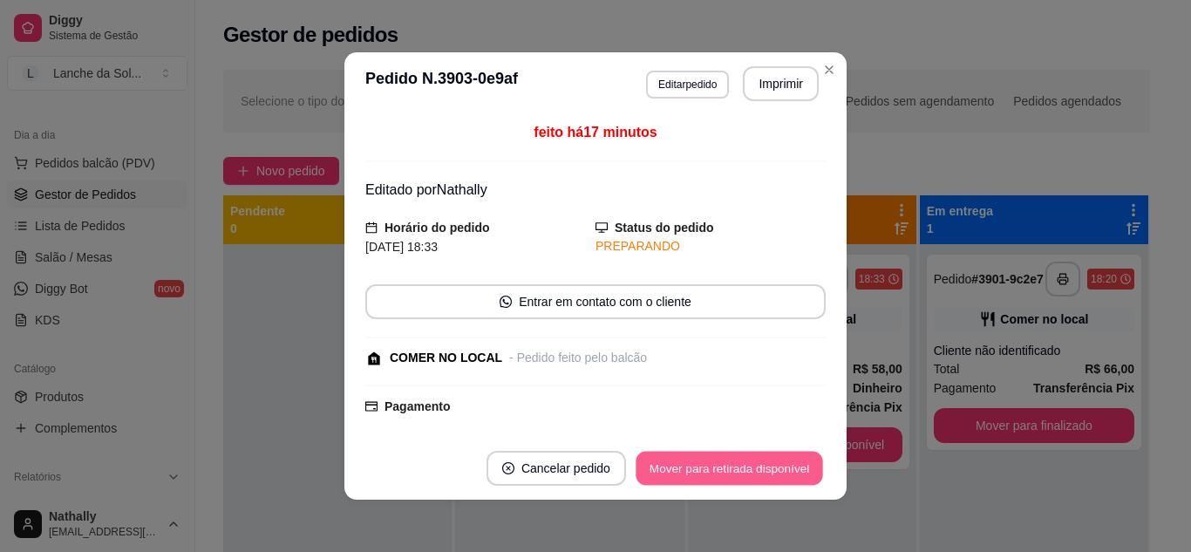
click at [747, 459] on button "Mover para retirada disponível" at bounding box center [729, 469] width 187 height 34
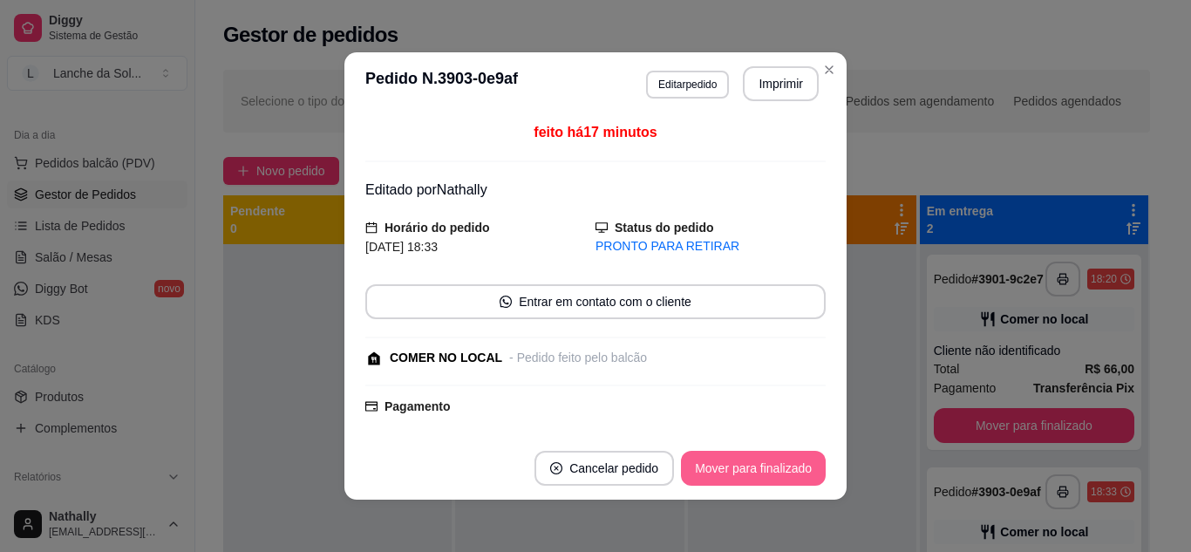
click at [747, 459] on button "Mover para finalizado" at bounding box center [753, 468] width 145 height 35
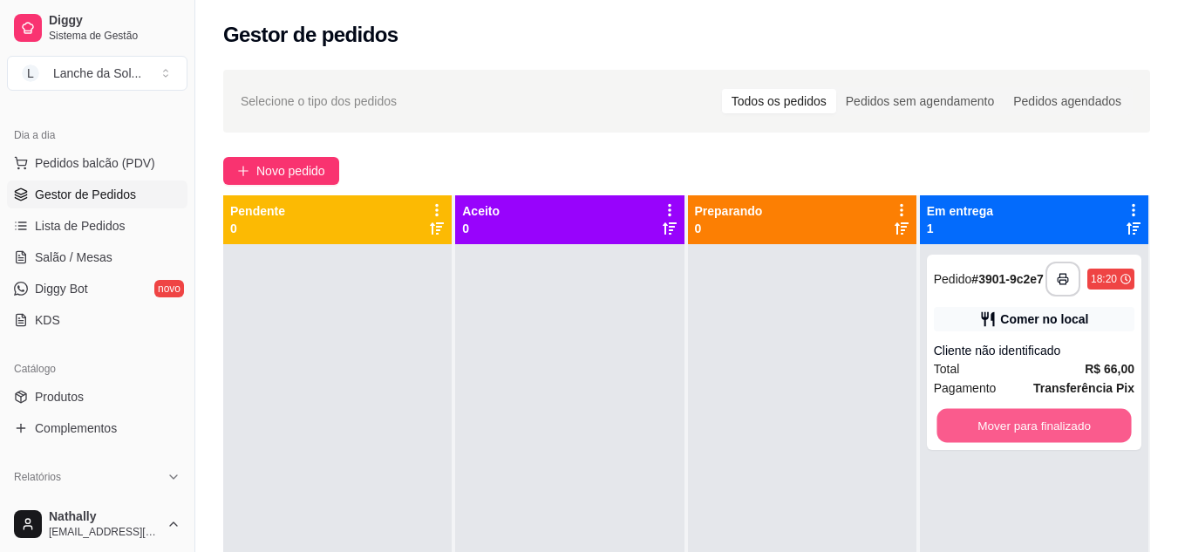
click at [1013, 442] on button "Mover para finalizado" at bounding box center [1033, 426] width 194 height 34
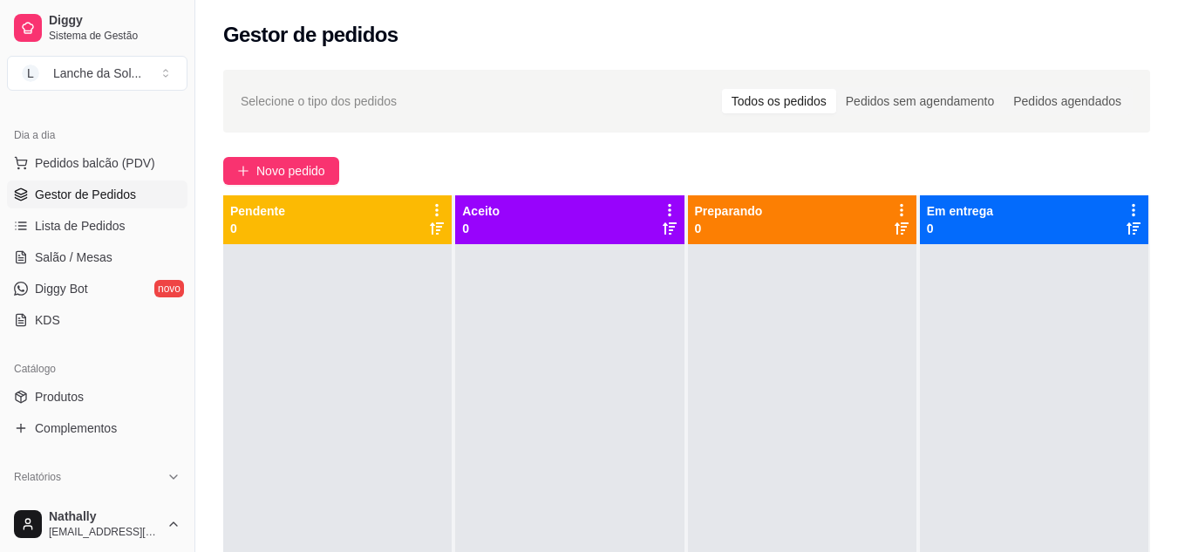
click at [800, 224] on div "Preparando 0" at bounding box center [802, 219] width 214 height 35
click at [251, 162] on button "Novo pedido" at bounding box center [281, 171] width 116 height 28
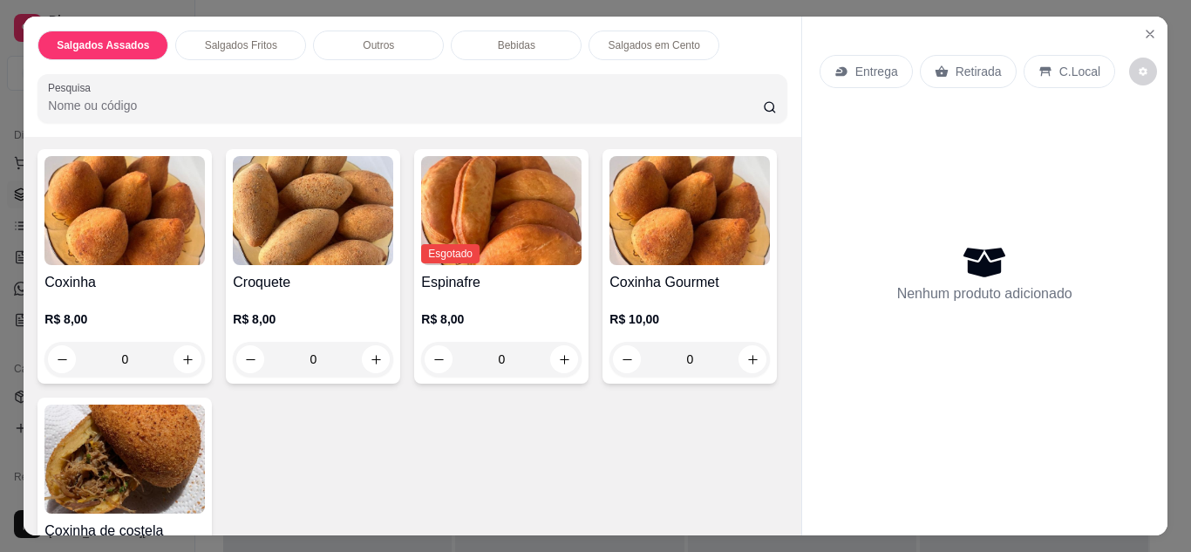
scroll to position [399, 0]
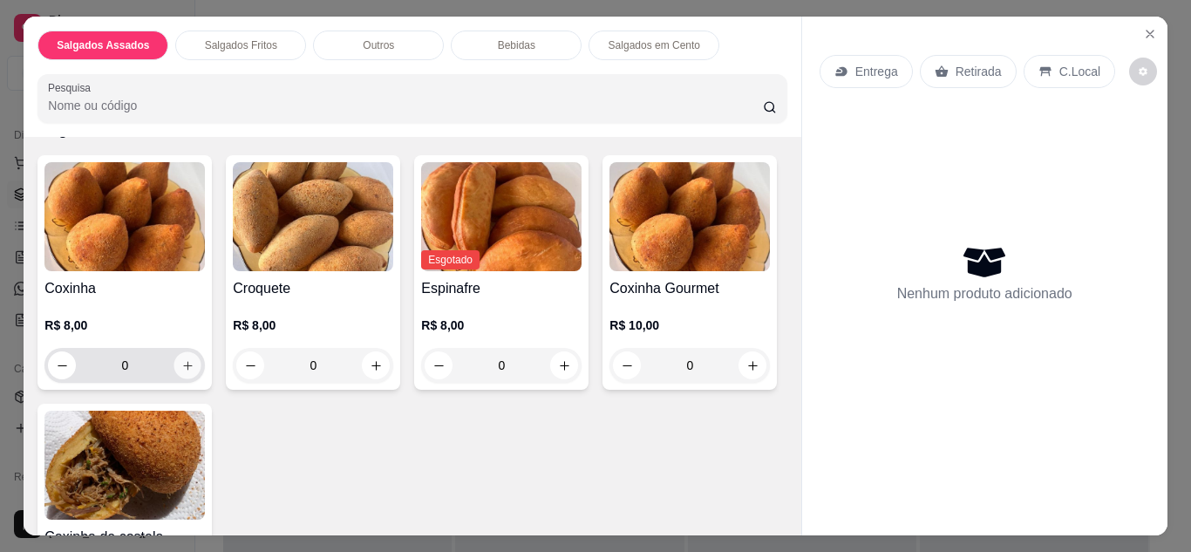
click at [174, 360] on button "increase-product-quantity" at bounding box center [187, 364] width 27 height 27
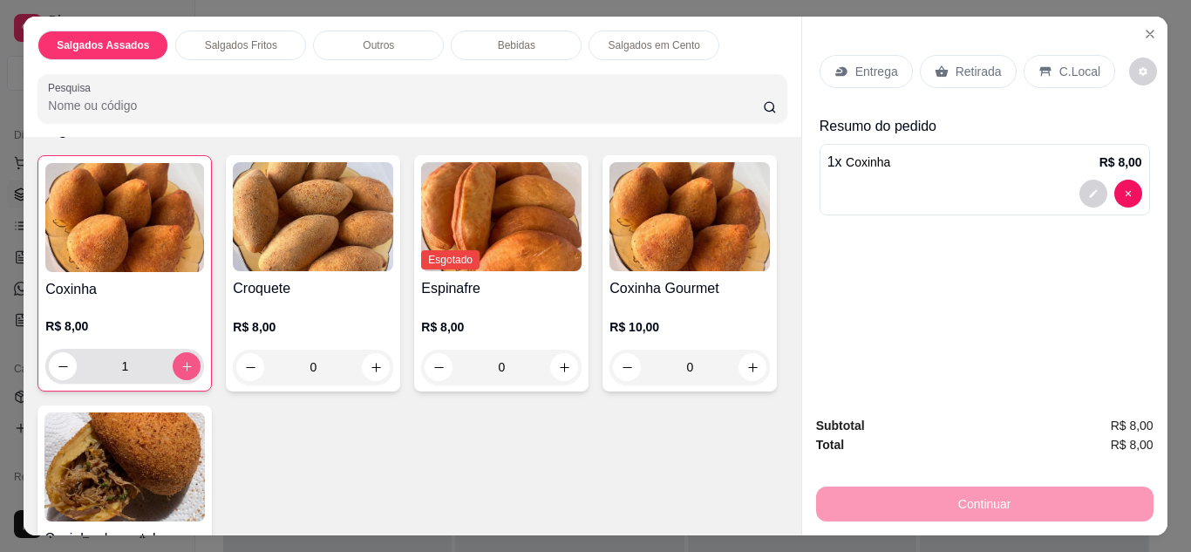
type input "1"
click at [1076, 55] on div "C.Local" at bounding box center [1070, 71] width 92 height 33
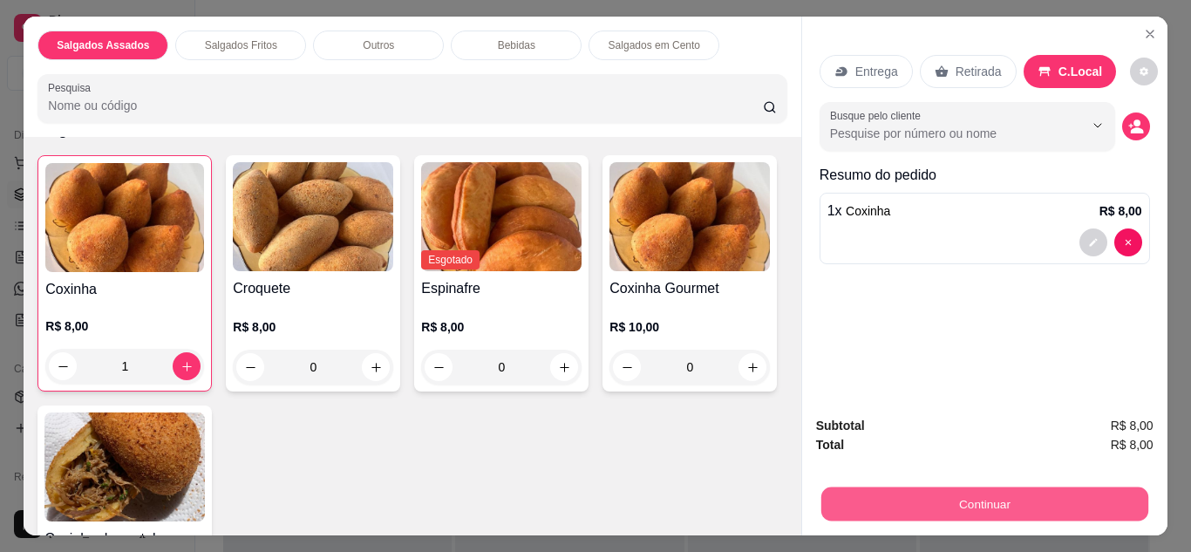
click at [1002, 507] on button "Continuar" at bounding box center [983, 504] width 327 height 34
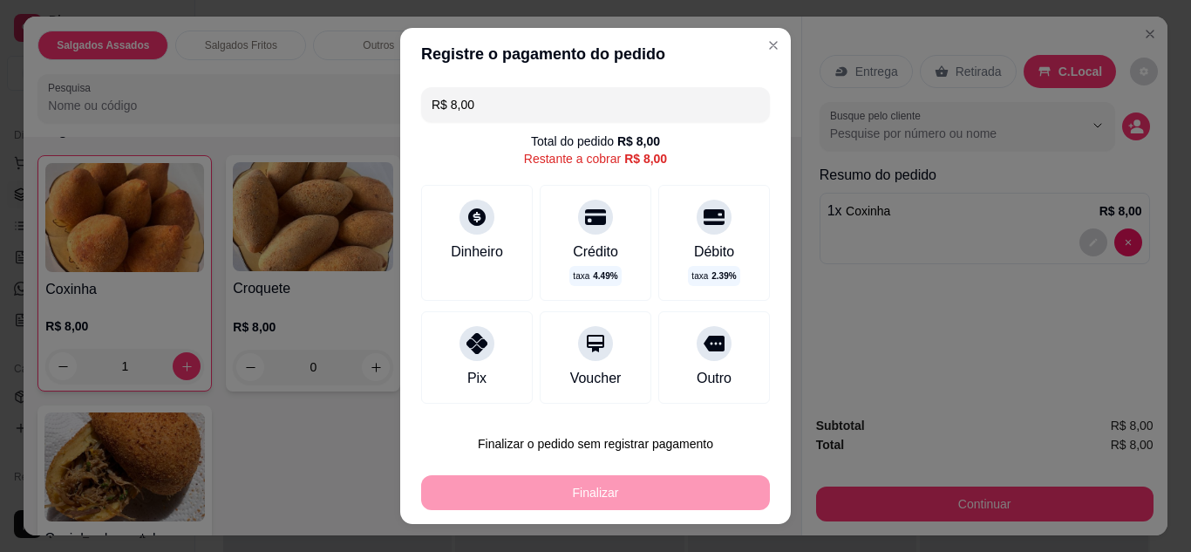
click at [466, 221] on icon at bounding box center [476, 217] width 21 height 21
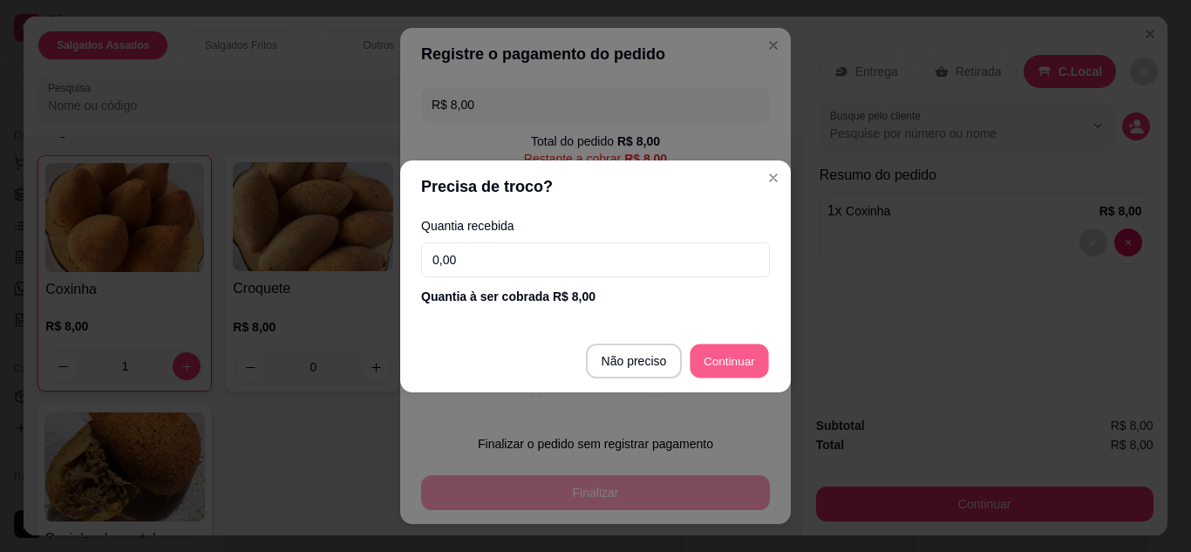
type input "R$ 0,00"
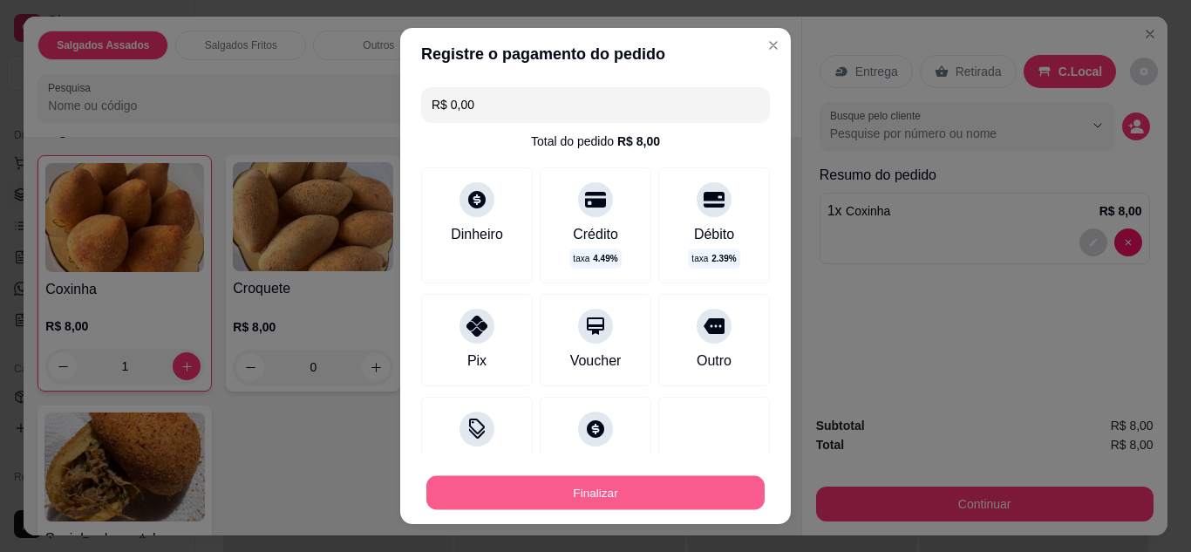
click at [685, 507] on button "Finalizar" at bounding box center [595, 493] width 338 height 34
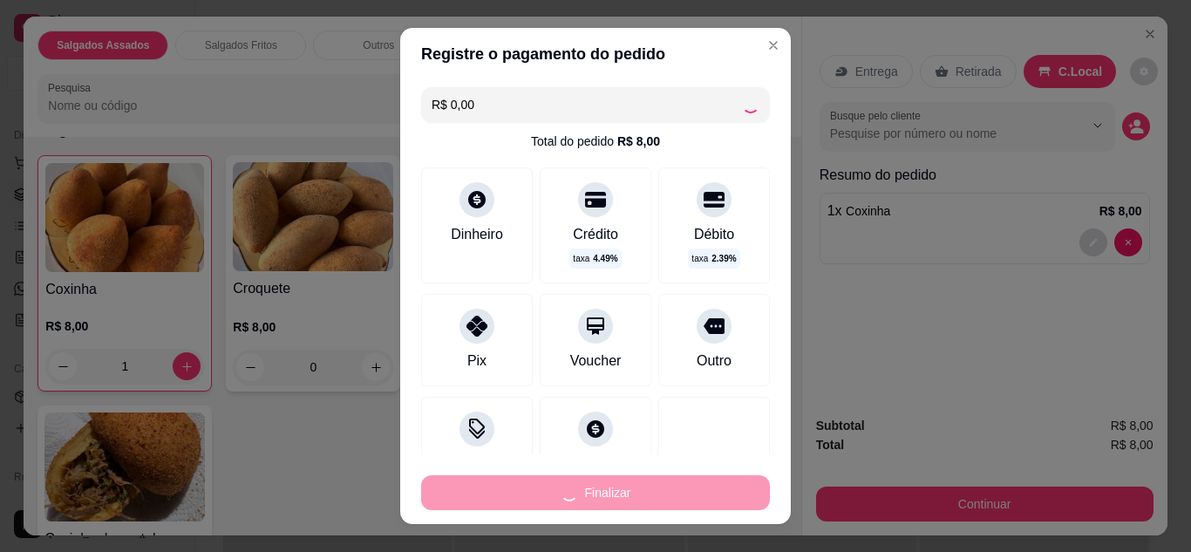
type input "0"
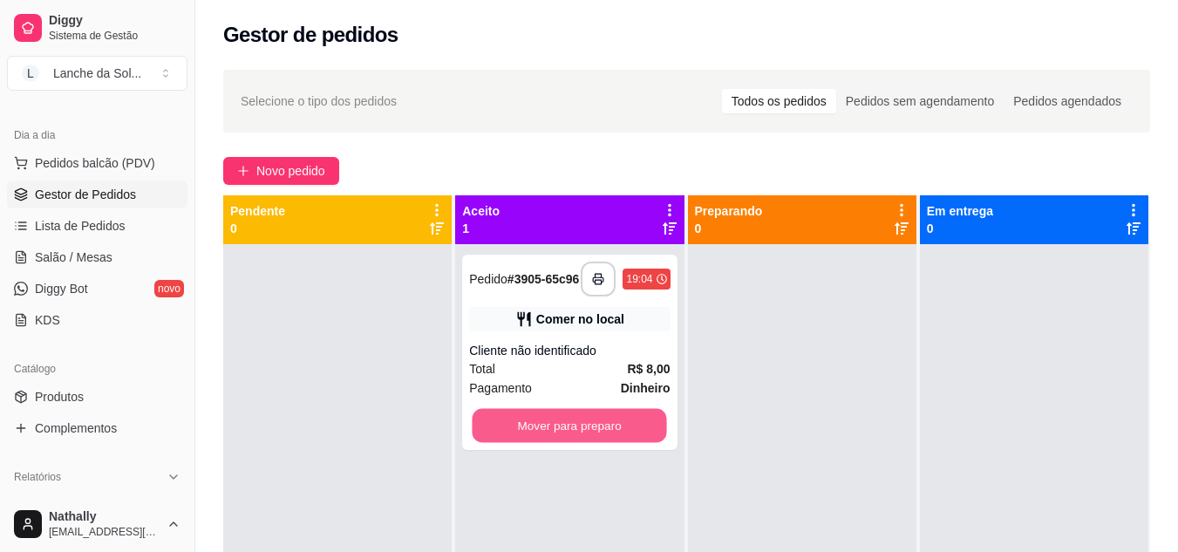
click at [548, 436] on button "Mover para preparo" at bounding box center [570, 426] width 194 height 34
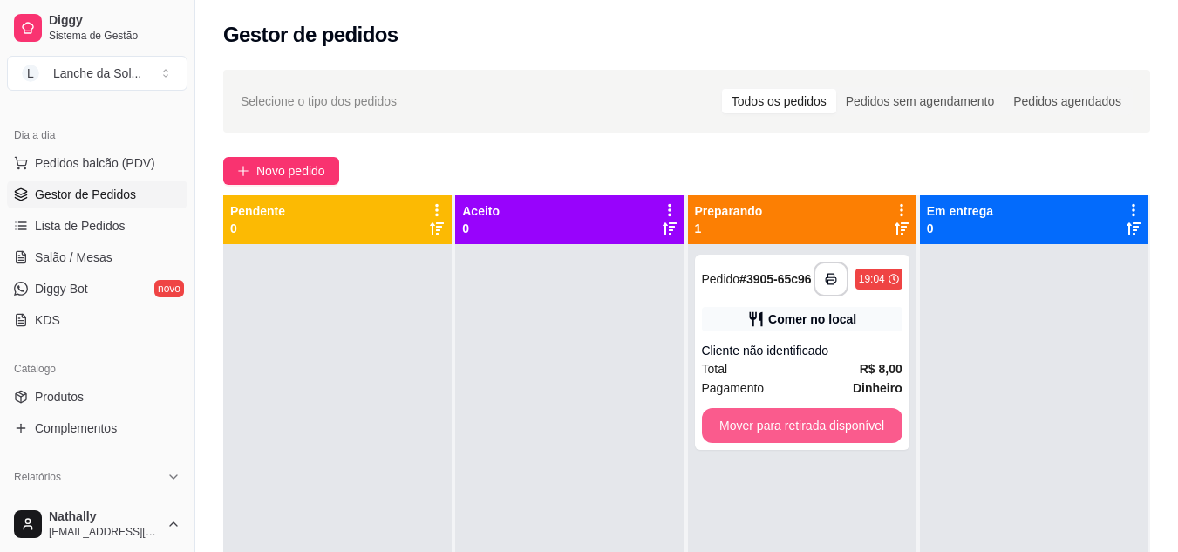
click at [786, 436] on button "Mover para retirada disponível" at bounding box center [802, 425] width 201 height 35
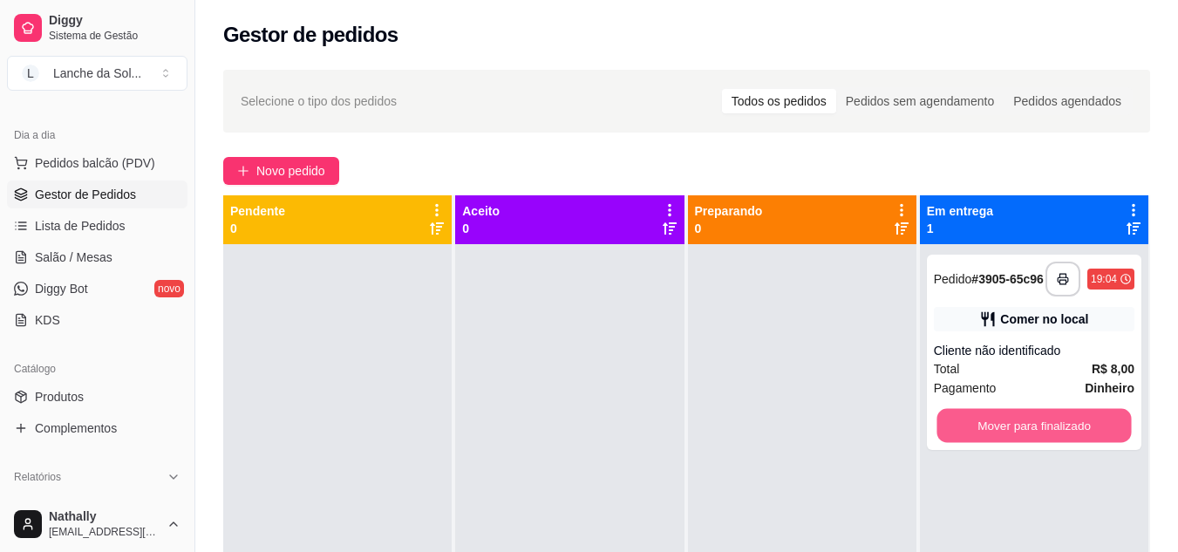
click at [990, 433] on button "Mover para finalizado" at bounding box center [1033, 426] width 194 height 34
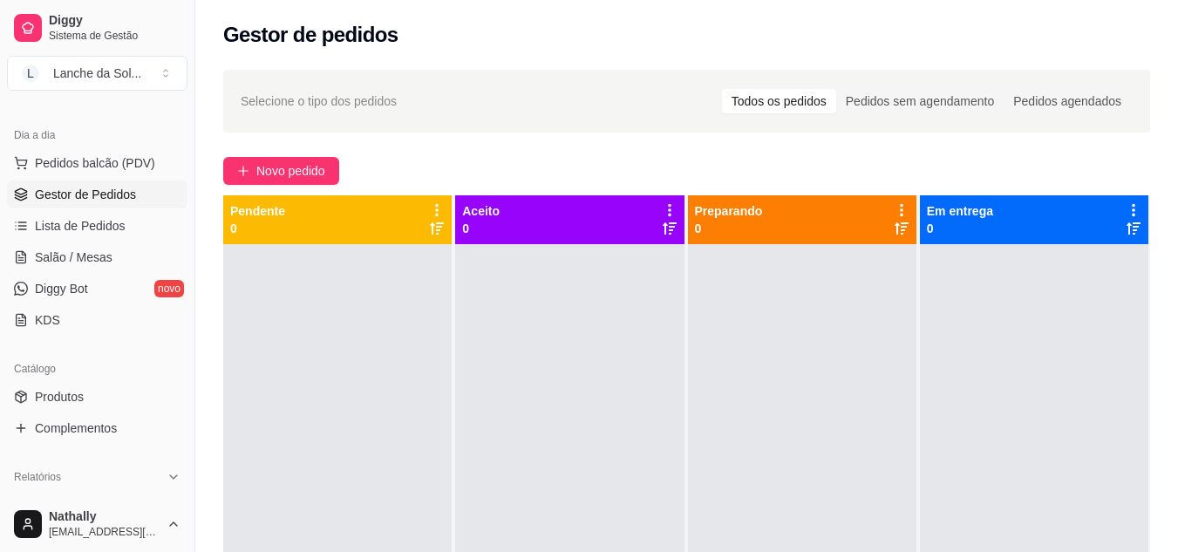
click at [250, 168] on button "Novo pedido" at bounding box center [281, 171] width 116 height 28
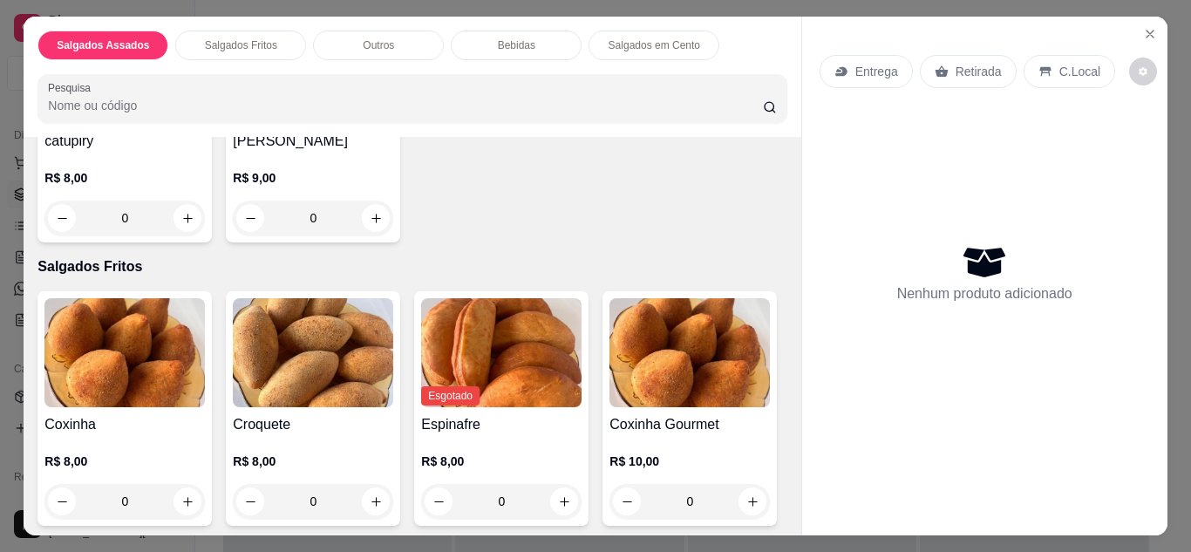
scroll to position [378, 0]
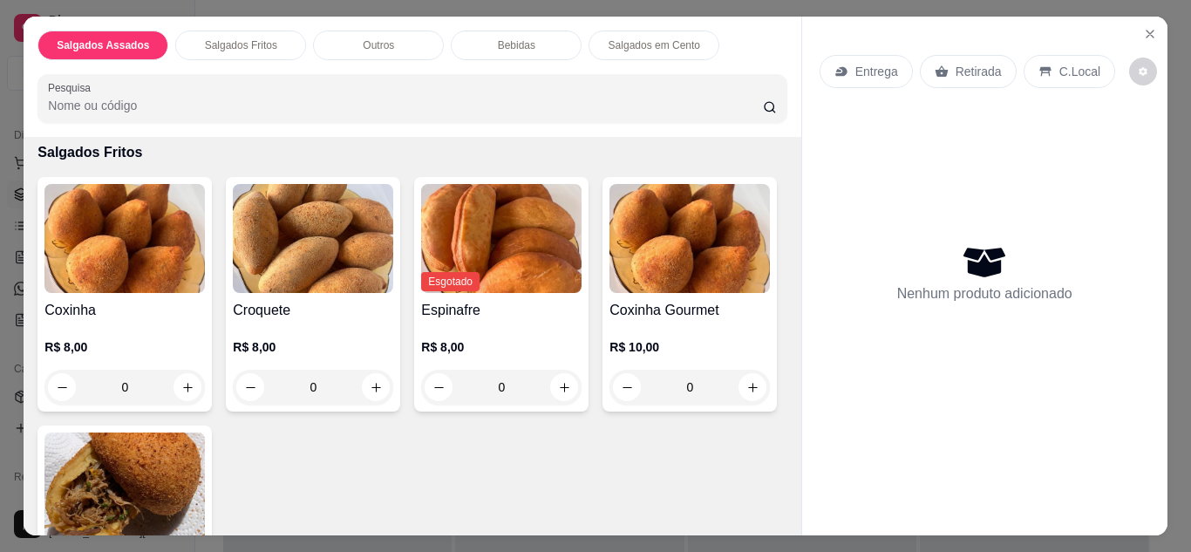
click at [167, 386] on input "0" at bounding box center [125, 387] width 98 height 35
click at [174, 383] on button "increase-product-quantity" at bounding box center [188, 387] width 28 height 28
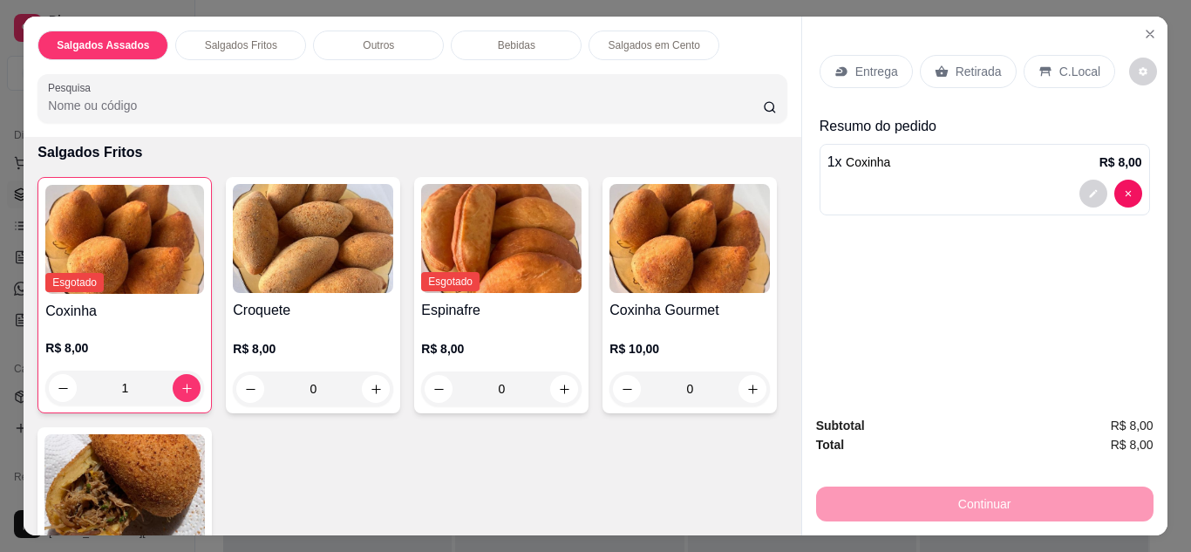
type input "1"
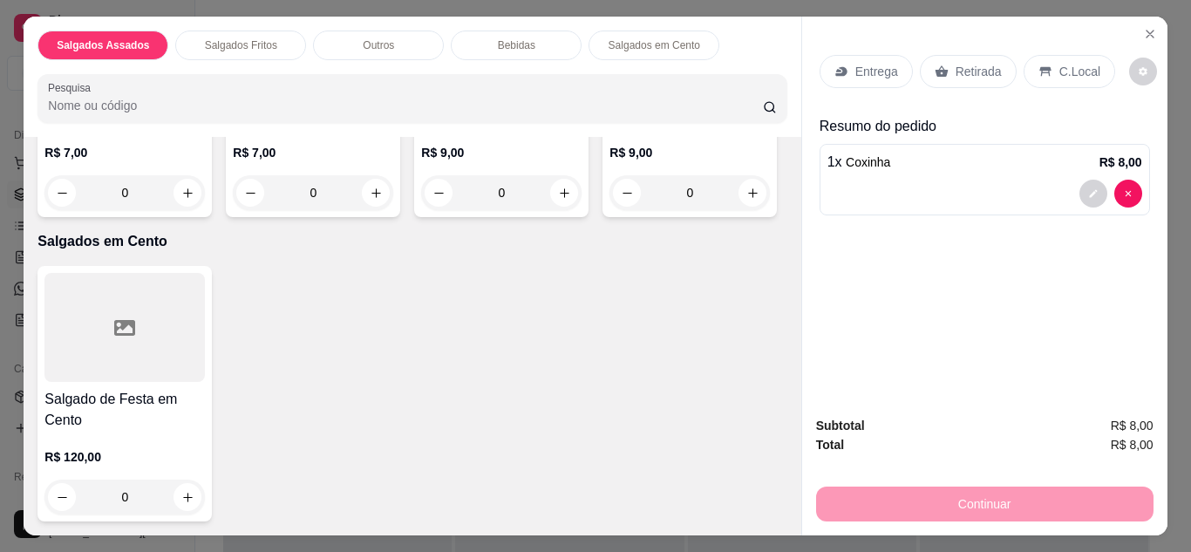
scroll to position [1693, 0]
click at [746, 200] on icon "increase-product-quantity" at bounding box center [752, 193] width 13 height 13
type input "1"
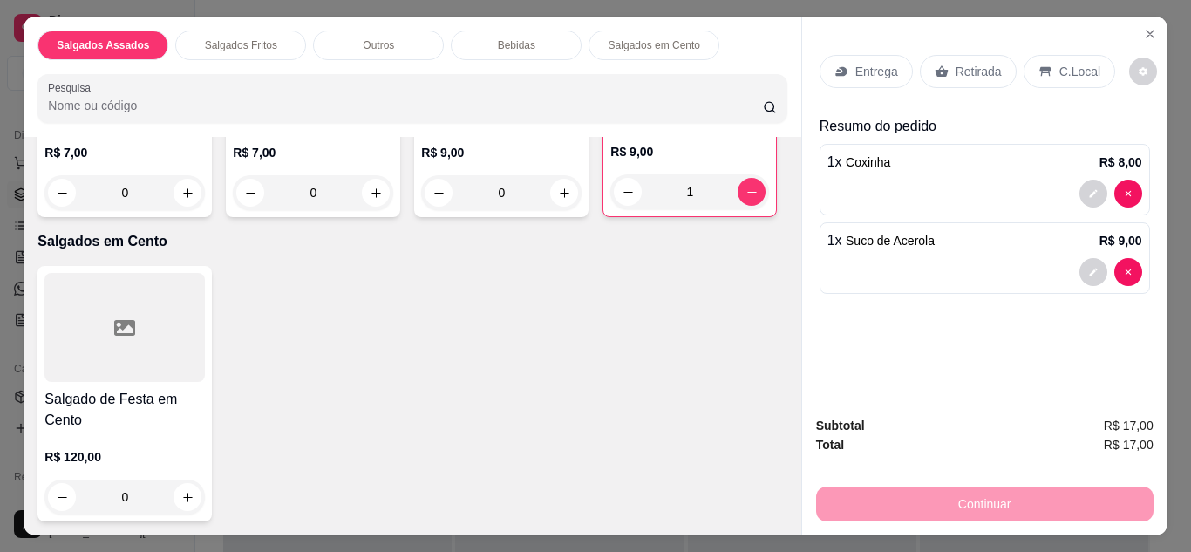
click at [1059, 63] on p "C.Local" at bounding box center [1079, 71] width 41 height 17
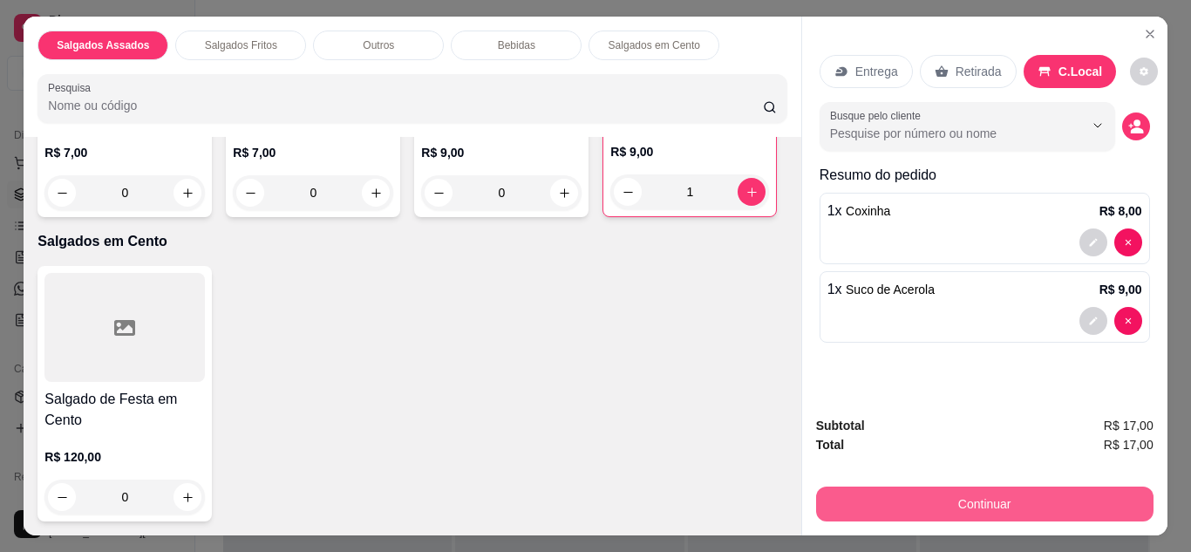
click at [1017, 499] on button "Continuar" at bounding box center [984, 504] width 337 height 35
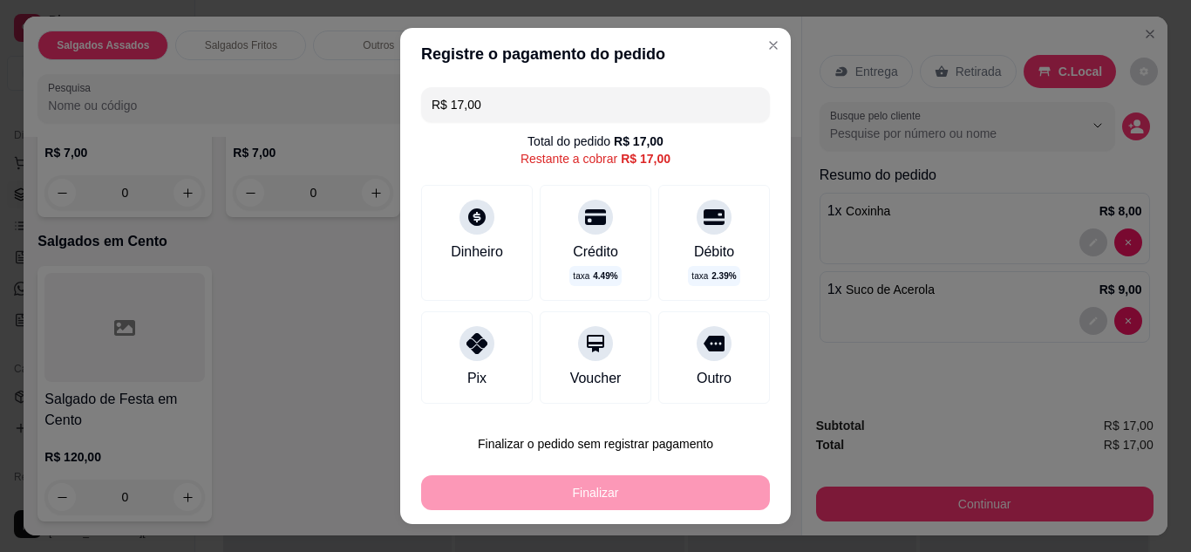
click at [459, 353] on div at bounding box center [476, 343] width 35 height 35
type input "R$ 0,00"
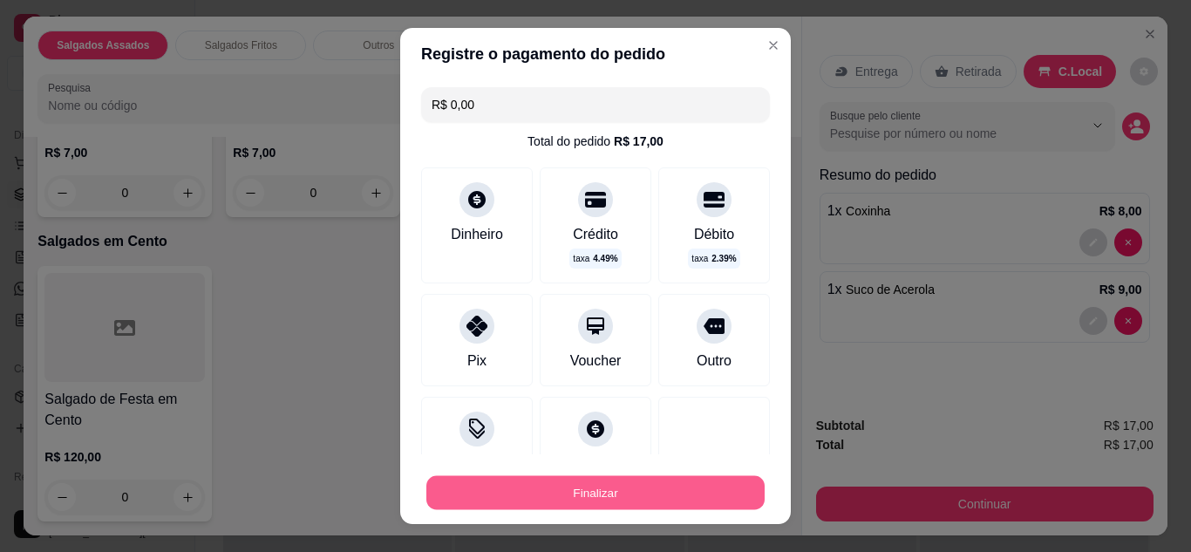
click at [702, 493] on button "Finalizar" at bounding box center [595, 493] width 338 height 34
click at [644, 478] on button "Finalizar" at bounding box center [595, 493] width 338 height 34
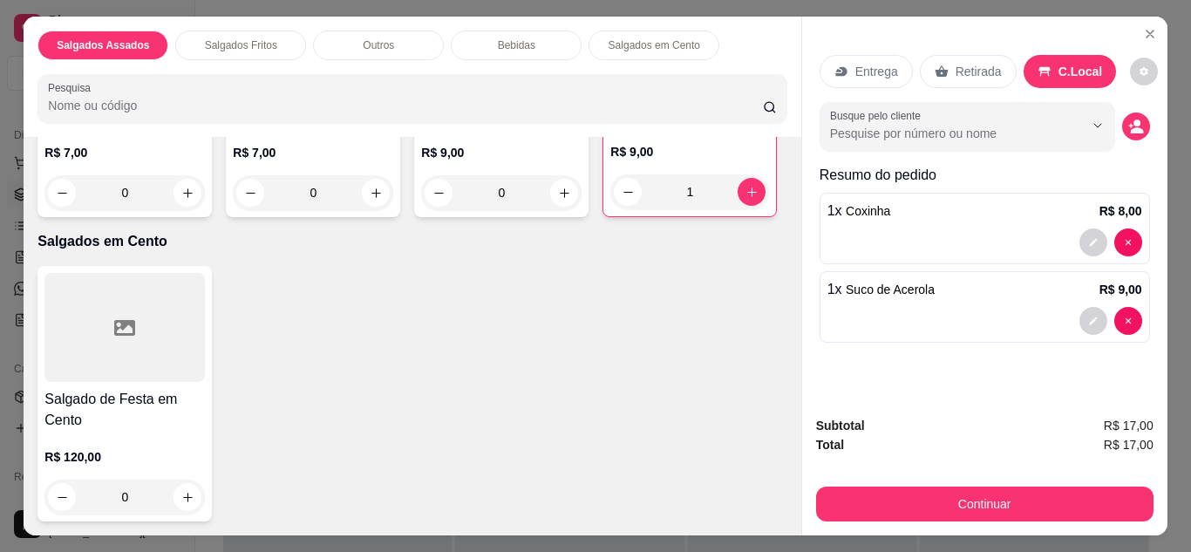
click at [905, 468] on div "Subtotal R$ 17,00 Total R$ 17,00 Continuar" at bounding box center [984, 469] width 337 height 106
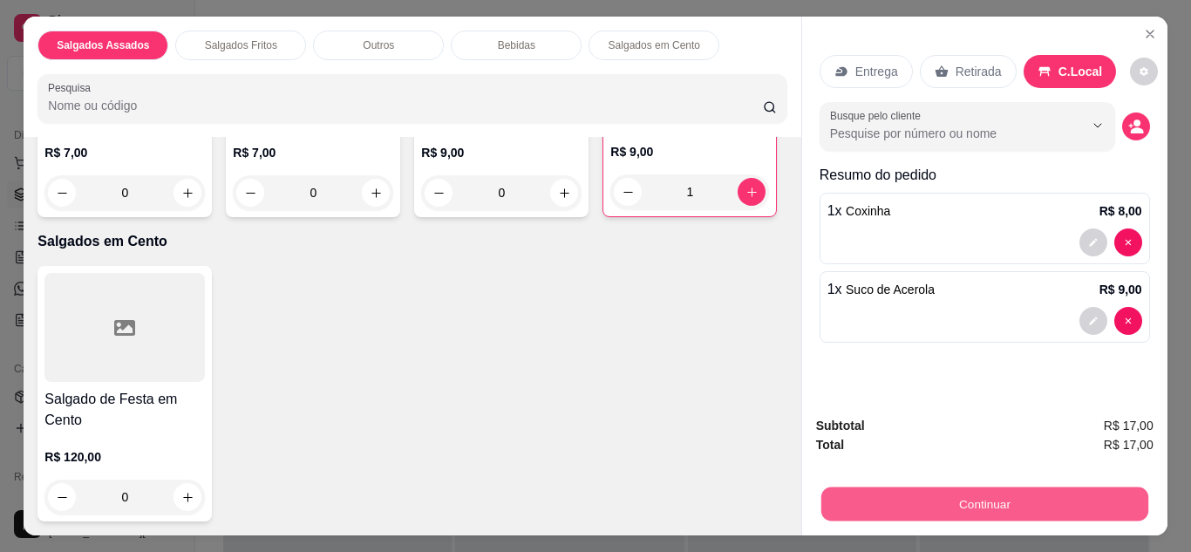
click at [931, 507] on button "Continuar" at bounding box center [983, 504] width 327 height 34
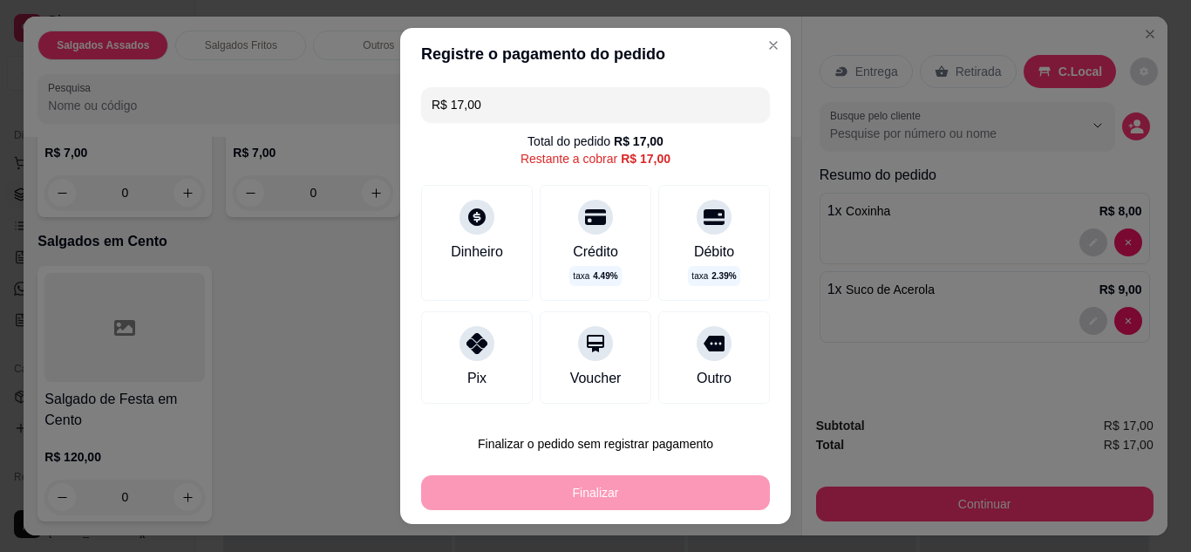
scroll to position [100, 0]
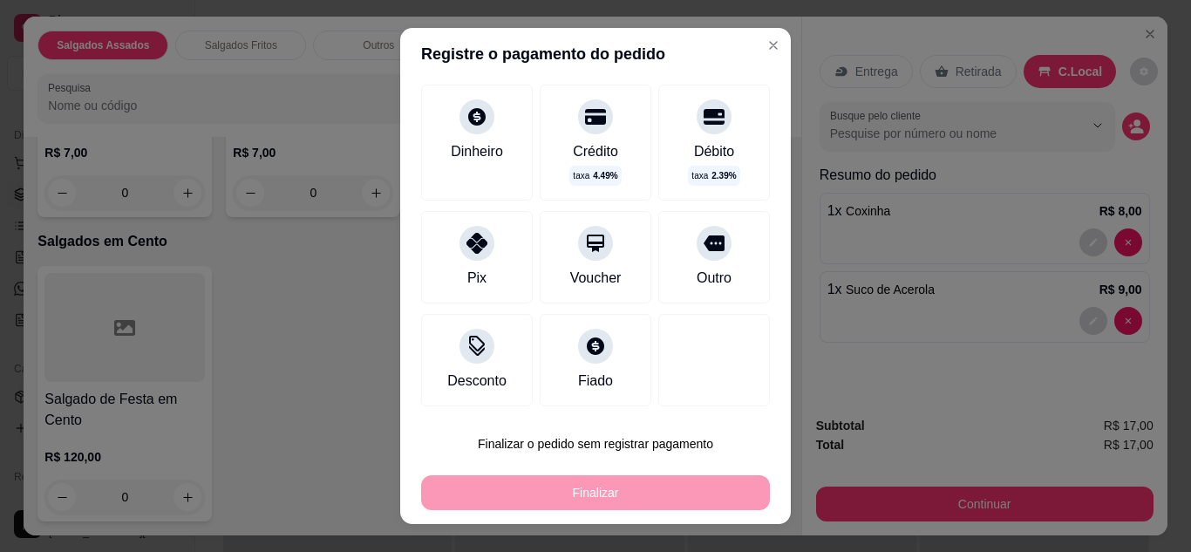
click at [489, 235] on div "Pix" at bounding box center [477, 257] width 112 height 92
type input "R$ 0,00"
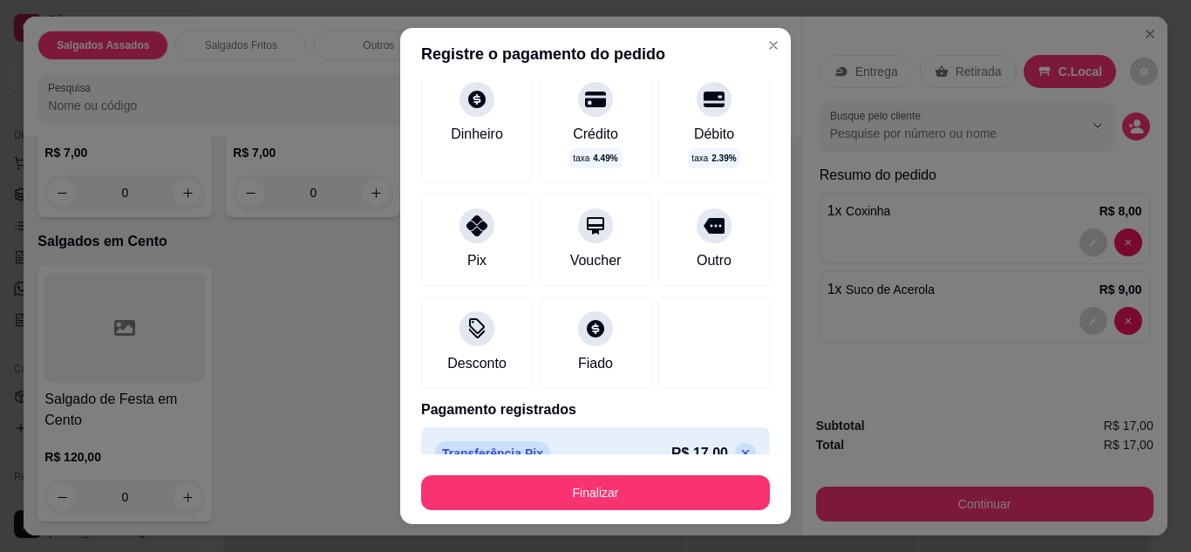
scroll to position [83, 0]
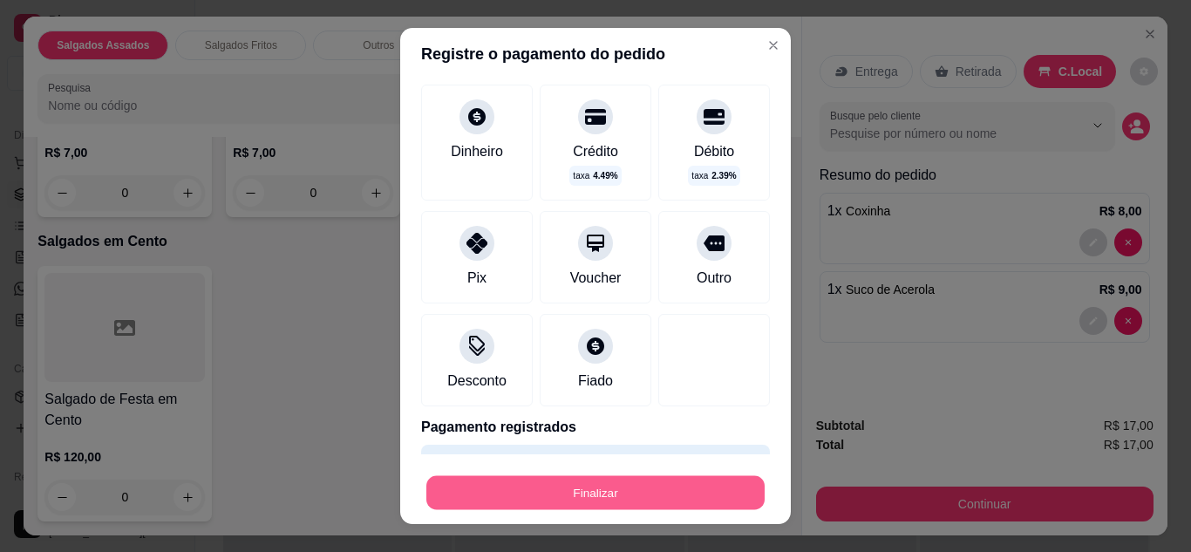
click at [603, 492] on button "Finalizar" at bounding box center [595, 493] width 338 height 34
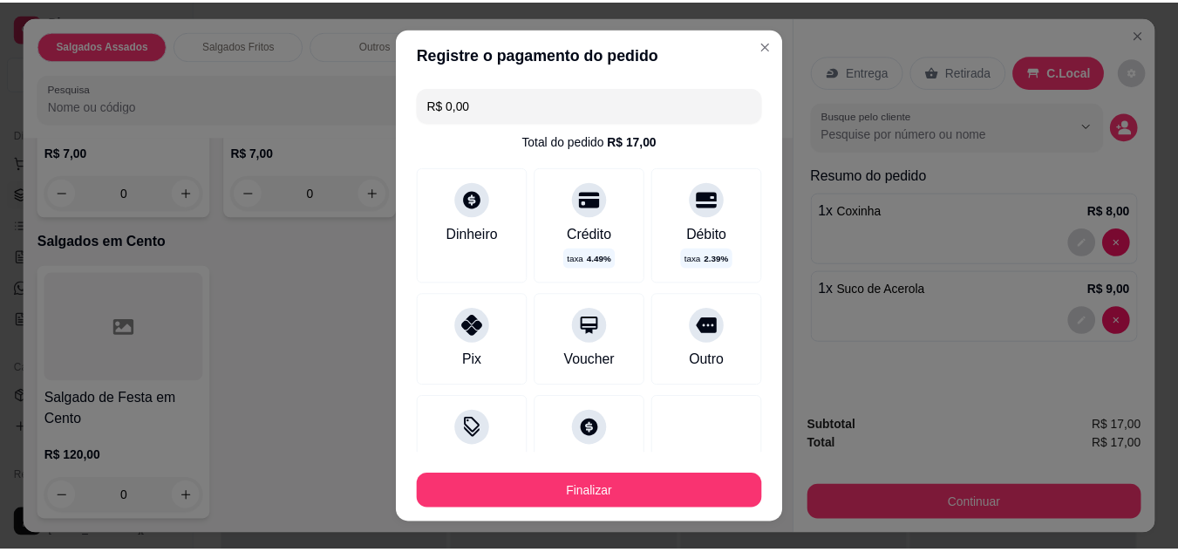
scroll to position [132, 0]
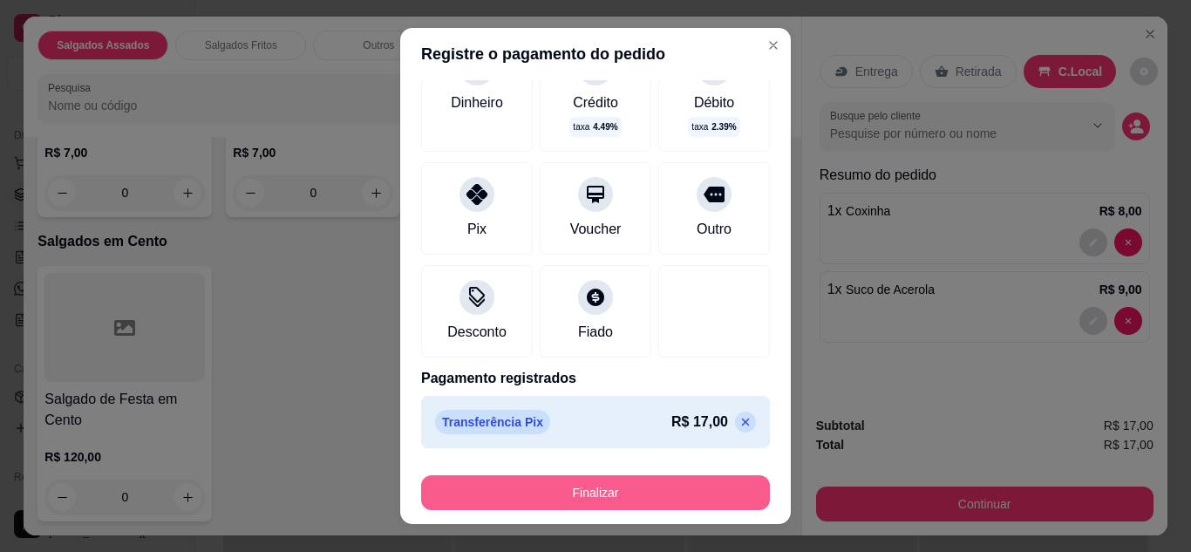
click at [696, 488] on button "Finalizar" at bounding box center [595, 492] width 349 height 35
click at [668, 505] on button "Finalizar" at bounding box center [595, 493] width 338 height 34
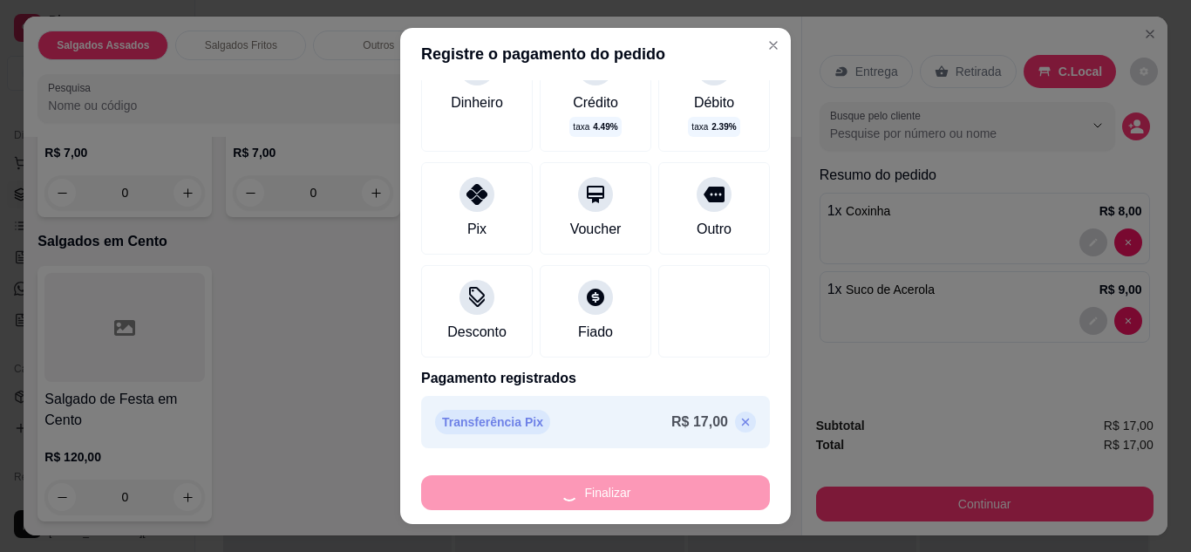
type input "0"
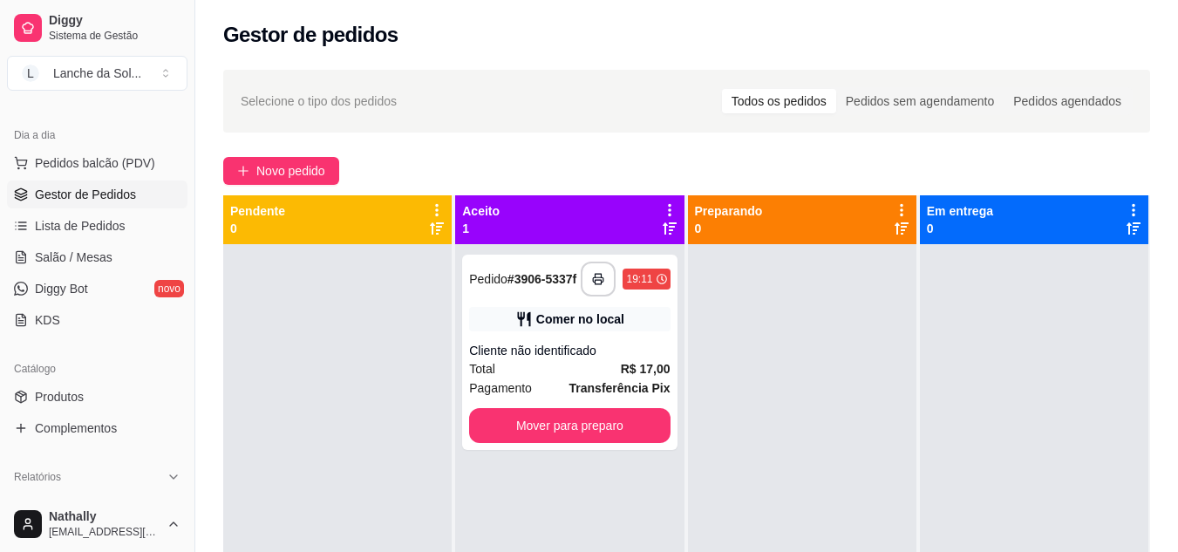
click at [637, 359] on div "Cliente não identificado" at bounding box center [569, 350] width 201 height 17
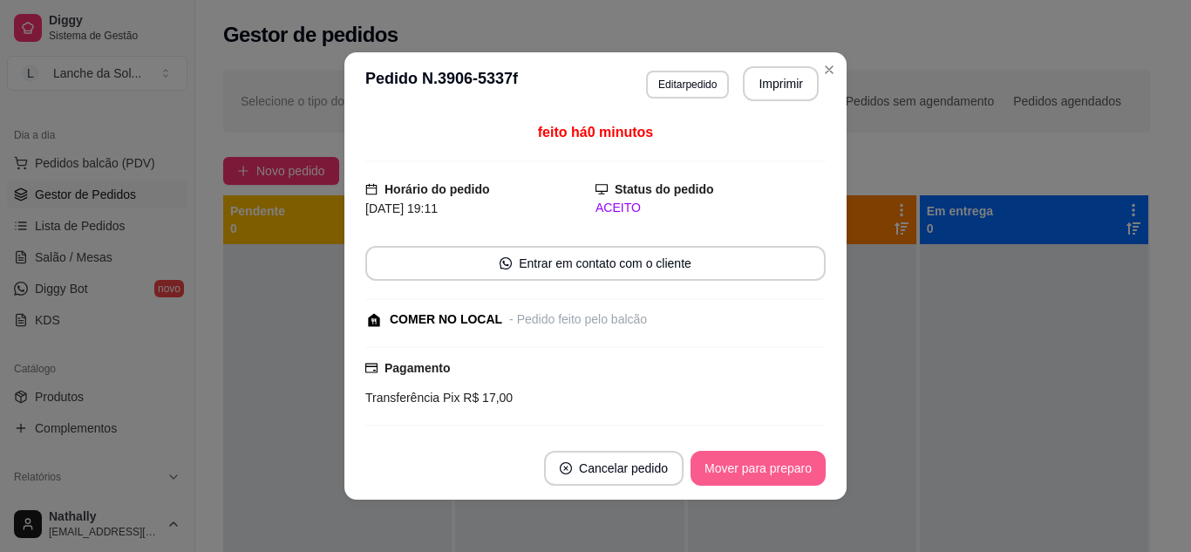
click at [738, 479] on button "Mover para preparo" at bounding box center [758, 468] width 135 height 35
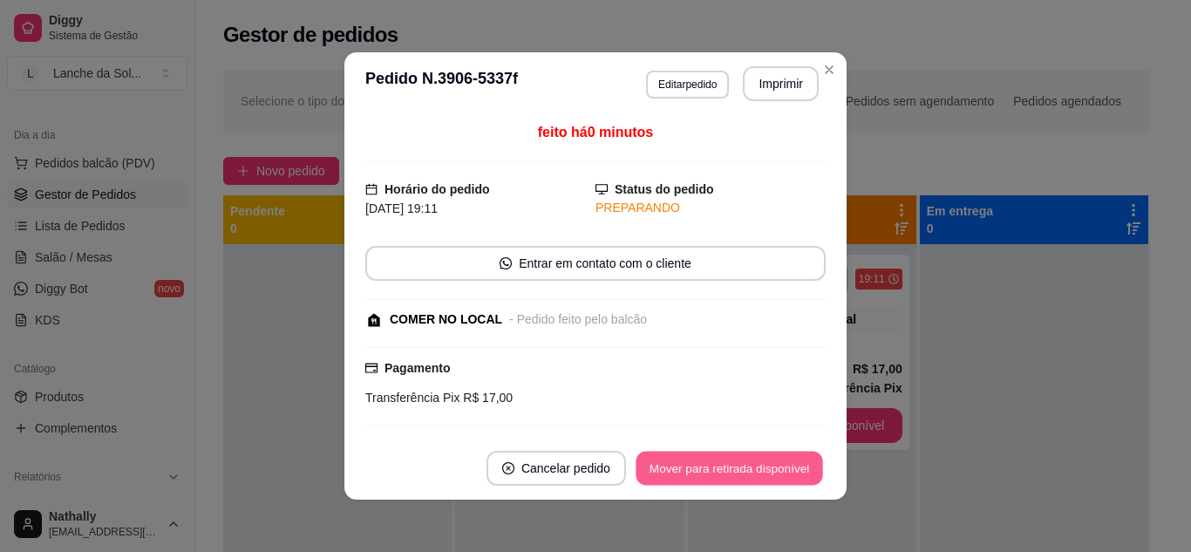
click at [773, 466] on button "Mover para retirada disponível" at bounding box center [729, 469] width 187 height 34
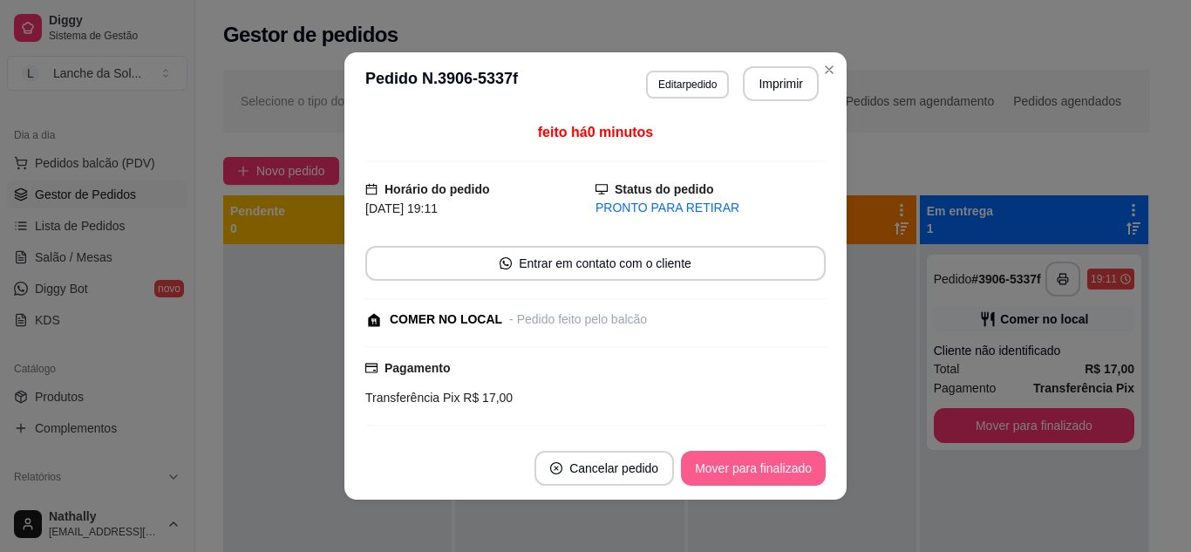
click at [788, 466] on button "Mover para finalizado" at bounding box center [753, 468] width 145 height 35
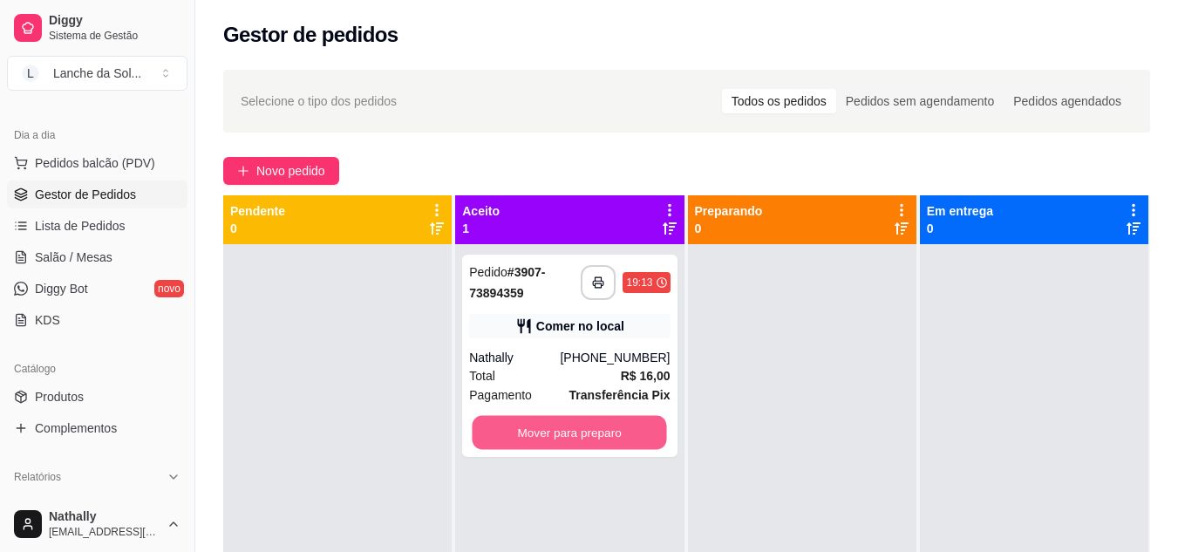
click at [582, 431] on button "Mover para preparo" at bounding box center [570, 433] width 194 height 34
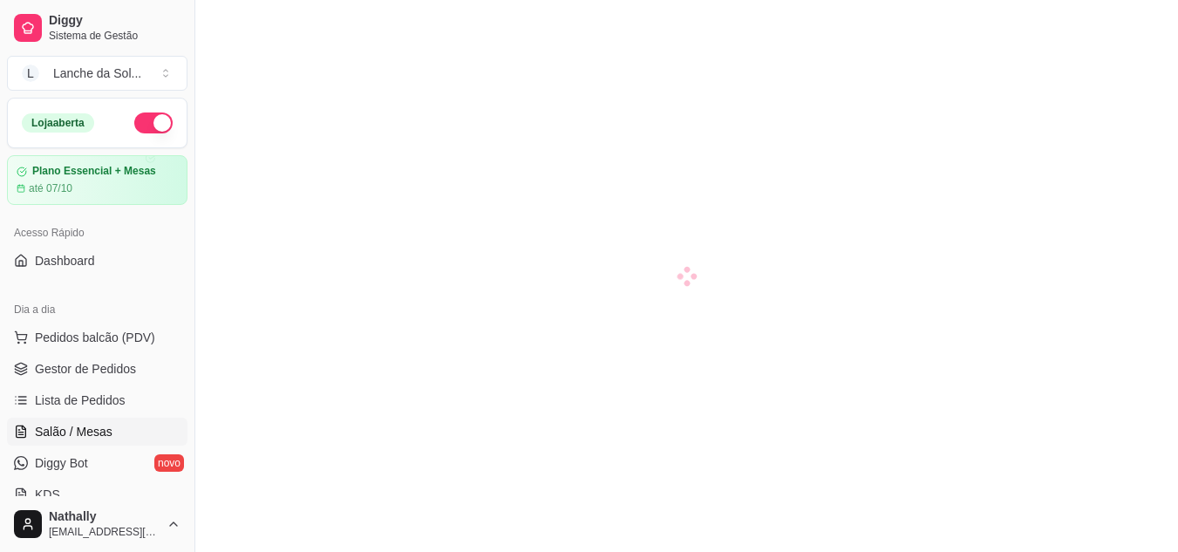
scroll to position [196, 0]
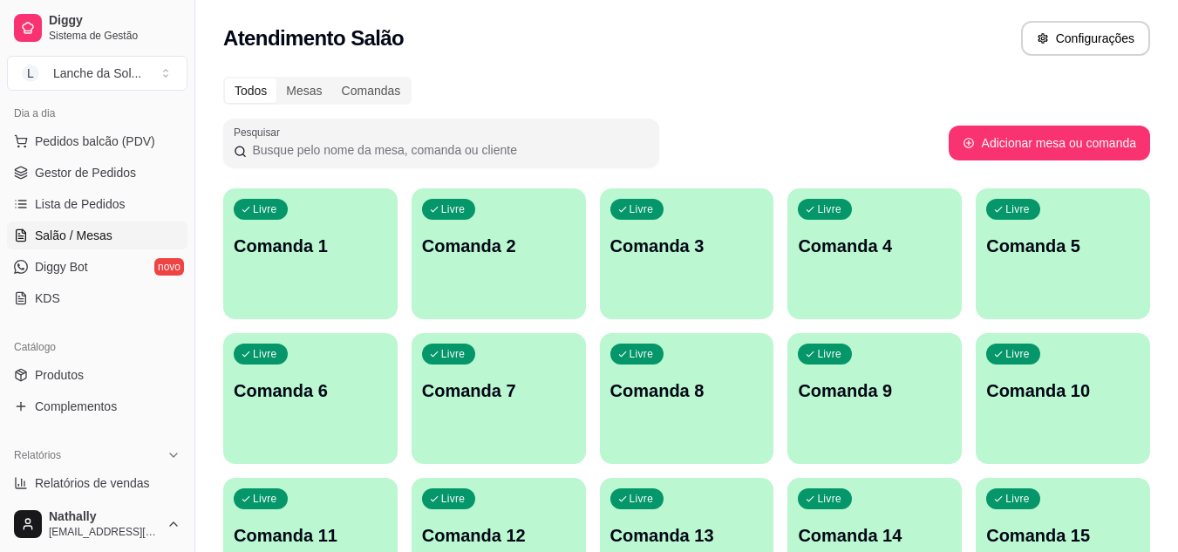
click at [125, 175] on span "Gestor de Pedidos" at bounding box center [85, 172] width 101 height 17
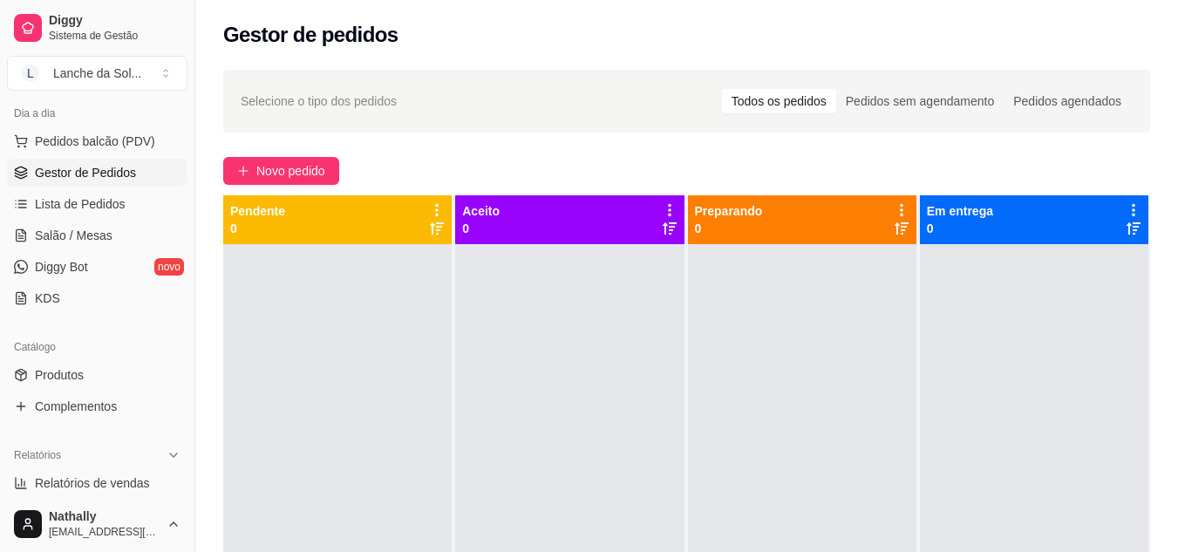
click at [109, 204] on span "Lista de Pedidos" at bounding box center [80, 203] width 91 height 17
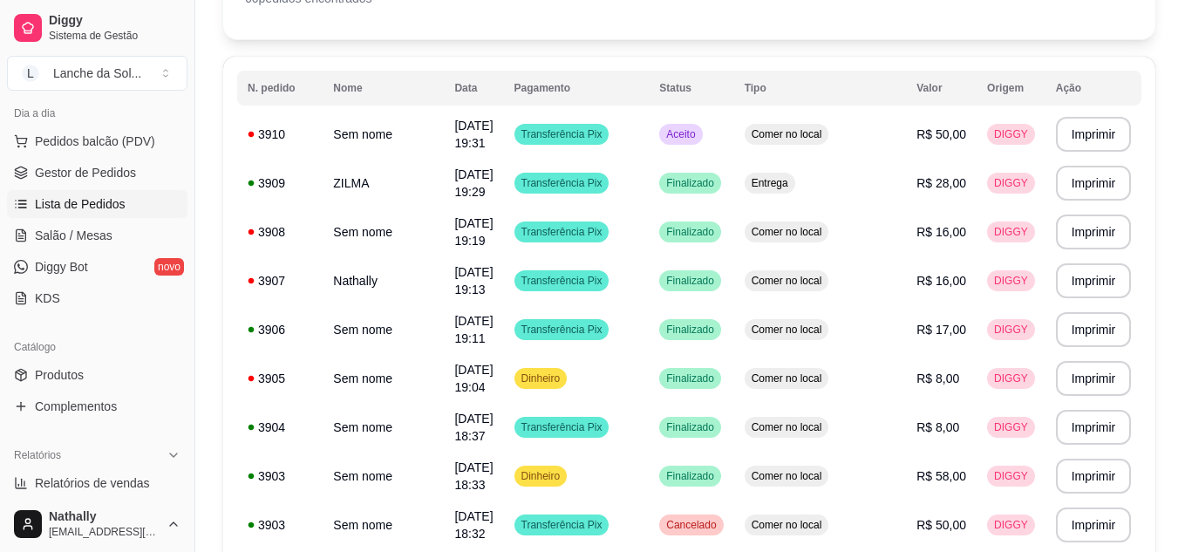
scroll to position [133, 0]
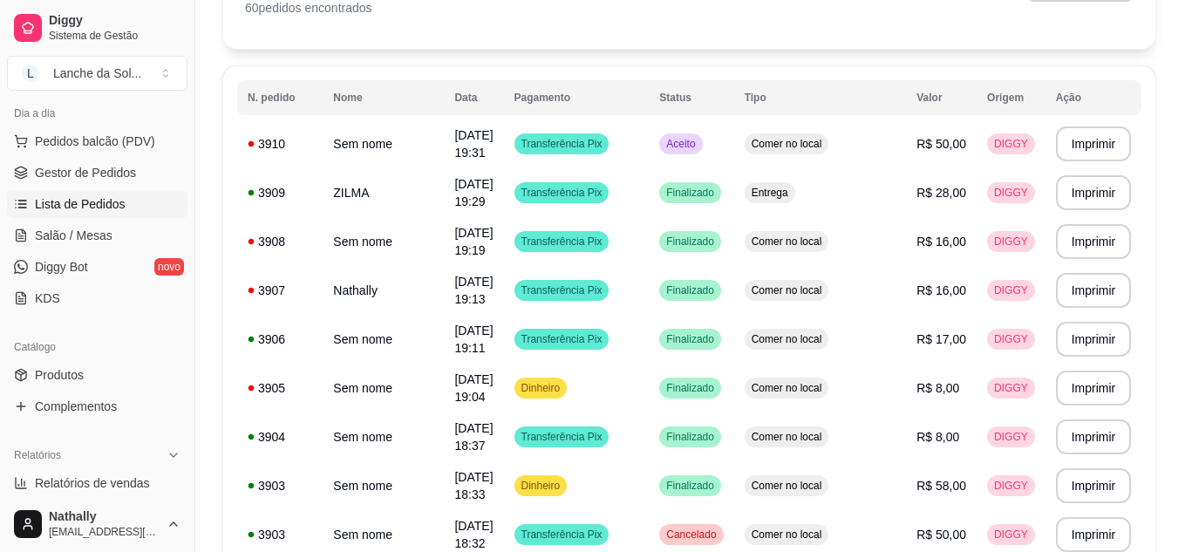
click at [105, 162] on link "Gestor de Pedidos" at bounding box center [97, 173] width 180 height 28
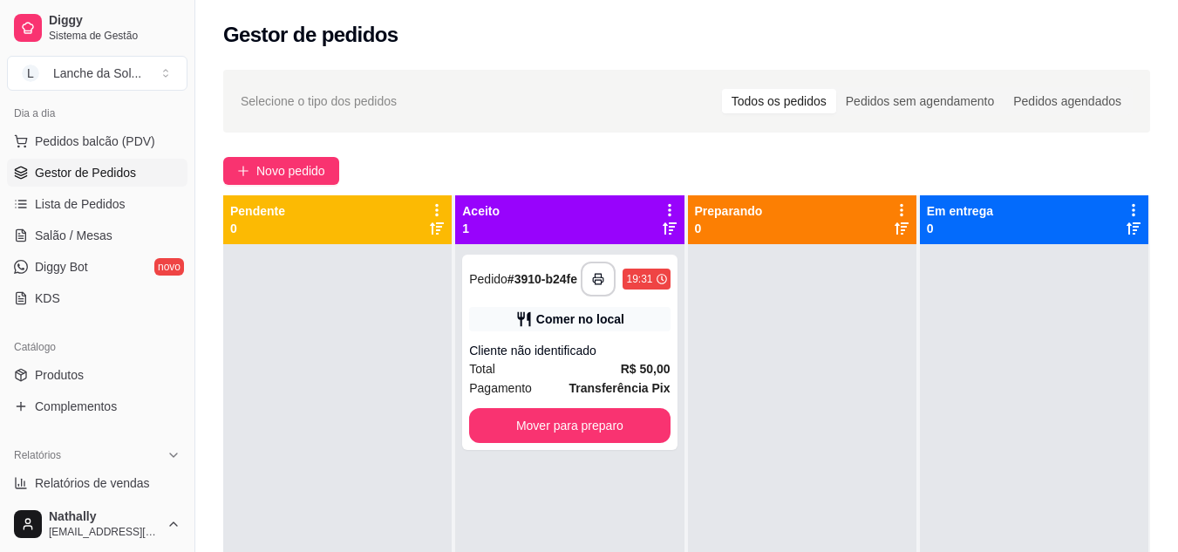
click at [577, 363] on div "Total R$ 50,00" at bounding box center [569, 368] width 201 height 19
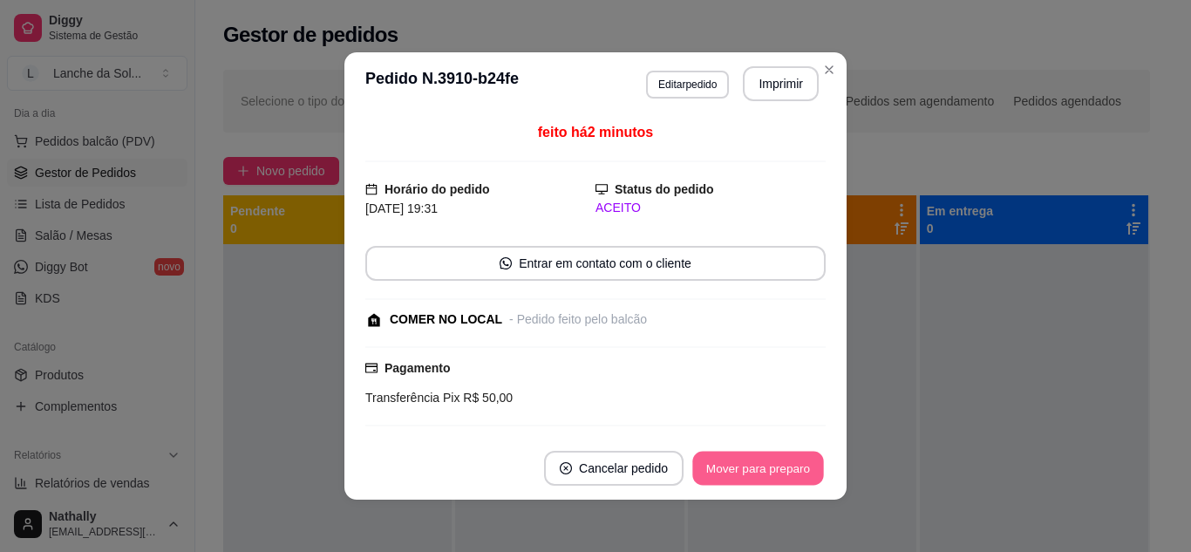
click at [776, 459] on button "Mover para preparo" at bounding box center [757, 469] width 131 height 34
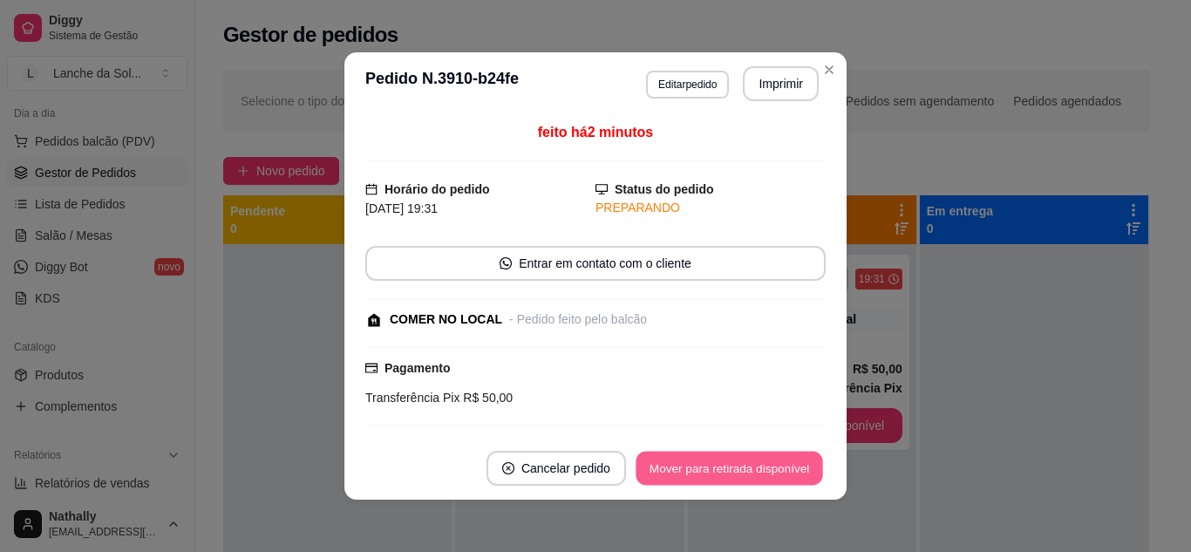
click at [776, 459] on button "Mover para retirada disponível" at bounding box center [729, 469] width 187 height 34
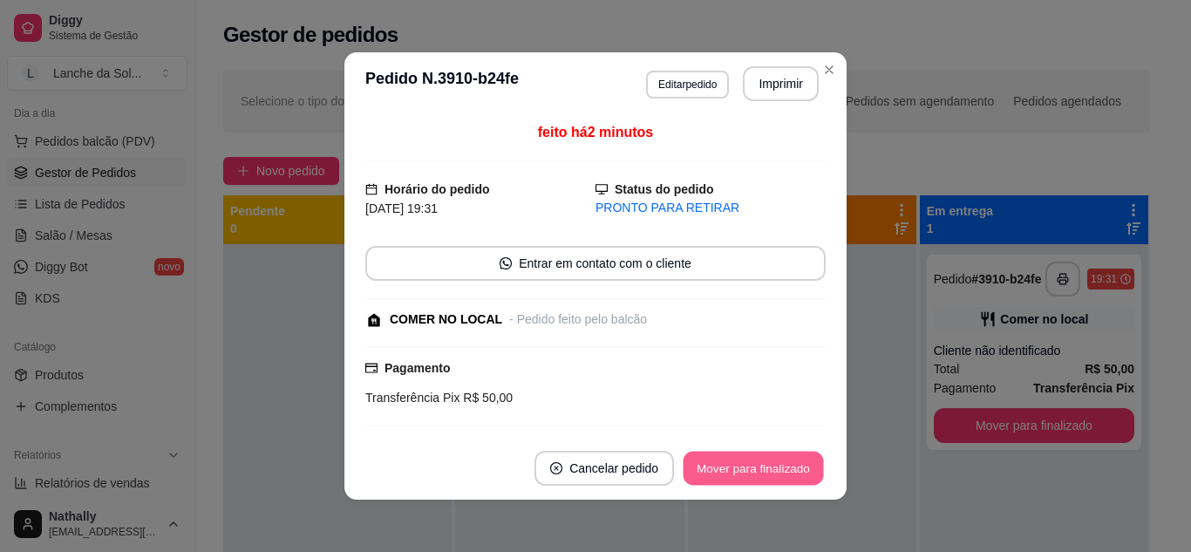
click at [776, 459] on button "Mover para finalizado" at bounding box center [754, 469] width 140 height 34
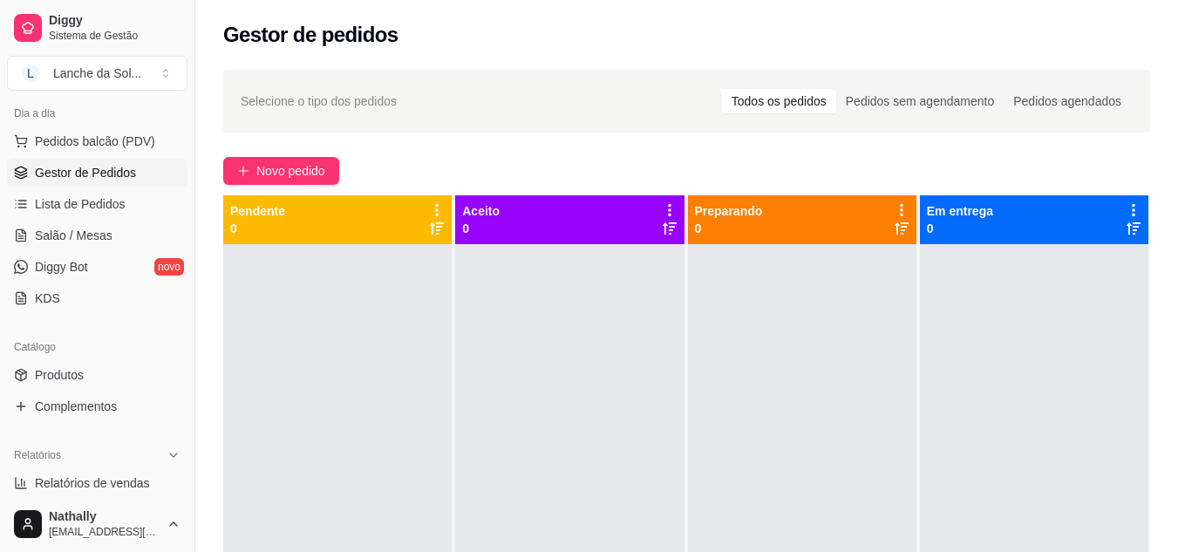
click at [60, 383] on span "Produtos" at bounding box center [59, 374] width 49 height 17
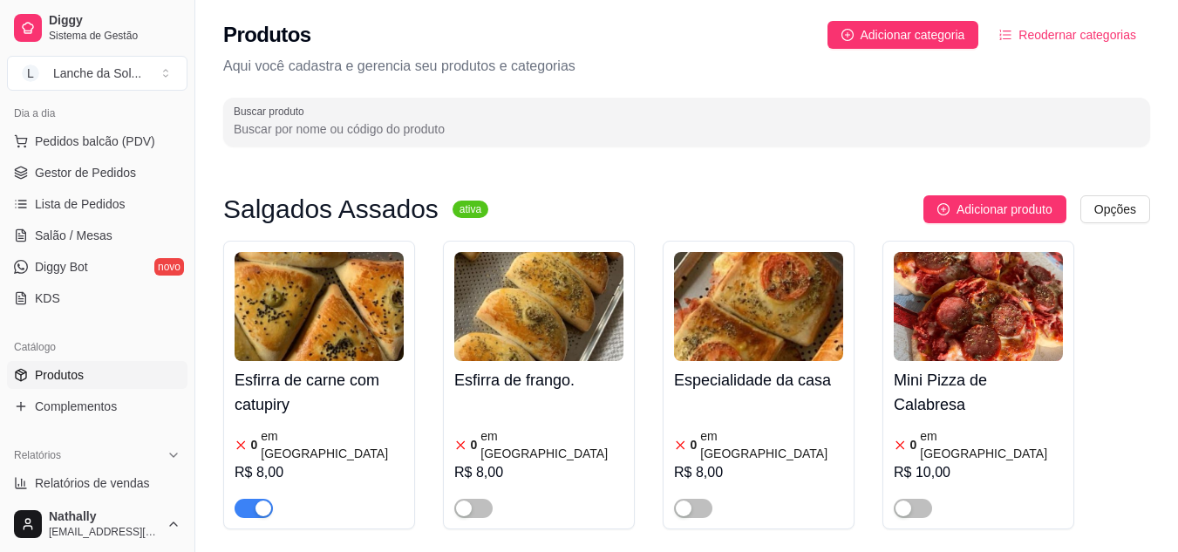
click at [103, 206] on span "Lista de Pedidos" at bounding box center [80, 203] width 91 height 17
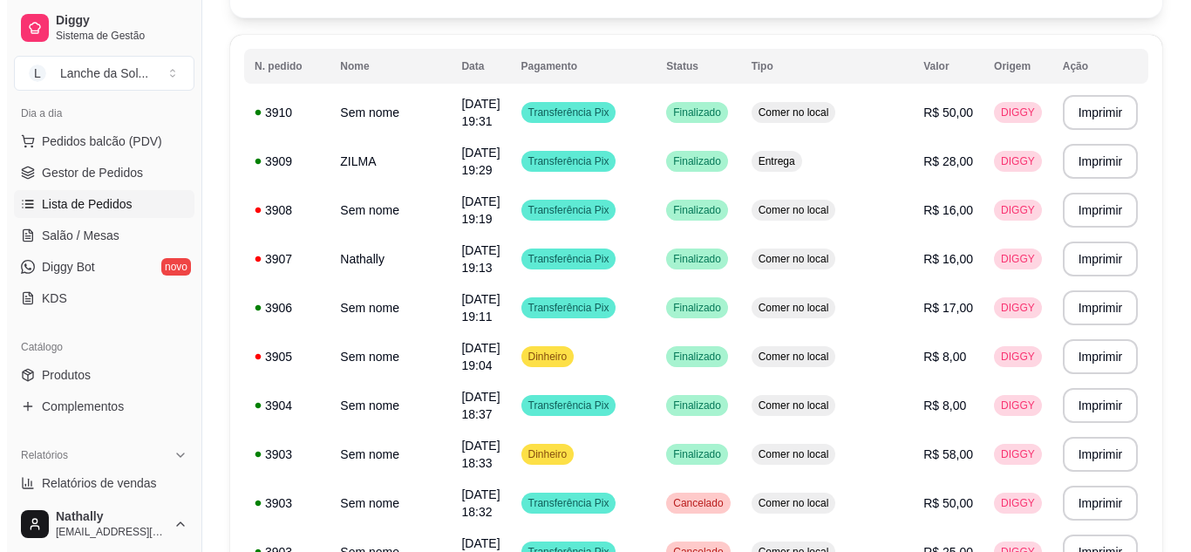
scroll to position [158, 0]
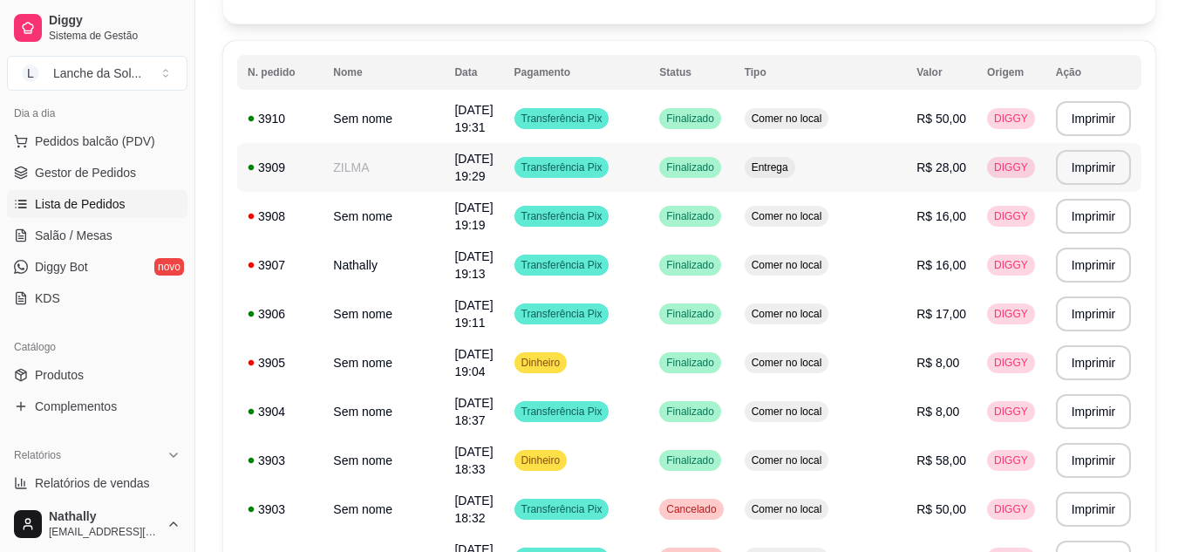
click at [887, 167] on td "Entrega" at bounding box center [820, 167] width 173 height 49
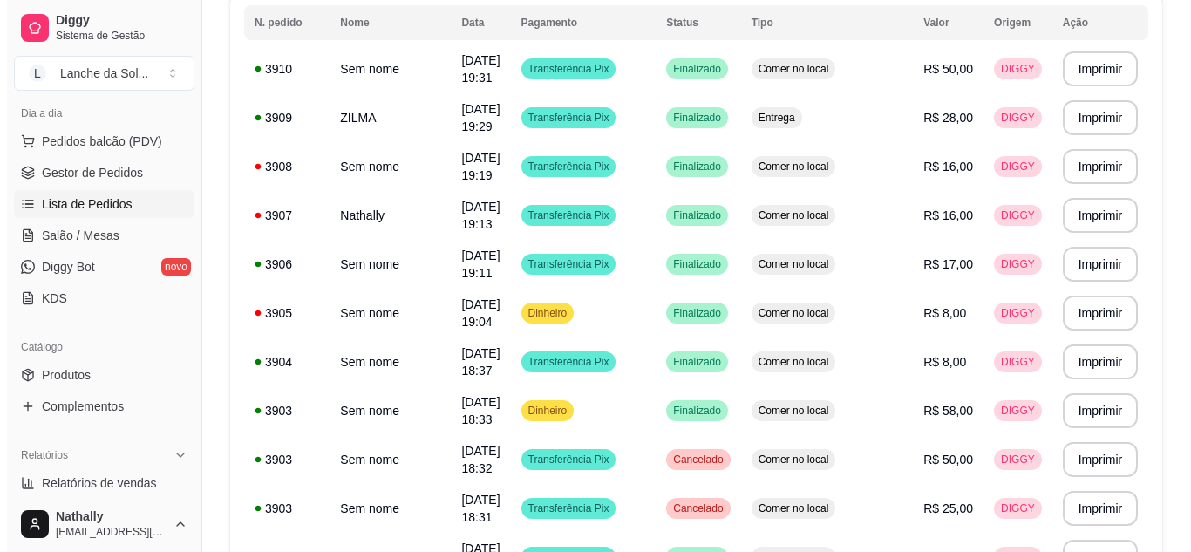
scroll to position [214, 0]
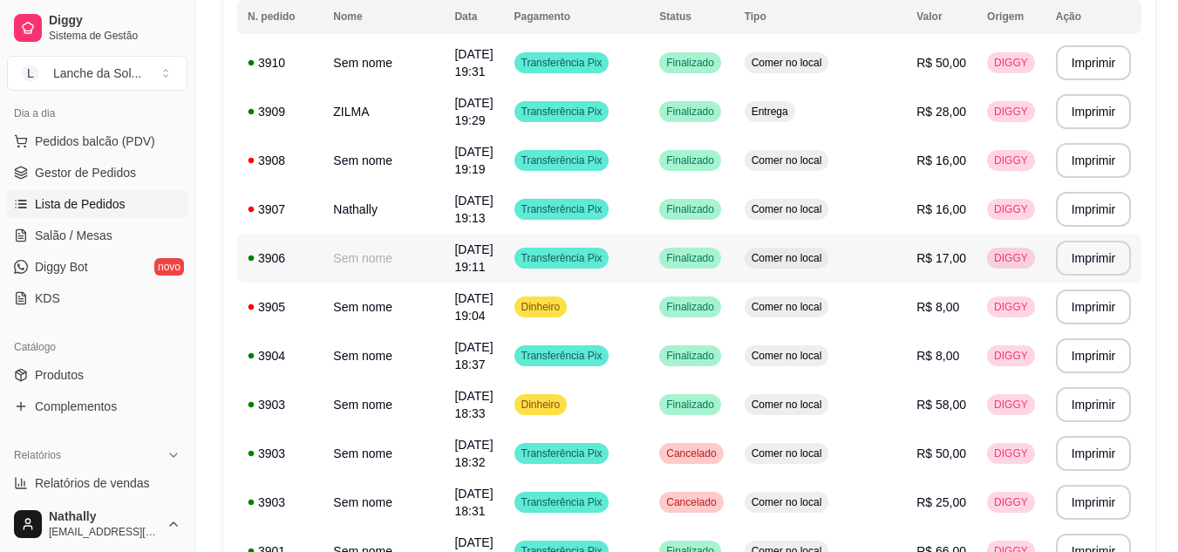
click at [956, 256] on td "R$ 17,00" at bounding box center [941, 258] width 71 height 49
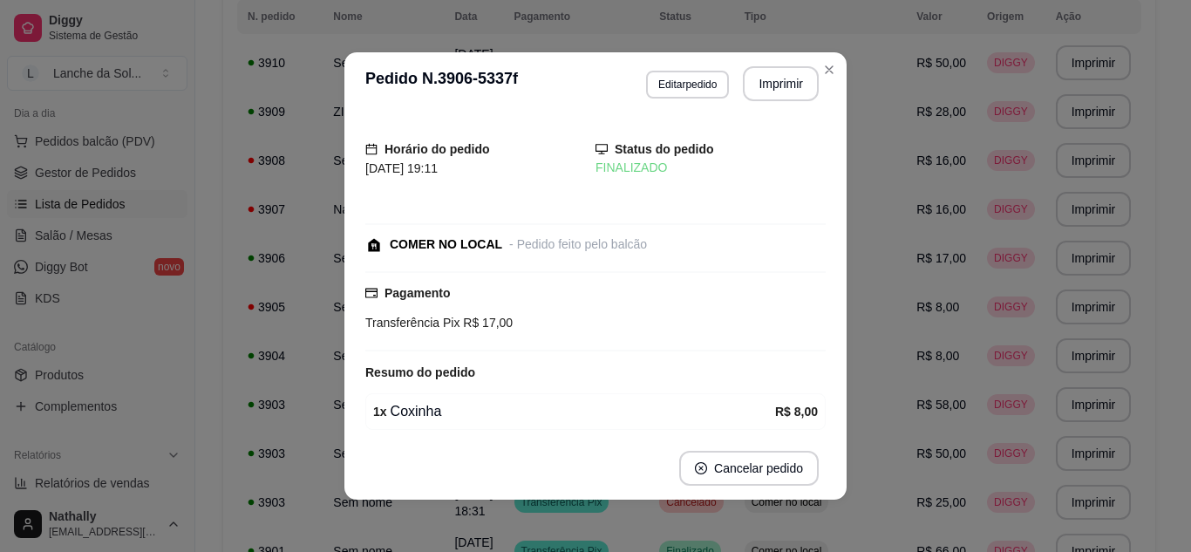
scroll to position [122, 0]
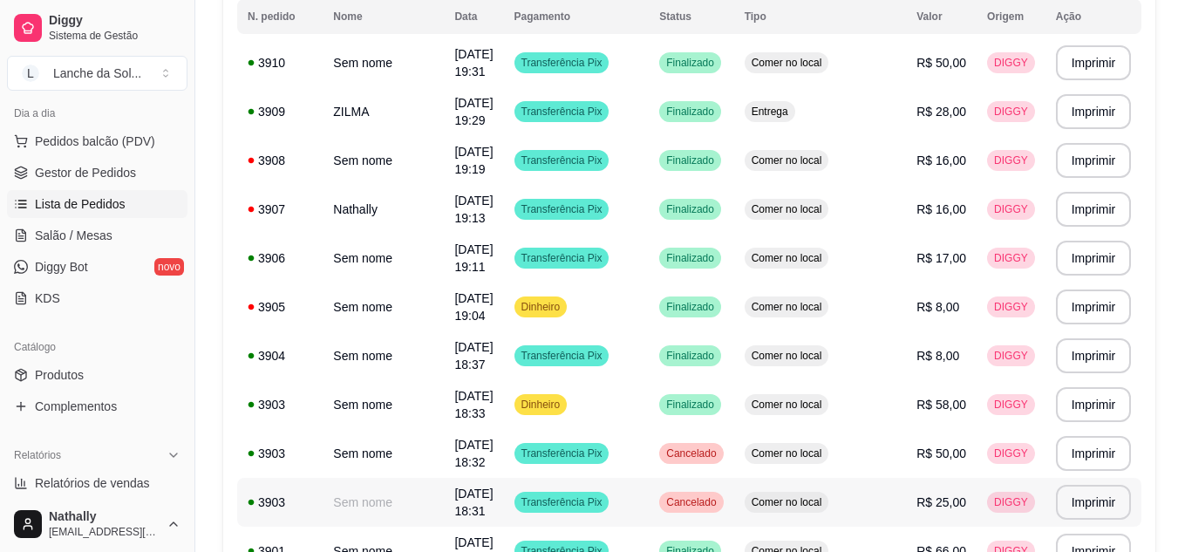
click at [906, 496] on td "R$ 25,00" at bounding box center [941, 502] width 71 height 49
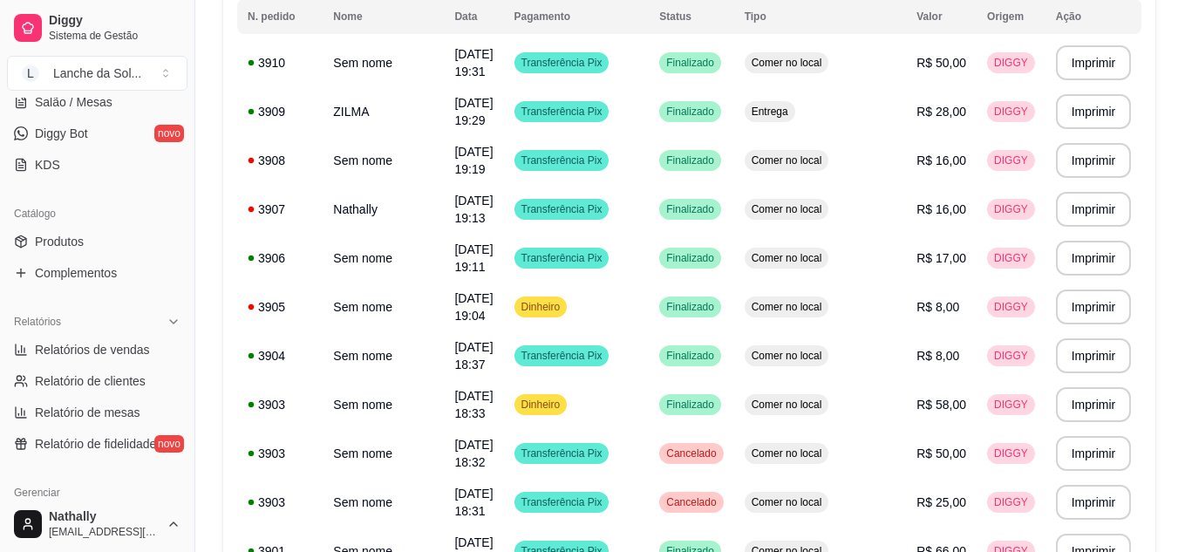
scroll to position [348, 0]
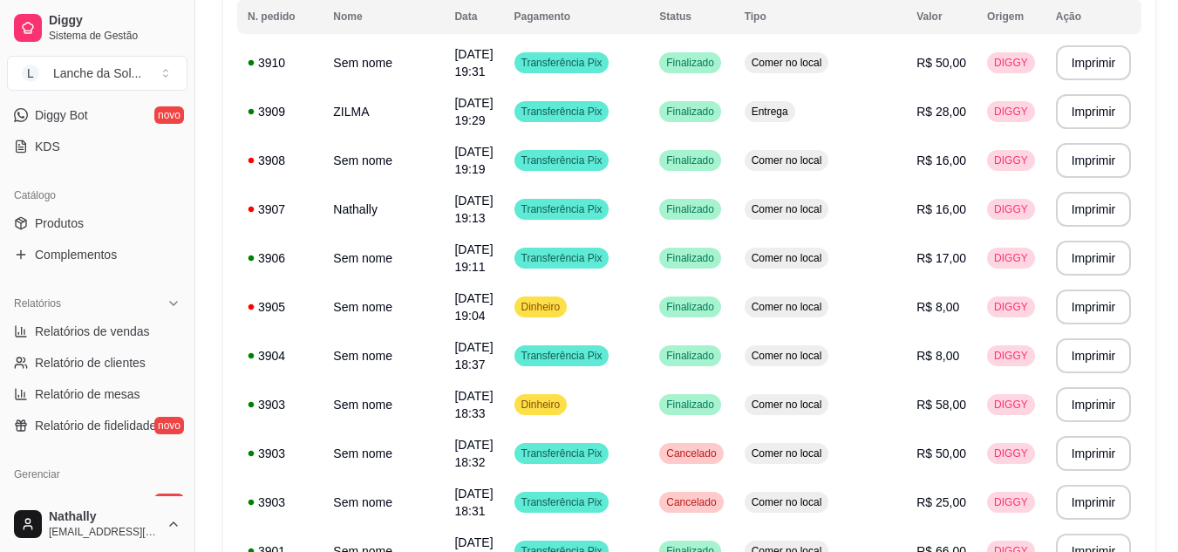
click at [111, 326] on span "Relatórios de vendas" at bounding box center [92, 331] width 115 height 17
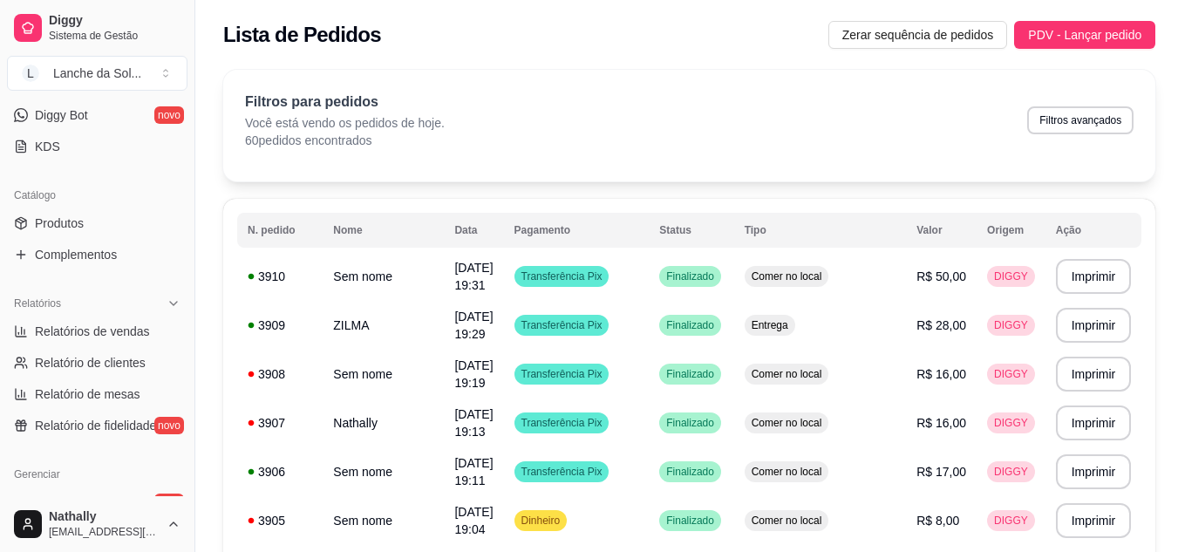
select select "ALL"
select select "0"
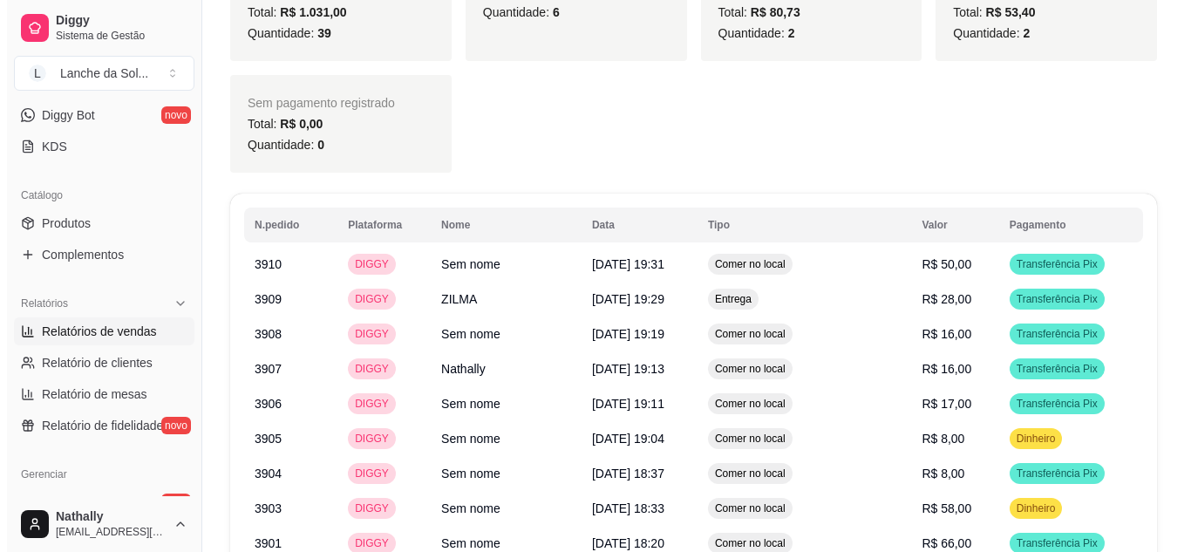
scroll to position [1189, 0]
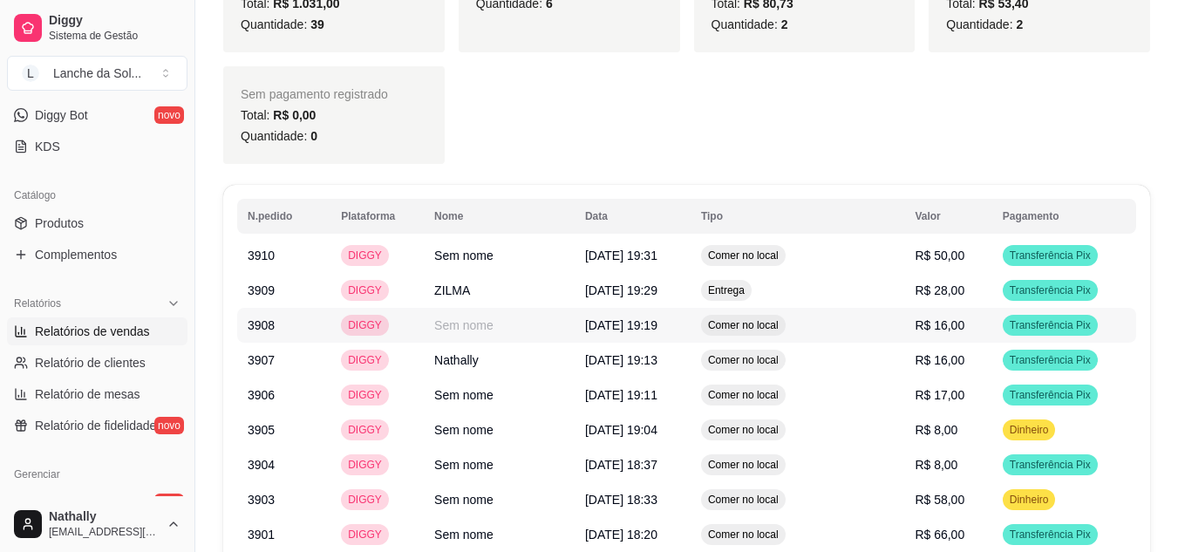
click at [933, 338] on td "R$ 16,00" at bounding box center [947, 325] width 87 height 35
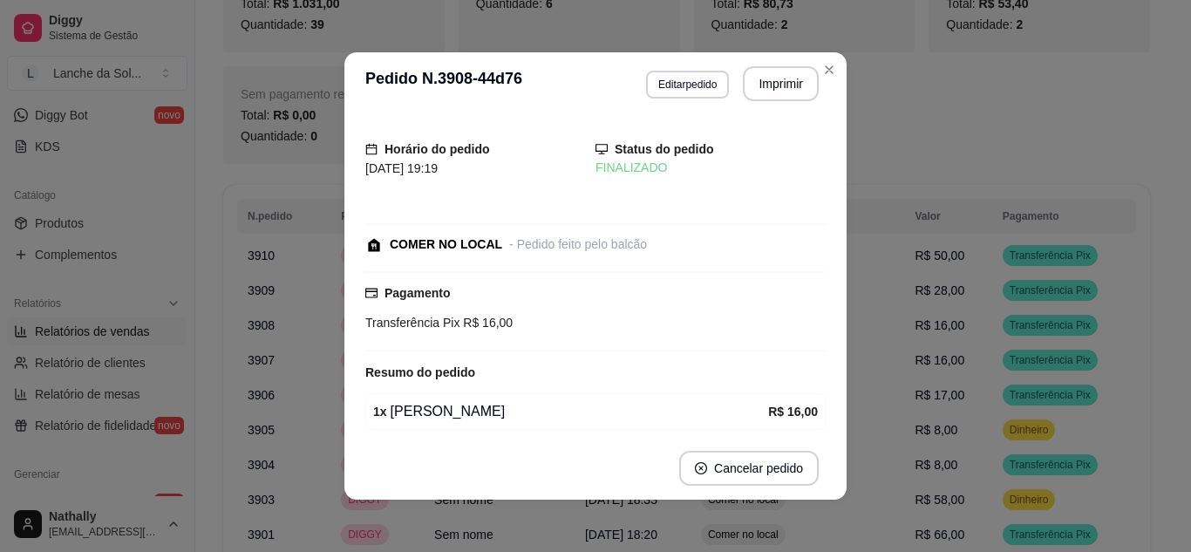
scroll to position [68, 0]
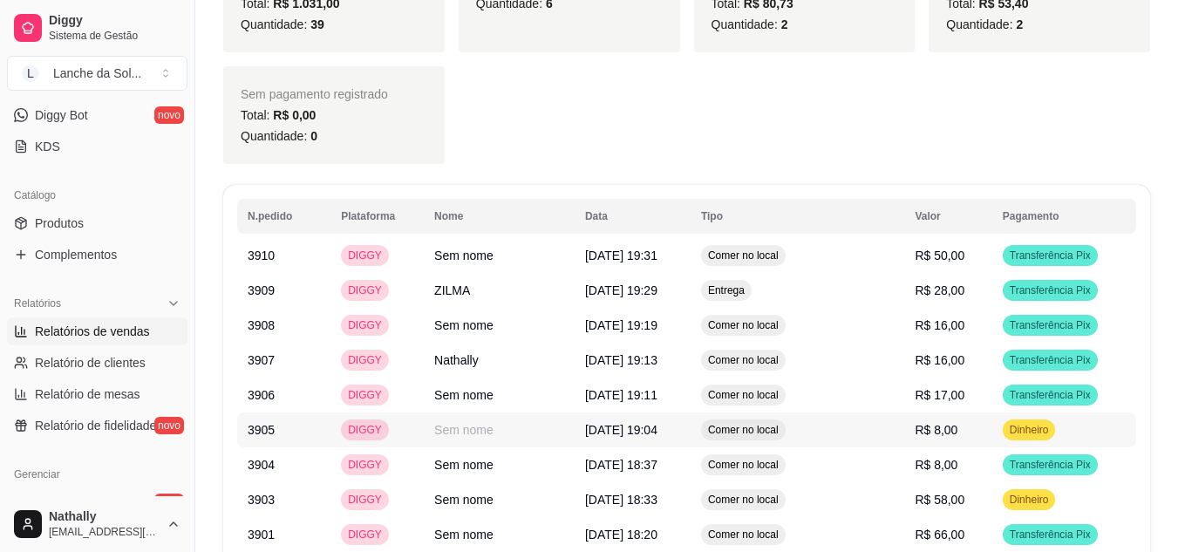
click at [922, 438] on td "R$ 8,00" at bounding box center [947, 429] width 87 height 35
click at [923, 462] on span "R$ 8,00" at bounding box center [936, 465] width 43 height 14
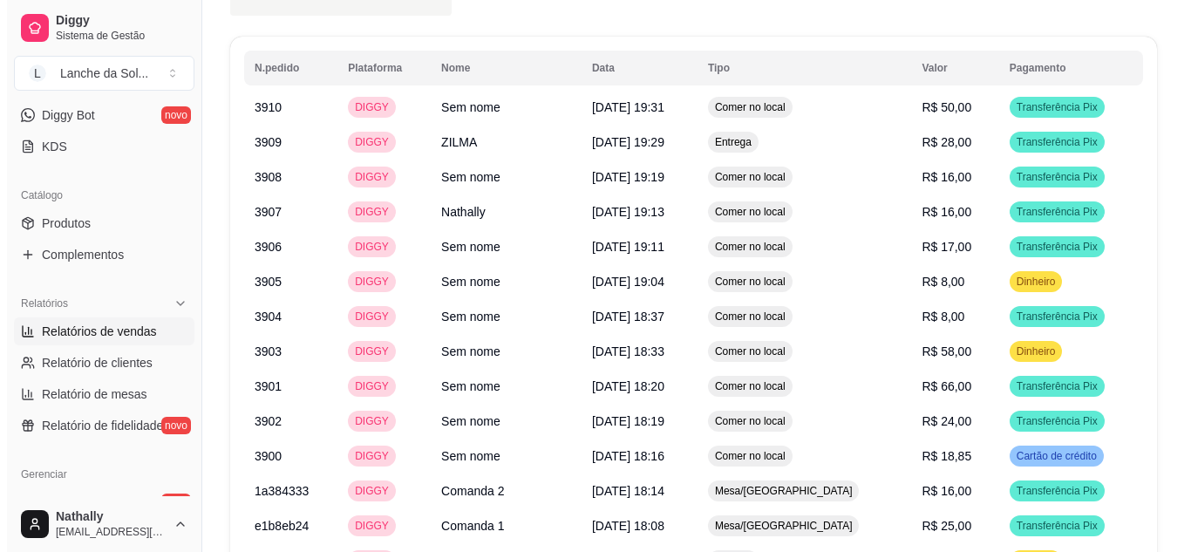
scroll to position [1320, 0]
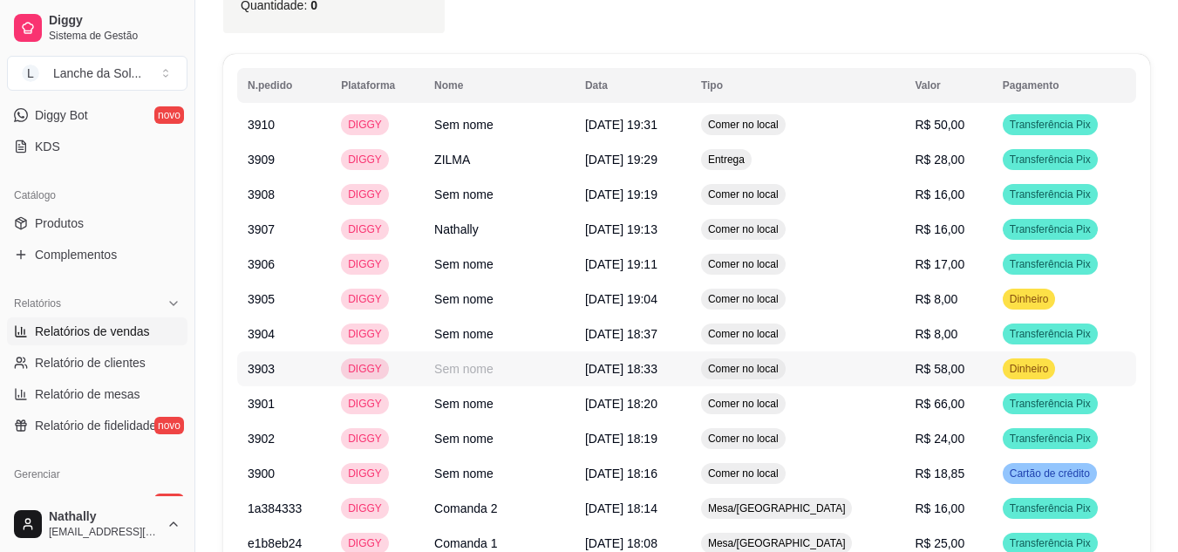
click at [946, 369] on span "R$ 58,00" at bounding box center [940, 369] width 50 height 14
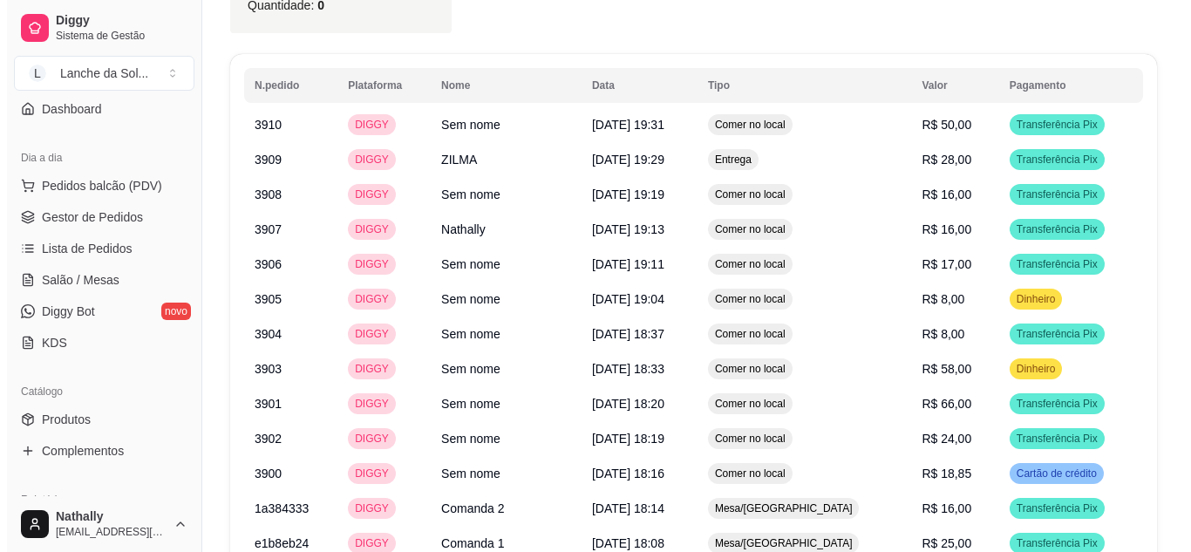
scroll to position [123, 0]
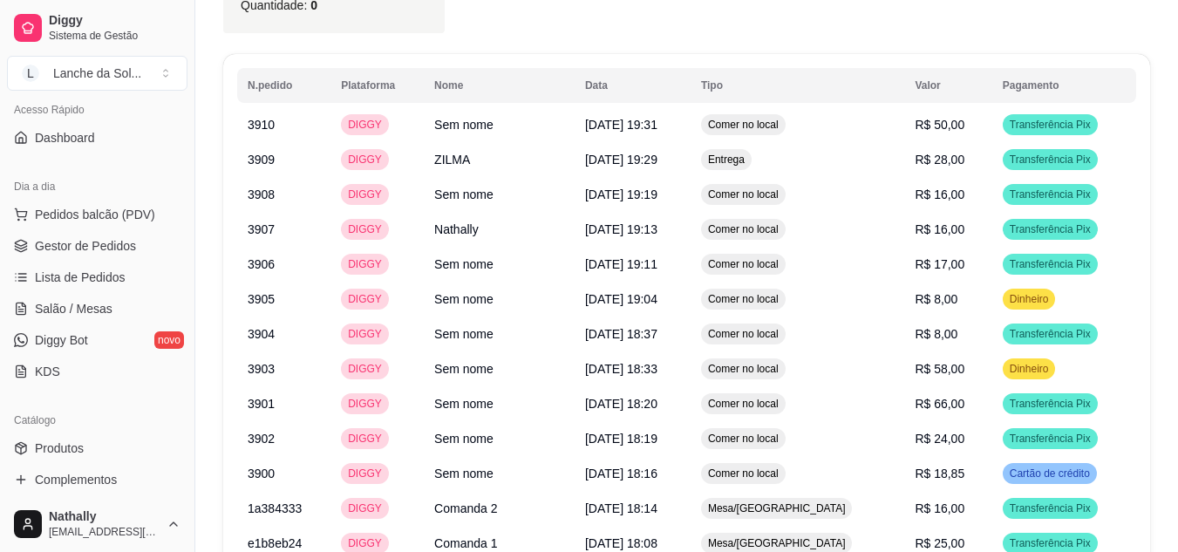
click at [125, 207] on span "Pedidos balcão (PDV)" at bounding box center [95, 214] width 120 height 17
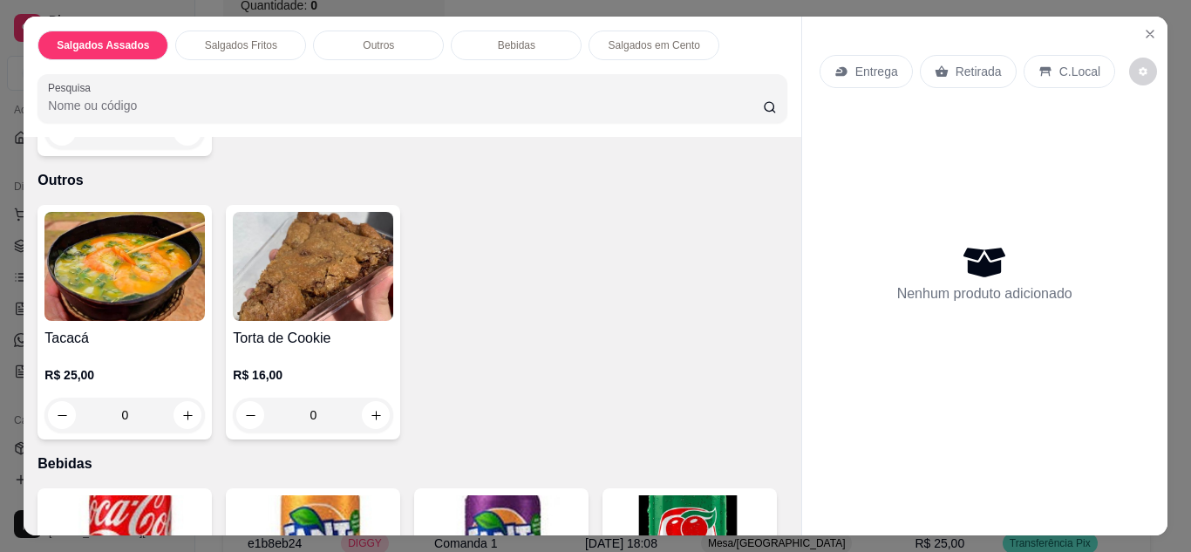
scroll to position [892, 0]
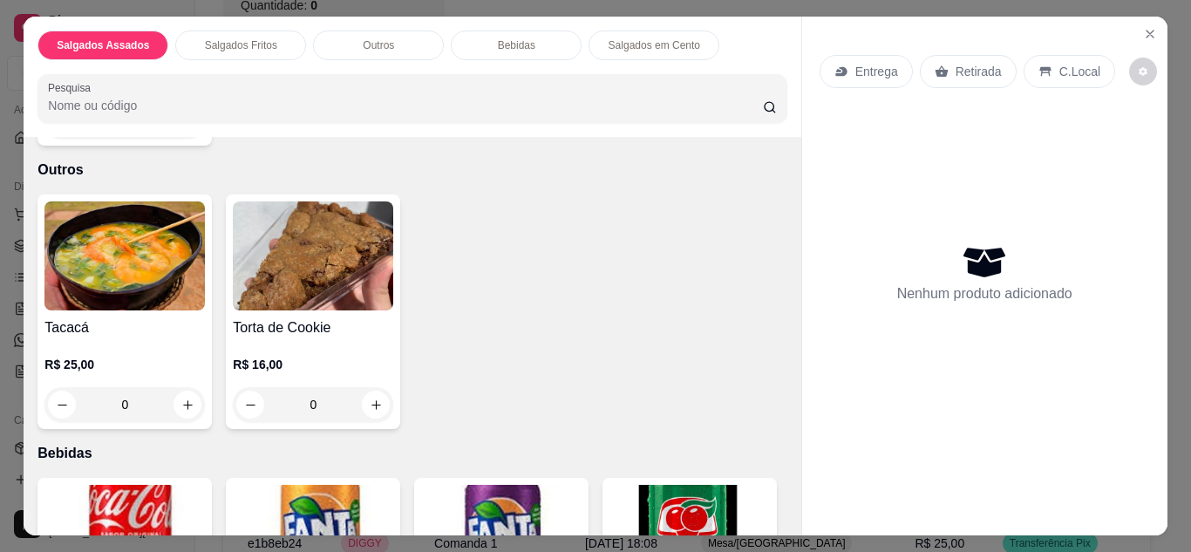
click at [179, 403] on div "0" at bounding box center [124, 404] width 160 height 35
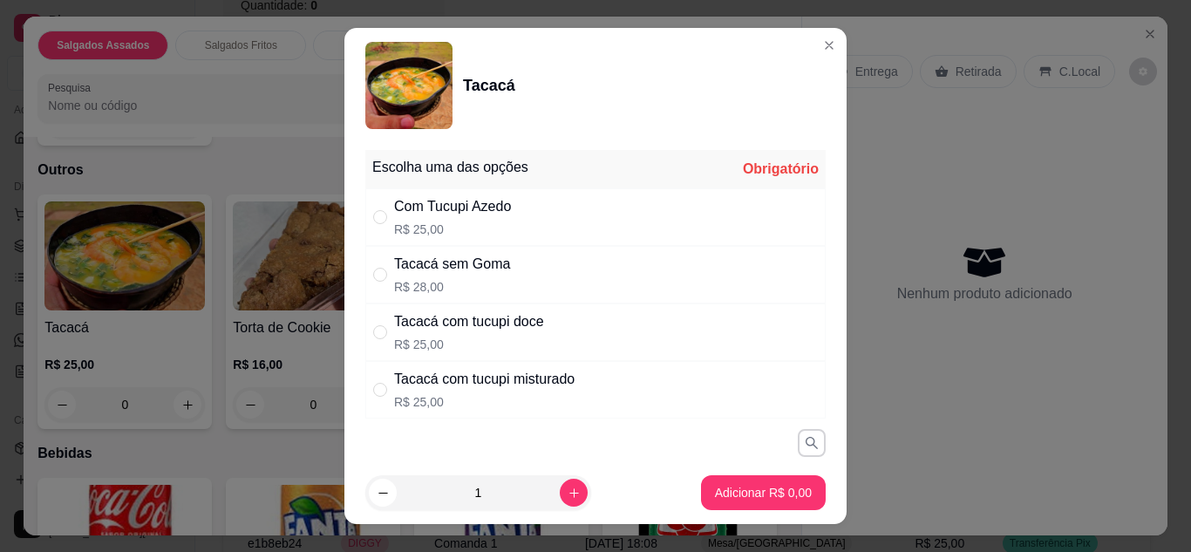
click at [564, 385] on div "Tacacá com tucupi misturado" at bounding box center [484, 379] width 180 height 21
radio input "true"
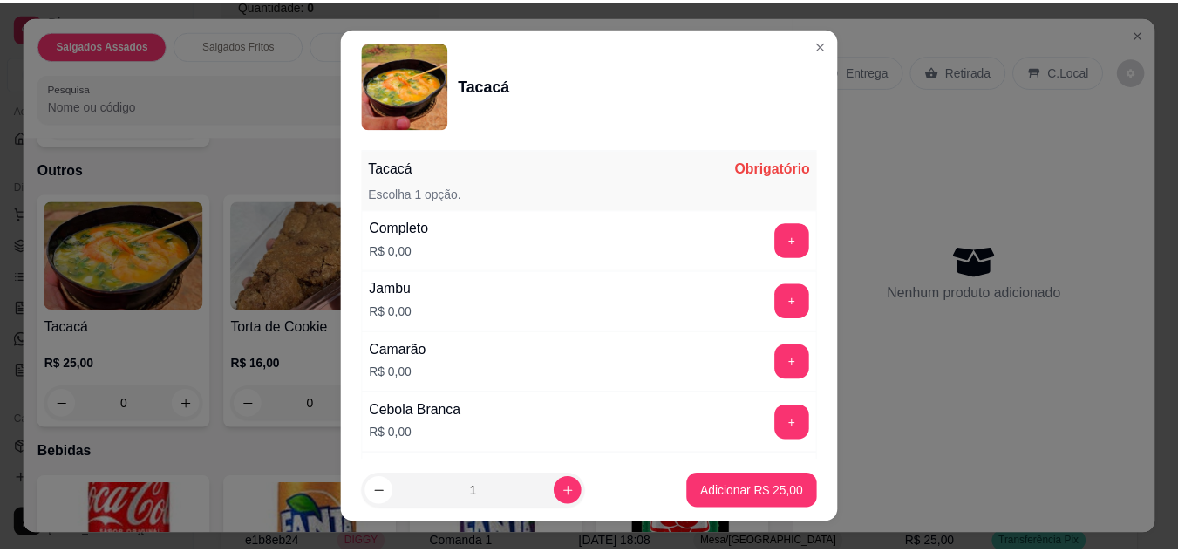
scroll to position [320, 0]
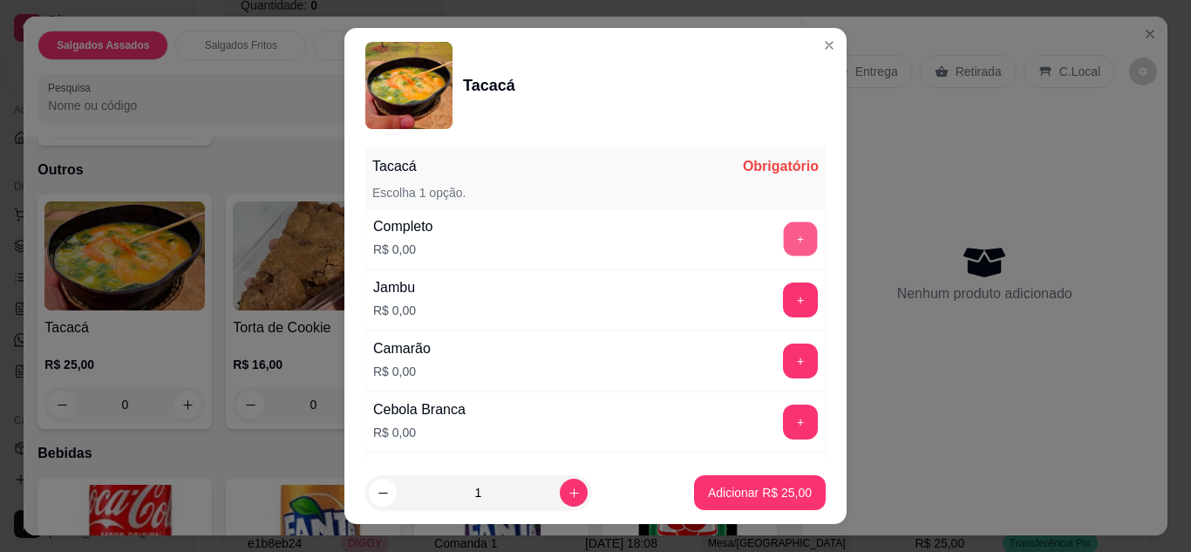
click at [784, 251] on button "+" at bounding box center [801, 238] width 34 height 34
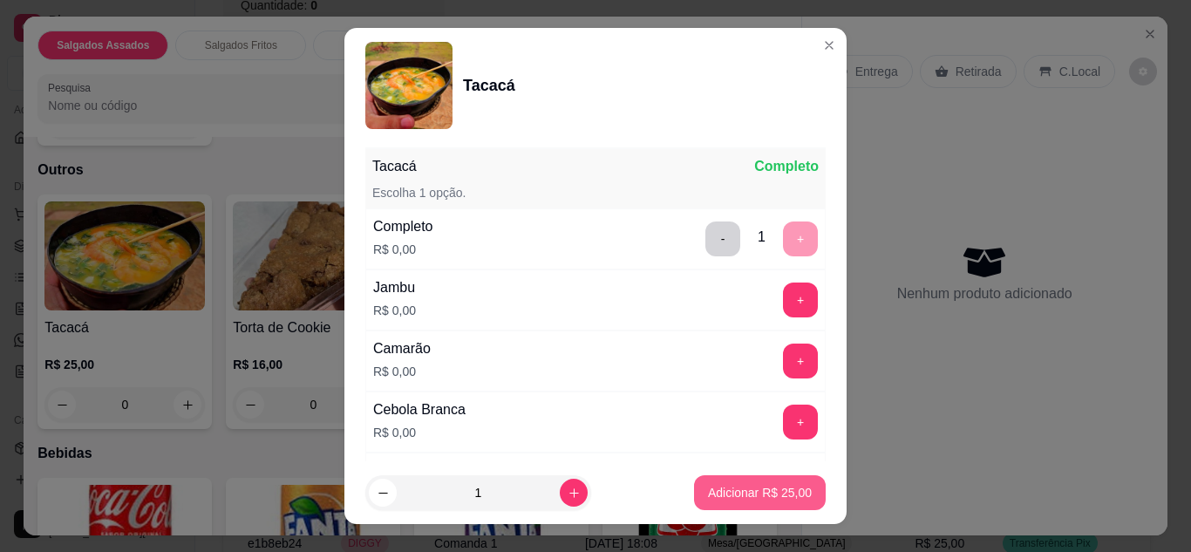
click at [743, 497] on p "Adicionar R$ 25,00" at bounding box center [760, 492] width 104 height 17
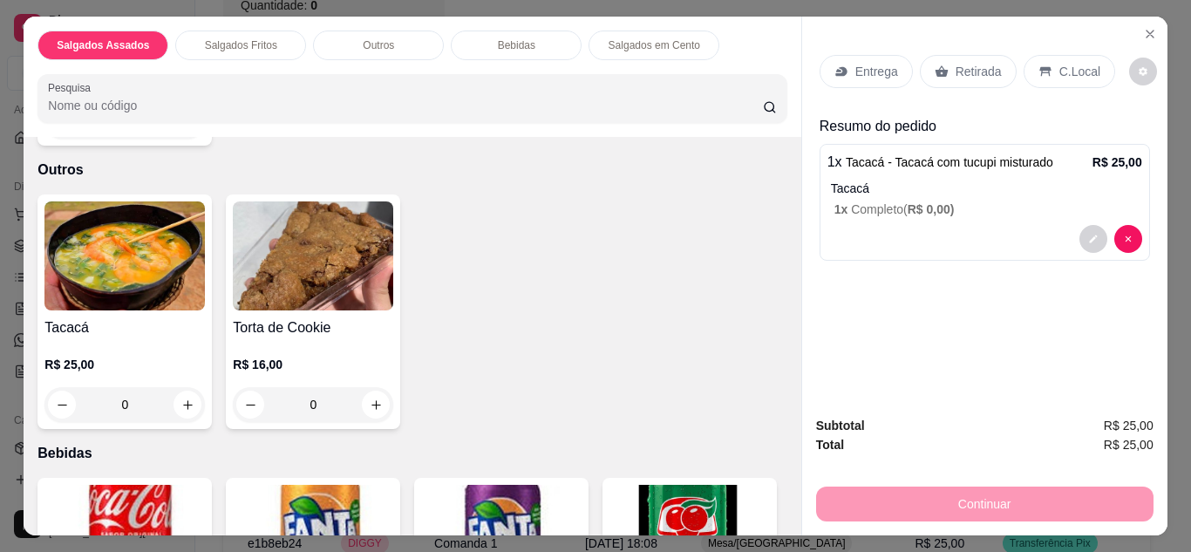
click at [1030, 72] on div "C.Local" at bounding box center [1070, 71] width 92 height 33
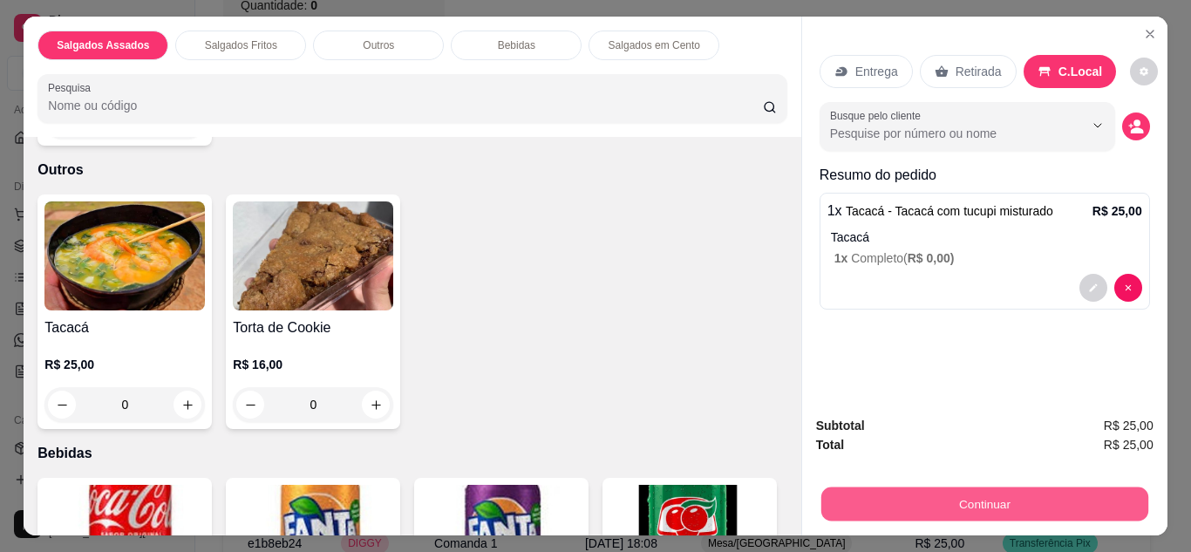
click at [968, 487] on button "Continuar" at bounding box center [983, 504] width 327 height 34
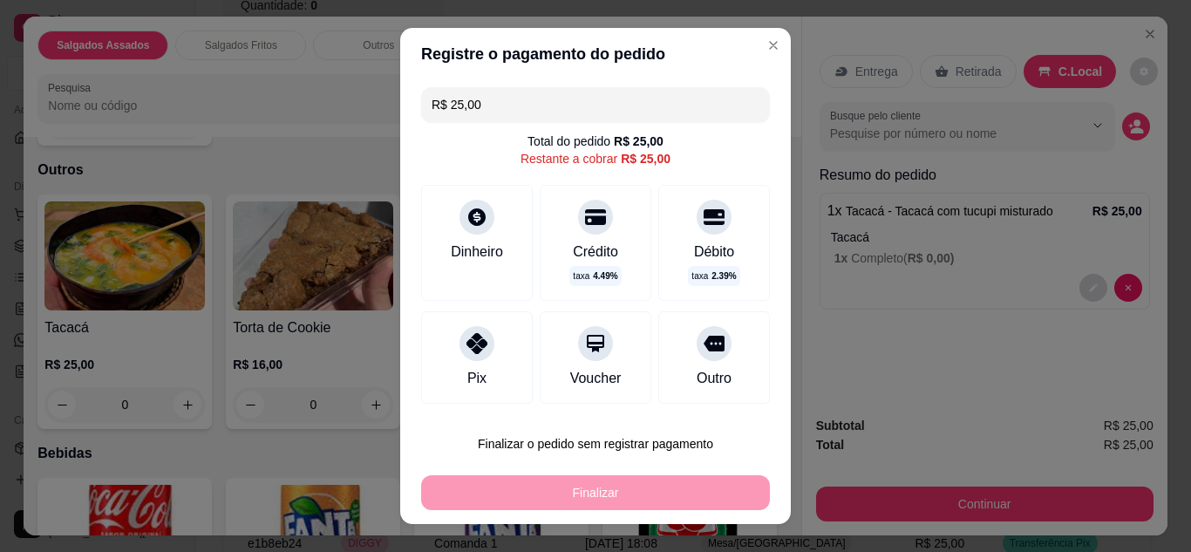
click at [482, 337] on div at bounding box center [476, 343] width 35 height 35
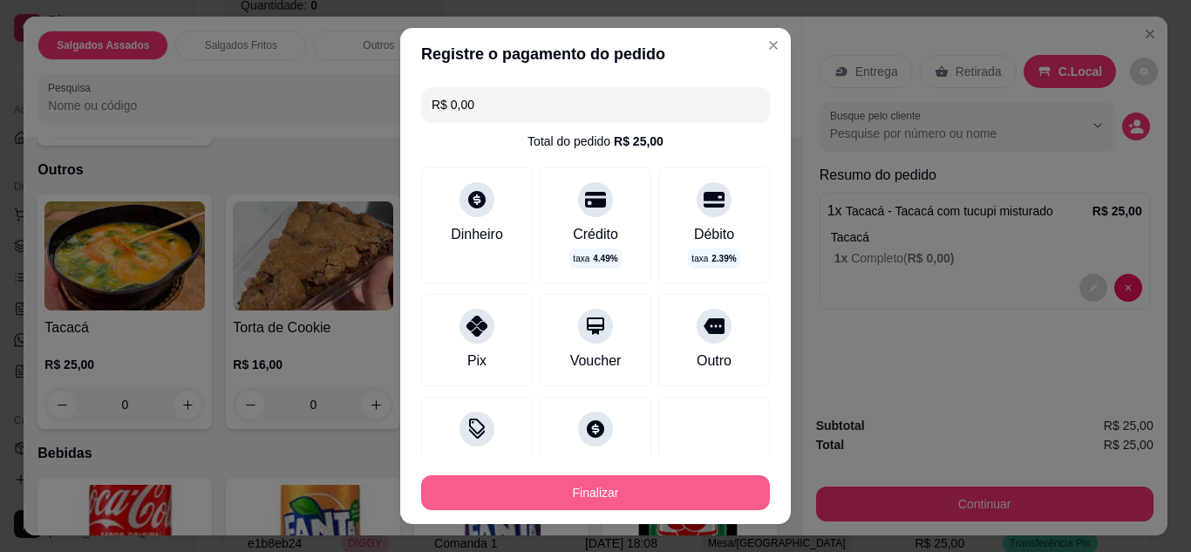
click at [552, 495] on button "Finalizar" at bounding box center [595, 492] width 349 height 35
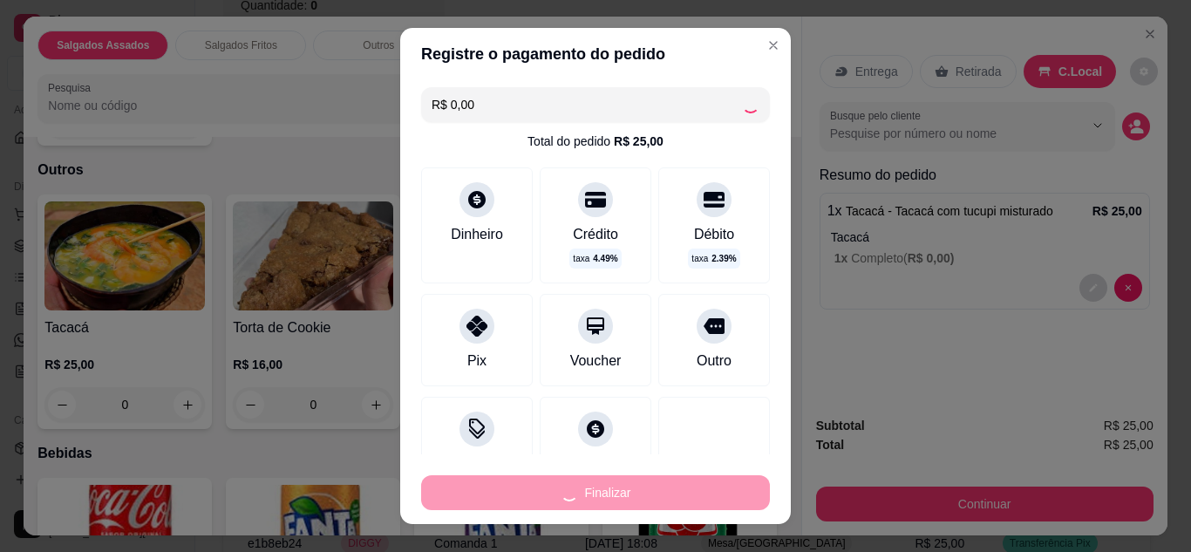
type input "-R$ 25,00"
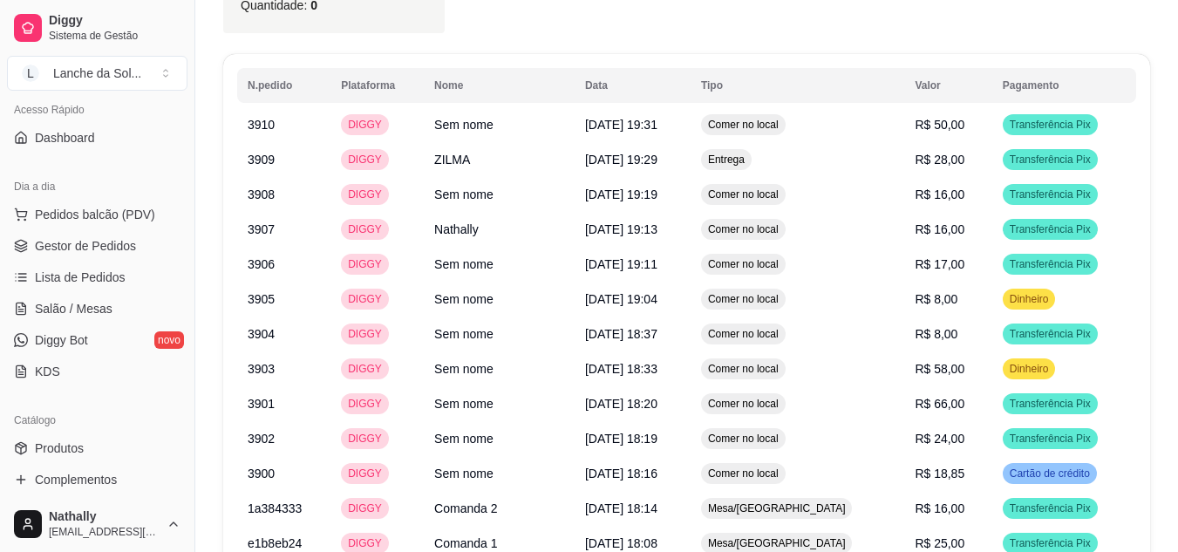
click at [106, 240] on span "Gestor de Pedidos" at bounding box center [85, 245] width 101 height 17
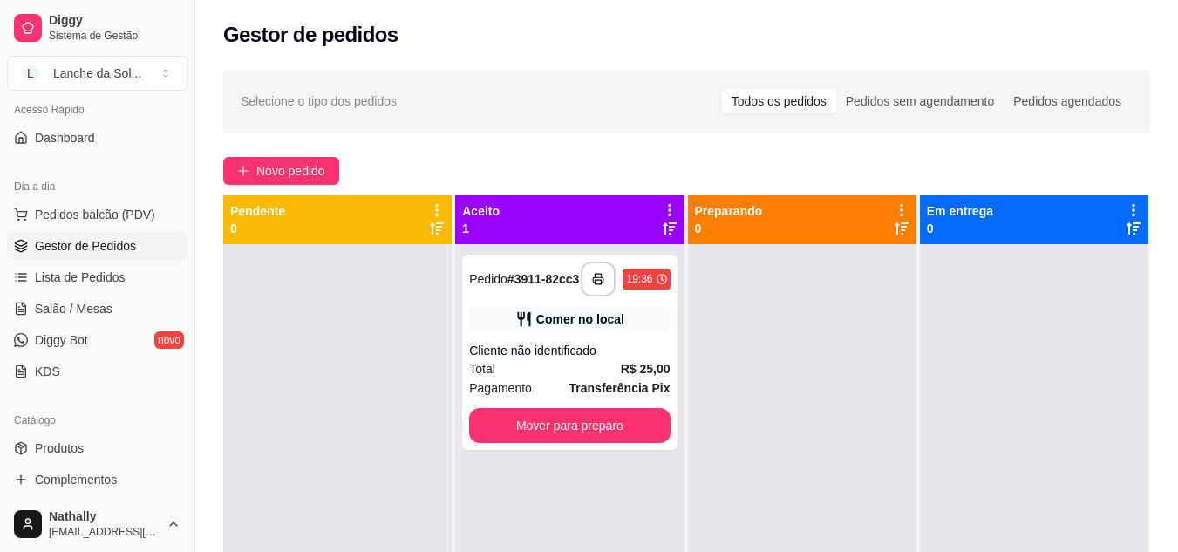
click at [568, 445] on div "**********" at bounding box center [569, 352] width 214 height 195
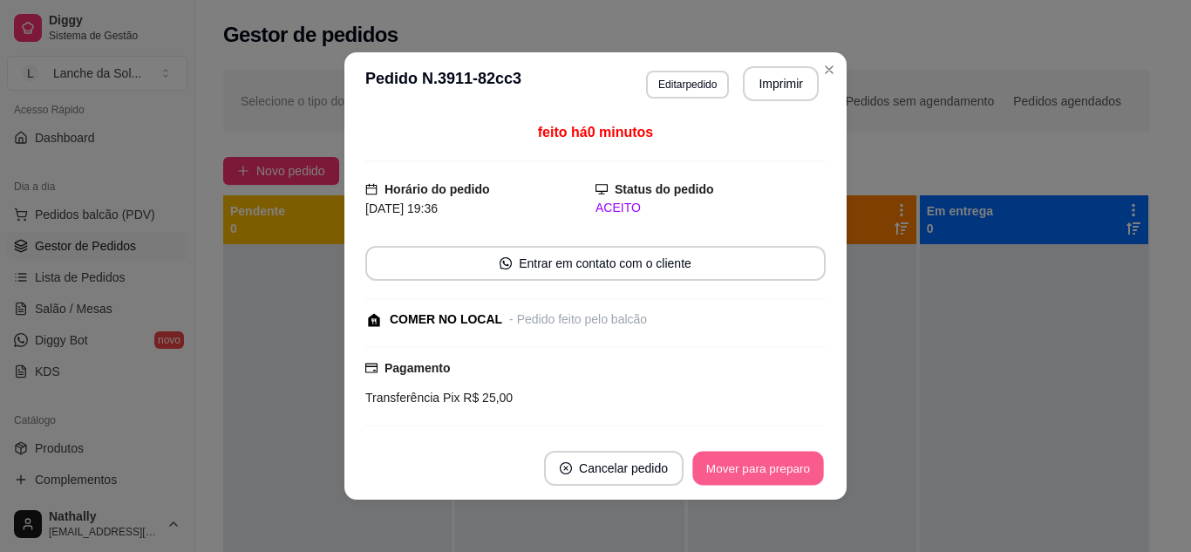
click at [752, 460] on button "Mover para preparo" at bounding box center [757, 469] width 131 height 34
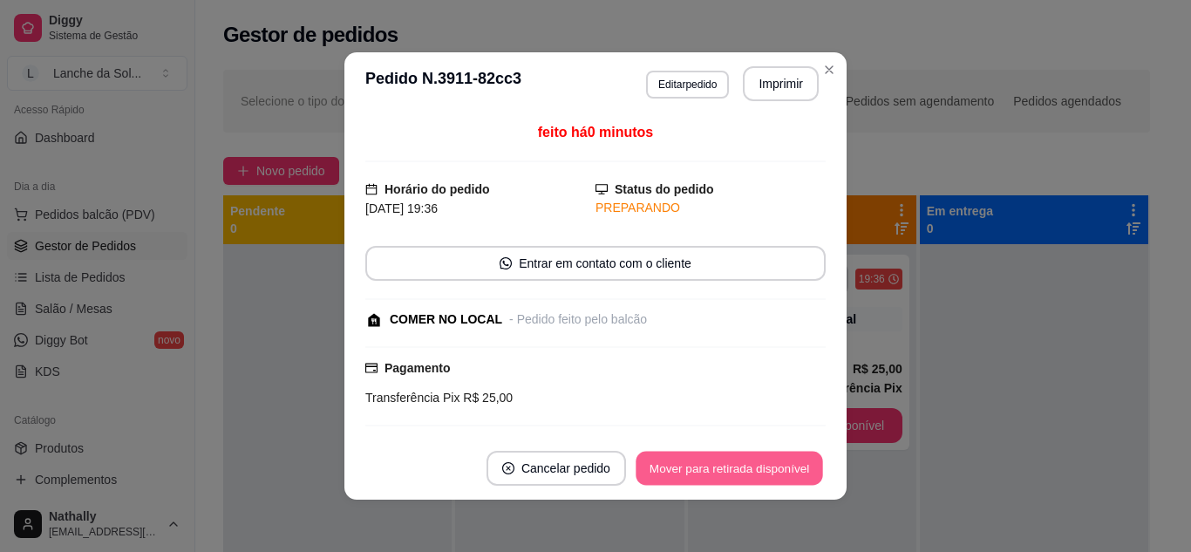
click at [752, 460] on button "Mover para retirada disponível" at bounding box center [729, 469] width 187 height 34
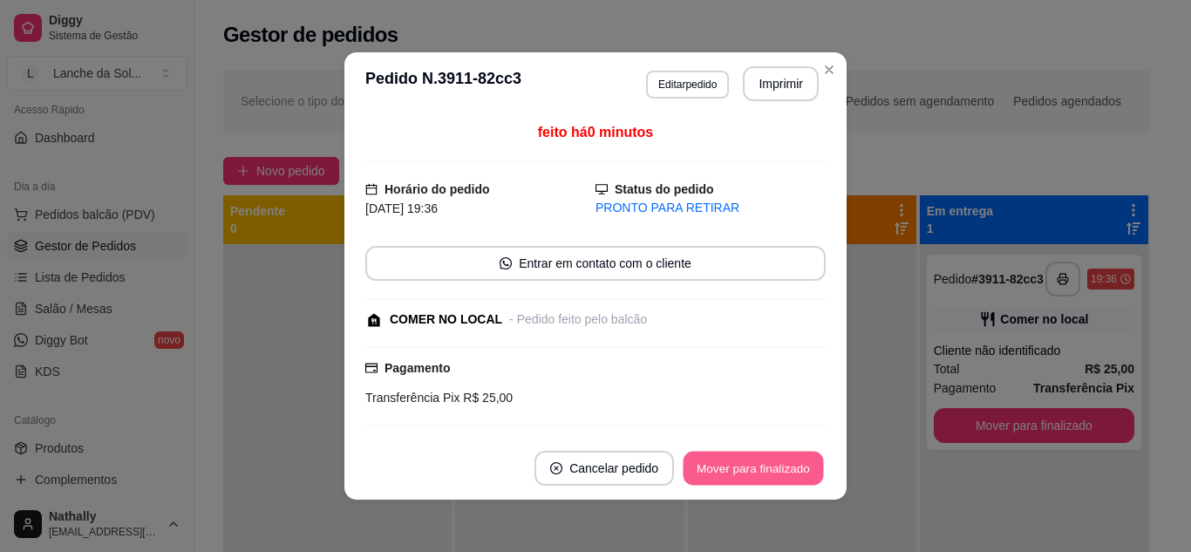
click at [752, 460] on button "Mover para finalizado" at bounding box center [754, 469] width 140 height 34
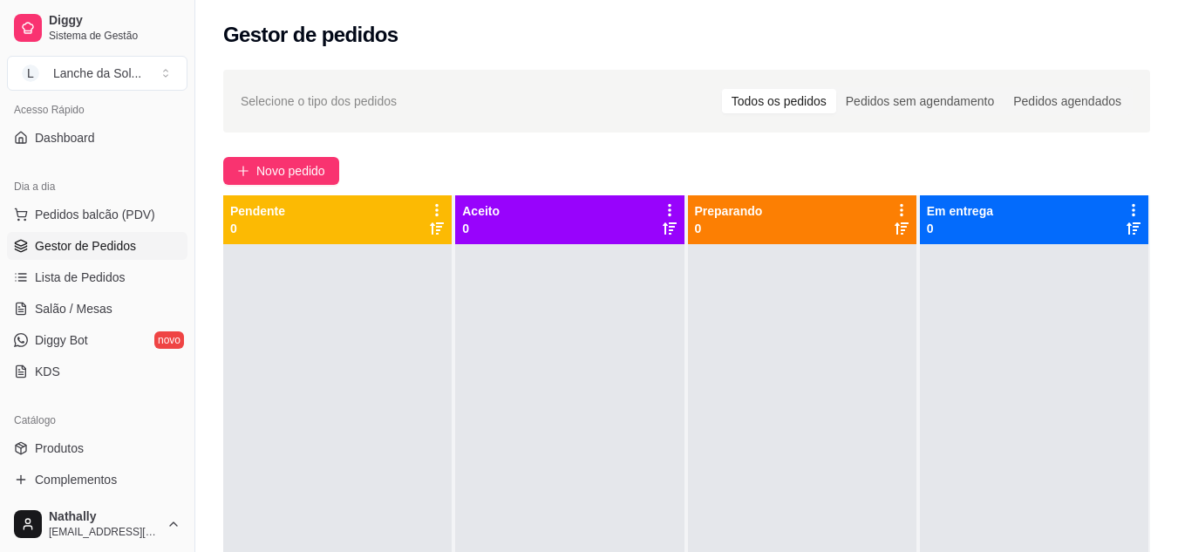
scroll to position [222, 0]
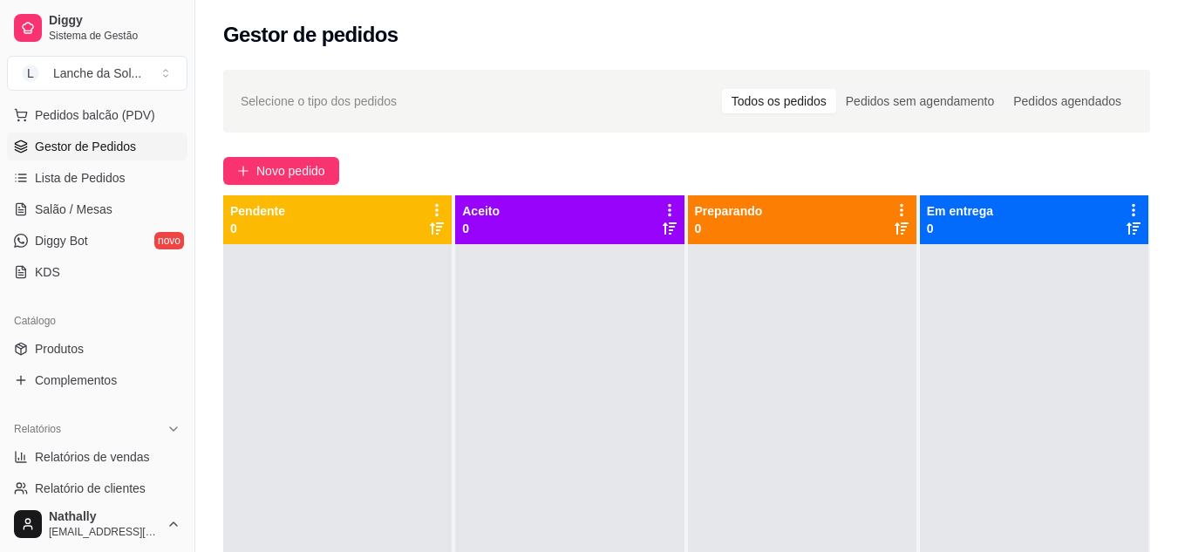
click at [96, 453] on span "Relatórios de vendas" at bounding box center [92, 456] width 115 height 17
select select "ALL"
select select "0"
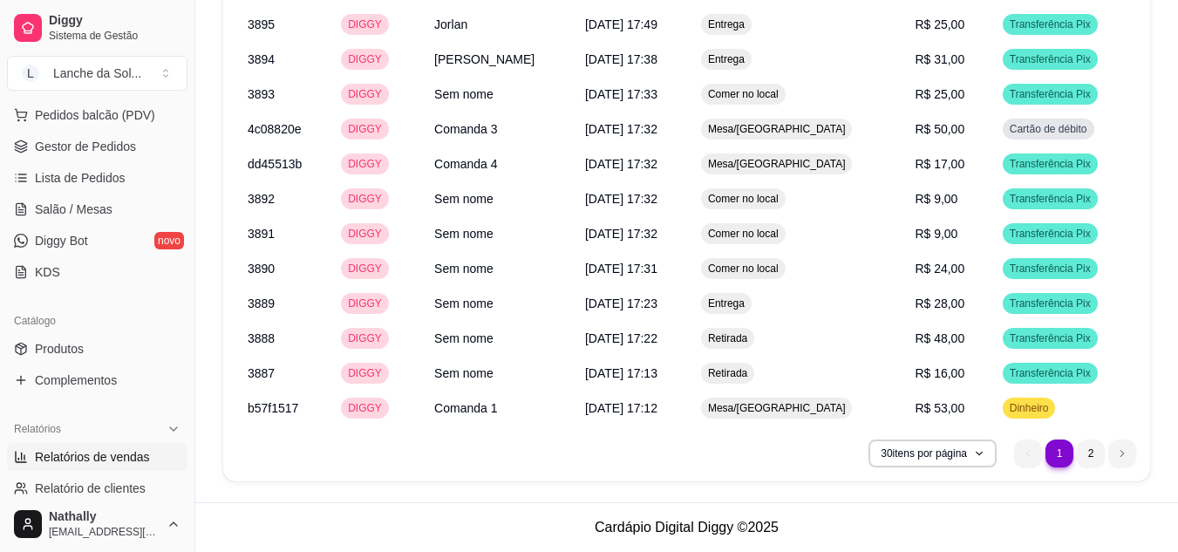
scroll to position [1970, 0]
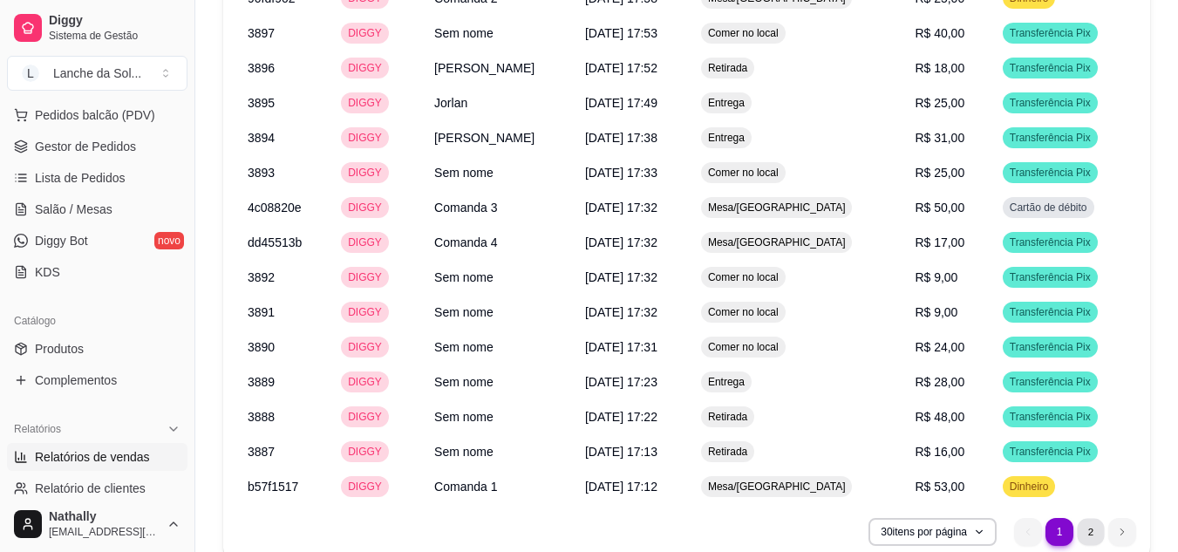
click at [1096, 542] on li "2" at bounding box center [1090, 531] width 27 height 27
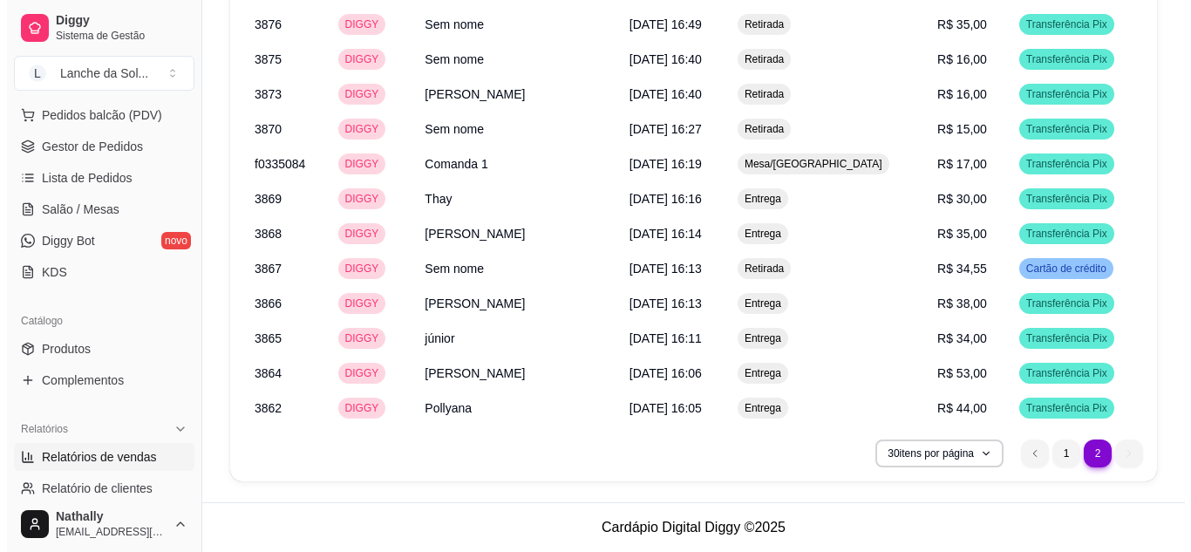
scroll to position [1630, 0]
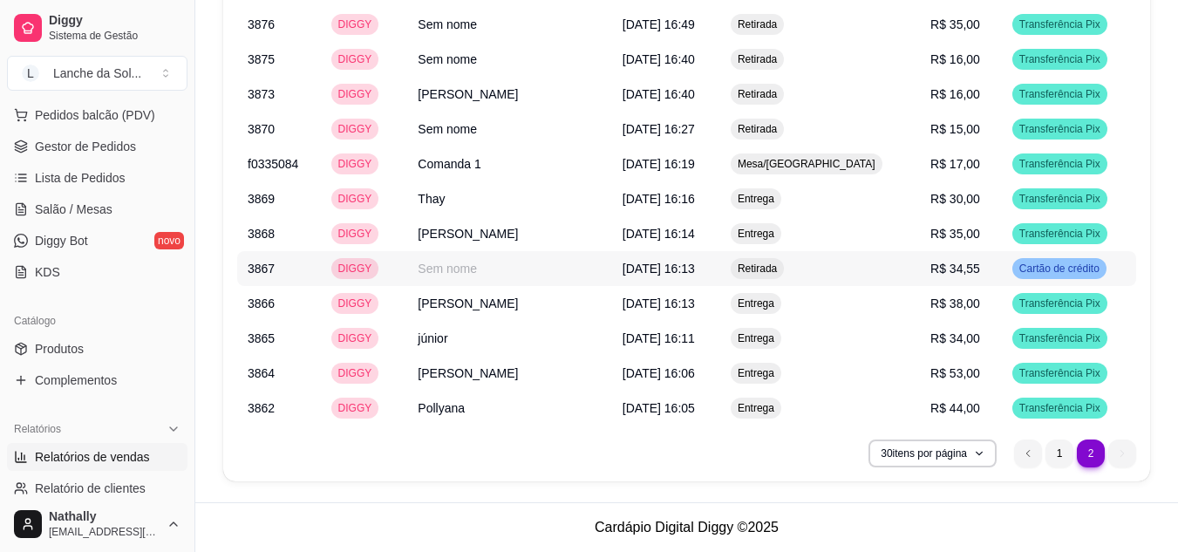
click at [963, 262] on span "R$ 34,55" at bounding box center [955, 269] width 50 height 14
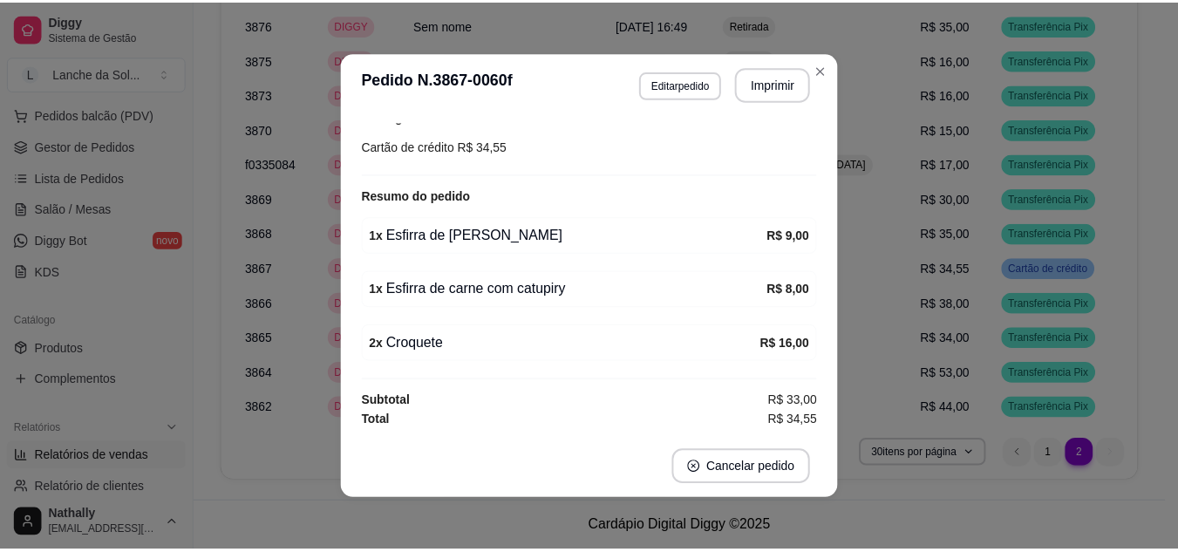
scroll to position [1609, 0]
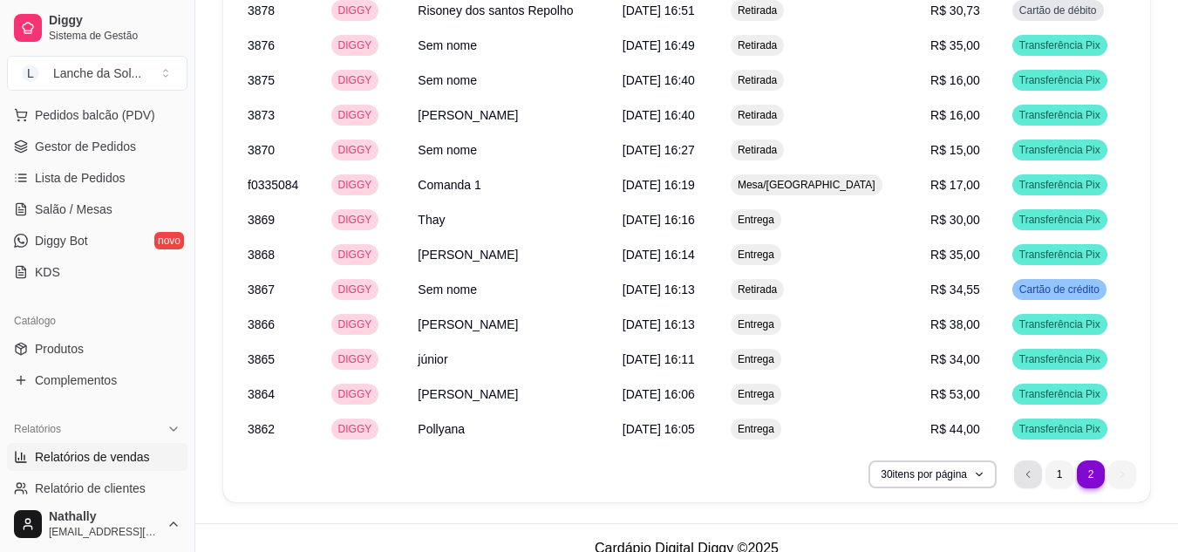
click at [1022, 481] on li "previous page button" at bounding box center [1028, 474] width 28 height 28
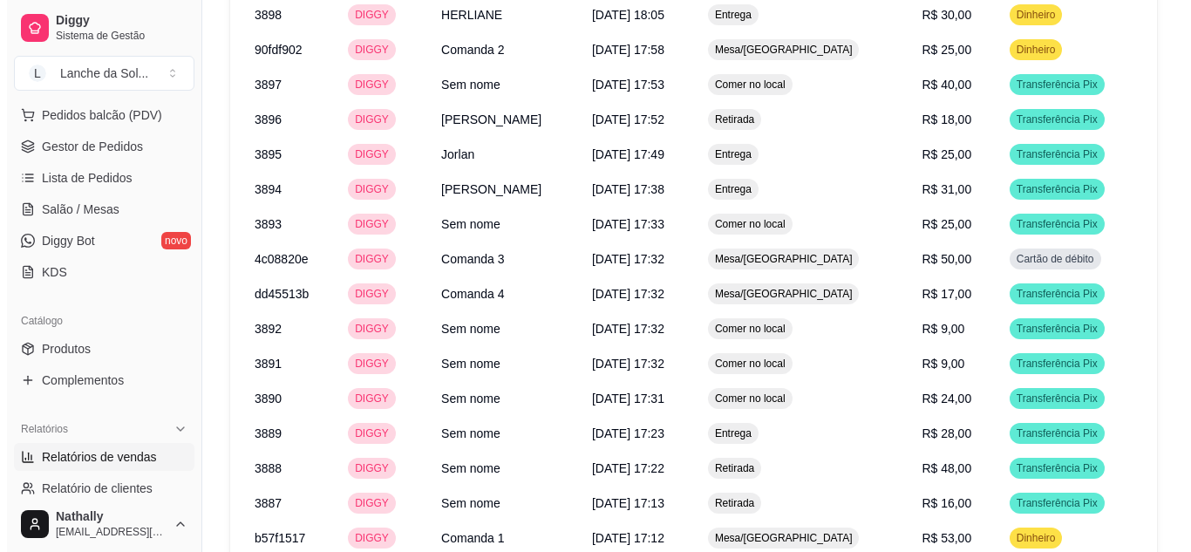
scroll to position [2048, 0]
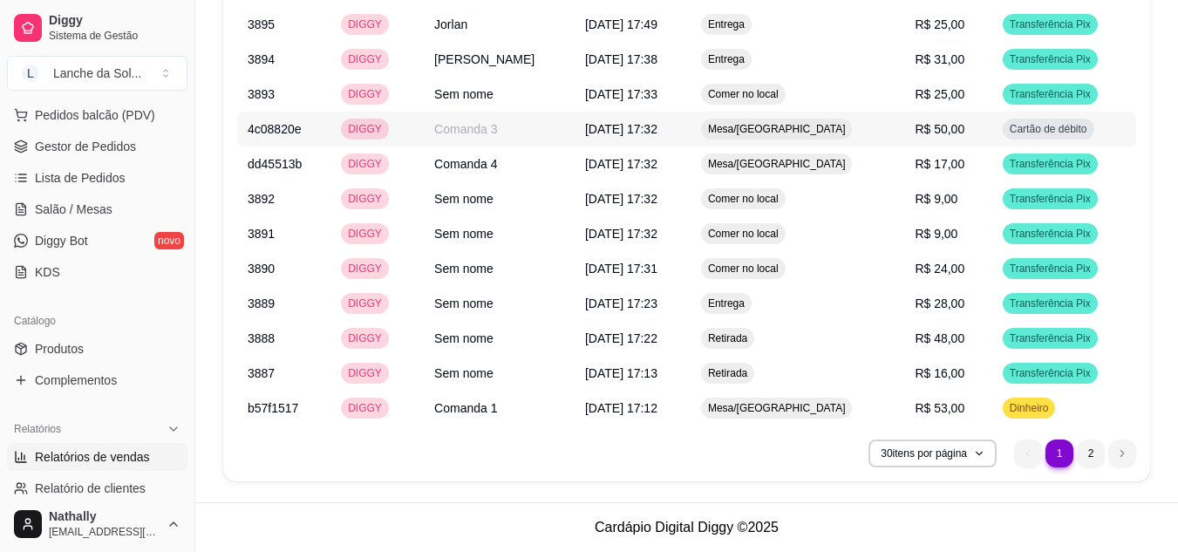
click at [961, 121] on td "R$ 50,00" at bounding box center [947, 129] width 87 height 35
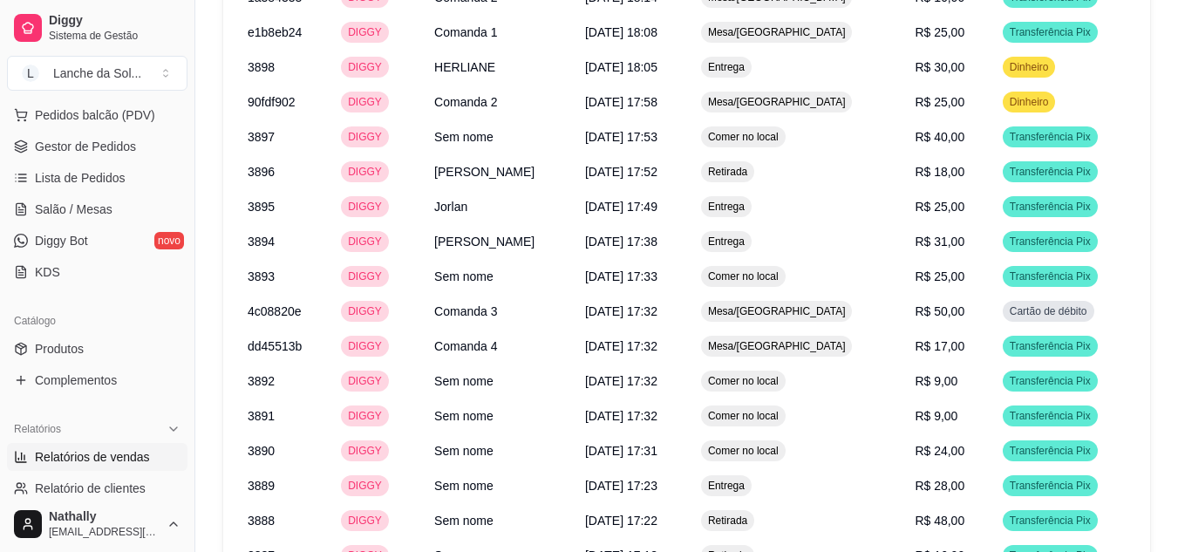
scroll to position [1774, 0]
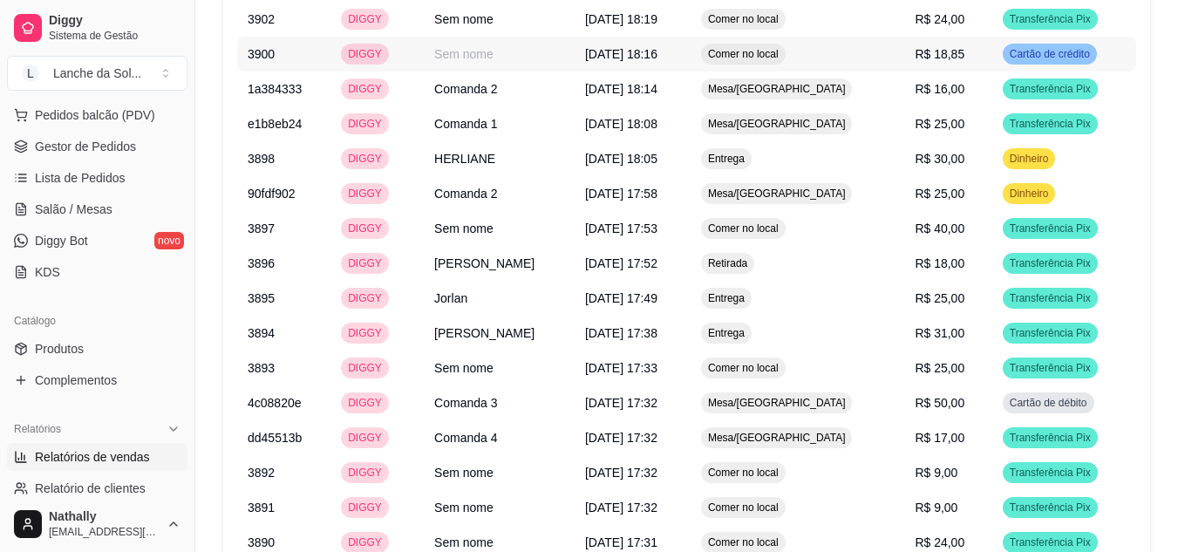
click at [1051, 62] on div "Cartão de crédito" at bounding box center [1050, 54] width 94 height 21
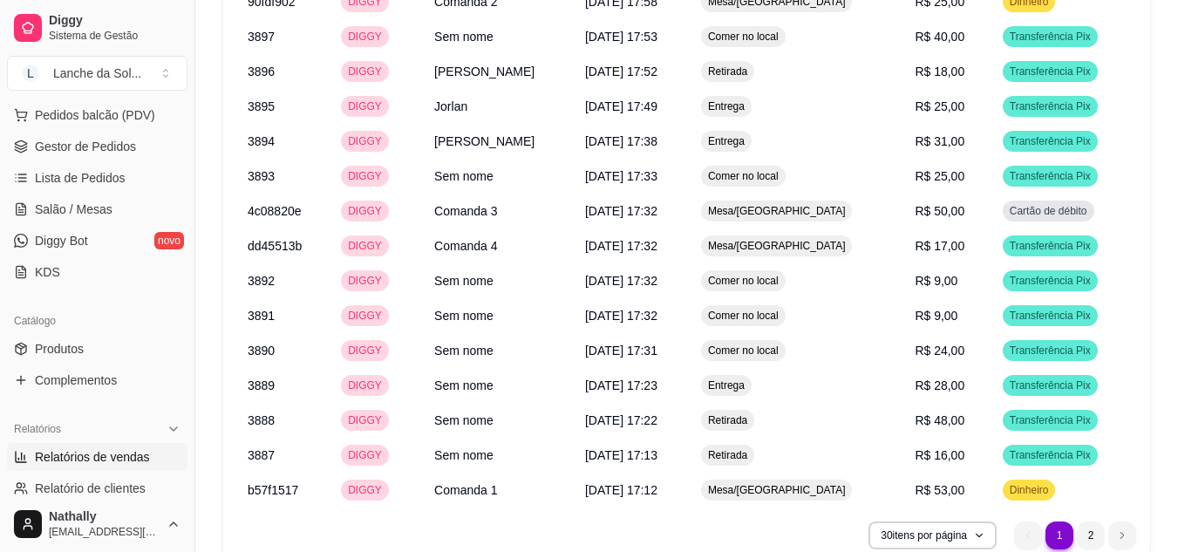
scroll to position [2048, 0]
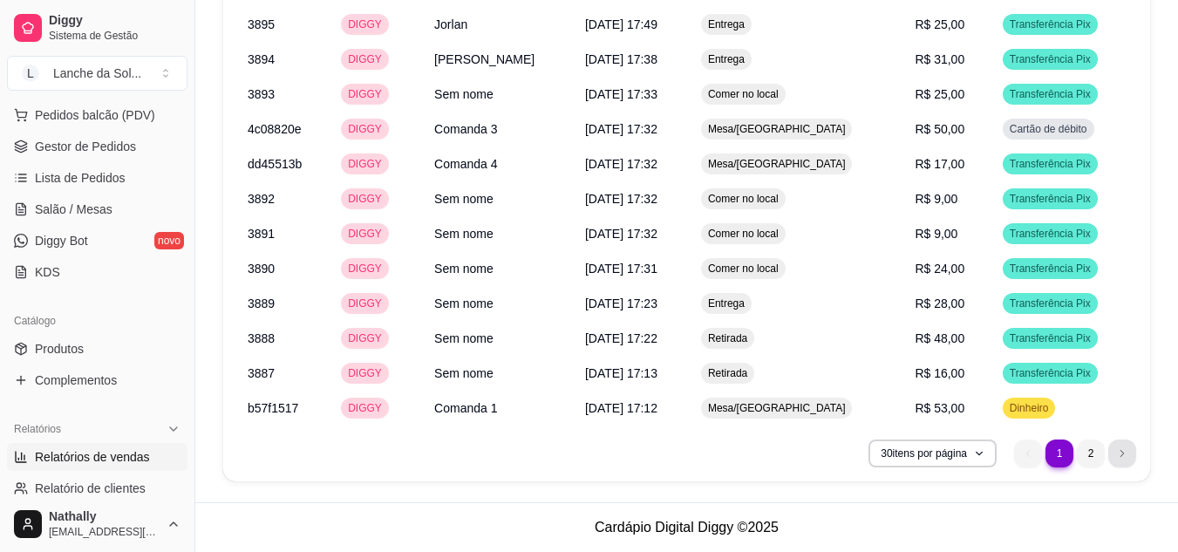
click at [1114, 458] on li "next page button" at bounding box center [1122, 453] width 28 height 28
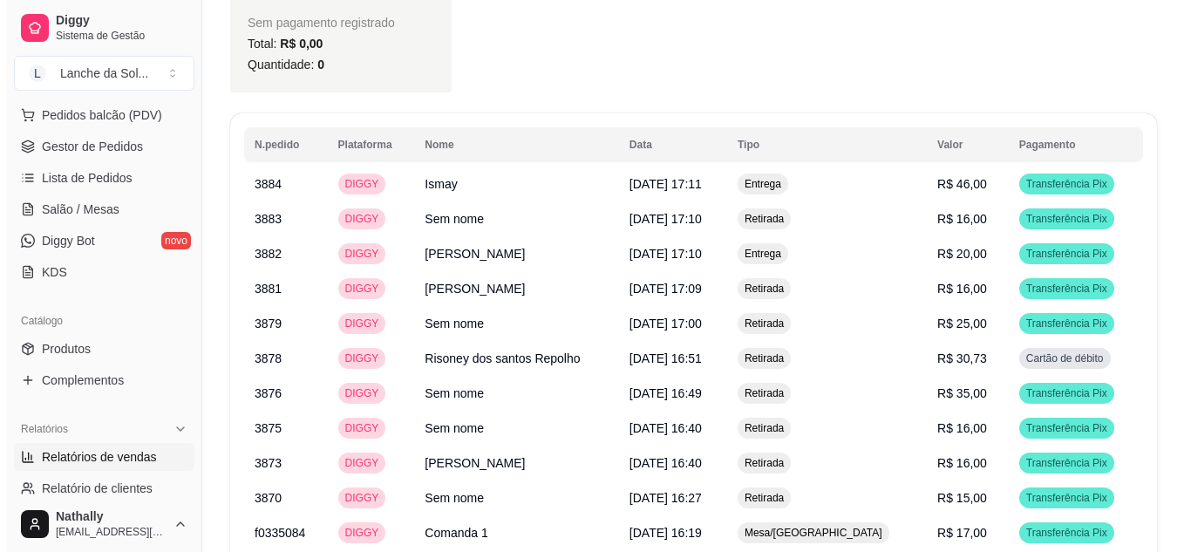
scroll to position [1264, 0]
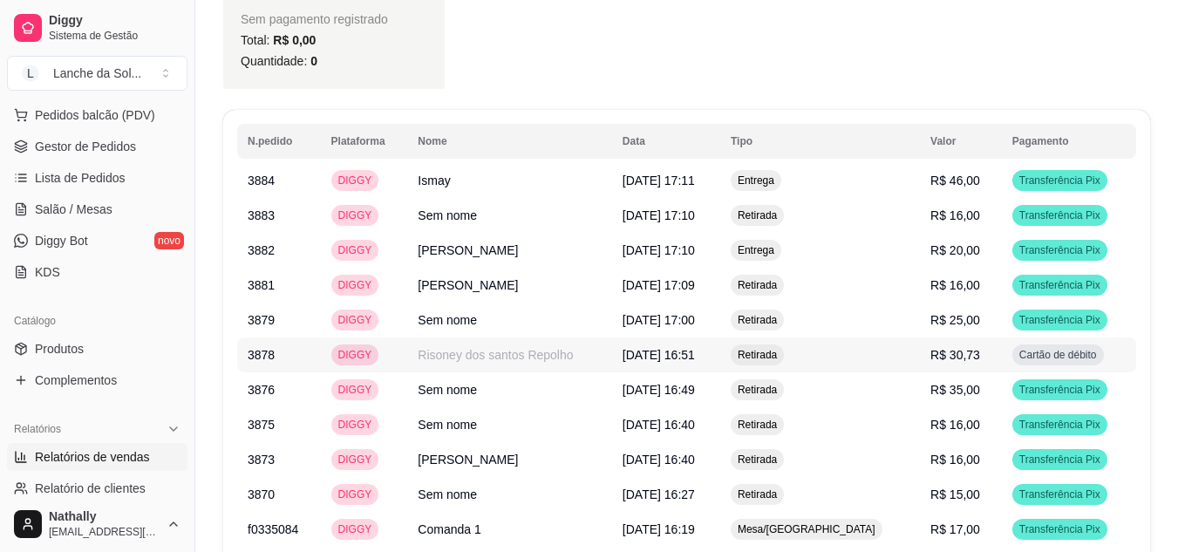
click at [1002, 352] on td "Cartão de débito" at bounding box center [1069, 354] width 134 height 35
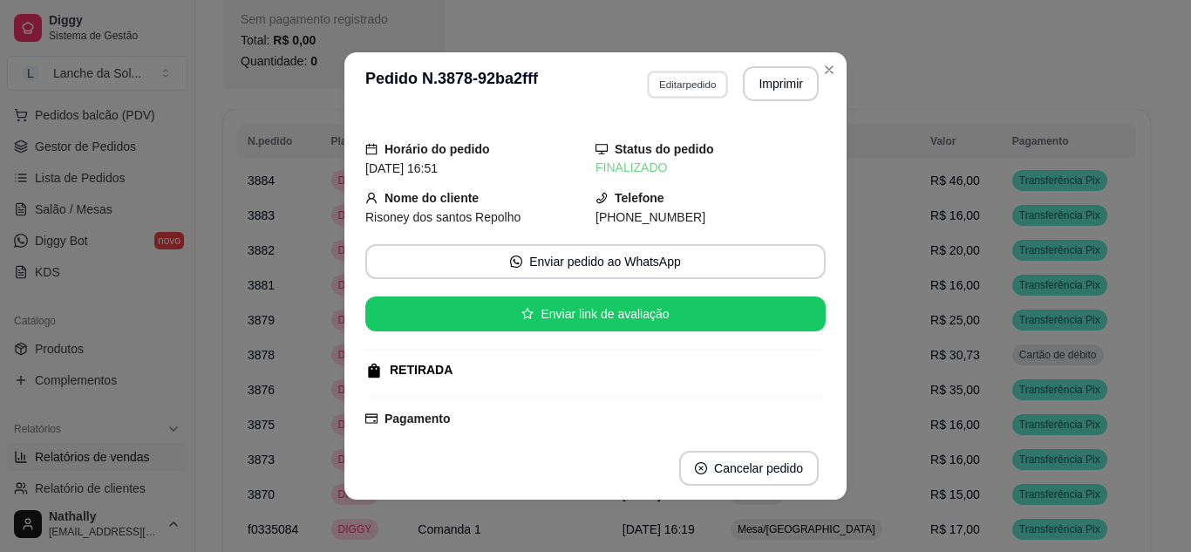
click at [682, 80] on button "Editar pedido" at bounding box center [687, 84] width 81 height 27
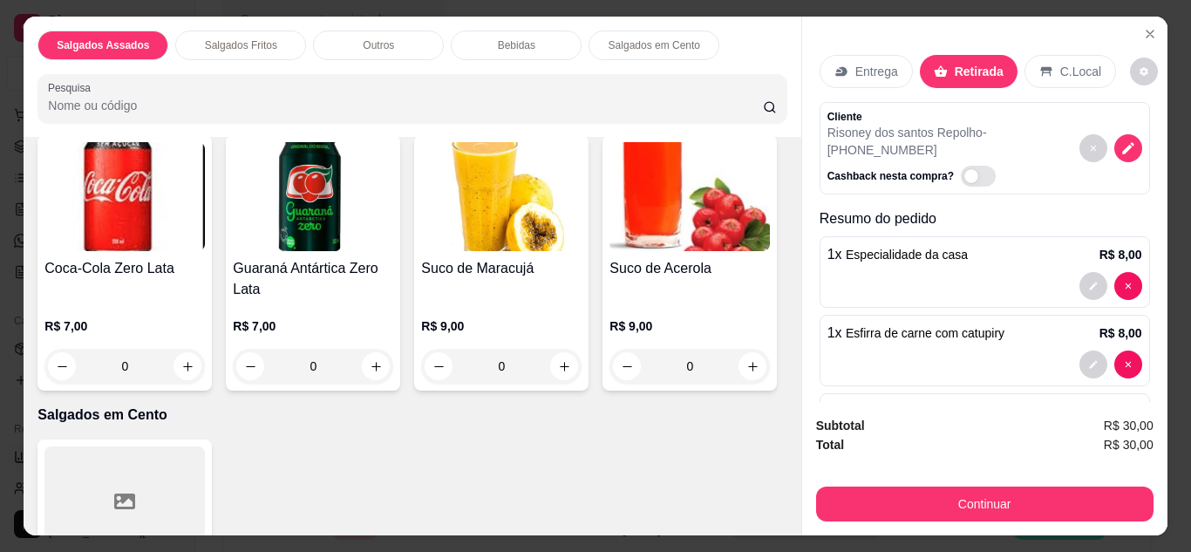
scroll to position [1459, 0]
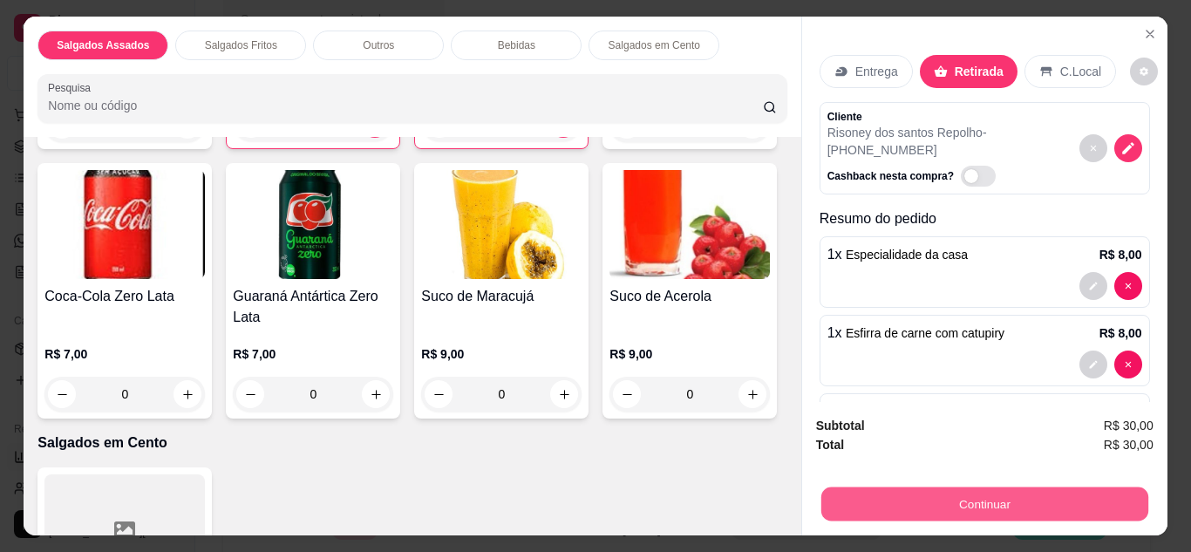
click at [895, 508] on button "Continuar" at bounding box center [983, 504] width 327 height 34
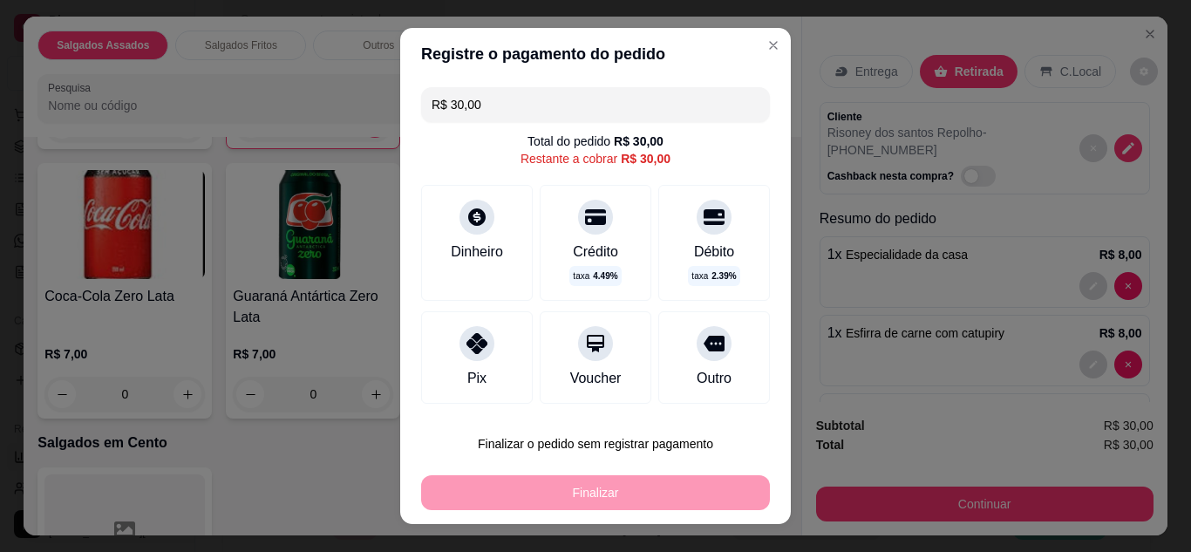
click at [477, 350] on icon at bounding box center [476, 343] width 21 height 21
type input "R$ 0,00"
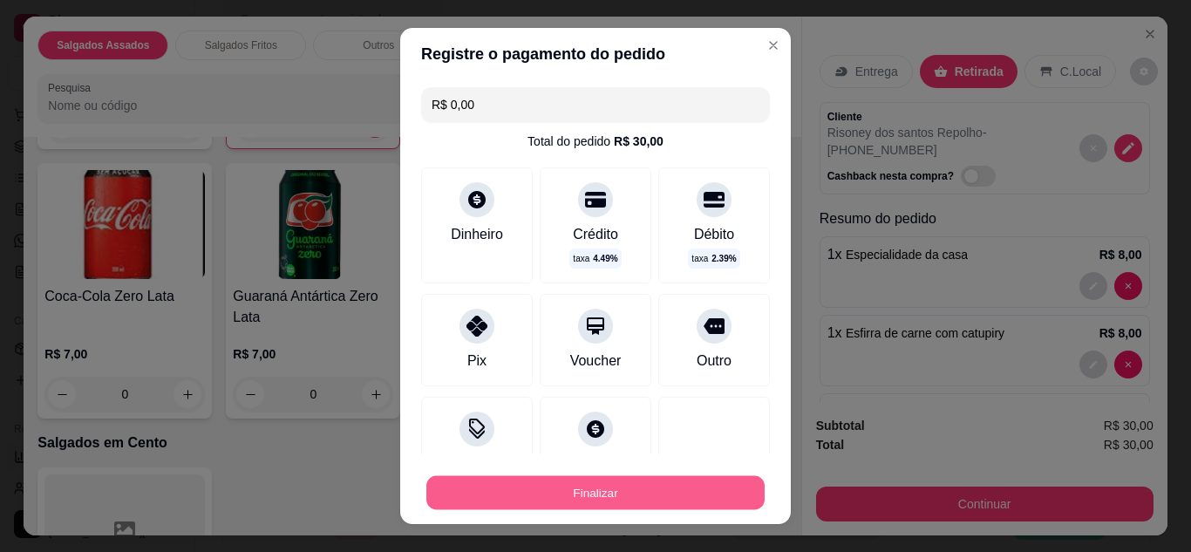
click at [557, 482] on button "Finalizar" at bounding box center [595, 493] width 338 height 34
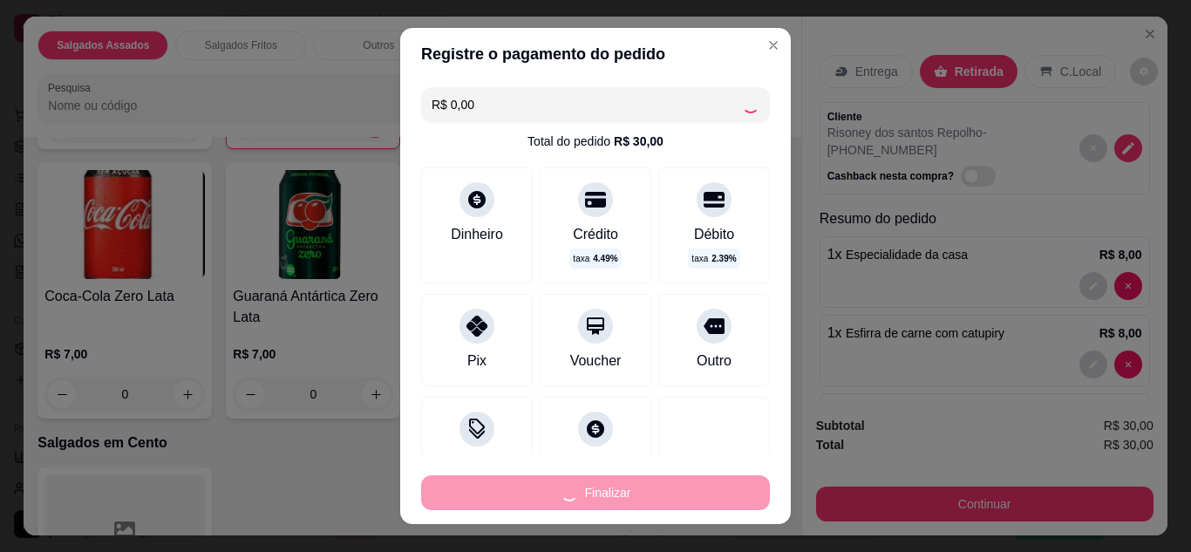
type input "0"
type input "-R$ 30,00"
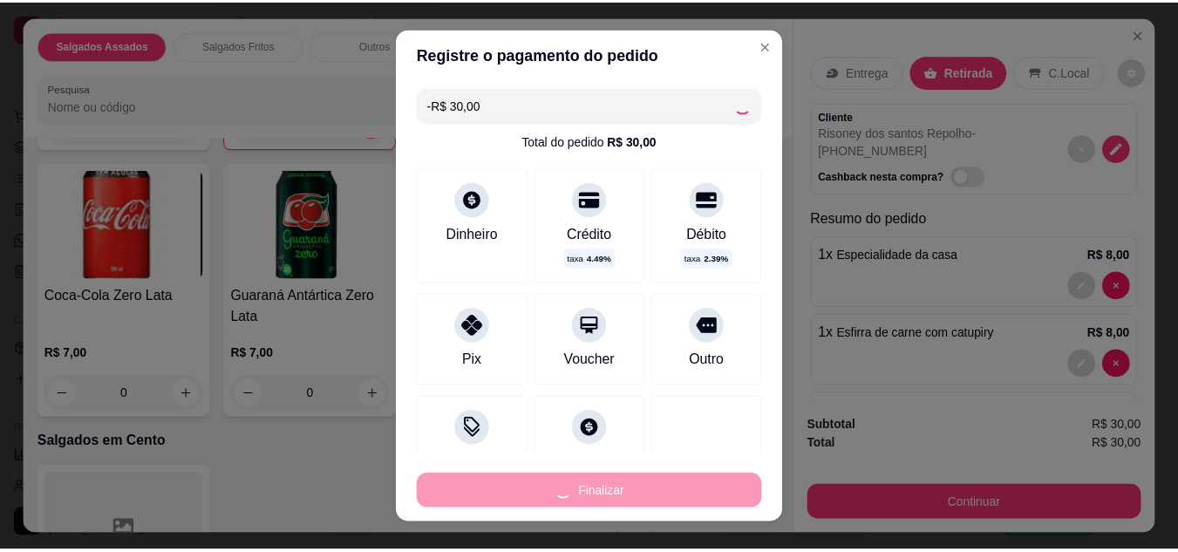
scroll to position [1455, 0]
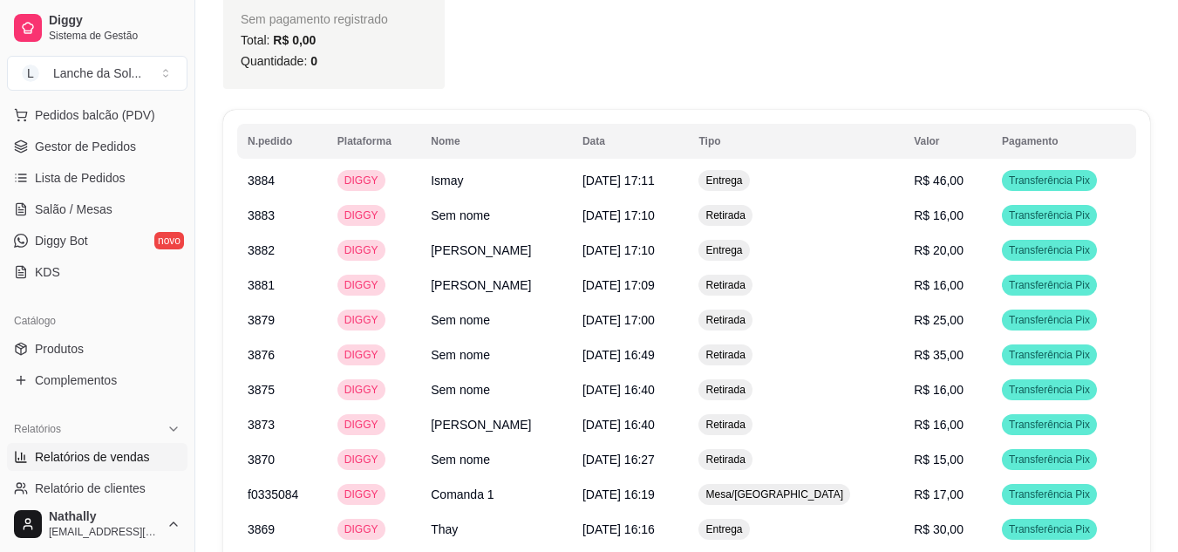
click at [91, 153] on span "Gestor de Pedidos" at bounding box center [85, 146] width 101 height 17
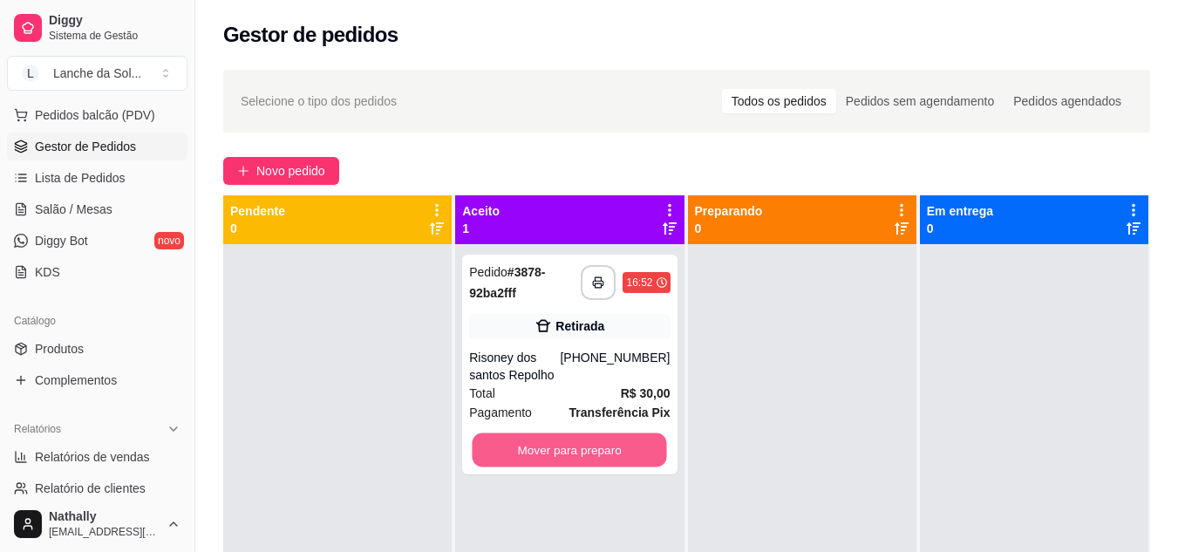
click at [589, 452] on button "Mover para preparo" at bounding box center [570, 450] width 194 height 34
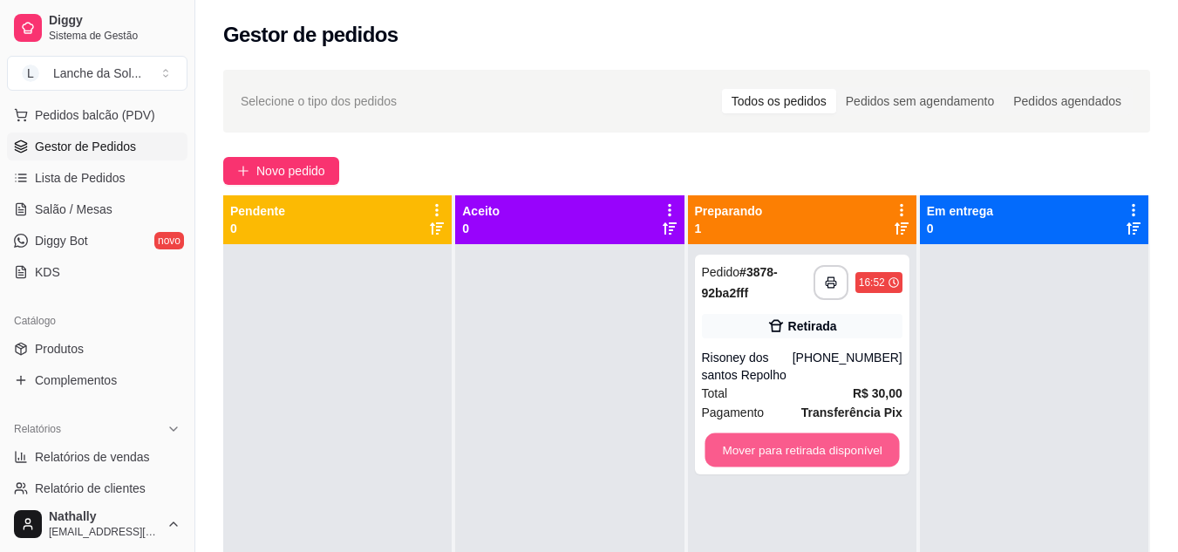
click at [733, 458] on button "Mover para retirada disponível" at bounding box center [802, 450] width 194 height 34
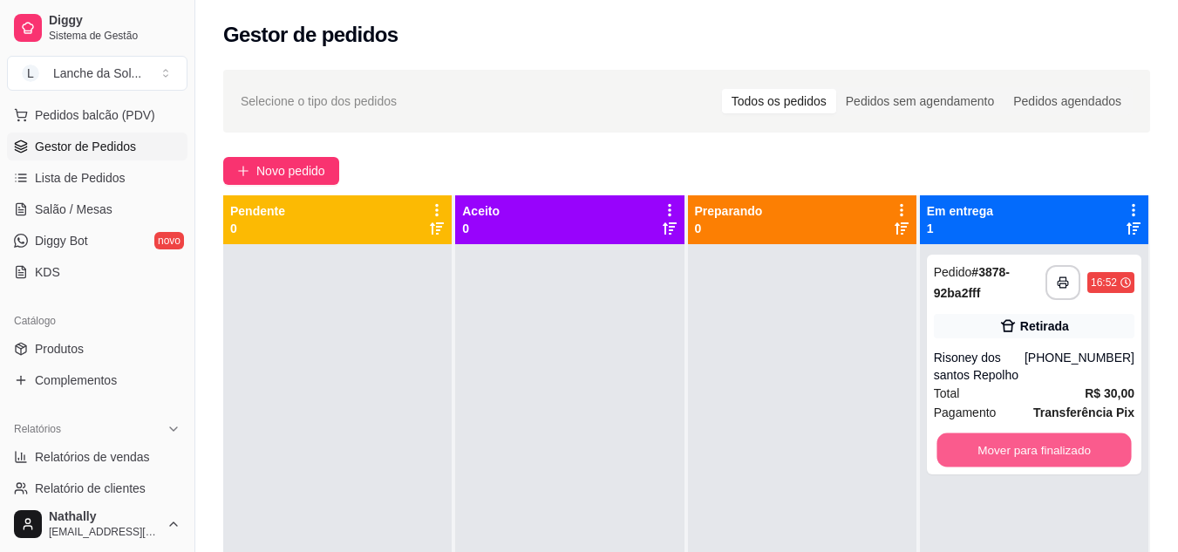
click at [1005, 457] on button "Mover para finalizado" at bounding box center [1033, 450] width 194 height 34
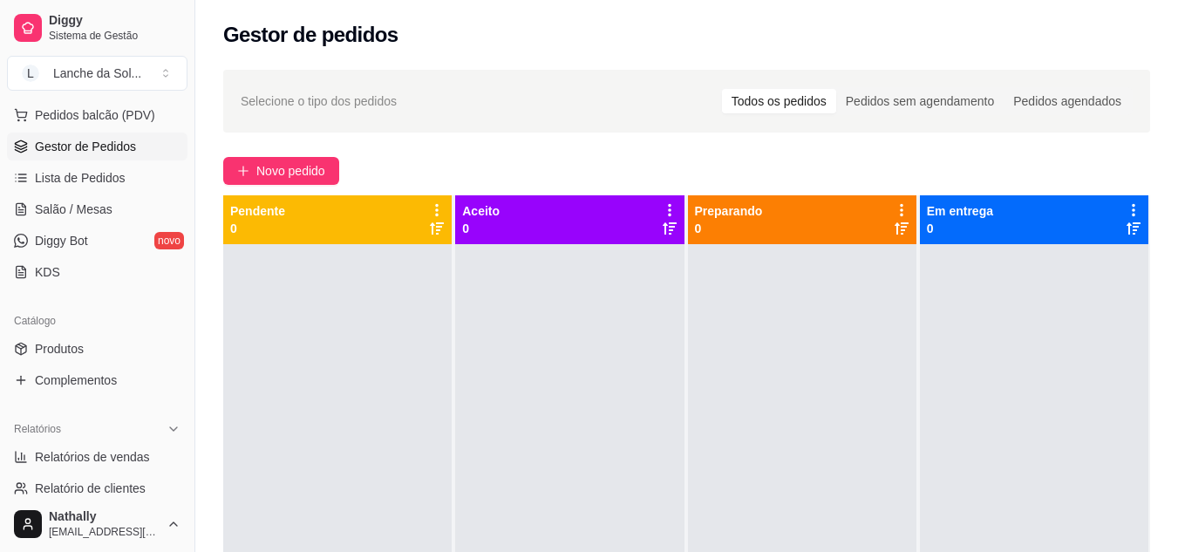
click at [77, 351] on span "Produtos" at bounding box center [59, 348] width 49 height 17
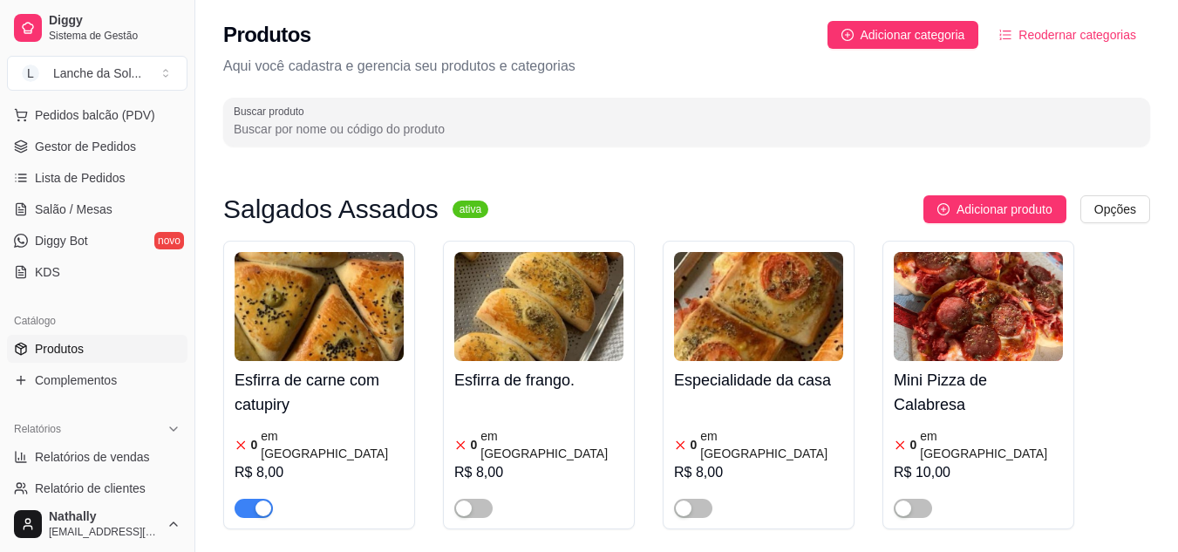
click at [127, 451] on span "Relatórios de vendas" at bounding box center [92, 456] width 115 height 17
select select "ALL"
select select "0"
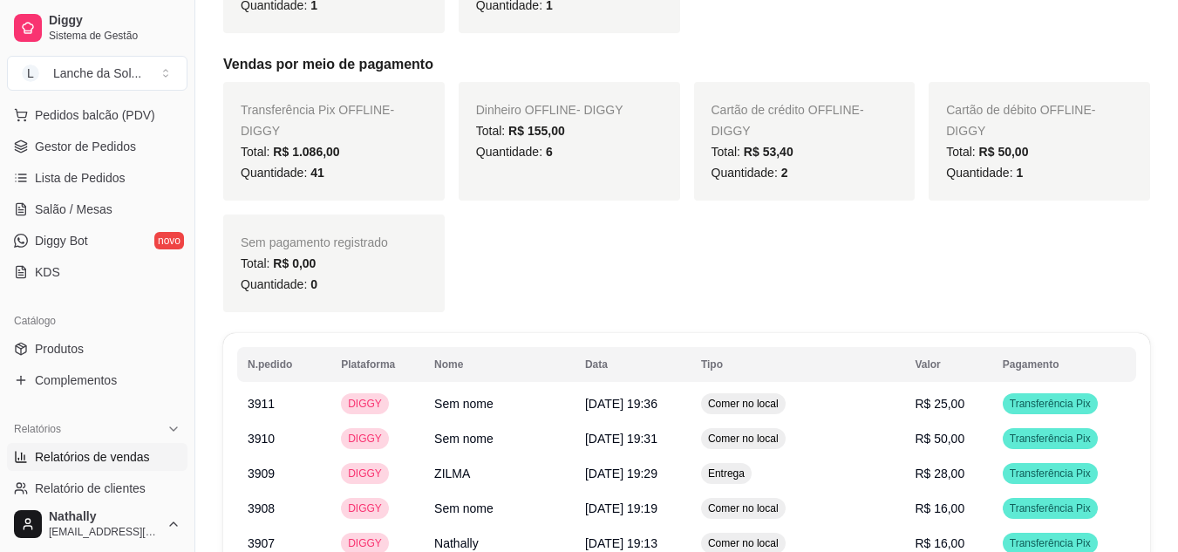
scroll to position [187, 0]
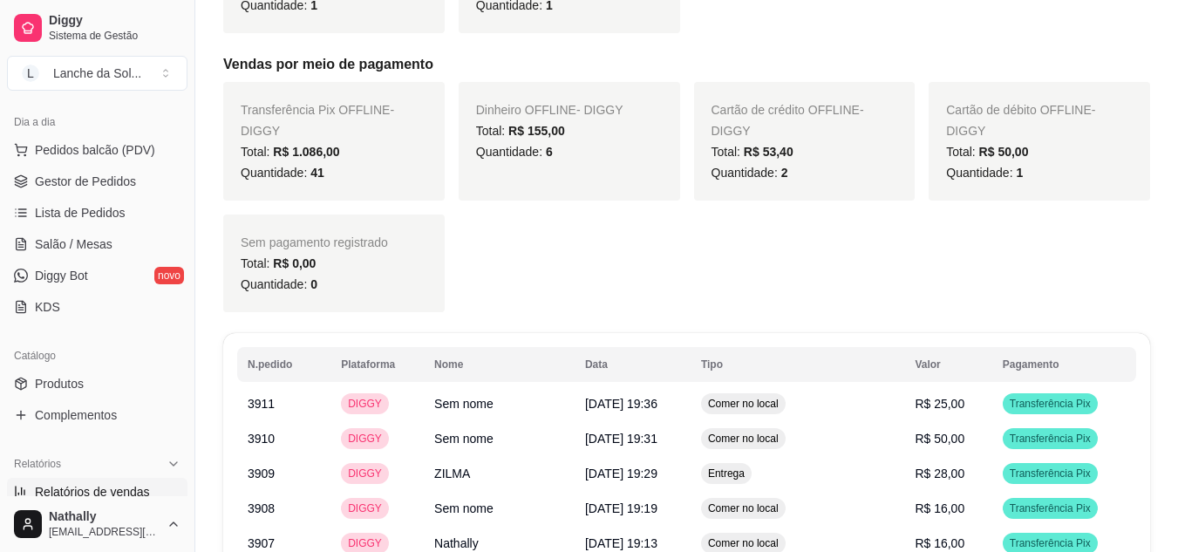
click at [970, 303] on div "Transferência Pix OFFLINE - DIGGY Total: R$ 1.086,00 Quantidade: 41 Dinheiro OF…" at bounding box center [686, 197] width 927 height 230
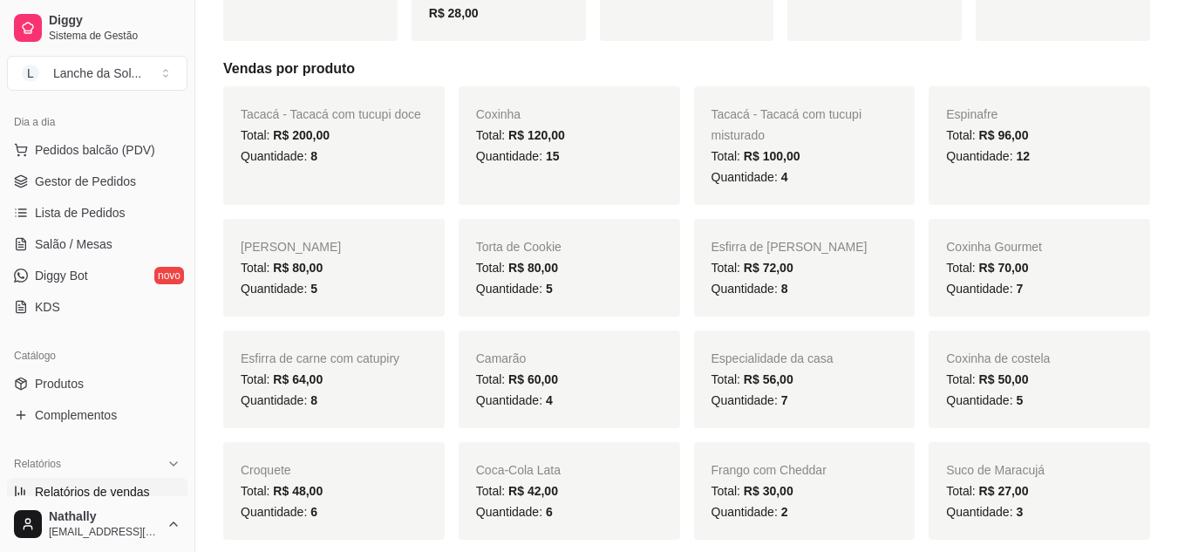
scroll to position [309, 0]
